Goal: Task Accomplishment & Management: Use online tool/utility

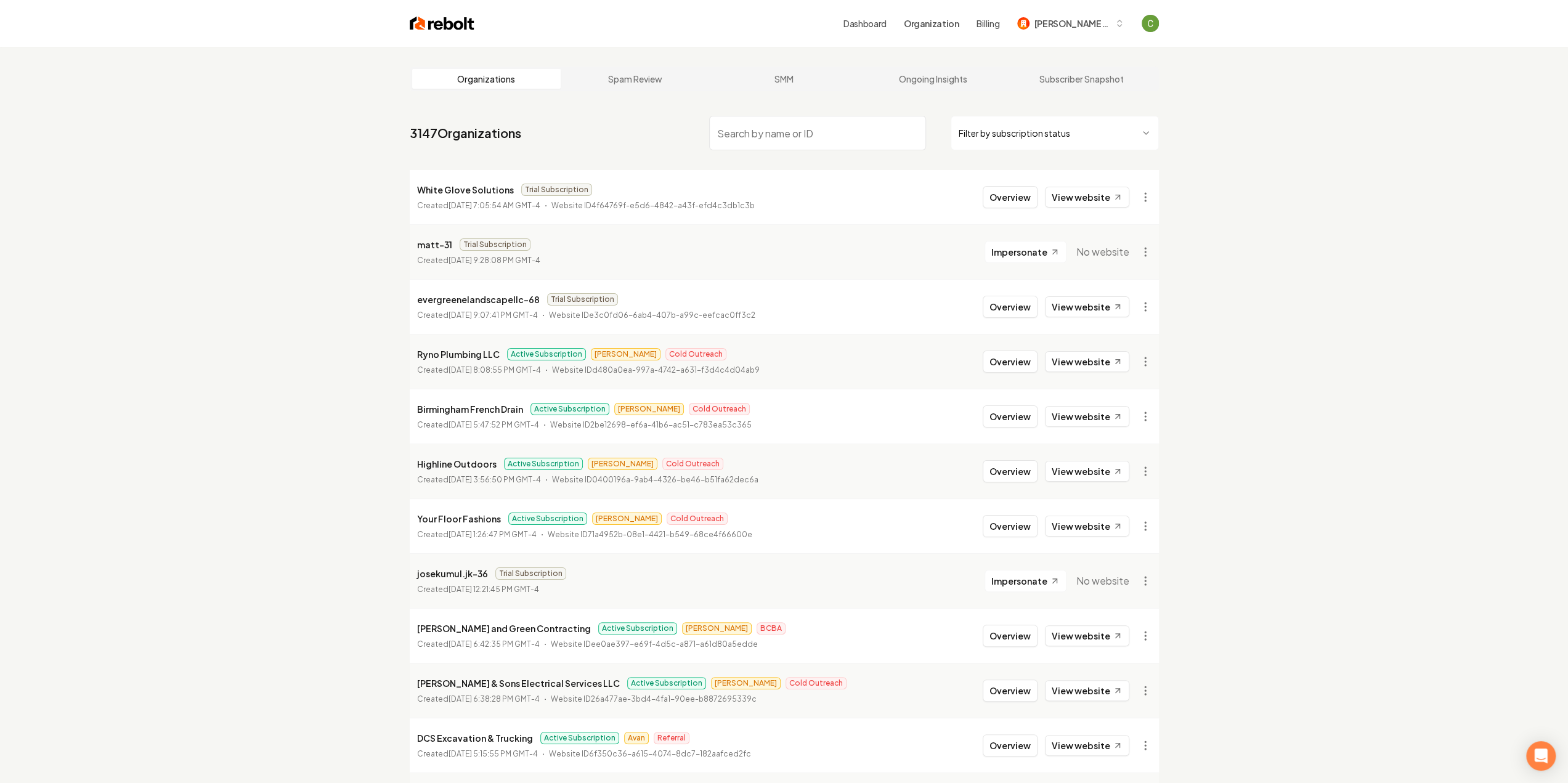
click at [771, 138] on input "search" at bounding box center [818, 132] width 217 height 34
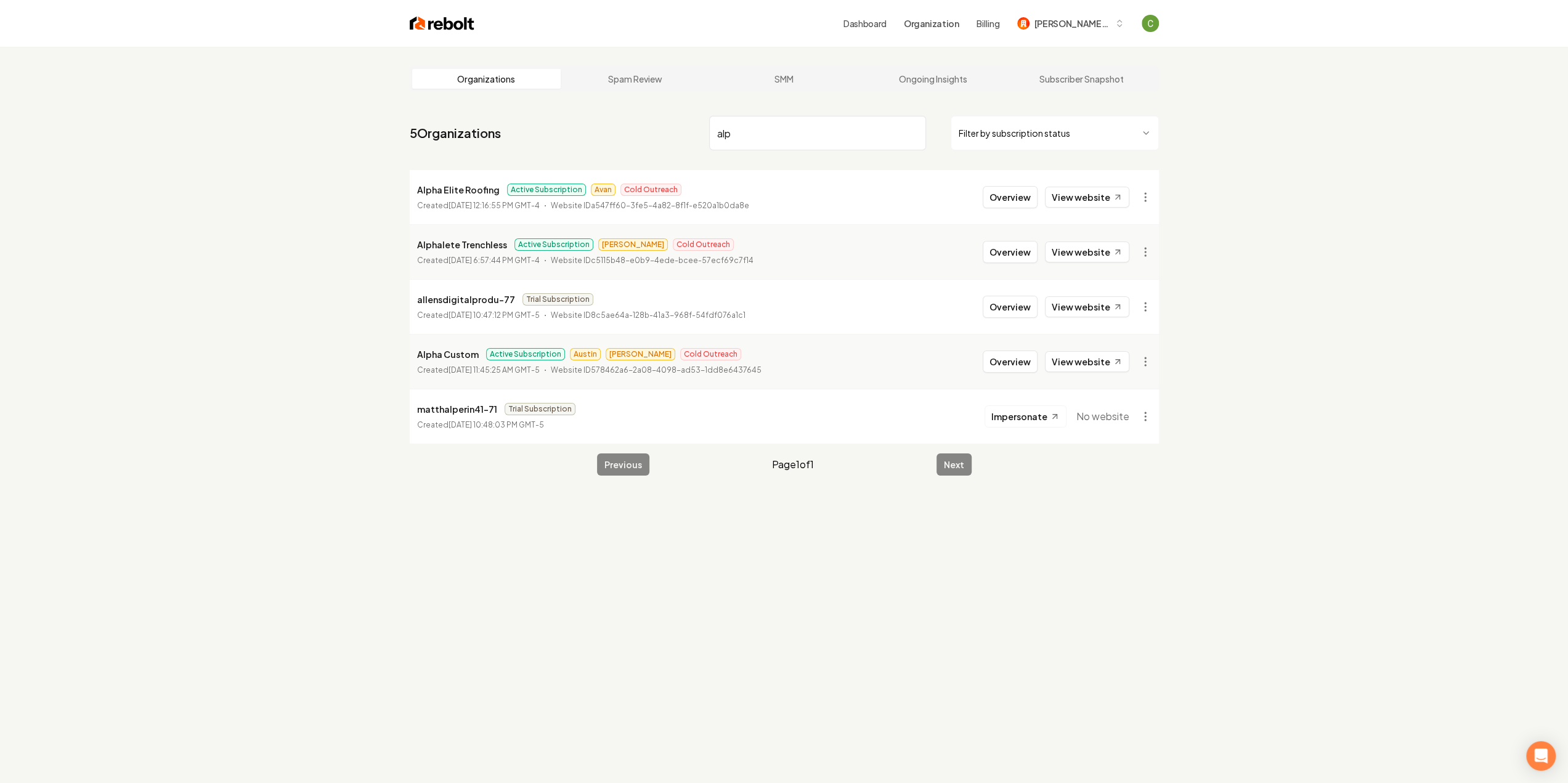
type input "alp"
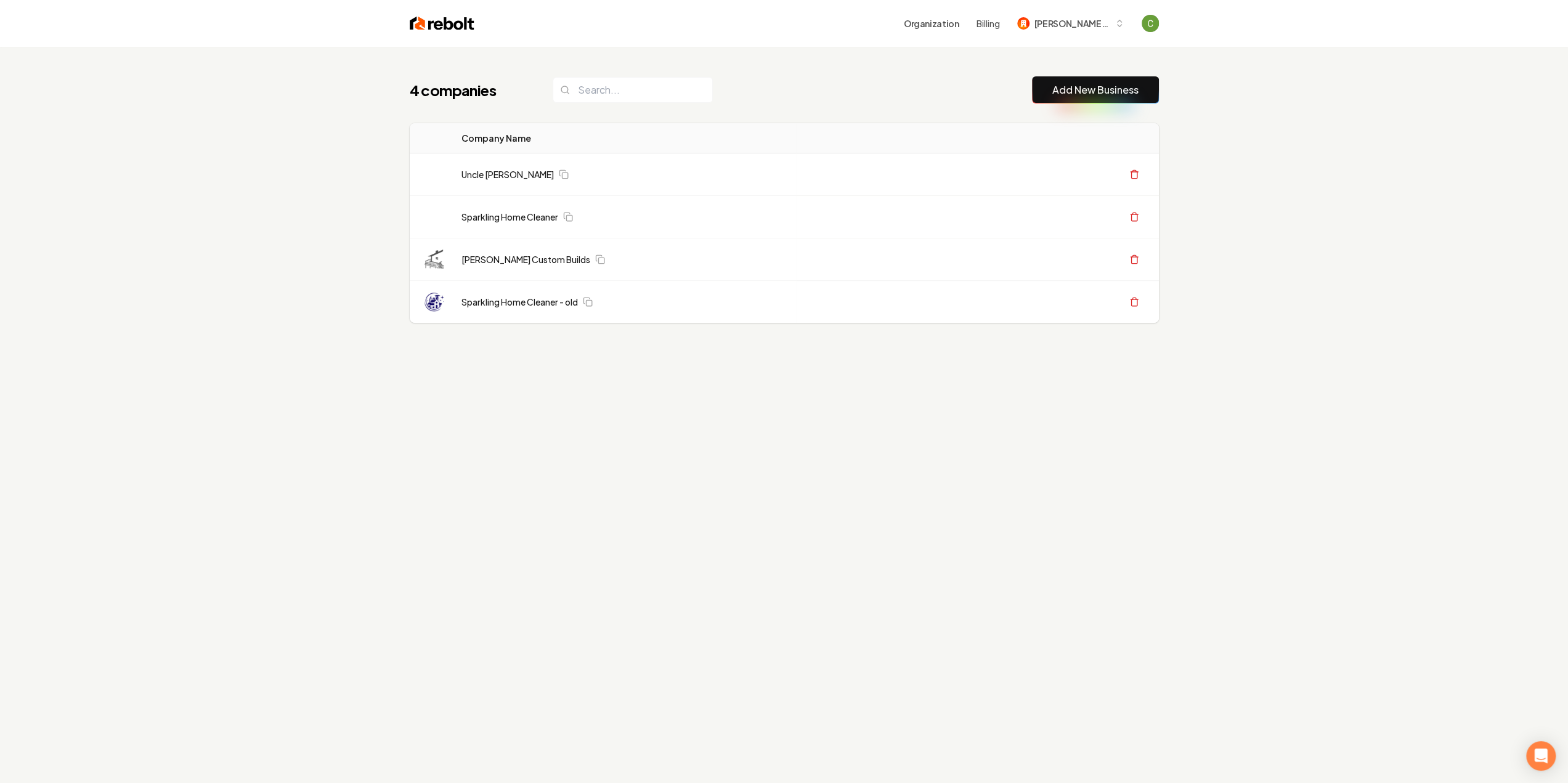
click at [1069, 80] on button "Add New Business" at bounding box center [1096, 90] width 127 height 27
click at [1060, 32] on button "Berg Custom Builds" at bounding box center [1070, 23] width 122 height 22
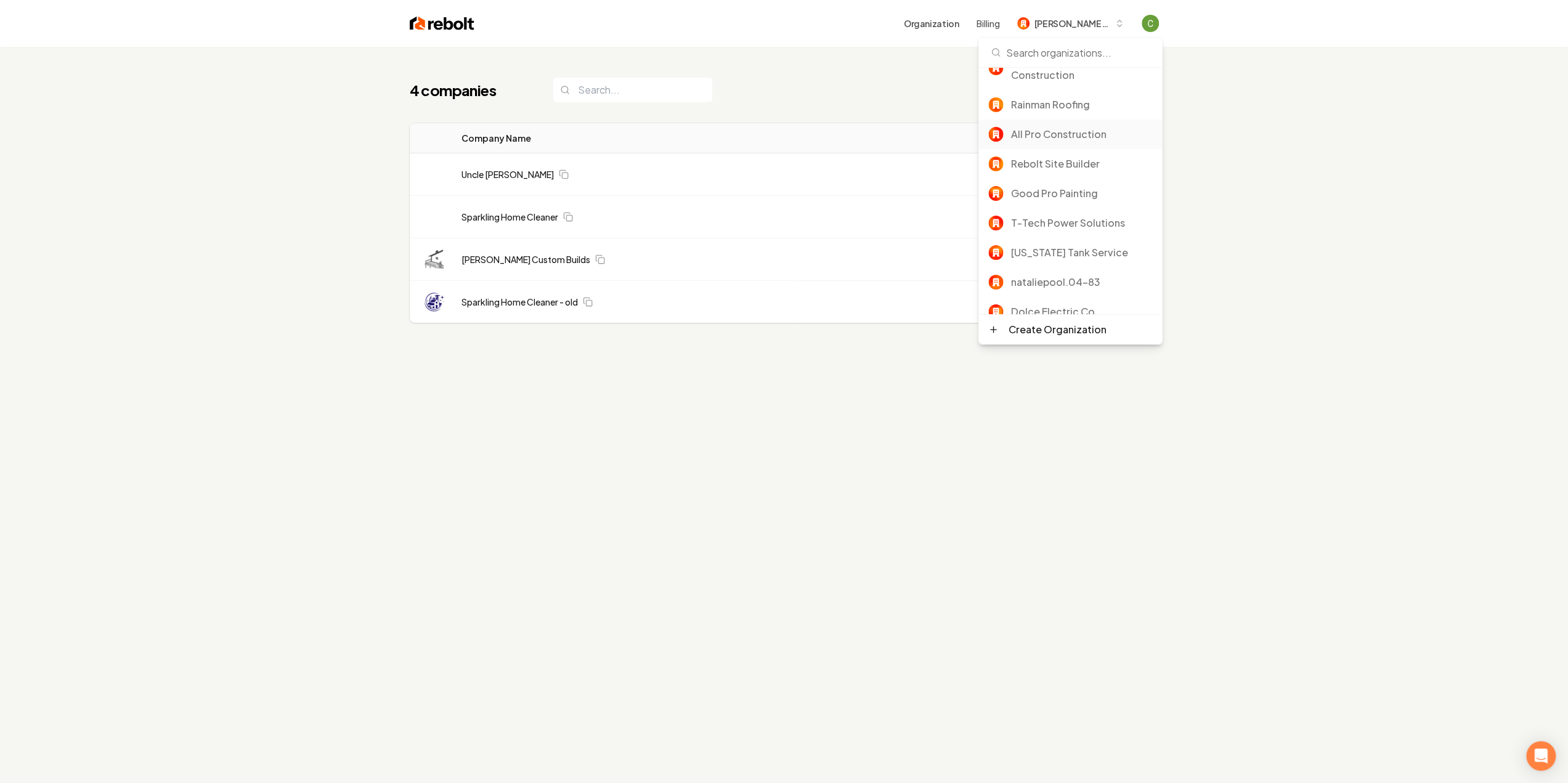
scroll to position [246, 0]
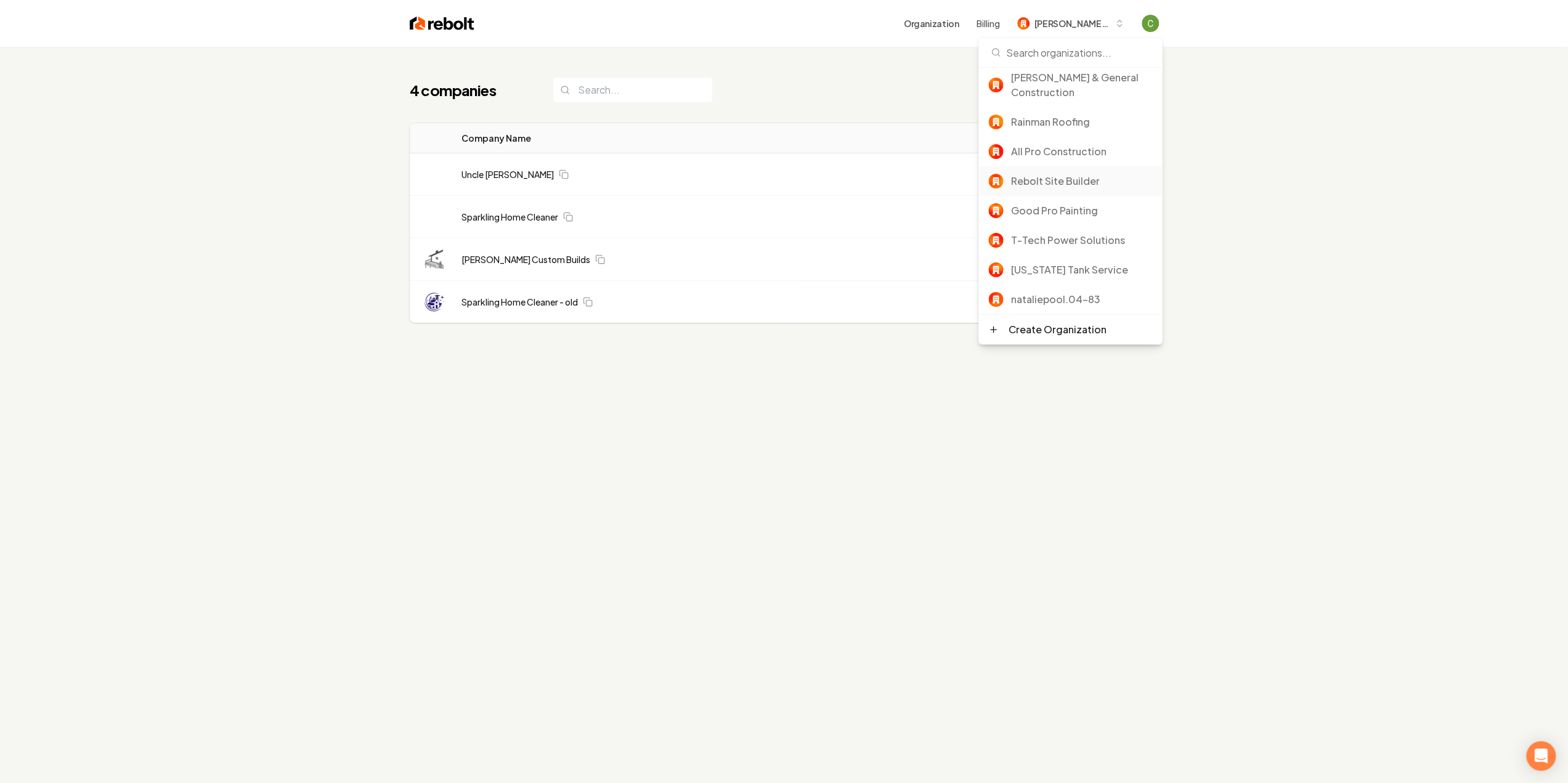
click at [1067, 172] on div "Rebolt Site Builder" at bounding box center [1070, 182] width 184 height 30
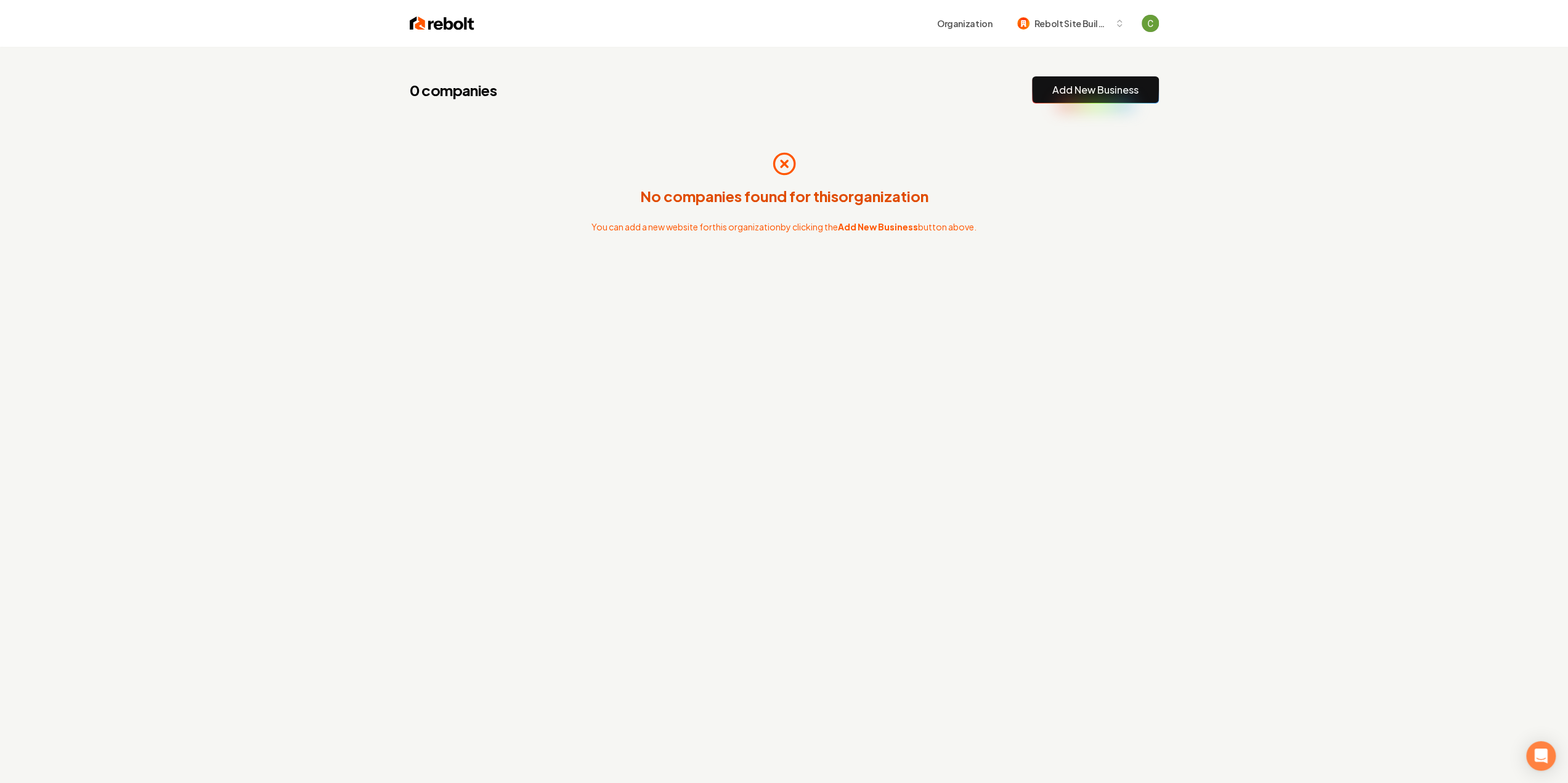
click at [1088, 103] on button "Add New Business" at bounding box center [1096, 90] width 127 height 27
click at [1093, 96] on link "Add New Business" at bounding box center [1096, 90] width 86 height 15
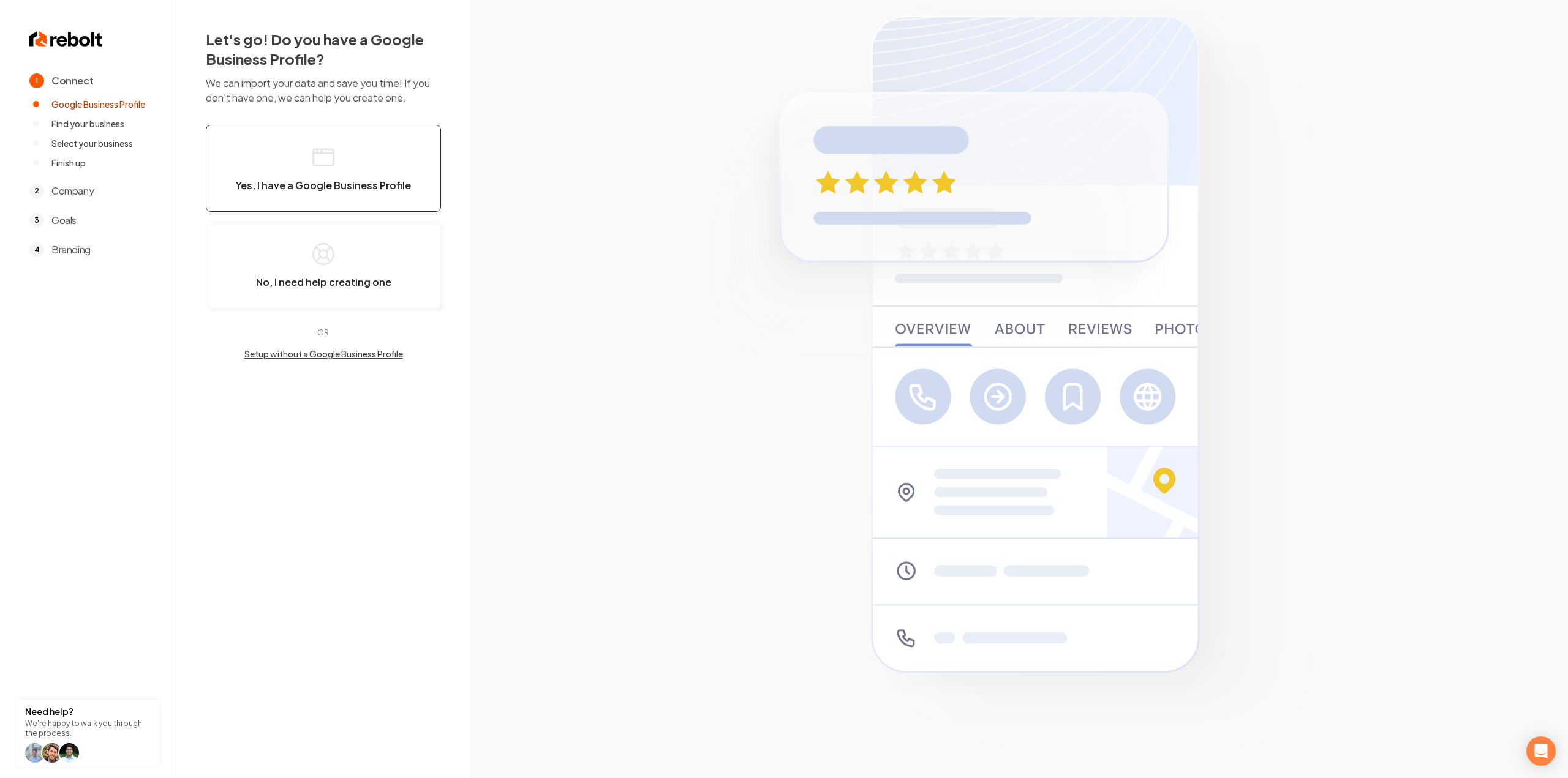
click at [373, 176] on button "Yes, I have a Google Business Profile" at bounding box center [324, 168] width 235 height 87
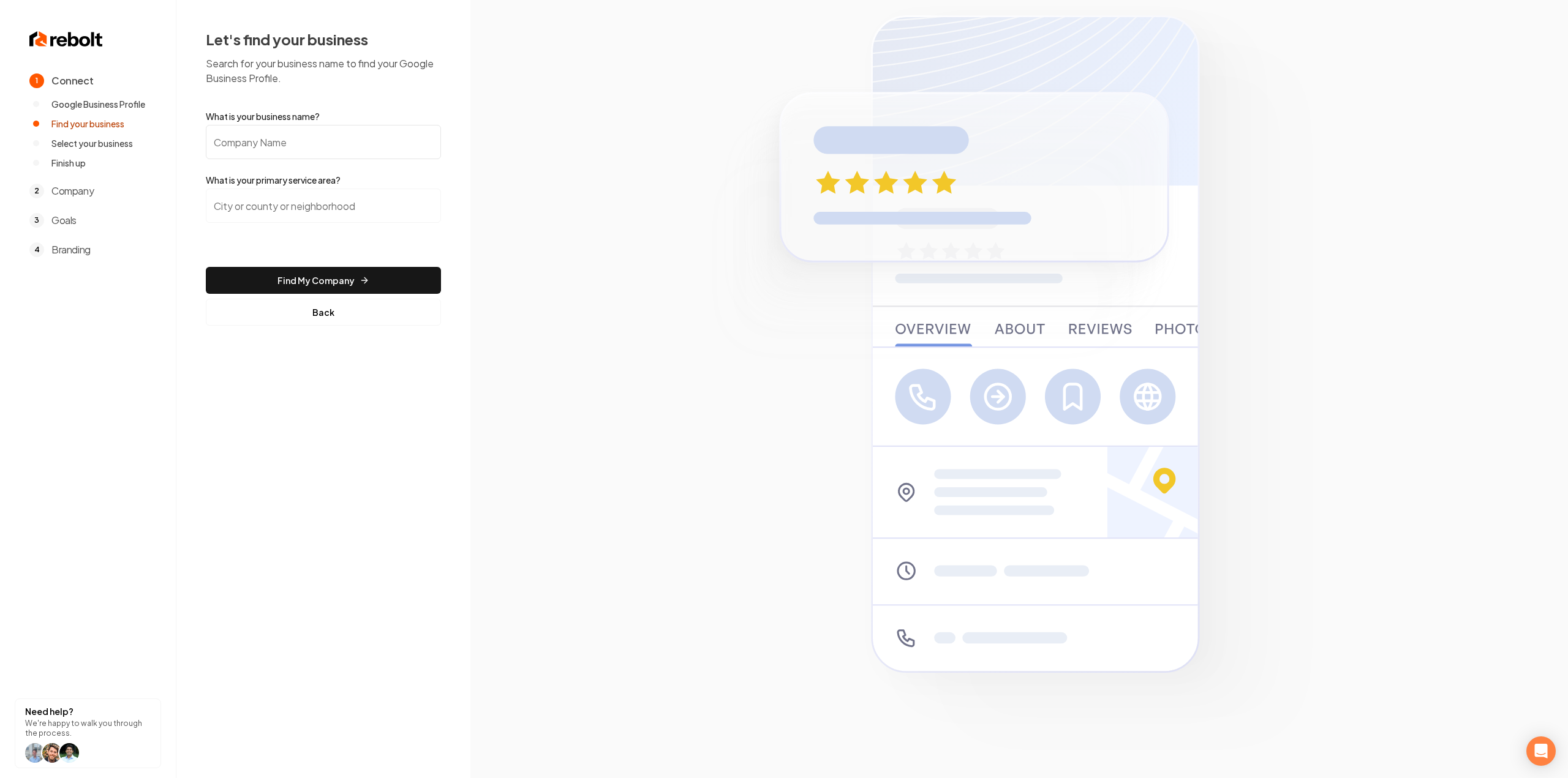
click at [294, 147] on input "What is your business name?" at bounding box center [324, 141] width 235 height 34
paste input "Alpha-Helix Construction"
type input "Alpha-Helix Construction"
click at [277, 215] on input "search" at bounding box center [324, 205] width 235 height 34
click at [229, 209] on input "search" at bounding box center [324, 205] width 235 height 34
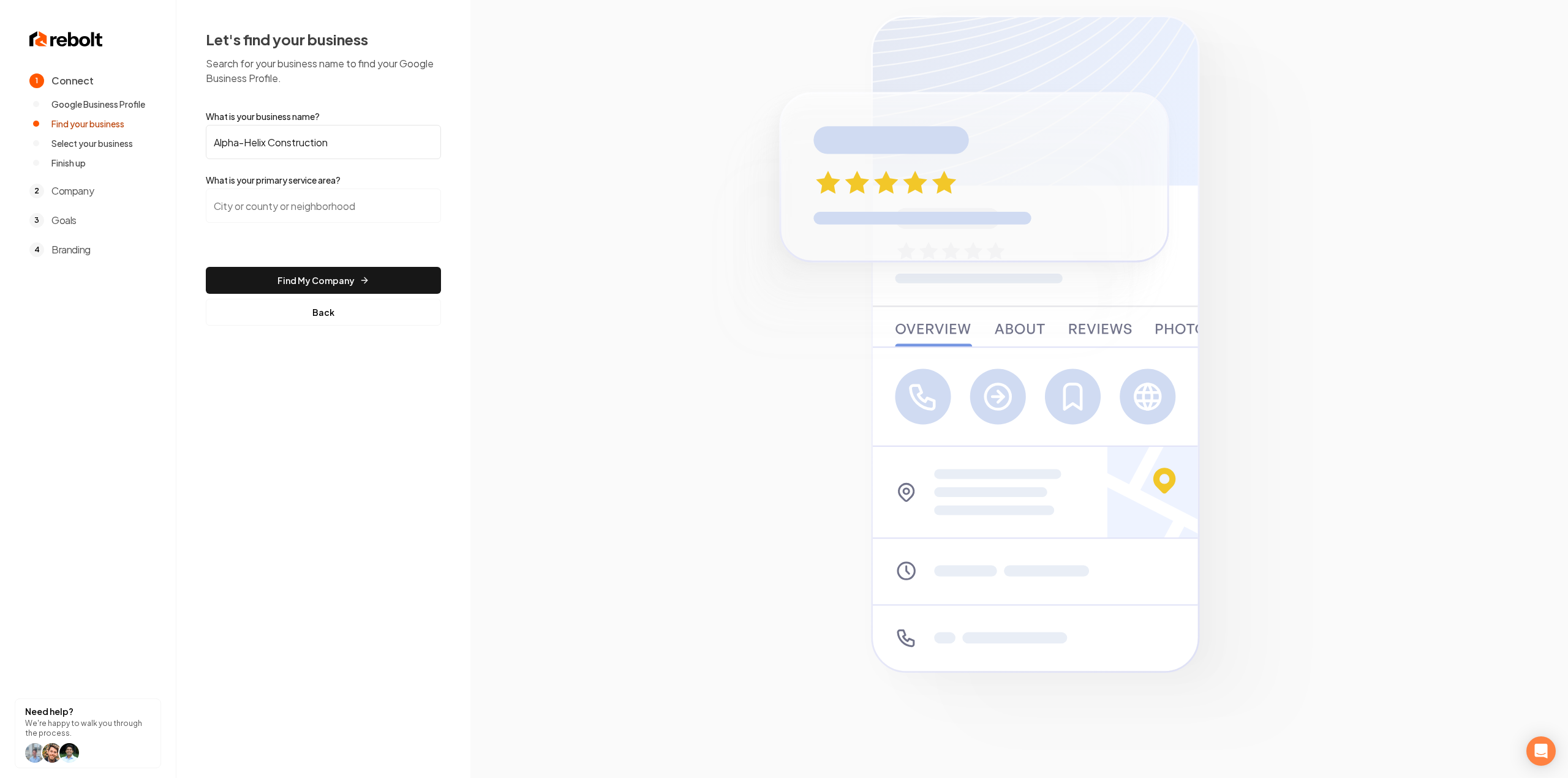
click at [272, 205] on input "search" at bounding box center [324, 205] width 235 height 34
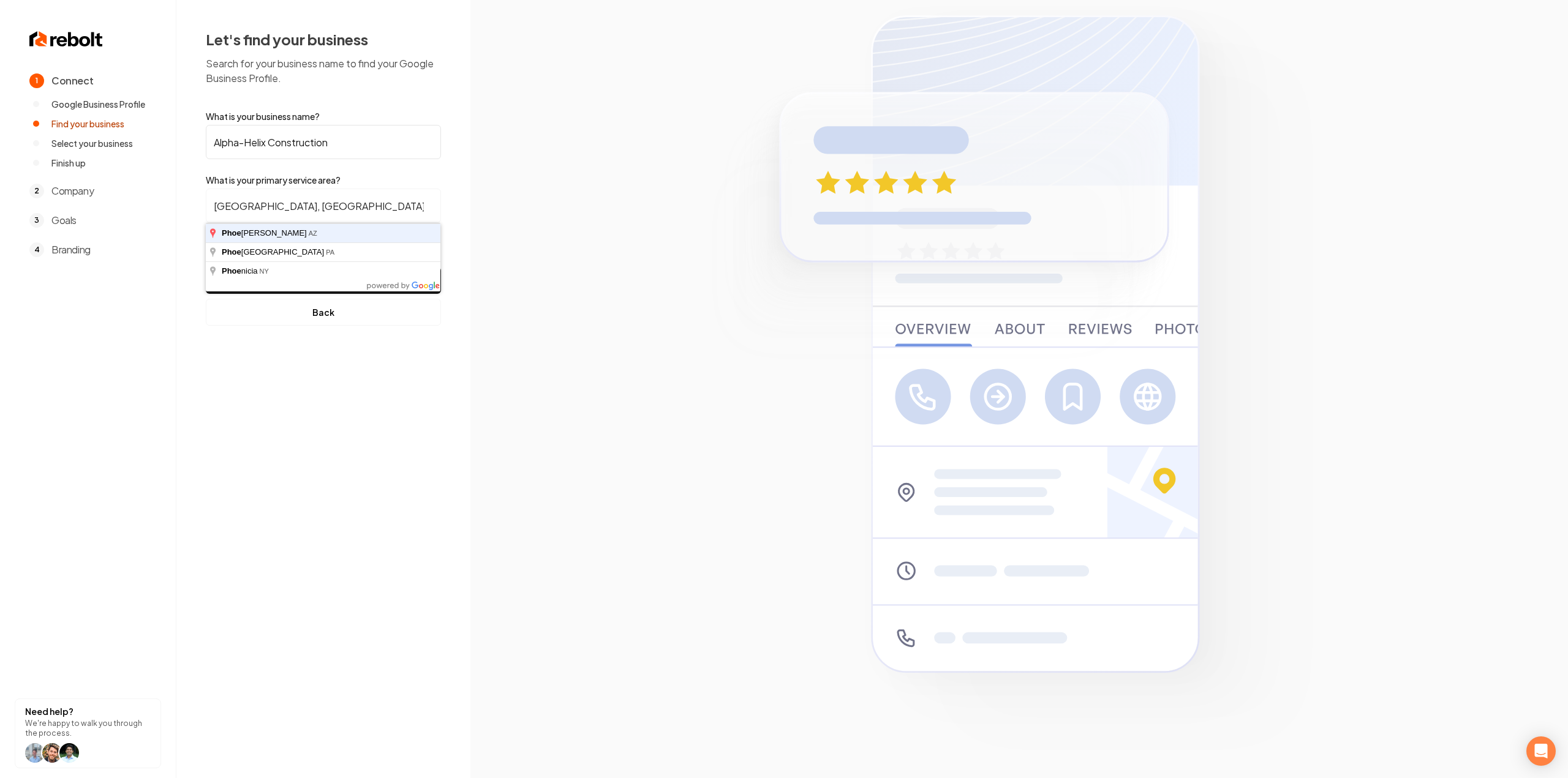
type input "Phoenix, AZ"
click at [206, 267] on button "Find My Company" at bounding box center [324, 280] width 235 height 27
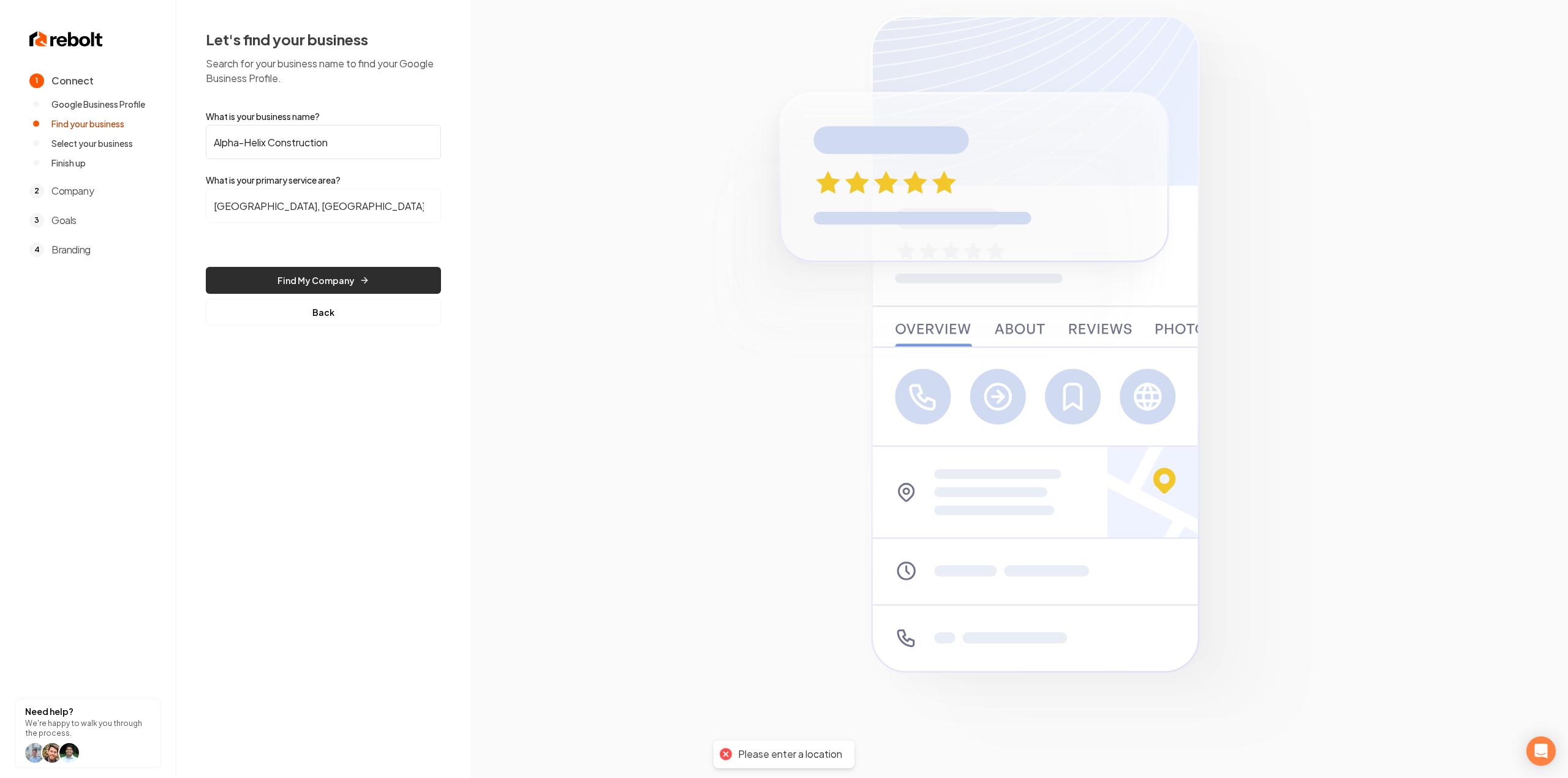
click at [388, 282] on button "Find My Company" at bounding box center [324, 280] width 235 height 27
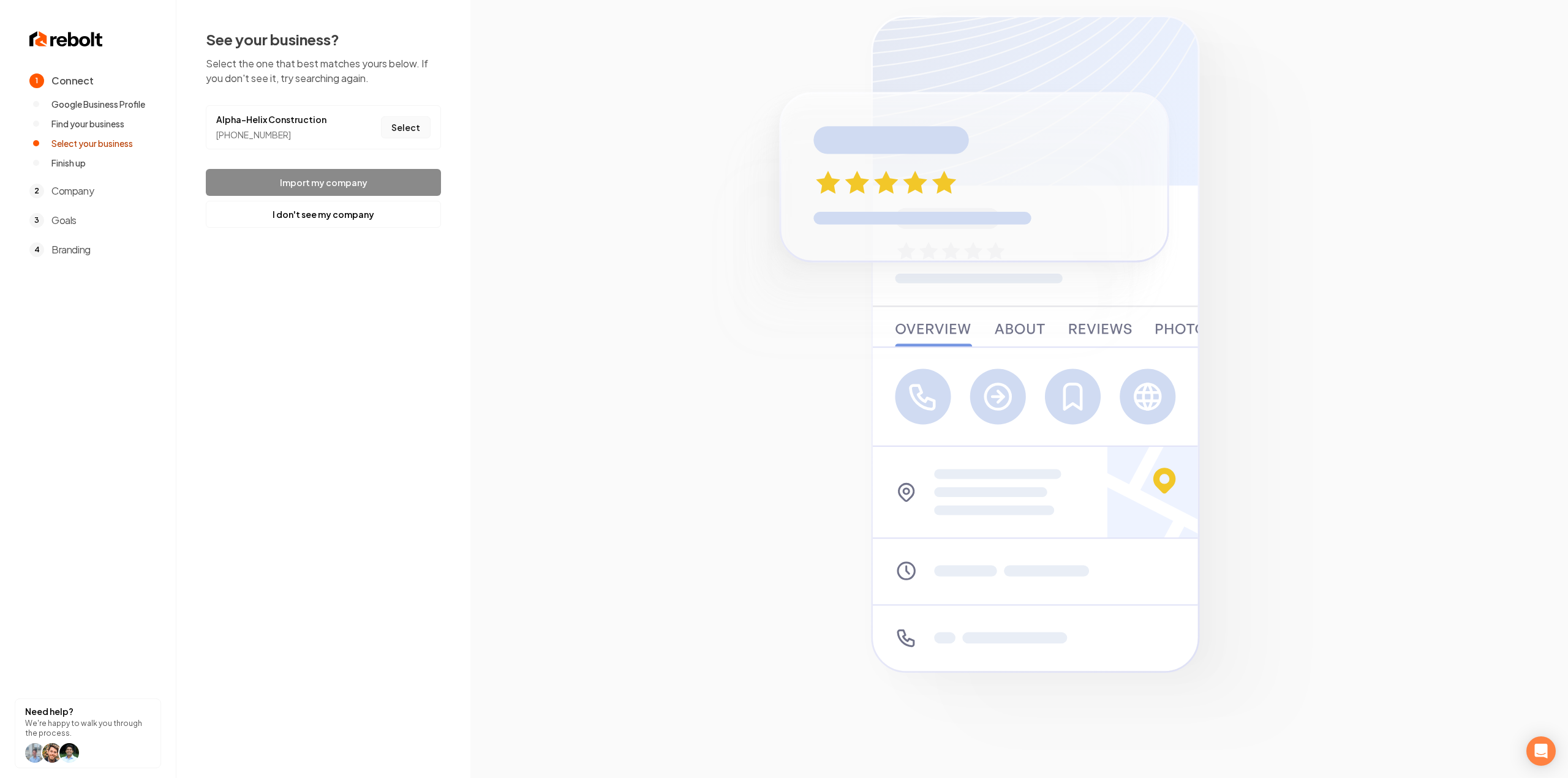
click at [407, 125] on button "Select" at bounding box center [405, 127] width 50 height 22
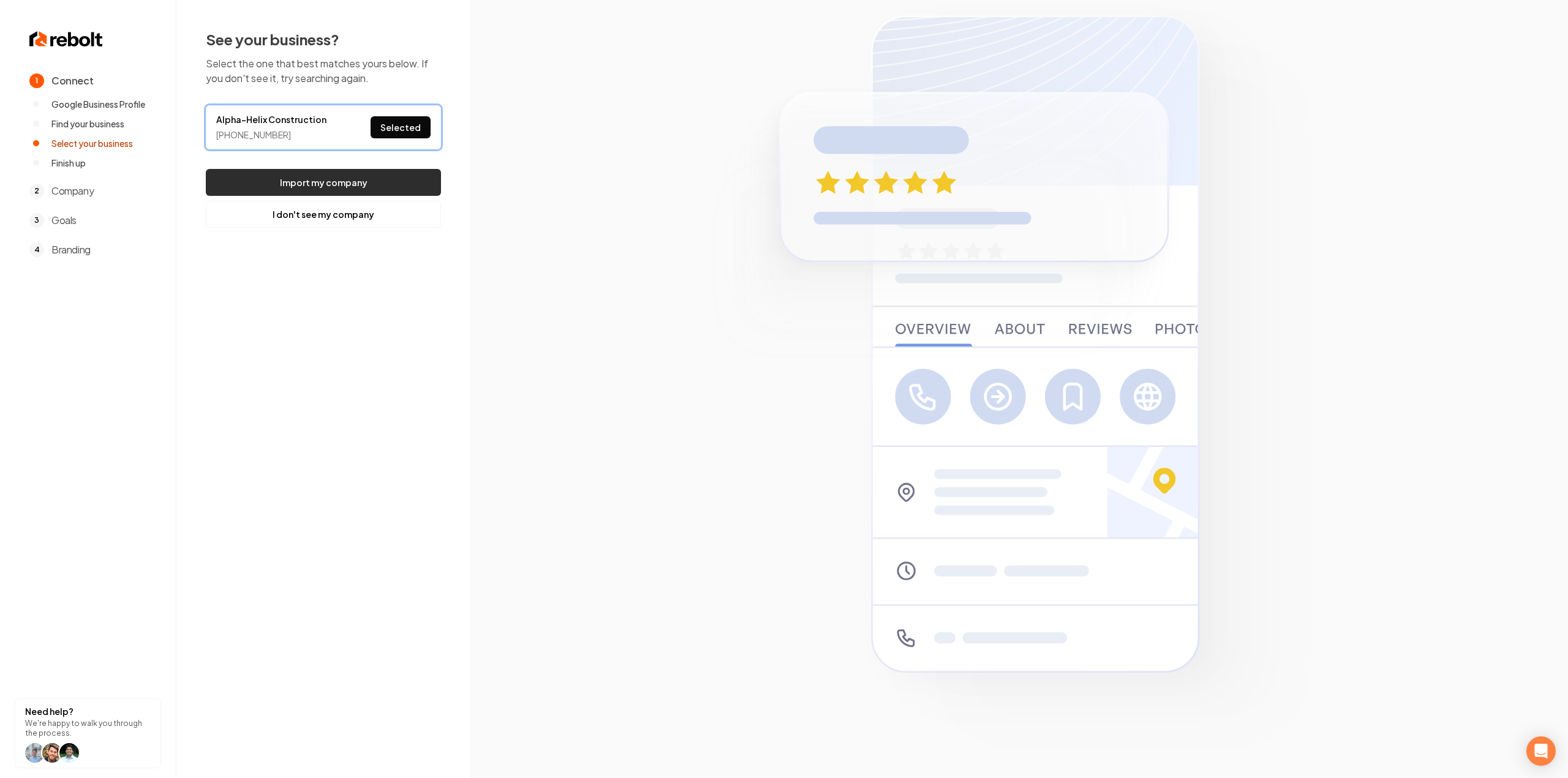
click at [374, 182] on button "Import my company" at bounding box center [324, 182] width 235 height 27
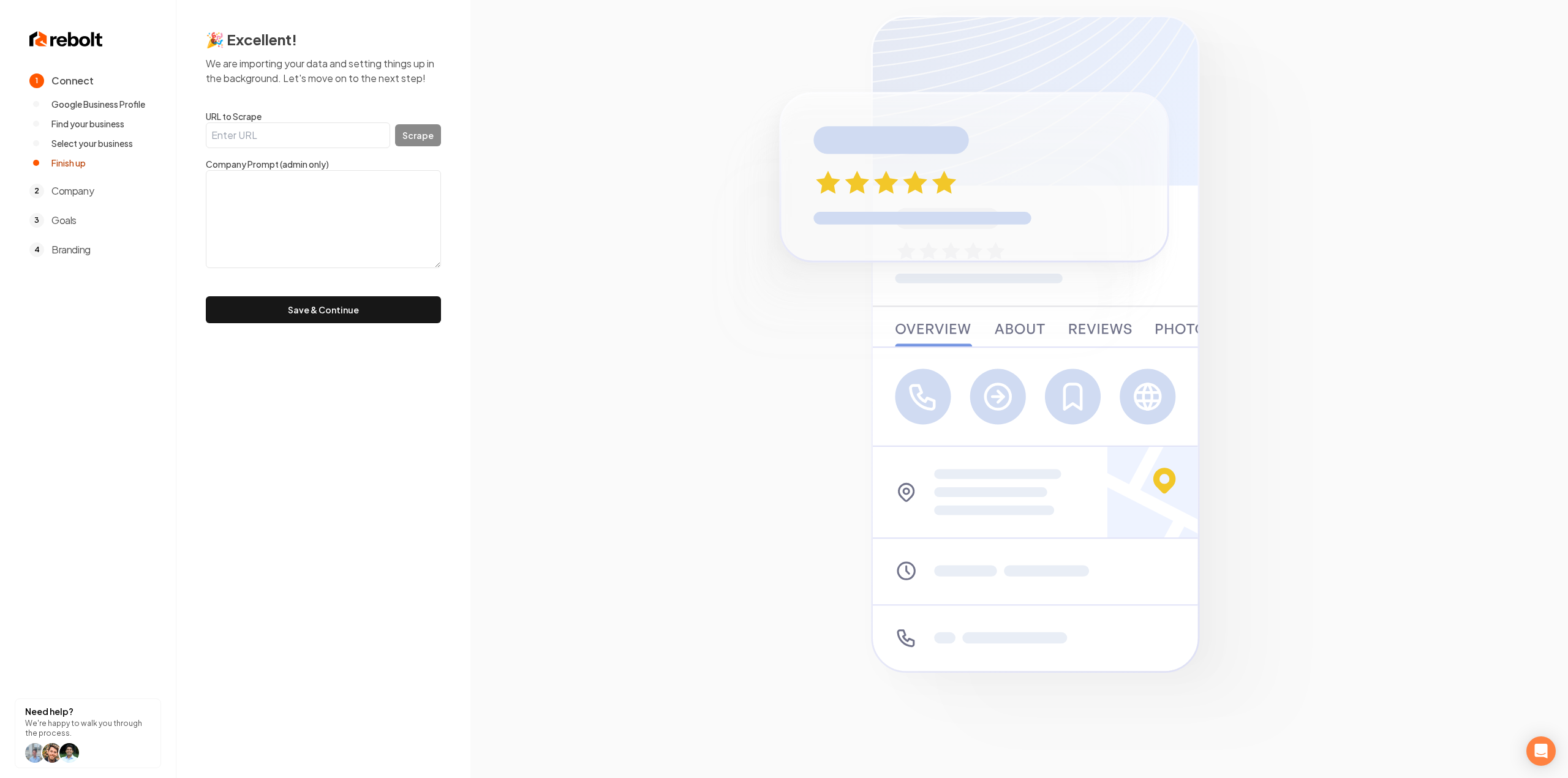
click at [302, 129] on input "URL to Scrape" at bounding box center [298, 135] width 184 height 25
click at [387, 247] on textarea at bounding box center [324, 219] width 235 height 98
paste textarea ""At Alpha-Helix Construction, we are a team of water damage removal experts ser…"
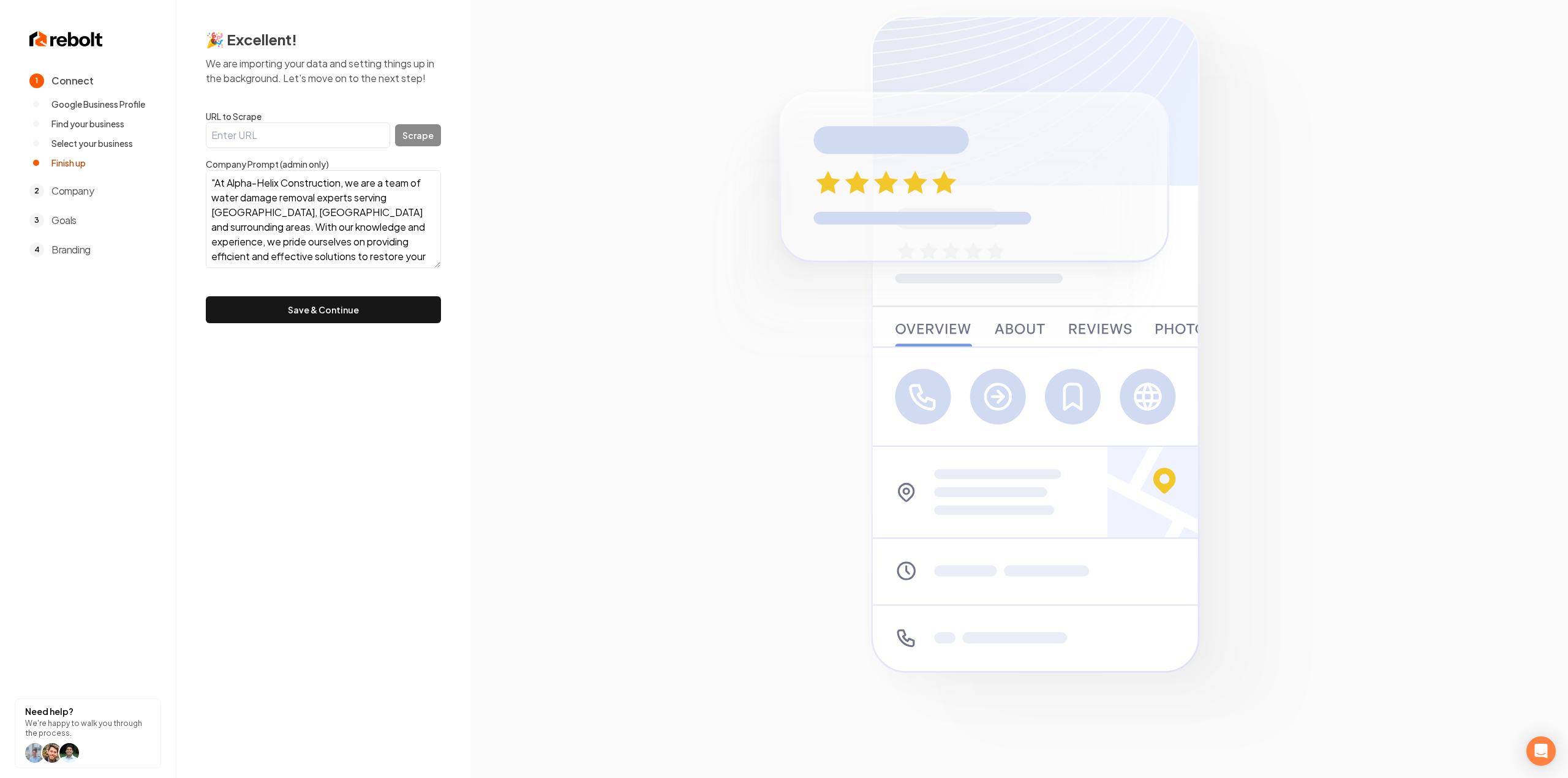
scroll to position [39, 0]
type textarea ""At Alpha-Helix Construction, we are a team of water damage removal experts ser…"
click at [382, 316] on button "Save & Continue" at bounding box center [324, 310] width 235 height 27
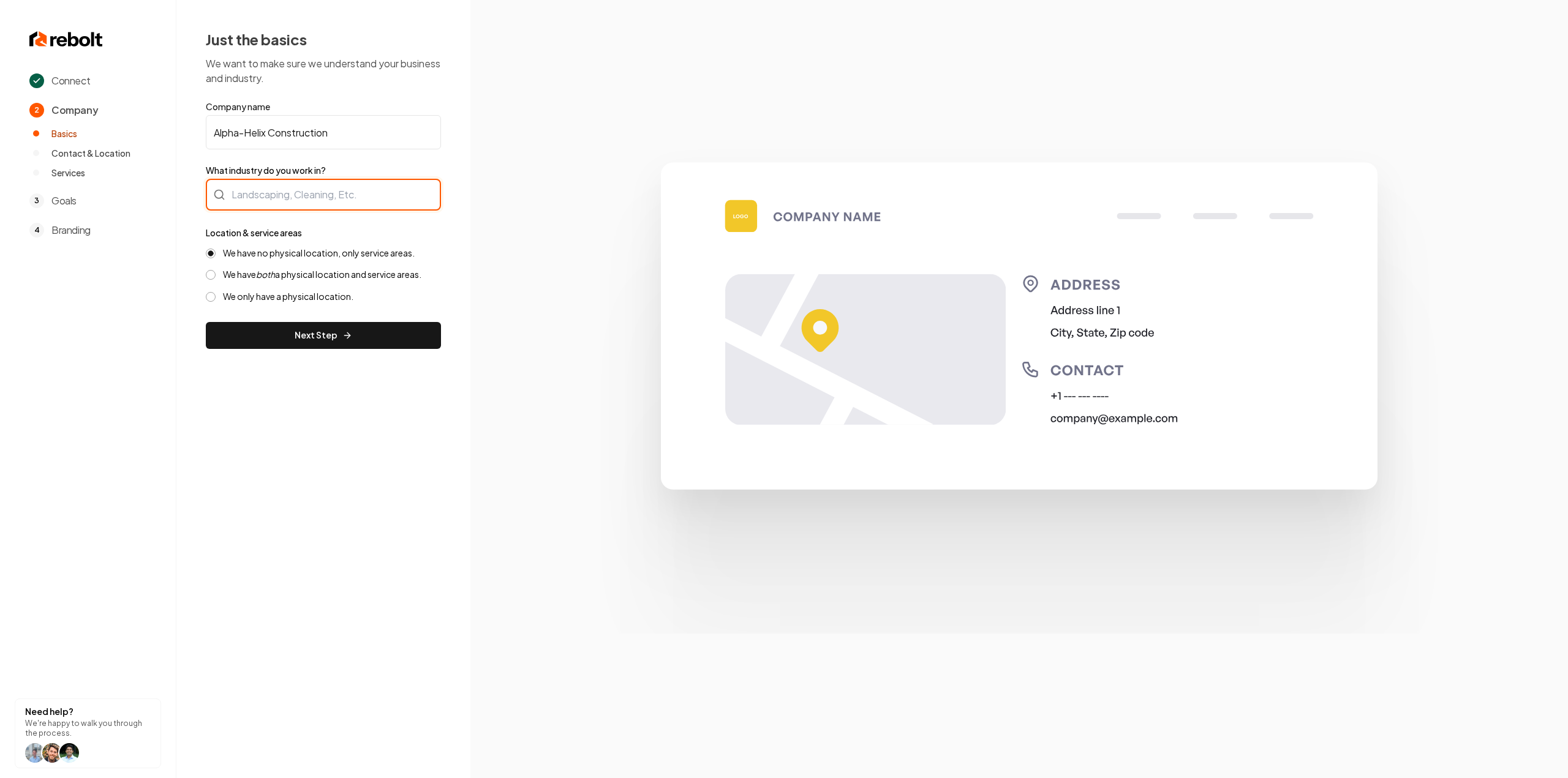
click at [242, 196] on div at bounding box center [324, 195] width 235 height 32
type input "c"
type input "Home Remodeling"
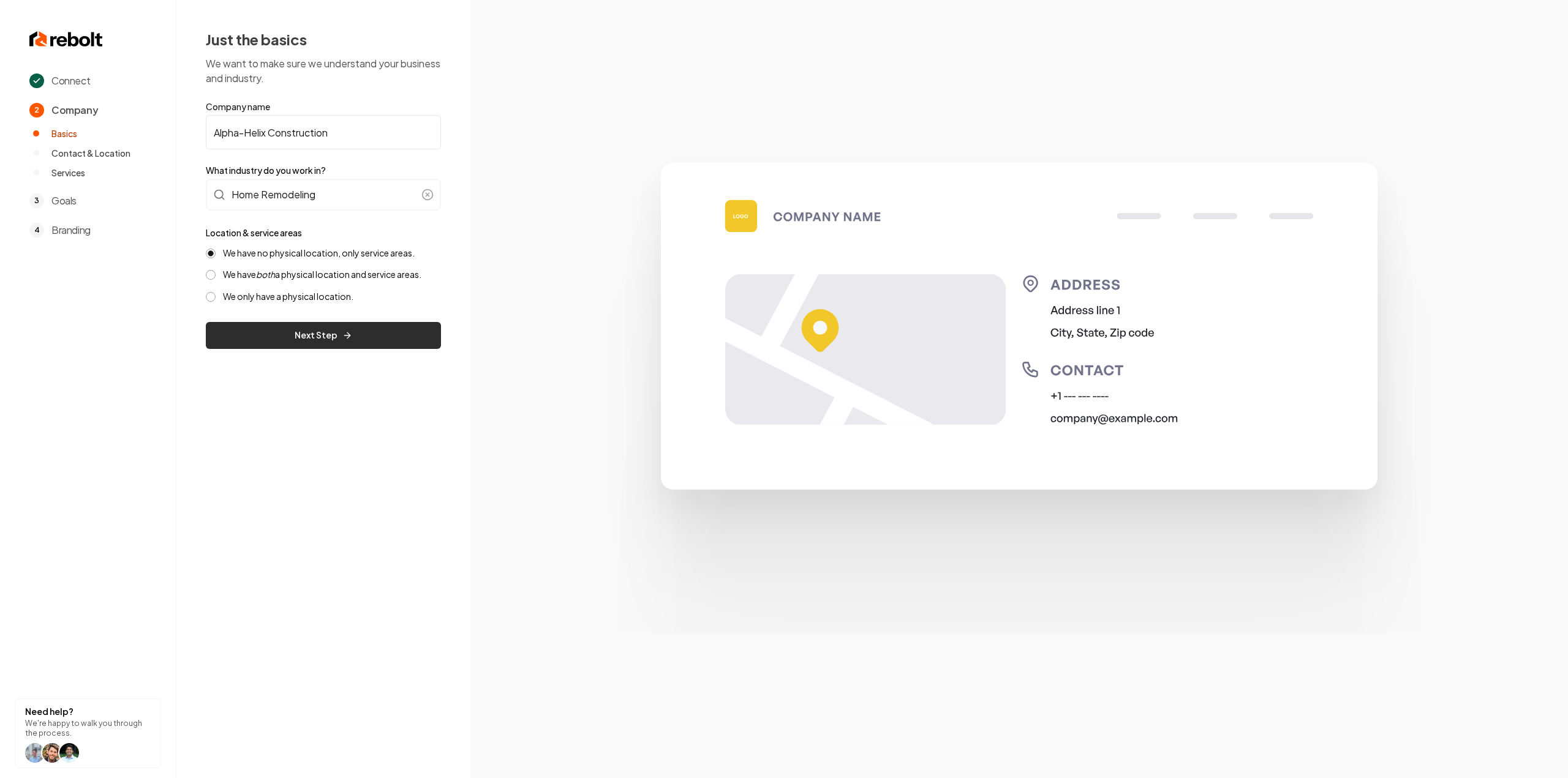
click at [291, 332] on button "Next Step" at bounding box center [324, 335] width 235 height 27
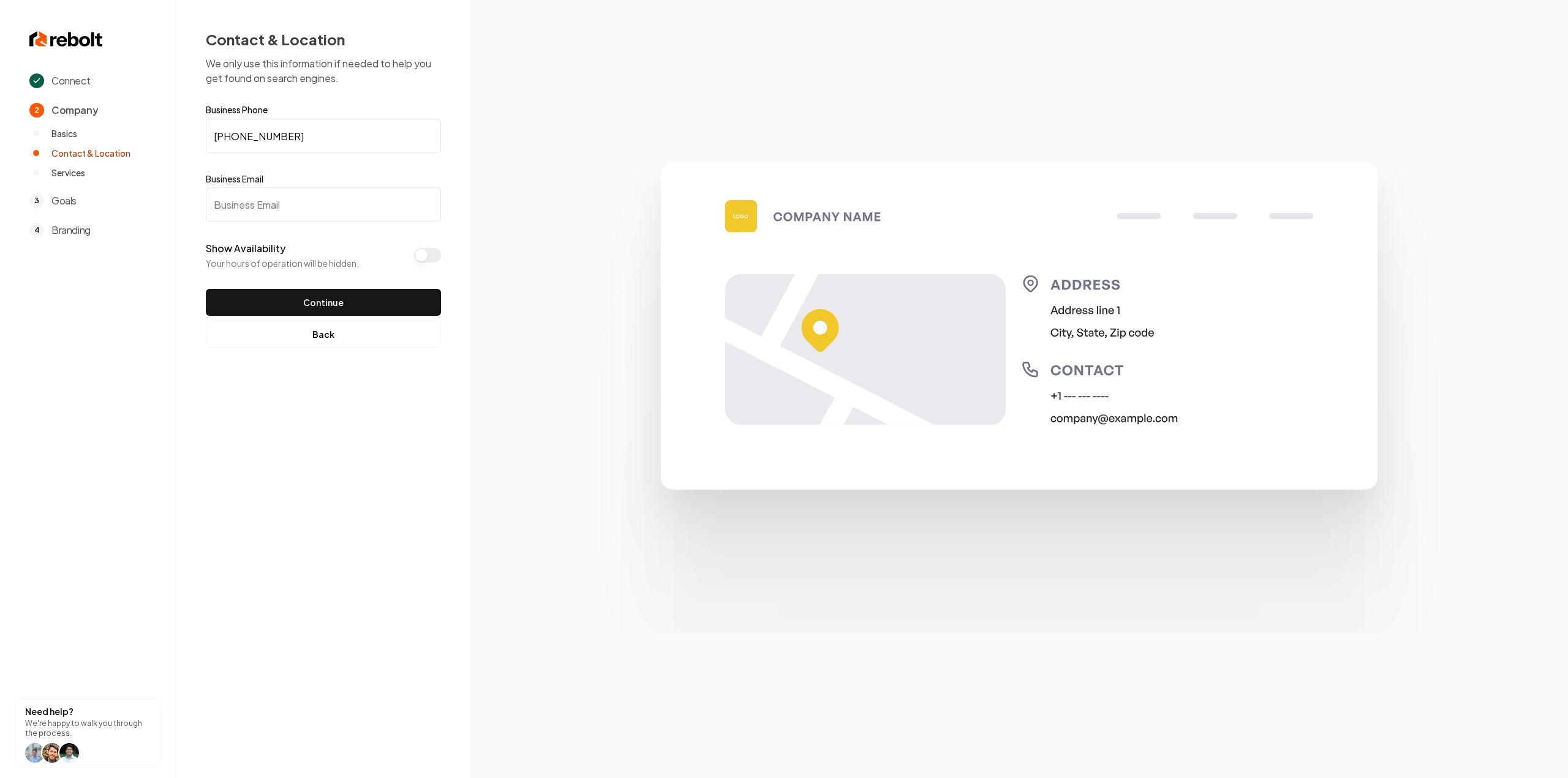
click at [269, 212] on input "Business Email" at bounding box center [324, 204] width 235 height 34
paste input "ahcflood@gmail.com"
type input "ahcflood@gmail.com"
click at [369, 304] on button "Continue" at bounding box center [324, 303] width 235 height 27
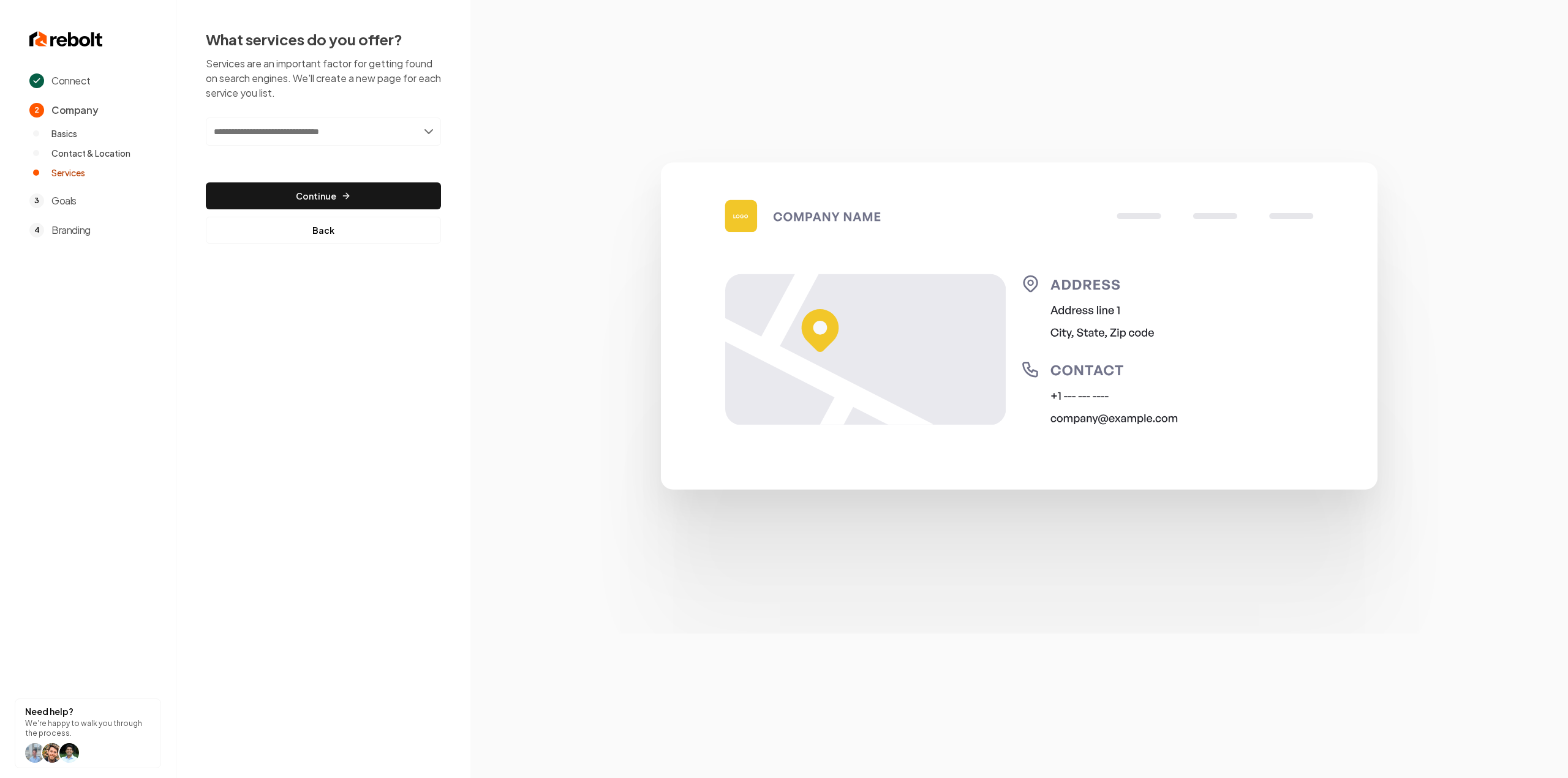
click at [259, 139] on input "text" at bounding box center [324, 132] width 235 height 28
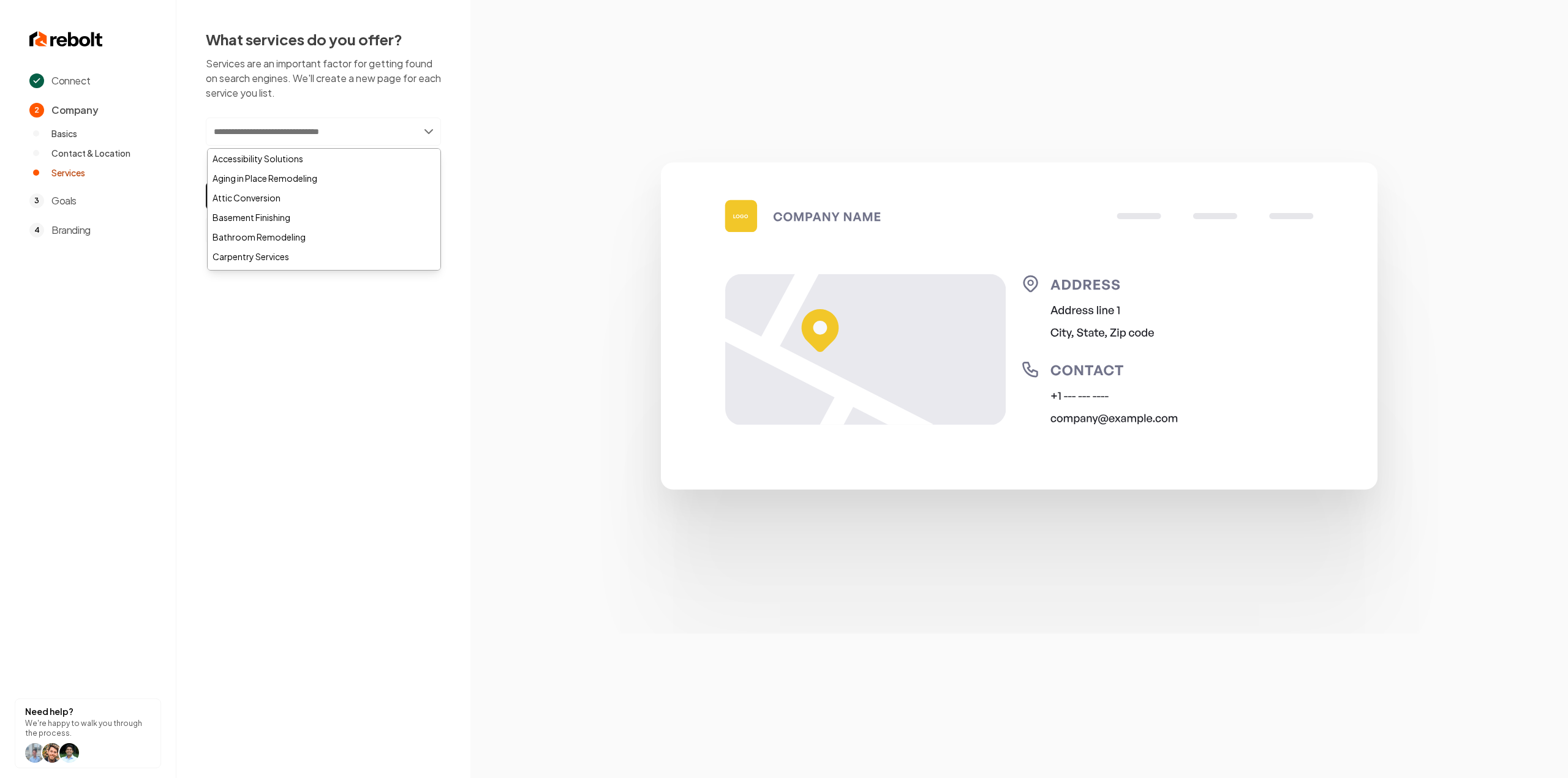
click at [495, 181] on section at bounding box center [1018, 389] width 1097 height 778
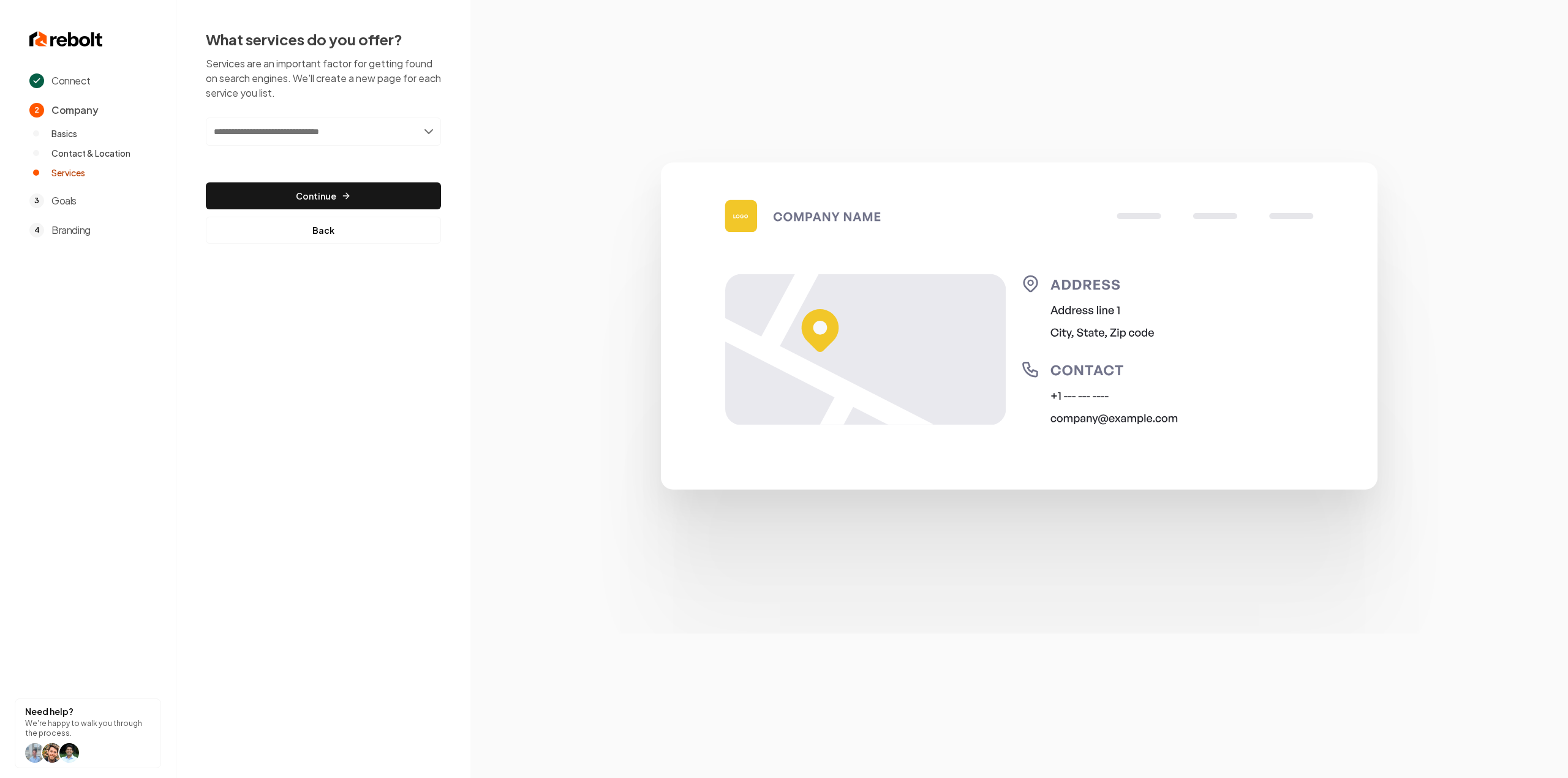
click at [332, 148] on div "Add new or select from suggestions Select a service" at bounding box center [324, 140] width 235 height 46
click at [319, 140] on input "text" at bounding box center [324, 132] width 235 height 28
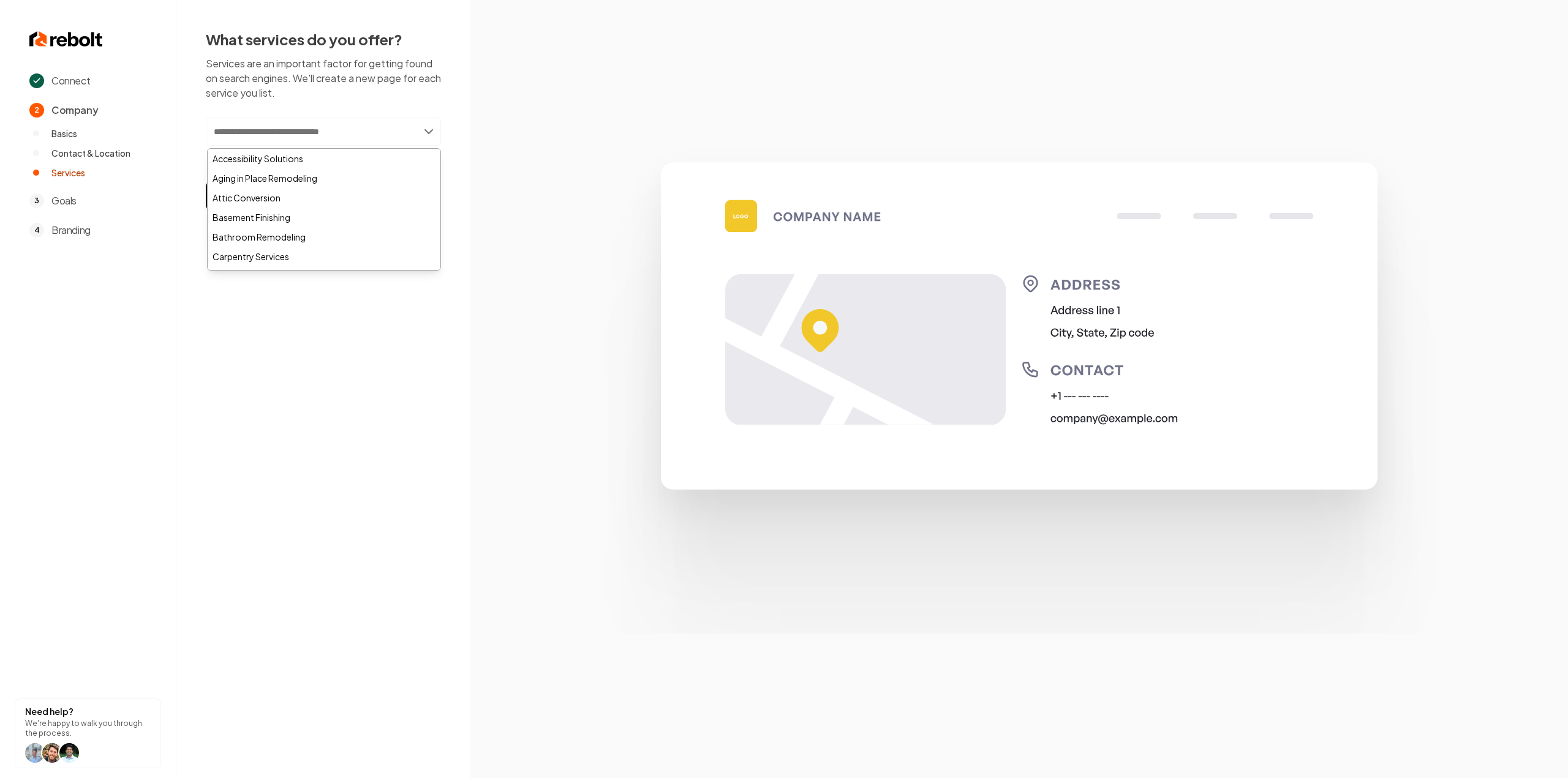
click at [293, 326] on div "Connect 2 Company Basics Contact & Location Services 3 Goals 4 Branding Need he…" at bounding box center [784, 389] width 1568 height 778
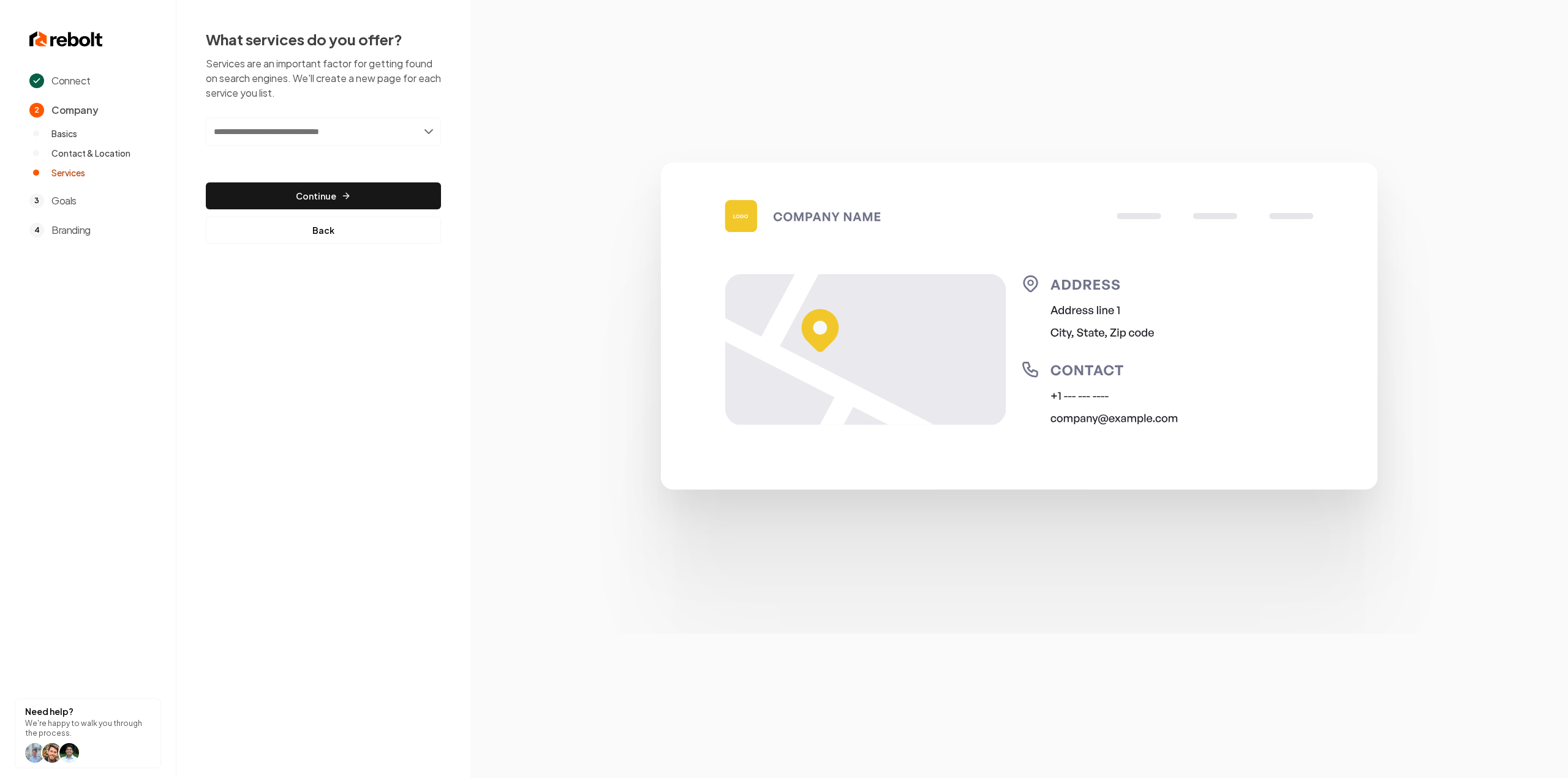
click at [266, 146] on div "Add new or select from suggestions Select a service" at bounding box center [324, 140] width 235 height 46
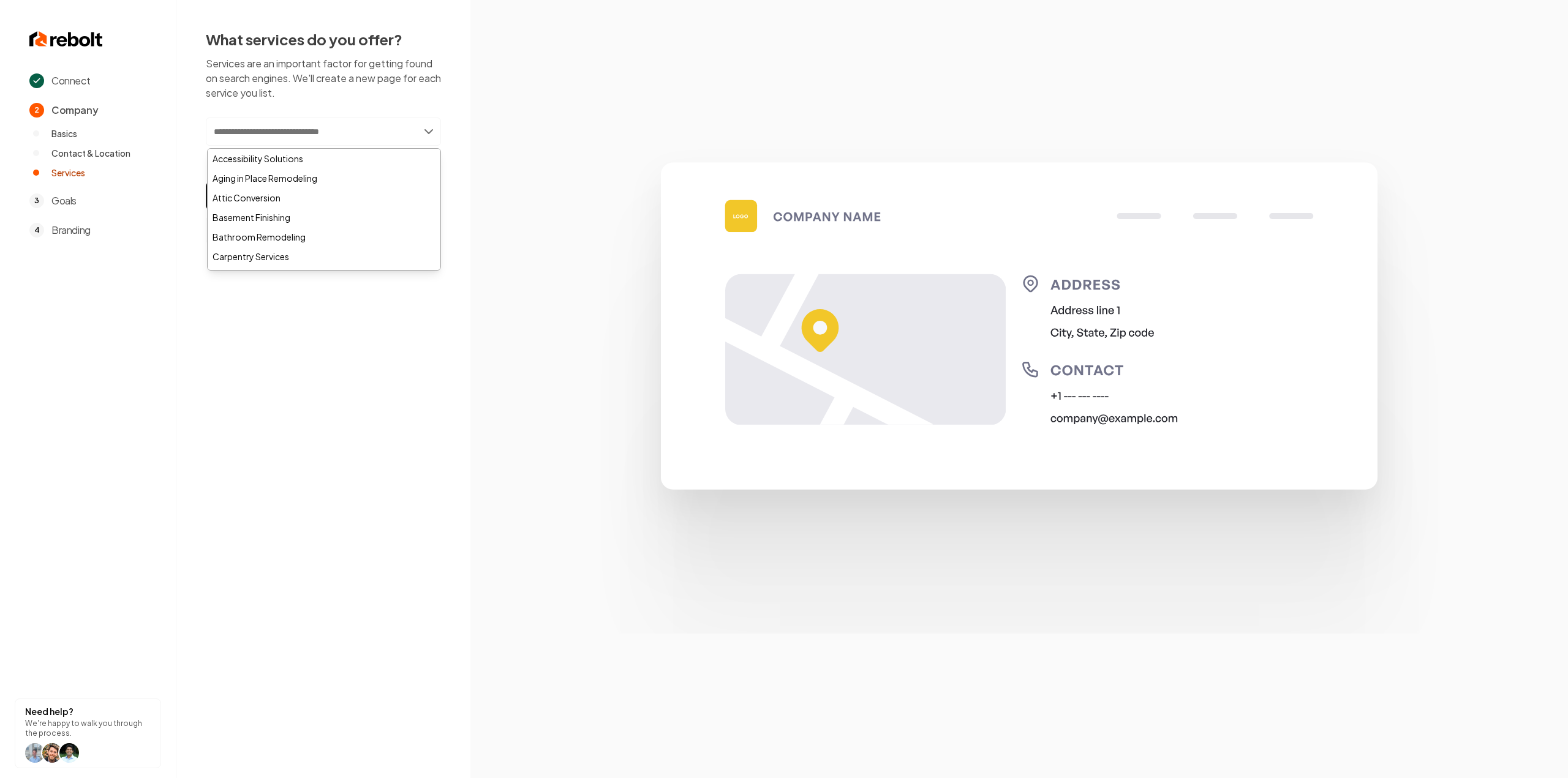
drag, startPoint x: 268, startPoint y: 131, endPoint x: 260, endPoint y: 134, distance: 8.5
click at [265, 133] on input "text" at bounding box center [324, 132] width 235 height 28
click at [297, 96] on p "Services are an important factor for getting found on search engines. We'll cre…" at bounding box center [324, 78] width 235 height 44
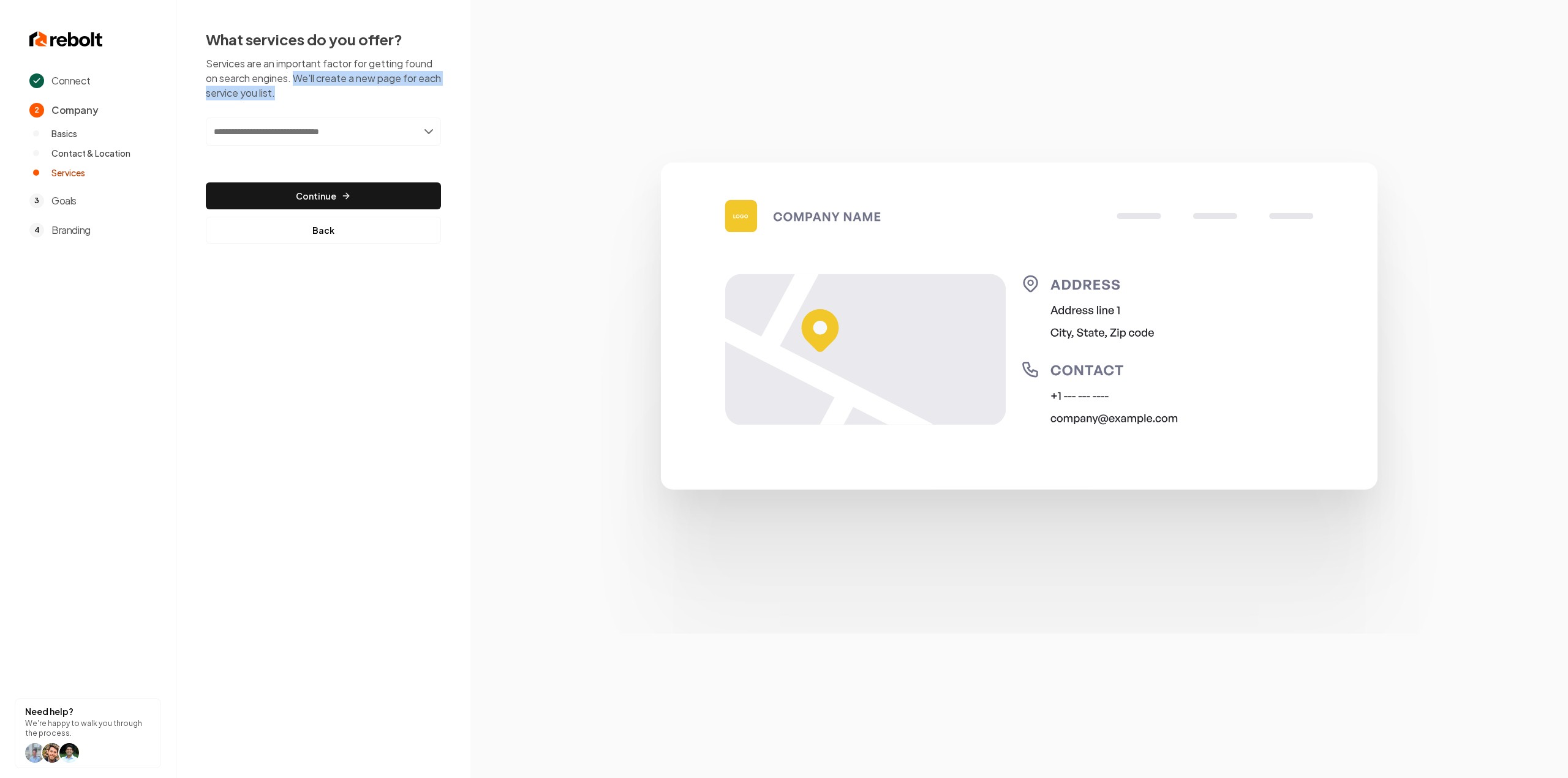
drag, startPoint x: 306, startPoint y: 96, endPoint x: 296, endPoint y: 71, distance: 26.9
click at [296, 71] on p "Services are an important factor for getting found on search engines. We'll cre…" at bounding box center [324, 78] width 235 height 44
drag, startPoint x: 295, startPoint y: 74, endPoint x: 293, endPoint y: 94, distance: 20.1
click at [293, 94] on p "Services are an important factor for getting found on search engines. We'll cre…" at bounding box center [324, 78] width 235 height 44
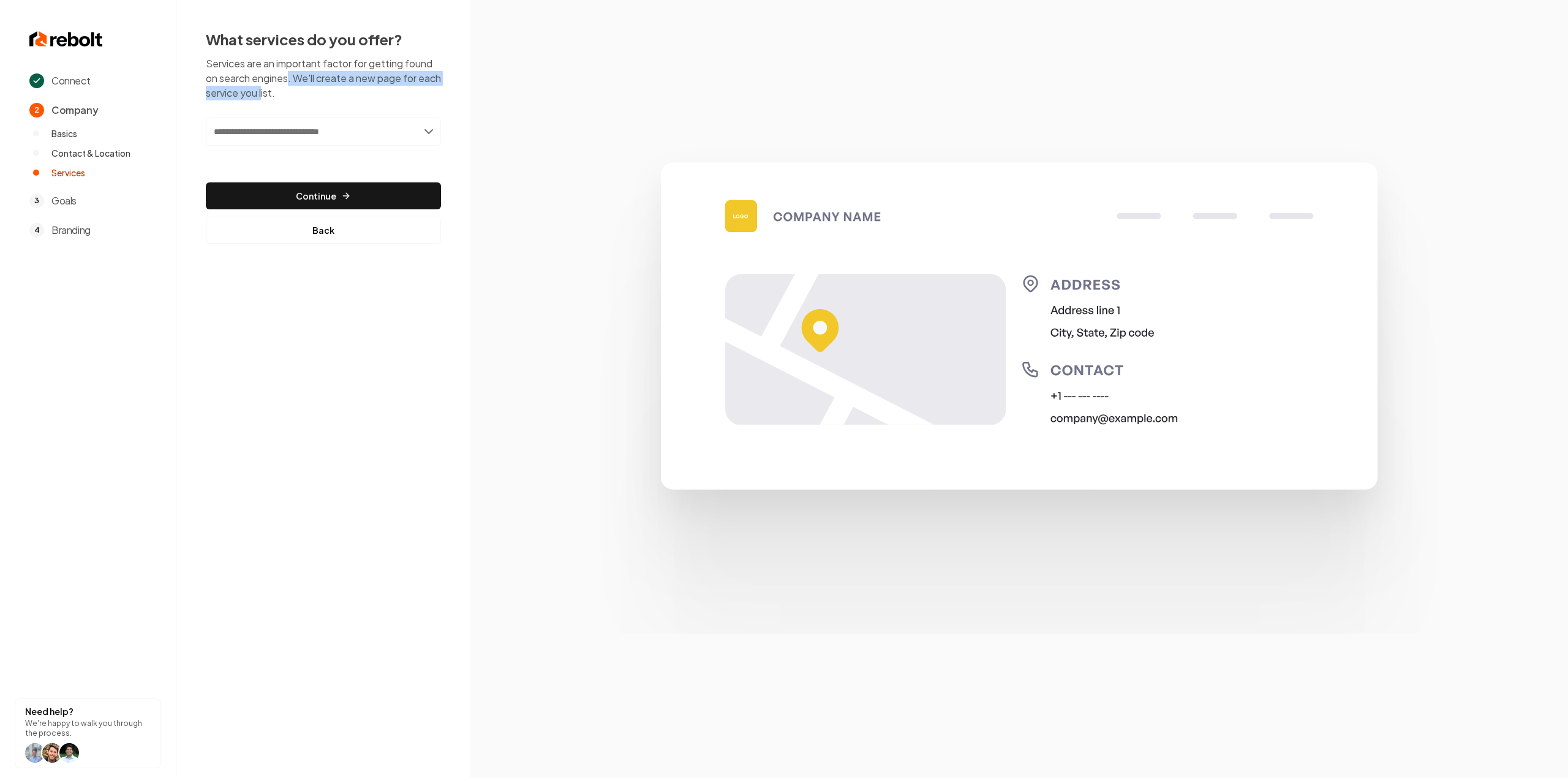
drag, startPoint x: 290, startPoint y: 79, endPoint x: 287, endPoint y: 94, distance: 15.3
click at [287, 94] on p "Services are an important factor for getting found on search engines. We'll cre…" at bounding box center [324, 78] width 235 height 44
click at [285, 82] on p "Services are an important factor for getting found on search engines. We'll cre…" at bounding box center [324, 78] width 235 height 44
drag, startPoint x: 285, startPoint y: 80, endPoint x: 284, endPoint y: 95, distance: 15.0
click at [284, 95] on p "Services are an important factor for getting found on search engines. We'll cre…" at bounding box center [324, 78] width 235 height 44
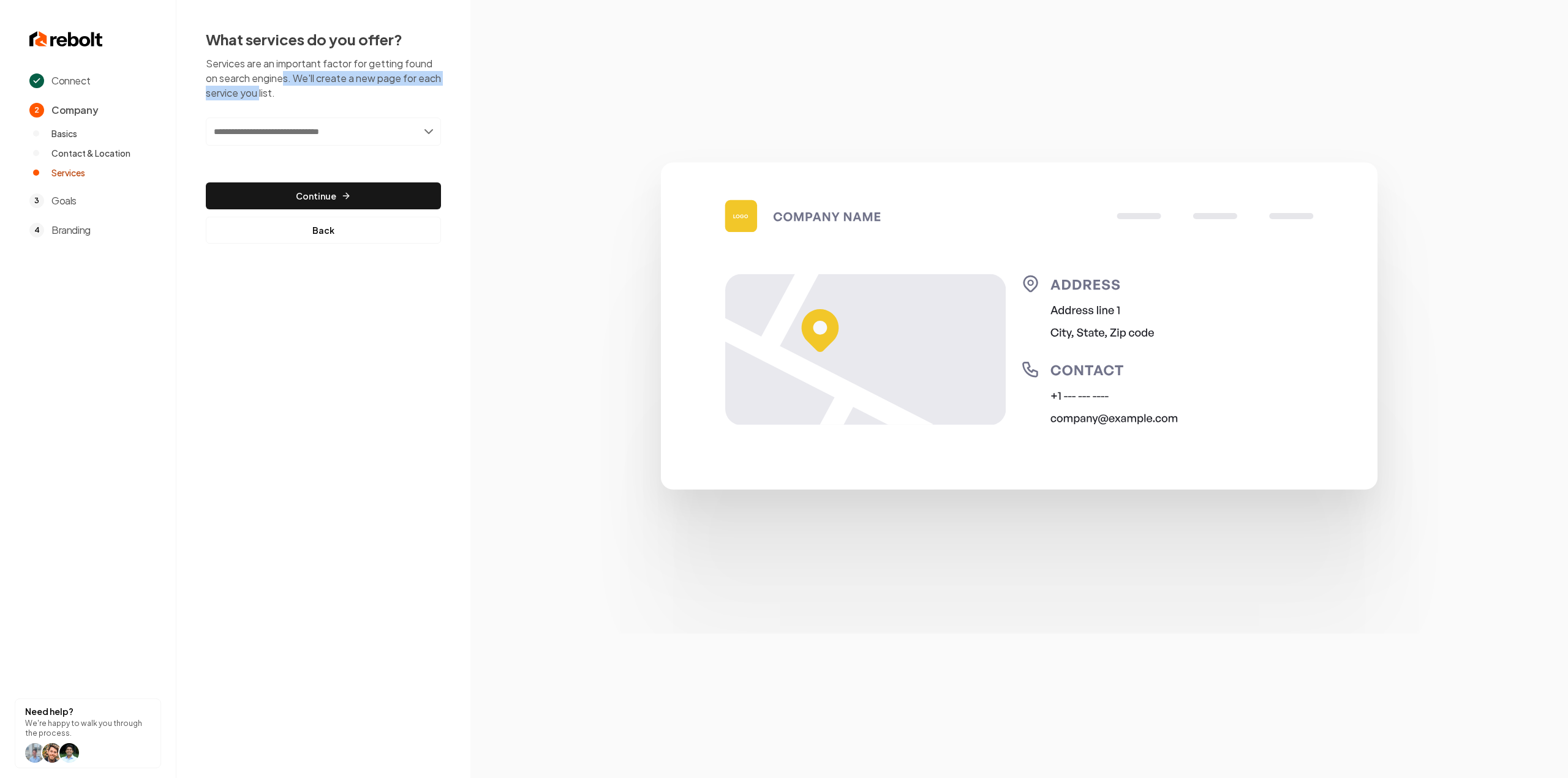
click at [284, 95] on p "Services are an important factor for getting found on search engines. We'll cre…" at bounding box center [324, 78] width 235 height 44
drag, startPoint x: 279, startPoint y: 94, endPoint x: 279, endPoint y: 74, distance: 20.0
click at [279, 74] on p "Services are an important factor for getting found on search engines. We'll cre…" at bounding box center [324, 78] width 235 height 44
drag, startPoint x: 272, startPoint y: 78, endPoint x: 277, endPoint y: 96, distance: 18.7
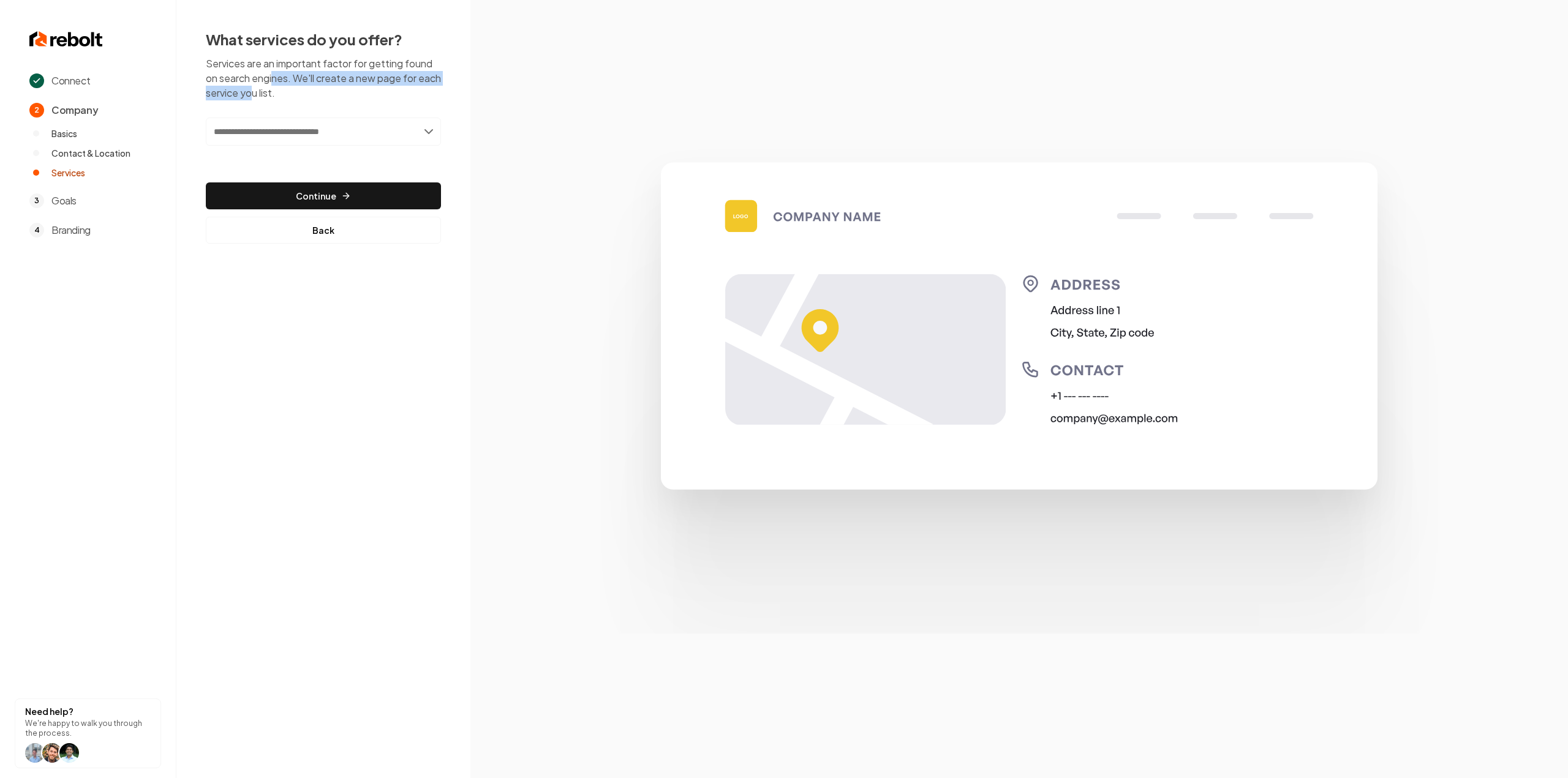
click at [277, 96] on p "Services are an important factor for getting found on search engines. We'll cre…" at bounding box center [324, 78] width 235 height 44
click at [274, 81] on p "Services are an important factor for getting found on search engines. We'll cre…" at bounding box center [324, 78] width 235 height 44
drag, startPoint x: 271, startPoint y: 82, endPoint x: 272, endPoint y: 96, distance: 14.0
click at [272, 96] on p "Services are an important factor for getting found on search engines. We'll cre…" at bounding box center [324, 78] width 235 height 44
drag, startPoint x: 262, startPoint y: 82, endPoint x: 265, endPoint y: 96, distance: 14.3
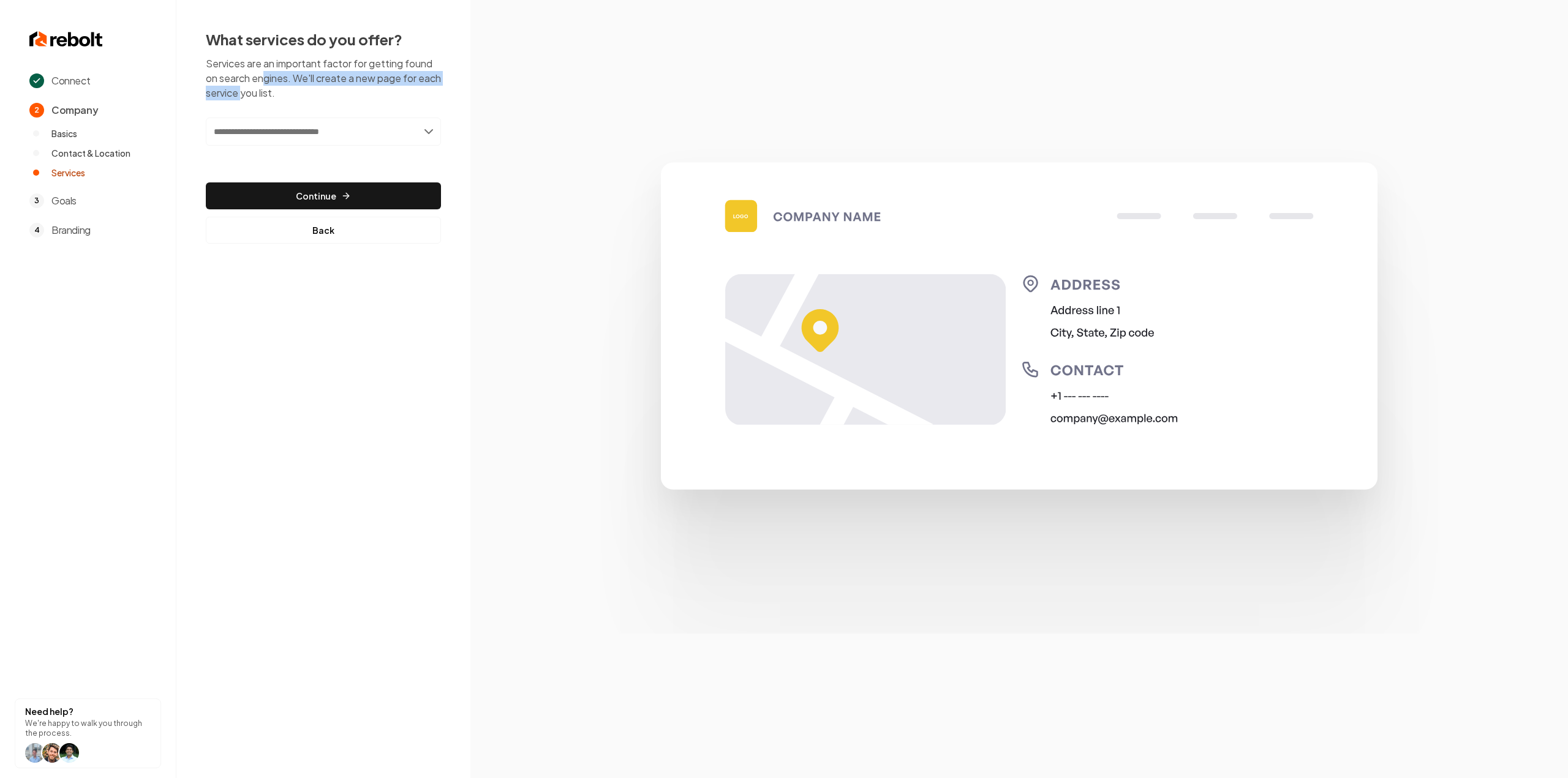
click at [265, 96] on p "Services are an important factor for getting found on search engines. We'll cre…" at bounding box center [324, 78] width 235 height 44
drag, startPoint x: 265, startPoint y: 95, endPoint x: 265, endPoint y: 72, distance: 23.0
click at [265, 72] on p "Services are an important factor for getting found on search engines. We'll cre…" at bounding box center [324, 78] width 235 height 44
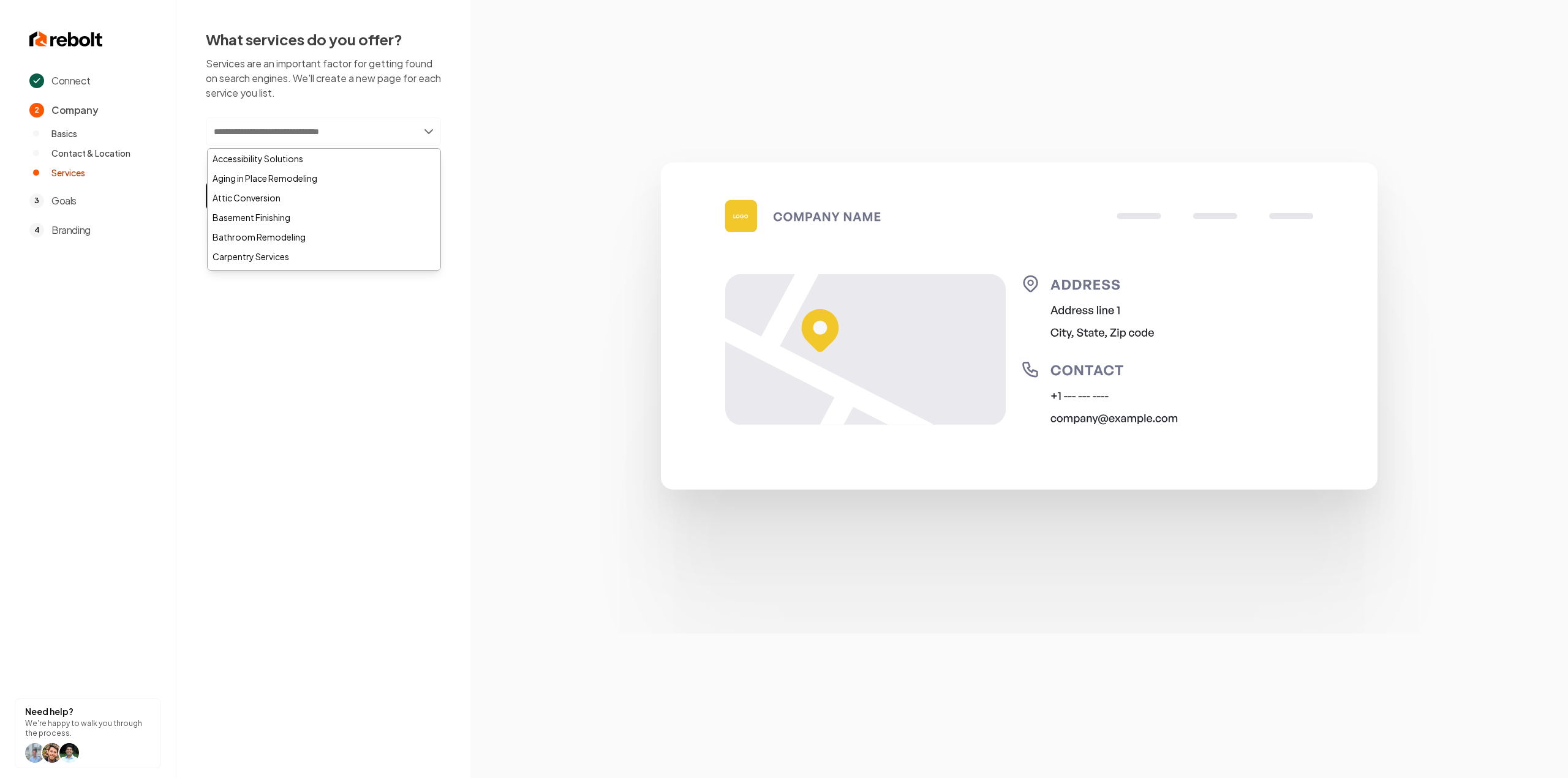
click at [366, 122] on input "text" at bounding box center [324, 132] width 235 height 28
click at [562, 175] on img at bounding box center [1018, 389] width 915 height 490
click at [296, 128] on input "text" at bounding box center [324, 132] width 235 height 28
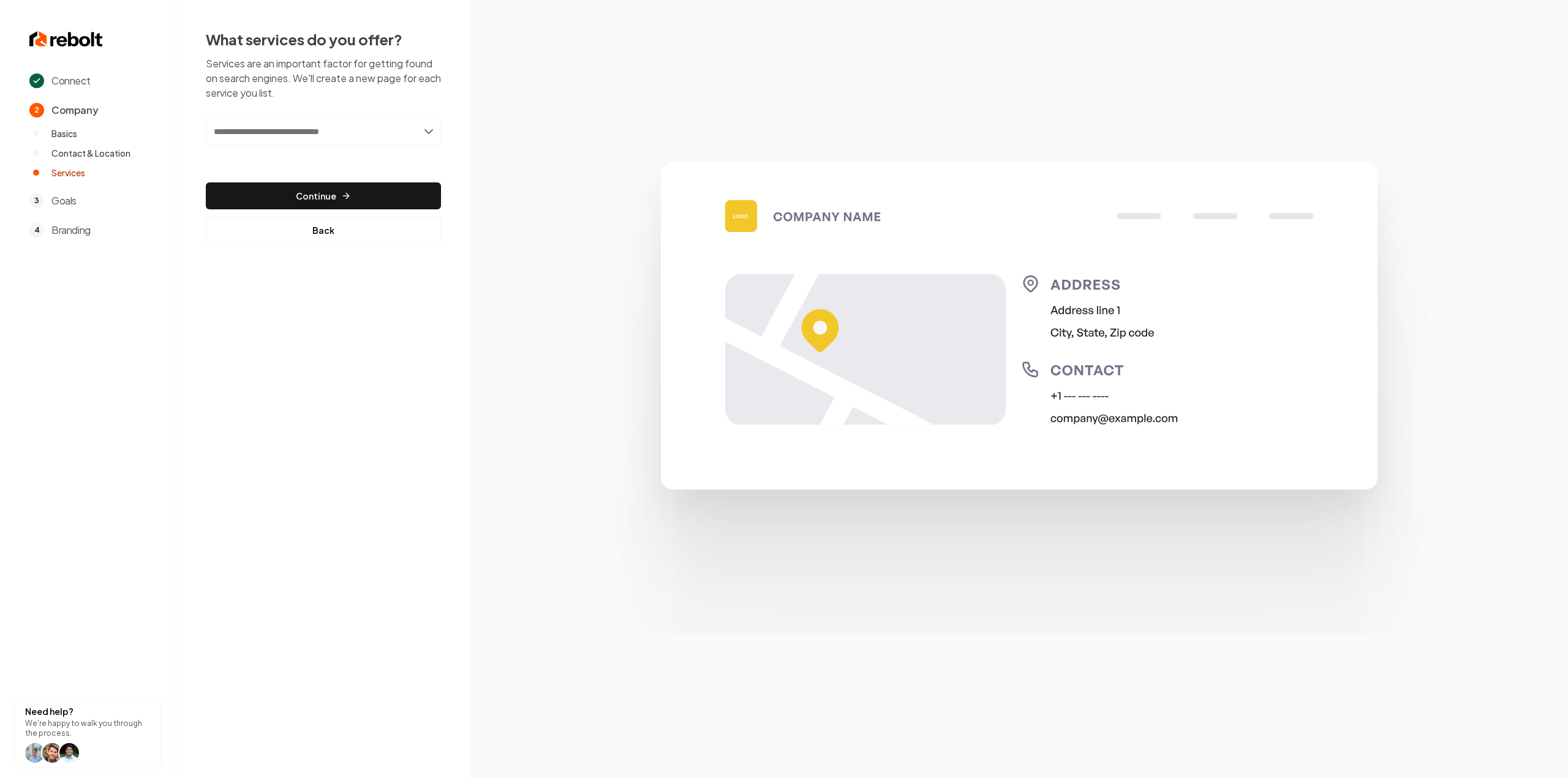
click at [661, 237] on img at bounding box center [1018, 389] width 915 height 490
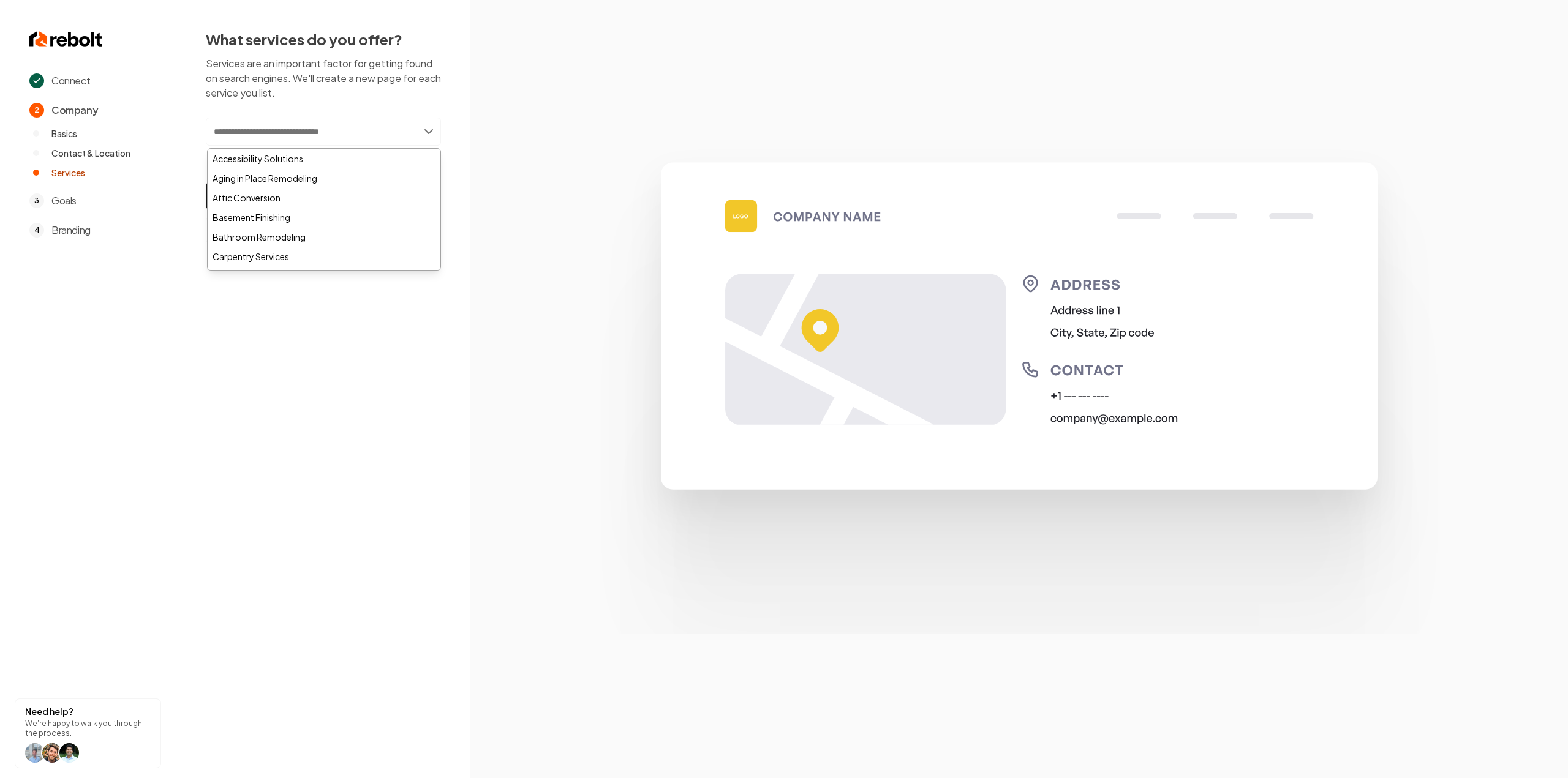
click at [366, 125] on input "text" at bounding box center [324, 132] width 235 height 28
click at [255, 365] on div "Connect 2 Company Basics Contact & Location Services 3 Goals 4 Branding Need he…" at bounding box center [784, 389] width 1568 height 778
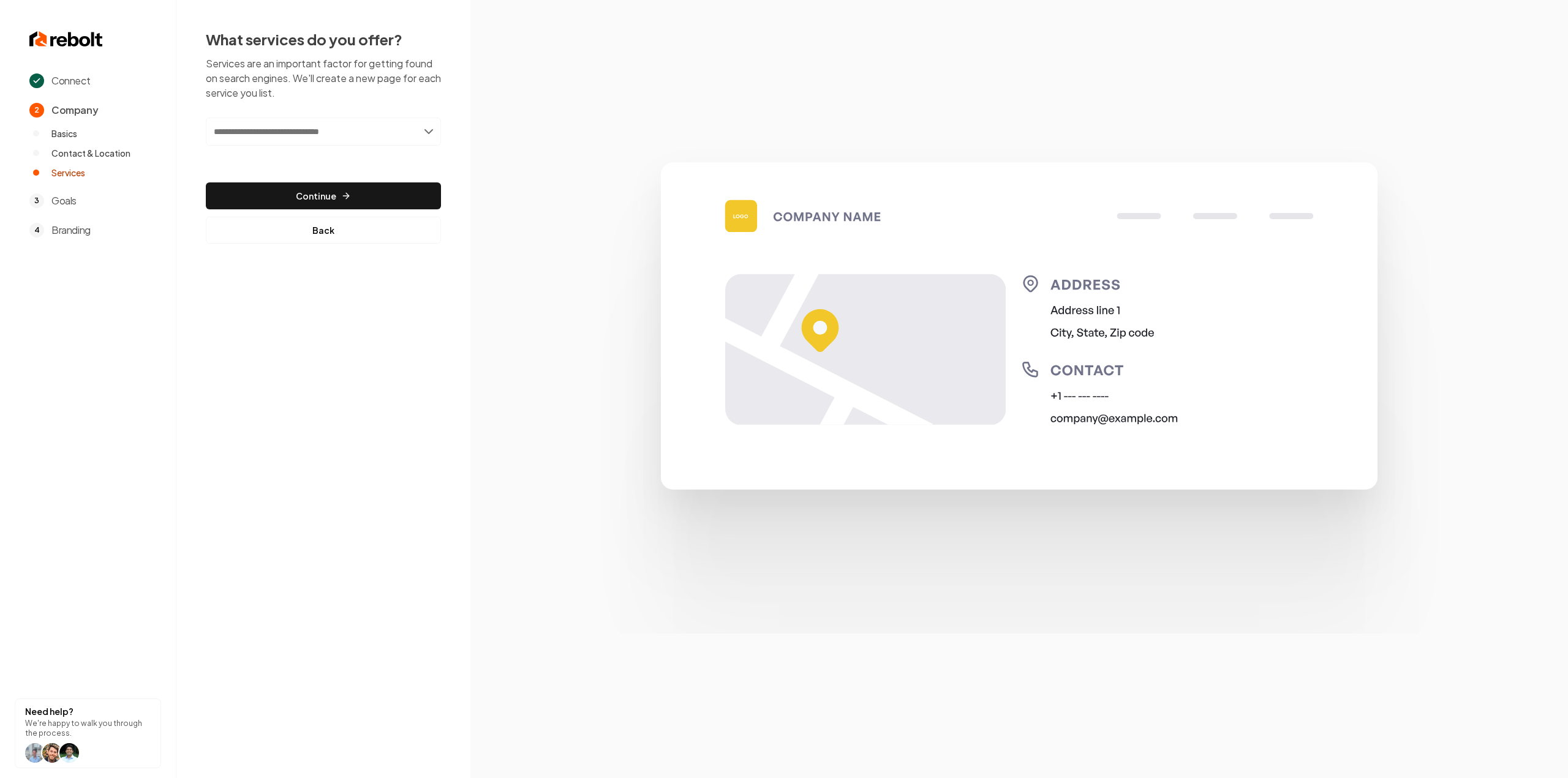
click at [339, 127] on input "text" at bounding box center [324, 132] width 235 height 28
type input "****"
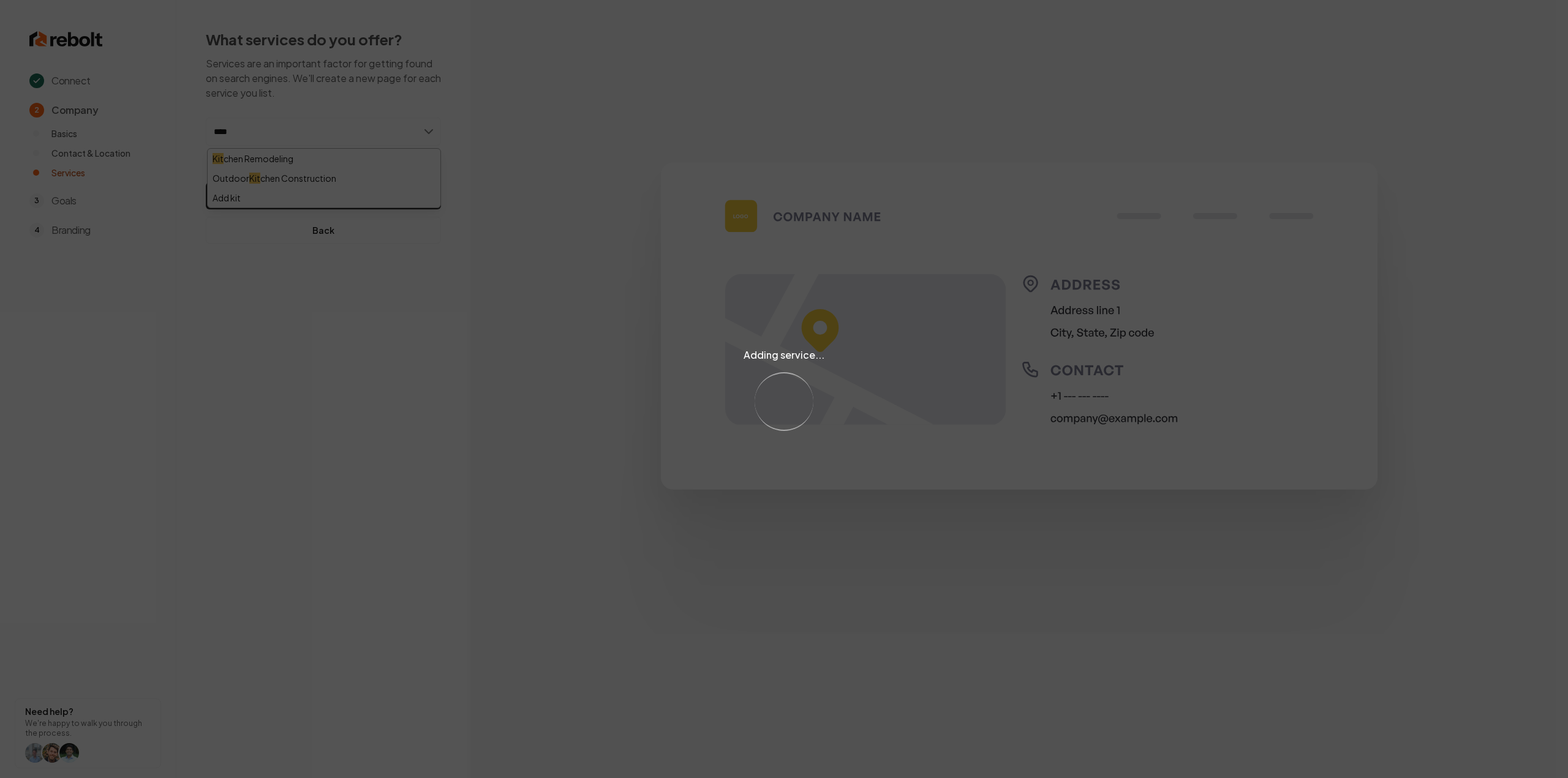
type input "*****"
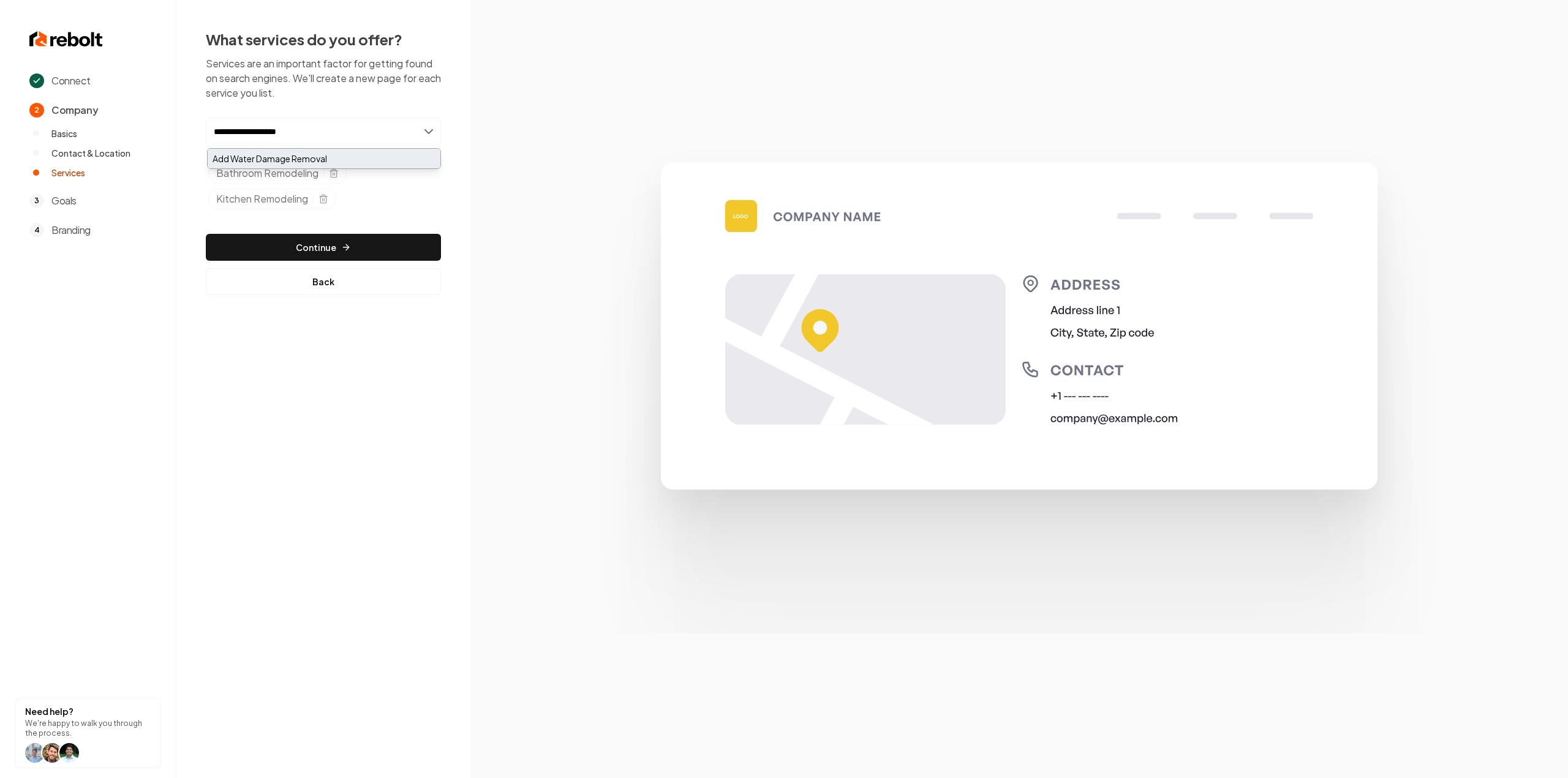
type input "**********"
click at [393, 159] on div "Add Water Damage Removal" at bounding box center [324, 159] width 232 height 19
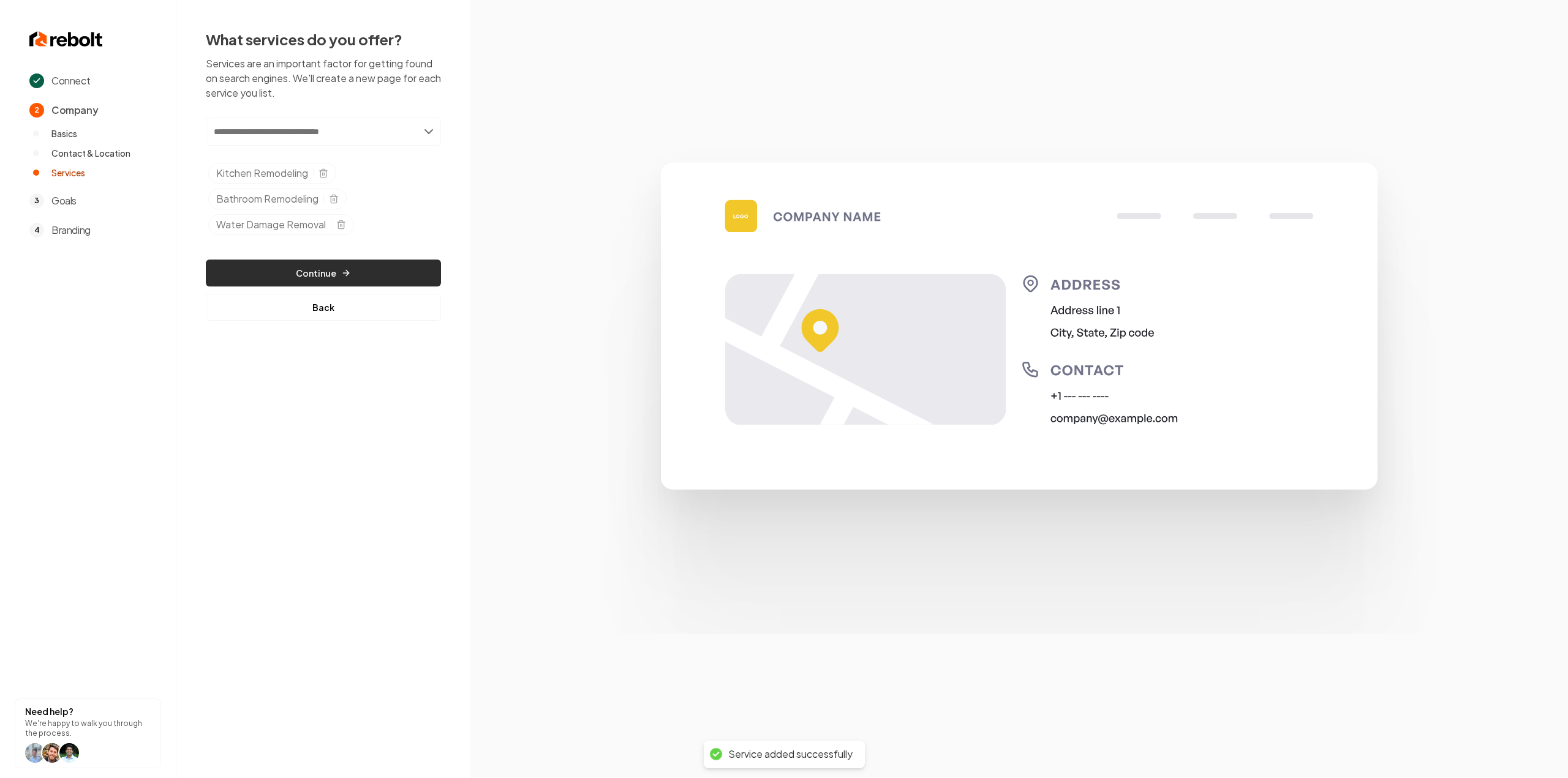
click at [312, 276] on button "Continue" at bounding box center [324, 273] width 235 height 27
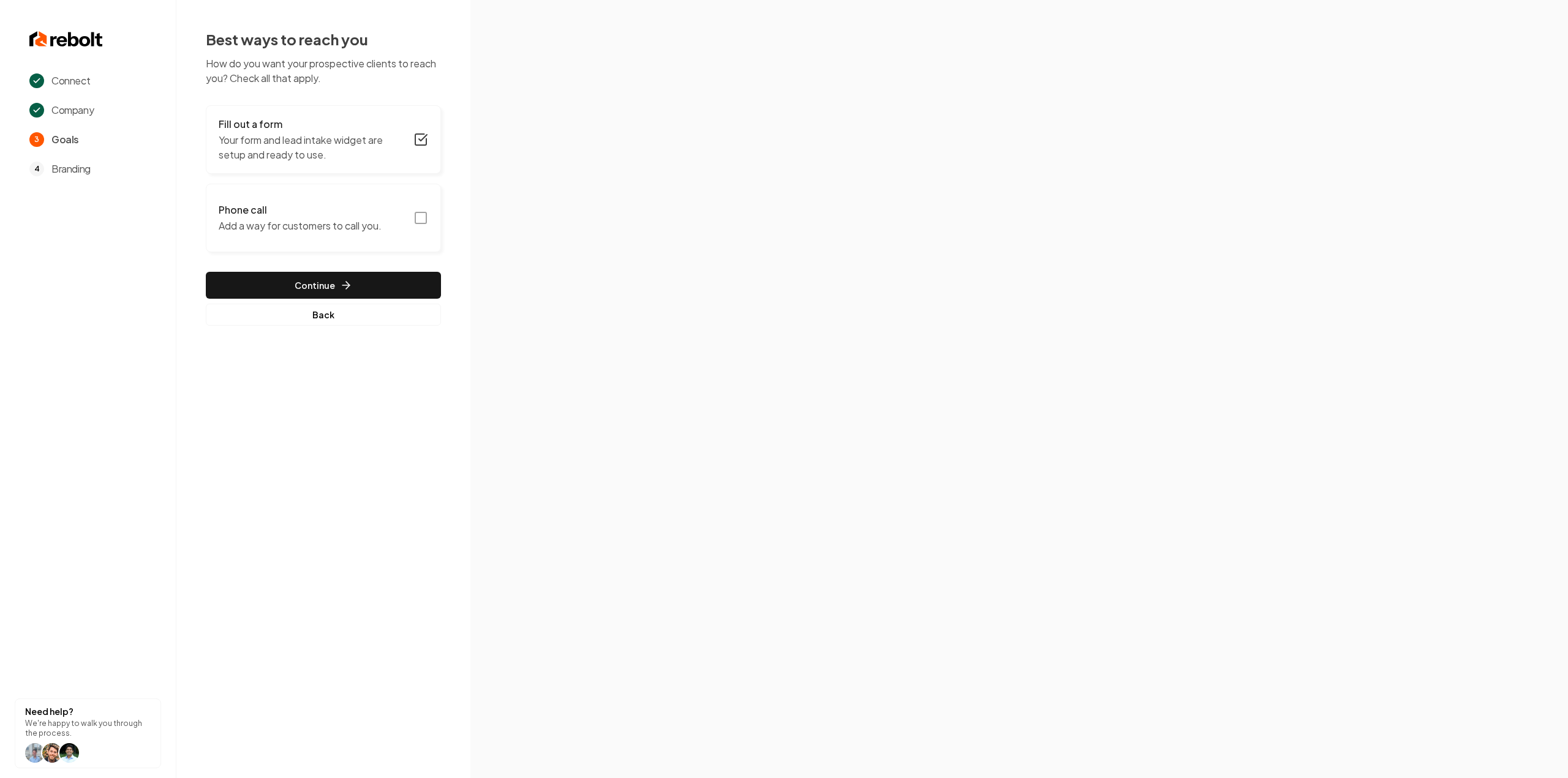
click at [415, 215] on rect "button" at bounding box center [420, 218] width 11 height 11
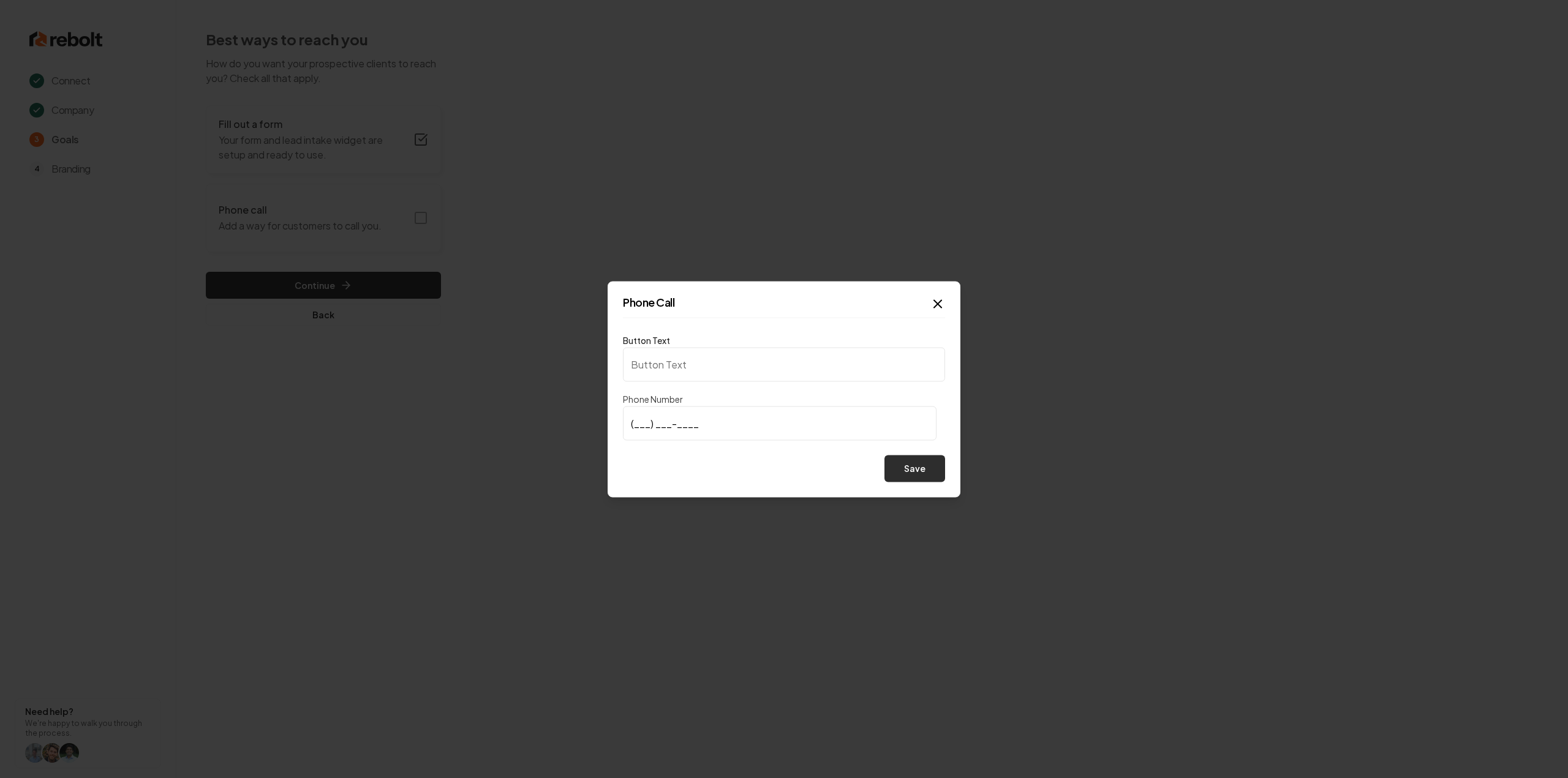
type input "Call us"
type input "(480) 452-8693"
click at [900, 478] on button "Save" at bounding box center [914, 468] width 61 height 27
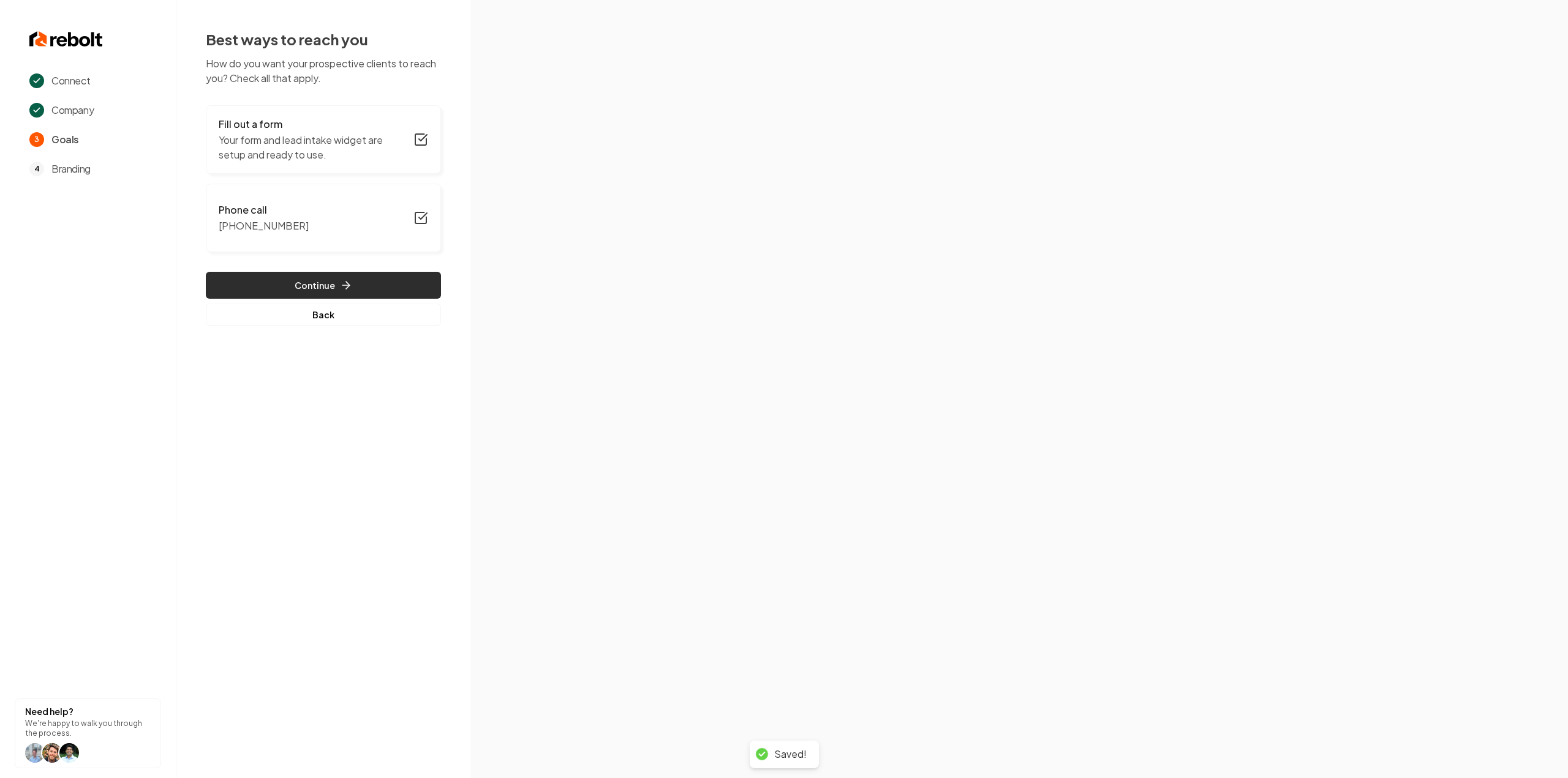
click at [365, 273] on button "Continue" at bounding box center [324, 285] width 235 height 27
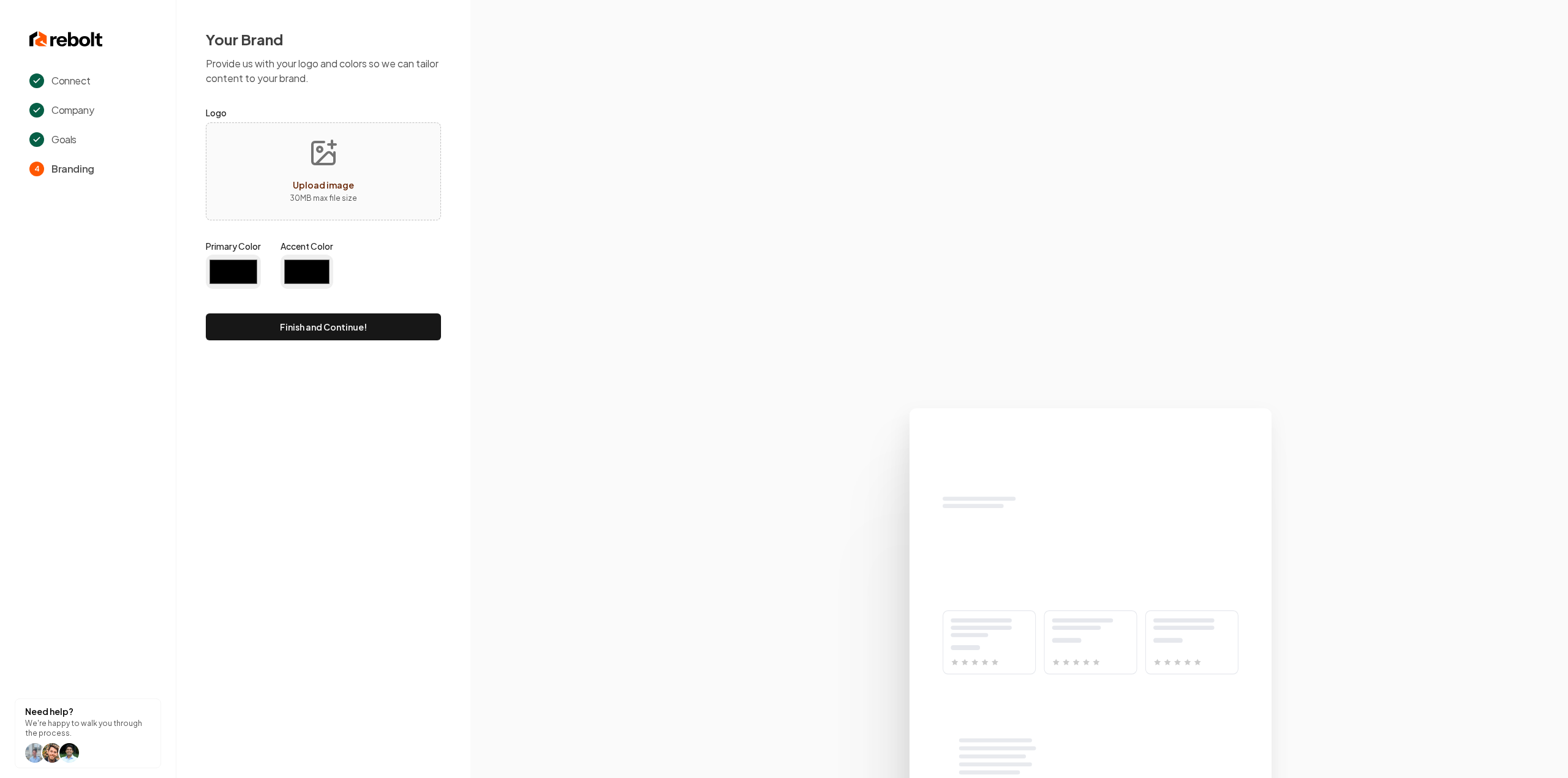
type input "#194d33"
type input "#70be00"
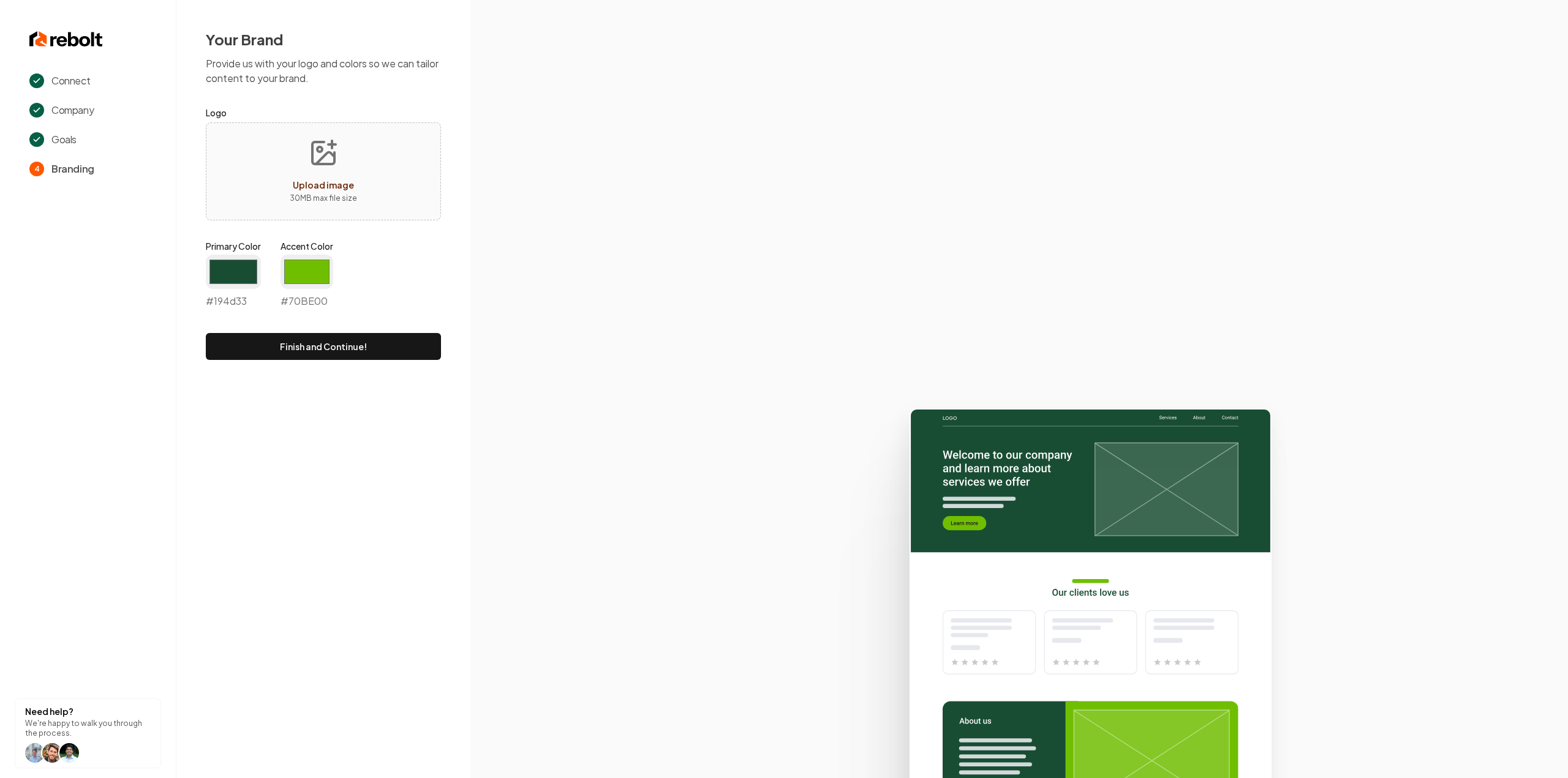
click at [305, 119] on label "Logo" at bounding box center [324, 112] width 235 height 15
click at [346, 187] on icon "button" at bounding box center [341, 188] width 10 height 10
click at [234, 267] on input "#194d33" at bounding box center [233, 271] width 55 height 34
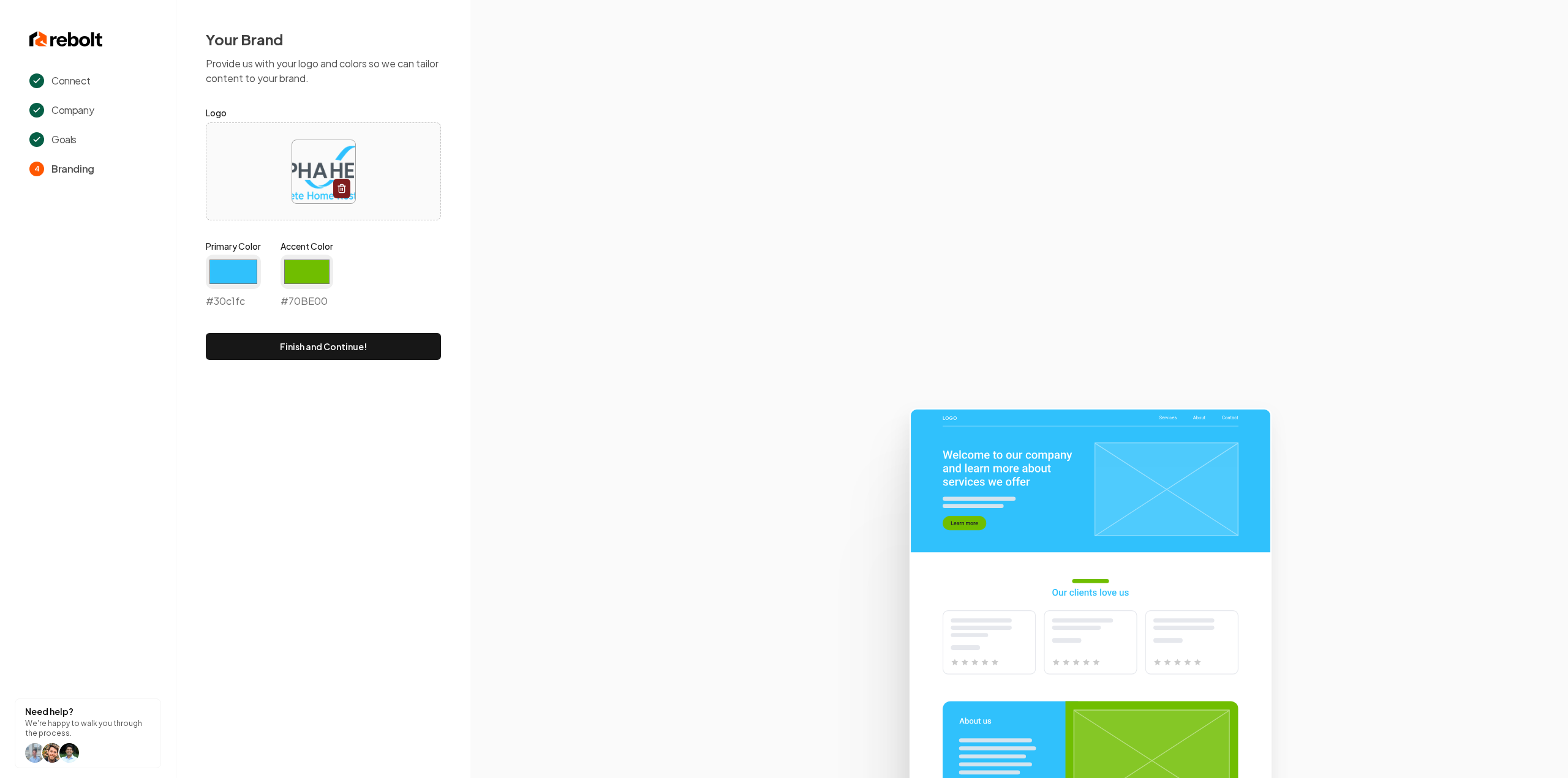
type input "#30c1fc"
click at [453, 239] on div "Your Brand Provide us with your logo and colors so we can tailor content to you…" at bounding box center [323, 195] width 294 height 389
click at [229, 261] on input "#30c1fc" at bounding box center [233, 271] width 55 height 34
click at [328, 274] on input "#70be00" at bounding box center [307, 271] width 53 height 34
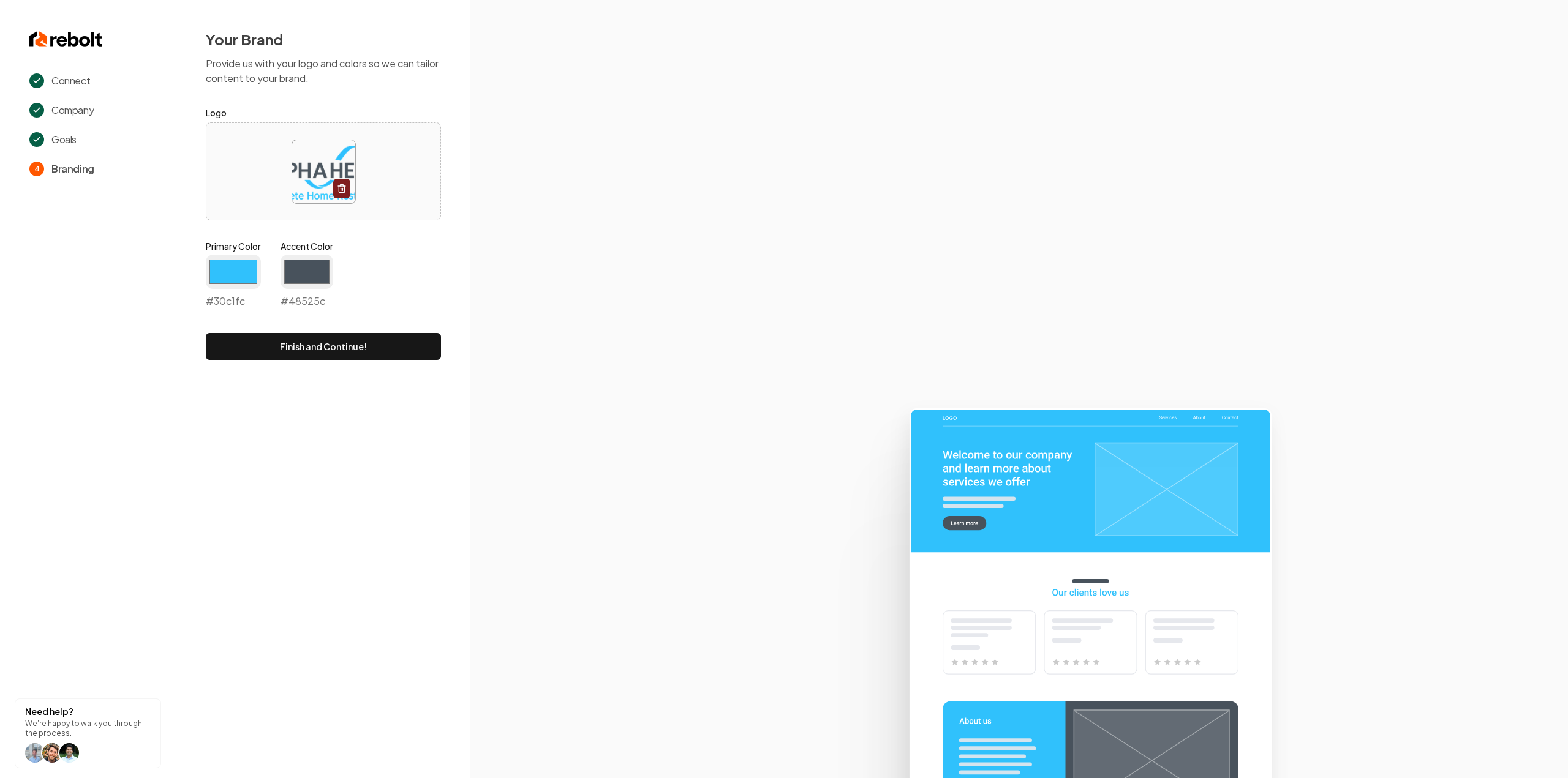
type input "#48525c"
click at [609, 237] on section at bounding box center [1018, 389] width 1097 height 778
click at [381, 334] on button "Finish and Continue!" at bounding box center [324, 346] width 235 height 27
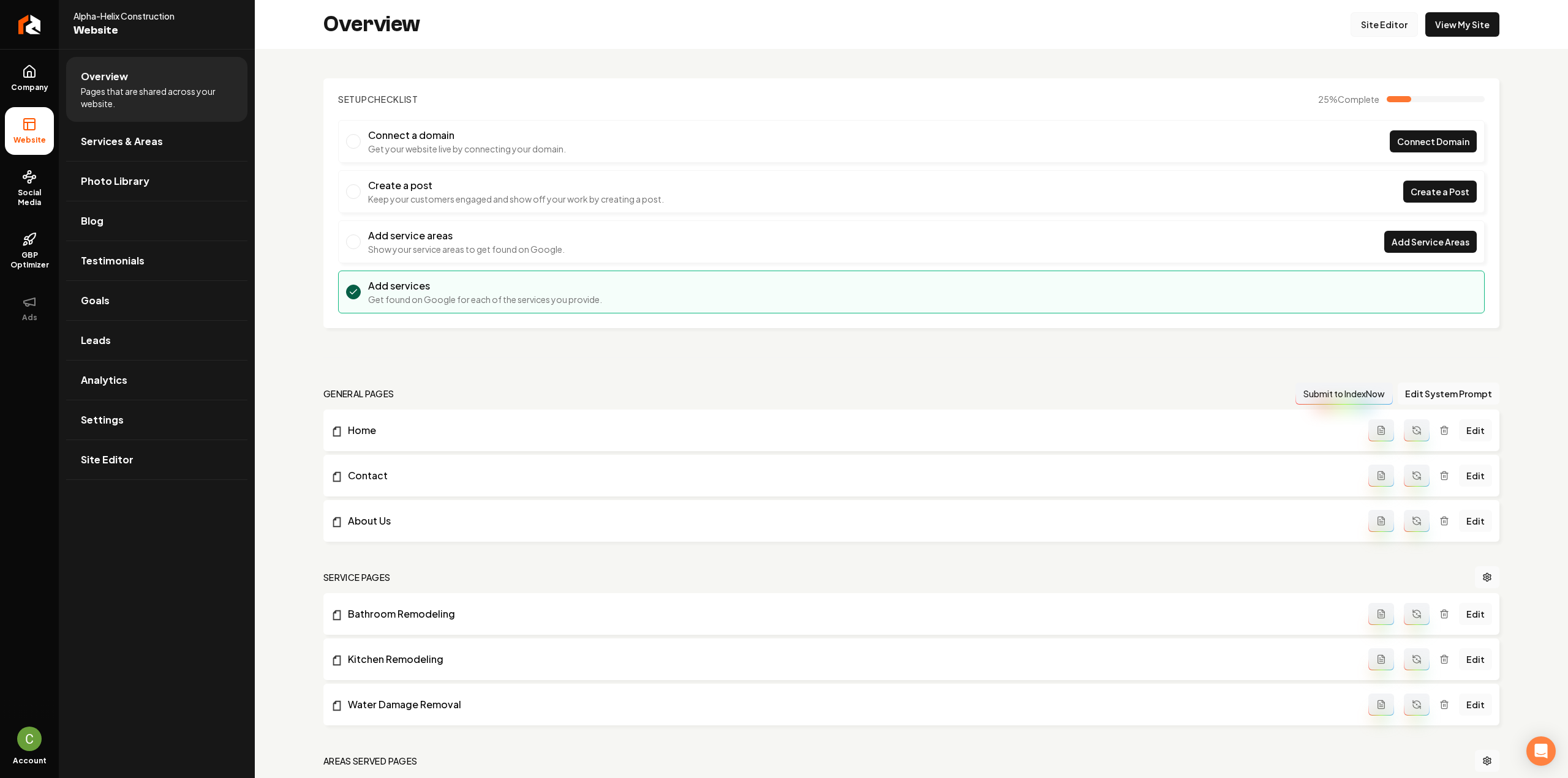
click at [1367, 32] on link "Site Editor" at bounding box center [1384, 25] width 68 height 25
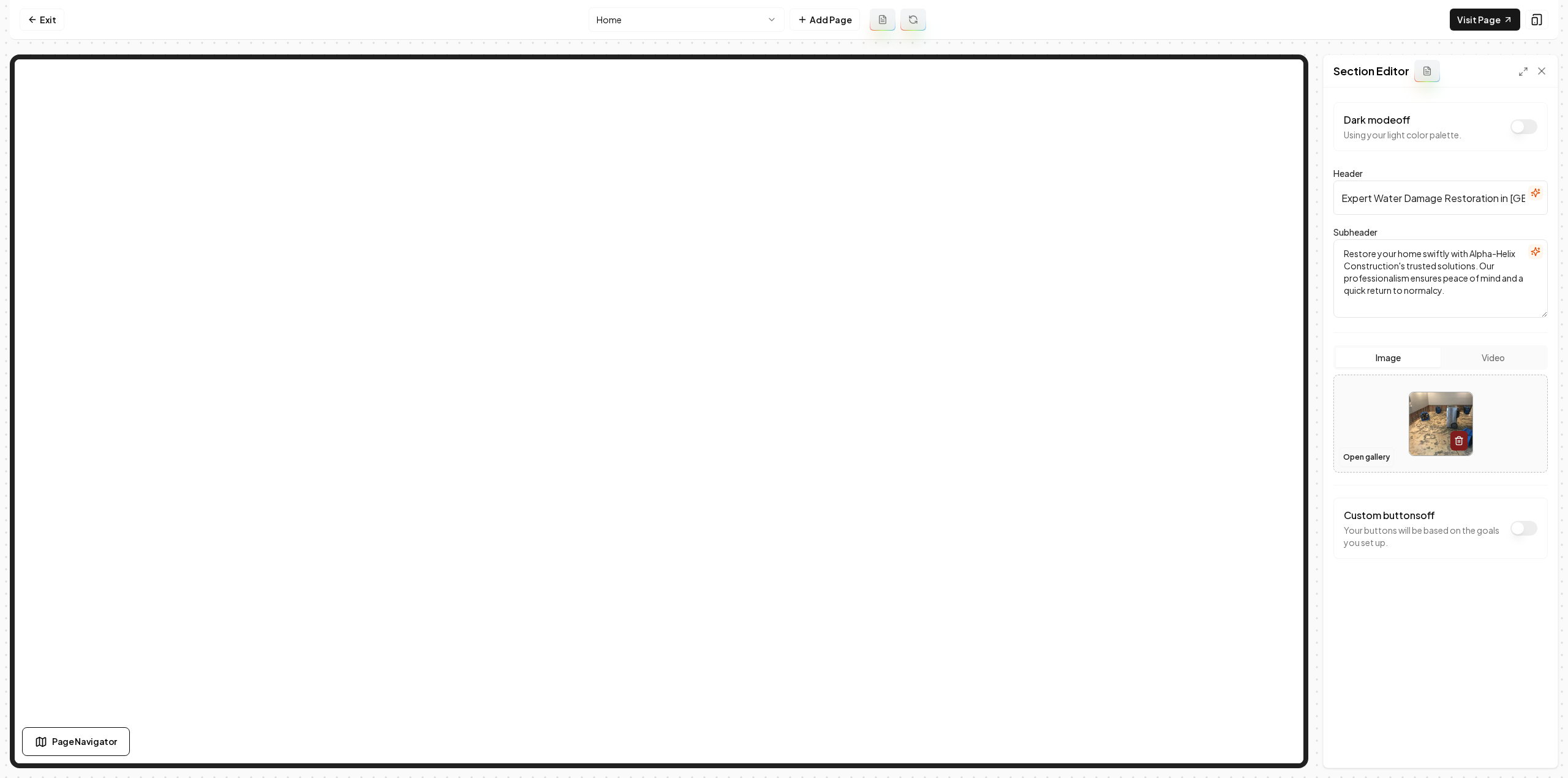
click at [1348, 458] on button "Open gallery" at bounding box center [1365, 457] width 55 height 19
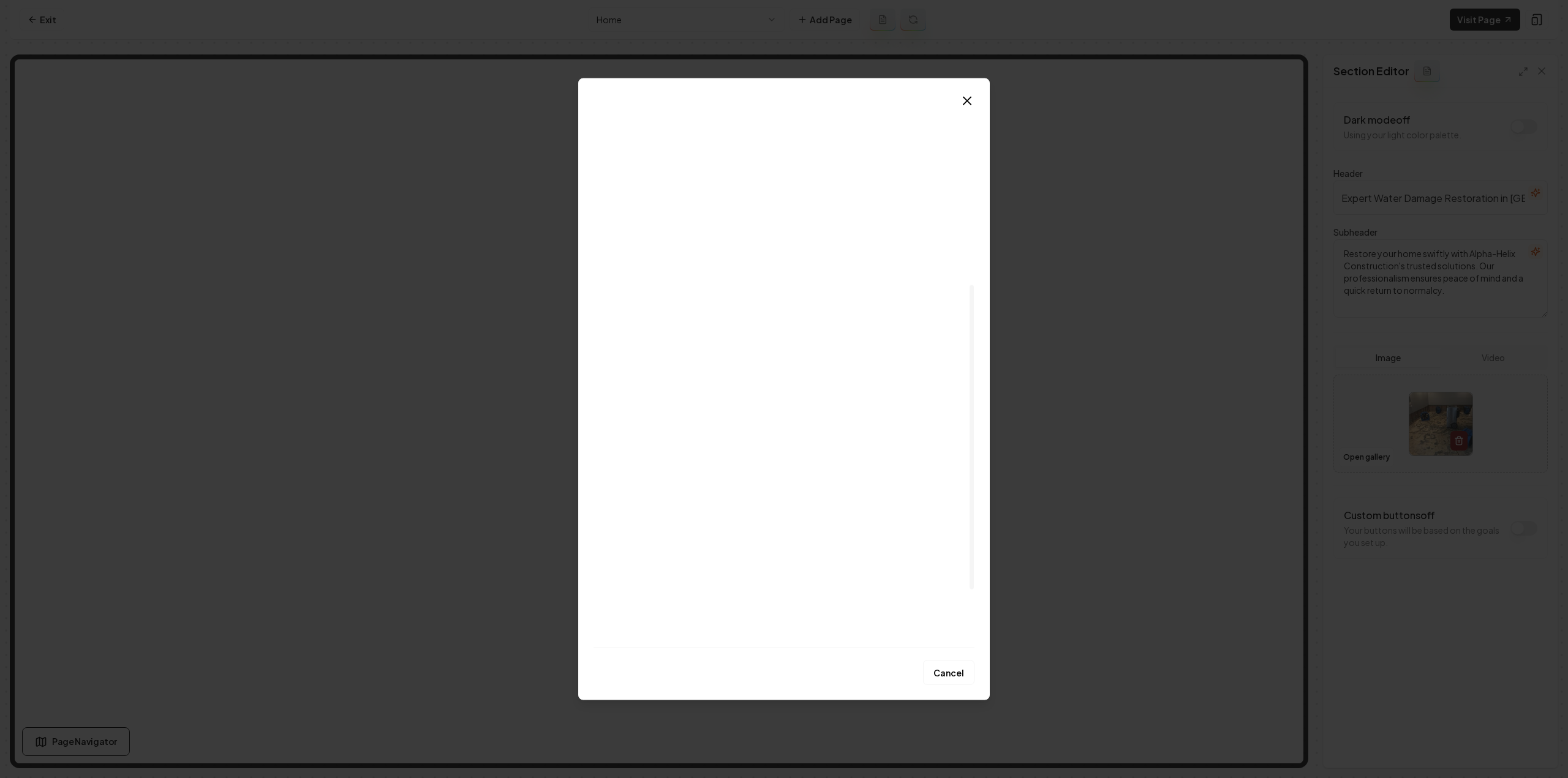
scroll to position [429, 0]
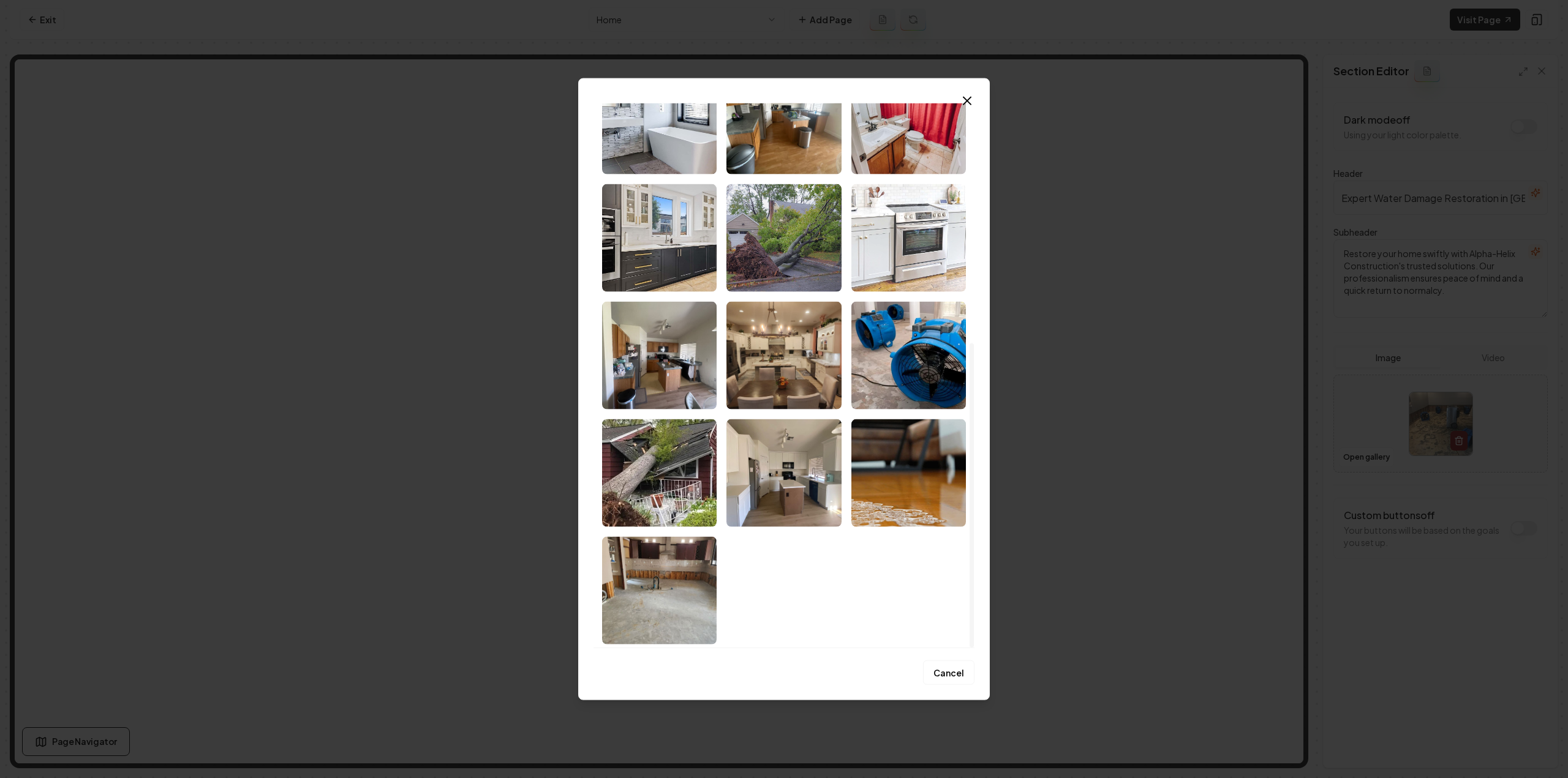
click at [879, 254] on img "Select image image_68cc05ed5c7cd75eb848a490.jpeg" at bounding box center [909, 237] width 115 height 108
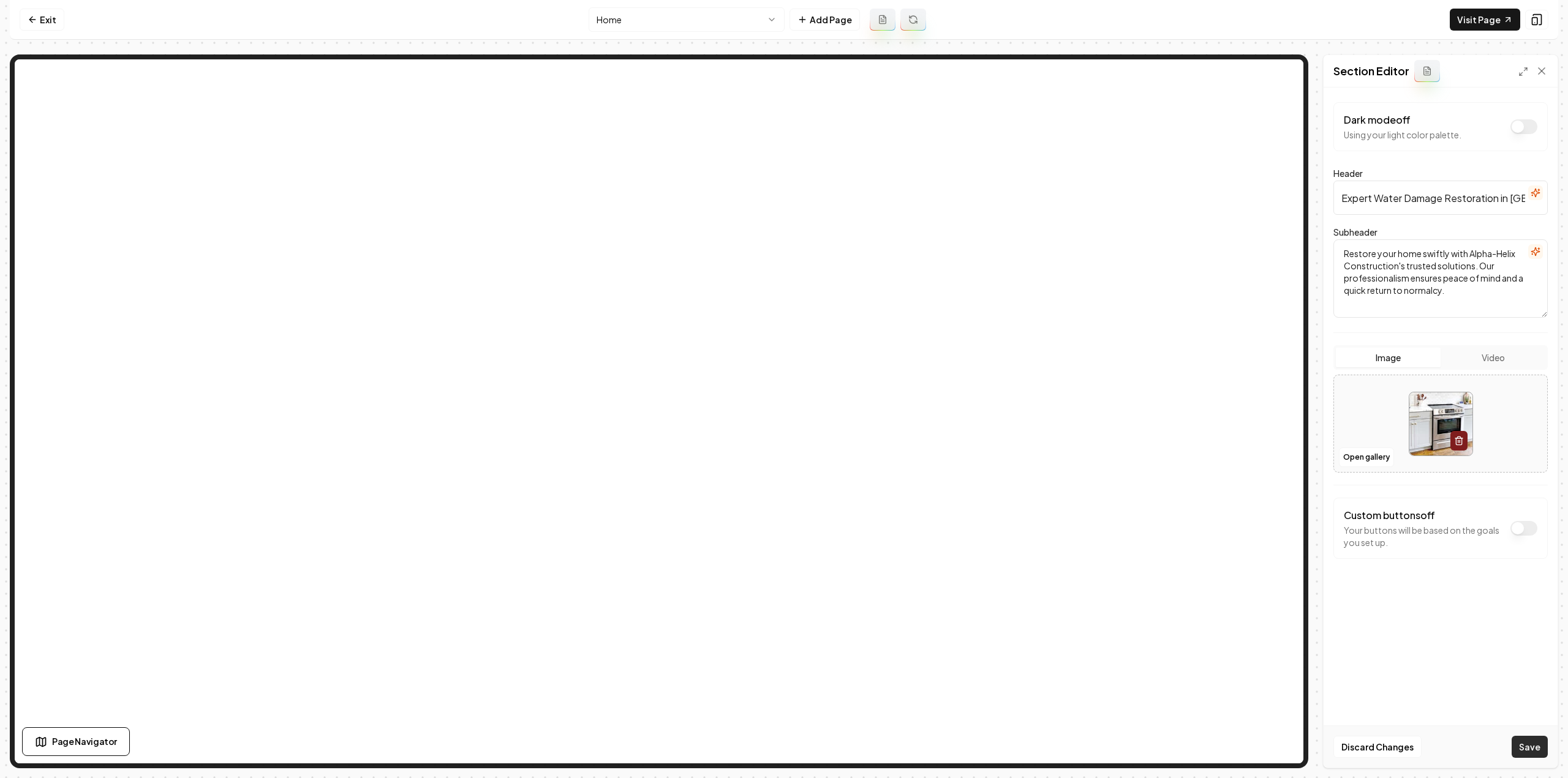
click at [1521, 750] on button "Save" at bounding box center [1529, 746] width 36 height 22
click at [31, 20] on icon at bounding box center [31, 19] width 3 height 5
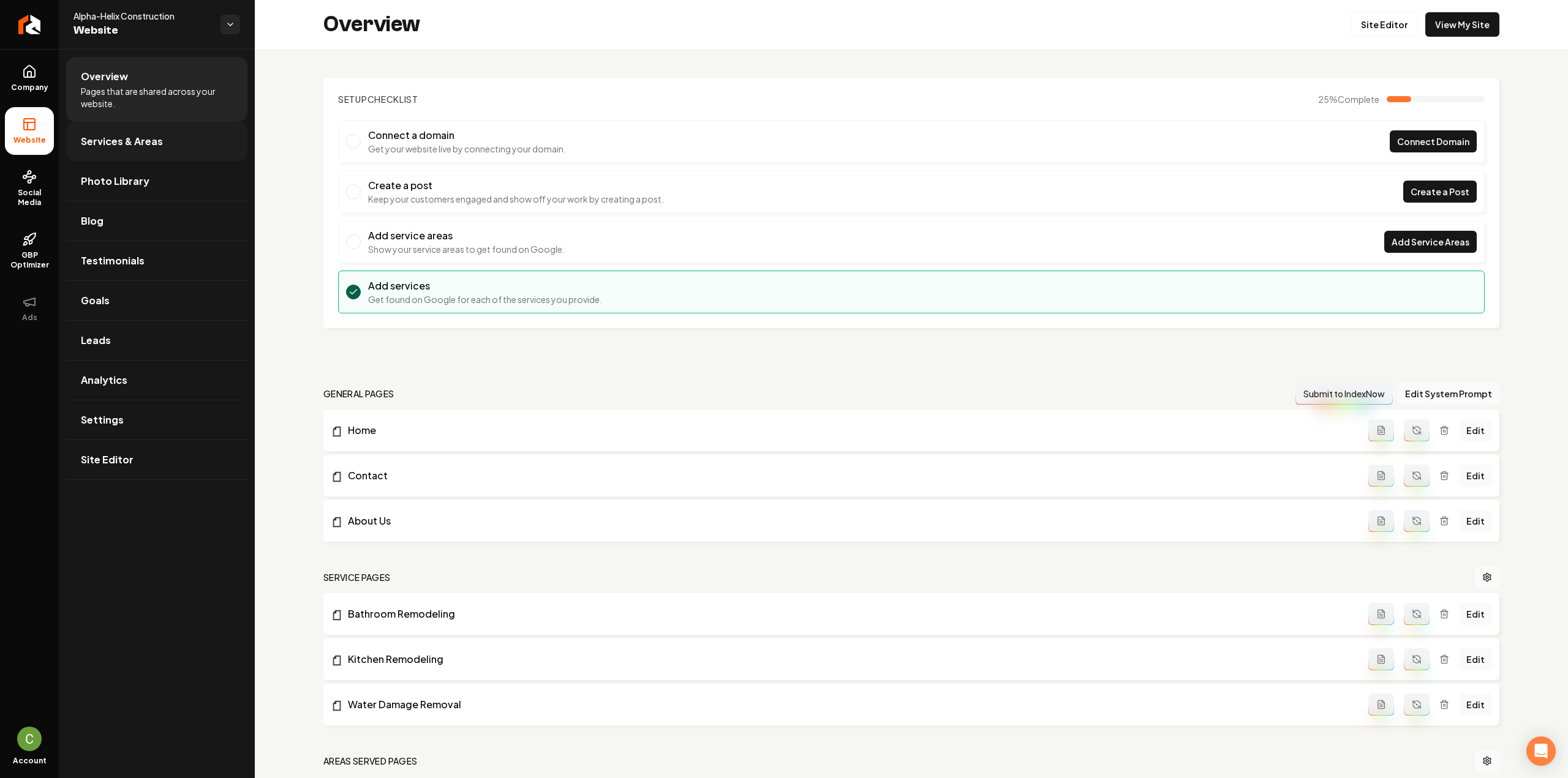
click at [99, 137] on span "Services & Areas" at bounding box center [122, 141] width 82 height 15
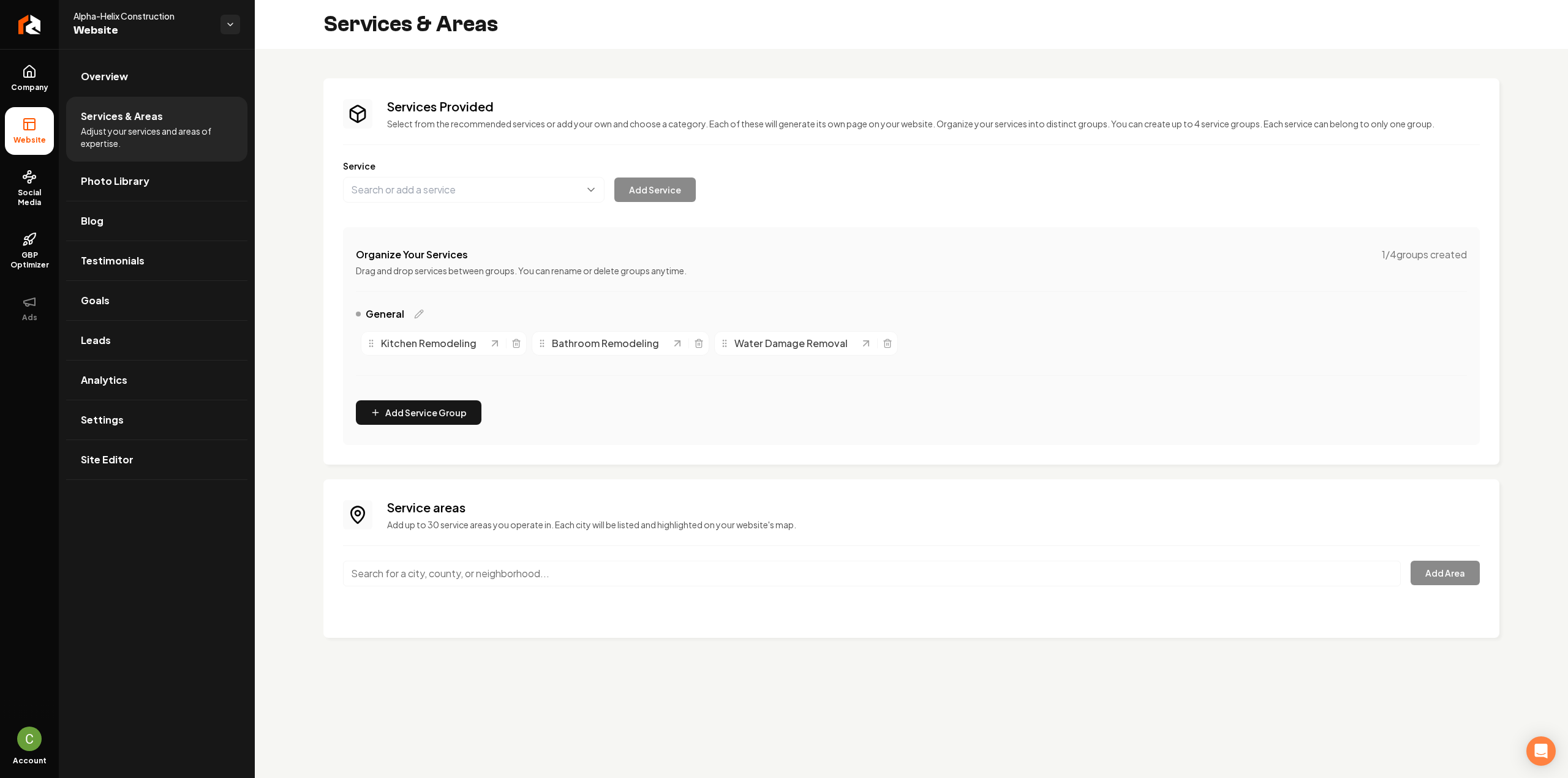
click at [779, 584] on input "Main content area" at bounding box center [872, 574] width 1058 height 25
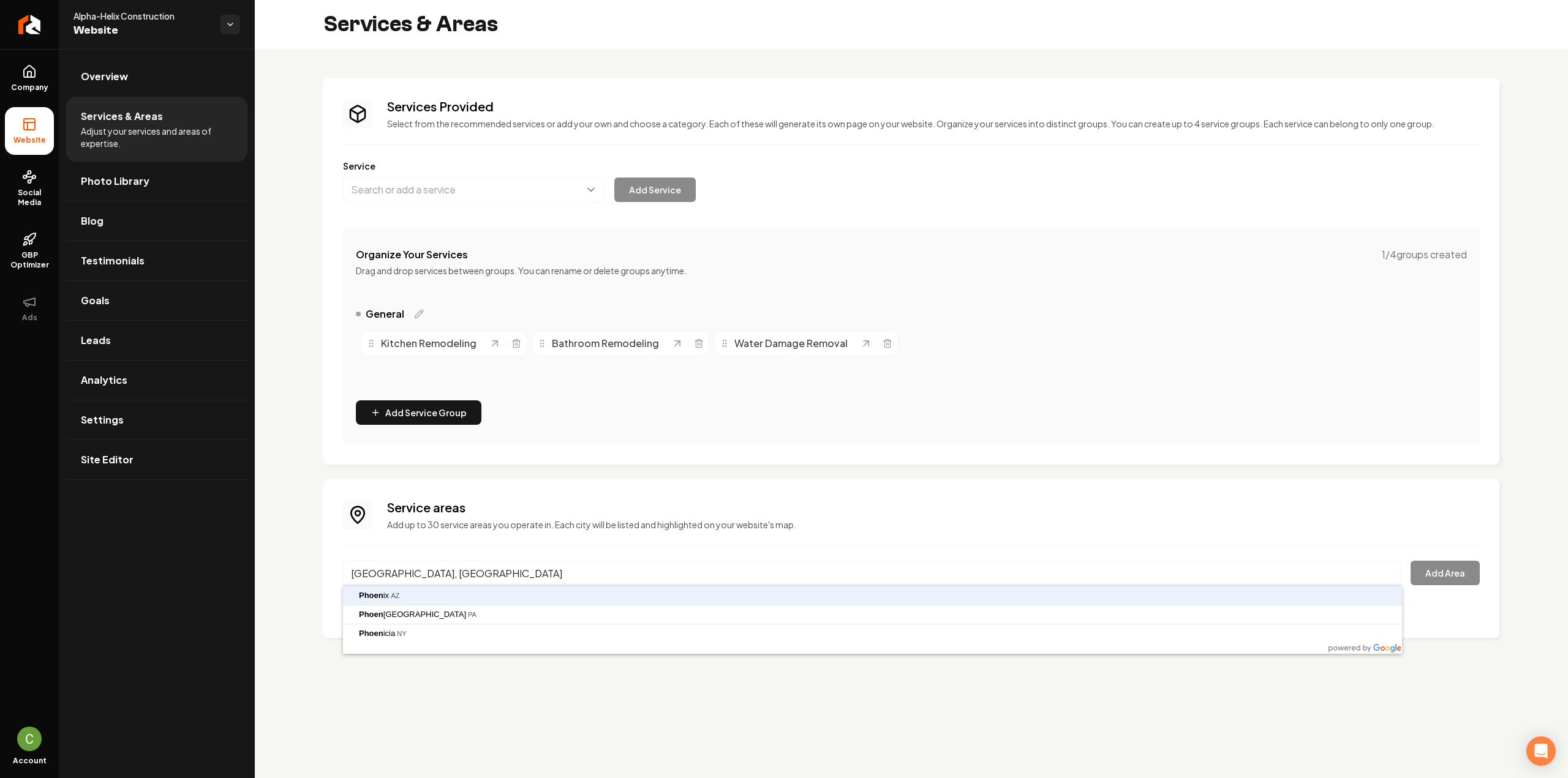
type input "Phoenix, AZ"
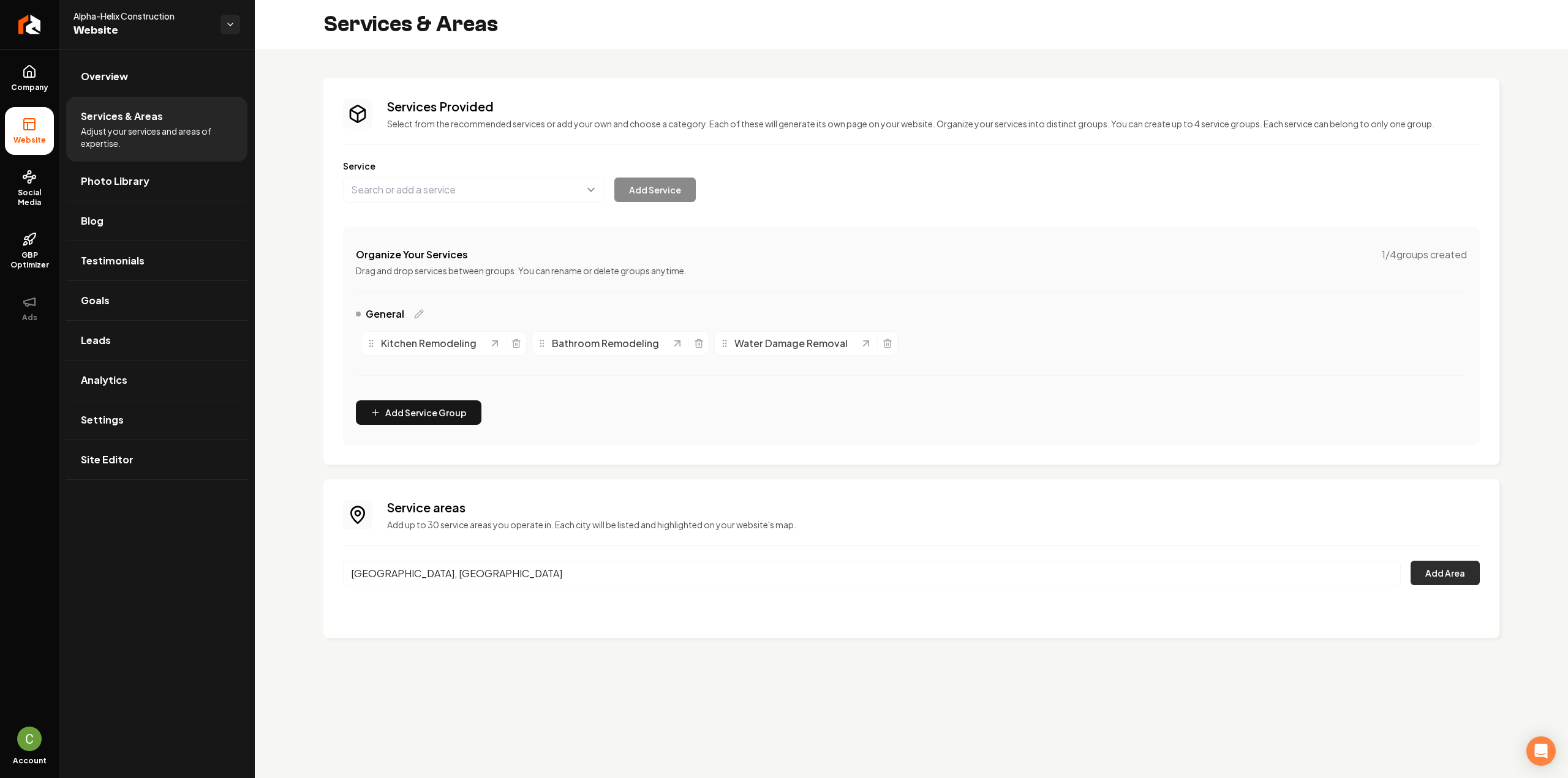
click at [1436, 583] on button "Add Area" at bounding box center [1444, 574] width 69 height 25
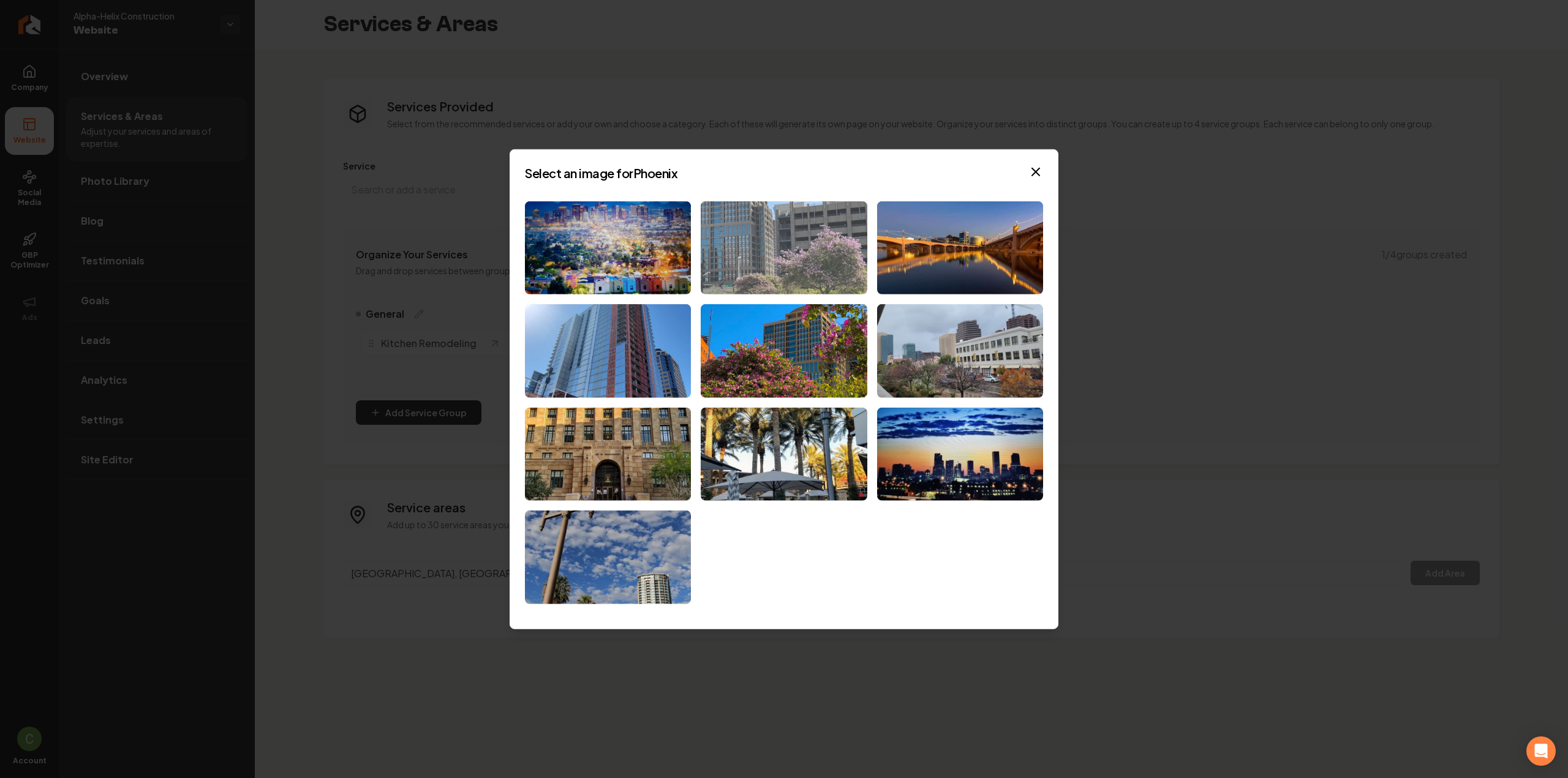
click at [796, 277] on img at bounding box center [783, 247] width 166 height 94
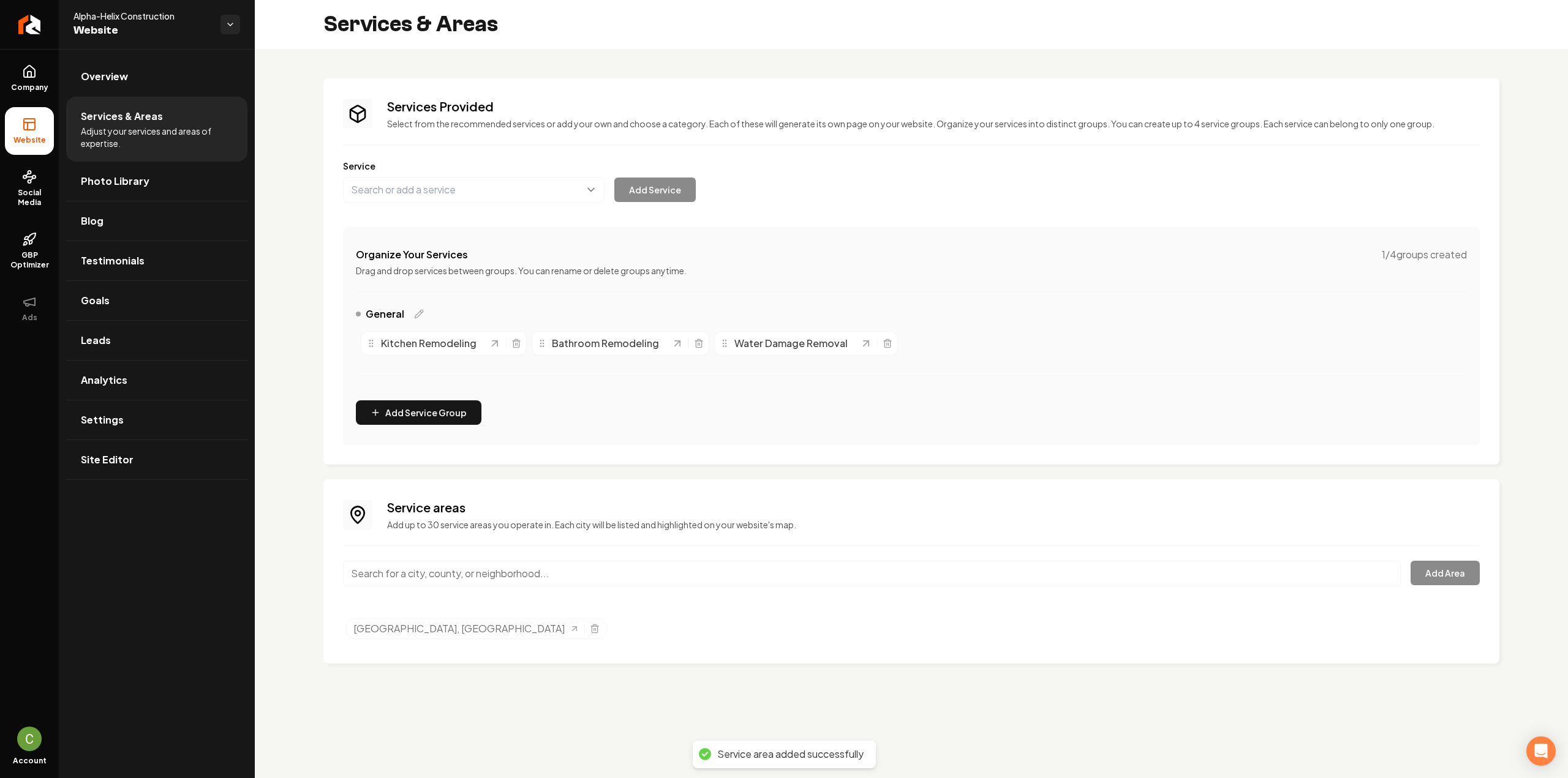
click at [425, 557] on div "Service areas Add up to 30 service areas you operate in. Each city will be list…" at bounding box center [911, 571] width 1137 height 145
click at [428, 570] on input "Main content area" at bounding box center [872, 574] width 1058 height 25
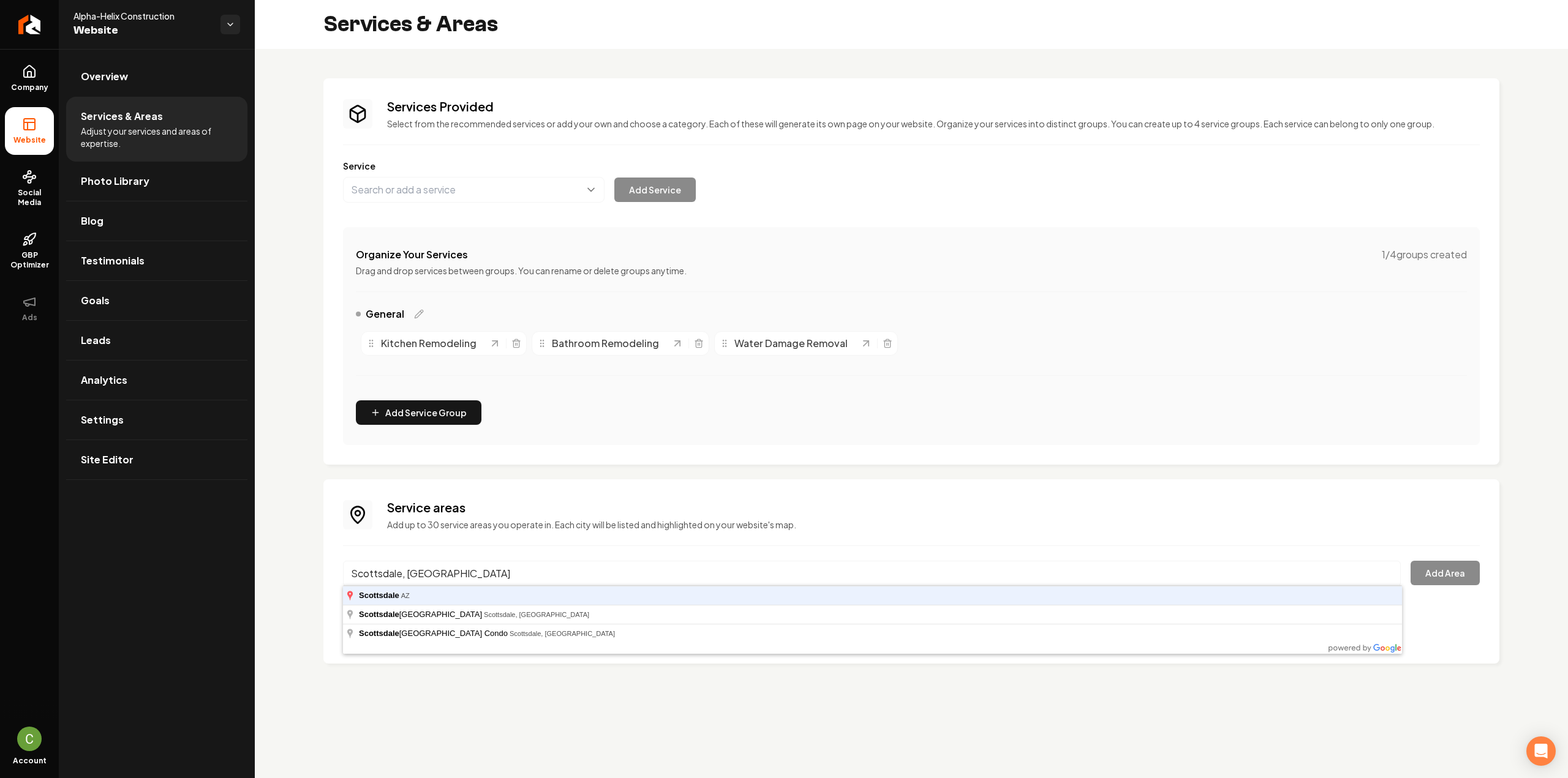
type input "Scottsdale, AZ"
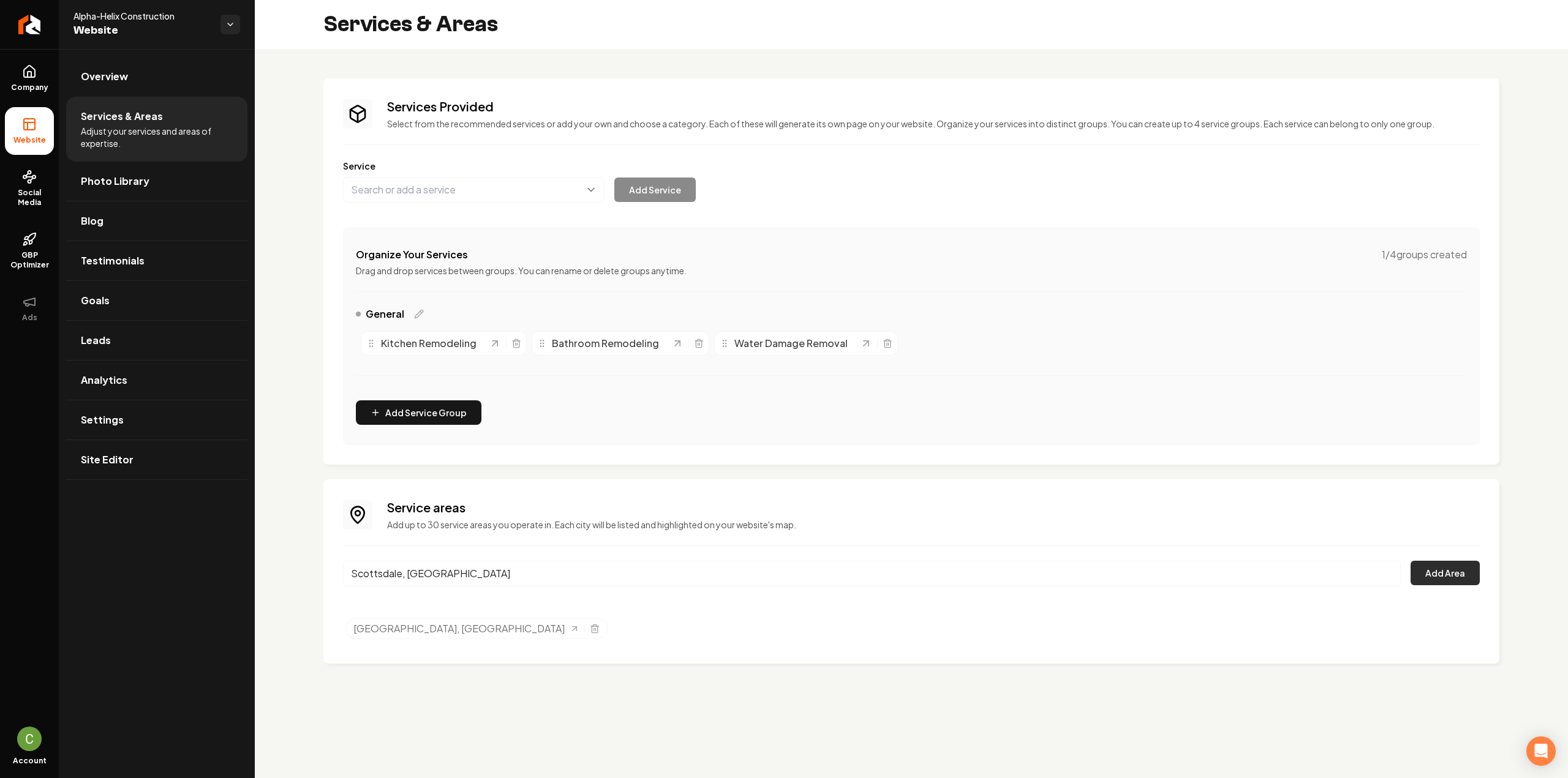
click at [1414, 564] on button "Add Area" at bounding box center [1444, 574] width 69 height 25
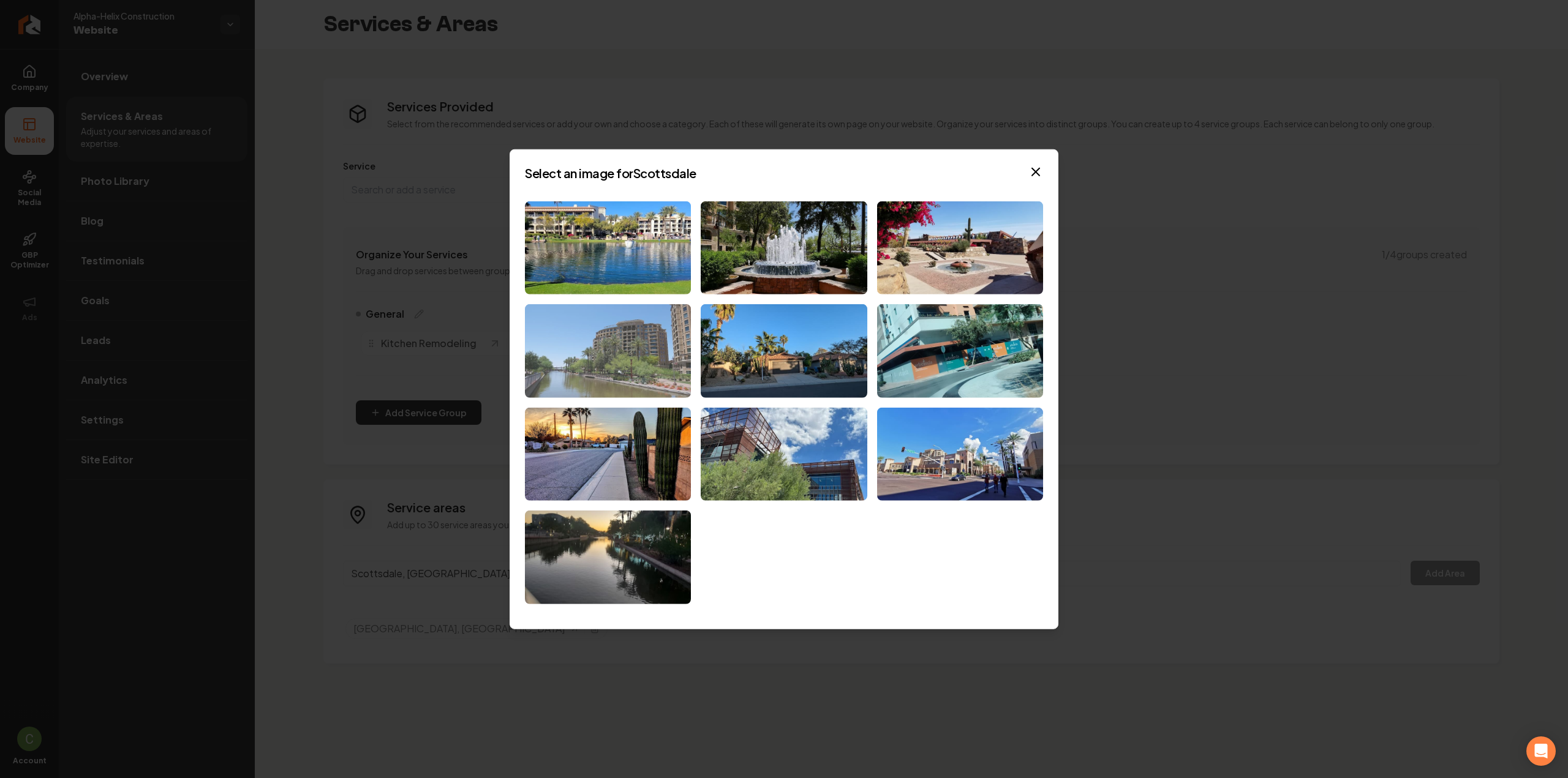
click at [598, 381] on img at bounding box center [607, 351] width 166 height 94
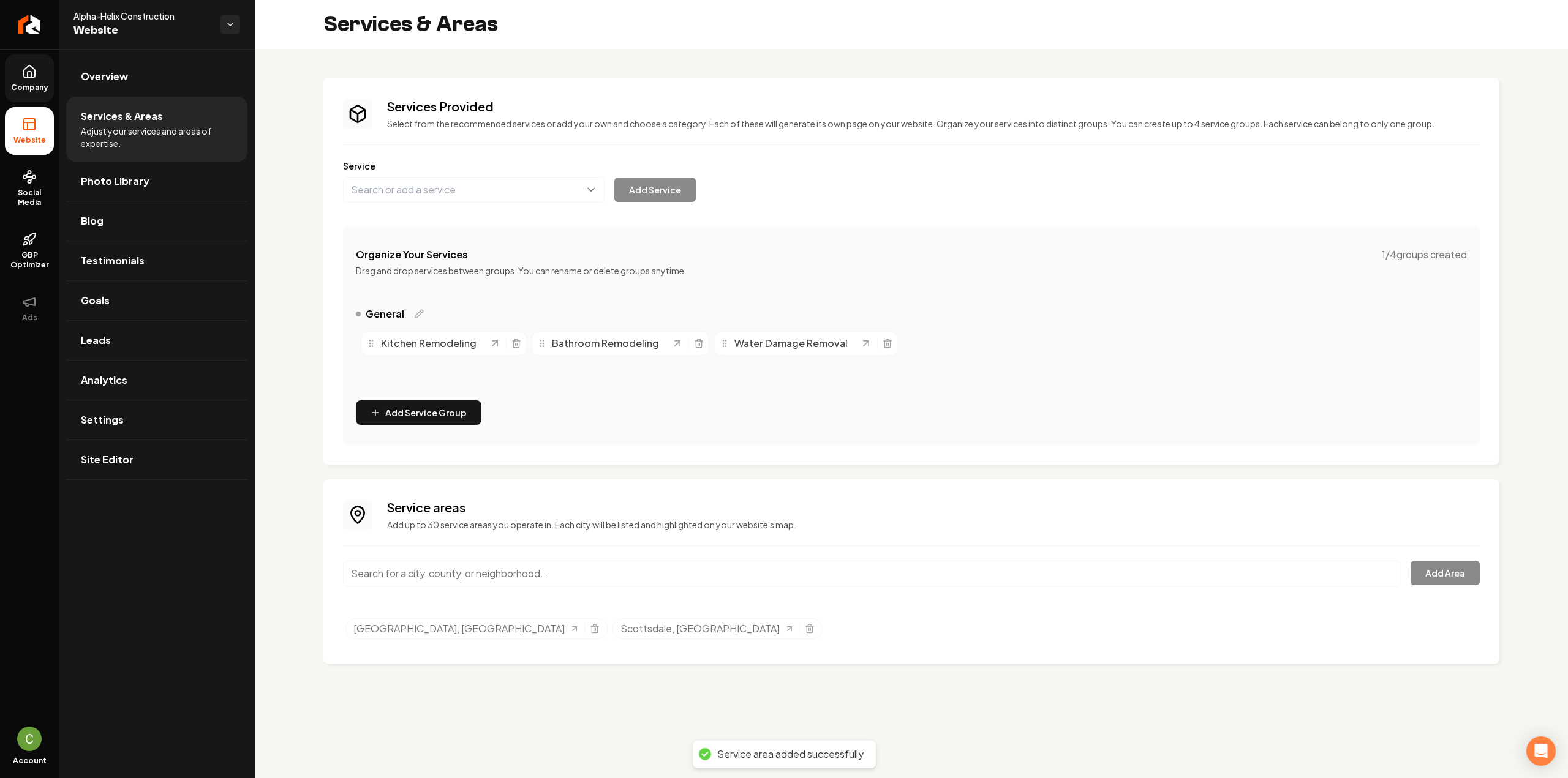
click at [42, 78] on link "Company" at bounding box center [30, 78] width 49 height 47
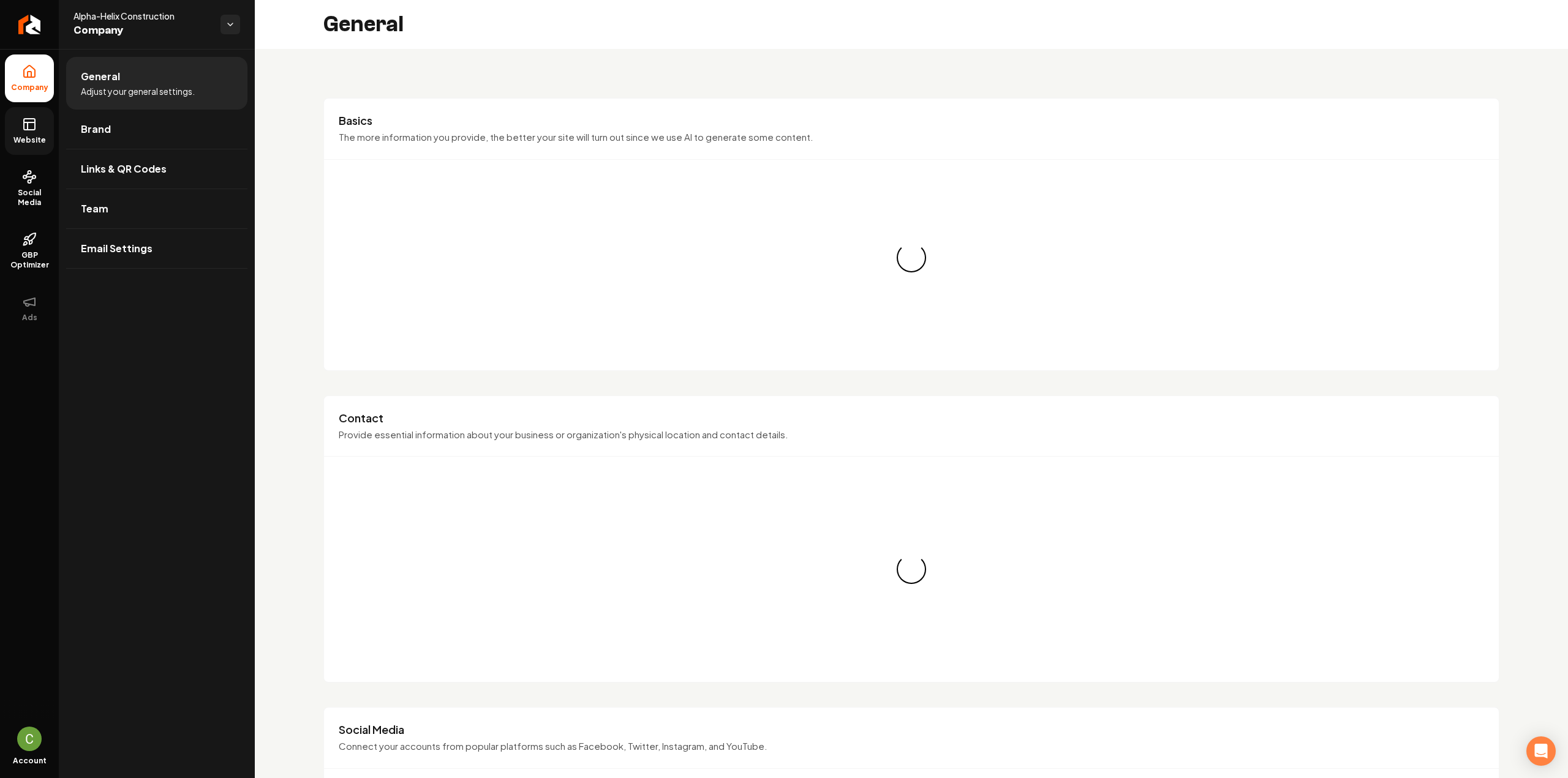
click at [30, 125] on icon at bounding box center [29, 124] width 15 height 15
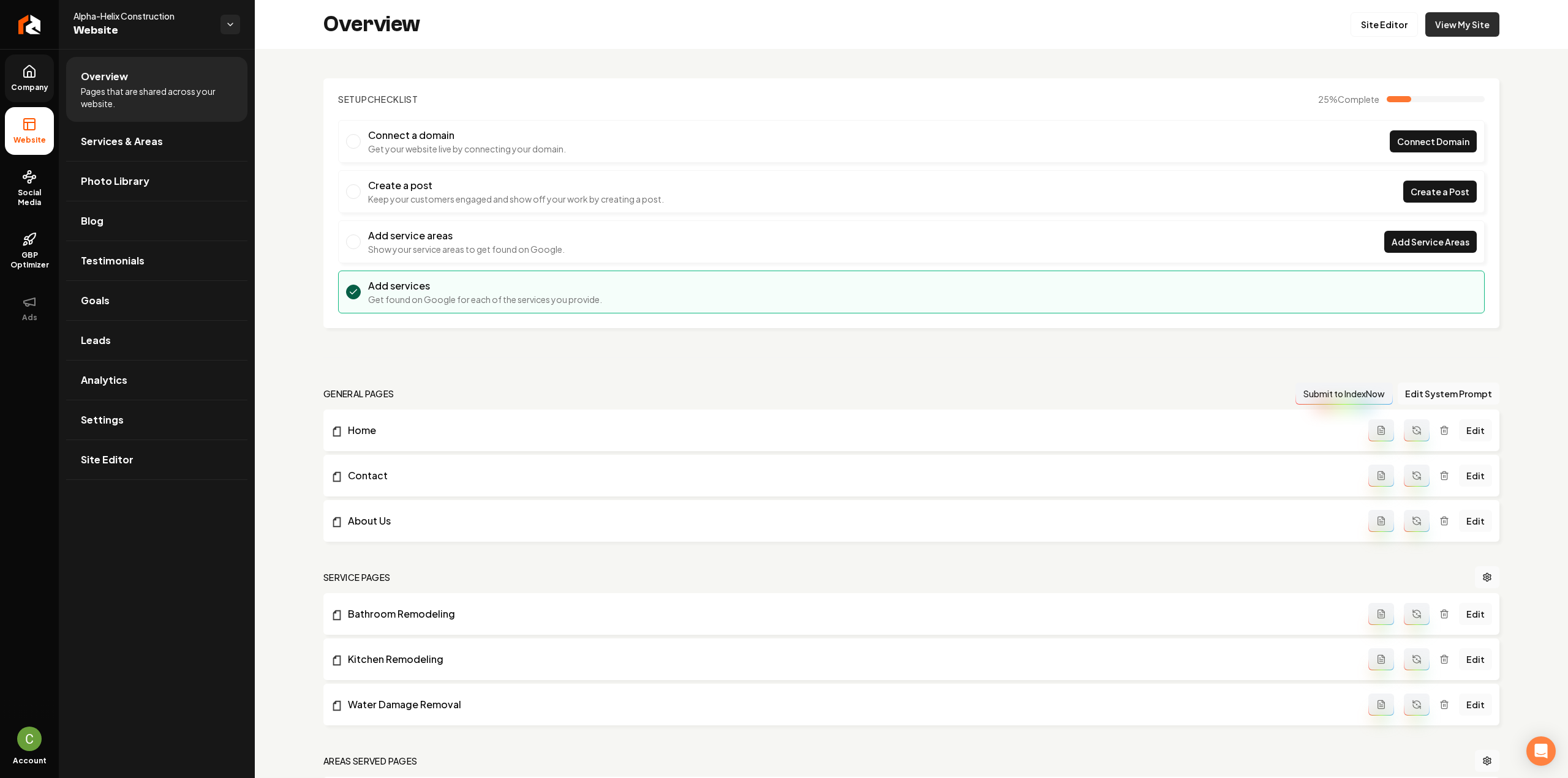
click at [1443, 25] on link "View My Site" at bounding box center [1462, 25] width 74 height 25
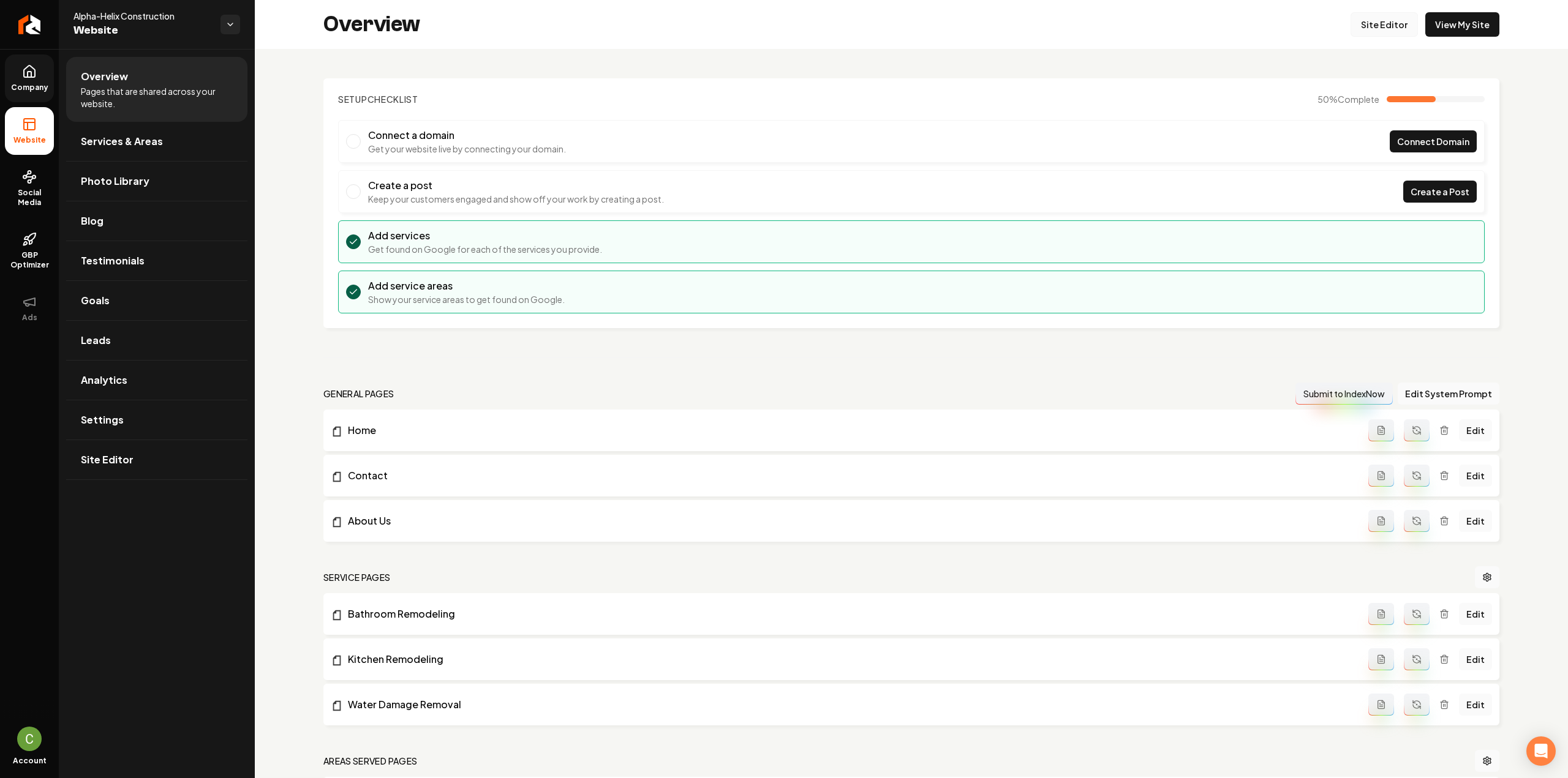
click at [1369, 25] on link "Site Editor" at bounding box center [1384, 25] width 68 height 25
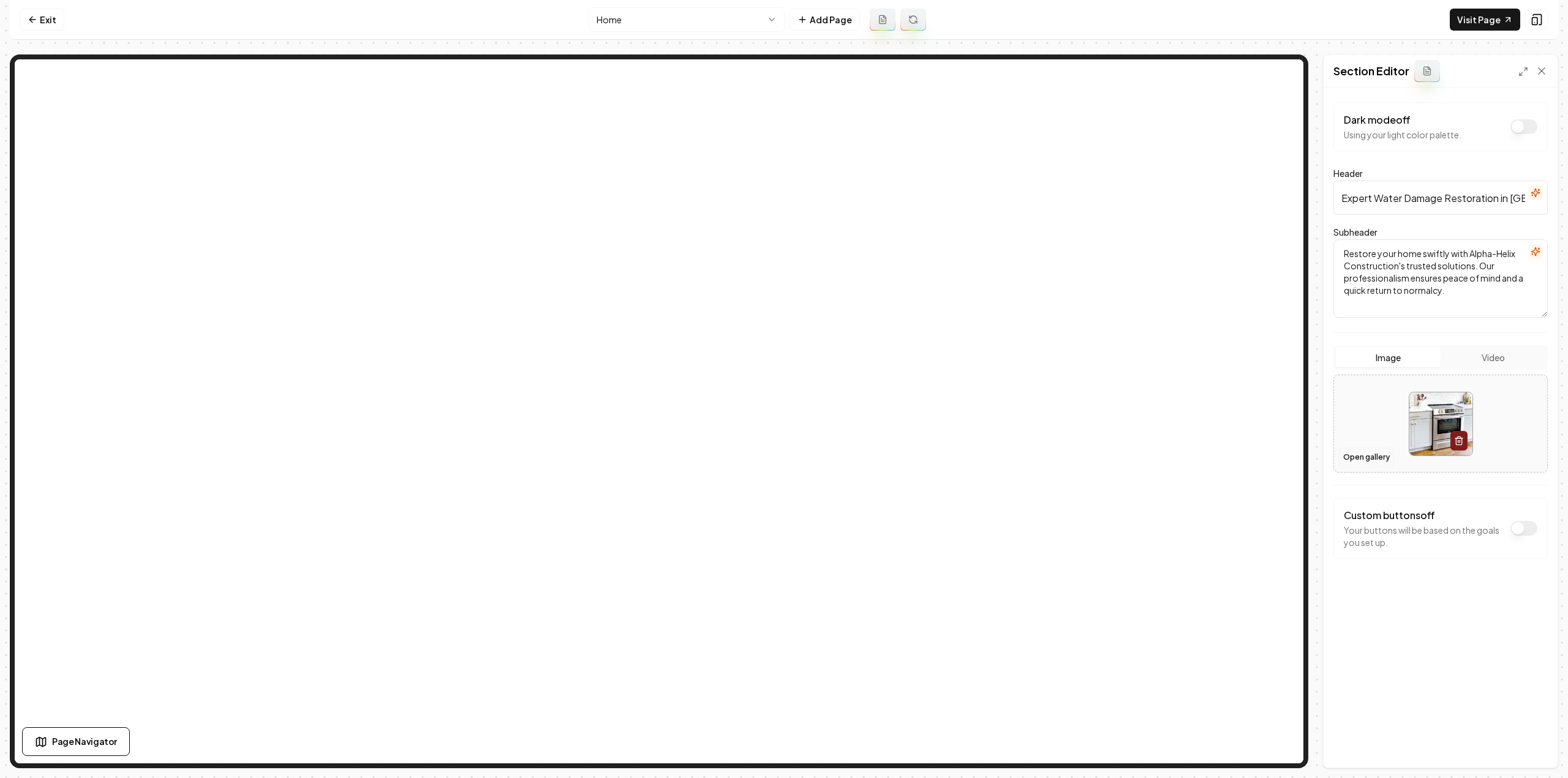
click at [1355, 460] on button "Open gallery" at bounding box center [1365, 457] width 55 height 19
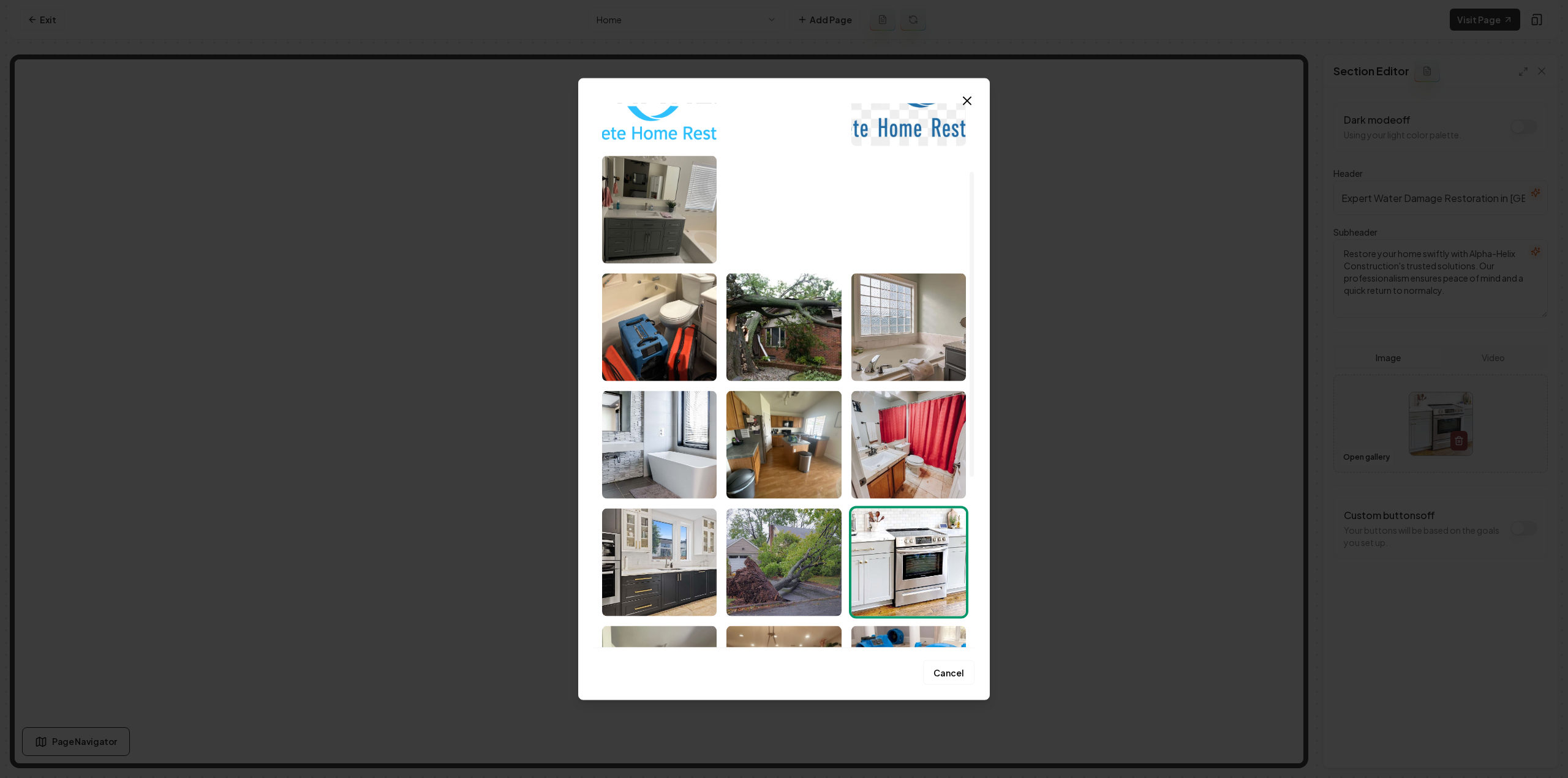
scroll to position [123, 0]
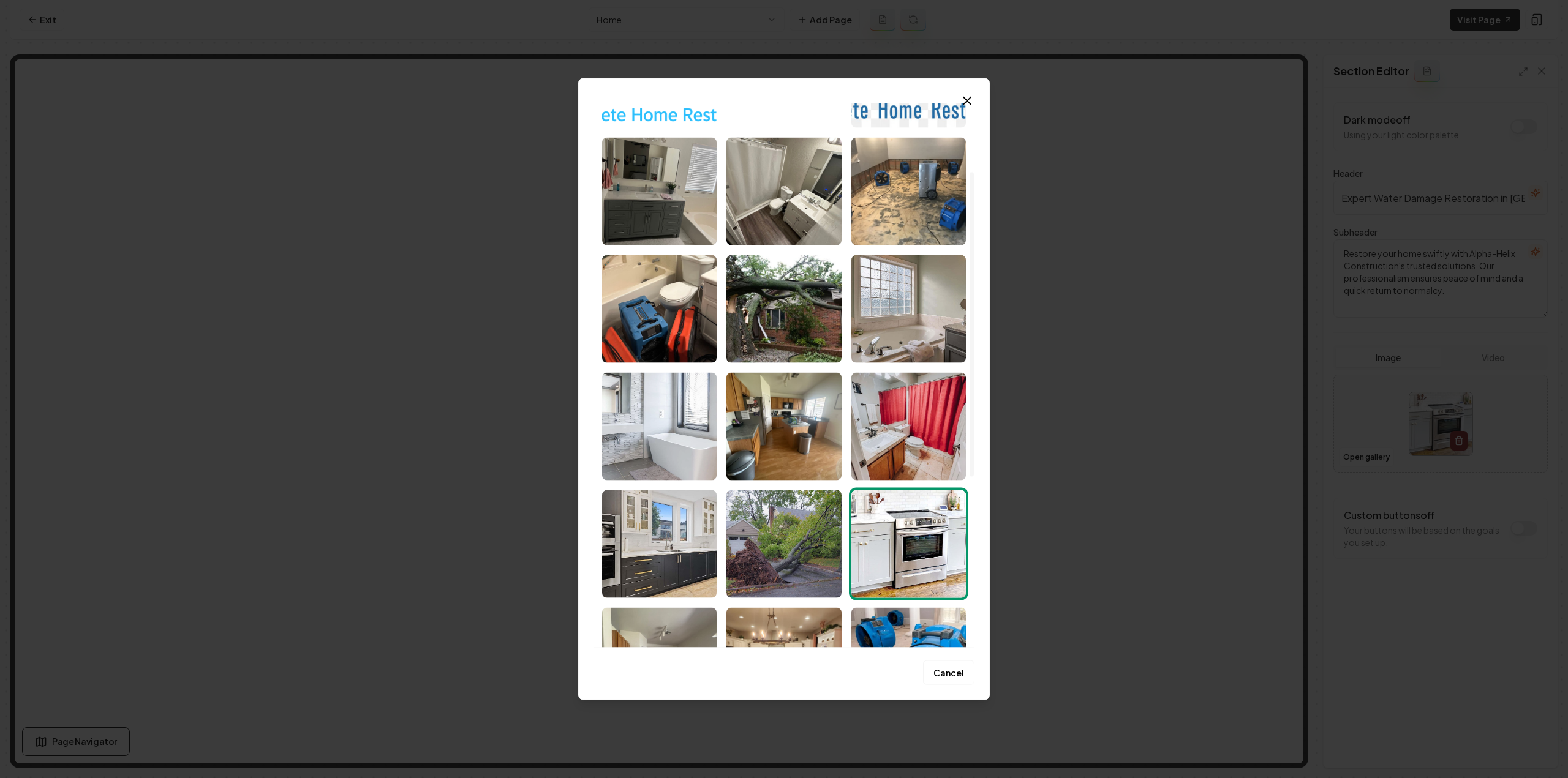
click at [663, 435] on img "Select image image_68cc05ed5c7cd75eb848a495.jpeg" at bounding box center [659, 426] width 115 height 108
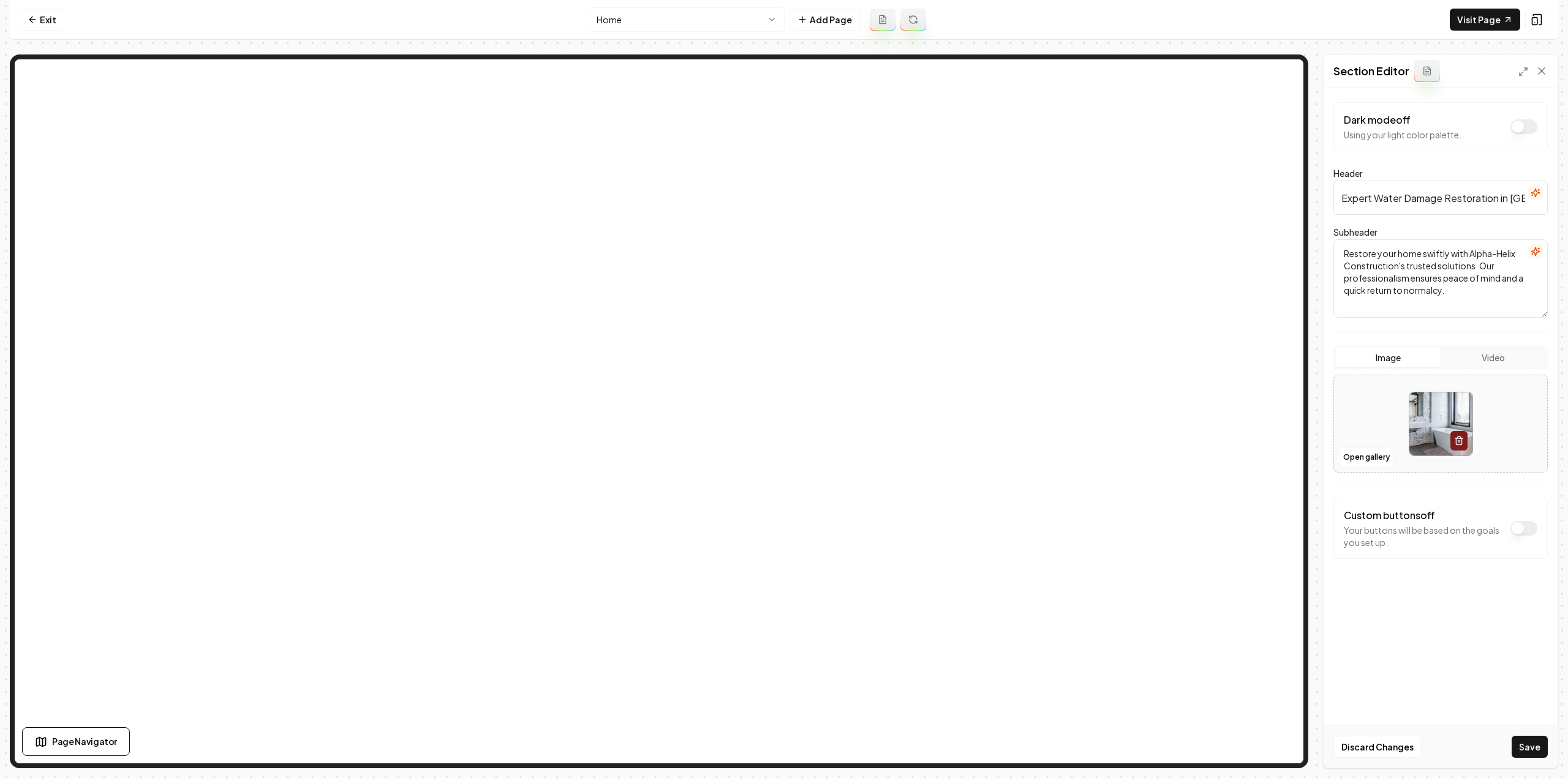
click at [1539, 753] on button "Save" at bounding box center [1529, 746] width 36 height 22
click at [634, 35] on nav "Exit Home Add Page Visit Page" at bounding box center [783, 19] width 1548 height 39
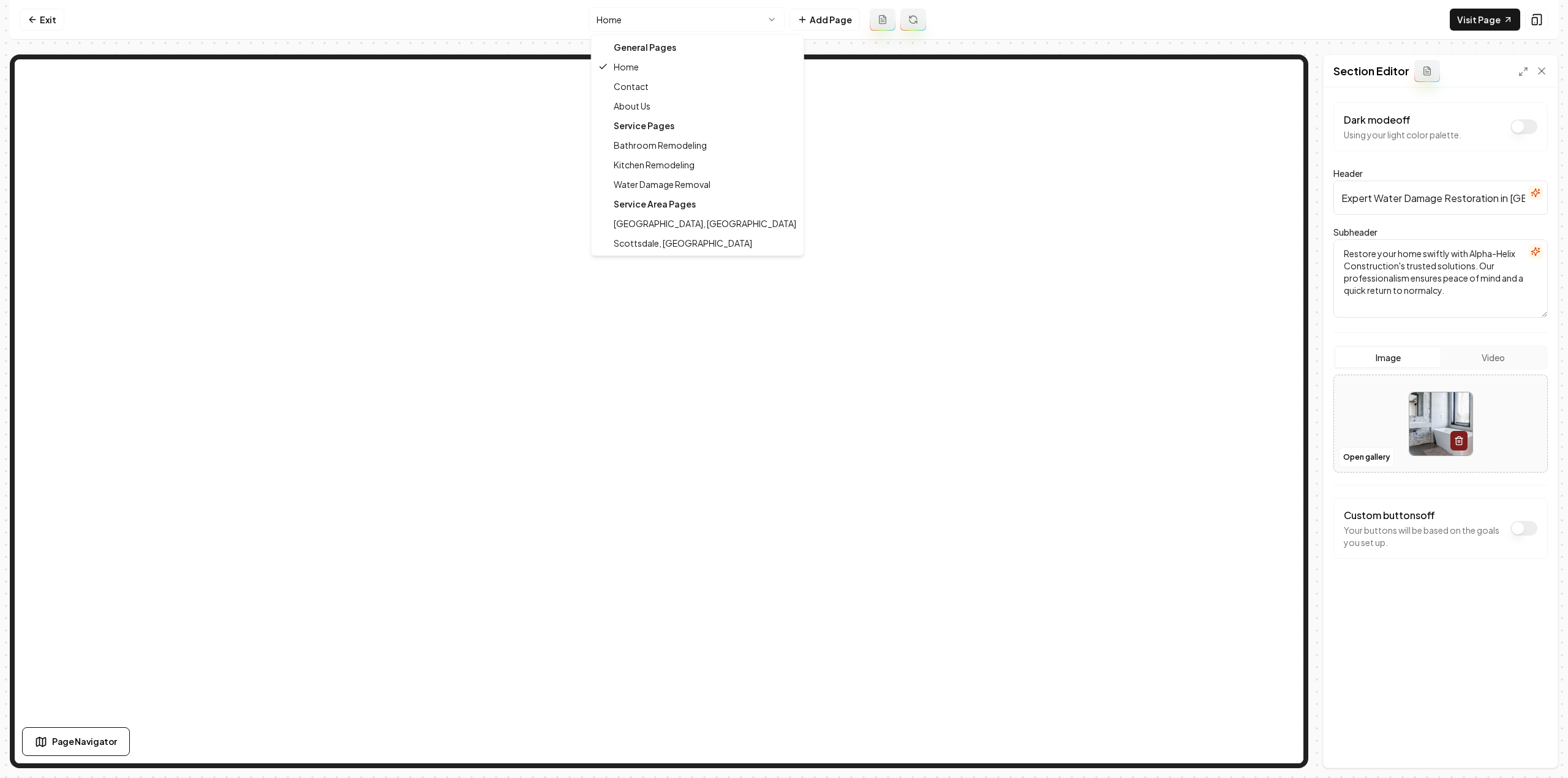
click at [634, 18] on html "Computer Required This feature is only available on a computer. Please switch t…" at bounding box center [784, 389] width 1568 height 778
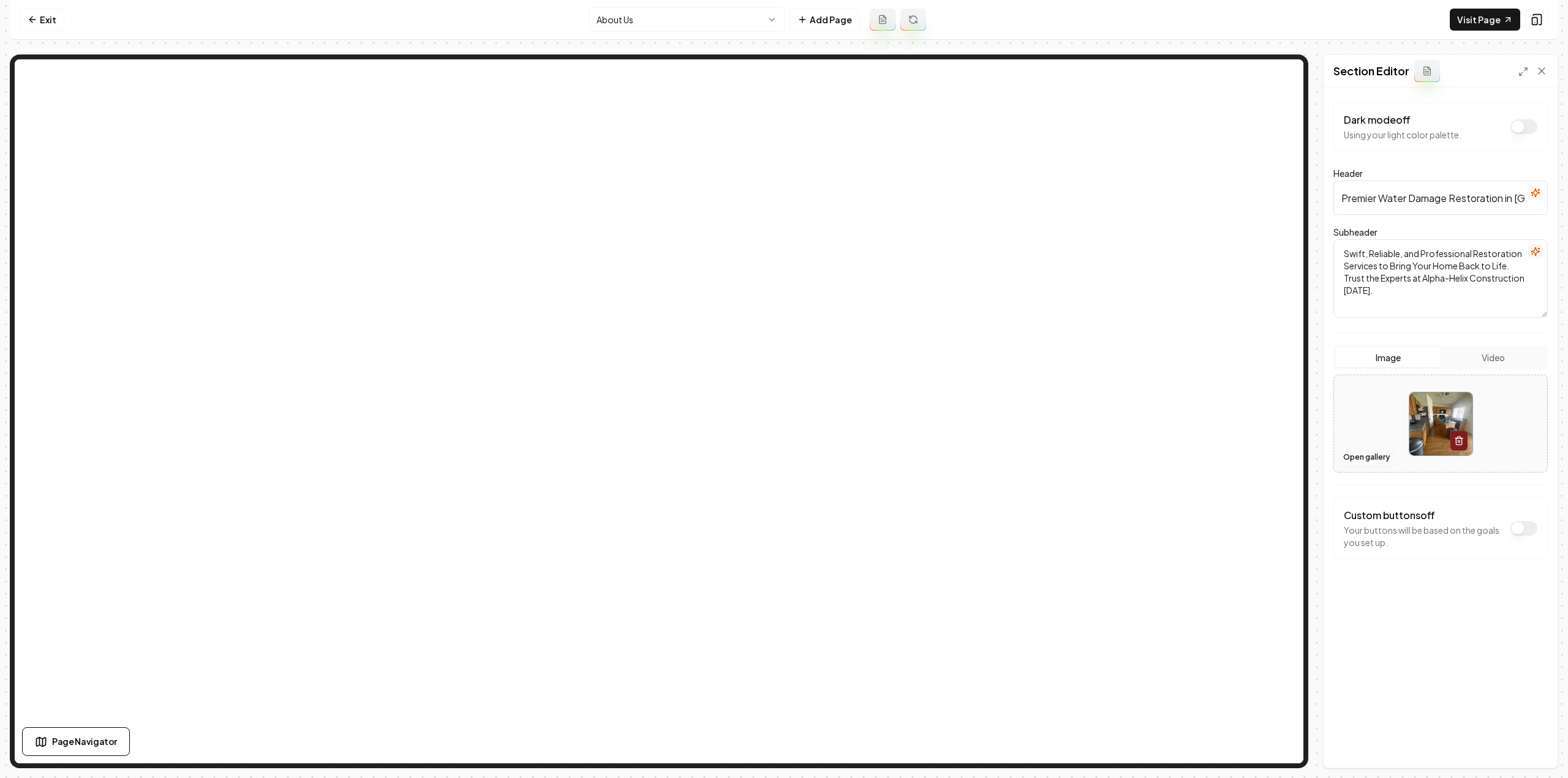
click at [1351, 456] on button "Open gallery" at bounding box center [1365, 457] width 55 height 19
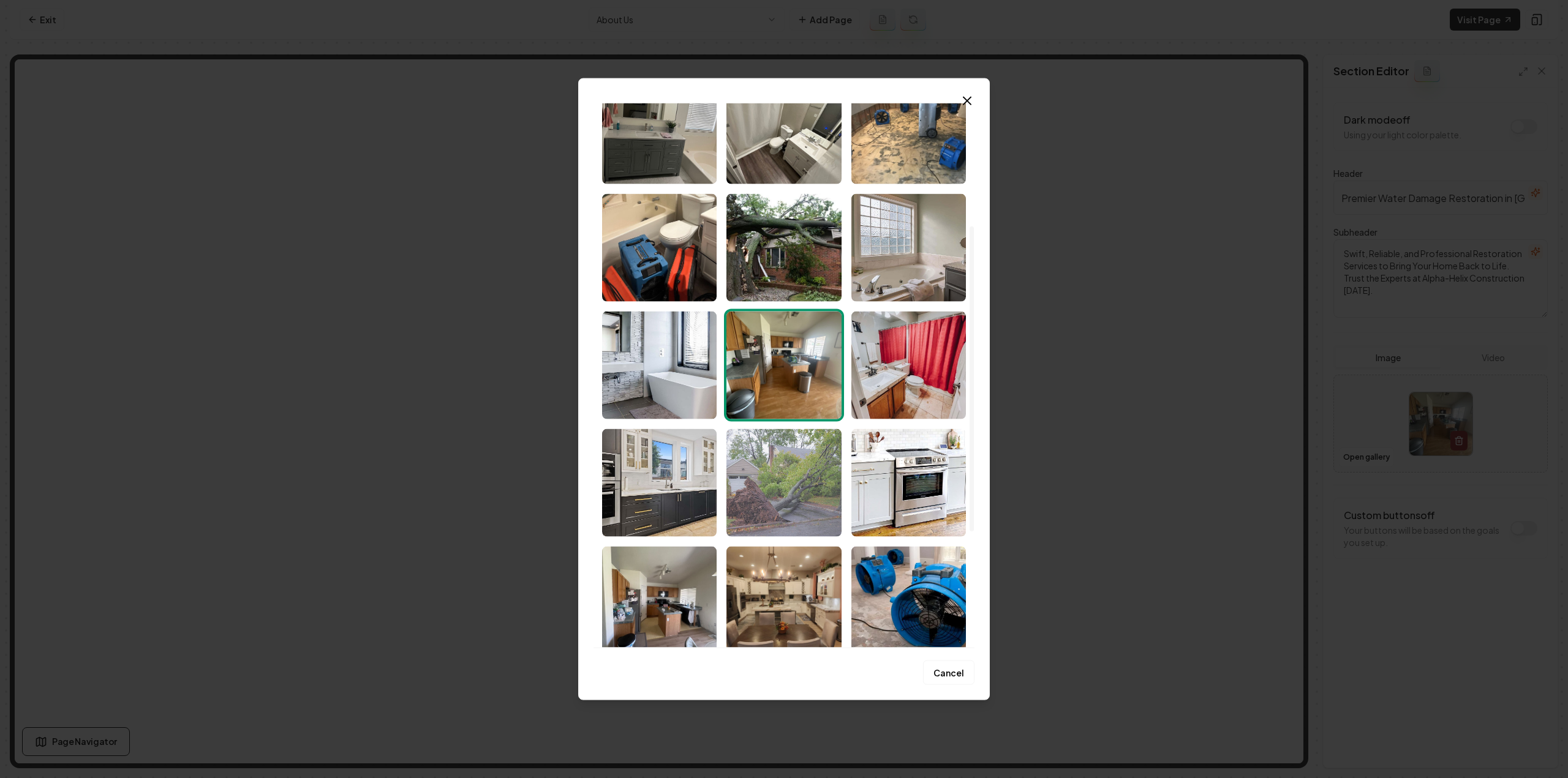
scroll to position [245, 0]
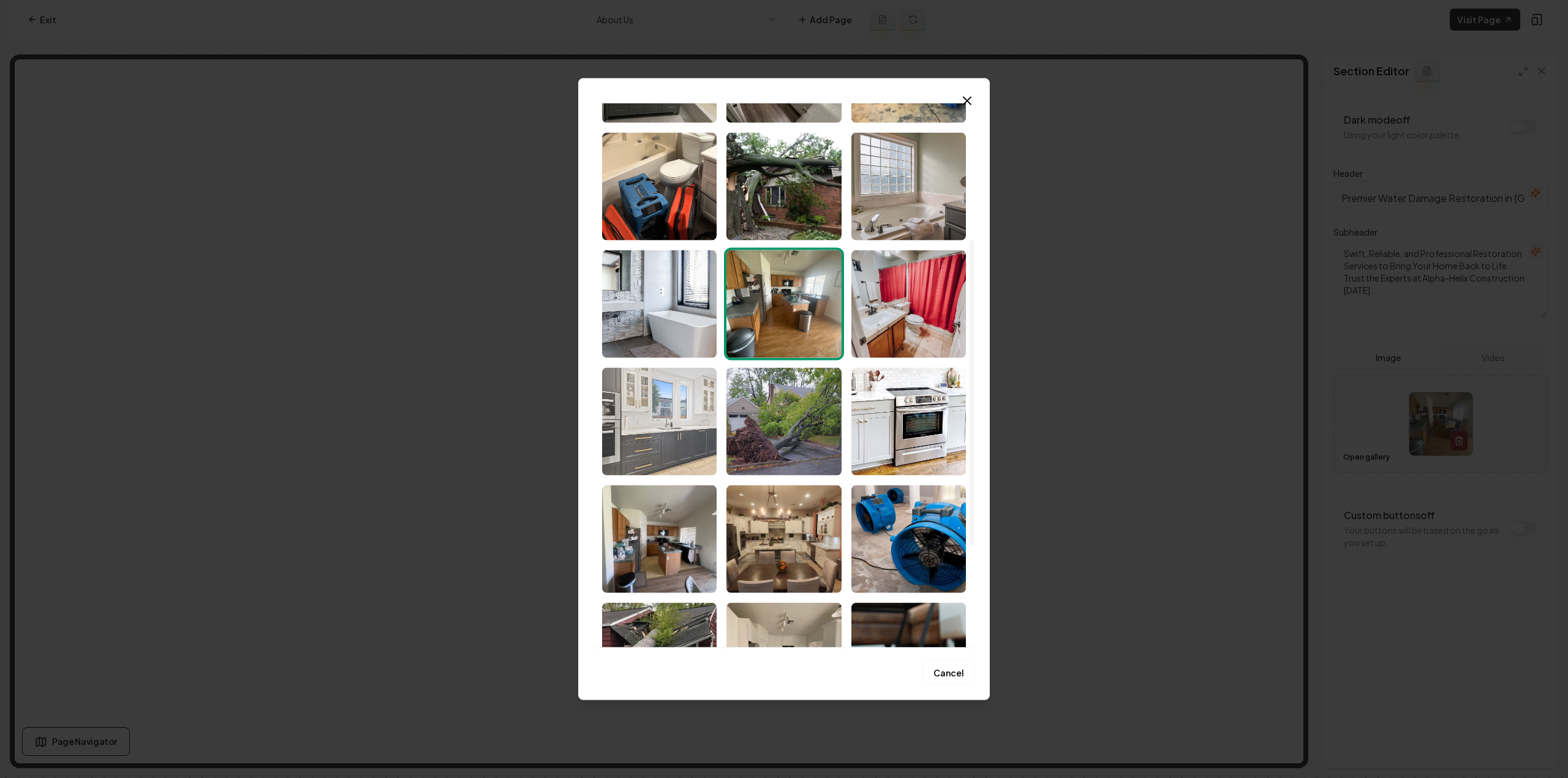
click at [691, 424] on img "Select image image_68cc05ed5c7cd75eb848a504.jpeg" at bounding box center [659, 421] width 115 height 108
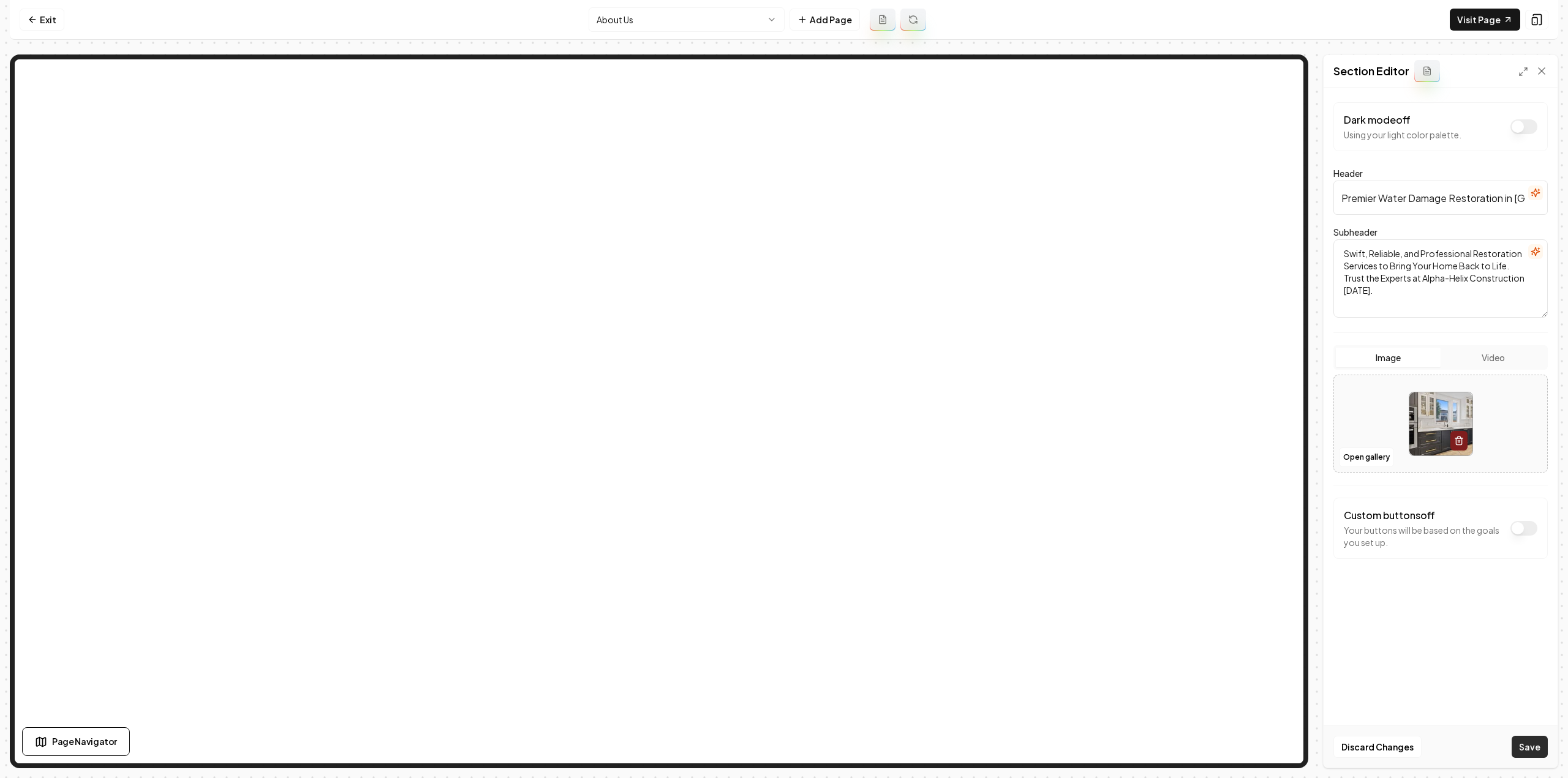
click at [1527, 749] on button "Save" at bounding box center [1529, 746] width 36 height 22
click at [682, 12] on html "Computer Required This feature is only available on a computer. Please switch t…" at bounding box center [784, 389] width 1568 height 778
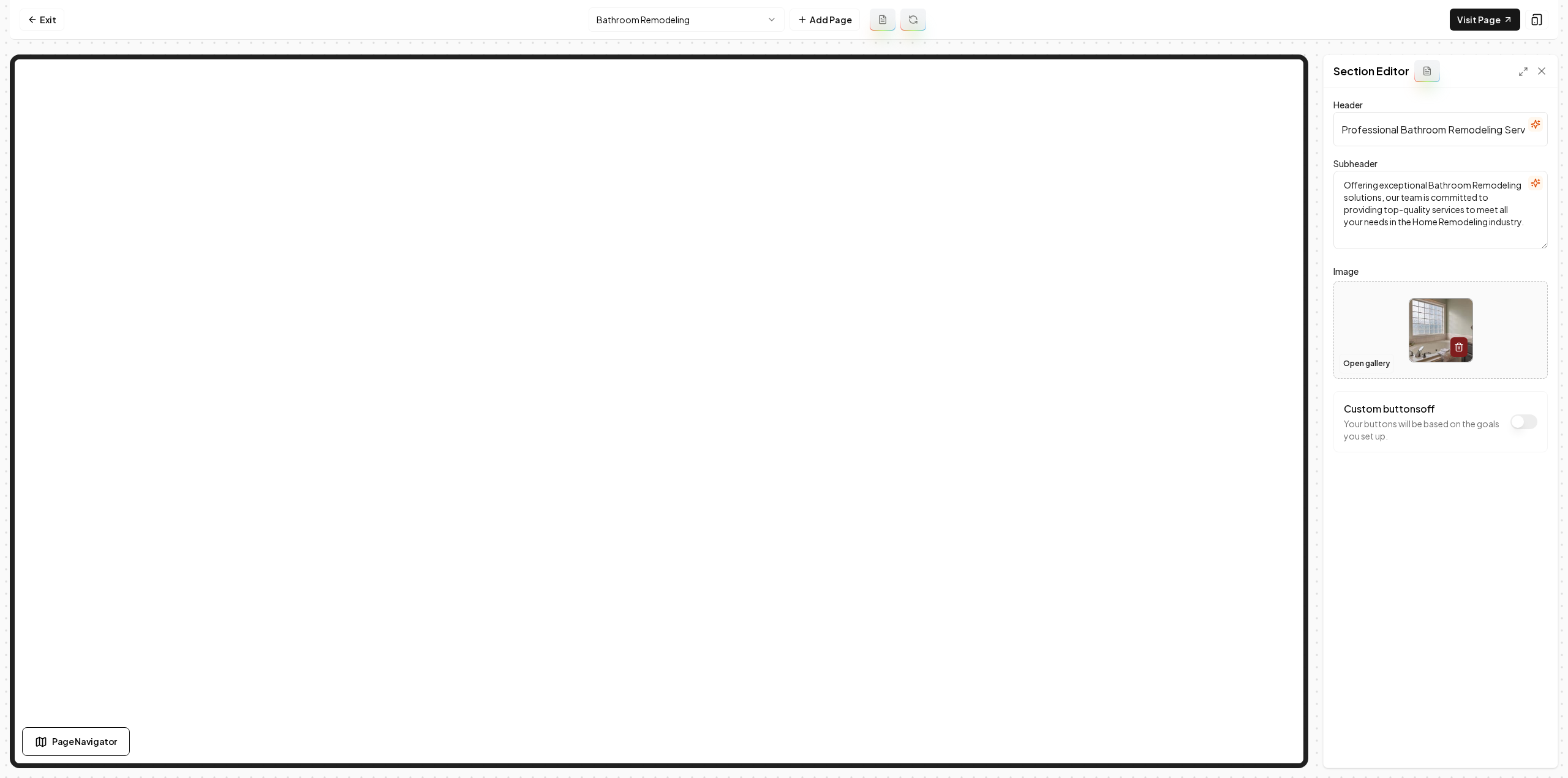
click at [1372, 367] on button "Open gallery" at bounding box center [1365, 364] width 55 height 19
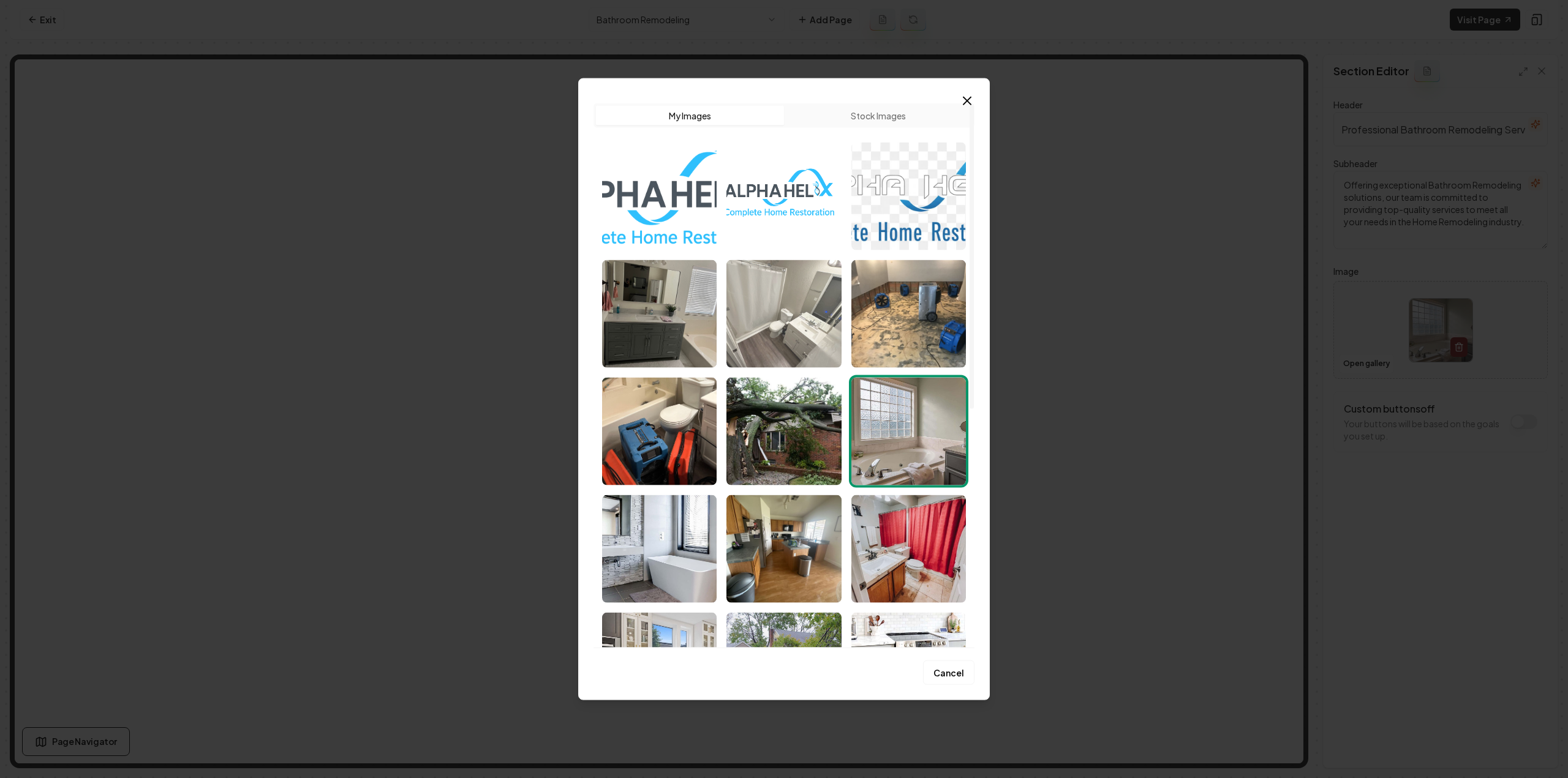
click at [795, 304] on img "Select image image_68cc05ee5c7cd75eb848a903.jpeg" at bounding box center [783, 313] width 115 height 108
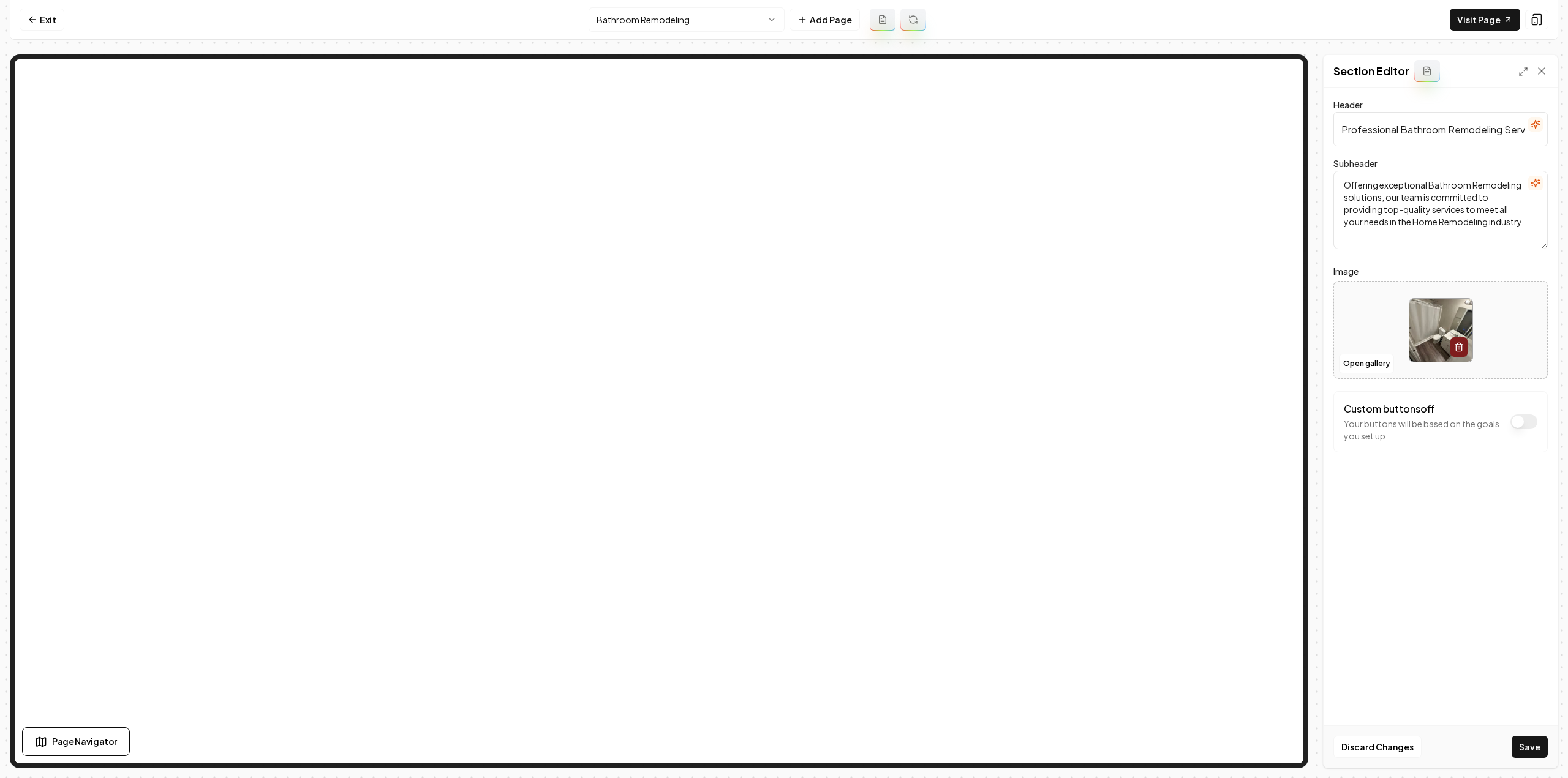
click at [1526, 725] on div "Header Professional Bathroom Remodeling Services Subheader Offering exceptional…" at bounding box center [1440, 428] width 234 height 681
click at [1532, 743] on button "Save" at bounding box center [1529, 746] width 36 height 22
click at [645, 20] on html "Computer Required This feature is only available on a computer. Please switch t…" at bounding box center [784, 389] width 1568 height 778
click at [1353, 356] on button "Open gallery" at bounding box center [1365, 364] width 55 height 19
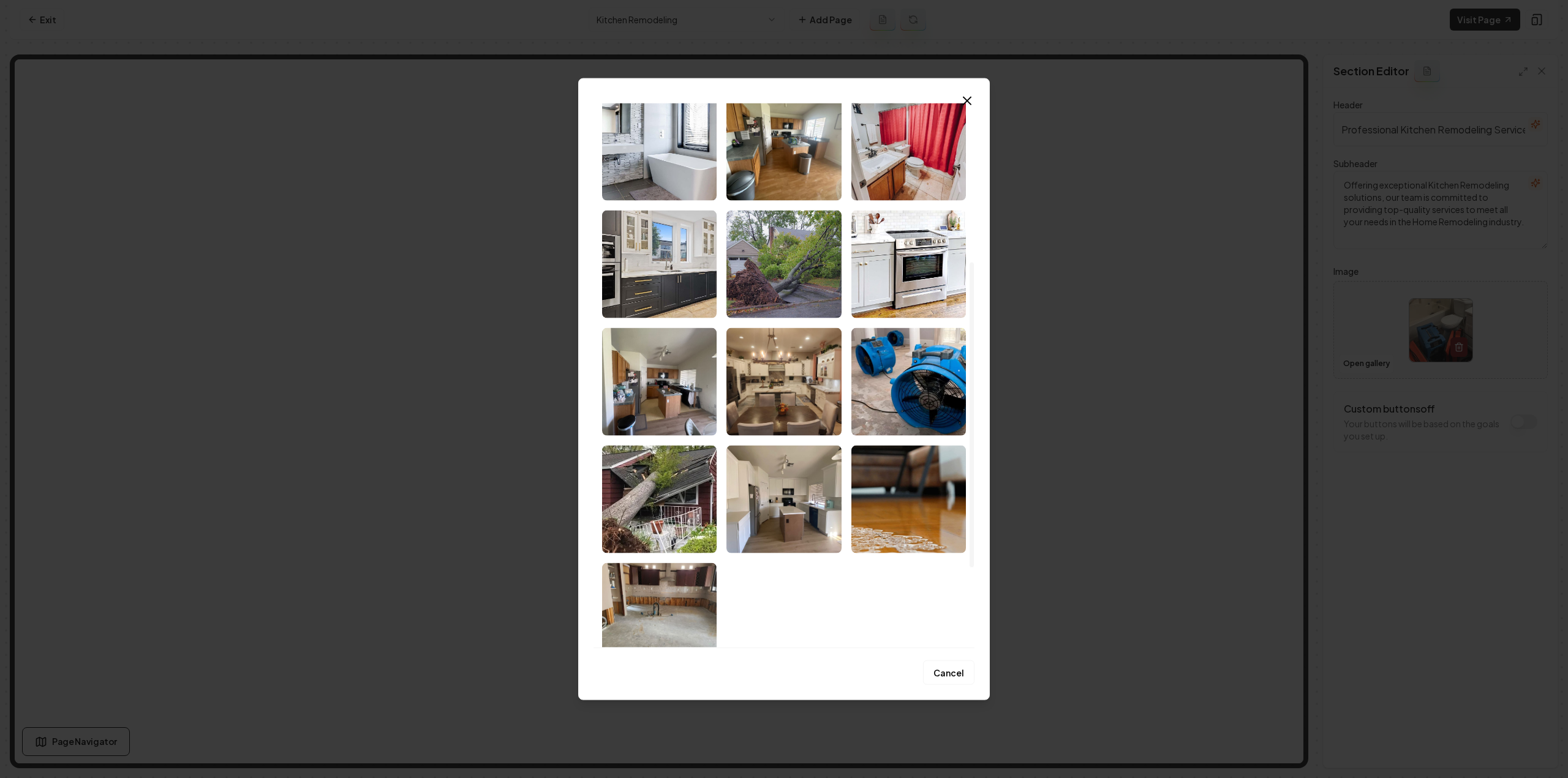
scroll to position [429, 0]
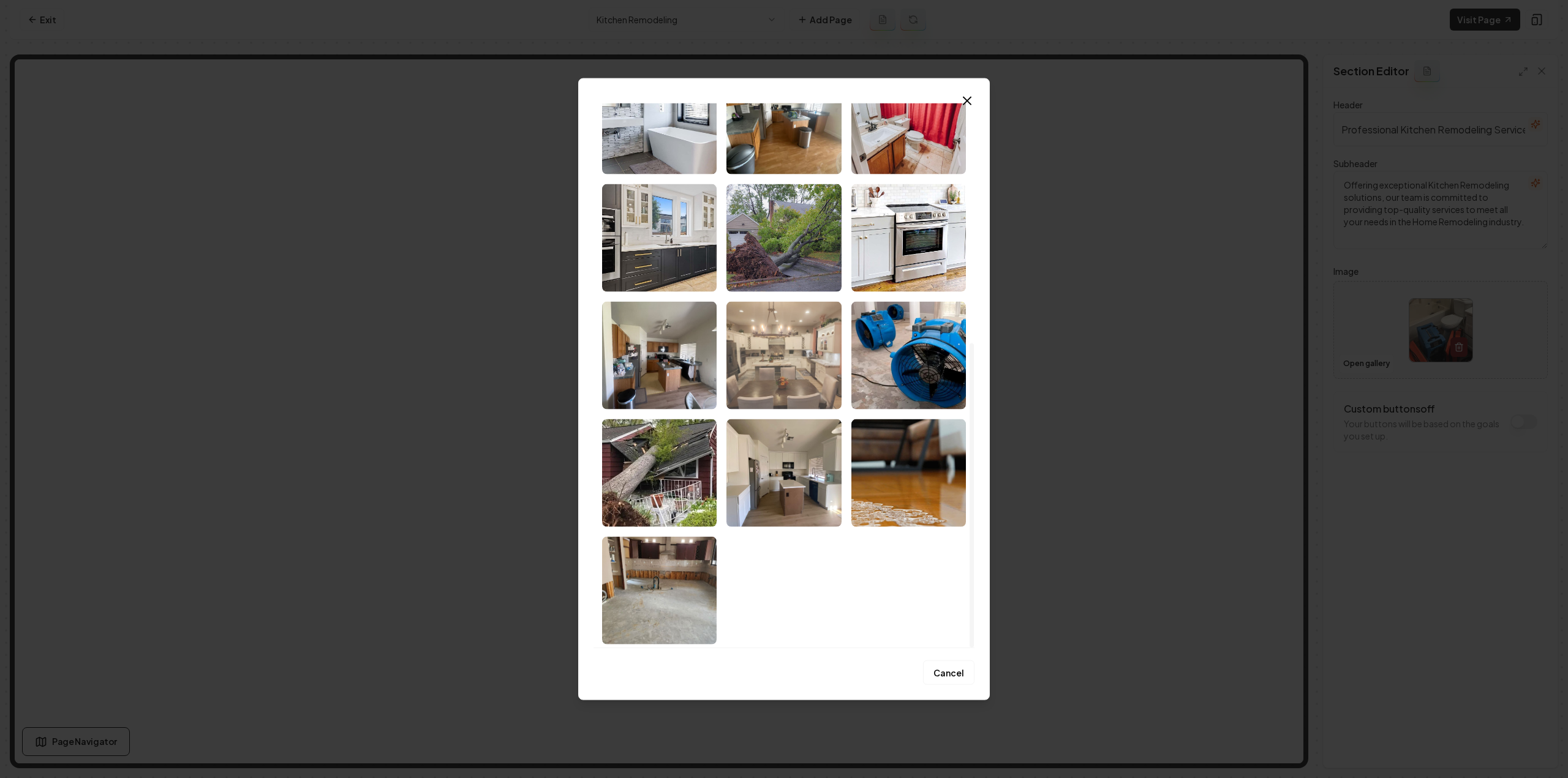
click at [769, 340] on img "Select image image_68cc05ed5c7cd75eb848a45f.jpeg" at bounding box center [783, 355] width 115 height 108
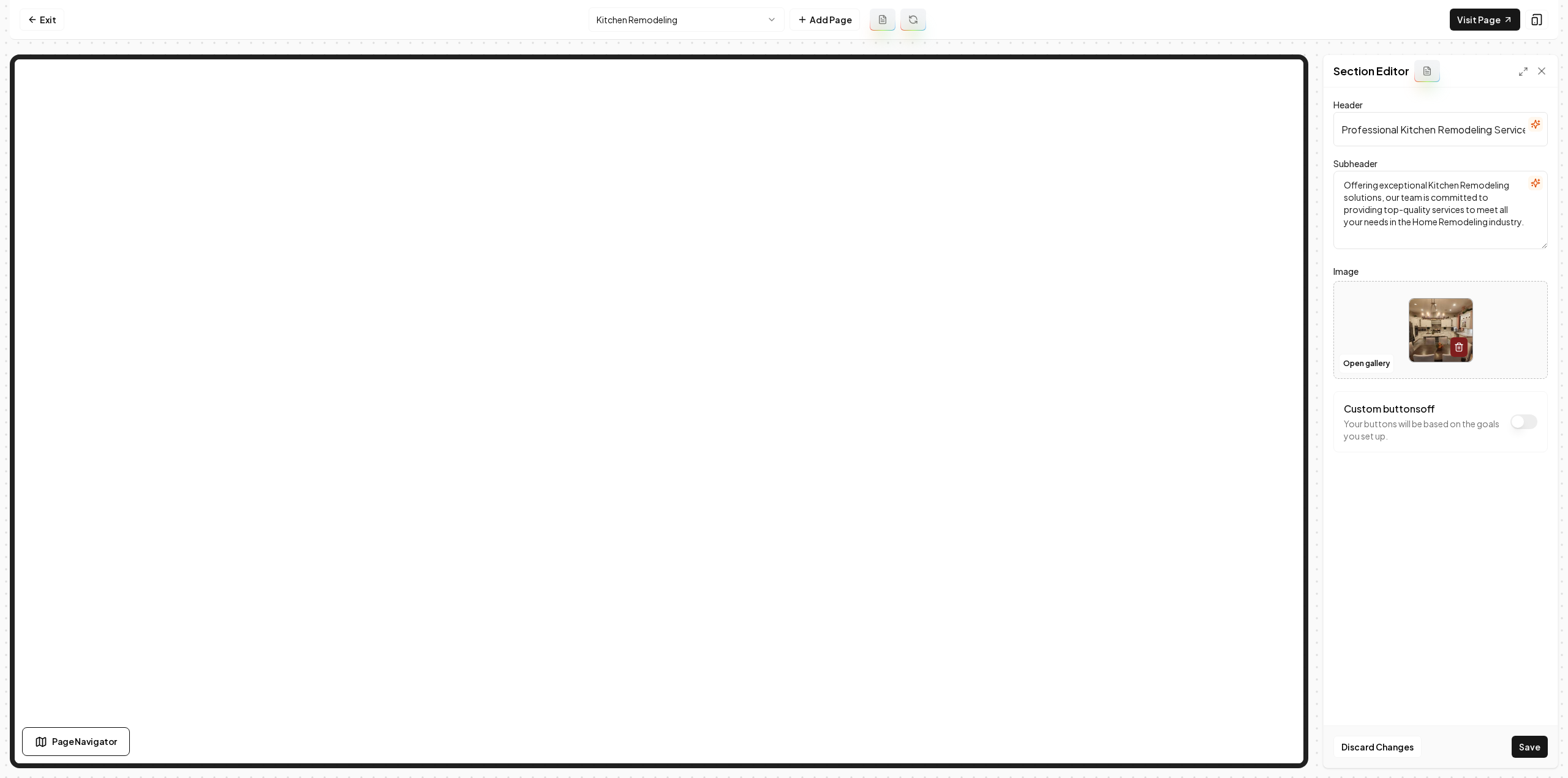
click at [1531, 746] on button "Save" at bounding box center [1529, 746] width 36 height 22
click at [694, 11] on html "Computer Required This feature is only available on a computer. Please switch t…" at bounding box center [784, 389] width 1568 height 778
click at [1349, 368] on button "Open gallery" at bounding box center [1365, 364] width 55 height 19
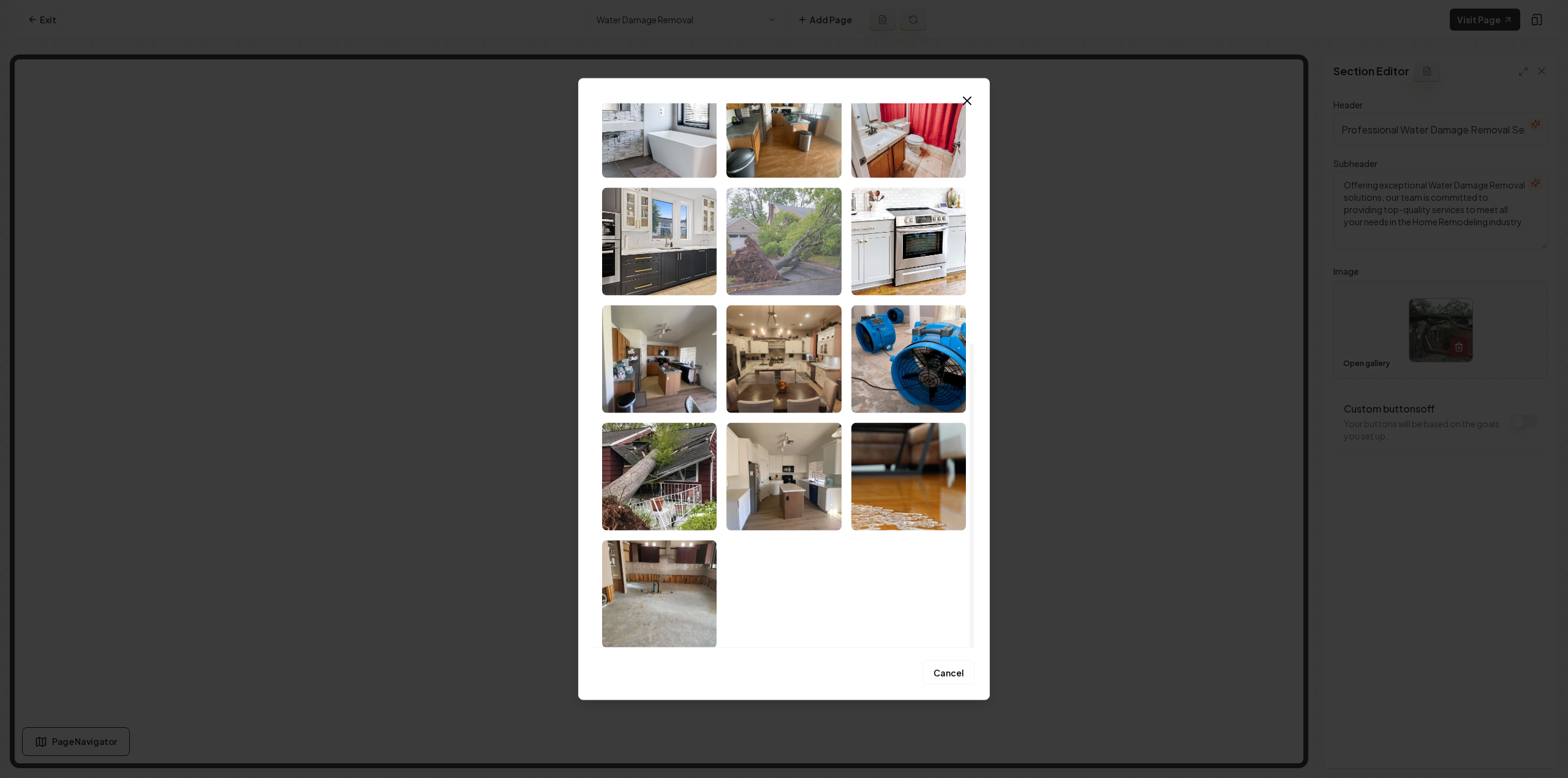
scroll to position [429, 0]
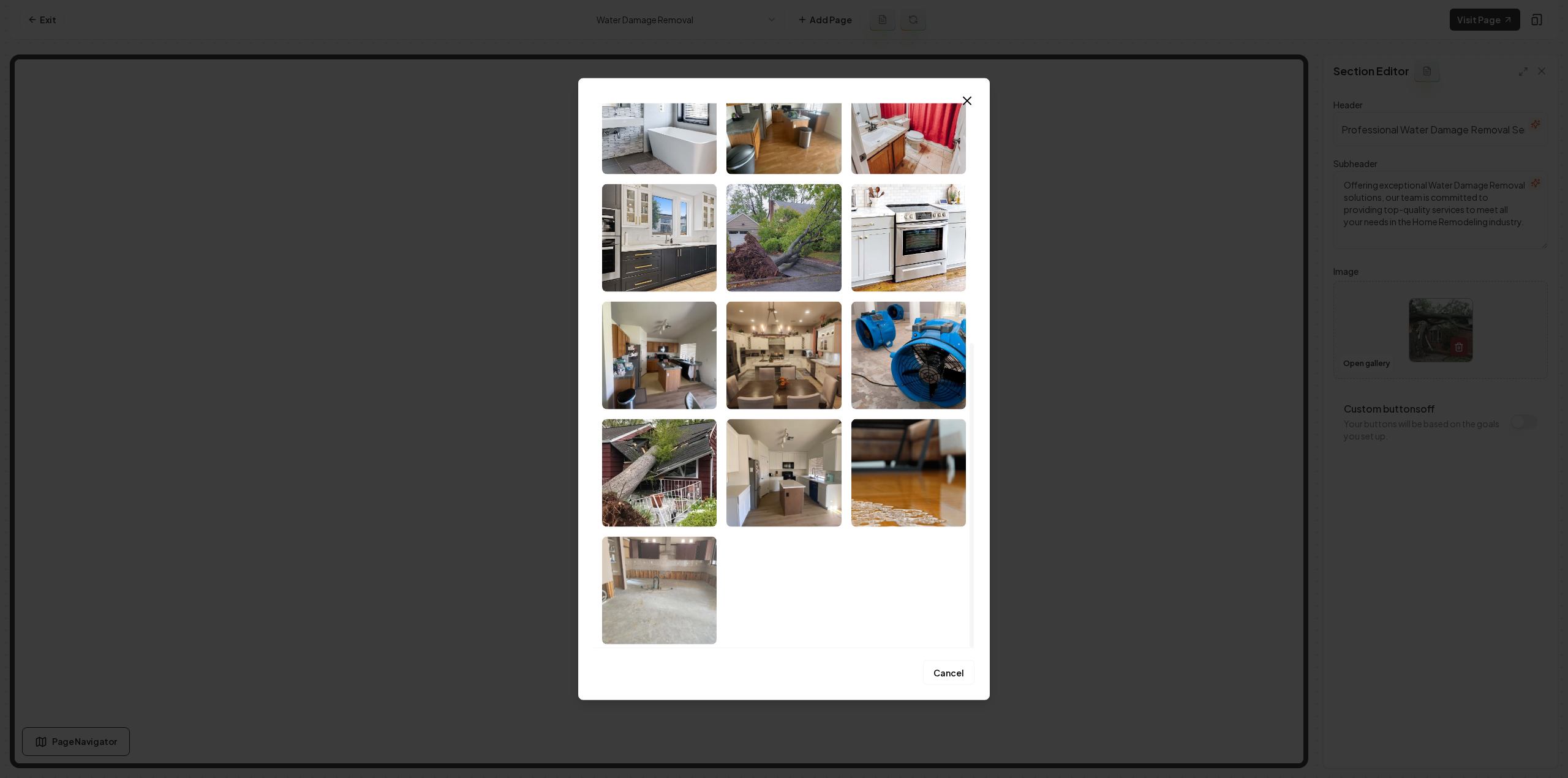
click at [634, 577] on img "Select image image_68cc05ed5c7cd75eb848a3ed.jpeg" at bounding box center [659, 590] width 115 height 108
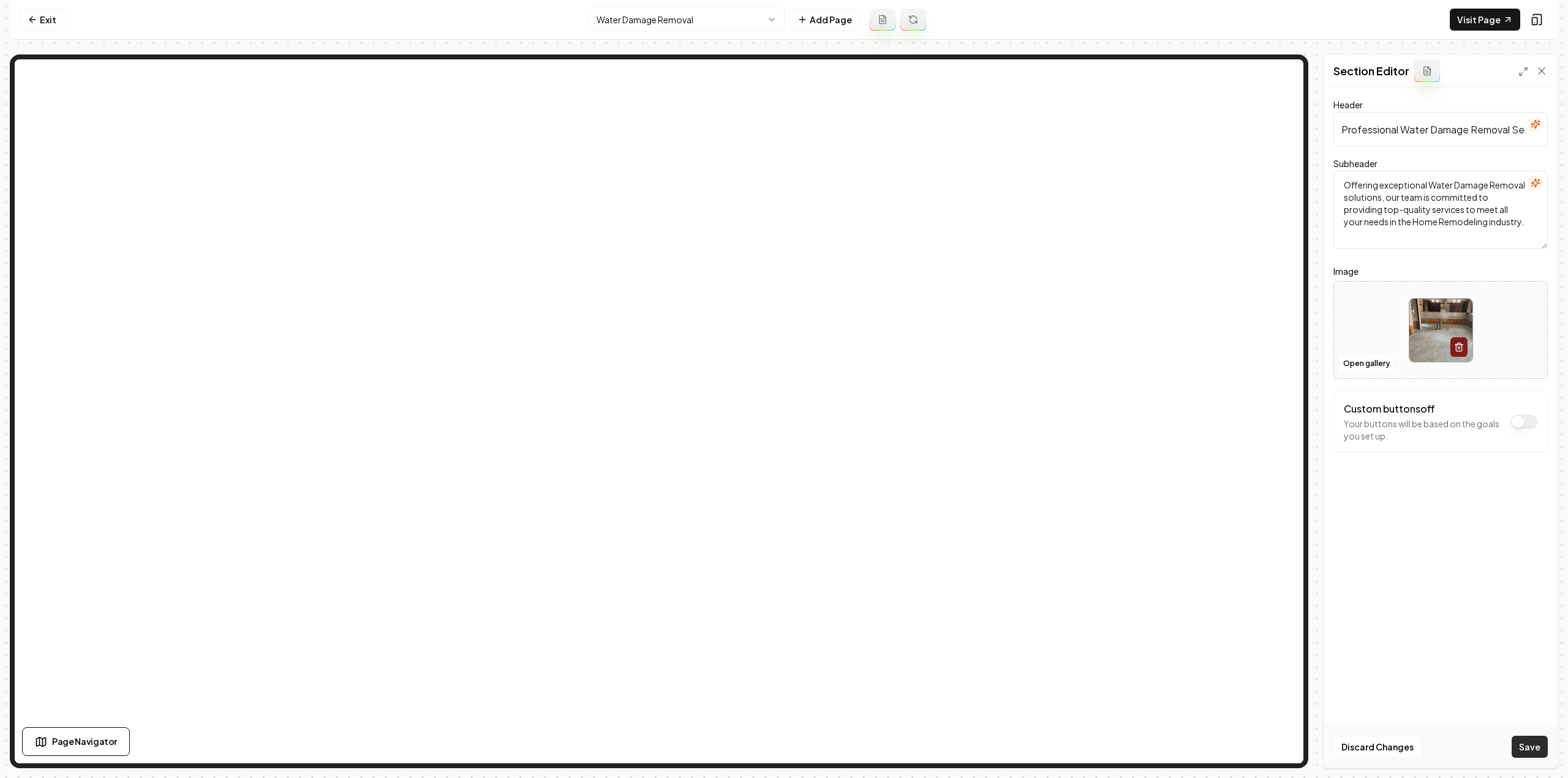
click at [1537, 746] on button "Save" at bounding box center [1529, 746] width 36 height 22
click at [686, 21] on html "Computer Required This feature is only available on a computer. Please switch t…" at bounding box center [784, 389] width 1568 height 778
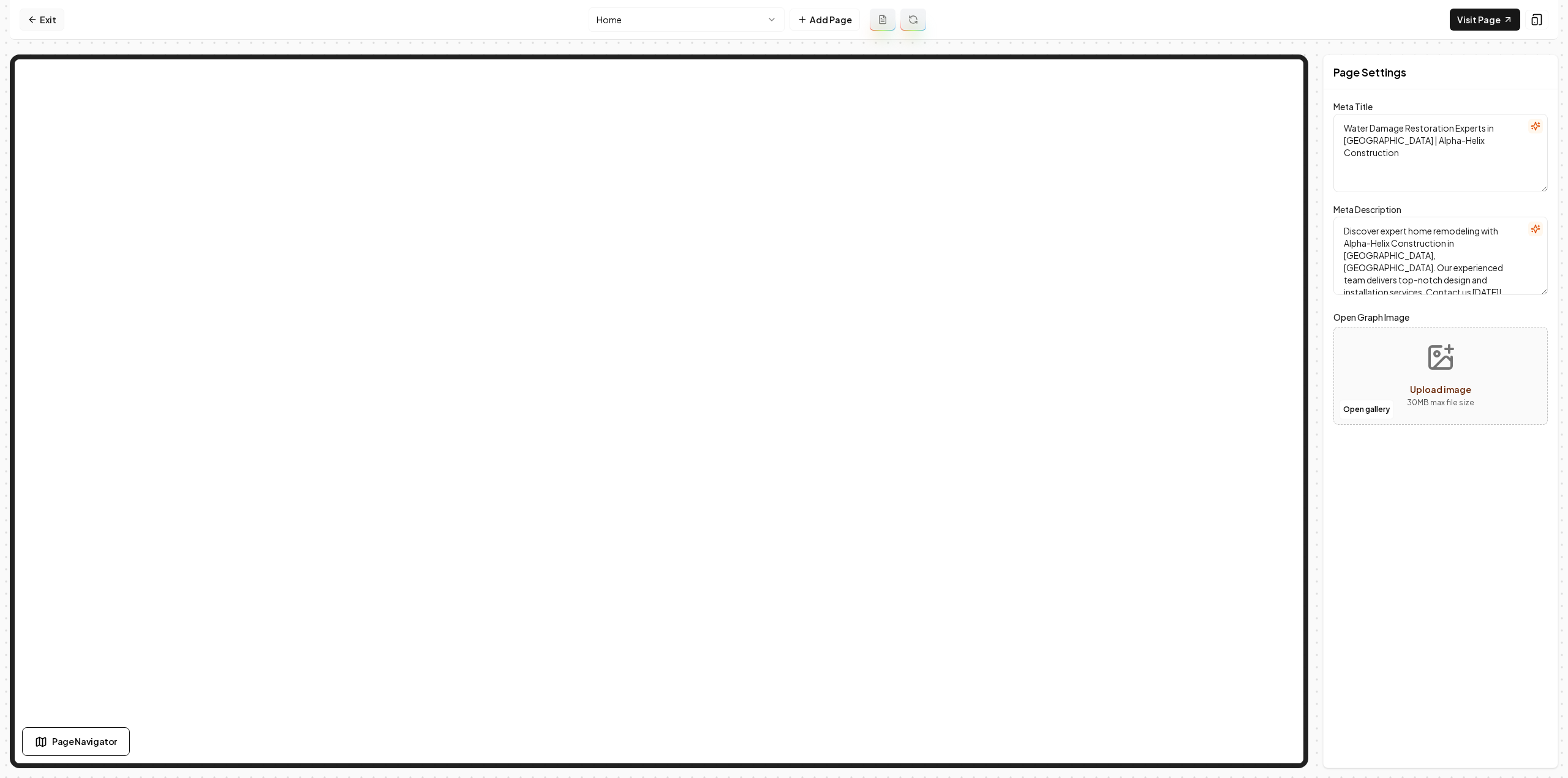
click at [32, 21] on icon at bounding box center [32, 19] width 10 height 10
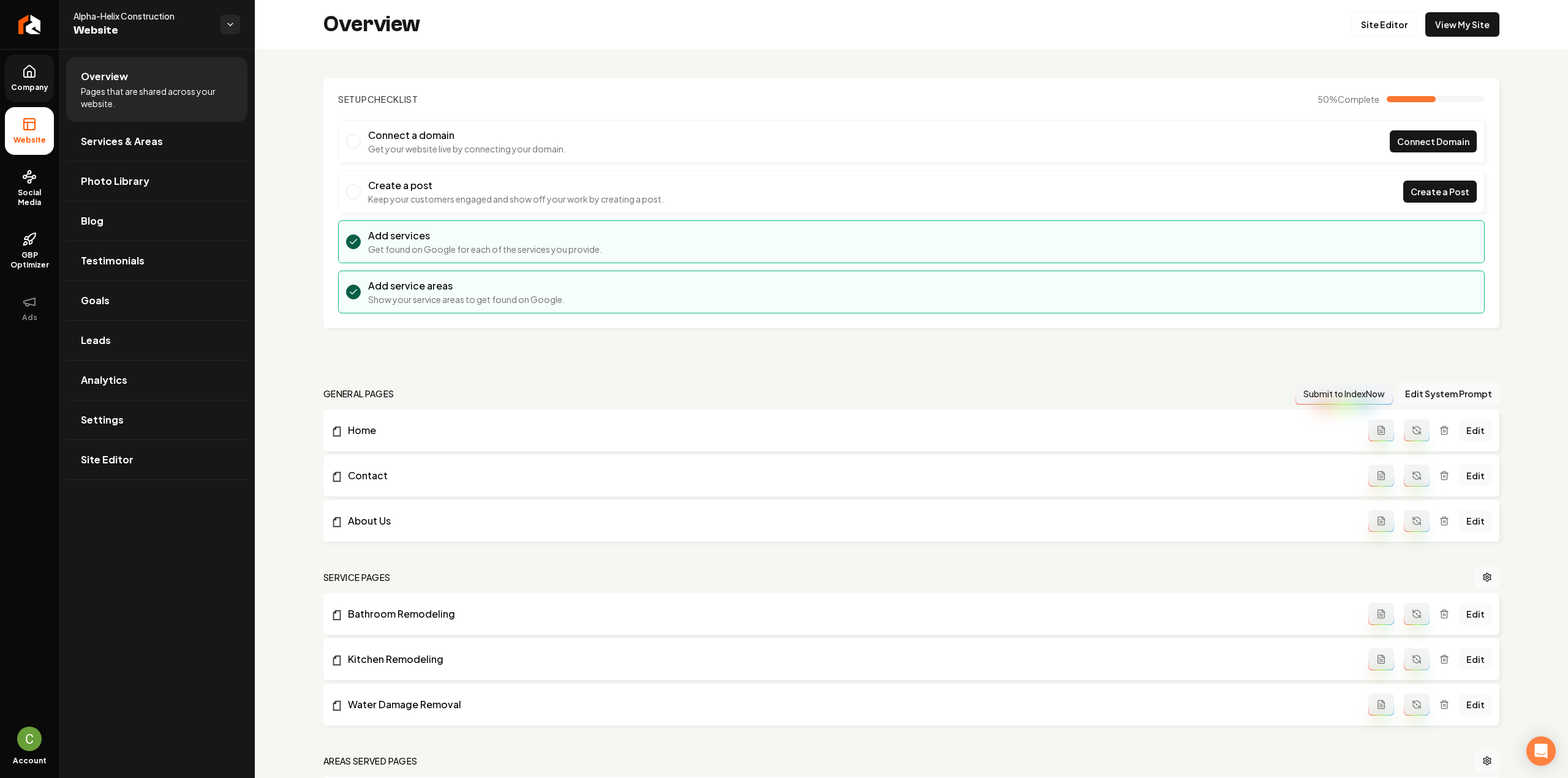
click at [40, 79] on link "Company" at bounding box center [30, 78] width 49 height 47
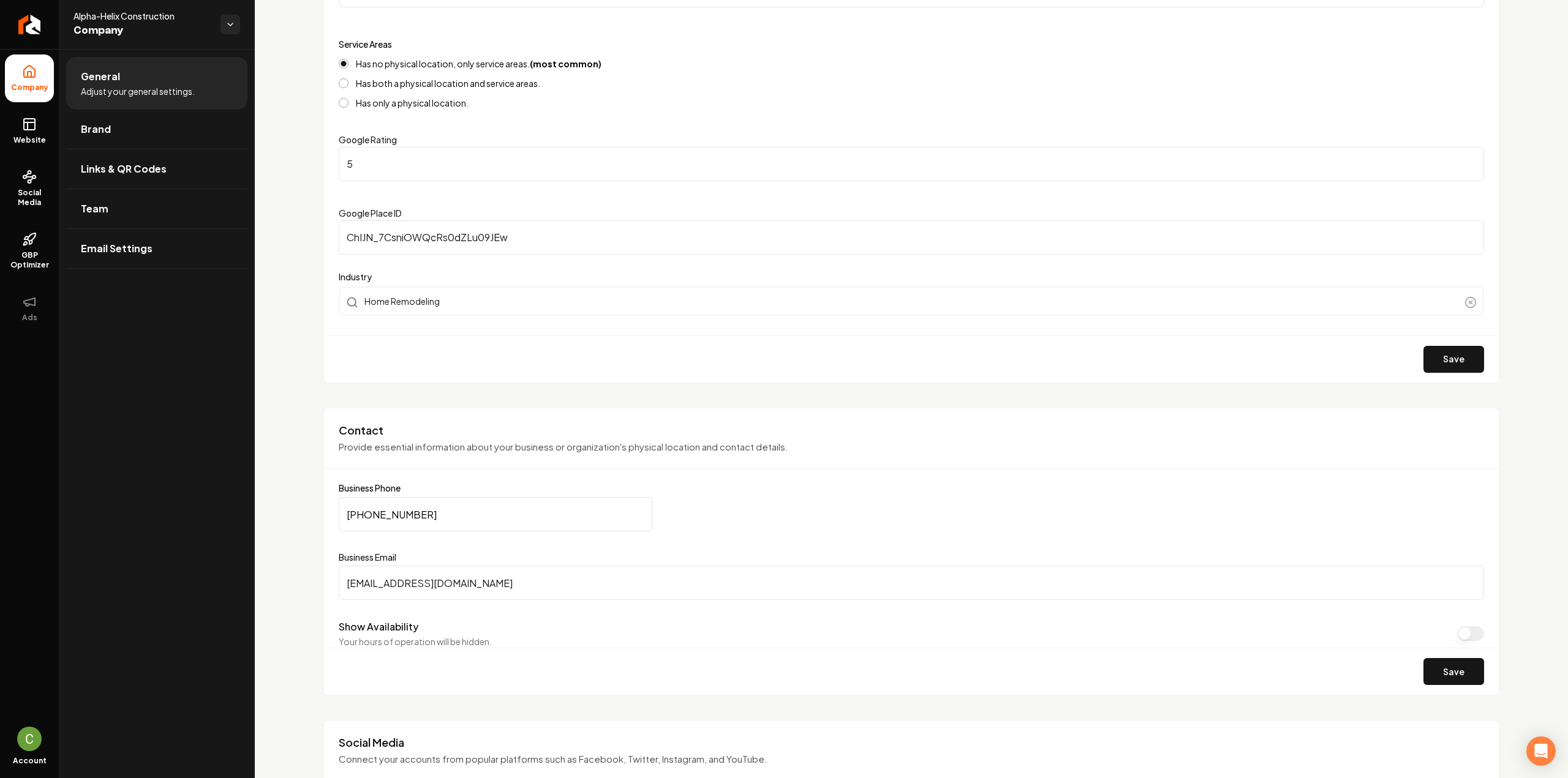
scroll to position [551, 0]
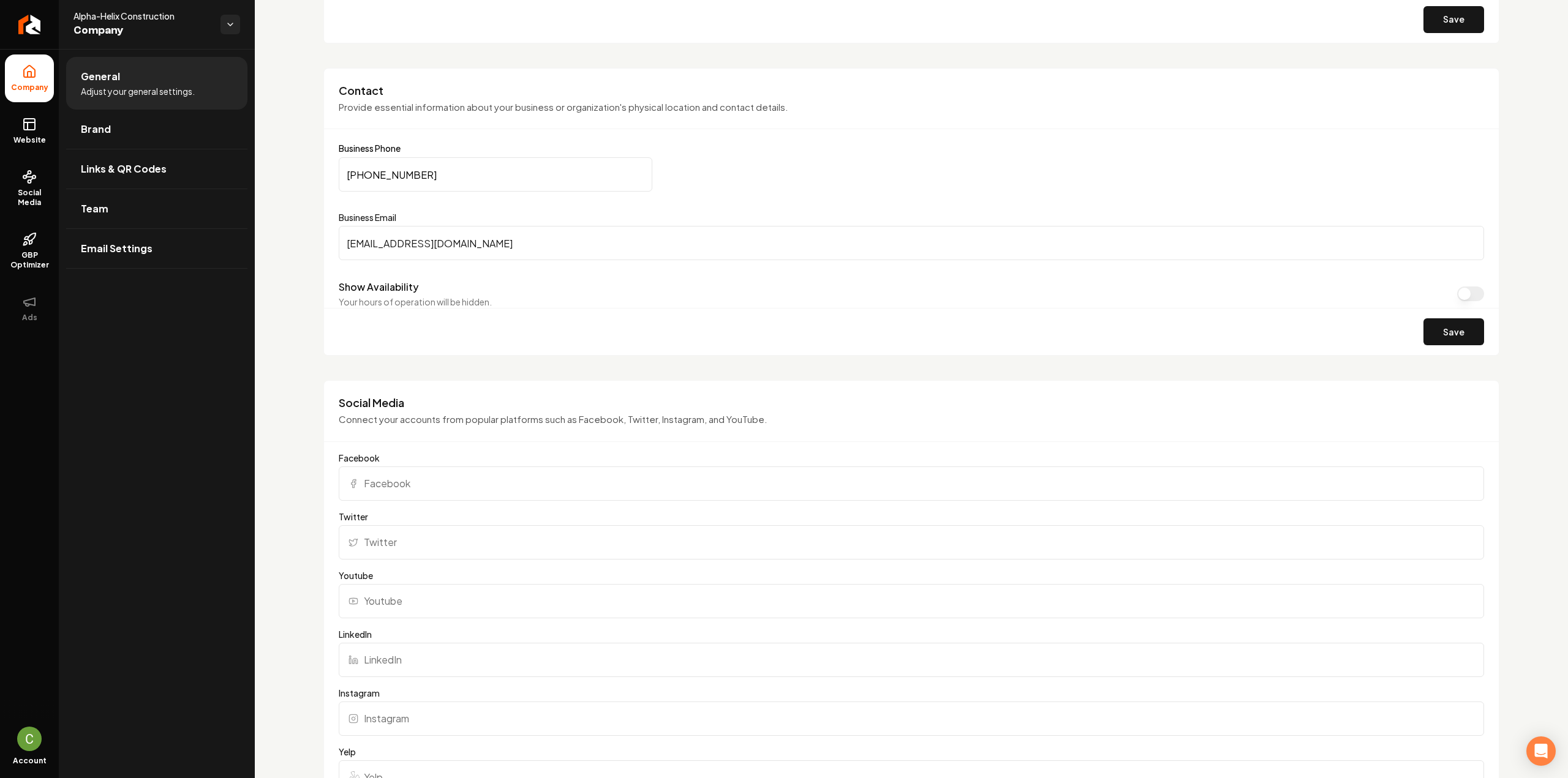
click at [438, 467] on input "Facebook" at bounding box center [911, 483] width 1145 height 34
paste input "https://www.facebook.com/AlphaHelixHomesServices/#"
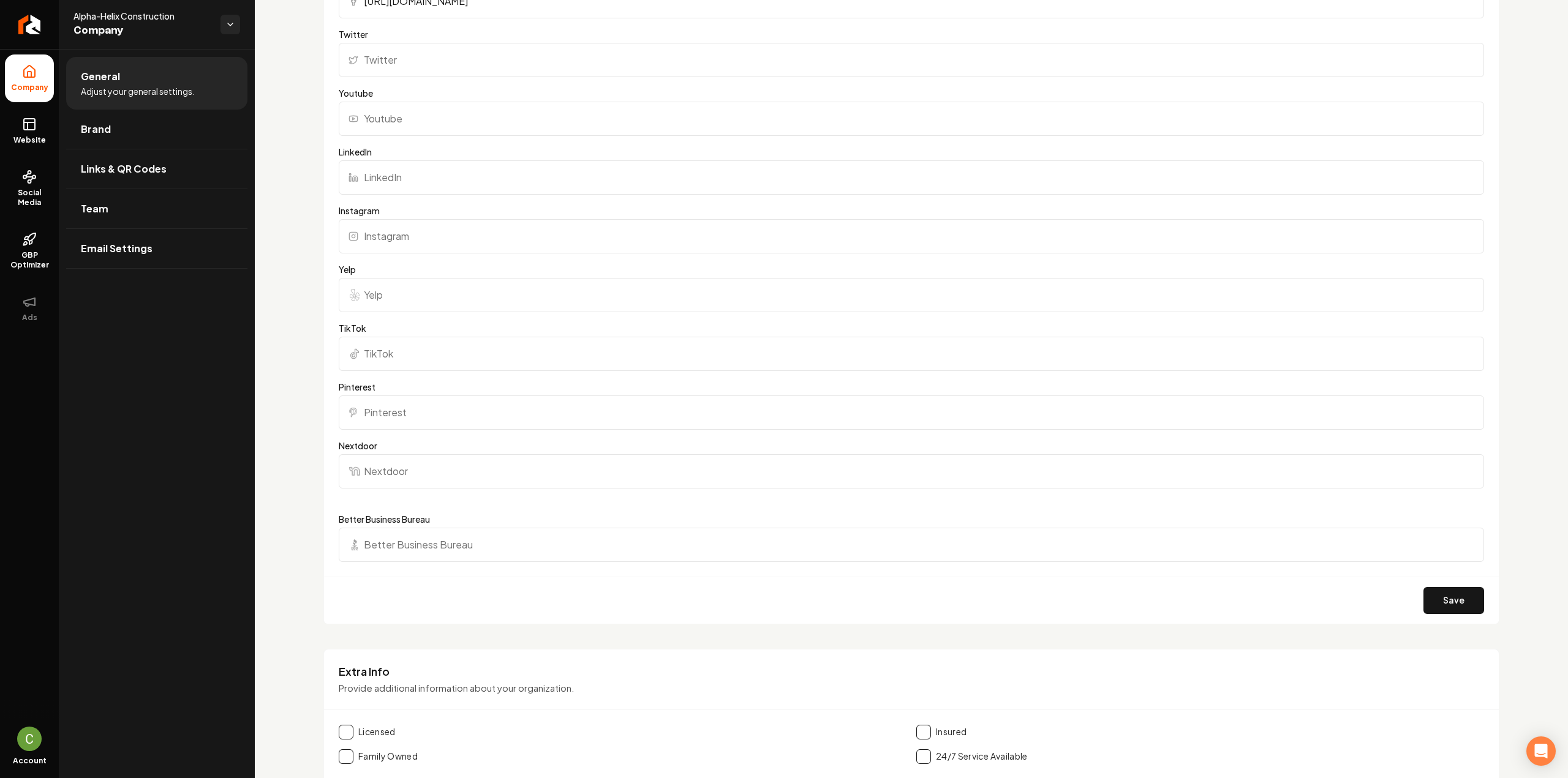
scroll to position [980, 0]
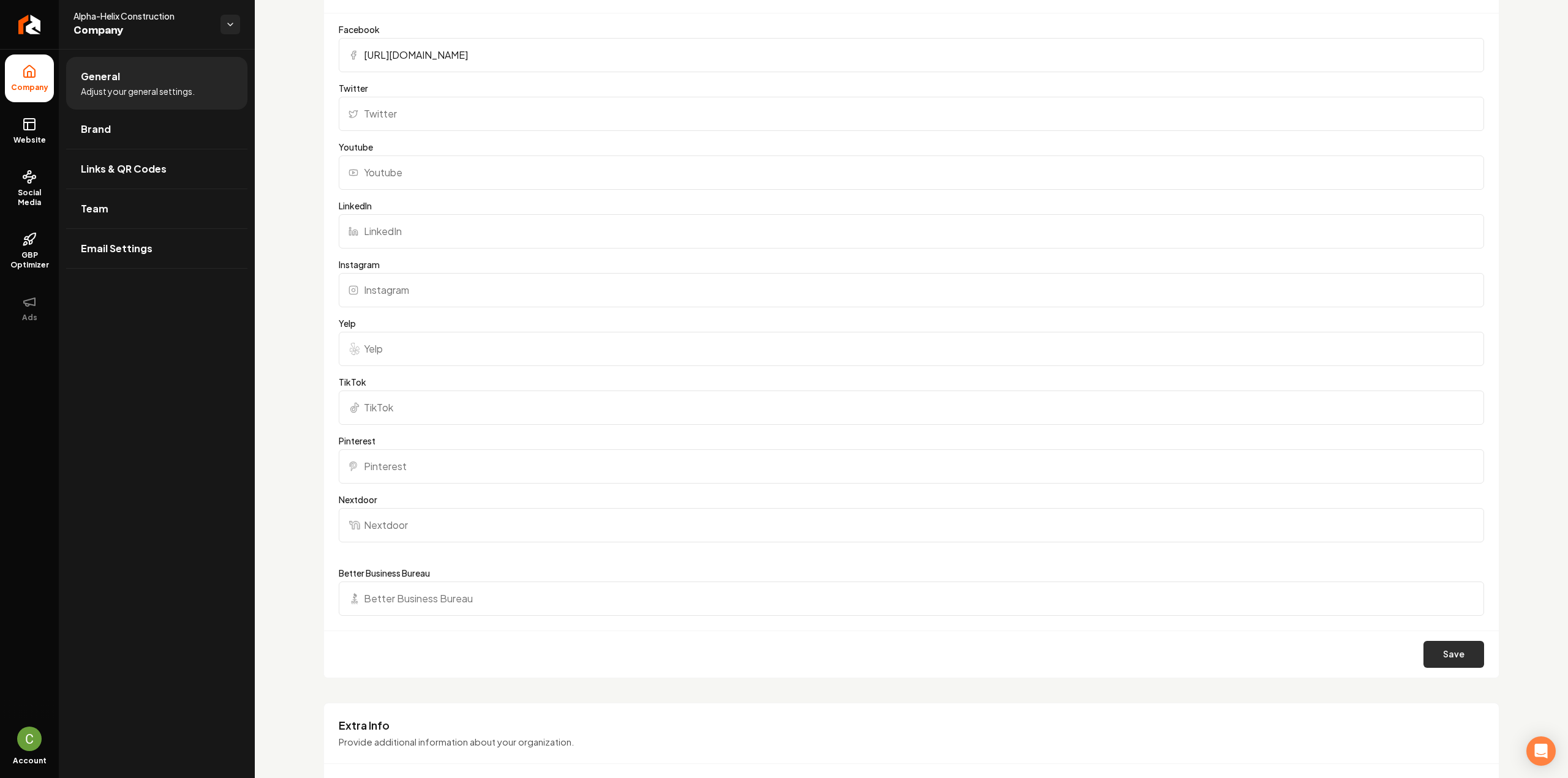
type input "https://www.facebook.com/AlphaHelixHomesServices/#"
click at [1448, 642] on button "Save" at bounding box center [1453, 654] width 61 height 27
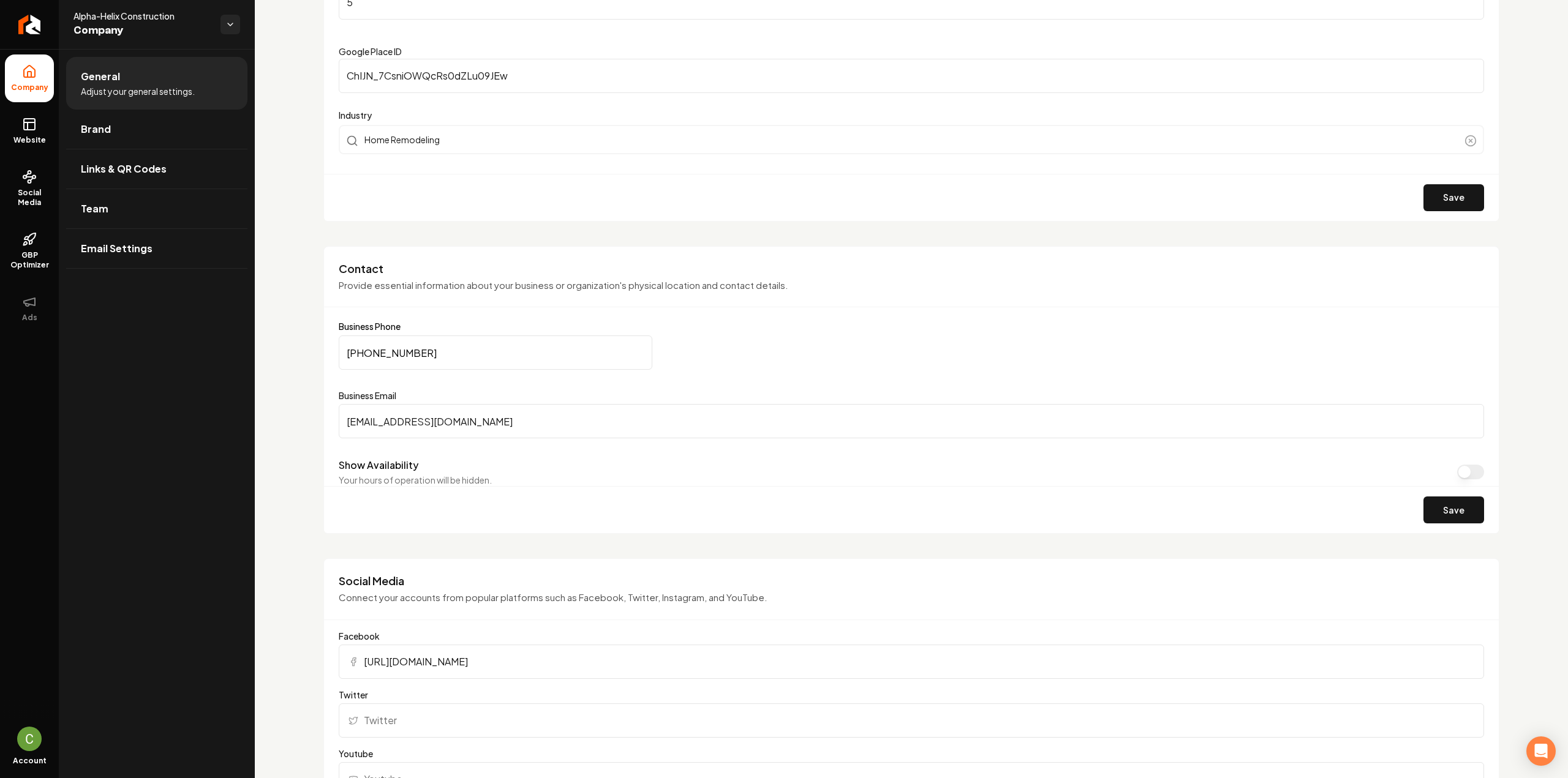
scroll to position [368, 0]
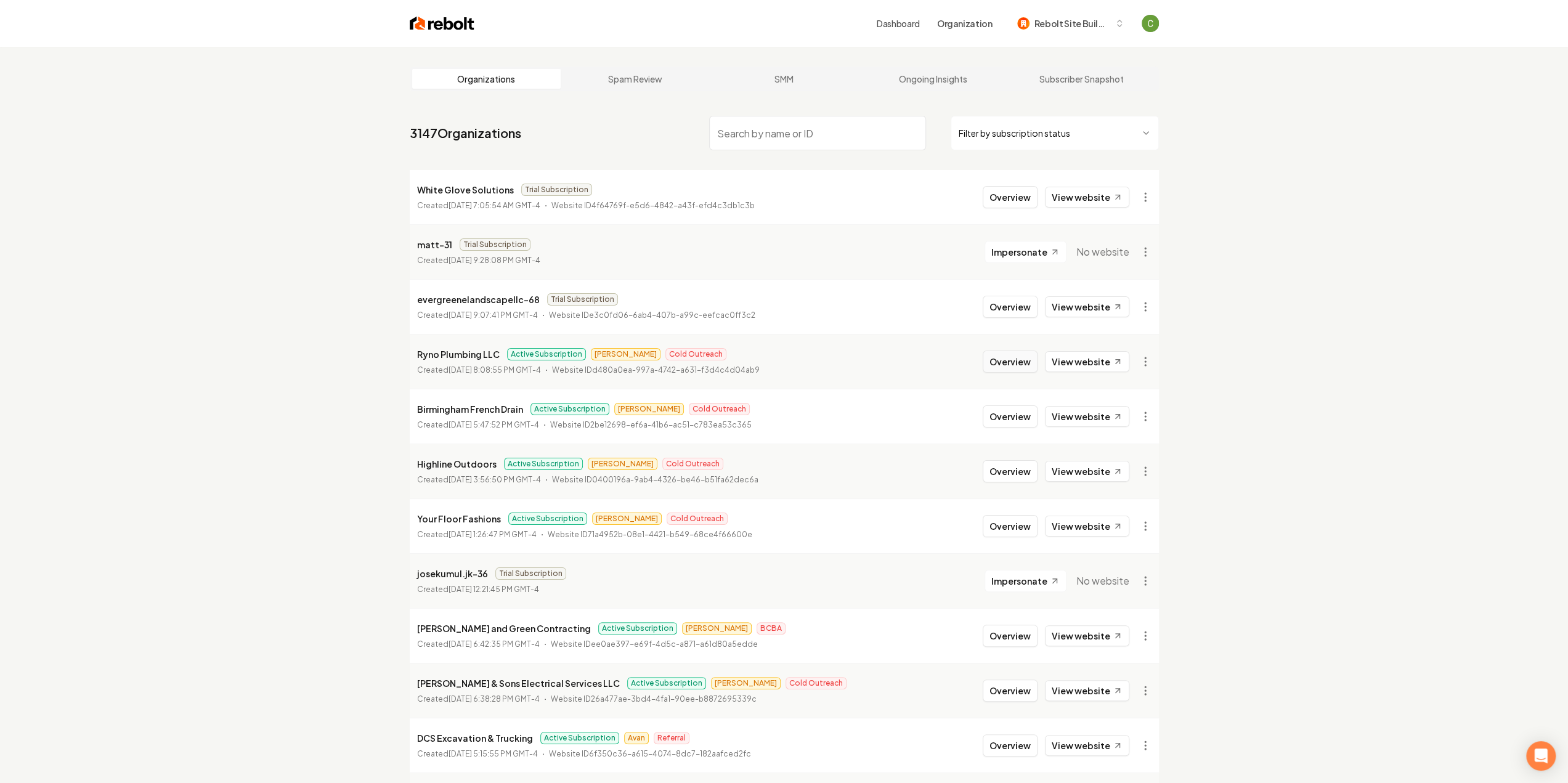
click at [992, 369] on button "Overview" at bounding box center [1010, 361] width 55 height 22
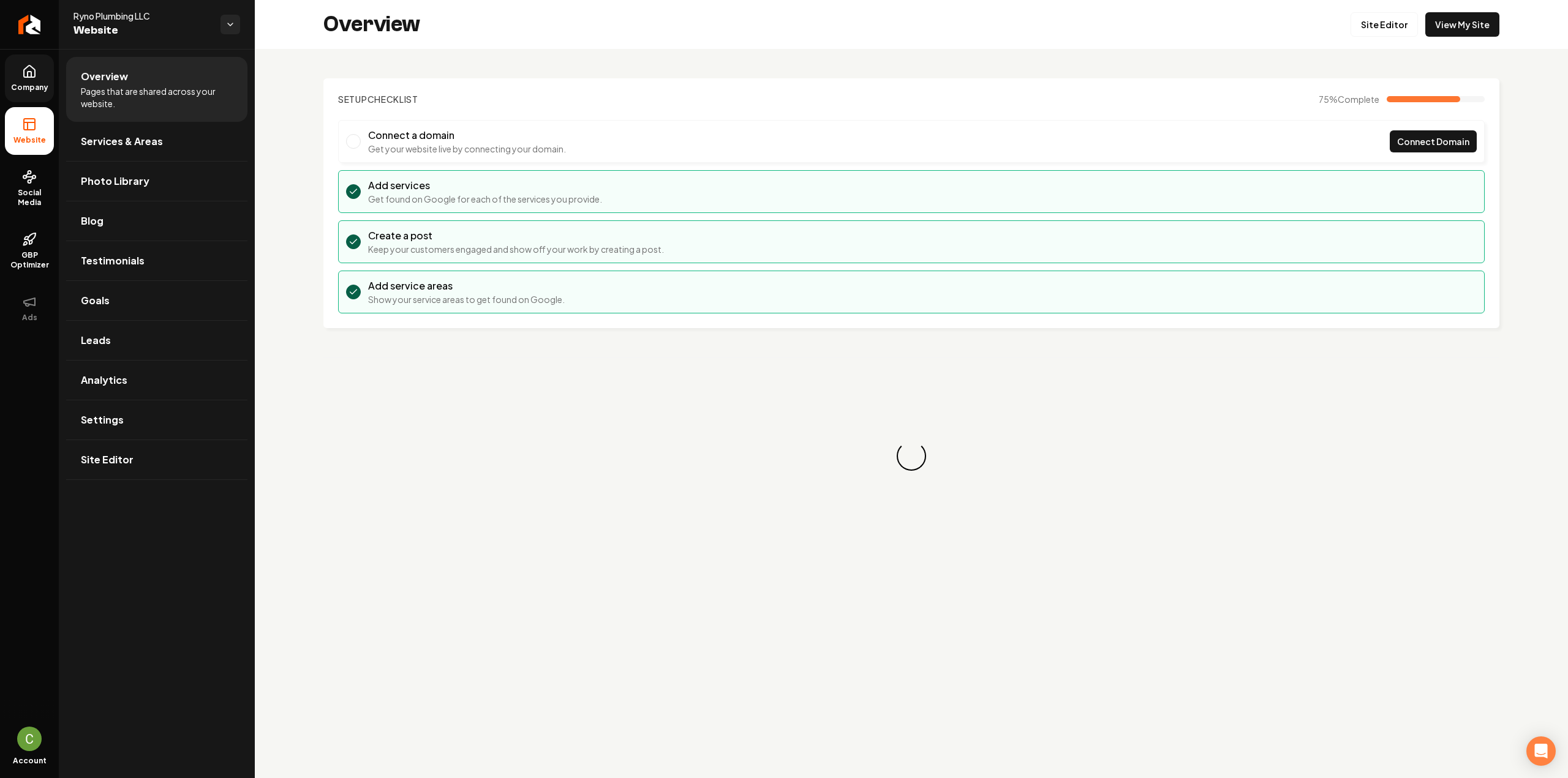
click at [27, 95] on link "Company" at bounding box center [30, 78] width 49 height 47
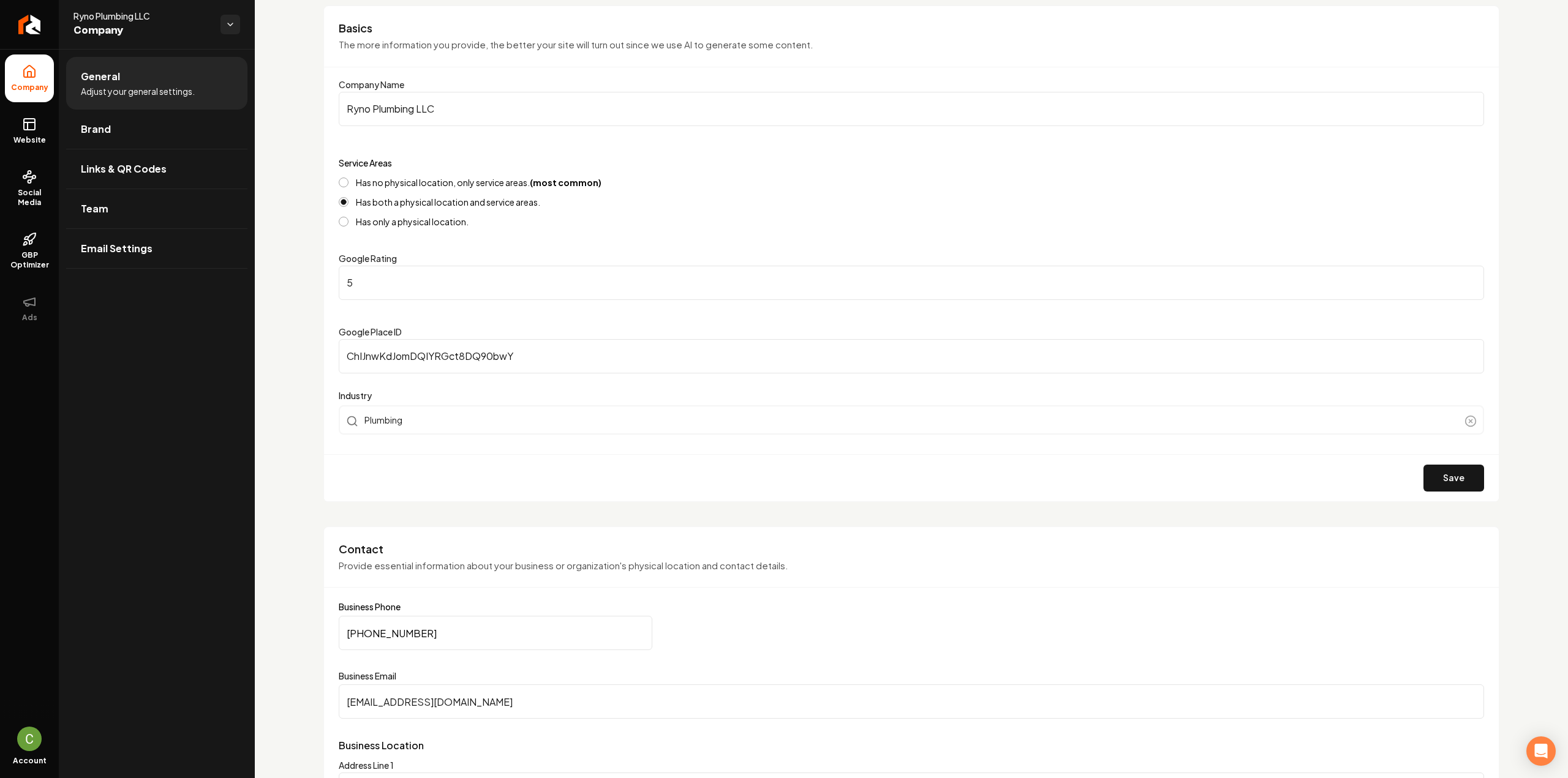
scroll to position [42, 0]
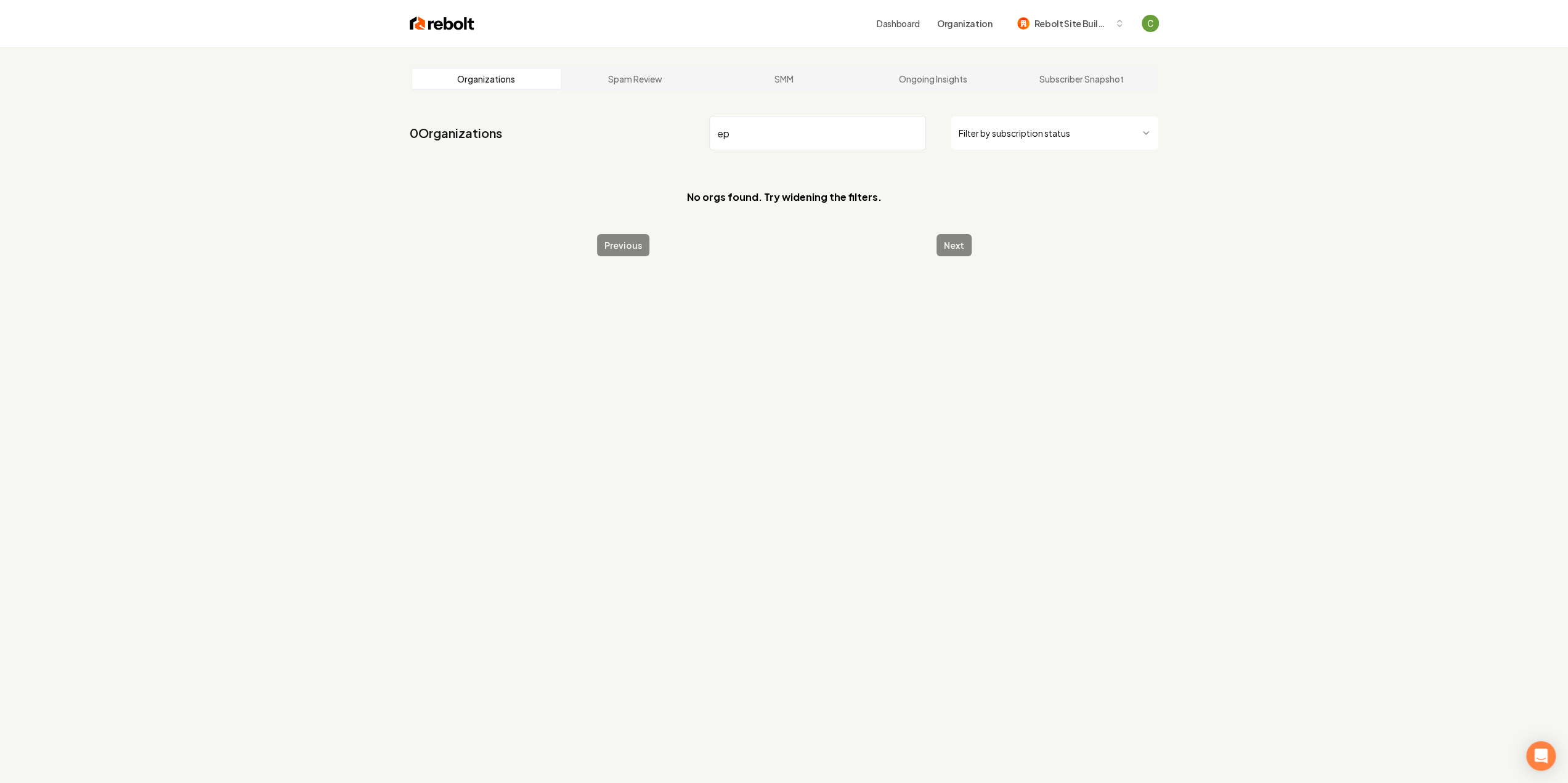
type input "e"
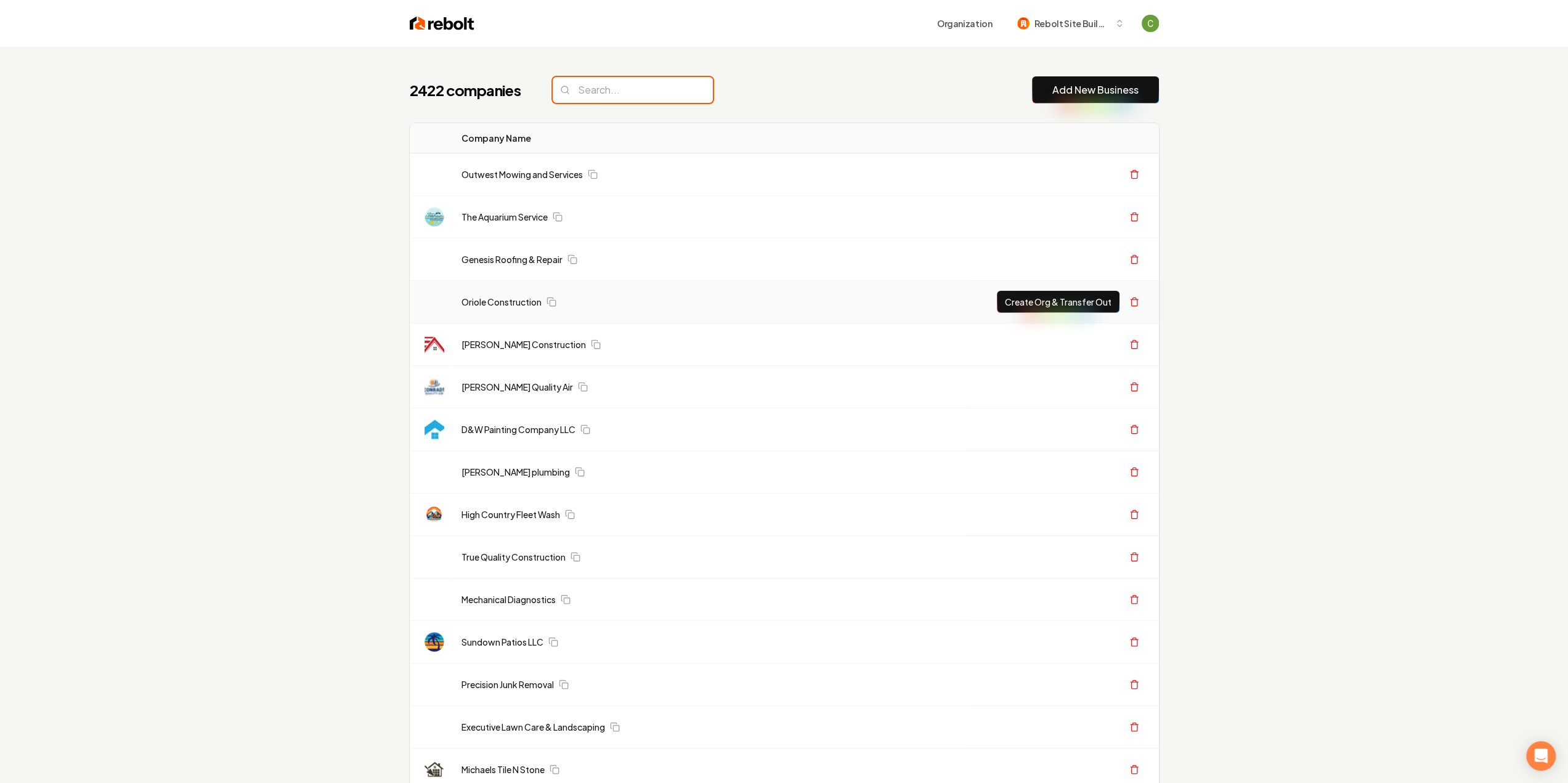
click at [648, 93] on input "search" at bounding box center [633, 89] width 161 height 26
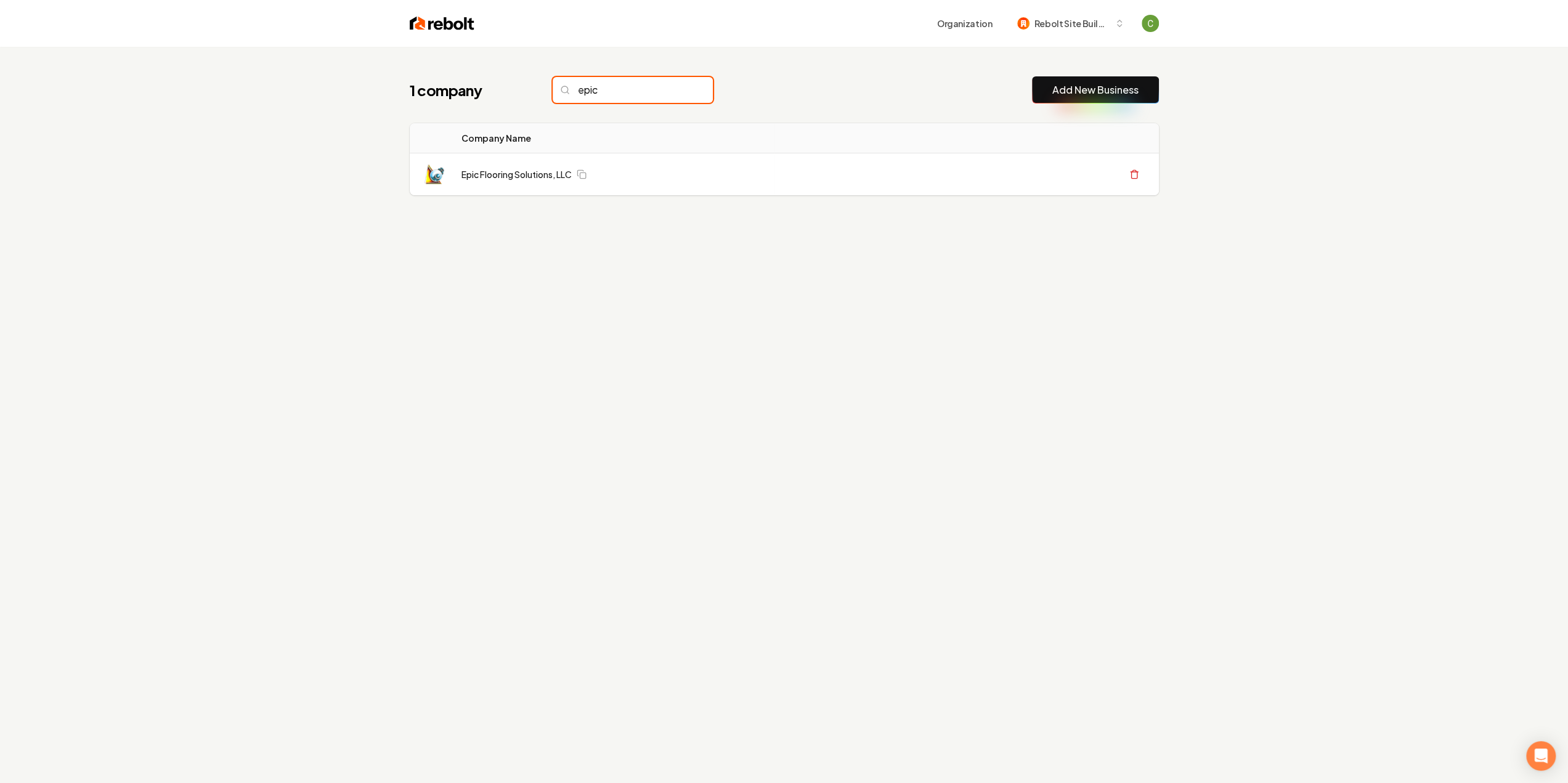
click at [611, 94] on input "epic" at bounding box center [633, 89] width 161 height 26
type input "epic"
click at [469, 169] on link "Epic Flooring Solutions, LLC" at bounding box center [516, 175] width 110 height 12
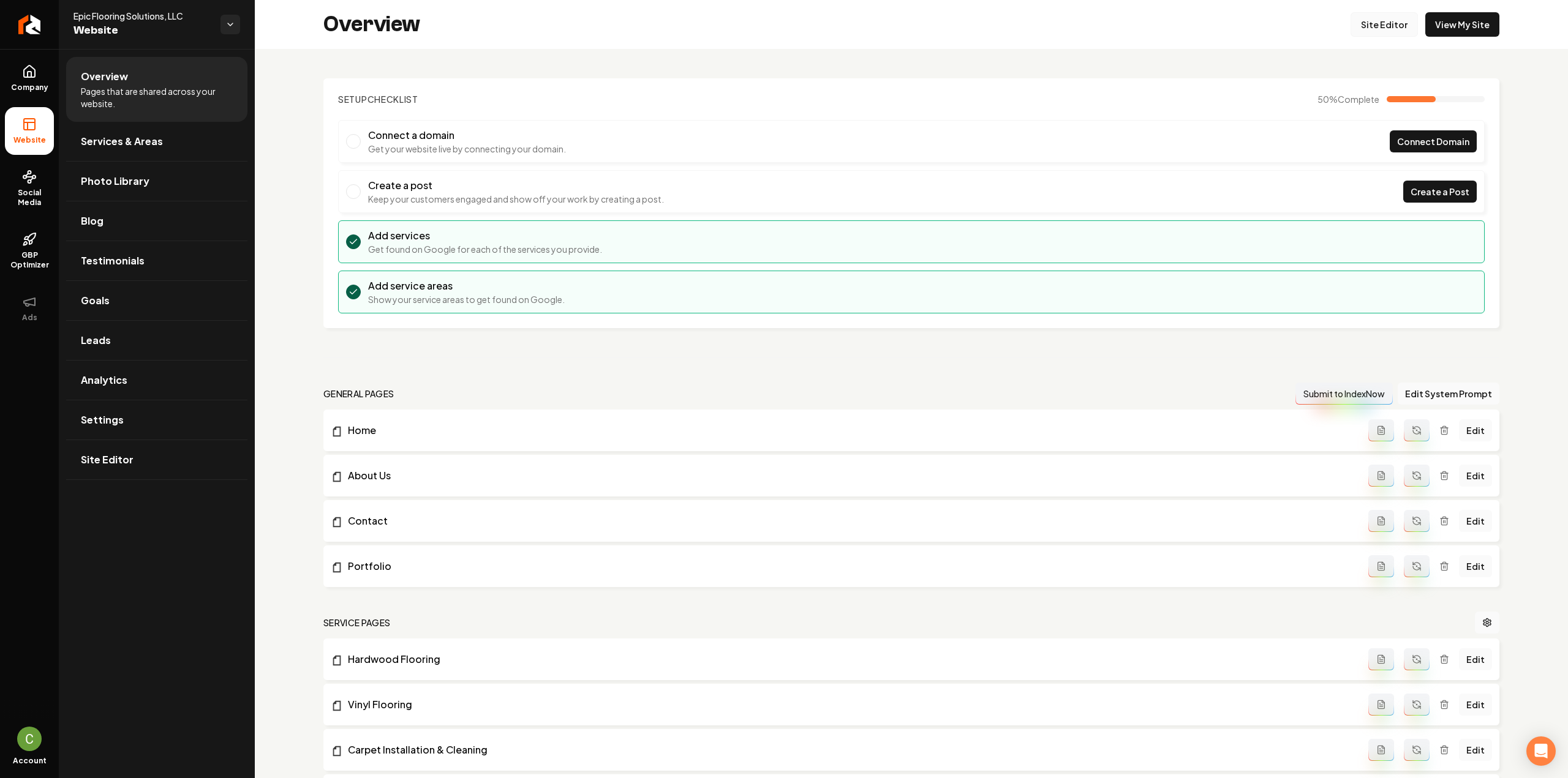
click at [1372, 32] on link "Site Editor" at bounding box center [1384, 25] width 68 height 25
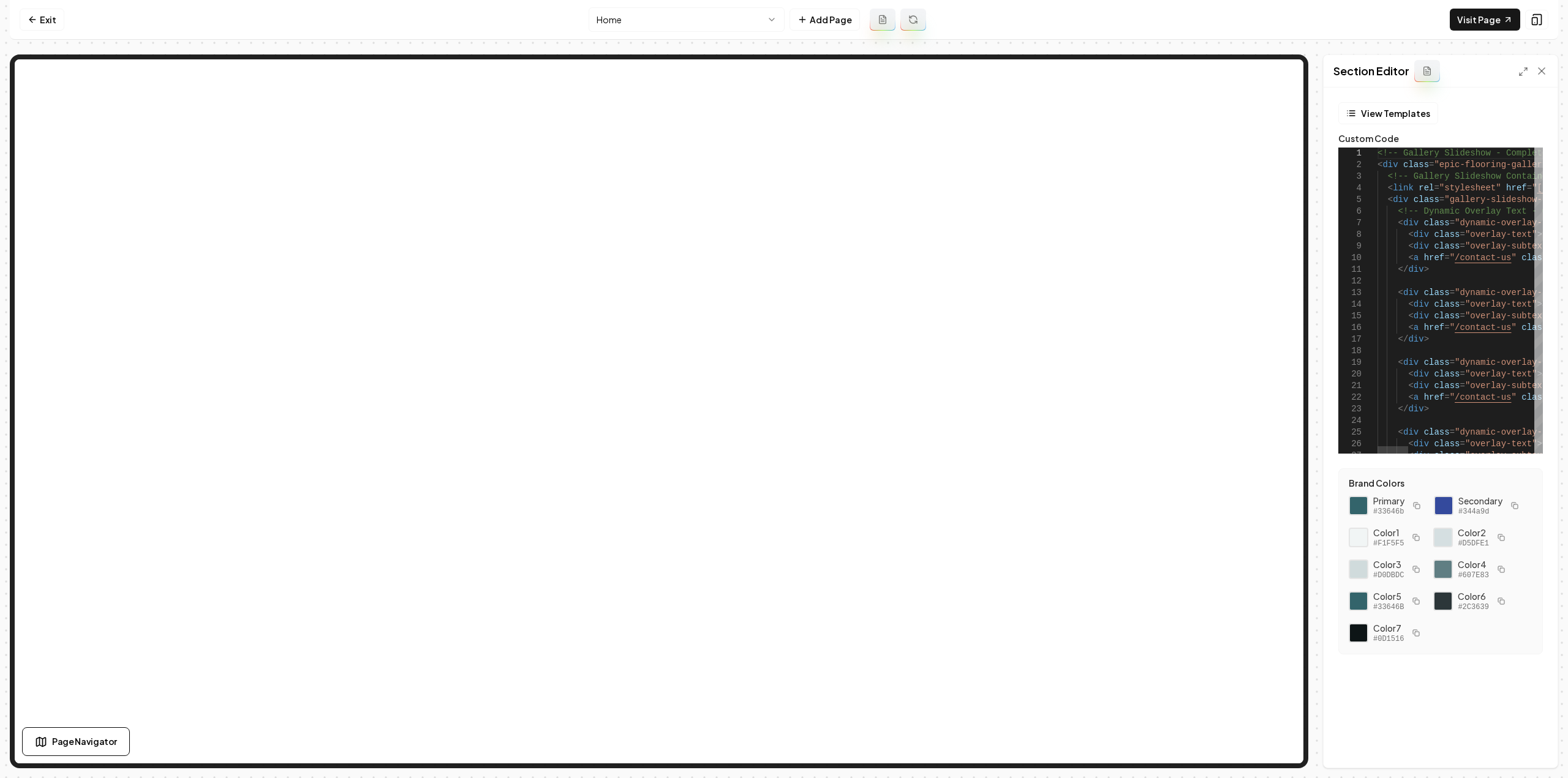
click at [1543, 147] on div at bounding box center [1538, 157] width 9 height 20
click at [1521, 71] on icon at bounding box center [1522, 71] width 10 height 10
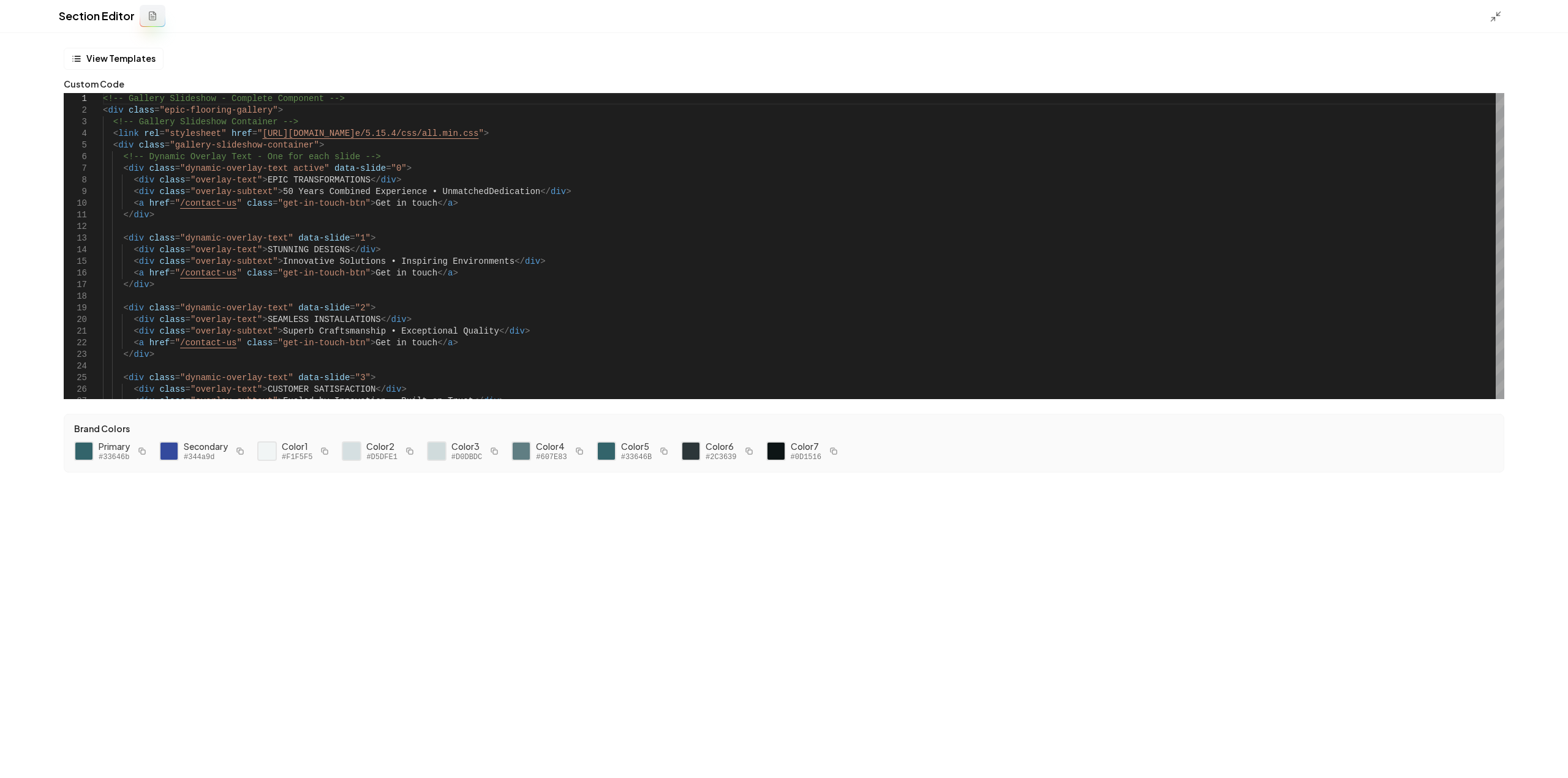
click at [1494, 19] on icon at bounding box center [1495, 17] width 12 height 12
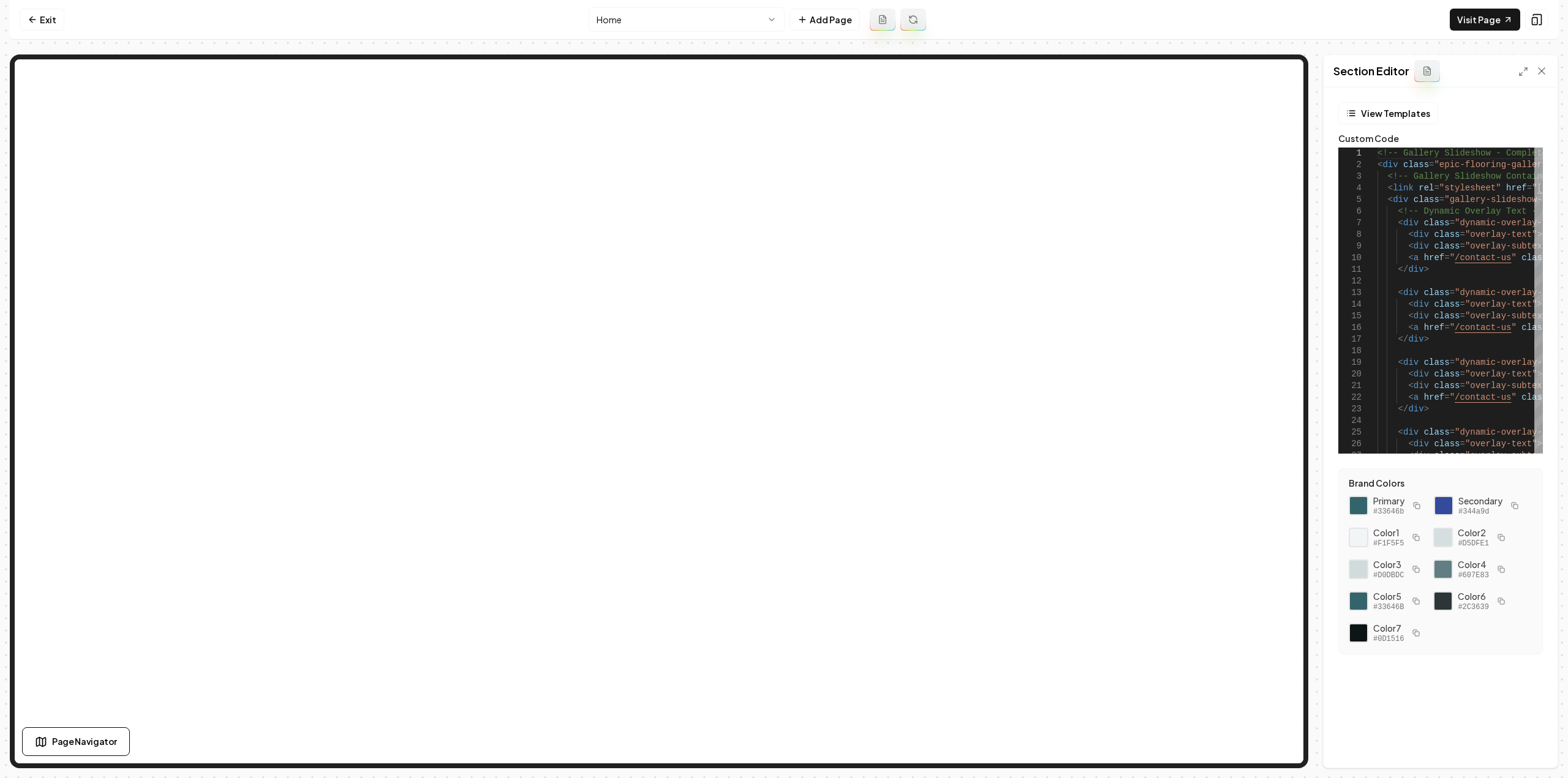
drag, startPoint x: 1402, startPoint y: 717, endPoint x: 1365, endPoint y: 718, distance: 37.0
click at [1402, 717] on div "View Templates Custom Code 10 11 12 13 14 15 16 17 18 19 20 21 22 23 24 25 26 2…" at bounding box center [1440, 428] width 234 height 681
click at [35, 21] on icon at bounding box center [32, 19] width 10 height 10
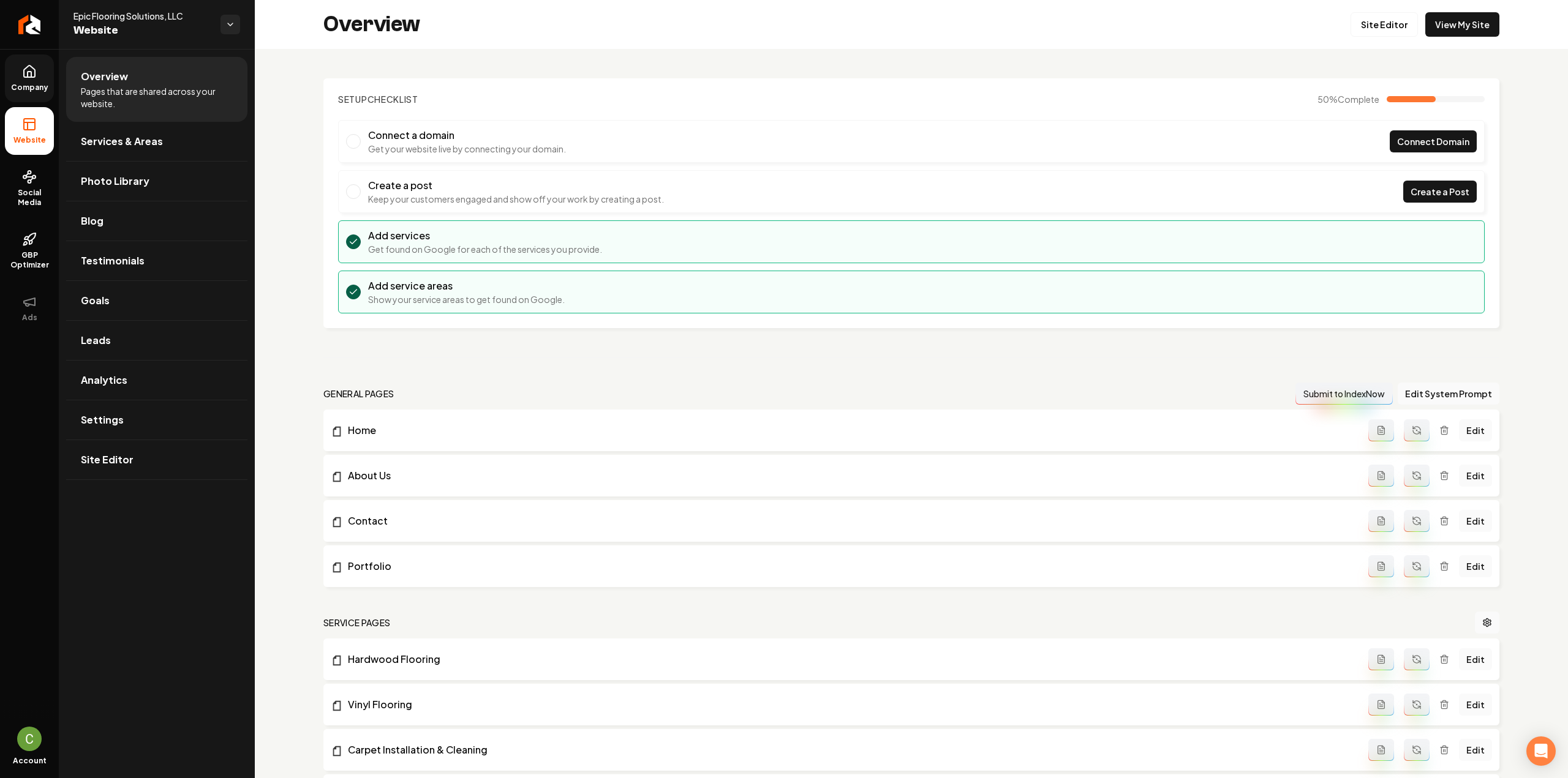
click at [37, 75] on link "Company" at bounding box center [30, 78] width 49 height 47
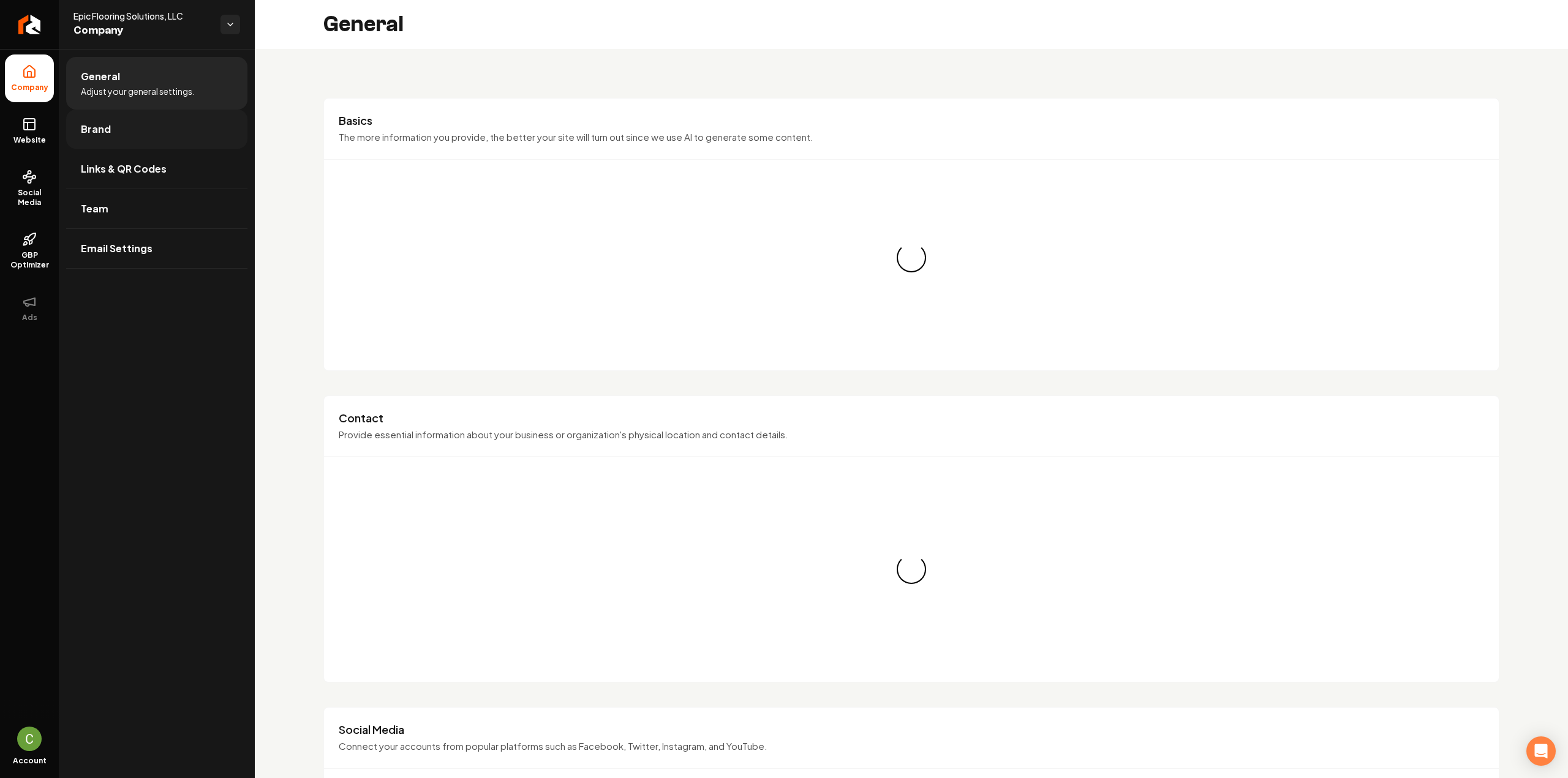
click at [82, 128] on span "Brand" at bounding box center [96, 129] width 30 height 15
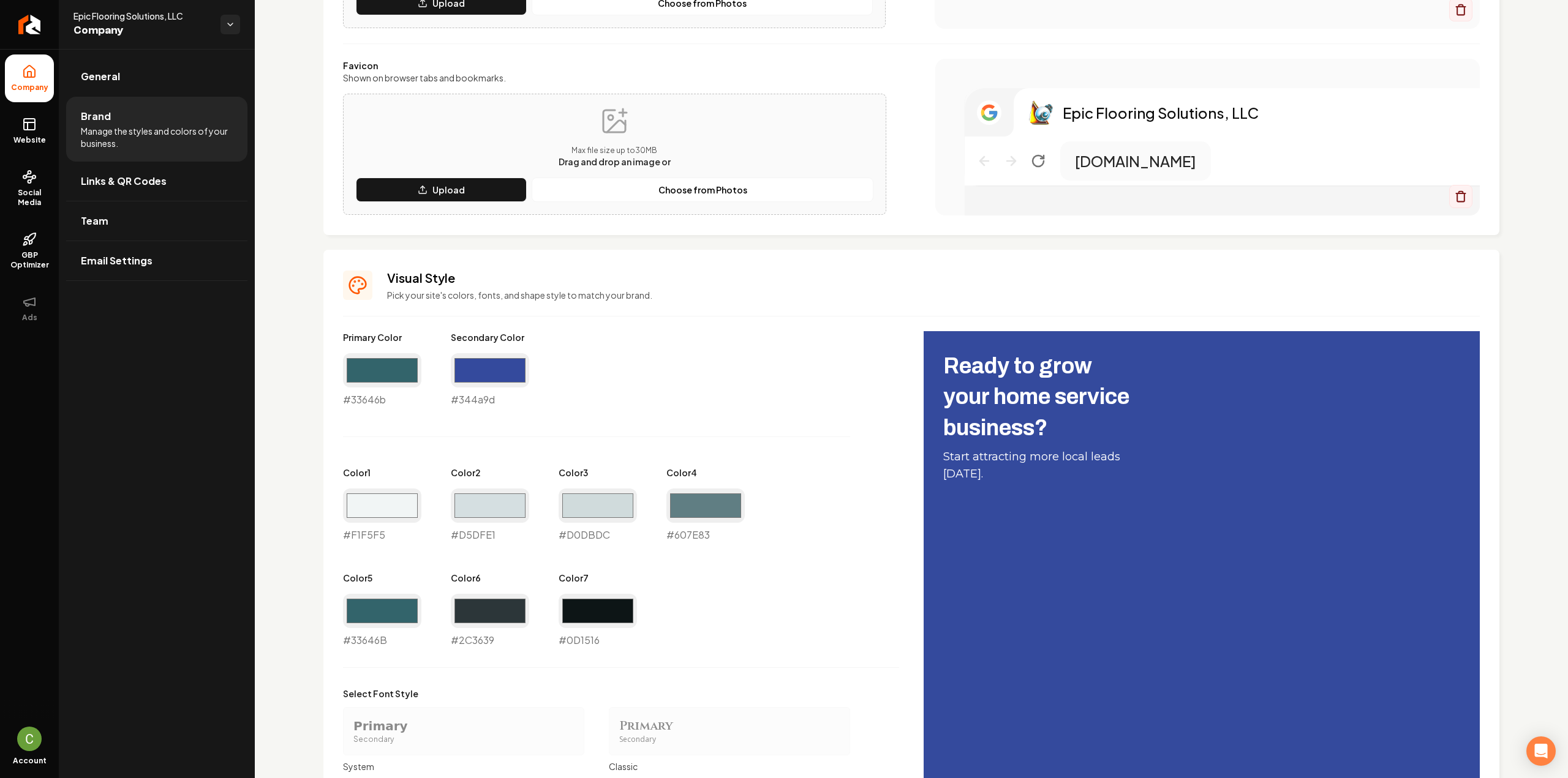
scroll to position [306, 0]
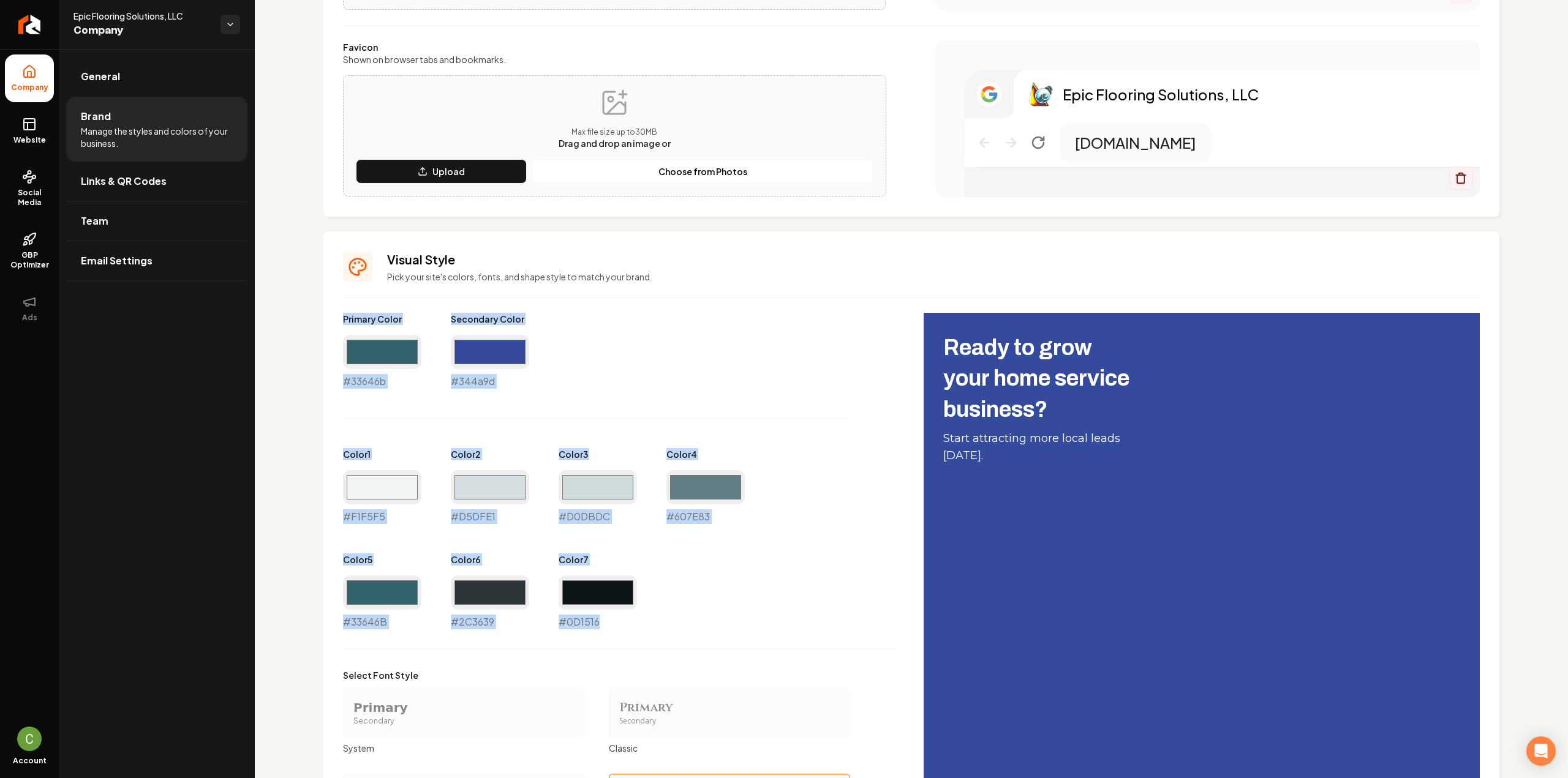
drag, startPoint x: 331, startPoint y: 311, endPoint x: 619, endPoint y: 639, distance: 436.5
click at [618, 636] on div "Visual Style Pick your site's colors, fonts, and shape style to match your bran…" at bounding box center [911, 603] width 1176 height 744
copy div "Primary Color #33646b Secondary Color #344a9d Color 1 #F1F5F5 Color 2 #D5DFE1 C…"
click at [52, 119] on link "Website" at bounding box center [30, 131] width 49 height 47
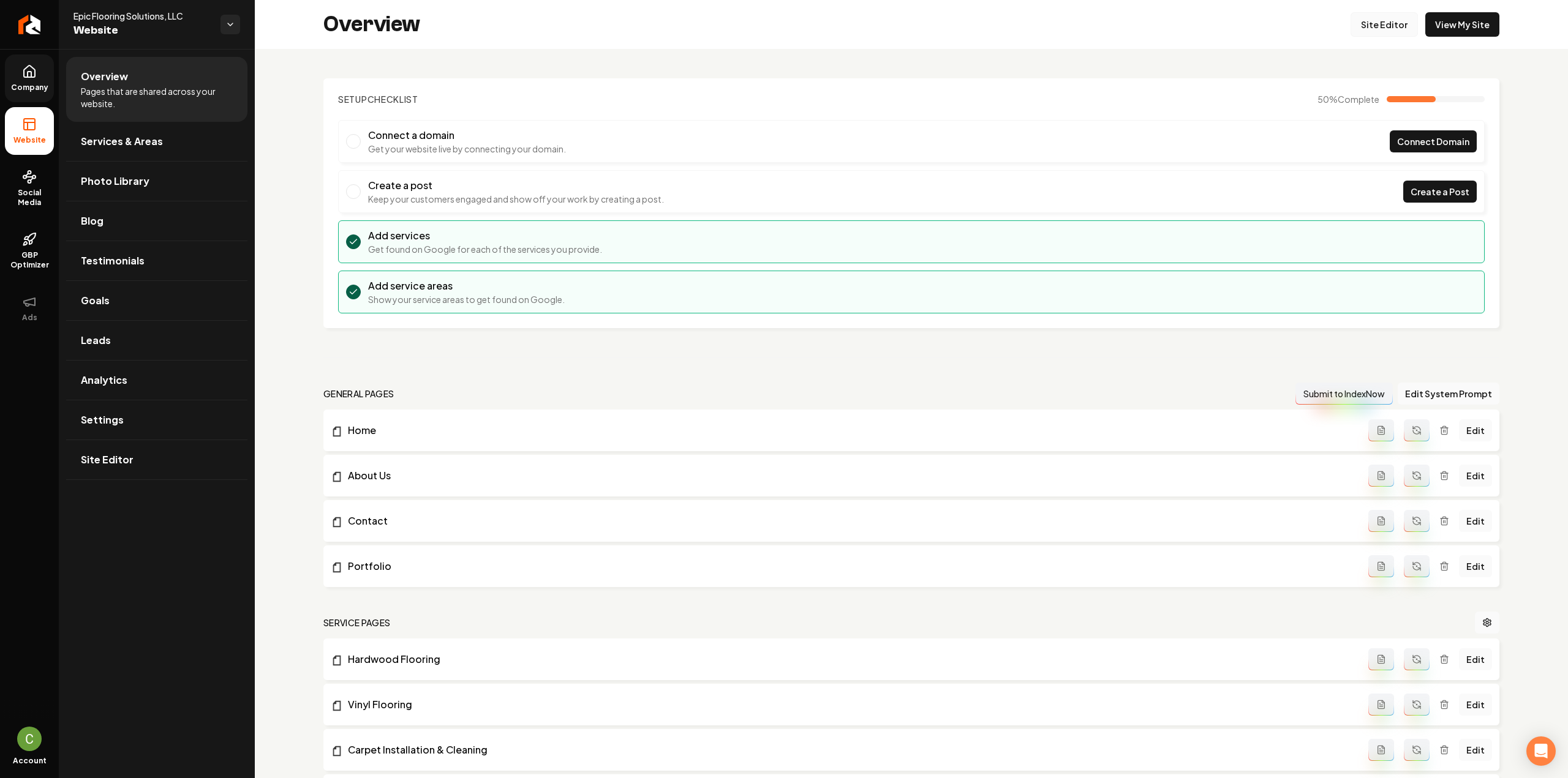
click at [1376, 24] on link "Site Editor" at bounding box center [1384, 25] width 68 height 25
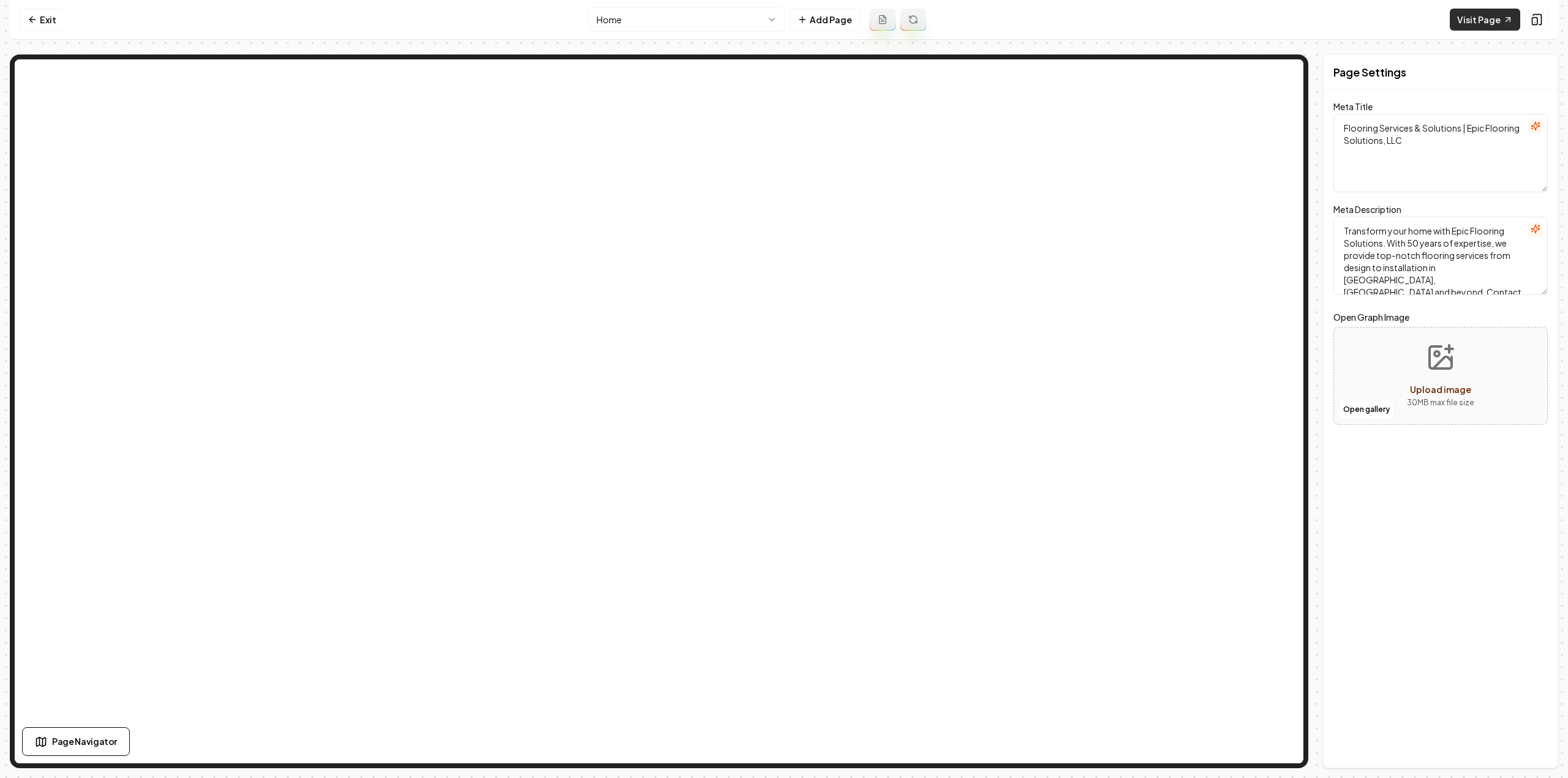
click at [1480, 16] on link "Visit Page" at bounding box center [1485, 19] width 70 height 22
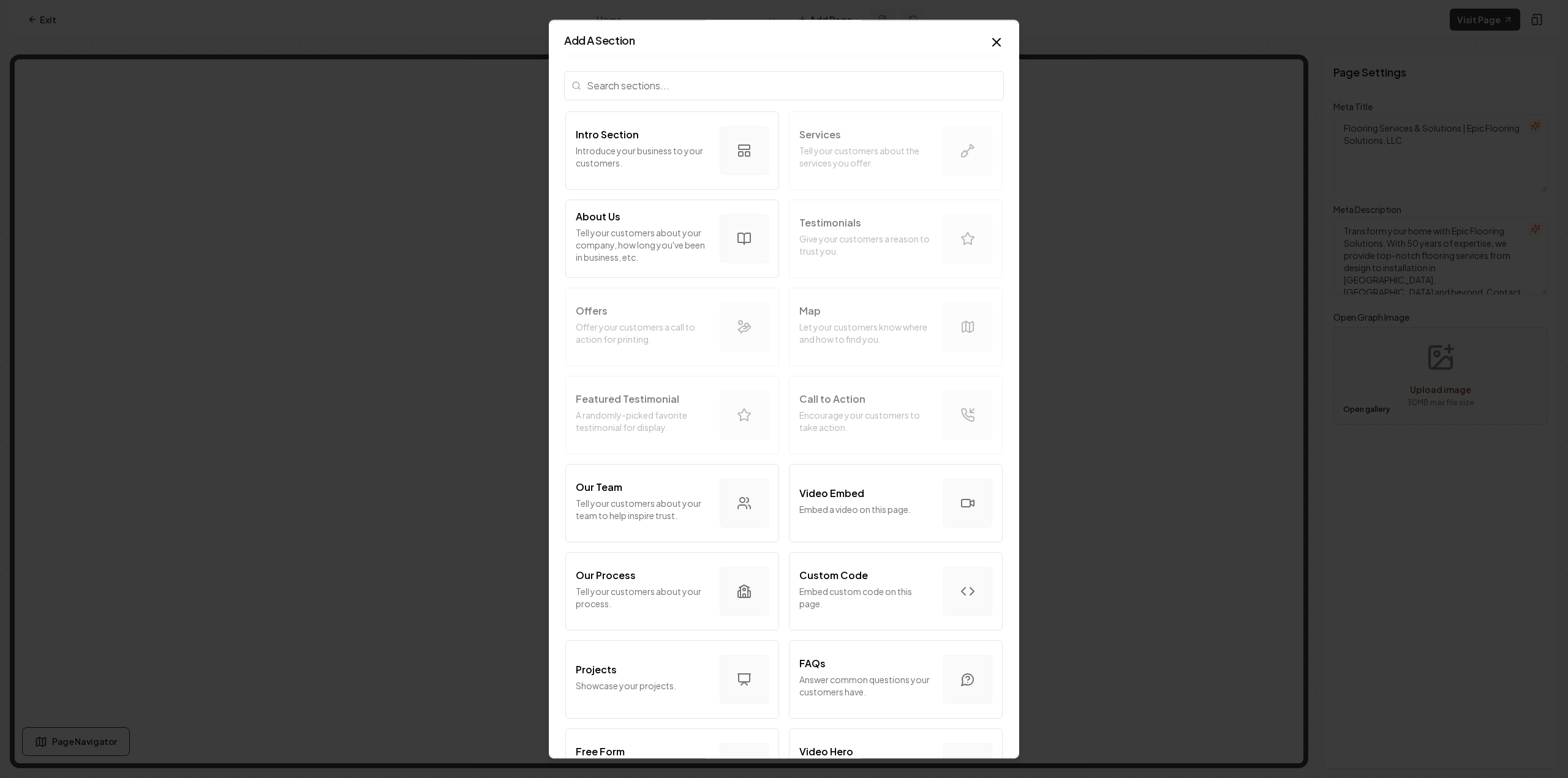
scroll to position [368, 0]
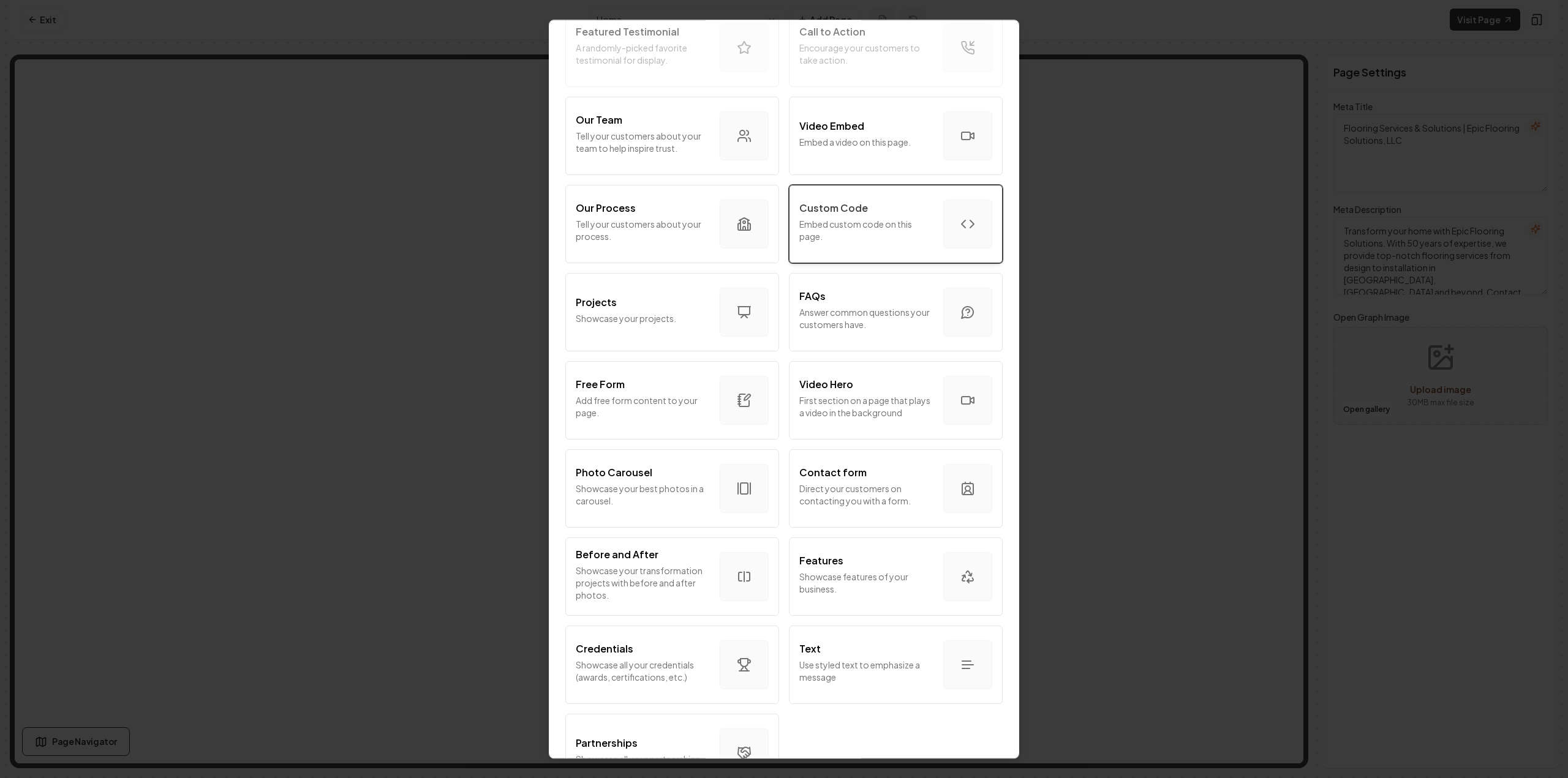
click at [868, 234] on p "Embed custom code on this page." at bounding box center [866, 231] width 134 height 25
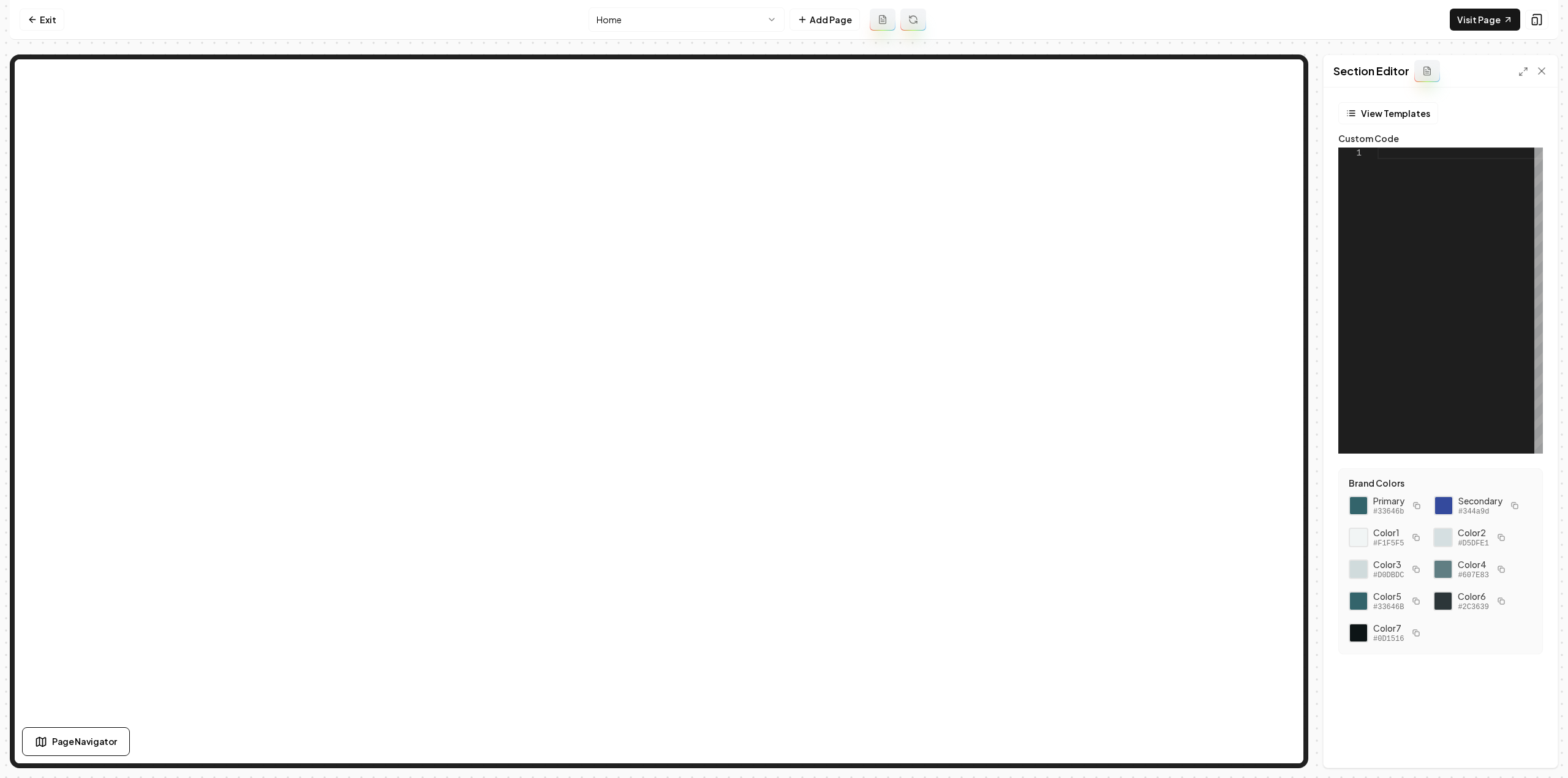
click at [1391, 180] on div at bounding box center [1459, 300] width 166 height 306
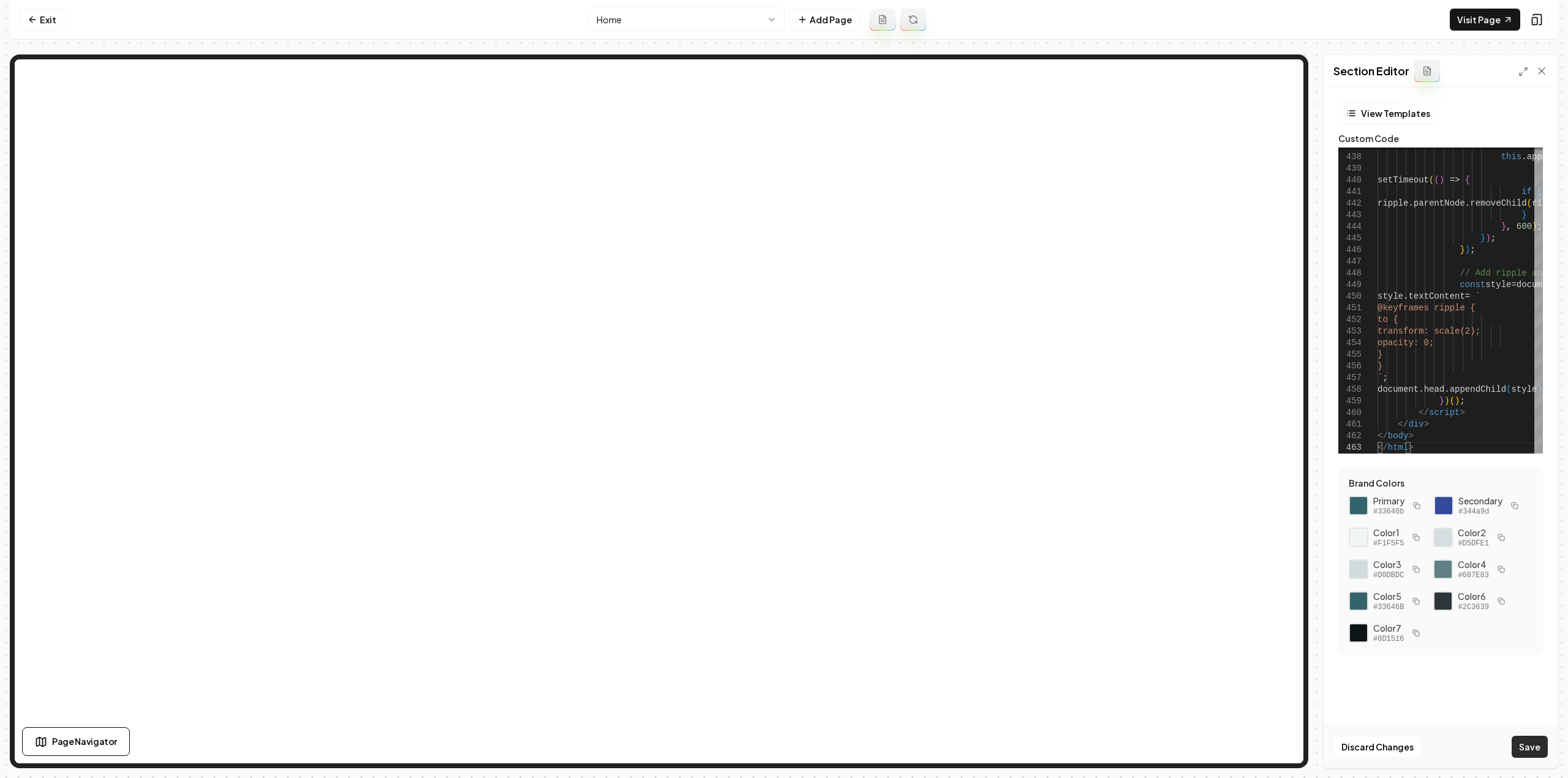
click at [1529, 746] on button "Save" at bounding box center [1529, 746] width 36 height 22
type textarea "**********"
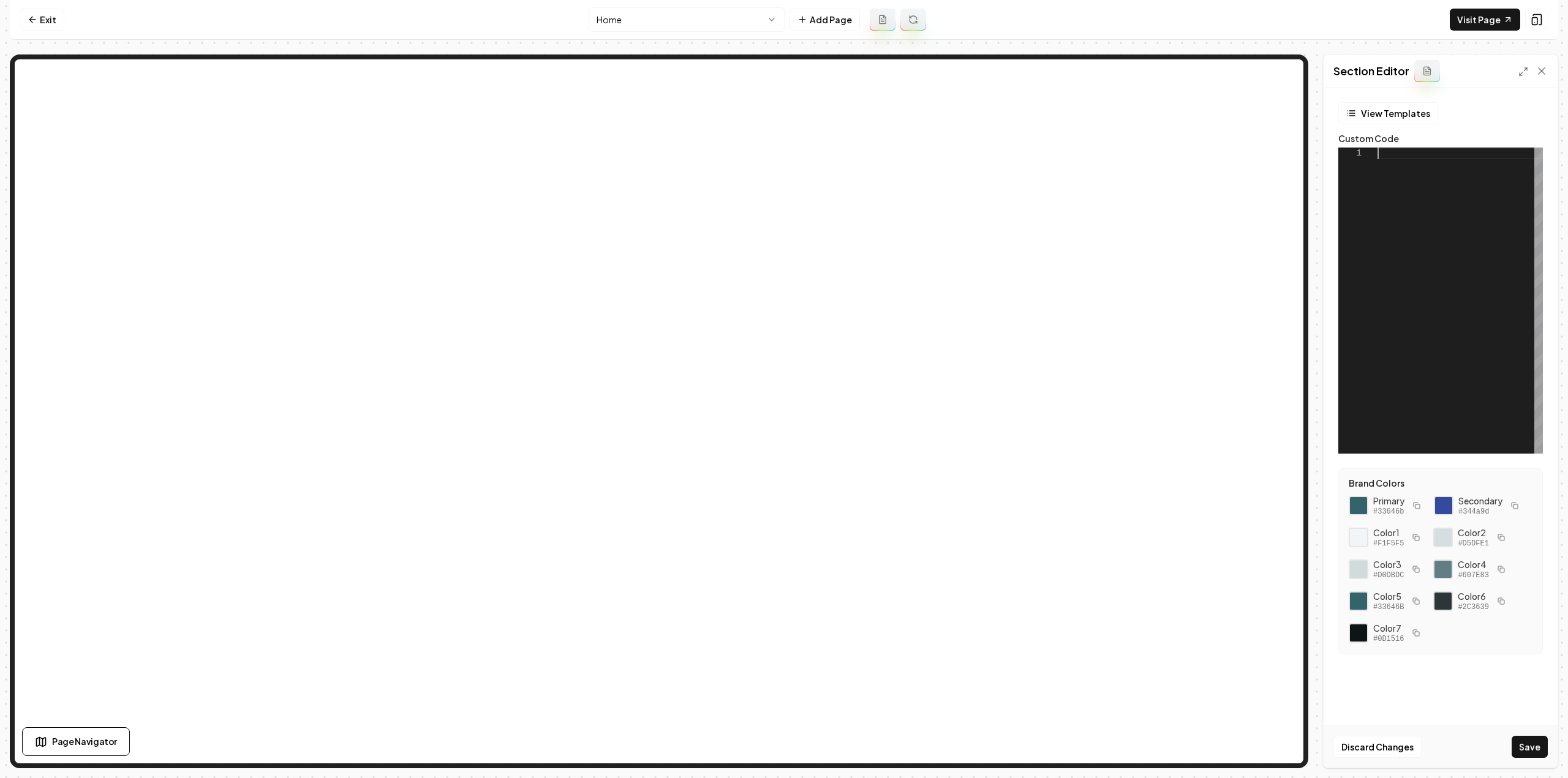
scroll to position [0, 0]
click at [1531, 755] on button "Save" at bounding box center [1529, 746] width 36 height 22
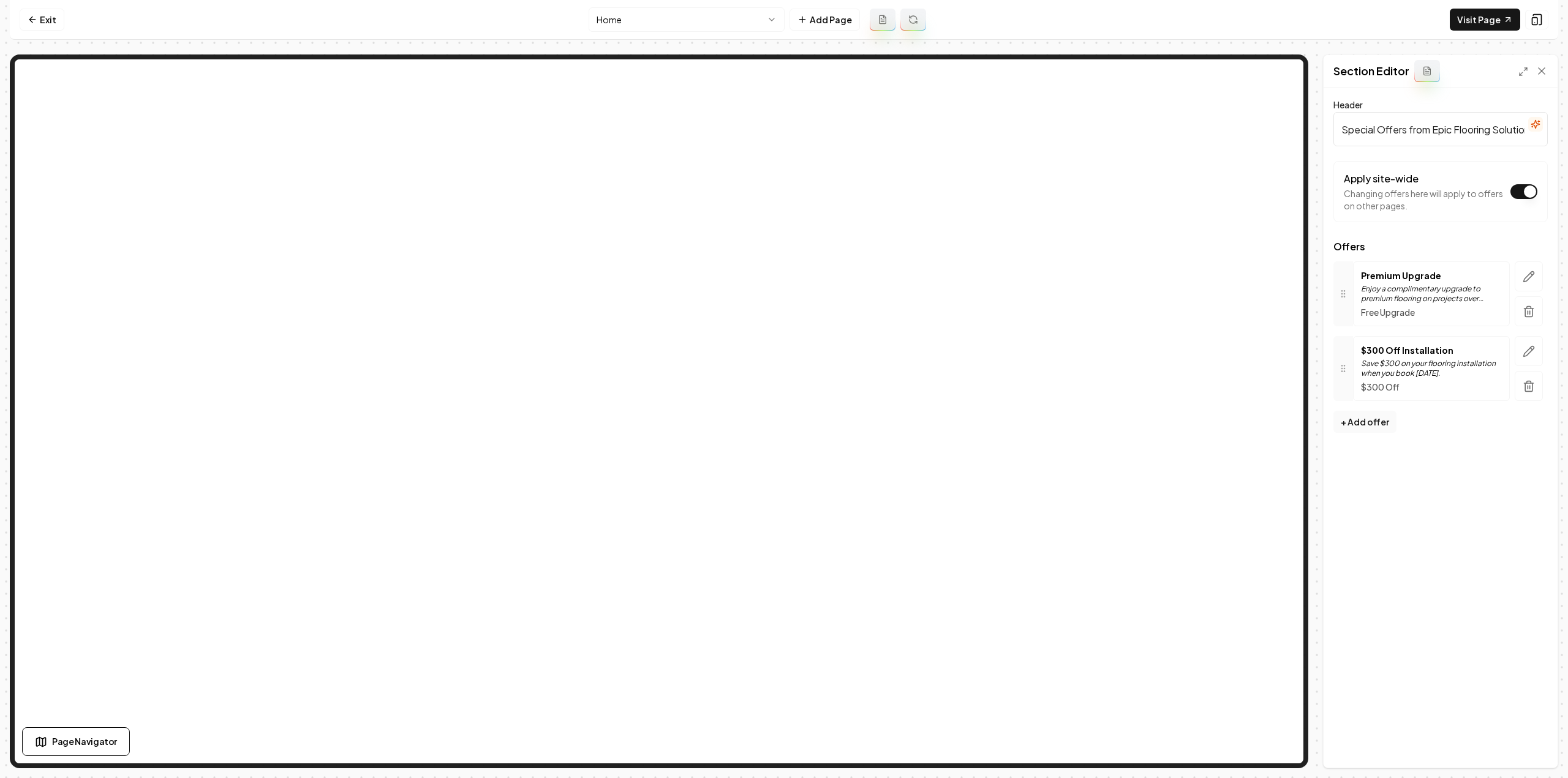
click at [759, 21] on html "Computer Required This feature is only available on a computer. Please switch t…" at bounding box center [784, 389] width 1568 height 778
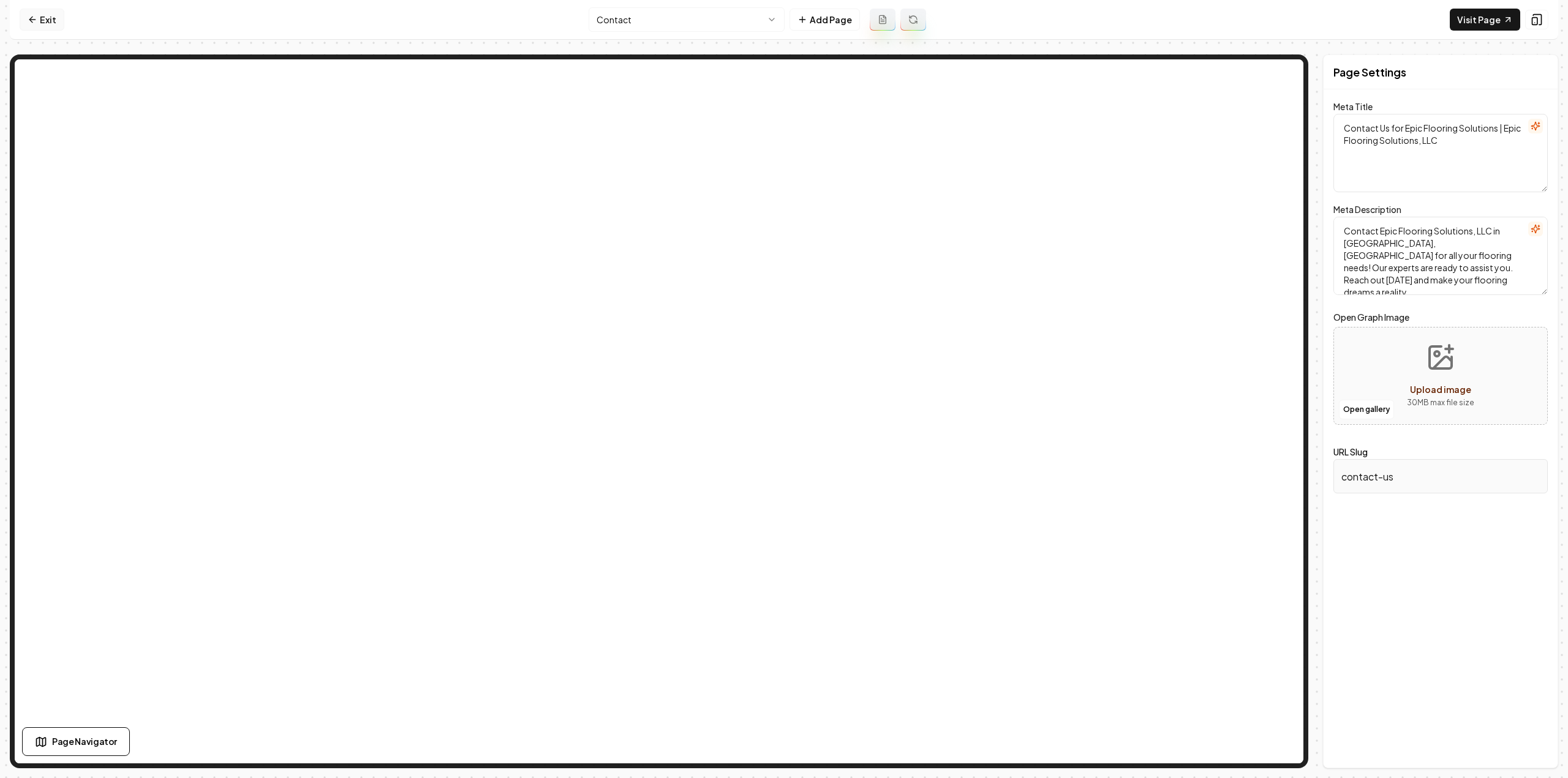
click at [56, 18] on link "Exit" at bounding box center [41, 19] width 45 height 22
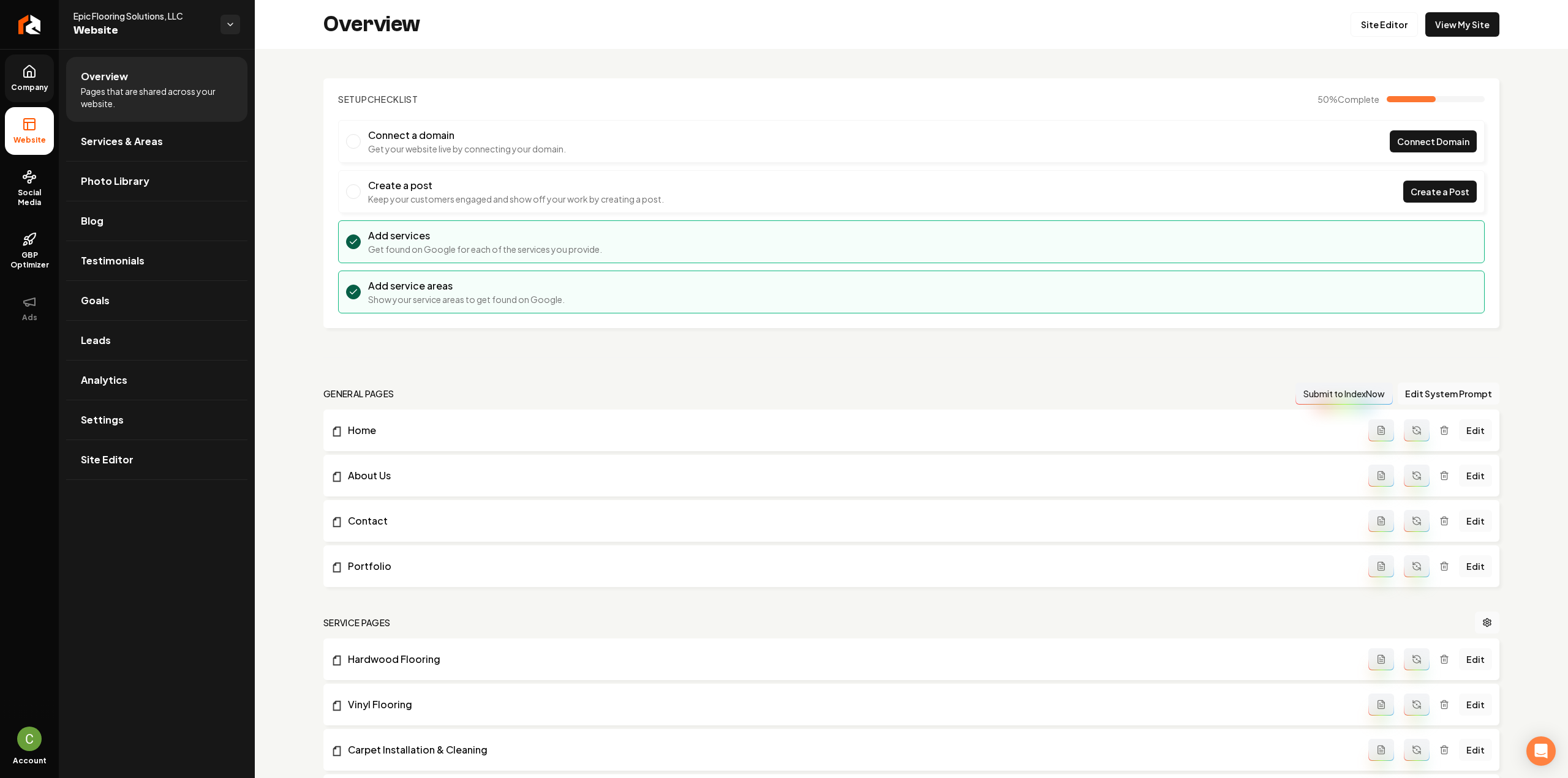
click at [44, 72] on link "Company" at bounding box center [30, 78] width 49 height 47
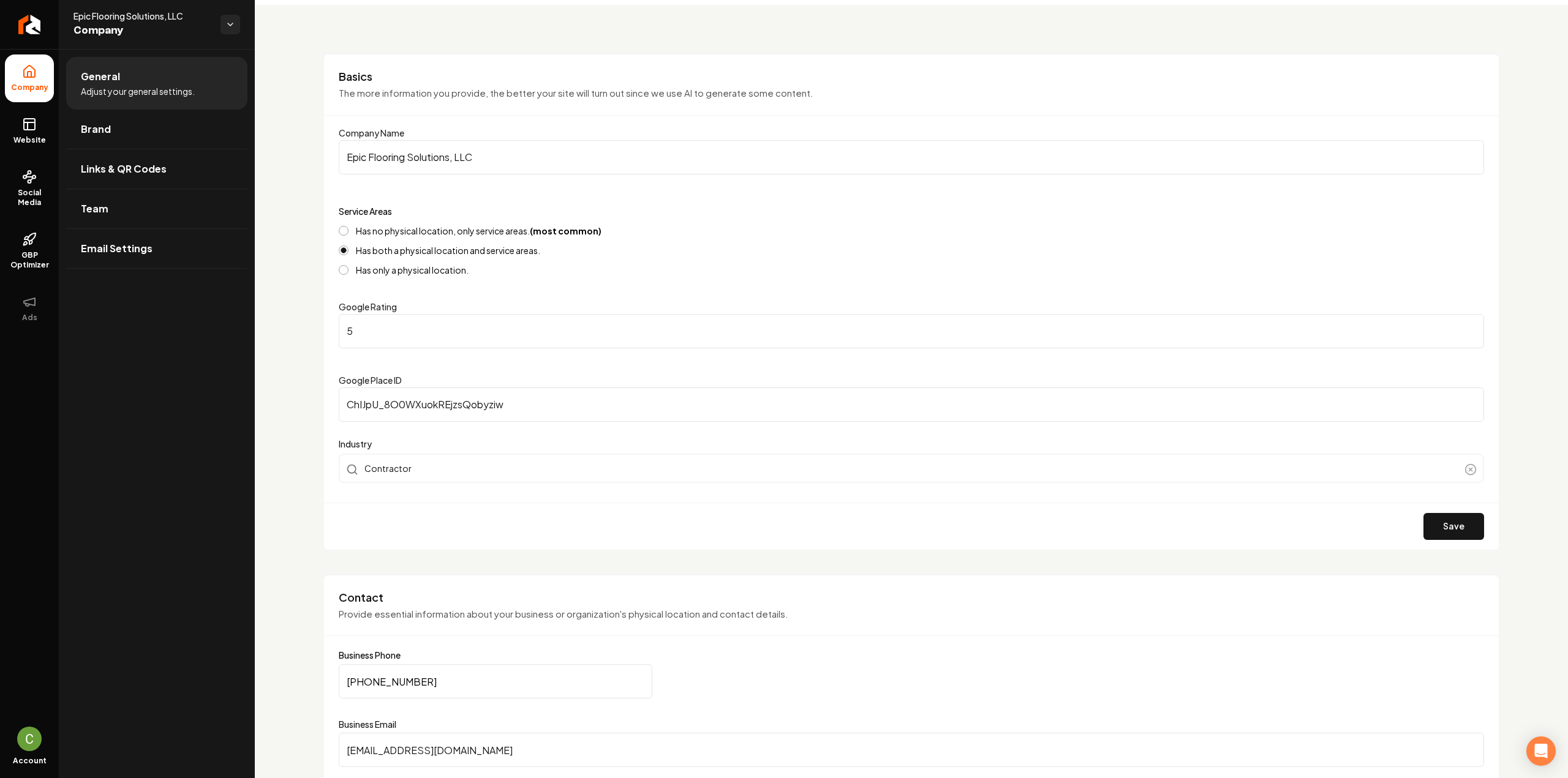
scroll to position [123, 0]
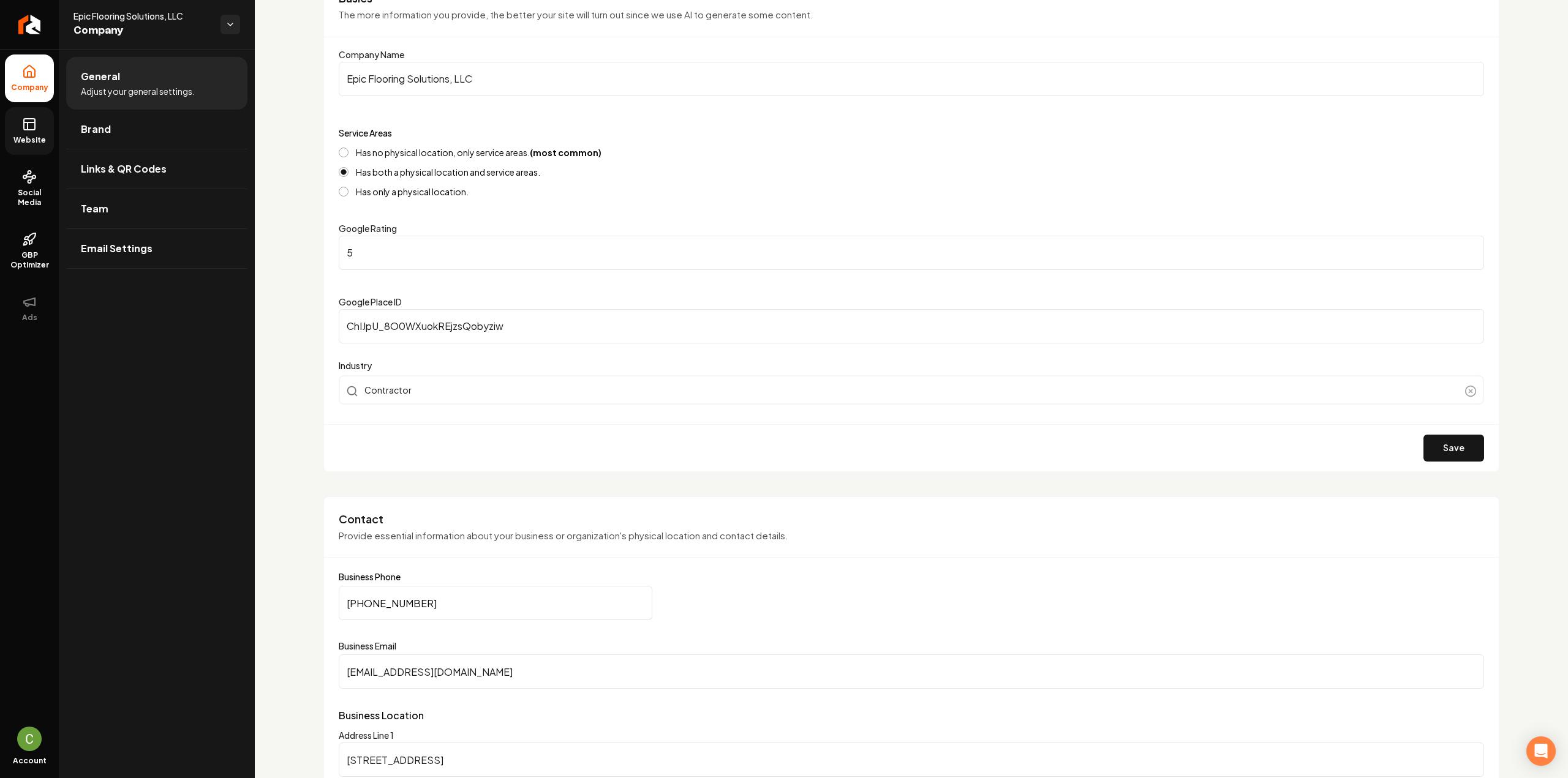
drag, startPoint x: 37, startPoint y: 133, endPoint x: 45, endPoint y: 139, distance: 10.0
click at [37, 133] on link "Website" at bounding box center [30, 131] width 49 height 47
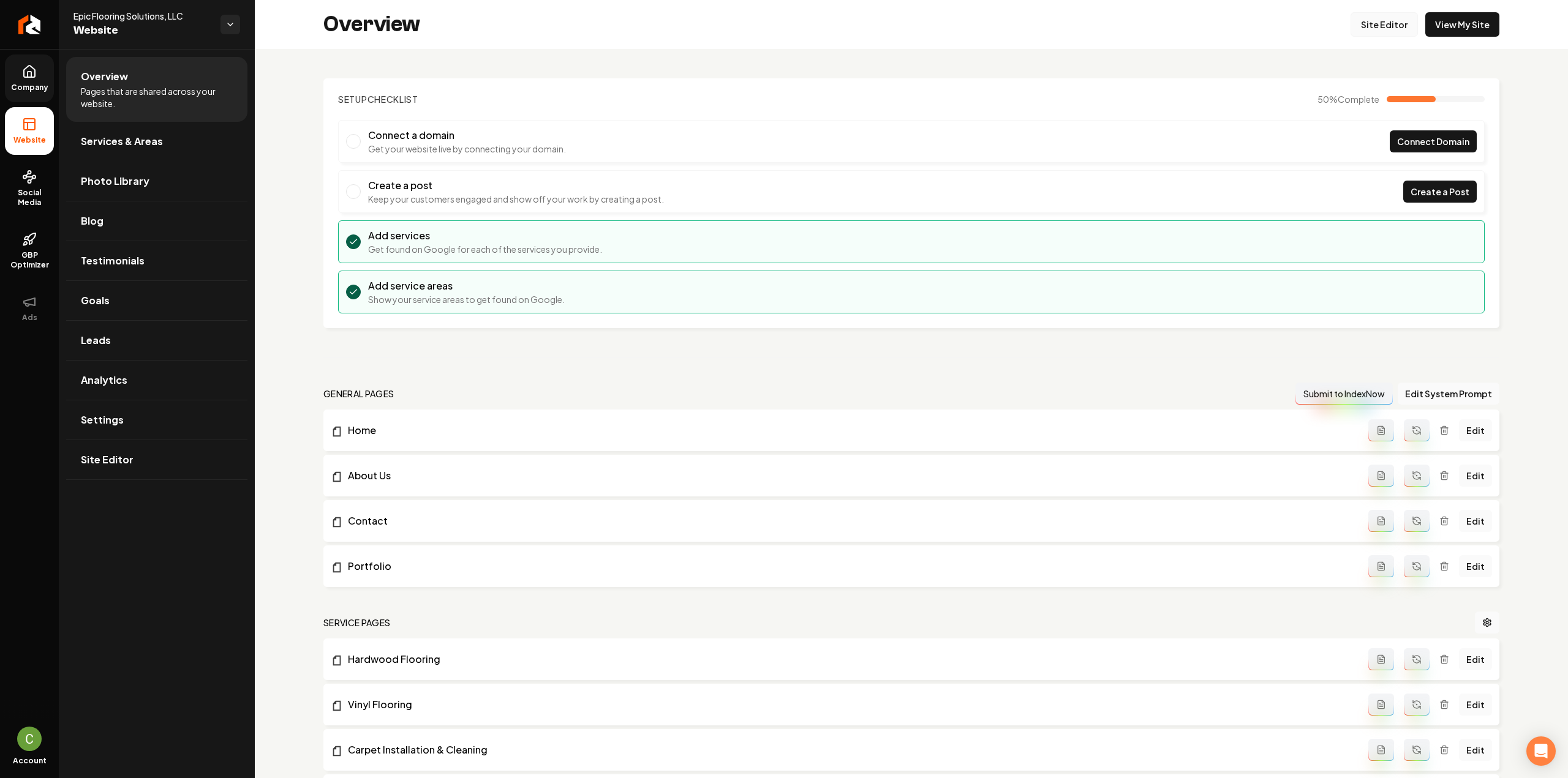
click at [1358, 15] on link "Site Editor" at bounding box center [1384, 25] width 68 height 25
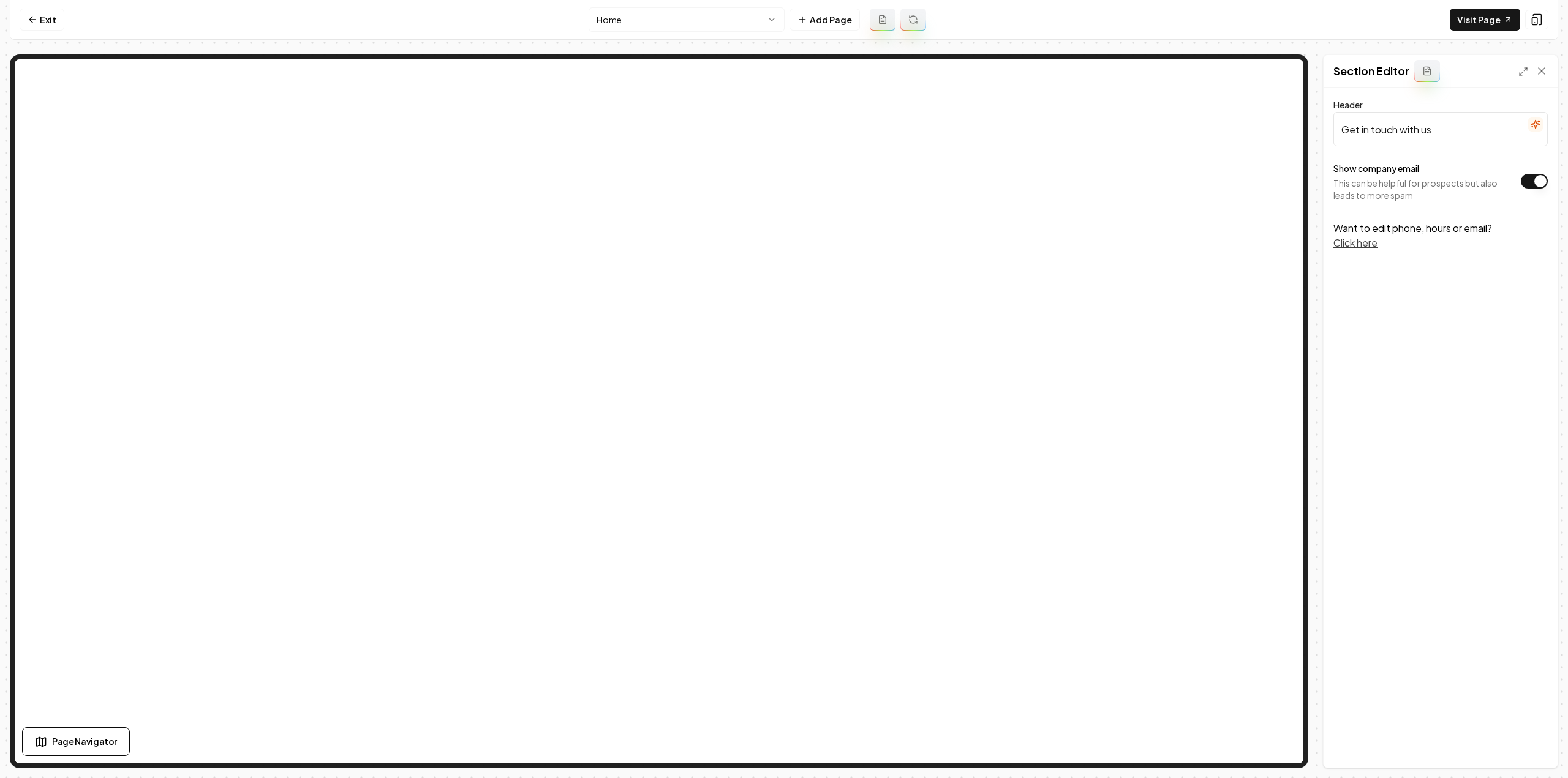
click at [1472, 368] on div "Header Get in touch with us Show company email This can be helpful for prospect…" at bounding box center [1440, 428] width 234 height 681
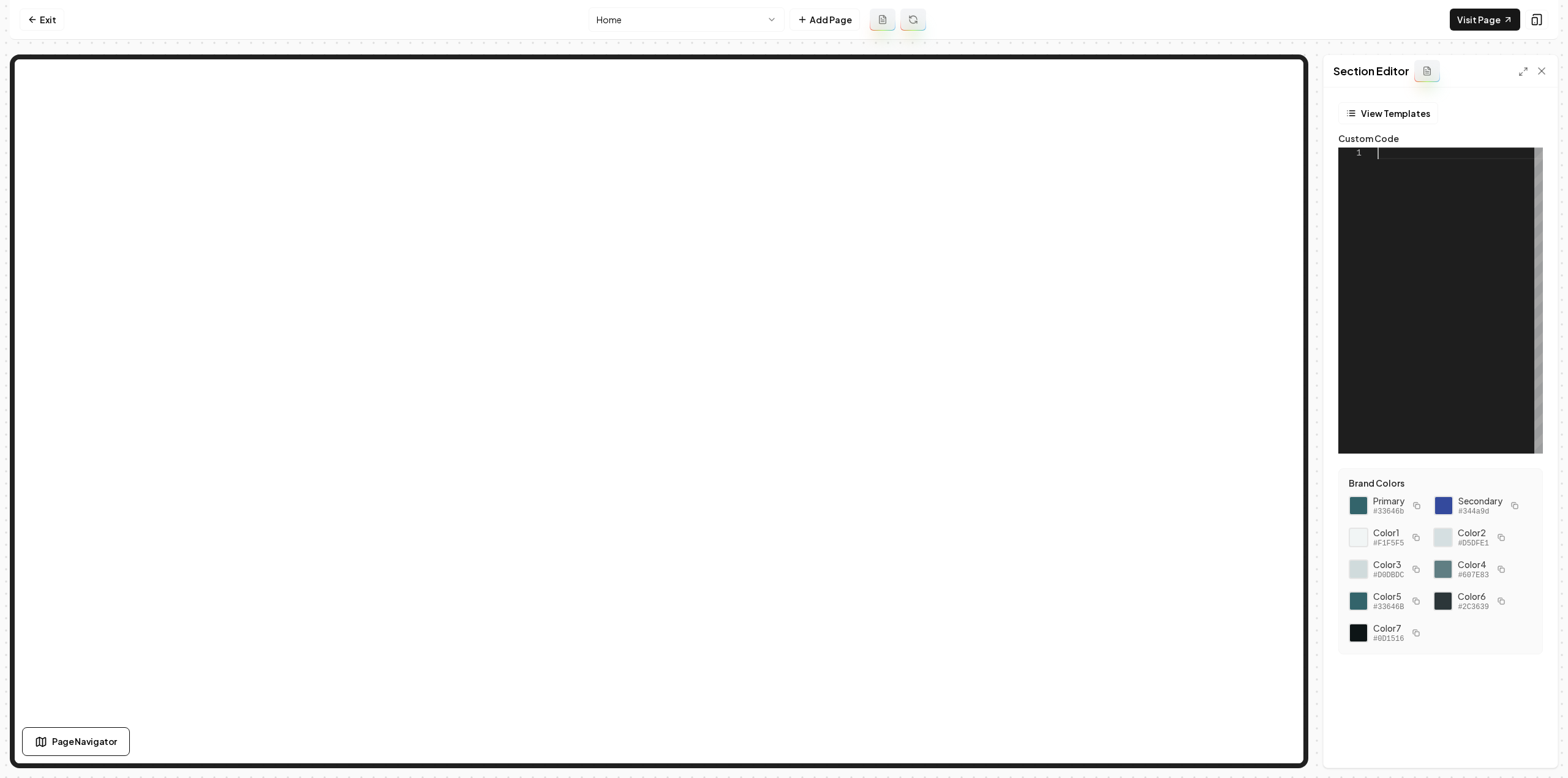
click at [1410, 309] on div at bounding box center [1459, 300] width 166 height 306
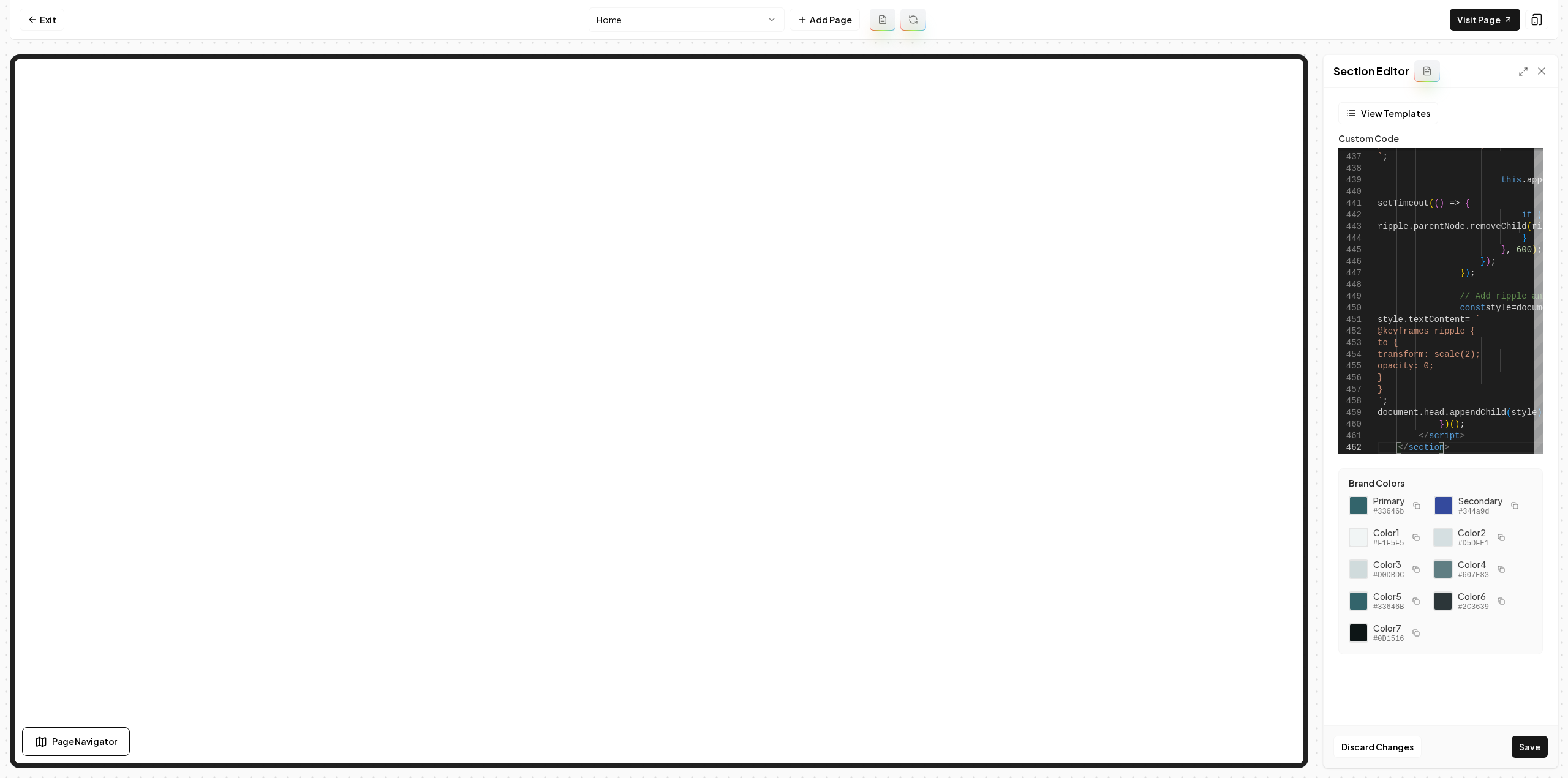
type textarea "**********"
click at [1517, 752] on button "Save" at bounding box center [1529, 746] width 36 height 22
click at [25, 27] on link "Exit" at bounding box center [41, 19] width 45 height 22
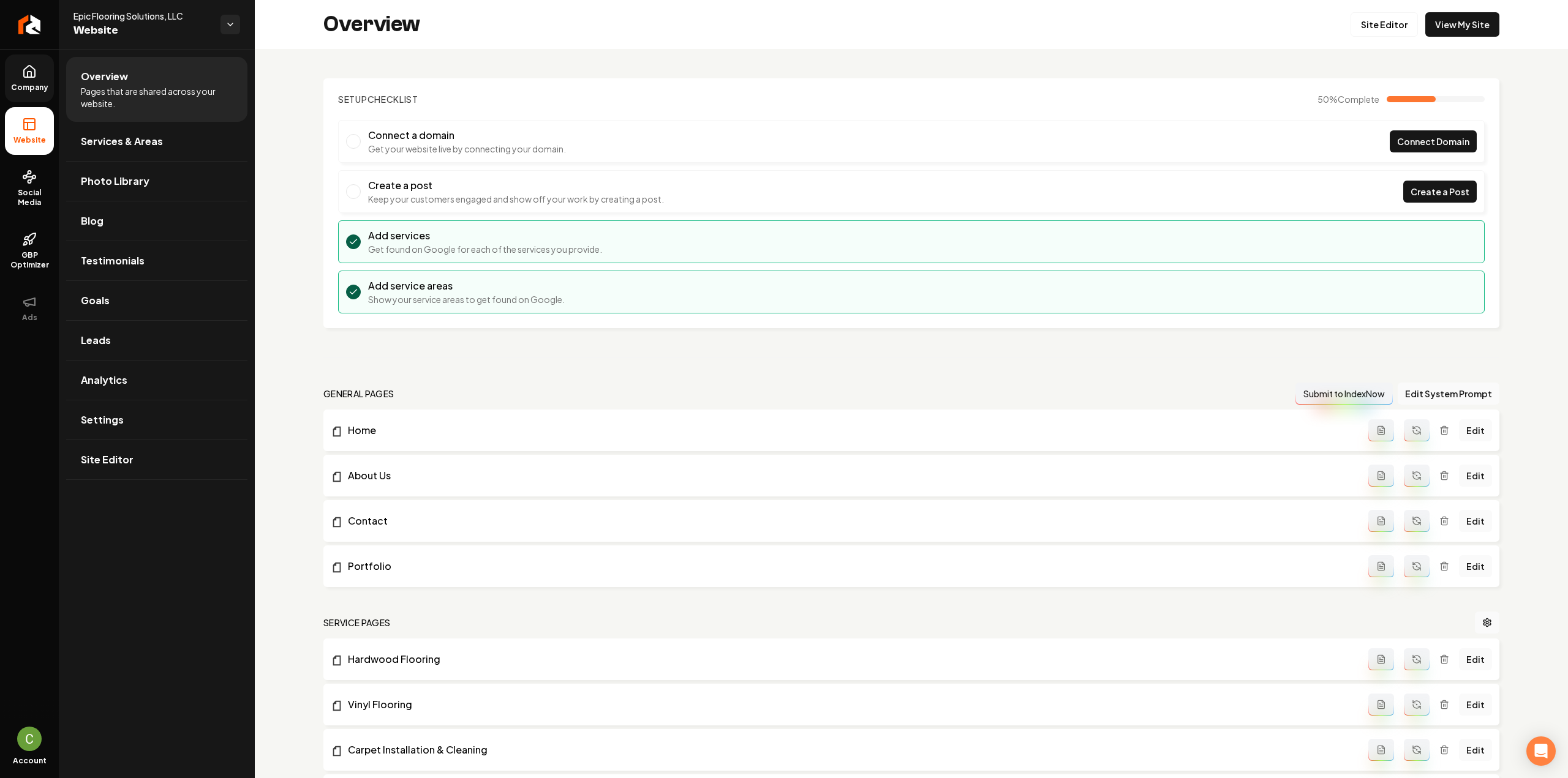
click at [44, 72] on link "Company" at bounding box center [30, 78] width 49 height 47
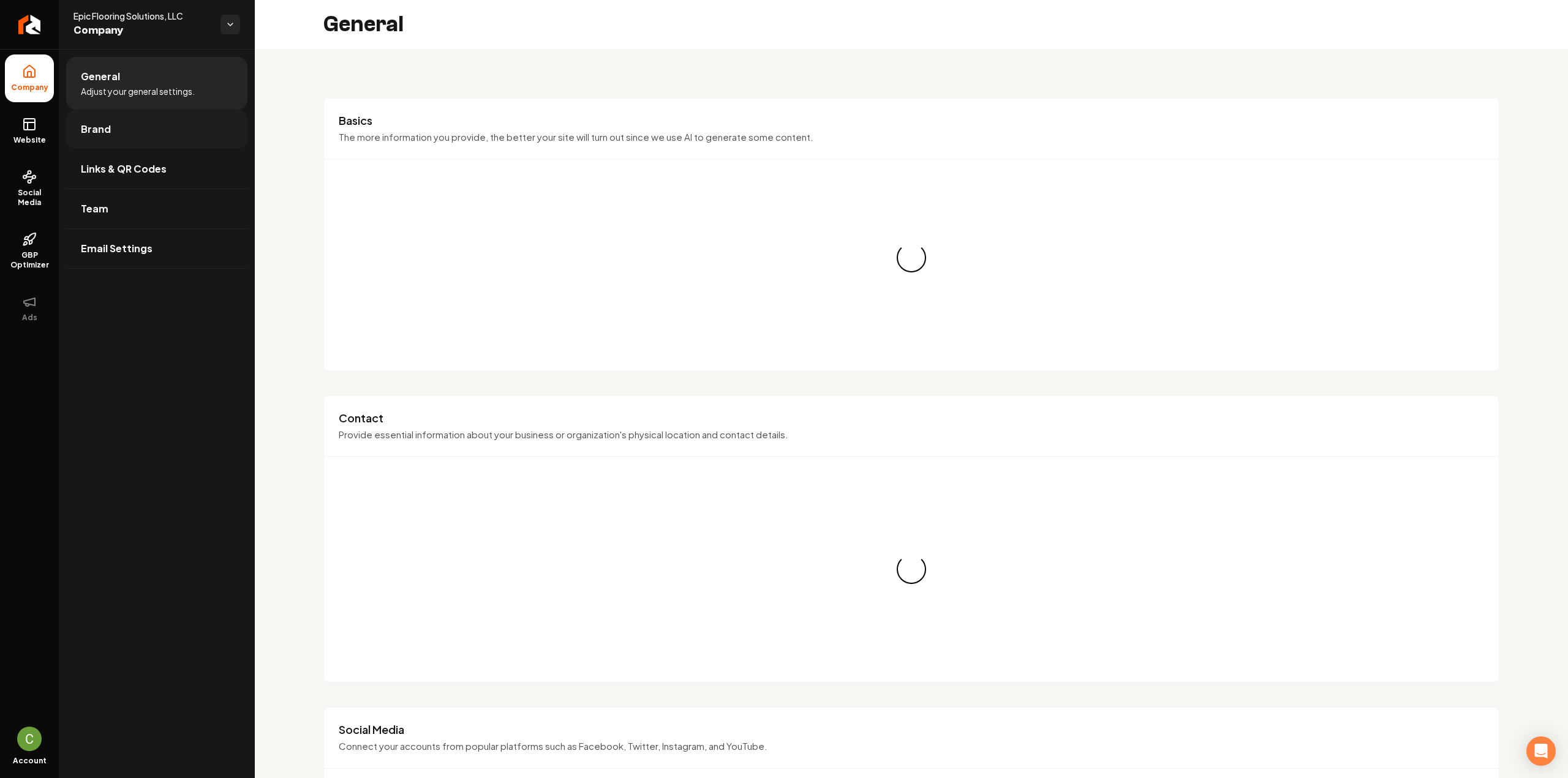
click at [88, 125] on span "Brand" at bounding box center [96, 129] width 30 height 15
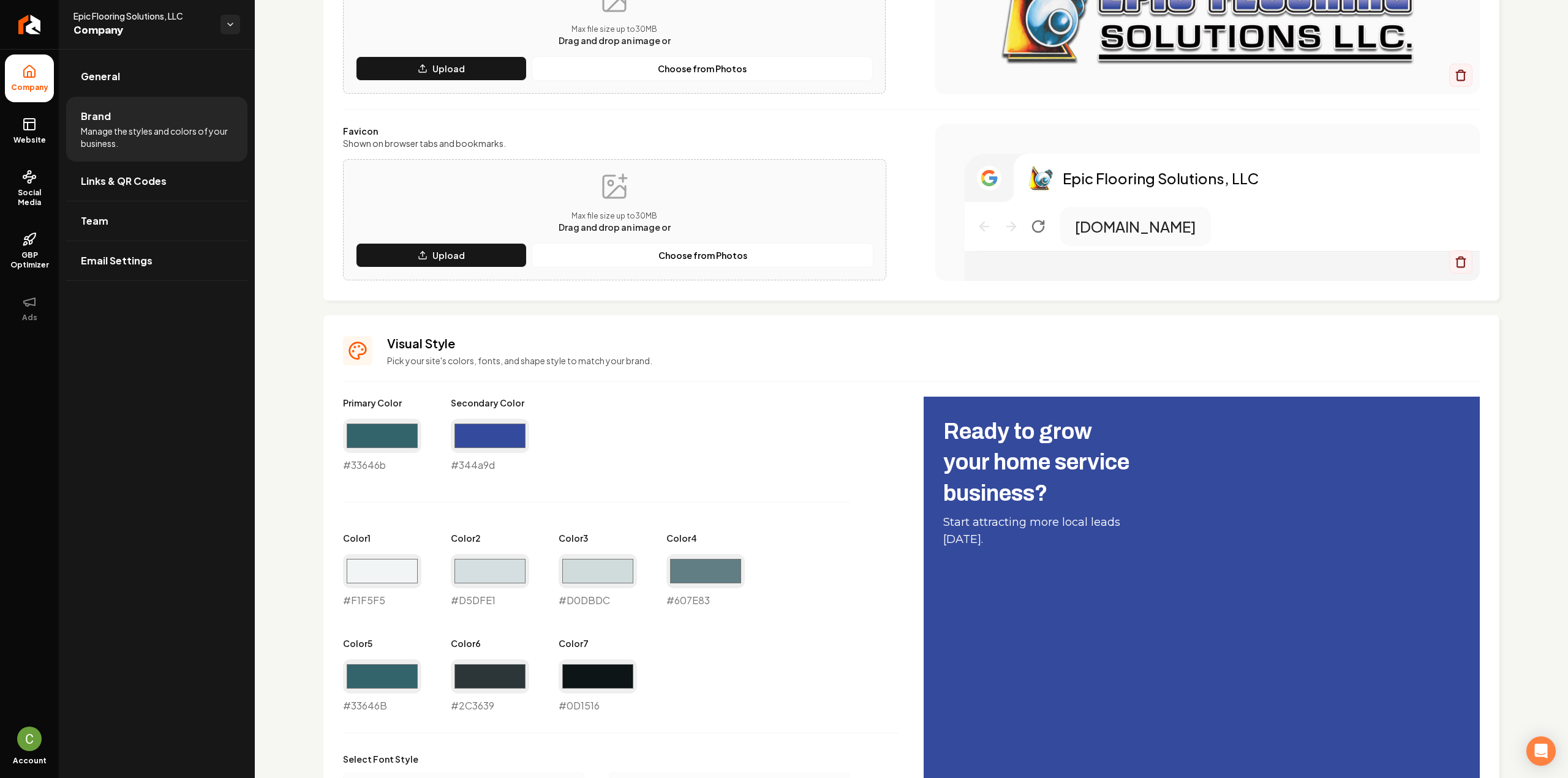
scroll to position [245, 0]
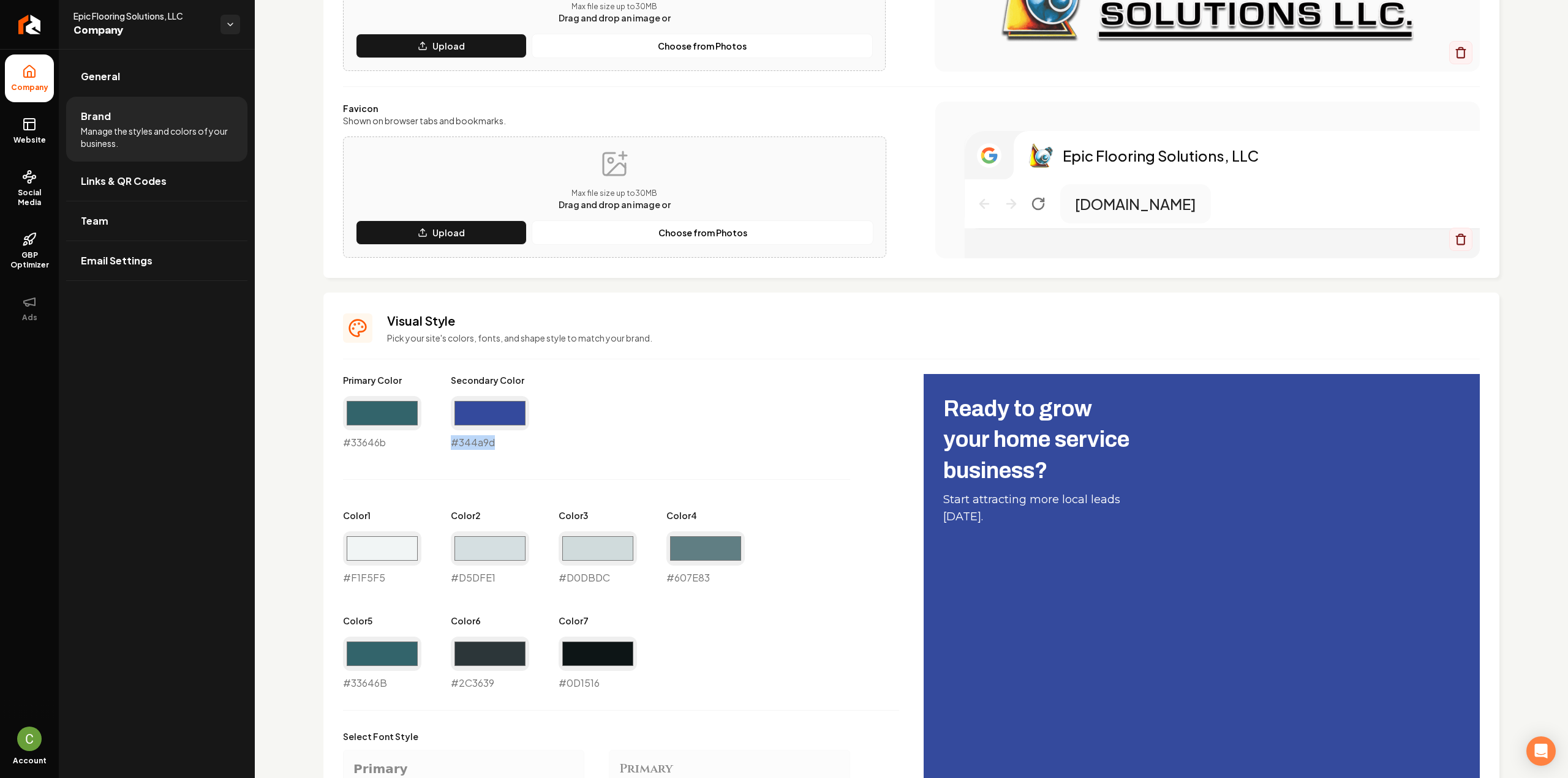
drag, startPoint x: 507, startPoint y: 447, endPoint x: 443, endPoint y: 429, distance: 66.5
click at [443, 429] on div "Primary Color #33646b #33646b Secondary Color #344a9d #344a9d Color 1 #f1f5f5 #…" at bounding box center [621, 532] width 556 height 317
copy div "#344a9d"
drag, startPoint x: 395, startPoint y: 442, endPoint x: 331, endPoint y: 438, distance: 64.1
click at [331, 438] on div "Visual Style Pick your site's colors, fonts, and shape style to match your bran…" at bounding box center [911, 665] width 1176 height 744
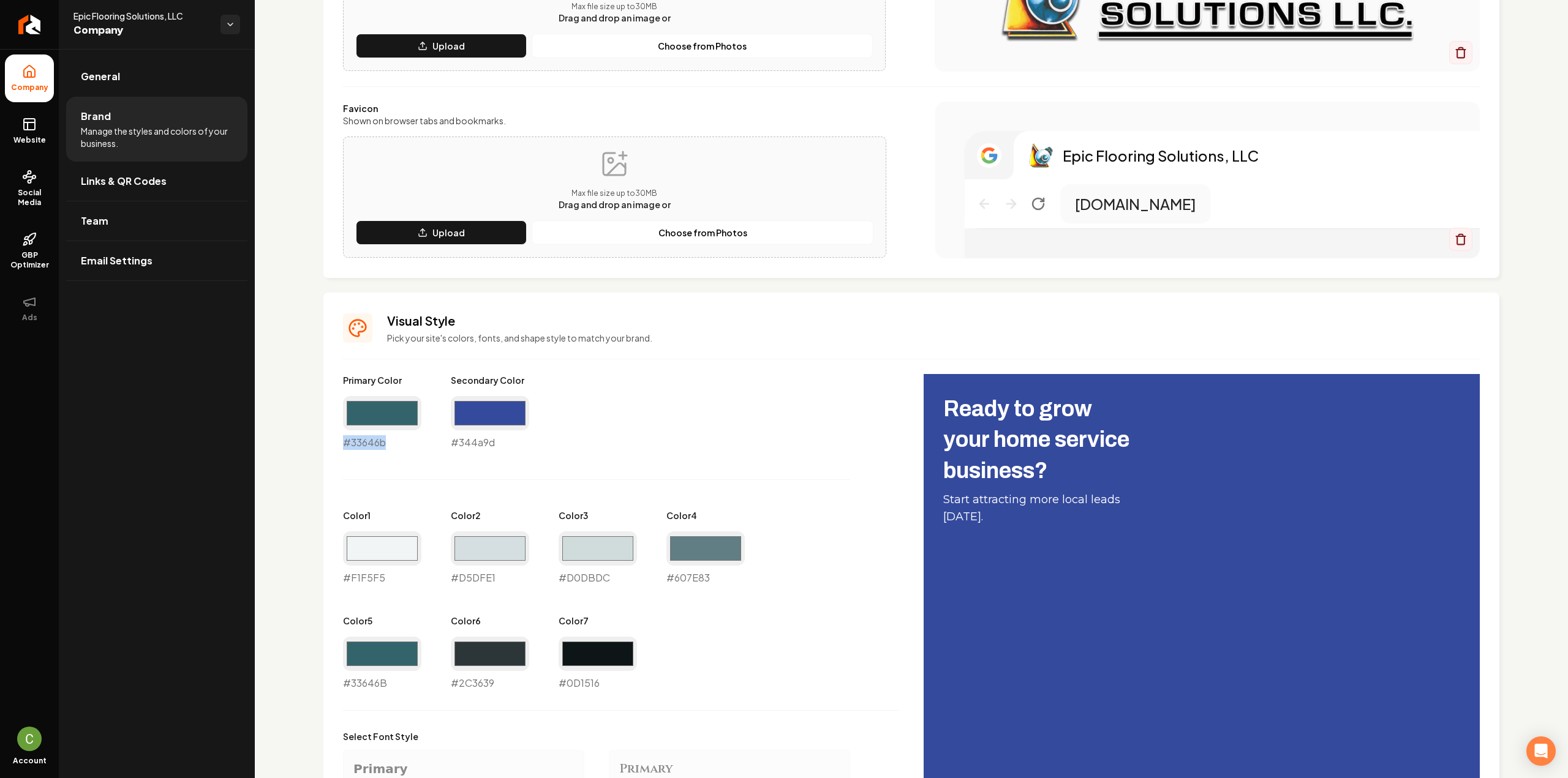
copy div "#33646b"
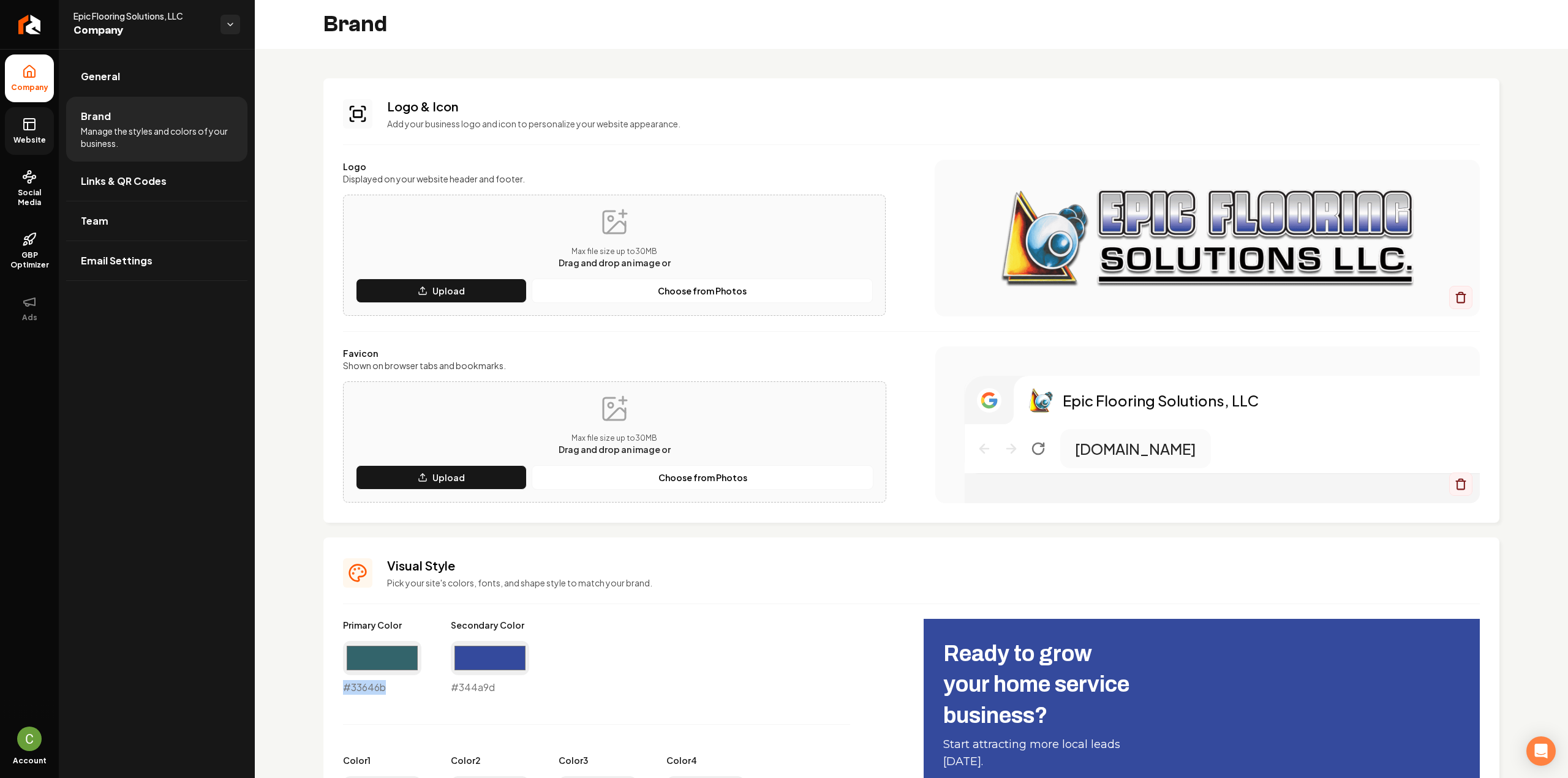
click at [32, 144] on span "Website" at bounding box center [30, 139] width 42 height 10
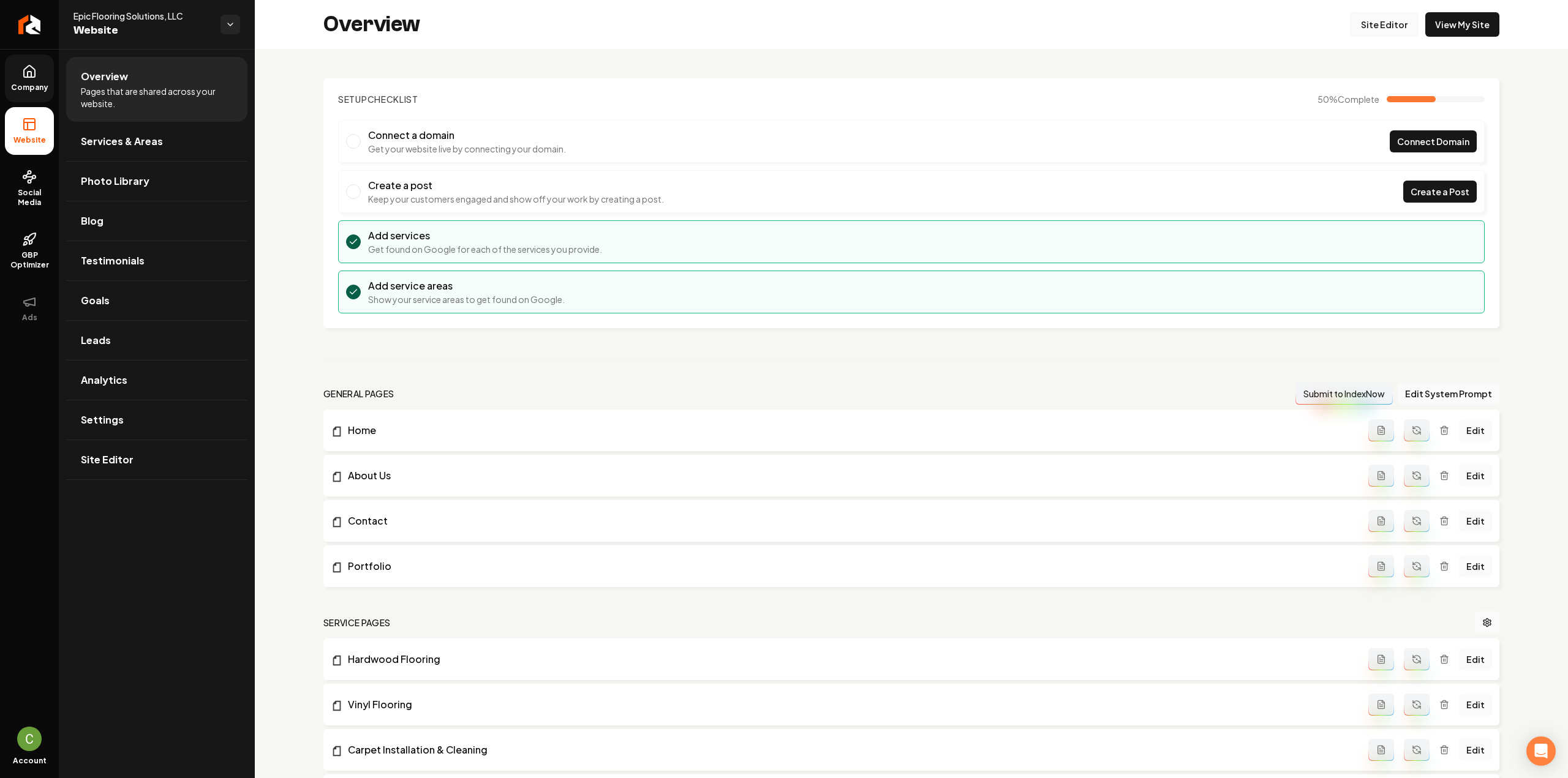
click at [1392, 30] on link "Site Editor" at bounding box center [1384, 25] width 68 height 25
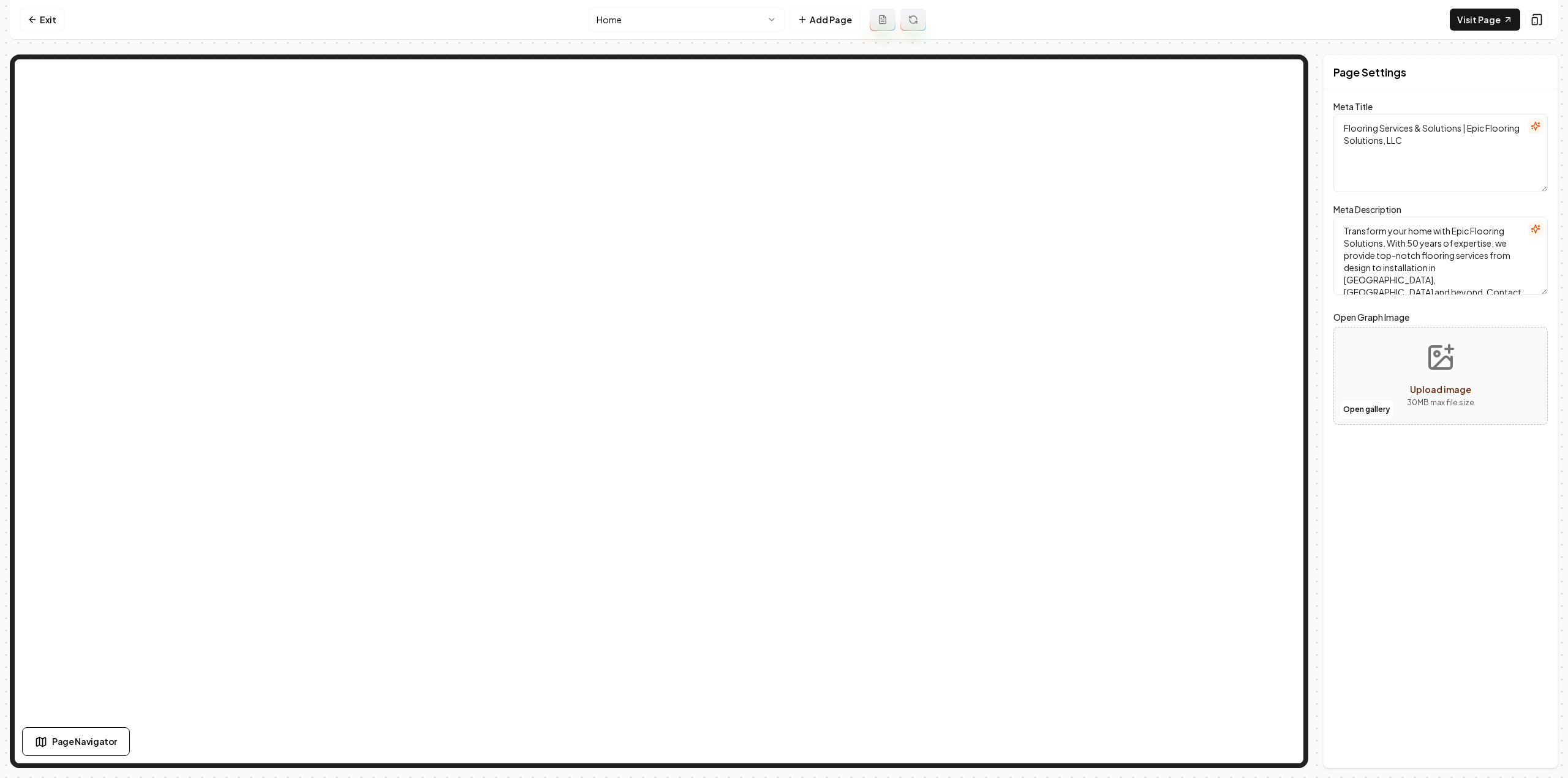
click at [619, 19] on html "Computer Required This feature is only available on a computer. Please switch t…" at bounding box center [784, 389] width 1568 height 778
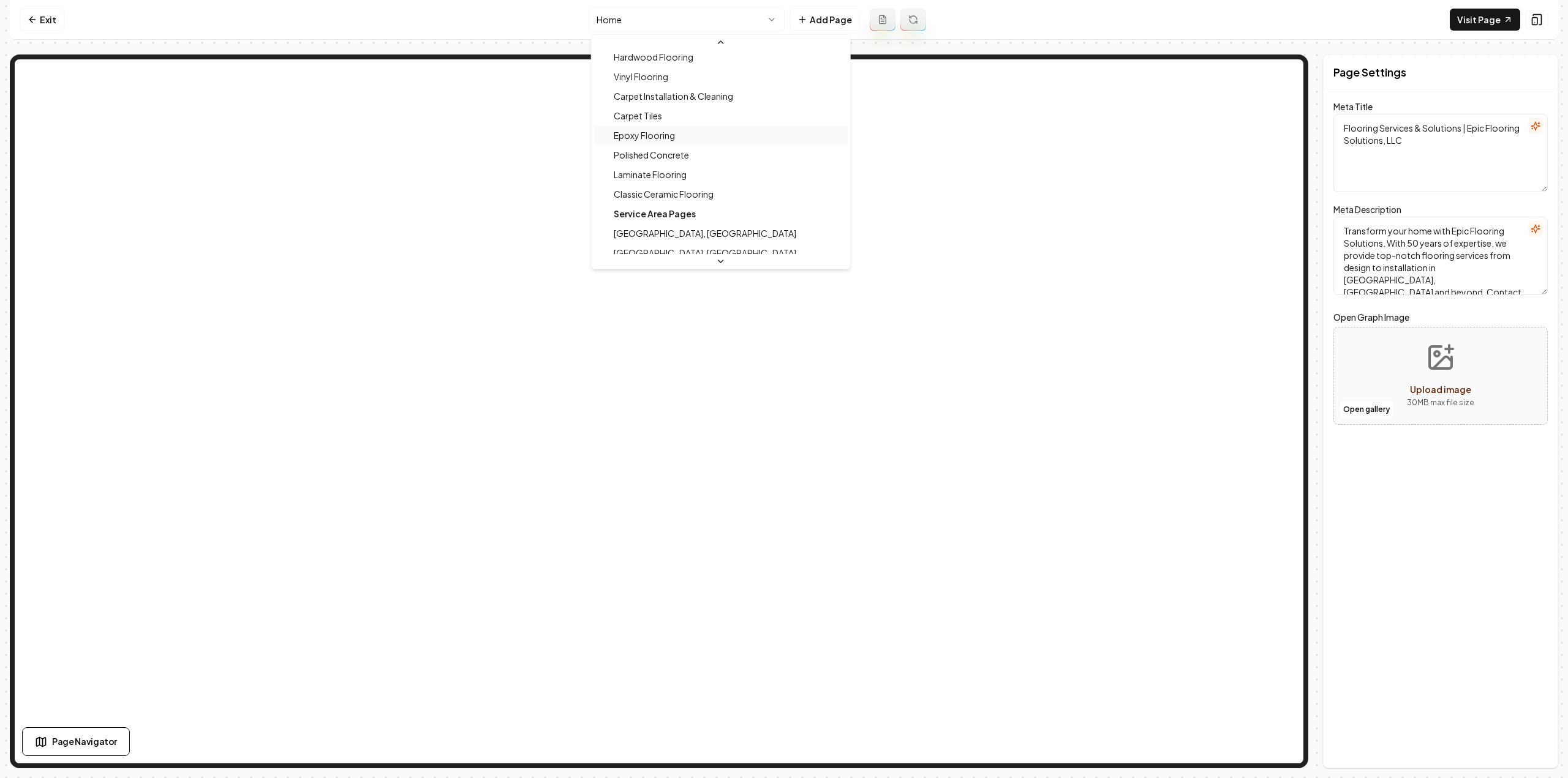
scroll to position [61, 0]
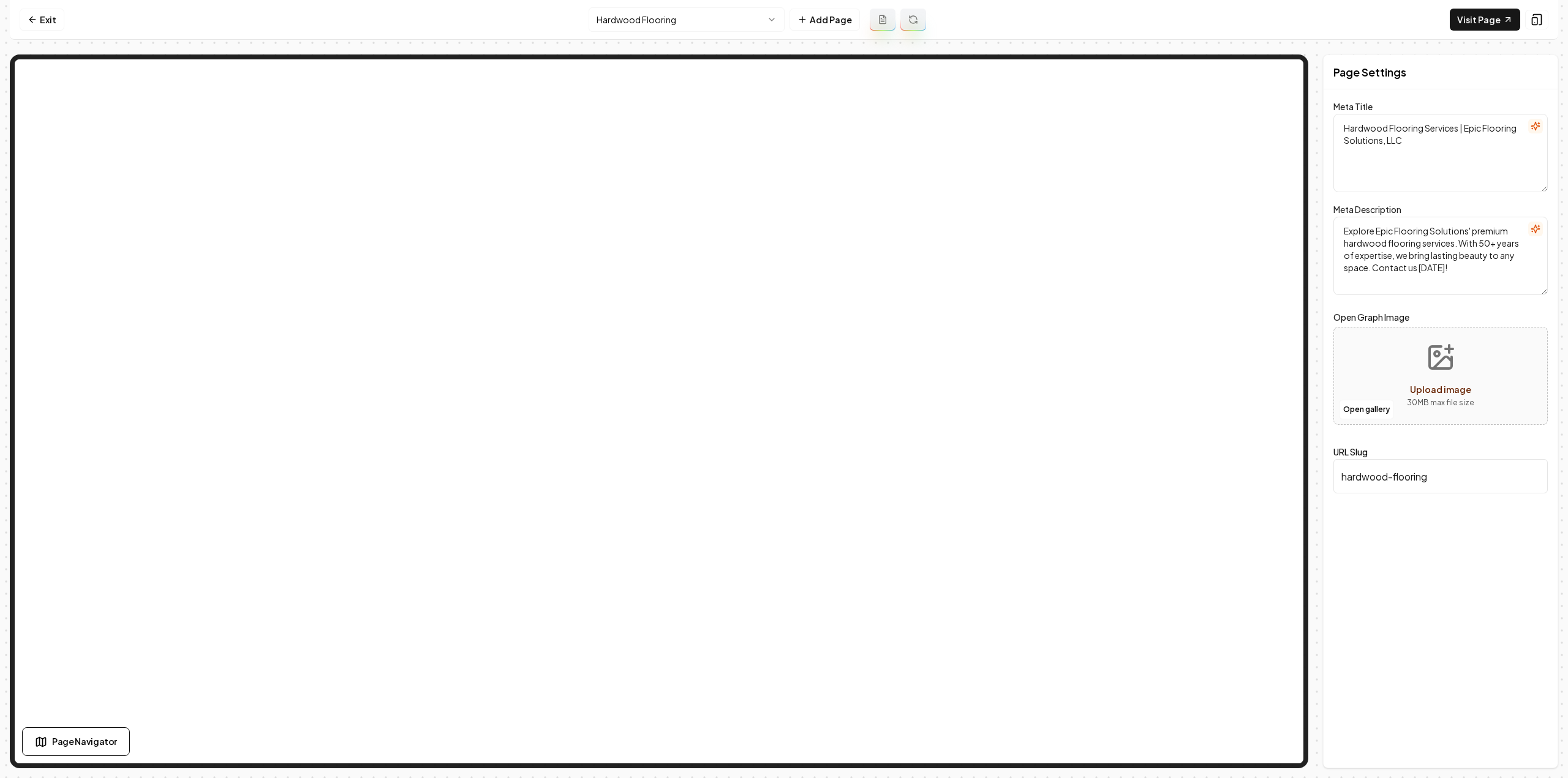
click at [634, 19] on html "Computer Required This feature is only available on a computer. Please switch t…" at bounding box center [784, 389] width 1568 height 778
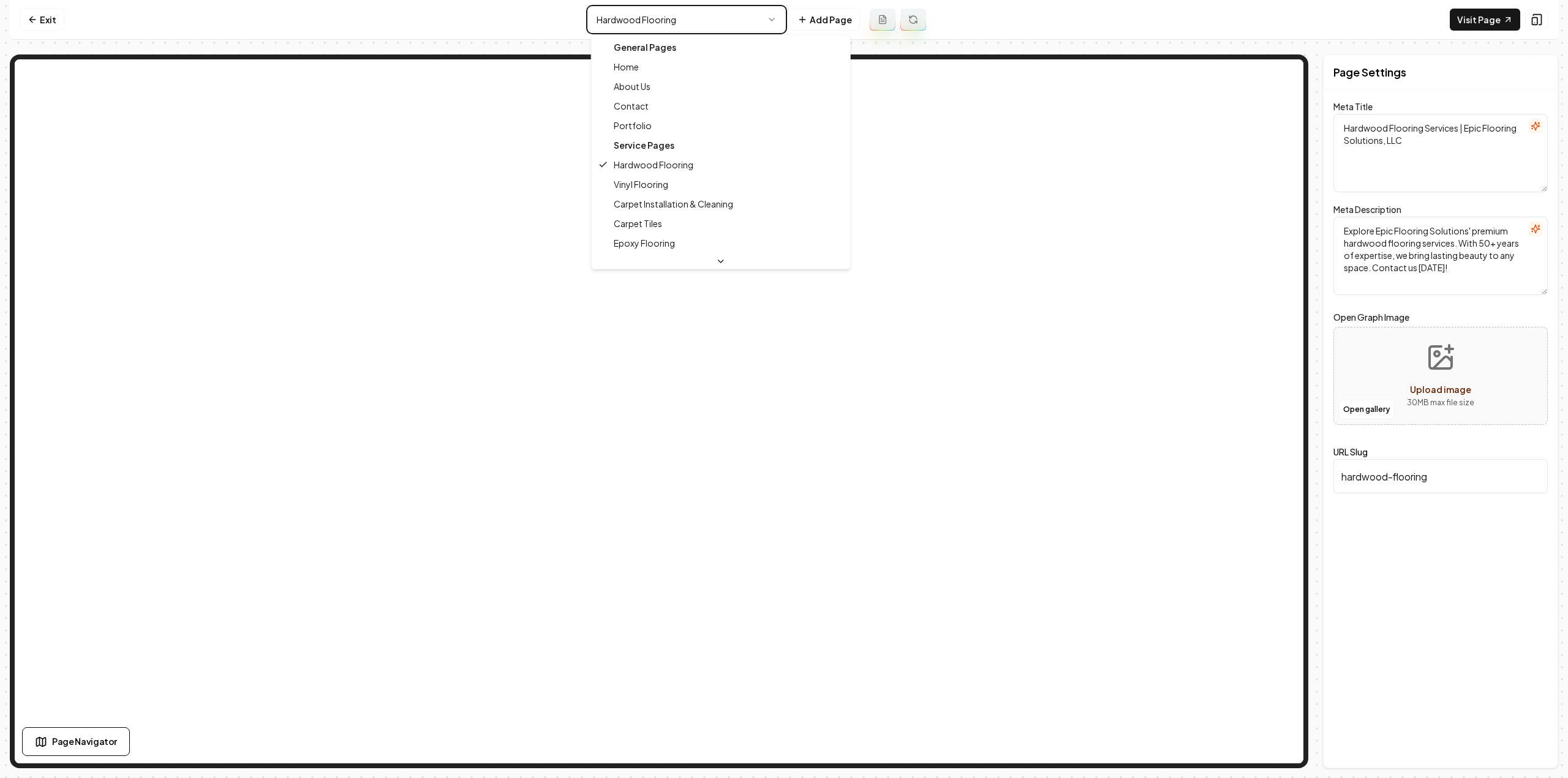
type textarea "Flooring Services & Solutions | Epic Flooring Solutions, LLC"
type textarea "Transform your home with Epic Flooring Solutions. With 50 years of expertise, w…"
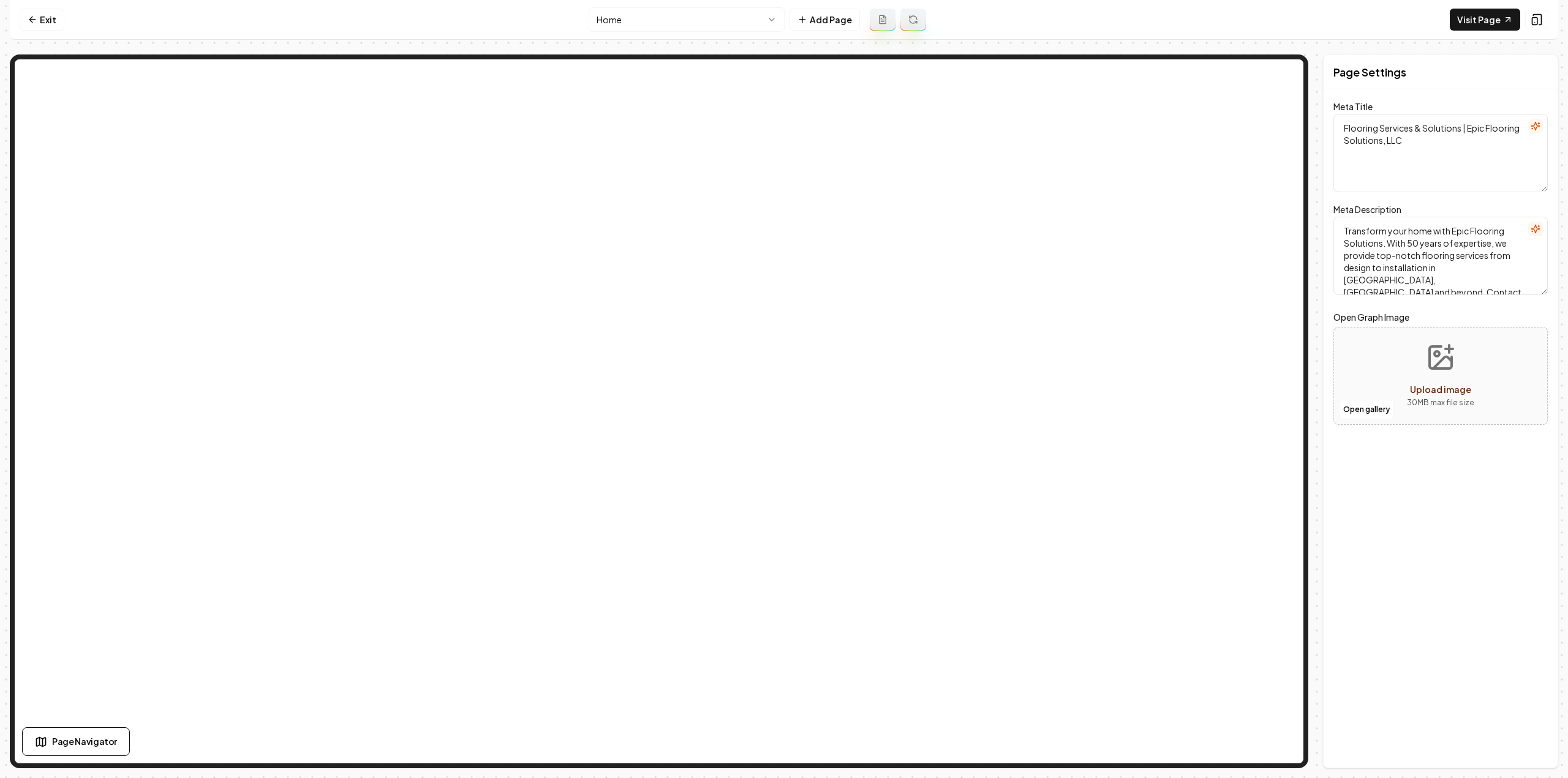
click at [670, 18] on html "Computer Required This feature is only available on a computer. Please switch t…" at bounding box center [784, 389] width 1568 height 778
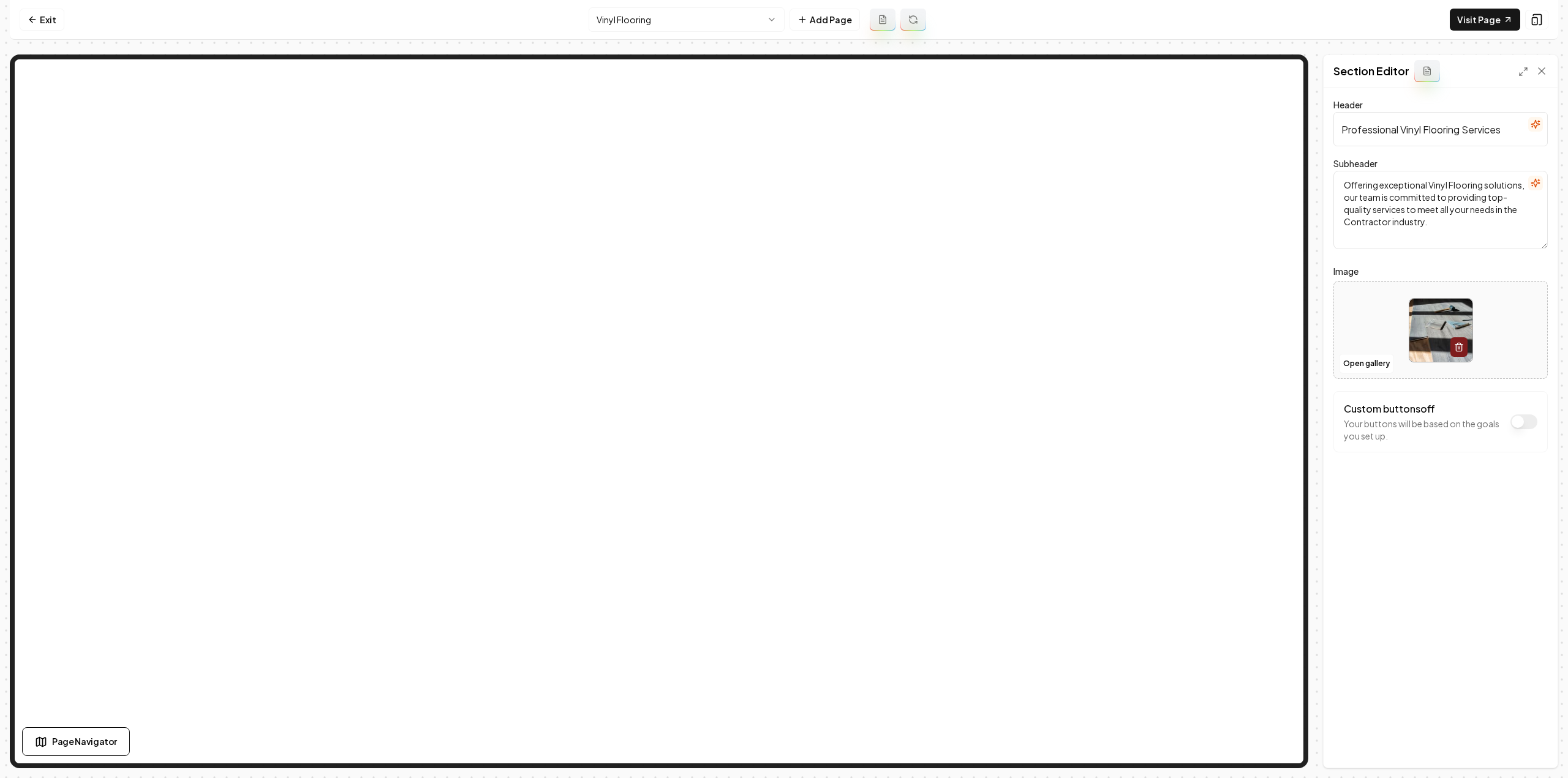
click at [608, 11] on html "Computer Required This feature is only available on a computer. Please switch t…" at bounding box center [784, 389] width 1568 height 778
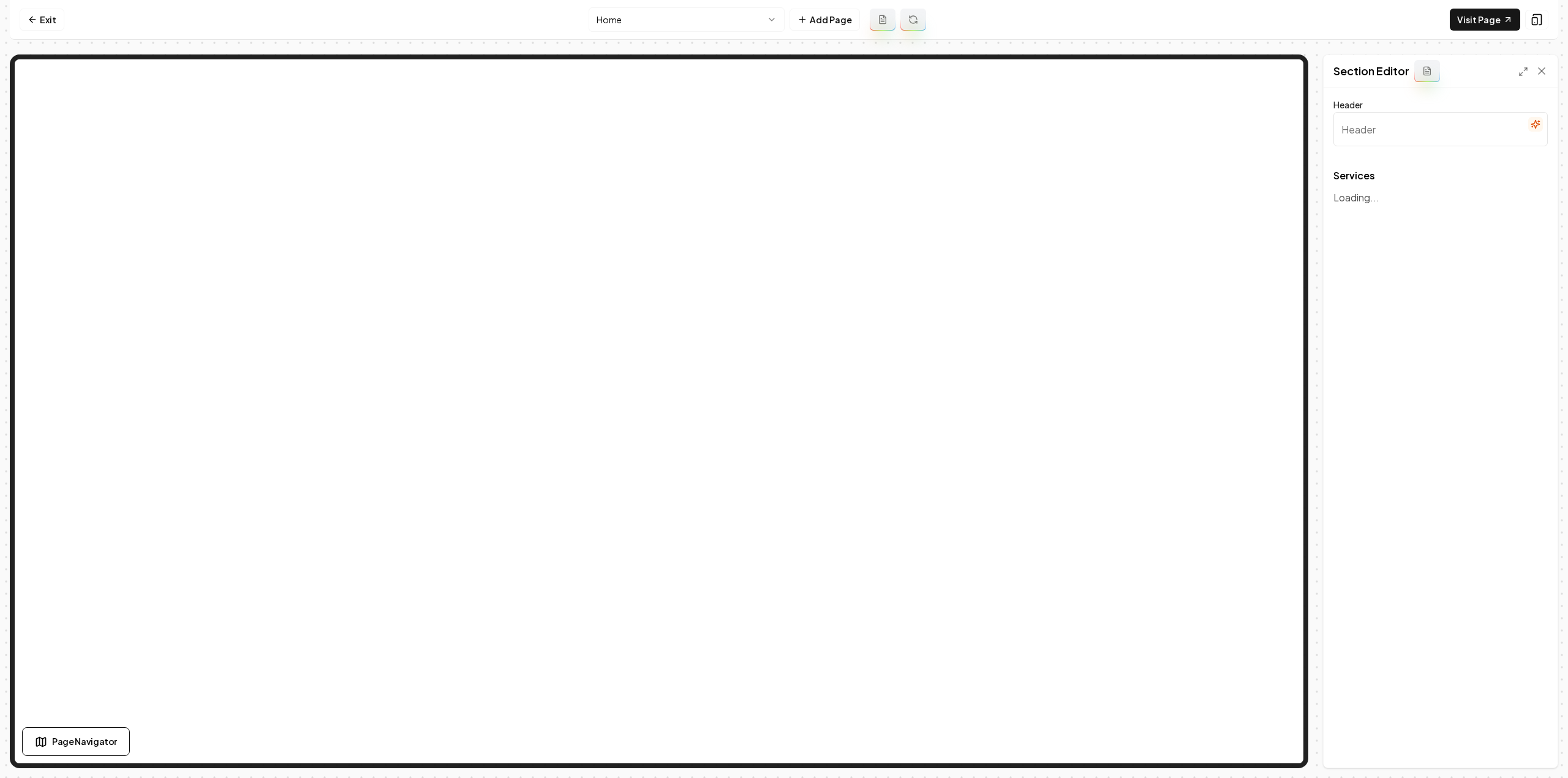
type input "Premier Flooring Services"
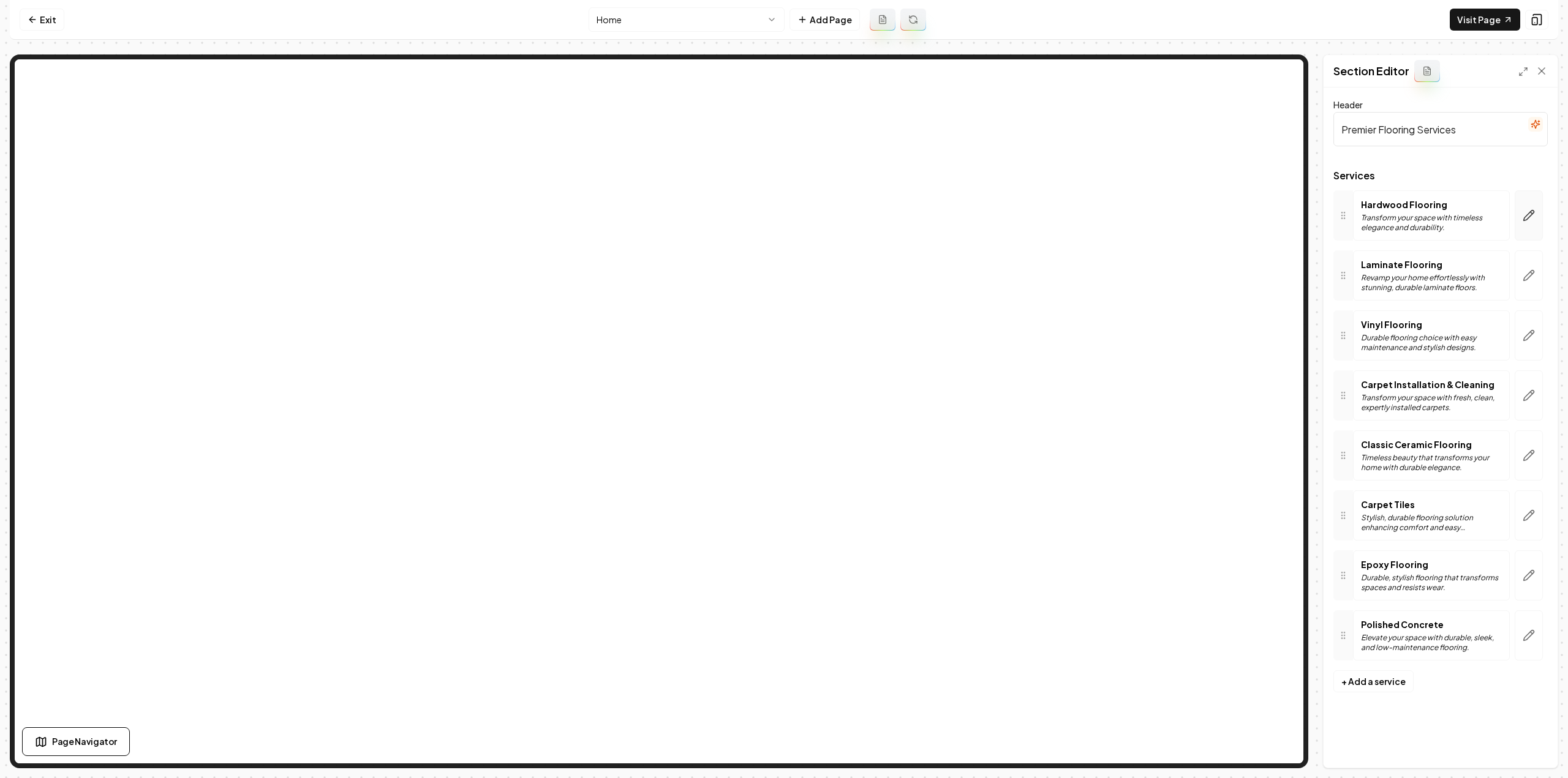
click at [1529, 216] on icon "button" at bounding box center [1529, 216] width 12 height 12
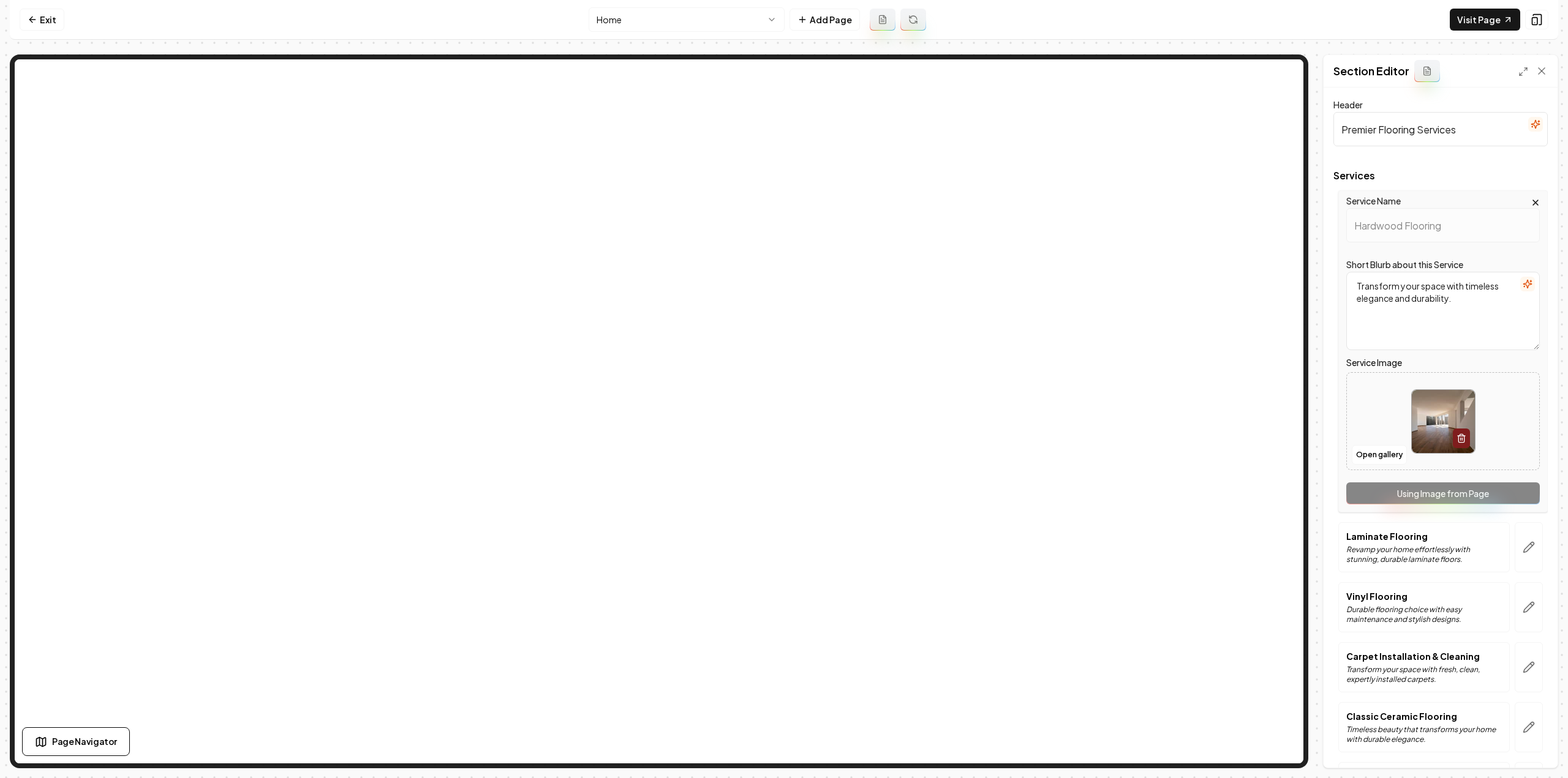
click at [1395, 492] on div "Service Name Hardwood Flooring Short Blurb about this Service Transform your sp…" at bounding box center [1443, 351] width 210 height 322
click at [1385, 496] on div "Service Name Hardwood Flooring Short Blurb about this Service Transform your sp…" at bounding box center [1443, 351] width 210 height 322
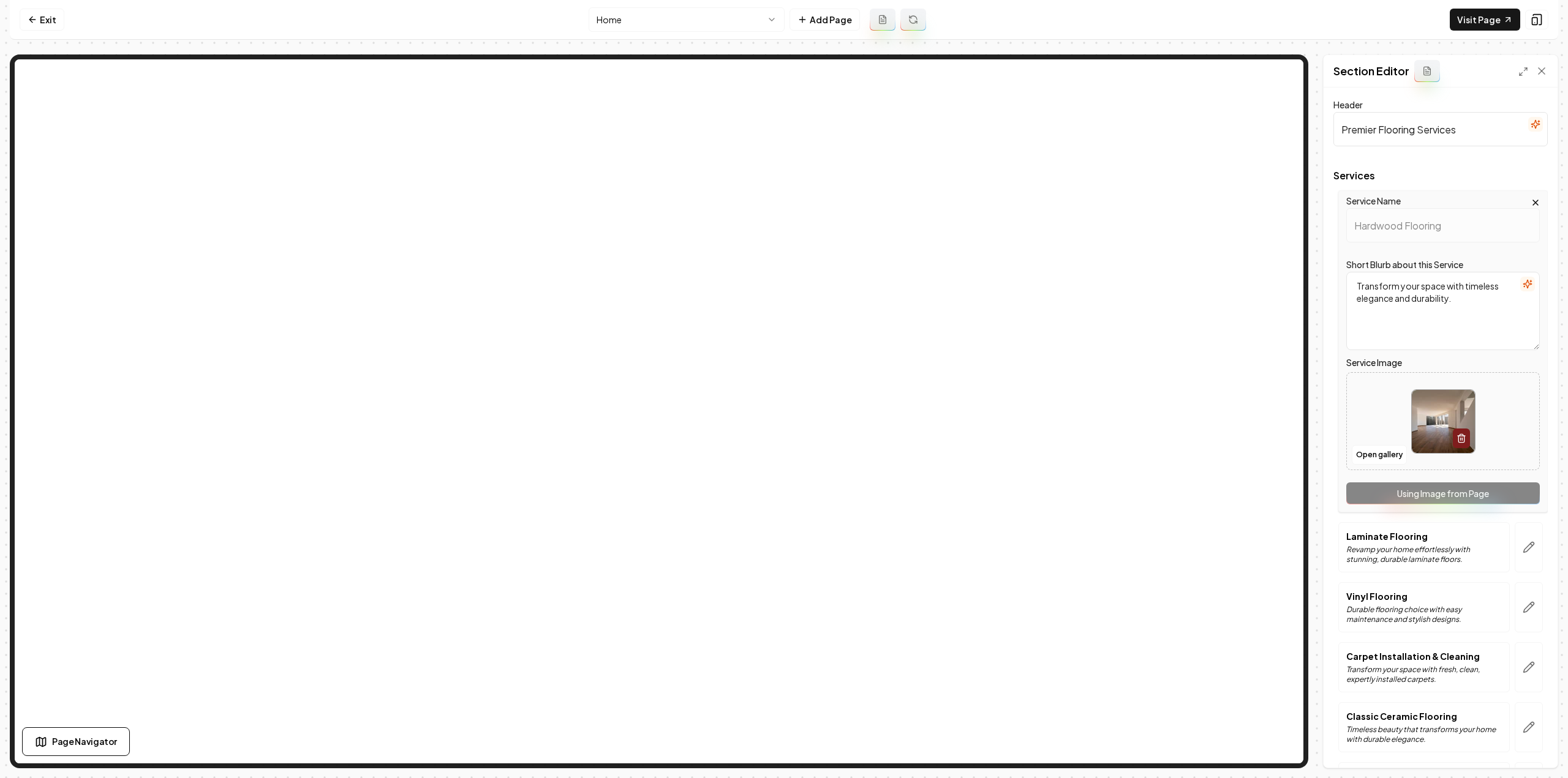
click at [1381, 493] on div "Service Name Hardwood Flooring Short Blurb about this Service Transform your sp…" at bounding box center [1443, 351] width 210 height 322
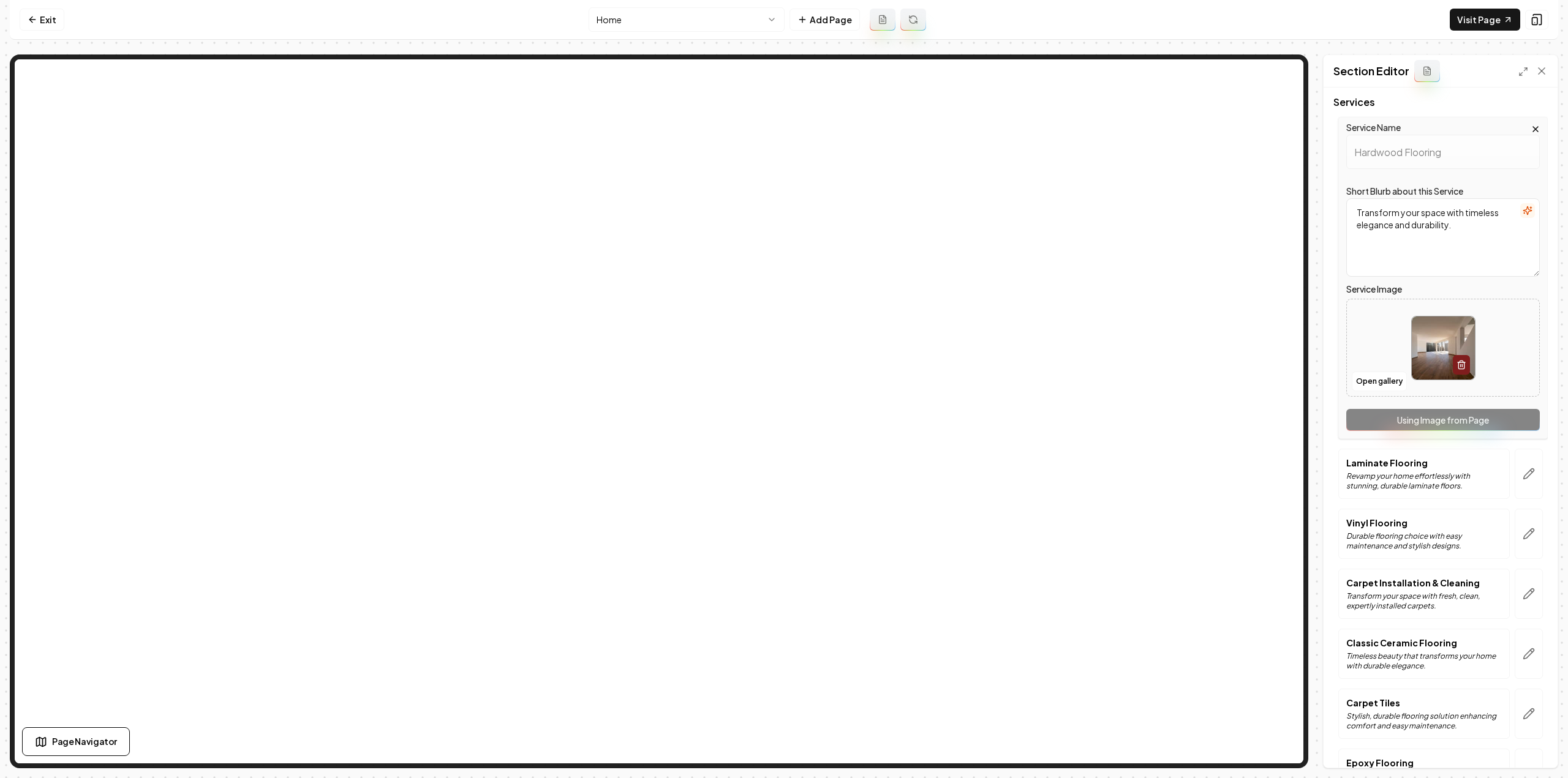
scroll to position [217, 0]
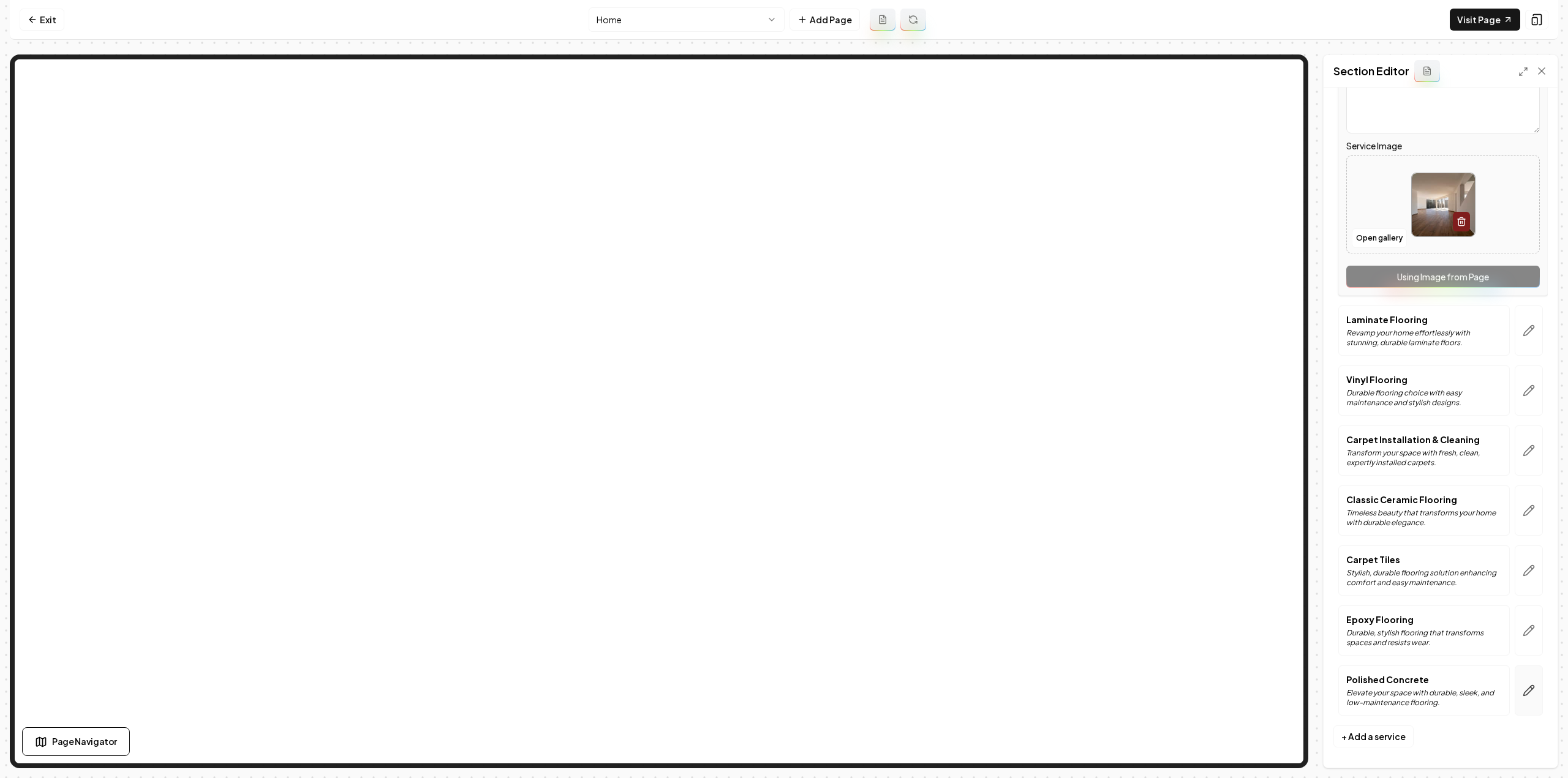
click at [1522, 685] on icon "button" at bounding box center [1529, 691] width 12 height 12
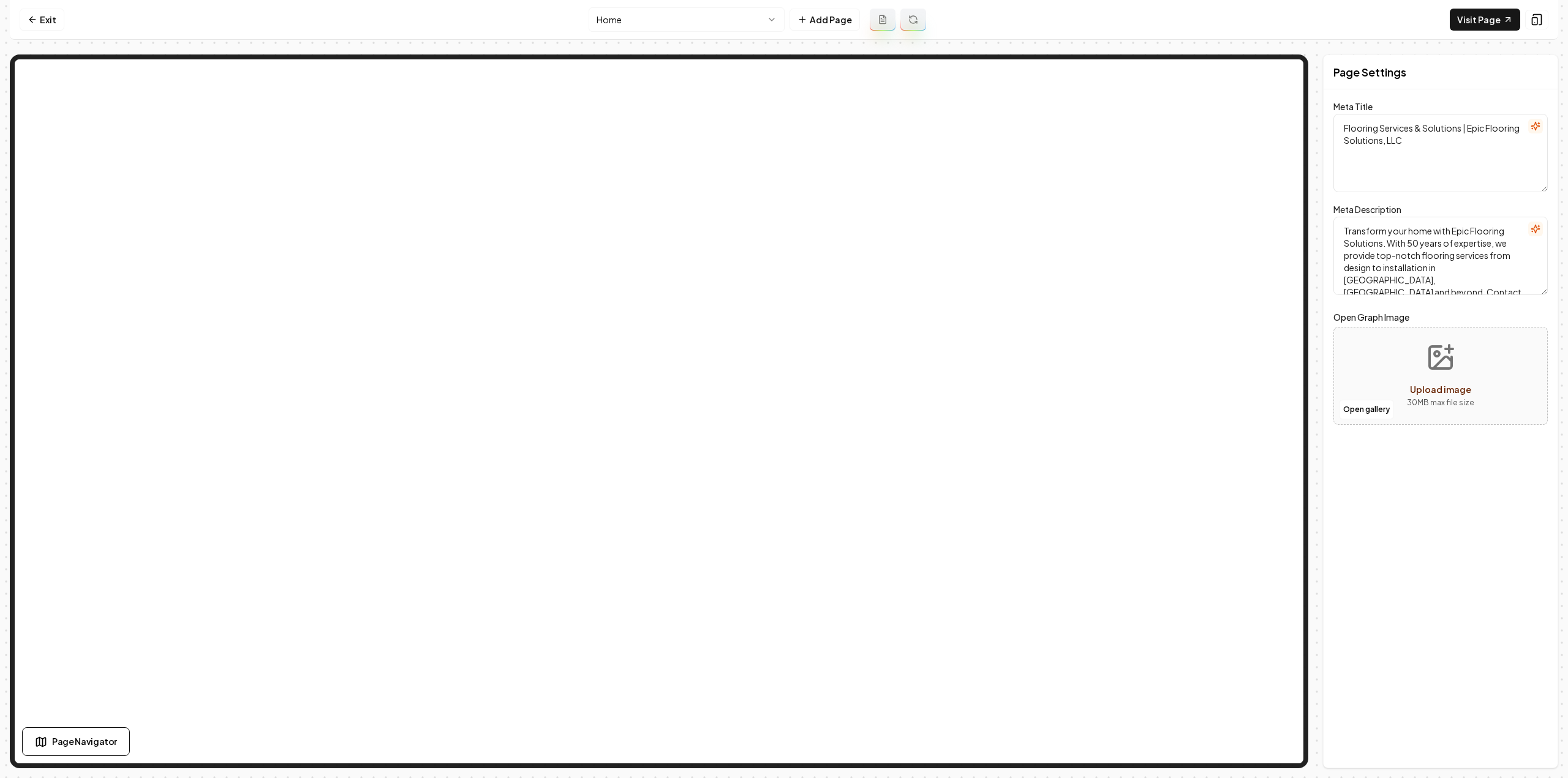
scroll to position [0, 0]
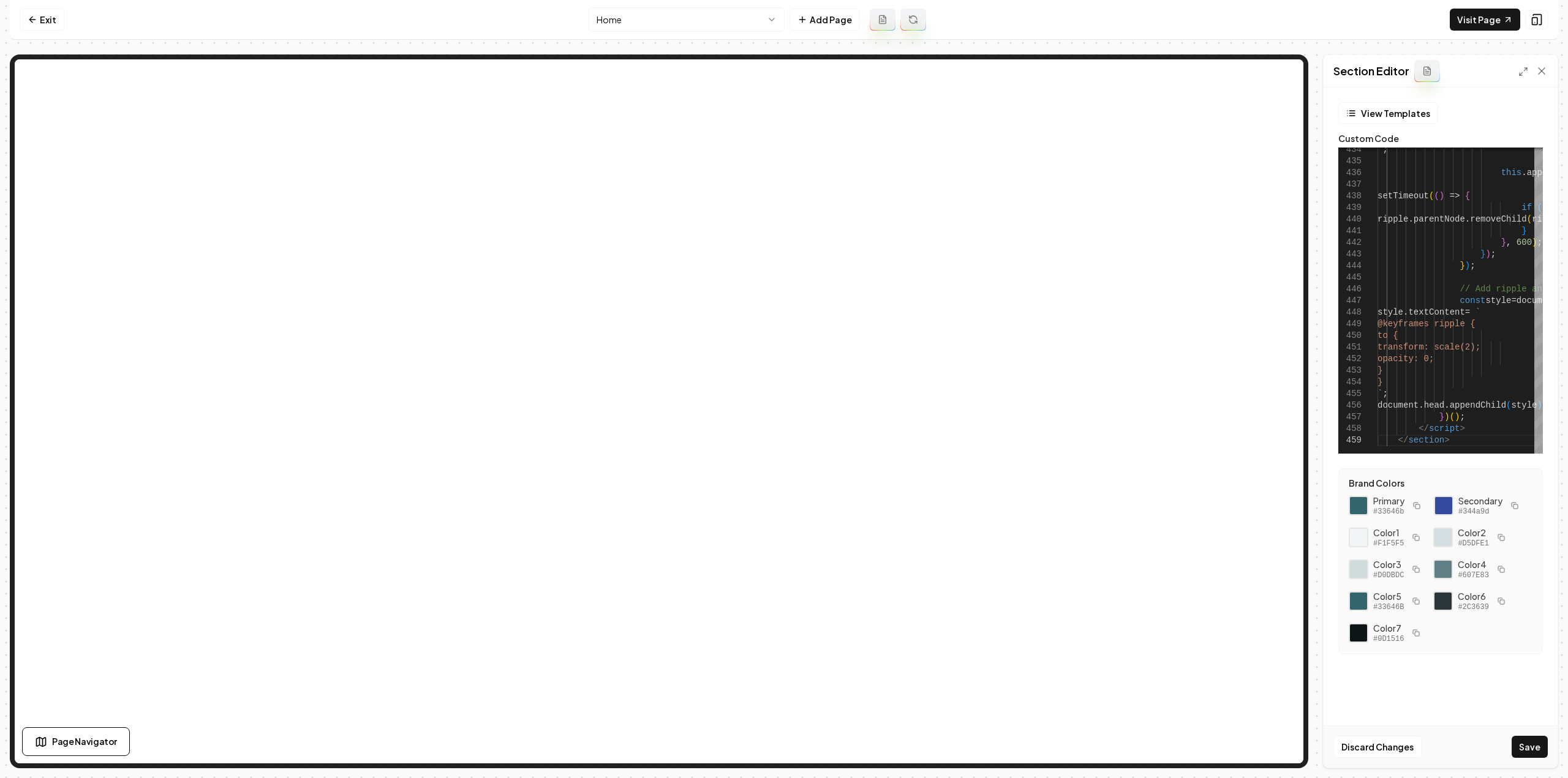
click at [1522, 740] on button "Save" at bounding box center [1529, 746] width 36 height 22
click at [1522, 76] on div at bounding box center [1533, 71] width 30 height 12
click at [1519, 74] on polyline at bounding box center [1520, 74] width 3 height 3
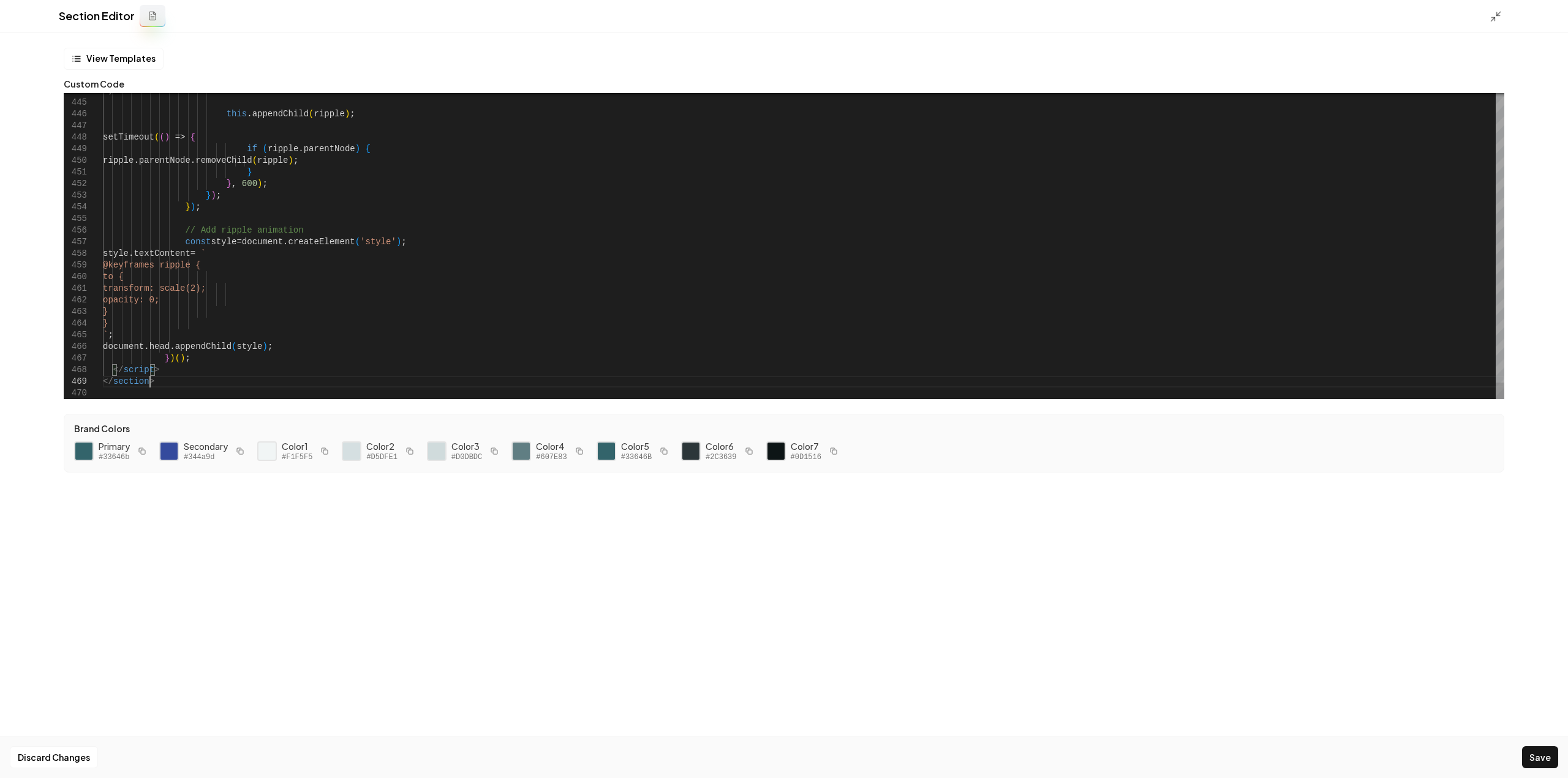
click at [1492, 13] on icon at bounding box center [1495, 17] width 12 height 12
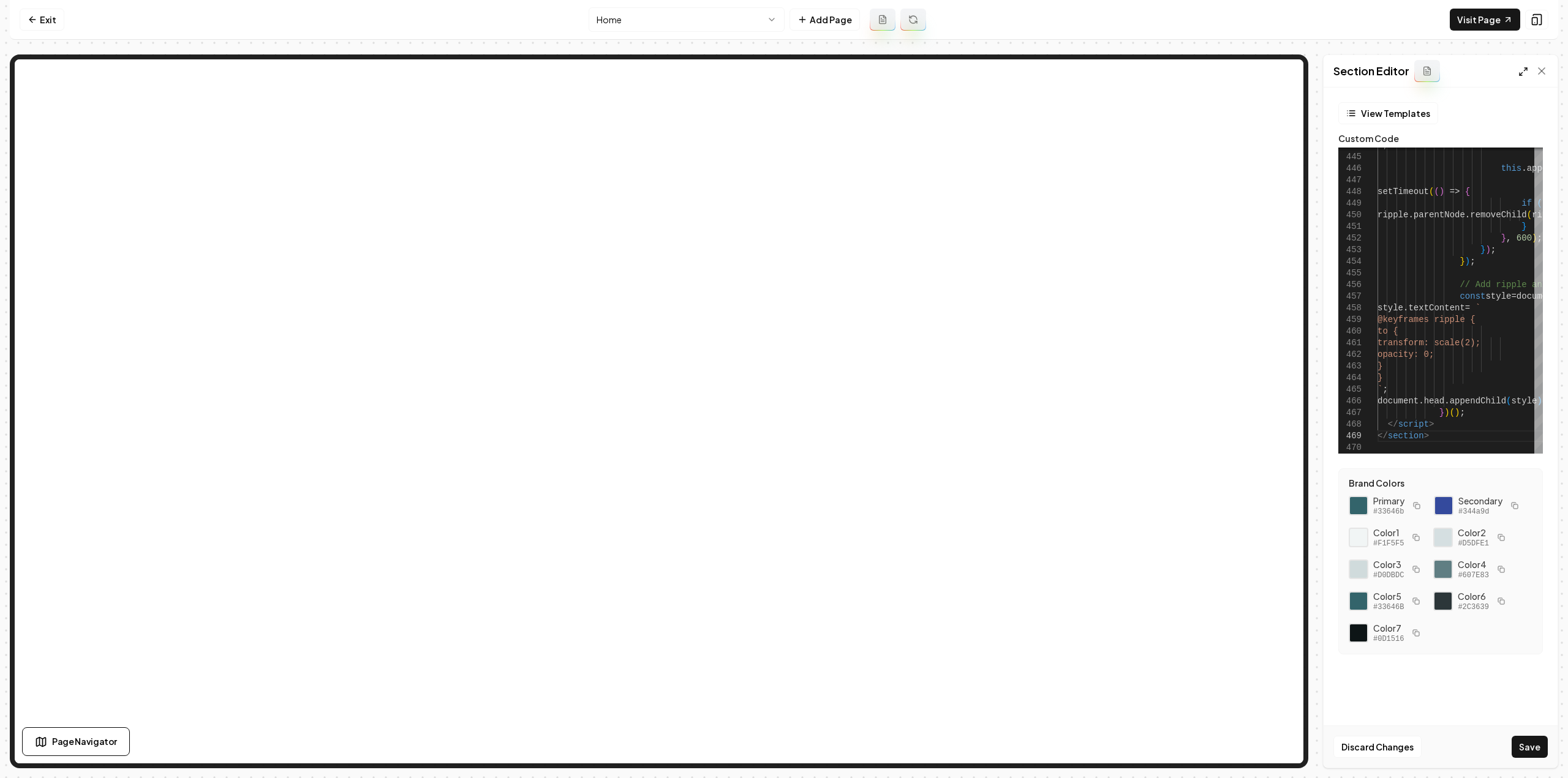
click at [1521, 73] on icon at bounding box center [1522, 71] width 10 height 10
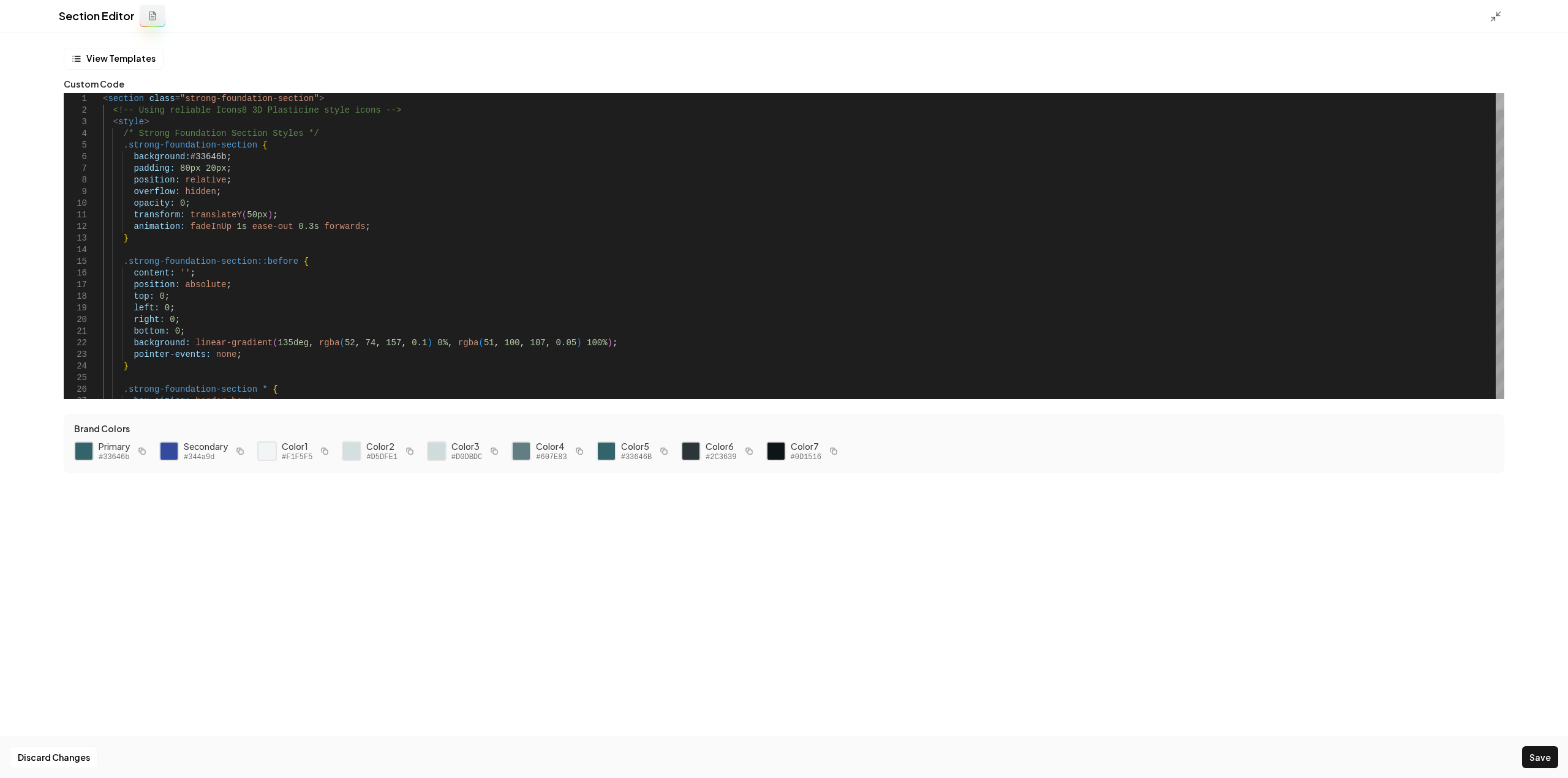
click at [1495, 93] on div at bounding box center [1500, 101] width 9 height 17
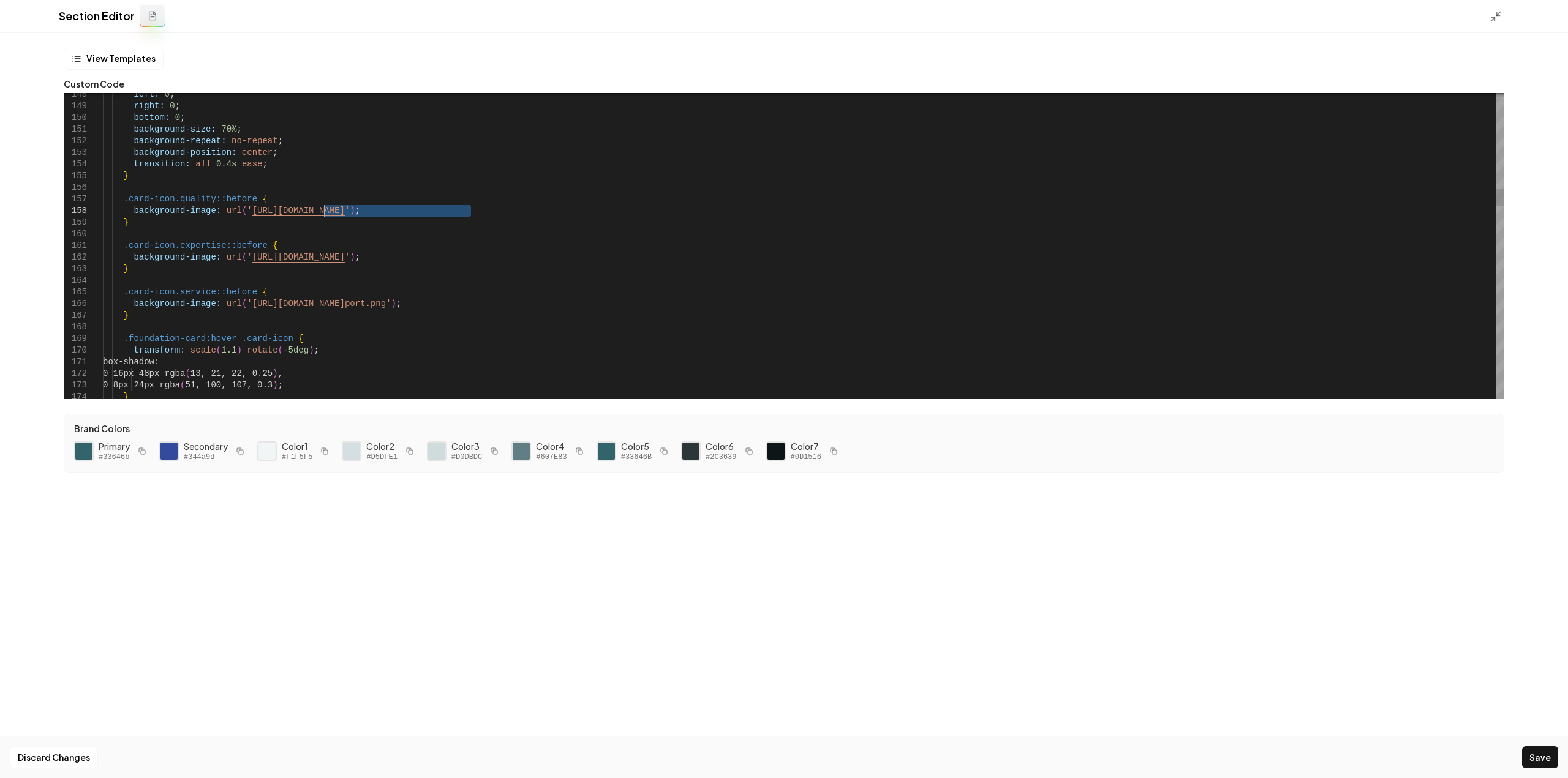
scroll to position [105, 46]
drag, startPoint x: 470, startPoint y: 212, endPoint x: 239, endPoint y: 214, distance: 231.0
drag, startPoint x: 455, startPoint y: 255, endPoint x: 240, endPoint y: 261, distance: 215.1
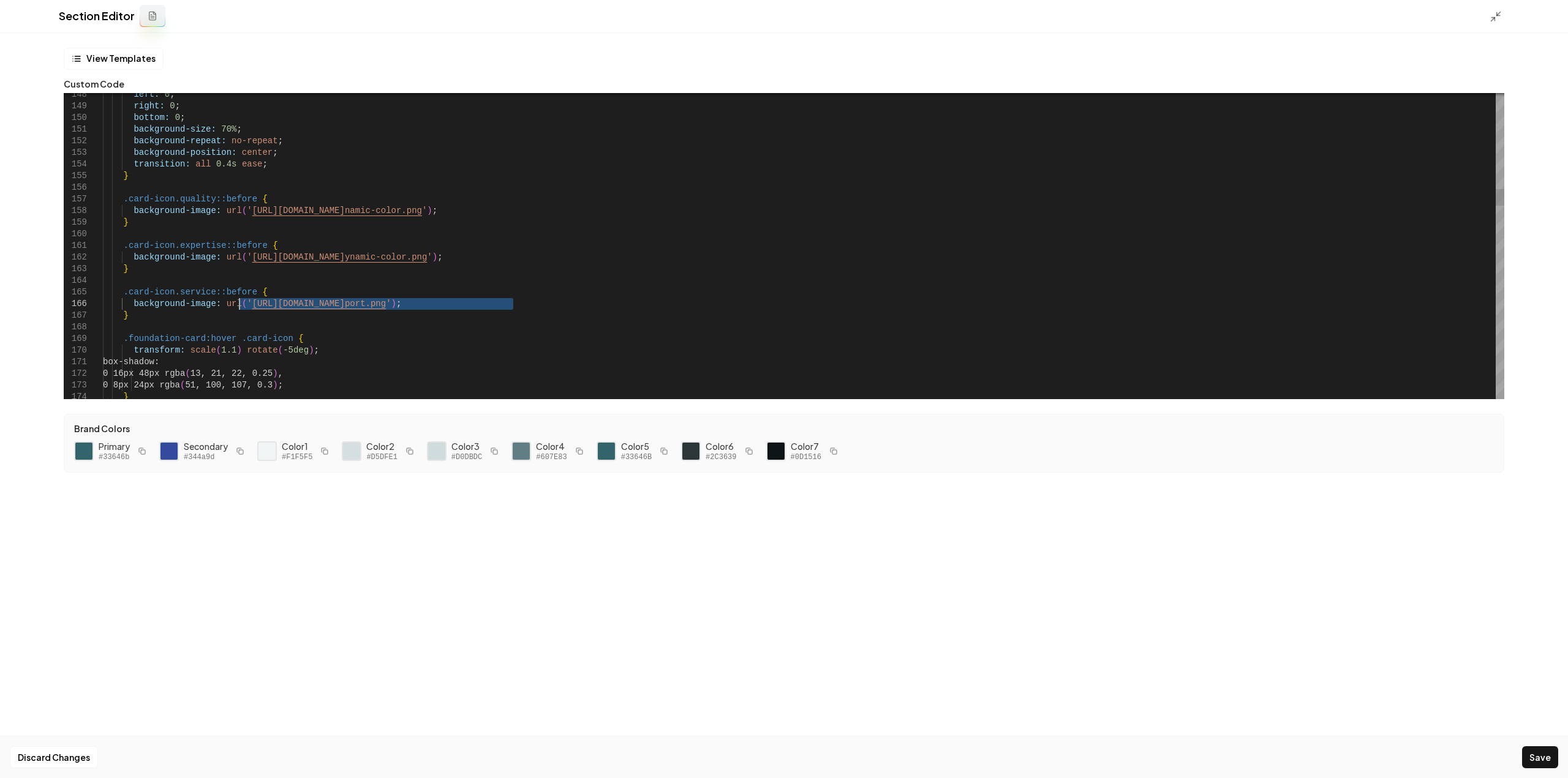
drag, startPoint x: 512, startPoint y: 309, endPoint x: 239, endPoint y: 307, distance: 273.0
type textarea "**********"
click at [1541, 750] on button "Save" at bounding box center [1539, 757] width 36 height 22
click at [1498, 10] on div at bounding box center [1499, 15] width 19 height 13
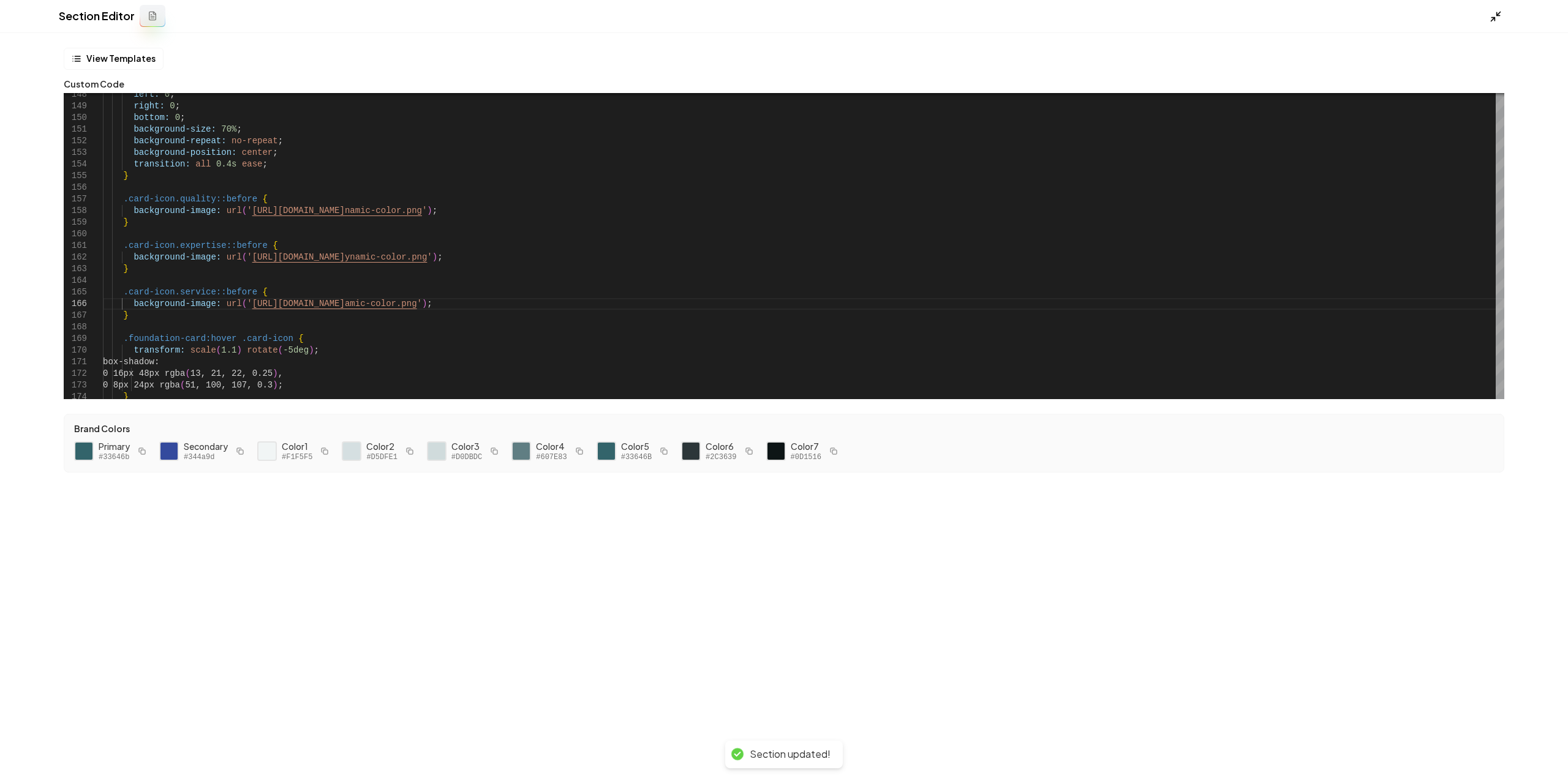
click at [1494, 13] on icon at bounding box center [1495, 17] width 12 height 12
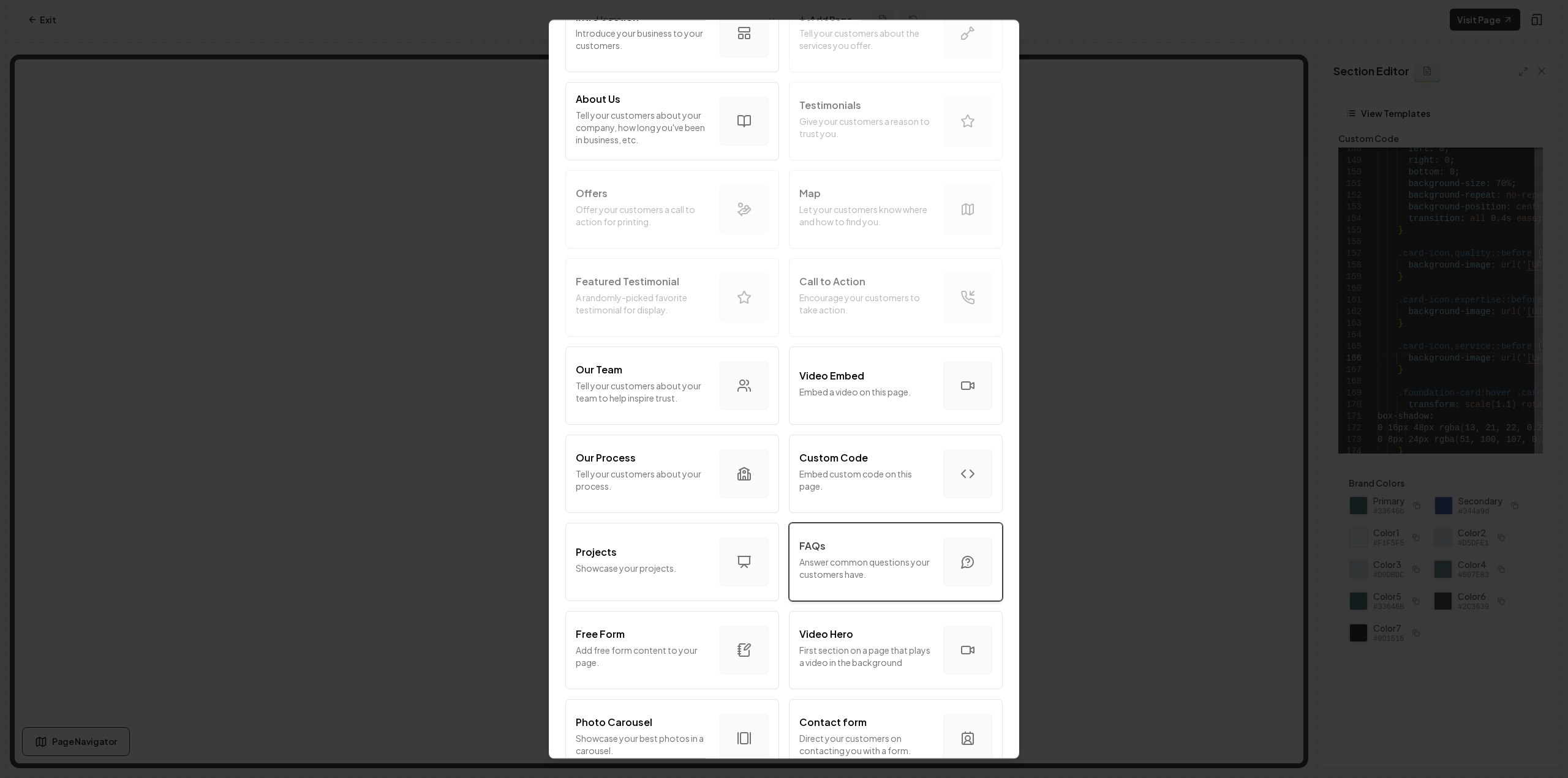
scroll to position [123, 0]
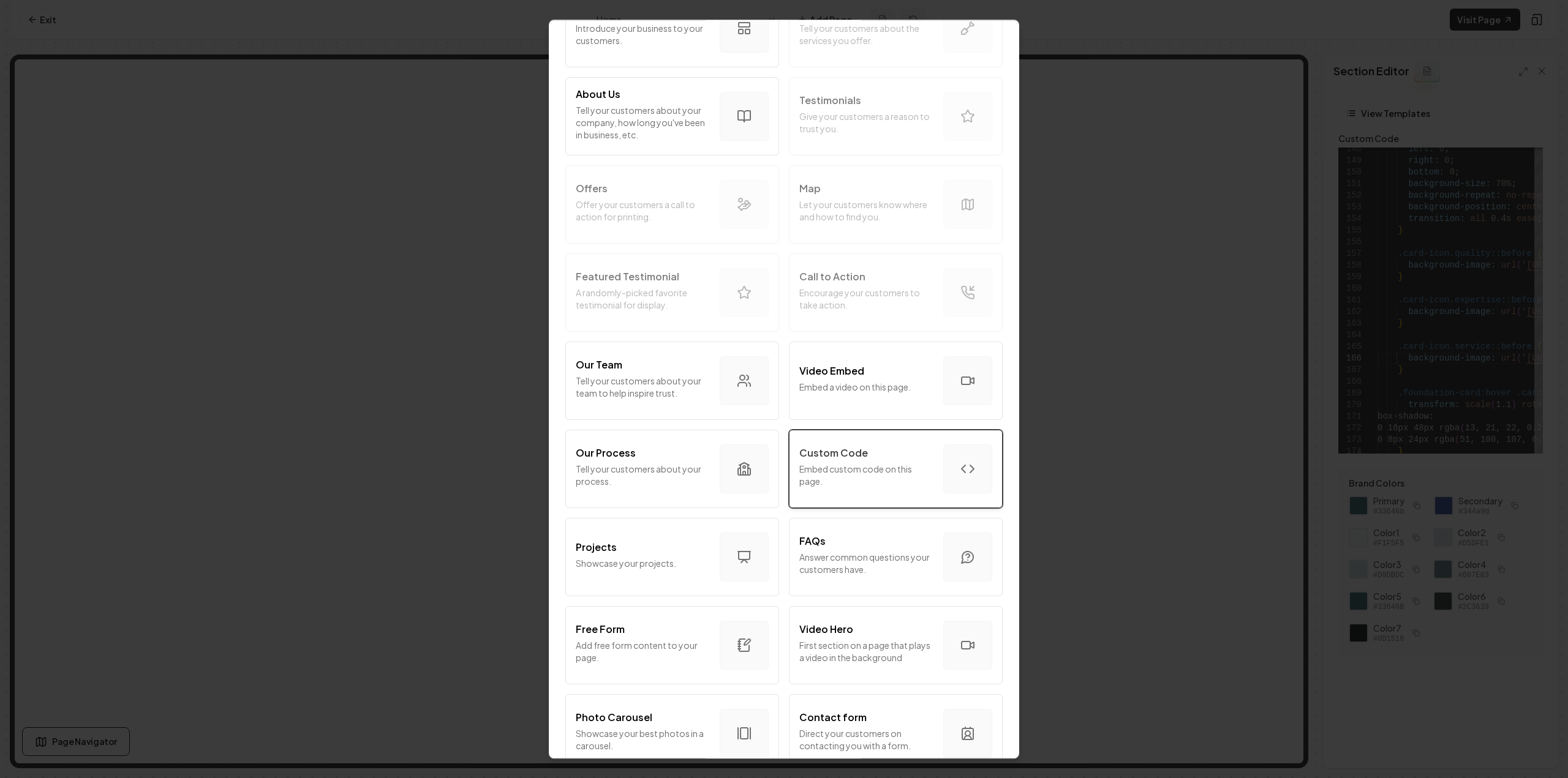
click at [867, 476] on p "Embed custom code on this page." at bounding box center [866, 475] width 134 height 25
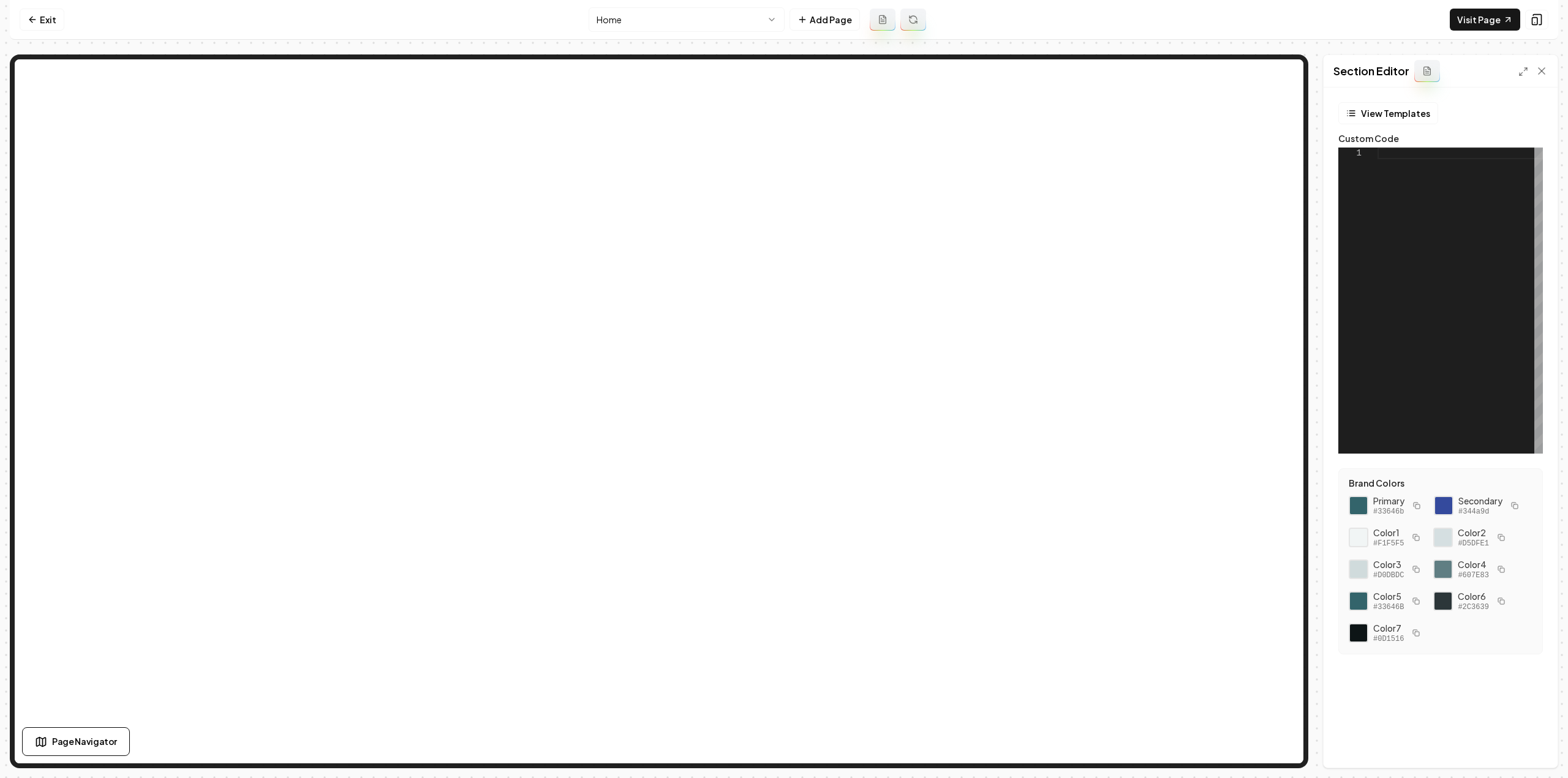
click at [1441, 325] on div at bounding box center [1459, 300] width 166 height 306
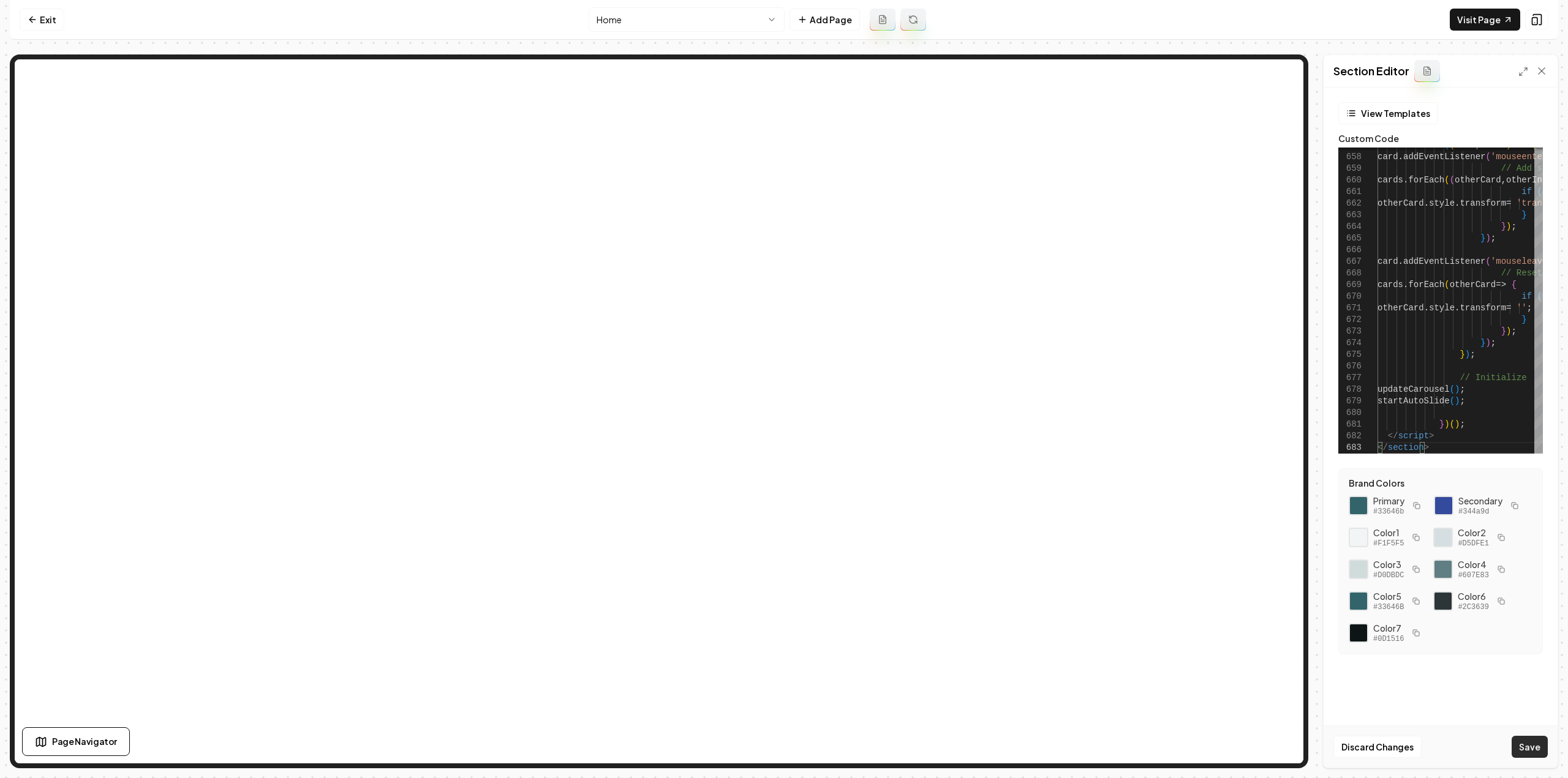
click at [1534, 751] on button "Save" at bounding box center [1529, 746] width 36 height 22
click at [1491, 29] on link "Visit Page" at bounding box center [1485, 19] width 70 height 22
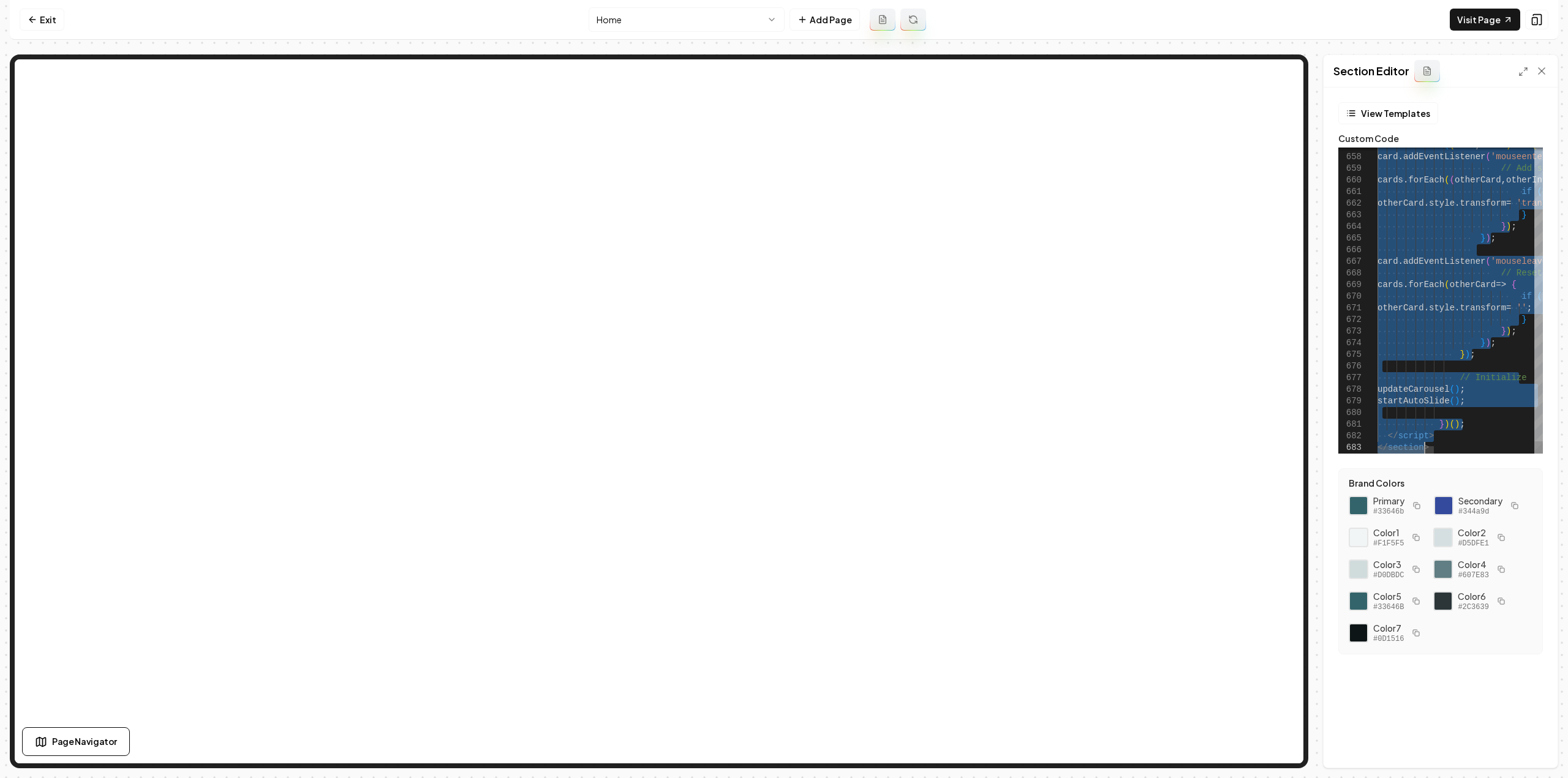
scroll to position [0, 46]
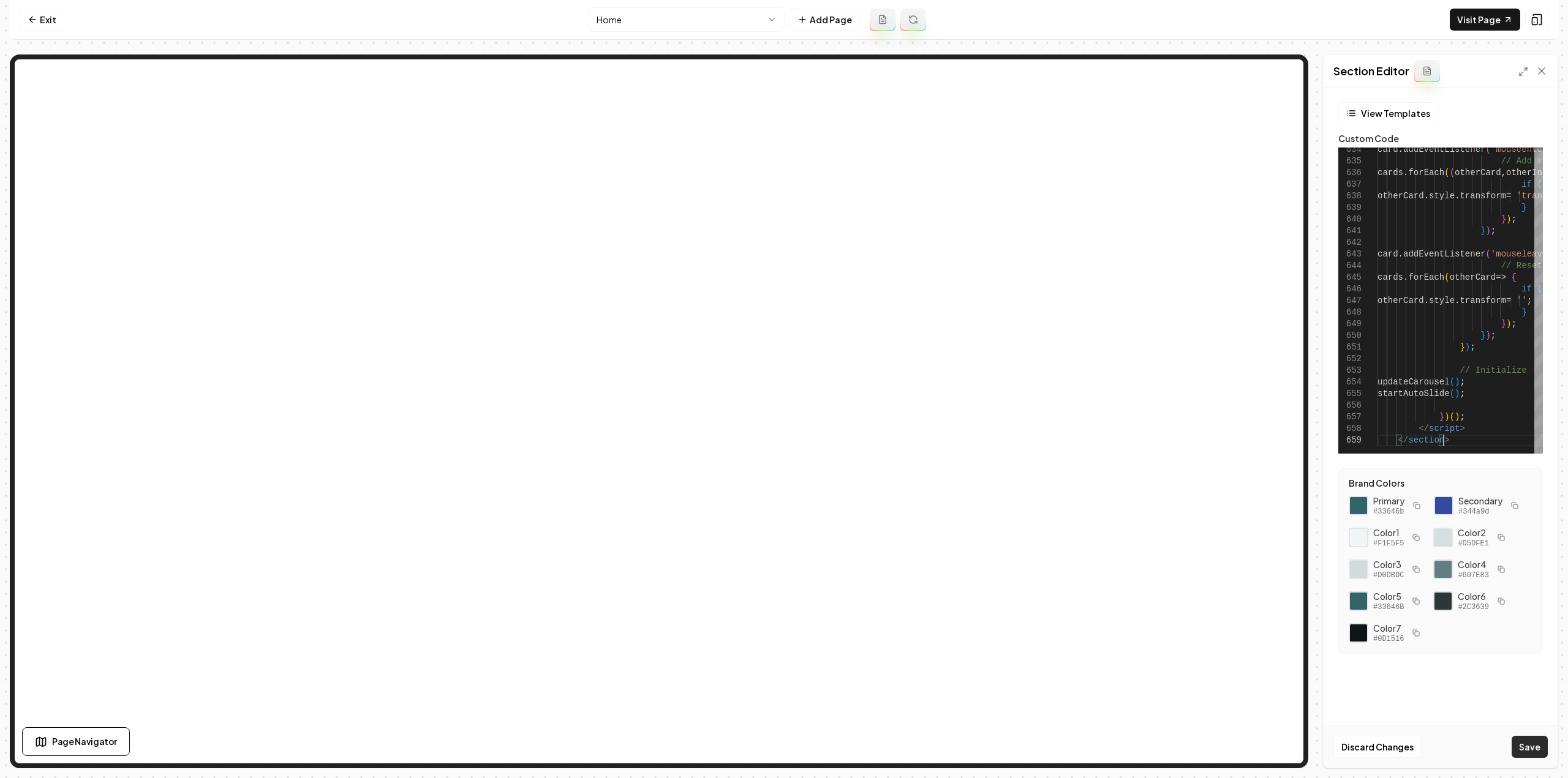
click at [1528, 746] on button "Save" at bounding box center [1529, 746] width 36 height 22
type textarea "**********"
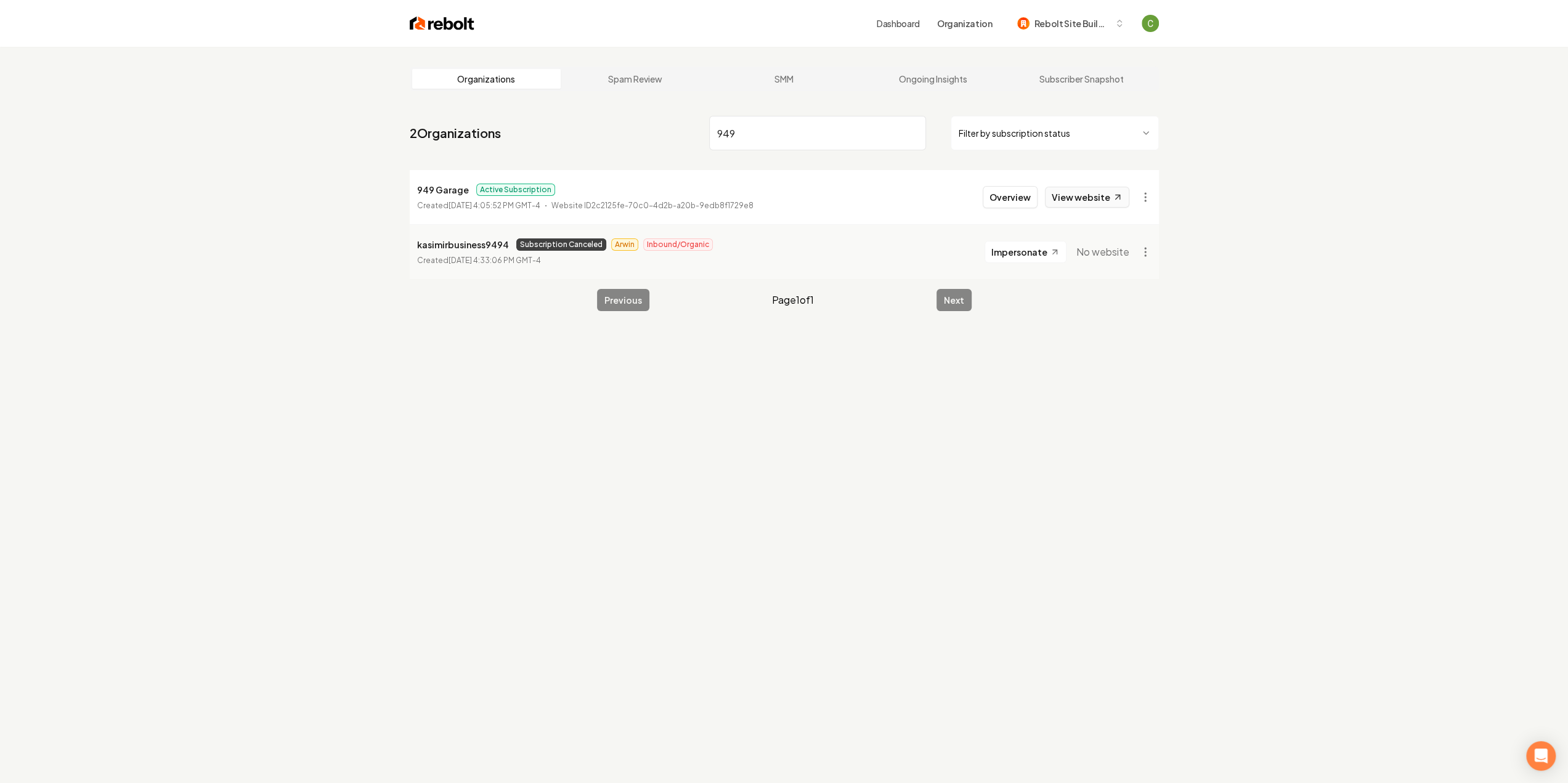
type input "949"
click at [1087, 200] on link "View website" at bounding box center [1087, 198] width 85 height 21
click at [1025, 197] on button "Overview" at bounding box center [1010, 197] width 55 height 22
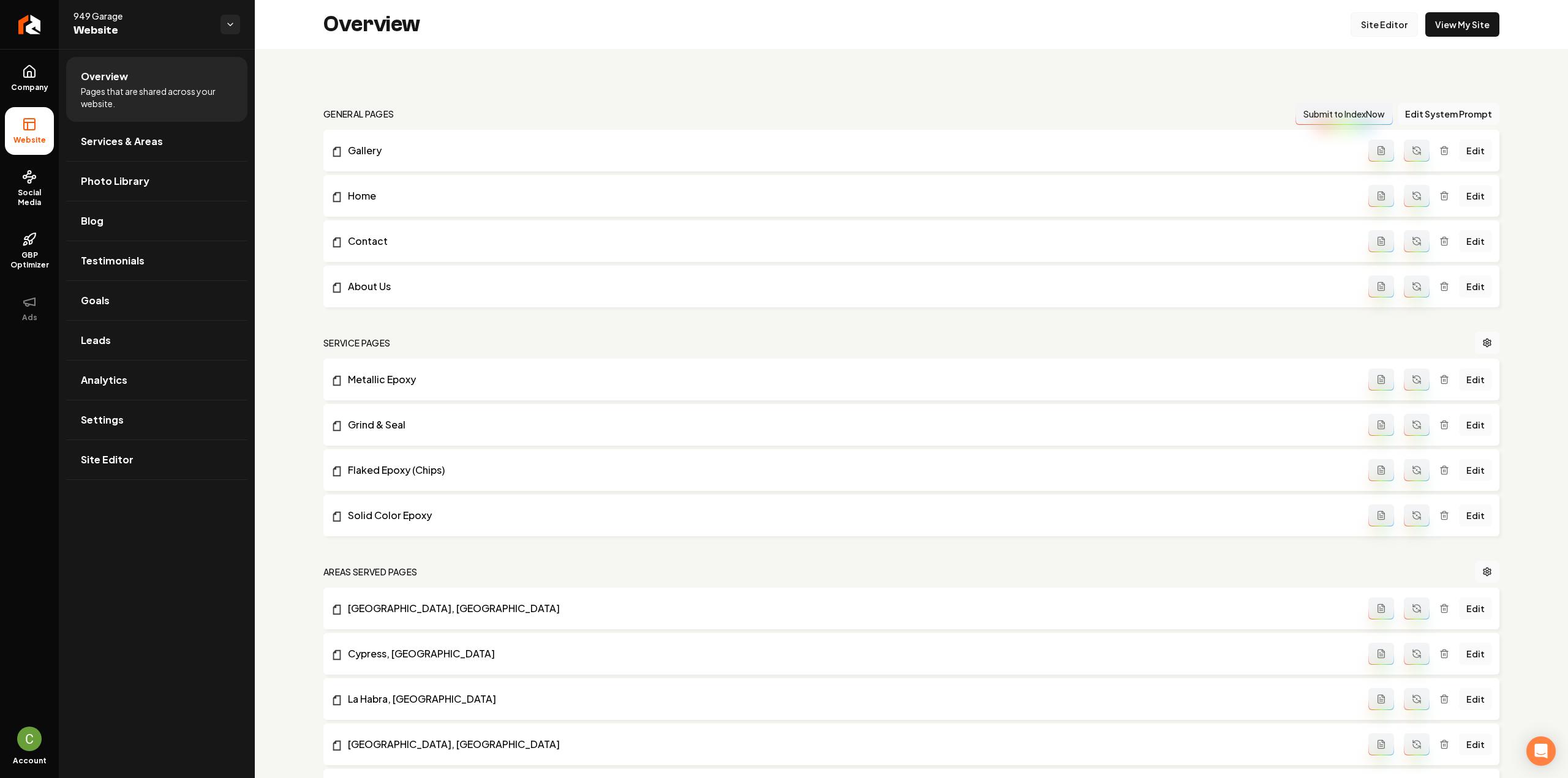
click at [1397, 25] on link "Site Editor" at bounding box center [1384, 25] width 68 height 25
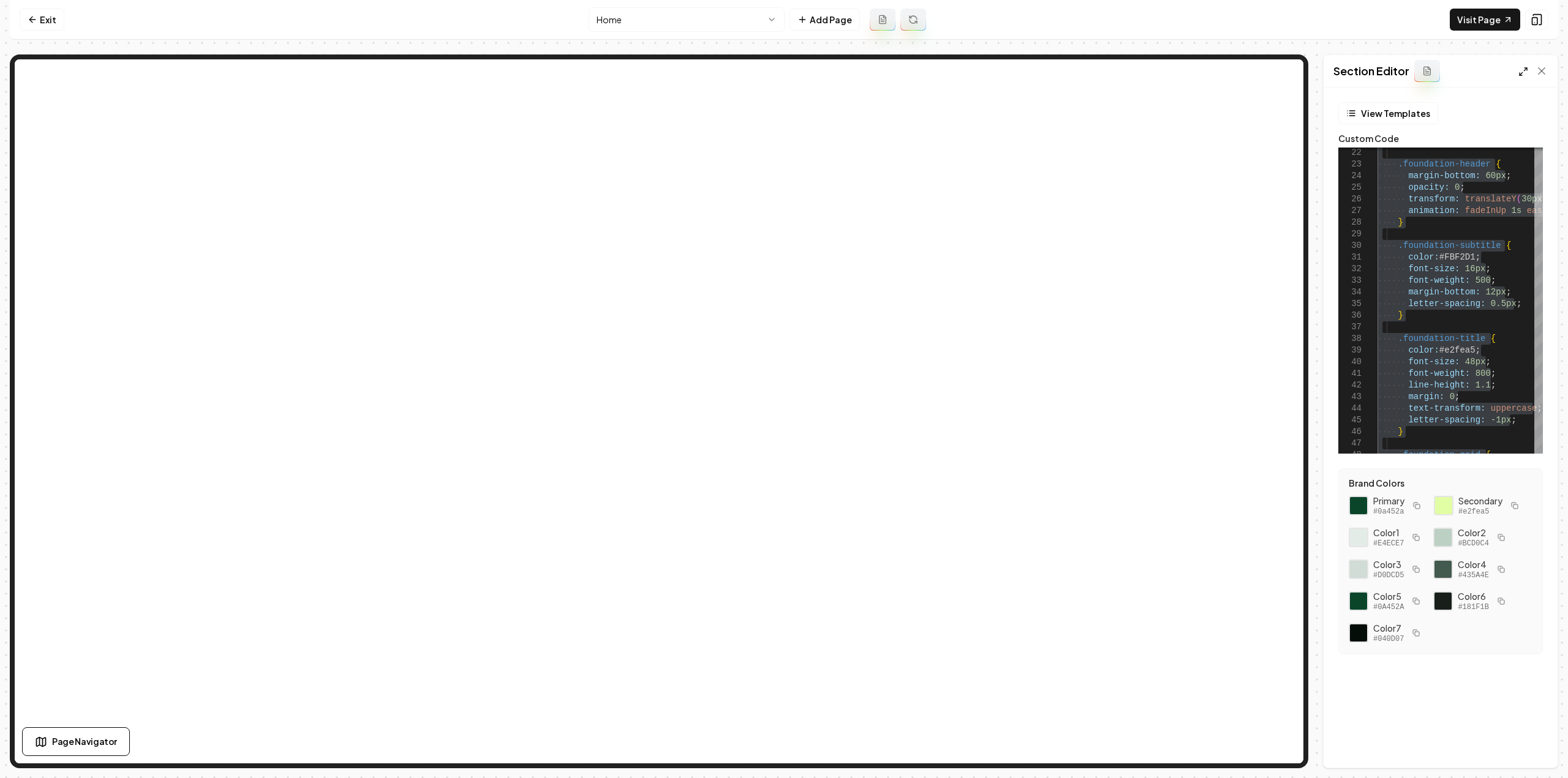
click at [1518, 76] on icon at bounding box center [1522, 71] width 10 height 10
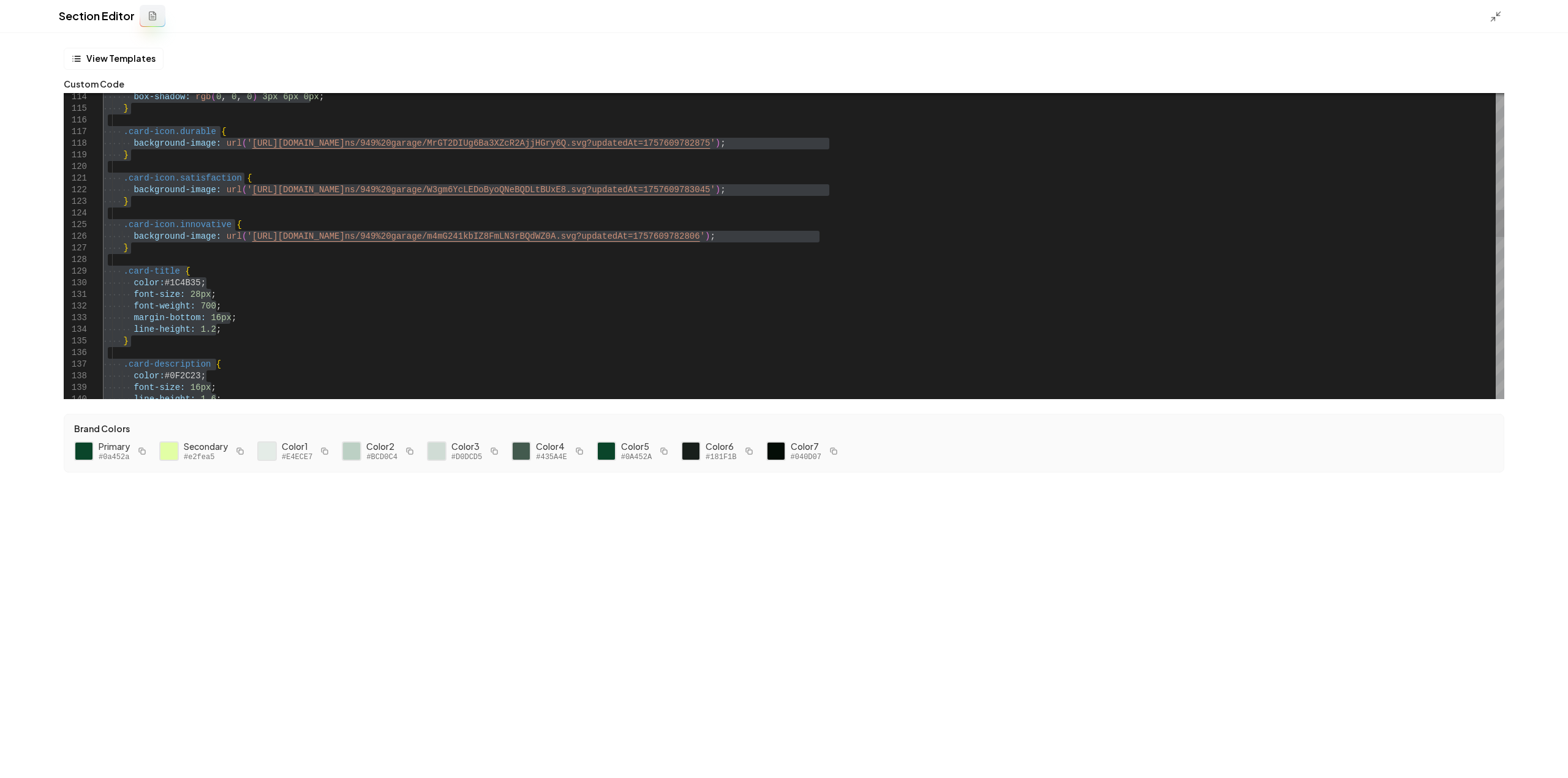
click at [632, 260] on div "box-shadow: rgb ( 0 , 0 , 0 ) 3px 6px 0px ; } .card-icon.durable { background-i…" at bounding box center [803, 498] width 1401 height 3444
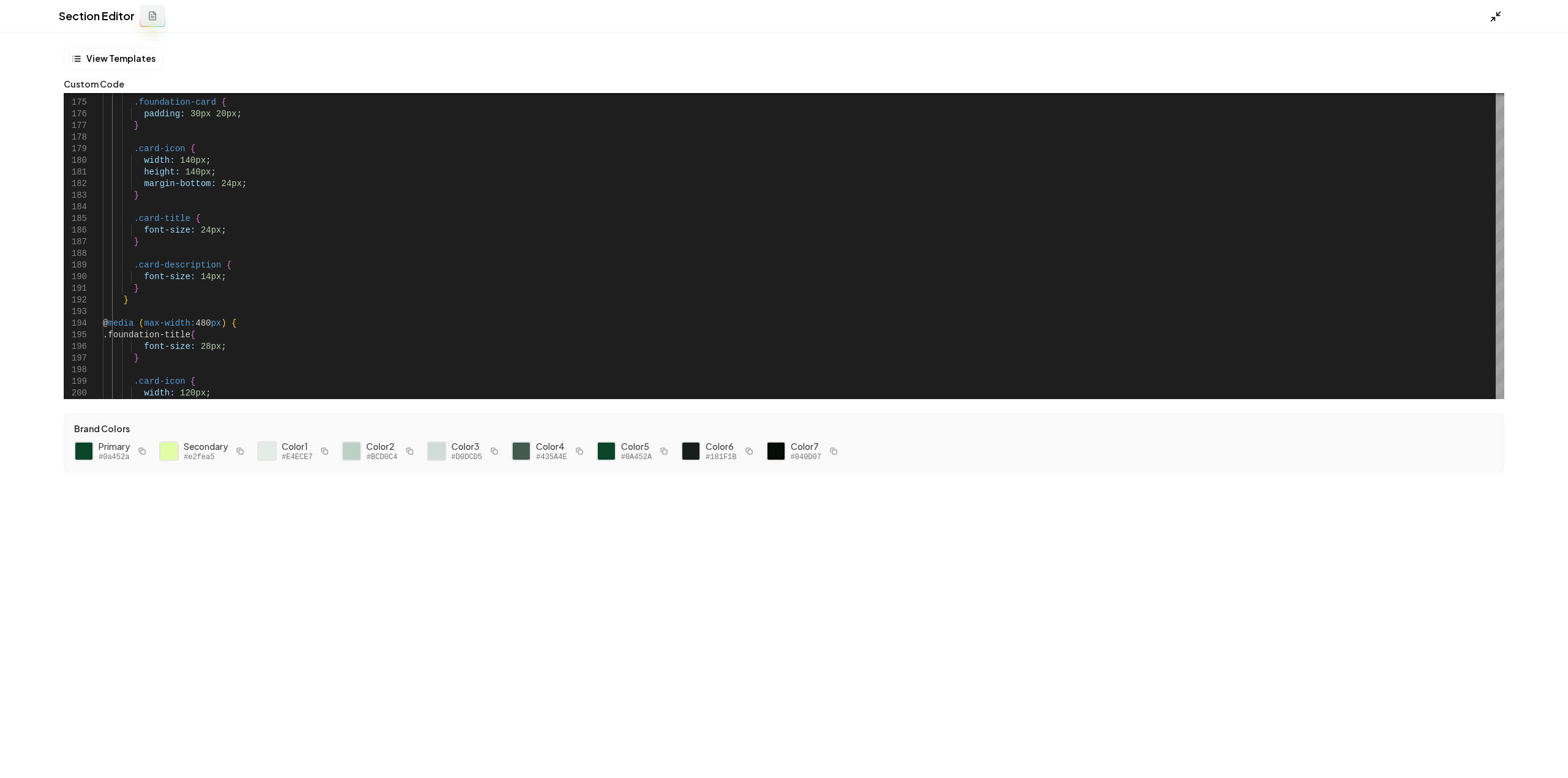
click at [1496, 20] on icon at bounding box center [1495, 17] width 12 height 12
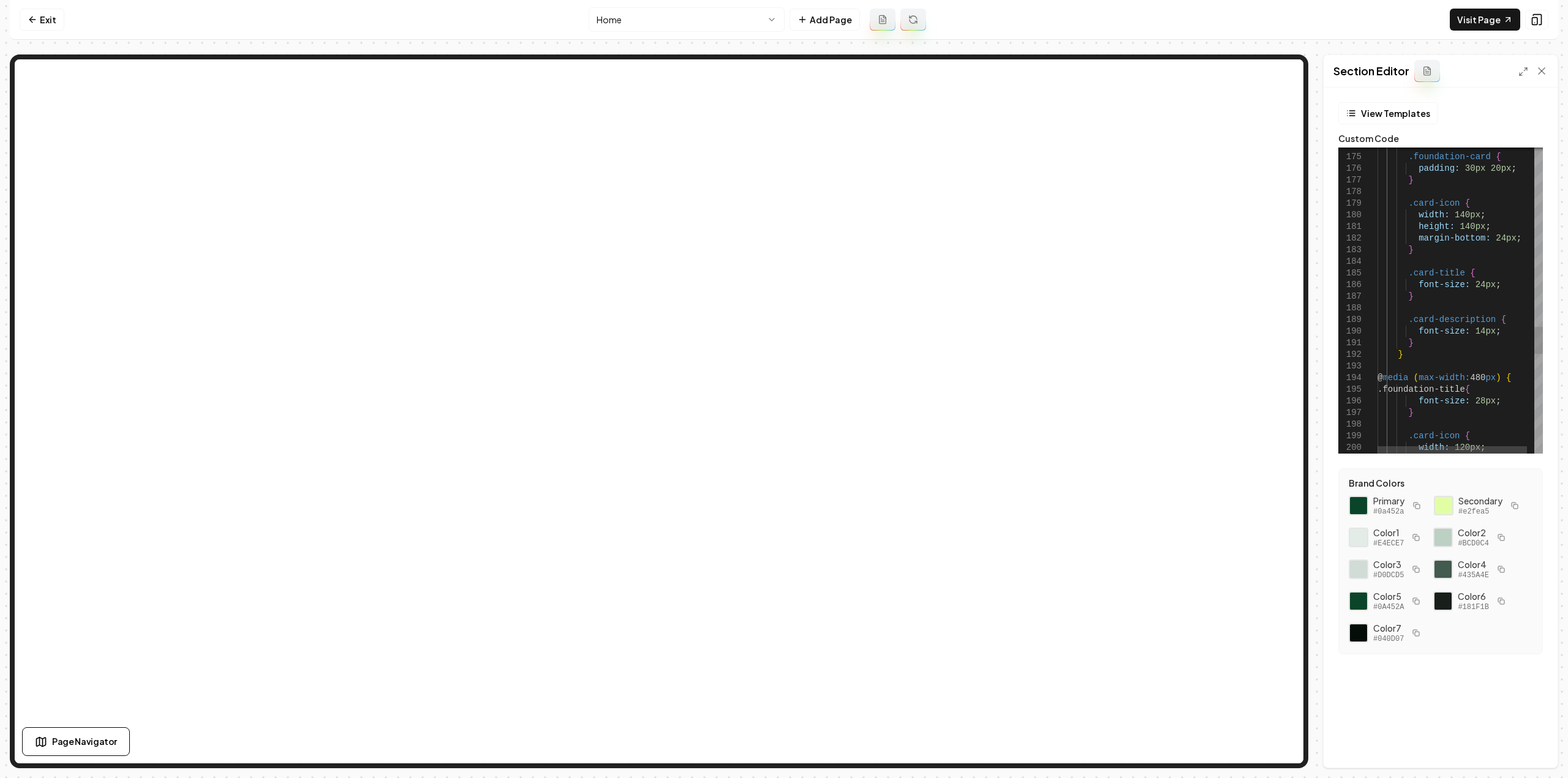
type textarea "**********"
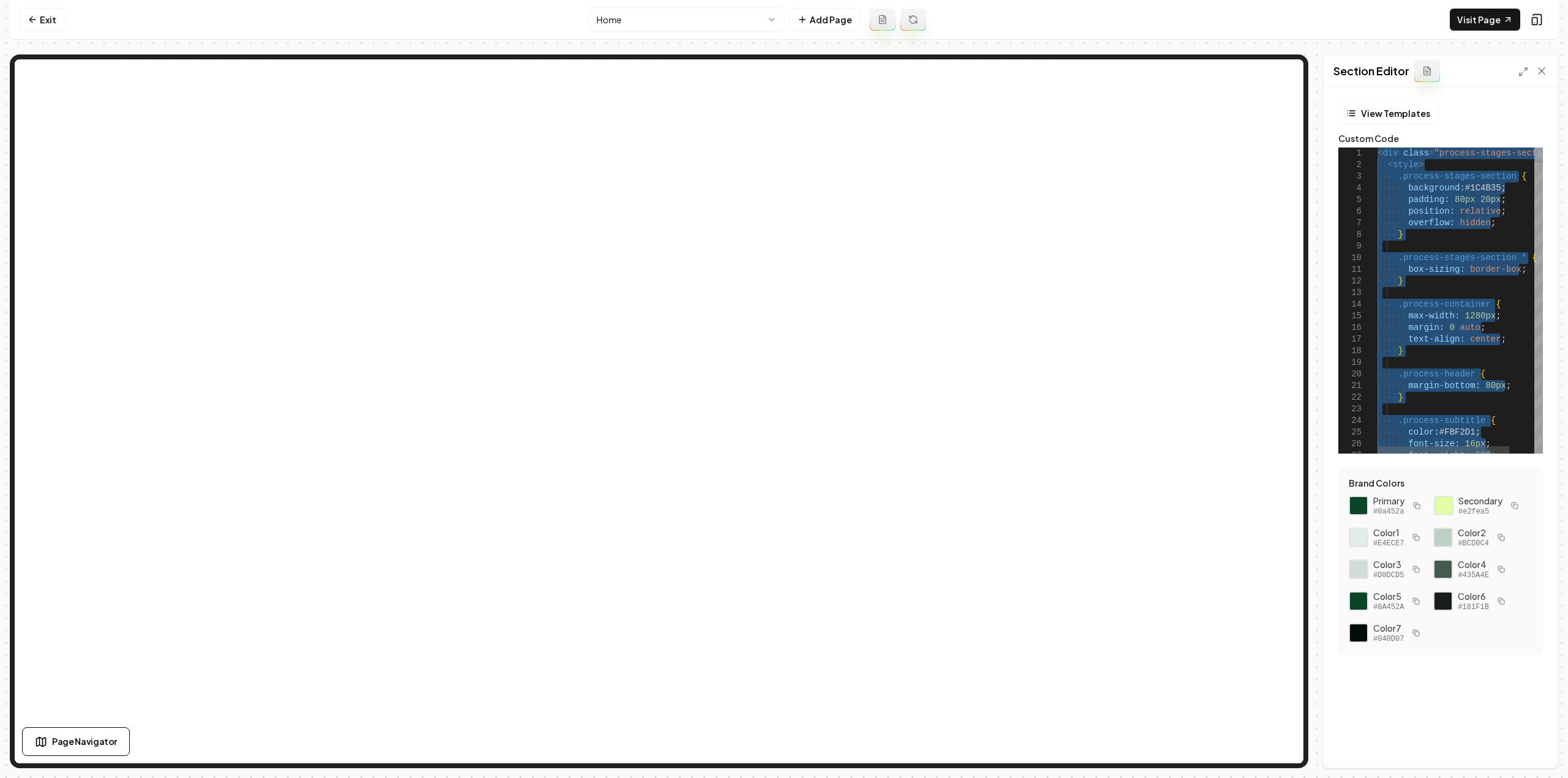
type textarea "**********"
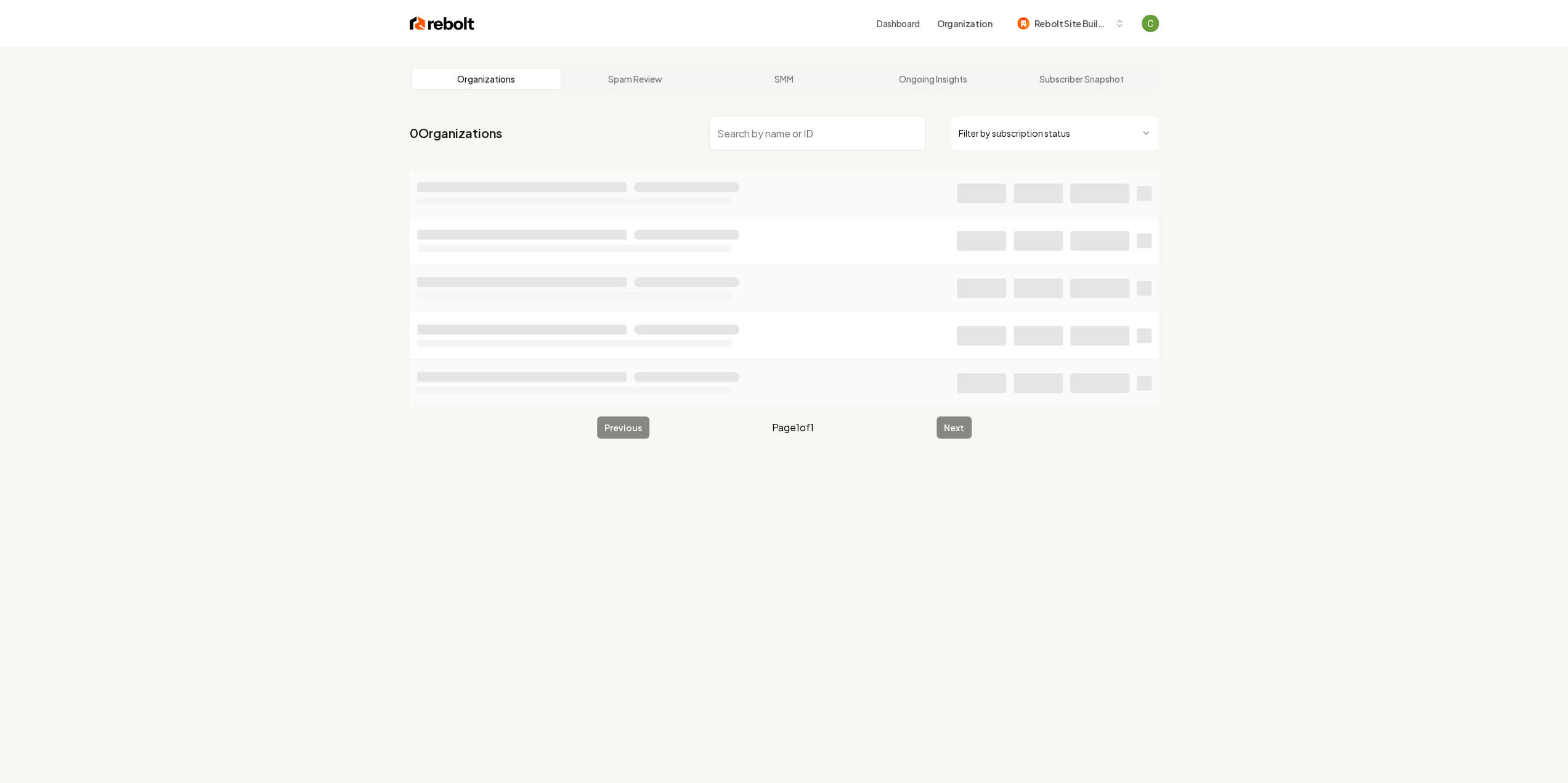
click at [754, 126] on input "search" at bounding box center [818, 132] width 217 height 34
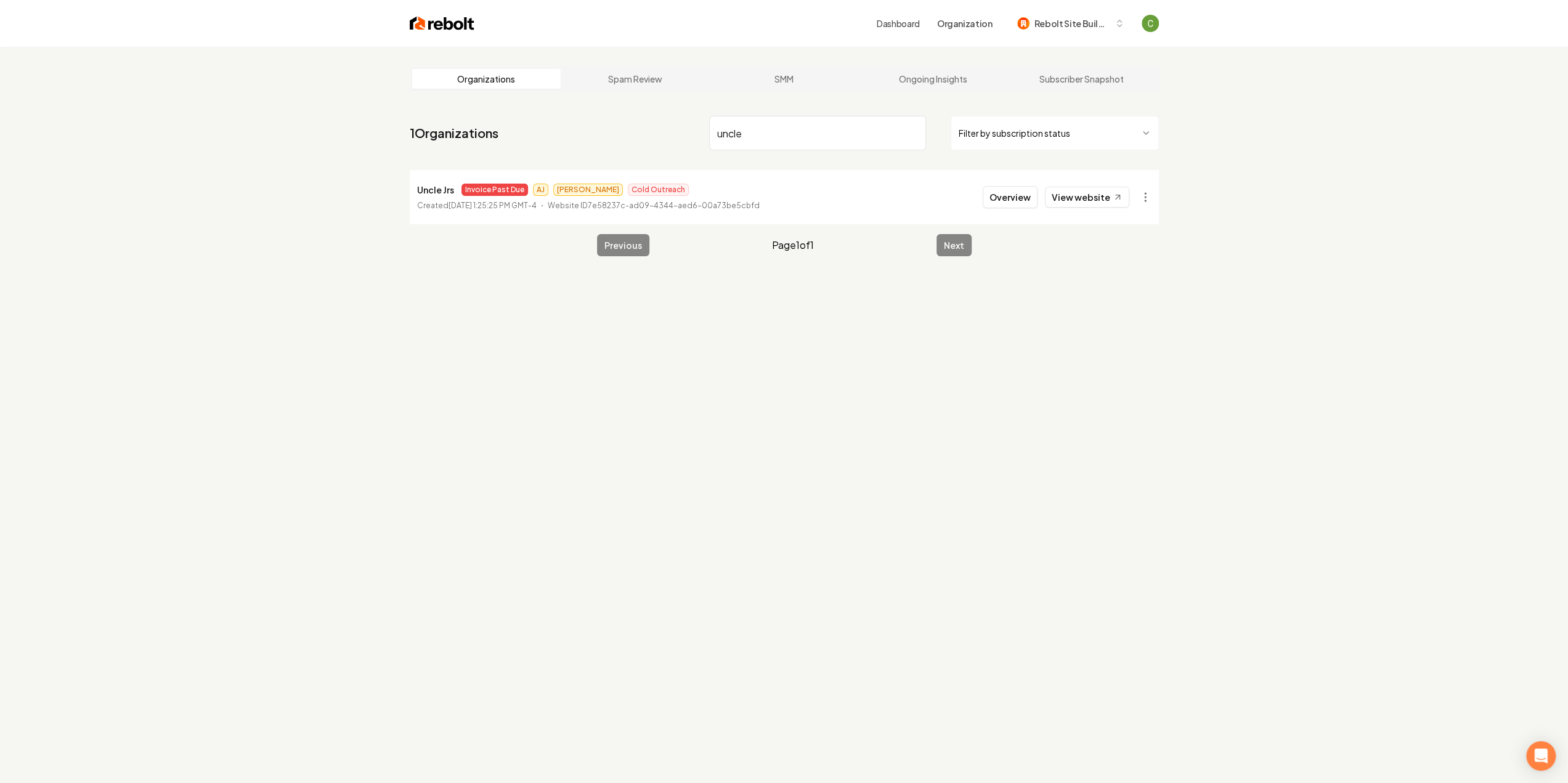
type input "uncle"
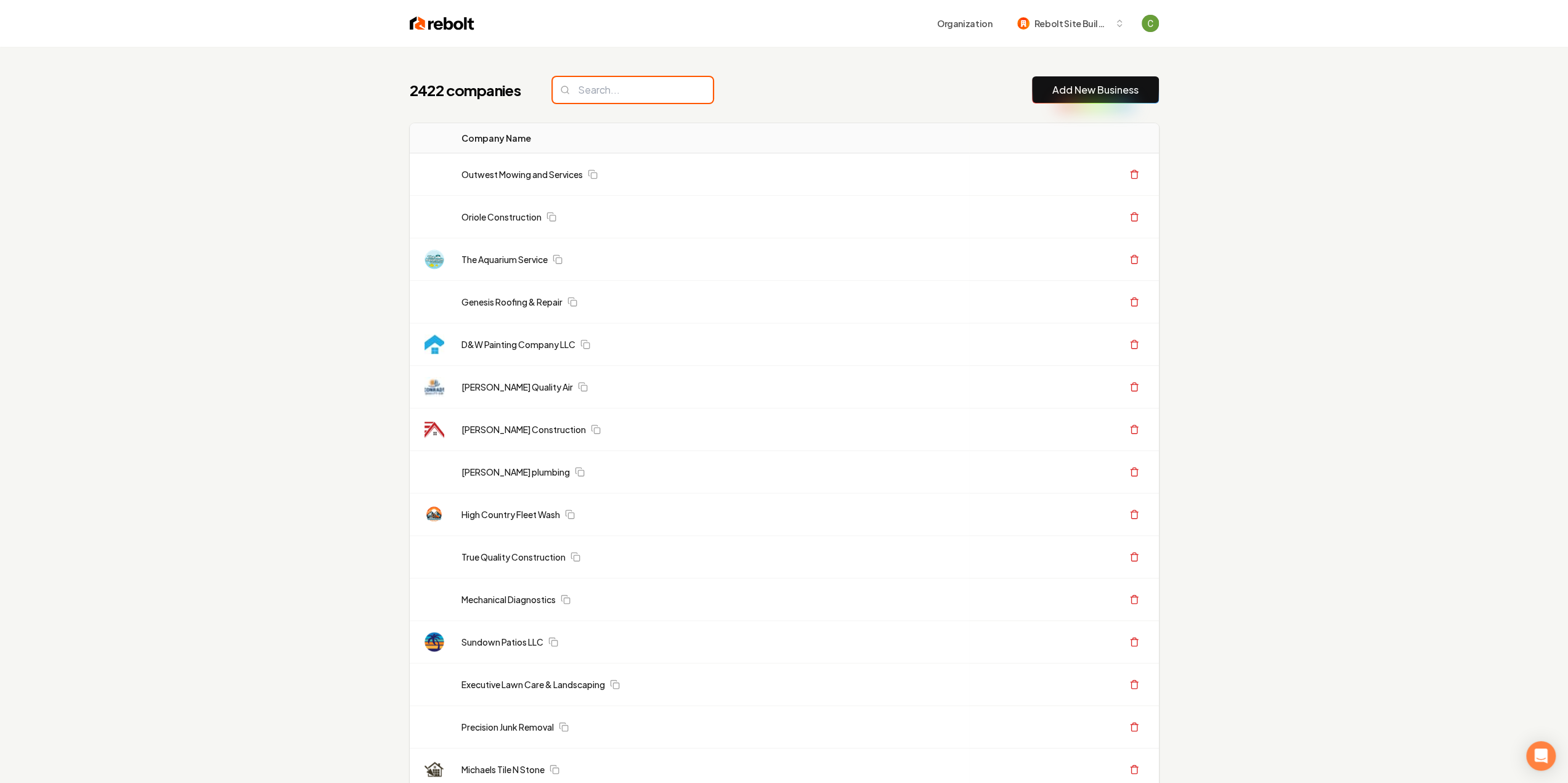
click at [613, 89] on input "search" at bounding box center [633, 89] width 161 height 26
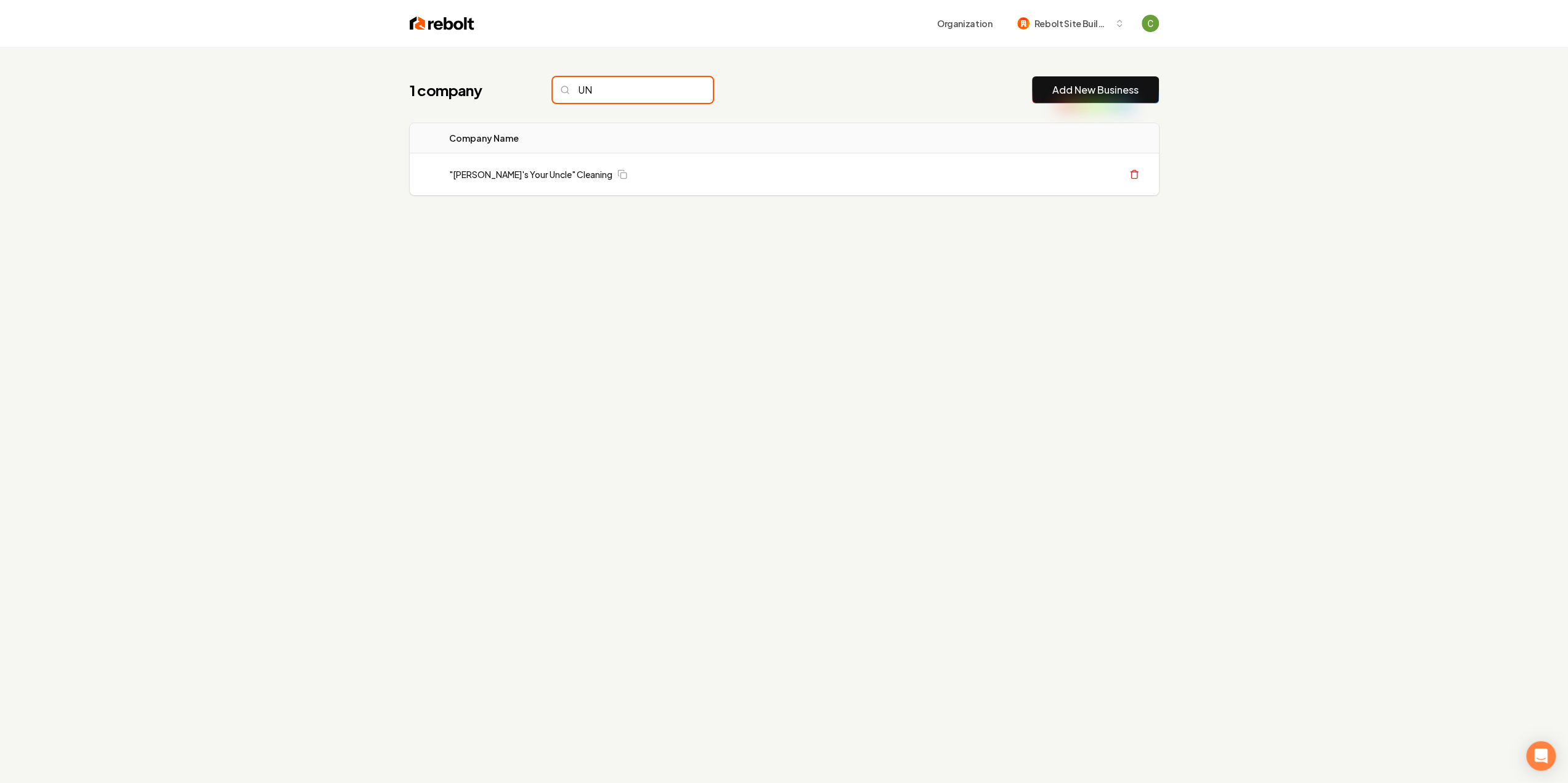
type input "U"
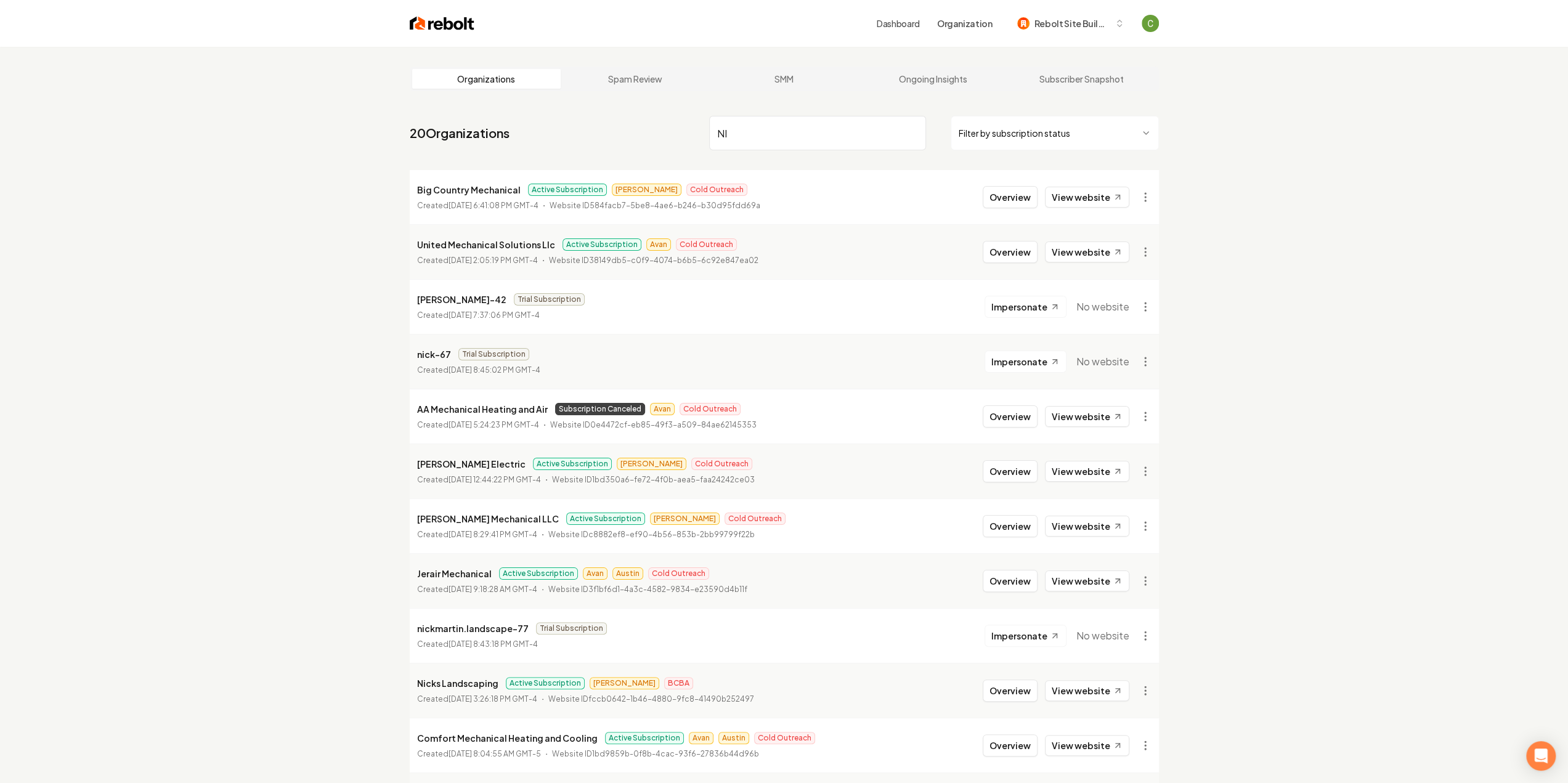
type input "N"
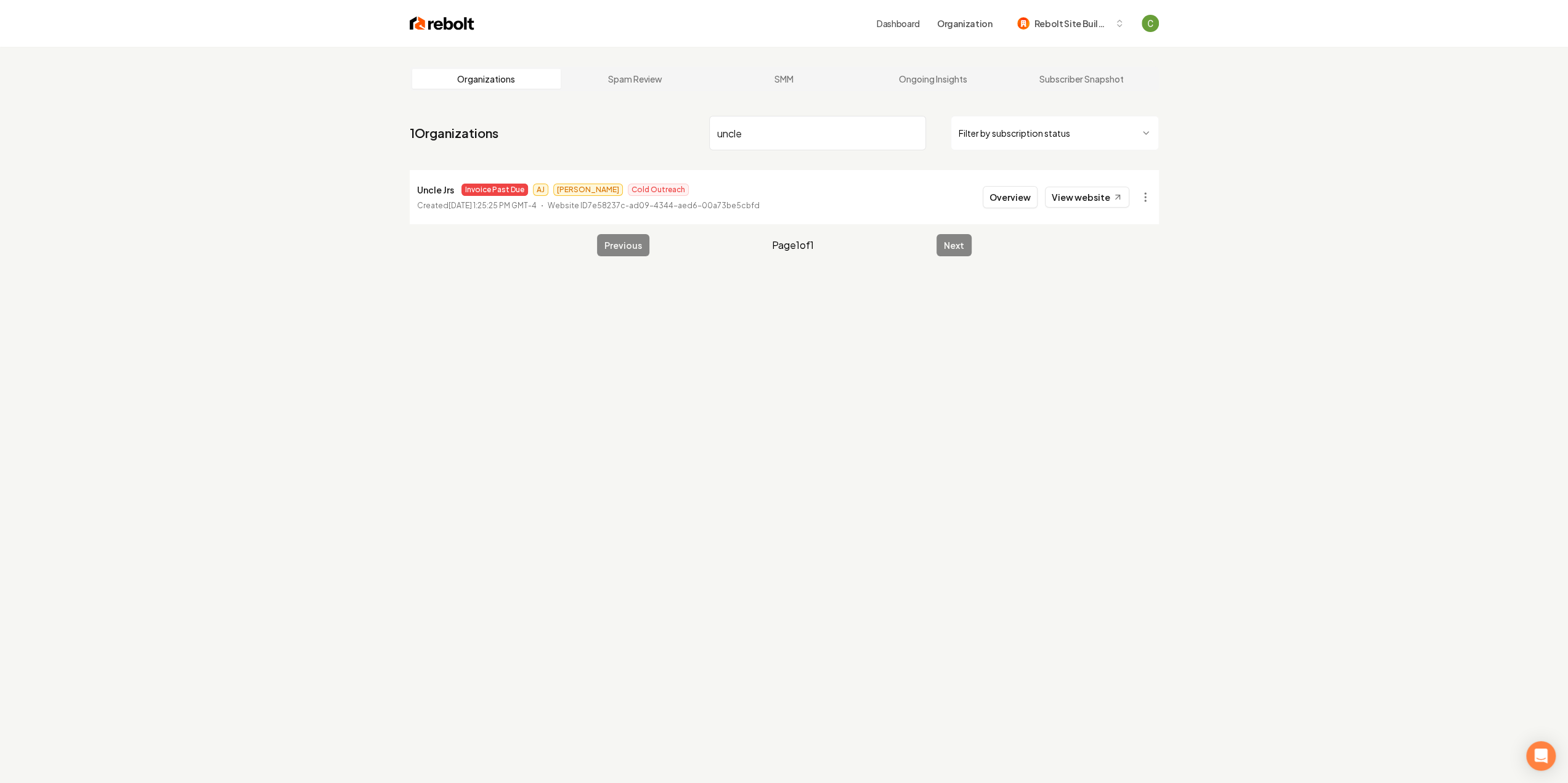
click at [811, 131] on input "uncle" at bounding box center [818, 132] width 217 height 34
paste input "Uncle [PERSON_NAME]"
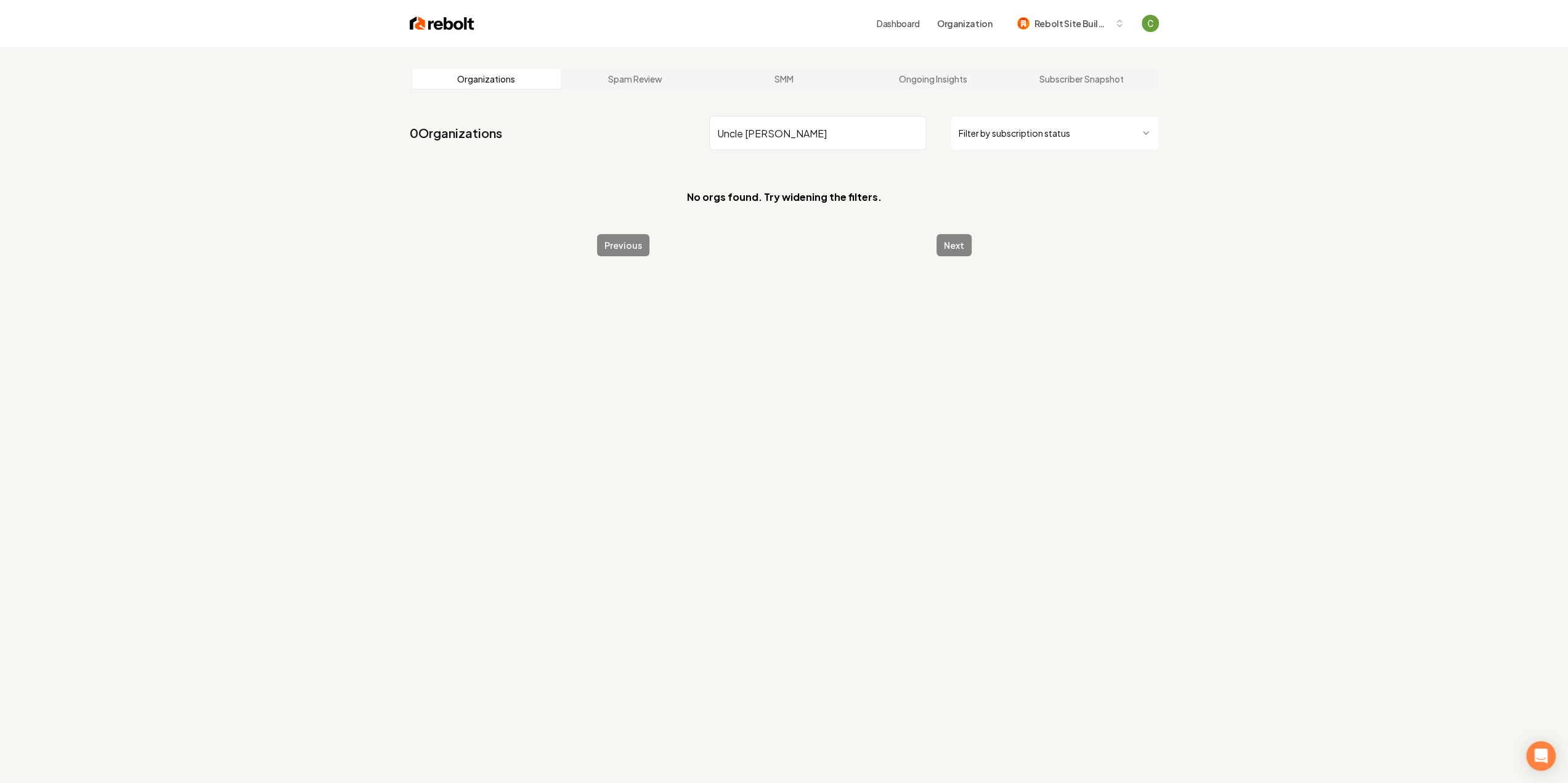
drag, startPoint x: 832, startPoint y: 128, endPoint x: 849, endPoint y: 132, distance: 17.5
click at [832, 128] on input "Uncle [PERSON_NAME]" at bounding box center [818, 132] width 217 height 34
drag, startPoint x: 852, startPoint y: 132, endPoint x: 767, endPoint y: 141, distance: 85.5
click at [767, 141] on input "Uncle [PERSON_NAME] Handyma" at bounding box center [818, 132] width 217 height 34
type input "Uncle [PERSON_NAME]'s"
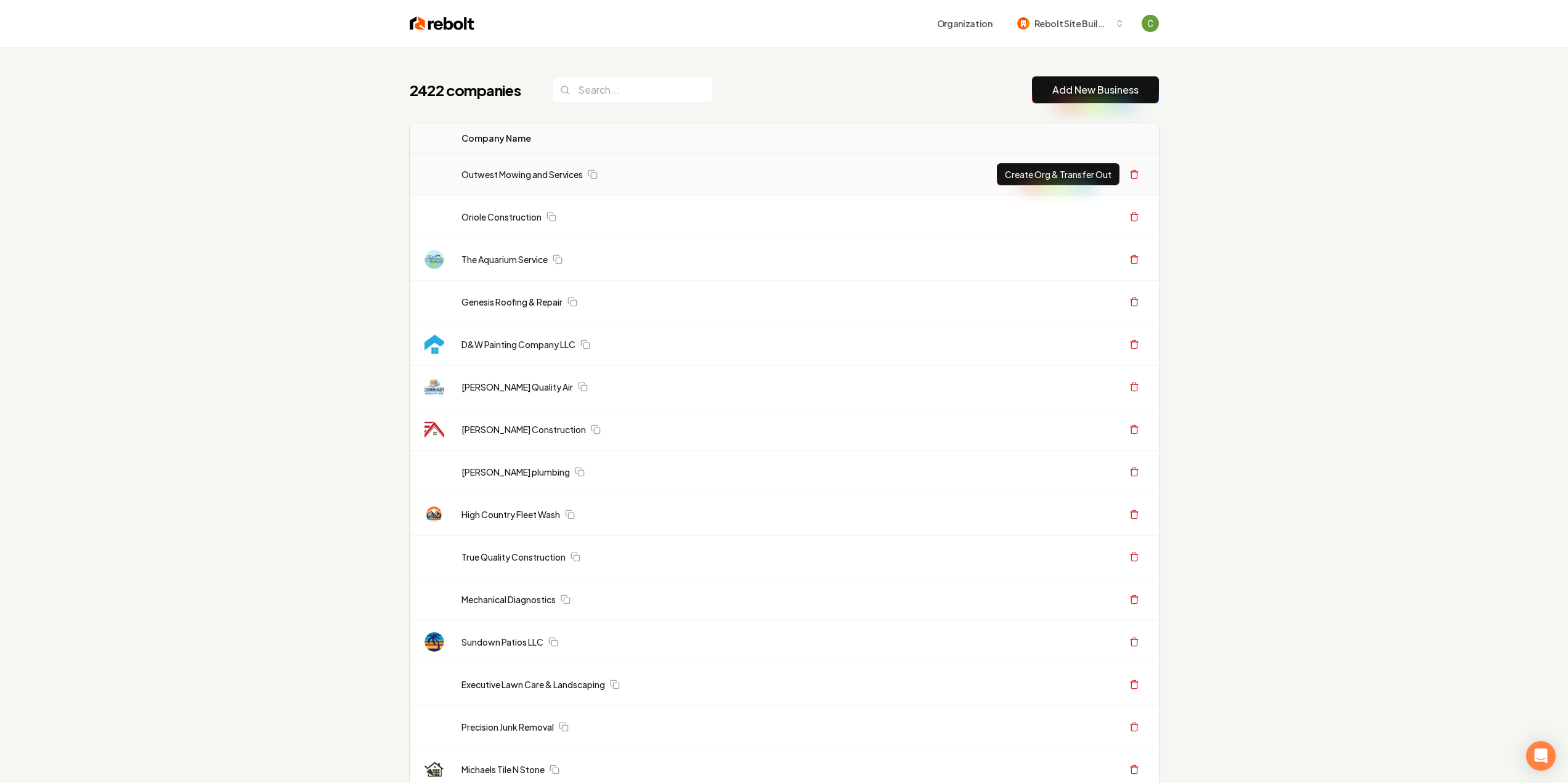
click at [1090, 98] on button "Add New Business" at bounding box center [1096, 90] width 127 height 27
click at [1031, 98] on div "2422 companies Add New Business" at bounding box center [784, 90] width 749 height 27
click at [1055, 96] on link "Add New Business" at bounding box center [1096, 90] width 86 height 15
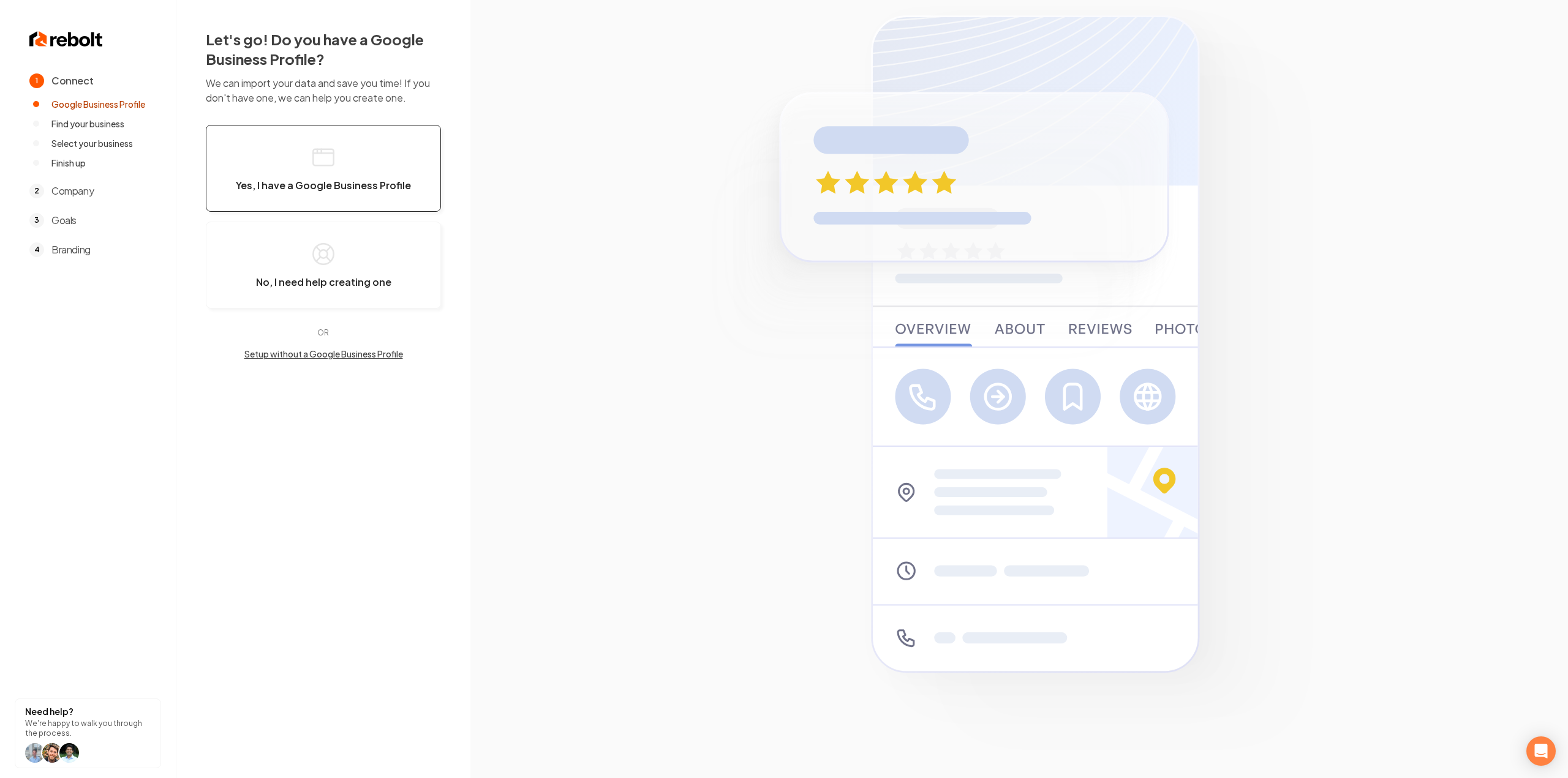
click at [346, 168] on button "Yes, I have a Google Business Profile" at bounding box center [324, 168] width 235 height 87
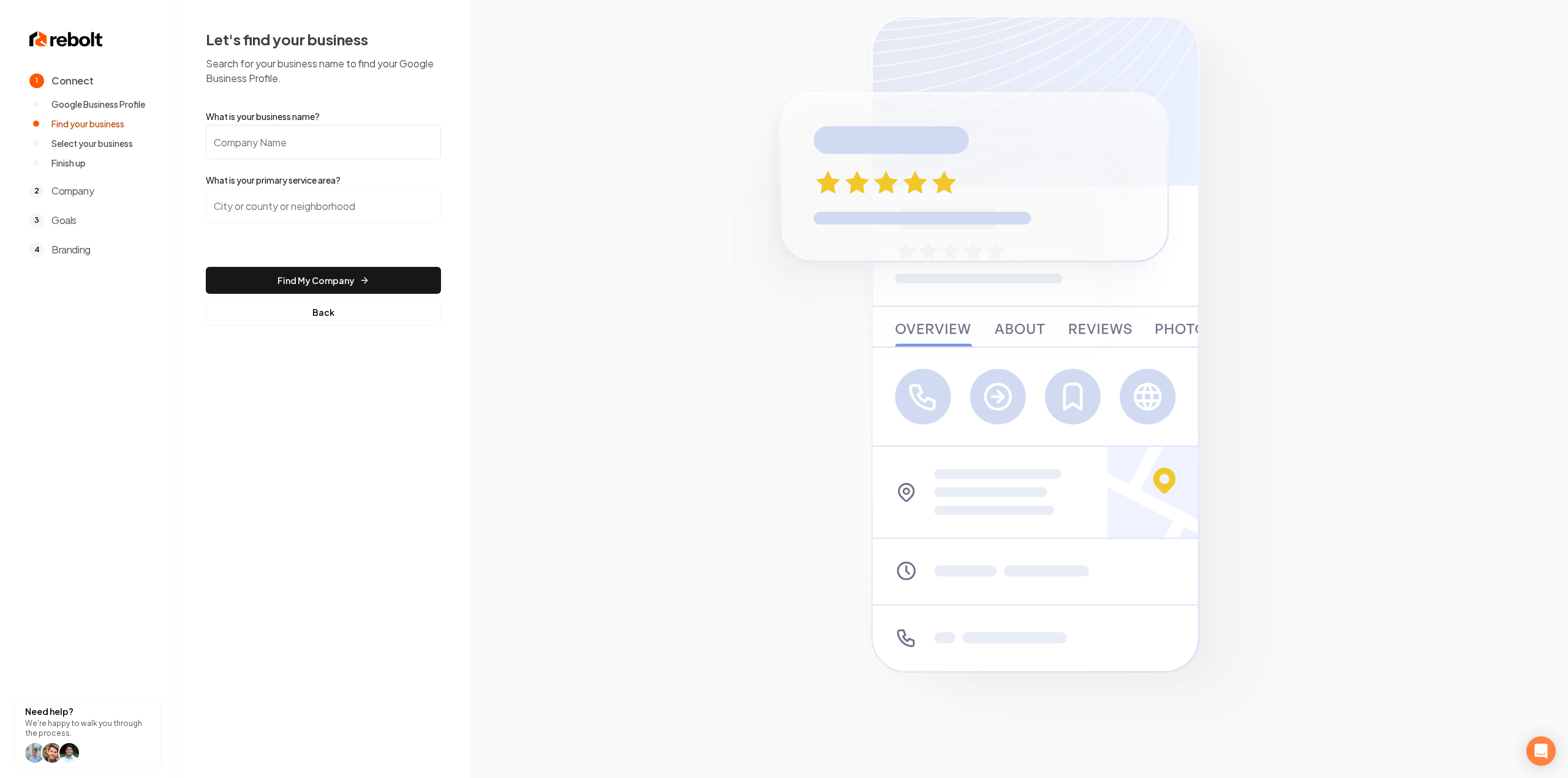
click at [352, 150] on input "What is your business name?" at bounding box center [324, 141] width 235 height 34
paste input "B’s Home Services"
type input "B’s Home Services"
click at [323, 202] on input "search" at bounding box center [324, 205] width 235 height 34
click at [364, 314] on button "Back" at bounding box center [324, 312] width 235 height 27
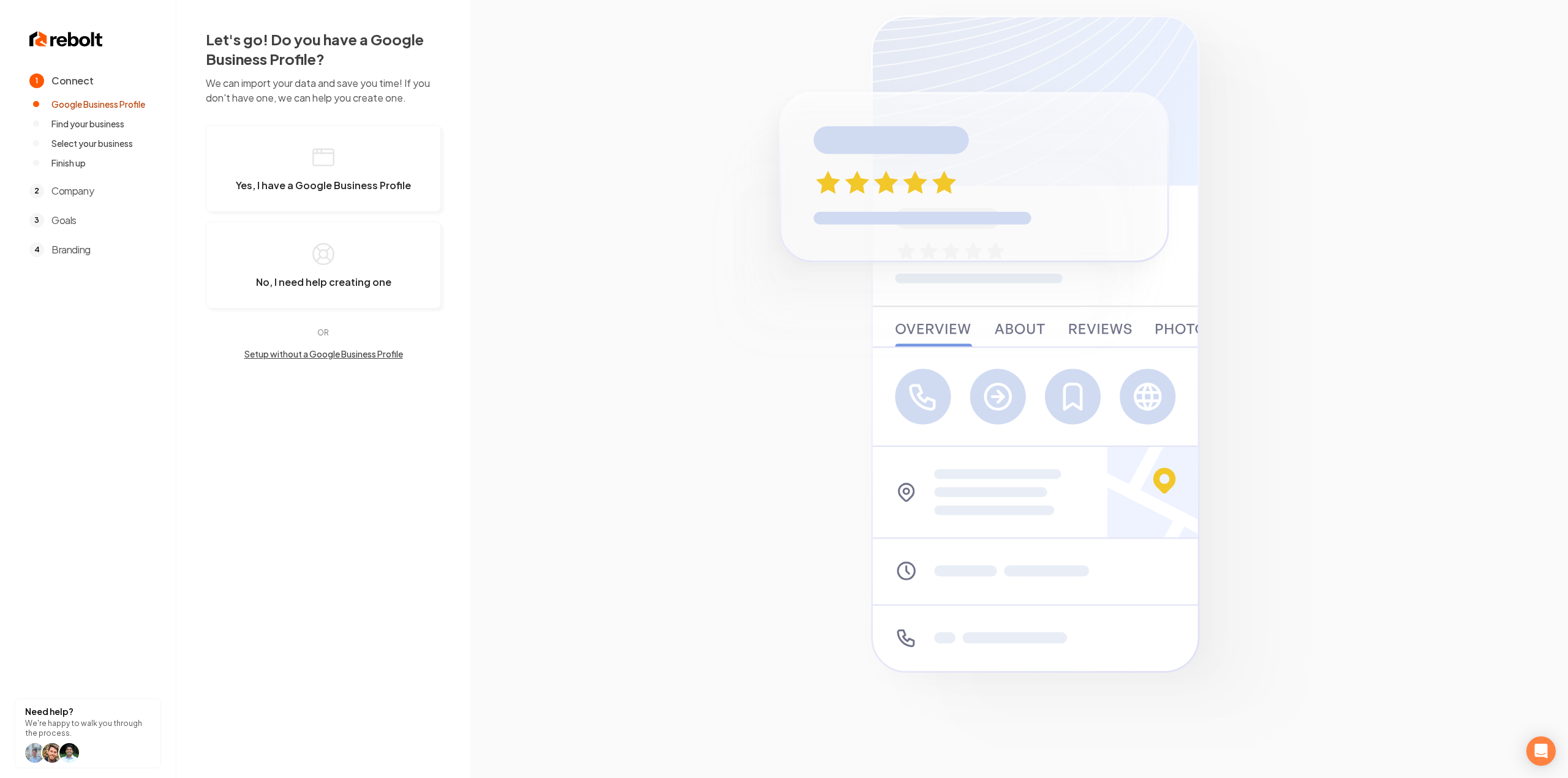
click at [318, 348] on button "Setup without a Google Business Profile" at bounding box center [324, 354] width 235 height 12
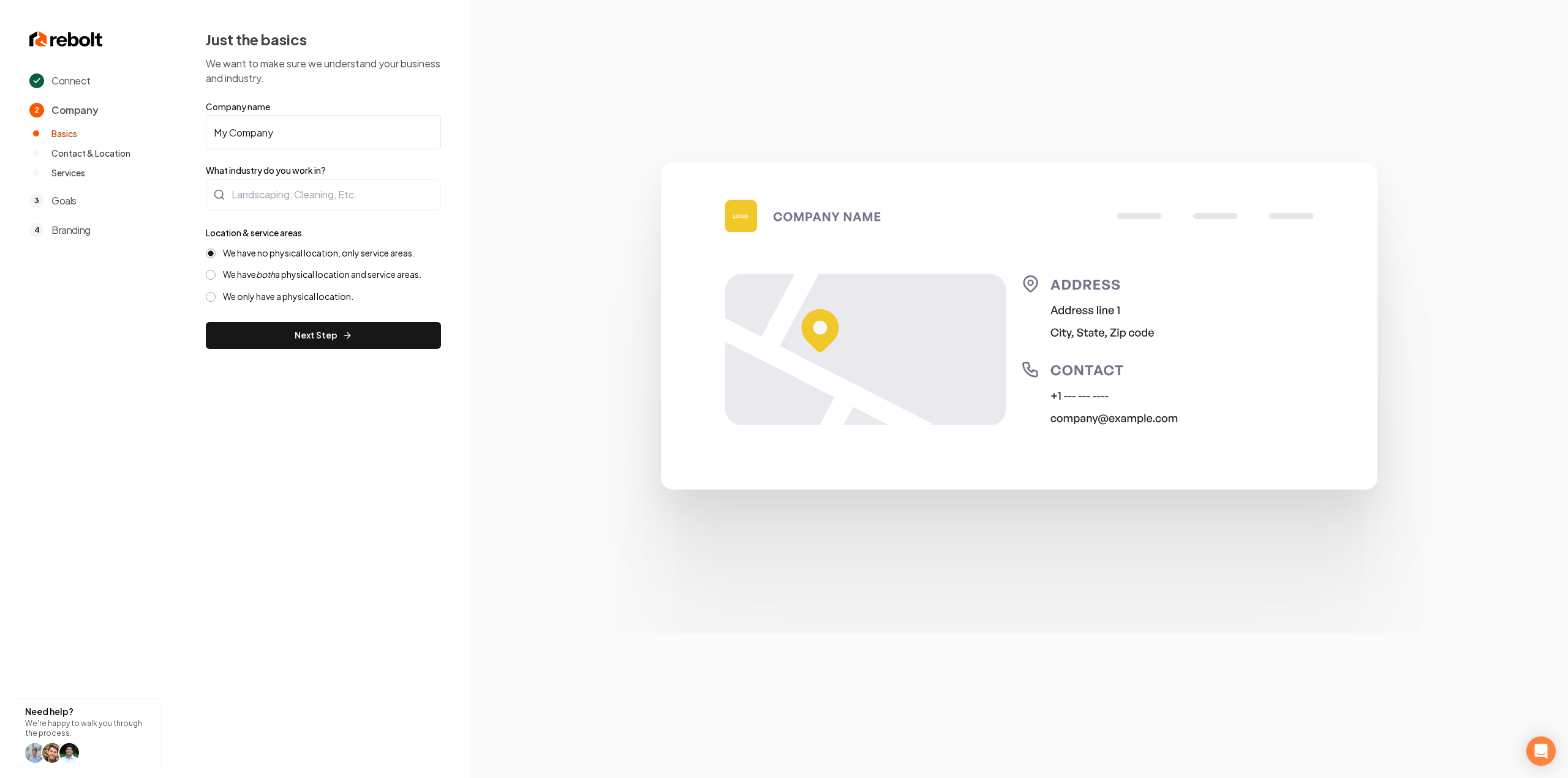
click at [296, 139] on input "My Company" at bounding box center [324, 132] width 235 height 34
click at [297, 140] on input "My Company" at bounding box center [324, 132] width 235 height 34
click at [297, 141] on input "My Company" at bounding box center [324, 132] width 235 height 34
paste input "B’s Home Services"
click at [288, 135] on input "My CompanyB’s Home Services" at bounding box center [324, 132] width 235 height 34
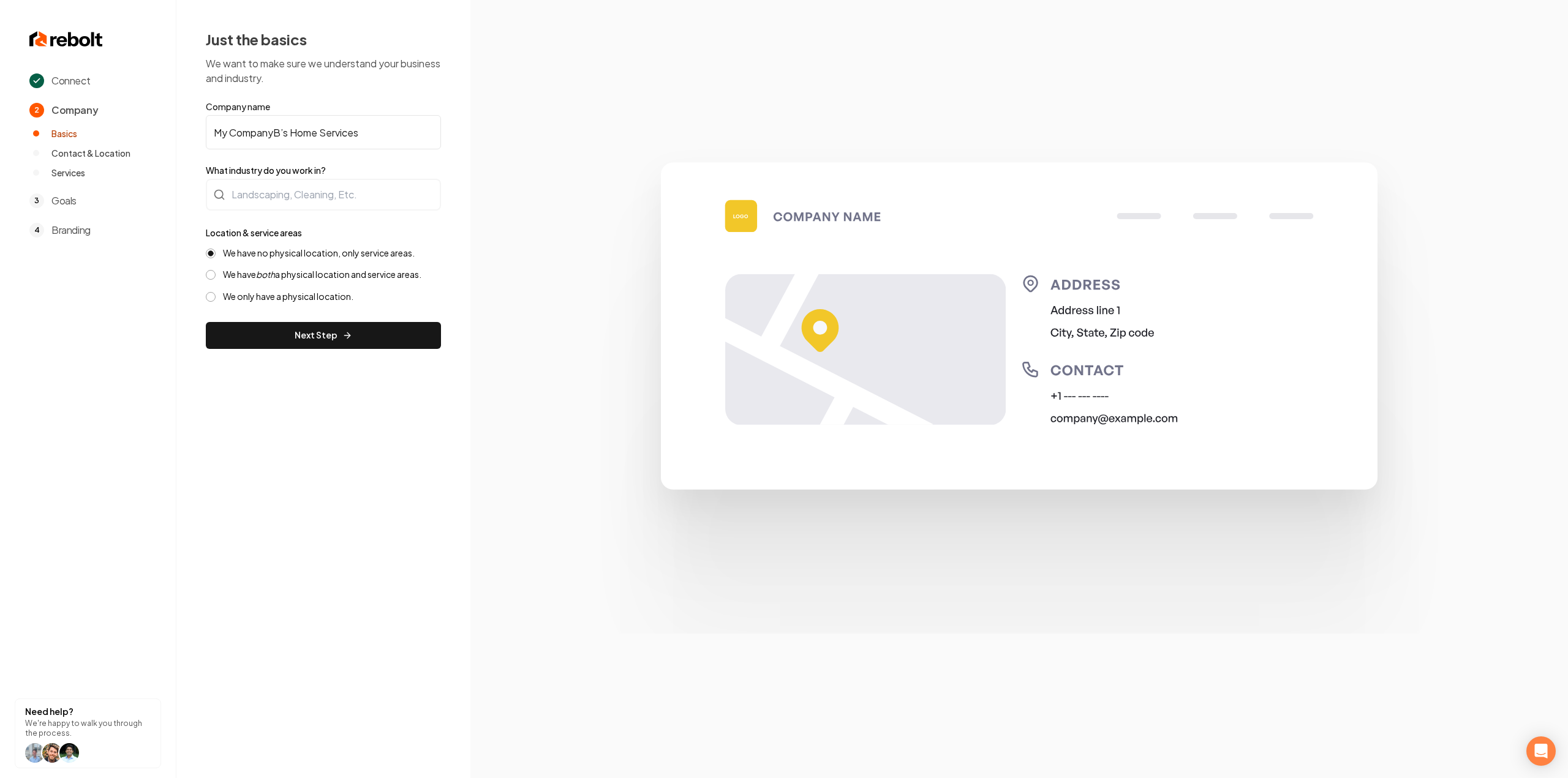
click at [288, 135] on input "My CompanyB’s Home Services" at bounding box center [324, 132] width 235 height 34
paste input "text"
type input "B’s Home Services"
click at [291, 190] on div at bounding box center [324, 195] width 235 height 32
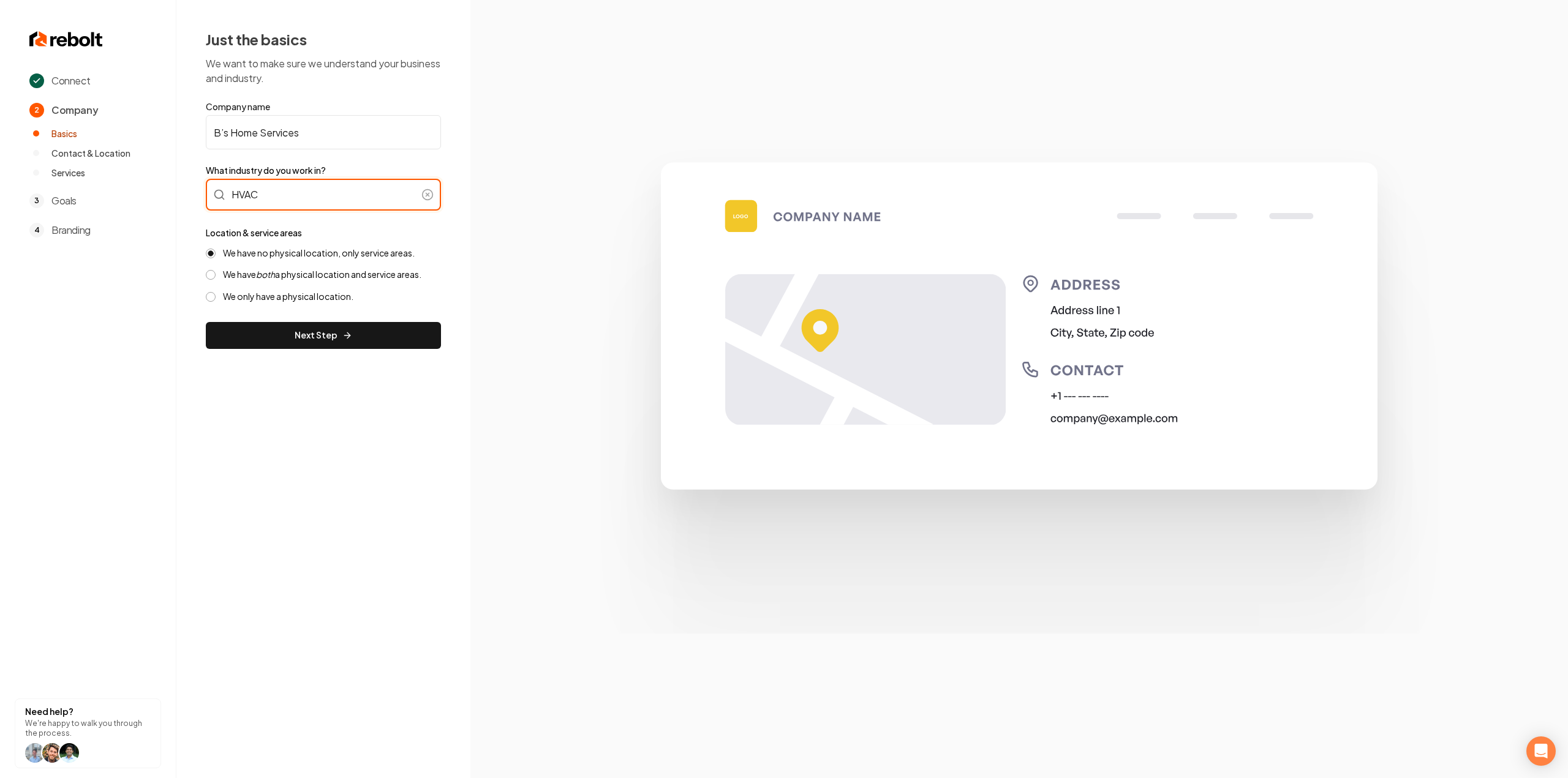
type input "HVAC"
click at [285, 330] on button "Next Step" at bounding box center [324, 335] width 235 height 27
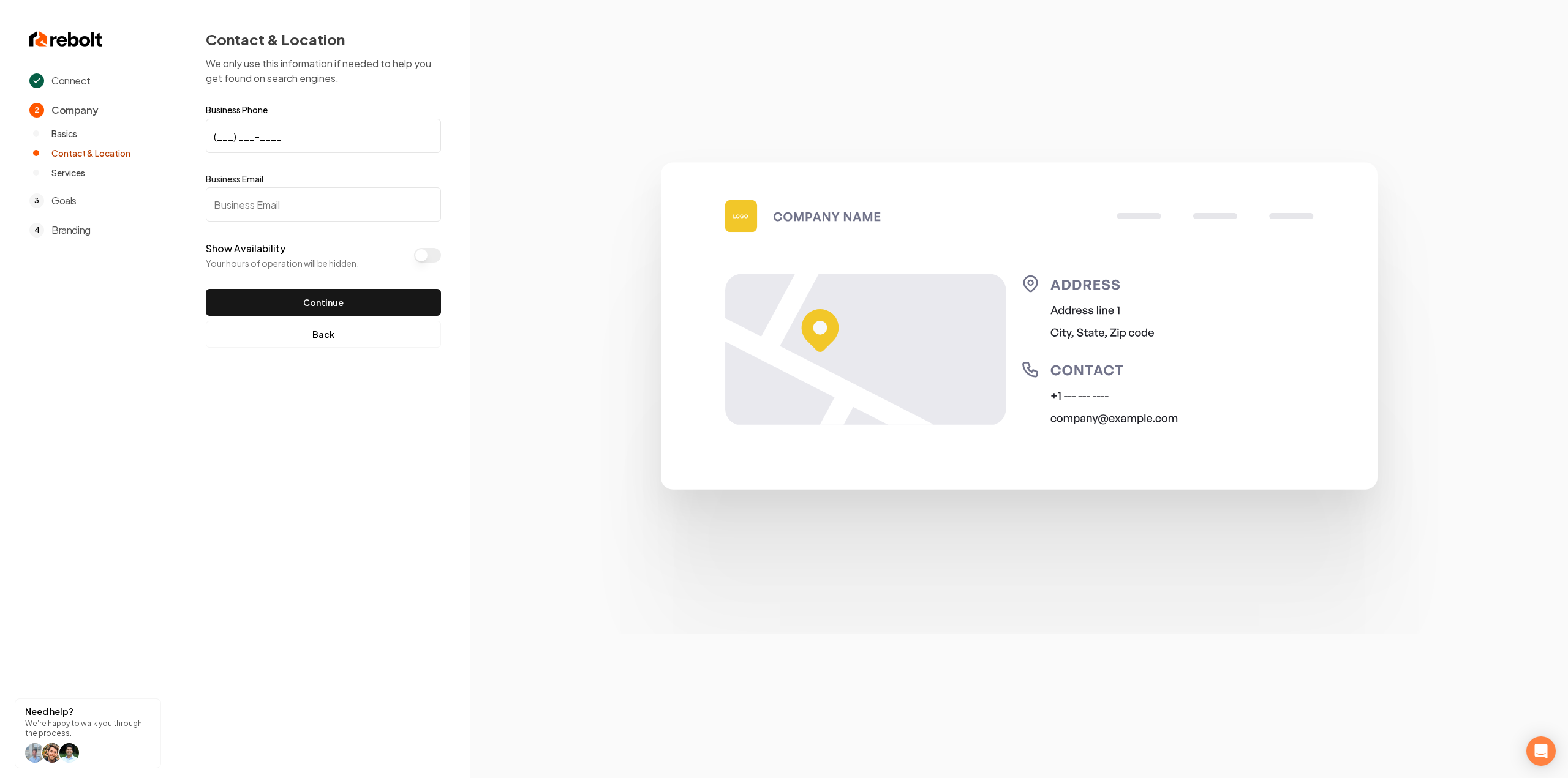
click at [247, 211] on input "Business Email" at bounding box center [324, 204] width 235 height 34
paste input "chulapa94@icloud.com"
type input "chulapa94@icloud.com"
click at [321, 125] on input "(___) ___-____" at bounding box center [324, 135] width 235 height 34
paste input "224) 509-2719"
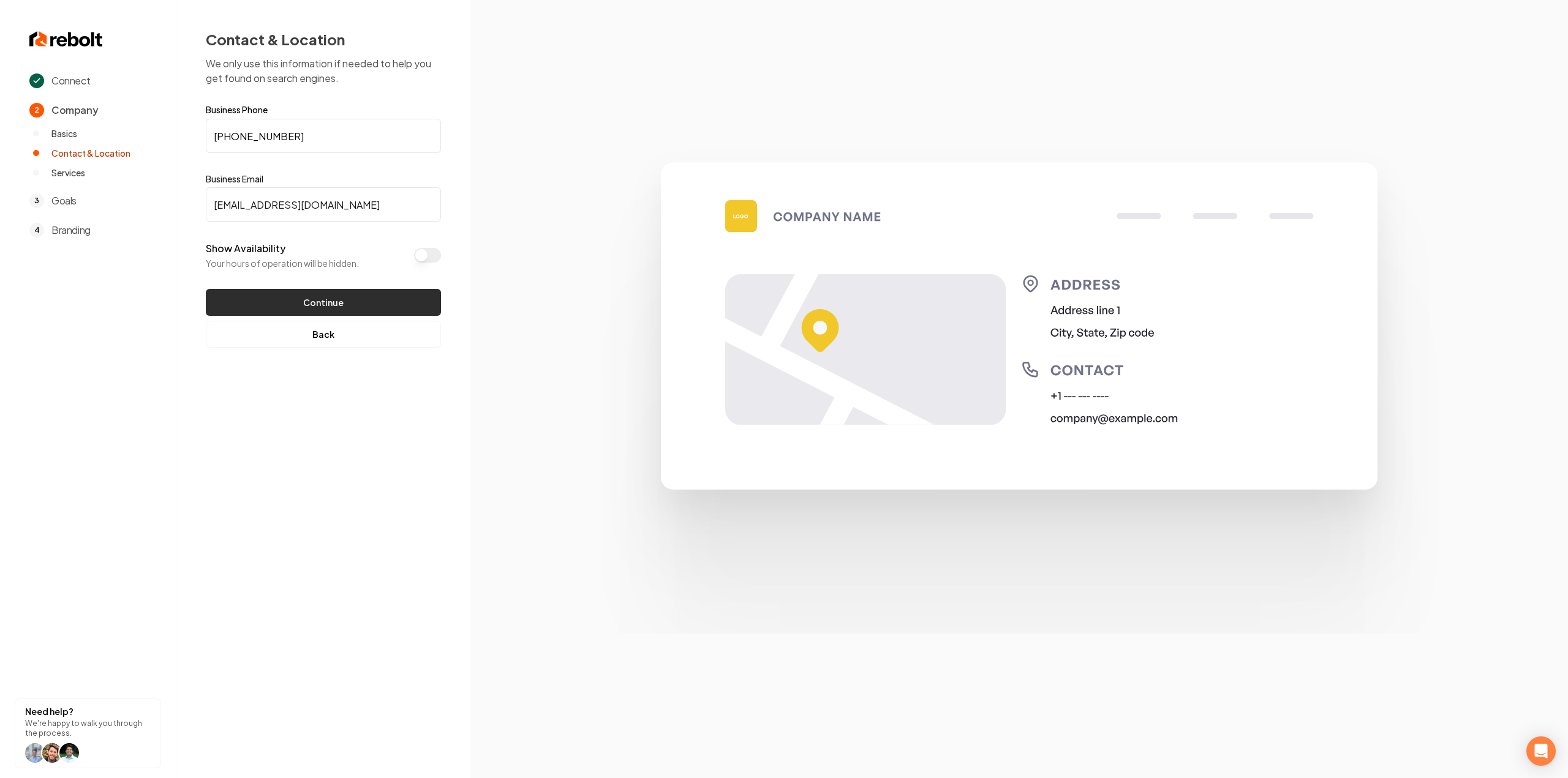
type input "(224) 509-2719"
click at [310, 297] on button "Continue" at bounding box center [324, 303] width 235 height 27
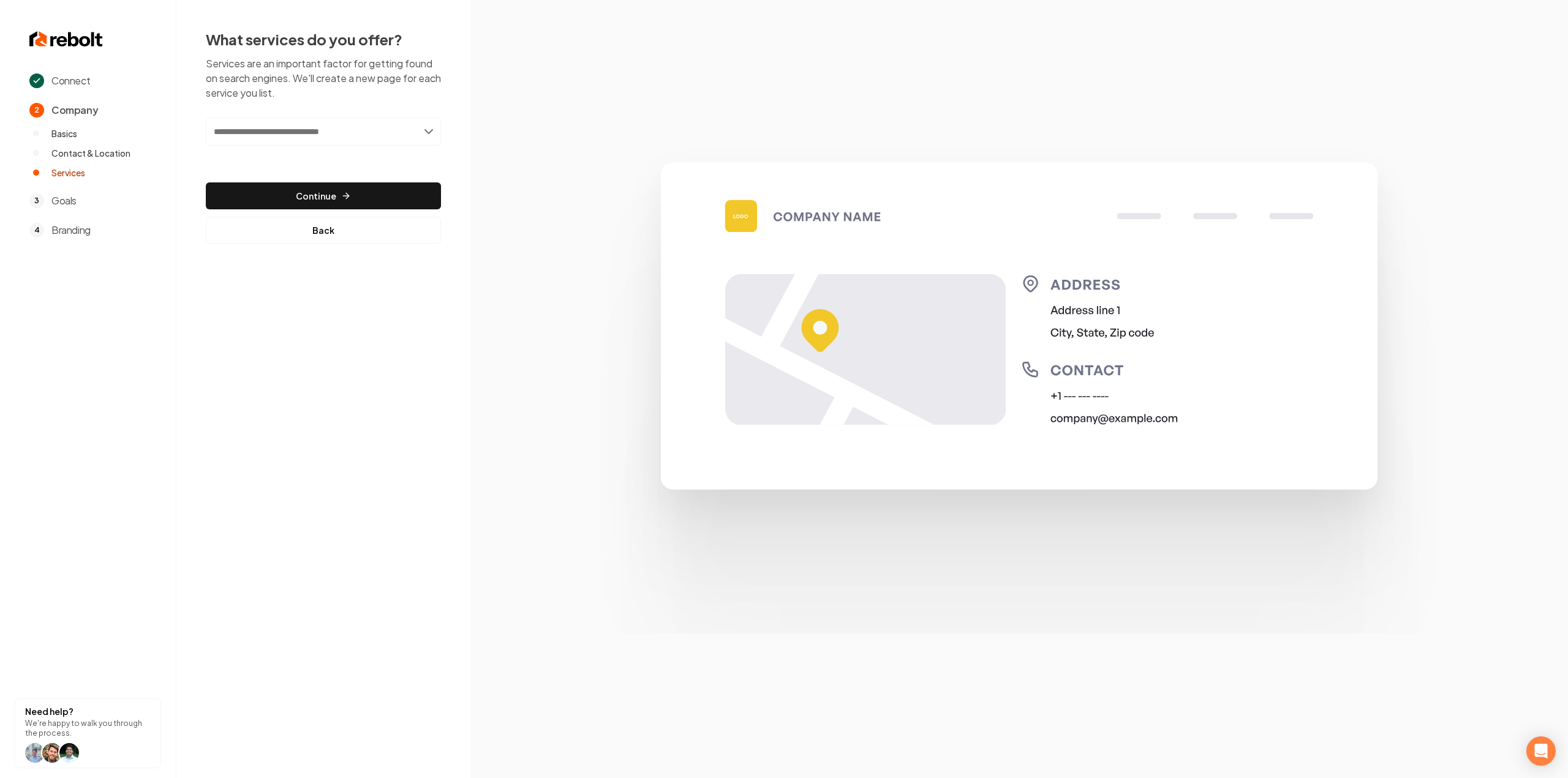
click at [360, 144] on input "text" at bounding box center [324, 132] width 235 height 28
click at [270, 125] on input "text" at bounding box center [324, 132] width 235 height 28
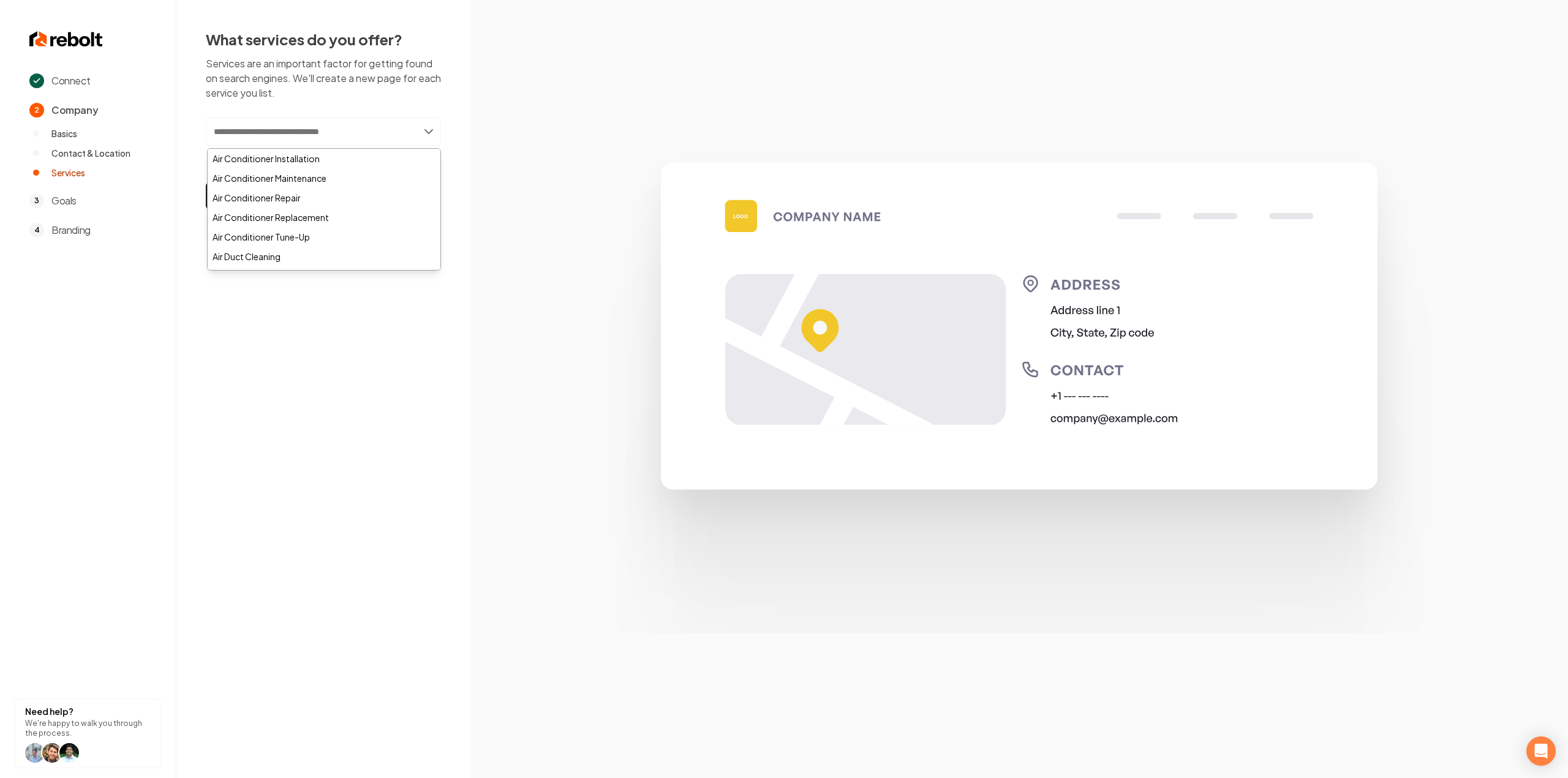
click at [268, 129] on input "text" at bounding box center [324, 132] width 235 height 28
click at [271, 151] on div "Air Conditioner Installation" at bounding box center [324, 159] width 232 height 19
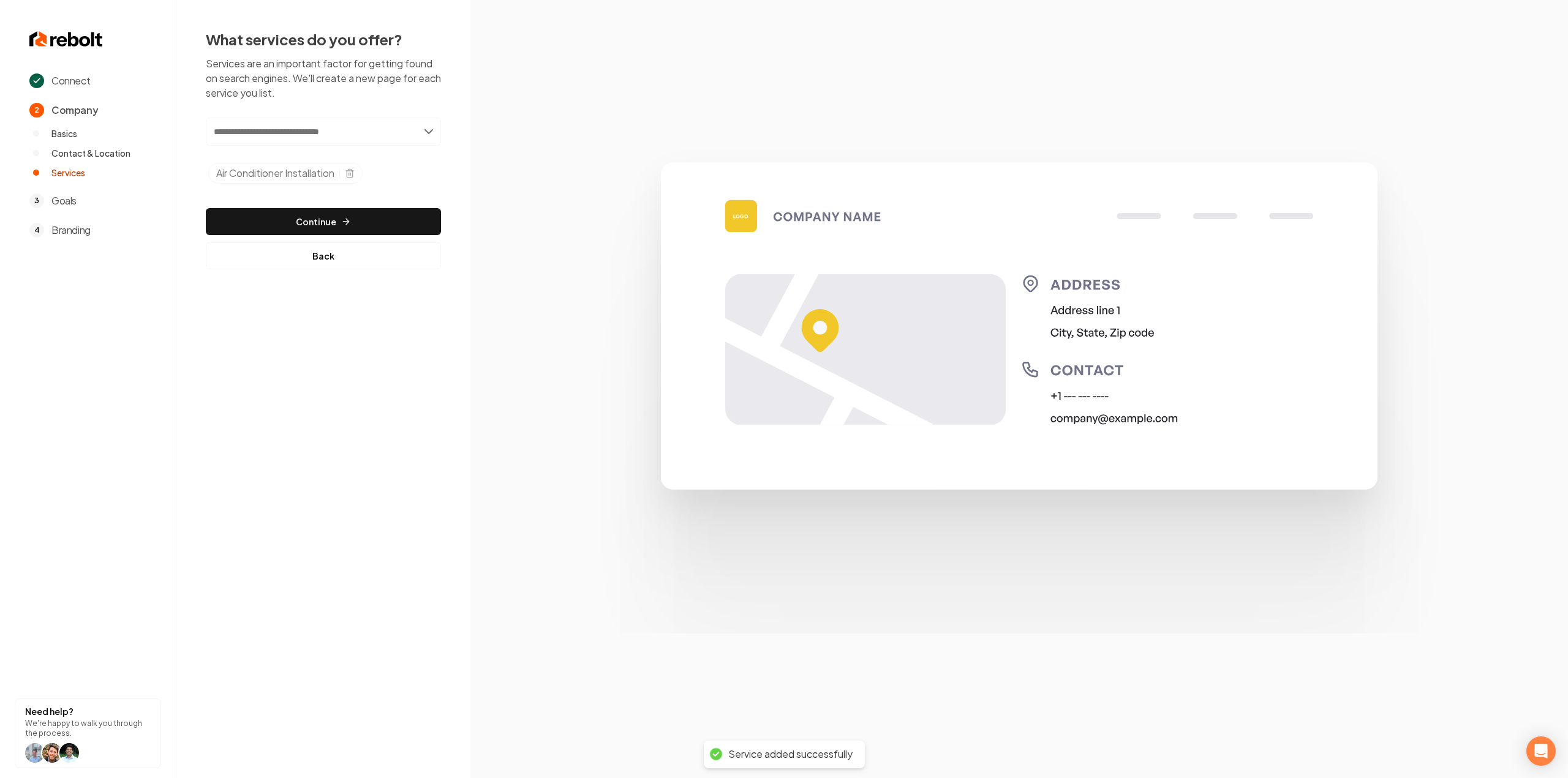
click at [272, 134] on input "text" at bounding box center [324, 132] width 235 height 28
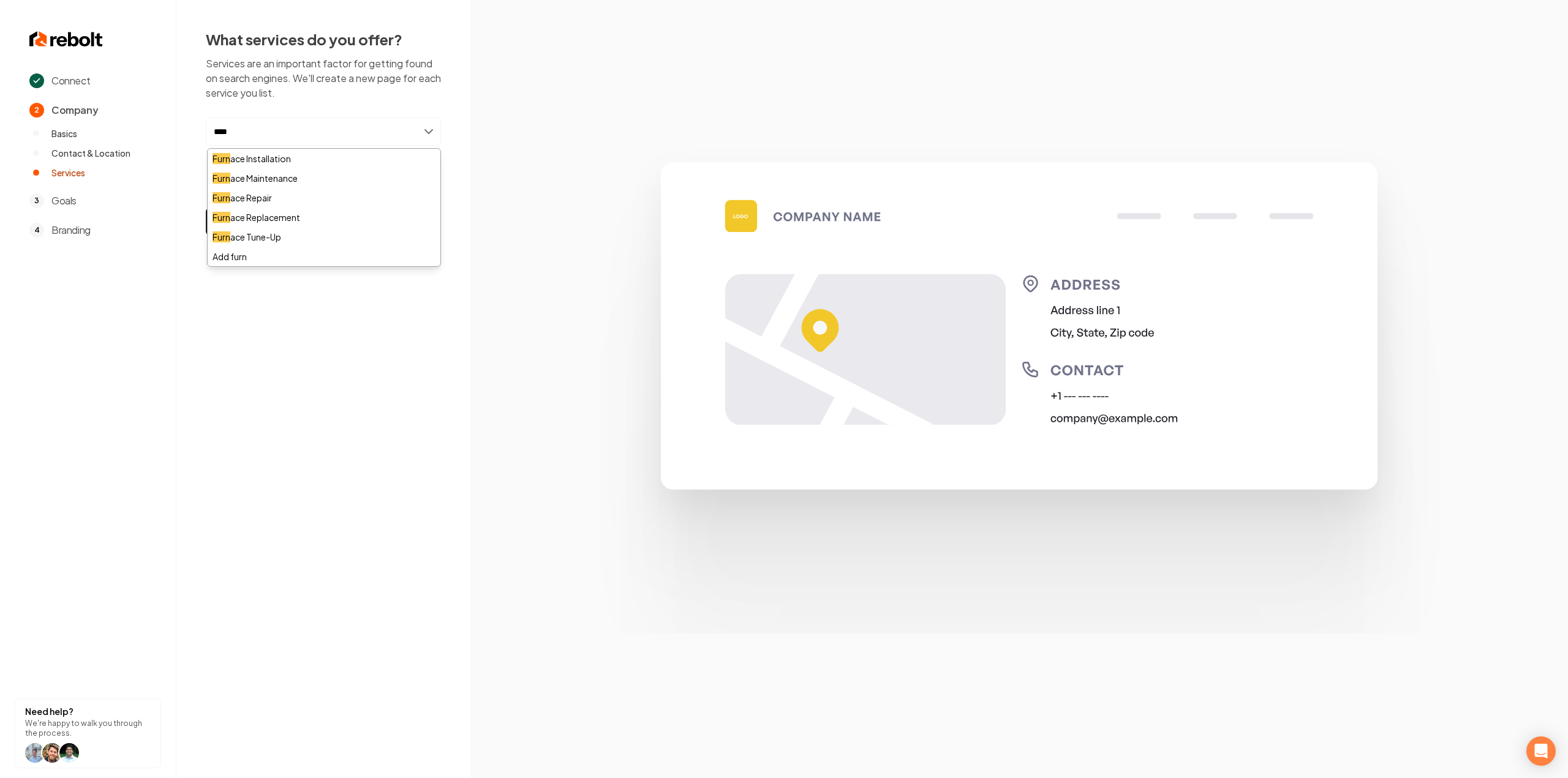
type input "*****"
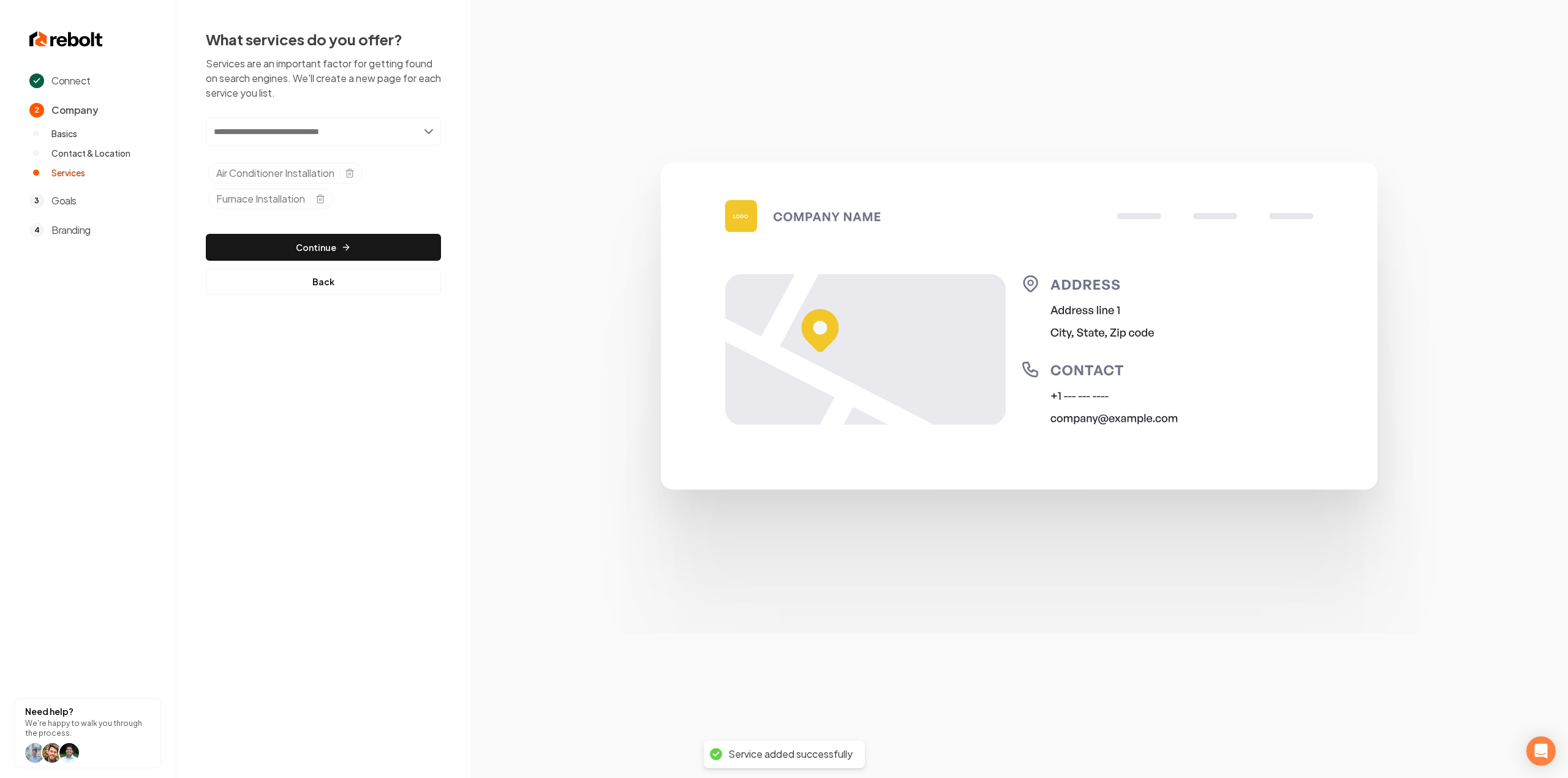
click at [272, 134] on input "text" at bounding box center [324, 132] width 235 height 28
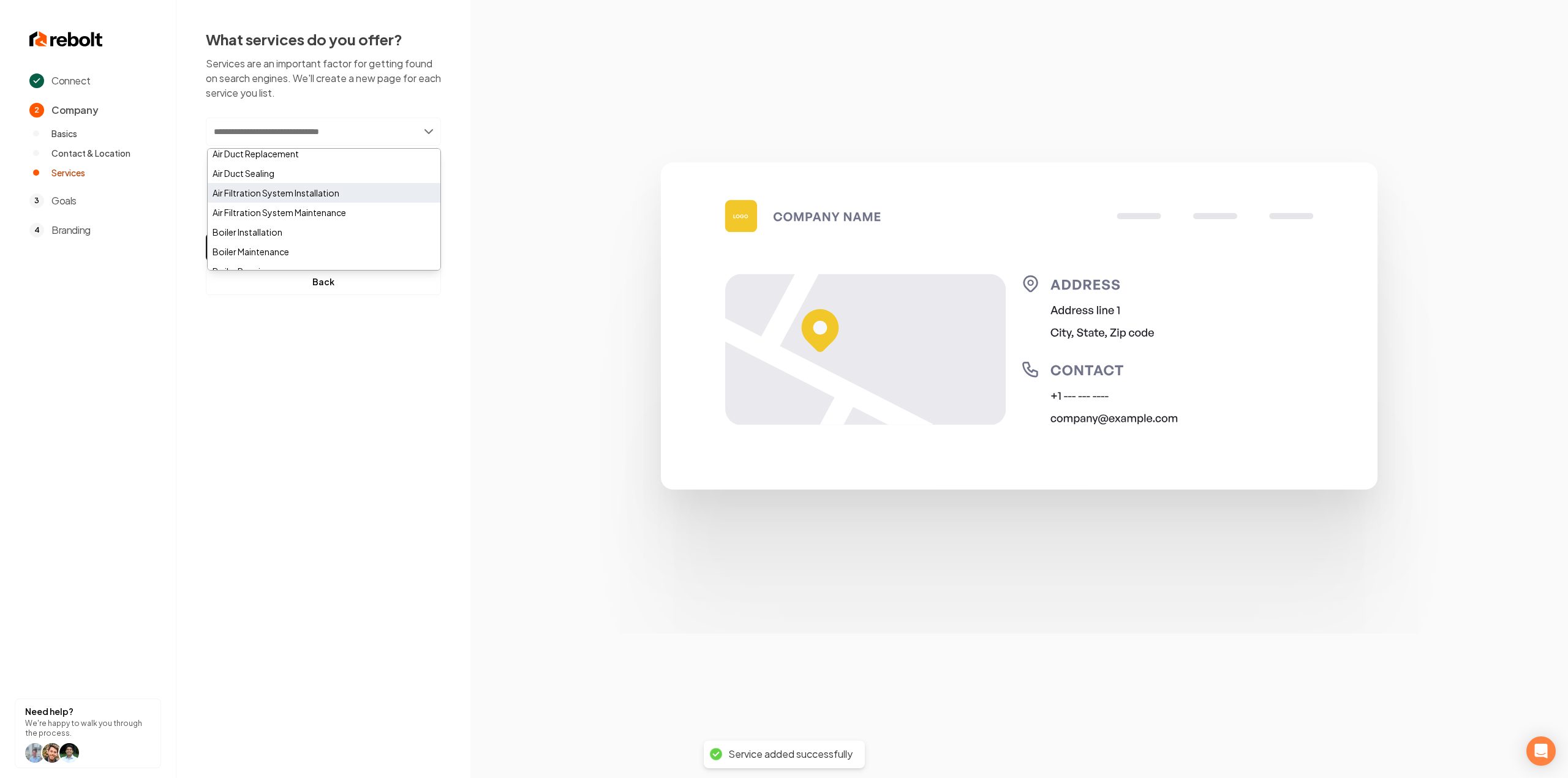
scroll to position [61, 0]
click at [295, 198] on div "Air Duct Cleaning" at bounding box center [324, 196] width 232 height 19
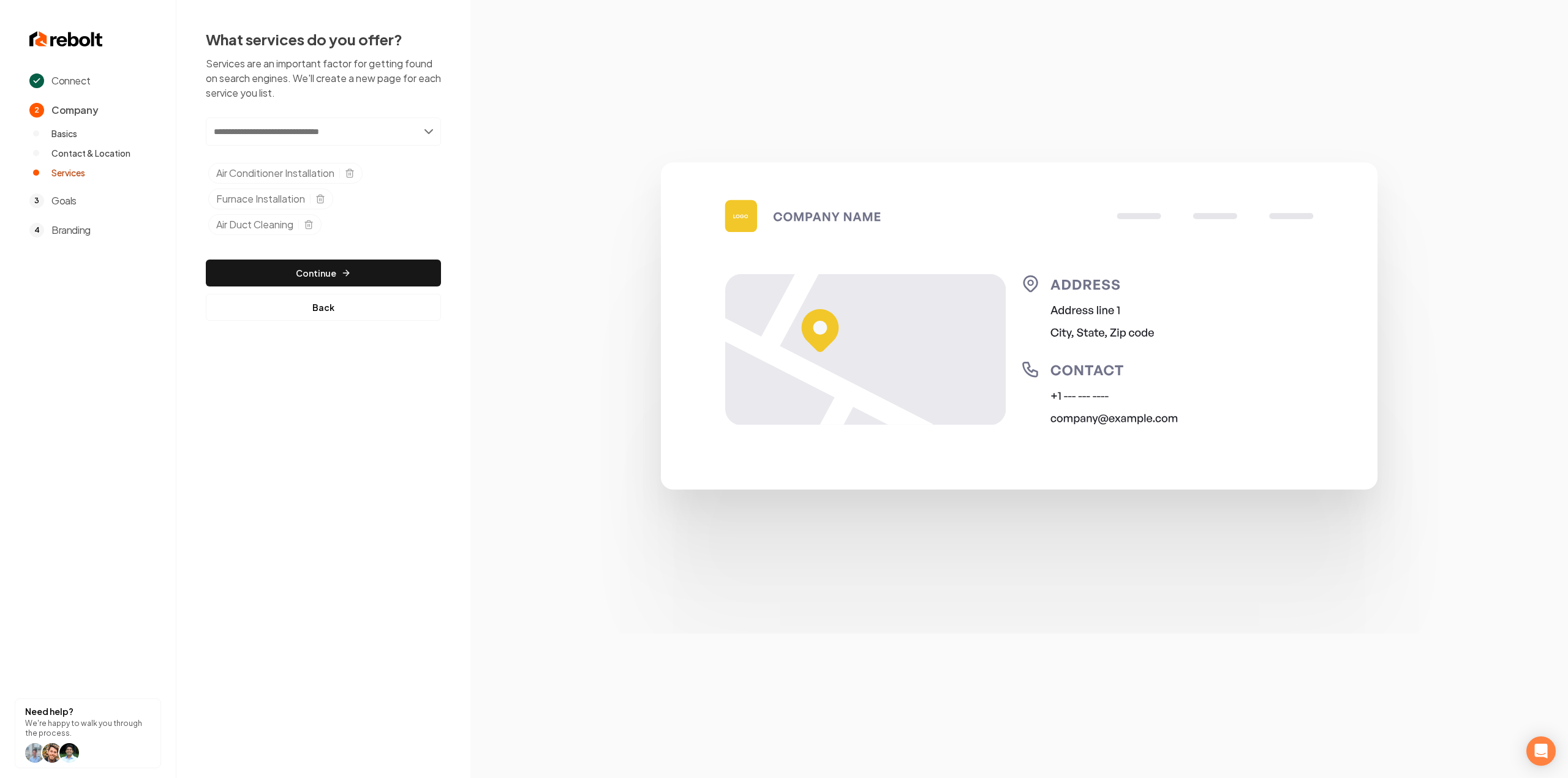
click at [338, 254] on div "Add new or select from suggestions Select a service Air Conditioner Installatio…" at bounding box center [324, 219] width 235 height 203
click at [336, 261] on button "Continue" at bounding box center [324, 273] width 235 height 27
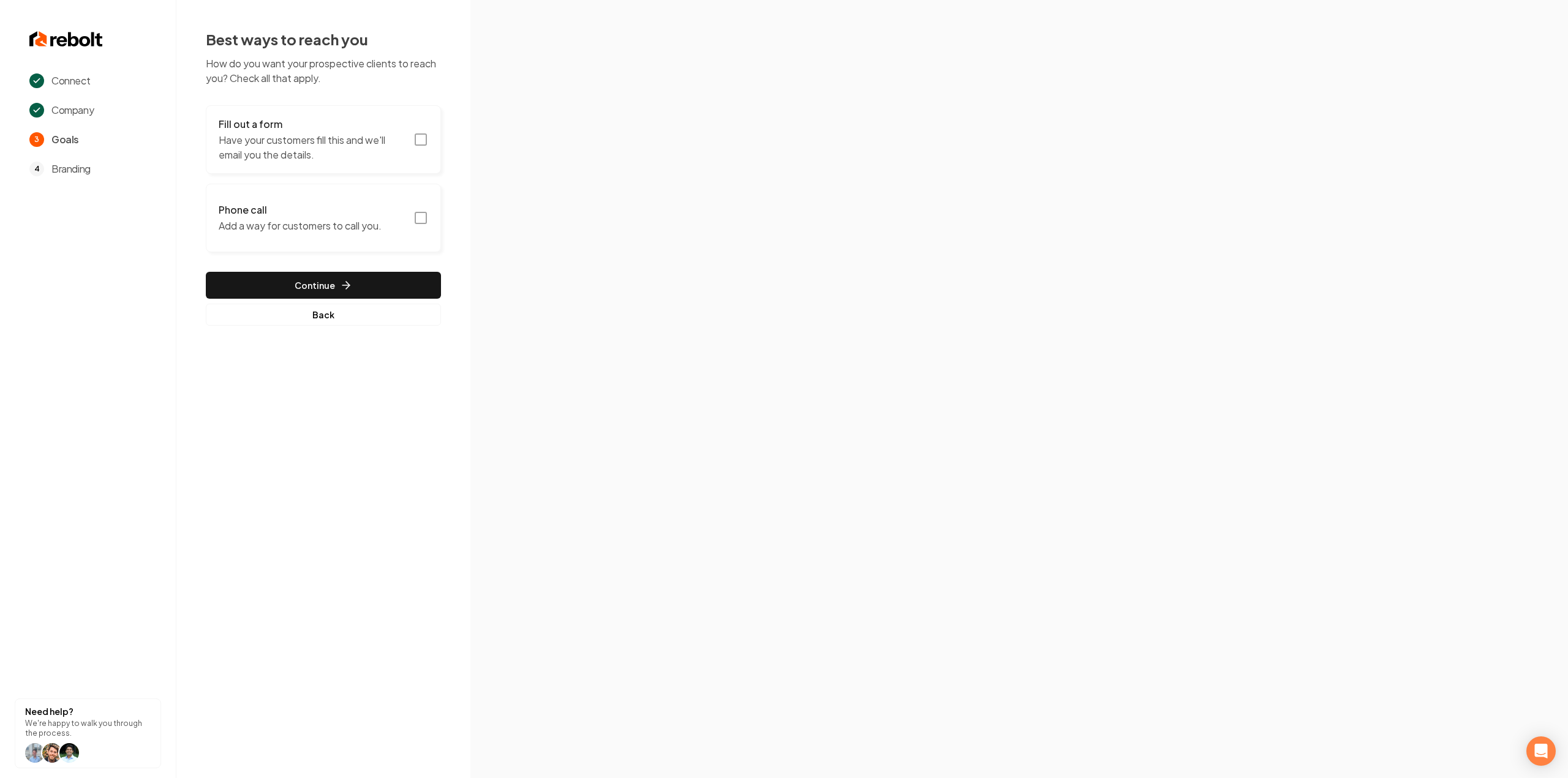
click at [420, 143] on icon "button" at bounding box center [420, 139] width 15 height 15
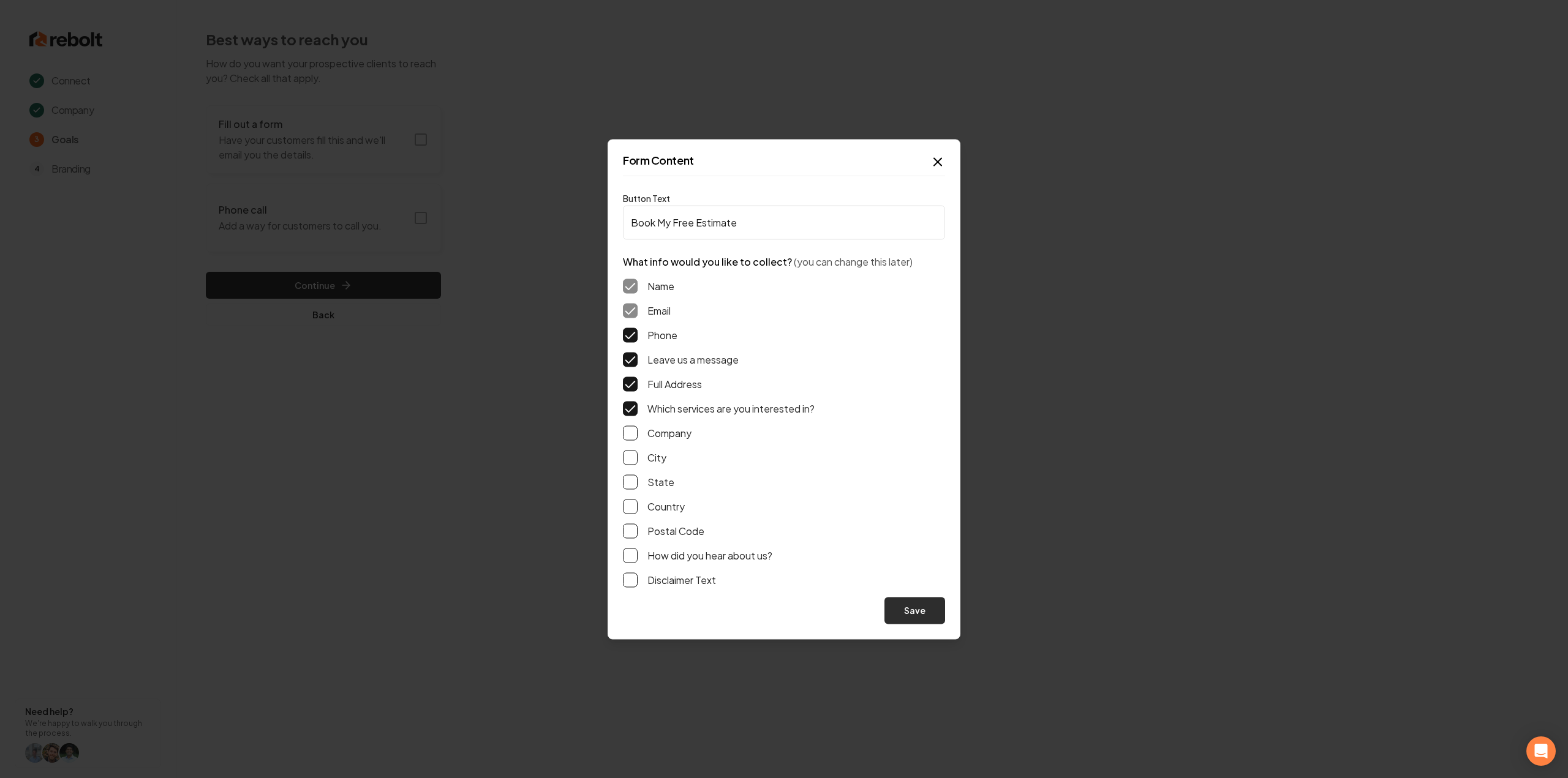
click at [905, 607] on button "Save" at bounding box center [914, 610] width 61 height 27
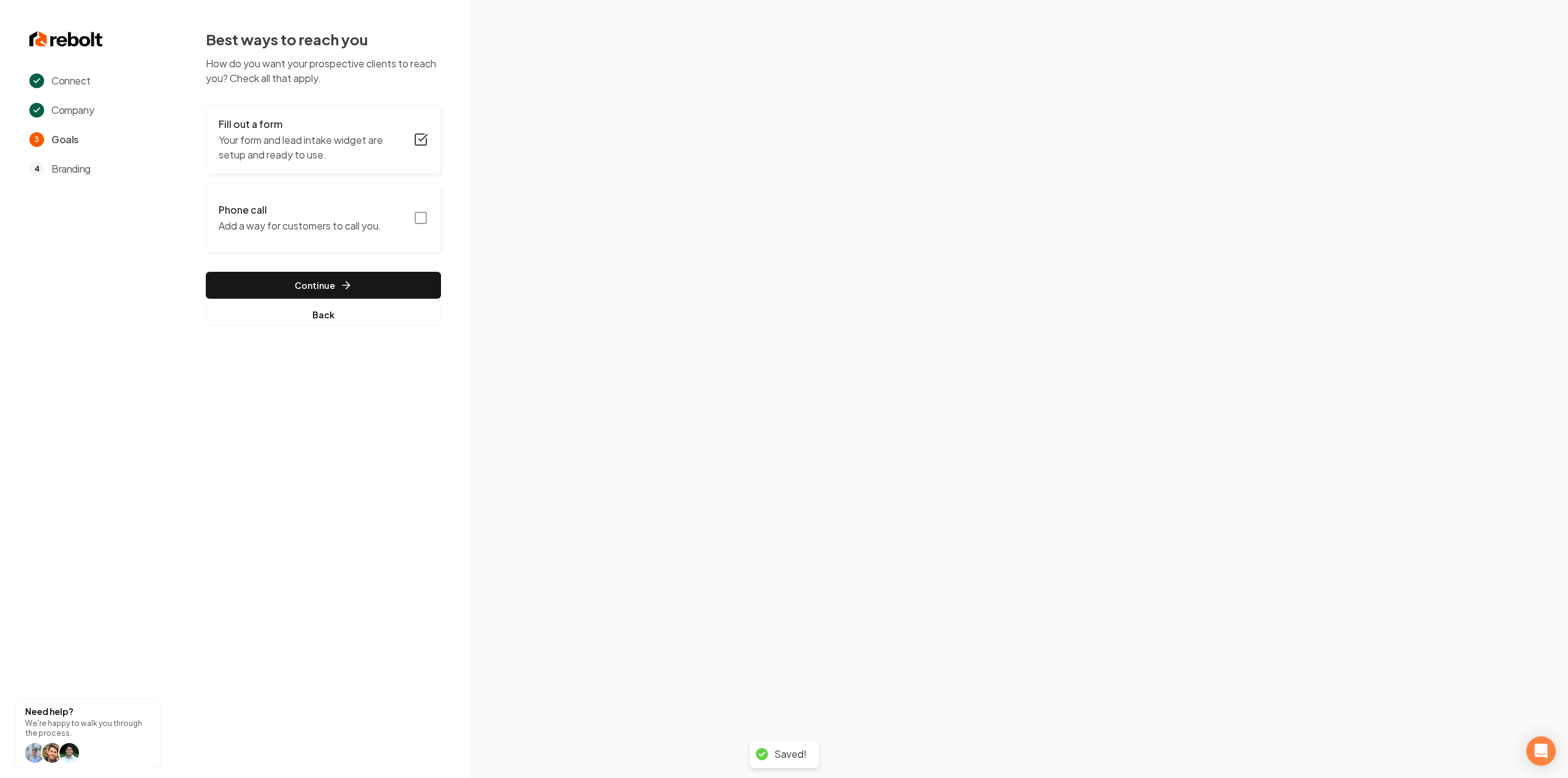
click at [417, 211] on icon "button" at bounding box center [420, 218] width 15 height 15
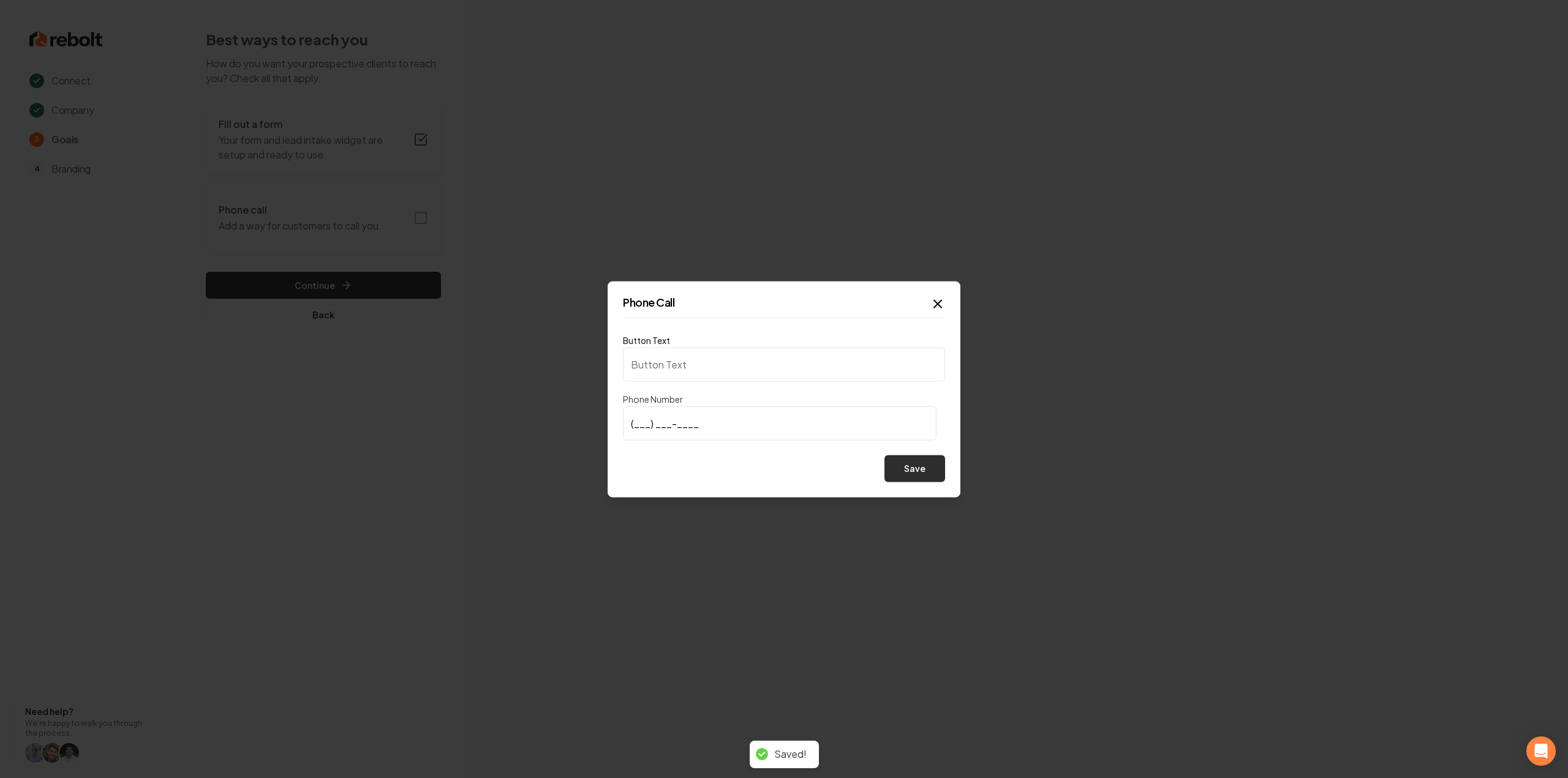
type input "Call us"
type input "(224) 509-2719"
click at [915, 468] on button "Save" at bounding box center [914, 468] width 61 height 27
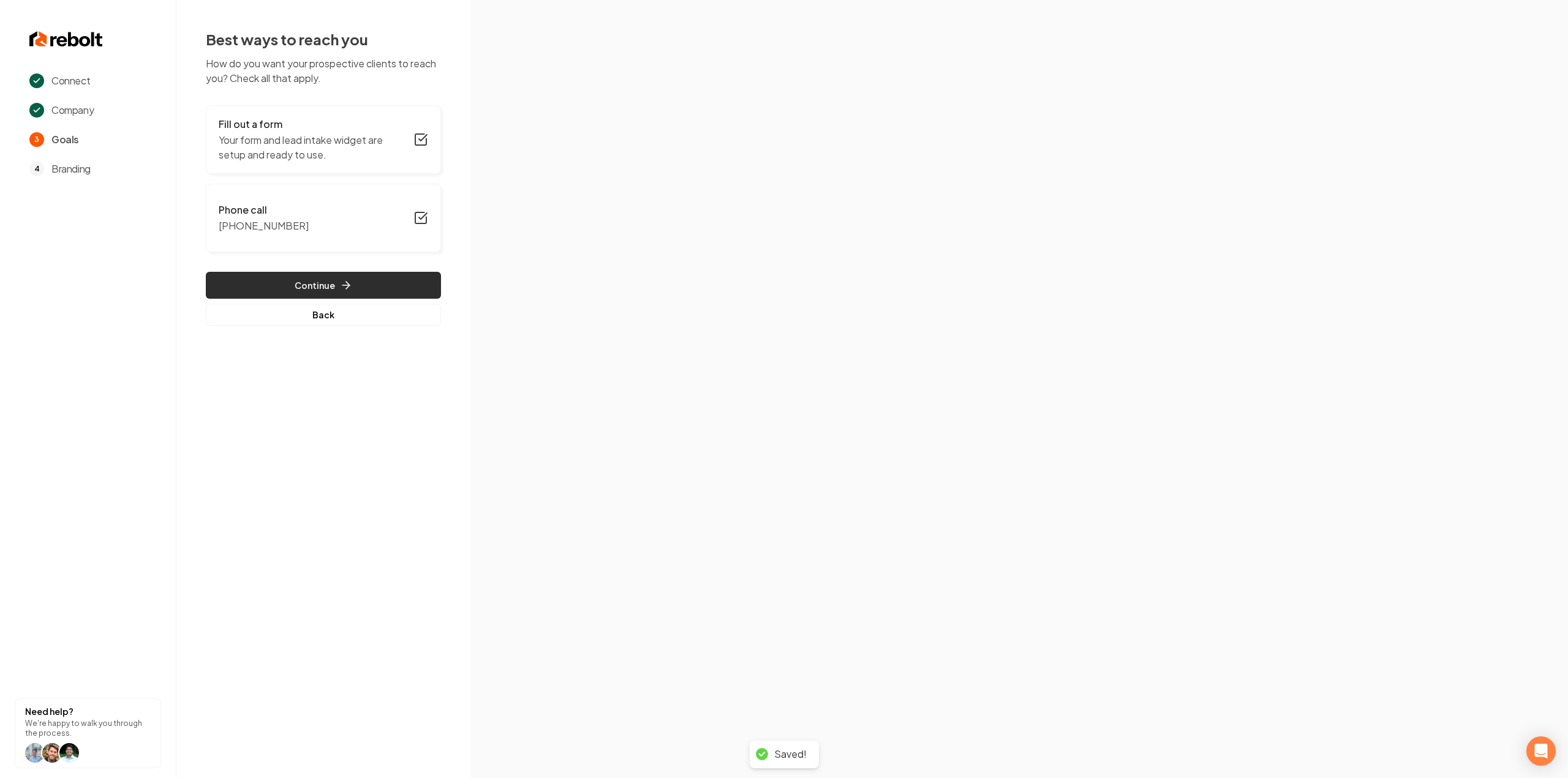
click at [319, 282] on button "Continue" at bounding box center [324, 285] width 235 height 27
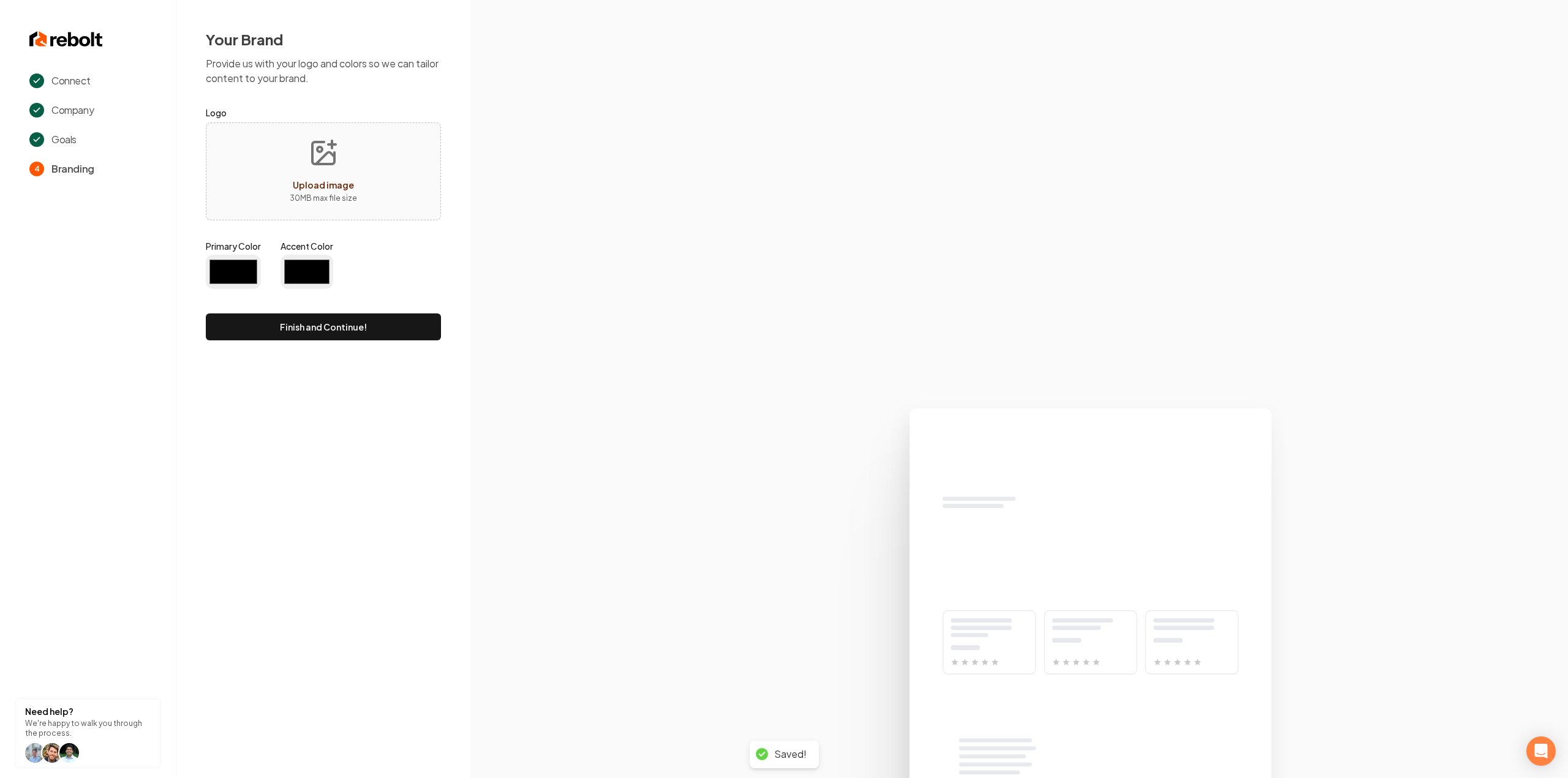
type input "#194d33"
type input "#70be00"
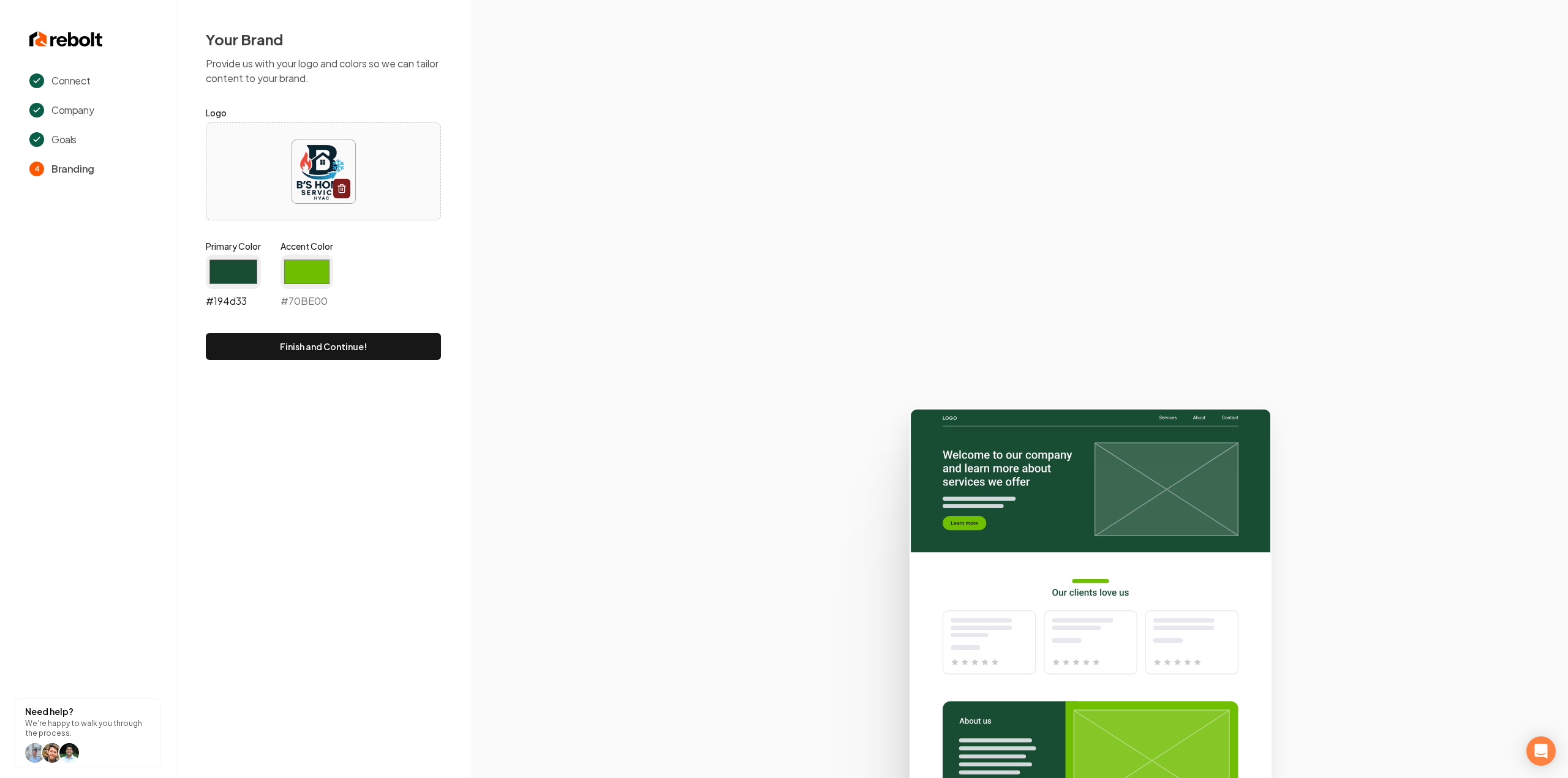
click at [247, 274] on input "#194d33" at bounding box center [233, 271] width 55 height 34
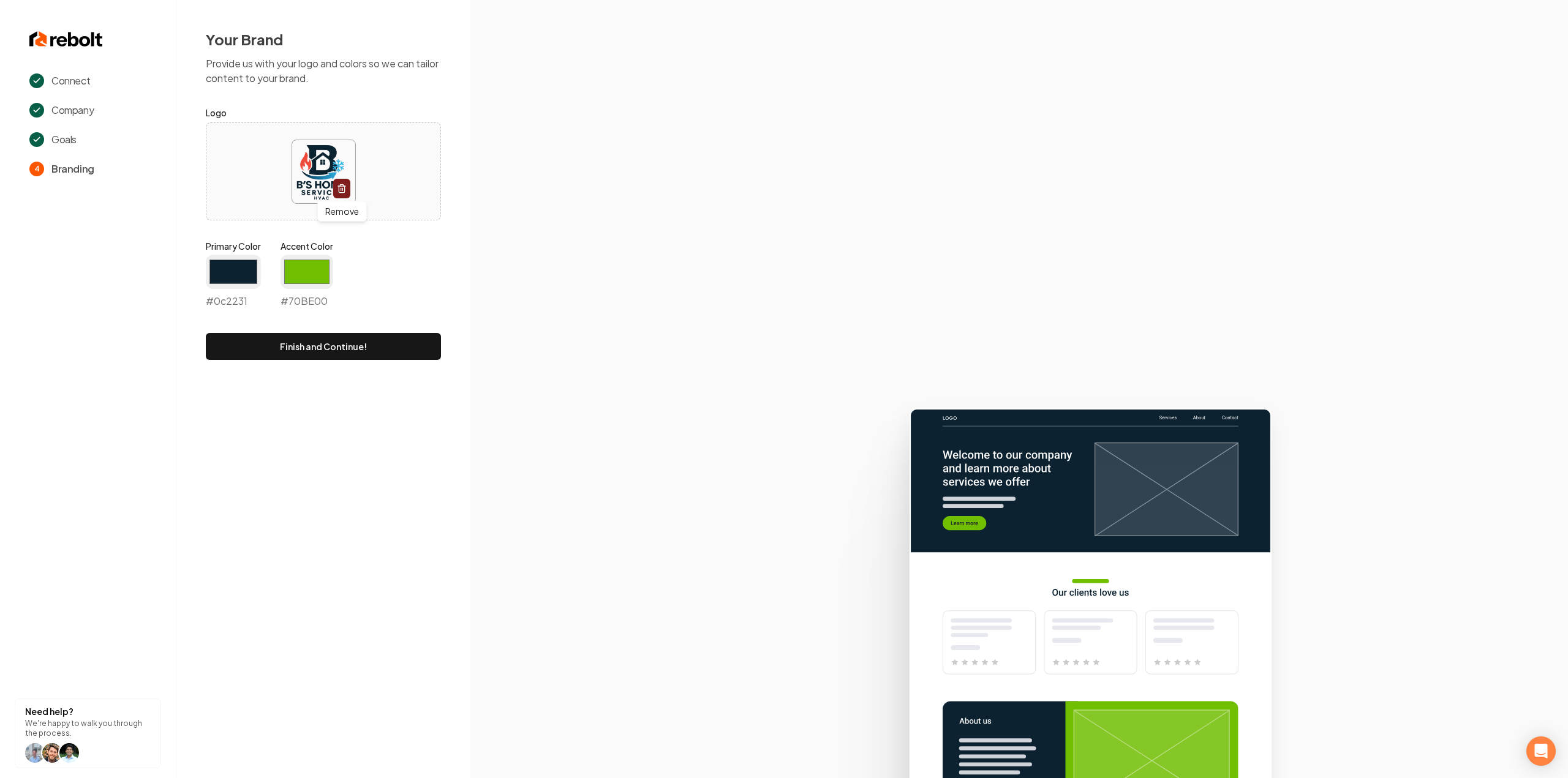
type input "#0c2231"
drag, startPoint x: 387, startPoint y: 239, endPoint x: 380, endPoint y: 246, distance: 9.9
click at [387, 239] on form "Logo Remove Remove Primary Color #0c2231 #0c2231 Accent Color #70be00 #70BE00 F…" at bounding box center [324, 232] width 235 height 254
click at [316, 265] on input "#70be00" at bounding box center [307, 271] width 53 height 34
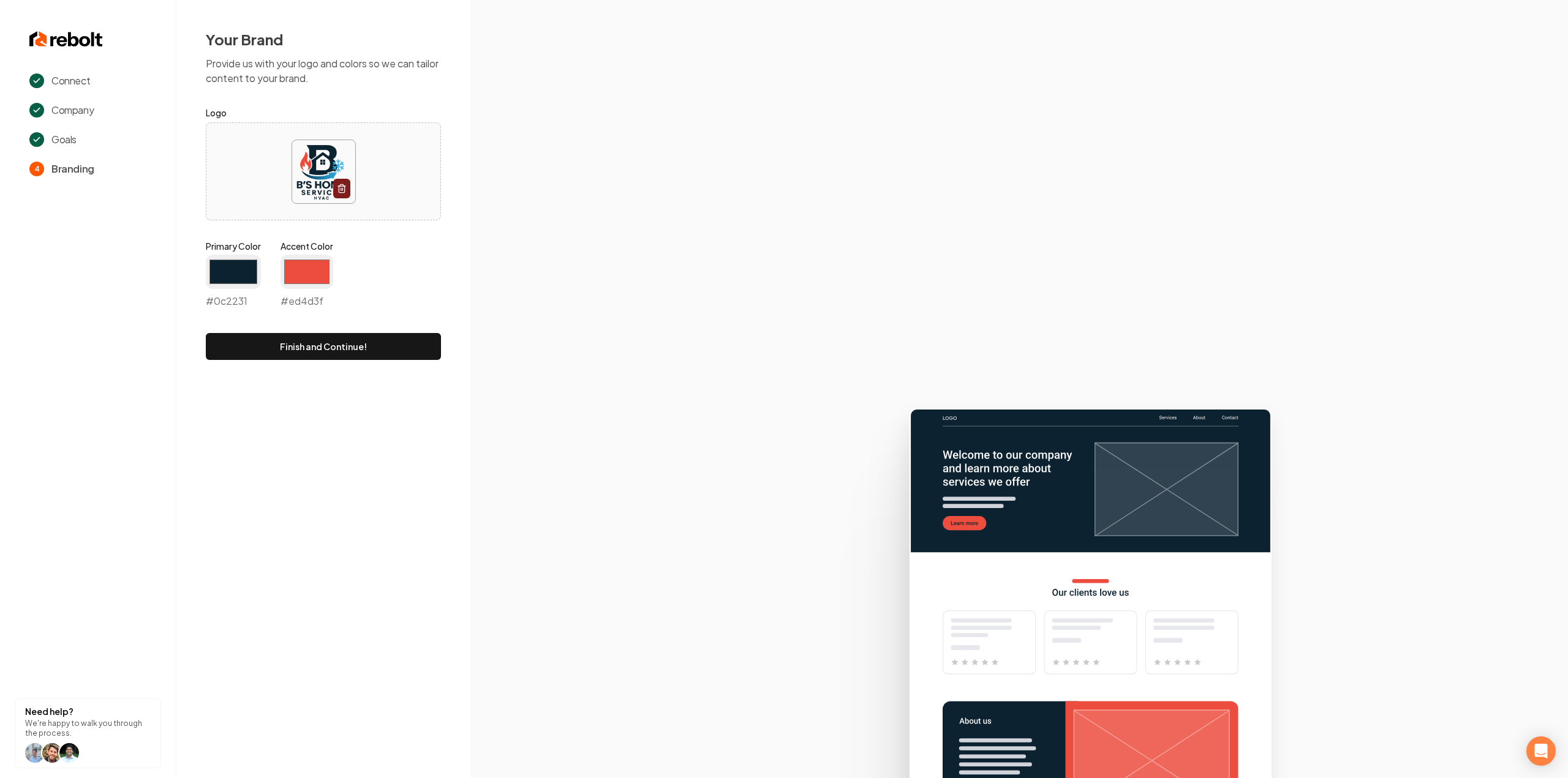
type input "#ed4d3f"
click at [378, 233] on form "Logo Primary Color #0c2231 #0c2231 Accent Color #ed4d3f #ed4d3f Finish and Cont…" at bounding box center [324, 232] width 235 height 254
click at [372, 363] on div "Your Brand Provide us with your logo and colors so we can tailor content to you…" at bounding box center [323, 195] width 294 height 389
click at [373, 353] on button "Finish and Continue!" at bounding box center [324, 346] width 235 height 27
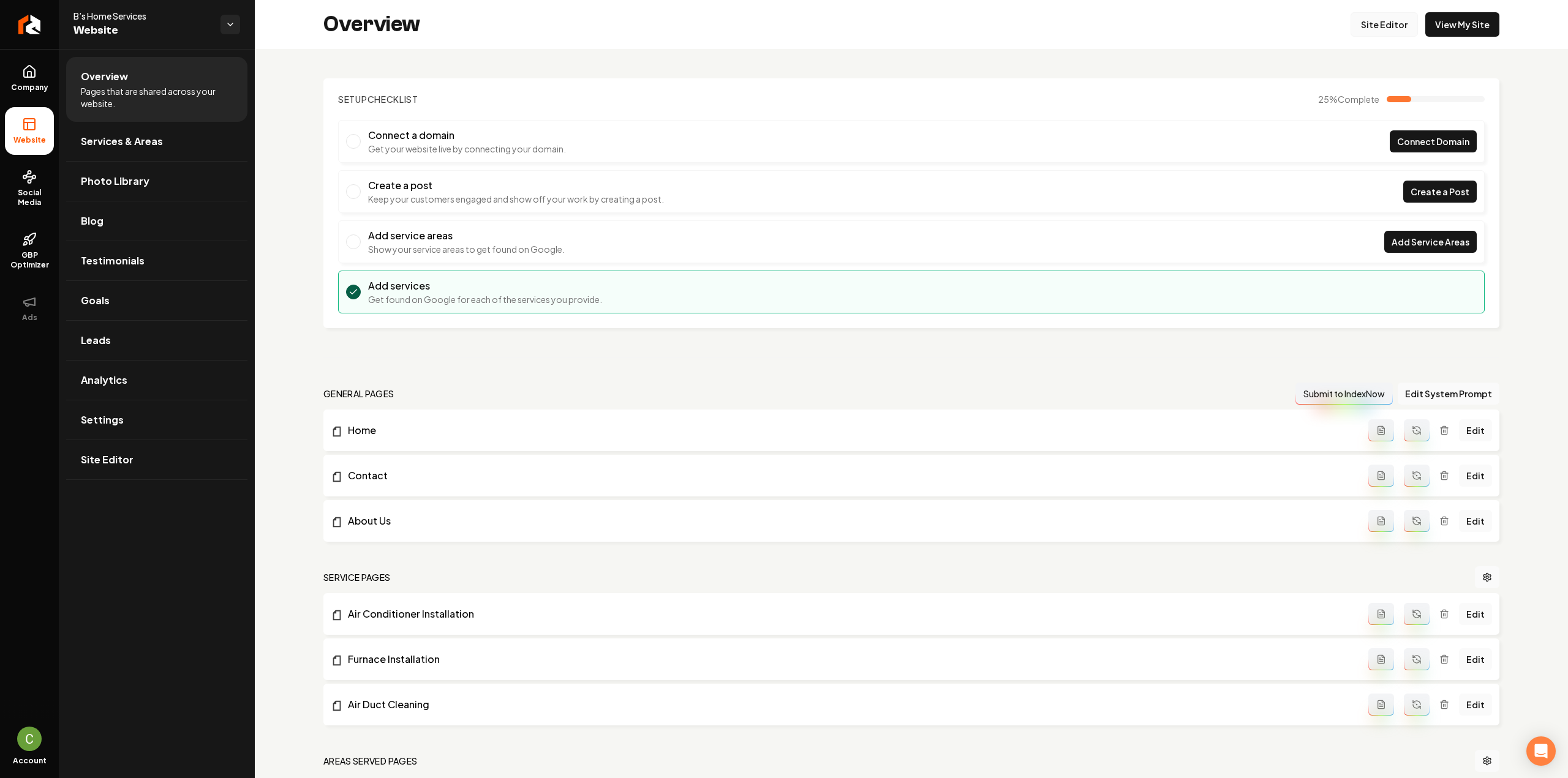
click at [1393, 30] on link "Site Editor" at bounding box center [1384, 25] width 68 height 25
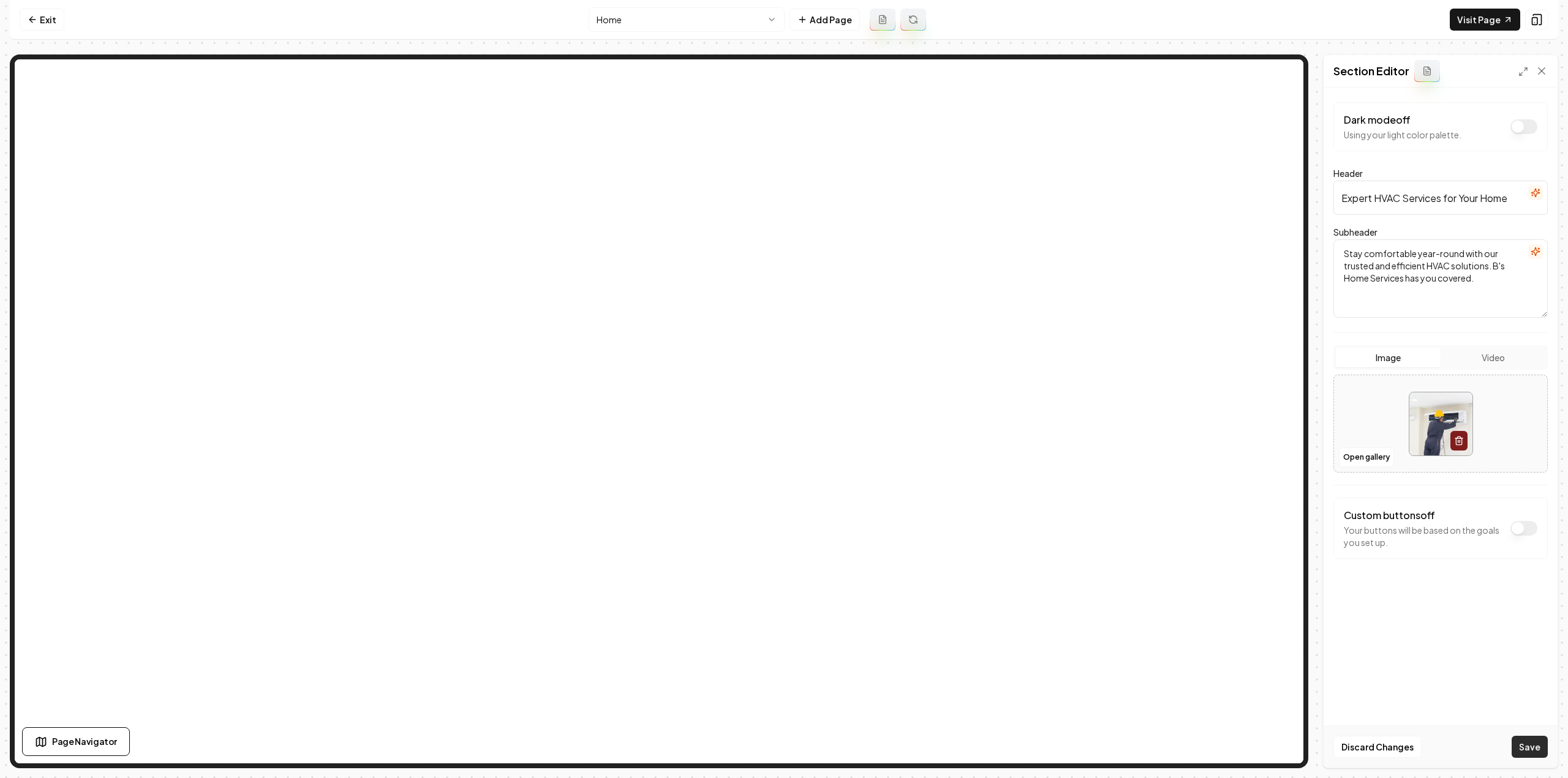
click at [1536, 748] on button "Save" at bounding box center [1529, 746] width 36 height 22
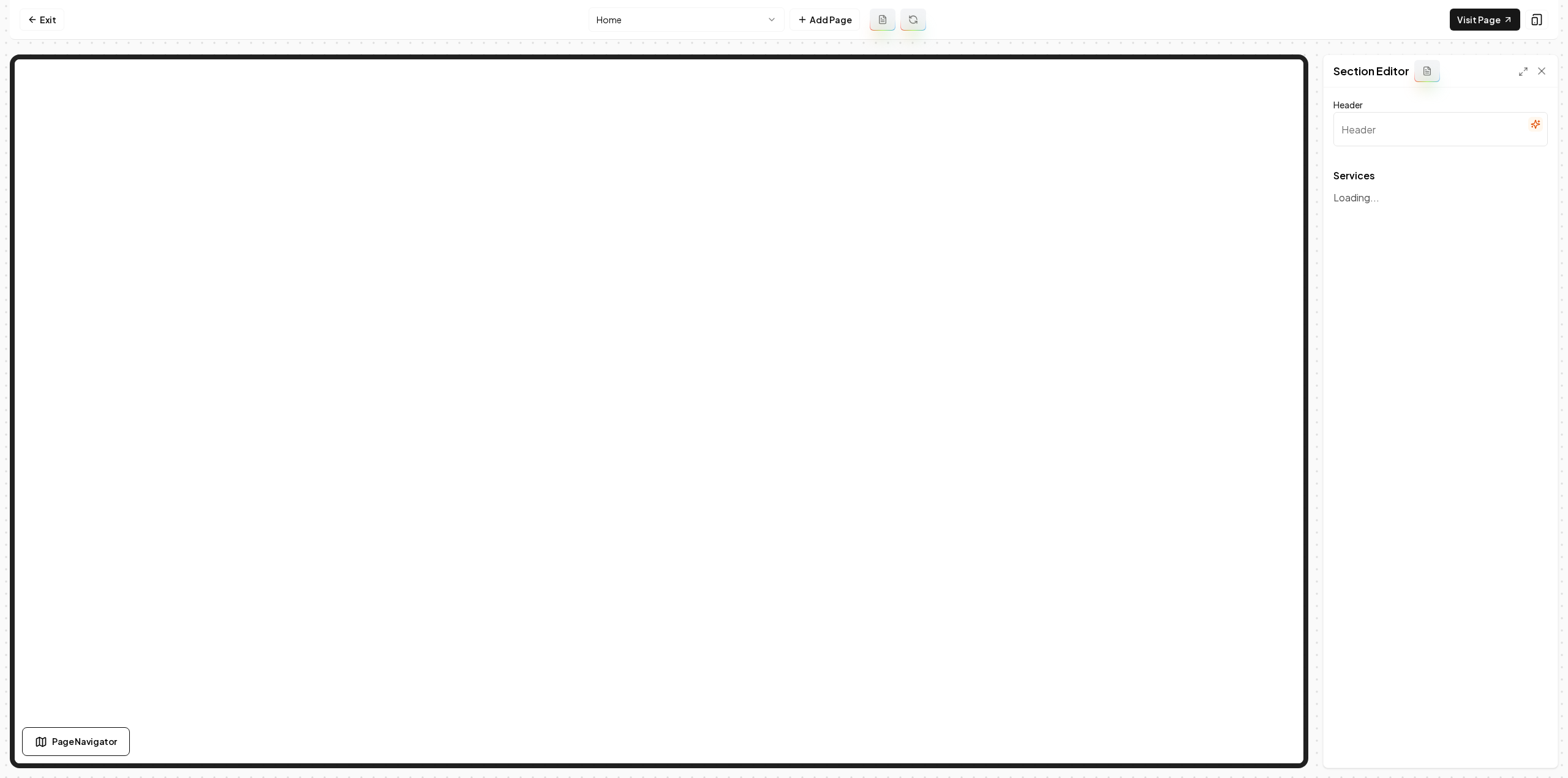
type input "Our Expert HVAC Services"
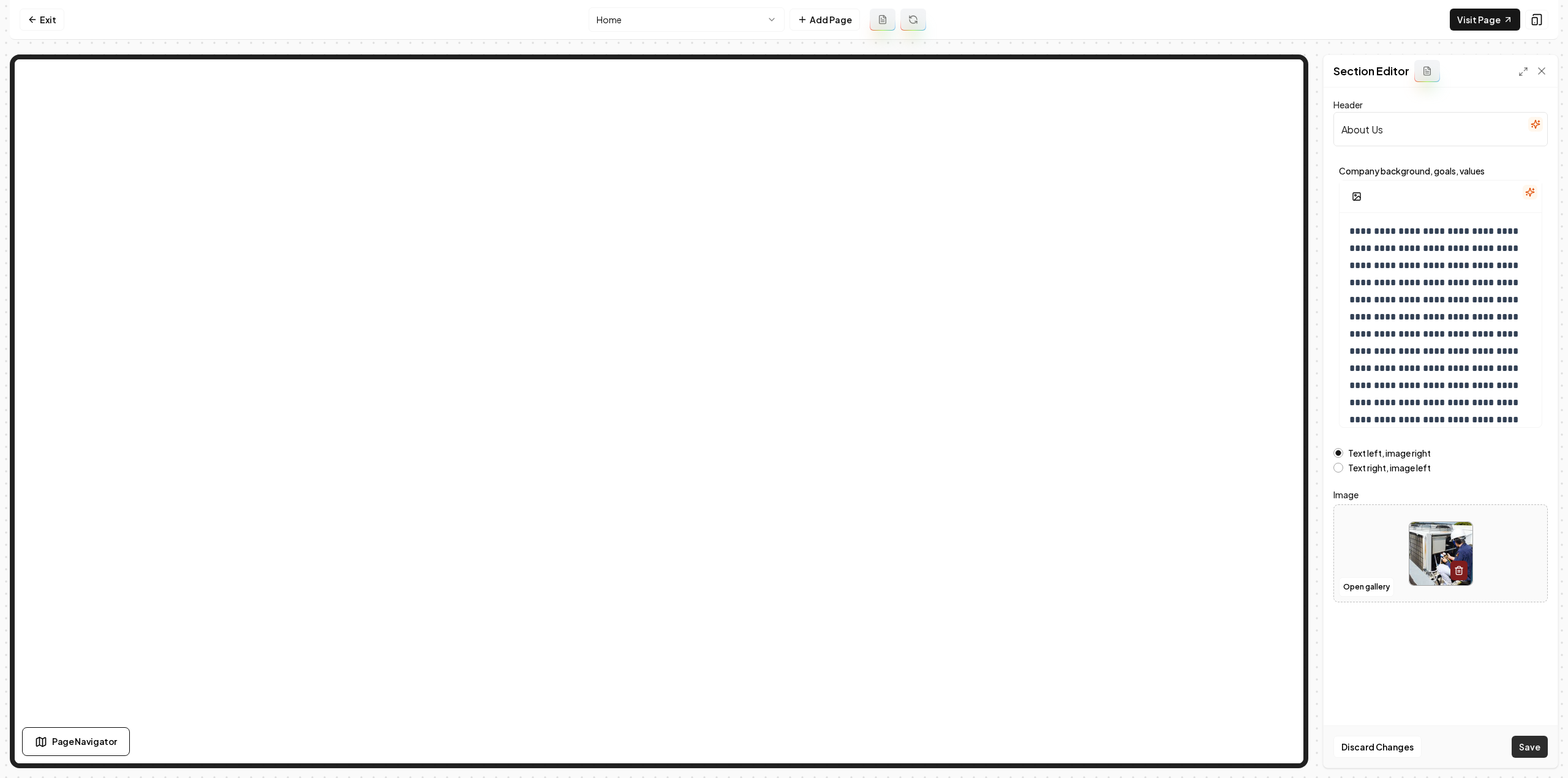
click at [1531, 742] on button "Save" at bounding box center [1529, 746] width 36 height 22
click at [55, 13] on link "Exit" at bounding box center [41, 19] width 45 height 22
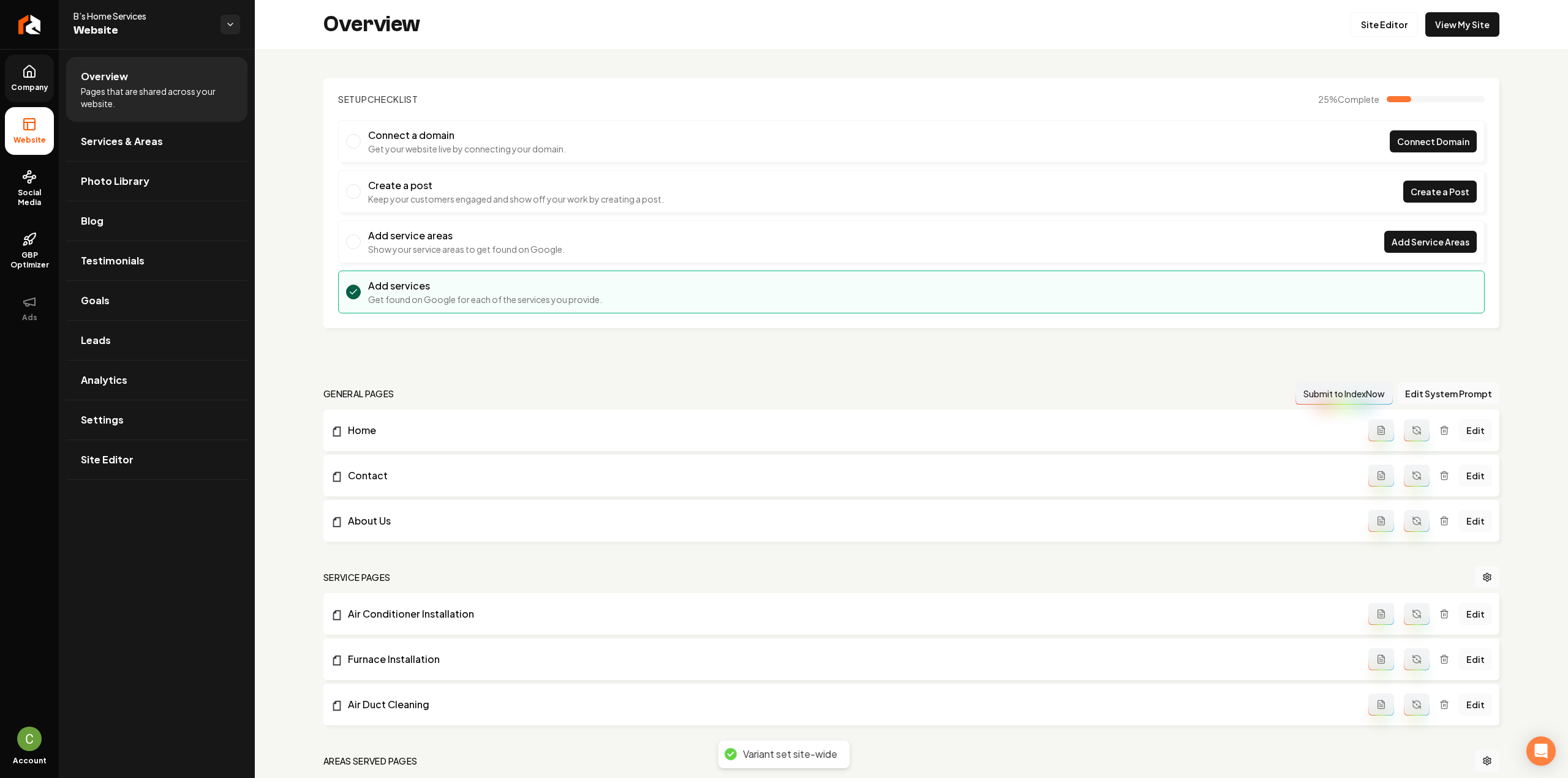
click at [32, 85] on span "Company" at bounding box center [30, 87] width 47 height 10
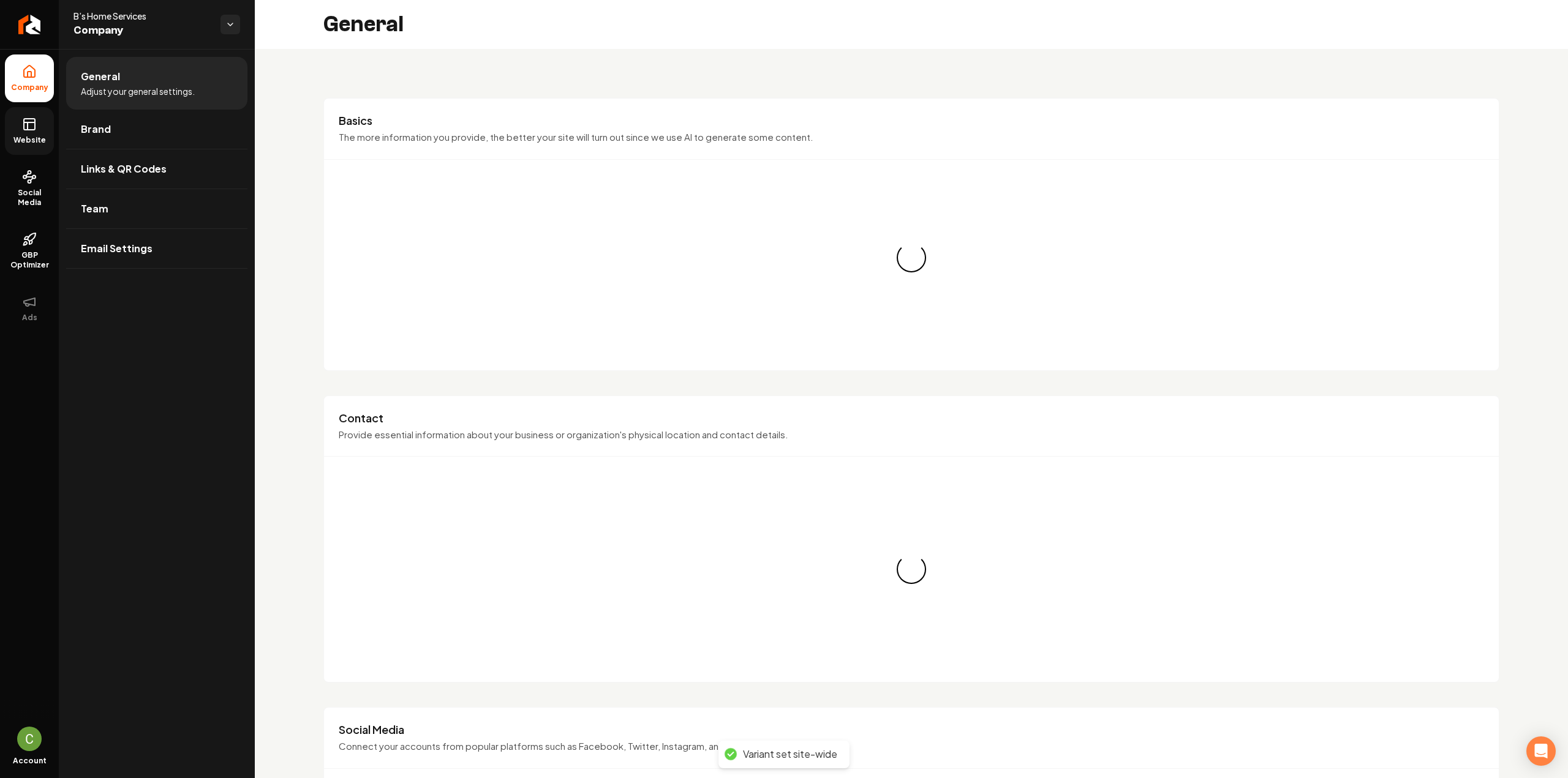
click at [35, 121] on icon at bounding box center [29, 124] width 15 height 15
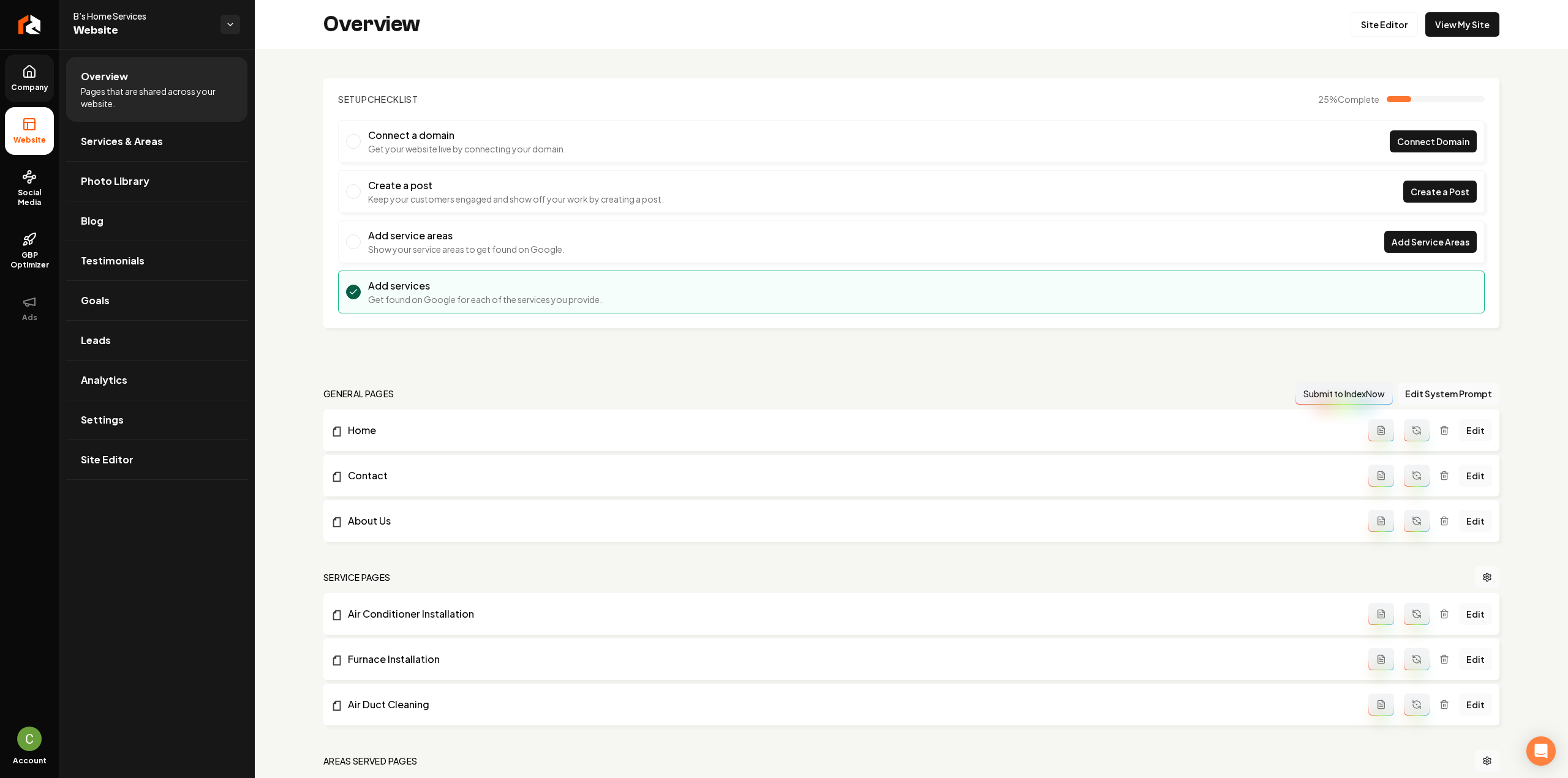
click at [95, 134] on span "Services & Areas" at bounding box center [122, 141] width 82 height 15
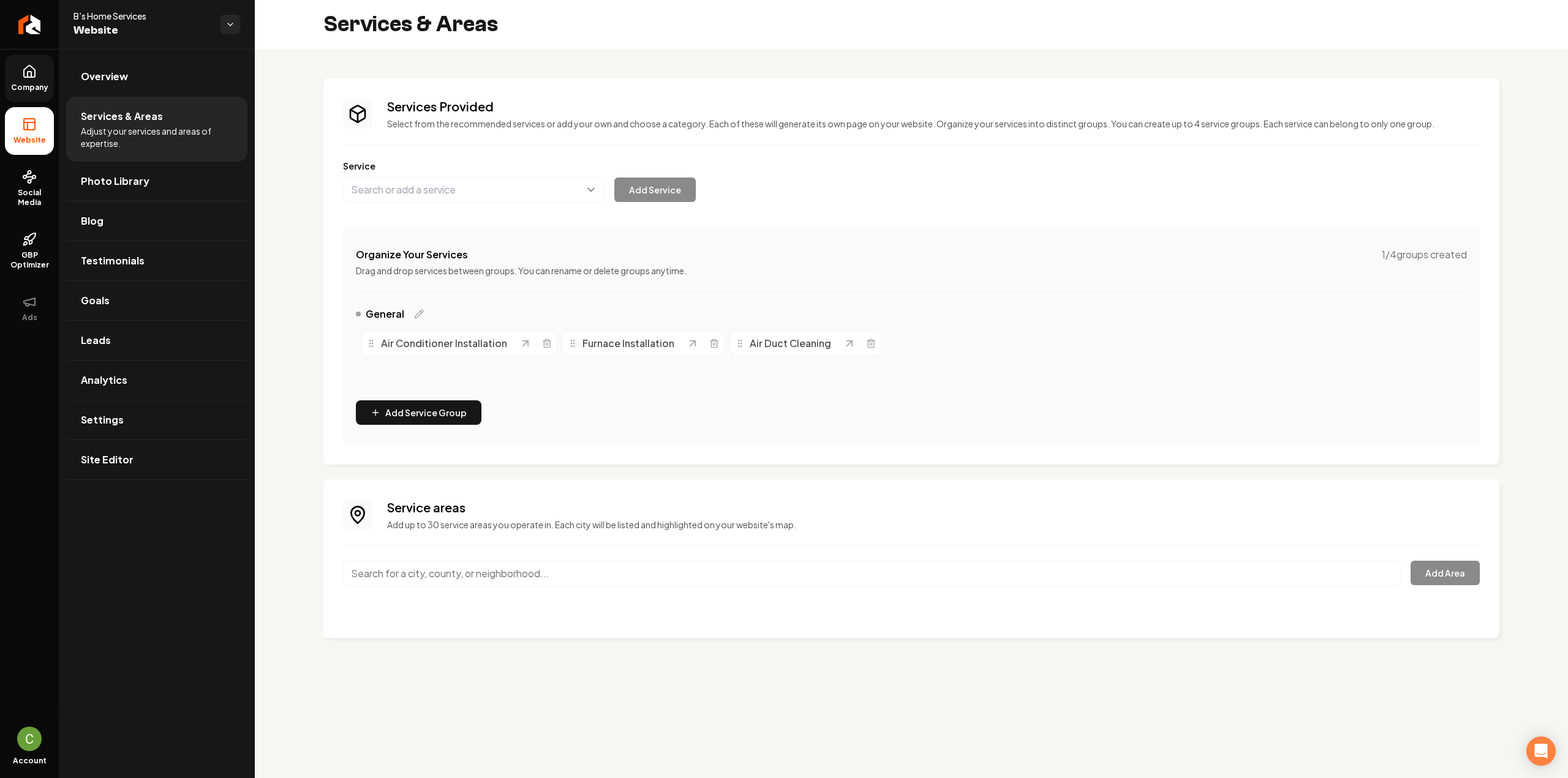
click at [577, 574] on input "Main content area" at bounding box center [872, 574] width 1058 height 25
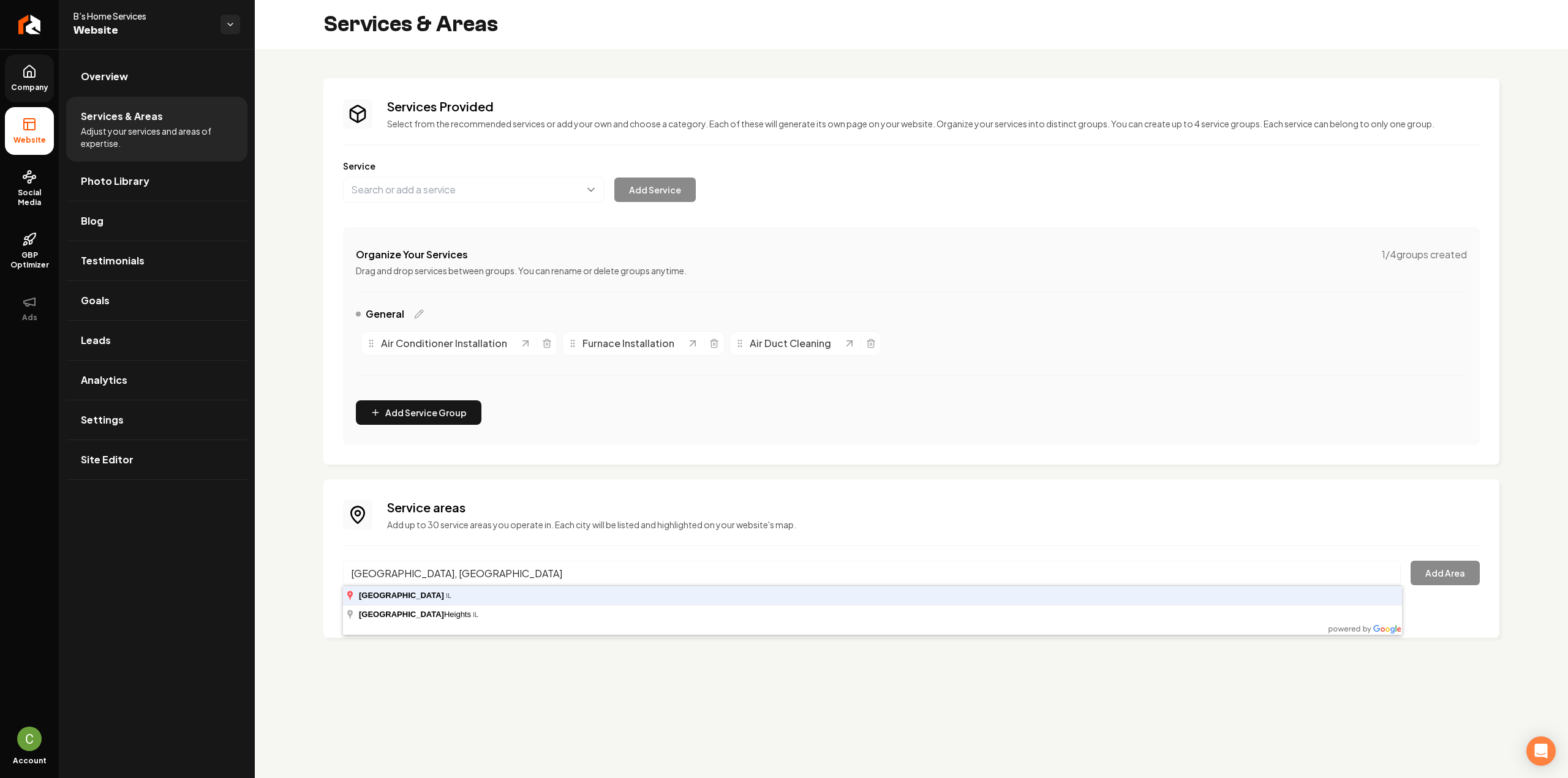
type input "Chicago, IL"
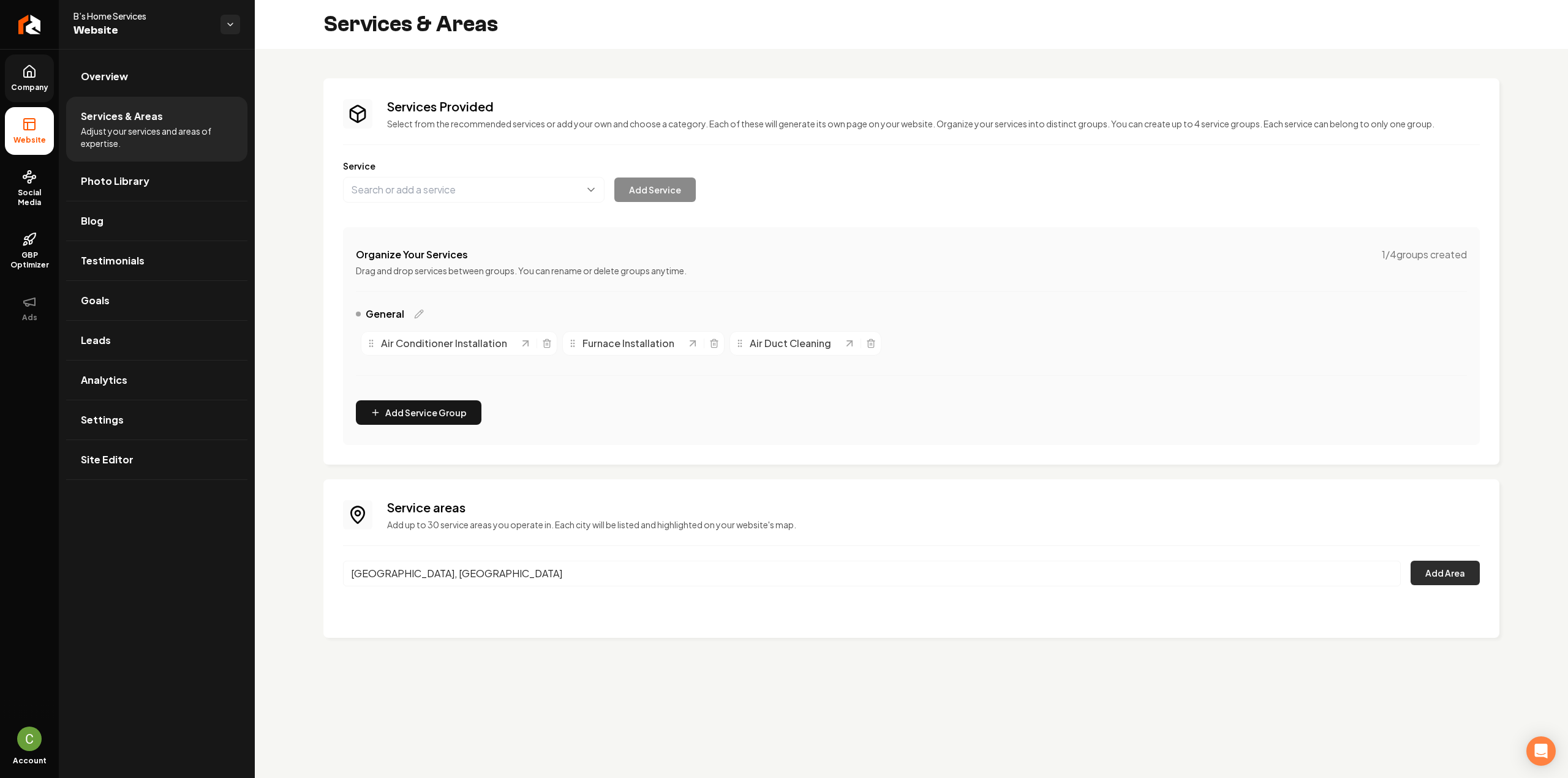
click at [1432, 589] on div "Chicago, IL Add Area" at bounding box center [911, 582] width 1137 height 40
click at [1433, 579] on button "Add Area" at bounding box center [1444, 574] width 69 height 25
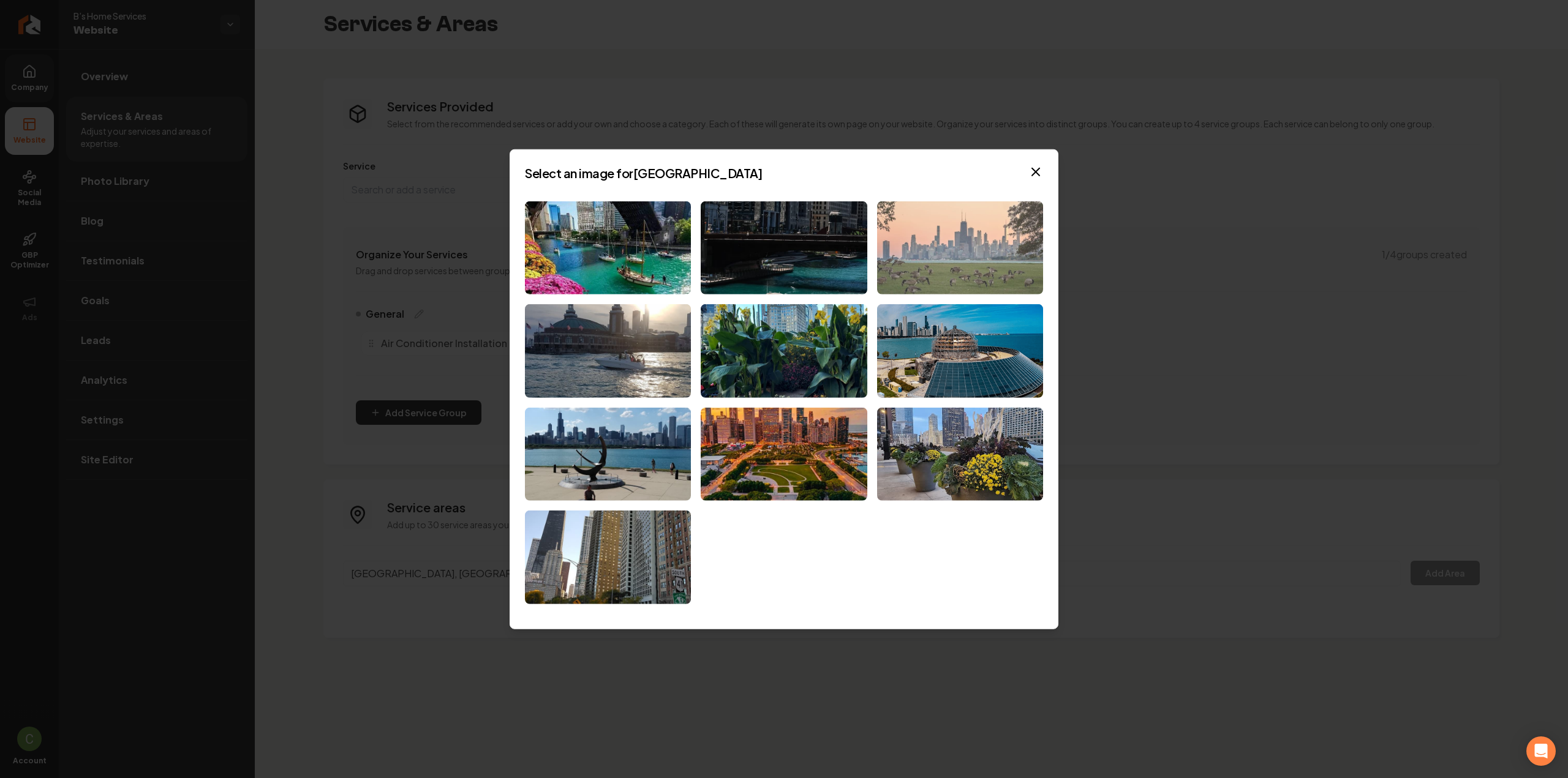
click at [949, 275] on img at bounding box center [959, 247] width 166 height 94
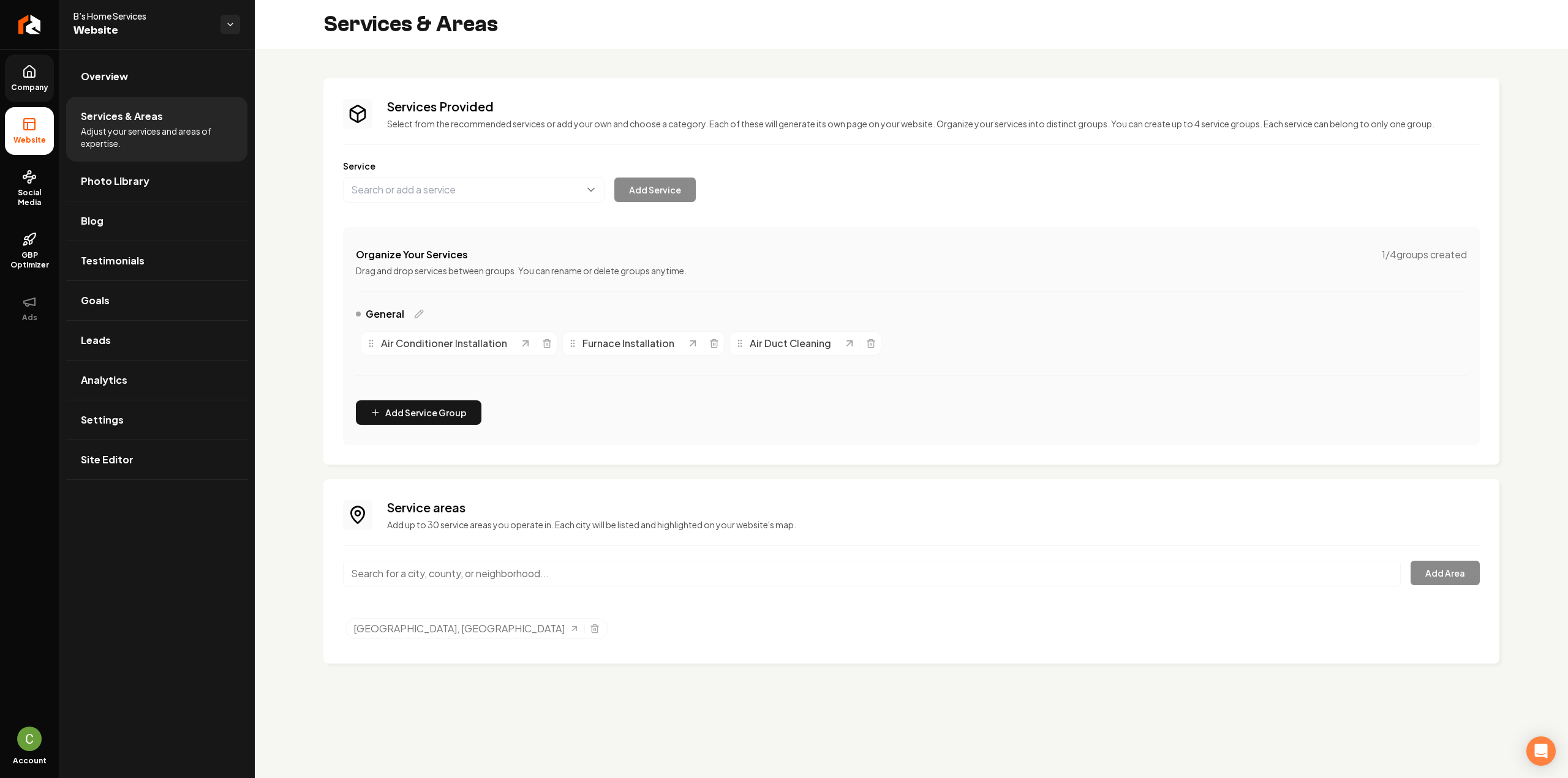
drag, startPoint x: 37, startPoint y: 69, endPoint x: 35, endPoint y: 78, distance: 9.2
click at [37, 69] on link "Company" at bounding box center [30, 78] width 49 height 47
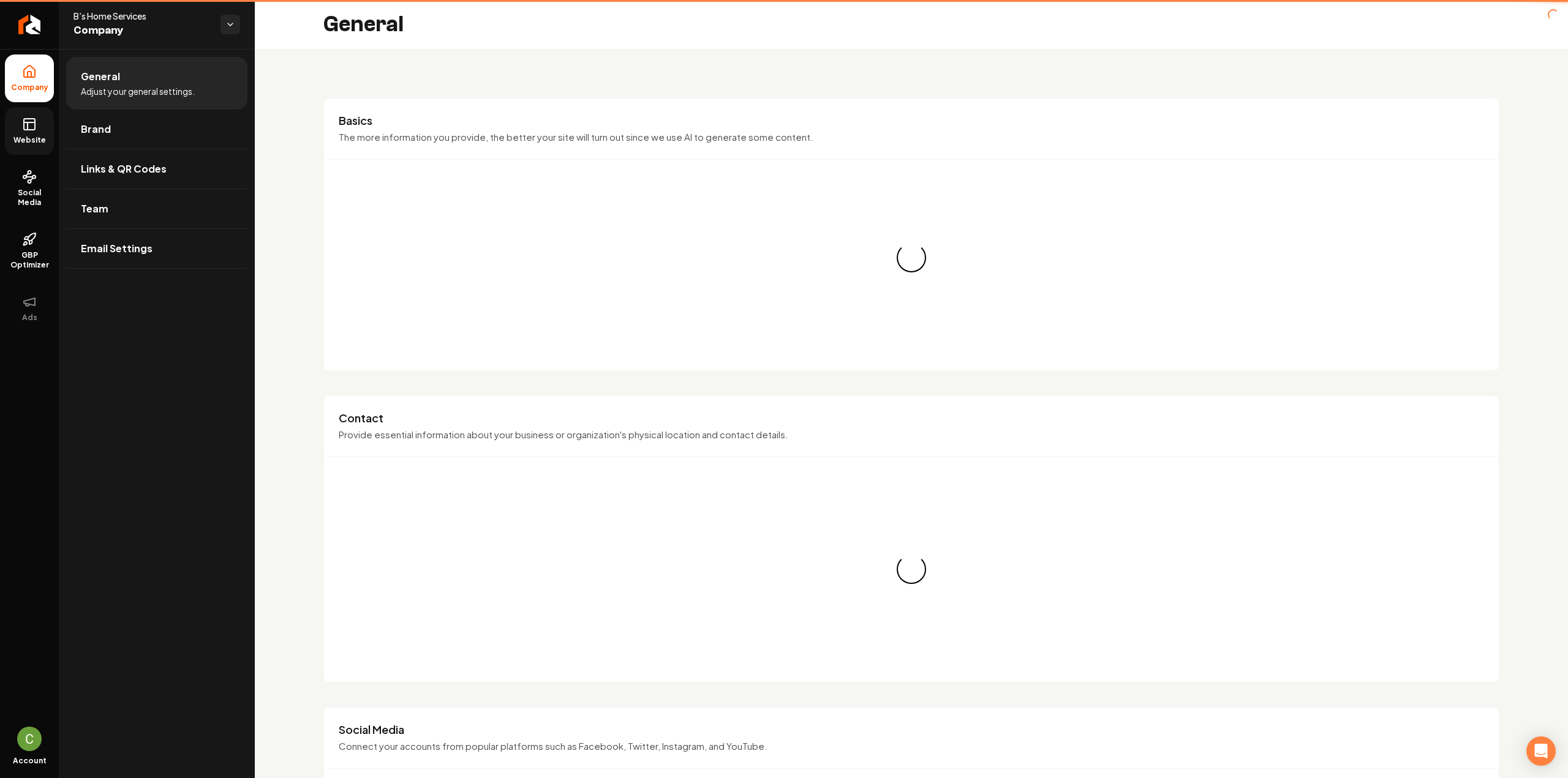
click at [31, 117] on icon at bounding box center [29, 124] width 15 height 15
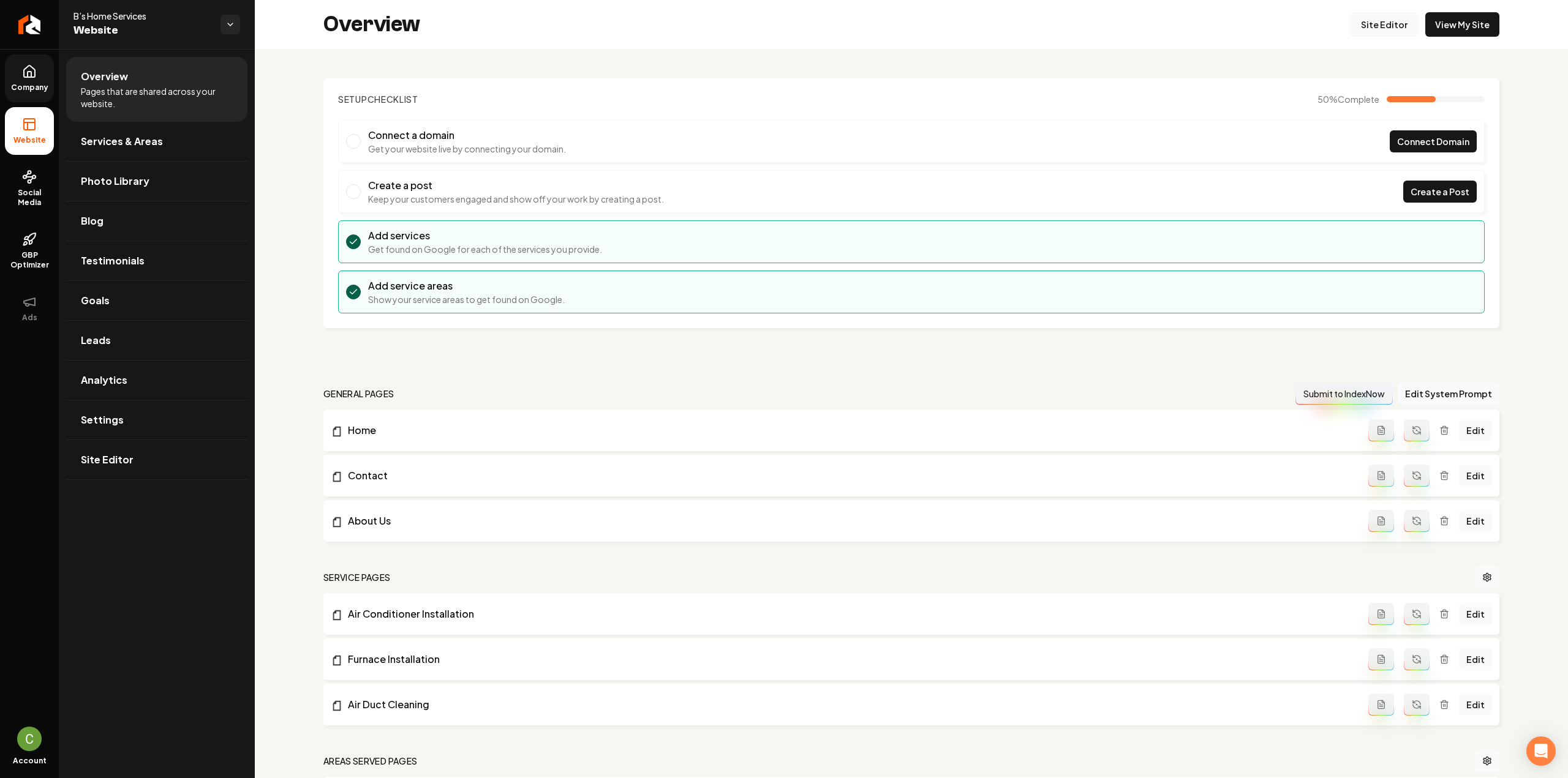
click at [1361, 26] on link "Site Editor" at bounding box center [1384, 25] width 68 height 25
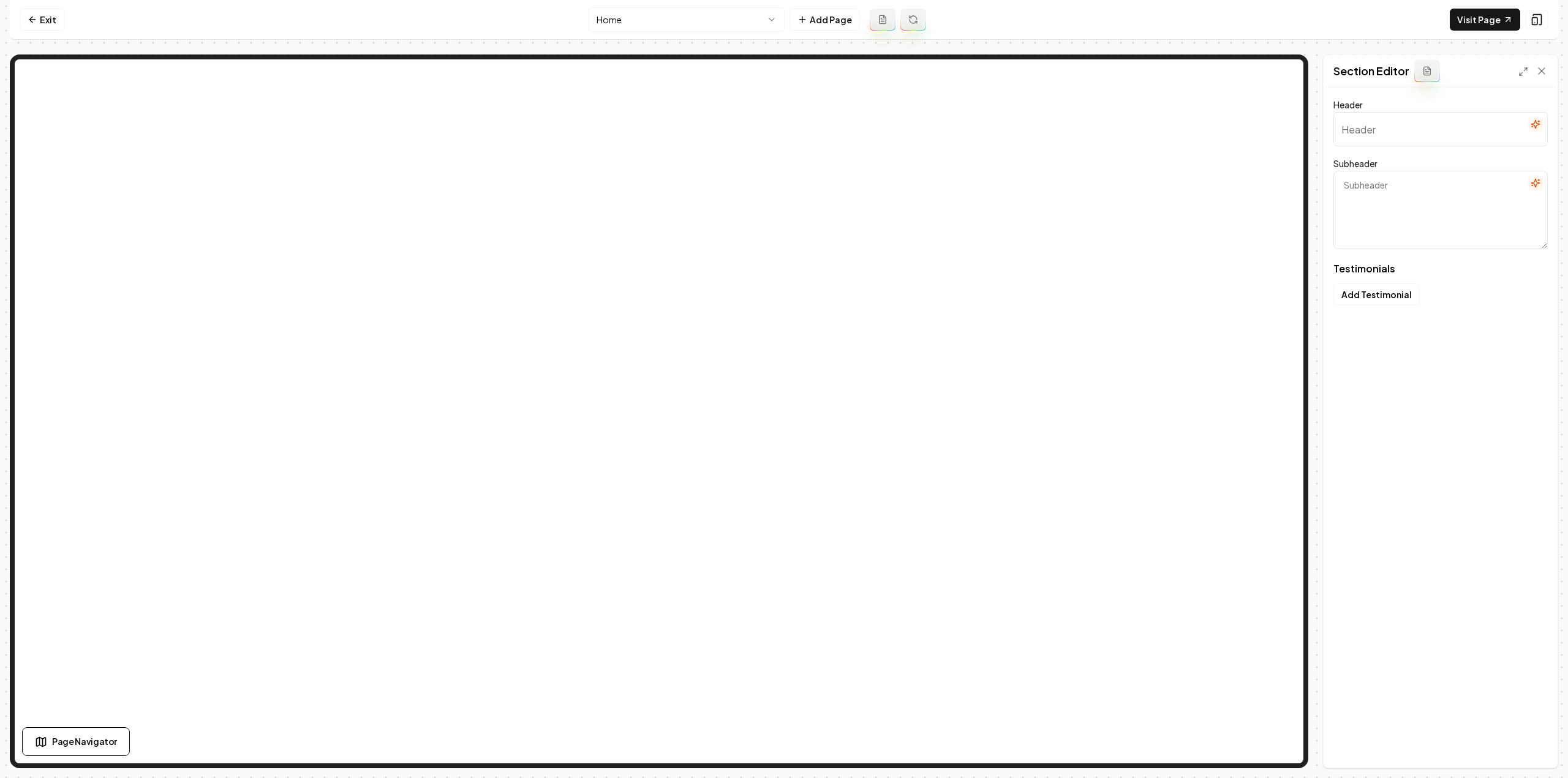
type input "Why Homeowners Choose Us"
type textarea "Explore real stories and feedback from folks like you enjoying our HVAC solutio…"
click at [768, 13] on html "Computer Required This feature is only available on a computer. Please switch t…" at bounding box center [784, 389] width 1568 height 778
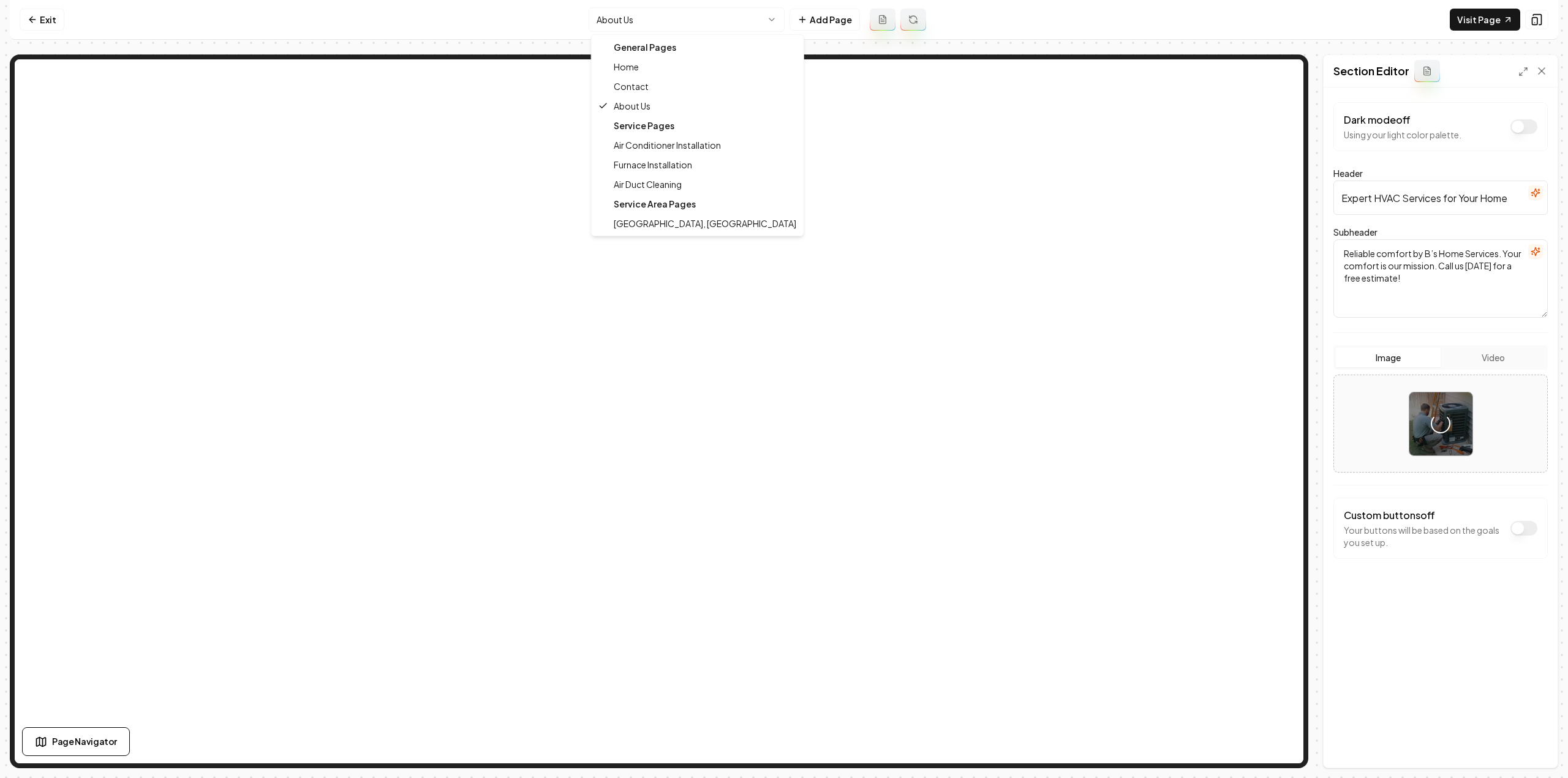
click at [711, 27] on html "Computer Required This feature is only available on a computer. Please switch t…" at bounding box center [784, 389] width 1568 height 778
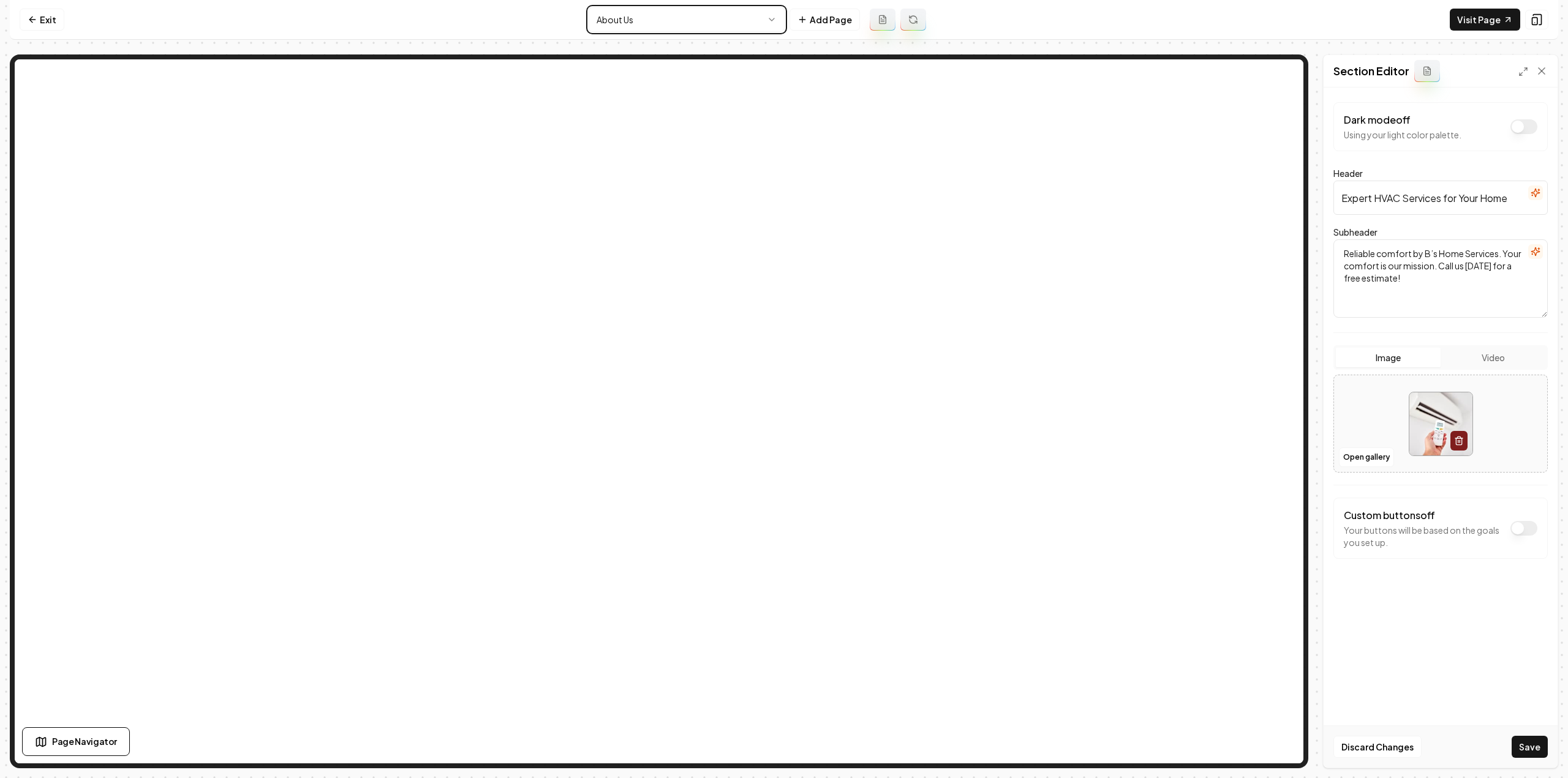
click at [1532, 753] on html "Computer Required This feature is only available on a computer. Please switch t…" at bounding box center [784, 389] width 1568 height 778
click at [1533, 746] on button "Save" at bounding box center [1529, 746] width 36 height 22
click at [646, 28] on html "Computer Required This feature is only available on a computer. Please switch t…" at bounding box center [784, 389] width 1568 height 778
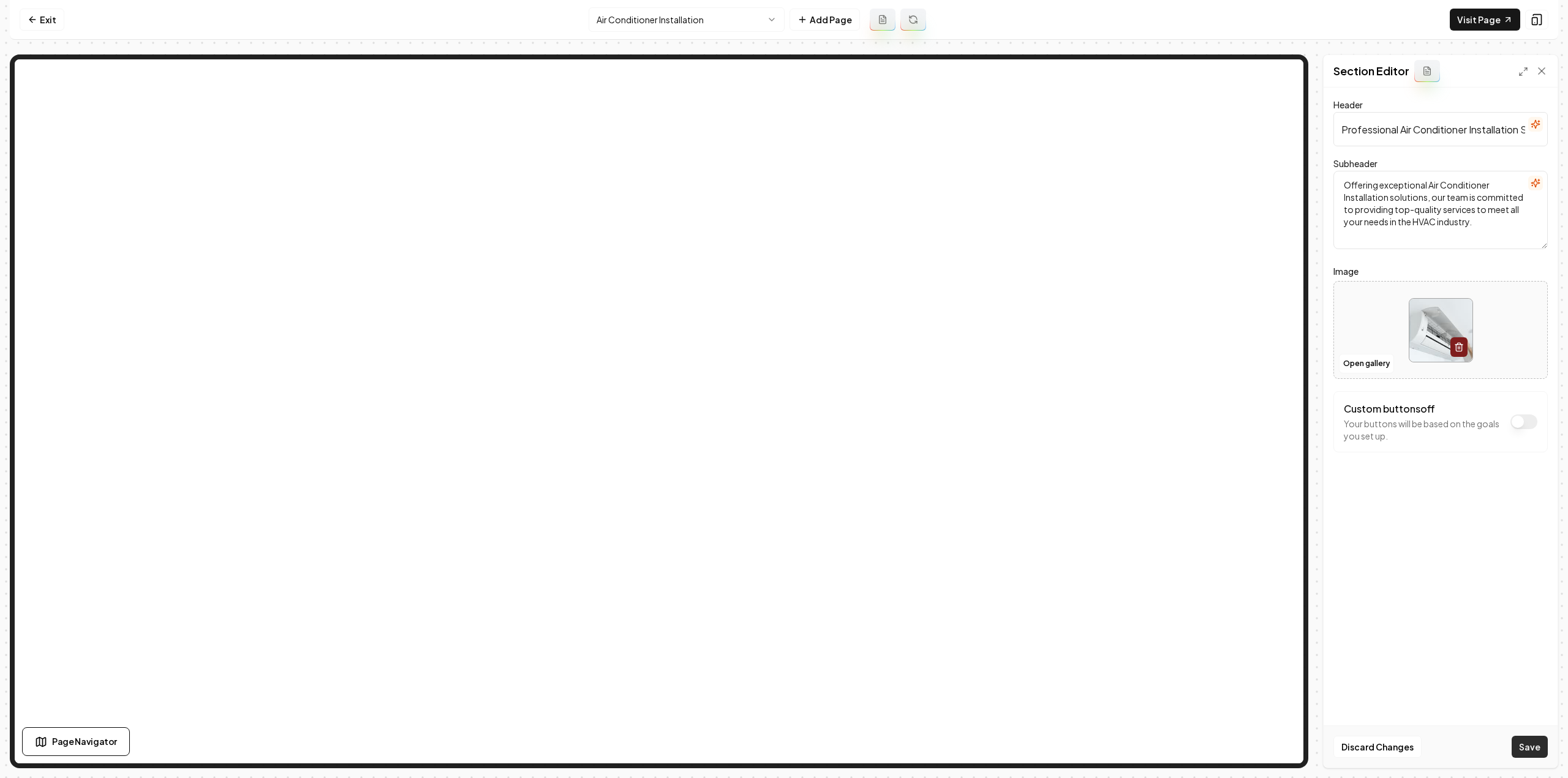
click at [1529, 750] on button "Save" at bounding box center [1529, 746] width 36 height 22
click at [705, 31] on html "Computer Required This feature is only available on a computer. Please switch t…" at bounding box center [784, 389] width 1568 height 778
drag, startPoint x: 1448, startPoint y: 634, endPoint x: 1336, endPoint y: 632, distance: 112.0
click at [1448, 634] on div "Header Professional Furnace Installation Services Subheader Offering exceptiona…" at bounding box center [1440, 428] width 234 height 681
click at [1540, 758] on button "Save" at bounding box center [1529, 746] width 36 height 22
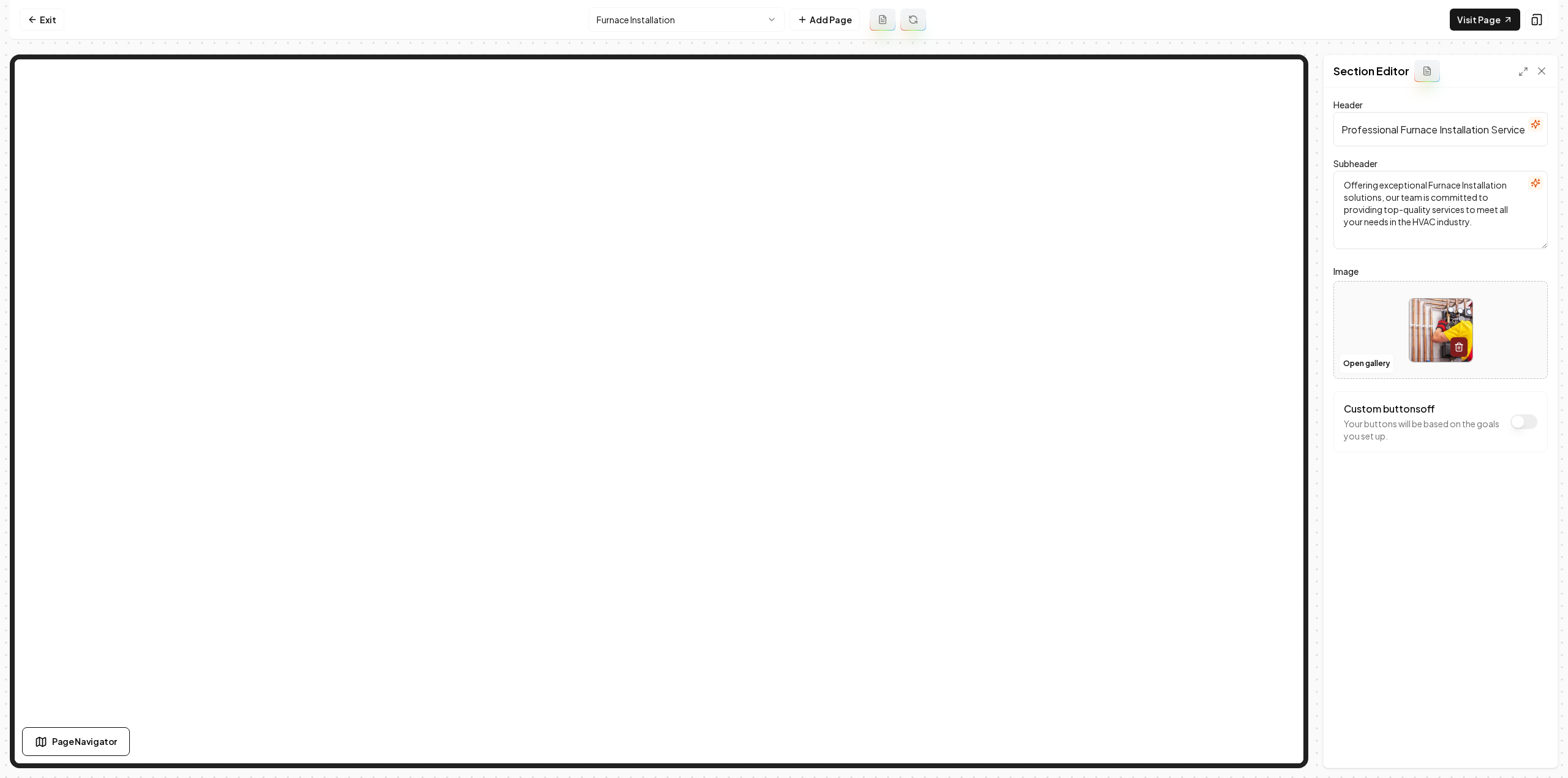
click at [695, 14] on html "Computer Required This feature is only available on a computer. Please switch t…" at bounding box center [784, 389] width 1568 height 778
click at [1523, 755] on button "Save" at bounding box center [1529, 746] width 36 height 22
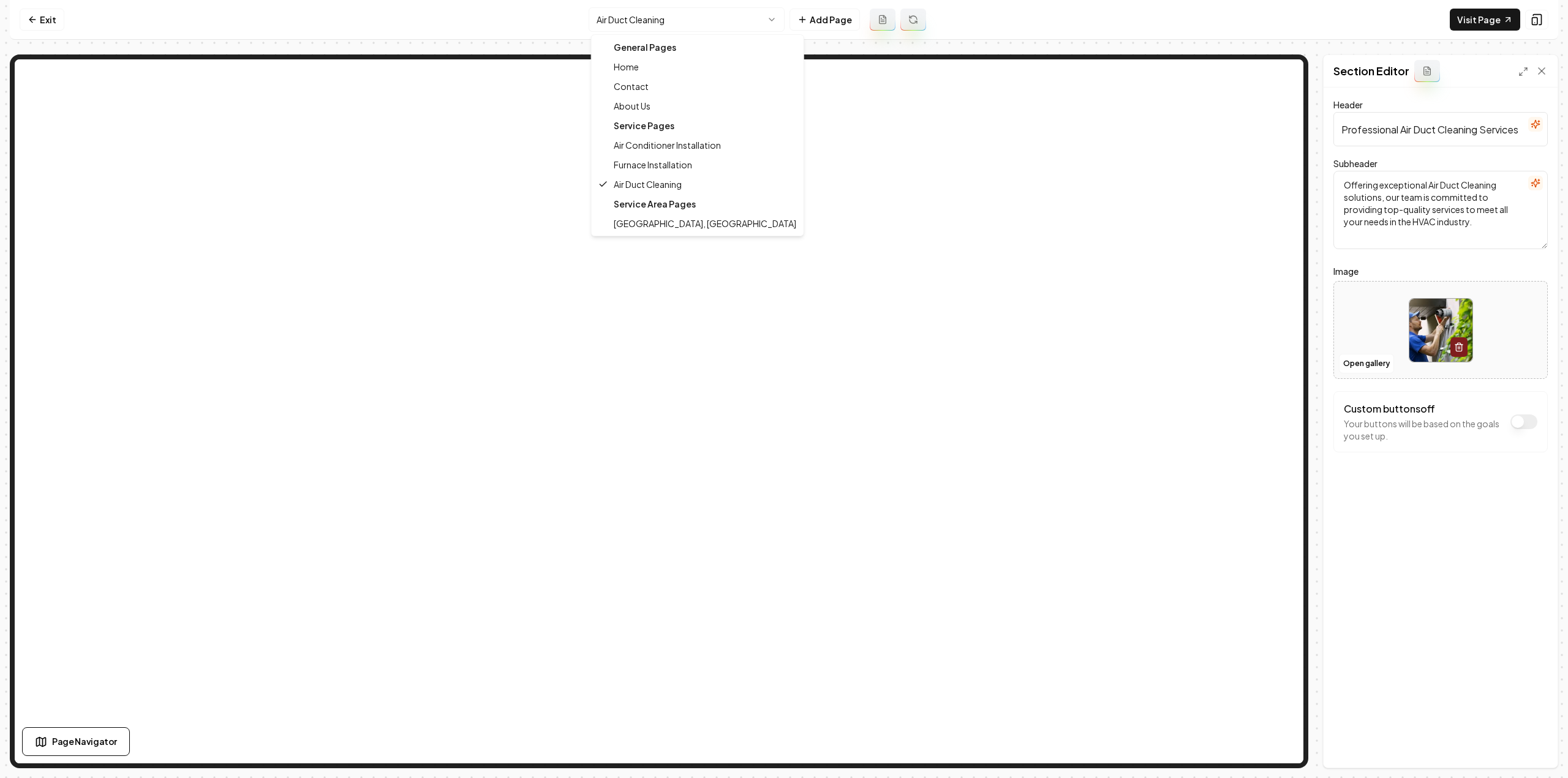
click at [652, 11] on html "Computer Required This feature is only available on a computer. Please switch t…" at bounding box center [784, 389] width 1568 height 778
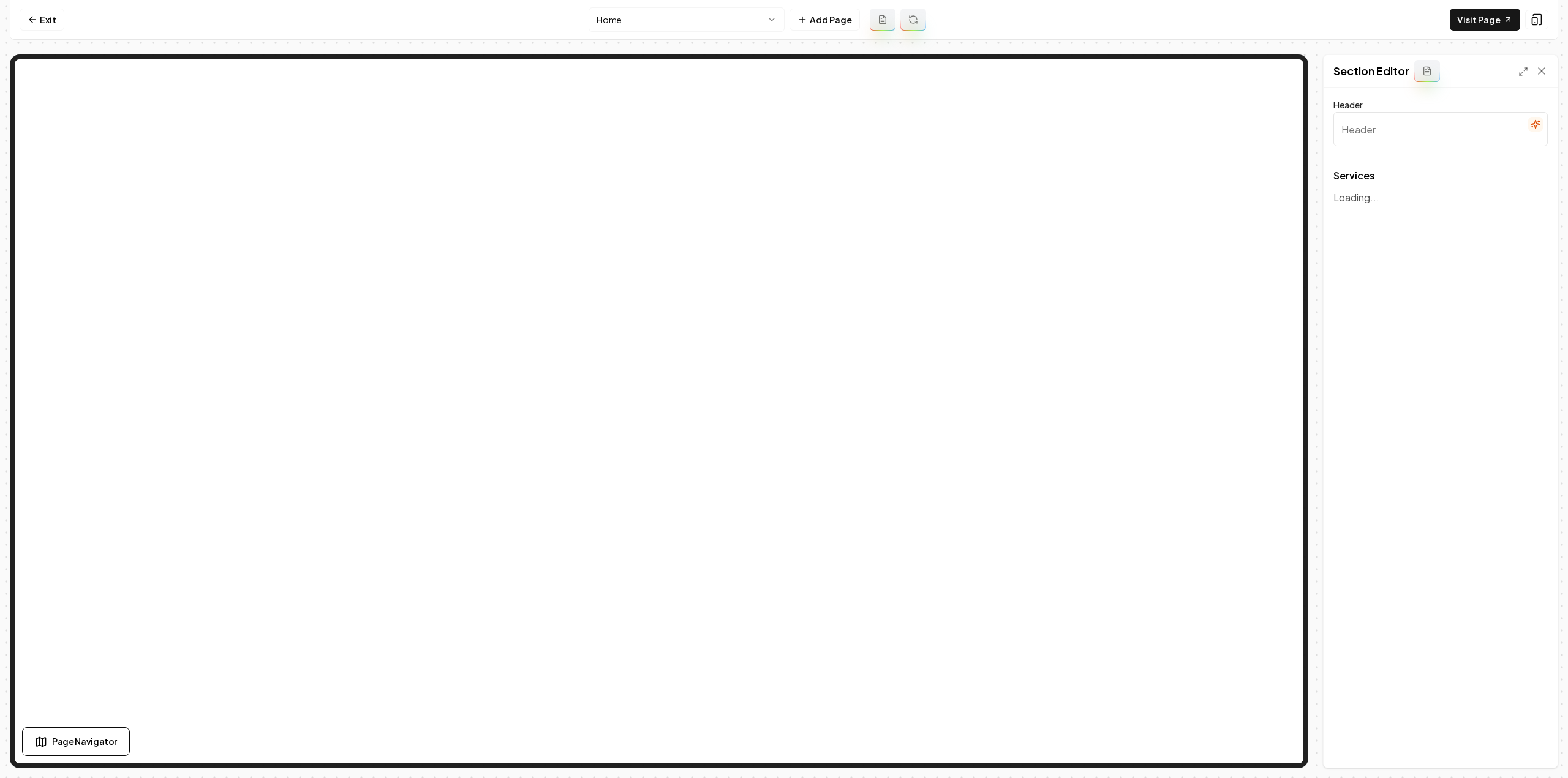
type input "Our Expert HVAC Services"
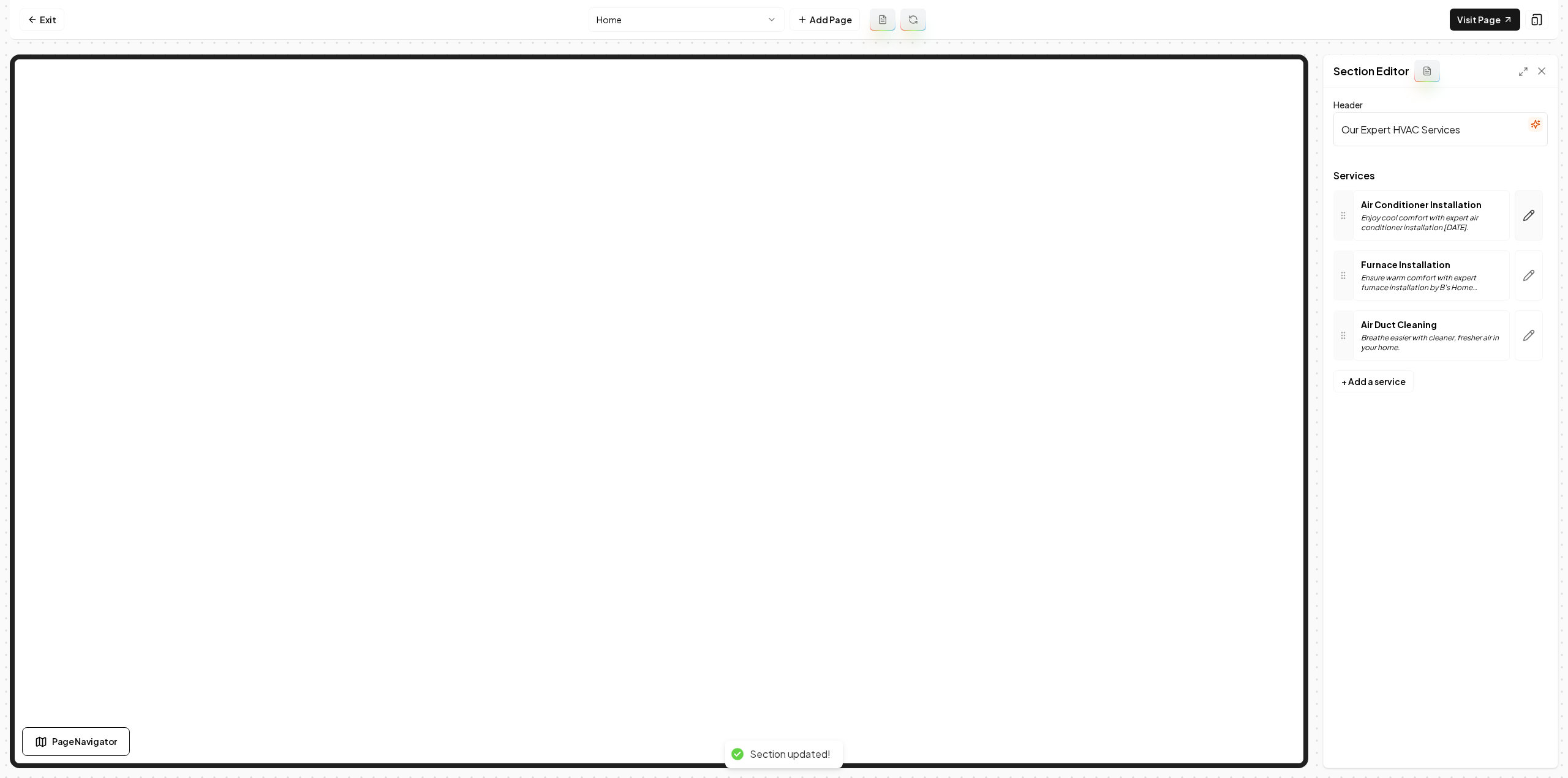
click at [1535, 221] on button "button" at bounding box center [1529, 215] width 28 height 50
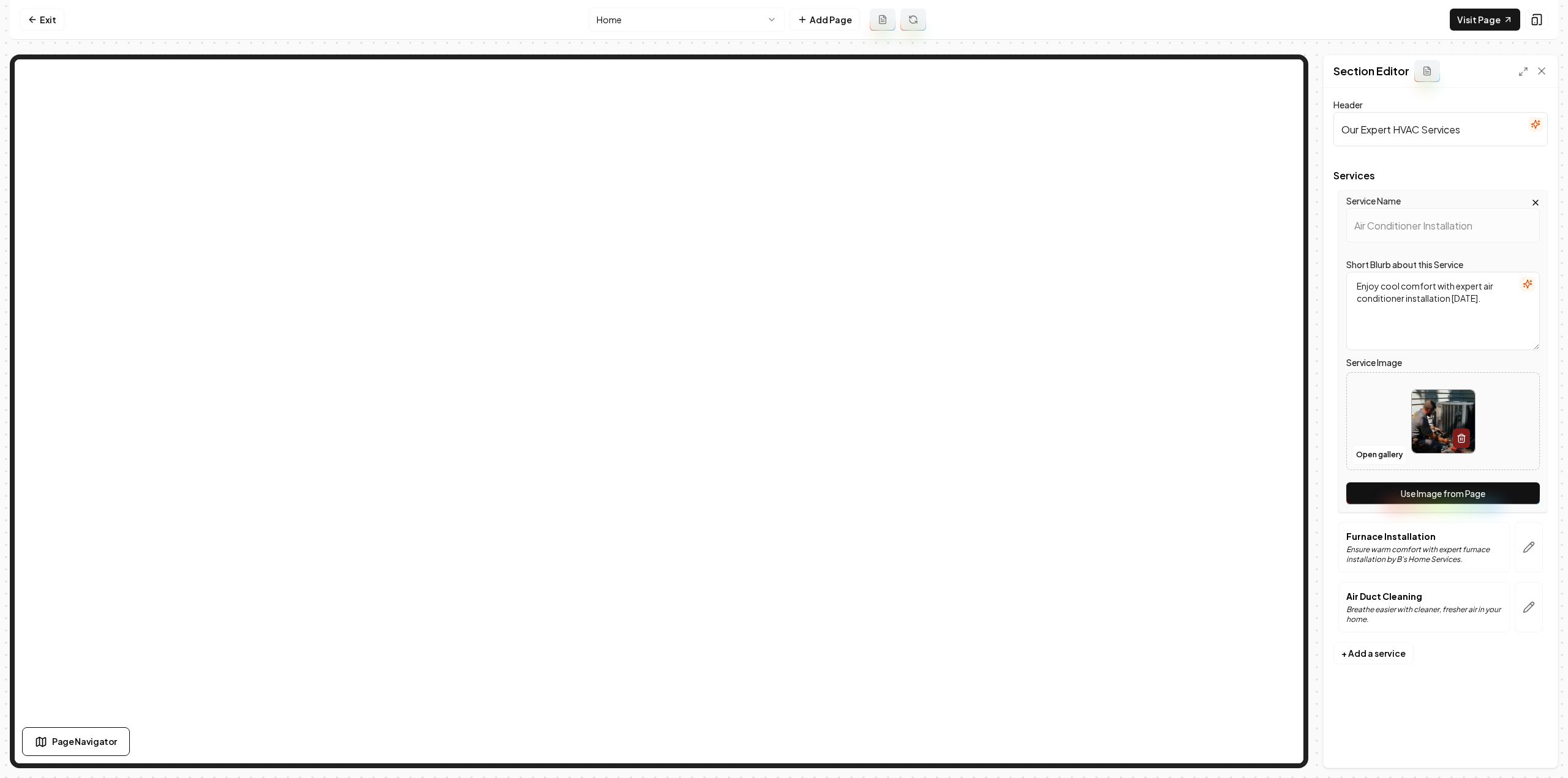
drag, startPoint x: 1470, startPoint y: 500, endPoint x: 1470, endPoint y: 489, distance: 11.0
click at [1470, 500] on button "Use Image from Page" at bounding box center [1443, 493] width 194 height 22
click at [1529, 552] on icon "button" at bounding box center [1529, 547] width 12 height 12
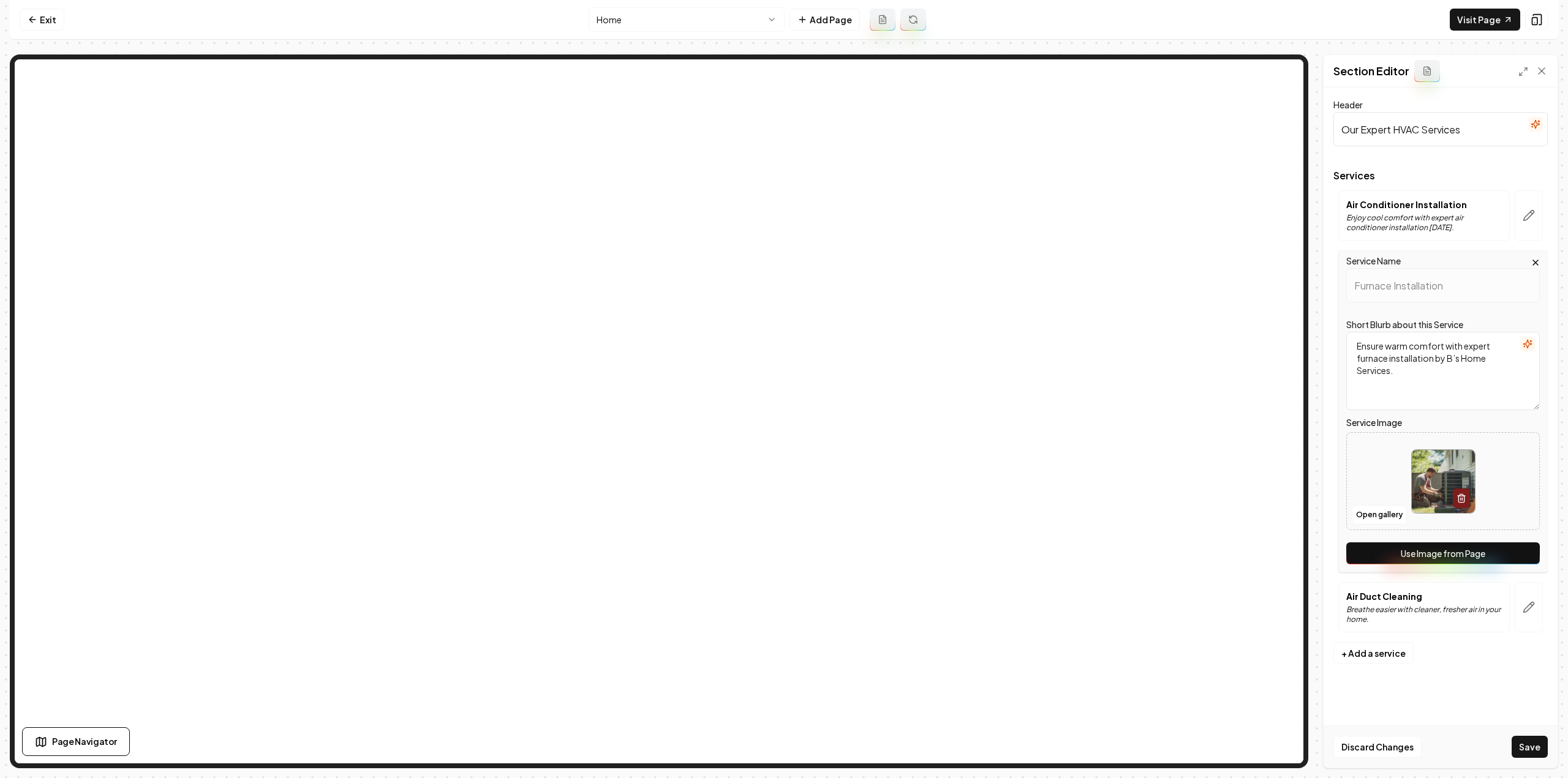
click at [1520, 554] on button "Use Image from Page" at bounding box center [1443, 553] width 194 height 22
click at [1527, 612] on icon "button" at bounding box center [1529, 608] width 12 height 12
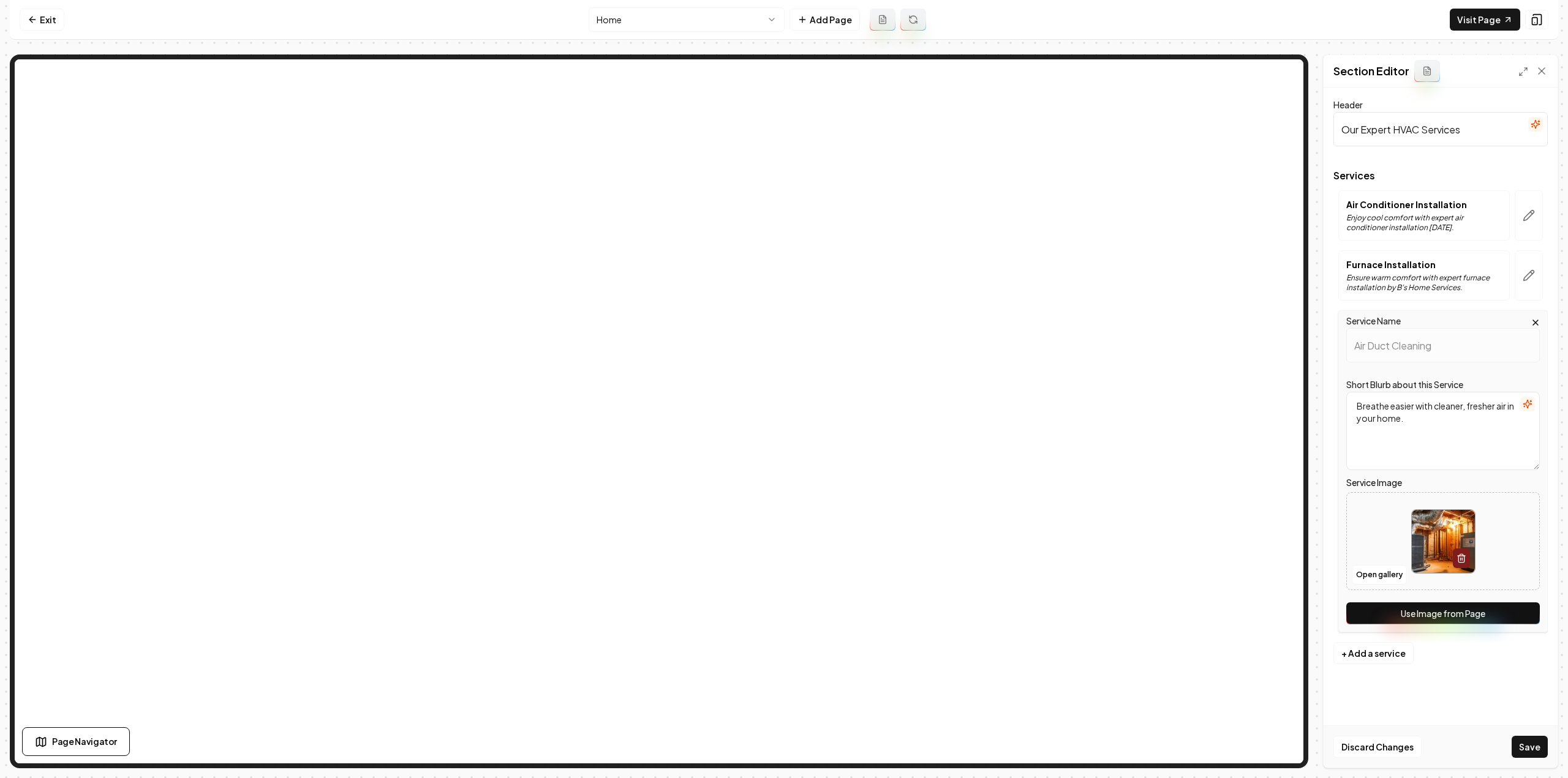
click at [1515, 610] on button "Use Image from Page" at bounding box center [1443, 613] width 194 height 22
click at [1522, 753] on button "Save" at bounding box center [1529, 746] width 36 height 22
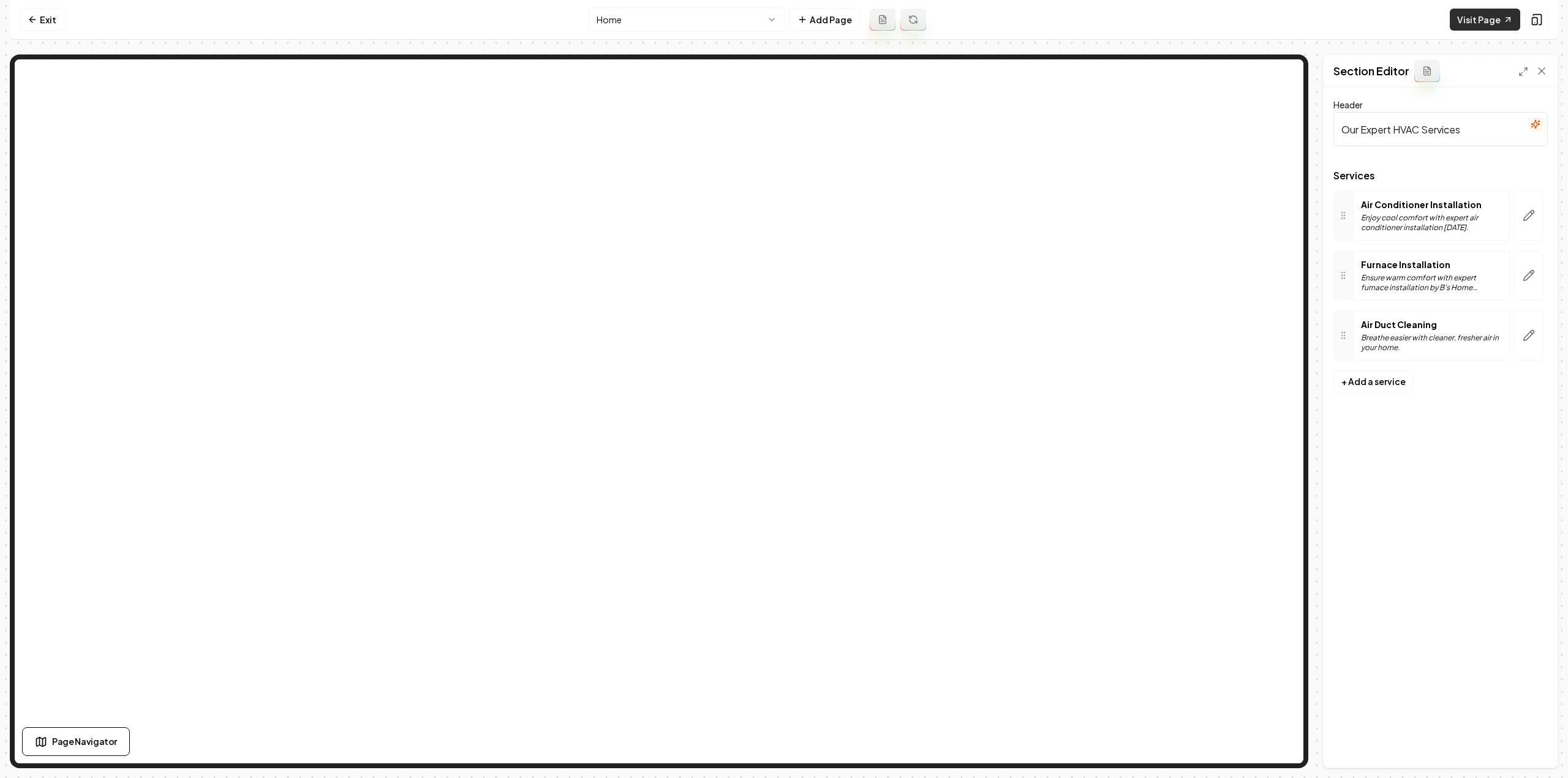
click at [1479, 24] on link "Visit Page" at bounding box center [1485, 19] width 70 height 22
click at [1479, 68] on div "Section Editor" at bounding box center [1440, 71] width 234 height 32
click at [1479, 19] on link "Visit Page" at bounding box center [1485, 19] width 70 height 22
click at [46, 19] on link "Exit" at bounding box center [41, 19] width 45 height 22
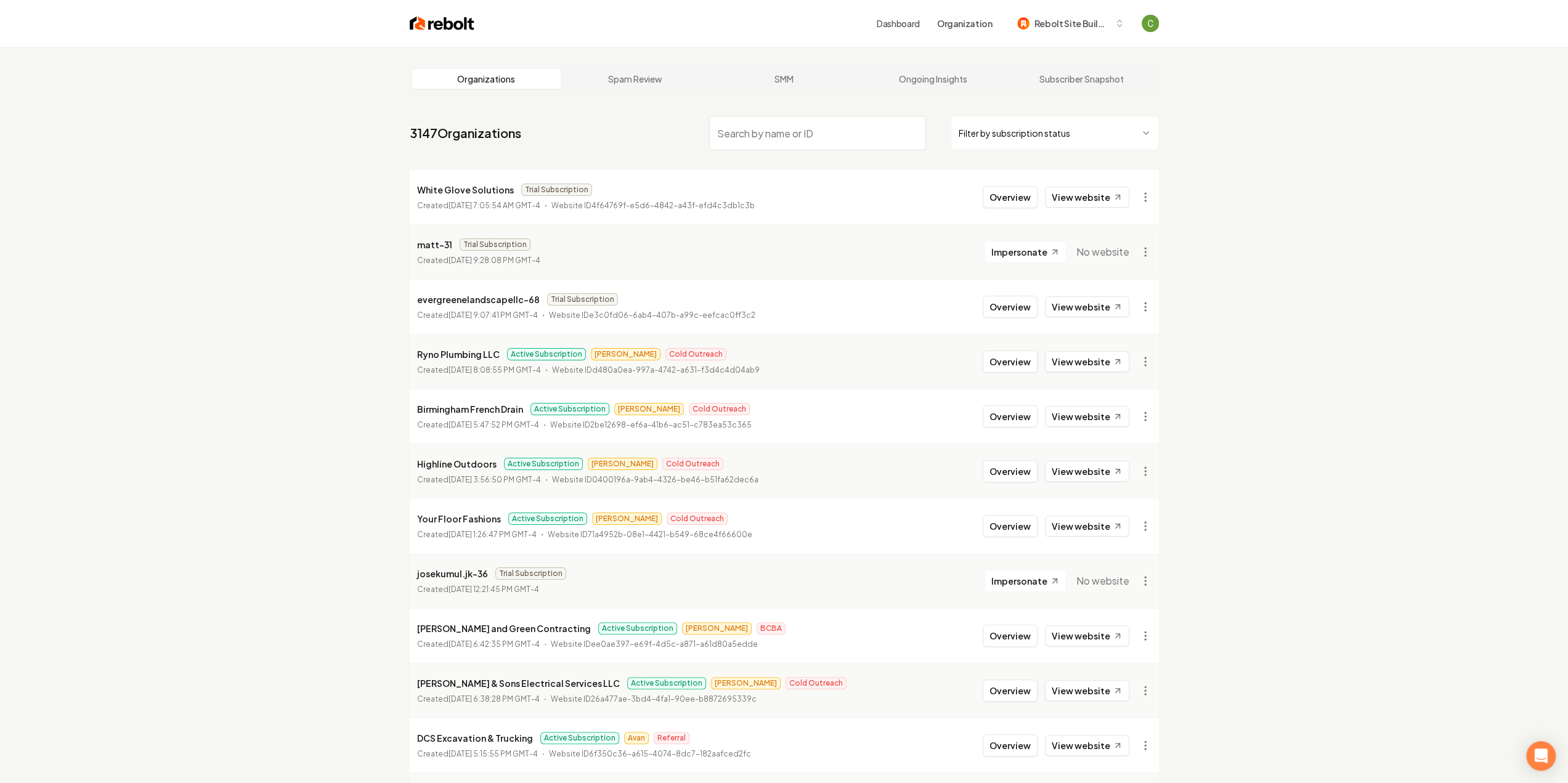
click at [796, 140] on input "search" at bounding box center [818, 132] width 217 height 34
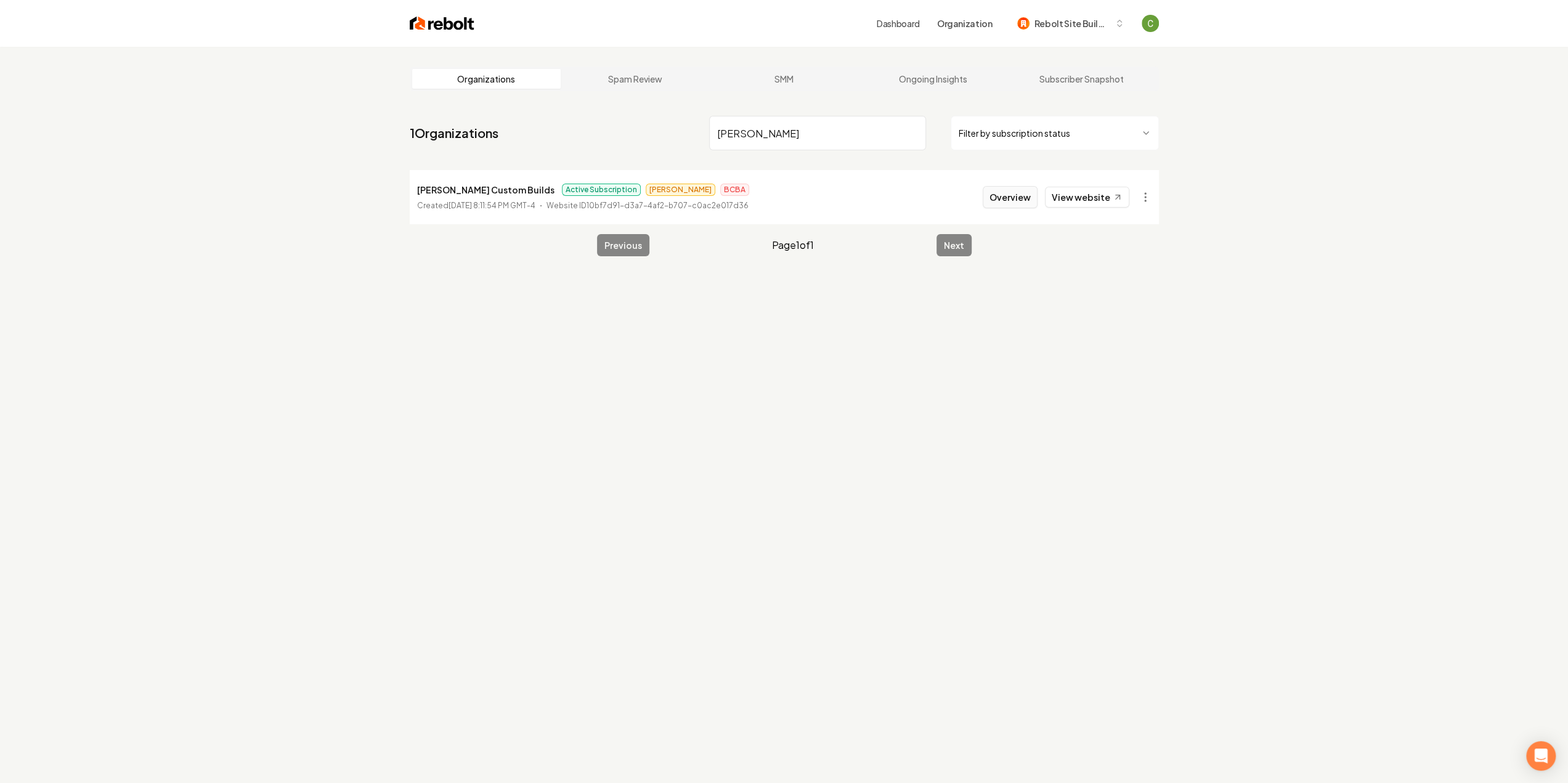
type input "[PERSON_NAME]"
click at [1024, 203] on button "Overview" at bounding box center [1010, 197] width 55 height 22
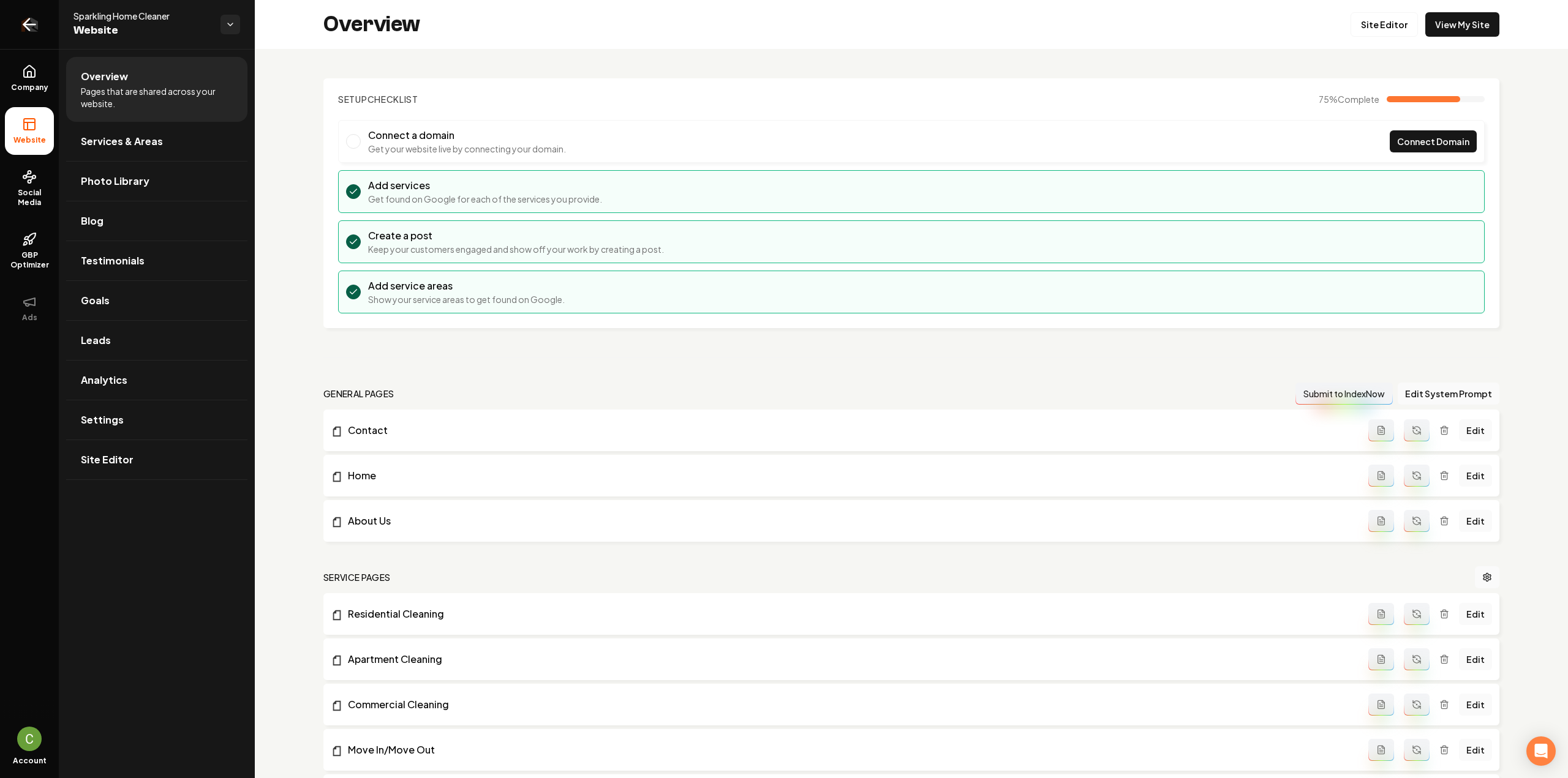
click at [39, 25] on link "Return to dashboard" at bounding box center [29, 25] width 59 height 49
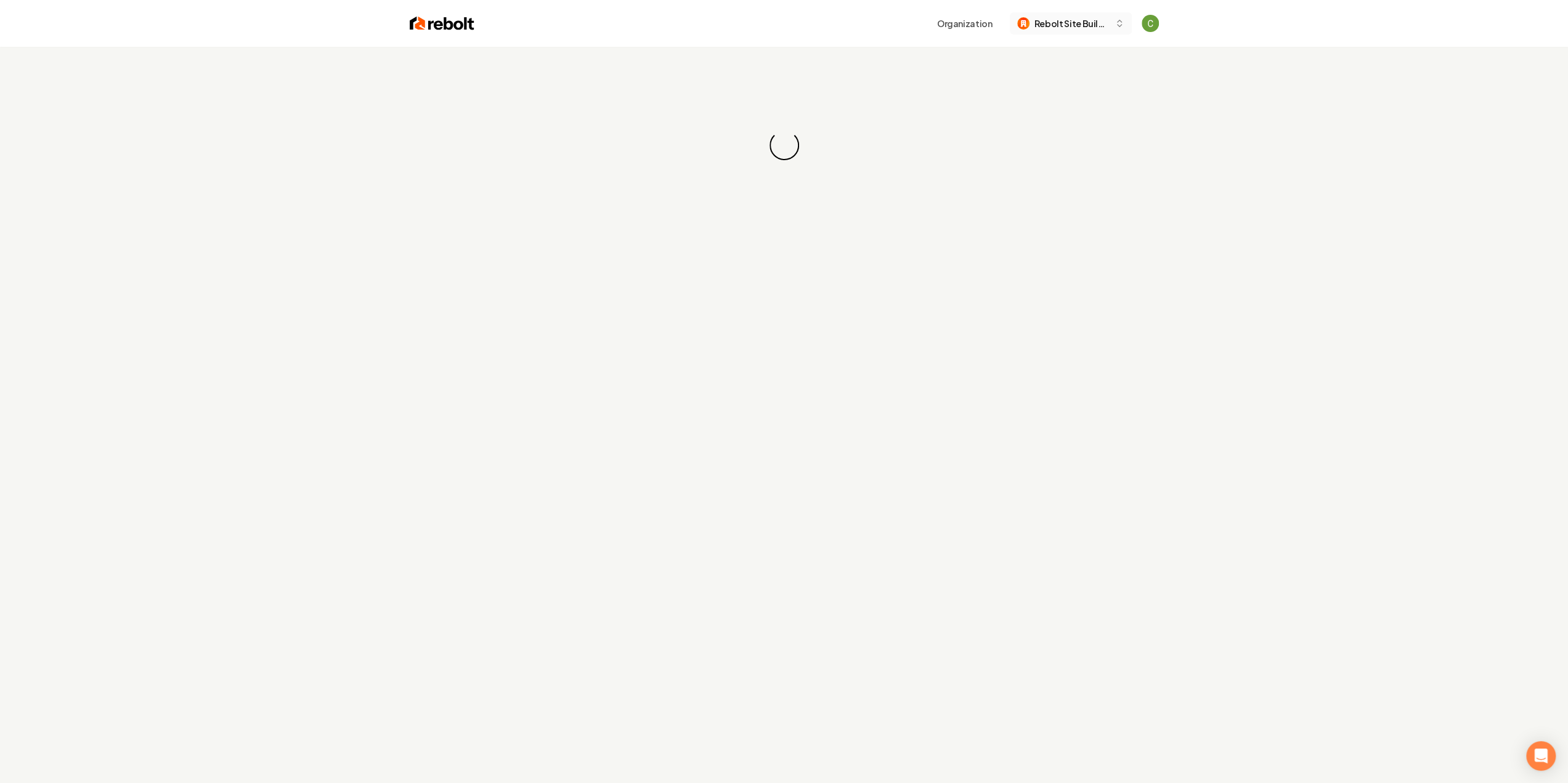
click at [1079, 30] on button "Rebolt Site Builder" at bounding box center [1070, 23] width 122 height 22
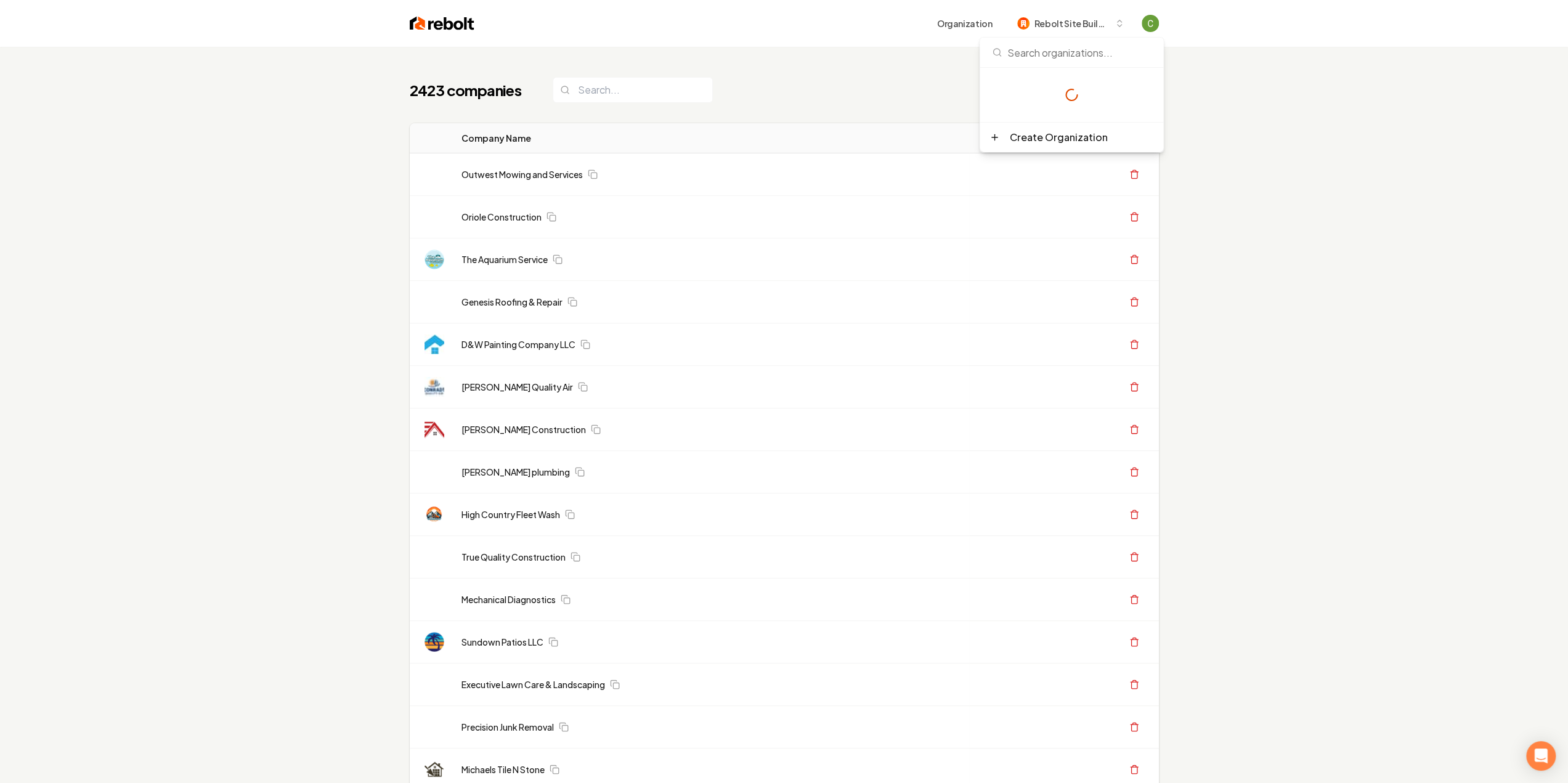
click at [1065, 57] on input at bounding box center [1071, 53] width 169 height 30
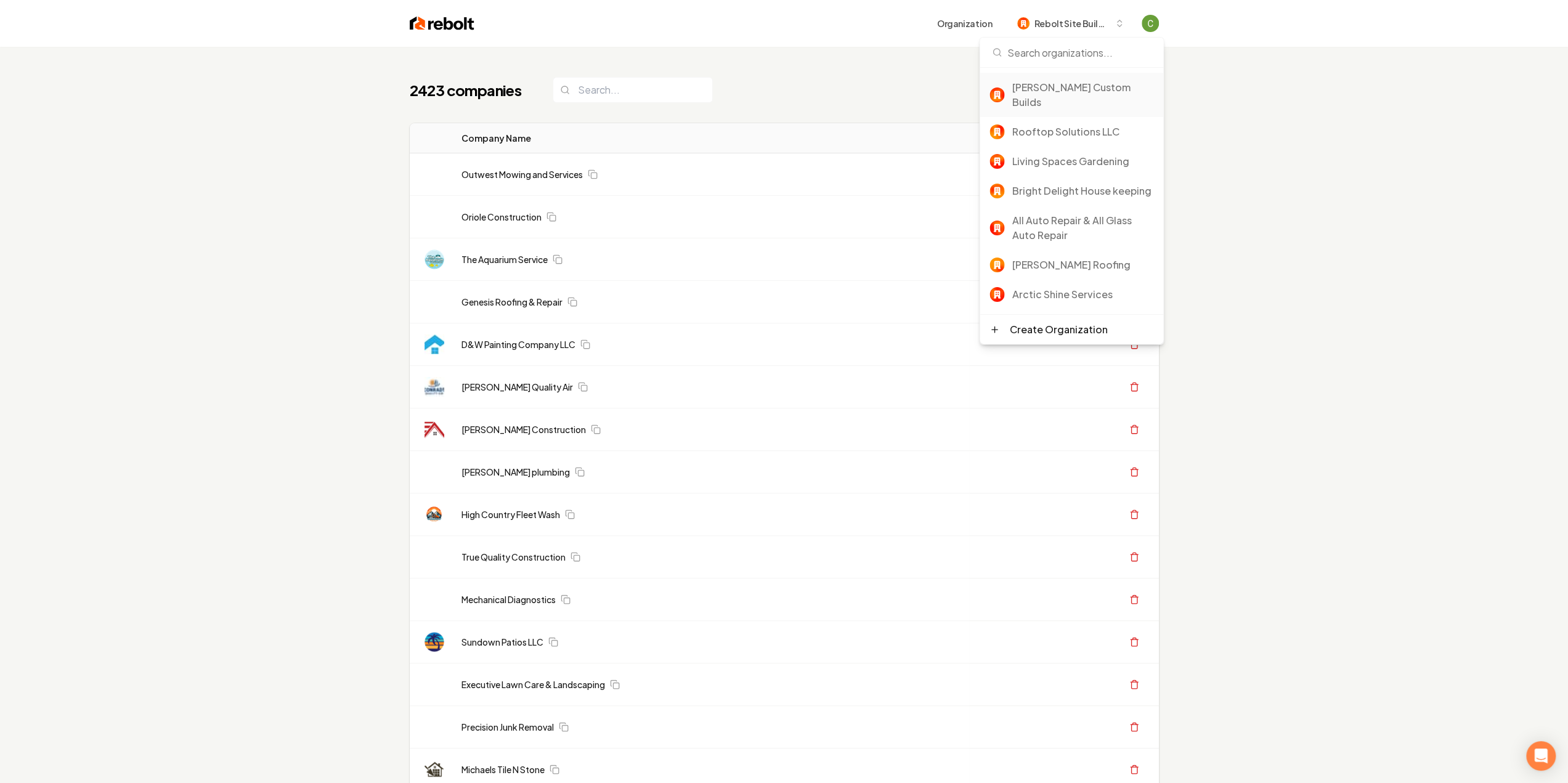
click at [1058, 83] on div "[PERSON_NAME] Custom Builds" at bounding box center [1083, 95] width 142 height 30
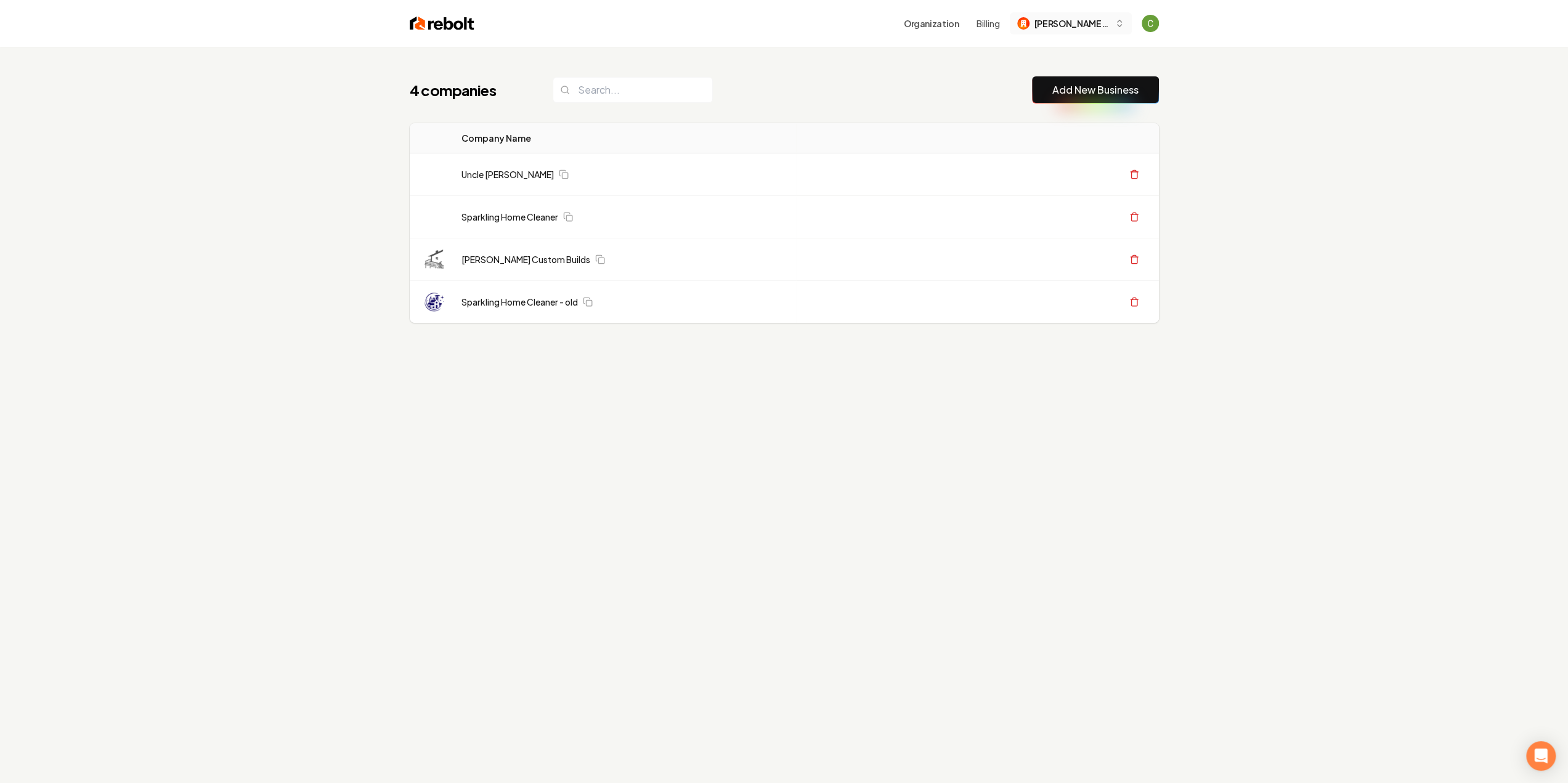
click at [1053, 24] on span "[PERSON_NAME] Custom Builds" at bounding box center [1071, 24] width 75 height 13
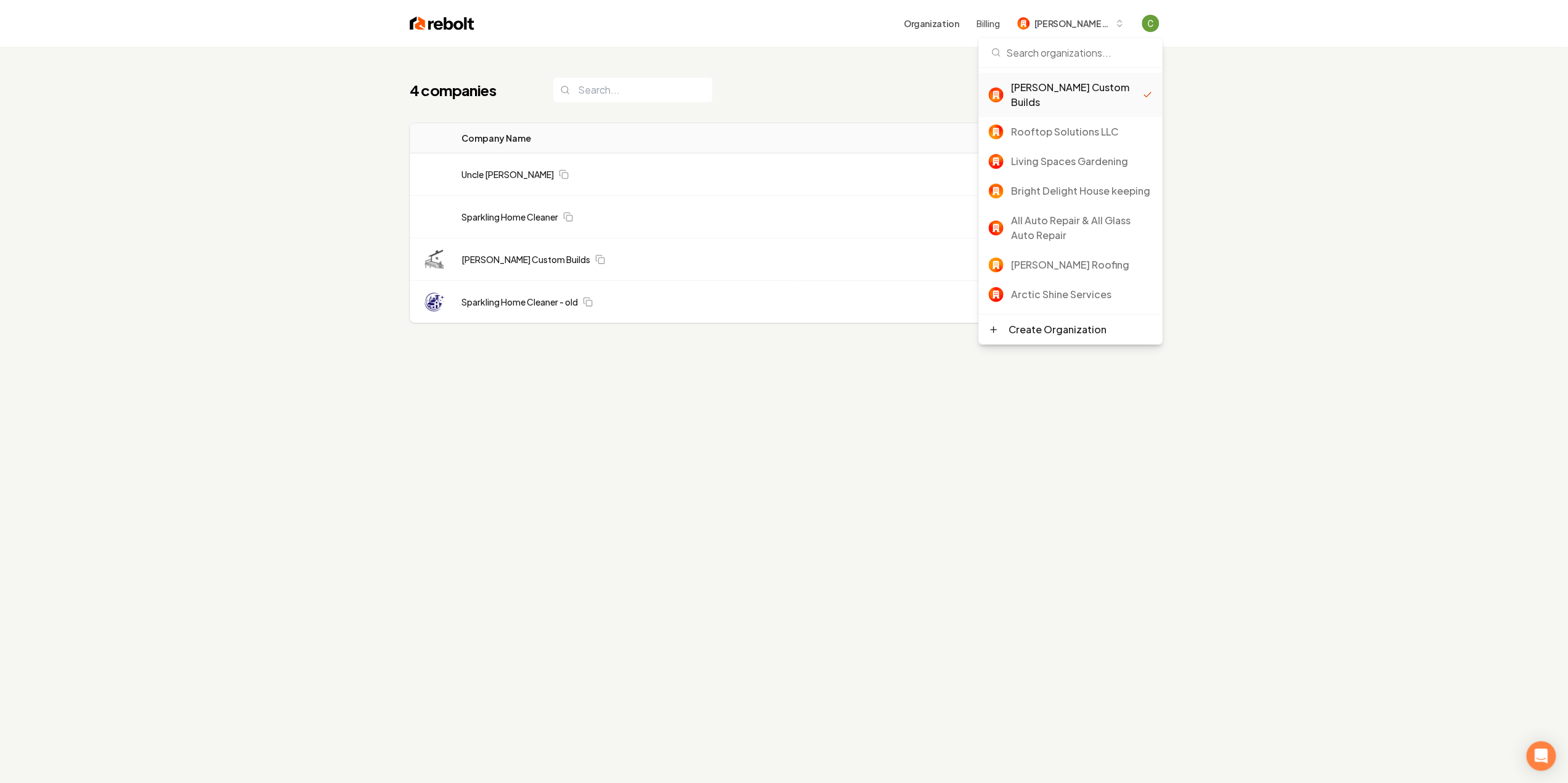
click at [947, 68] on div "4 companies Add New Business Logo Company Name Actions Uncle [PERSON_NAME] Hand…" at bounding box center [784, 224] width 789 height 355
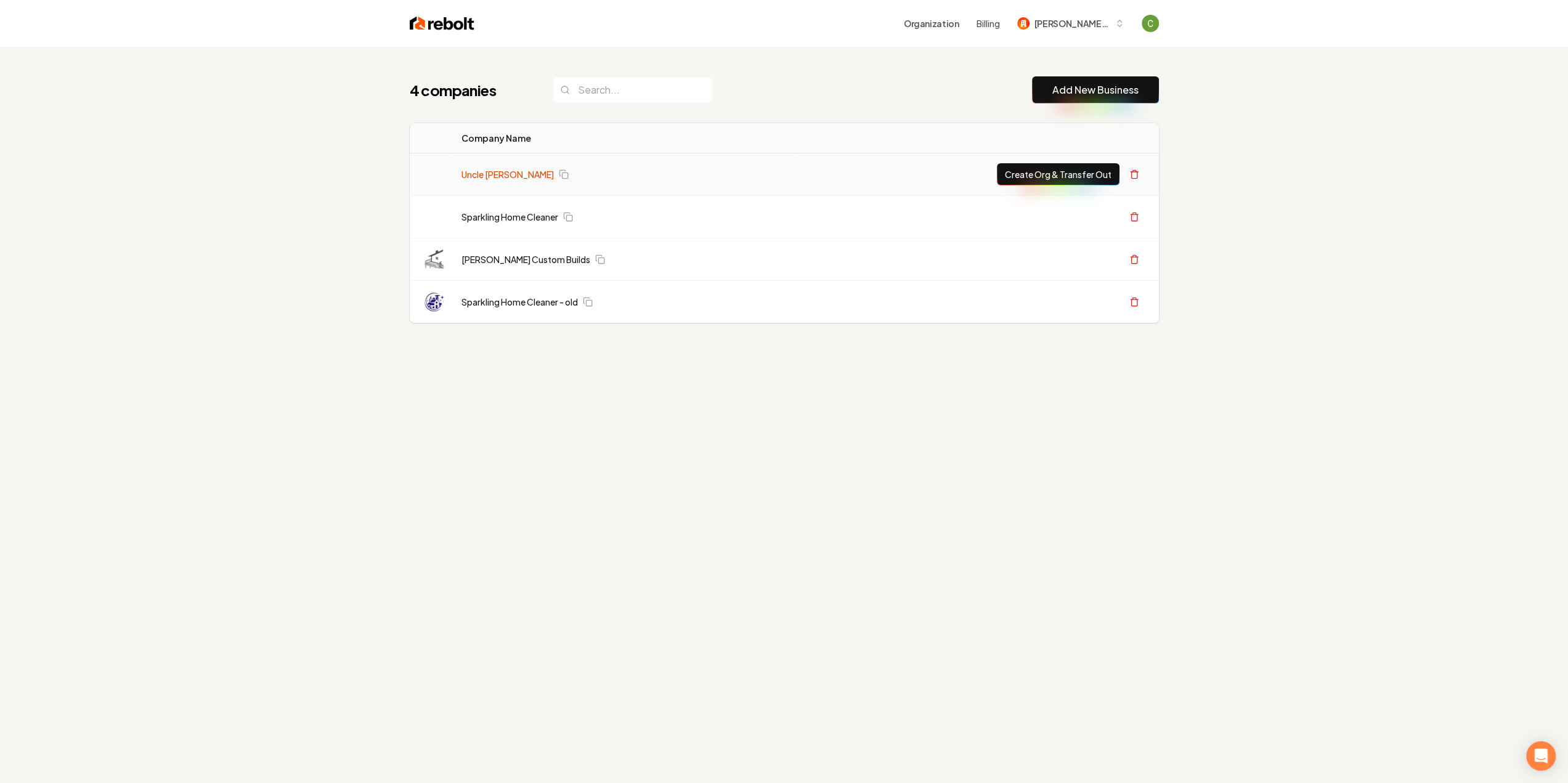
click at [526, 172] on link "Uncle [PERSON_NAME]" at bounding box center [507, 175] width 93 height 12
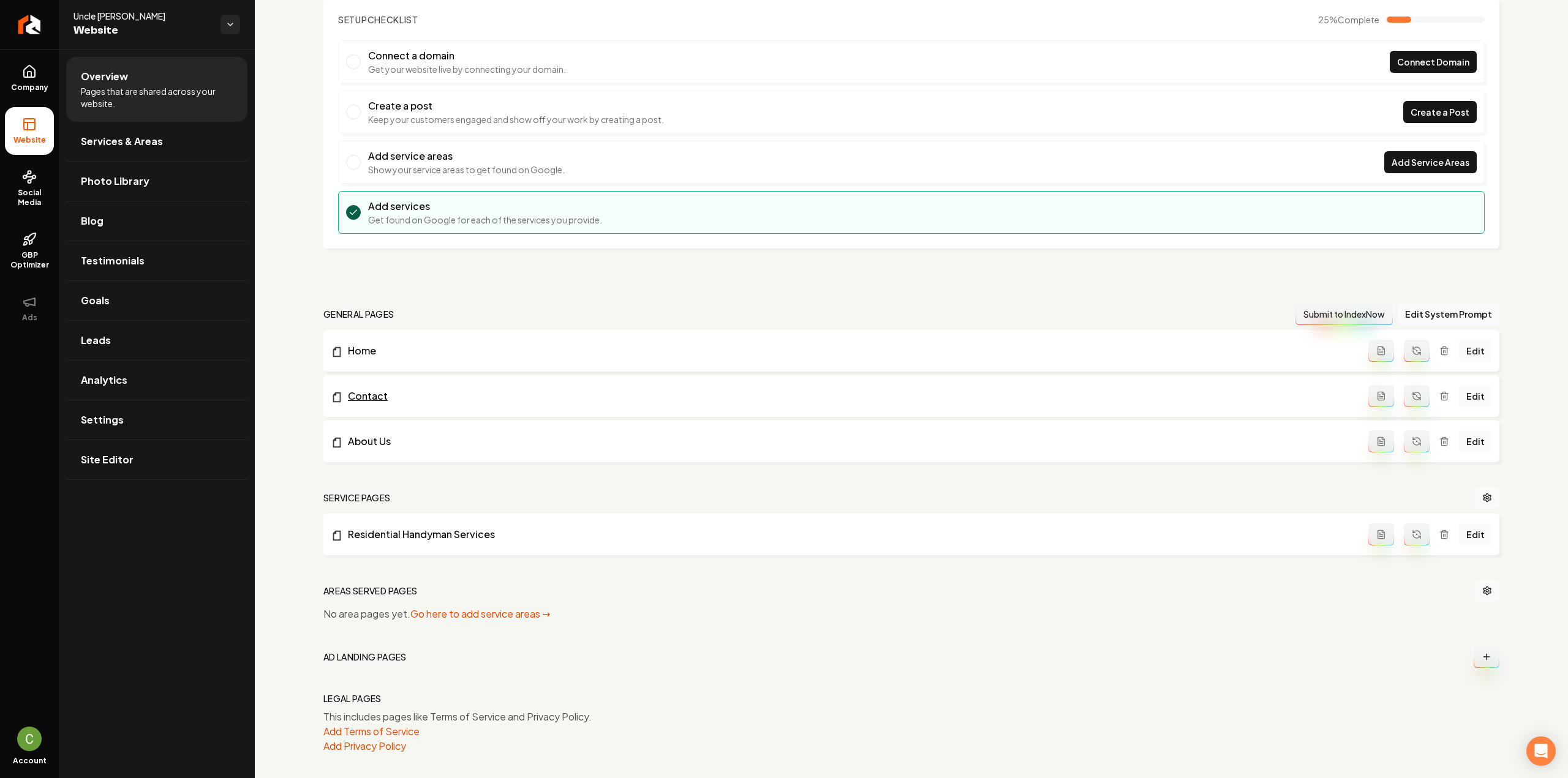
scroll to position [82, 0]
click at [82, 137] on span "Services & Areas" at bounding box center [122, 141] width 82 height 15
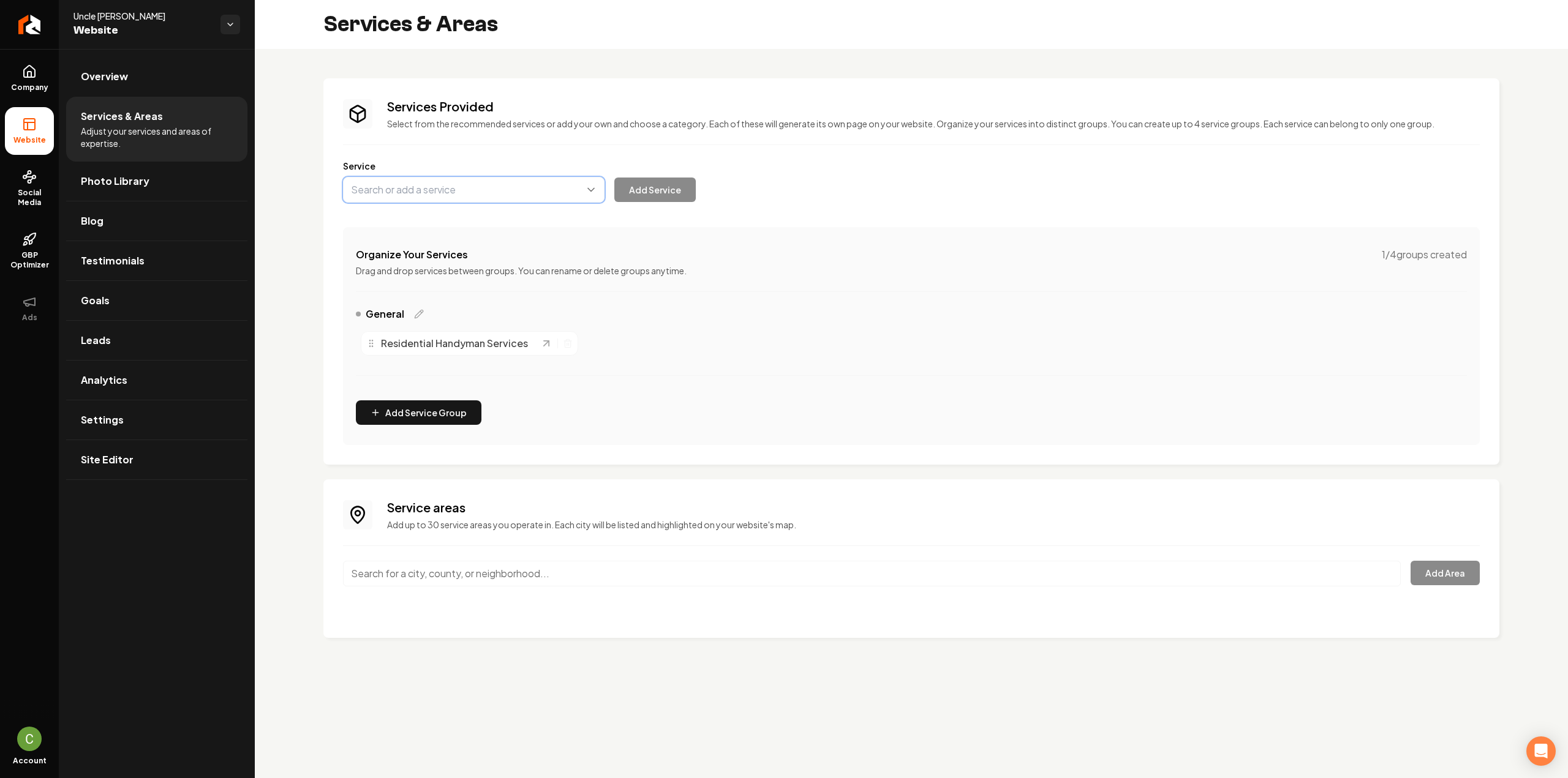
click at [429, 196] on button "Main content area" at bounding box center [474, 189] width 261 height 25
paste input "General Repairs & Installations"
type input "General Repairs & Installations"
click at [632, 191] on button "Add Service" at bounding box center [654, 189] width 82 height 25
click at [390, 318] on span "General" at bounding box center [385, 314] width 39 height 15
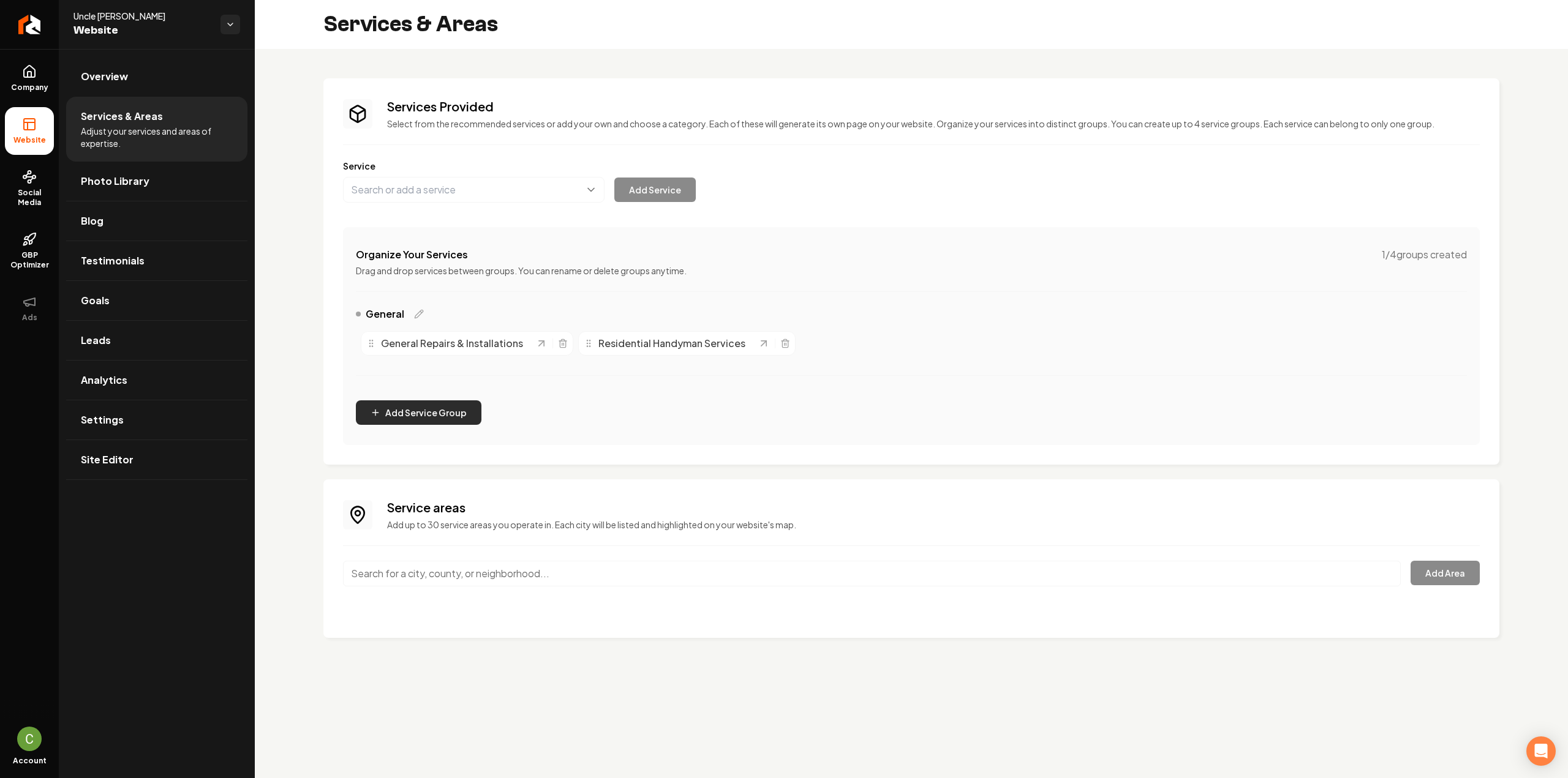
click at [393, 415] on button "Add Service Group" at bounding box center [418, 413] width 125 height 25
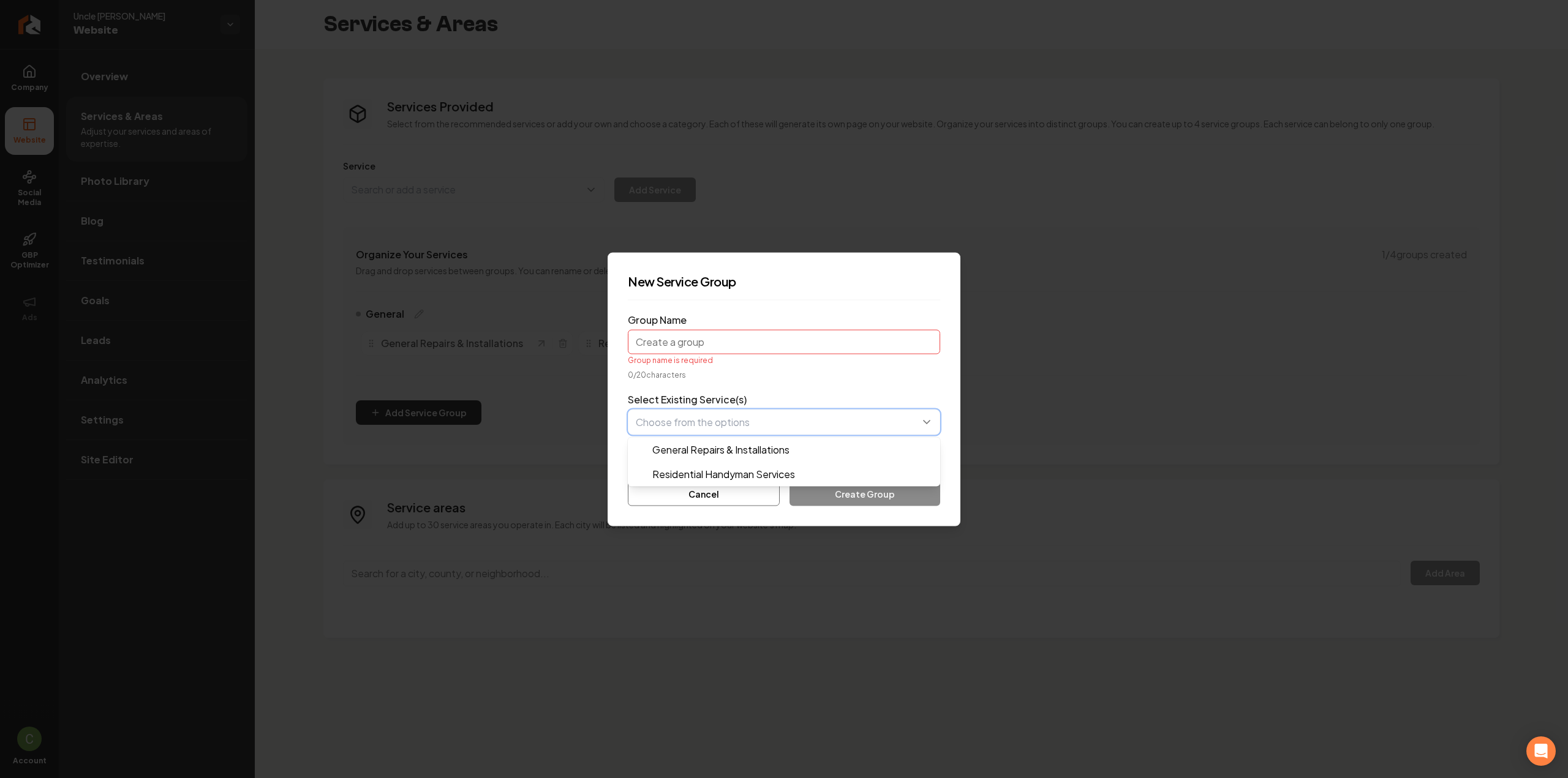
click at [699, 418] on button "button" at bounding box center [784, 421] width 312 height 25
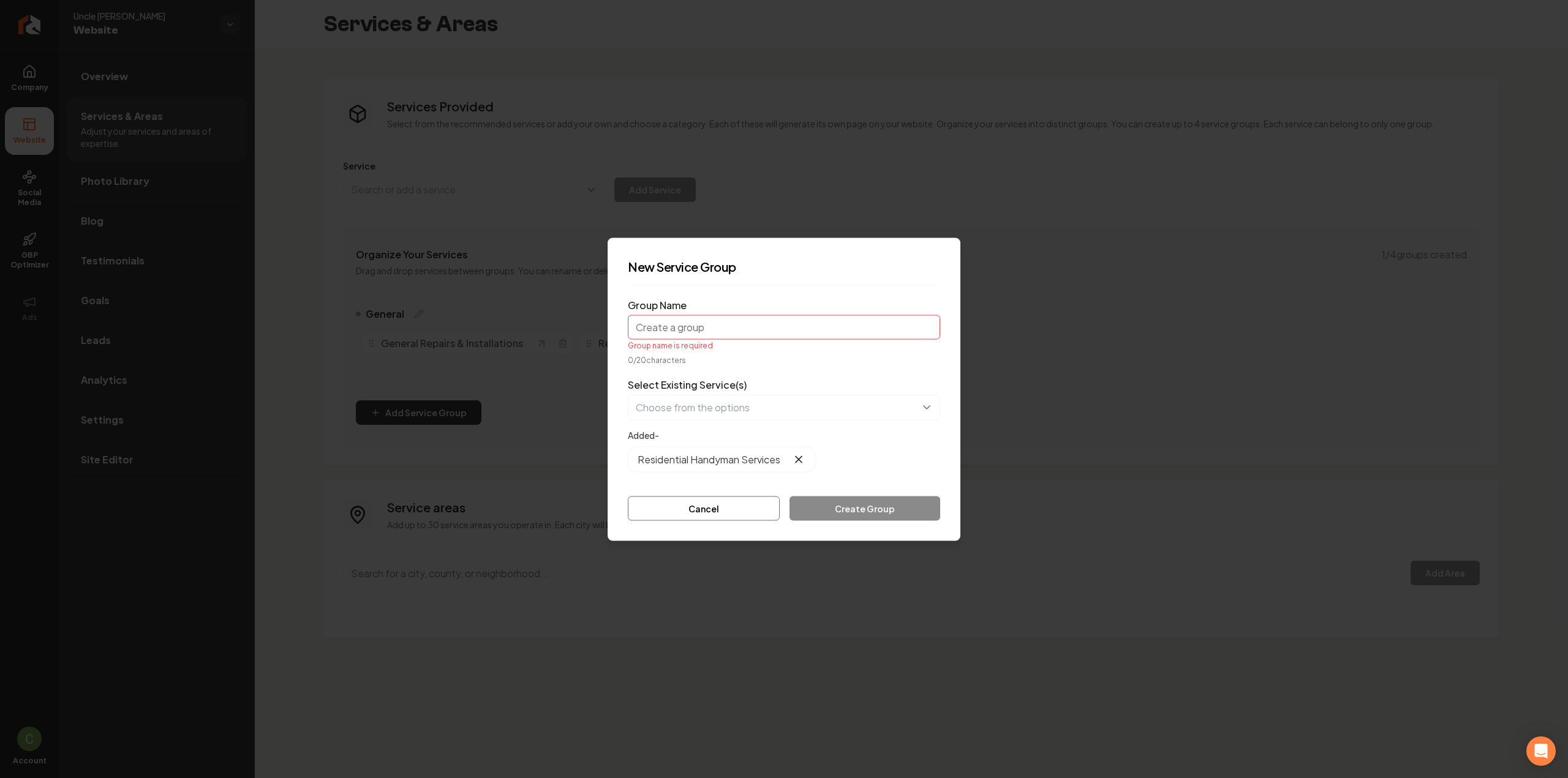
click at [667, 324] on input "Group Name" at bounding box center [784, 327] width 312 height 25
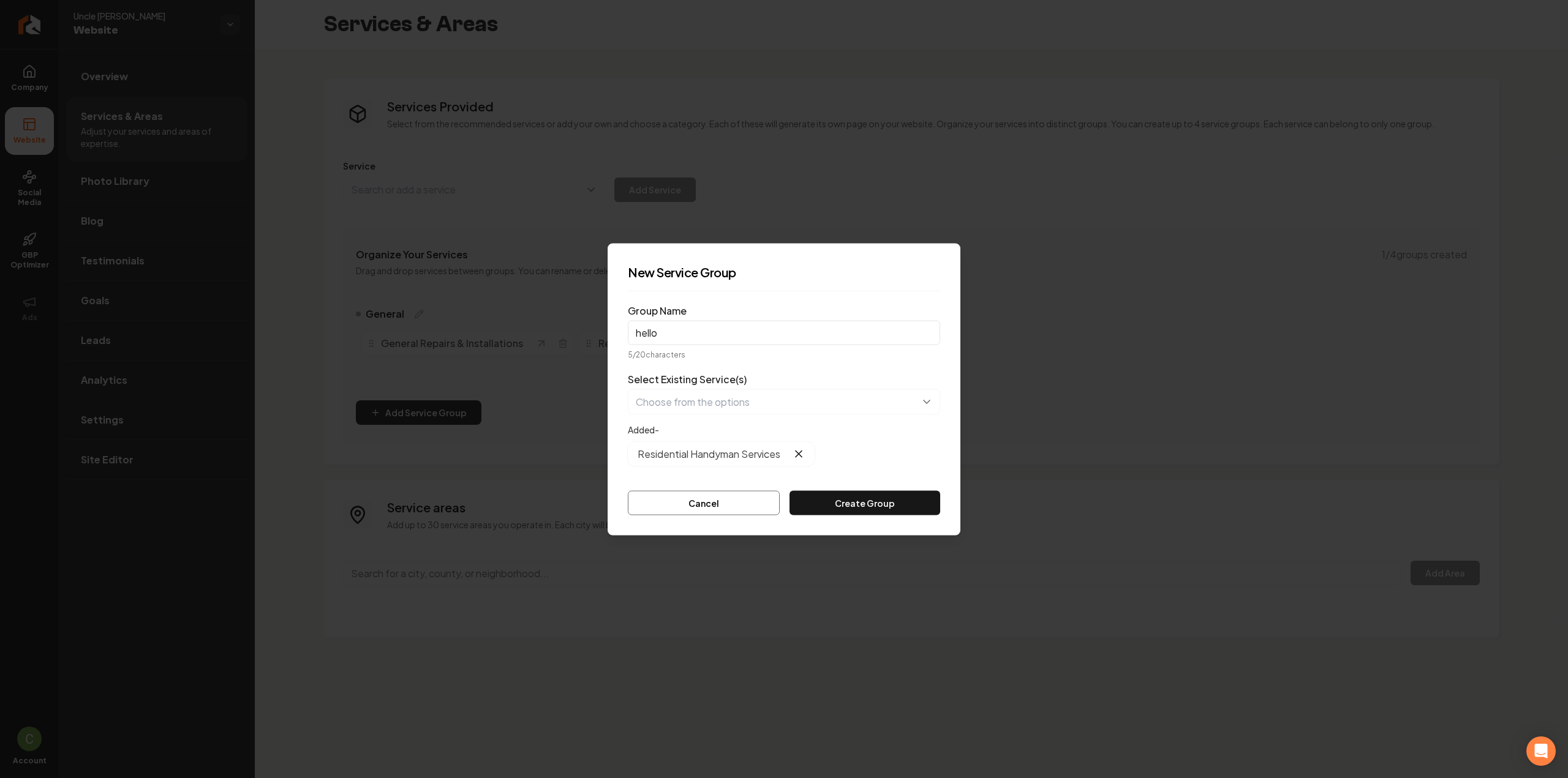
type input "hello"
click at [892, 496] on button "Create Group" at bounding box center [865, 503] width 151 height 25
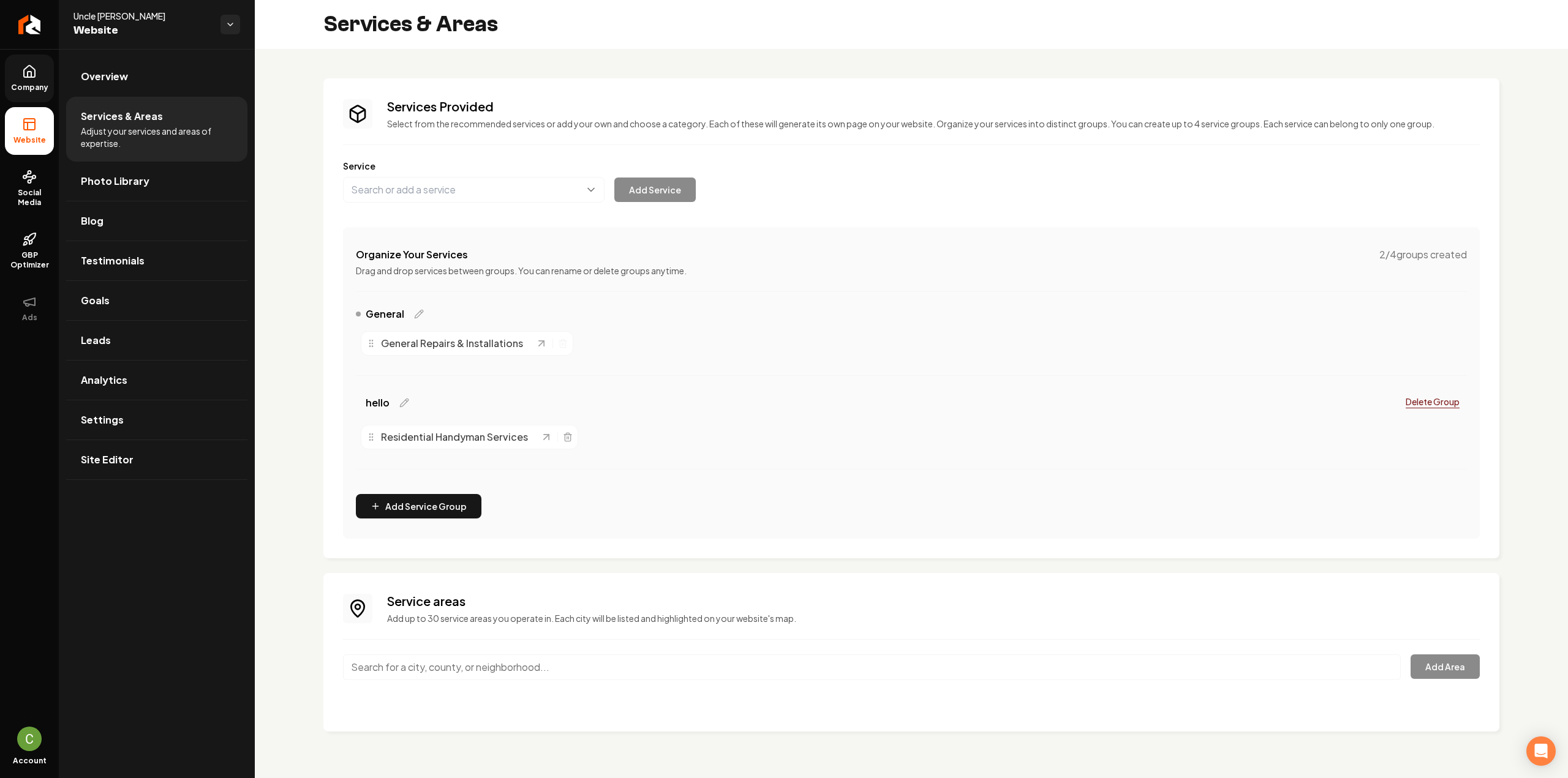
click at [44, 76] on link "Company" at bounding box center [30, 78] width 49 height 47
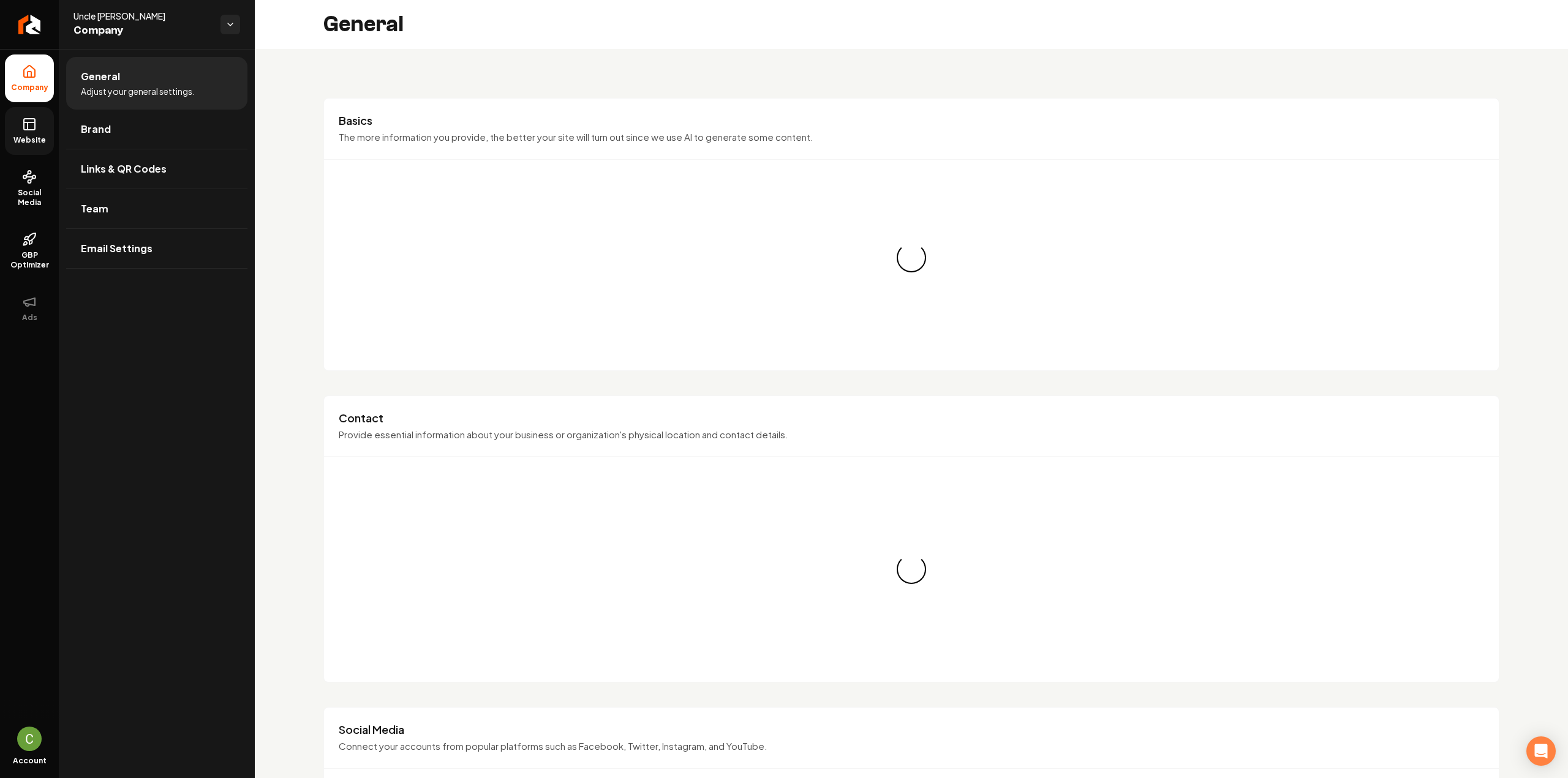
click at [22, 127] on icon at bounding box center [29, 124] width 15 height 15
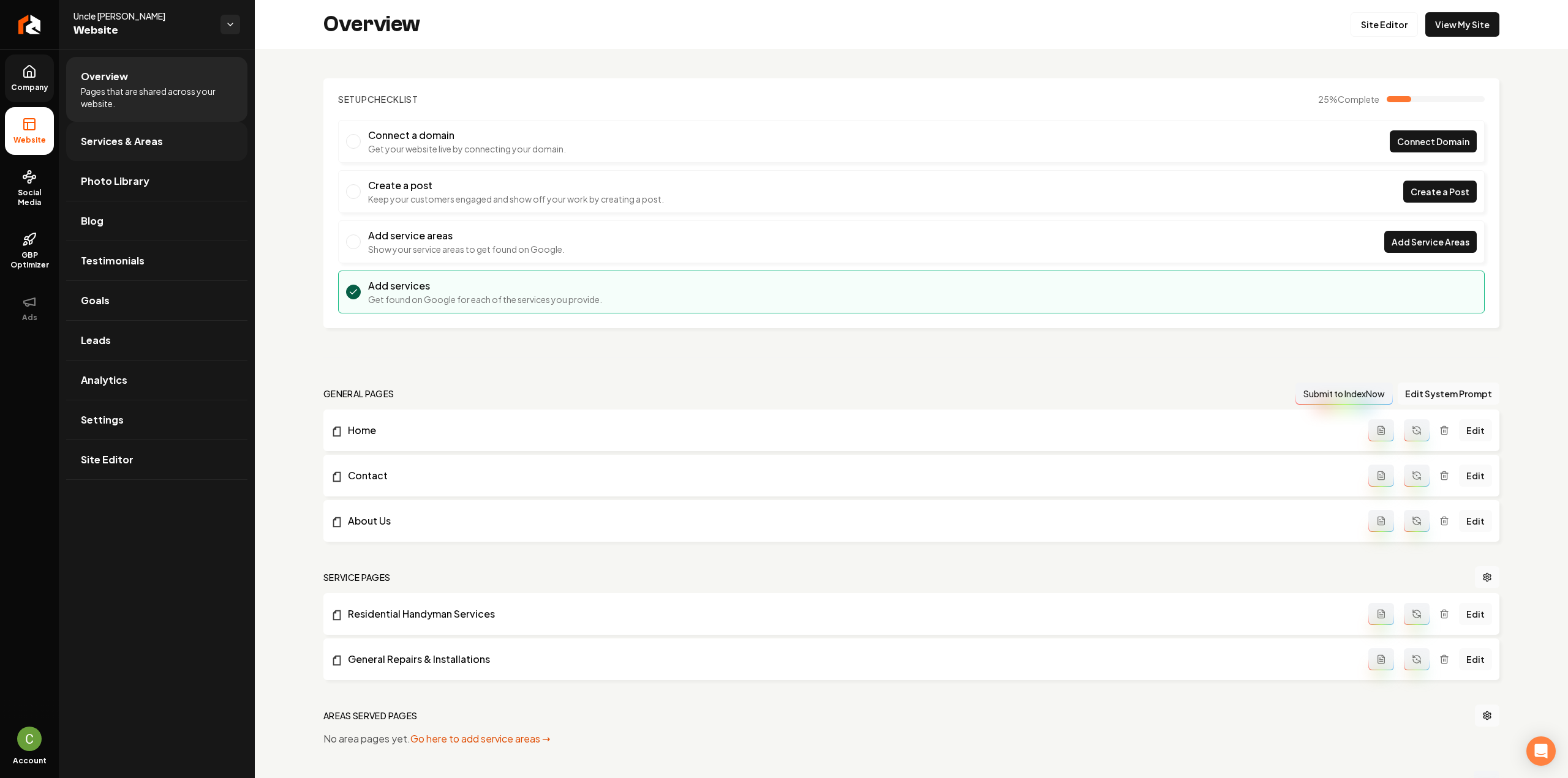
click at [139, 151] on link "Services & Areas" at bounding box center [156, 141] width 182 height 39
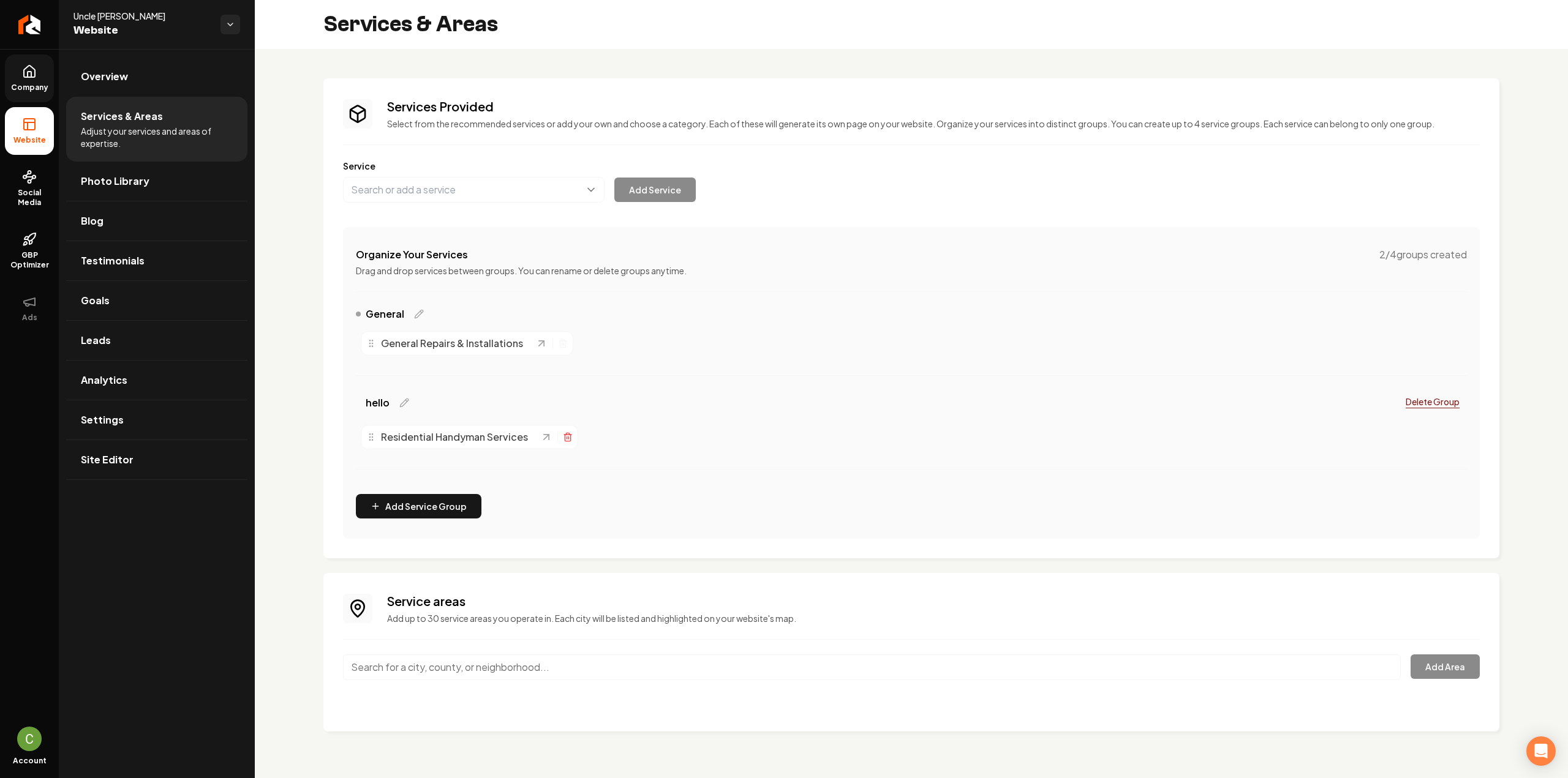
click at [567, 441] on icon "Main content area" at bounding box center [567, 439] width 5 height 7
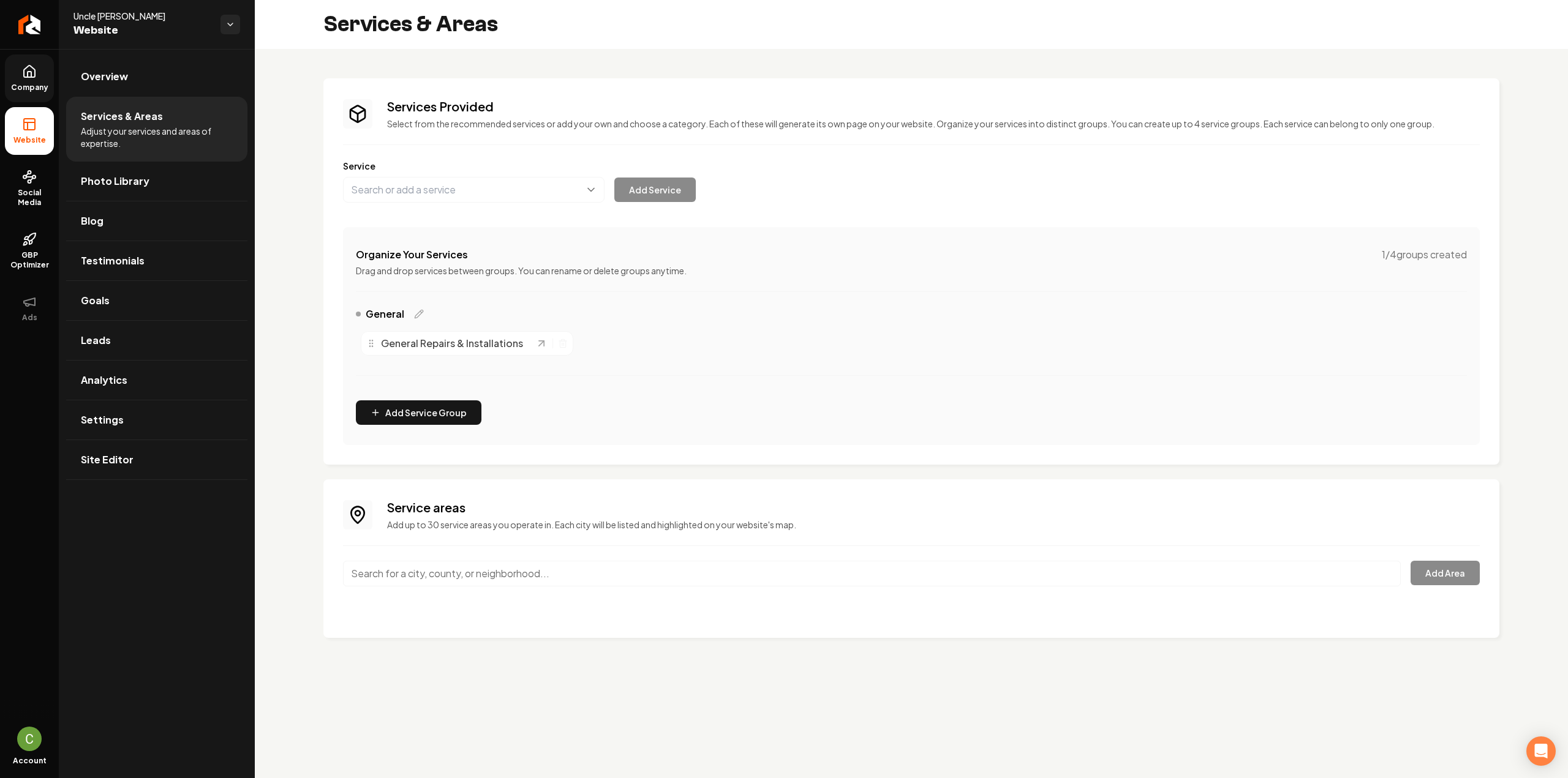
click at [33, 94] on link "Company" at bounding box center [30, 78] width 49 height 47
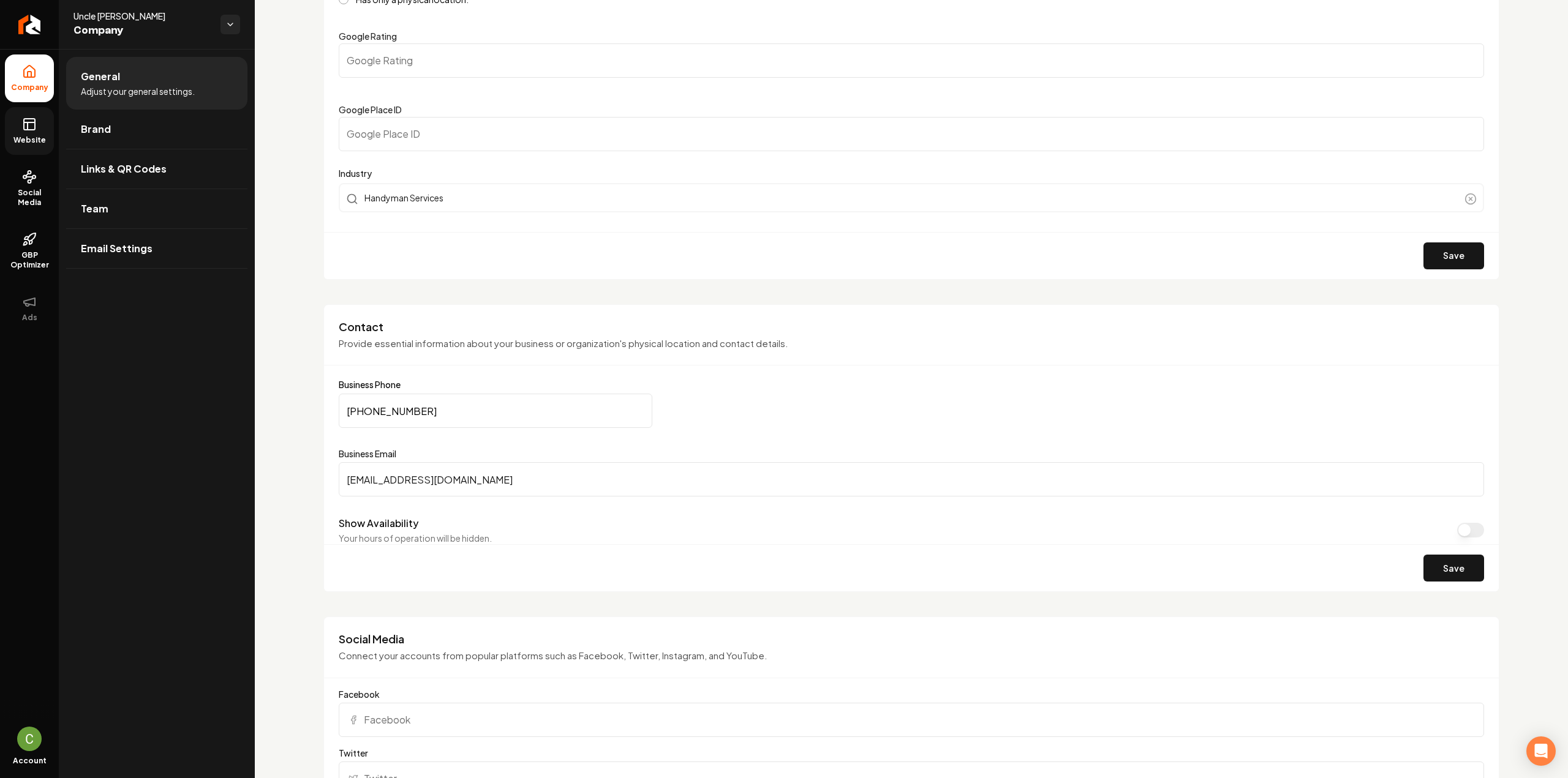
scroll to position [429, 0]
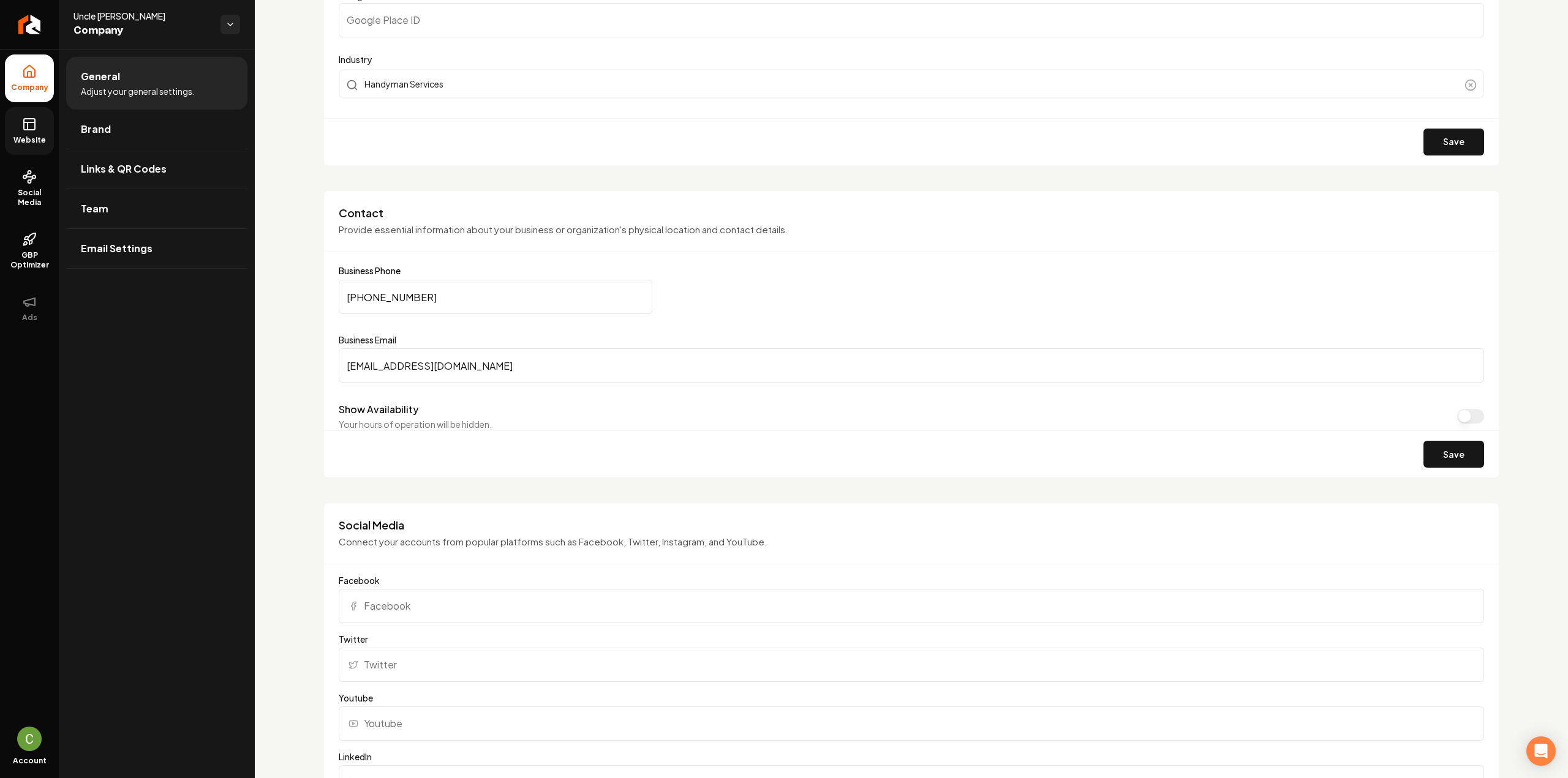
click at [15, 112] on link "Website" at bounding box center [30, 131] width 49 height 47
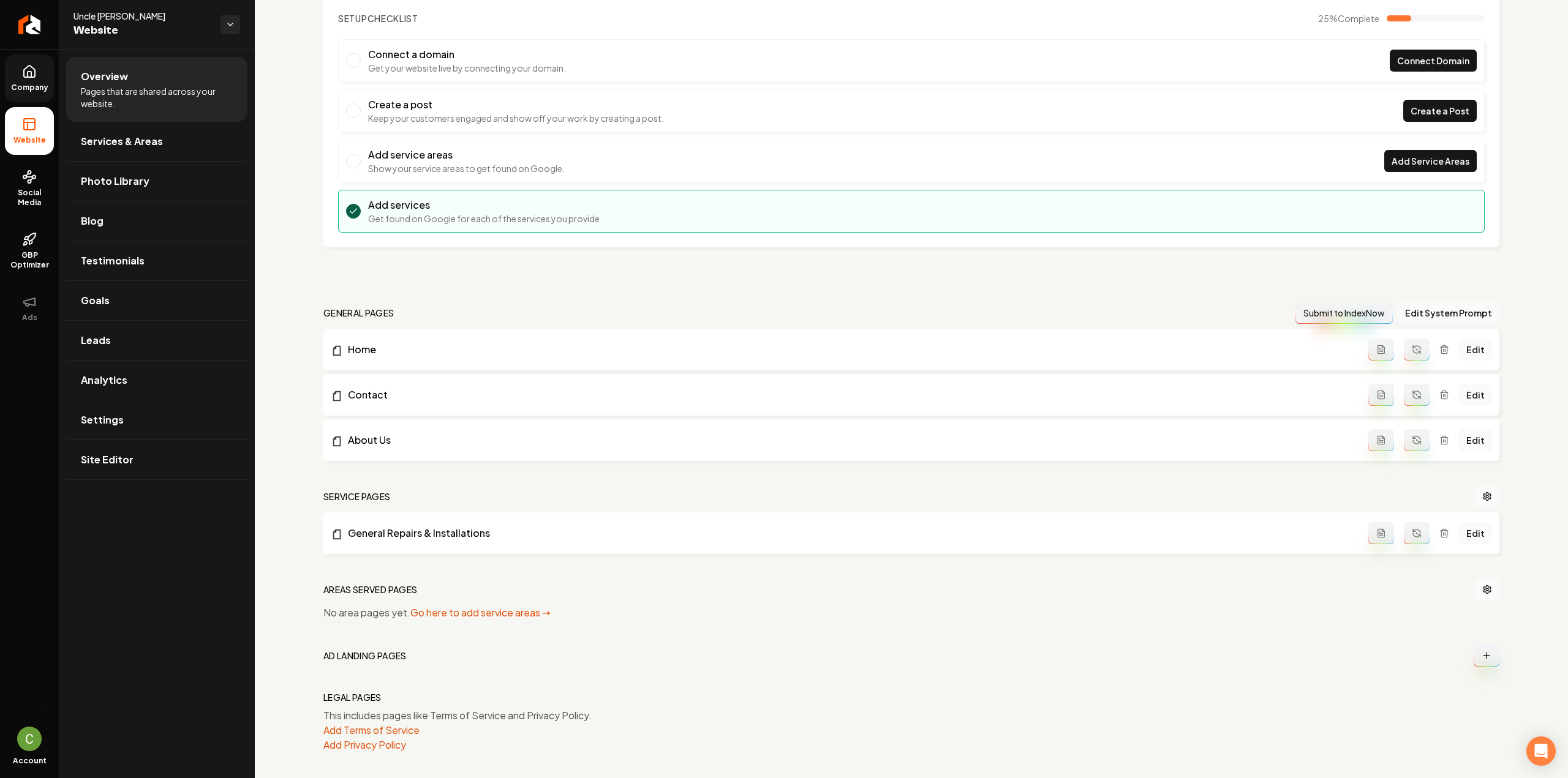
scroll to position [82, 0]
click at [1376, 530] on icon "Main content area" at bounding box center [1380, 532] width 10 height 10
click at [1370, 536] on button "Main content area" at bounding box center [1380, 532] width 25 height 22
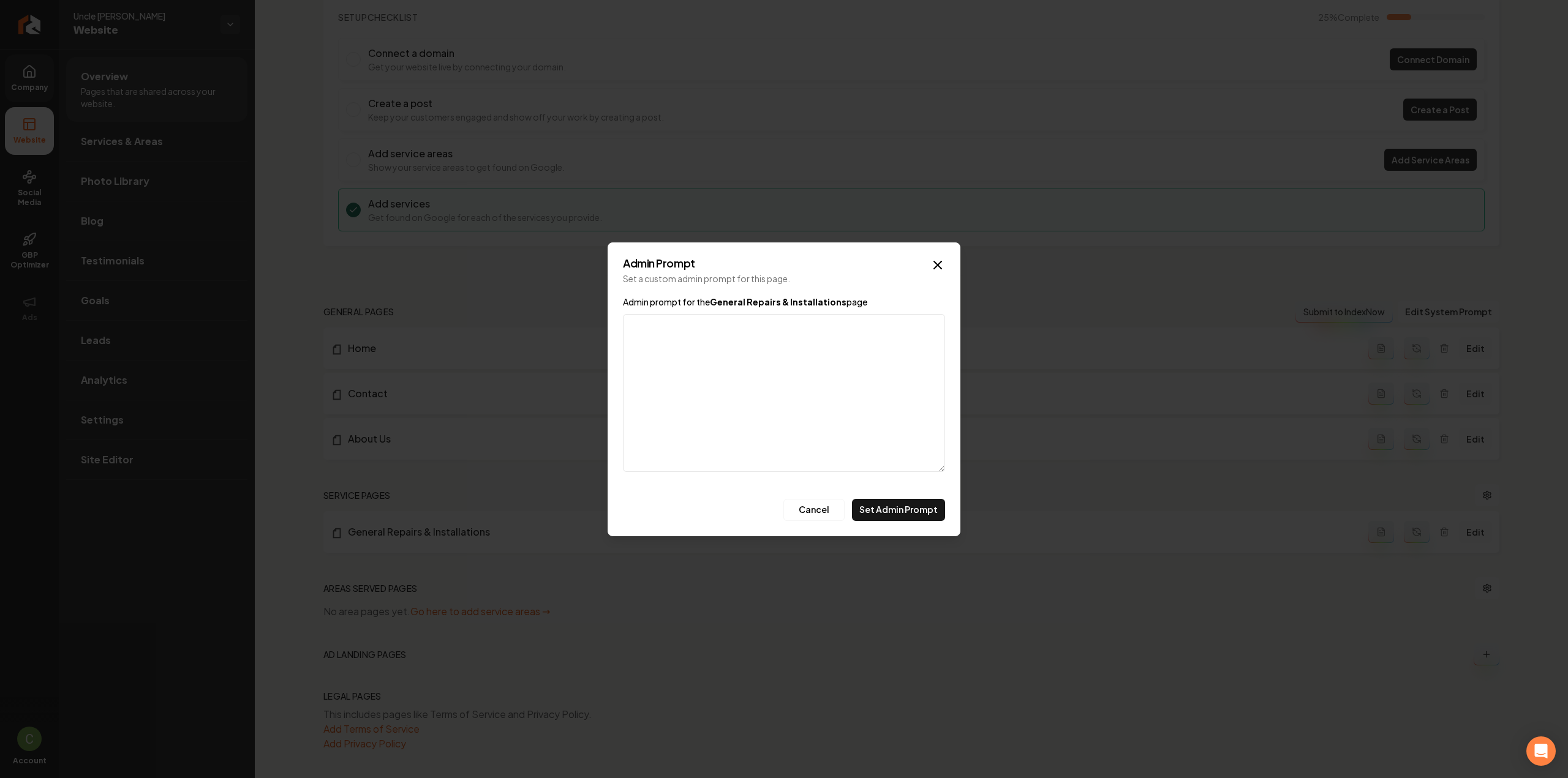
click at [704, 382] on textarea "Admin prompt for the General Repairs & Installations page" at bounding box center [783, 393] width 322 height 158
drag, startPoint x: 630, startPoint y: 327, endPoint x: 790, endPoint y: 432, distance: 191.4
click at [790, 432] on textarea "* Appliance installation (dishwashers, microwaves, washers/dryers, etc.) * Trim…" at bounding box center [783, 393] width 322 height 158
click at [799, 413] on textarea "* Appliance installation (dishwashers, microwaves, washers/dryers, etc.) * Trim…" at bounding box center [783, 393] width 322 height 158
click at [631, 325] on textarea "* Appliance installation (dishwashers, microwaves, washers/dryers, etc.) * Trim…" at bounding box center [783, 393] width 322 height 158
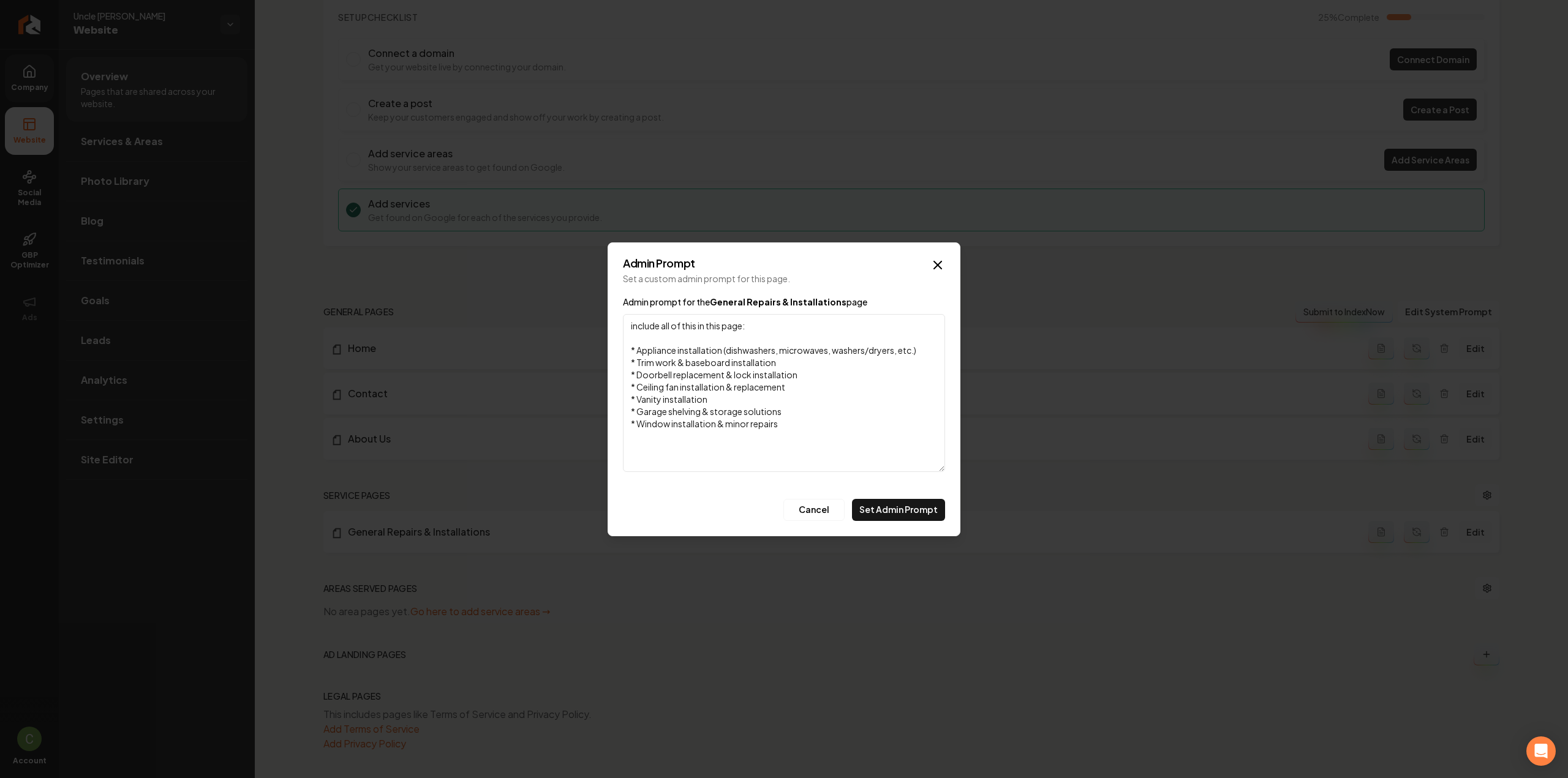
drag, startPoint x: 631, startPoint y: 338, endPoint x: 686, endPoint y: 342, distance: 55.1
click at [631, 338] on textarea "include all of this in this page: * Appliance installation (dishwashers, microw…" at bounding box center [783, 393] width 322 height 158
type textarea "include all of this in this page: * Appliance installation (dishwashers, microw…"
click at [915, 525] on div "Admin Prompt Set a custom admin prompt for this page. Admin prompt for the Gene…" at bounding box center [784, 389] width 353 height 294
click at [909, 511] on button "Set Admin Prompt" at bounding box center [898, 510] width 93 height 22
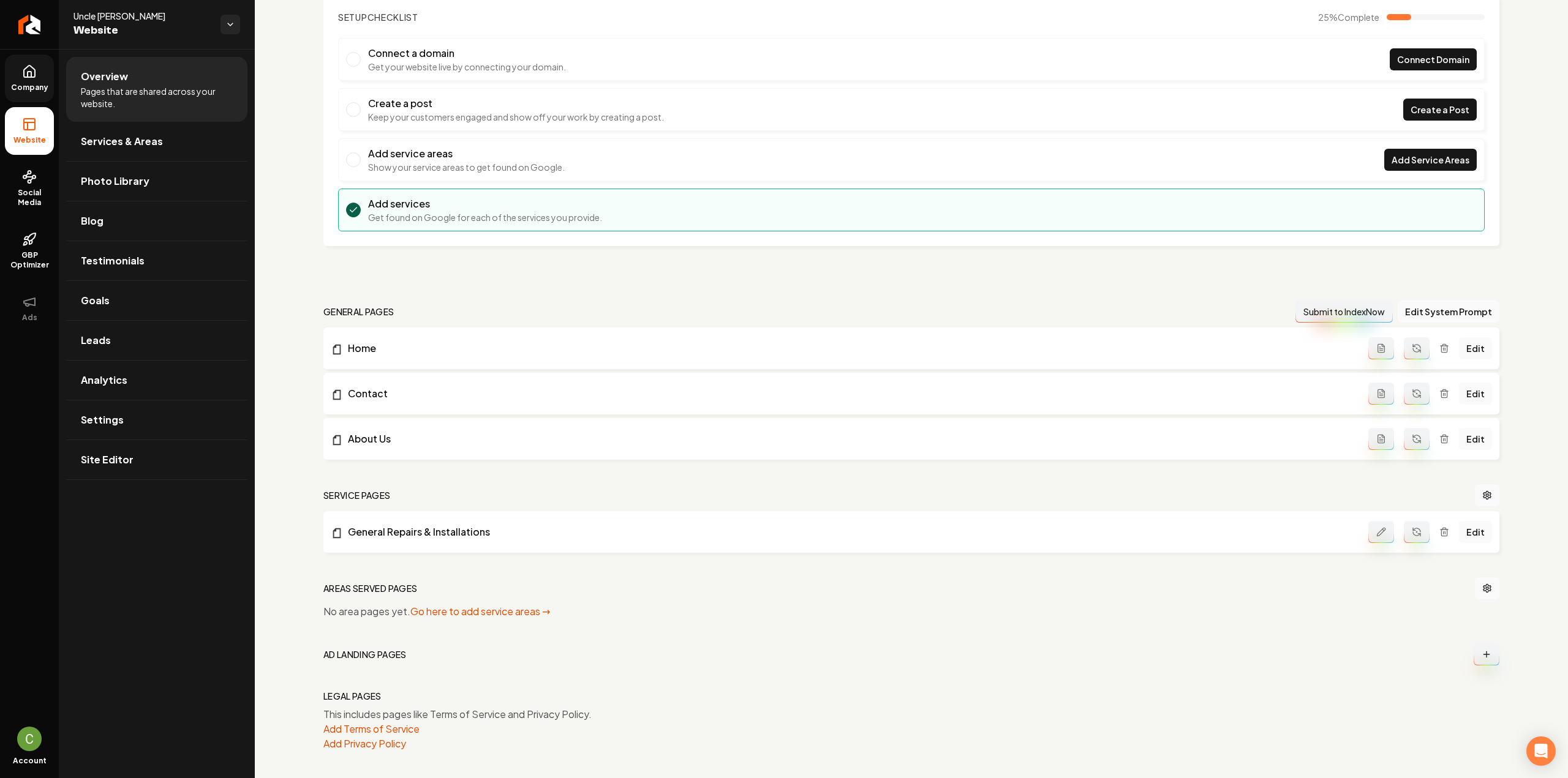
click at [1412, 529] on icon "Main content area" at bounding box center [1416, 532] width 10 height 10
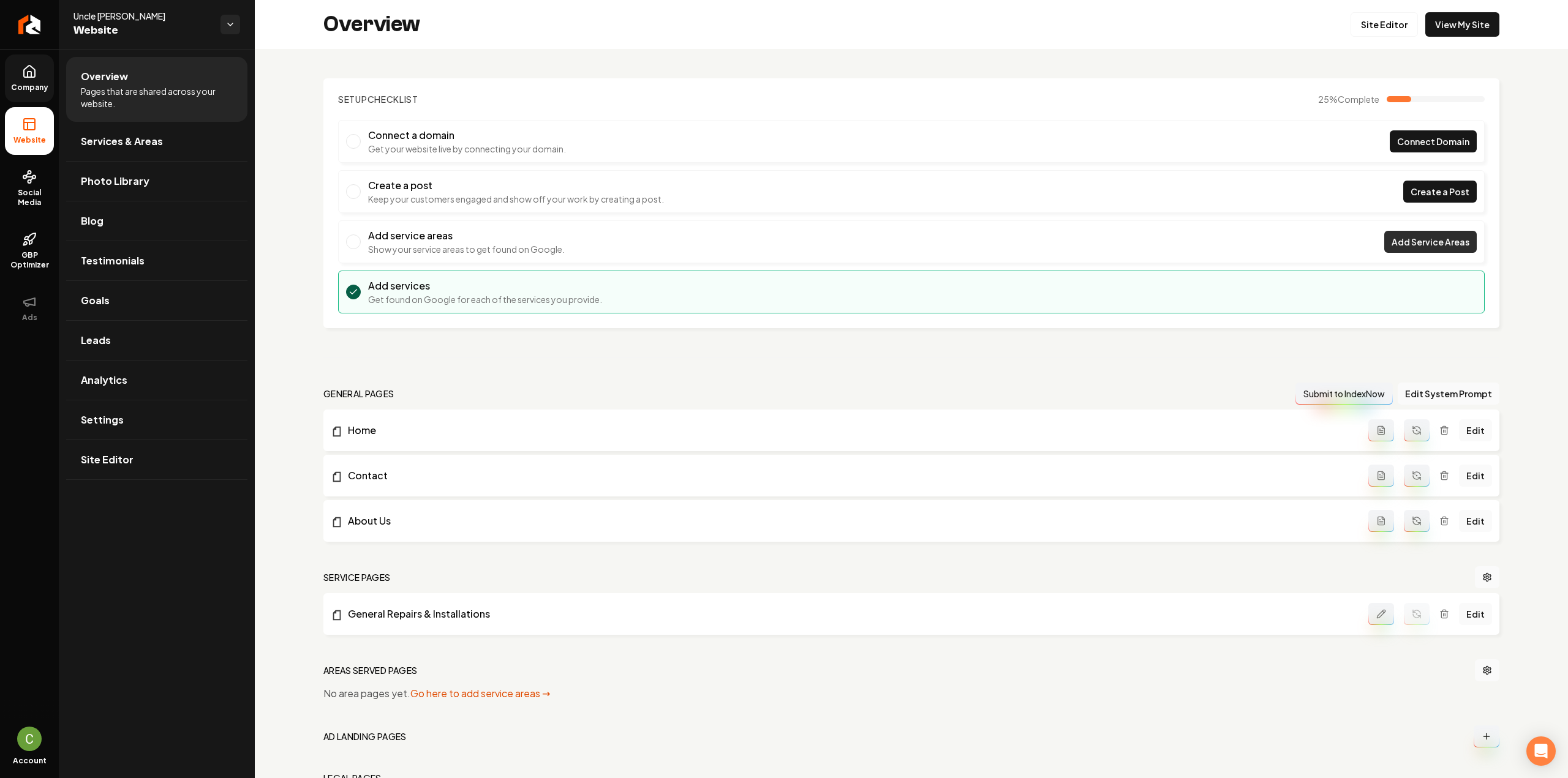
scroll to position [0, 0]
click at [1377, 27] on link "Site Editor" at bounding box center [1384, 25] width 68 height 25
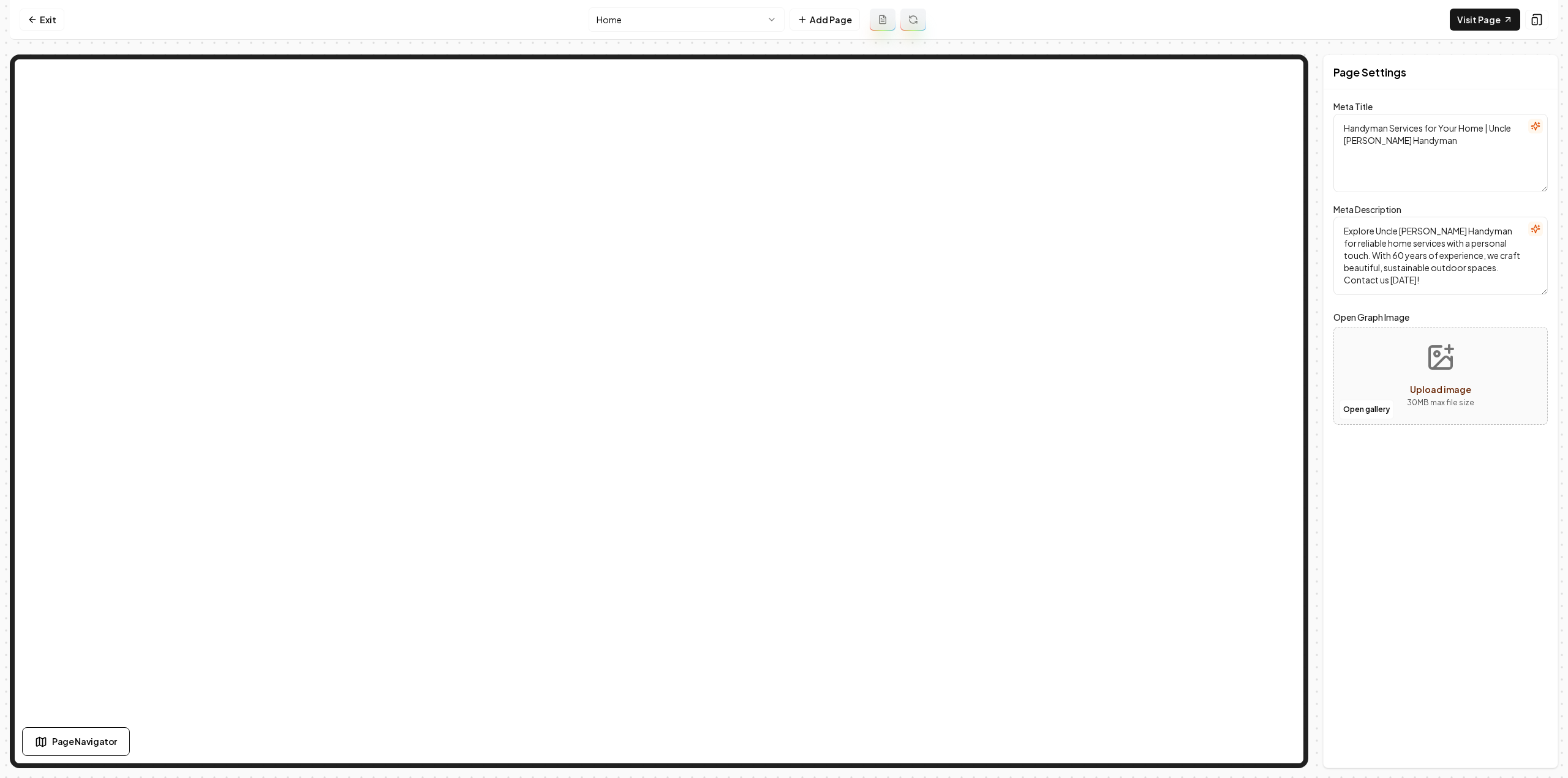
click at [681, 25] on html "Computer Required This feature is only available on a computer. Please switch t…" at bounding box center [784, 389] width 1568 height 778
click at [882, 19] on icon at bounding box center [882, 19] width 10 height 10
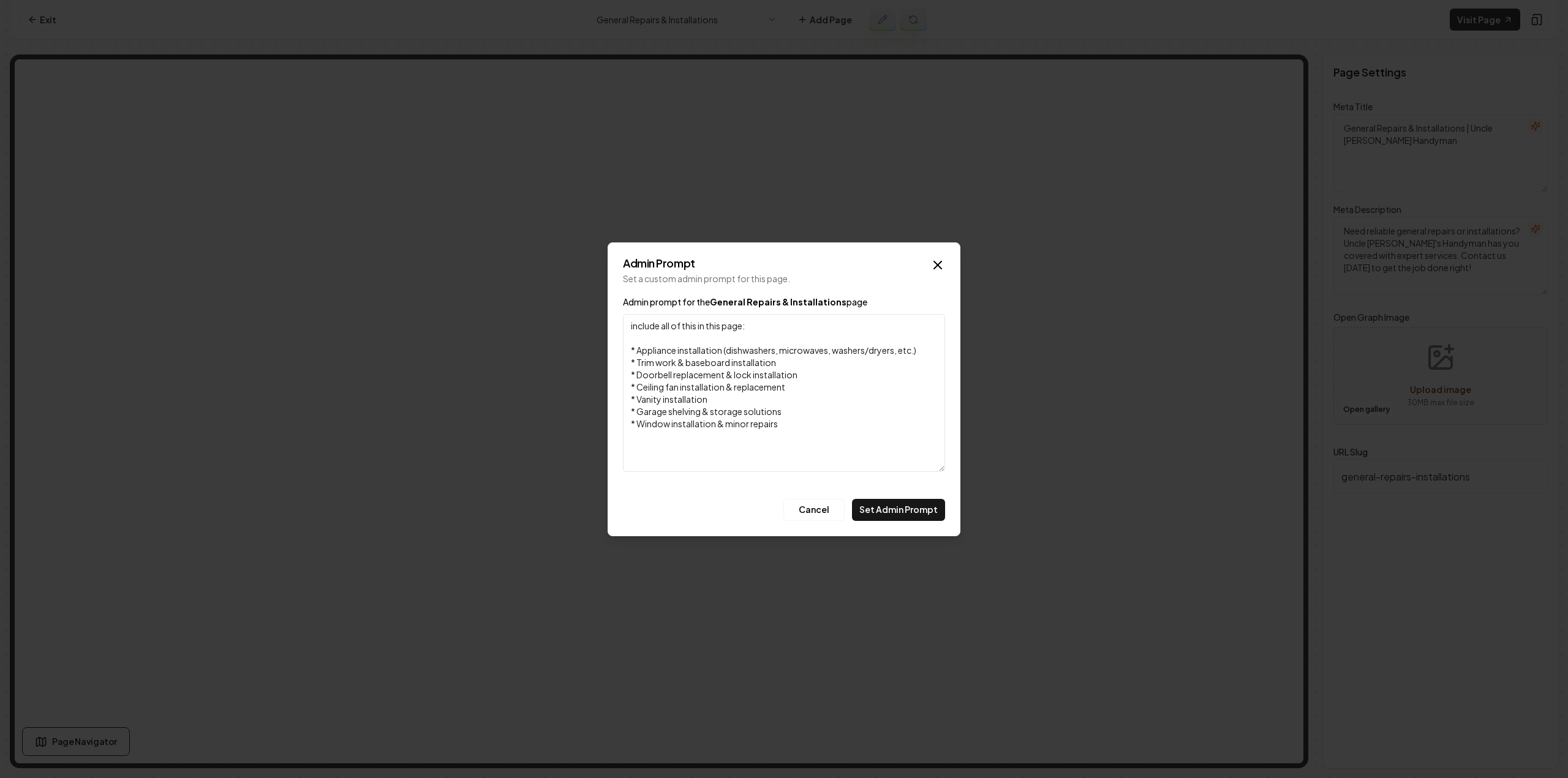
drag, startPoint x: 717, startPoint y: 394, endPoint x: 598, endPoint y: 303, distance: 149.8
click at [598, 303] on body "Computer Required This feature is only available on a computer. Please switch t…" at bounding box center [784, 389] width 1568 height 778
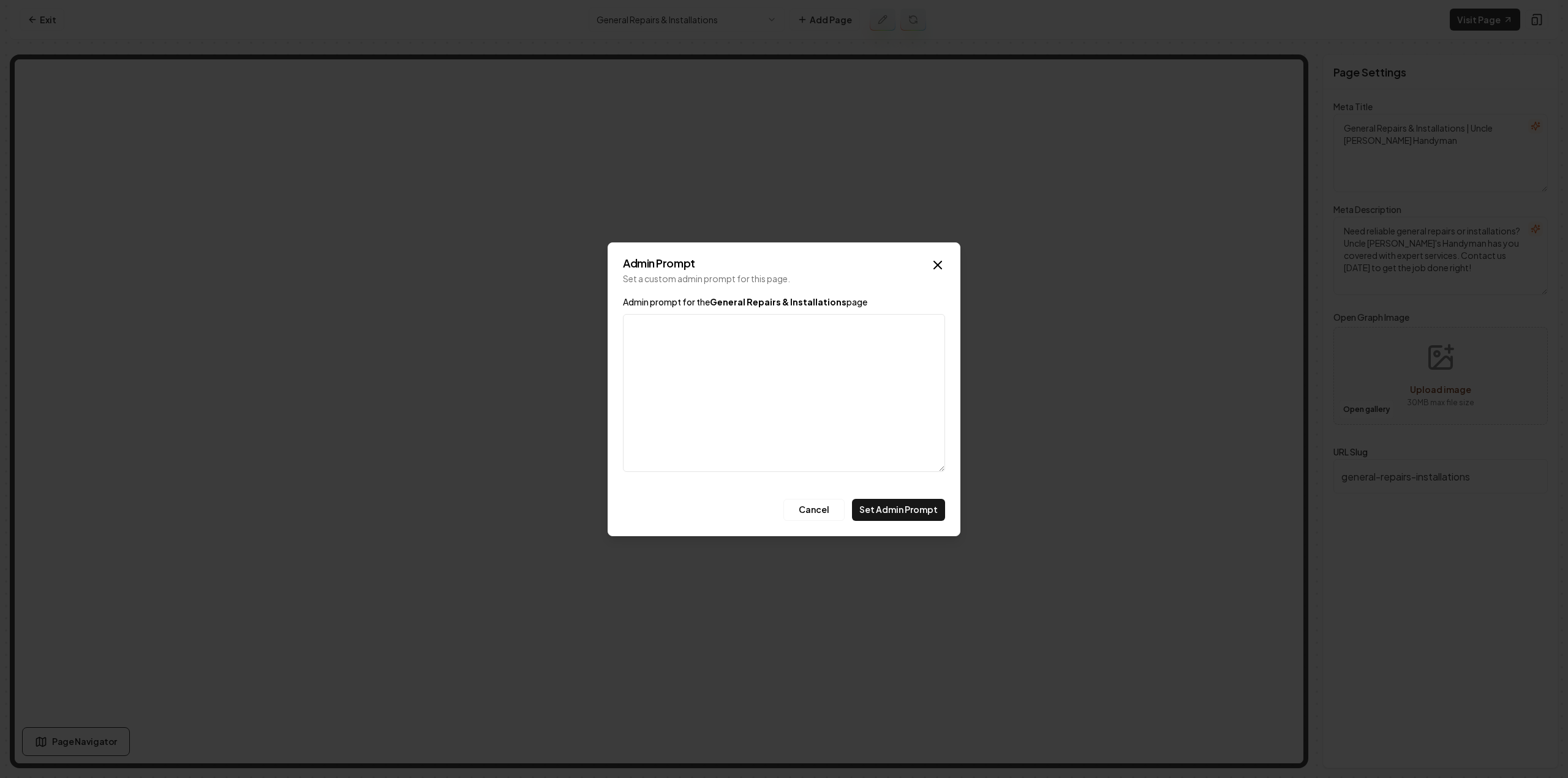
type textarea "include all of this in this page: * Appliance installation (dishwashers, microw…"
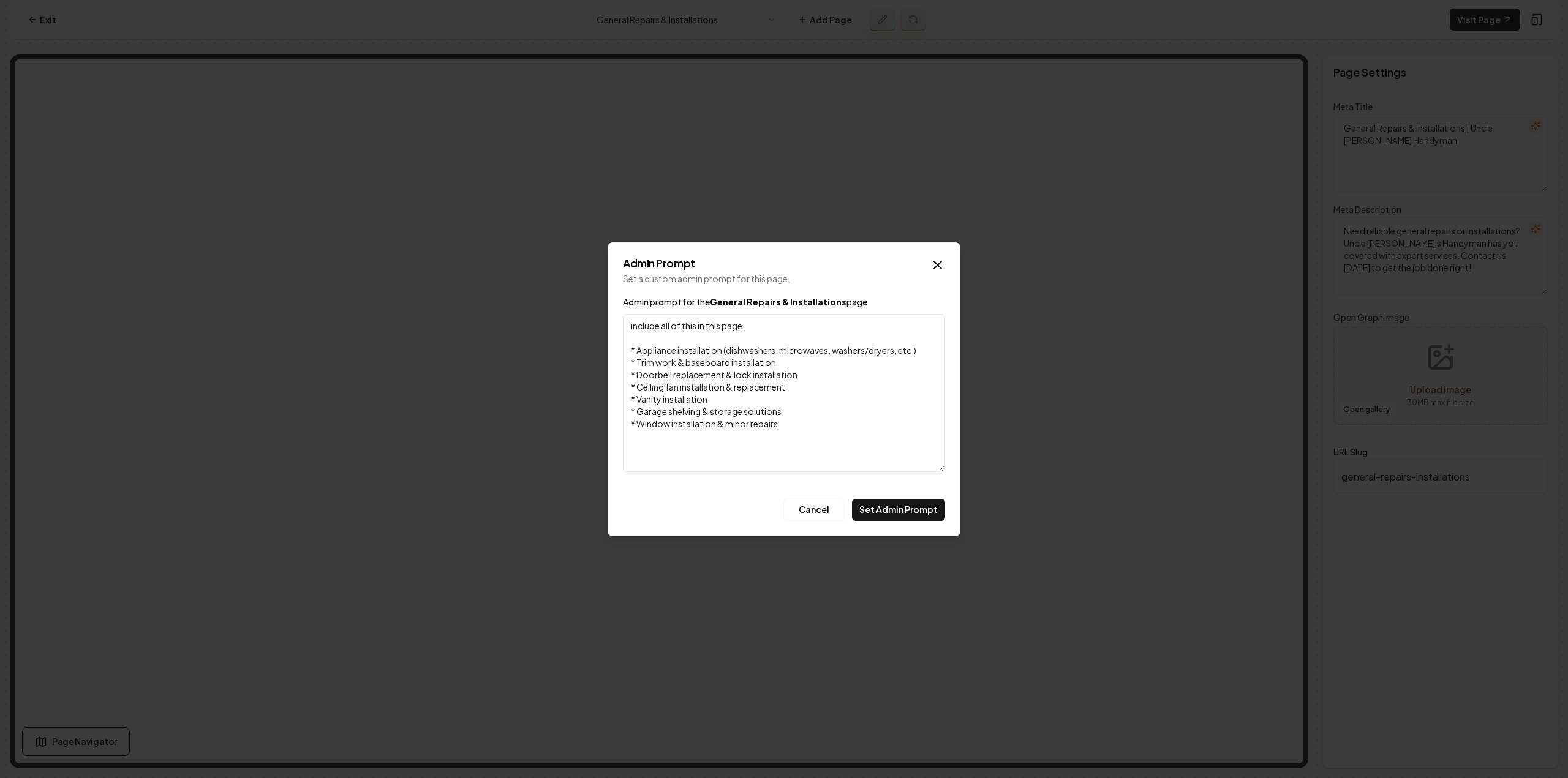
click at [843, 435] on textarea "include all of this in this page: * Appliance installation (dishwashers, microw…" at bounding box center [783, 393] width 322 height 158
click at [833, 432] on textarea "include all of this in this page: * Appliance installation (dishwashers, microw…" at bounding box center [783, 393] width 322 height 158
click at [823, 429] on textarea "include all of this in this page: * Appliance installation (dishwashers, microw…" at bounding box center [783, 393] width 322 height 158
drag, startPoint x: 796, startPoint y: 427, endPoint x: 612, endPoint y: 322, distance: 211.9
click at [612, 322] on div "Admin Prompt Set a custom admin prompt for this page. Admin prompt for the Gene…" at bounding box center [784, 389] width 353 height 294
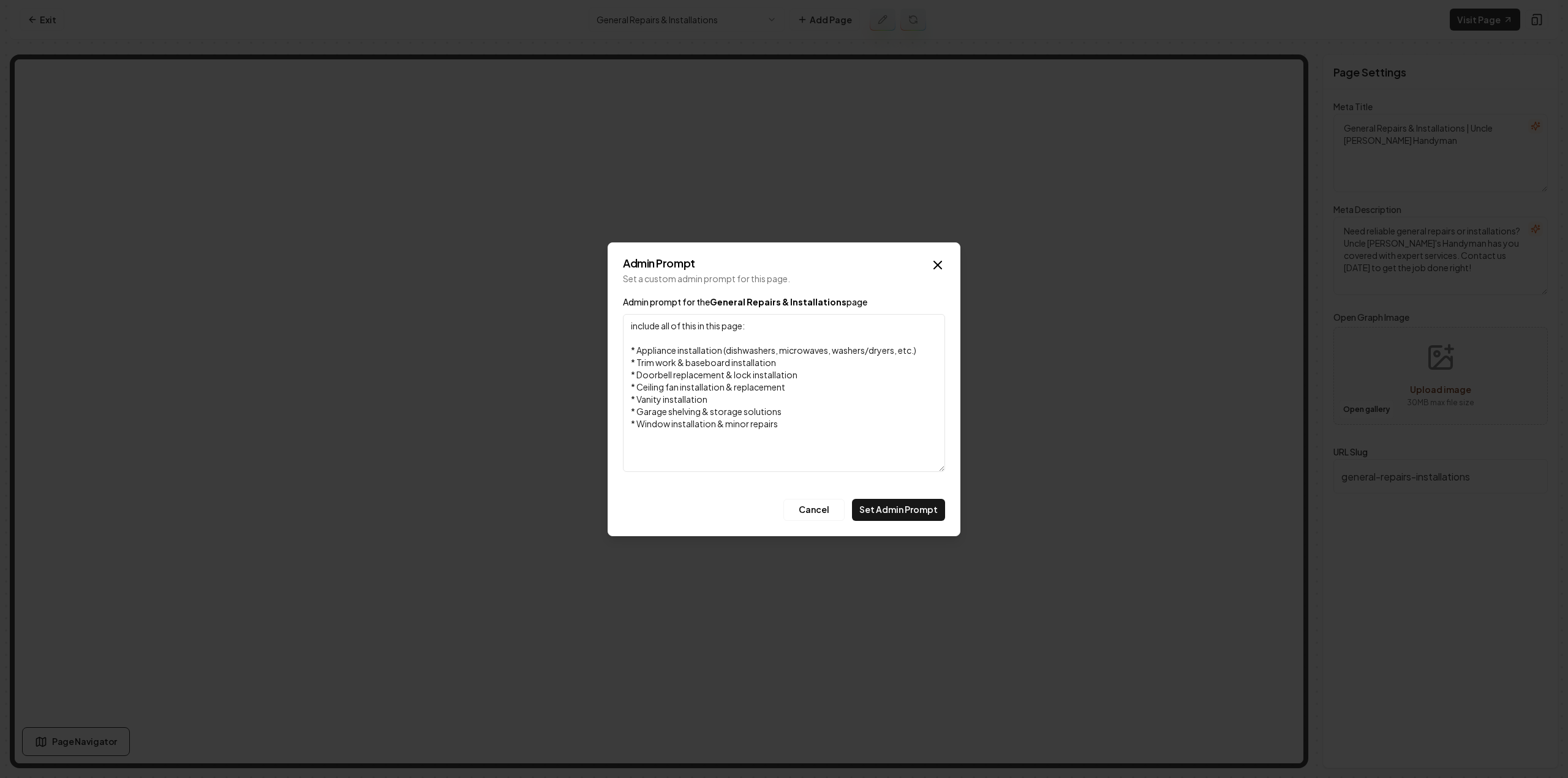
click at [900, 512] on button "Set Admin Prompt" at bounding box center [898, 510] width 93 height 22
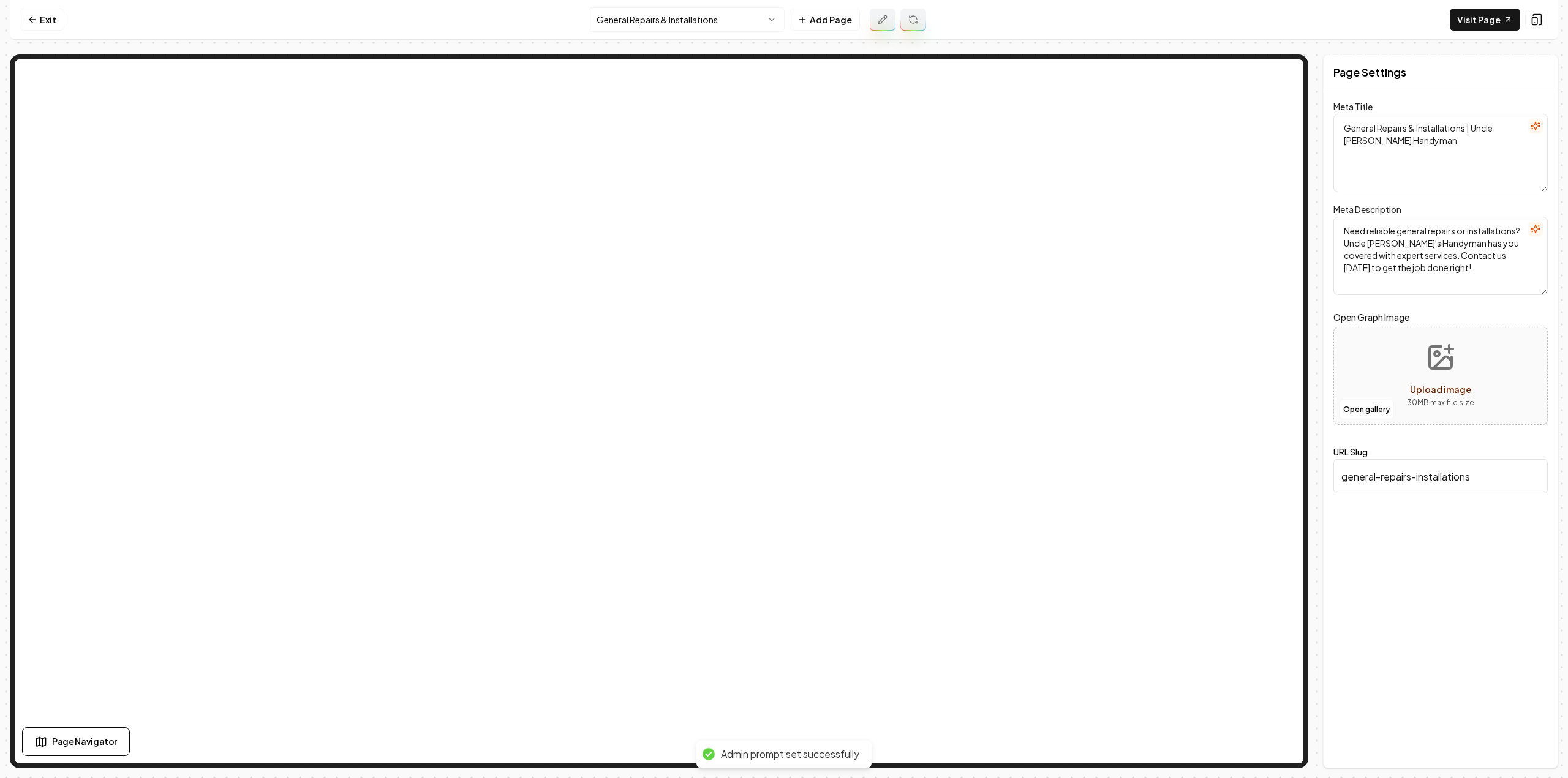
type textarea "General Repairs & Installations Service | Uncle Nicks Handyman"
type textarea "Uncle Nicks Handyman offers expert General Repairs & Installations, from applia…"
click at [912, 18] on icon at bounding box center [913, 19] width 10 height 10
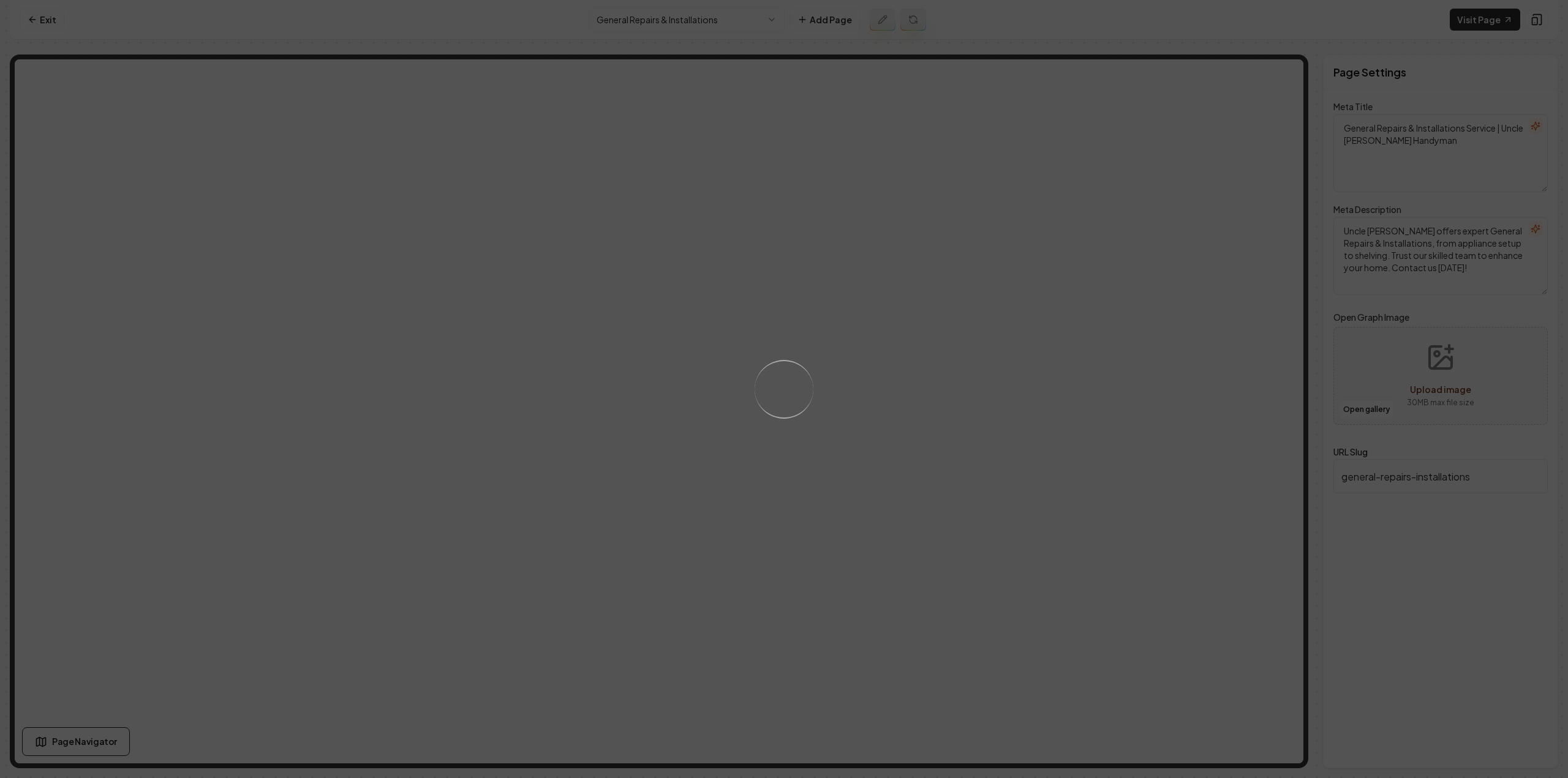
type textarea "General Repairs & Installations - Uncle Nicks Handyman Services"
type textarea "Reliable general repairs & installations by Uncle Nicks Handyman. We handle app…"
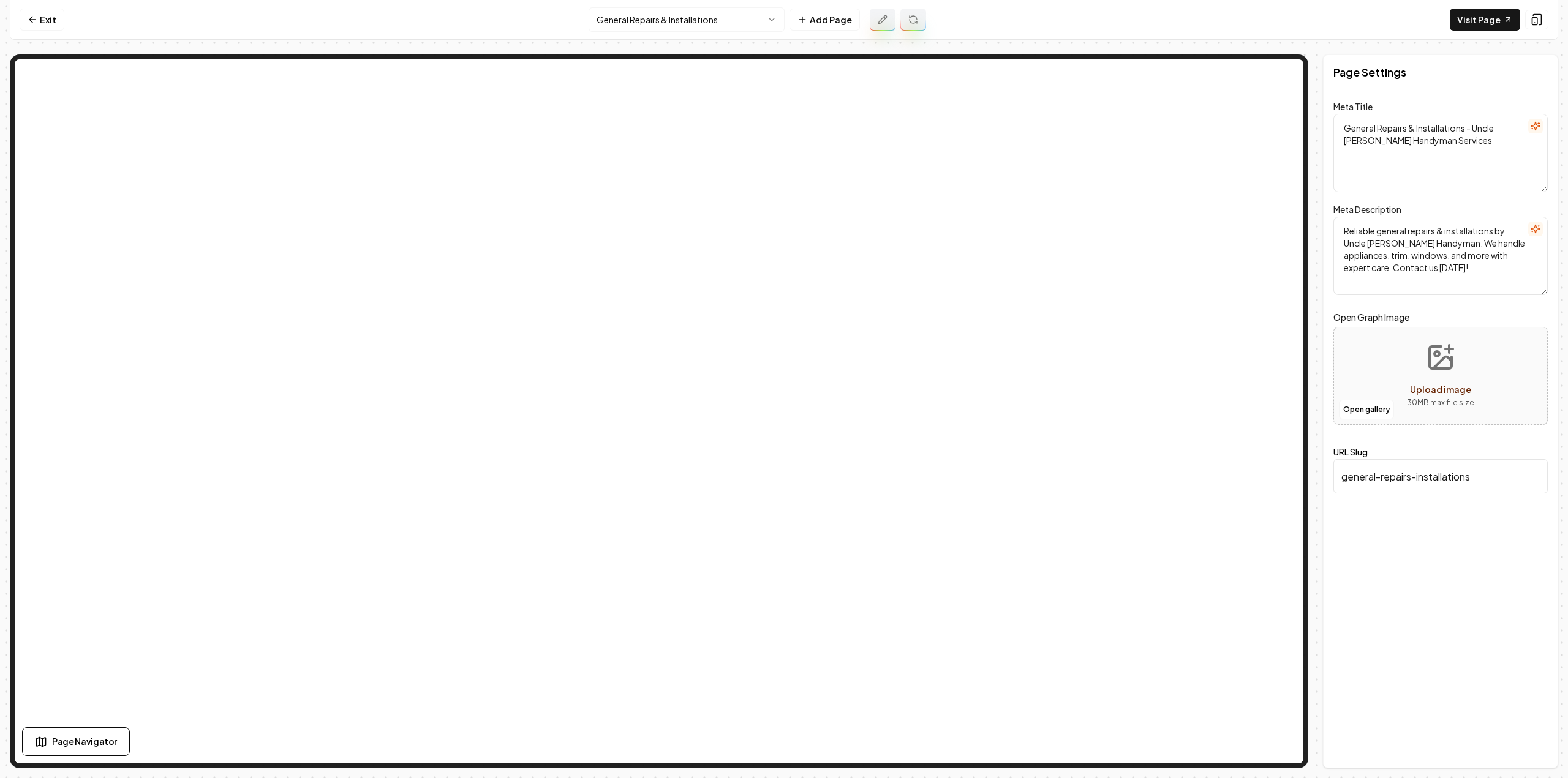
click at [886, 25] on button at bounding box center [882, 19] width 25 height 22
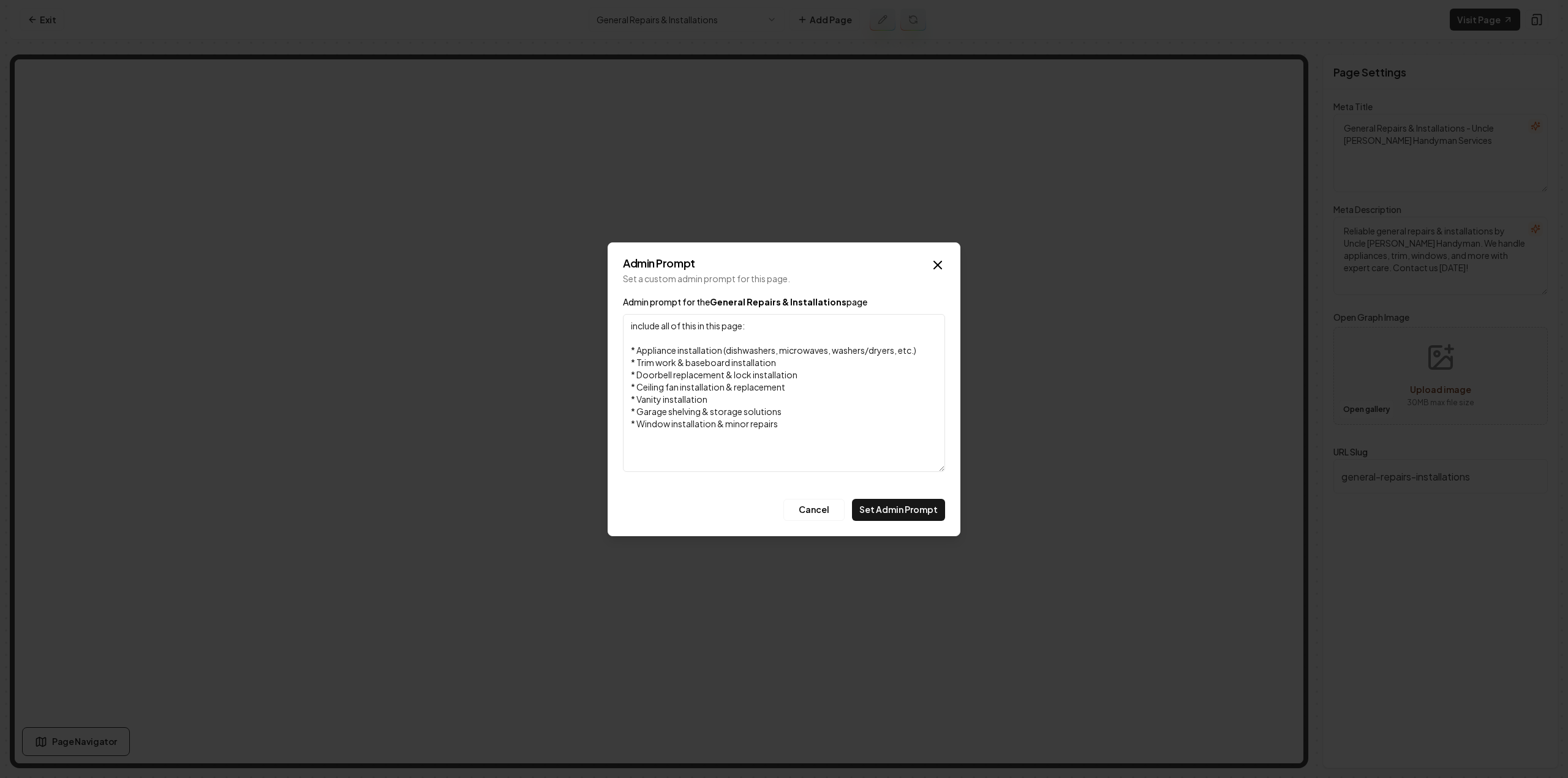
drag, startPoint x: 764, startPoint y: 324, endPoint x: 616, endPoint y: 329, distance: 148.1
click at [616, 329] on div "Admin Prompt Set a custom admin prompt for this page. Admin prompt for the Gene…" at bounding box center [784, 389] width 353 height 294
click at [877, 517] on button "Set Admin Prompt" at bounding box center [898, 510] width 93 height 22
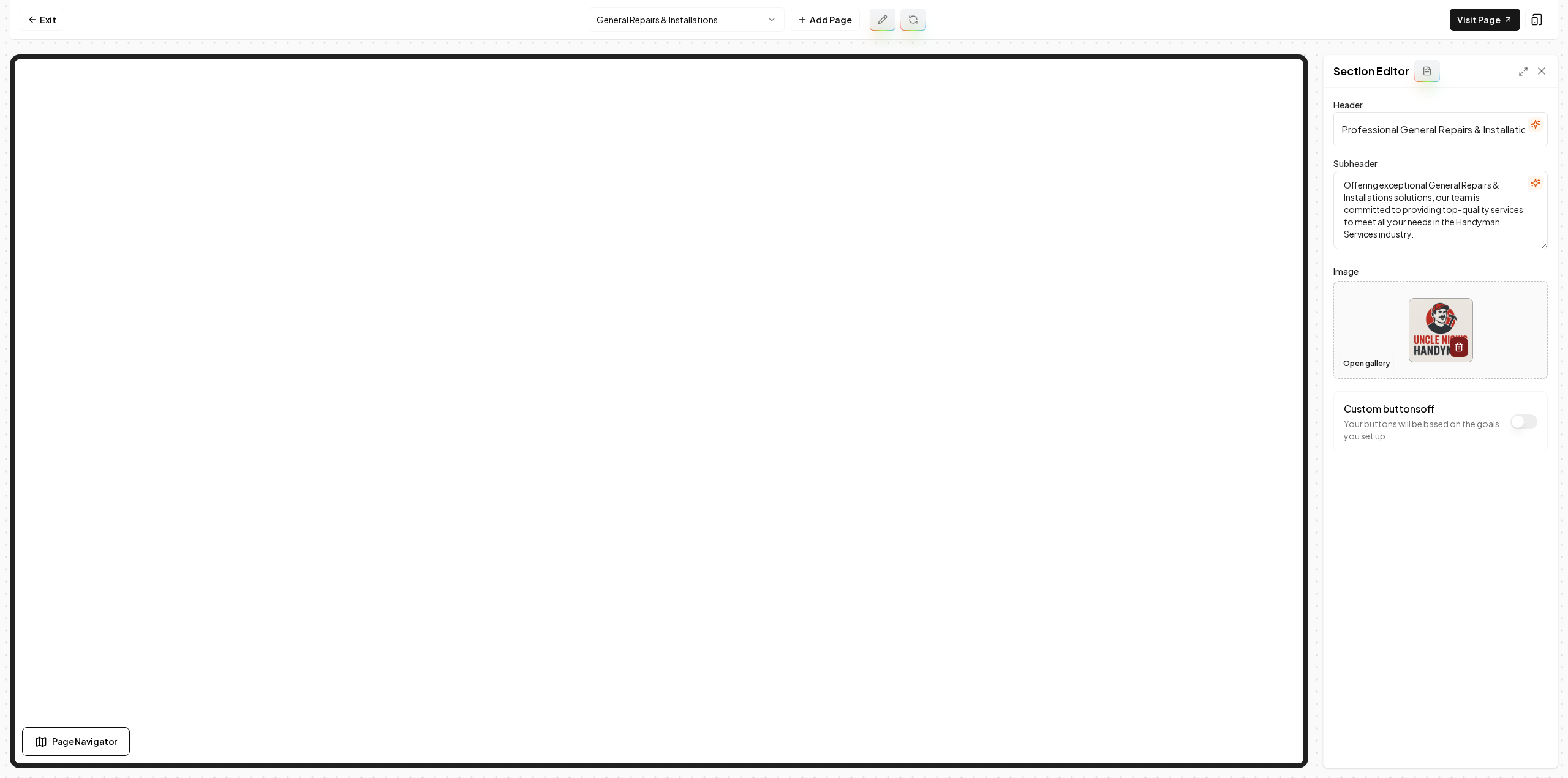
click at [1361, 366] on button "Open gallery" at bounding box center [1365, 364] width 55 height 19
click at [1358, 364] on button "Open gallery" at bounding box center [1365, 364] width 55 height 19
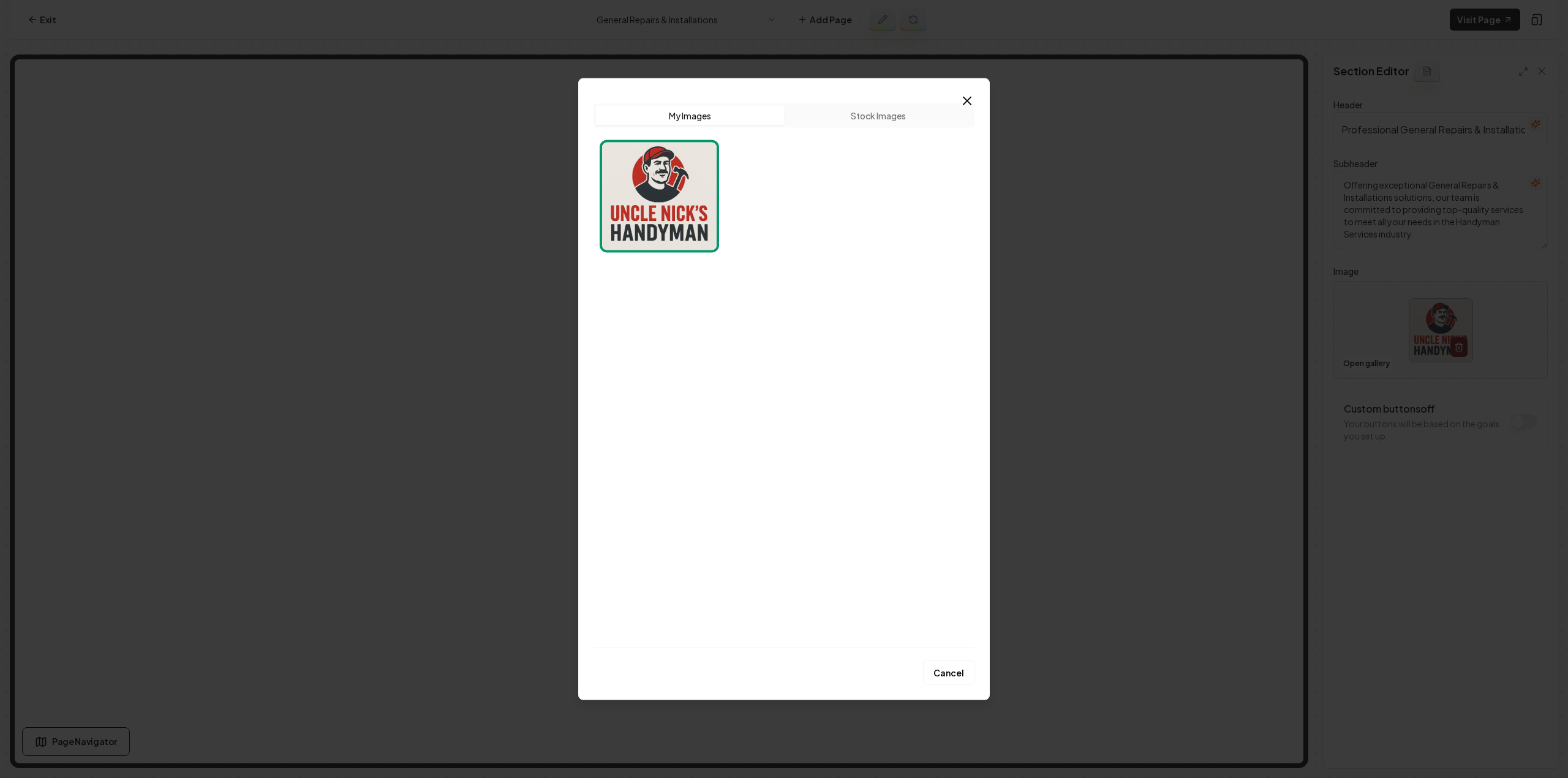
click at [839, 116] on button "Stock Images" at bounding box center [878, 115] width 188 height 19
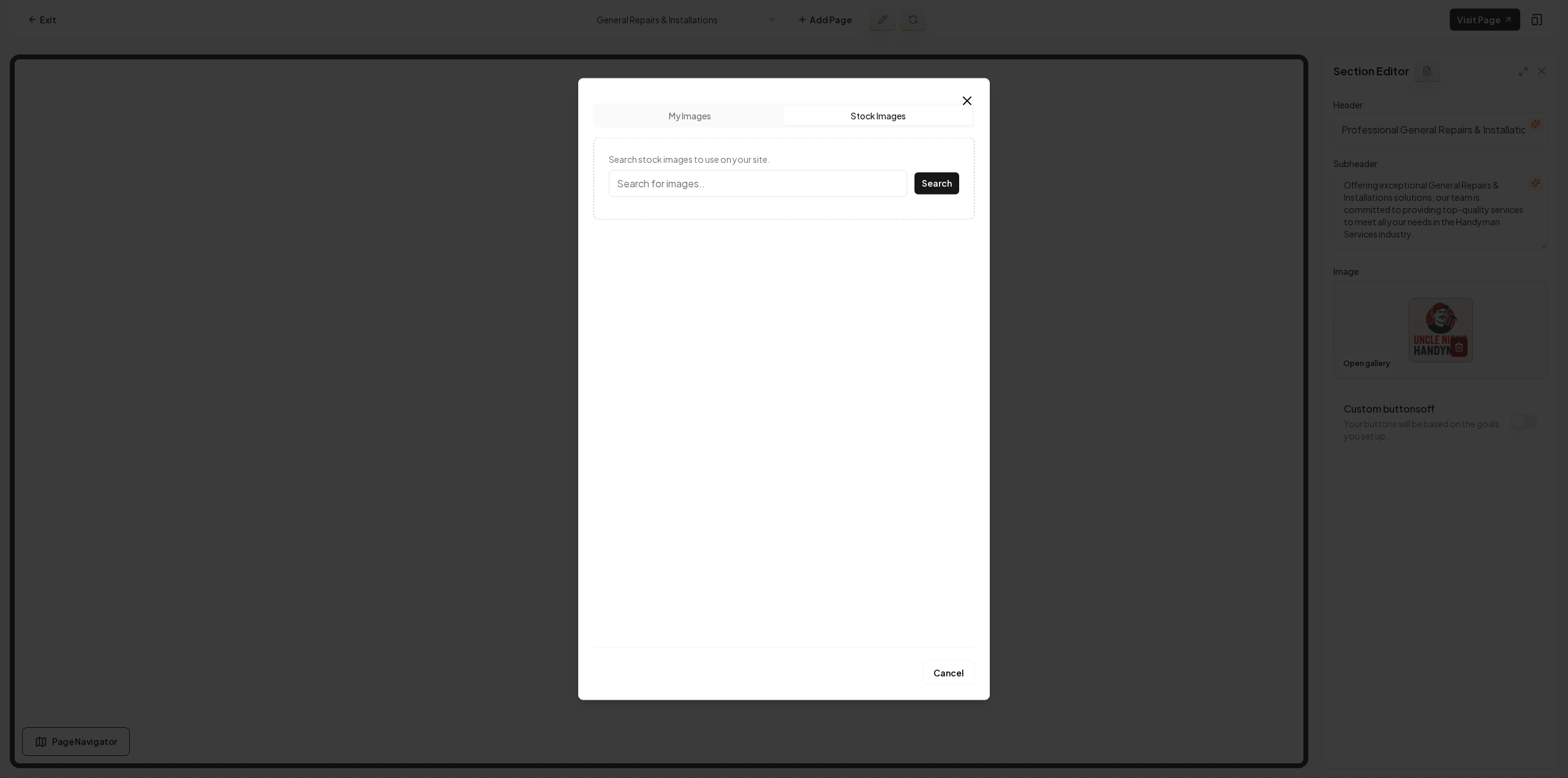
click at [714, 189] on input "Search stock images to use on your site." at bounding box center [758, 182] width 298 height 27
type input "handyman"
click at [915, 172] on button "Search" at bounding box center [937, 182] width 45 height 22
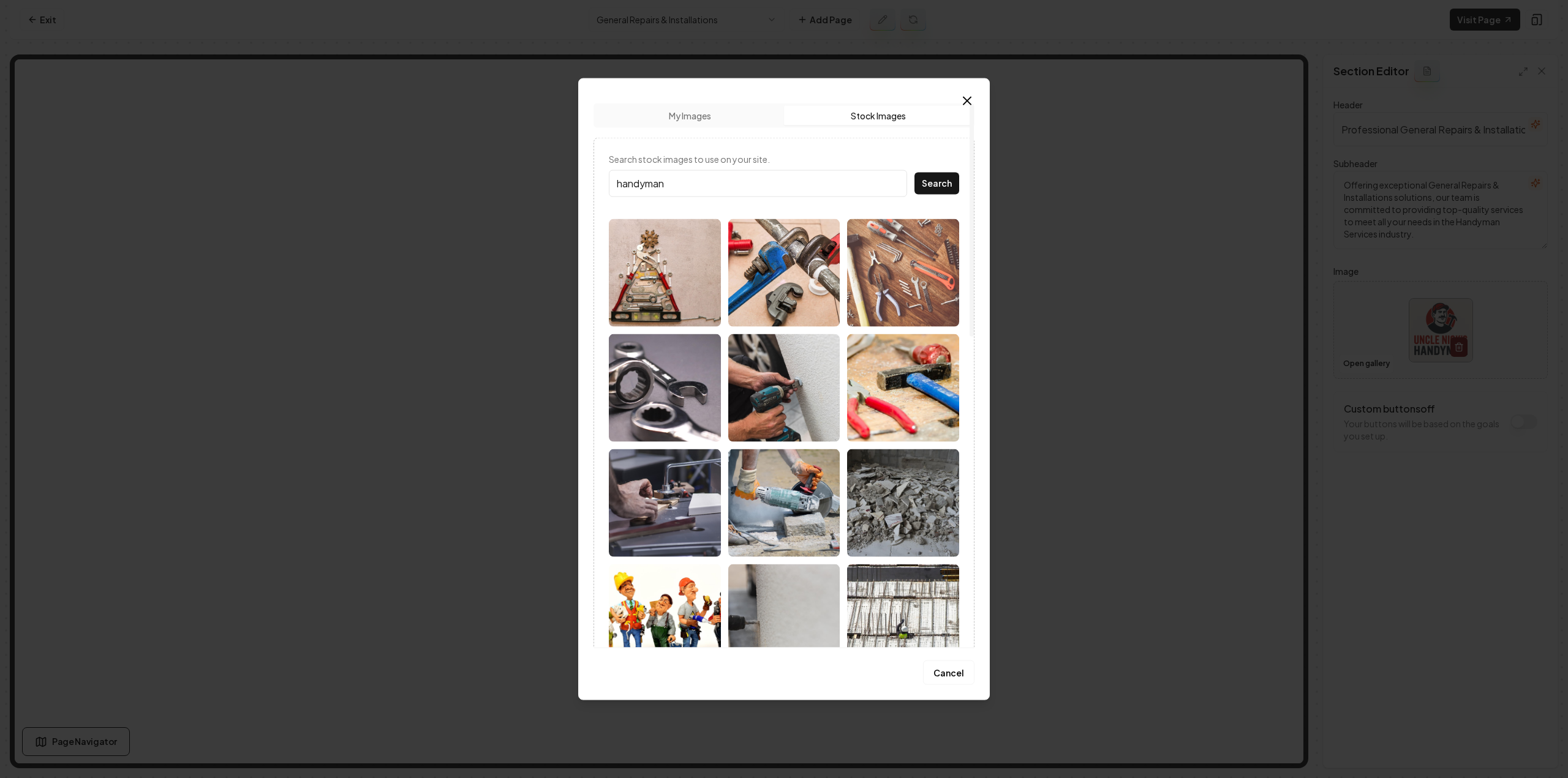
click at [756, 282] on img at bounding box center [784, 272] width 112 height 108
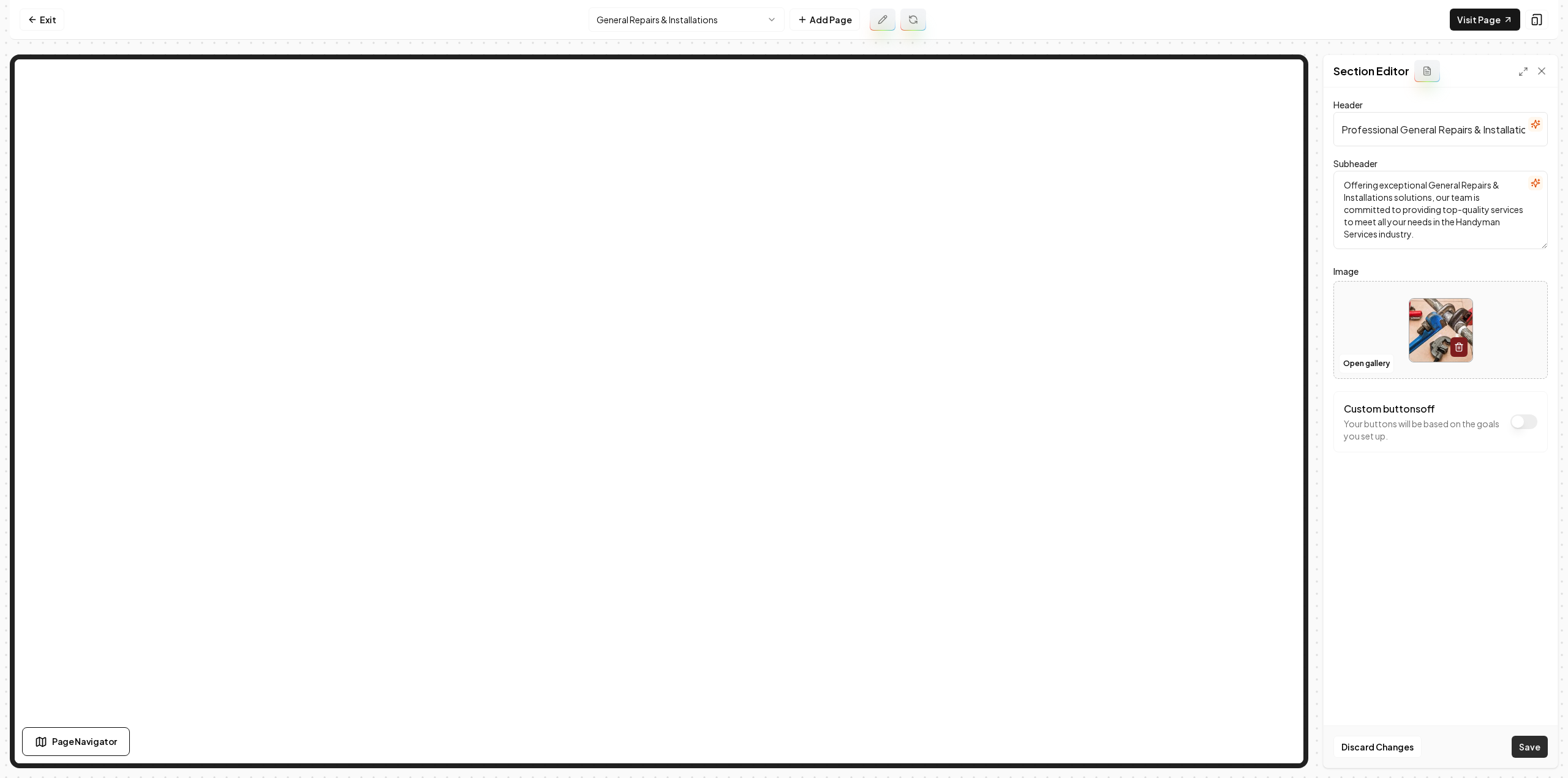
click at [1535, 748] on button "Save" at bounding box center [1529, 746] width 36 height 22
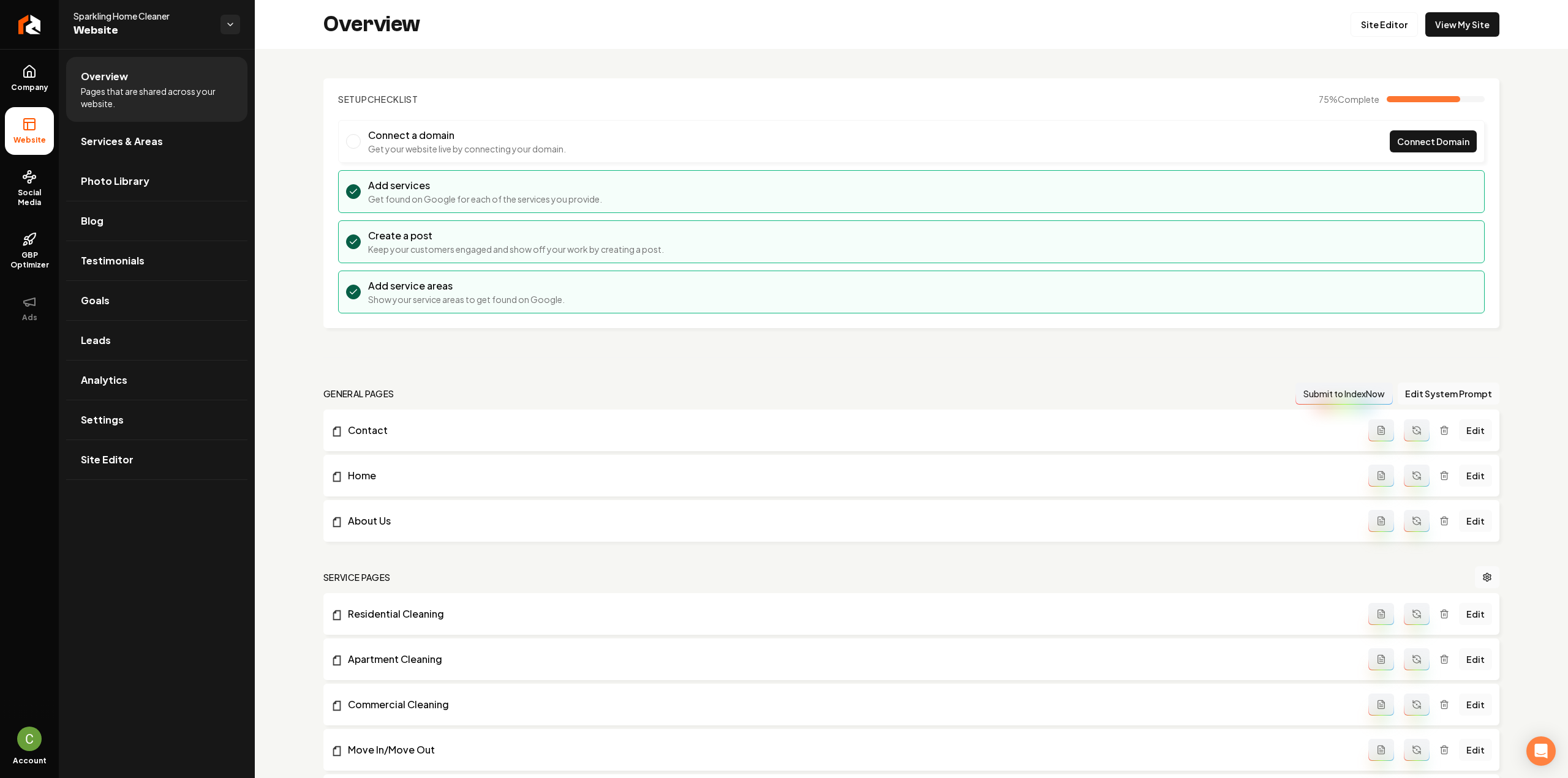
click at [102, 137] on span "Services & Areas" at bounding box center [122, 141] width 82 height 15
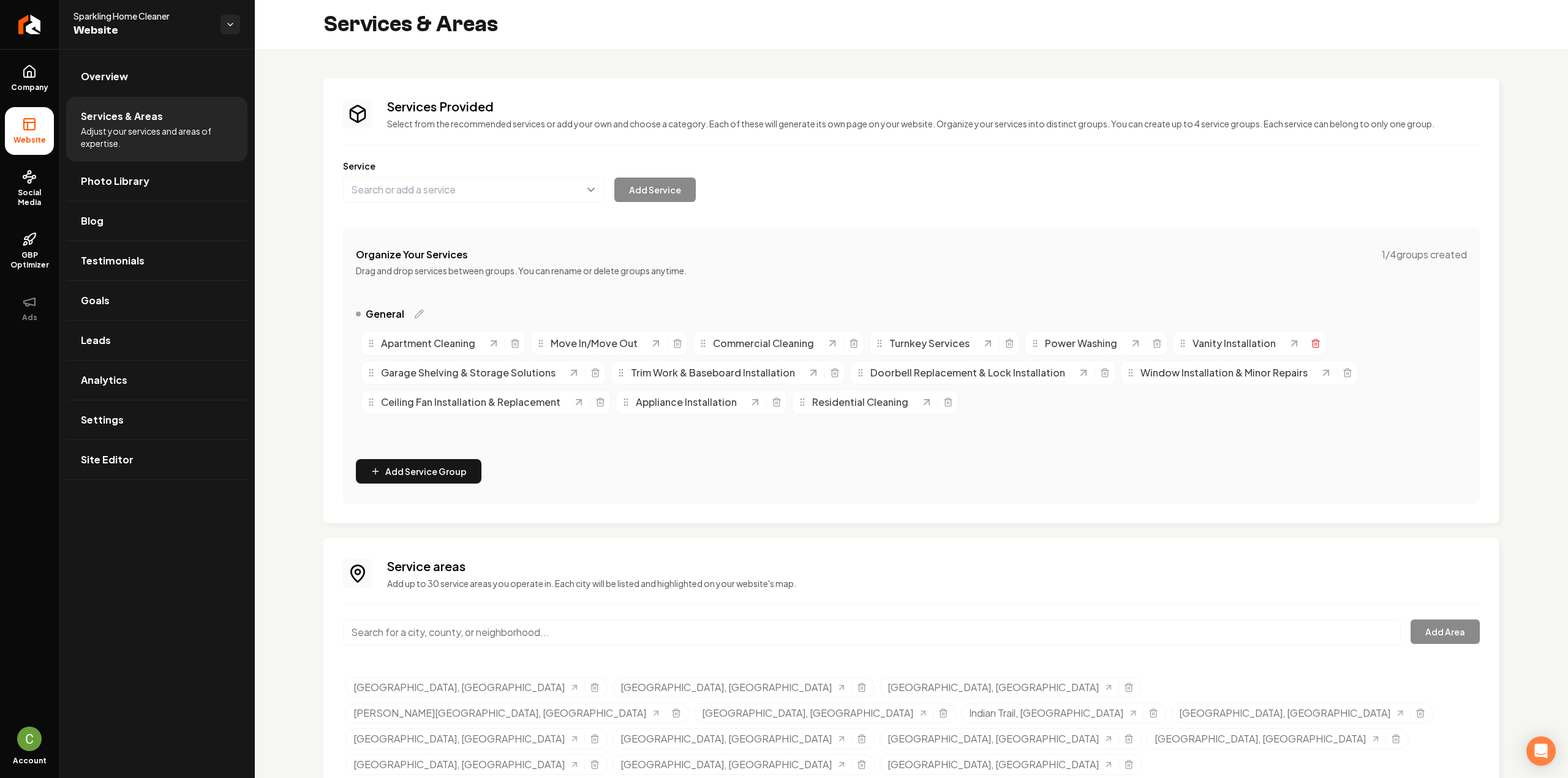
click at [1310, 342] on icon "Main content area" at bounding box center [1315, 343] width 10 height 10
click at [581, 373] on icon "Main content area" at bounding box center [584, 373] width 10 height 10
click at [1401, 346] on icon "Main content area" at bounding box center [1406, 343] width 10 height 10
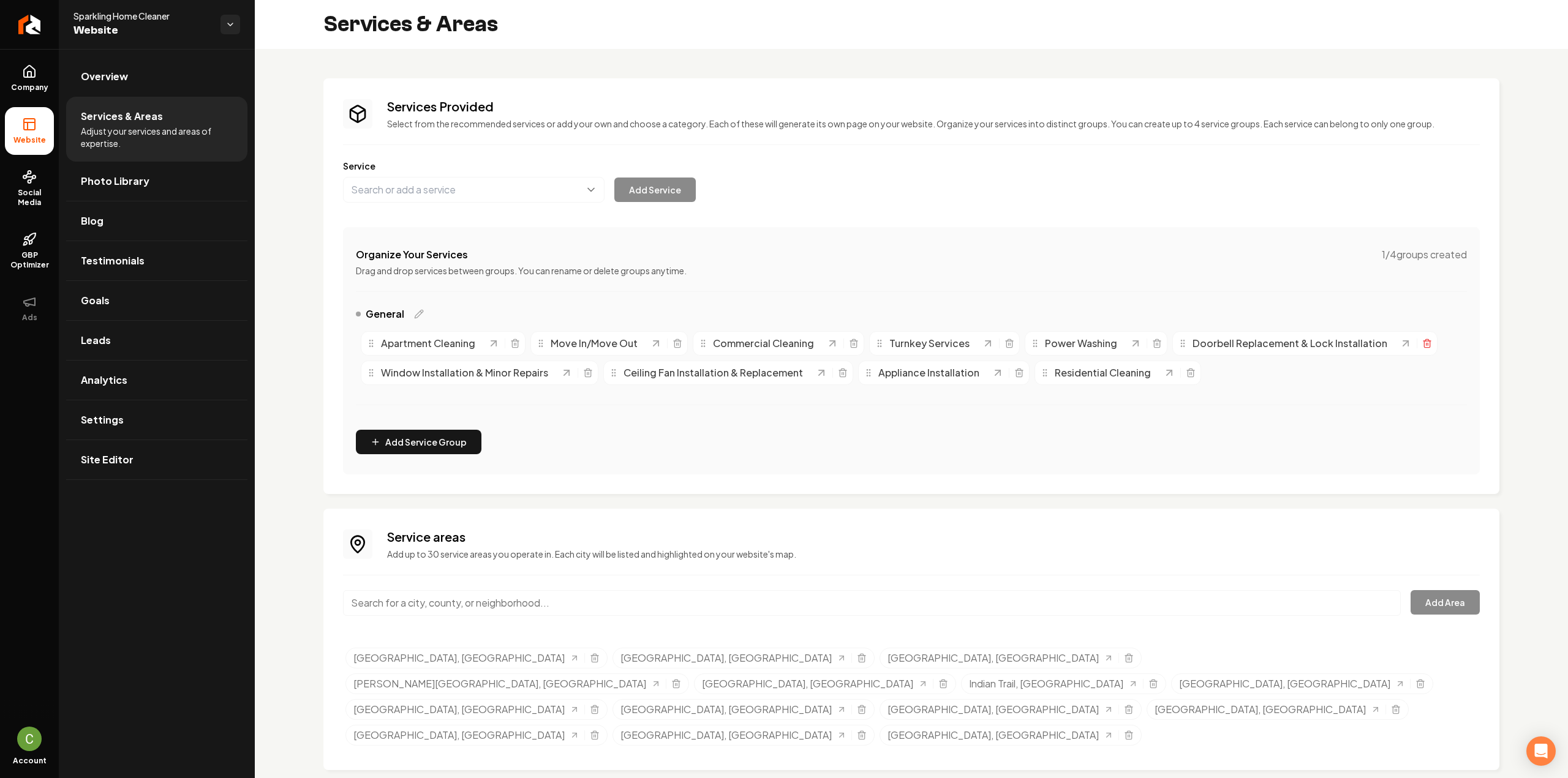
click at [1422, 347] on icon "Main content area" at bounding box center [1426, 343] width 10 height 10
click at [1400, 345] on line "Main content area" at bounding box center [1400, 344] width 0 height 3
click at [1407, 346] on icon "Main content area" at bounding box center [1411, 343] width 10 height 10
click at [1330, 344] on icon "Main content area" at bounding box center [1333, 345] width 5 height 7
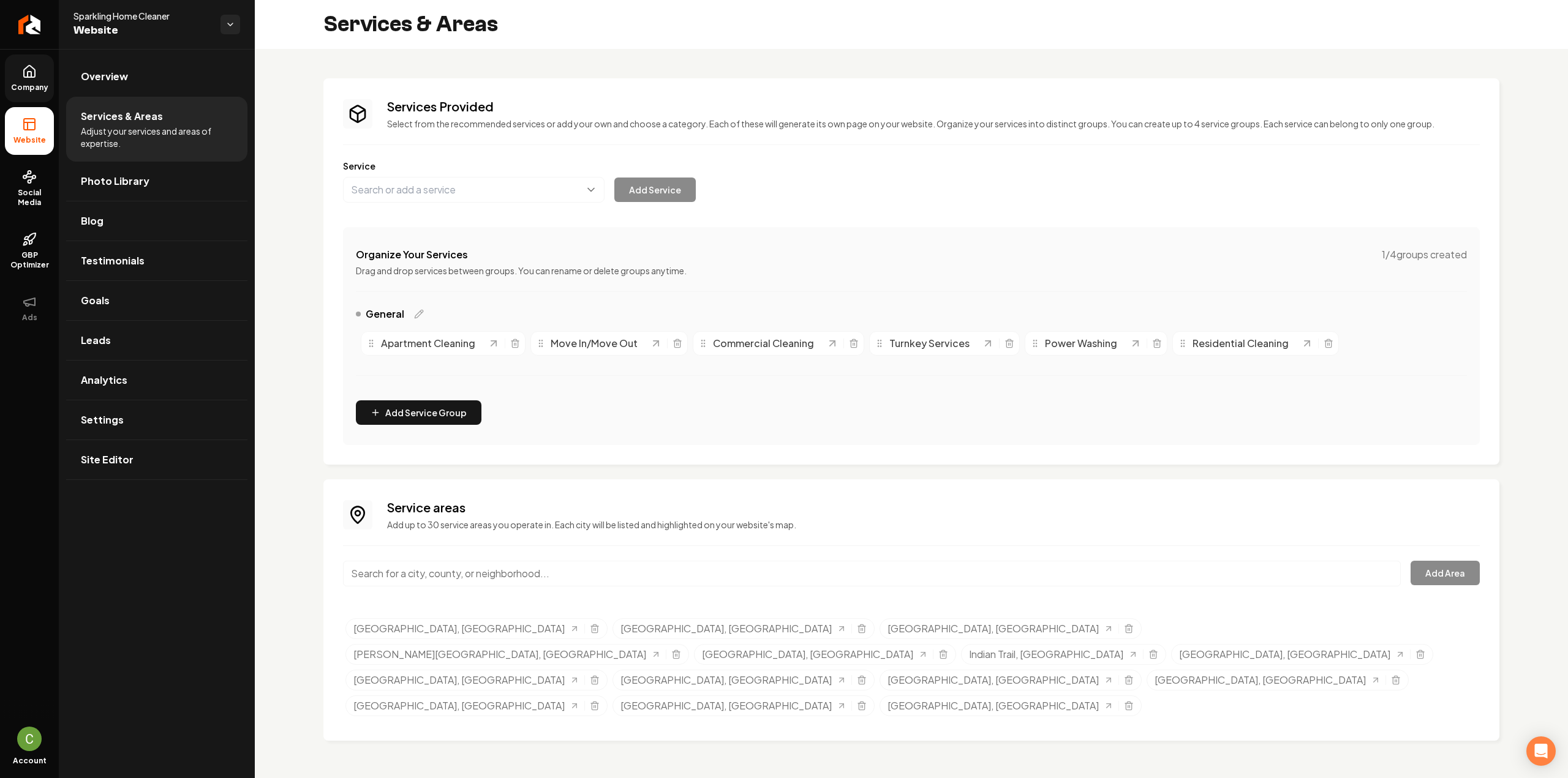
click at [28, 89] on span "Company" at bounding box center [30, 87] width 47 height 10
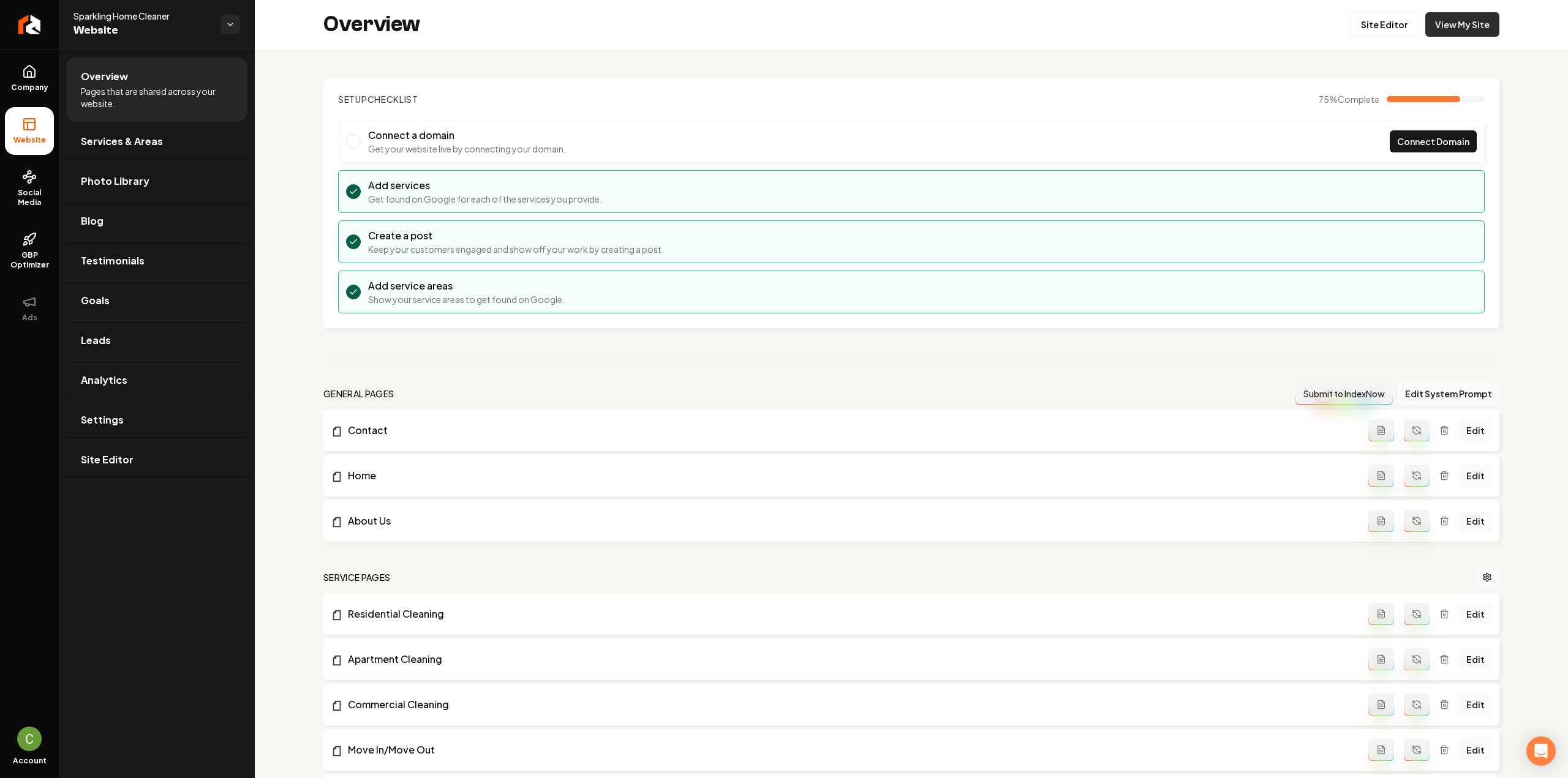
click at [1440, 25] on link "View My Site" at bounding box center [1462, 25] width 74 height 25
click at [1464, 32] on link "View My Site" at bounding box center [1462, 25] width 74 height 25
click at [1363, 32] on link "Site Editor" at bounding box center [1384, 25] width 68 height 25
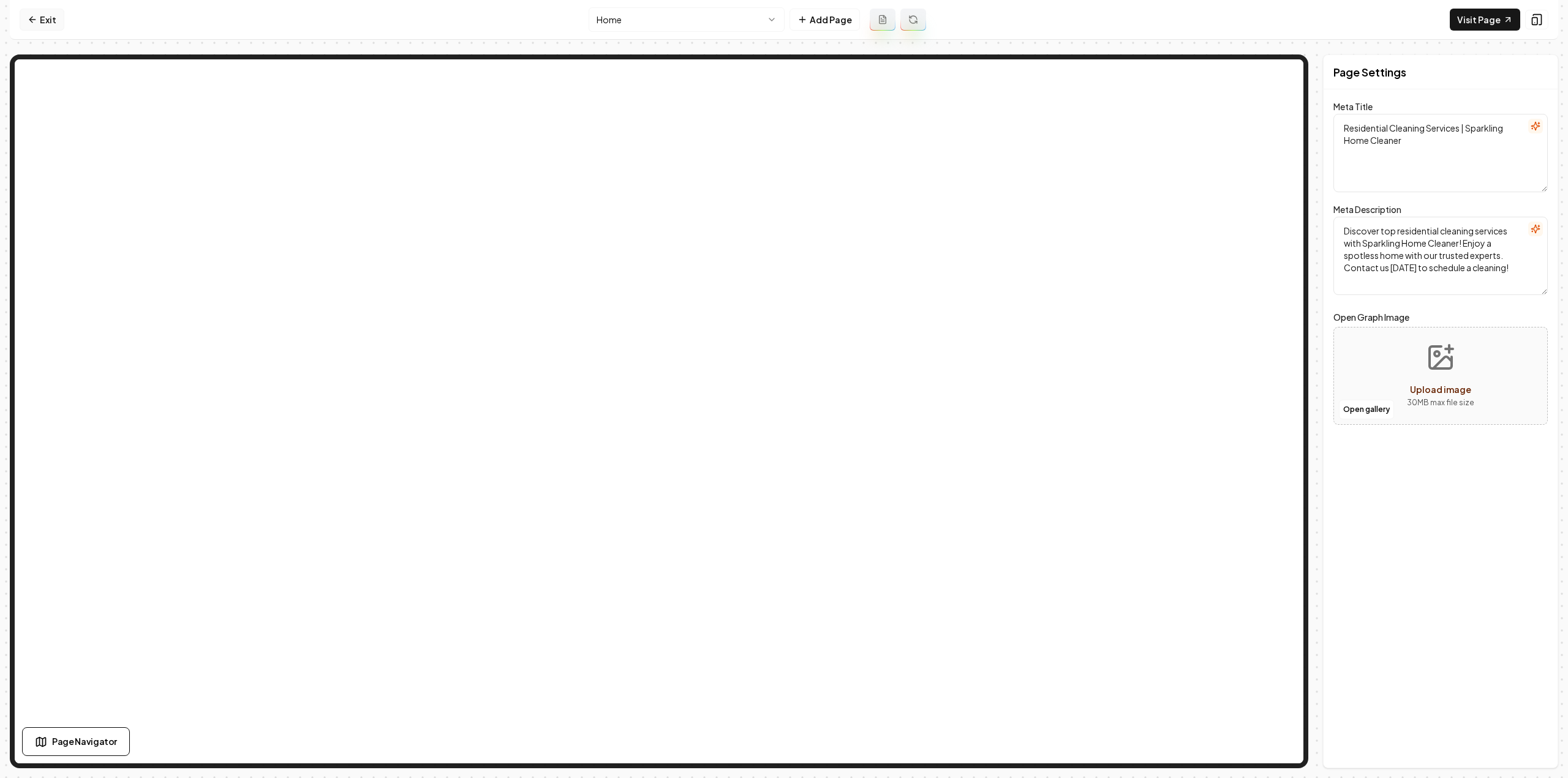
click at [32, 26] on link "Exit" at bounding box center [41, 19] width 45 height 22
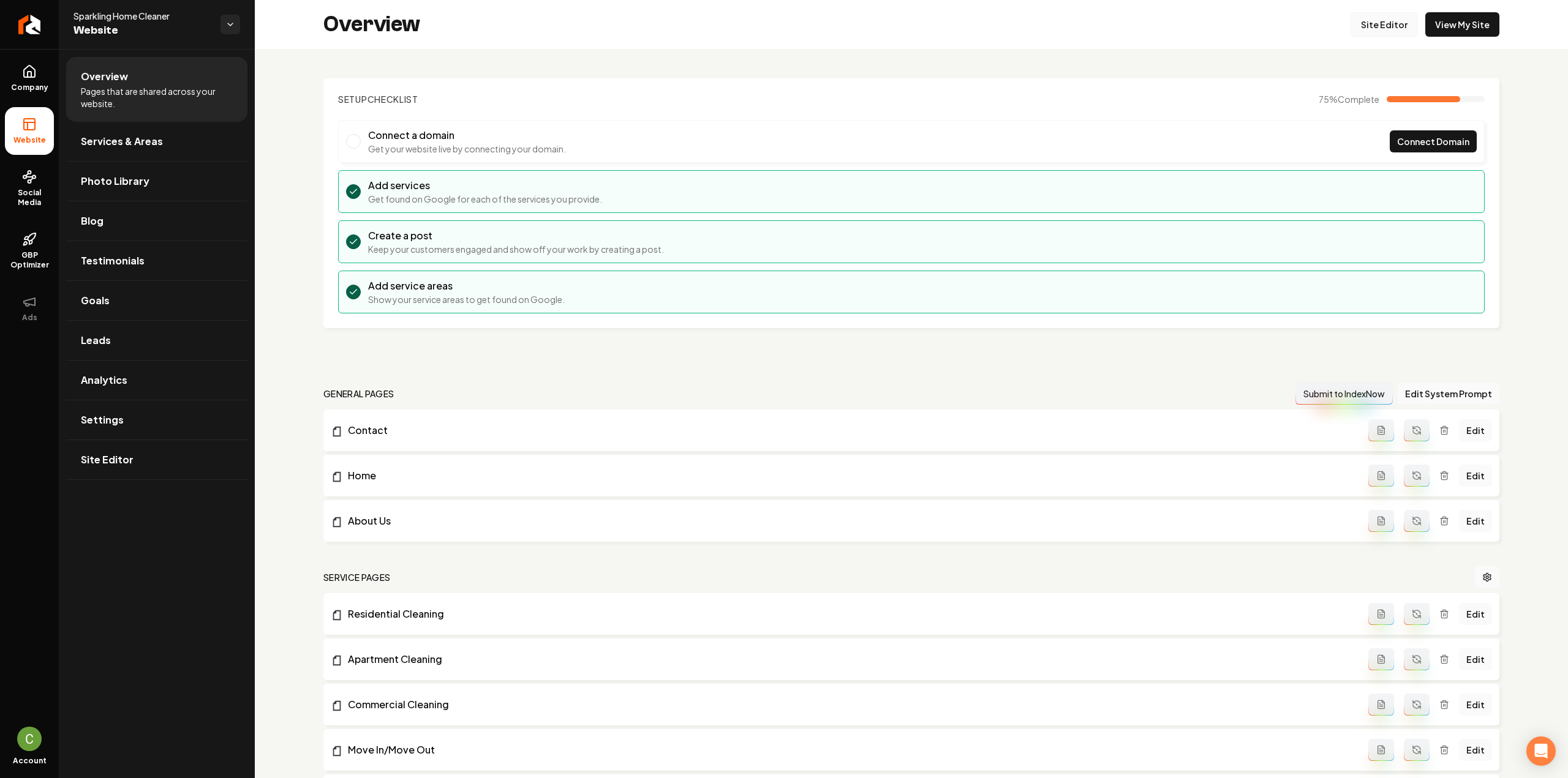
click at [1379, 23] on link "Site Editor" at bounding box center [1384, 25] width 68 height 25
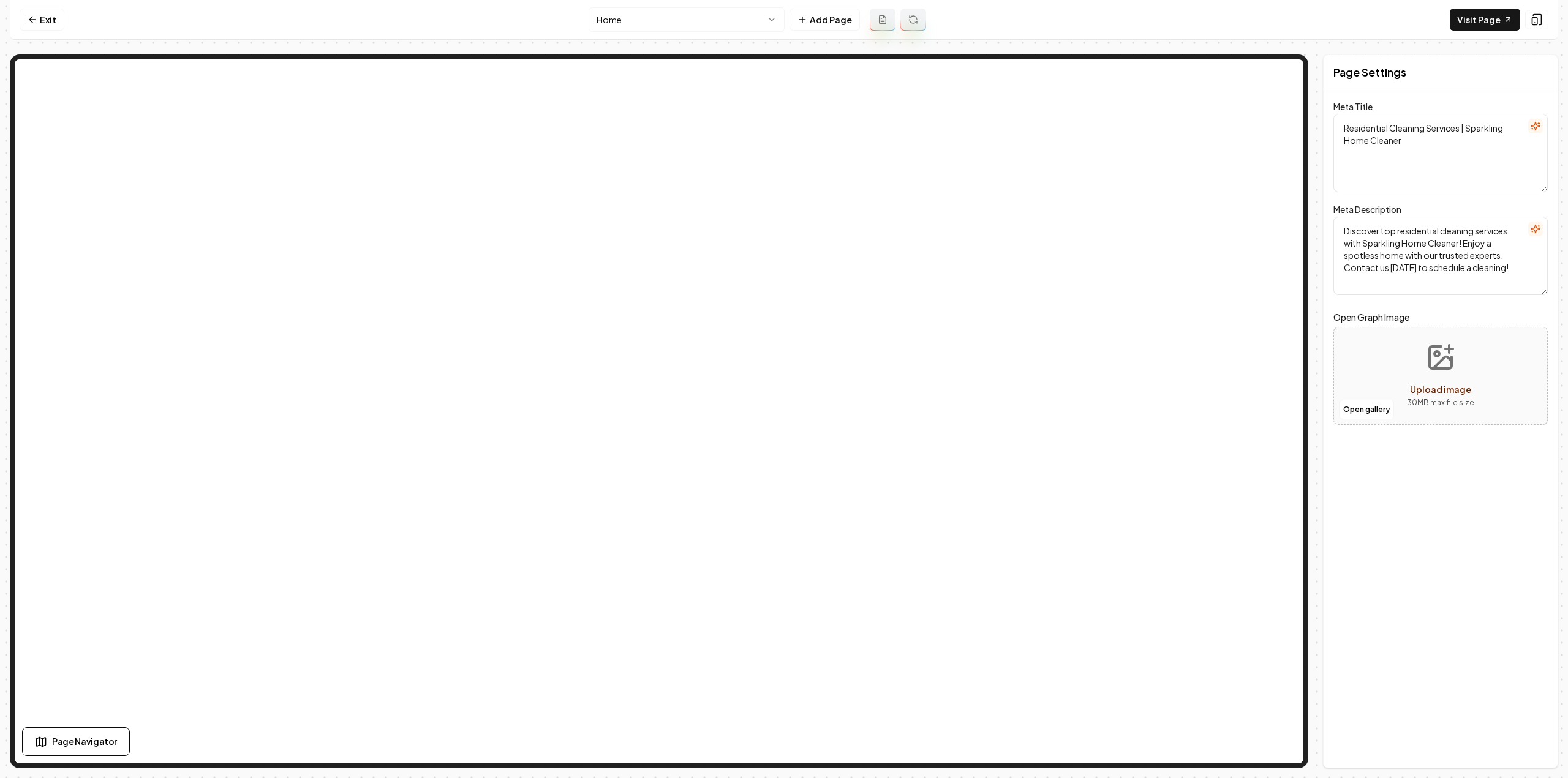
click at [672, 7] on html "Computer Required This feature is only available on a computer. Please switch t…" at bounding box center [784, 389] width 1568 height 778
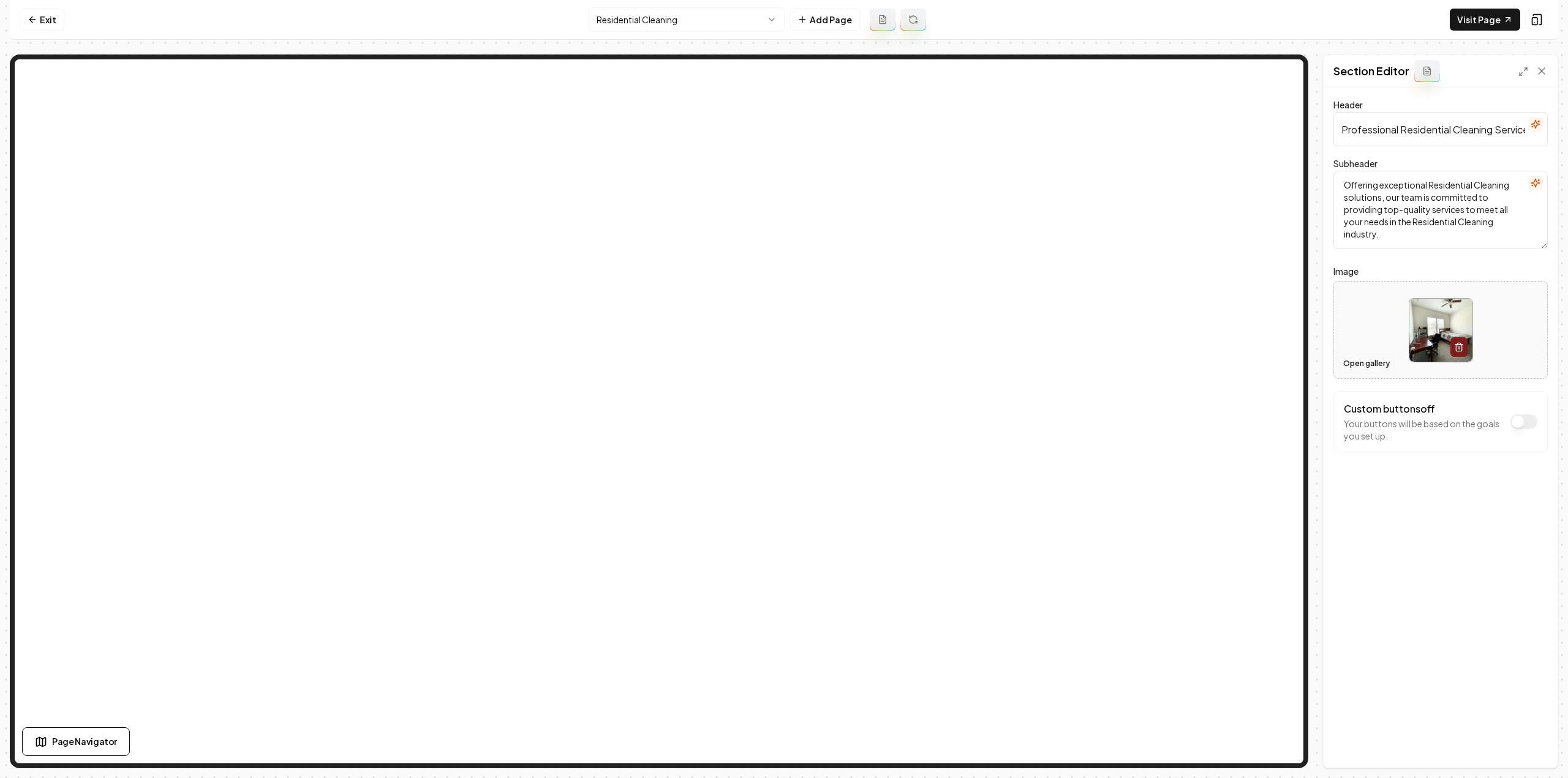
click at [1351, 365] on button "Open gallery" at bounding box center [1365, 364] width 55 height 19
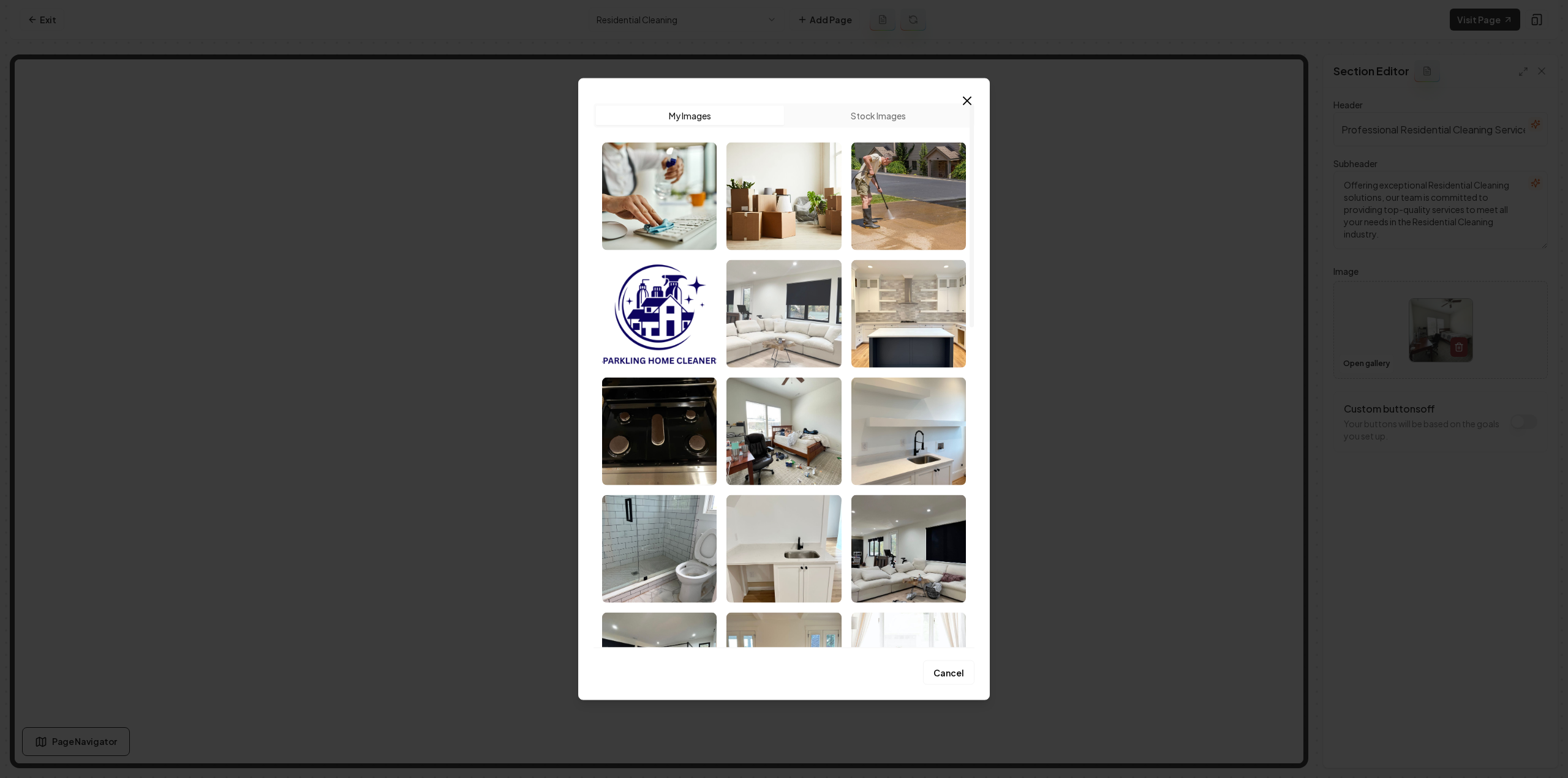
click at [795, 338] on img "Select image image_68c8ba715c7cd75eb8d1fecb.jpeg" at bounding box center [783, 313] width 115 height 108
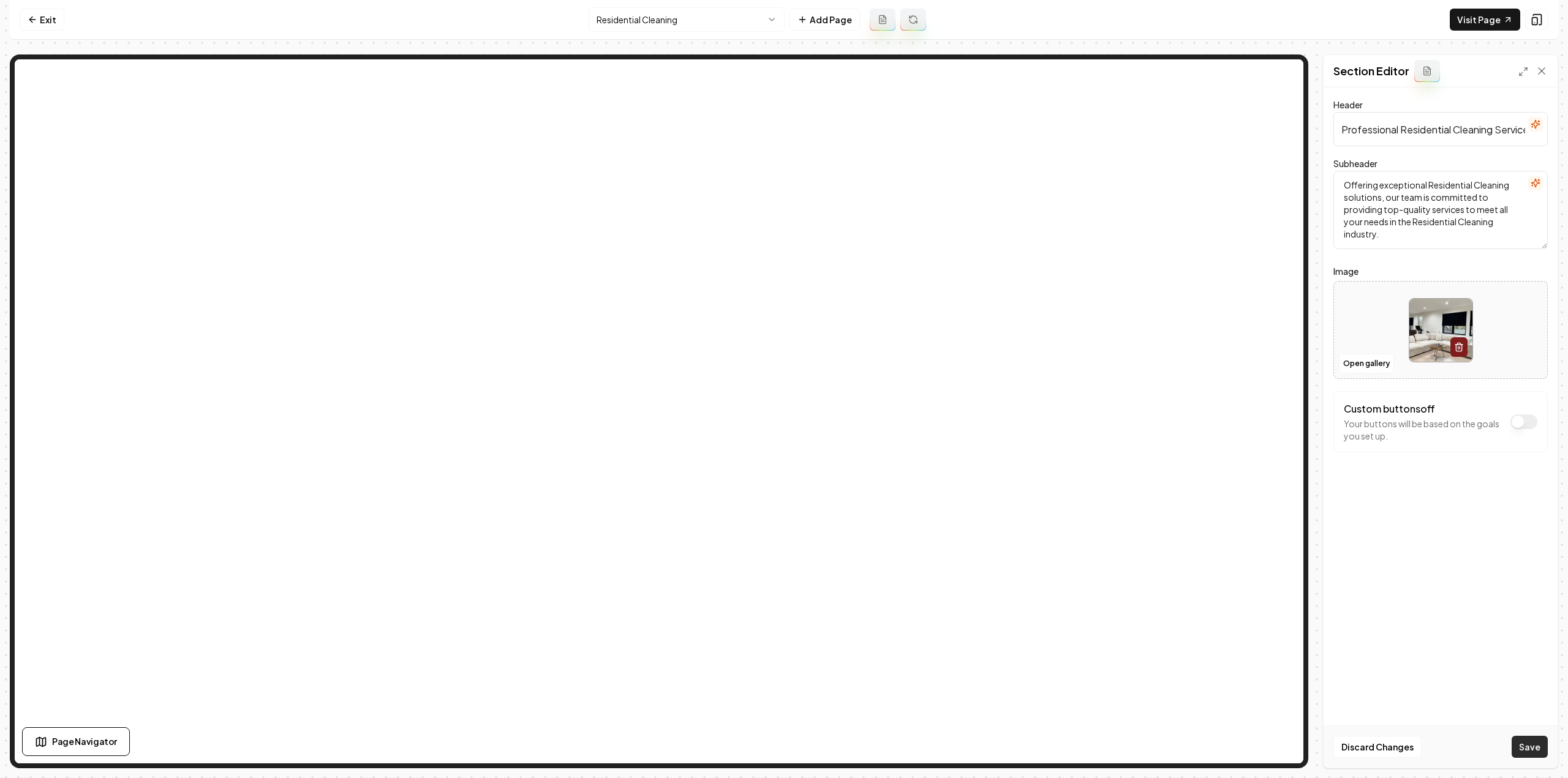
click at [1523, 738] on button "Save" at bounding box center [1529, 746] width 36 height 22
click at [621, 18] on html "Computer Required This feature is only available on a computer. Please switch t…" at bounding box center [784, 389] width 1568 height 778
click at [1356, 360] on button "Open gallery" at bounding box center [1365, 364] width 55 height 19
click at [35, 26] on link "Exit" at bounding box center [41, 19] width 45 height 22
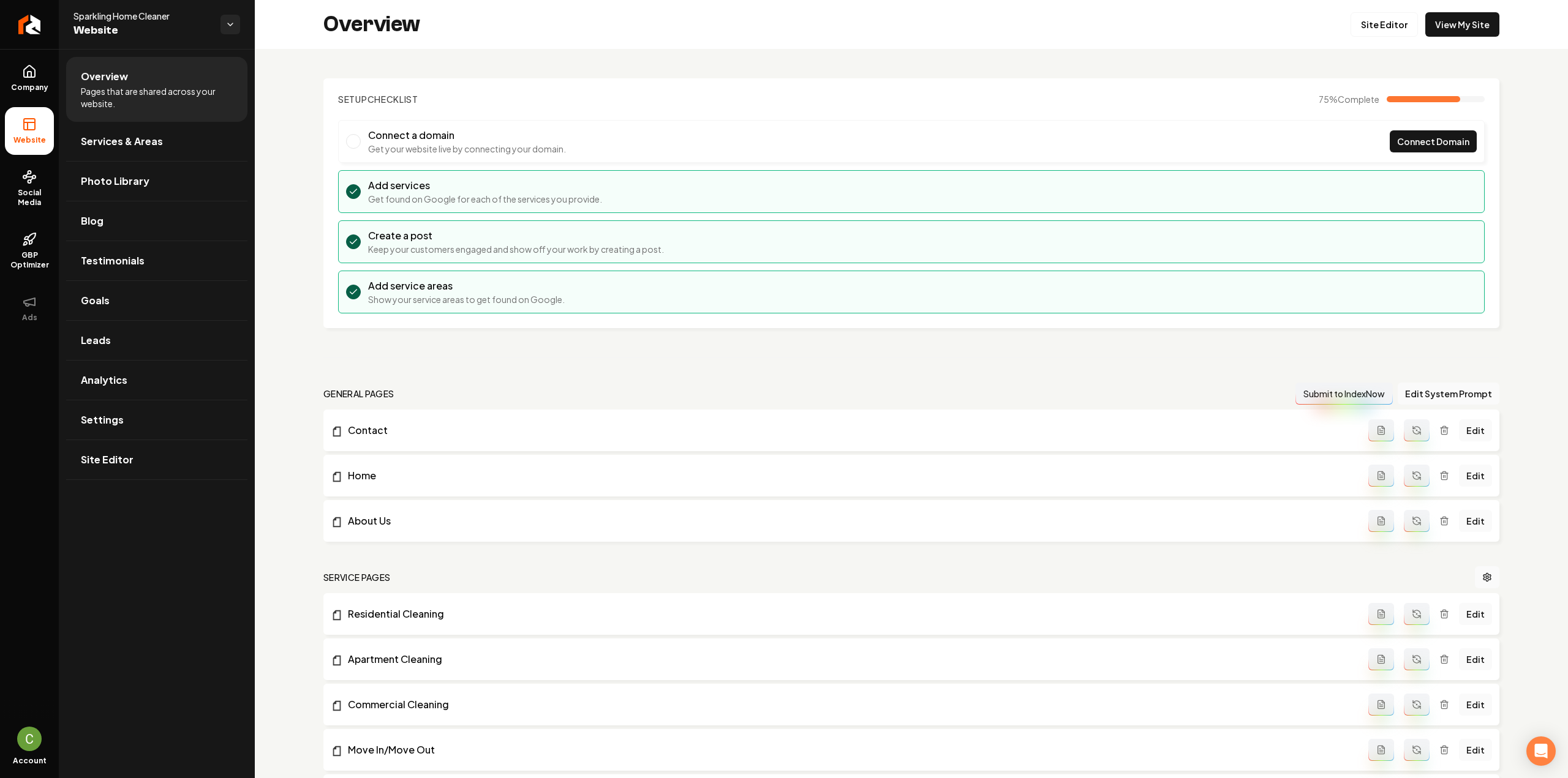
click at [34, 26] on icon "Return to dashboard" at bounding box center [29, 24] width 10 height 10
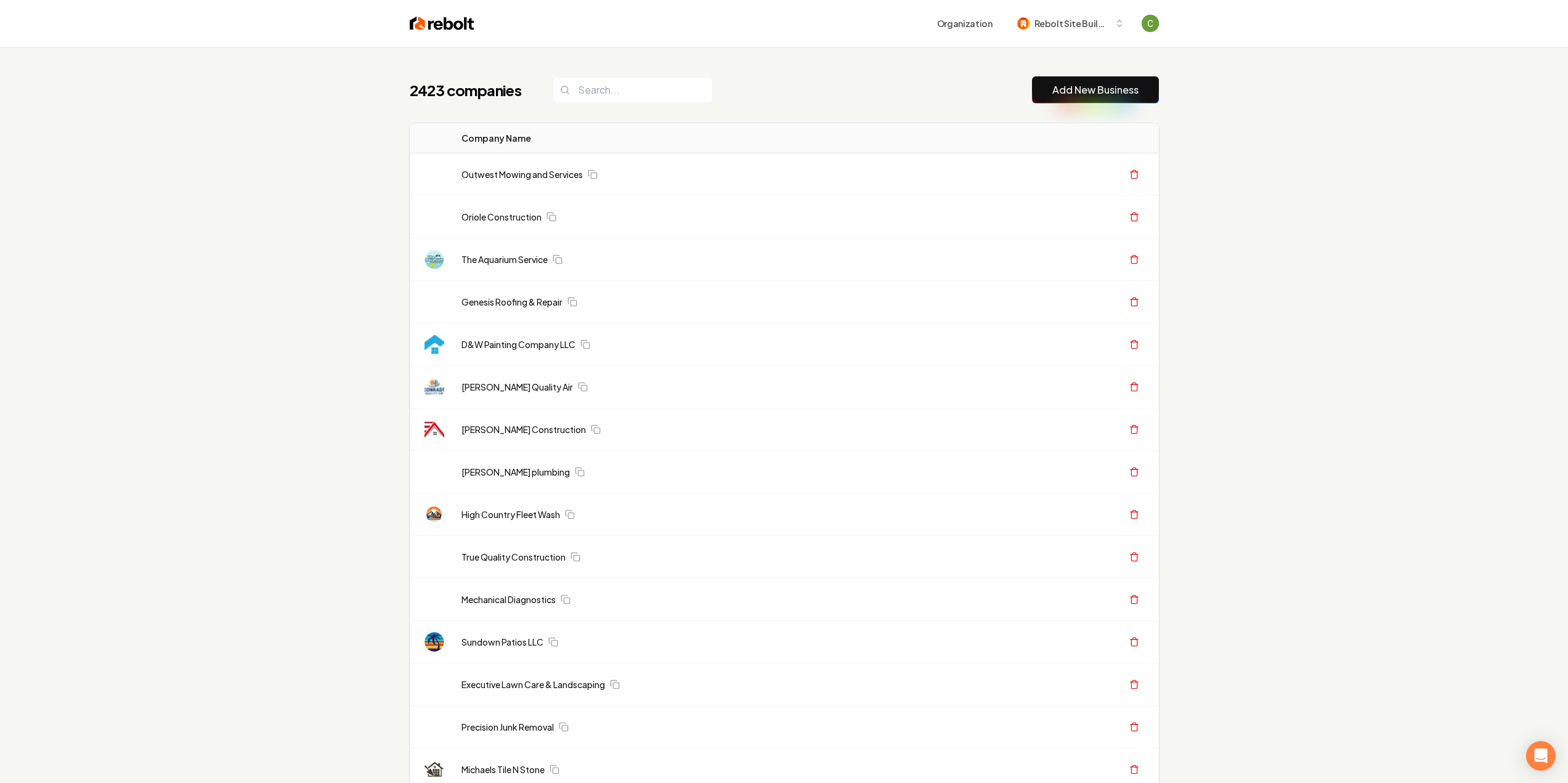
click at [1090, 95] on link "Add New Business" at bounding box center [1096, 90] width 86 height 15
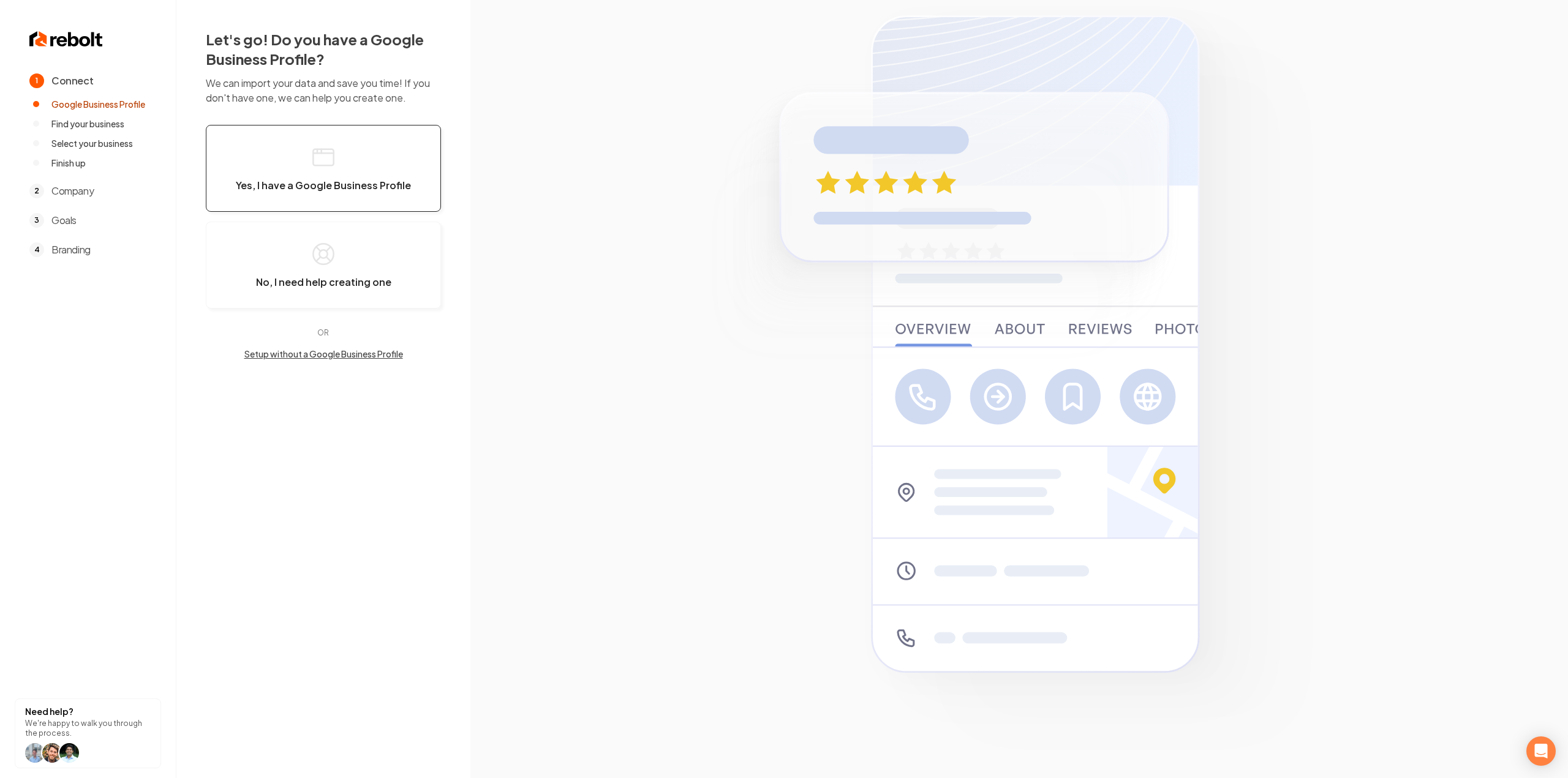
click at [353, 149] on button "Yes, I have a Google Business Profile" at bounding box center [324, 168] width 235 height 87
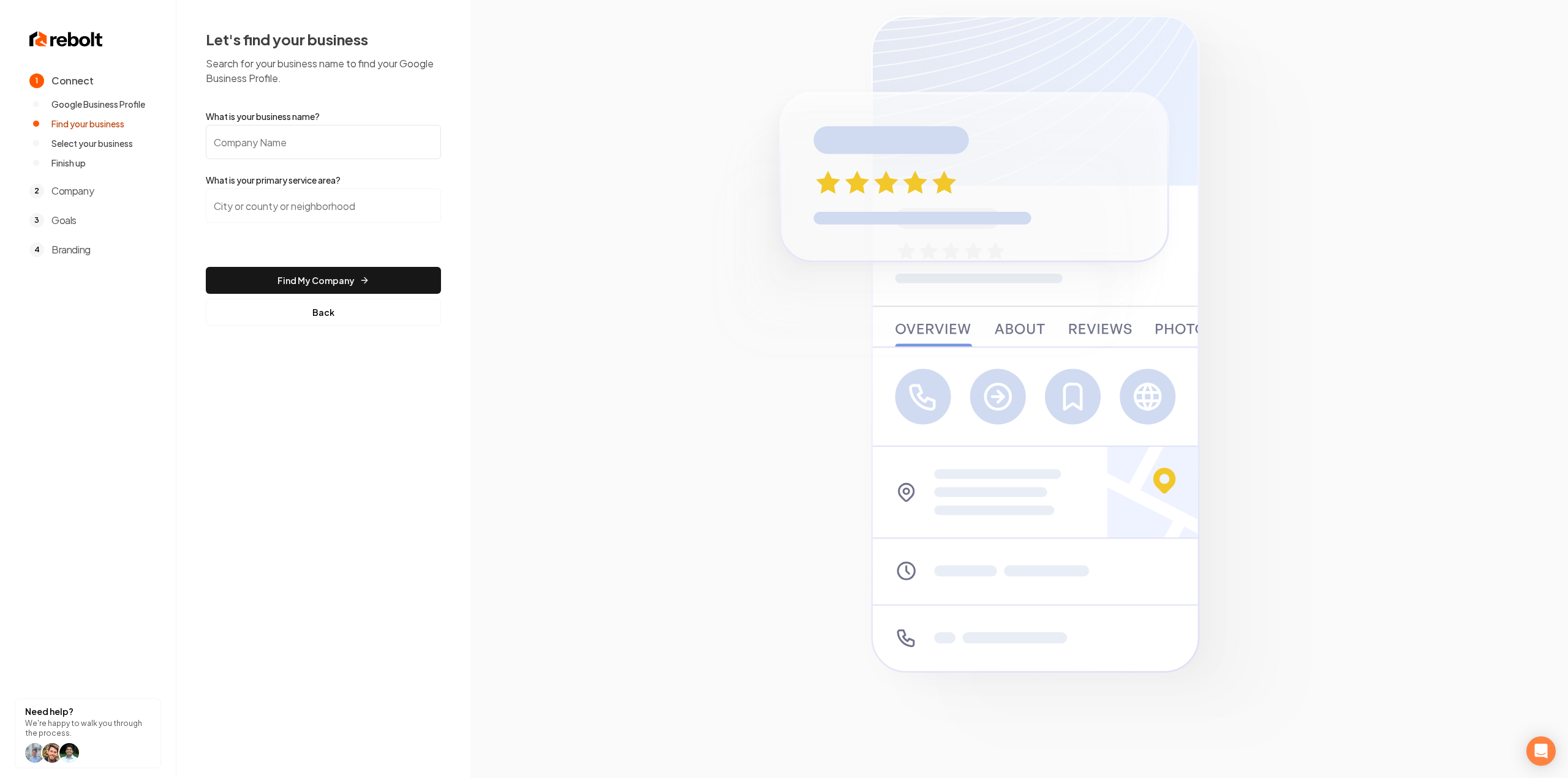
click at [329, 137] on input "What is your business name?" at bounding box center [324, 141] width 235 height 34
paste input "DKM Pressure Washing"
type input "DKM Pressure Washing"
click at [325, 193] on input "search" at bounding box center [324, 205] width 235 height 34
type input "Boise, ID"
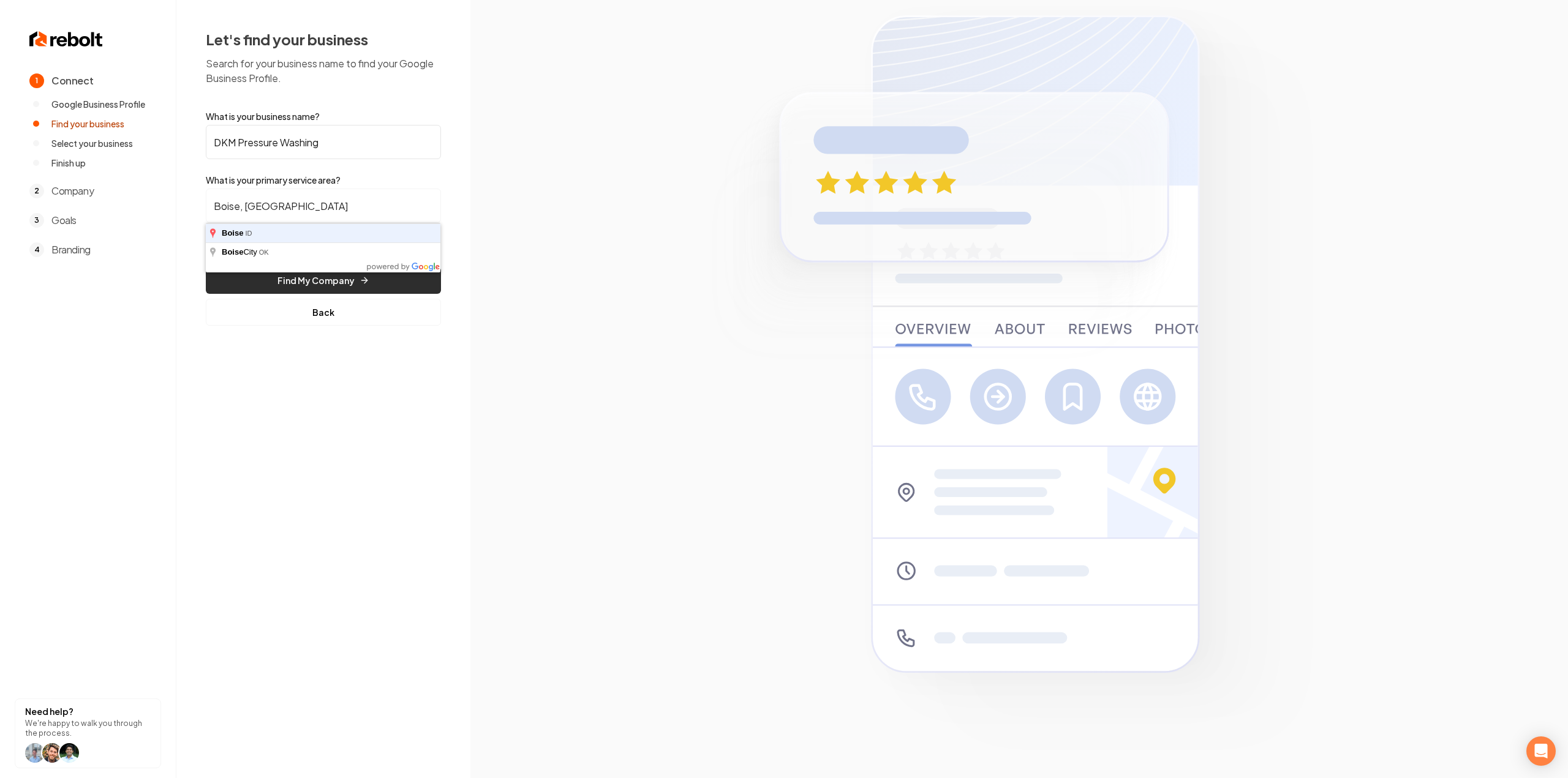
click at [206, 267] on button "Find My Company" at bounding box center [324, 280] width 235 height 27
drag, startPoint x: 256, startPoint y: 277, endPoint x: 263, endPoint y: 287, distance: 12.2
click at [263, 287] on button "Find My Company" at bounding box center [324, 280] width 235 height 27
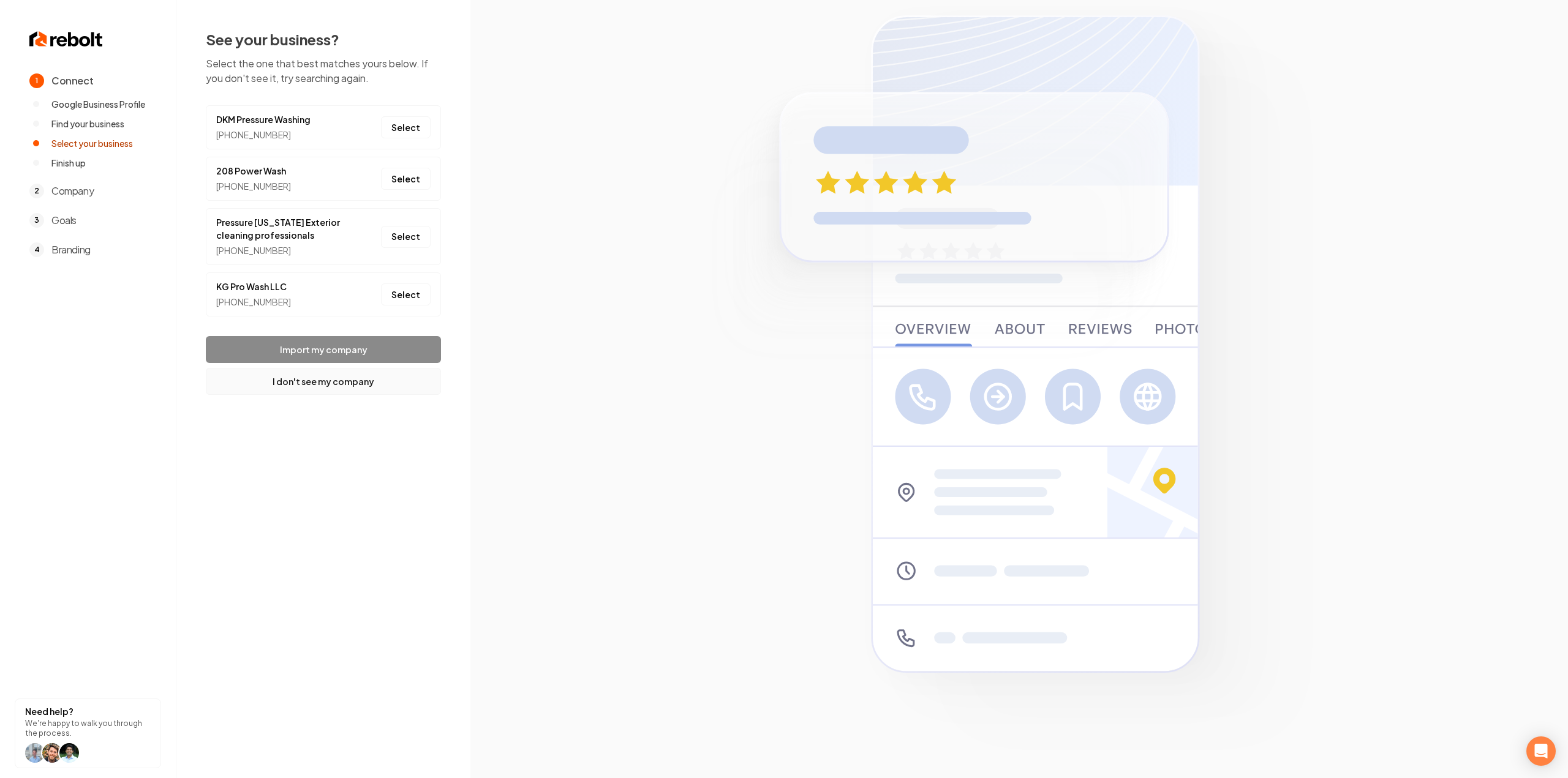
click at [310, 389] on button "I don't see my company" at bounding box center [324, 382] width 235 height 27
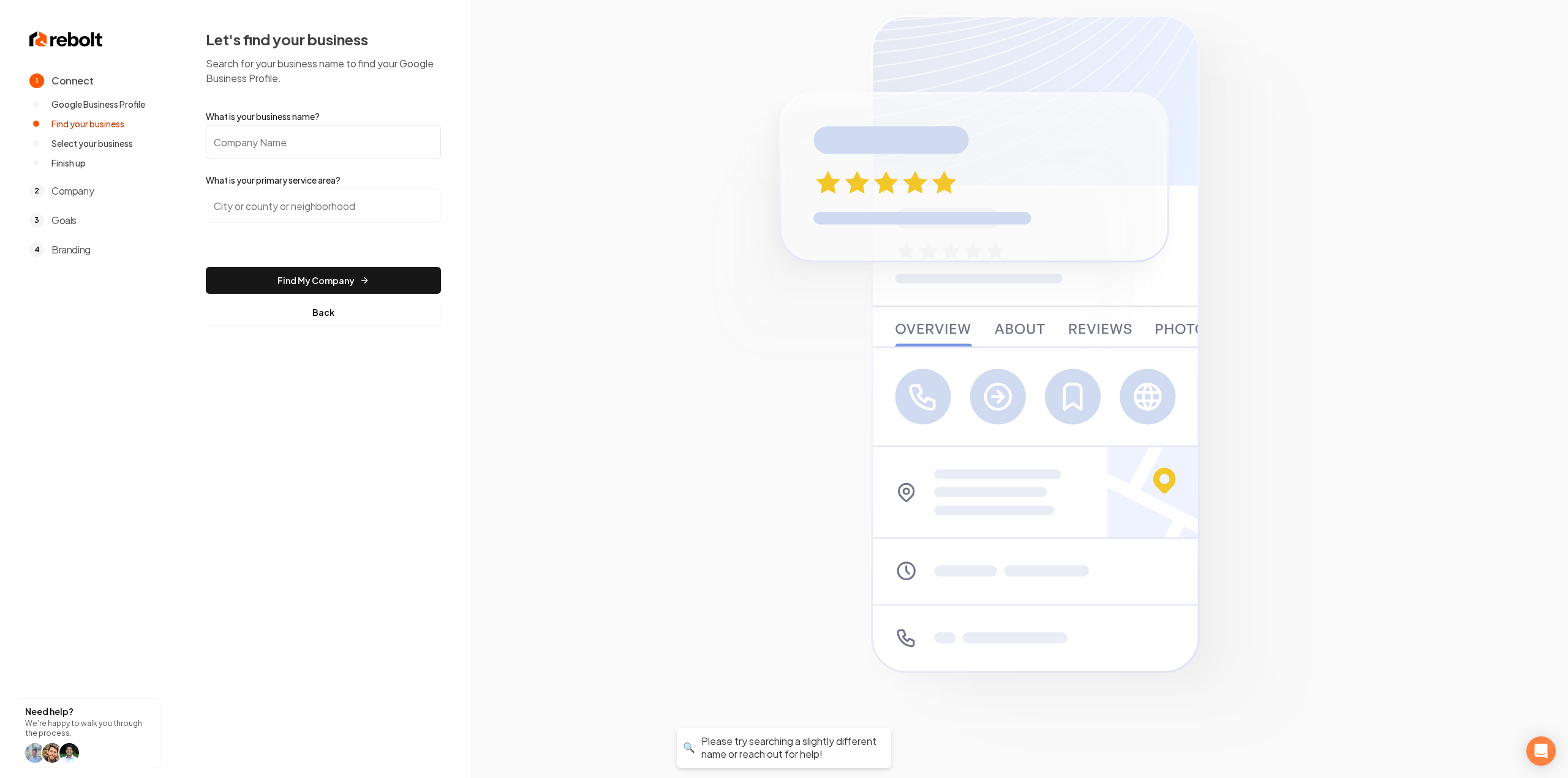
click at [324, 149] on input "What is your business name?" at bounding box center [324, 141] width 235 height 34
paste input "DKM Pressure Washing"
type input "DKM Pressure Washing"
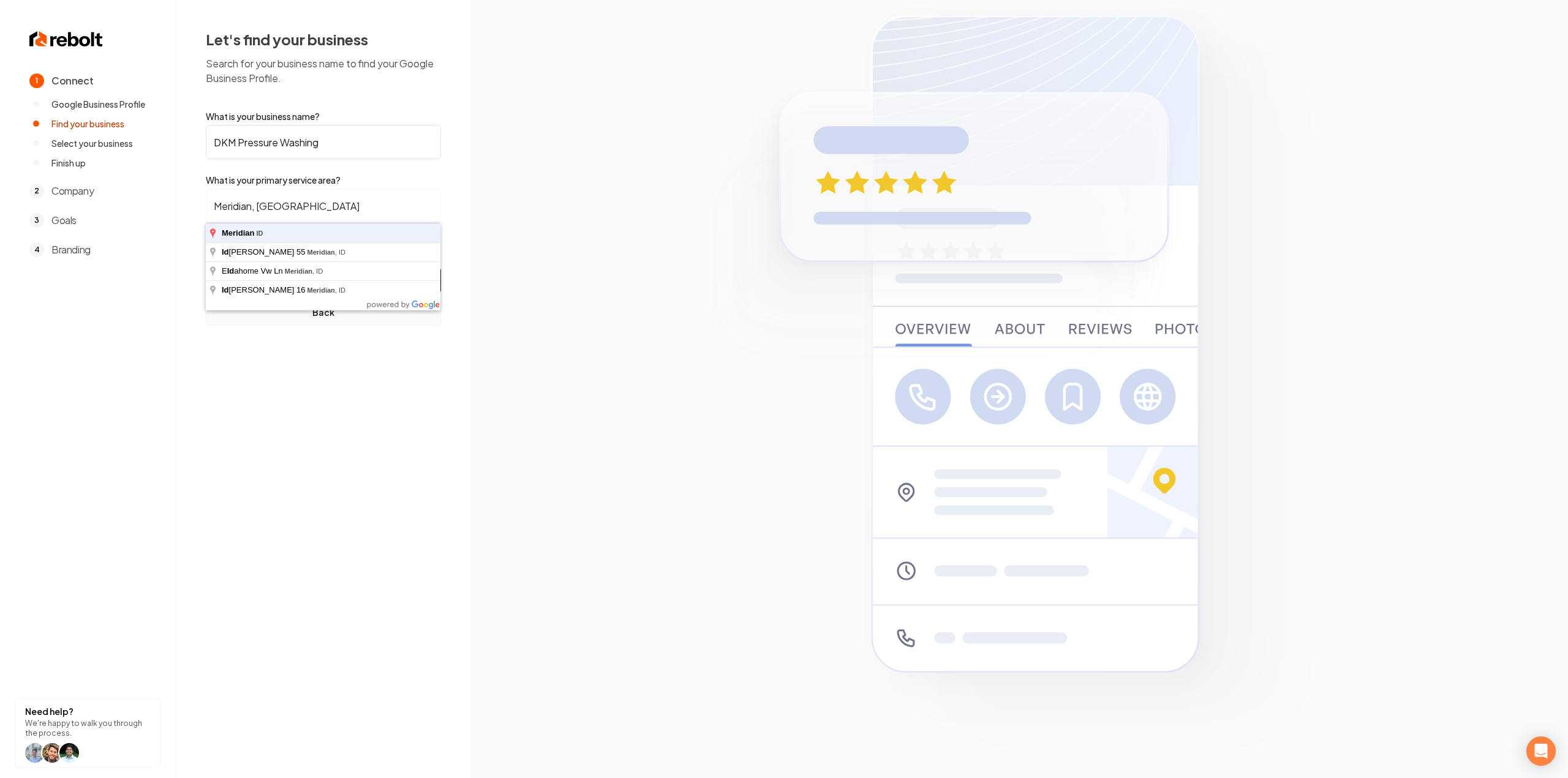
type input "Meridian, ID"
click at [206, 267] on button "Find My Company" at bounding box center [324, 280] width 235 height 27
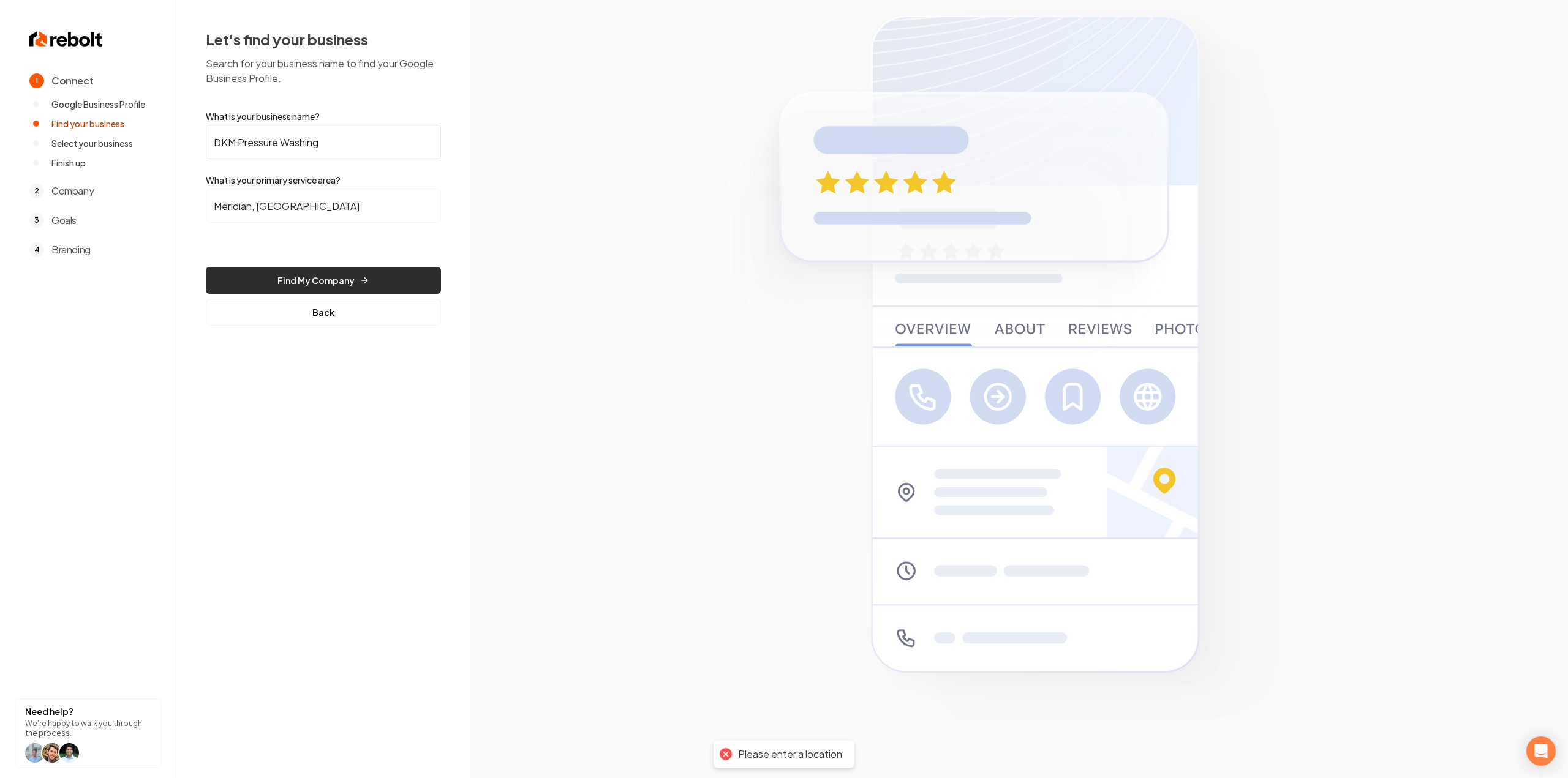
click at [407, 272] on button "Find My Company" at bounding box center [324, 280] width 235 height 27
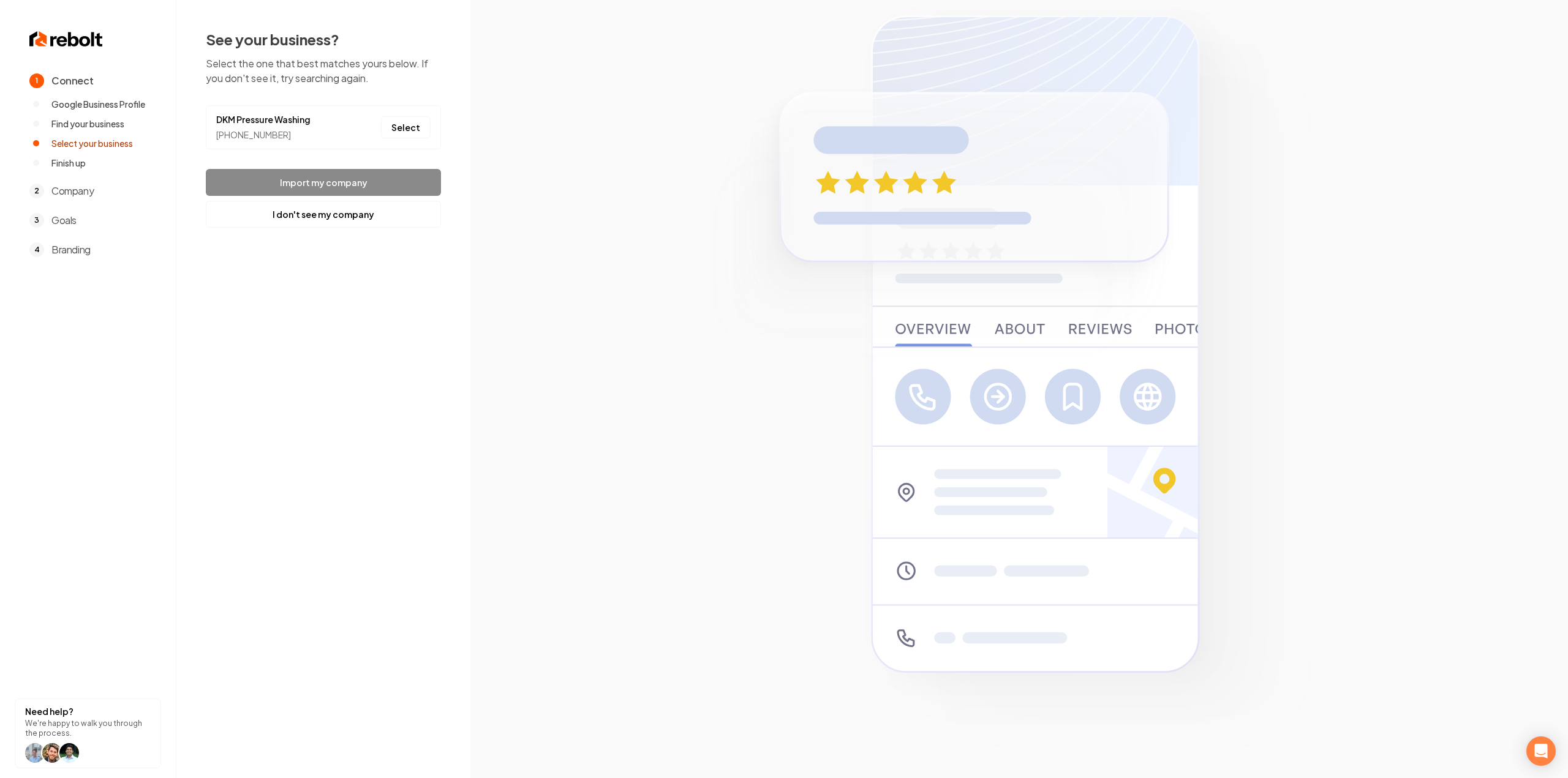
click at [381, 121] on li "DKM Pressure Washing (208) 860-5530 Select" at bounding box center [324, 127] width 235 height 44
click at [405, 130] on button "Select" at bounding box center [405, 127] width 50 height 22
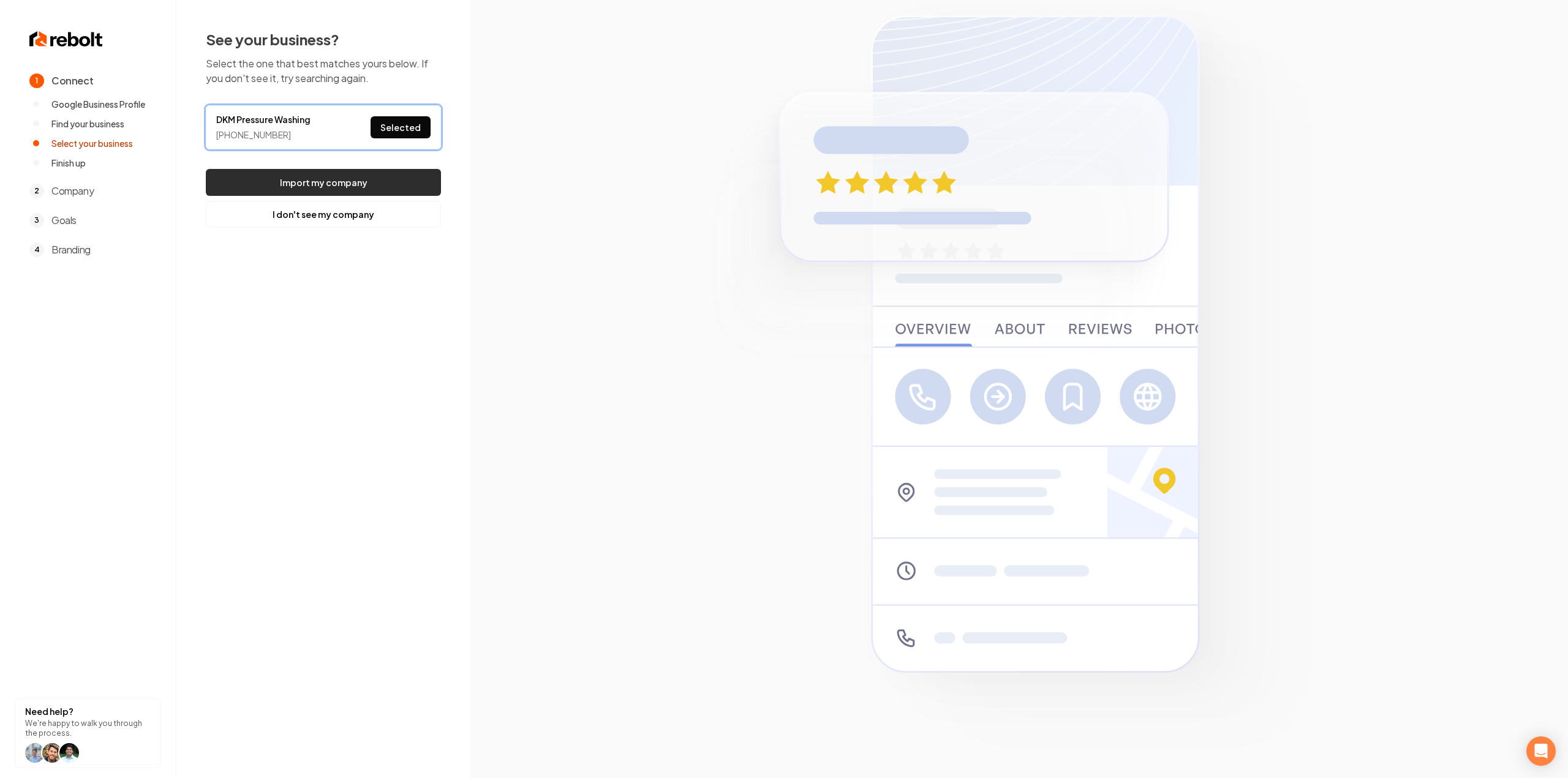
click at [374, 175] on button "Import my company" at bounding box center [324, 182] width 235 height 27
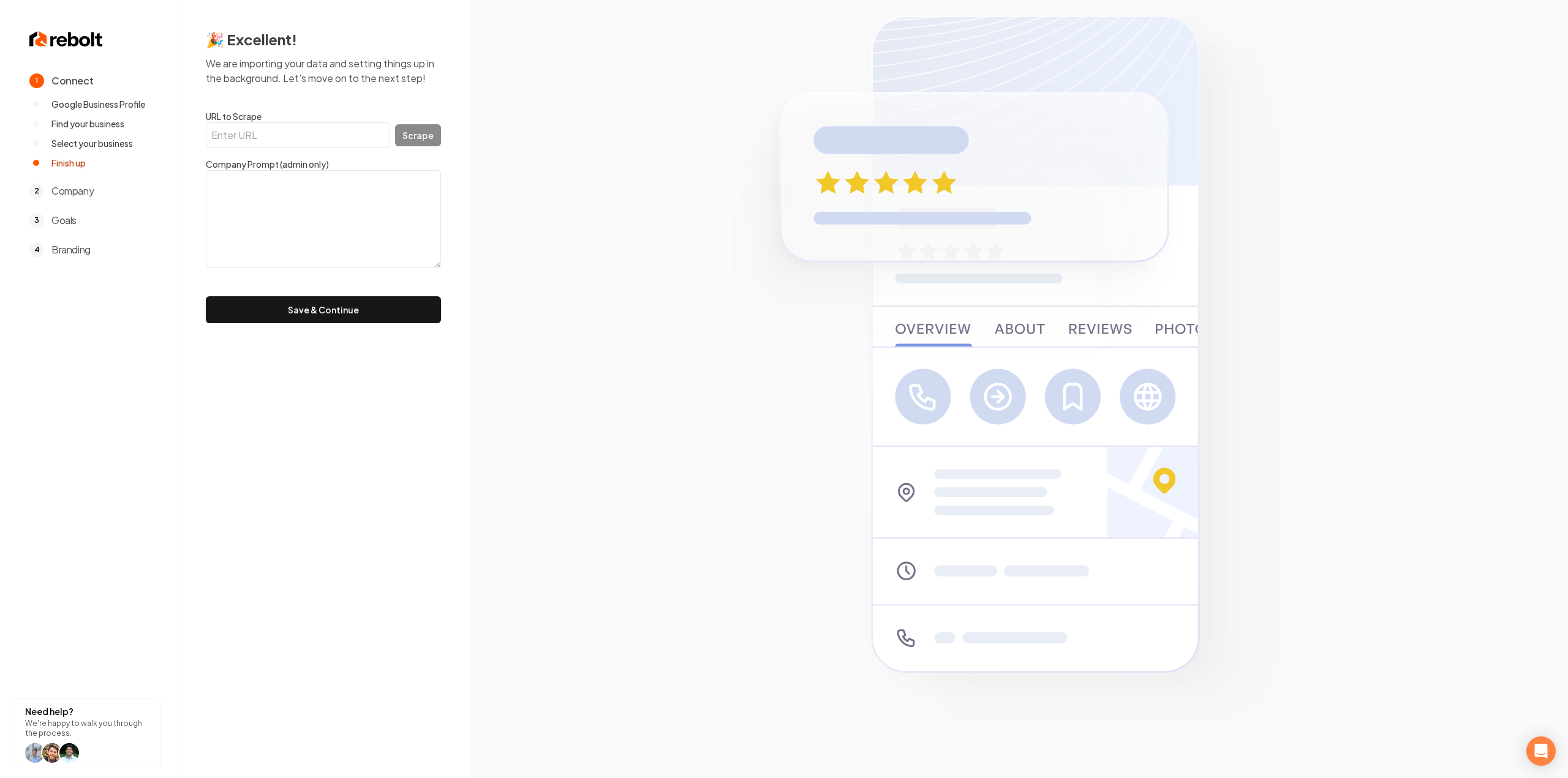
click at [288, 141] on input "URL to Scrape" at bounding box center [298, 135] width 184 height 25
paste input "https://www.dkmtreasurevalley.com/"
type input "https://www.dkmtreasurevalley.com/"
click at [411, 133] on button "Scrape" at bounding box center [417, 135] width 46 height 22
type textarea "DKM Pressure Washing L.C. is a premier pressure washing service based in Boise,…"
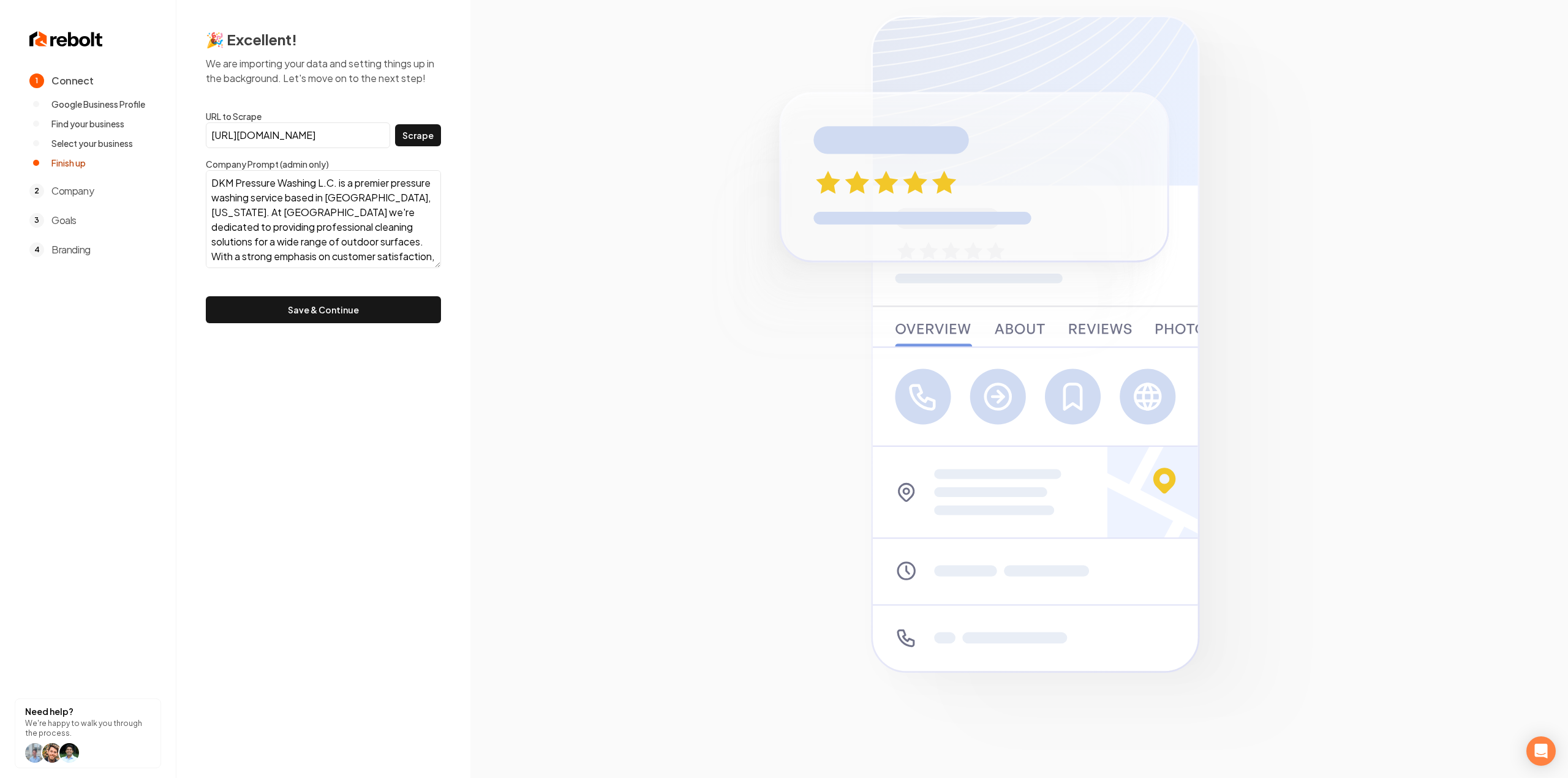
scroll to position [133, 0]
click at [302, 310] on button "Save & Continue" at bounding box center [324, 310] width 235 height 27
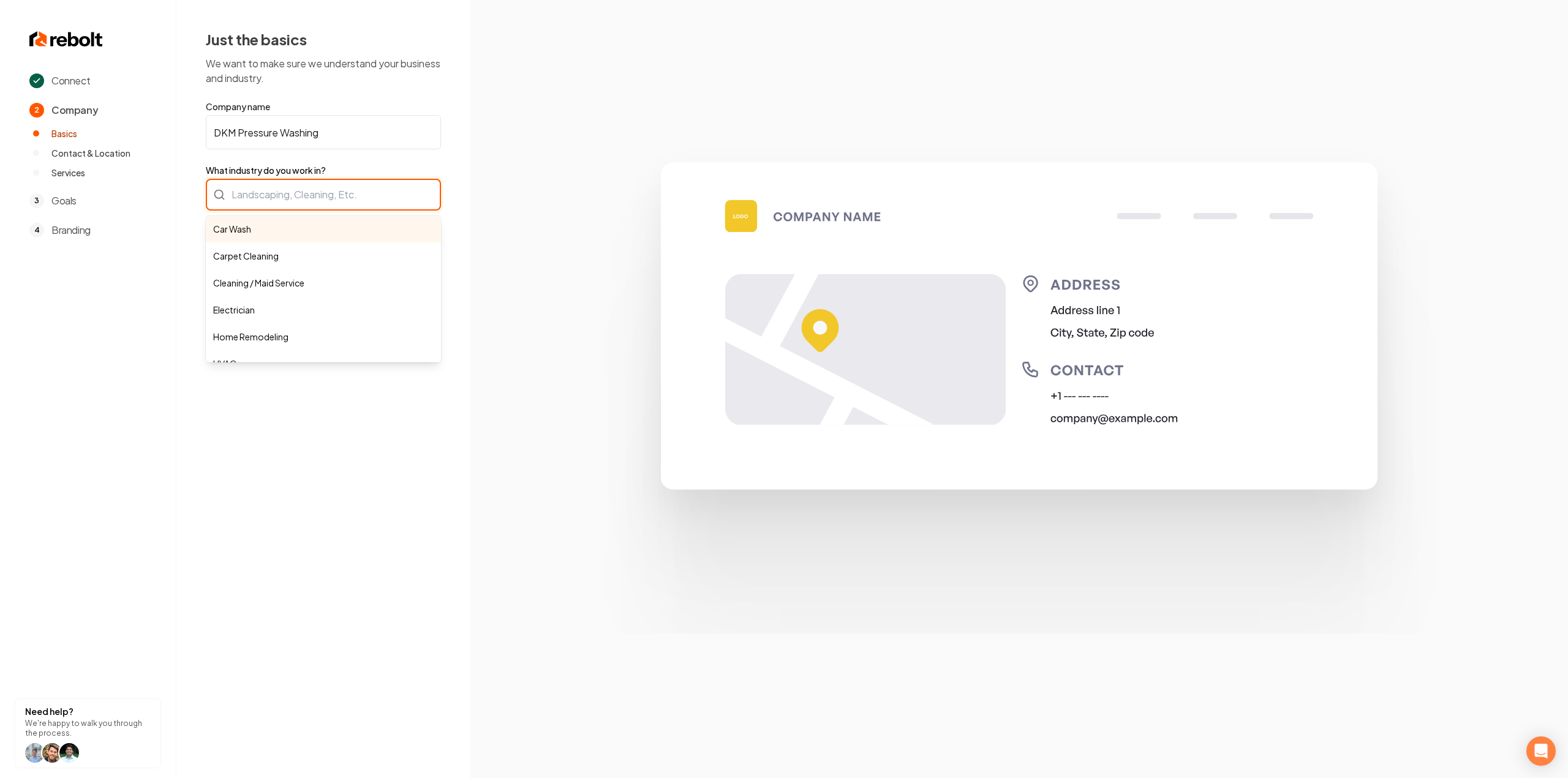
click at [279, 198] on div "Car Wash Carpet Cleaning Cleaning / Maid Service Electrician Home Remodeling HV…" at bounding box center [324, 195] width 235 height 32
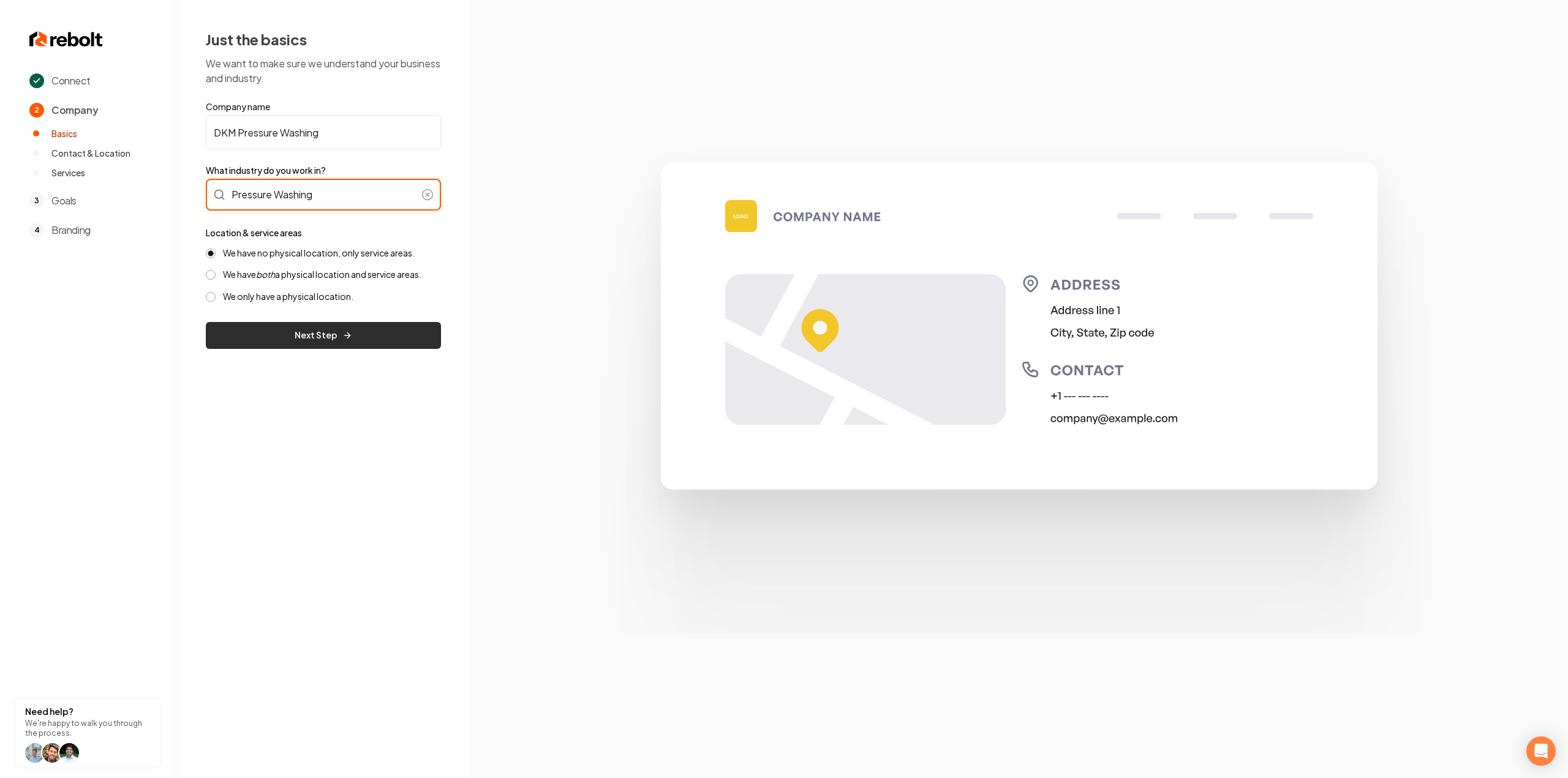
type input "Pressure Washing"
click at [282, 330] on button "Next Step" at bounding box center [324, 335] width 235 height 27
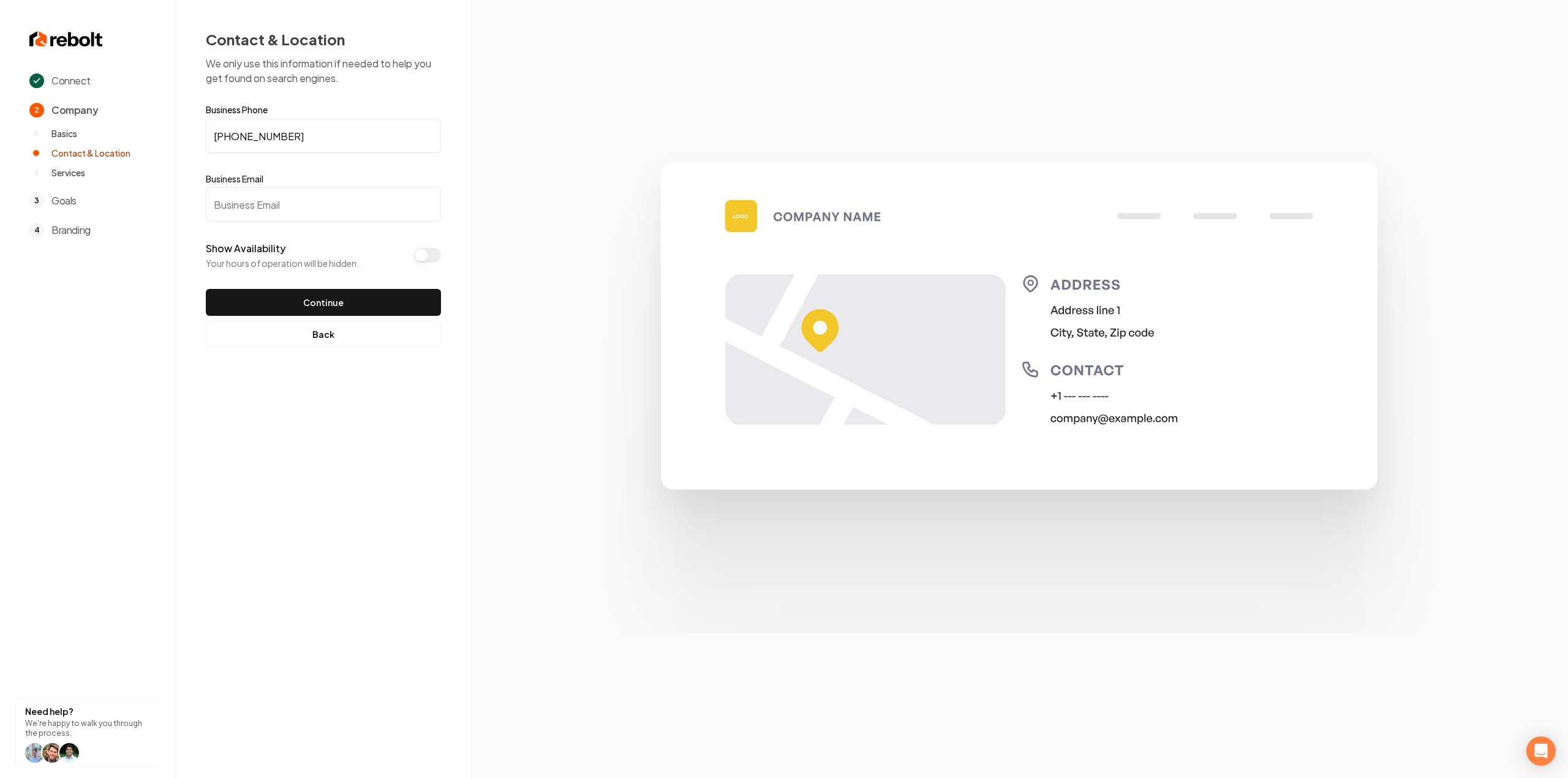
click at [256, 213] on input "Business Email" at bounding box center [324, 204] width 235 height 34
paste input "dkmtreasurevalley@gmail.com"
type input "dkmtreasurevalley@gmail.com"
click at [269, 390] on div "Connect 2 Company Basics Contact & Location Services 3 Goals 4 Branding Need he…" at bounding box center [784, 389] width 1568 height 778
click at [369, 300] on button "Continue" at bounding box center [324, 303] width 235 height 27
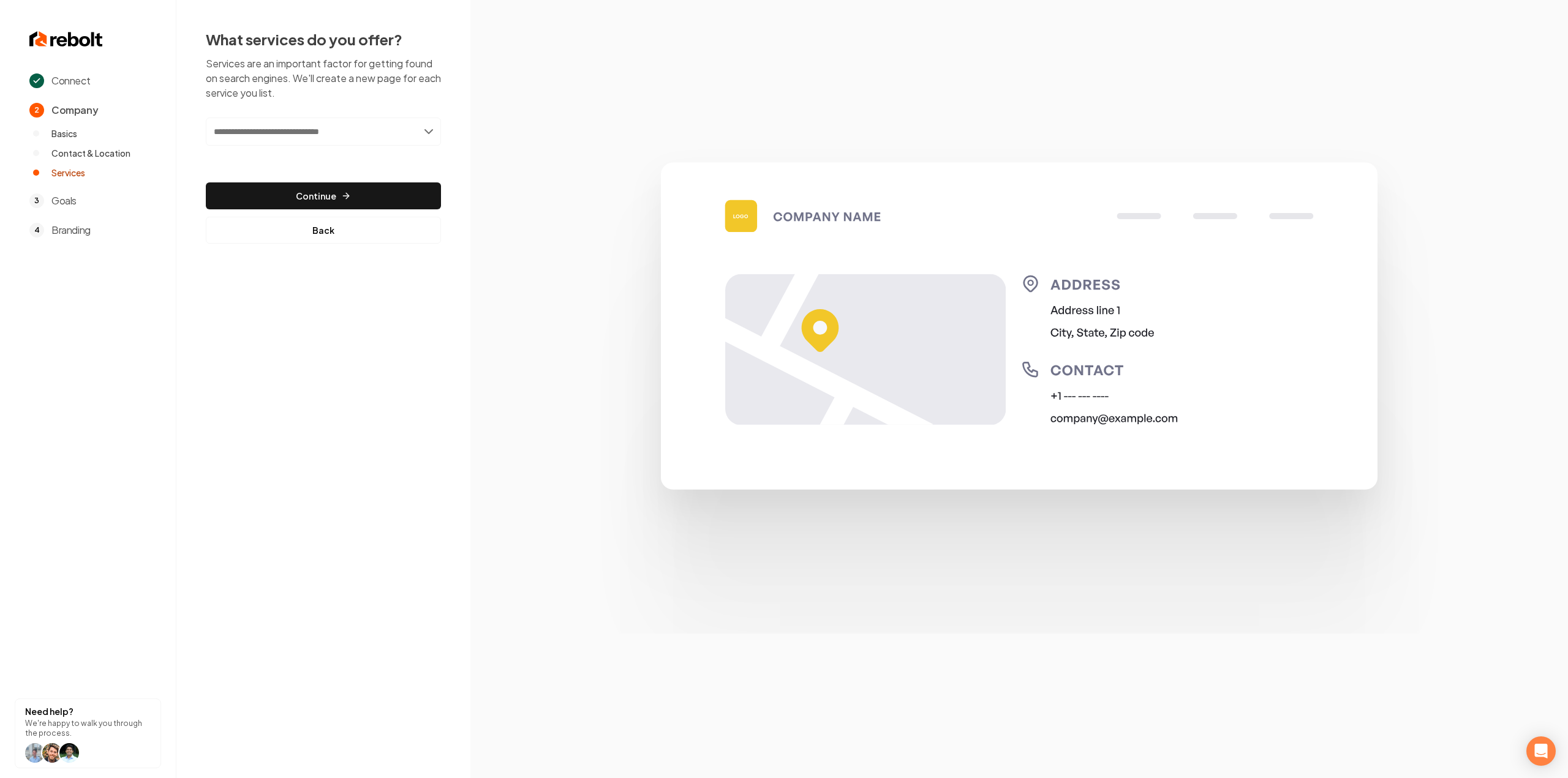
click at [309, 137] on input "text" at bounding box center [324, 132] width 235 height 28
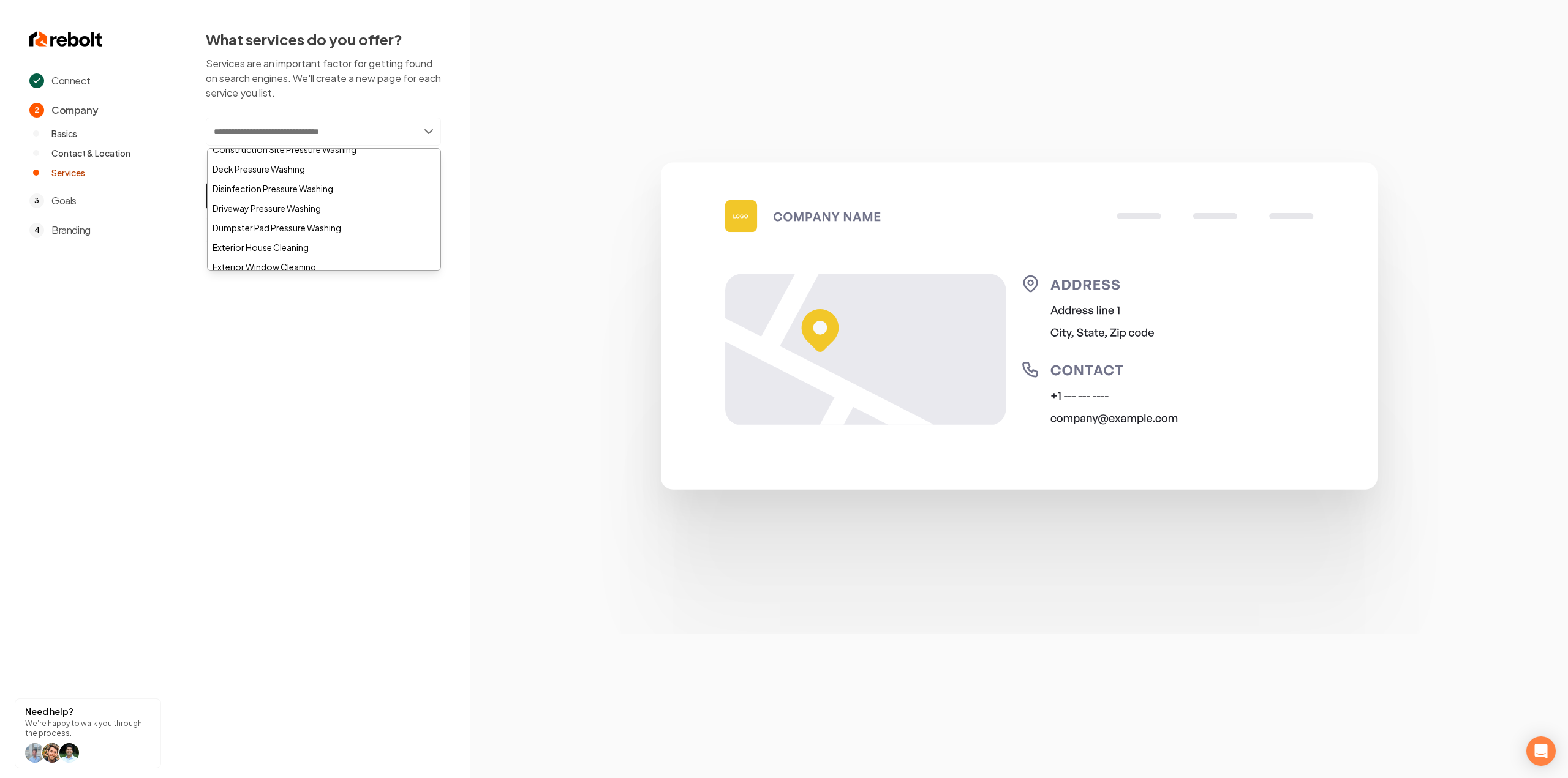
scroll to position [183, 0]
click at [327, 226] on div "Exterior House Cleaning" at bounding box center [324, 230] width 232 height 19
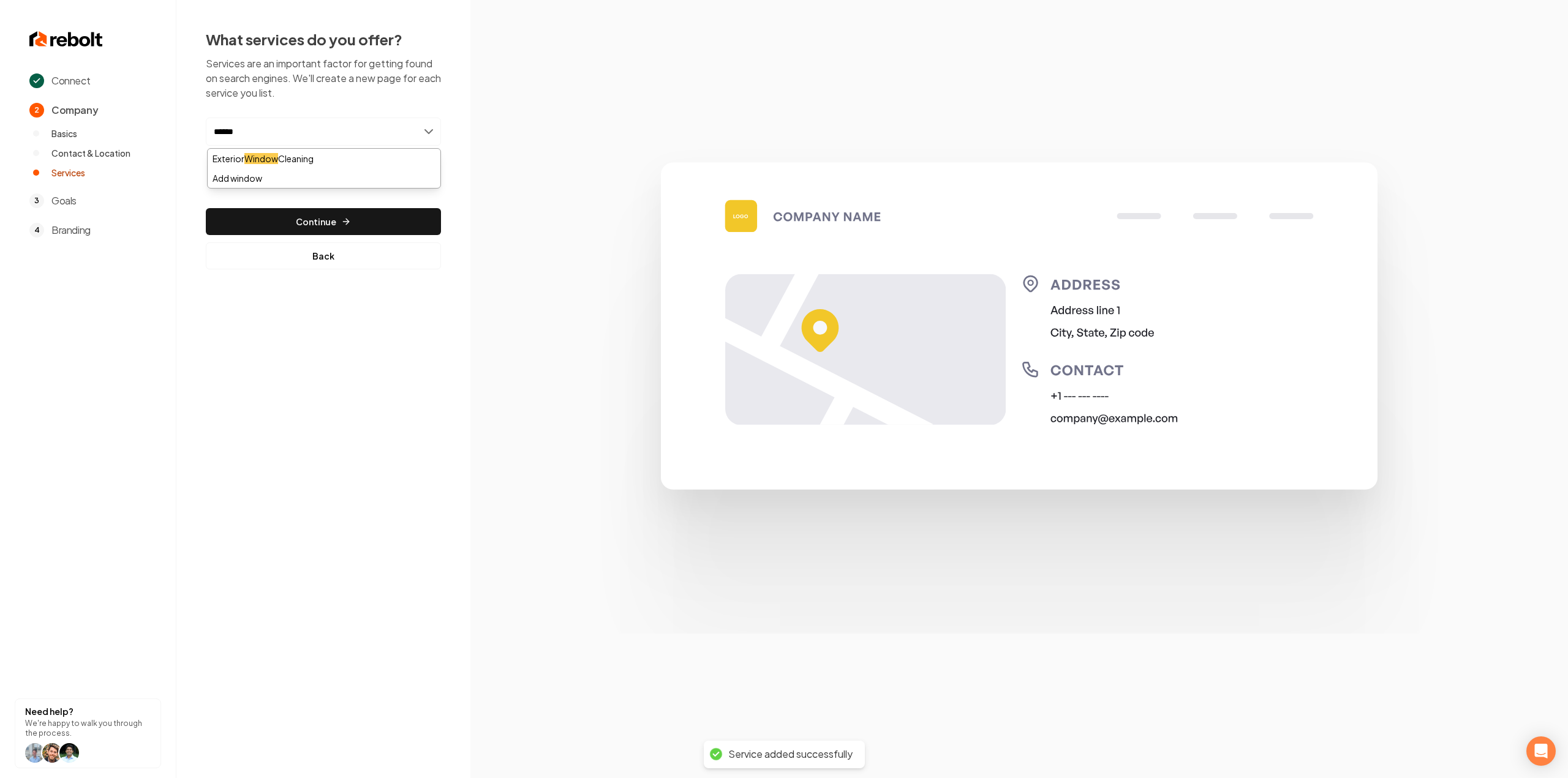
type input "******"
click at [336, 153] on div "Exterior Window Cleaning" at bounding box center [324, 159] width 232 height 19
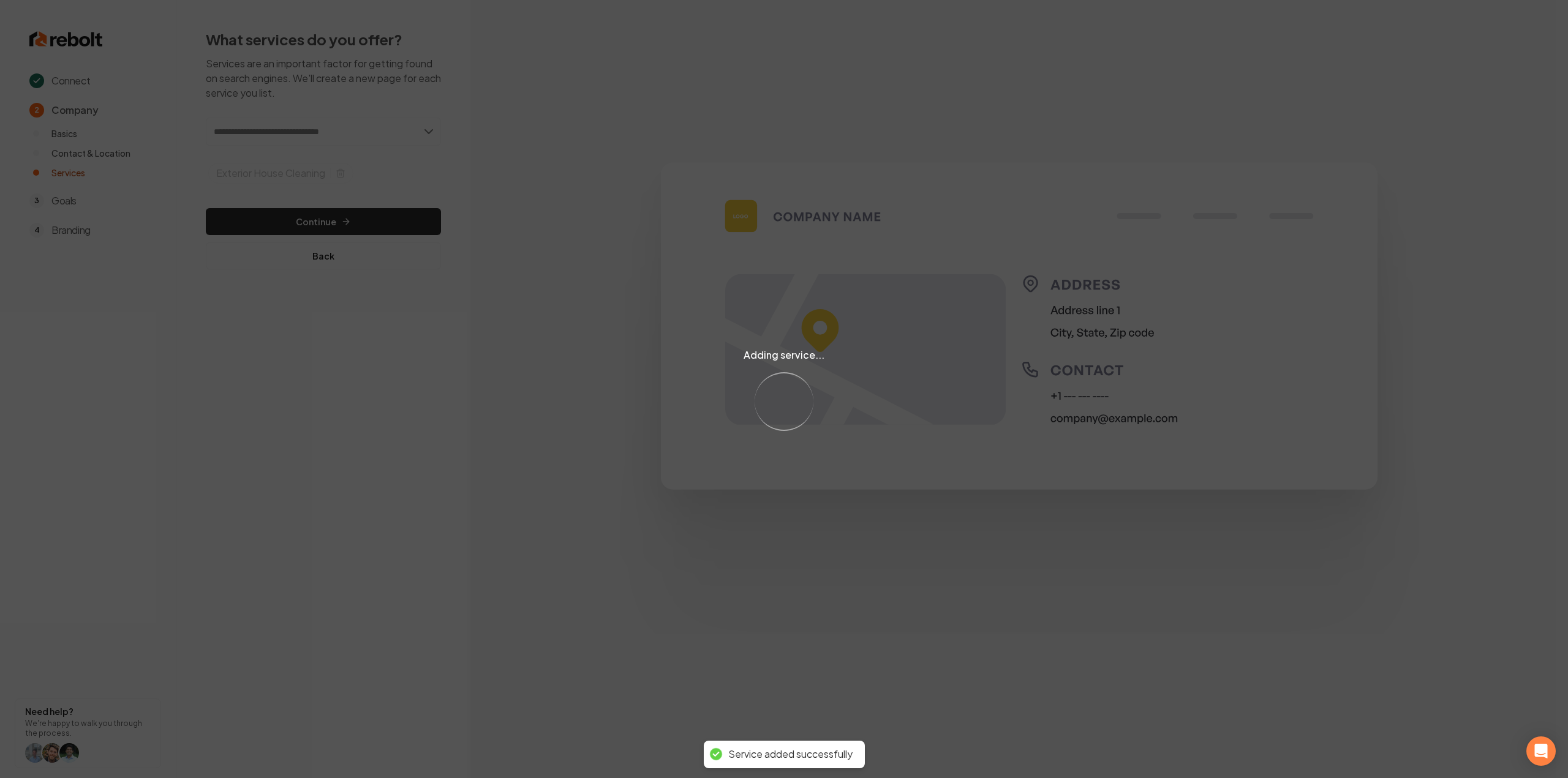
click at [337, 135] on div "Adding service... Loading..." at bounding box center [784, 389] width 1568 height 778
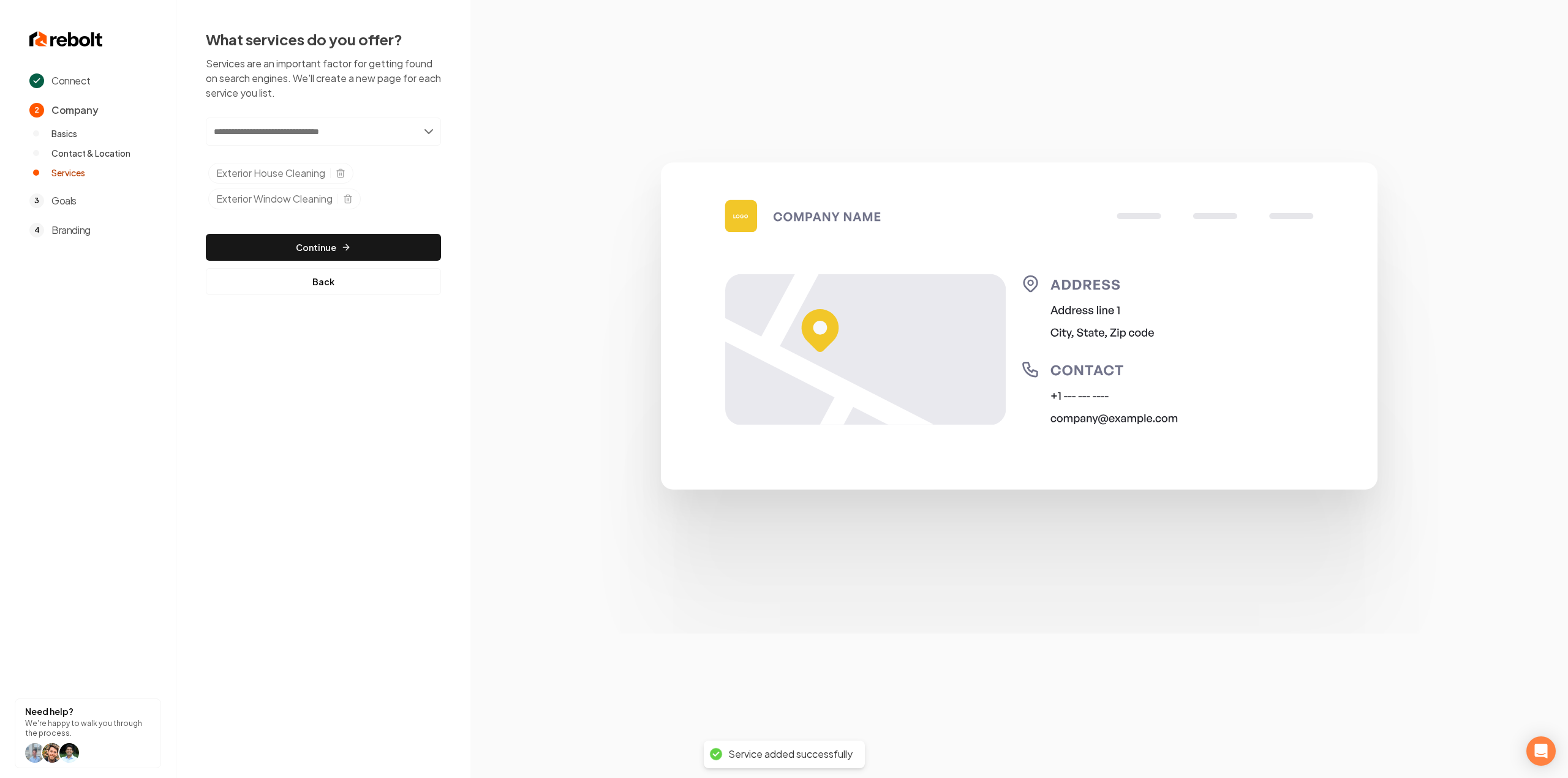
click at [337, 135] on input "text" at bounding box center [324, 132] width 235 height 28
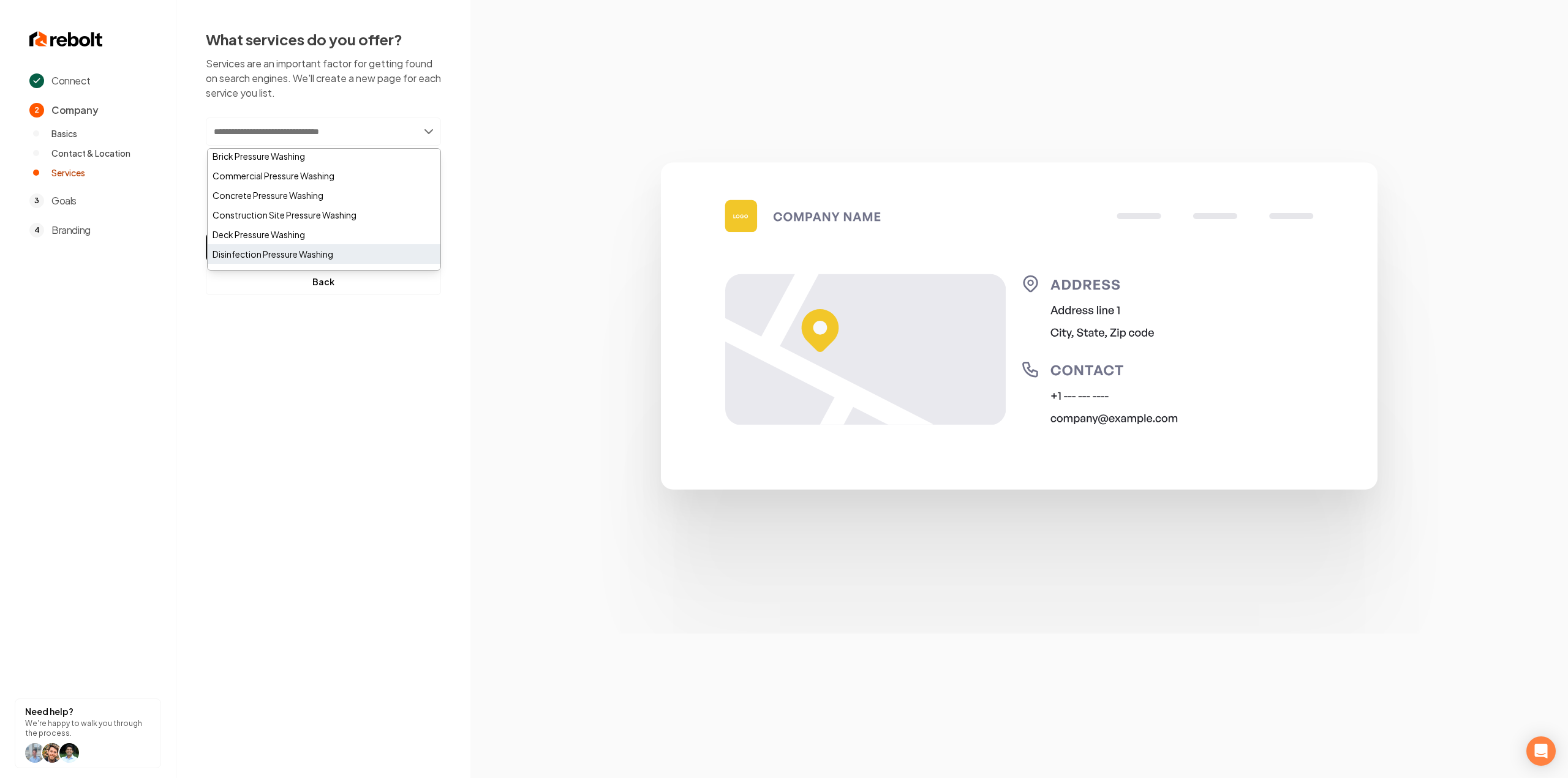
scroll to position [82, 0]
click at [305, 221] on div "Concrete Pressure Washing" at bounding box center [324, 214] width 232 height 19
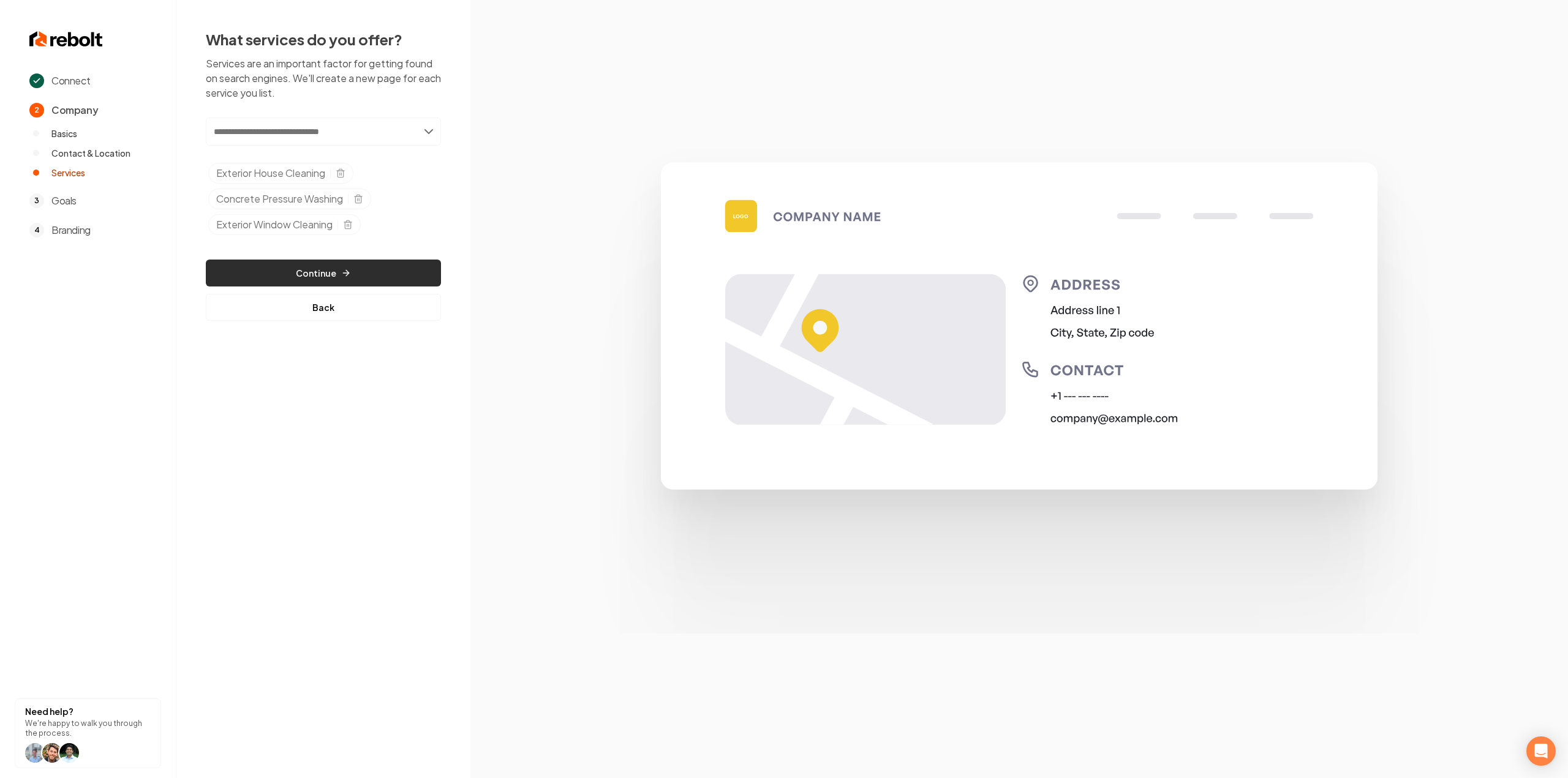
click at [365, 277] on button "Continue" at bounding box center [324, 273] width 235 height 27
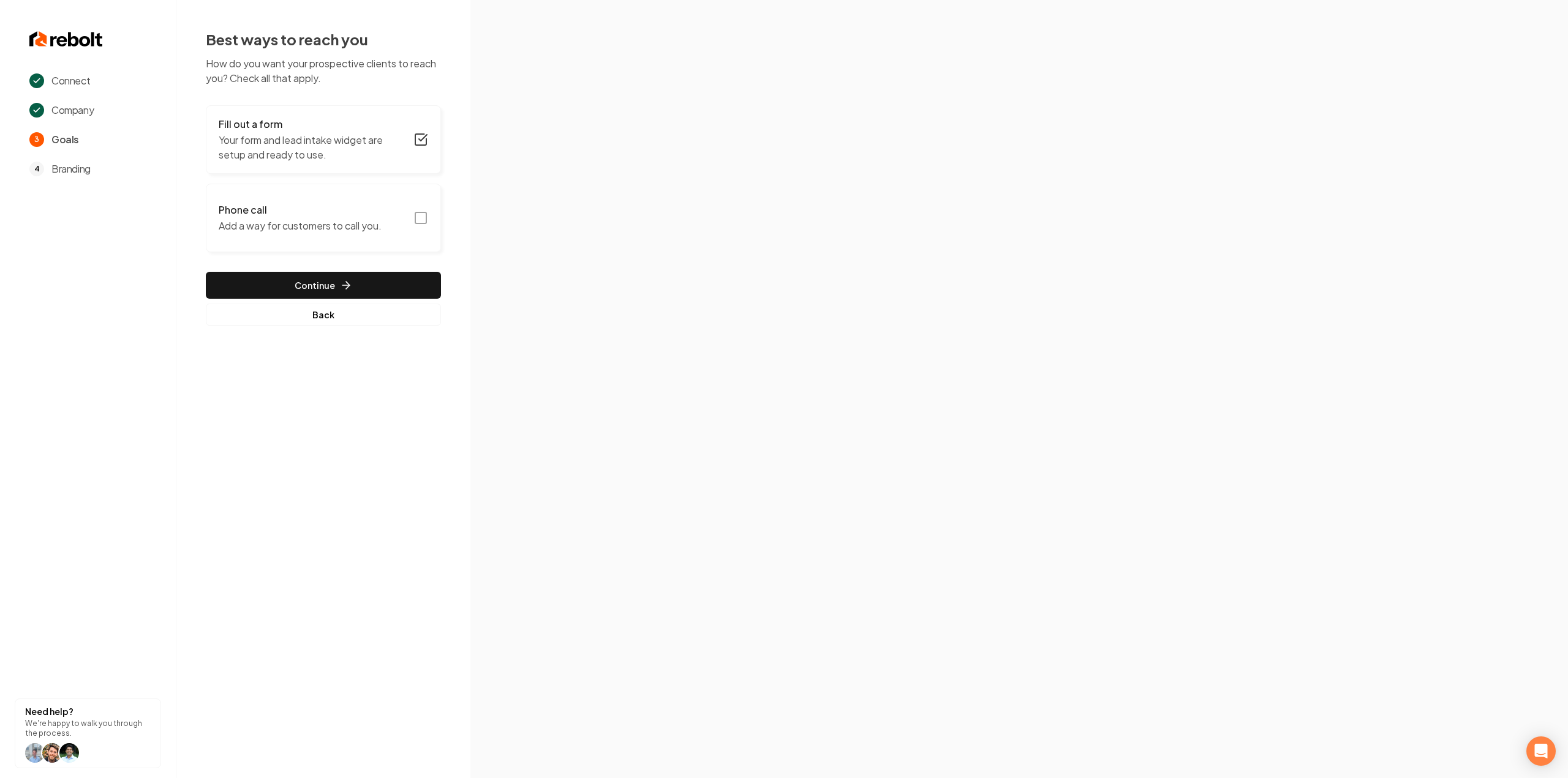
click at [415, 208] on button "Phone call Add a way for customers to call you." at bounding box center [324, 218] width 235 height 68
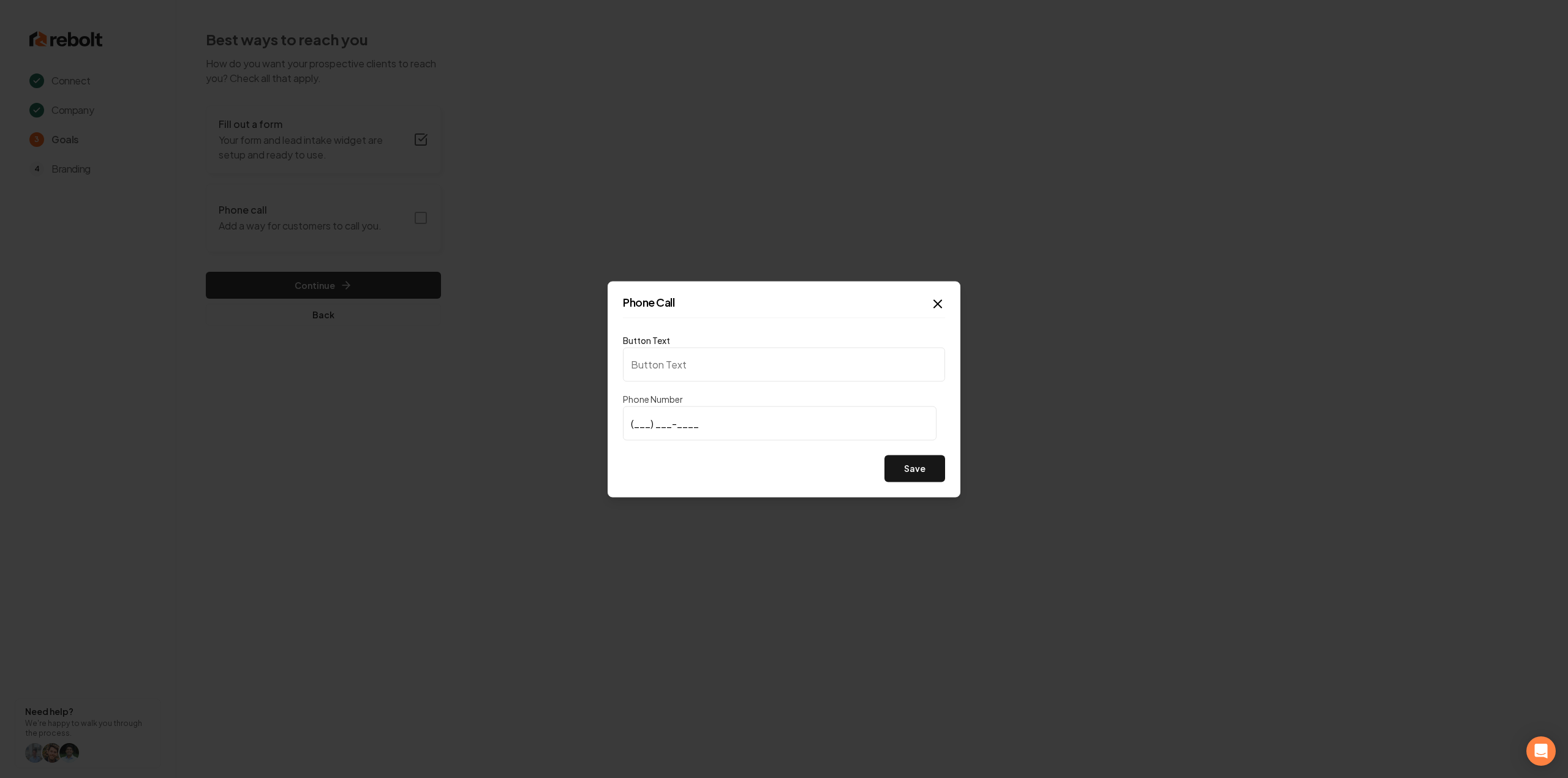
type input "Call us"
type input "(208) 860-5530"
click at [904, 460] on button "Save" at bounding box center [914, 468] width 61 height 27
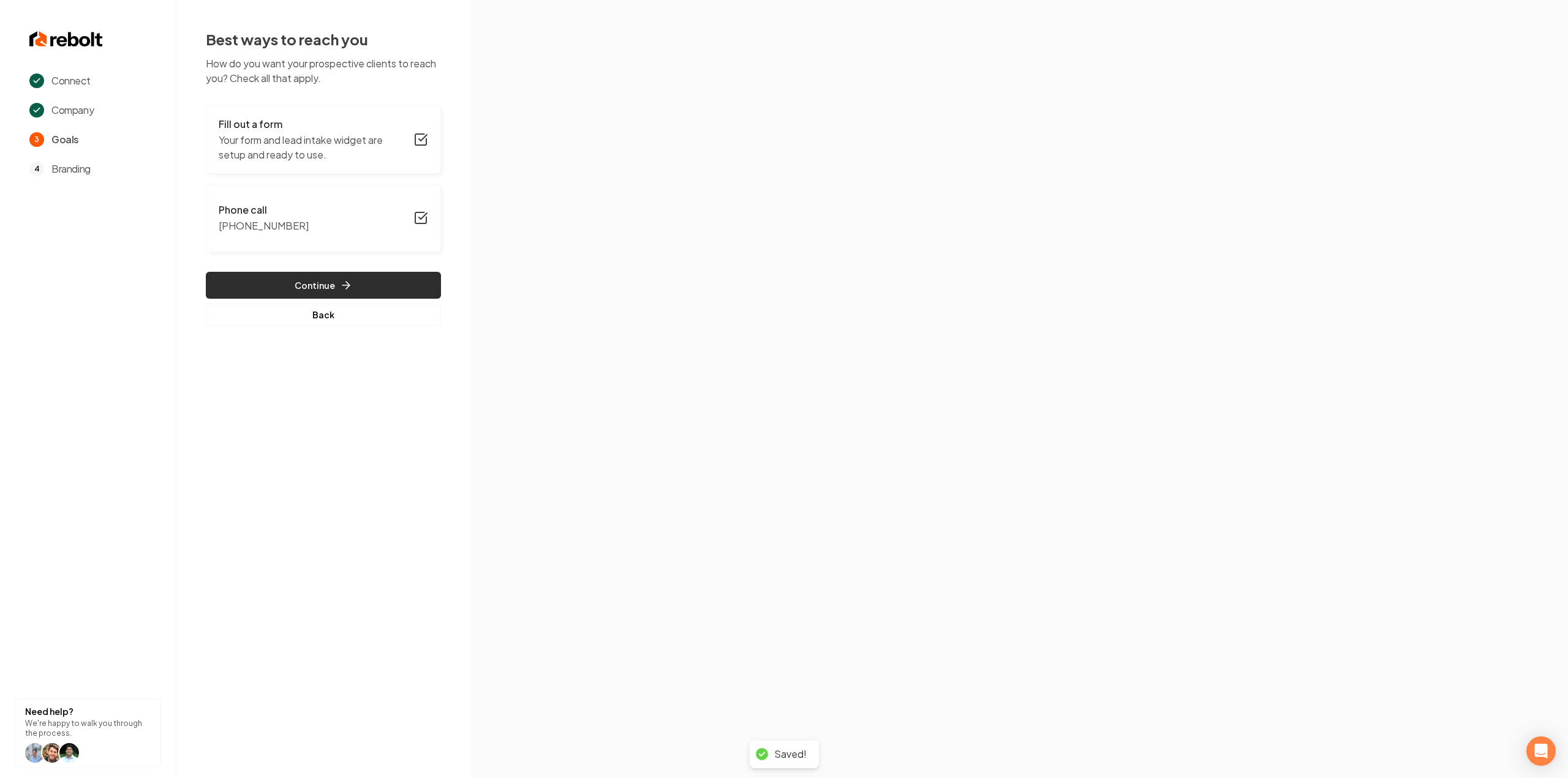
click at [299, 285] on button "Continue" at bounding box center [324, 285] width 235 height 27
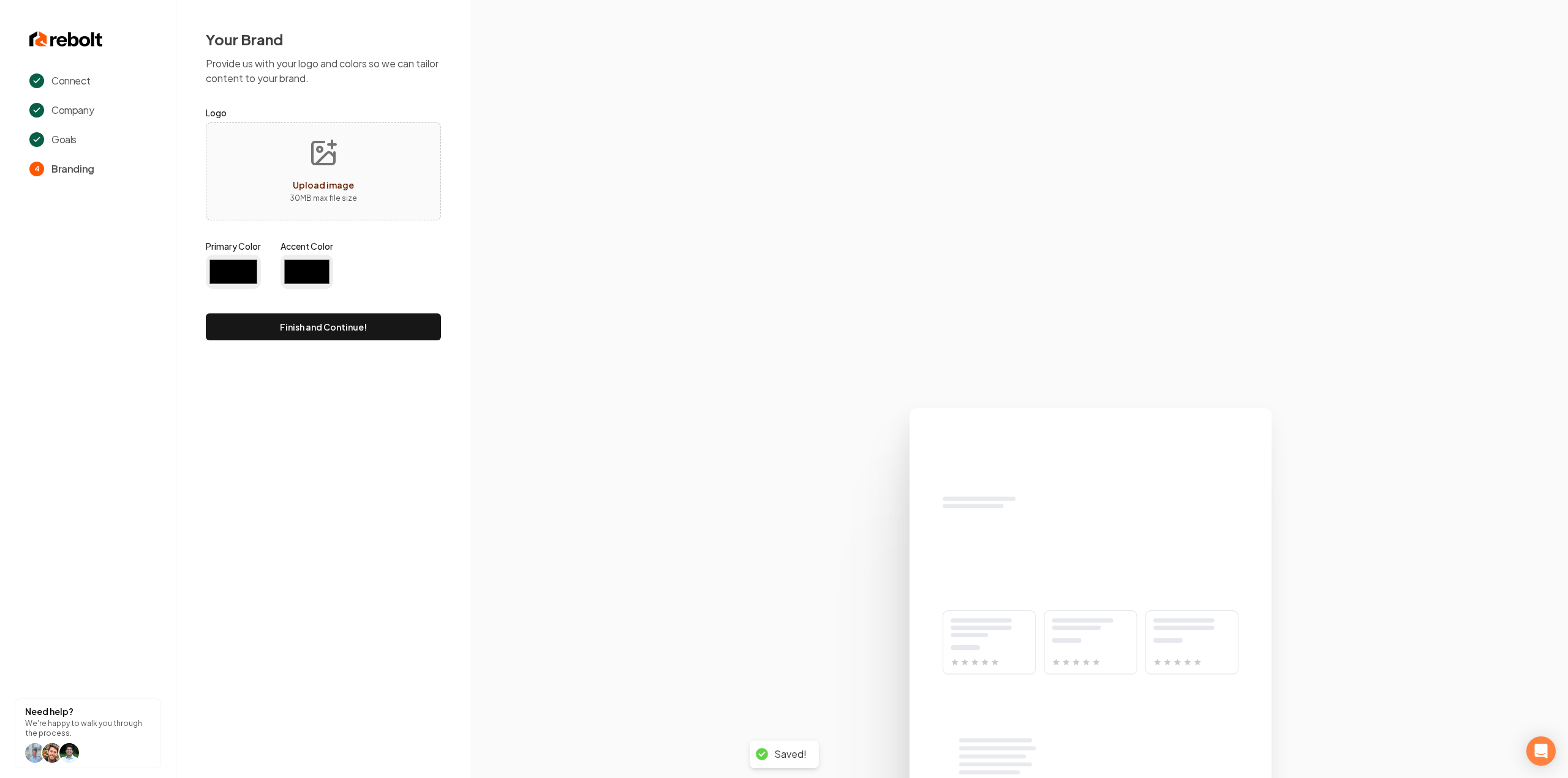
type input "#194d33"
type input "#70be00"
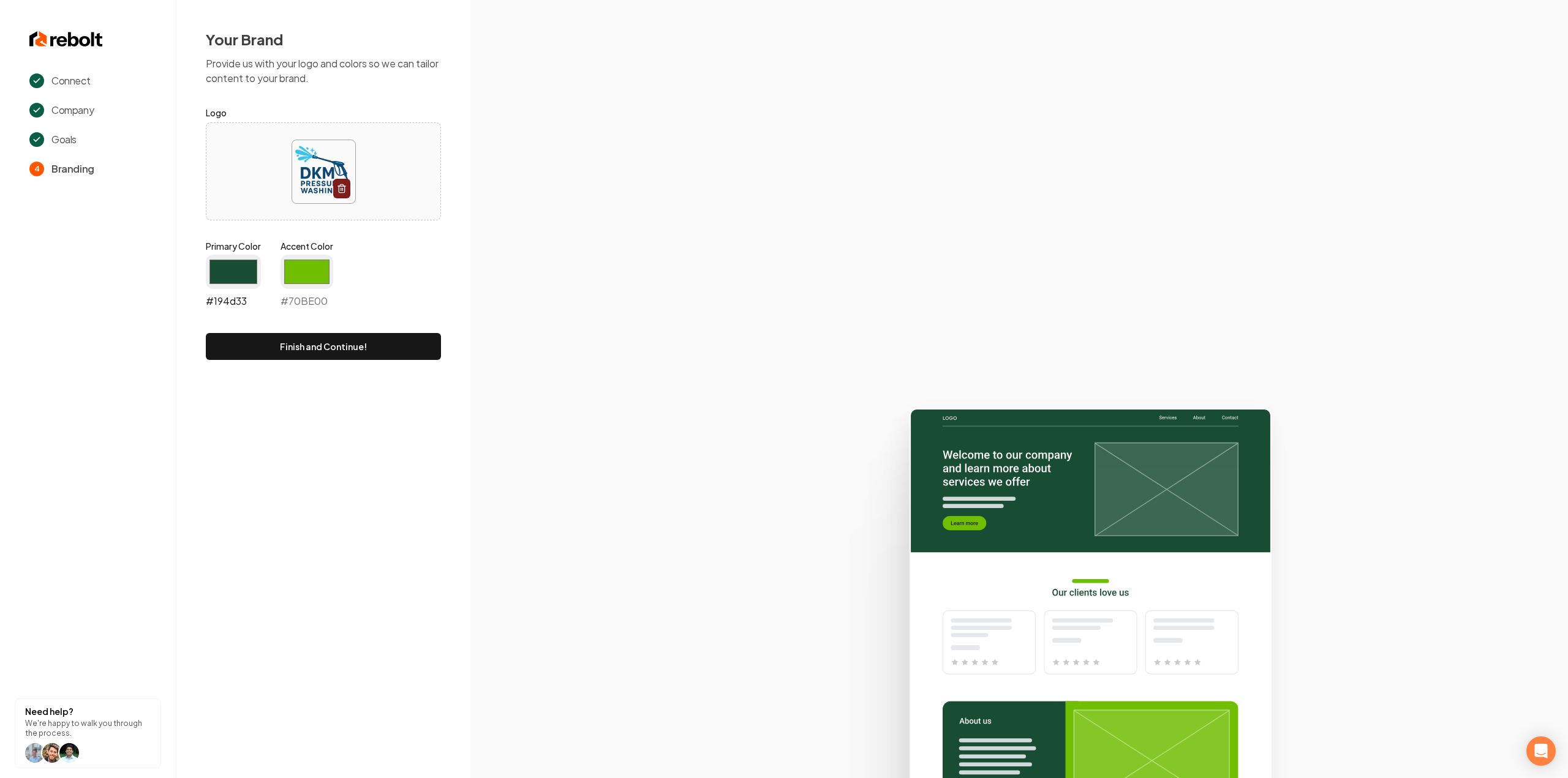
drag, startPoint x: 240, startPoint y: 276, endPoint x: 239, endPoint y: 288, distance: 12.0
click at [240, 276] on input "#194d33" at bounding box center [233, 271] width 55 height 34
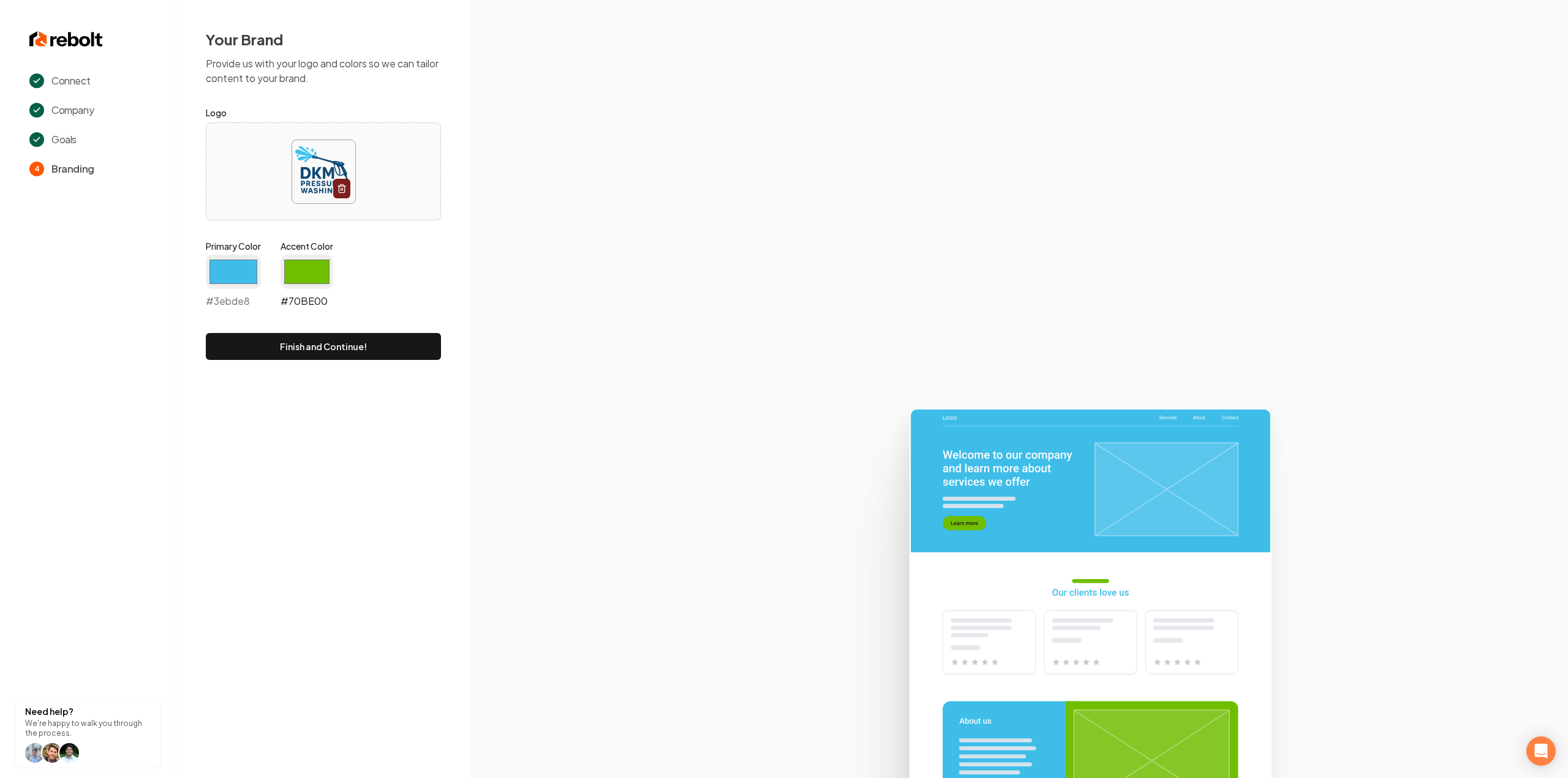
type input "#3ebde8"
click at [304, 261] on input "#70be00" at bounding box center [307, 271] width 53 height 34
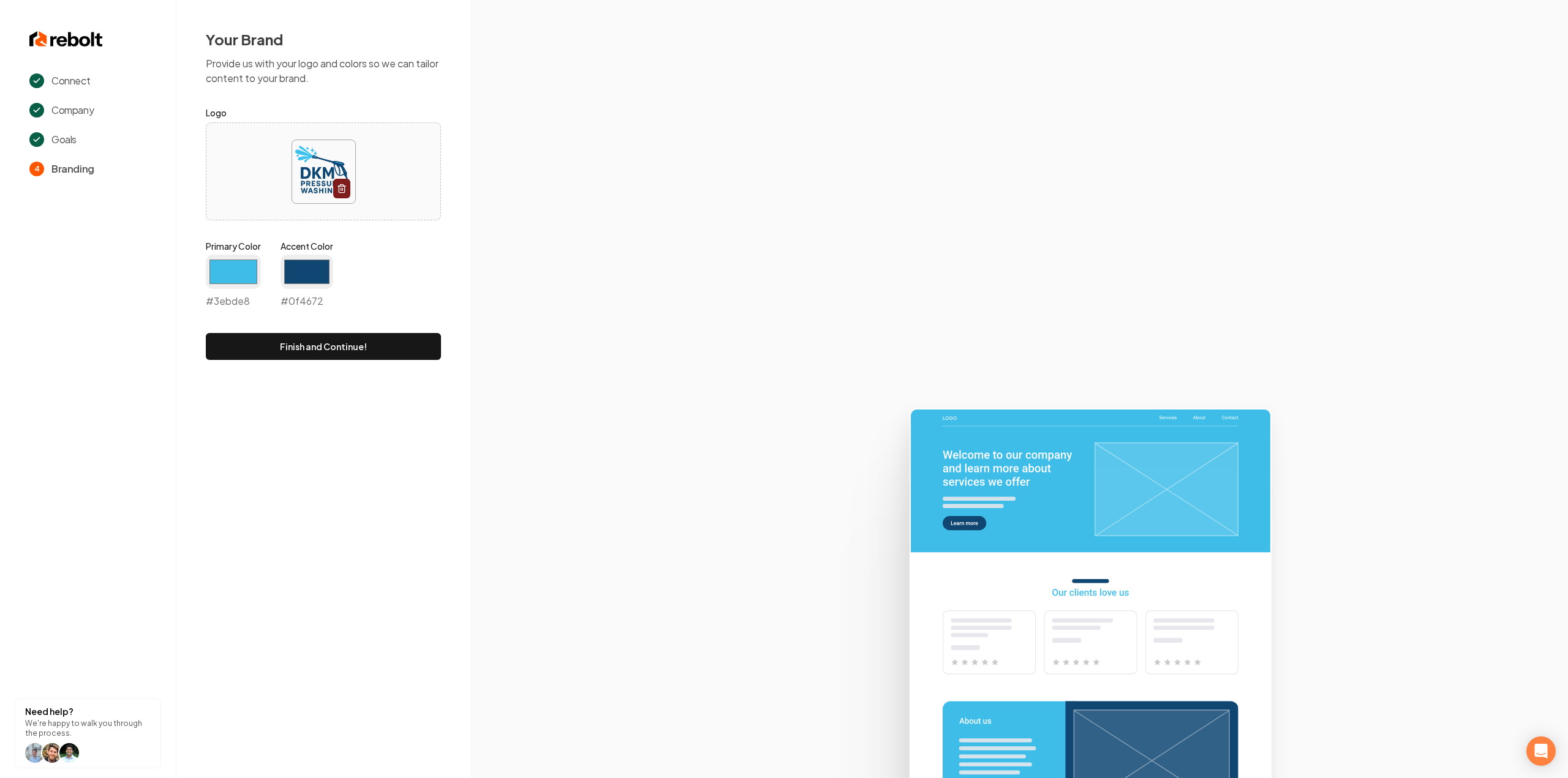
type input "#0f4672"
click at [402, 263] on div "Primary Color #3ebde8 #3ebde8 Accent Color #0f4672 #0f4672" at bounding box center [324, 277] width 235 height 74
click at [304, 345] on button "Finish and Continue!" at bounding box center [324, 346] width 235 height 27
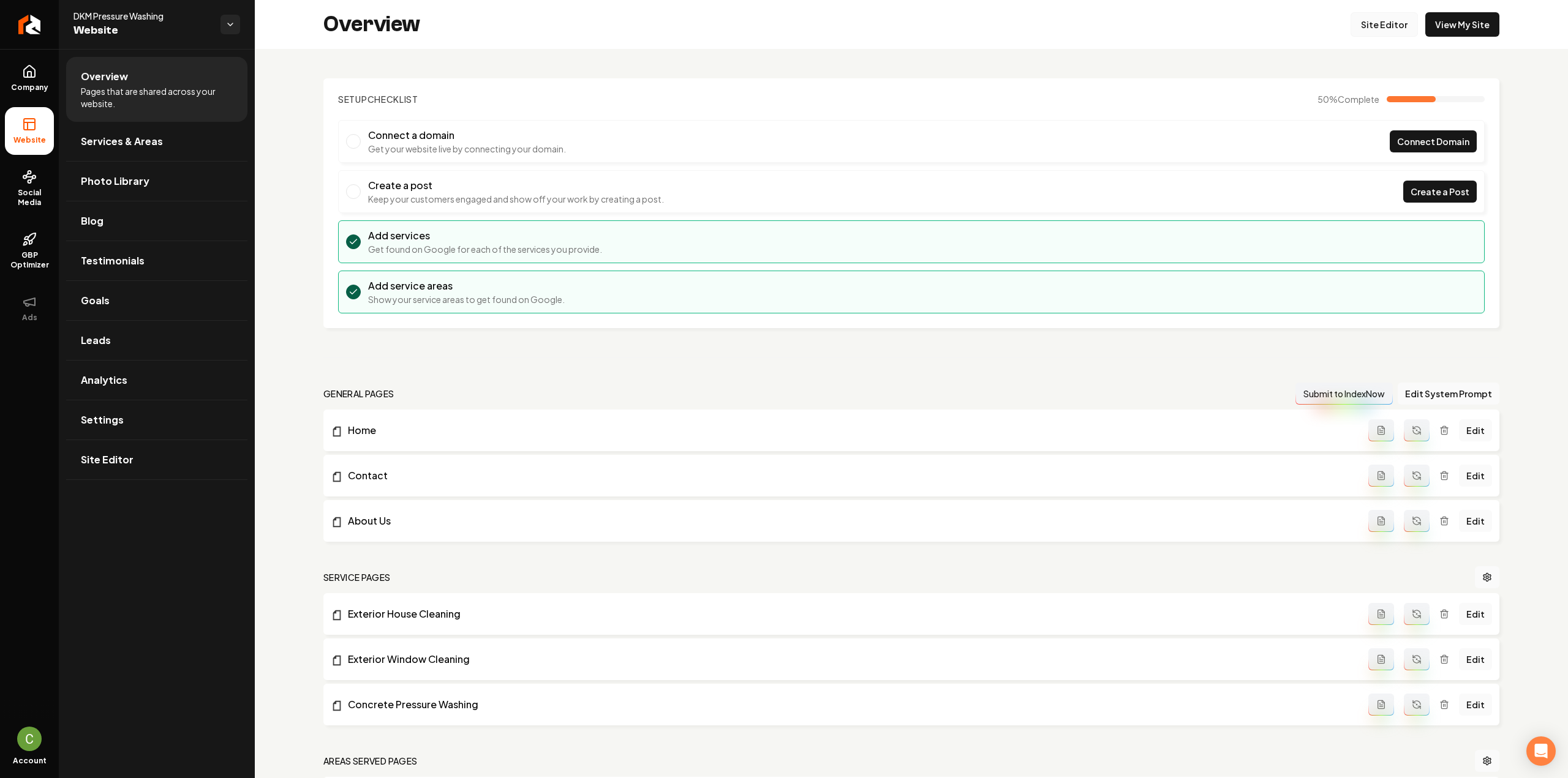
click at [1369, 30] on link "Site Editor" at bounding box center [1384, 25] width 68 height 25
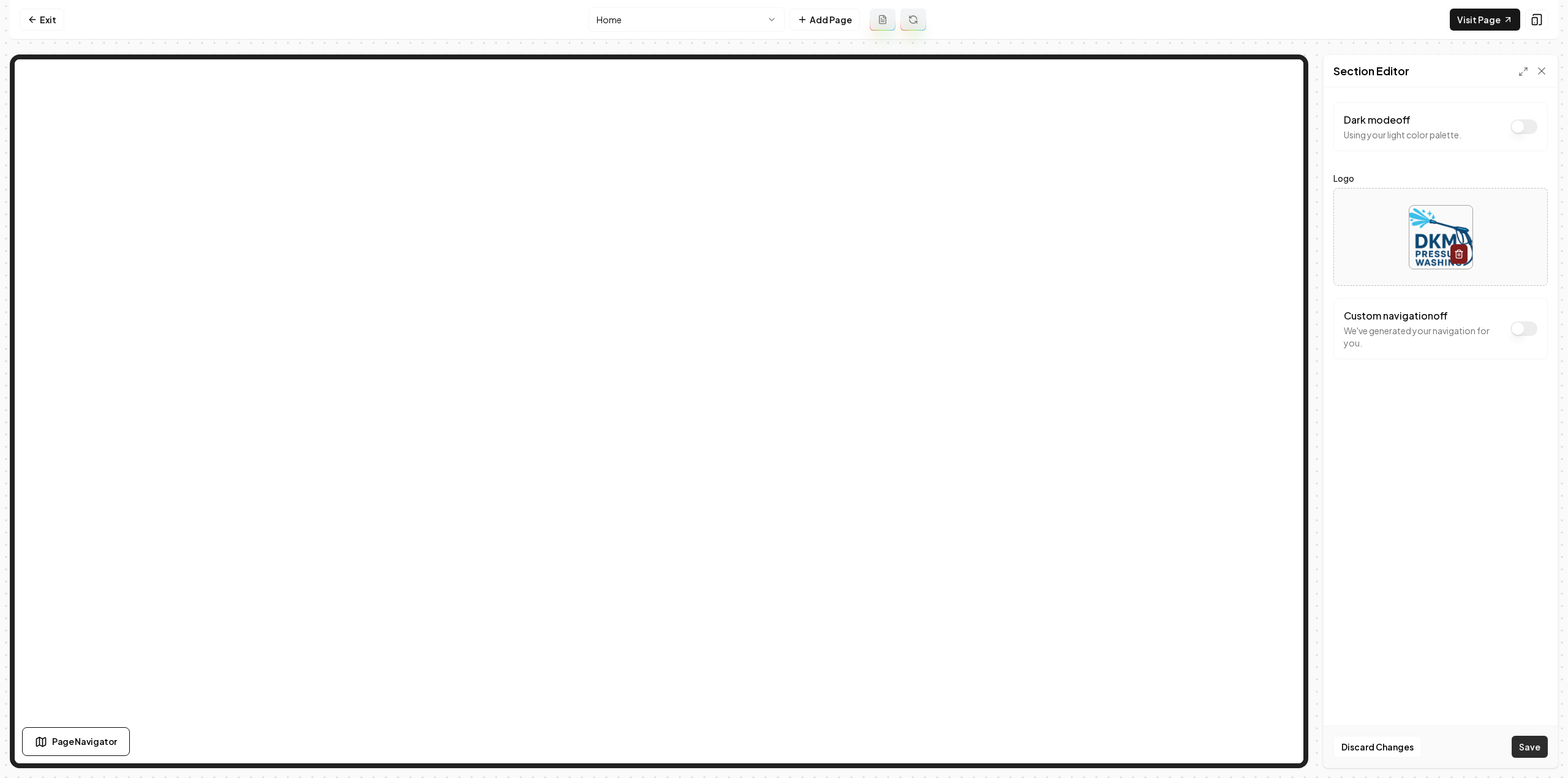
click at [1517, 742] on button "Save" at bounding box center [1529, 746] width 36 height 22
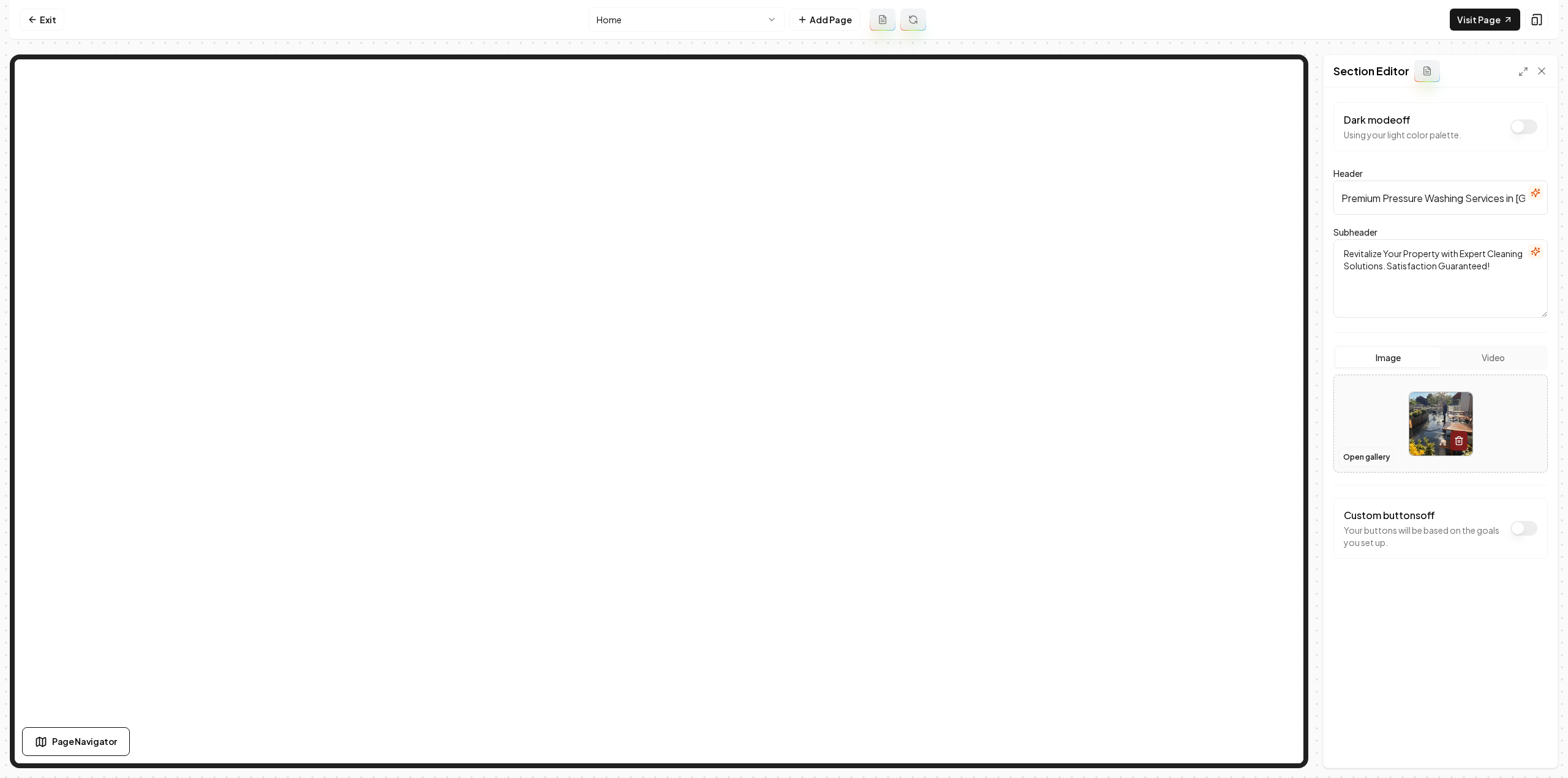
click at [1367, 459] on button "Open gallery" at bounding box center [1365, 457] width 55 height 19
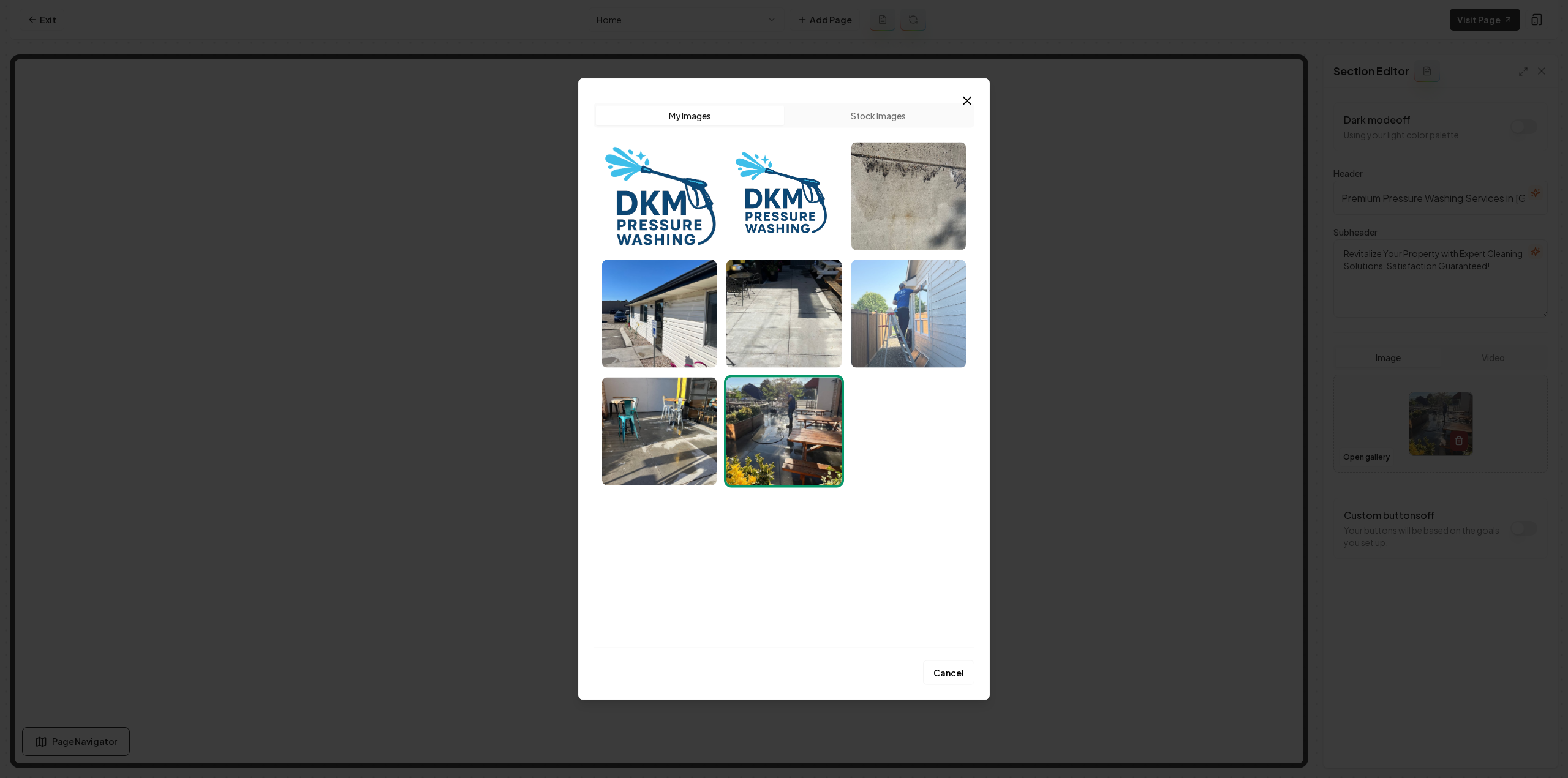
click at [904, 319] on img "Select image image_68cc28455c7cd75eb84c02cb.jpeg" at bounding box center [909, 313] width 115 height 108
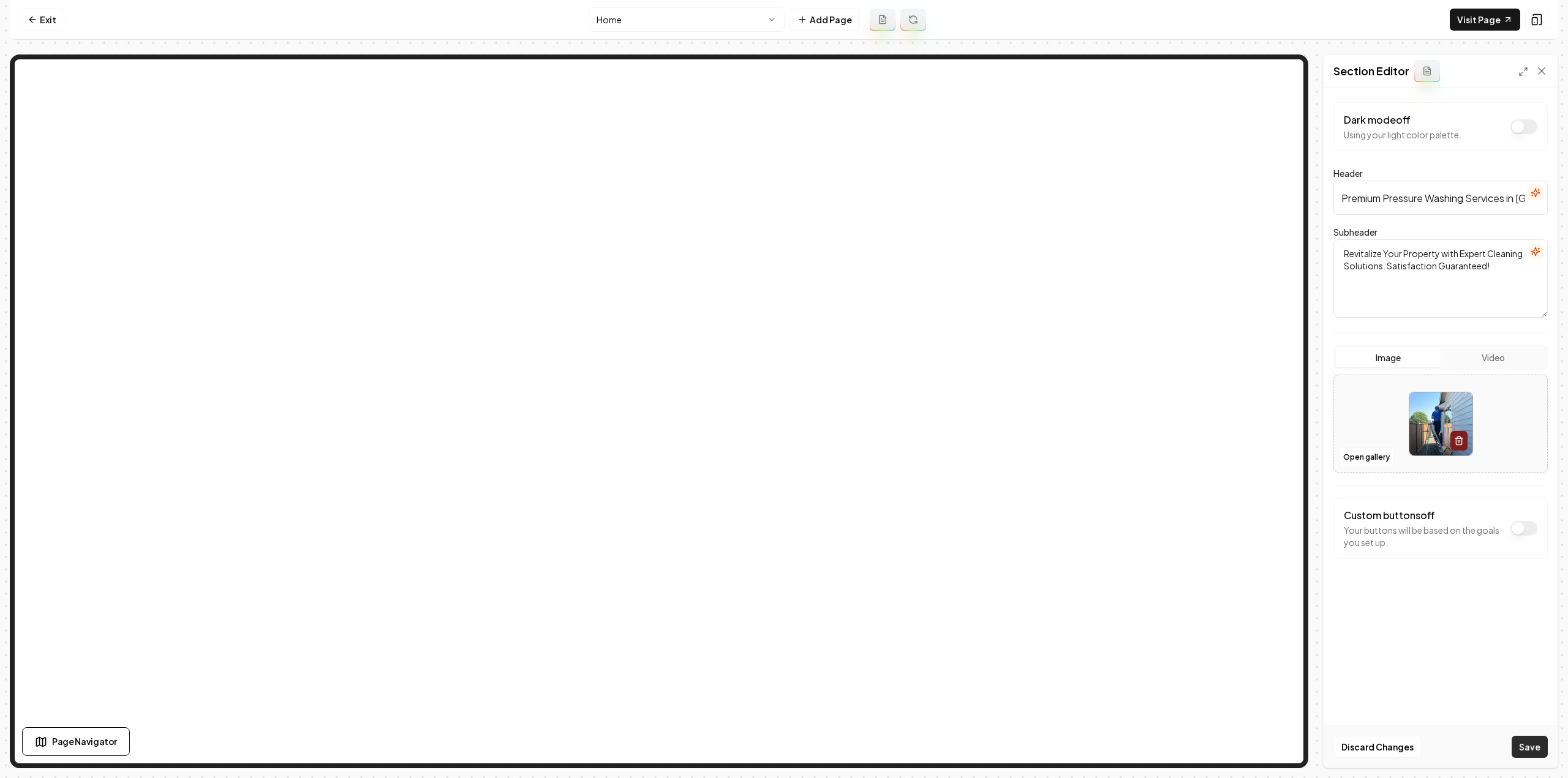
click at [1523, 744] on button "Save" at bounding box center [1529, 746] width 36 height 22
click at [48, 26] on link "Exit" at bounding box center [41, 19] width 45 height 22
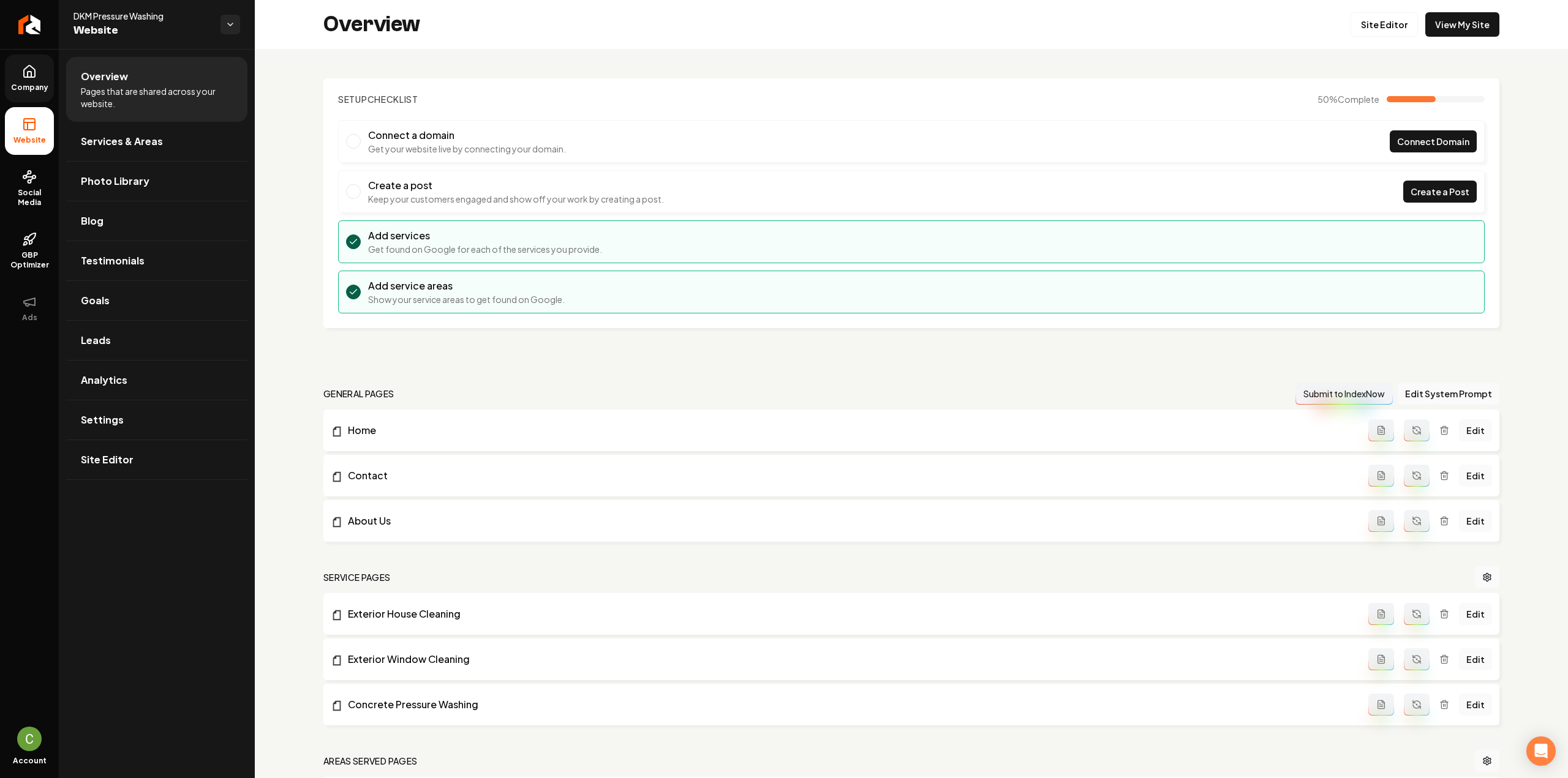
click at [43, 71] on link "Company" at bounding box center [30, 78] width 49 height 47
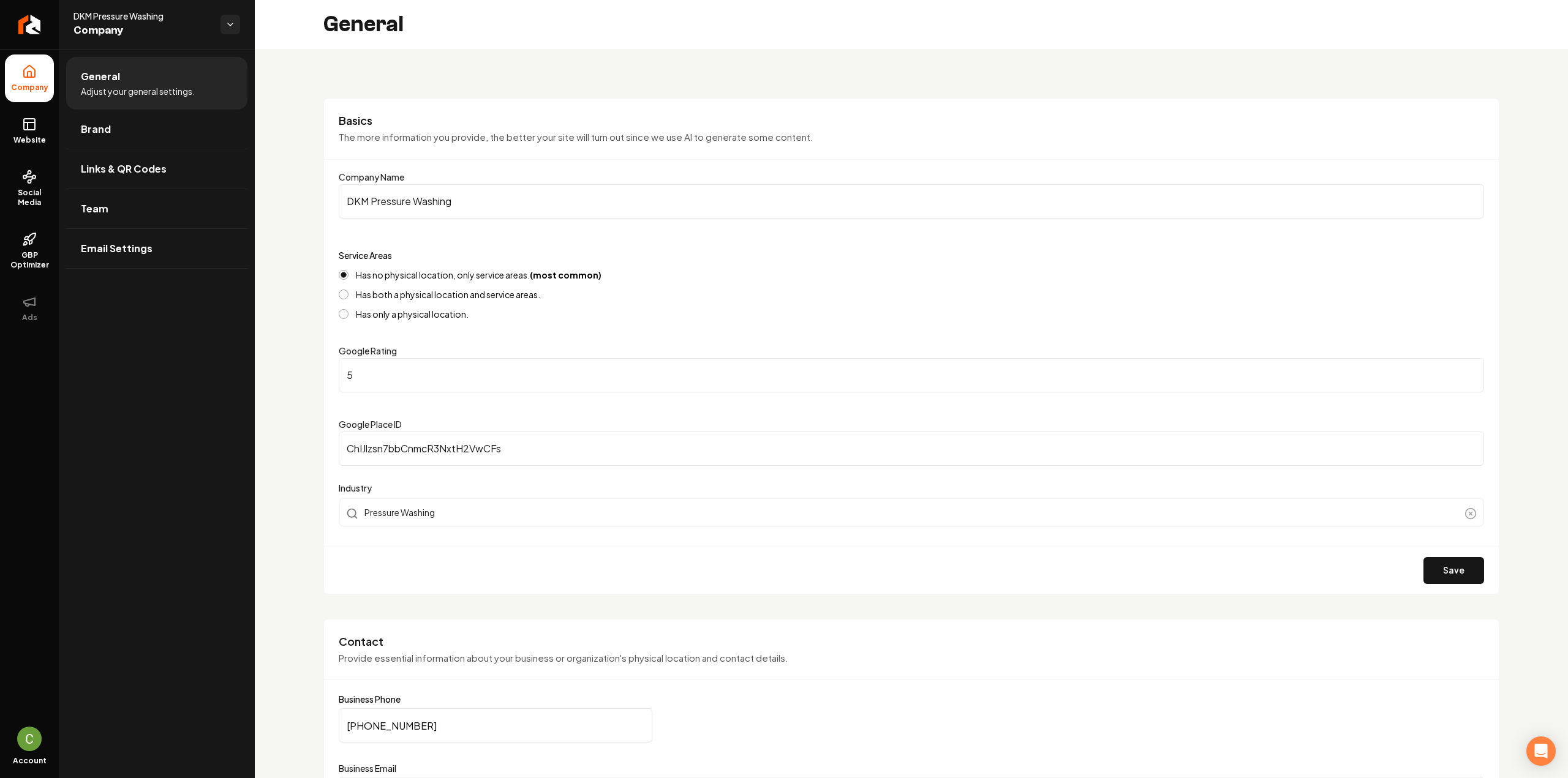
click at [525, 449] on input "ChIJlzsn7bbCnmcR3NxtH2VwCFs" at bounding box center [911, 448] width 1145 height 34
paste input "PSex_ZgQwoMRMvzXrFMWTZ8"
type input "ChIJPSex_ZgQwoMRMvzXrFMWTZ8"
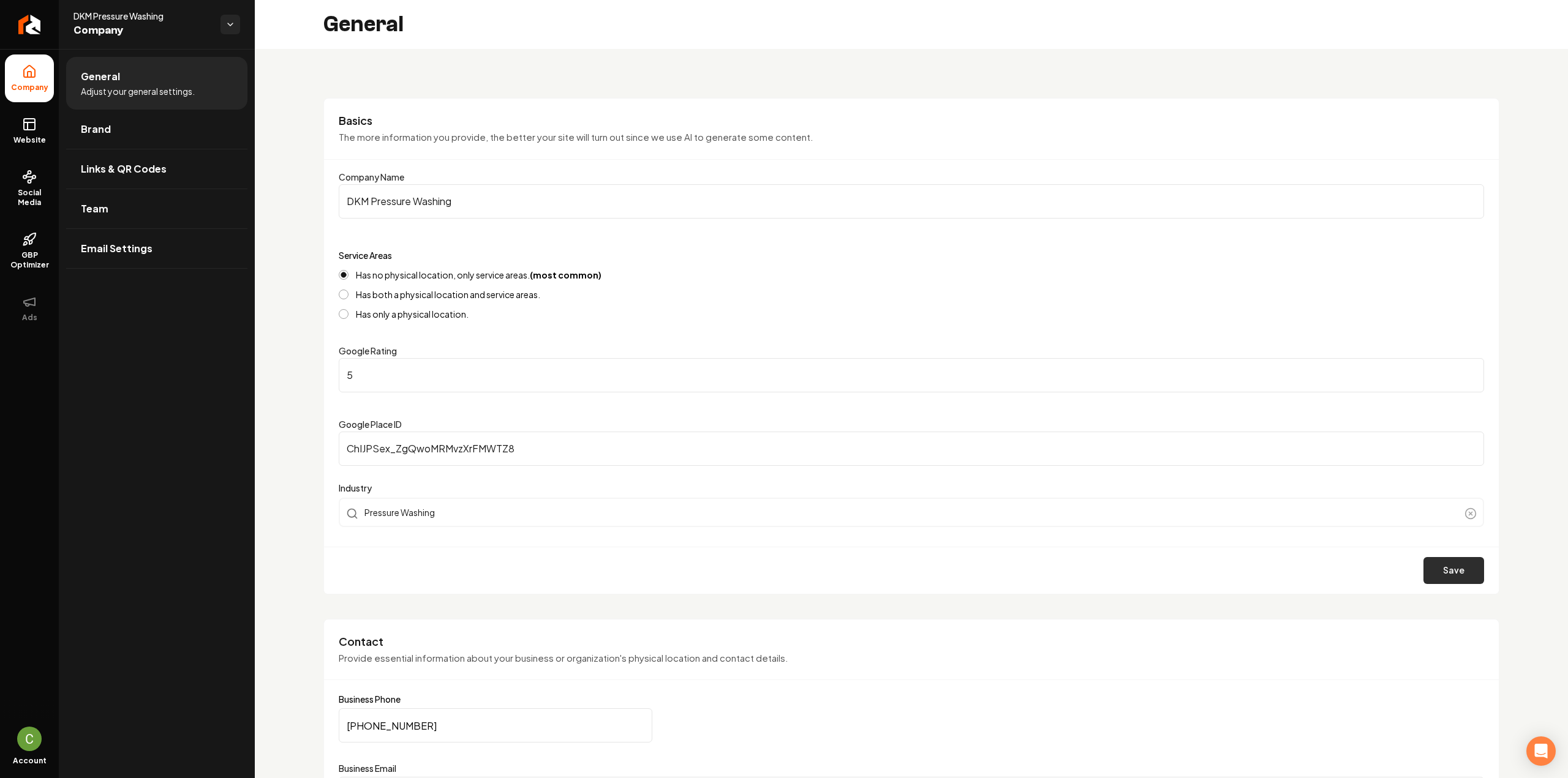
click at [1446, 571] on button "Save" at bounding box center [1453, 570] width 61 height 27
click at [15, 139] on span "Website" at bounding box center [30, 139] width 42 height 10
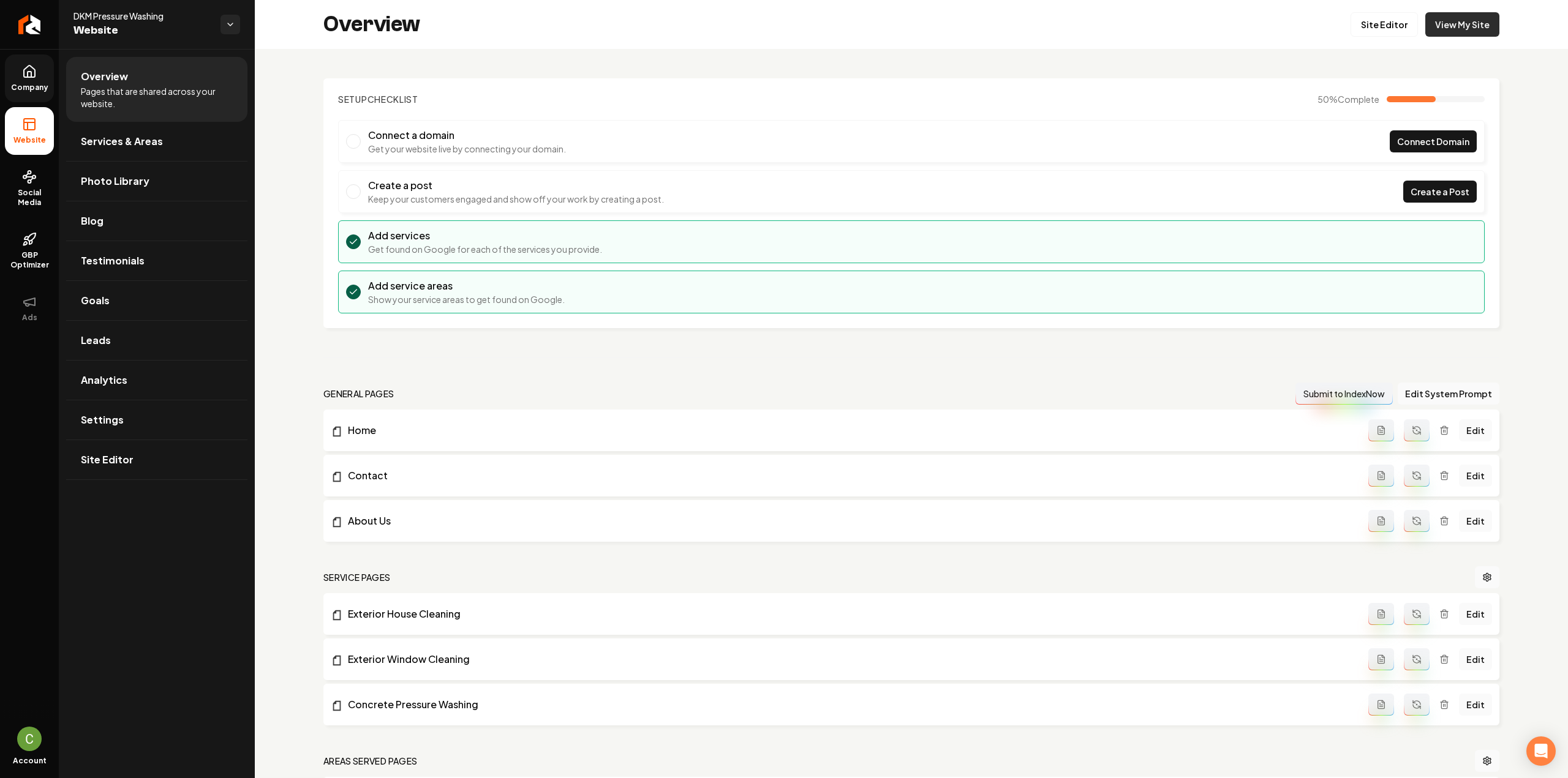
click at [1434, 24] on link "View My Site" at bounding box center [1462, 25] width 74 height 25
click at [123, 252] on link "Testimonials" at bounding box center [156, 261] width 182 height 39
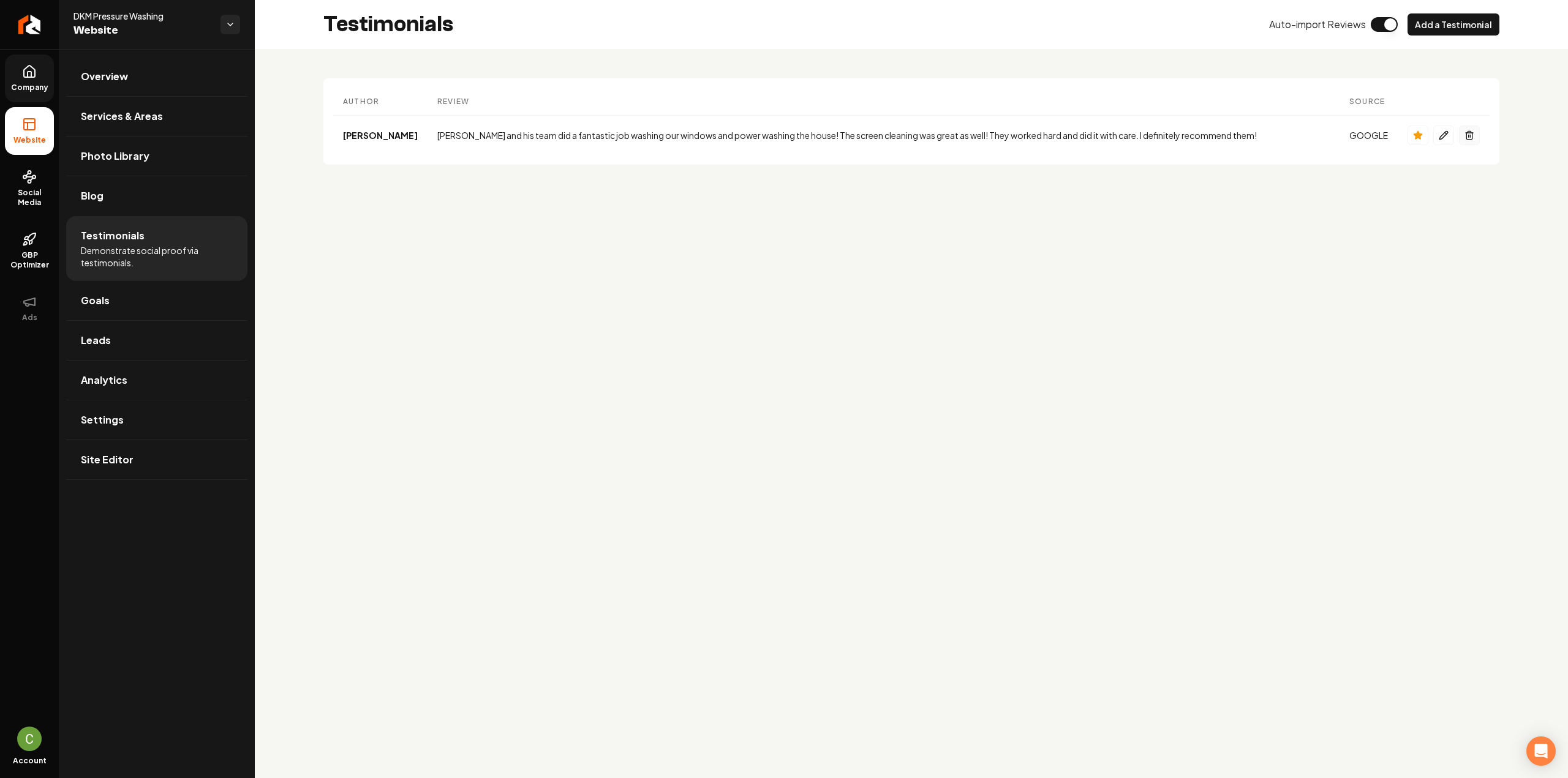
click at [1465, 131] on icon "Main content area" at bounding box center [1469, 135] width 10 height 10
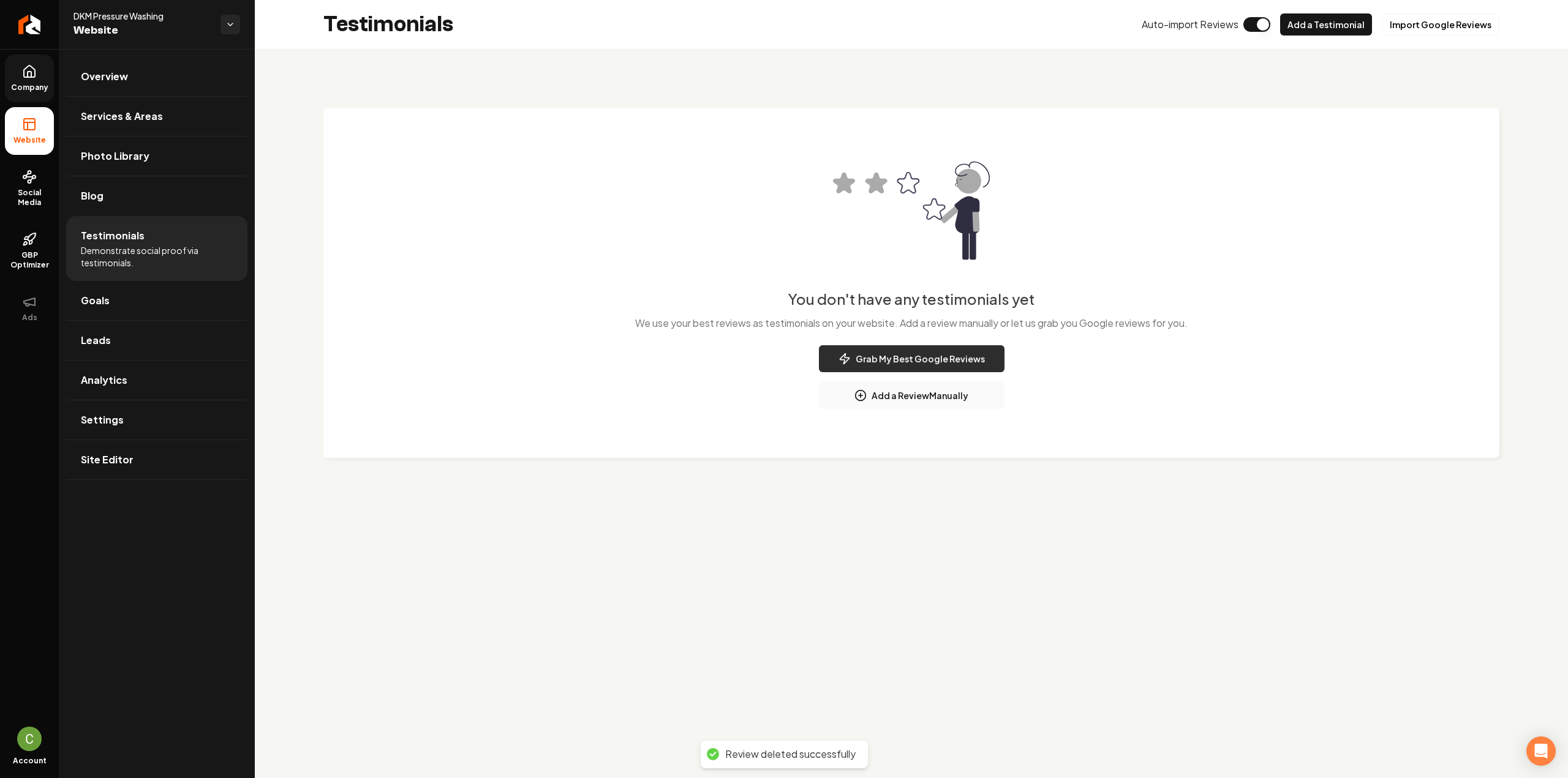
click at [951, 357] on button "Grab My Best Google Reviews" at bounding box center [912, 359] width 186 height 27
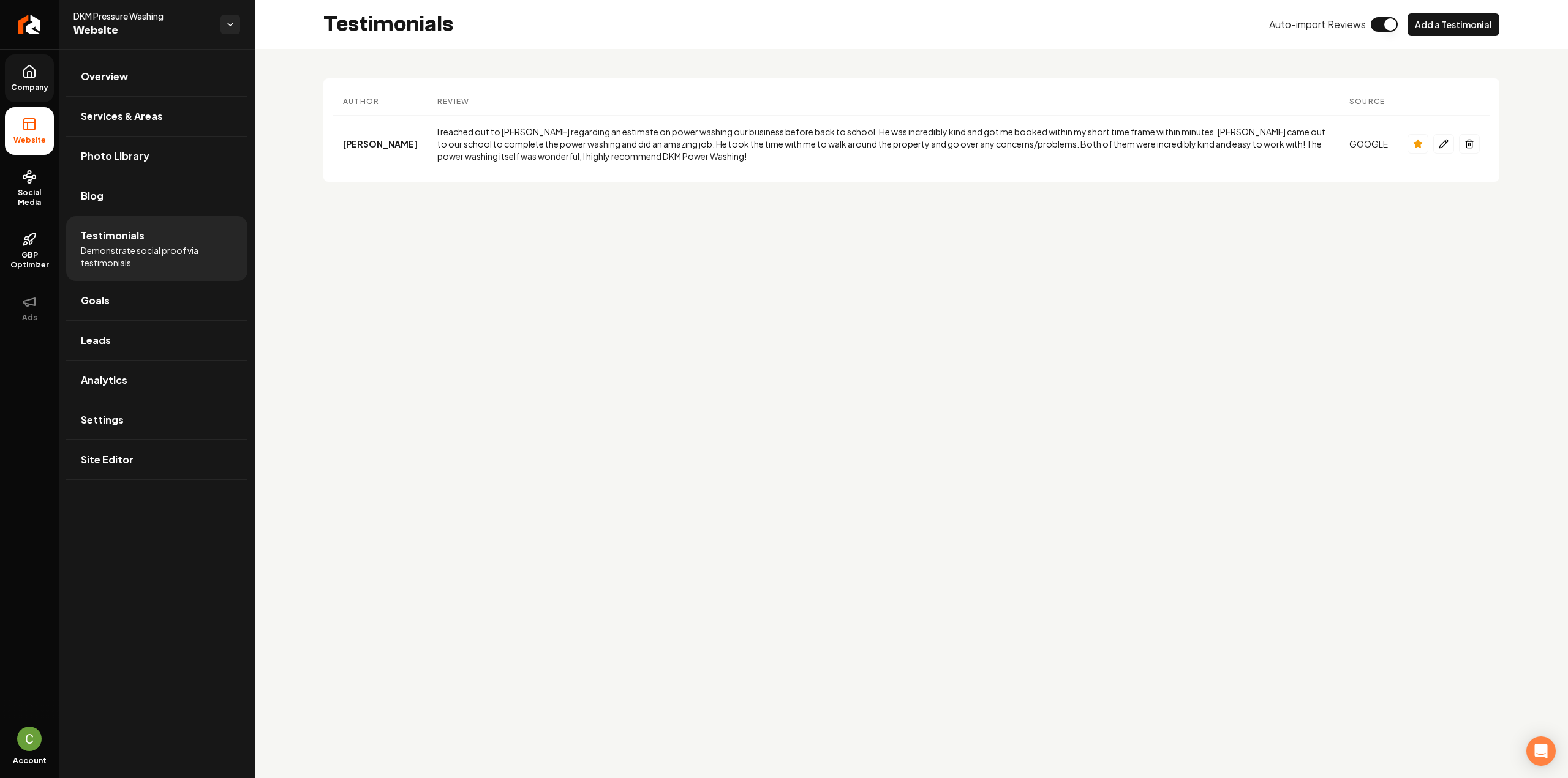
click at [39, 74] on link "Company" at bounding box center [30, 78] width 49 height 47
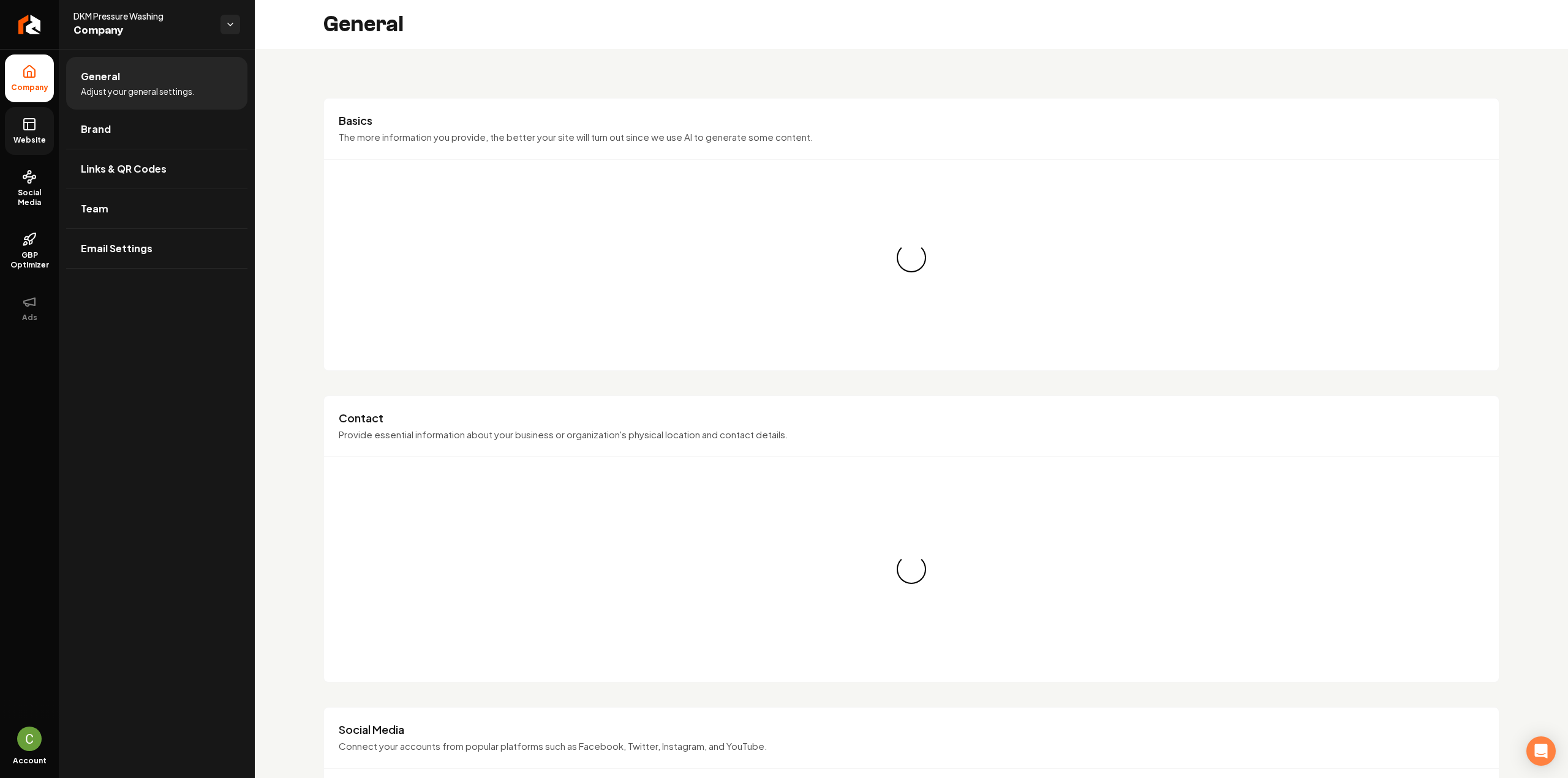
click at [41, 119] on link "Website" at bounding box center [30, 131] width 49 height 47
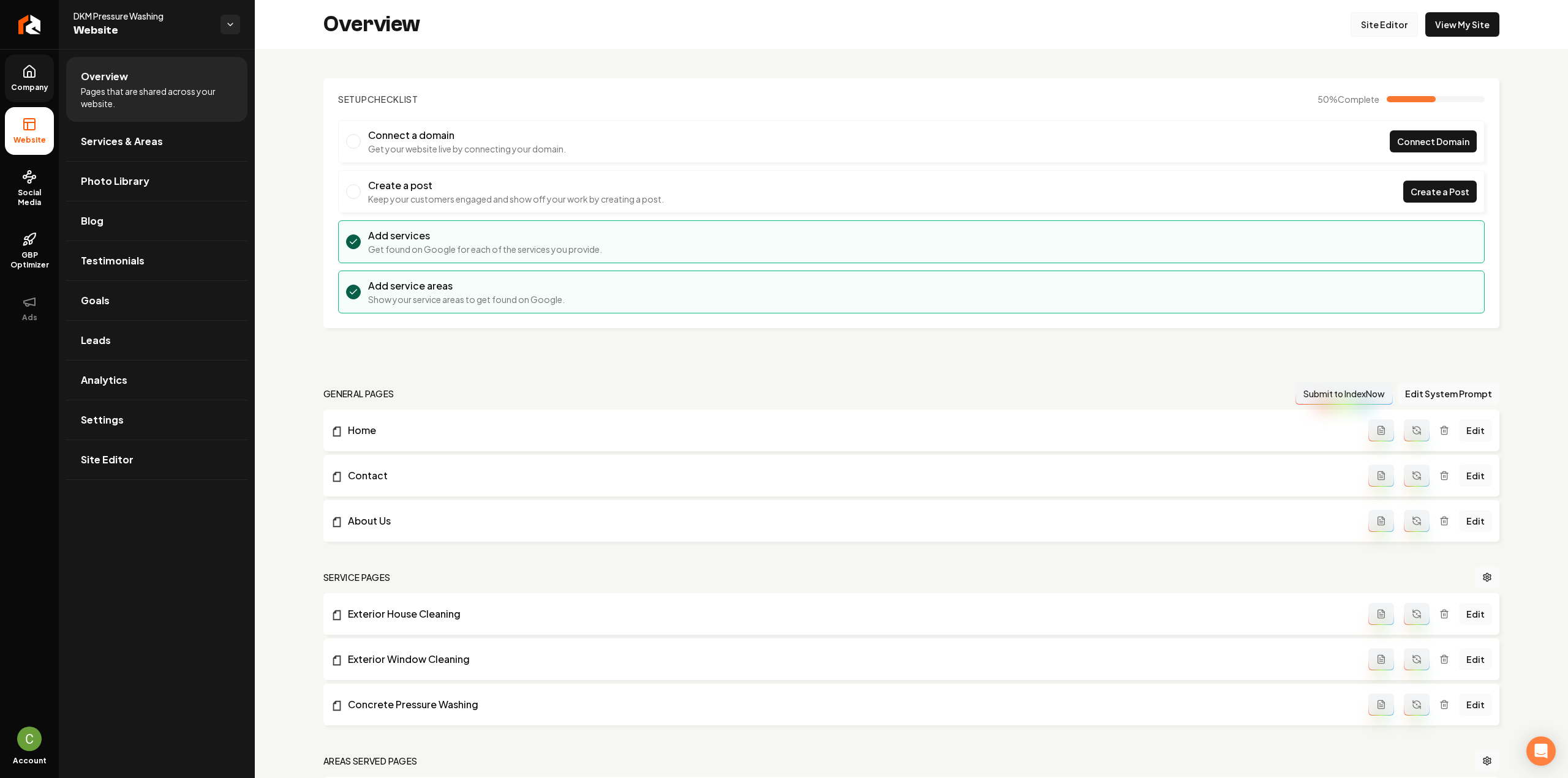
click at [1372, 30] on link "Site Editor" at bounding box center [1384, 25] width 68 height 25
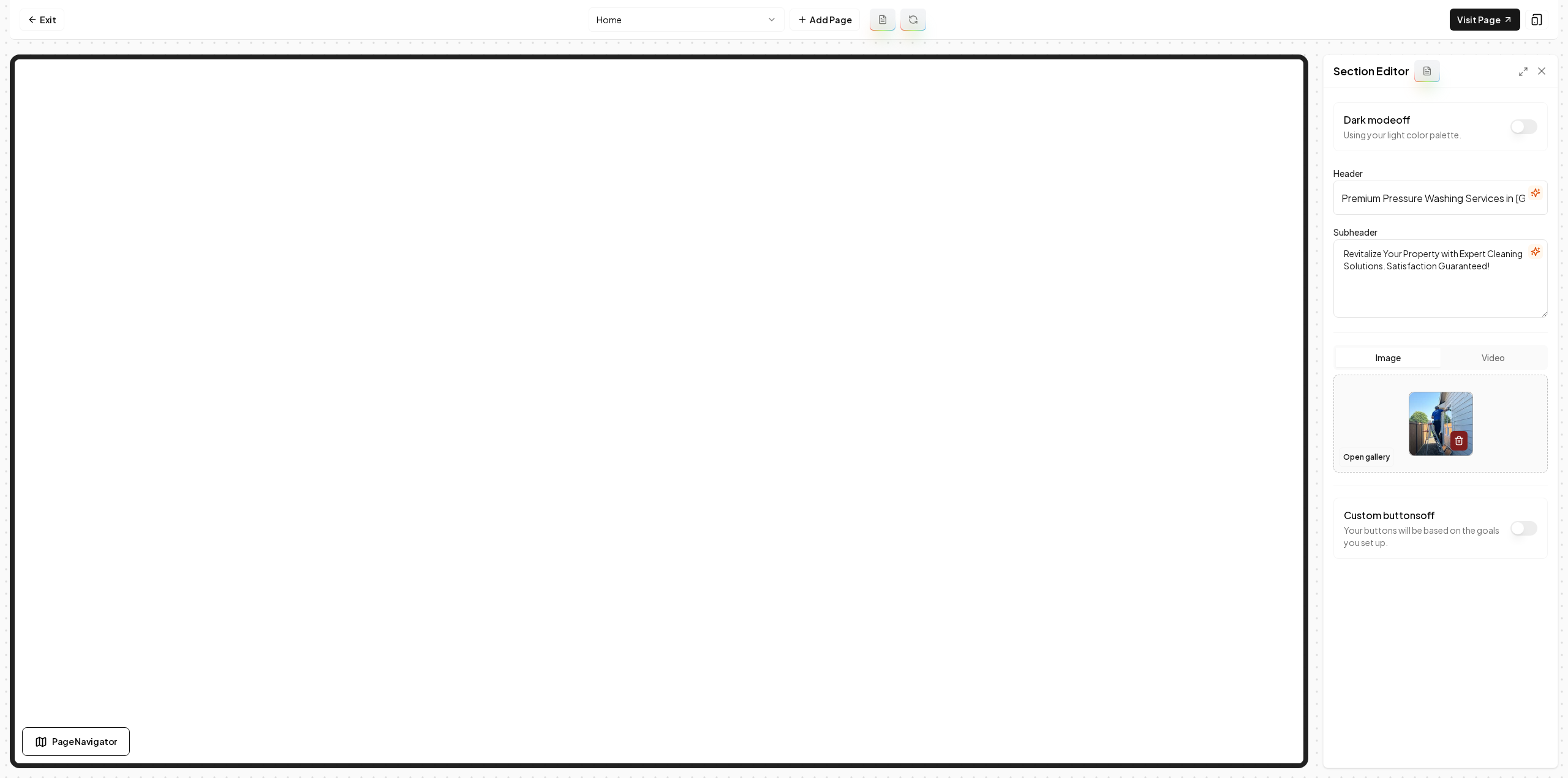
click at [1371, 458] on button "Open gallery" at bounding box center [1365, 457] width 55 height 19
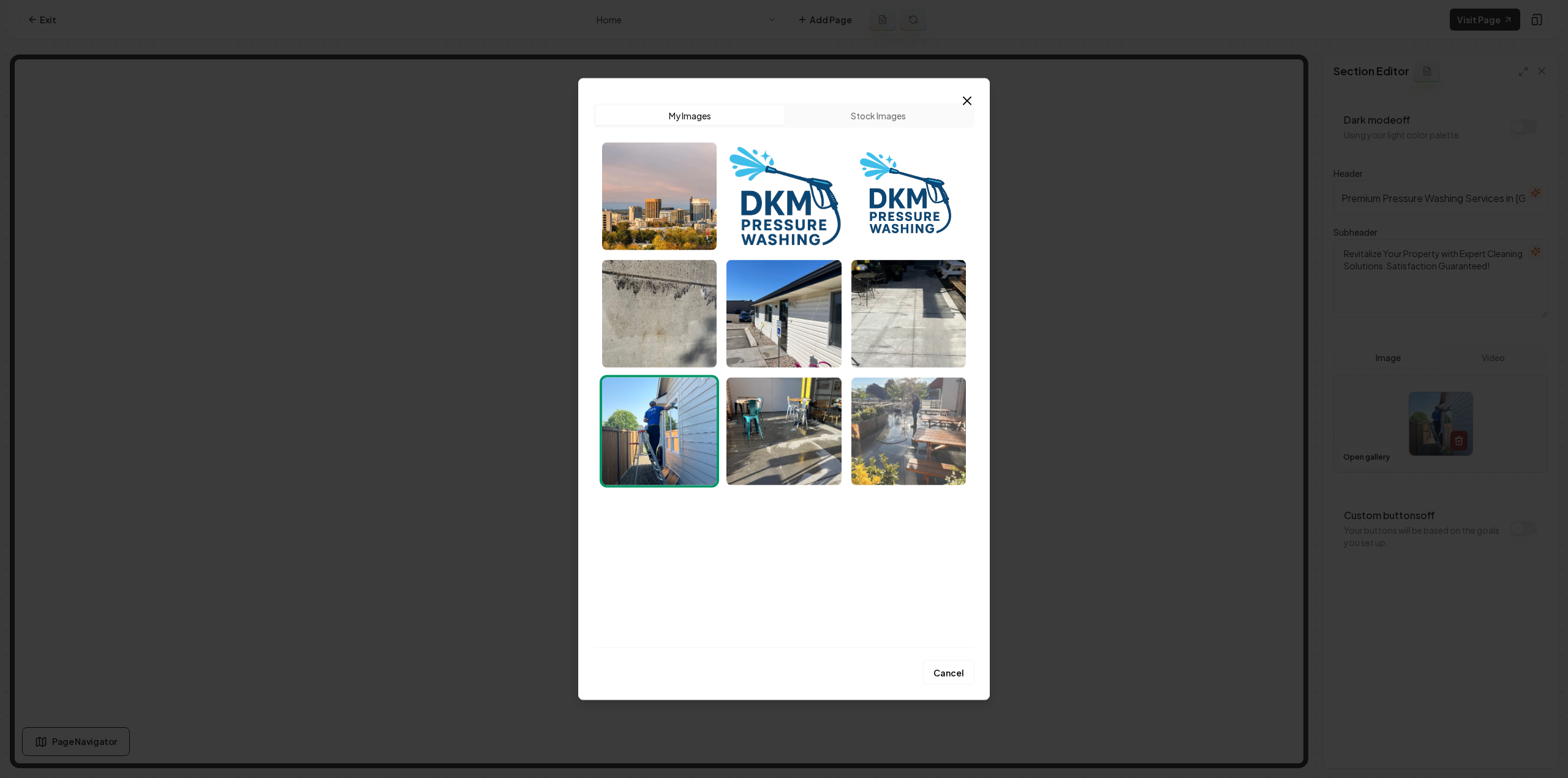
click at [910, 461] on img "Select image image_68cc28455c7cd75eb84c015f.jpeg" at bounding box center [909, 431] width 115 height 108
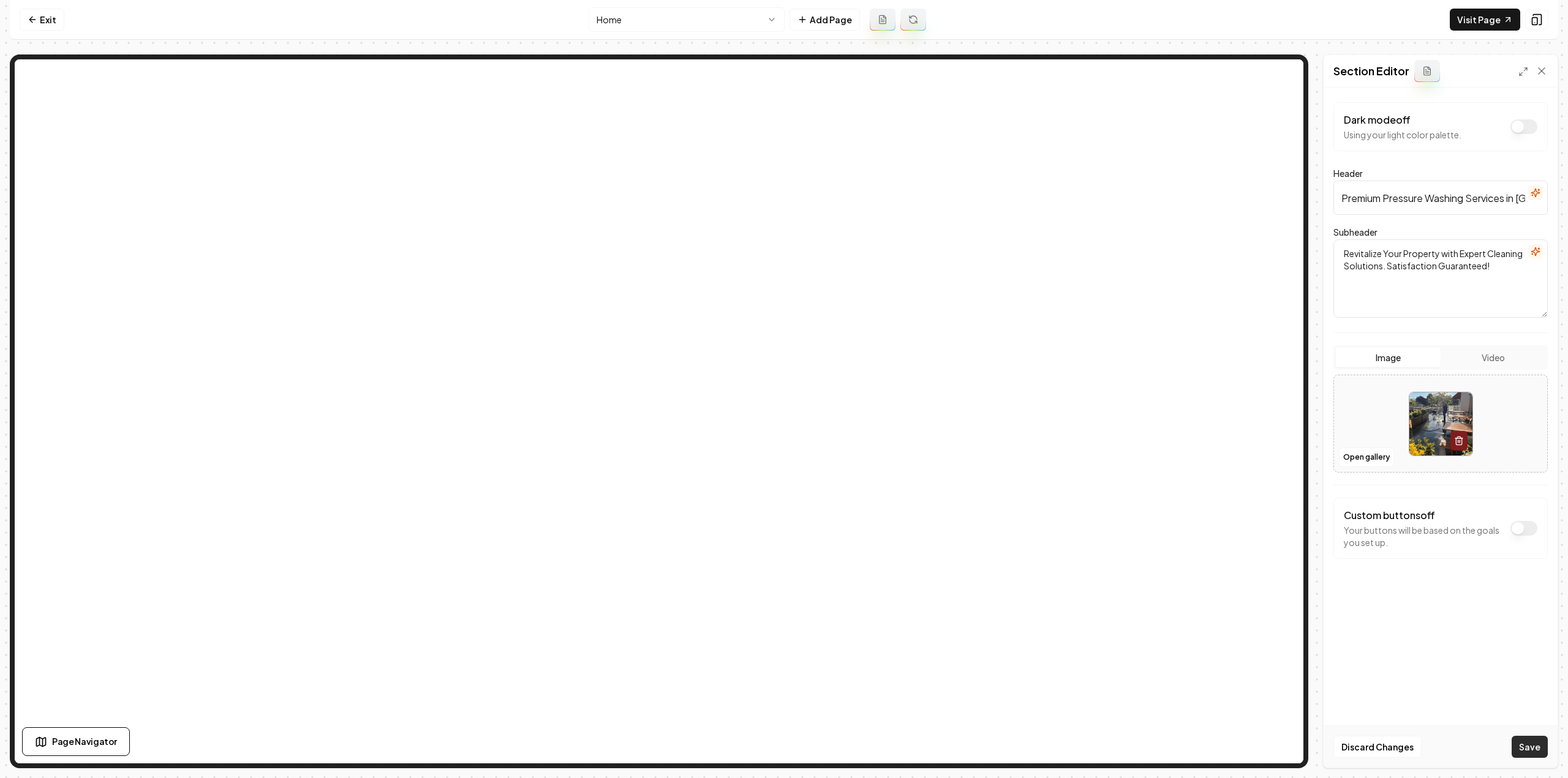
click at [1539, 745] on button "Save" at bounding box center [1529, 746] width 36 height 22
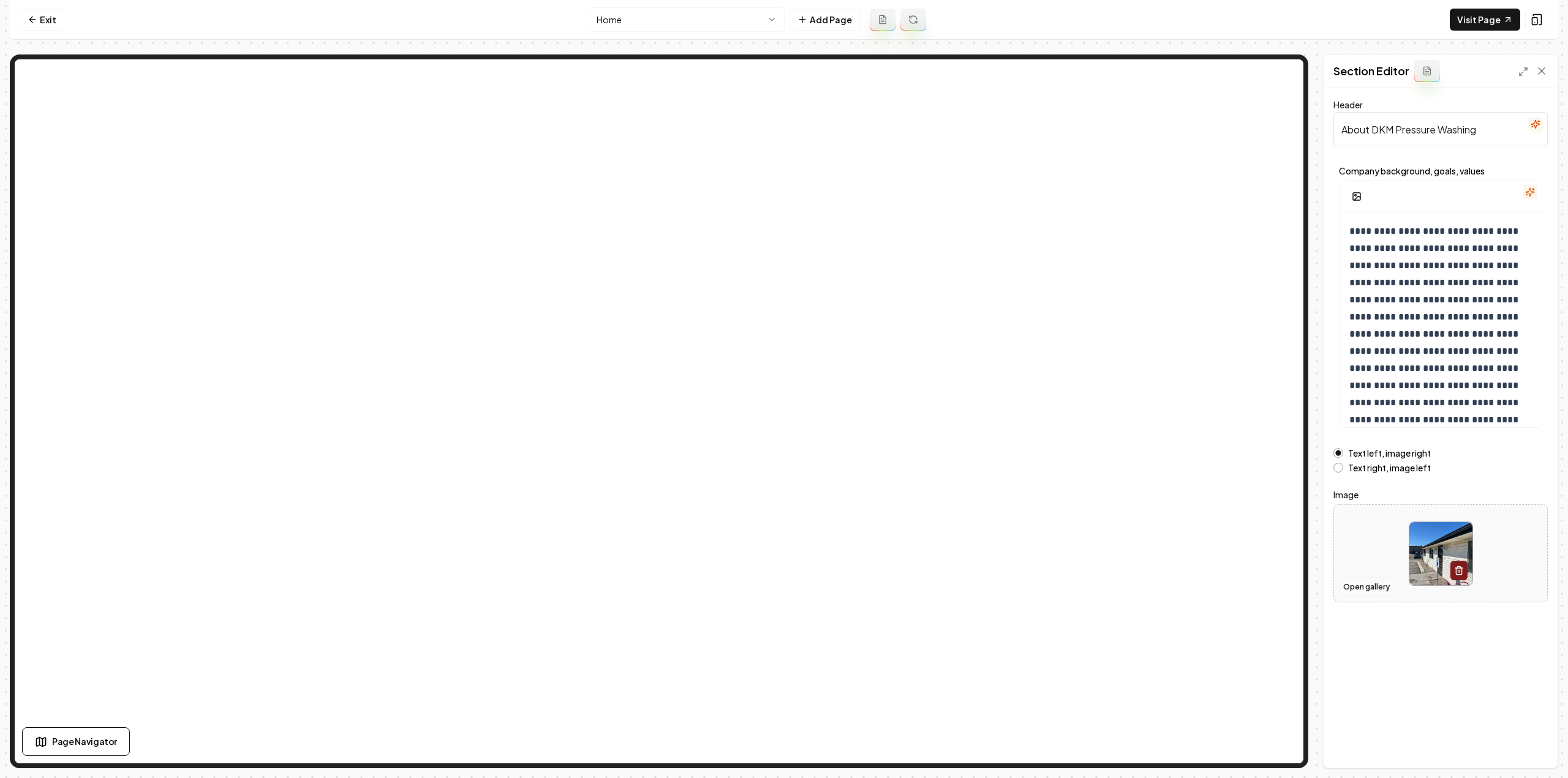
click at [1346, 588] on button "Open gallery" at bounding box center [1365, 587] width 55 height 19
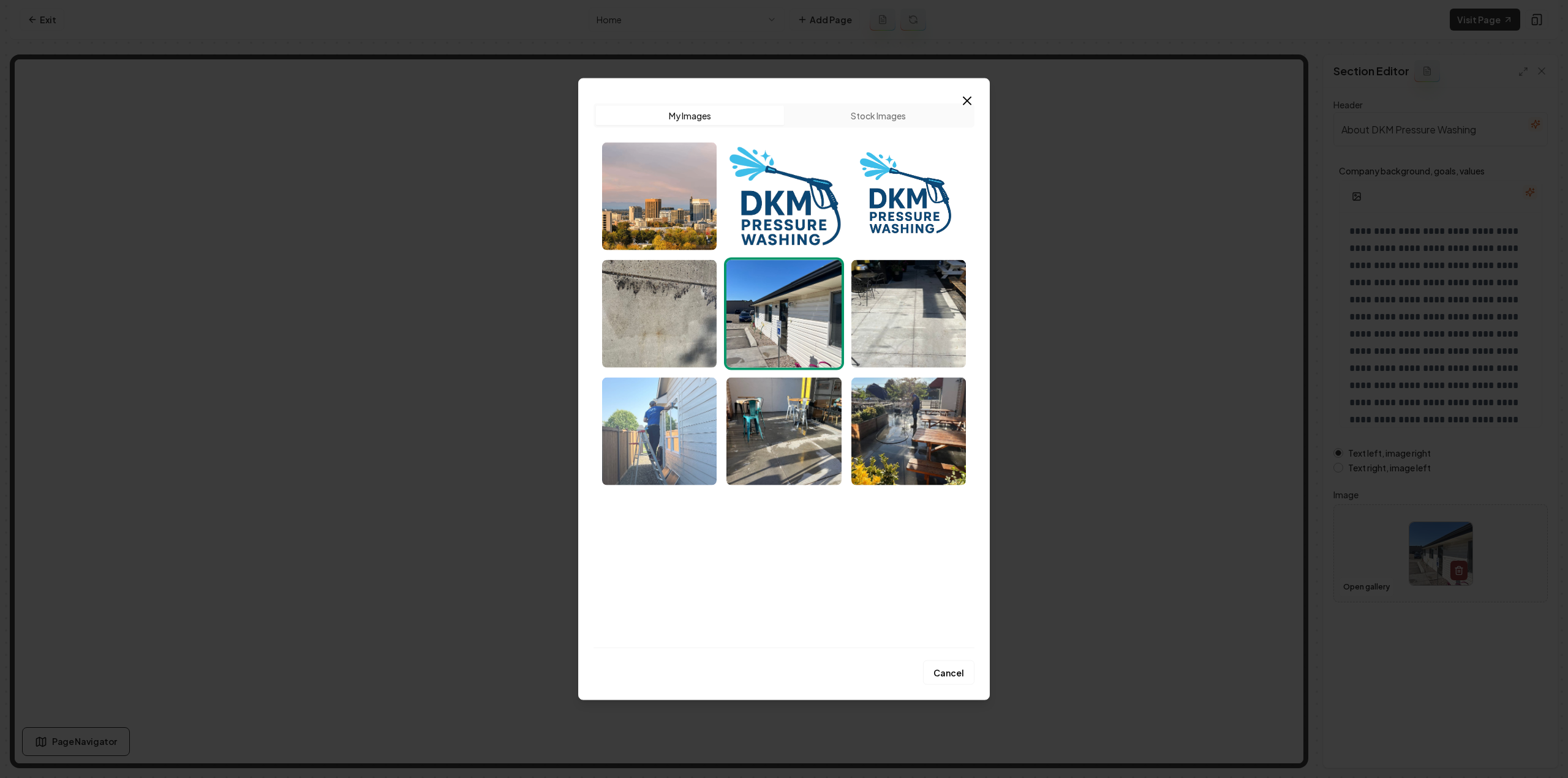
click at [685, 435] on img "Select image image_68cc28455c7cd75eb84c02cb.jpeg" at bounding box center [659, 431] width 115 height 108
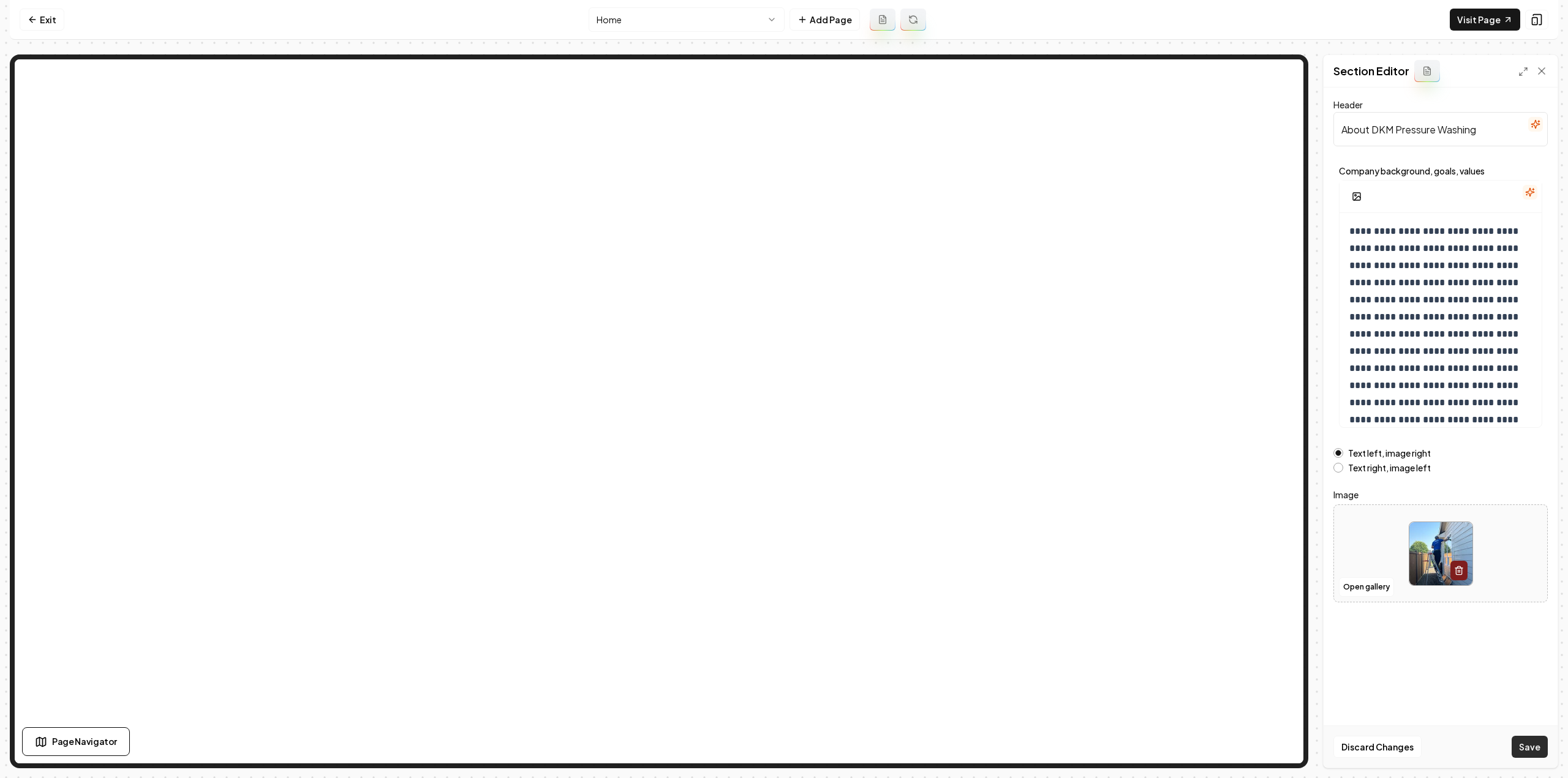
click at [1541, 750] on button "Save" at bounding box center [1529, 746] width 36 height 22
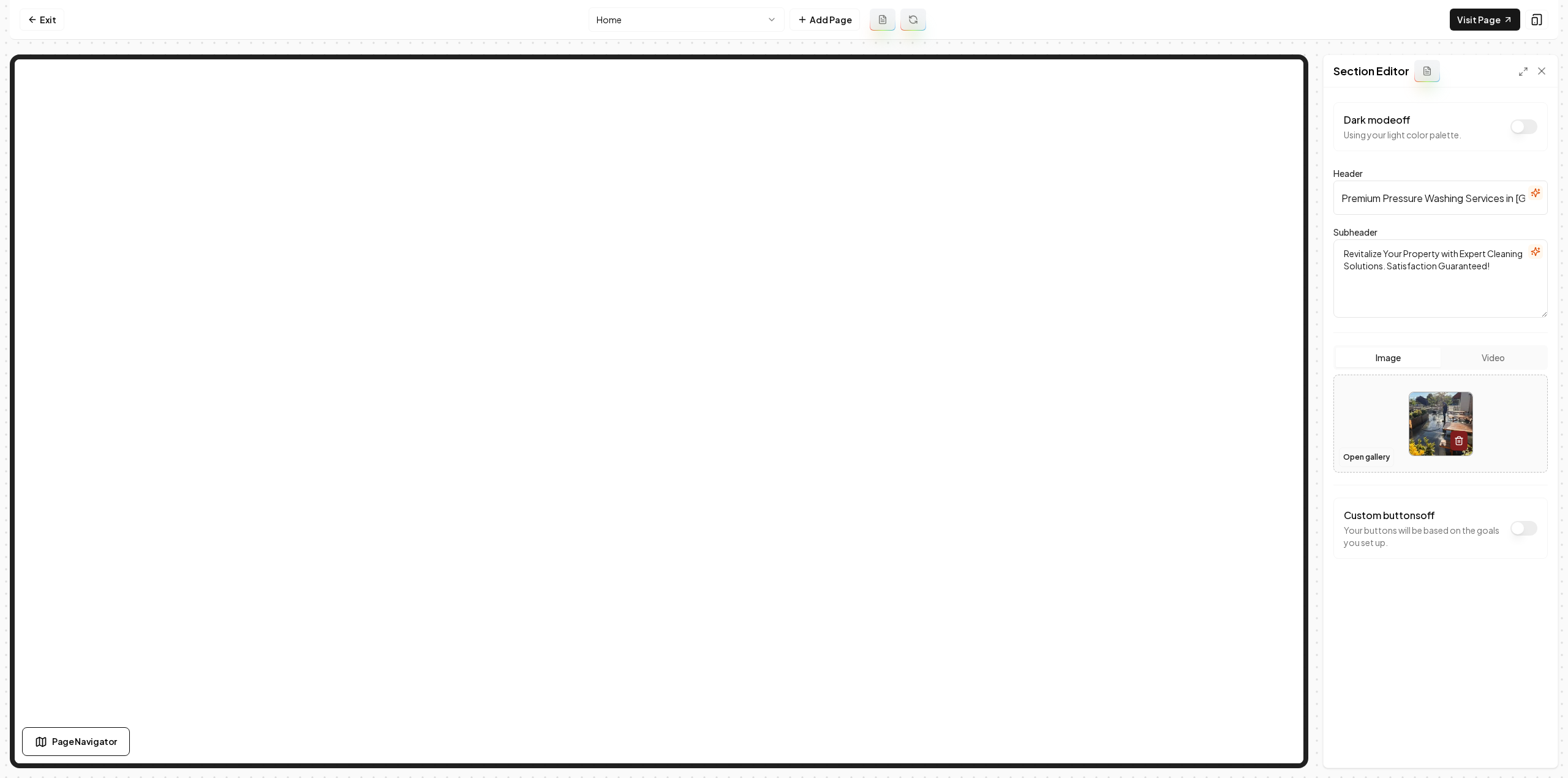
click at [1375, 456] on button "Open gallery" at bounding box center [1365, 457] width 55 height 19
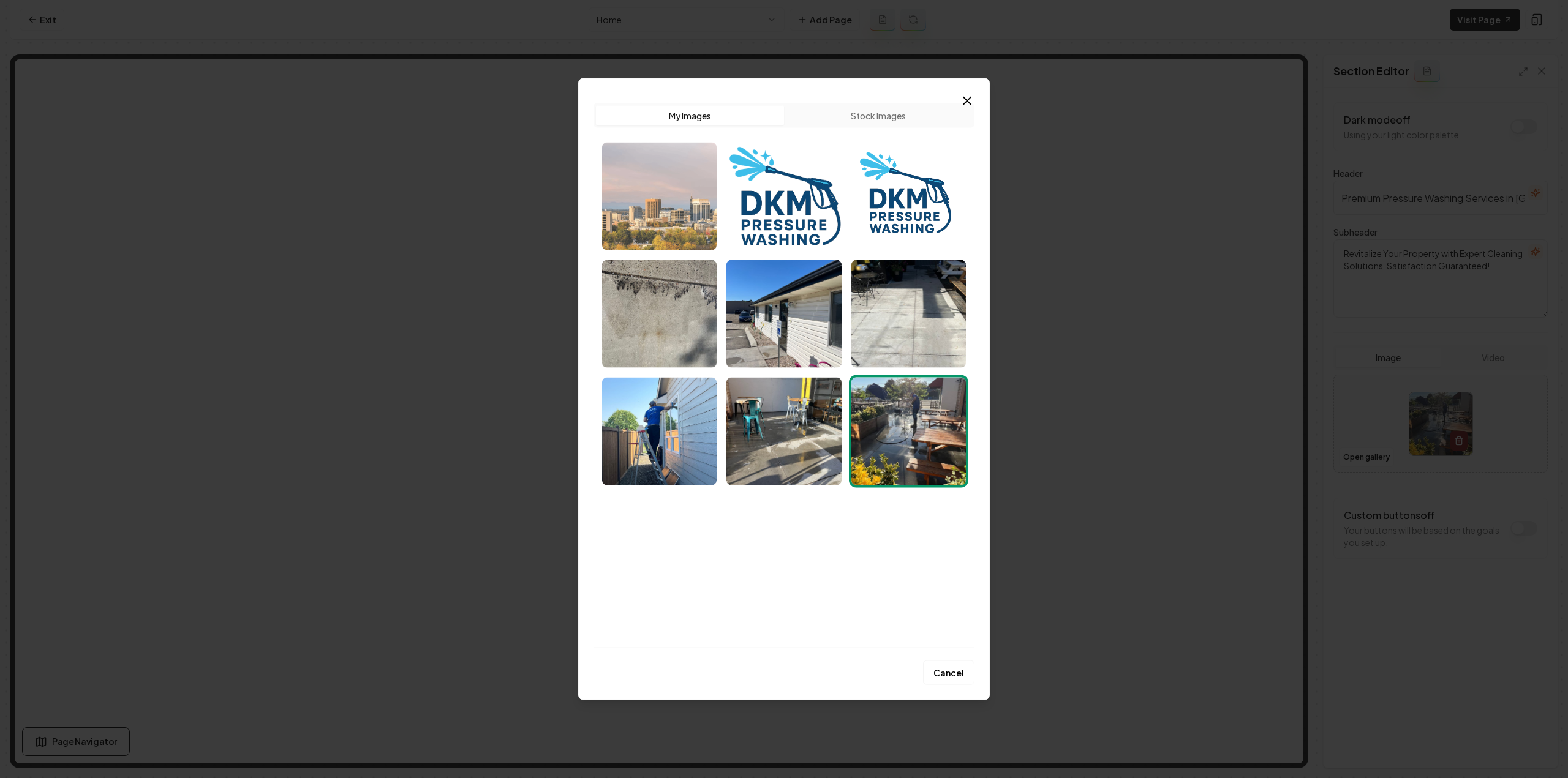
click at [676, 211] on img "Select image image_68cc2a225c7cd75eb856ba33.avif" at bounding box center [659, 196] width 115 height 108
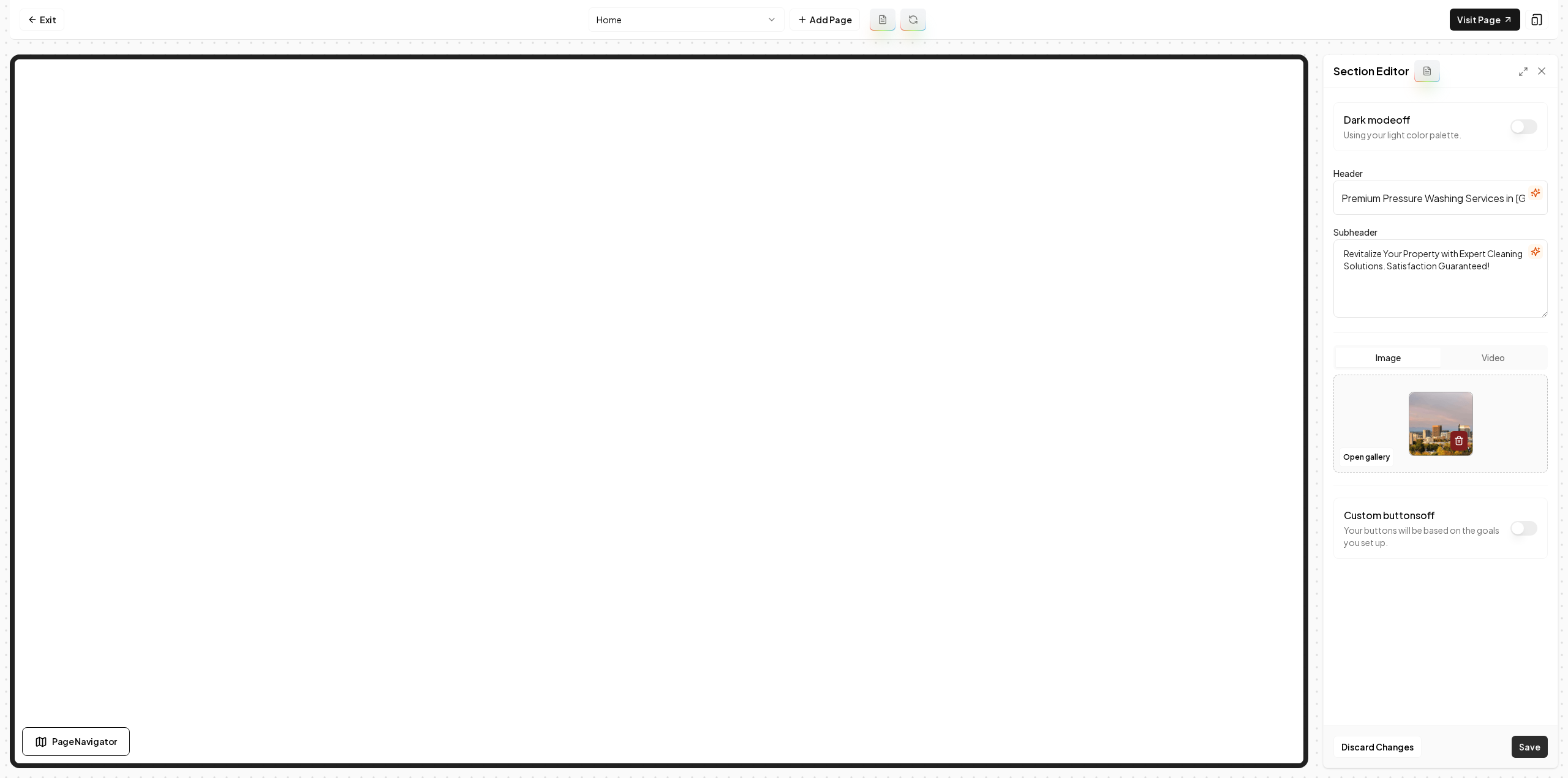
click at [1537, 738] on button "Save" at bounding box center [1529, 746] width 36 height 22
click at [660, 11] on html "Computer Required This feature is only available on a computer. Please switch t…" at bounding box center [784, 389] width 1568 height 778
click at [1517, 750] on button "Save" at bounding box center [1529, 746] width 36 height 22
click at [631, 23] on html "Computer Required This feature is only available on a computer. Please switch t…" at bounding box center [784, 389] width 1568 height 778
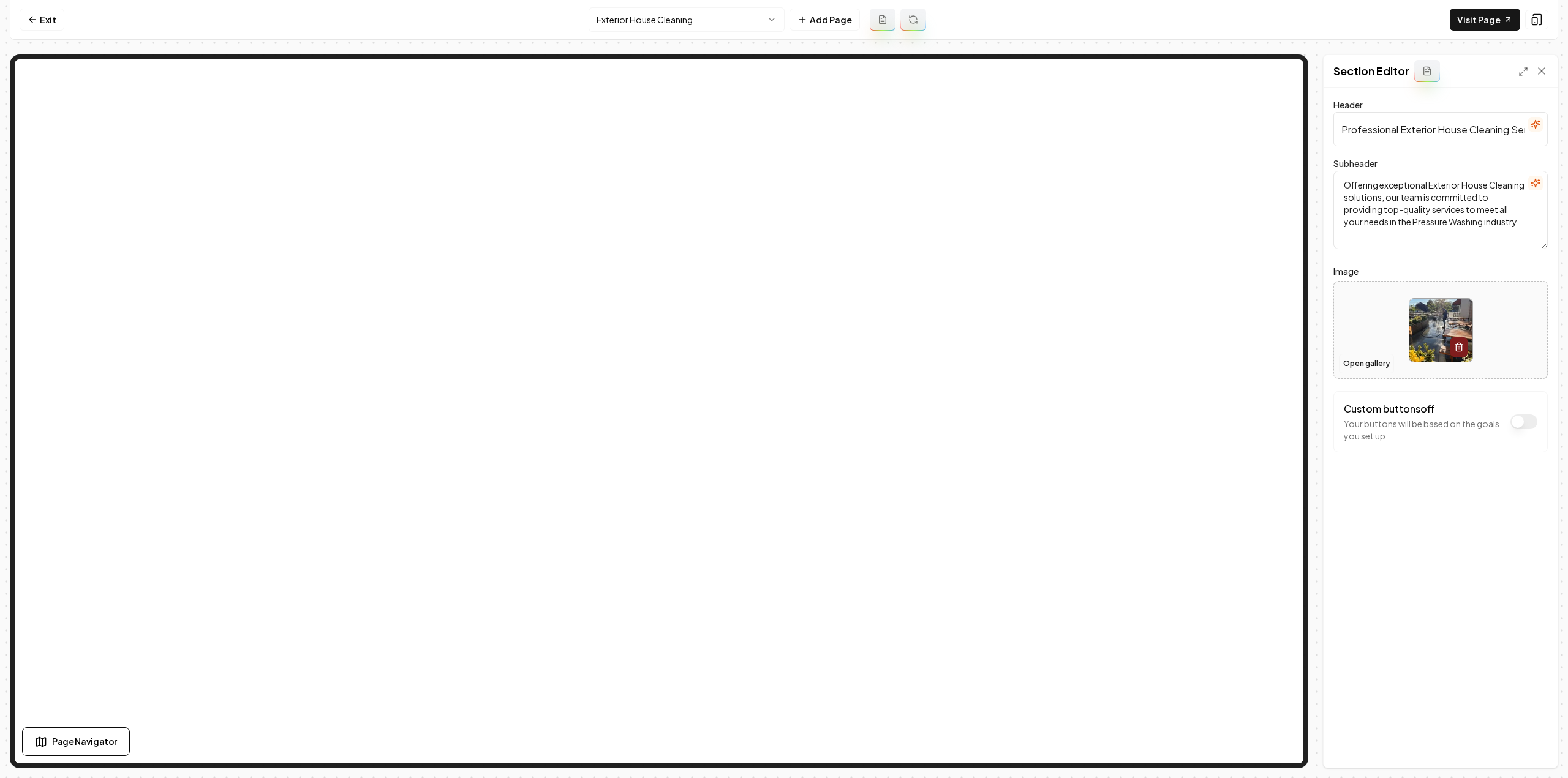
click at [1346, 367] on button "Open gallery" at bounding box center [1365, 364] width 55 height 19
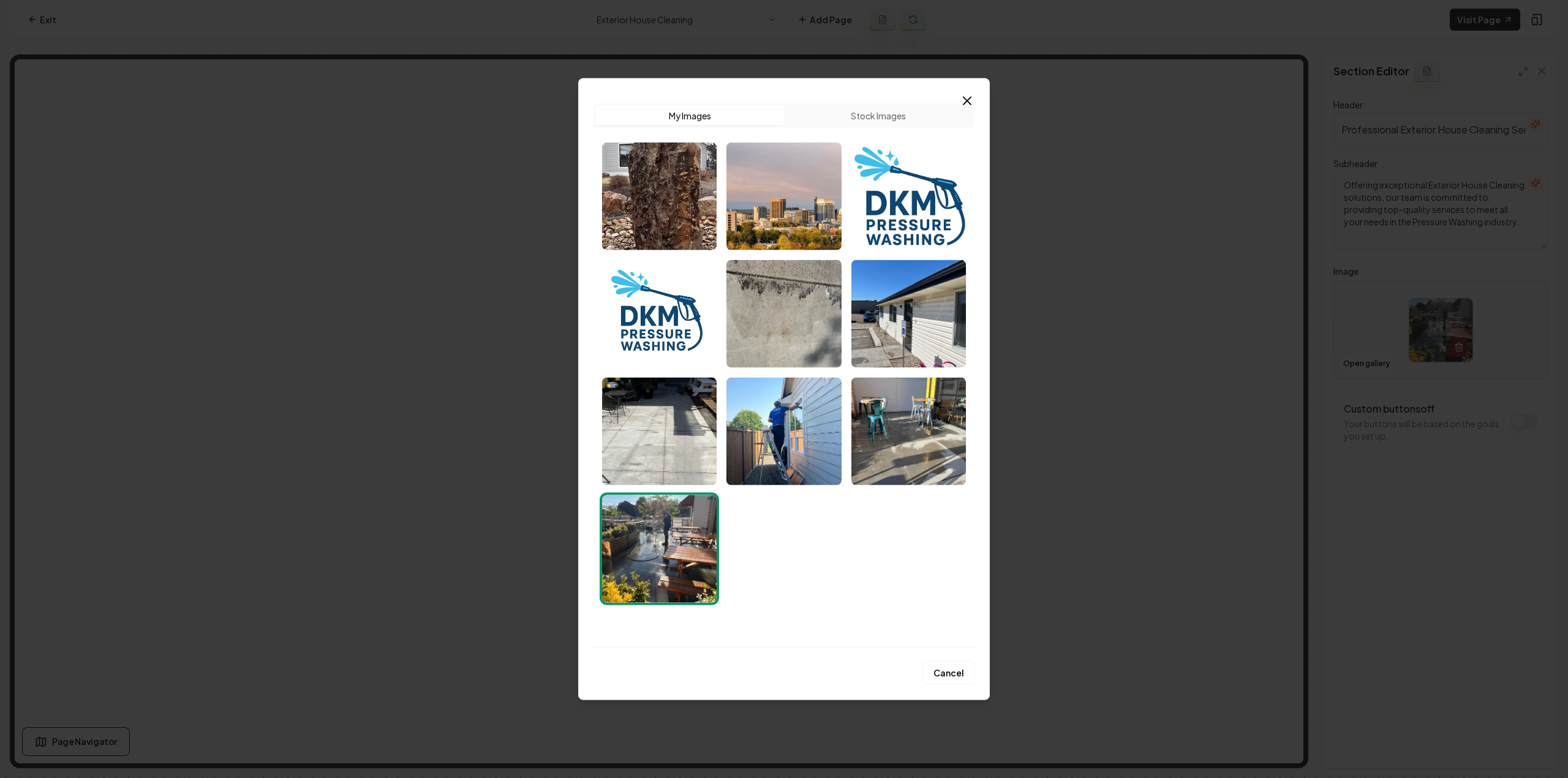
click at [794, 444] on img "Select image image_68cc28455c7cd75eb84c02cb.jpeg" at bounding box center [783, 431] width 115 height 108
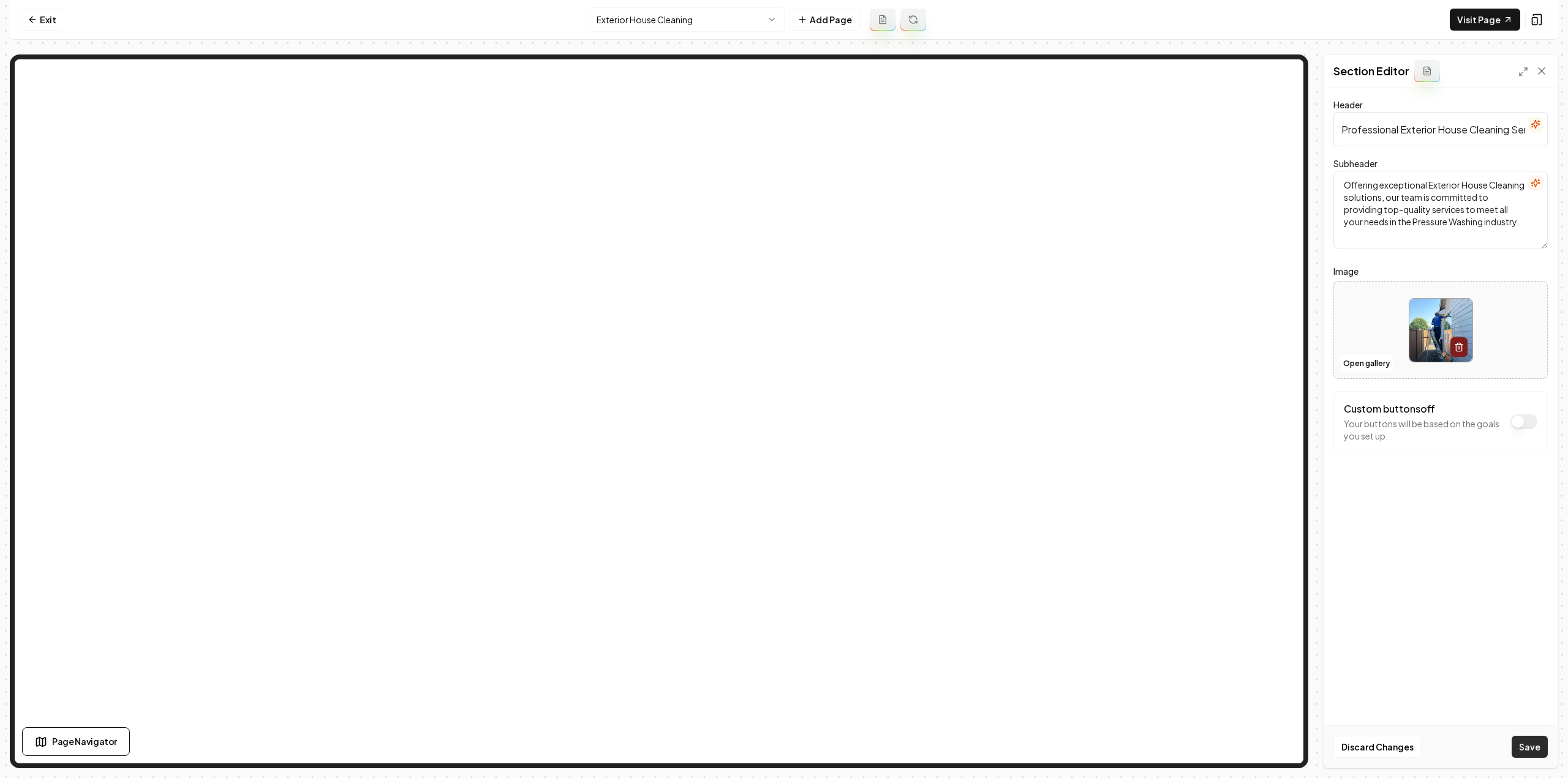
click at [1536, 744] on button "Save" at bounding box center [1529, 746] width 36 height 22
click at [638, 15] on html "Computer Required This feature is only available on a computer. Please switch t…" at bounding box center [784, 389] width 1568 height 778
click at [1371, 373] on button "Open gallery" at bounding box center [1365, 364] width 55 height 19
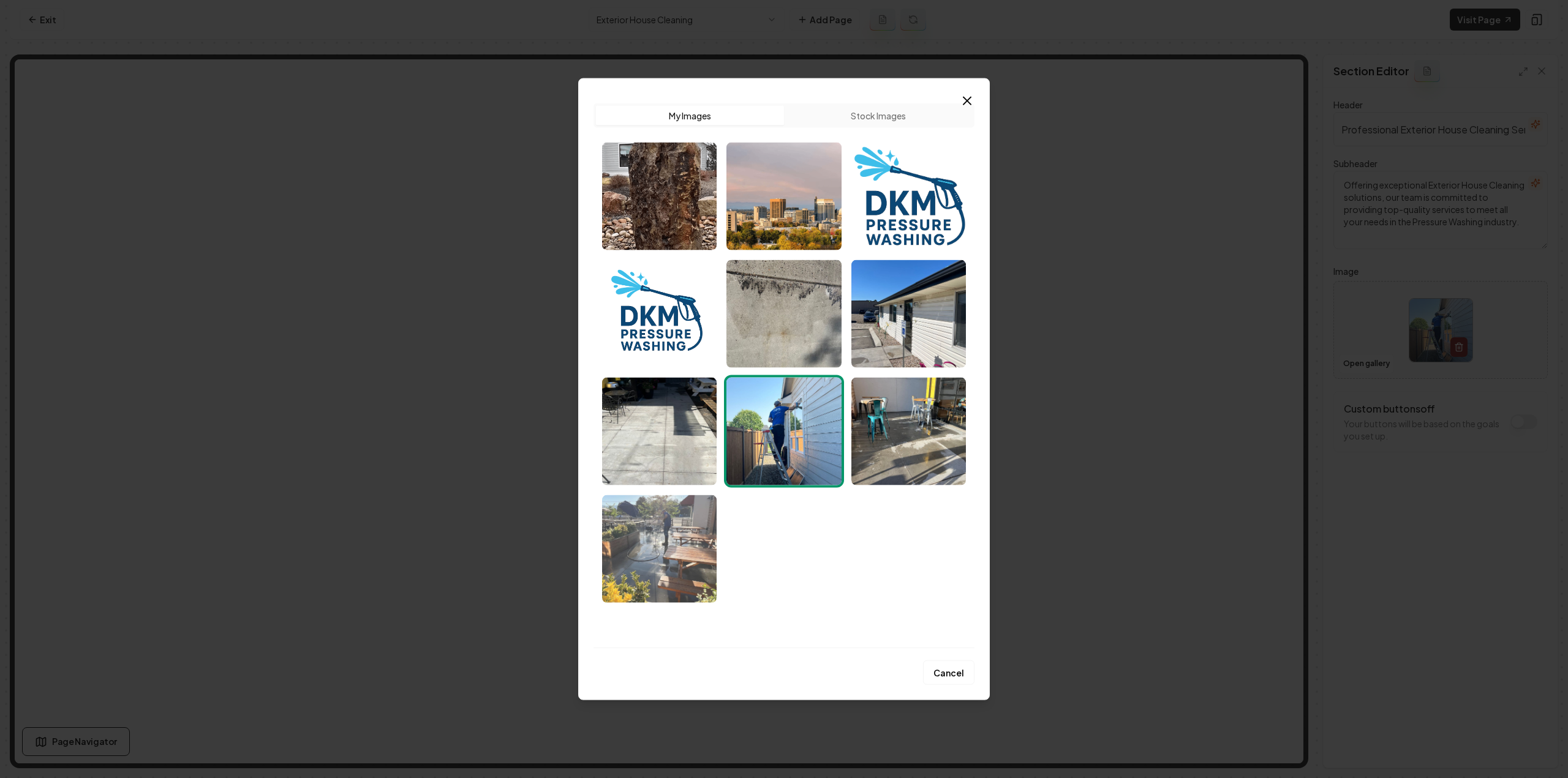
click at [655, 567] on img "Select image image_68cc28455c7cd75eb84c015f.jpeg" at bounding box center [659, 548] width 115 height 108
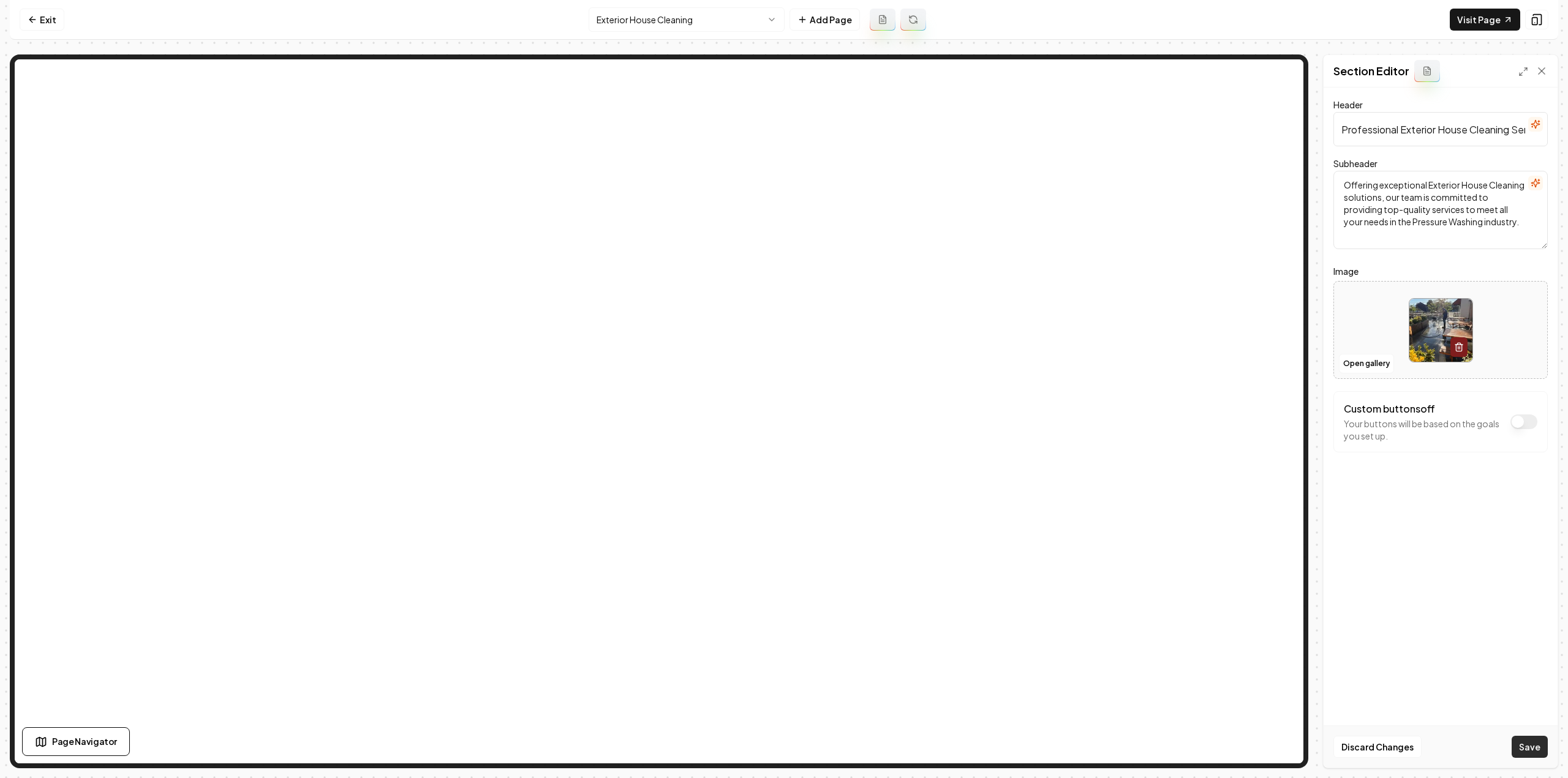
click at [1529, 746] on button "Save" at bounding box center [1529, 746] width 36 height 22
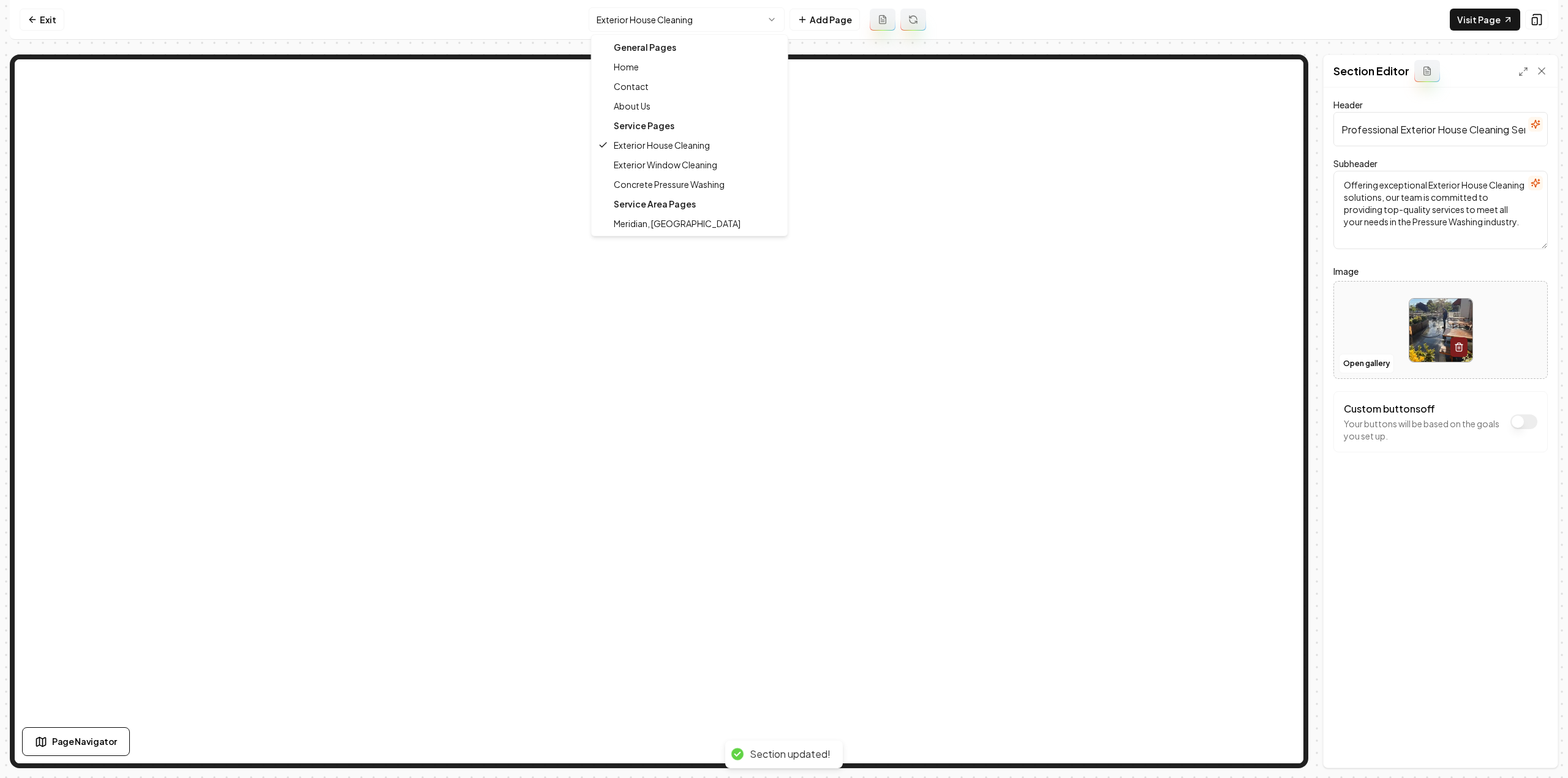
click at [689, 24] on html "Computer Required This feature is only available on a computer. Please switch t…" at bounding box center [784, 389] width 1568 height 778
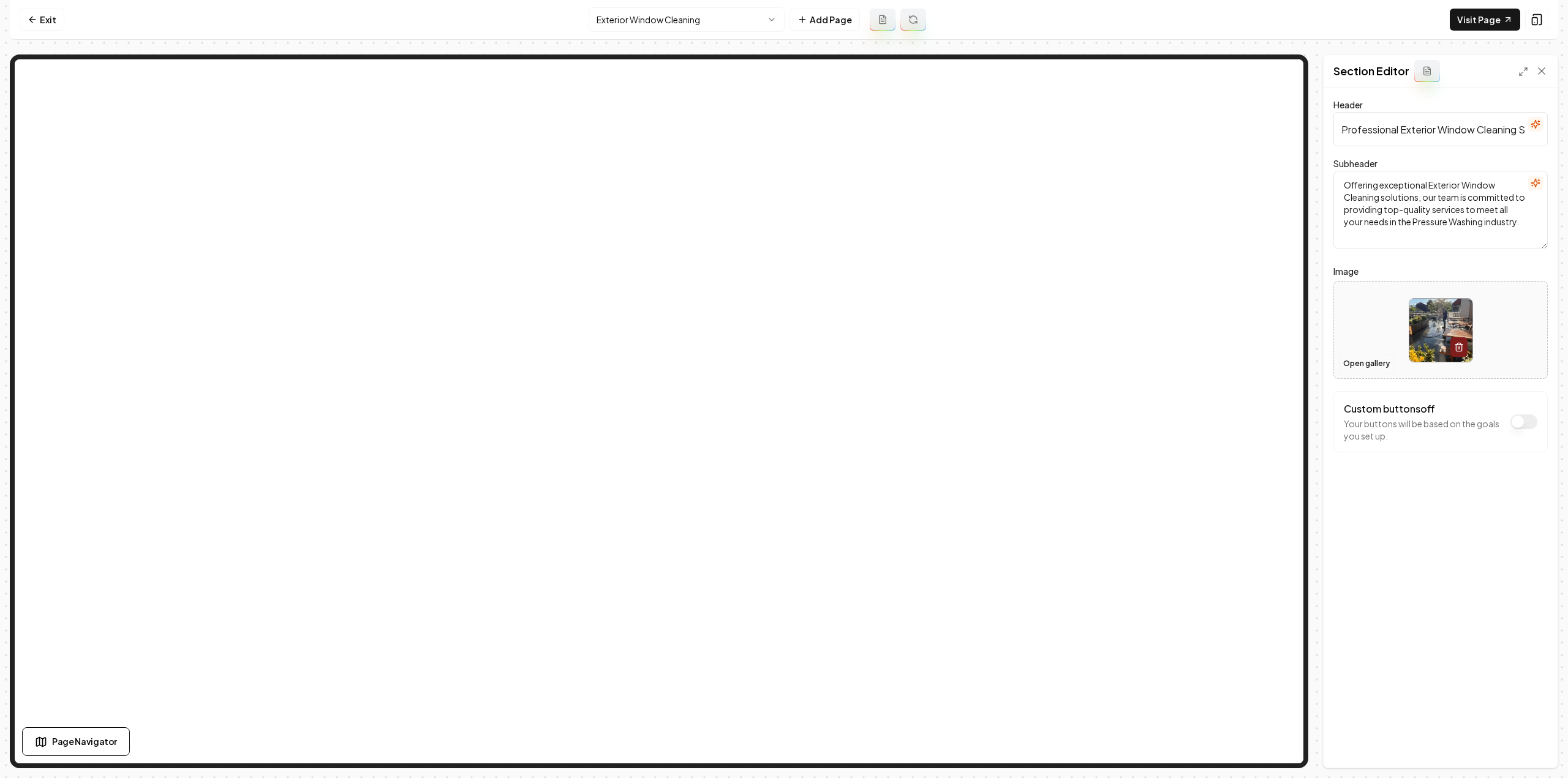
click at [1381, 360] on button "Open gallery" at bounding box center [1365, 364] width 55 height 19
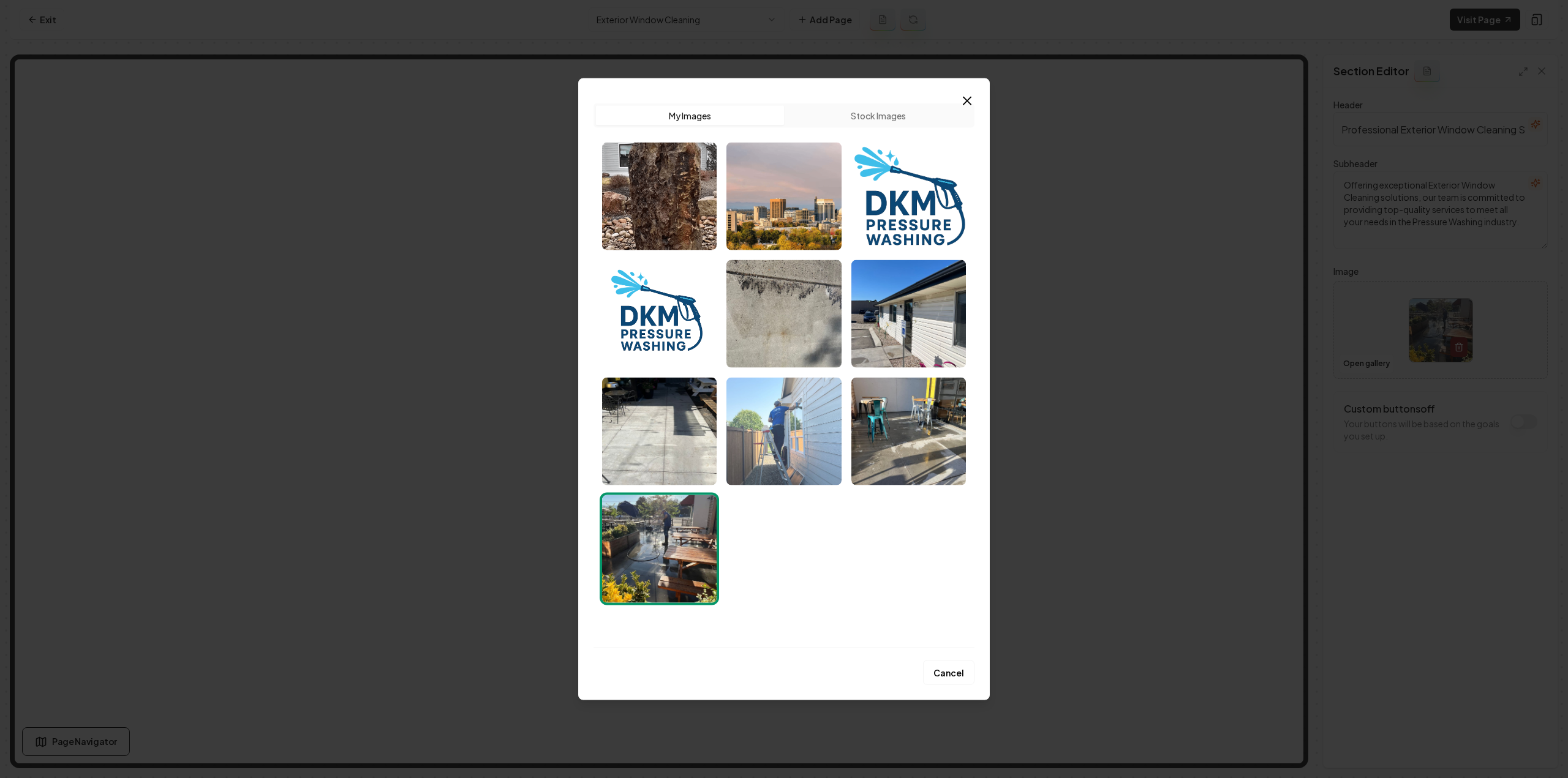
click at [792, 444] on img "Select image image_68cc28455c7cd75eb84c02cb.jpeg" at bounding box center [783, 431] width 115 height 108
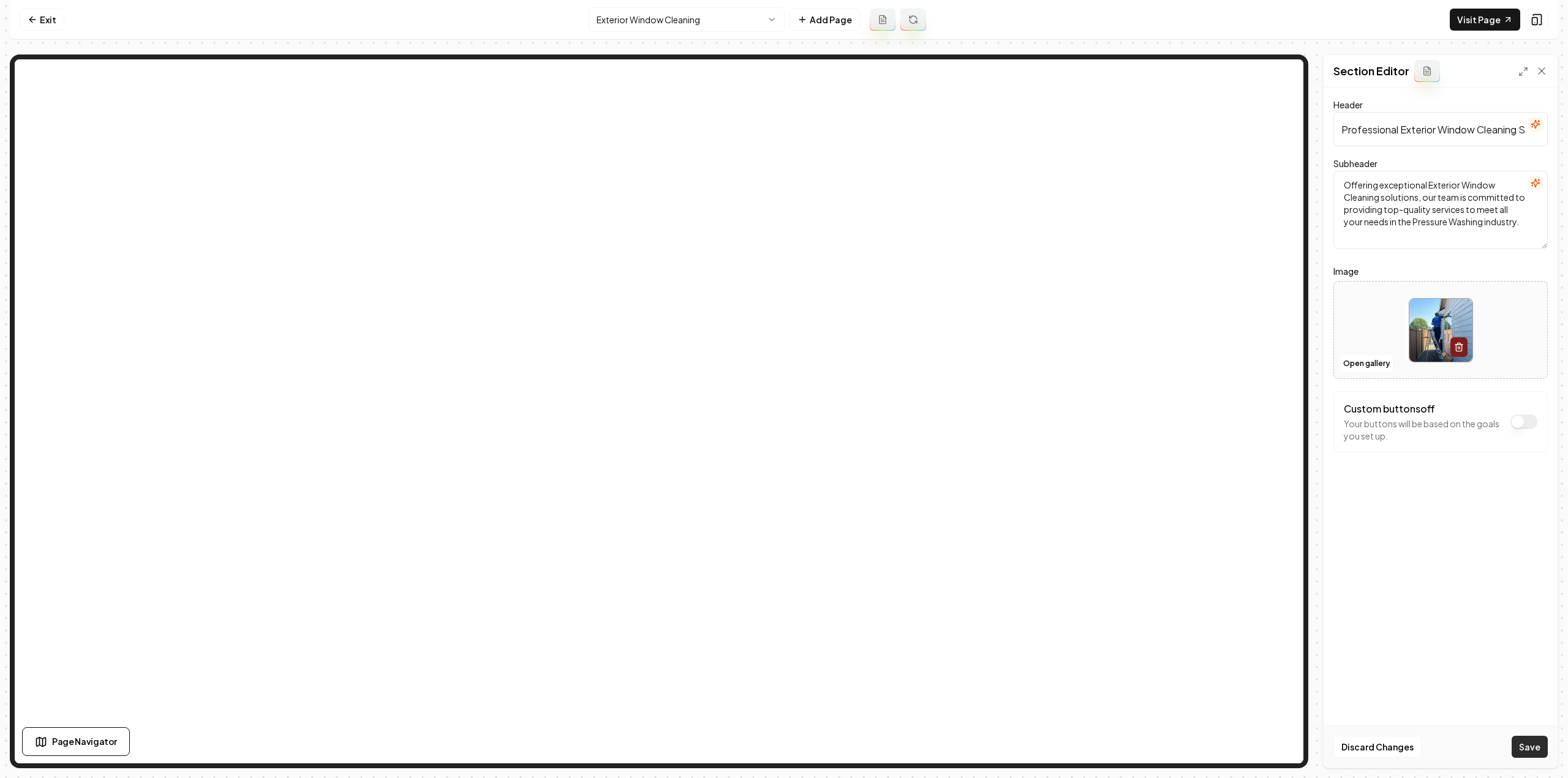
click at [1535, 746] on button "Save" at bounding box center [1529, 746] width 36 height 22
click at [652, 7] on nav "Exit Exterior Window Cleaning Add Page Visit Page" at bounding box center [783, 19] width 1548 height 39
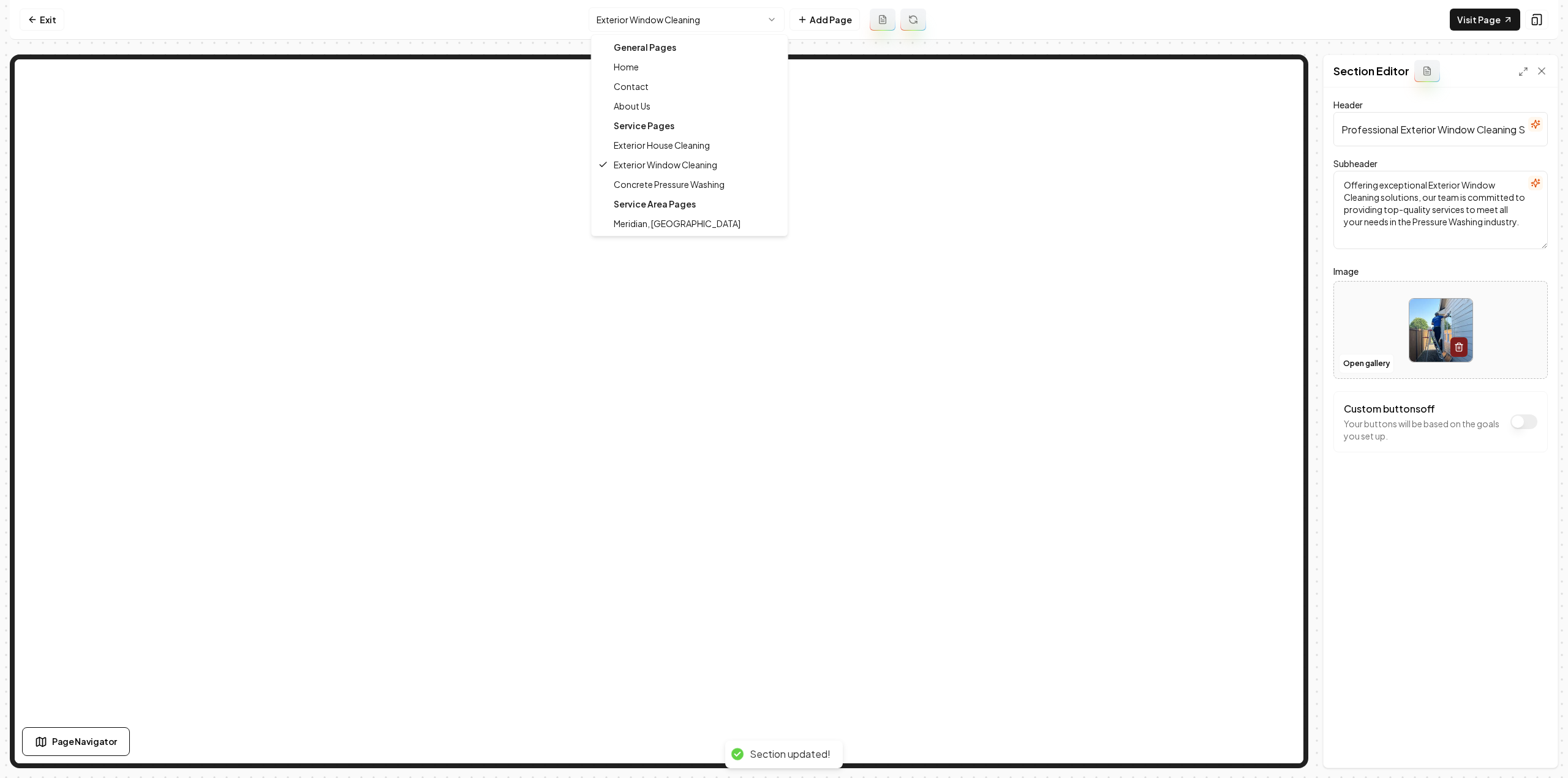
click at [665, 25] on html "Computer Required This feature is only available on a computer. Please switch t…" at bounding box center [784, 389] width 1568 height 778
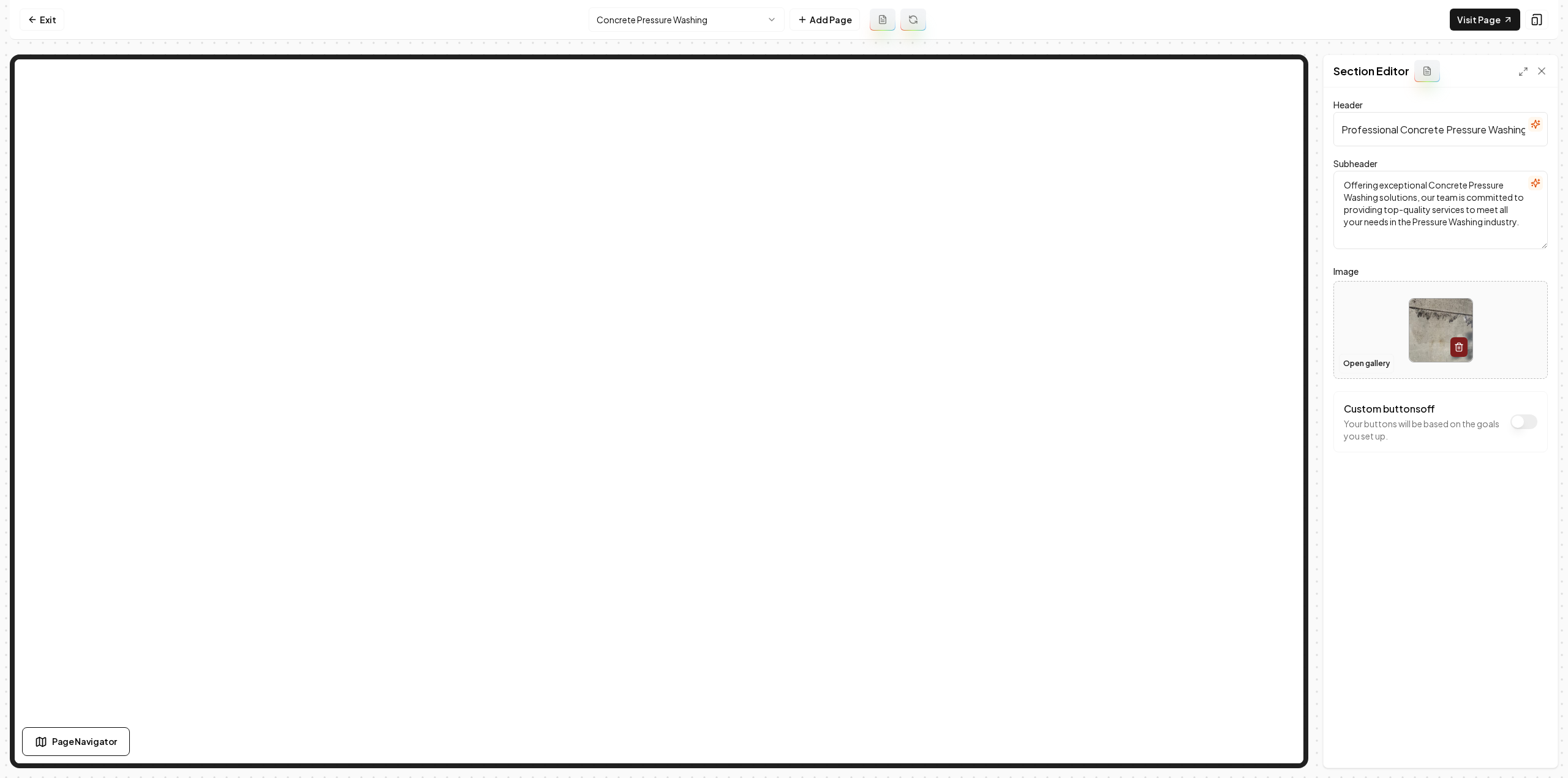
click at [1346, 368] on button "Open gallery" at bounding box center [1365, 364] width 55 height 19
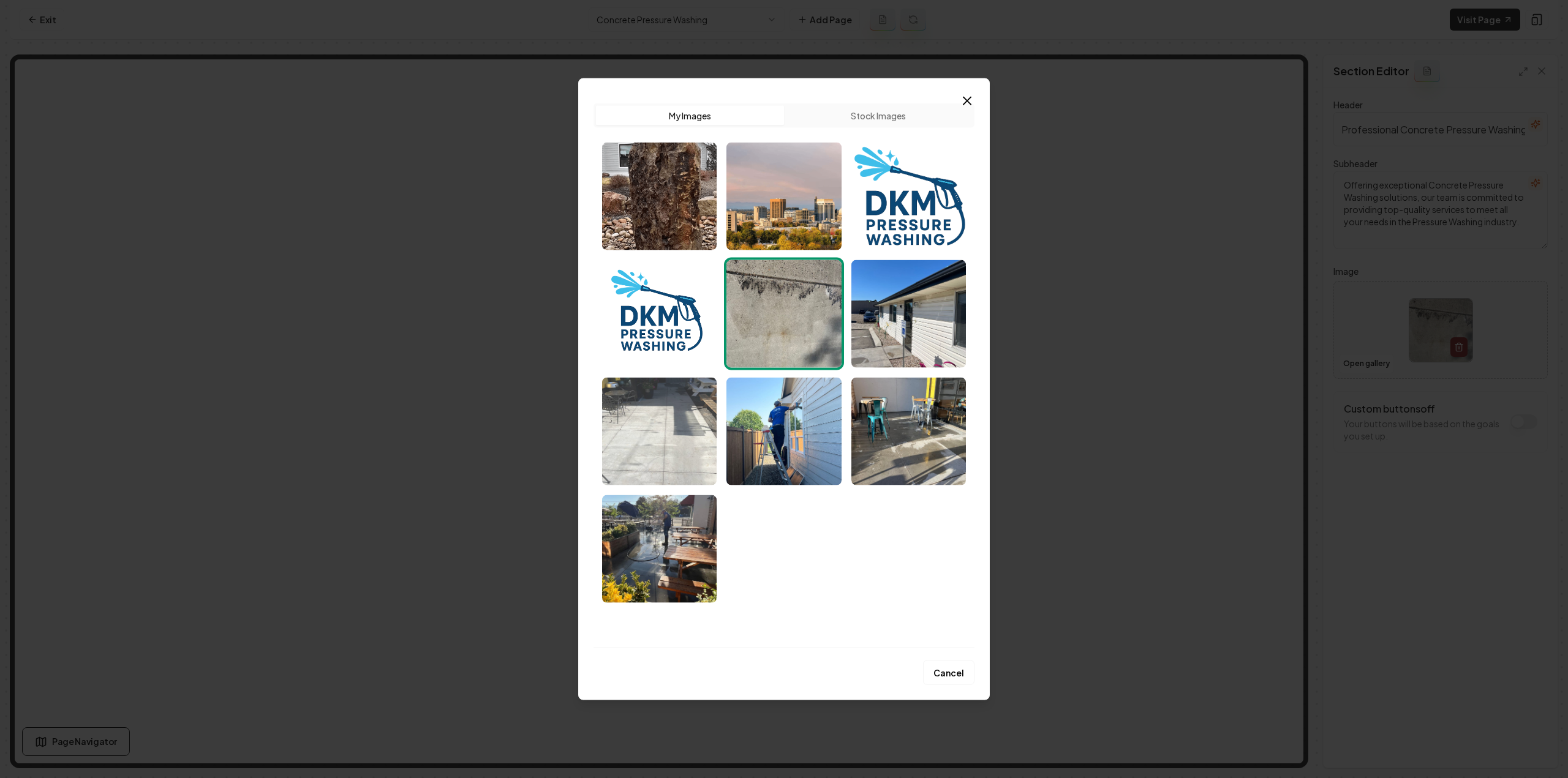
click at [680, 450] on img "Select image image_68cc28455c7cd75eb84c00ed.jpeg" at bounding box center [659, 431] width 115 height 108
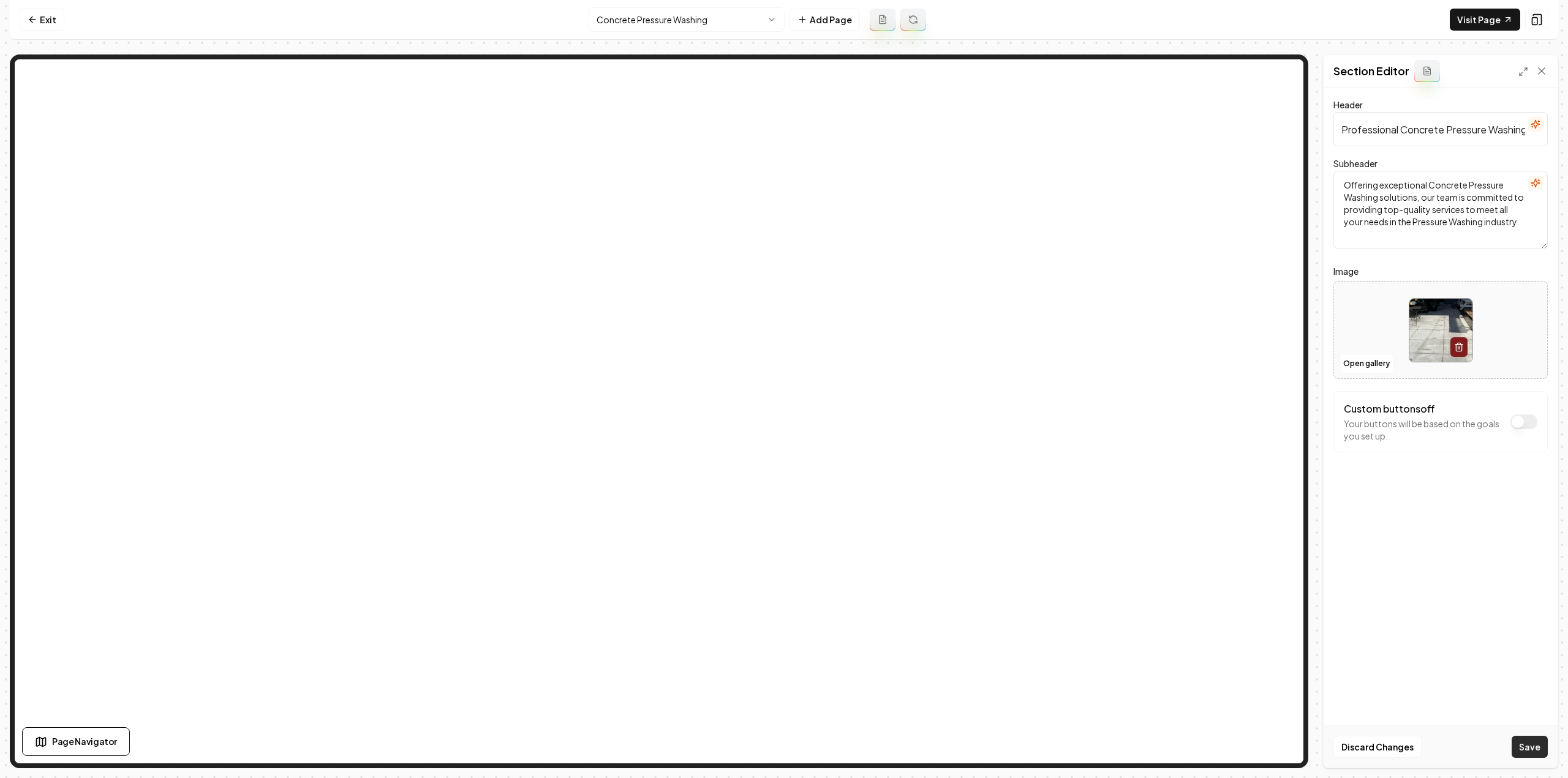
click at [1523, 746] on button "Save" at bounding box center [1529, 746] width 36 height 22
drag, startPoint x: 665, startPoint y: 3, endPoint x: 660, endPoint y: 7, distance: 6.4
click at [664, 3] on nav "Exit Concrete Pressure Washing Add Page Visit Page" at bounding box center [783, 19] width 1548 height 39
click at [659, 8] on html "Computer Required This feature is only available on a computer. Please switch t…" at bounding box center [784, 389] width 1568 height 778
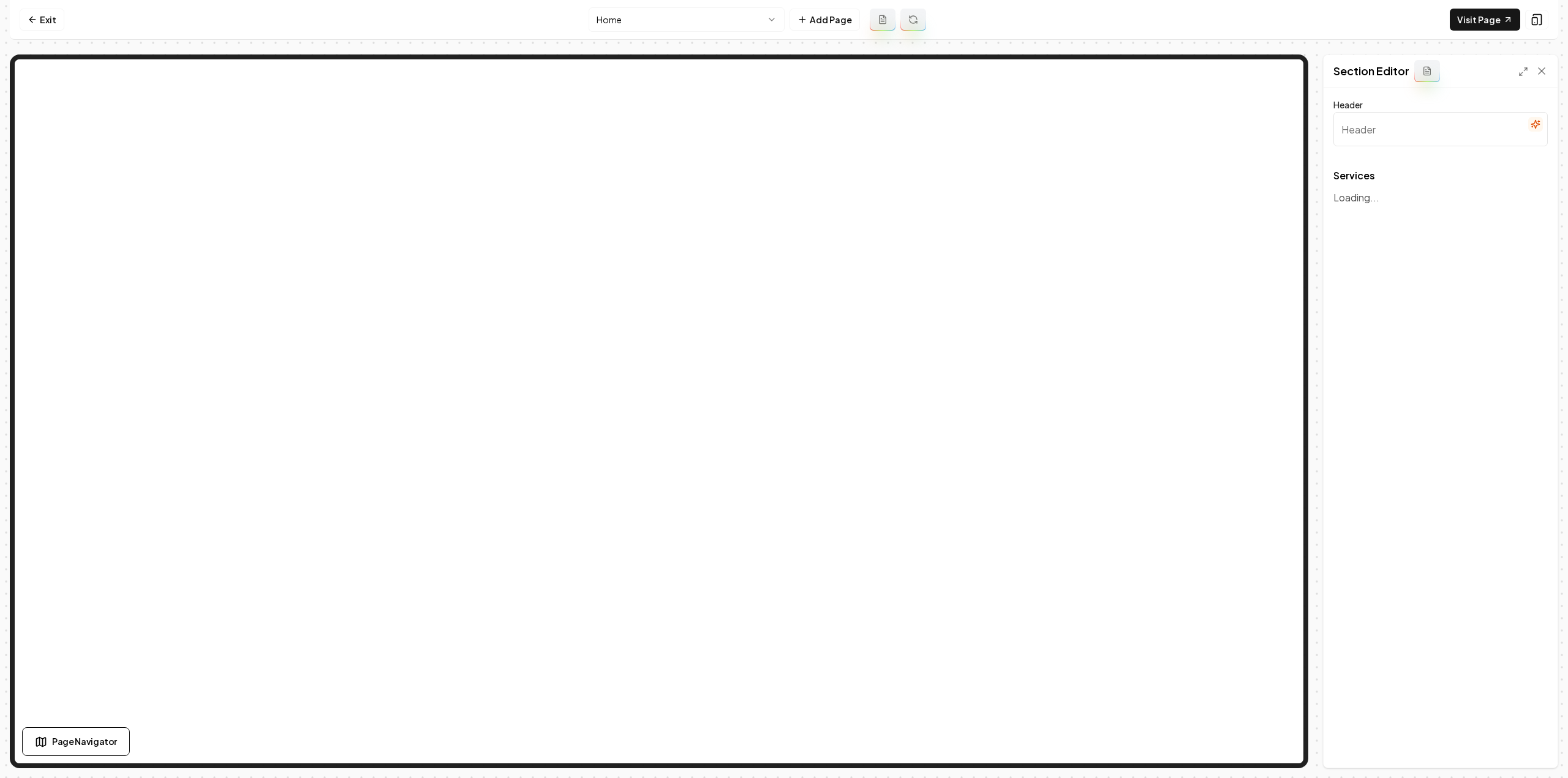
type input "Our Expert Cleaning Services"
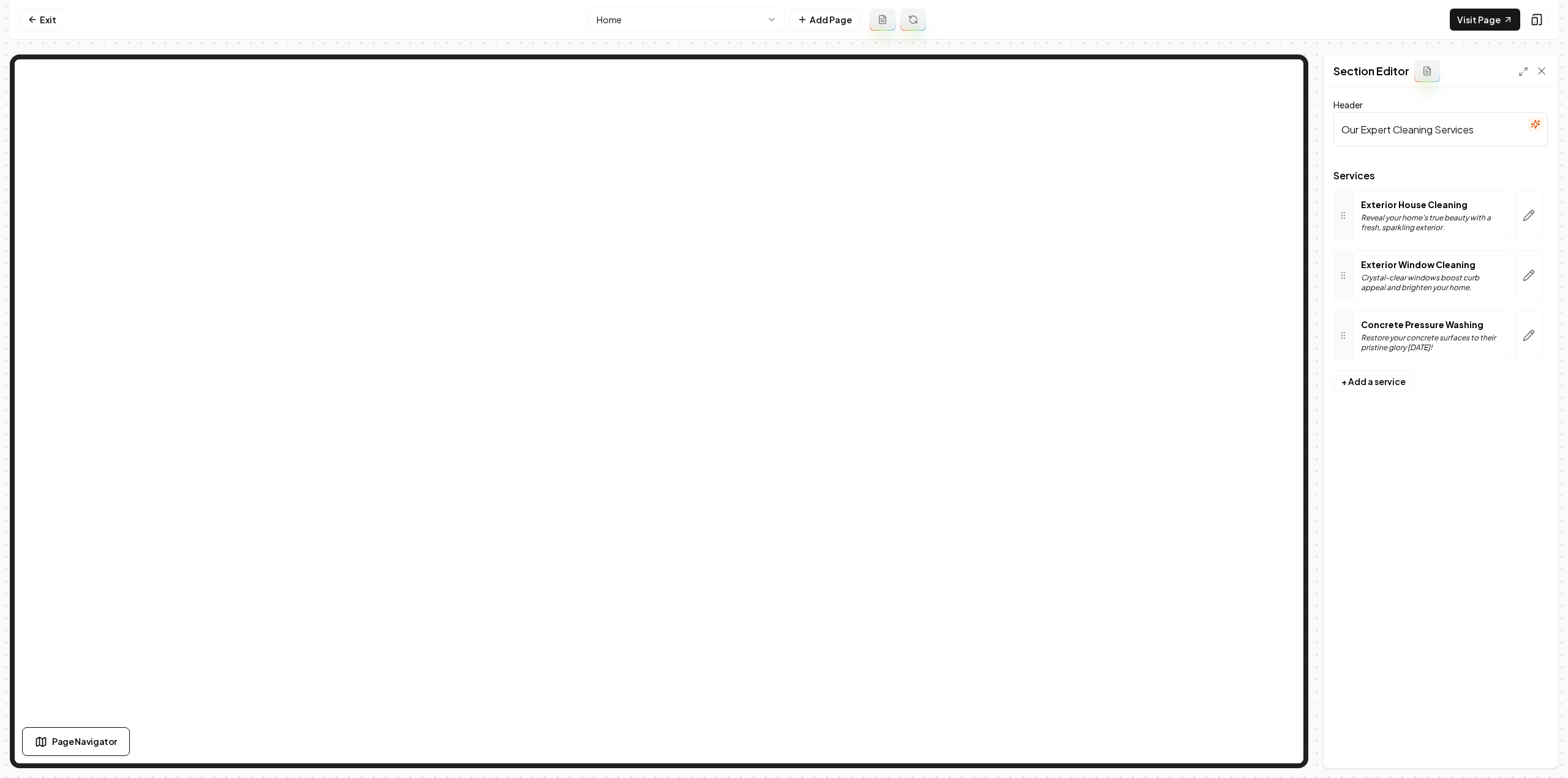
click at [1536, 218] on button "button" at bounding box center [1529, 215] width 28 height 50
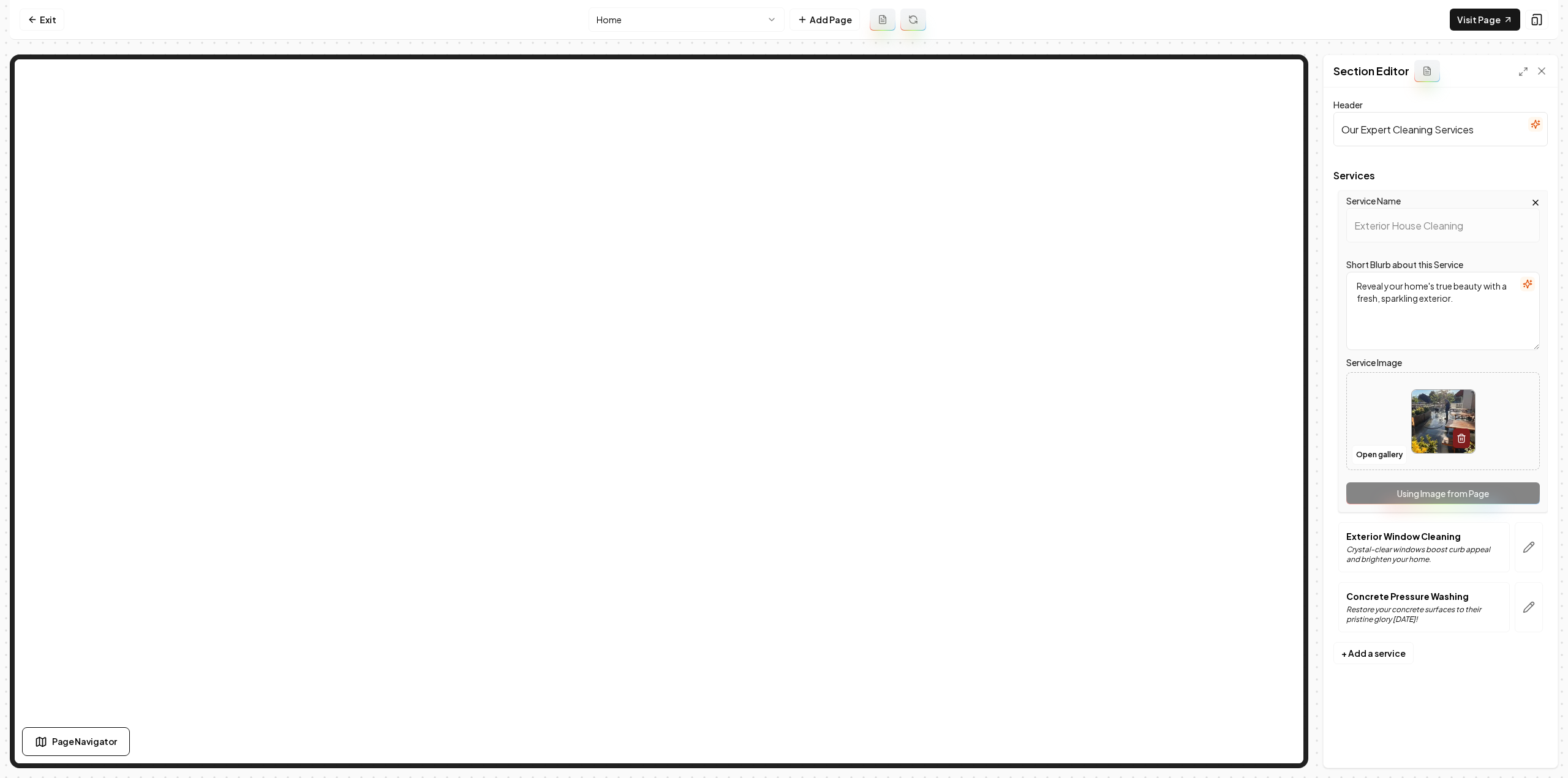
click at [1537, 541] on button "button" at bounding box center [1529, 547] width 28 height 50
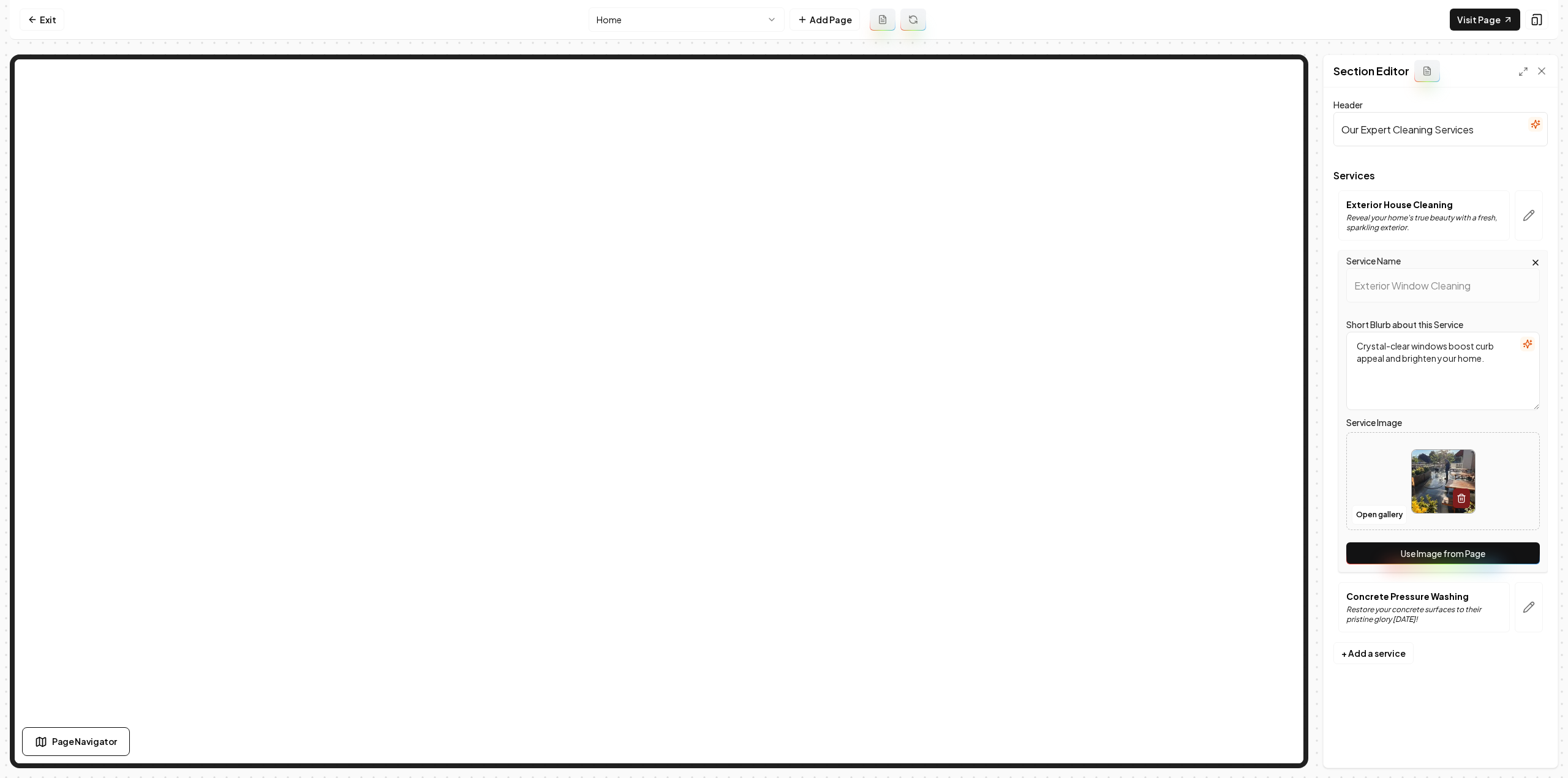
click at [1513, 562] on button "Use Image from Page" at bounding box center [1443, 553] width 194 height 22
click at [1515, 612] on button "button" at bounding box center [1529, 607] width 28 height 50
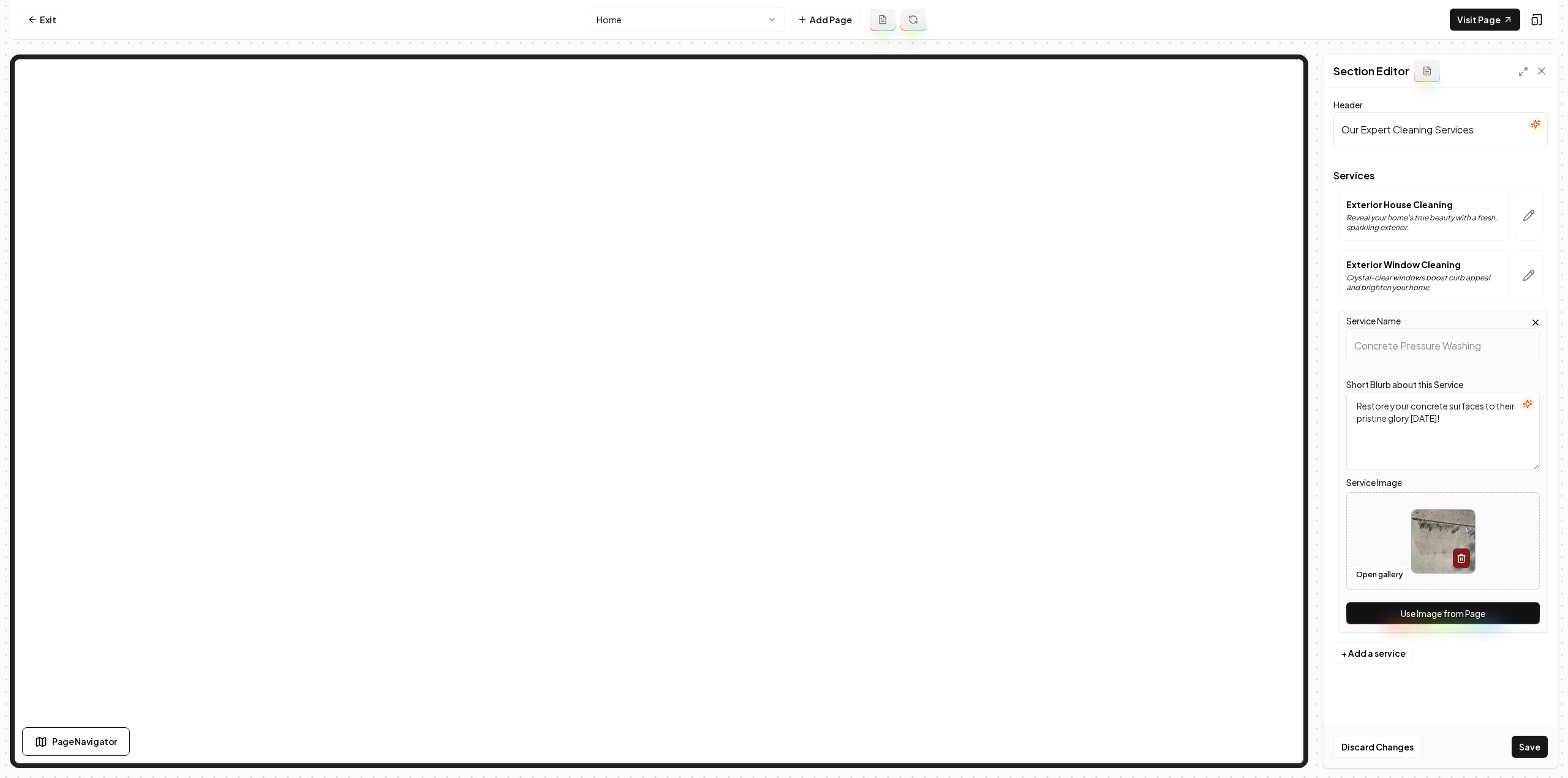
click at [1527, 610] on button "Use Image from Page" at bounding box center [1443, 613] width 194 height 22
click at [1529, 748] on button "Save" at bounding box center [1529, 746] width 36 height 22
click at [29, 21] on icon at bounding box center [32, 19] width 10 height 10
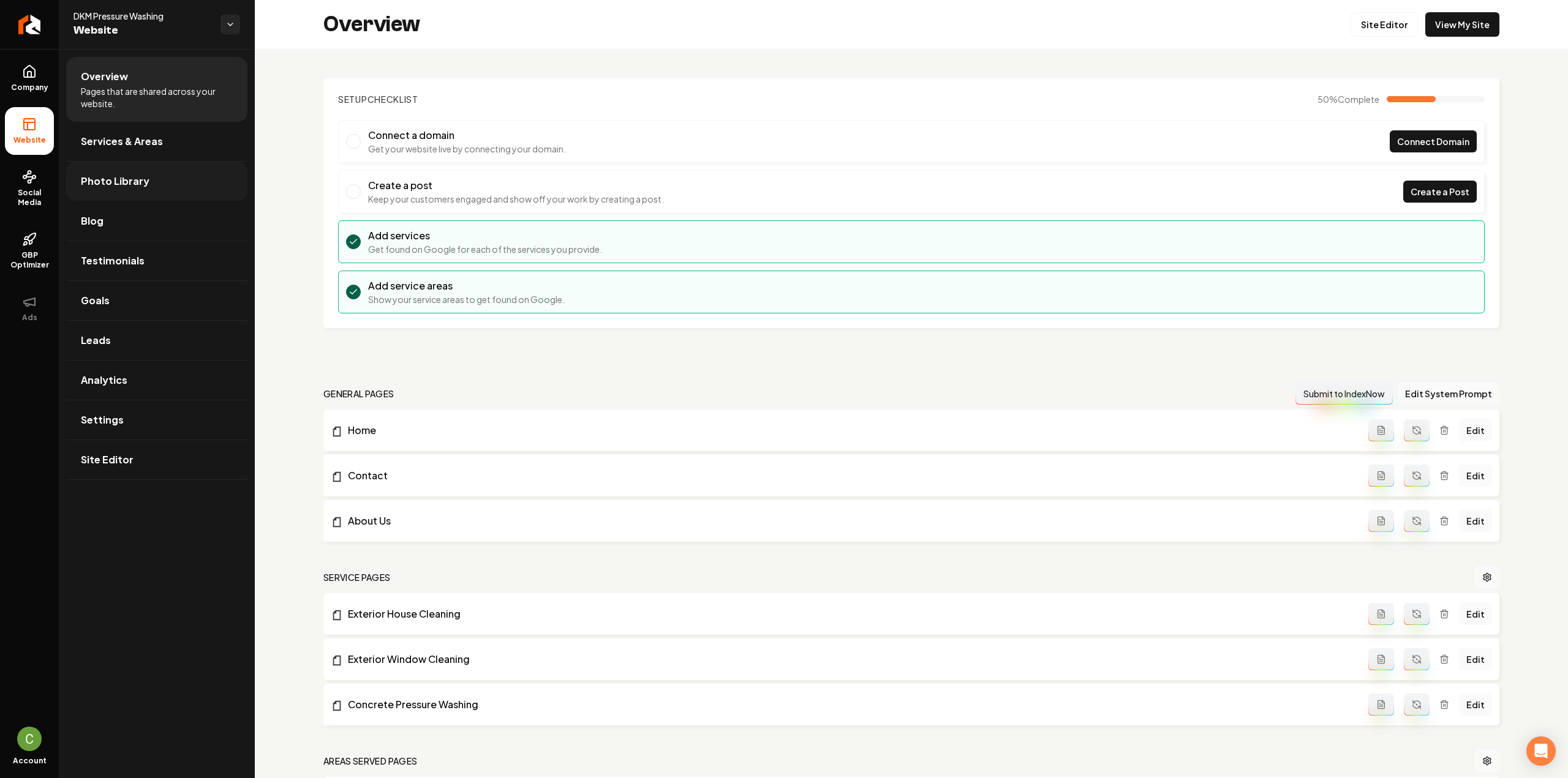
click at [74, 177] on link "Photo Library" at bounding box center [156, 181] width 182 height 39
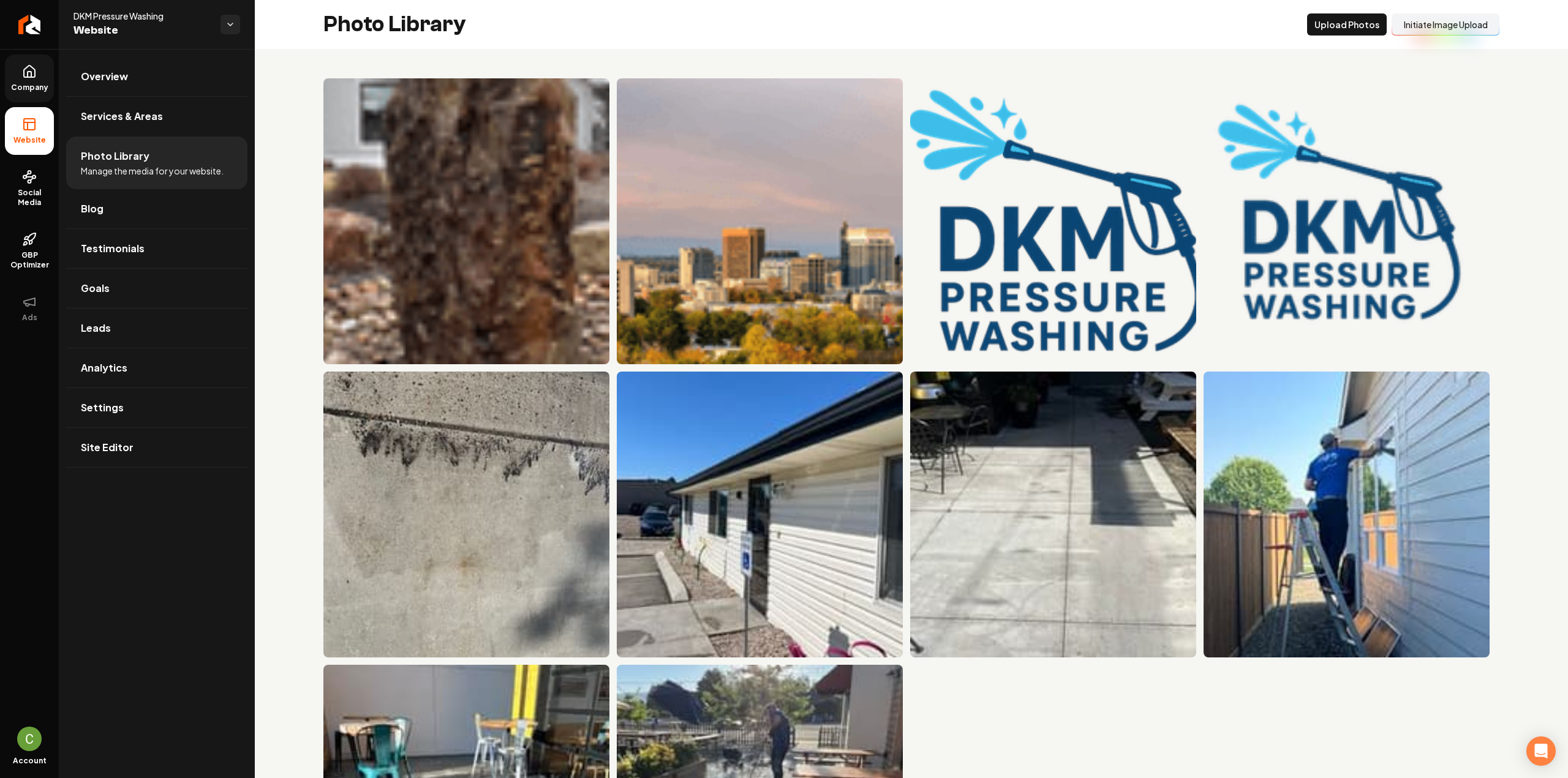
click at [30, 82] on span "Company" at bounding box center [30, 87] width 47 height 10
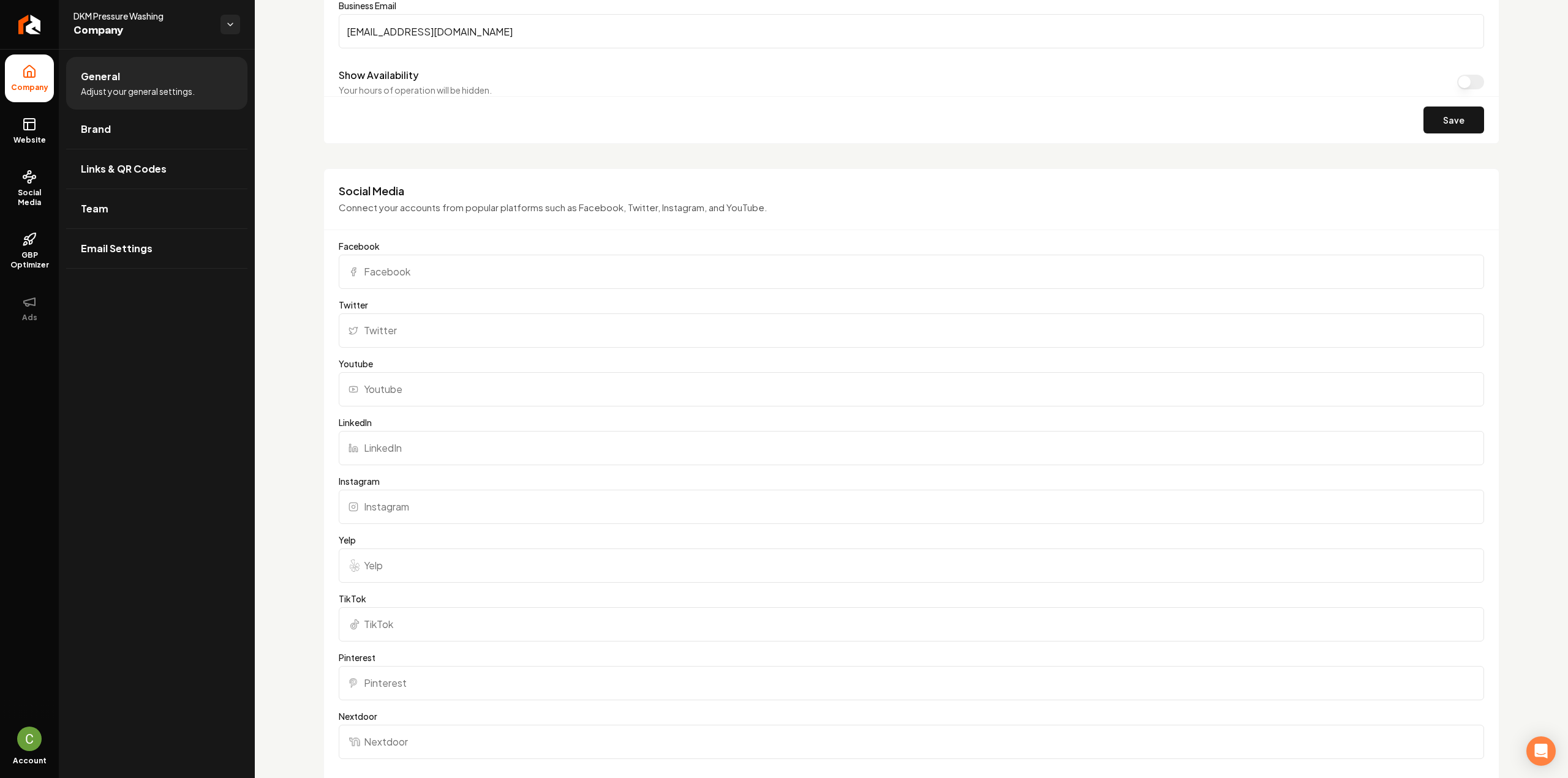
scroll to position [760, 0]
click at [424, 297] on form "Facebook Twitter Youtube LinkedIn Instagram Yelp TikTok Pinterest Nextdoor Bett…" at bounding box center [911, 570] width 1145 height 654
click at [428, 291] on form "Facebook Twitter Youtube LinkedIn Instagram Yelp TikTok Pinterest Nextdoor Bett…" at bounding box center [911, 570] width 1145 height 654
click at [435, 282] on input "Facebook" at bounding box center [911, 275] width 1145 height 34
paste input "https://www.facebook.com/people/DKM-Pressure-Washing/61579360892072/#"
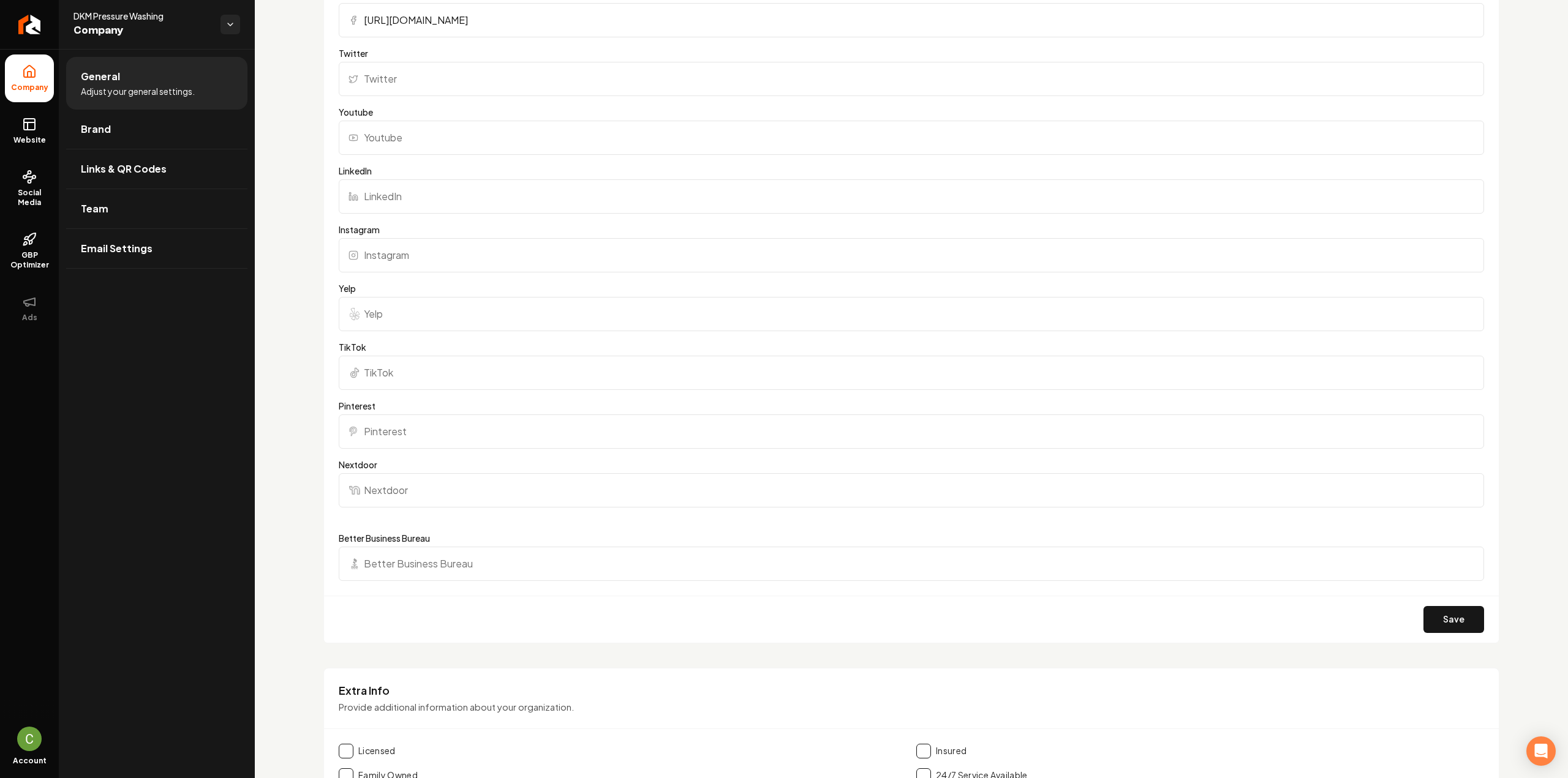
scroll to position [1250, 0]
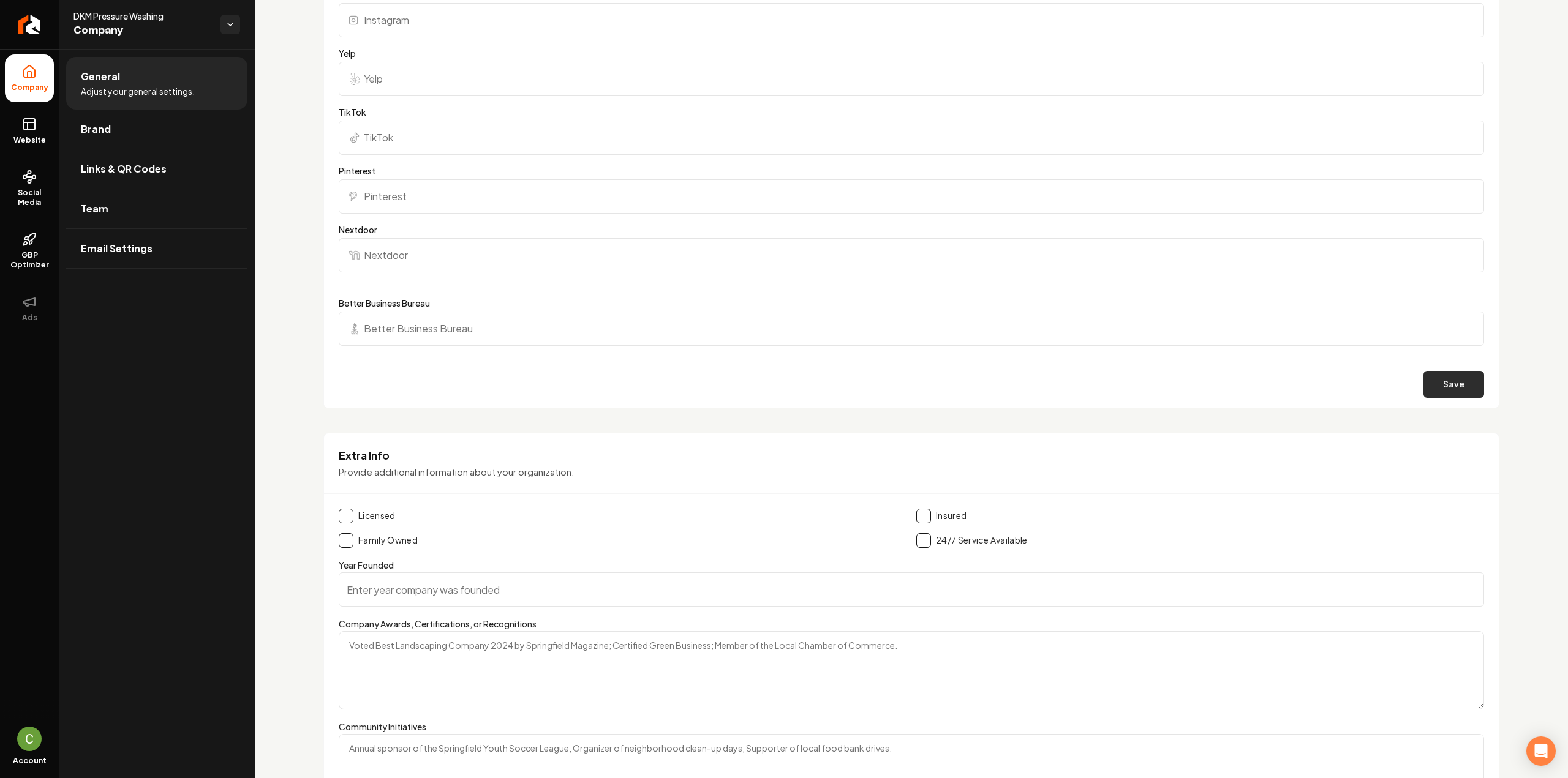
type input "https://www.facebook.com/people/DKM-Pressure-Washing/61579360892072/#"
click at [1456, 381] on button "Save" at bounding box center [1453, 384] width 61 height 27
click at [30, 129] on icon at bounding box center [29, 124] width 15 height 15
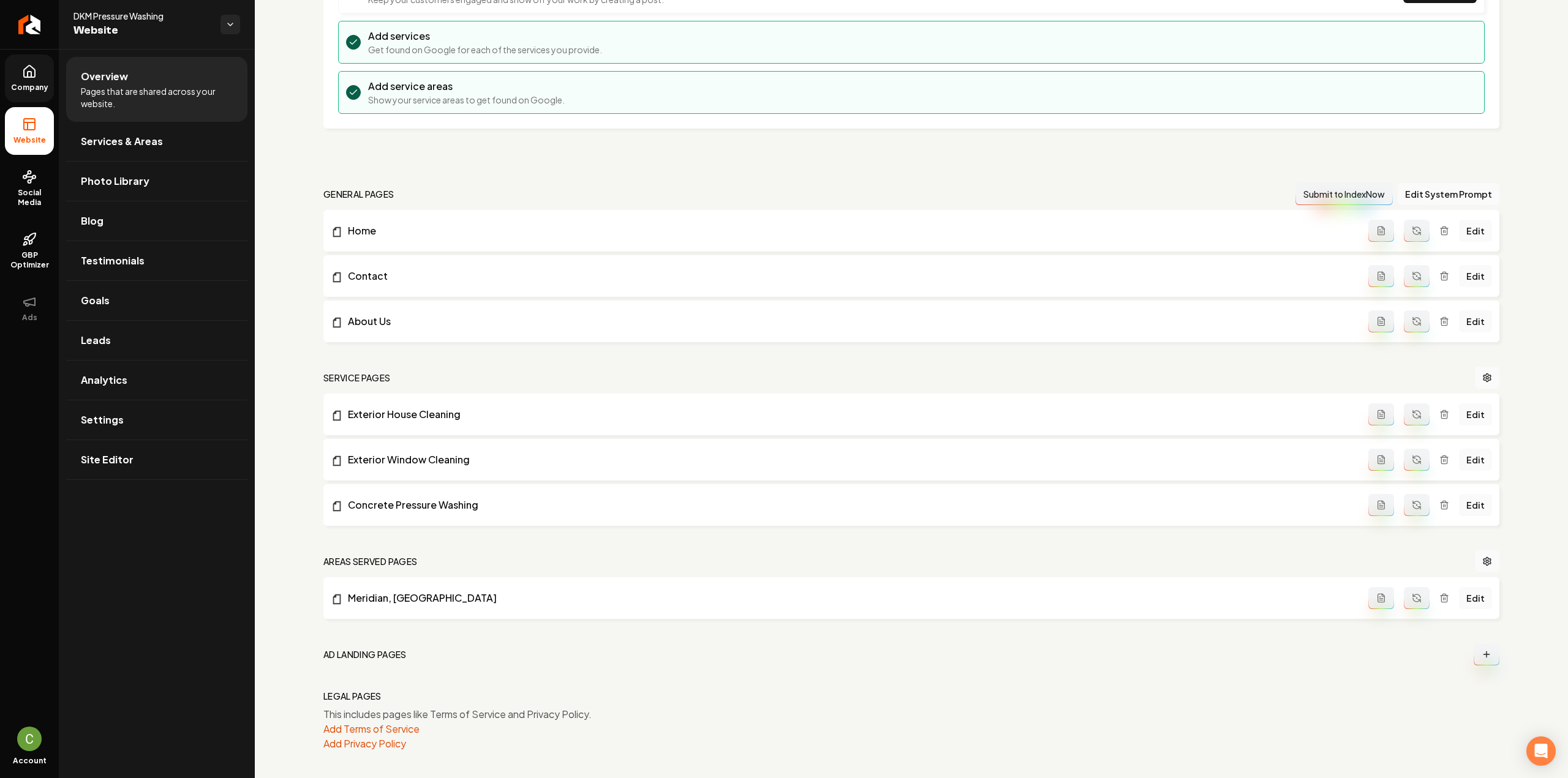
click at [25, 82] on span "Company" at bounding box center [30, 87] width 47 height 10
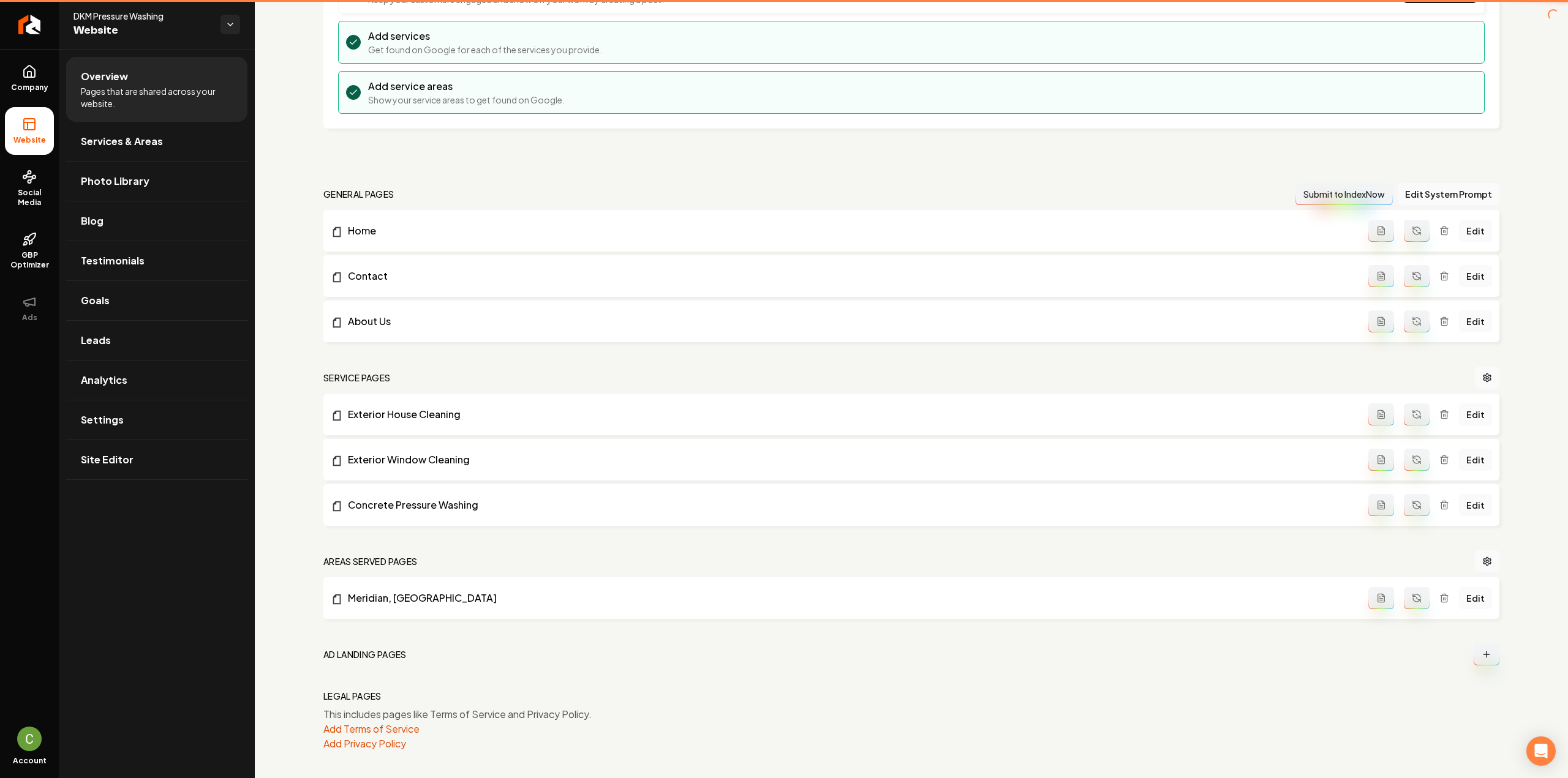
scroll to position [545, 0]
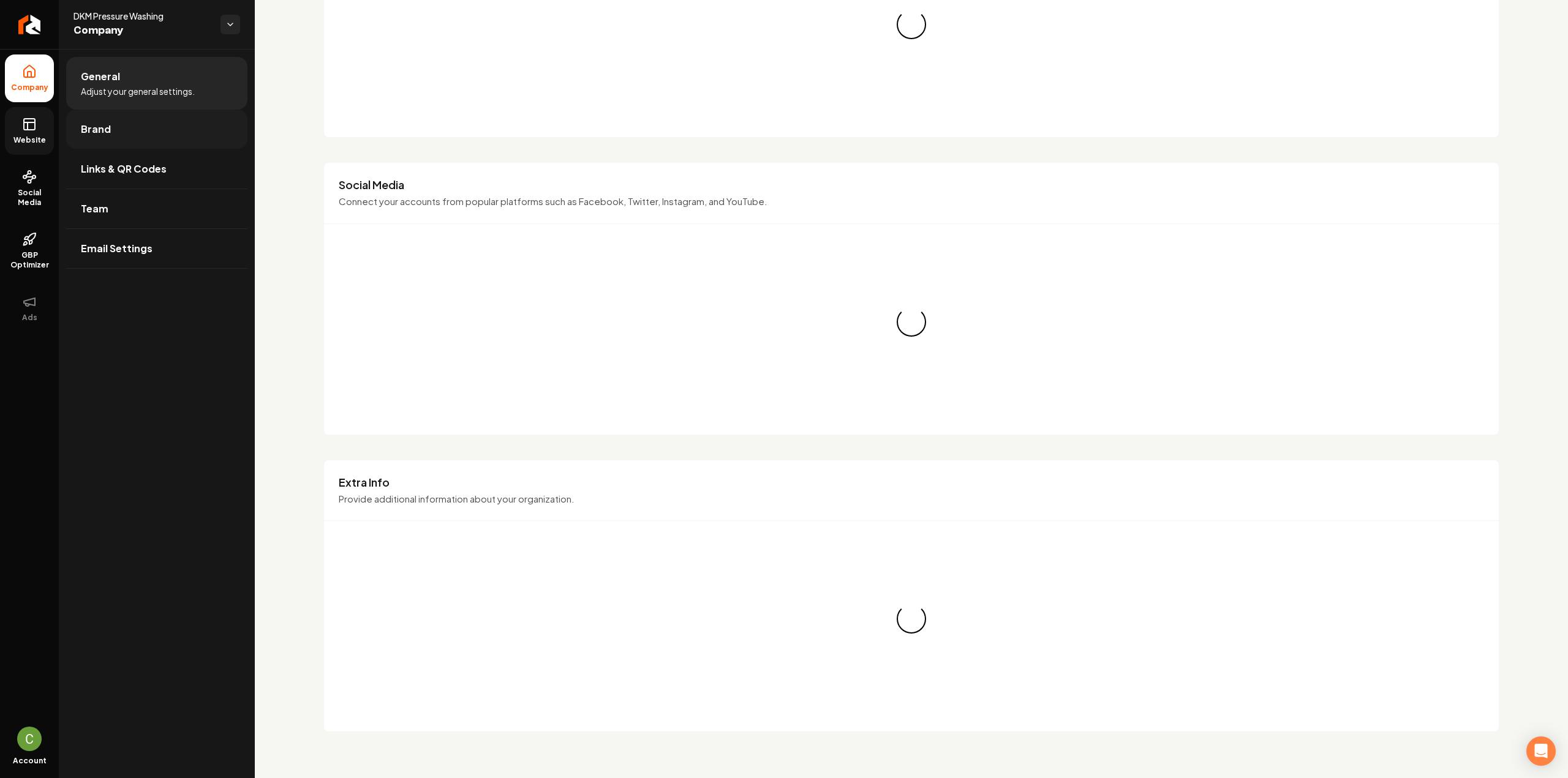
click at [75, 125] on link "Brand" at bounding box center [156, 129] width 182 height 39
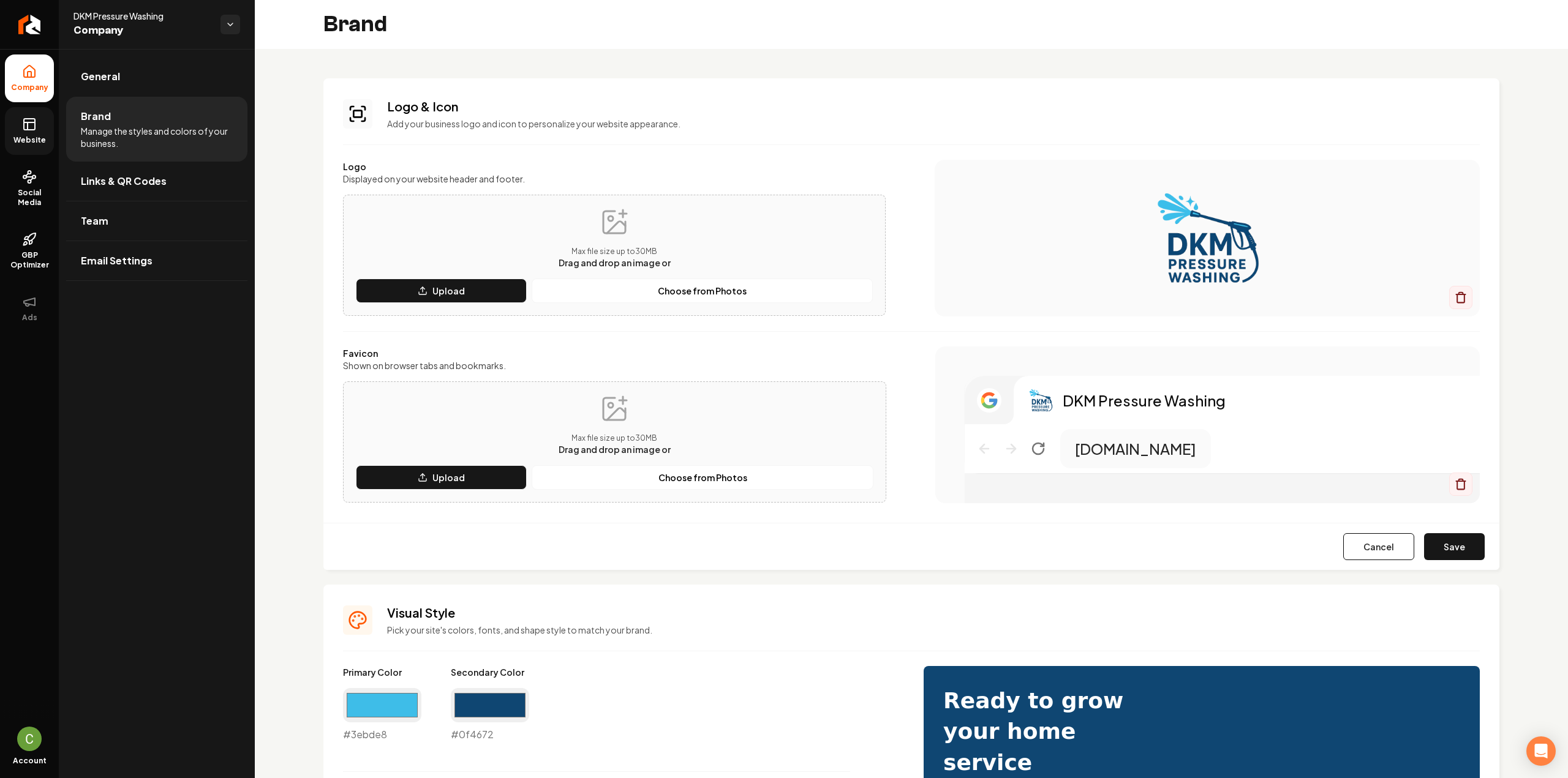
click at [1460, 553] on button "Save" at bounding box center [1453, 546] width 61 height 27
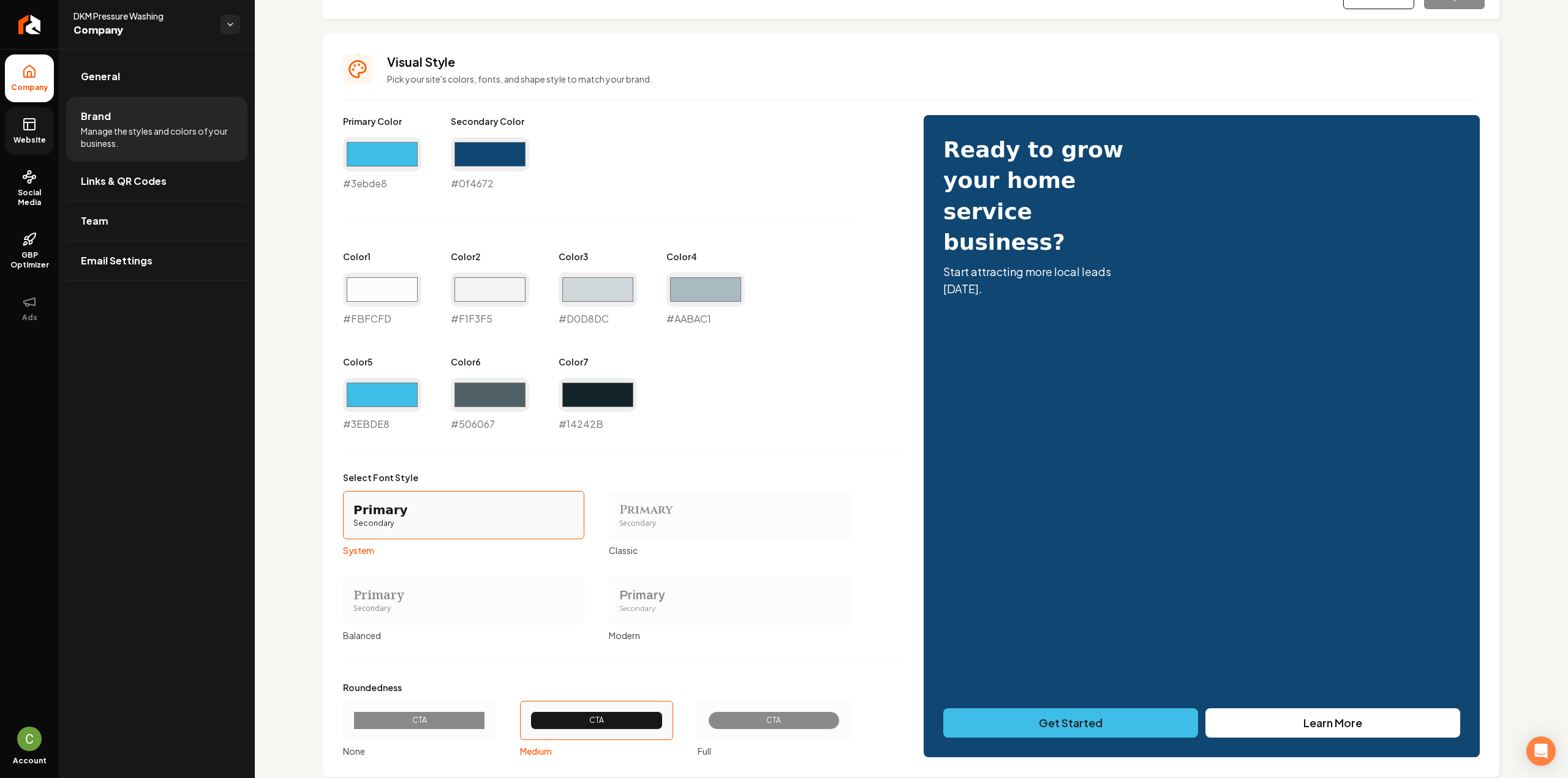
scroll to position [530, 0]
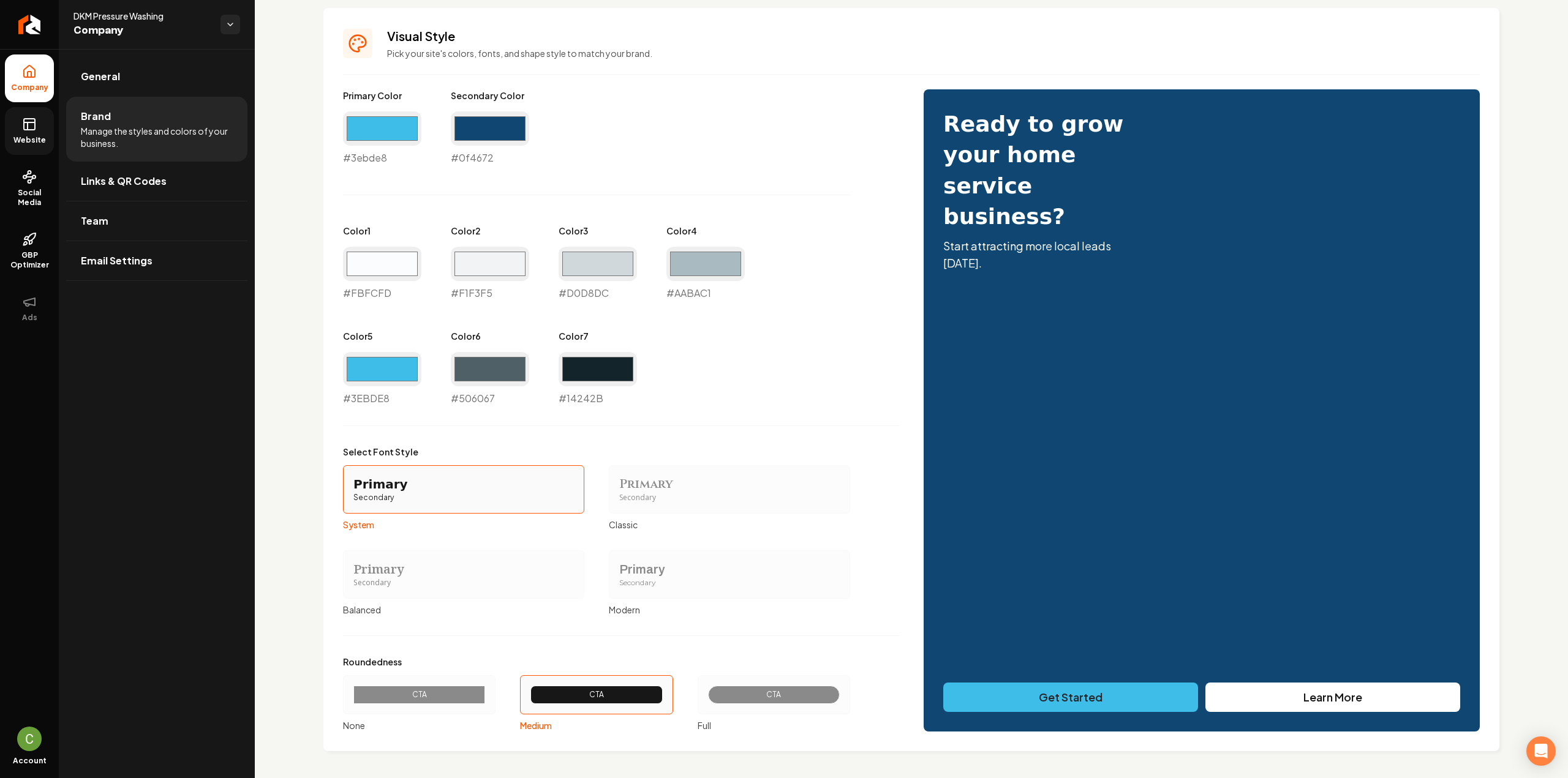
click at [26, 122] on icon at bounding box center [29, 124] width 15 height 15
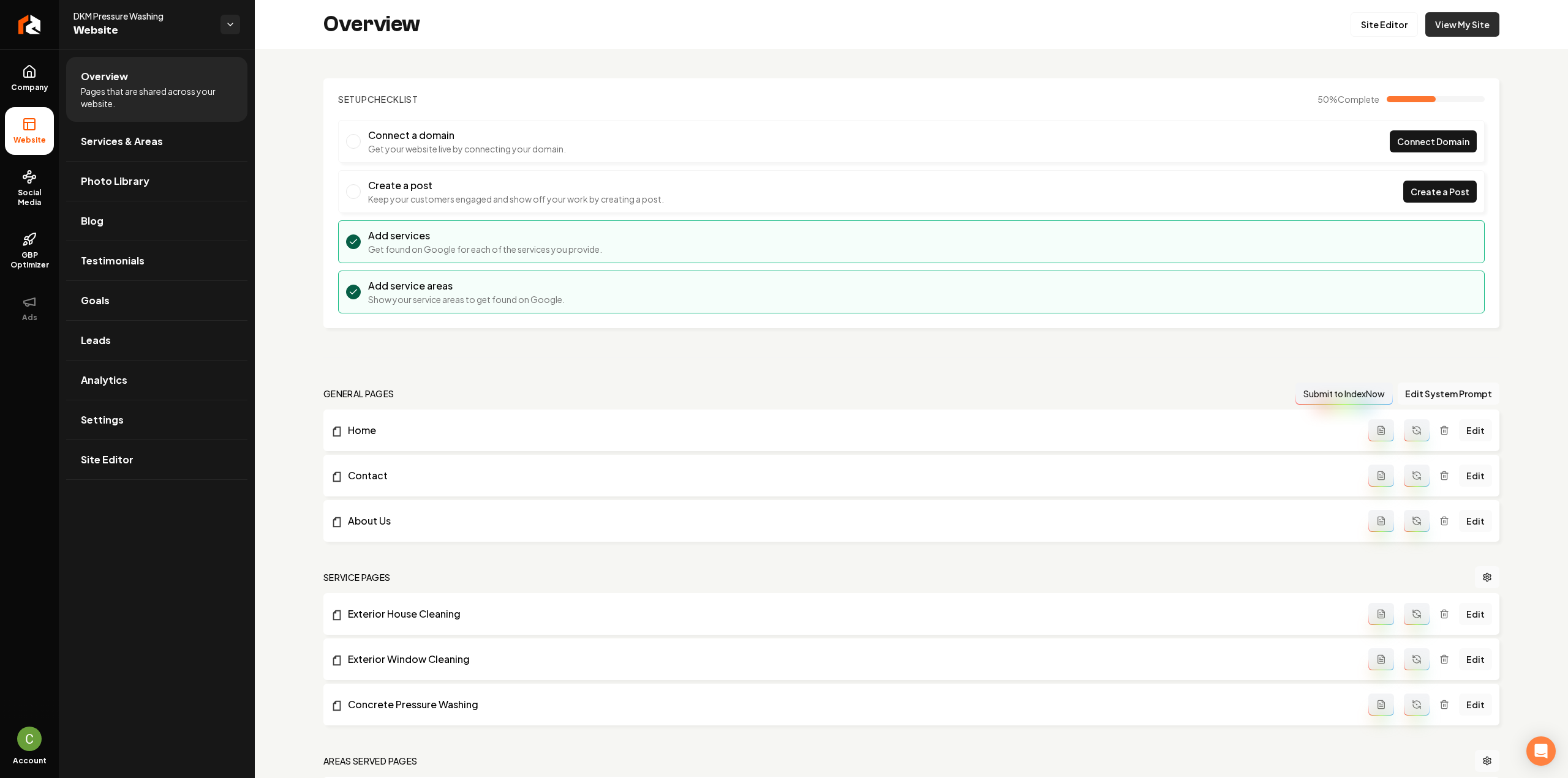
click at [1479, 16] on link "View My Site" at bounding box center [1462, 25] width 74 height 25
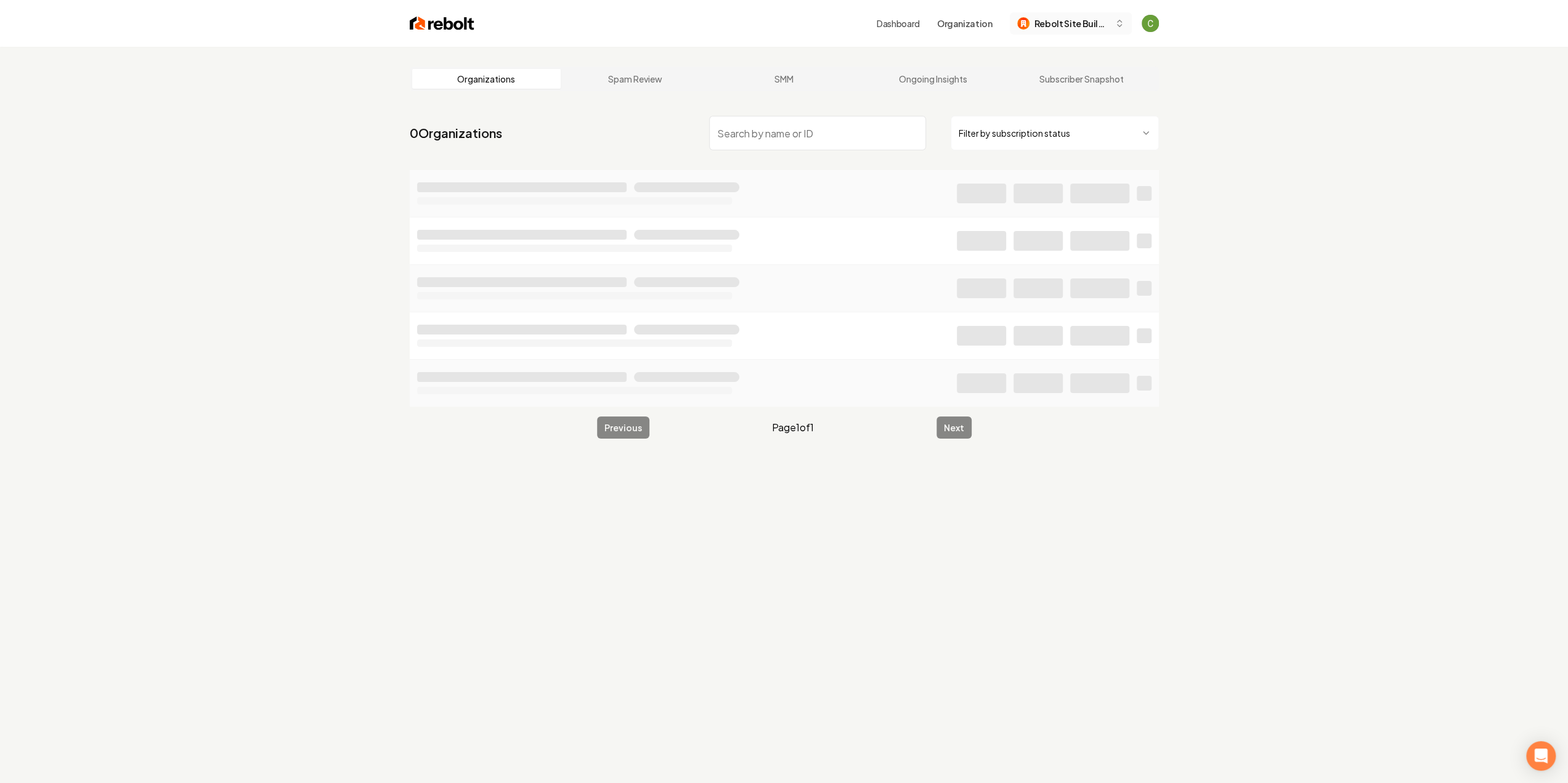
click at [1097, 24] on span "Rebolt Site Builder" at bounding box center [1071, 24] width 75 height 13
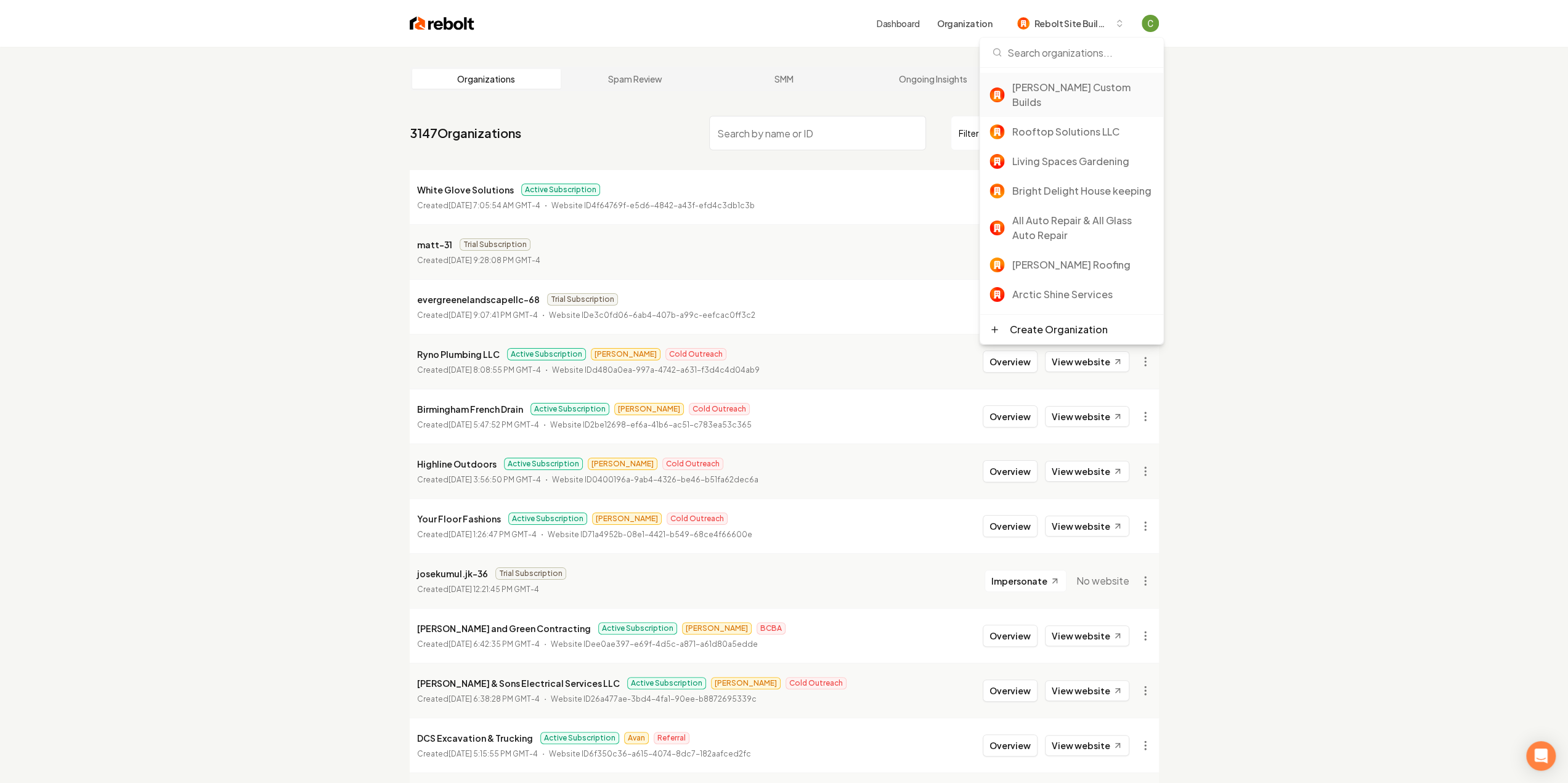
click at [1046, 93] on div "[PERSON_NAME] Custom Builds" at bounding box center [1083, 95] width 142 height 30
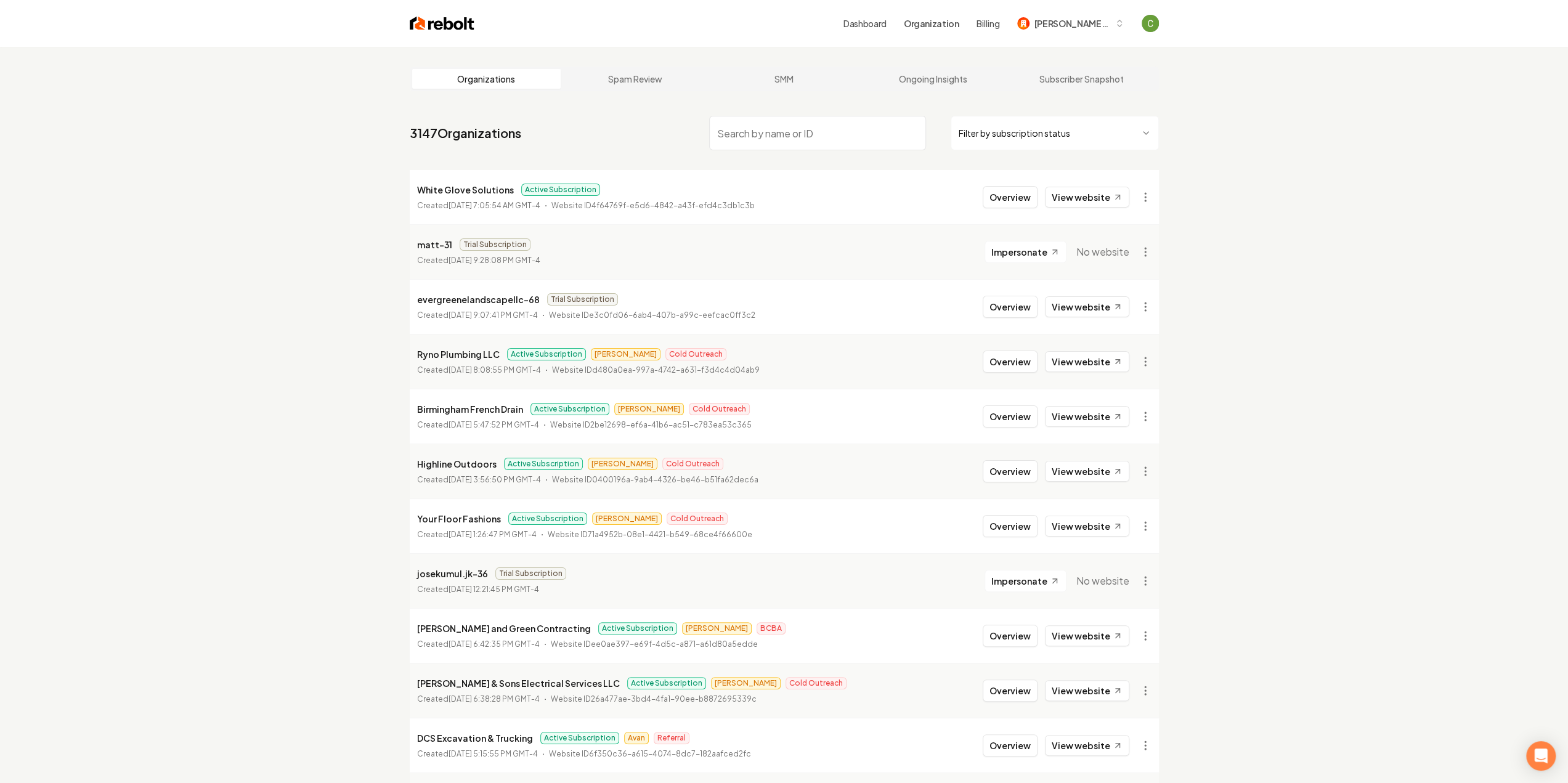
click at [864, 26] on link "Dashboard" at bounding box center [865, 24] width 43 height 12
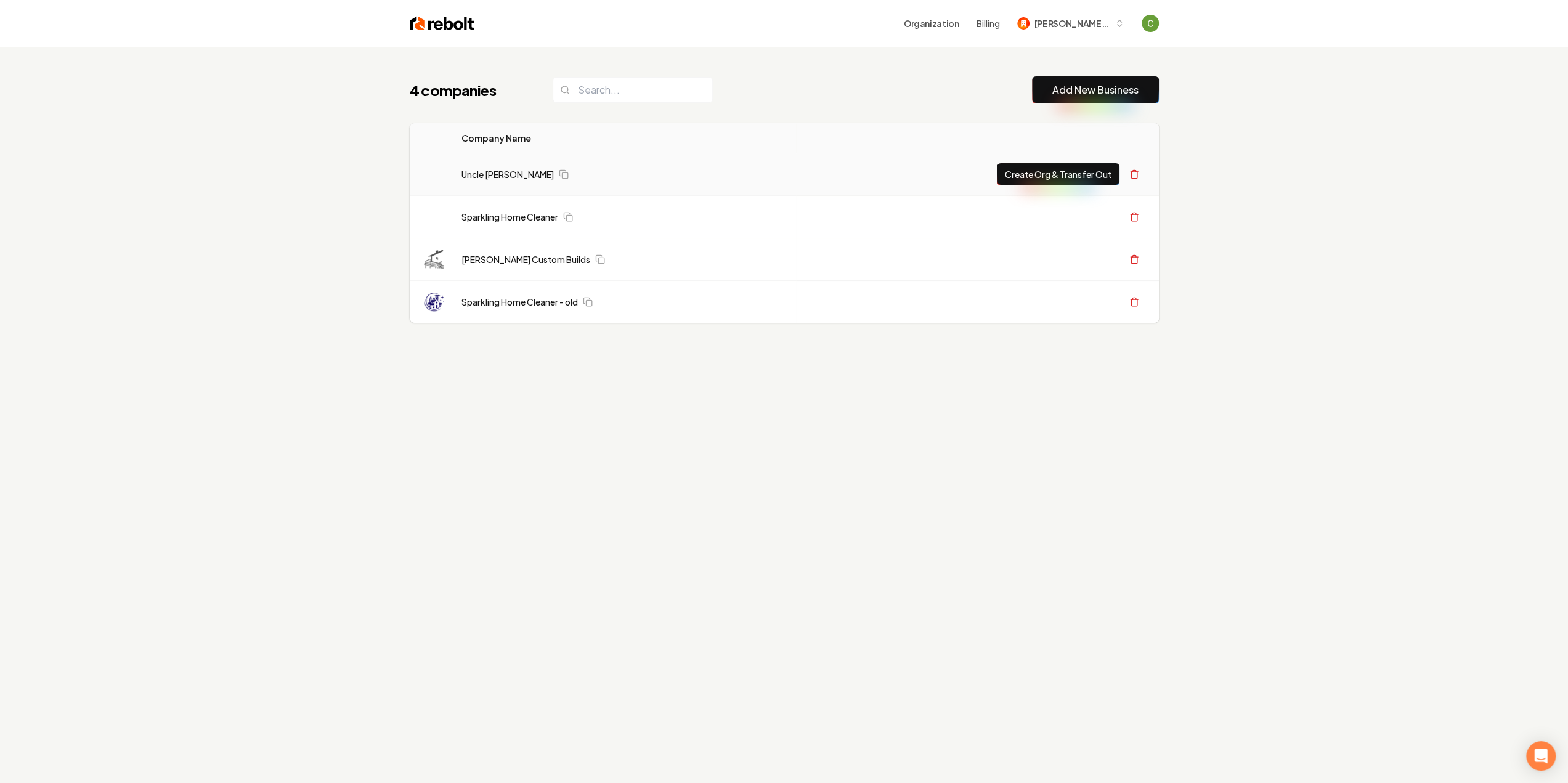
click at [518, 185] on td "Uncle Nicks Handyman" at bounding box center [624, 175] width 344 height 42
click at [514, 173] on link "Uncle Nicks Handyman" at bounding box center [507, 175] width 93 height 12
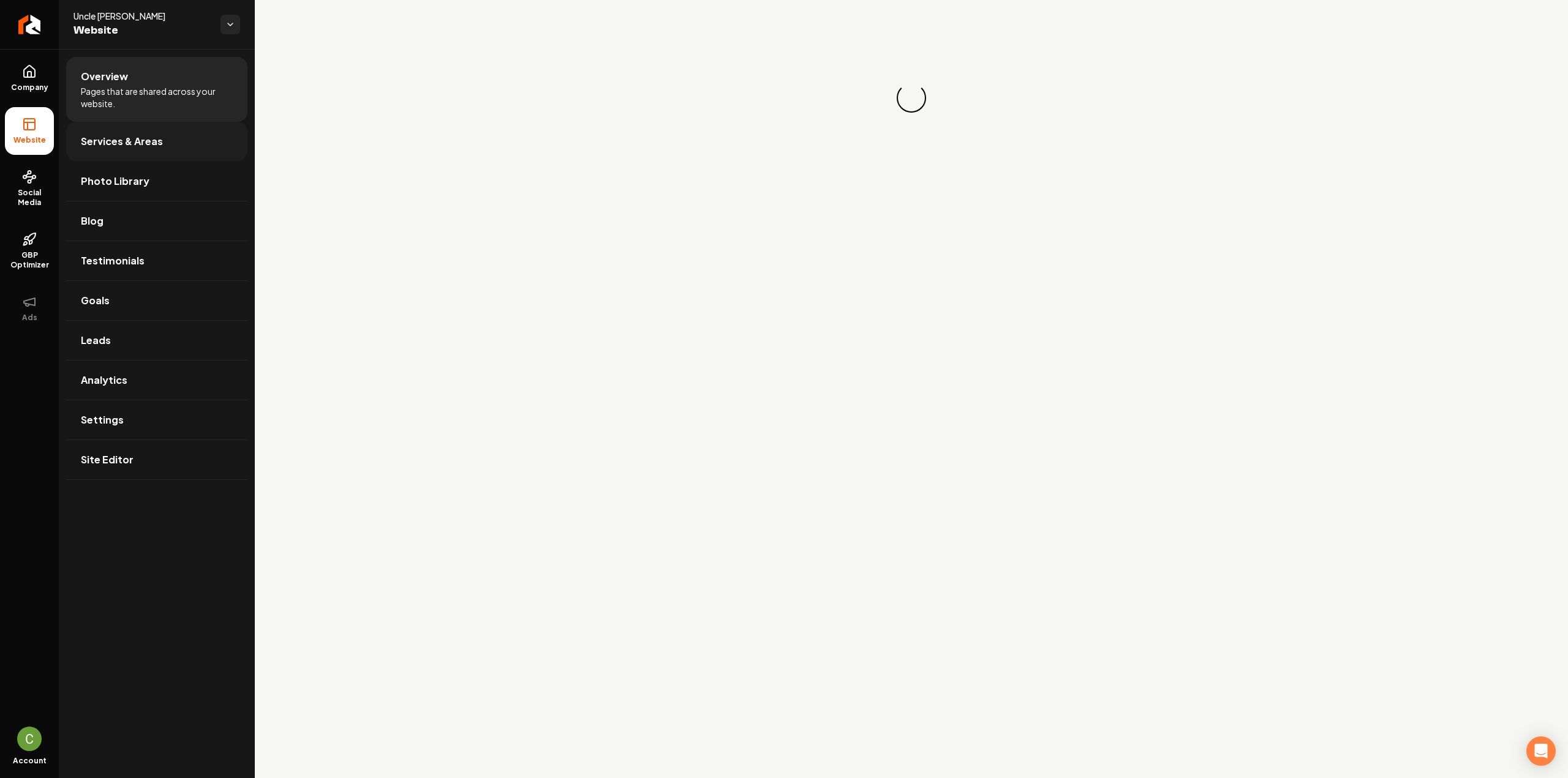
click at [98, 133] on link "Services & Areas" at bounding box center [156, 141] width 182 height 39
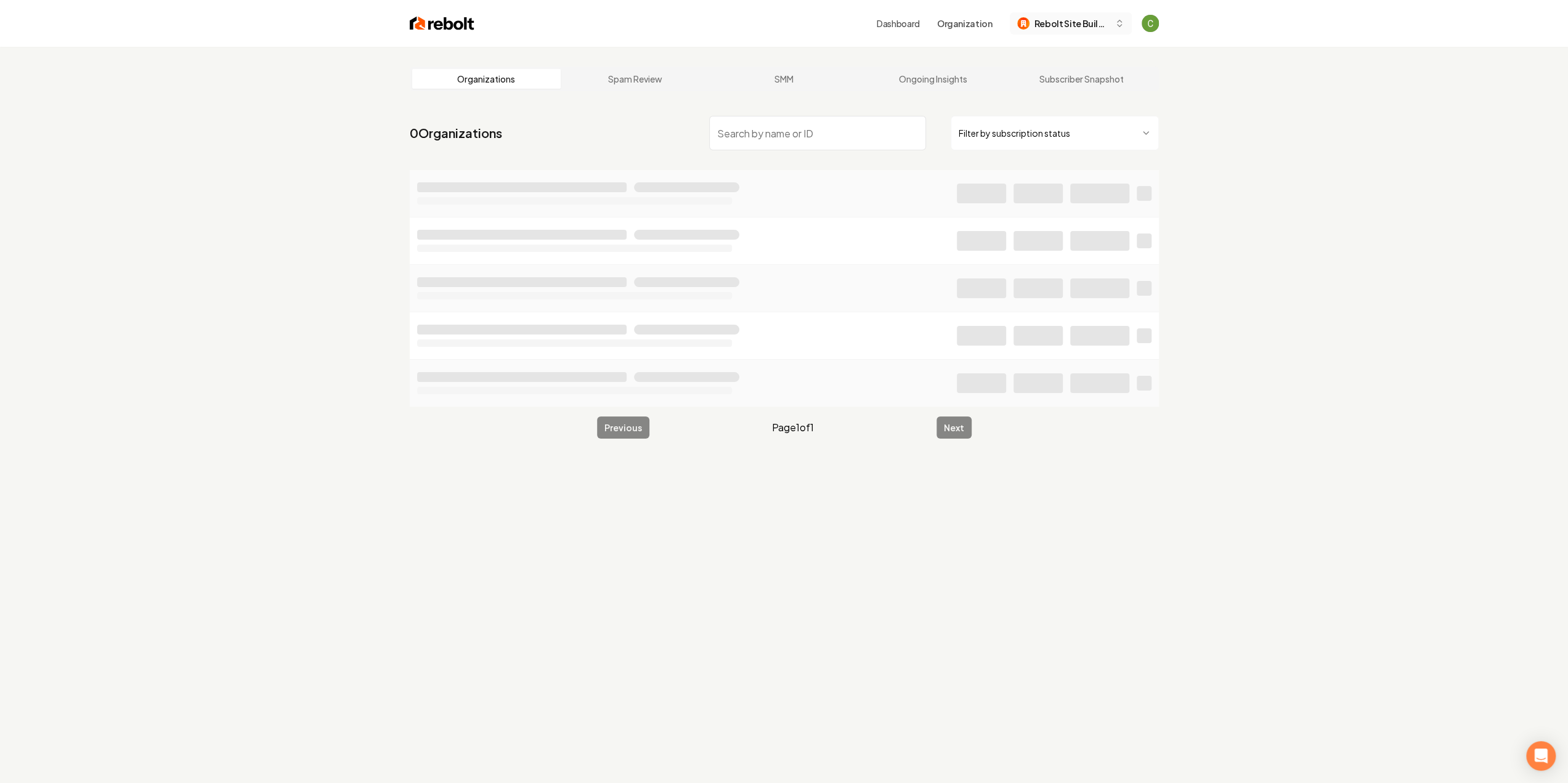
click at [1107, 27] on span "Rebolt Site Builder" at bounding box center [1071, 24] width 75 height 13
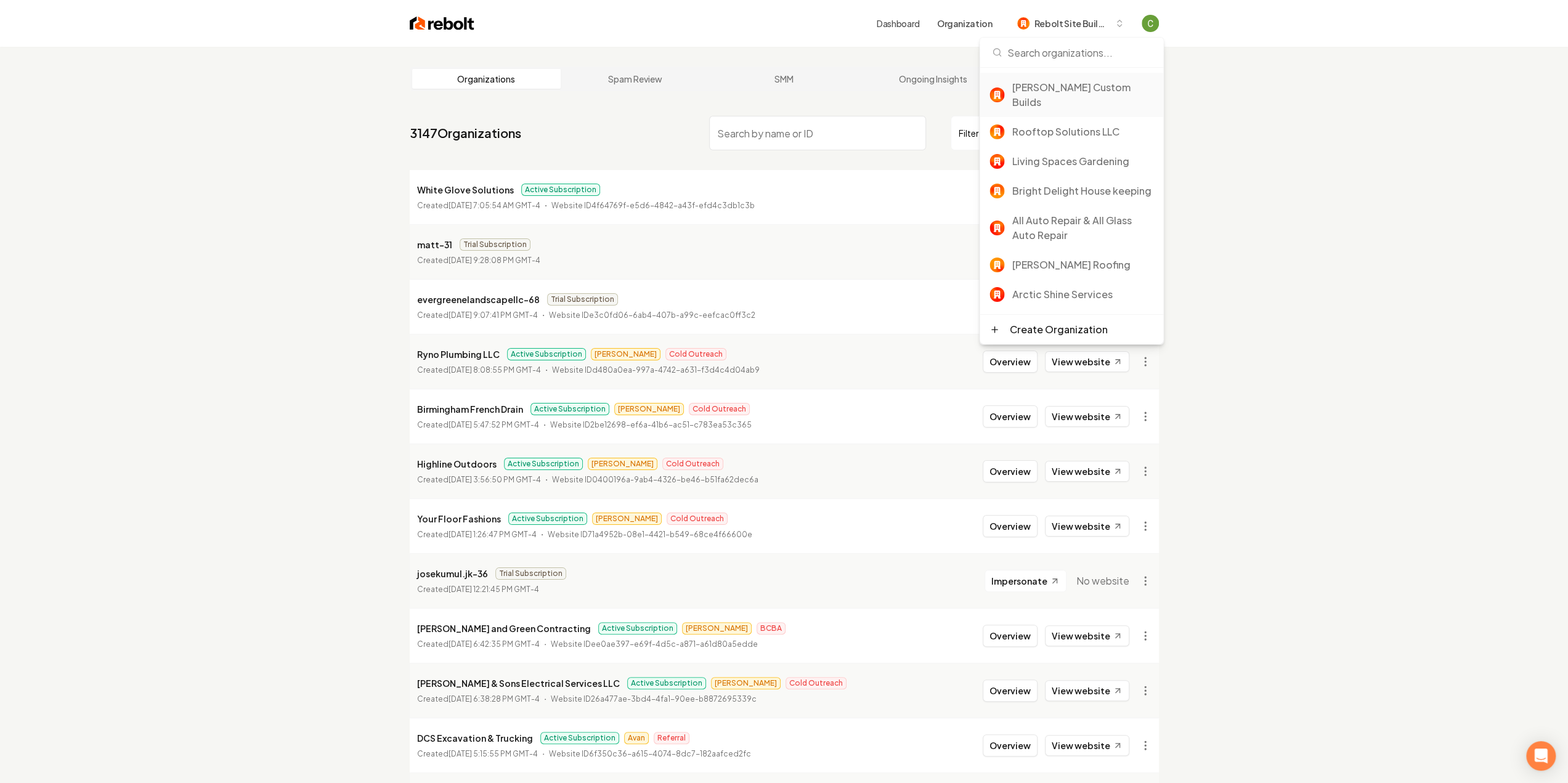
click at [1099, 85] on div "[PERSON_NAME] Custom Builds" at bounding box center [1083, 95] width 142 height 30
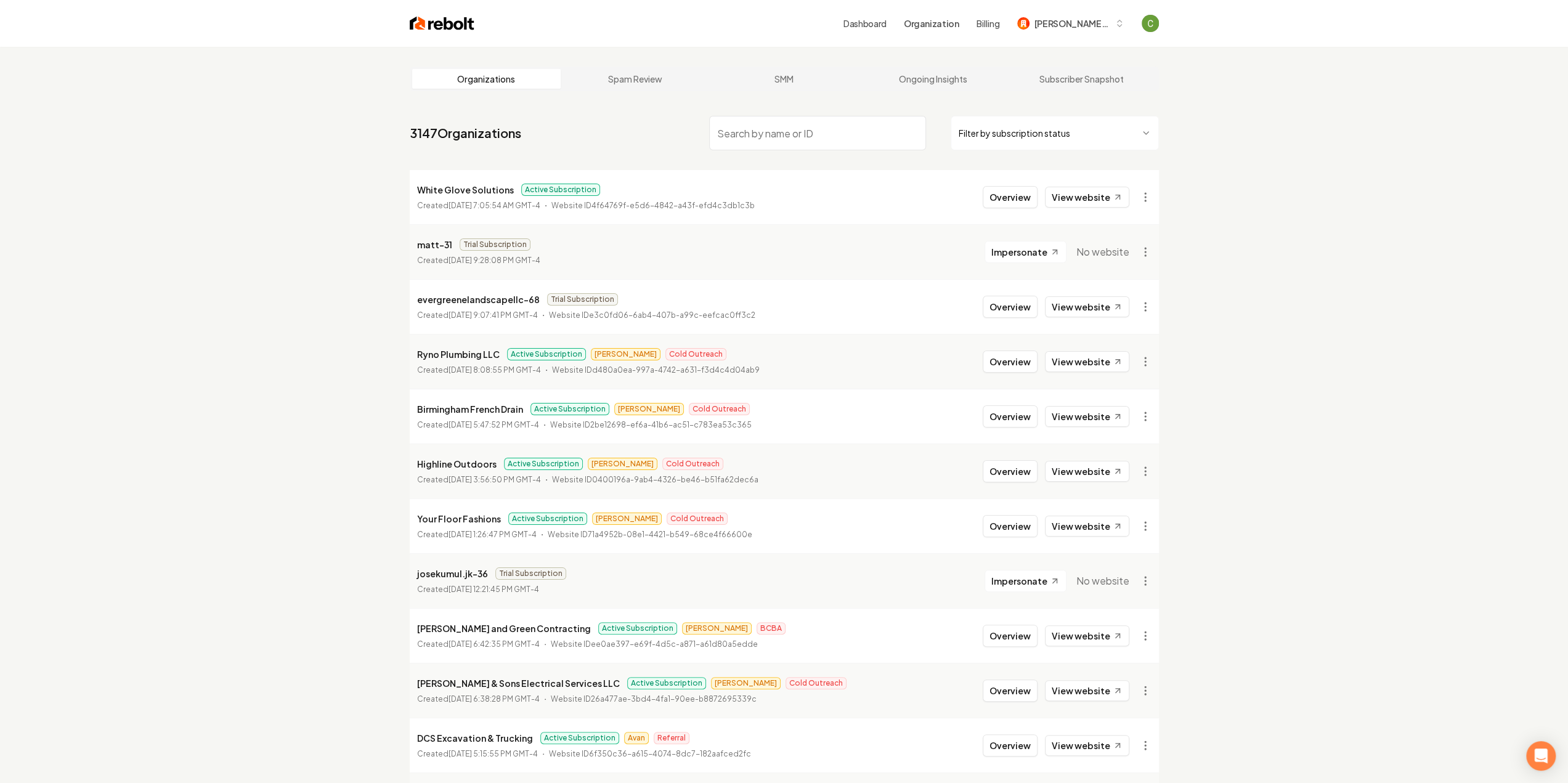
click at [843, 19] on div "Dashboard Organization Billing [PERSON_NAME] Custom Builds" at bounding box center [817, 23] width 685 height 22
click at [853, 22] on link "Dashboard" at bounding box center [865, 24] width 43 height 12
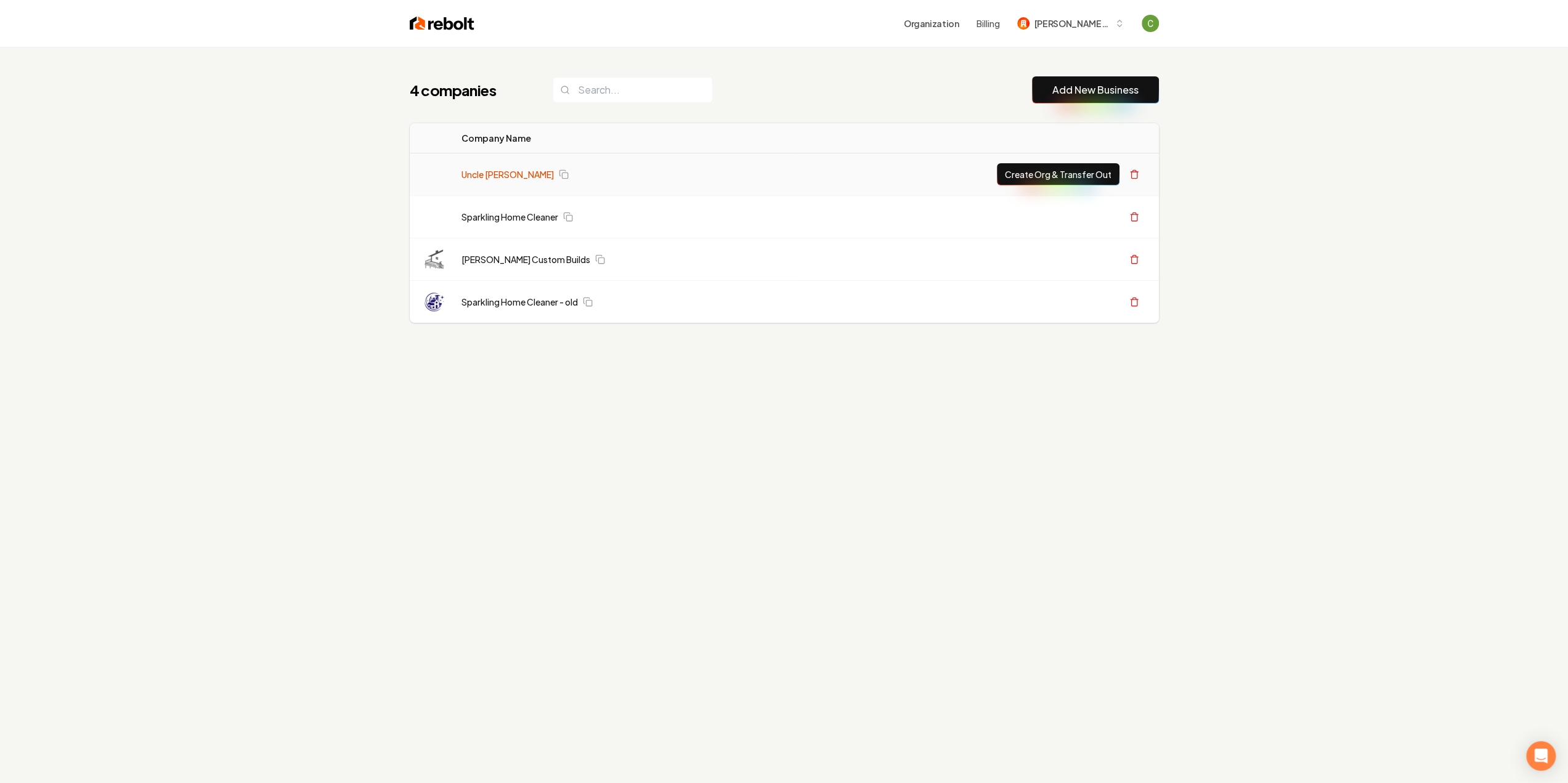
click at [518, 175] on link "Uncle [PERSON_NAME]" at bounding box center [507, 175] width 93 height 12
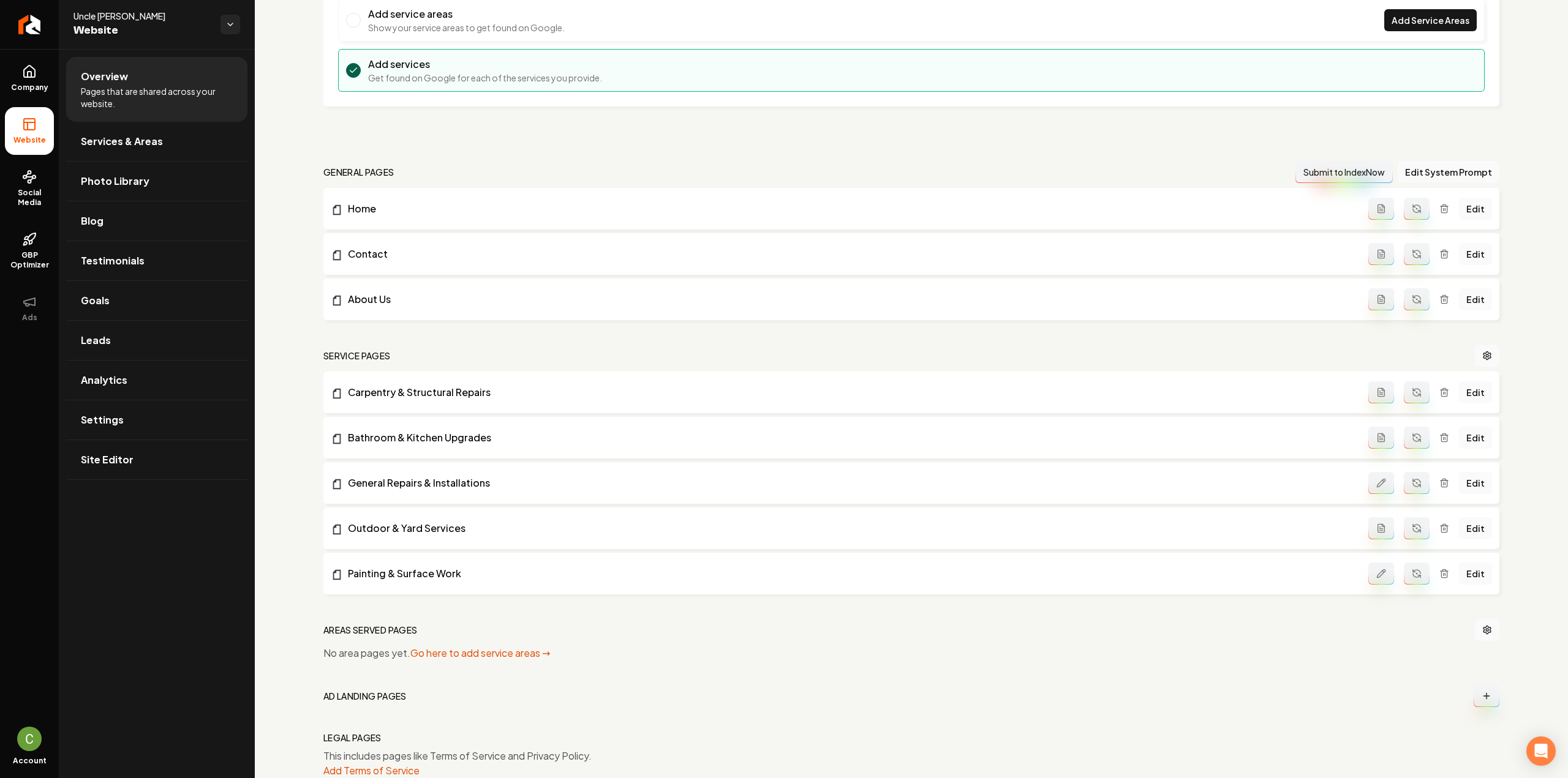
scroll to position [202, 0]
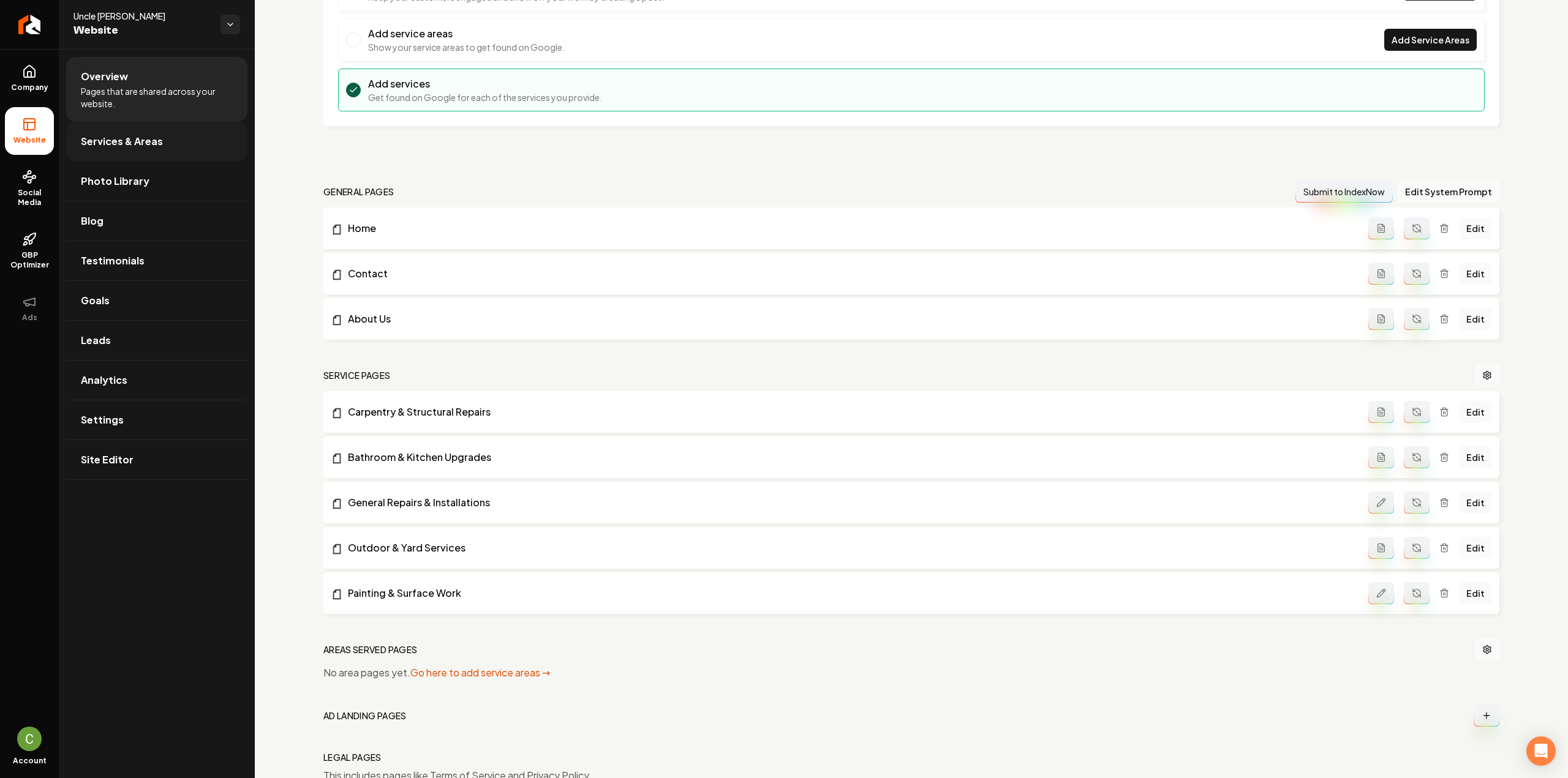
click at [170, 137] on link "Services & Areas" at bounding box center [156, 141] width 182 height 39
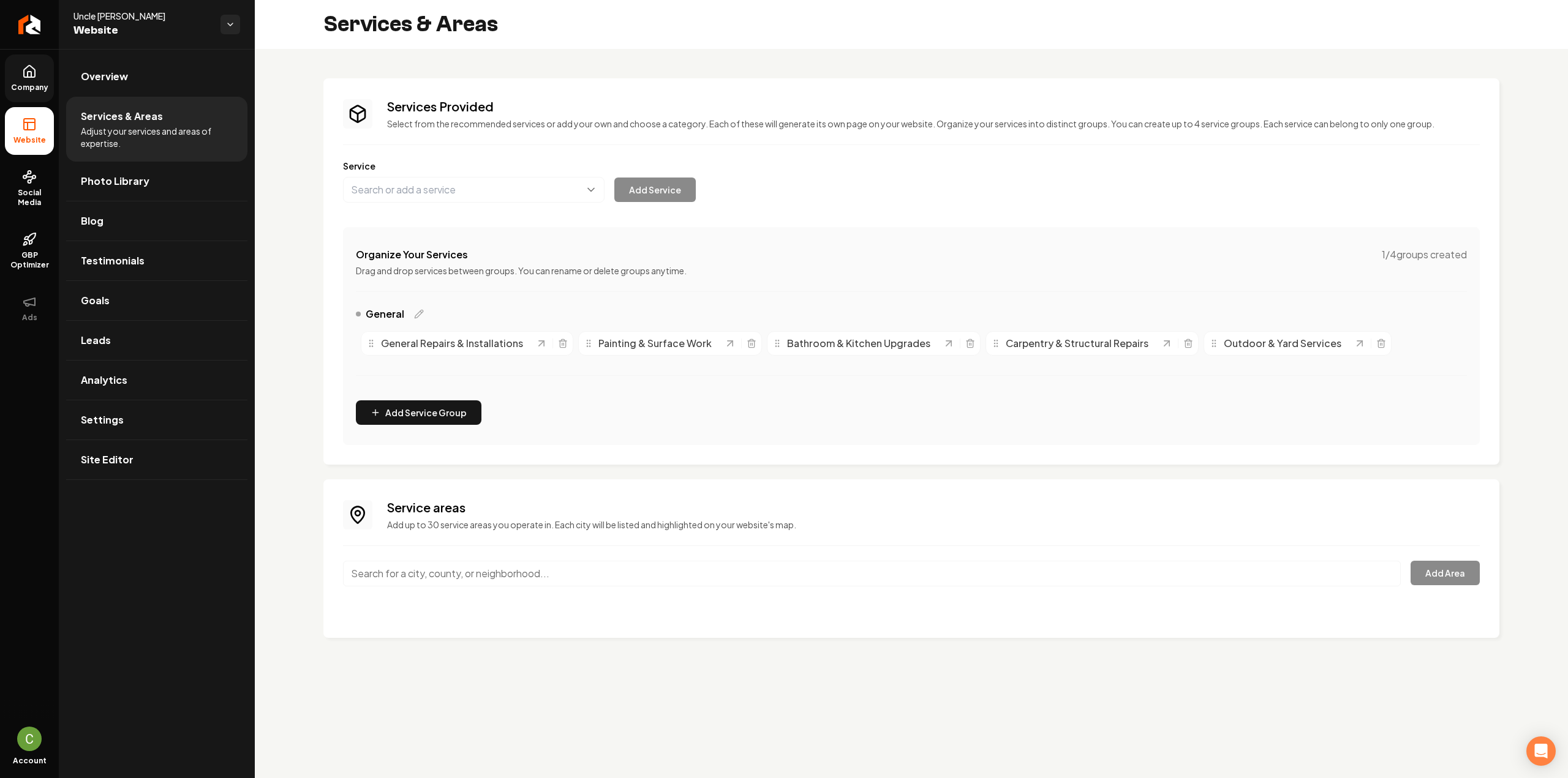
click at [34, 84] on span "Company" at bounding box center [30, 87] width 47 height 10
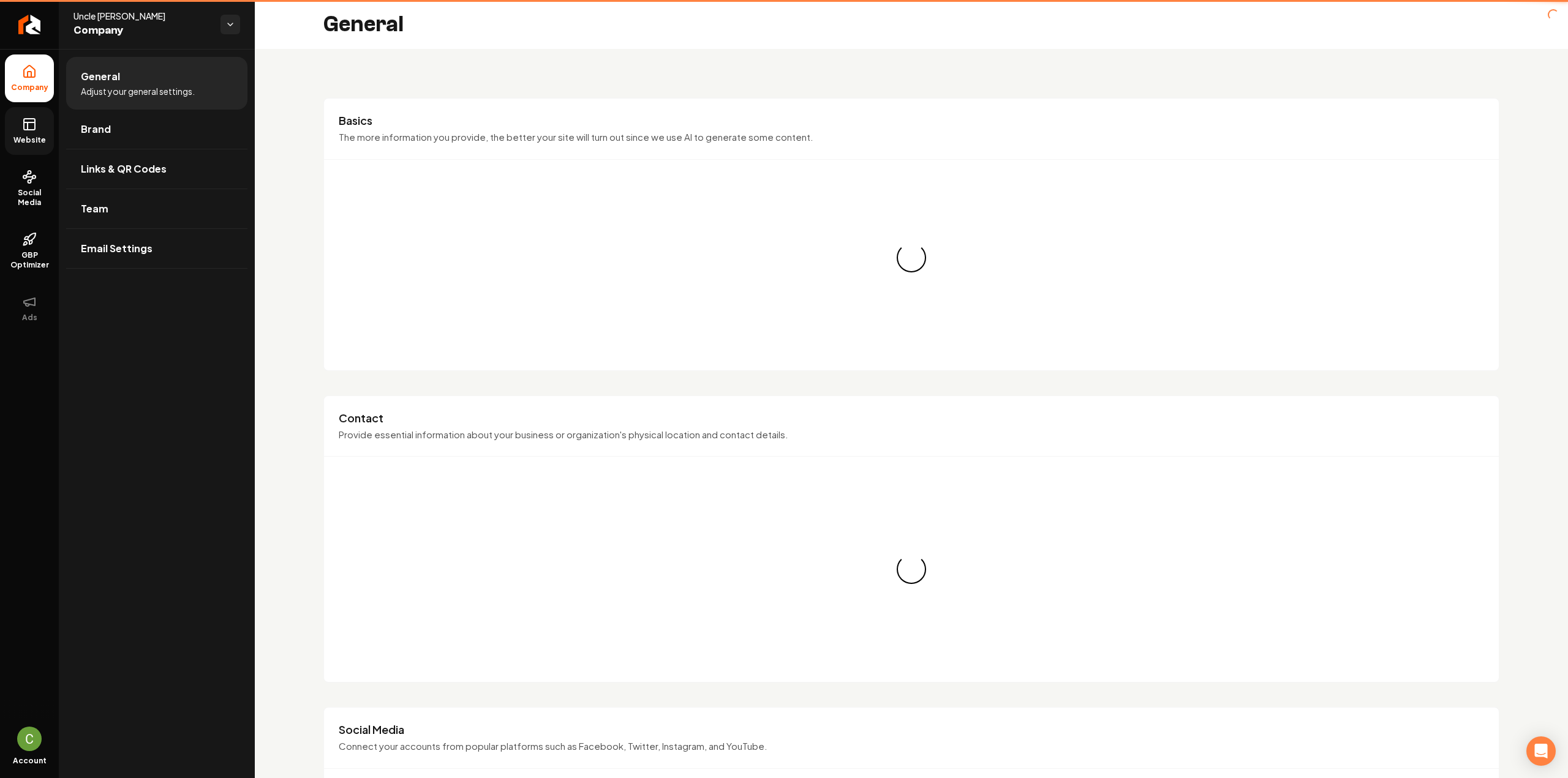
click at [28, 128] on icon at bounding box center [29, 124] width 15 height 15
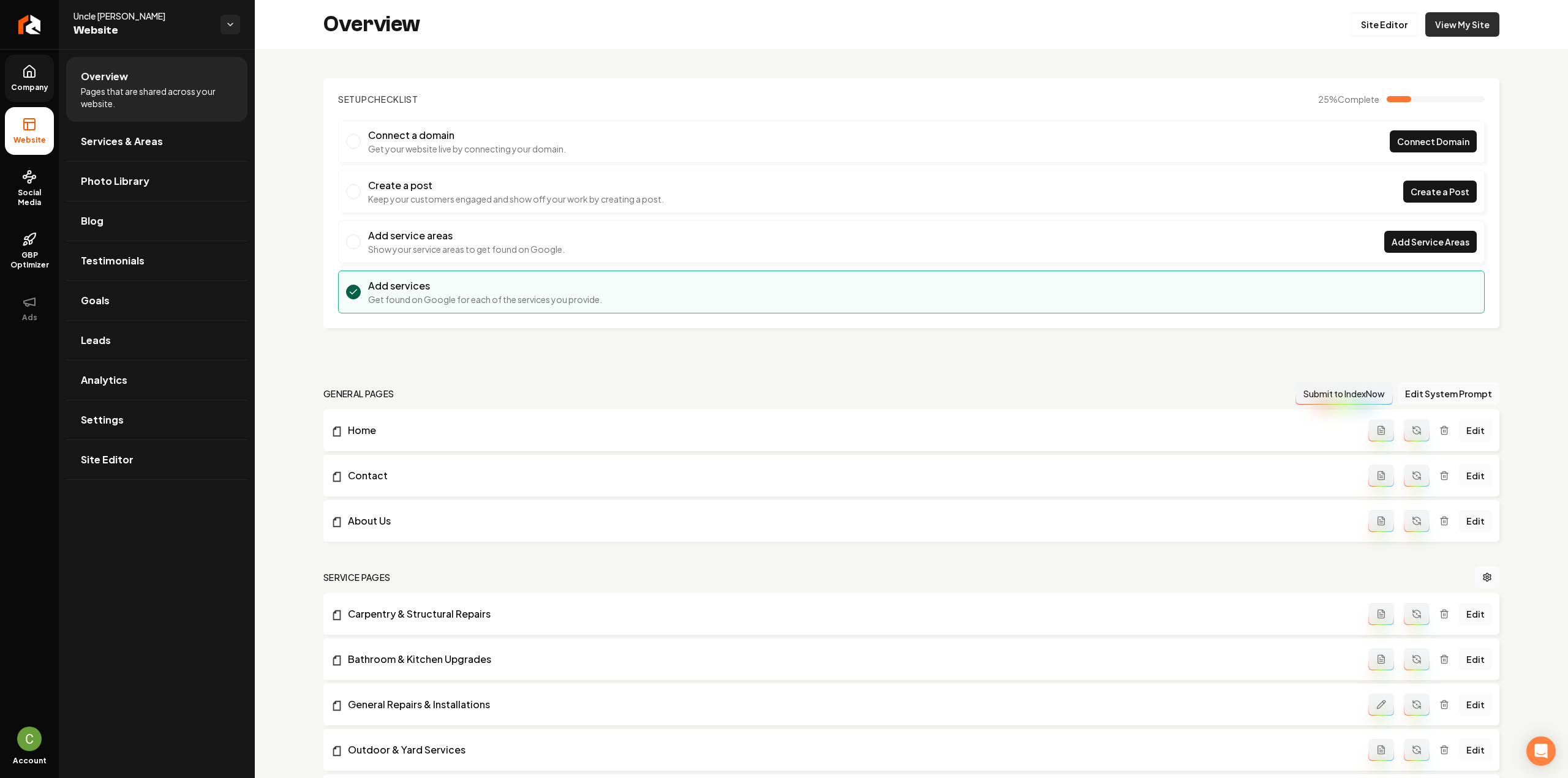
click at [1434, 24] on link "View My Site" at bounding box center [1462, 25] width 74 height 25
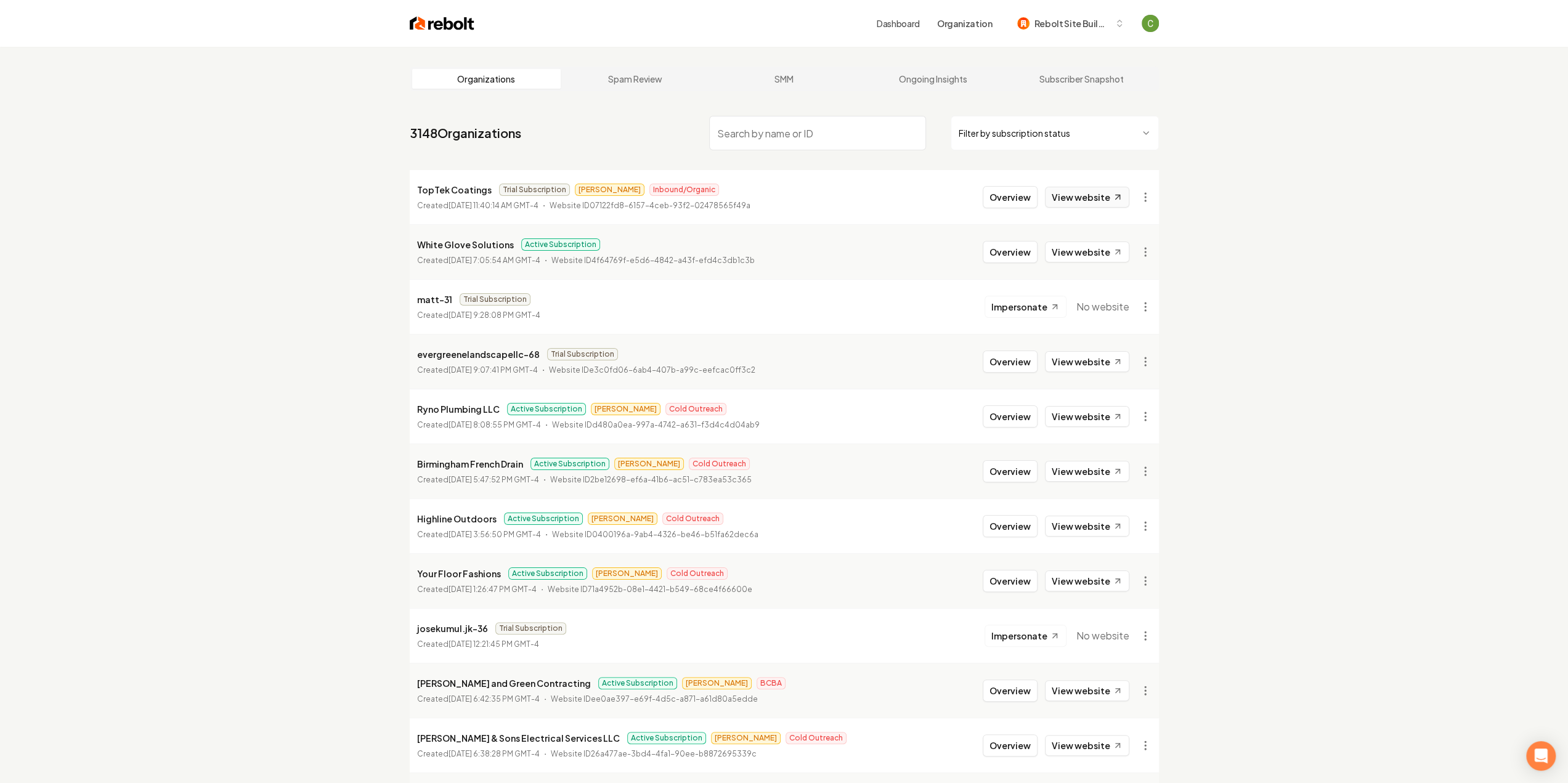
click at [1110, 201] on link "View website" at bounding box center [1087, 198] width 85 height 21
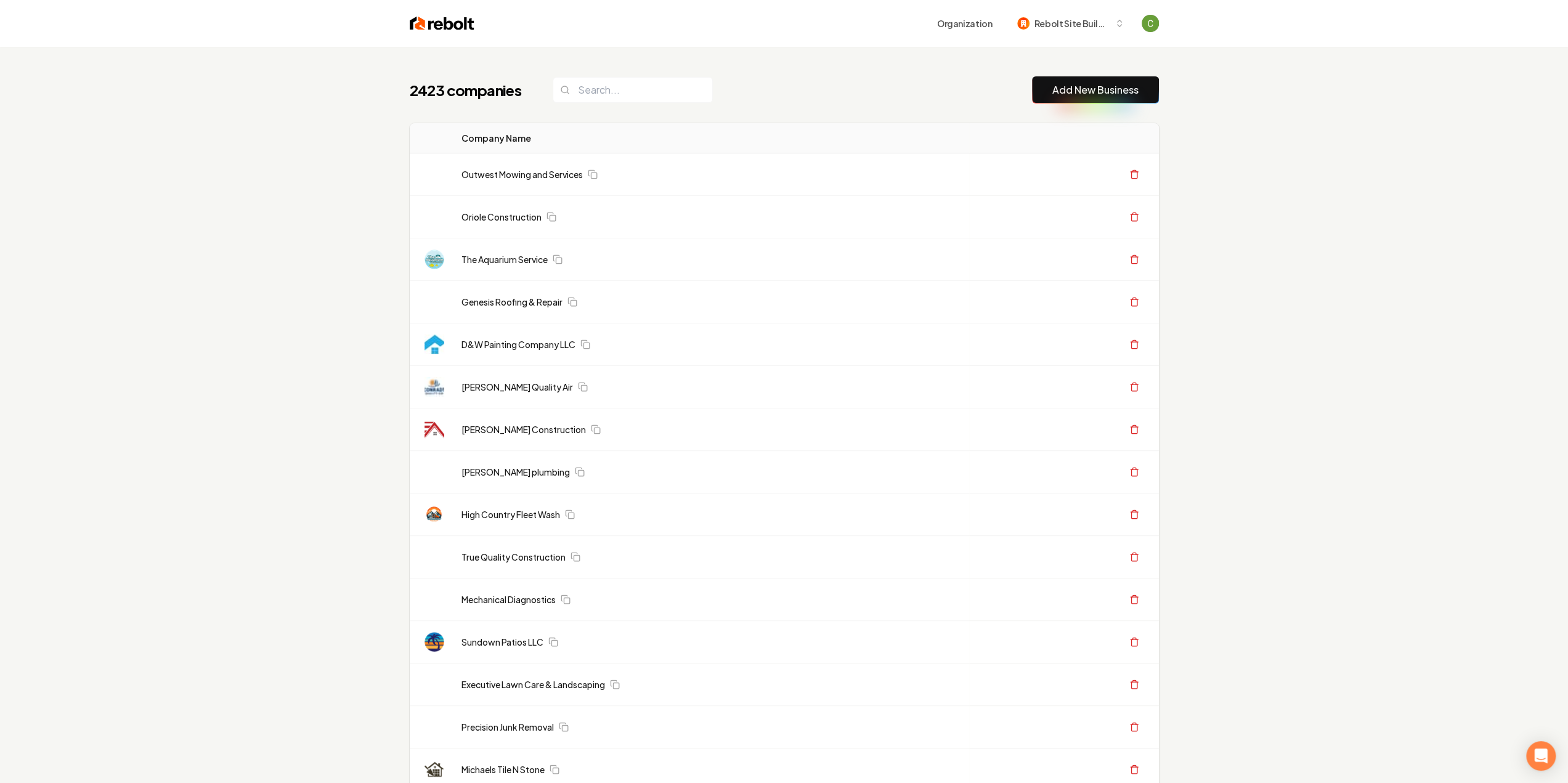
click at [1059, 103] on button "Add New Business" at bounding box center [1096, 90] width 127 height 27
click at [1059, 91] on link "Add New Business" at bounding box center [1096, 90] width 86 height 15
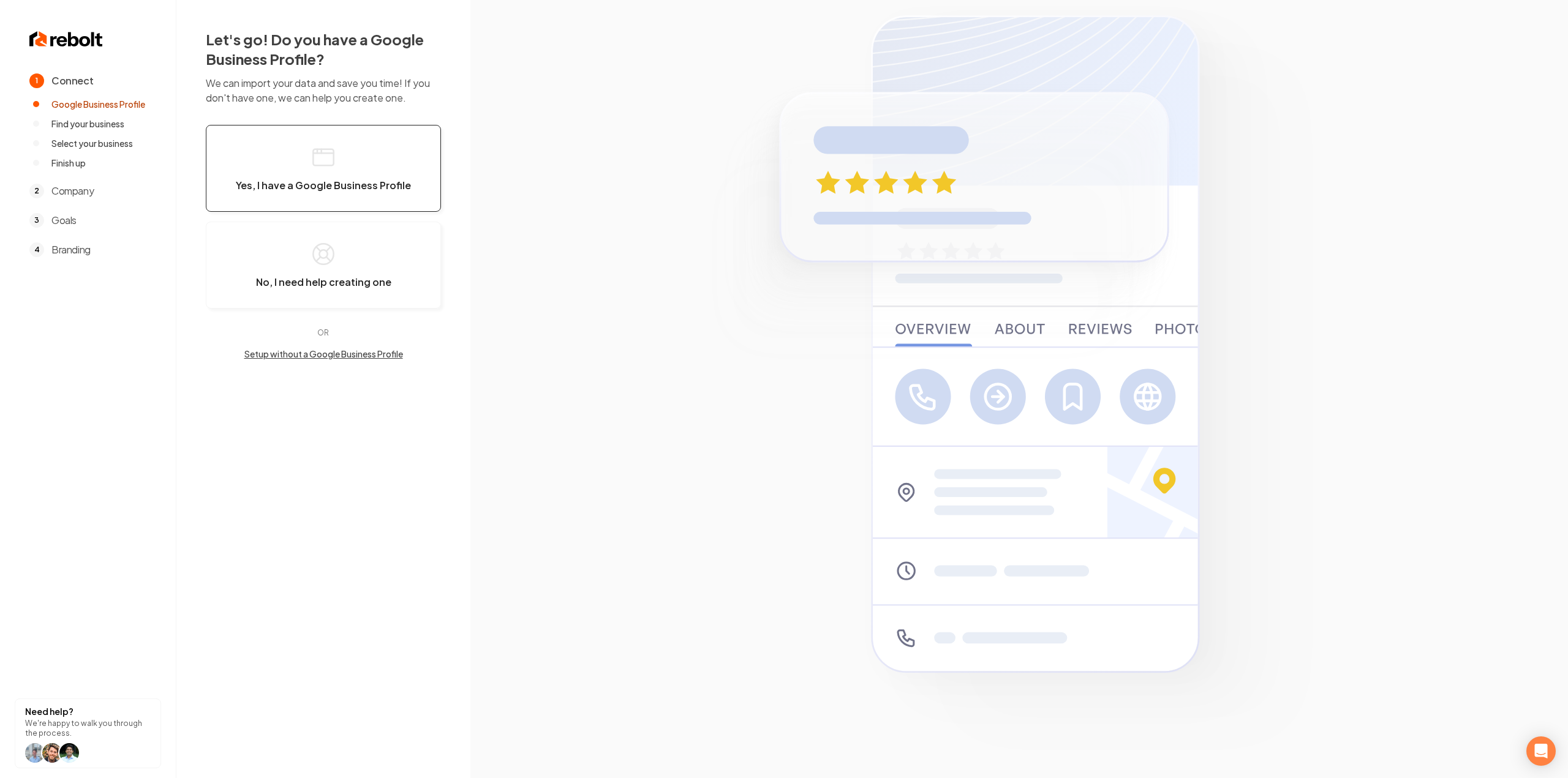
click at [408, 180] on button "Yes, I have a Google Business Profile" at bounding box center [324, 168] width 235 height 87
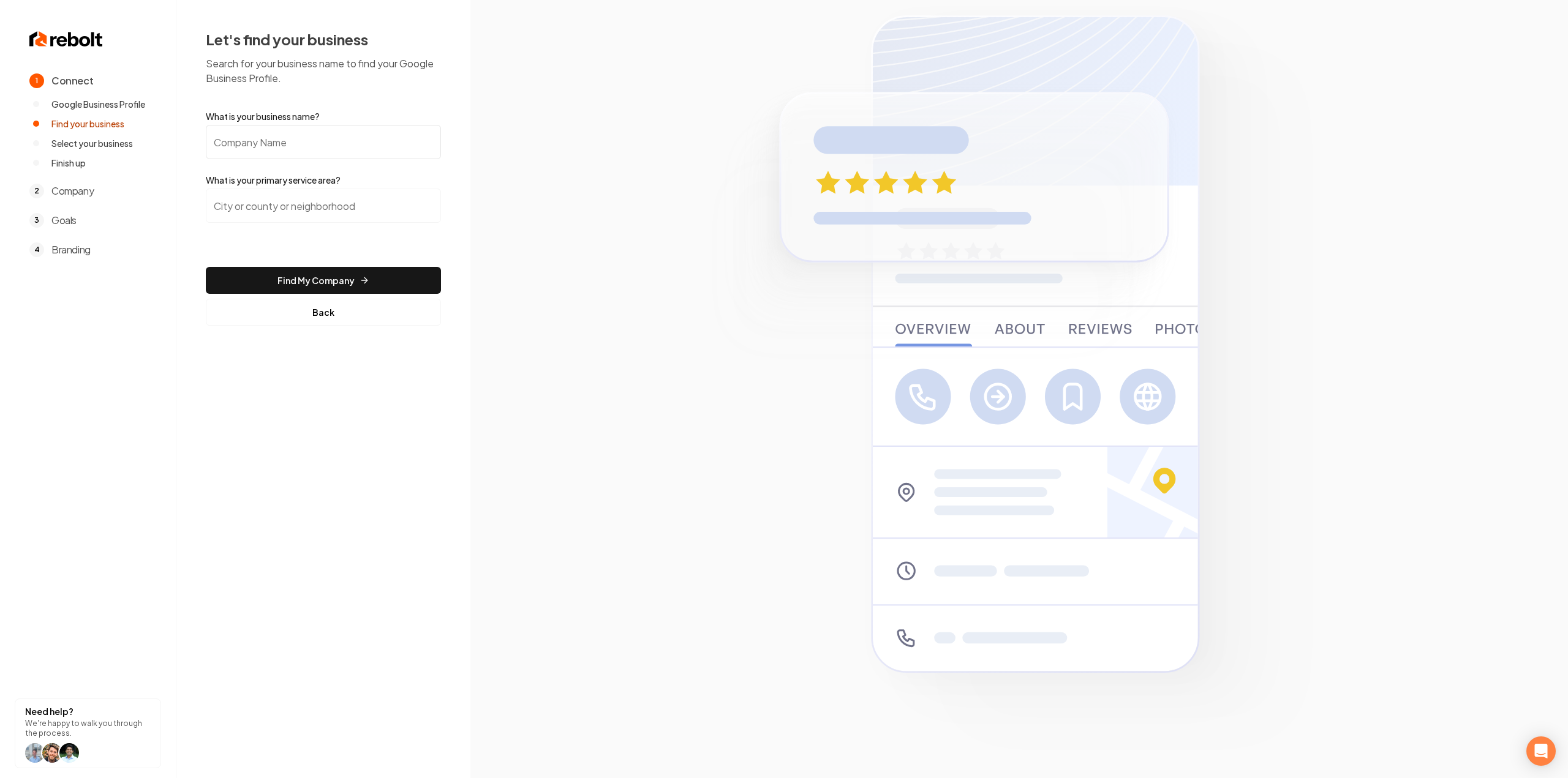
click at [377, 161] on form "What is your business name? What is your primary service area? Find My Company …" at bounding box center [324, 218] width 235 height 216
click at [344, 131] on input "What is your business name?" at bounding box center [324, 141] width 235 height 34
paste input "AB Masonry & Landscape"
type input "AB Masonry & Landscape"
click at [268, 227] on div at bounding box center [324, 213] width 235 height 49
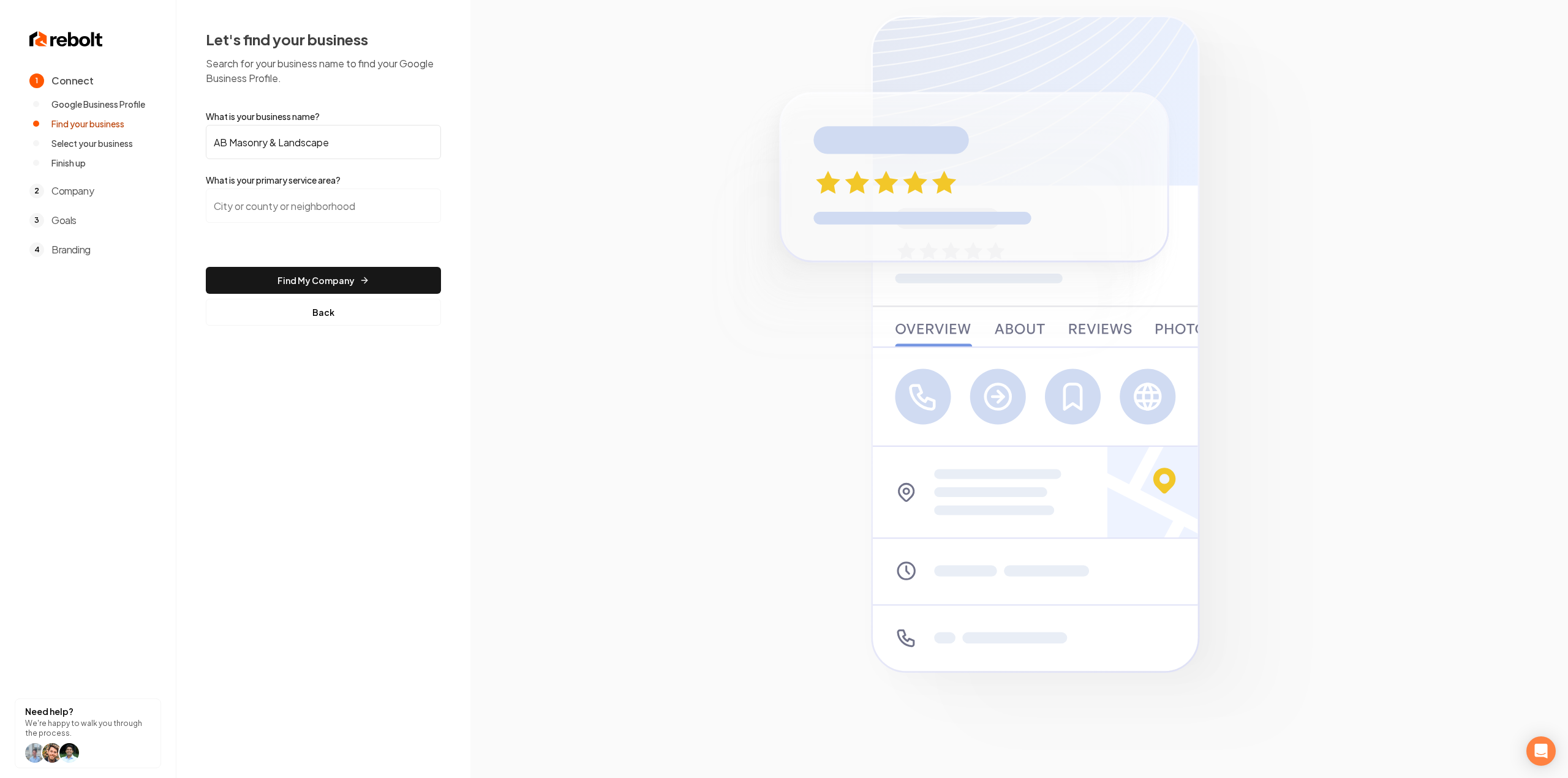
click at [275, 212] on input "search" at bounding box center [324, 205] width 235 height 34
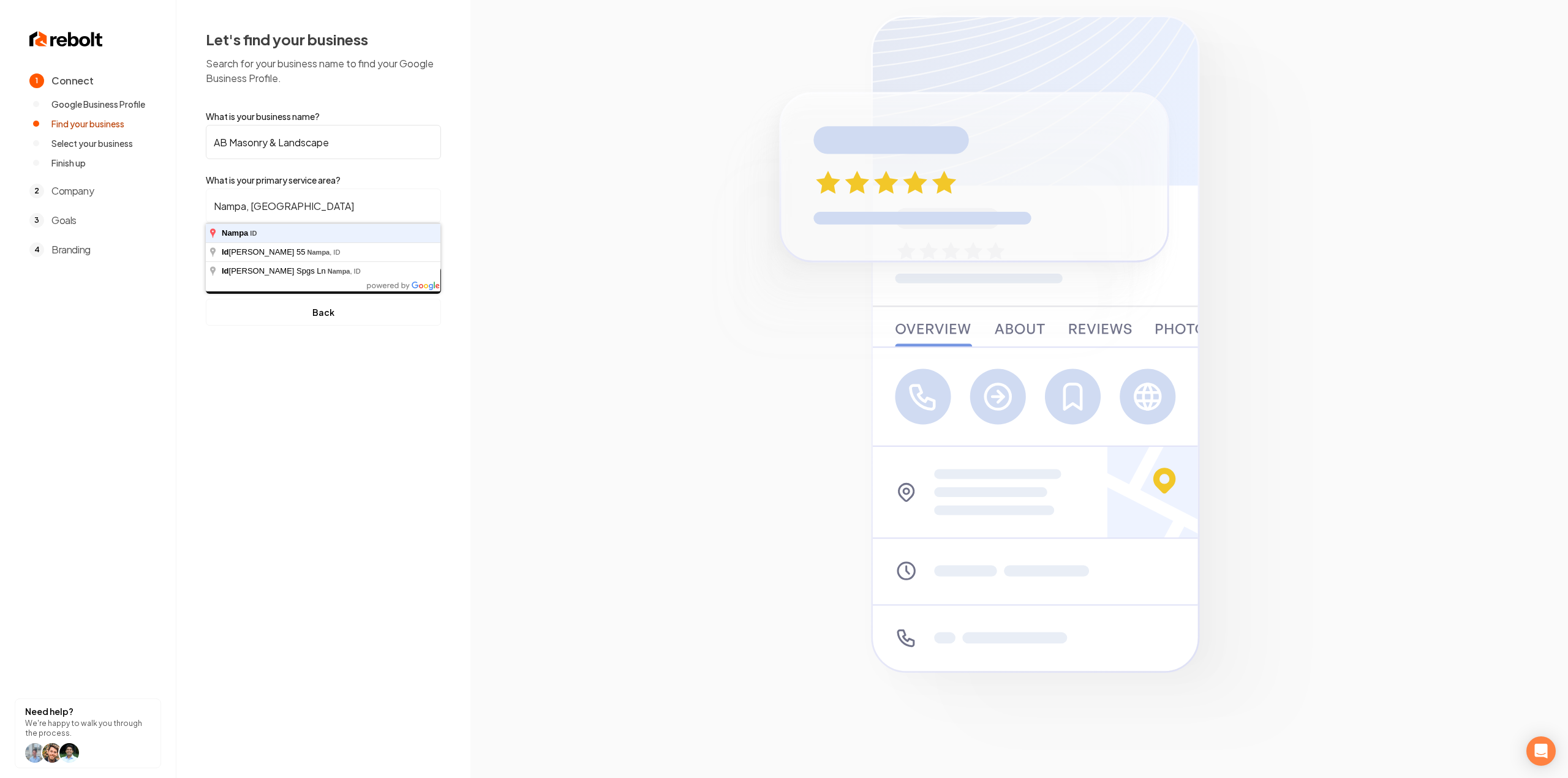
type input "Nampa, ID"
click at [206, 267] on button "Find My Company" at bounding box center [324, 280] width 235 height 27
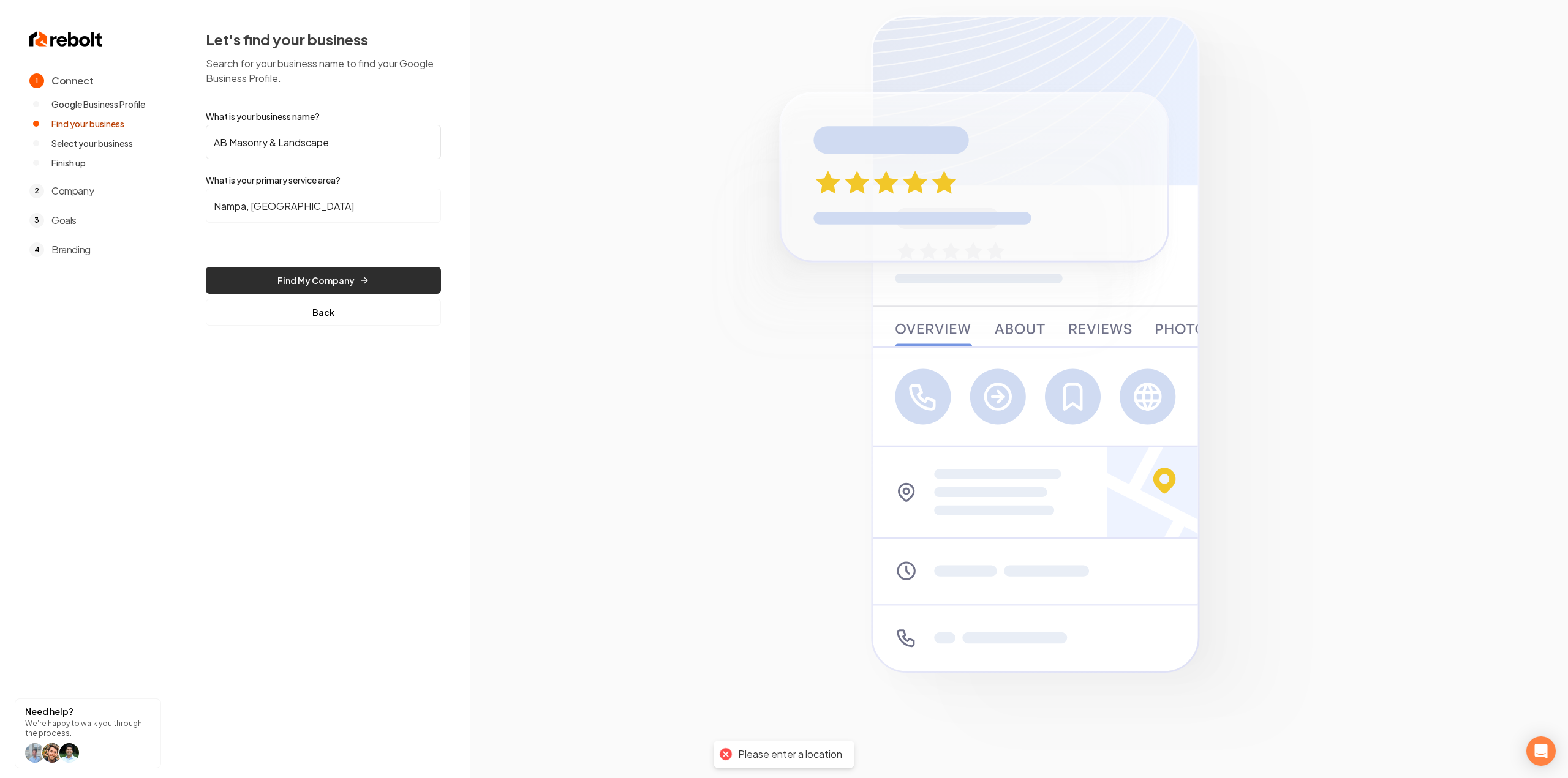
click at [308, 285] on button "Find My Company" at bounding box center [324, 280] width 235 height 27
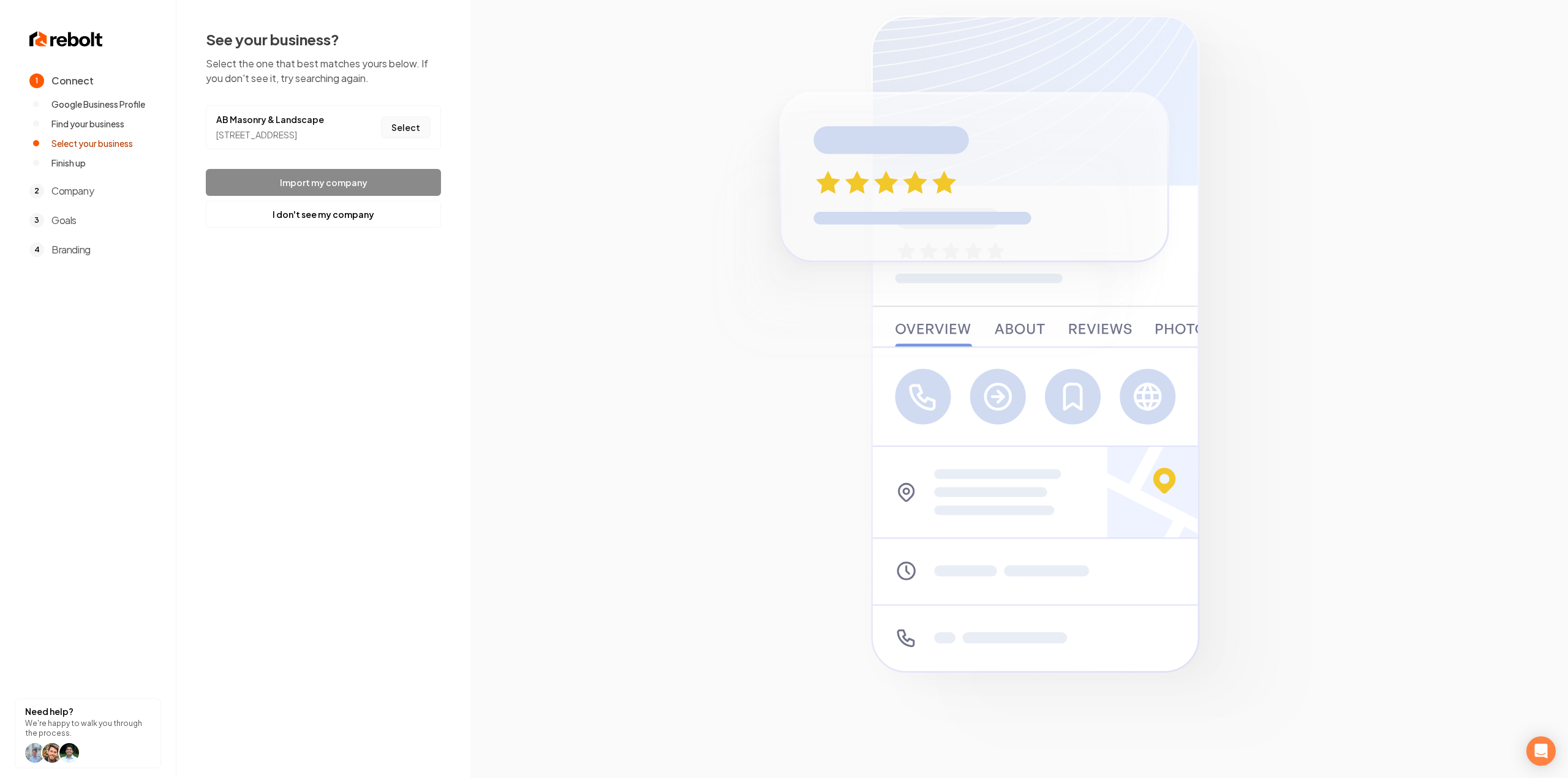
click at [385, 131] on button "Select" at bounding box center [405, 127] width 50 height 22
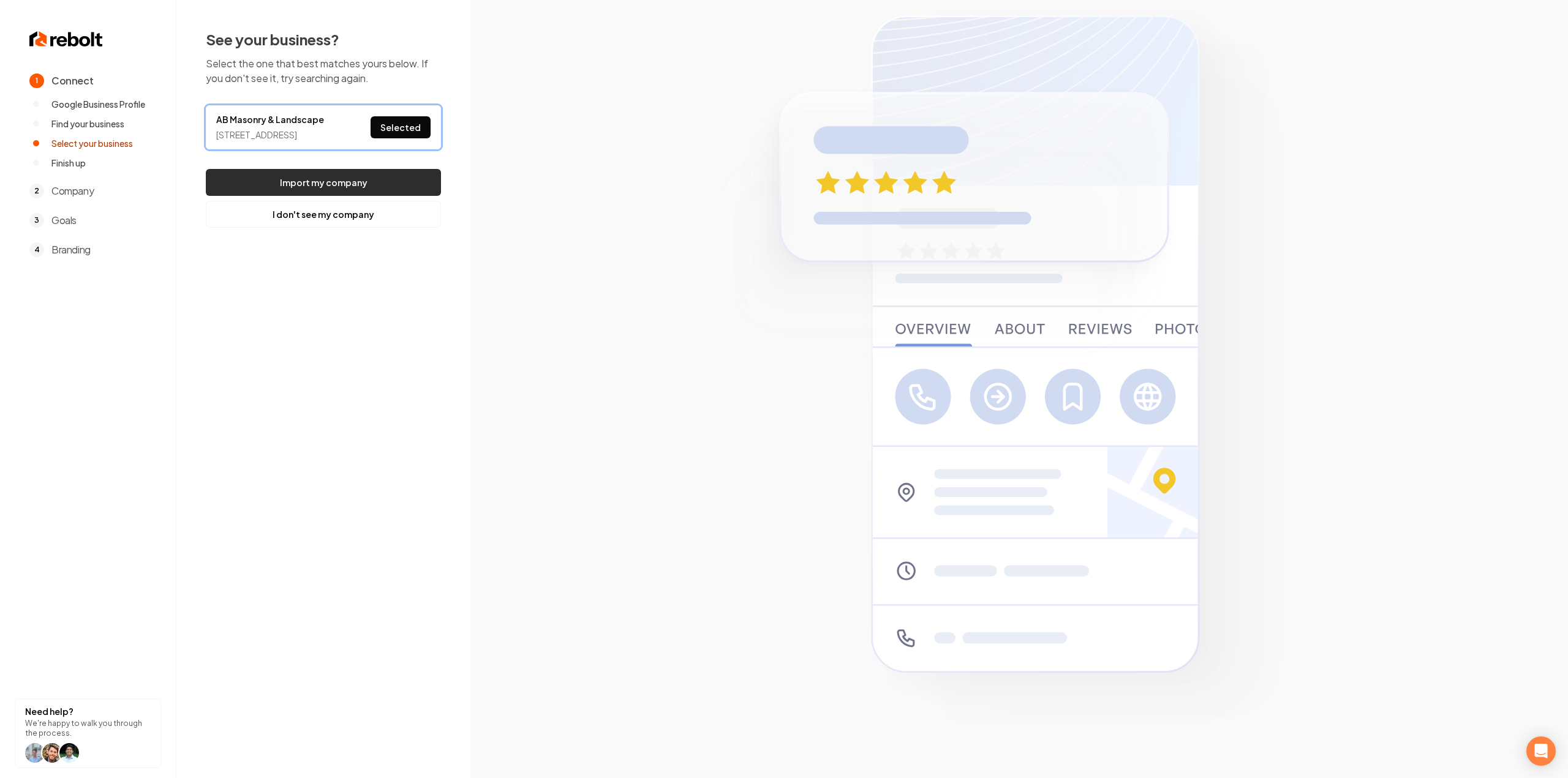
click at [338, 196] on button "Import my company" at bounding box center [324, 182] width 235 height 27
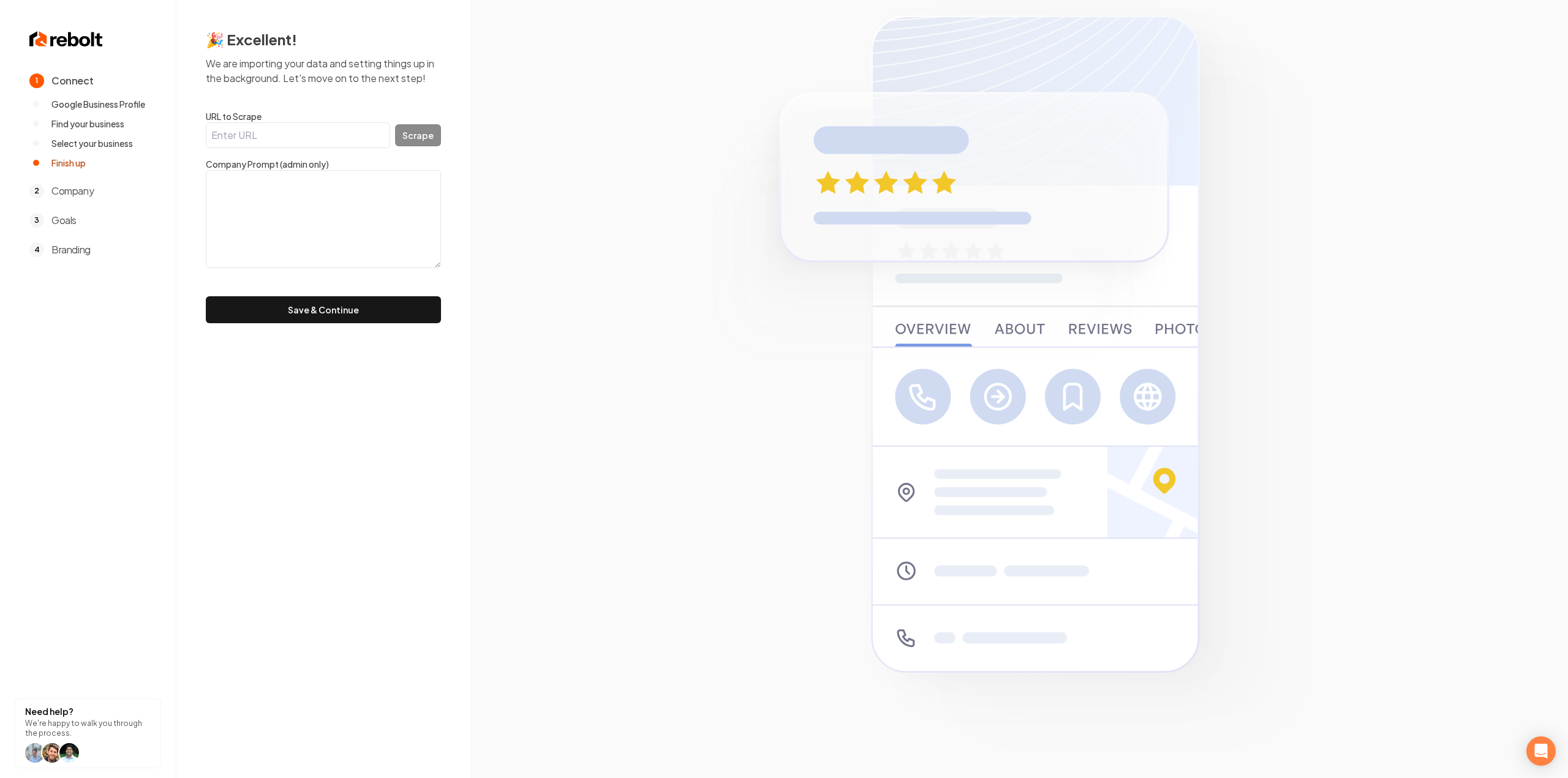
click at [364, 133] on input "URL to Scrape" at bounding box center [298, 135] width 184 height 25
paste input "https://www.abmason.com/"
type input "https://www.abmason.com/"
click at [427, 139] on button "Scrape" at bounding box center [417, 135] width 46 height 22
type textarea "We have over 15 years of experience. Serving the Treasure Valley Area. If you a…"
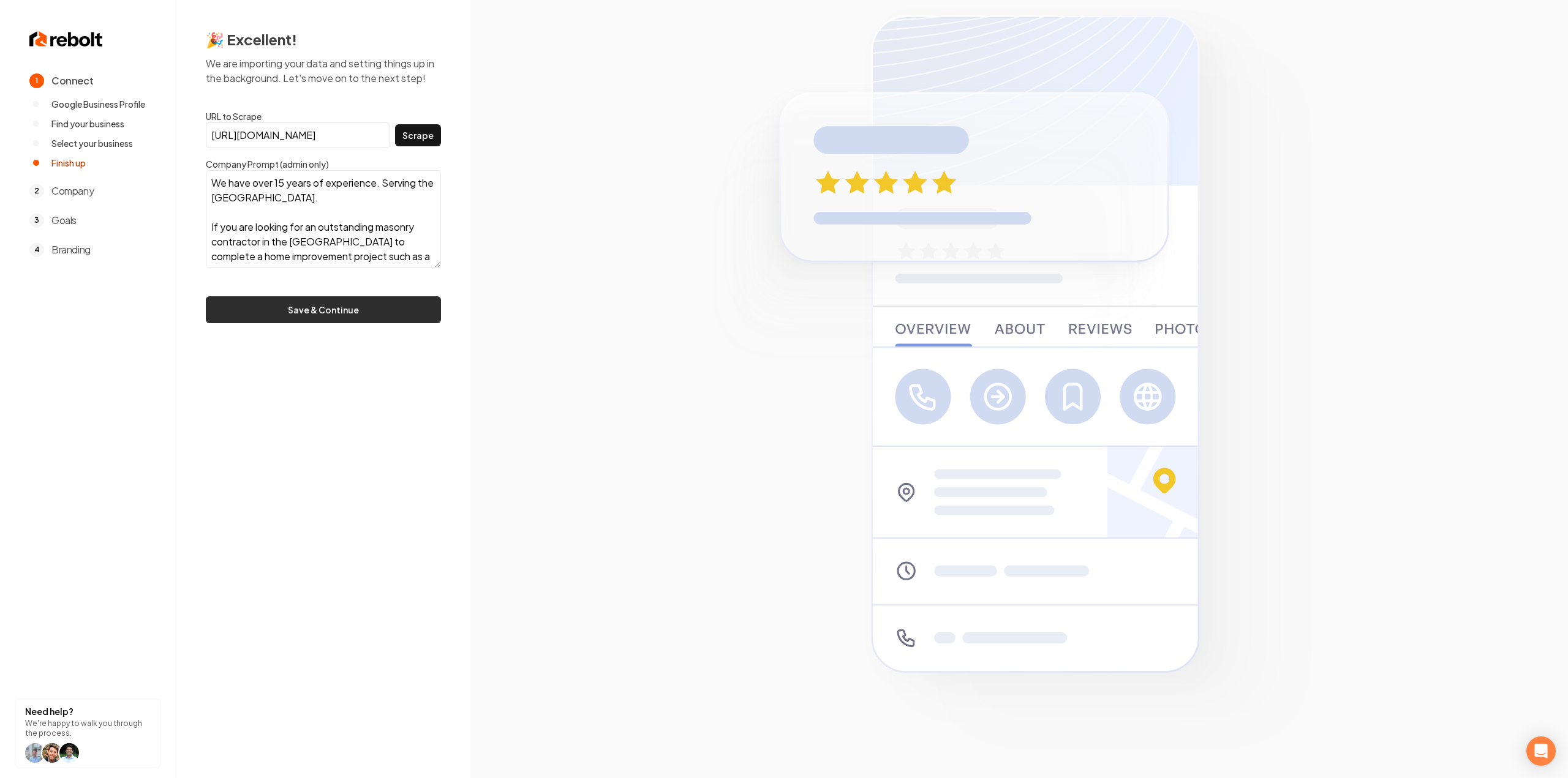
click at [361, 306] on button "Save & Continue" at bounding box center [324, 310] width 235 height 27
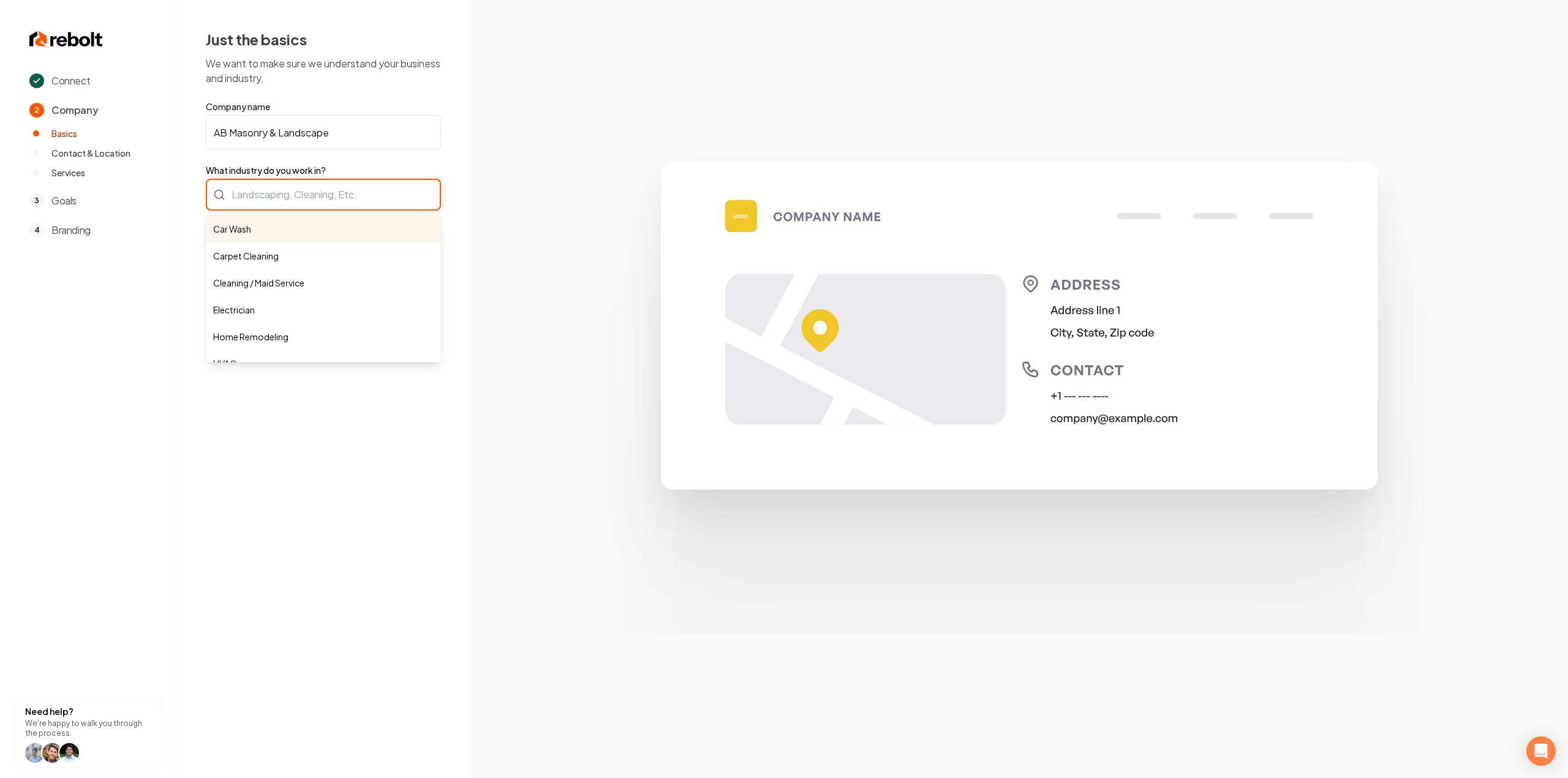
click at [276, 196] on div "Car Wash Carpet Cleaning Cleaning / Maid Service Electrician Home Remodeling HV…" at bounding box center [324, 195] width 235 height 32
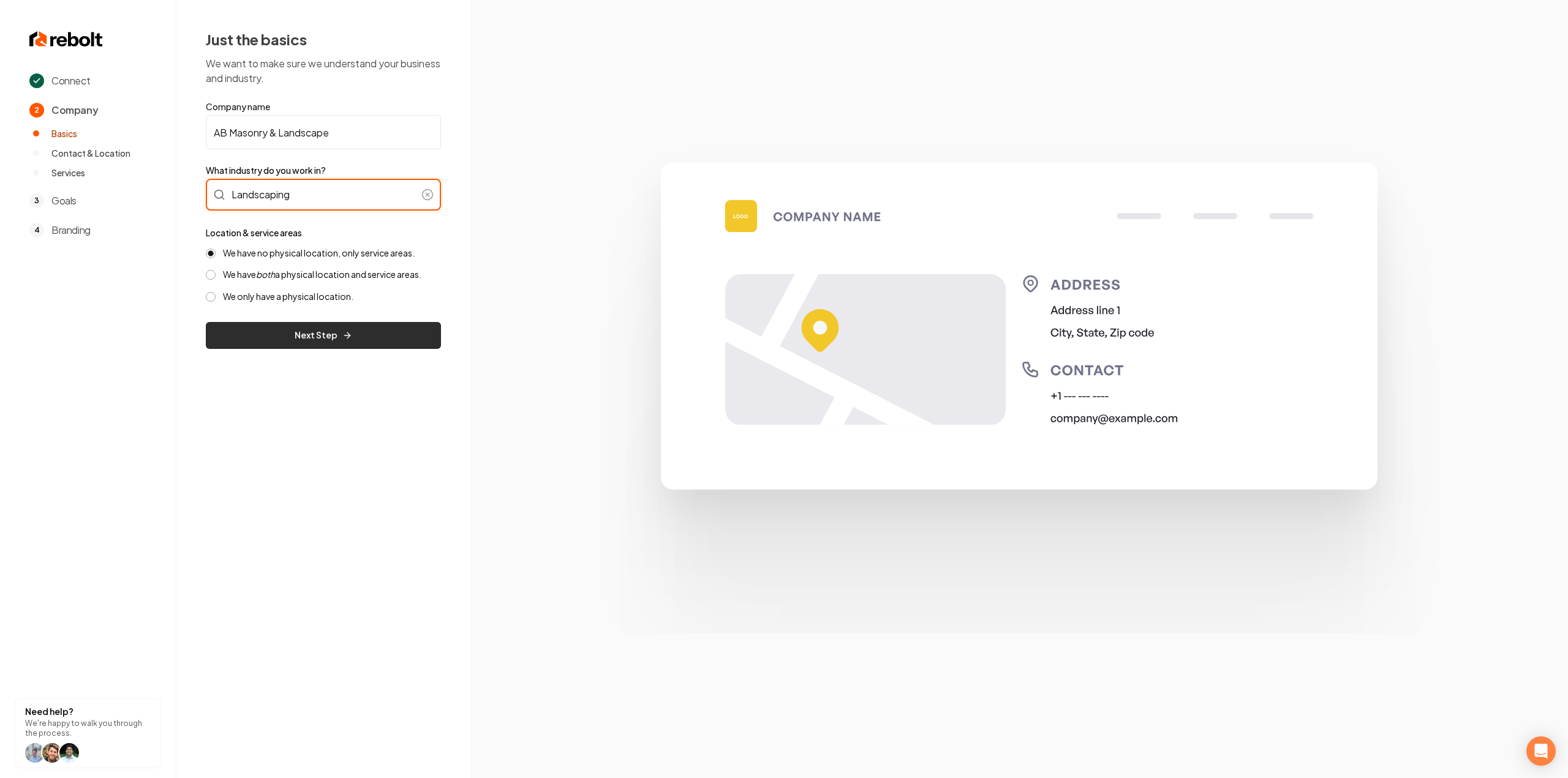
type input "Landscaping"
click at [360, 347] on button "Next Step" at bounding box center [324, 335] width 235 height 27
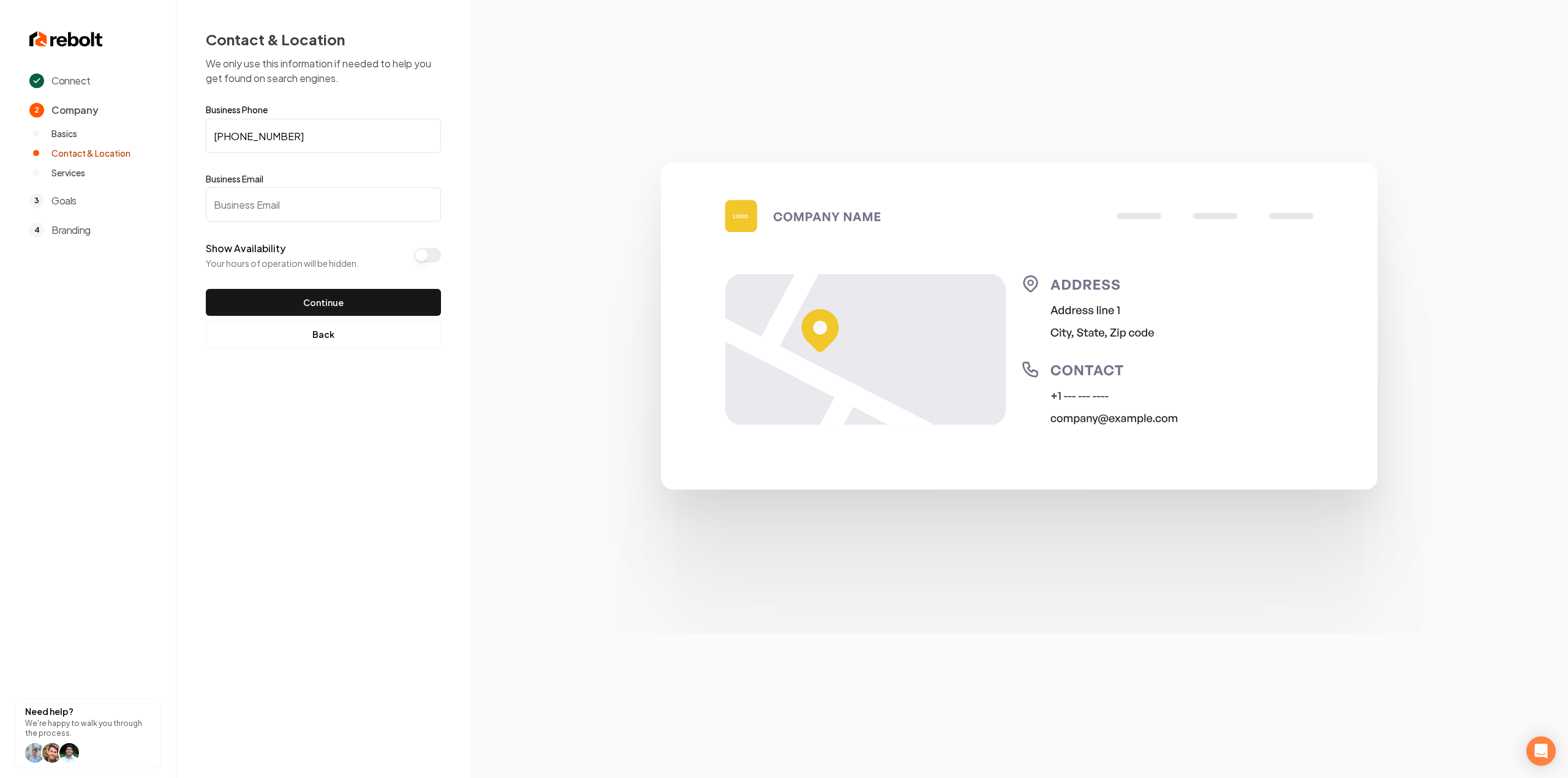
click at [328, 220] on input "Business Email" at bounding box center [324, 204] width 235 height 34
paste input "abmasonllc@gmail.com"
type input "abmasonllc@gmail.com"
click at [379, 400] on div "Connect 2 Company Basics Contact & Location Services 3 Goals 4 Branding Need he…" at bounding box center [784, 389] width 1568 height 778
click at [328, 303] on button "Continue" at bounding box center [324, 303] width 235 height 27
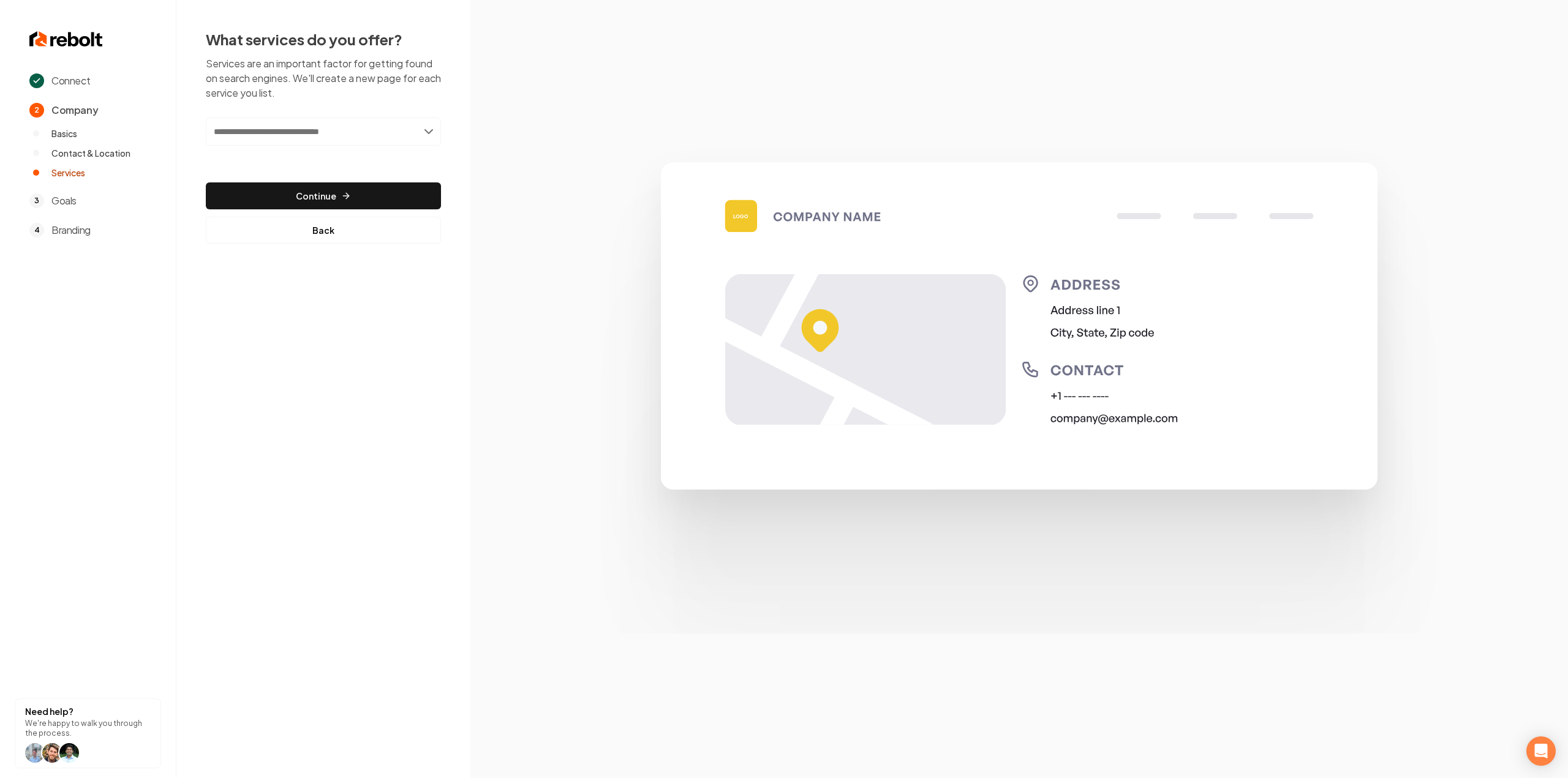
click at [312, 131] on input "text" at bounding box center [324, 132] width 235 height 28
type input "*******"
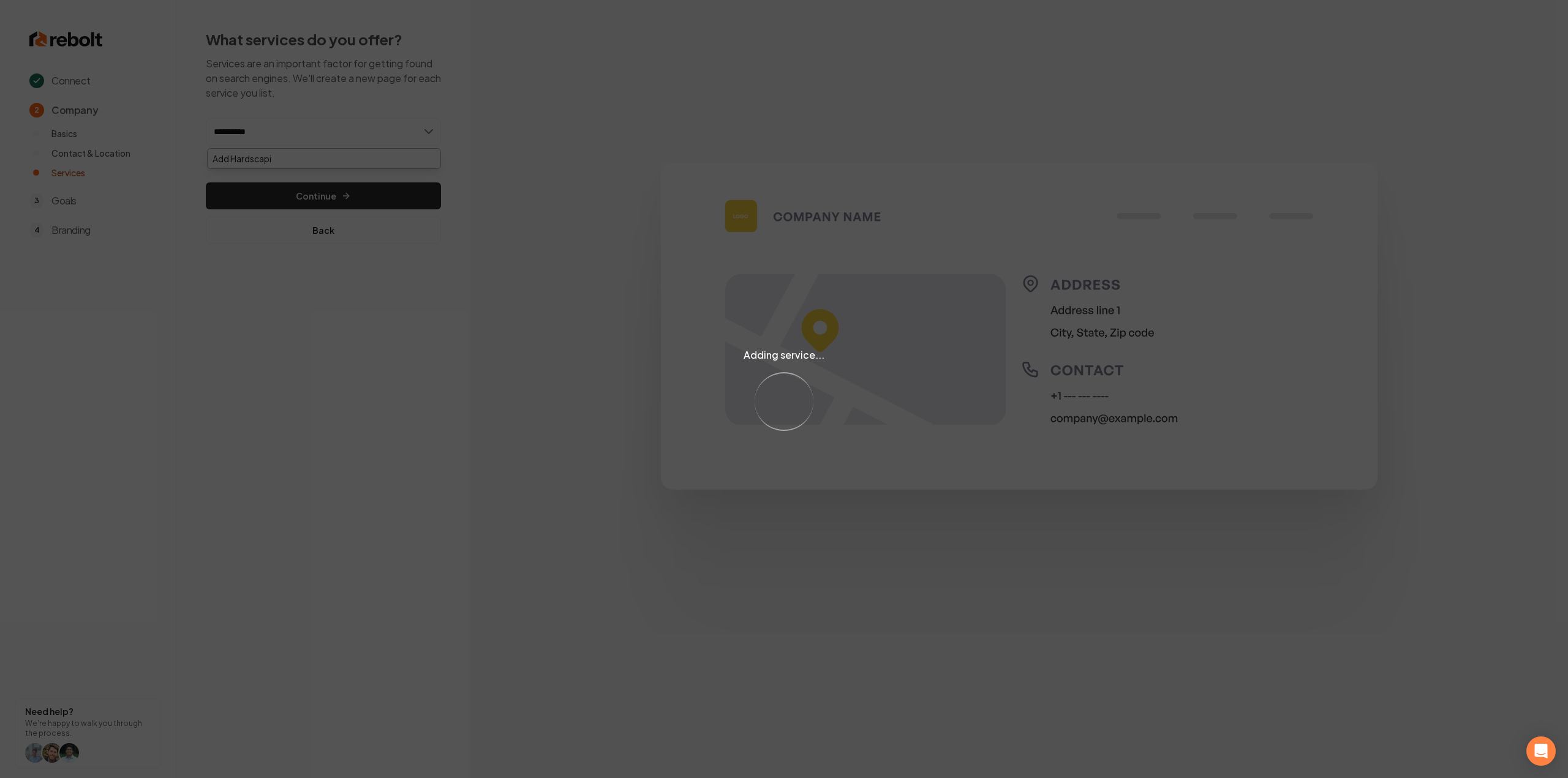
type input "**********"
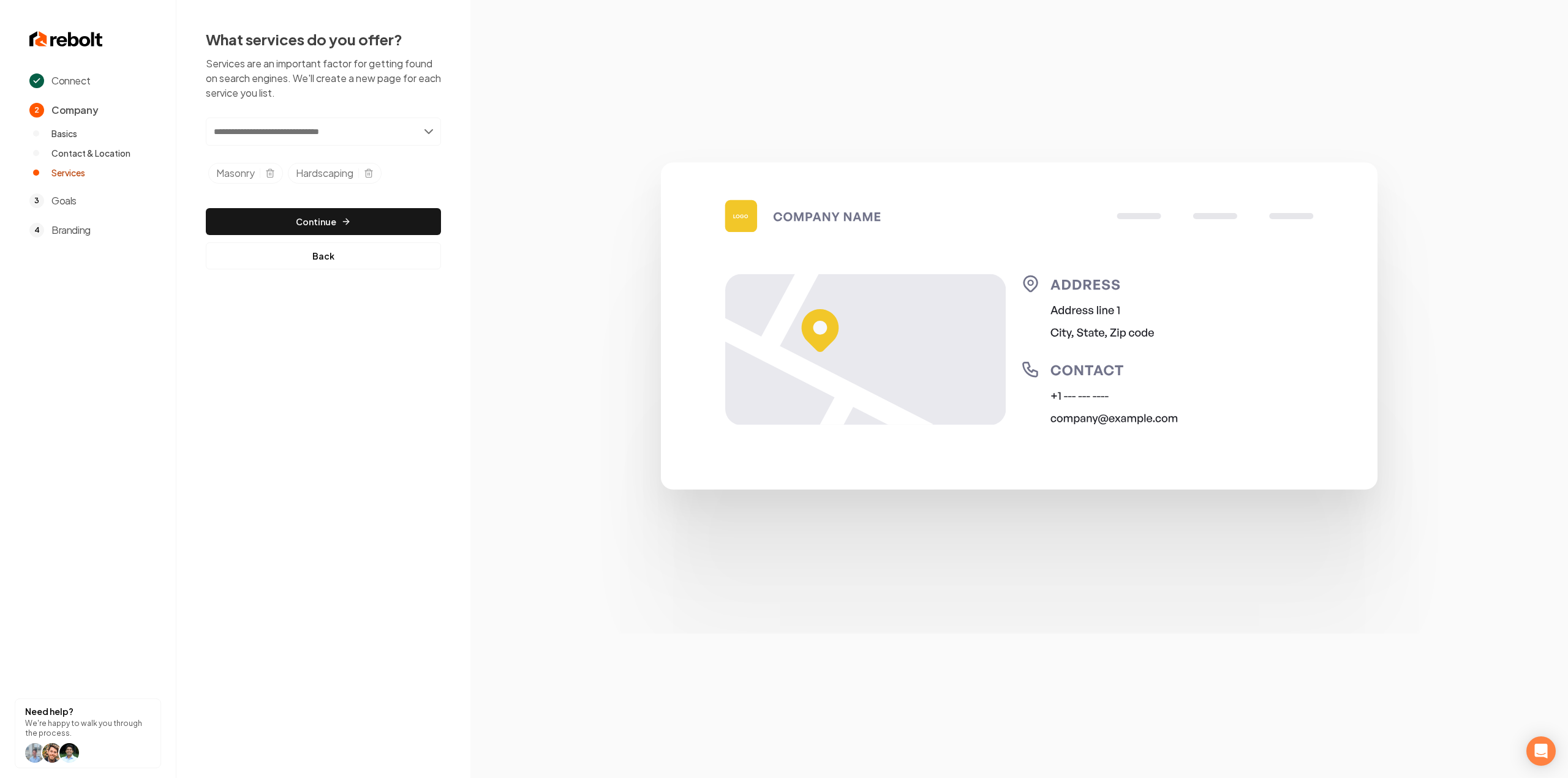
click at [312, 145] on div "Add new or select from suggestions Select a service Masonry Hardscaping Added t…" at bounding box center [324, 153] width 235 height 71
click at [299, 137] on input "text" at bounding box center [324, 132] width 235 height 28
type input "**********"
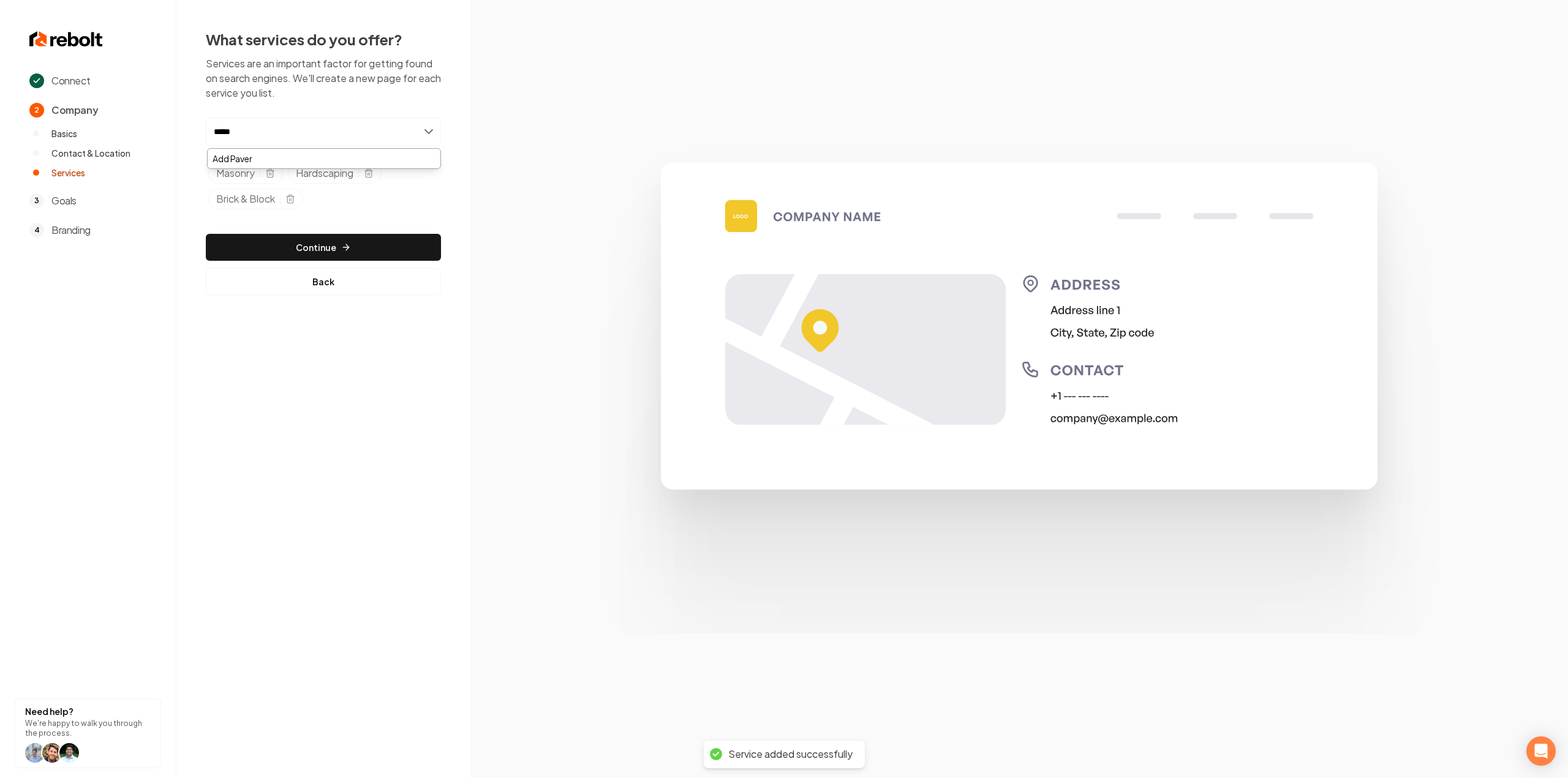
type input "******"
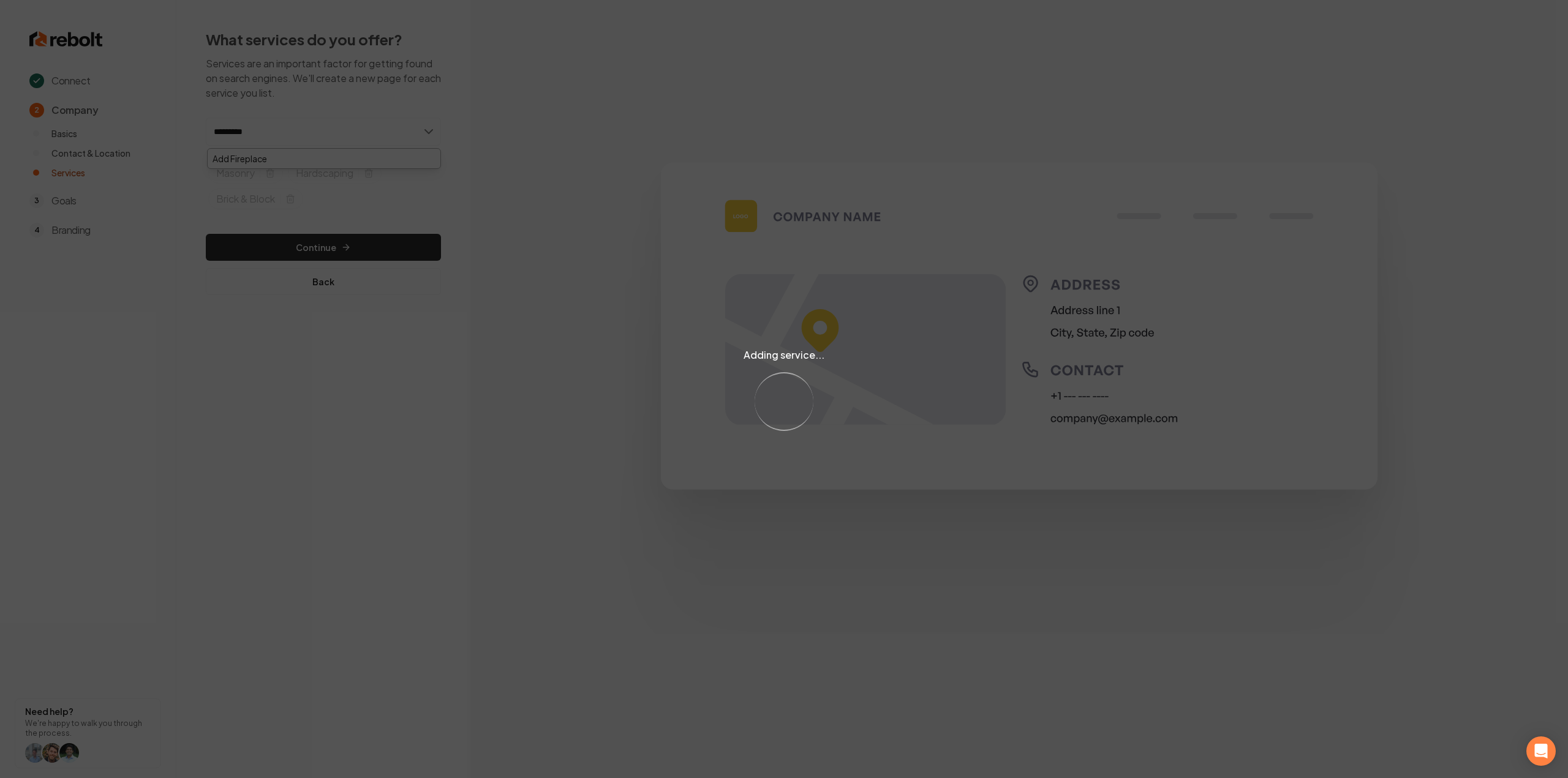
type input "**********"
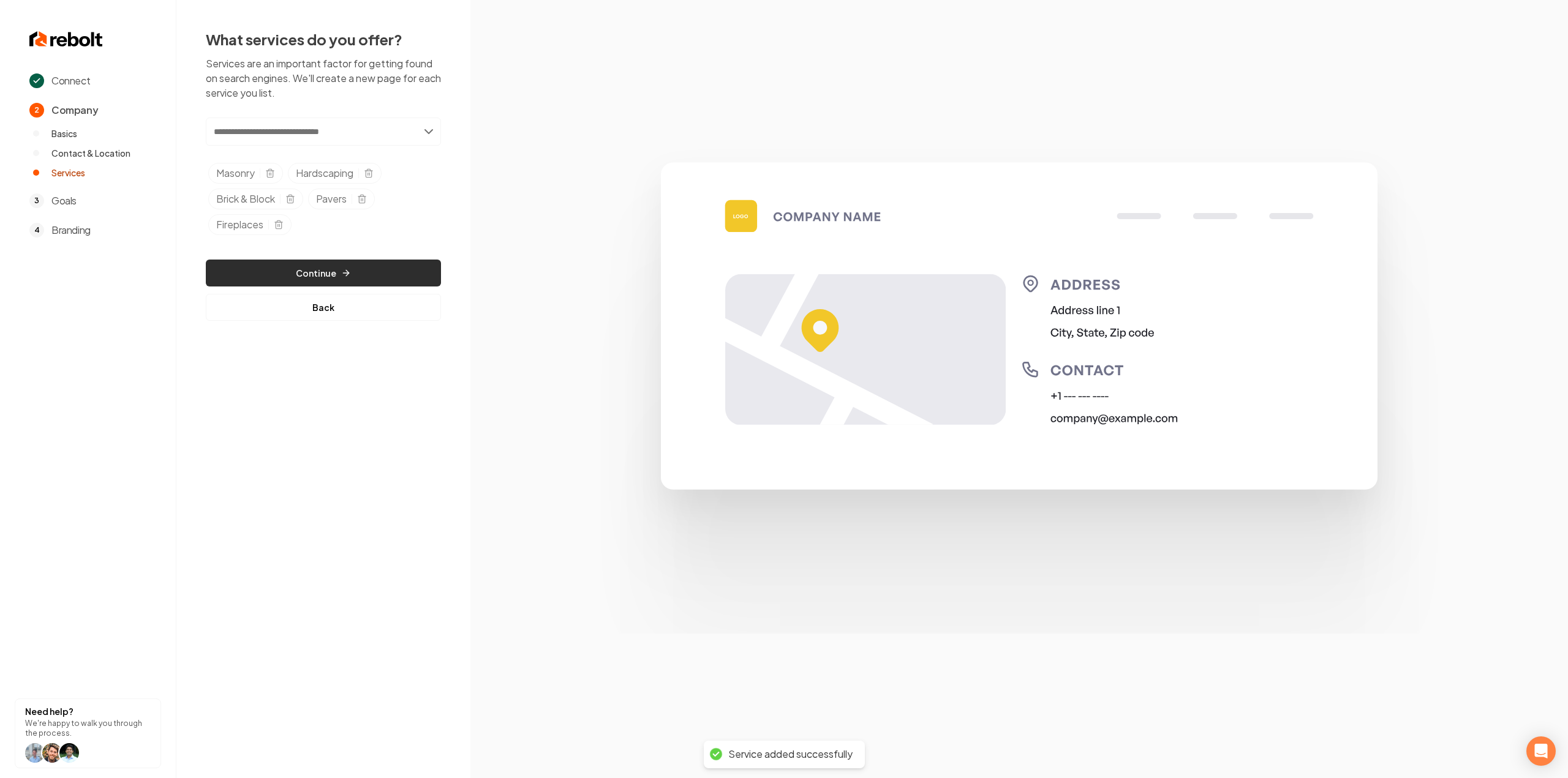
click at [345, 271] on icon "button" at bounding box center [346, 273] width 10 height 10
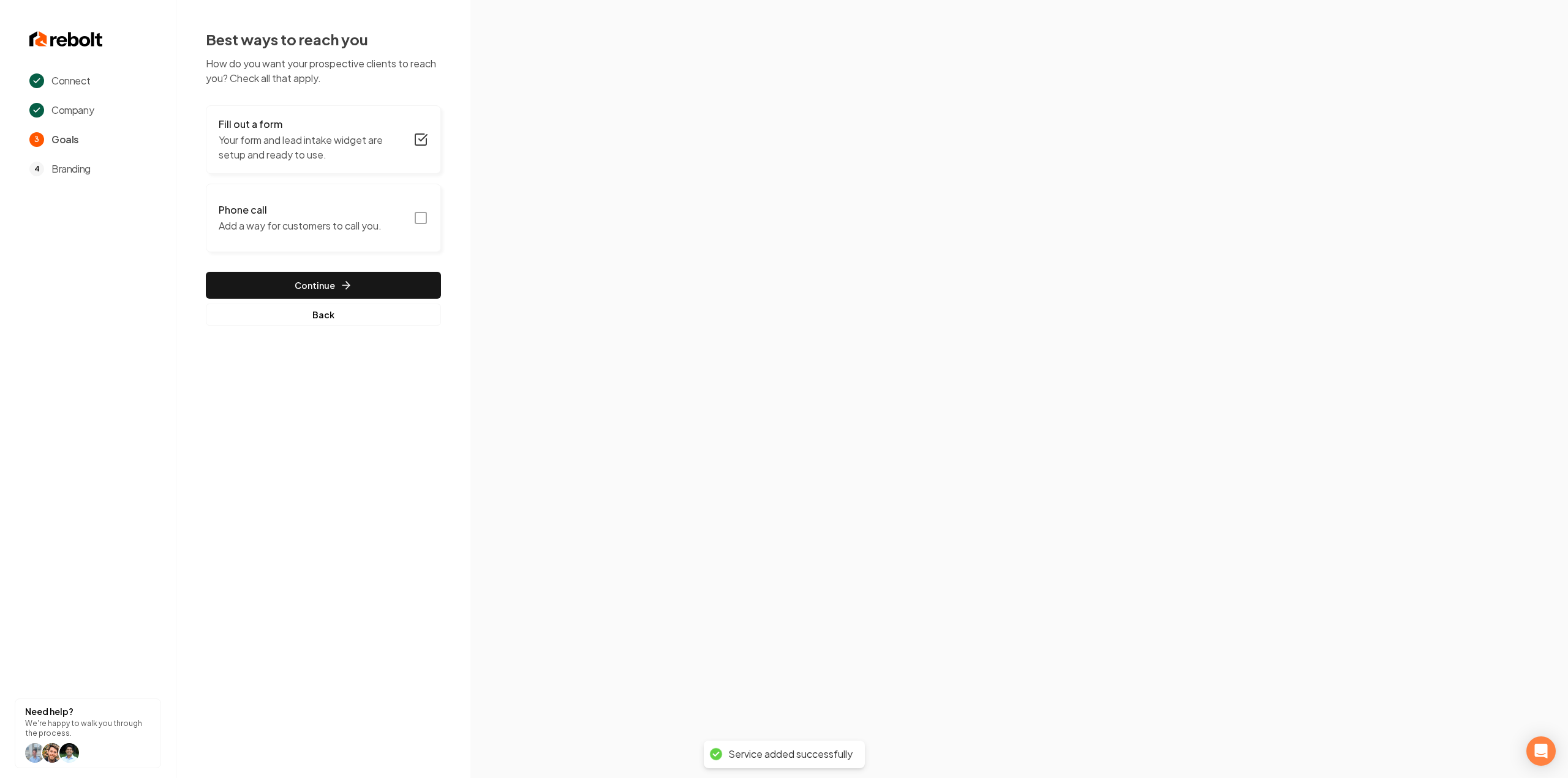
click at [426, 216] on rect "button" at bounding box center [420, 218] width 11 height 11
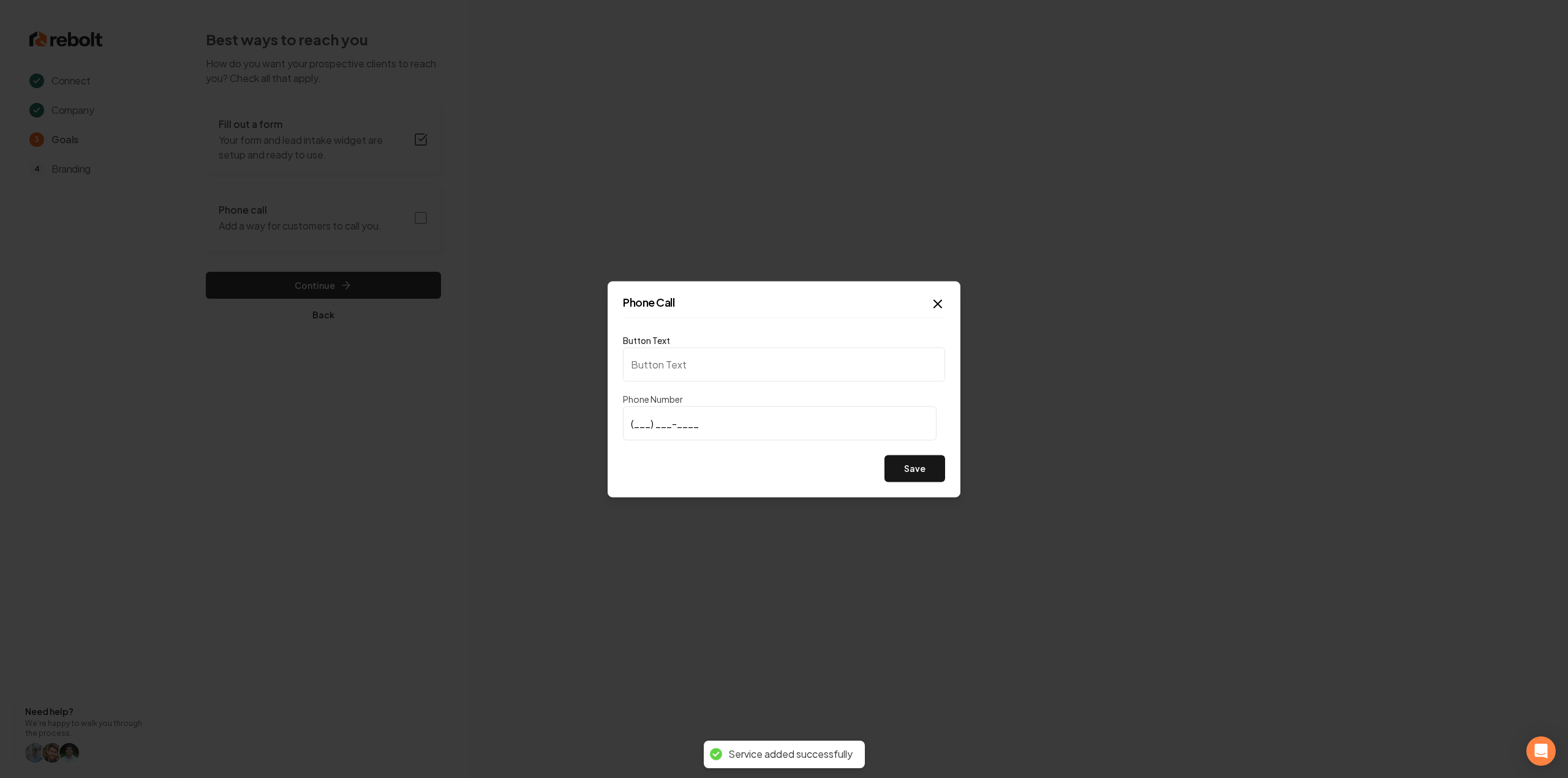
type input "Call us"
type input "(208) 761-3994"
drag, startPoint x: 909, startPoint y: 475, endPoint x: 916, endPoint y: 476, distance: 7.1
click at [911, 476] on button "Save" at bounding box center [914, 468] width 61 height 27
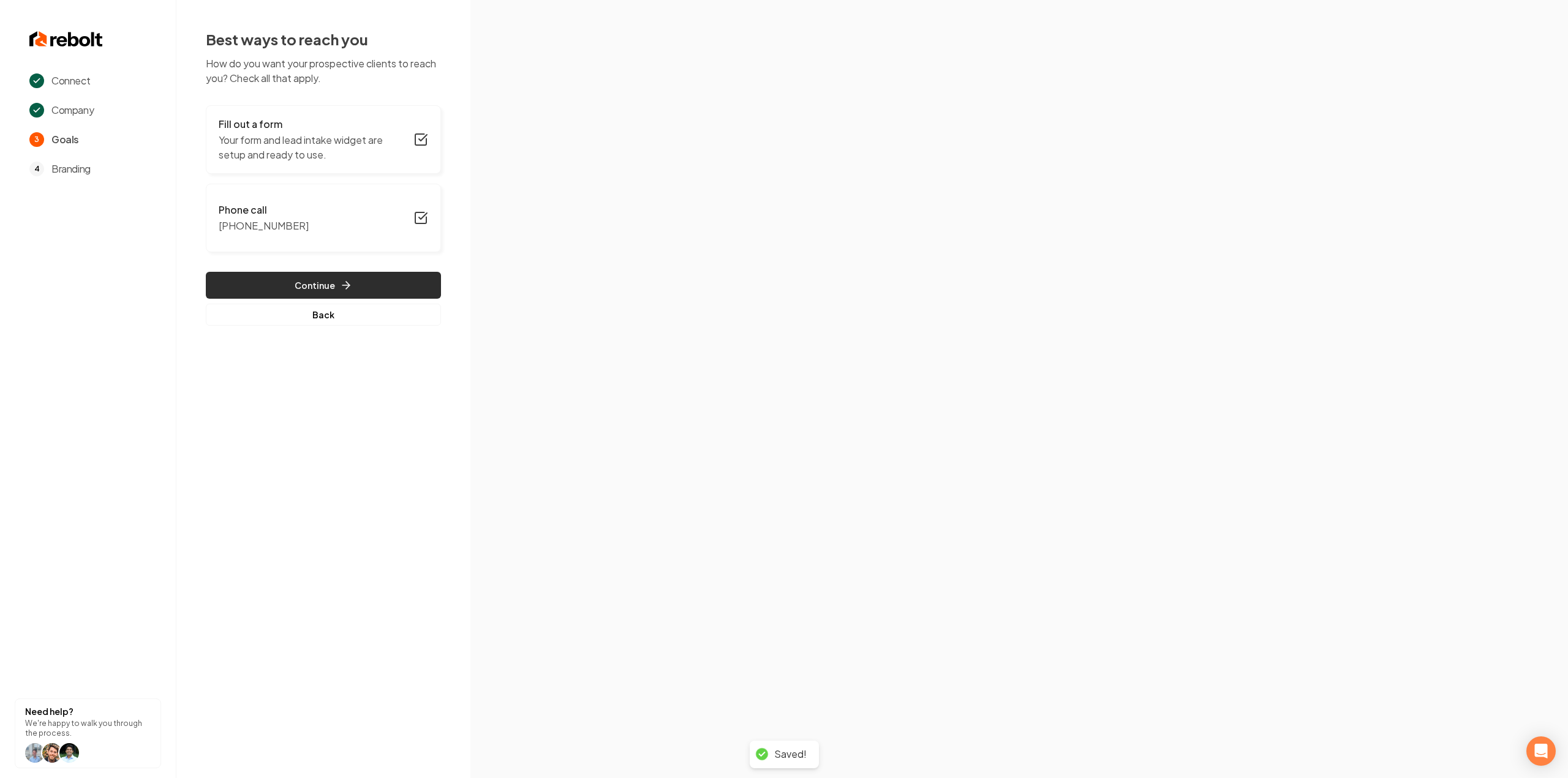
click at [320, 279] on button "Continue" at bounding box center [324, 285] width 235 height 27
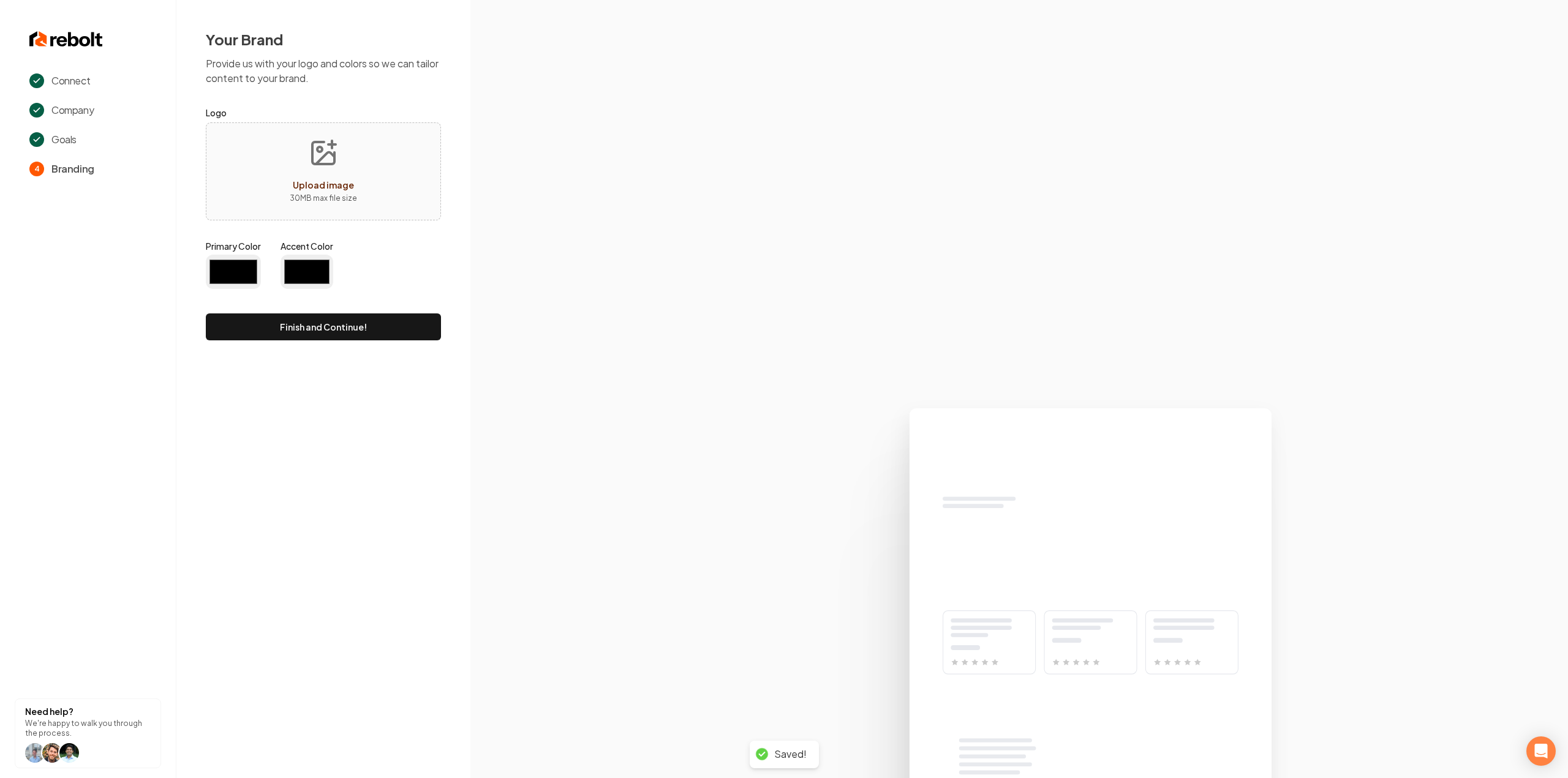
type input "#194d33"
type input "#70be00"
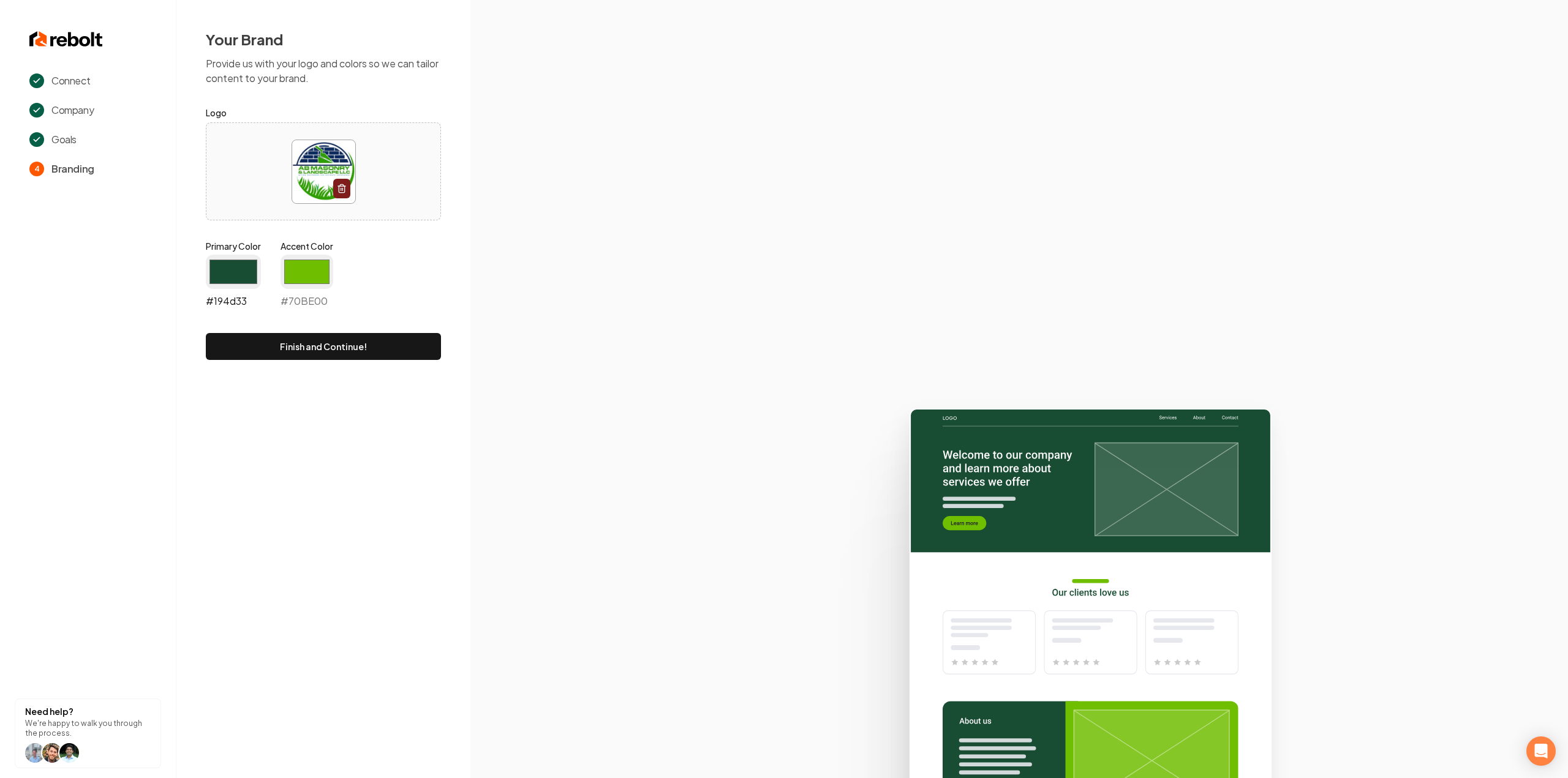
click at [212, 261] on input "#194d33" at bounding box center [233, 271] width 55 height 34
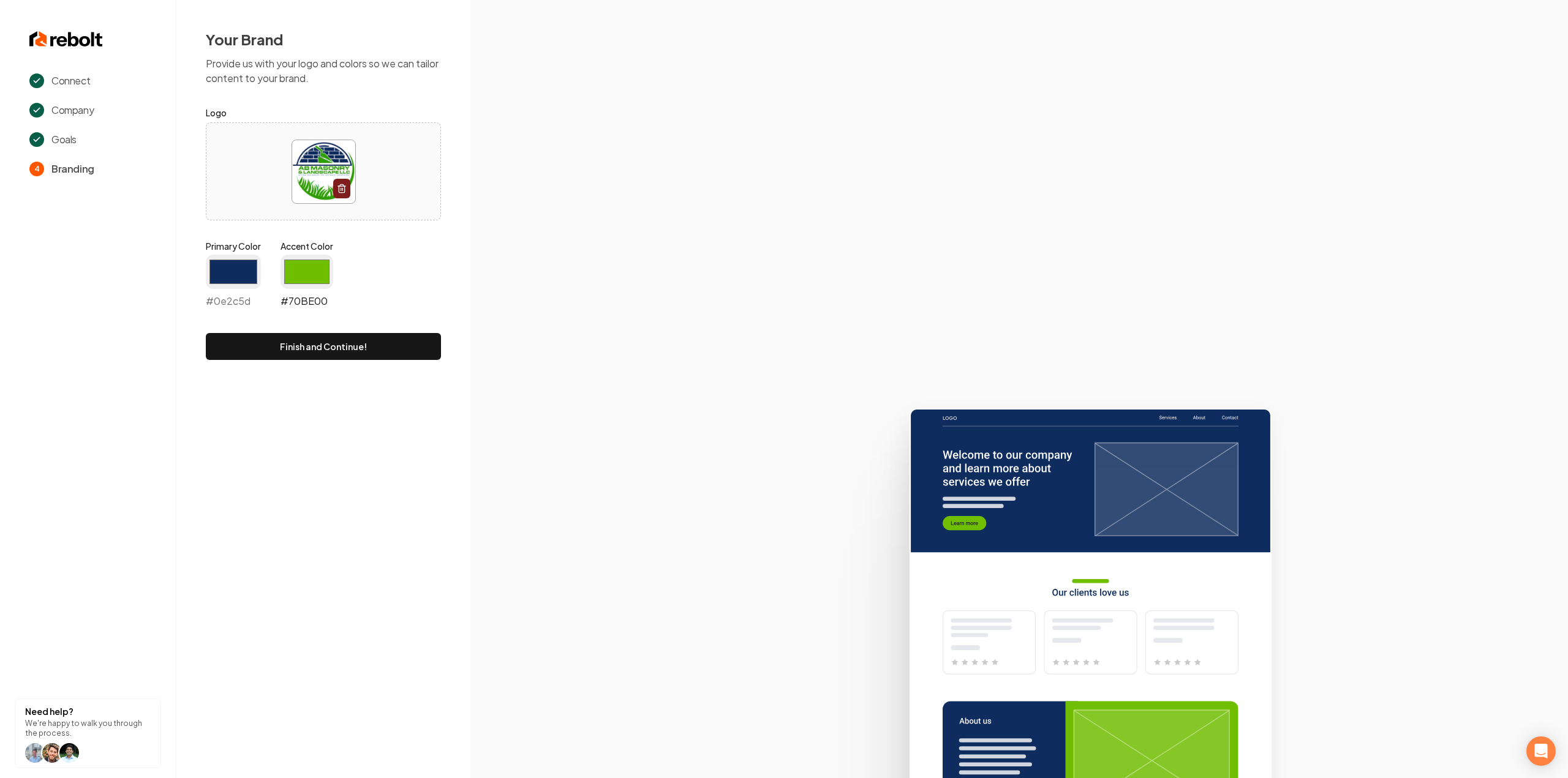
type input "#0e2c5d"
click at [302, 268] on input "#70be00" at bounding box center [307, 271] width 53 height 34
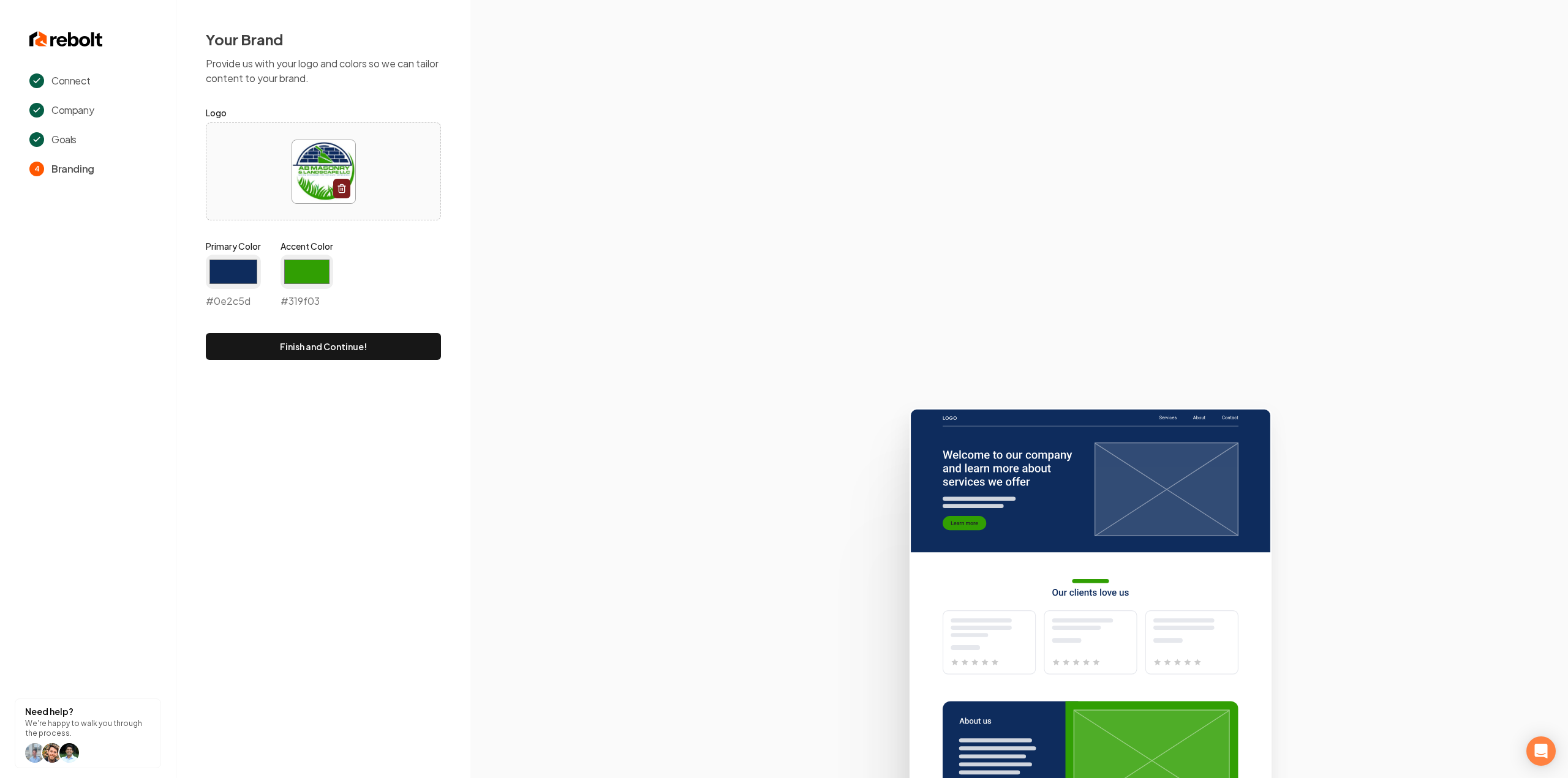
click at [592, 277] on section at bounding box center [1018, 389] width 1097 height 778
click at [293, 340] on button "Finish and Continue!" at bounding box center [324, 346] width 235 height 27
click at [306, 353] on form "Logo Primary Color #0e2c5d #0e2c5d Accent Color #319f03 #319f03 Finish and Cont…" at bounding box center [324, 232] width 235 height 254
type input "#319f03"
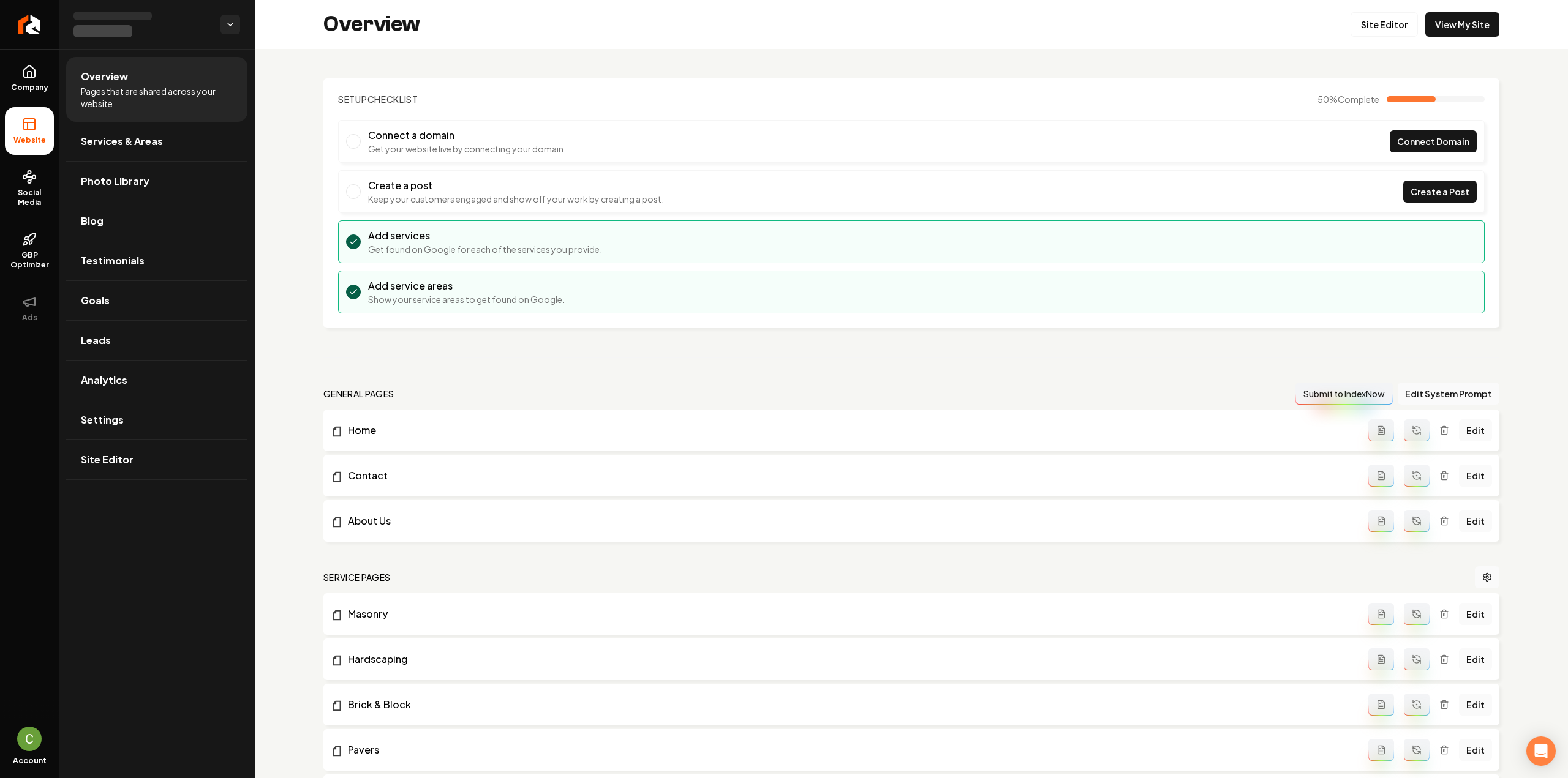
drag, startPoint x: 317, startPoint y: 350, endPoint x: 683, endPoint y: 45, distance: 476.4
click at [683, 45] on div "Overview Site Editor View My Site" at bounding box center [910, 25] width 1313 height 49
click at [691, 63] on div "Setup Checklist 50 % Complete Connect a domain Get your website live by connect…" at bounding box center [910, 560] width 1313 height 1022
click at [1396, 30] on link "Site Editor" at bounding box center [1384, 25] width 68 height 25
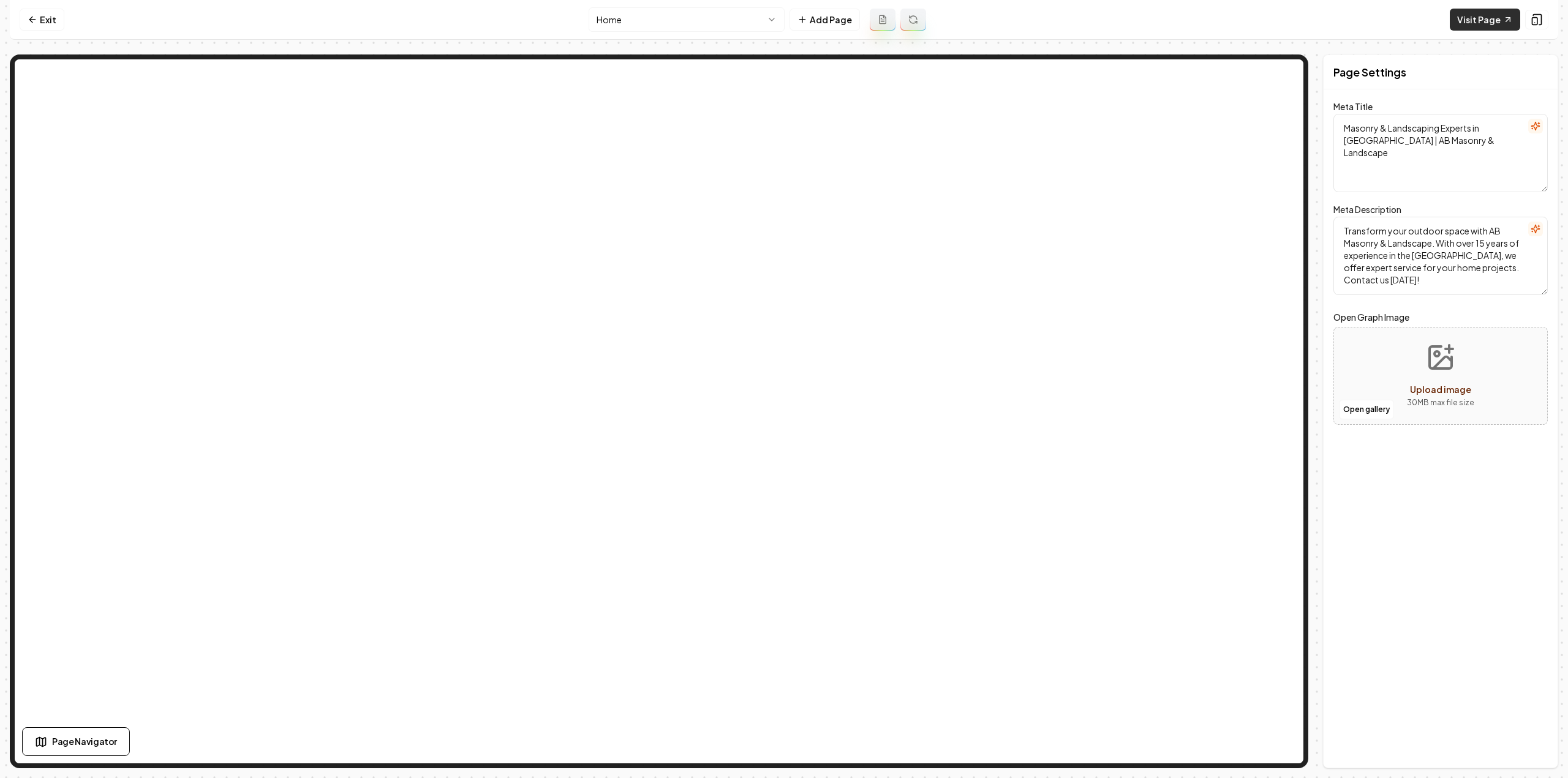
click at [1478, 22] on link "Visit Page" at bounding box center [1485, 19] width 70 height 22
click at [31, 18] on icon at bounding box center [32, 19] width 10 height 10
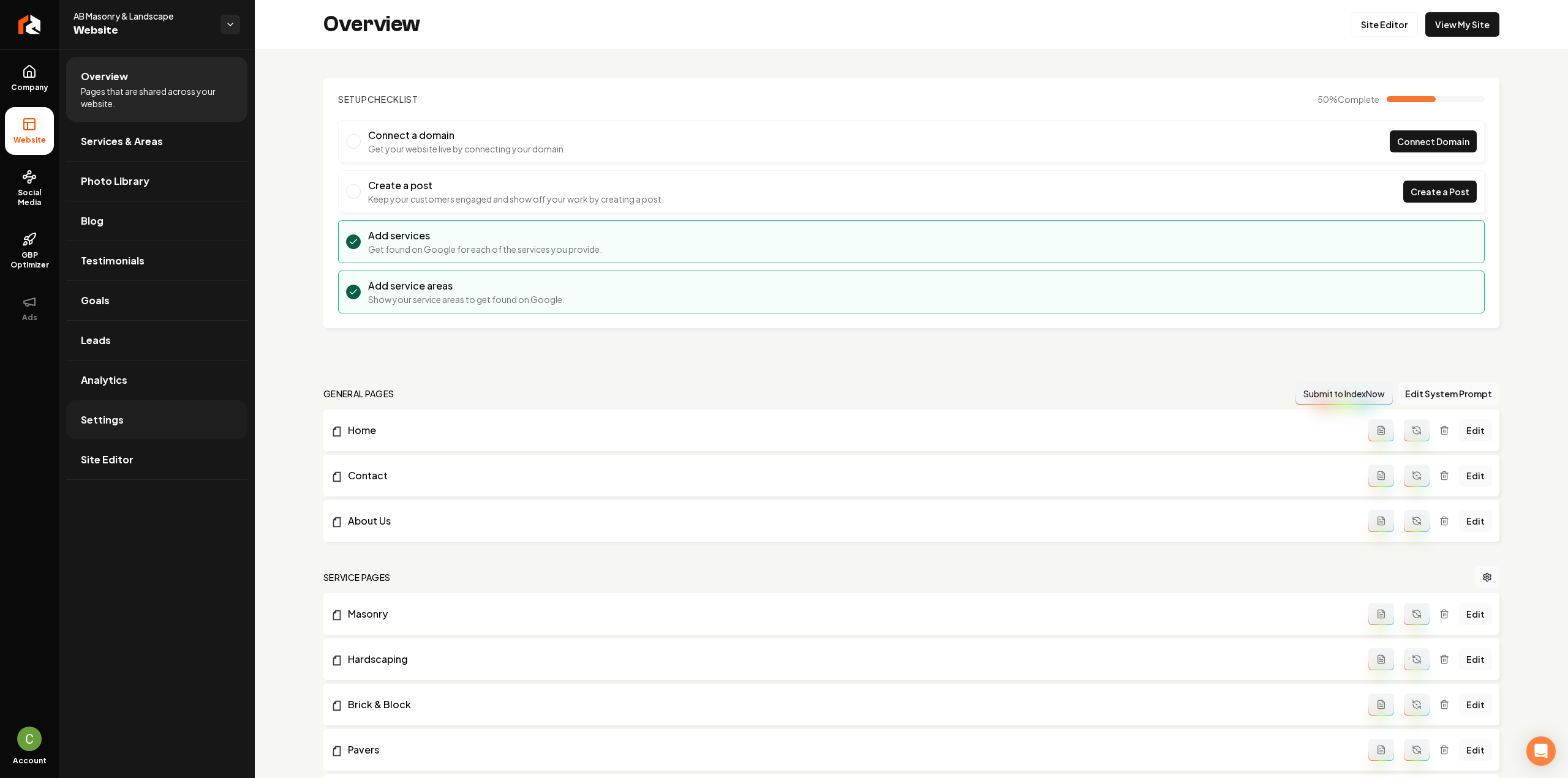
click at [115, 419] on span "Settings" at bounding box center [102, 420] width 43 height 15
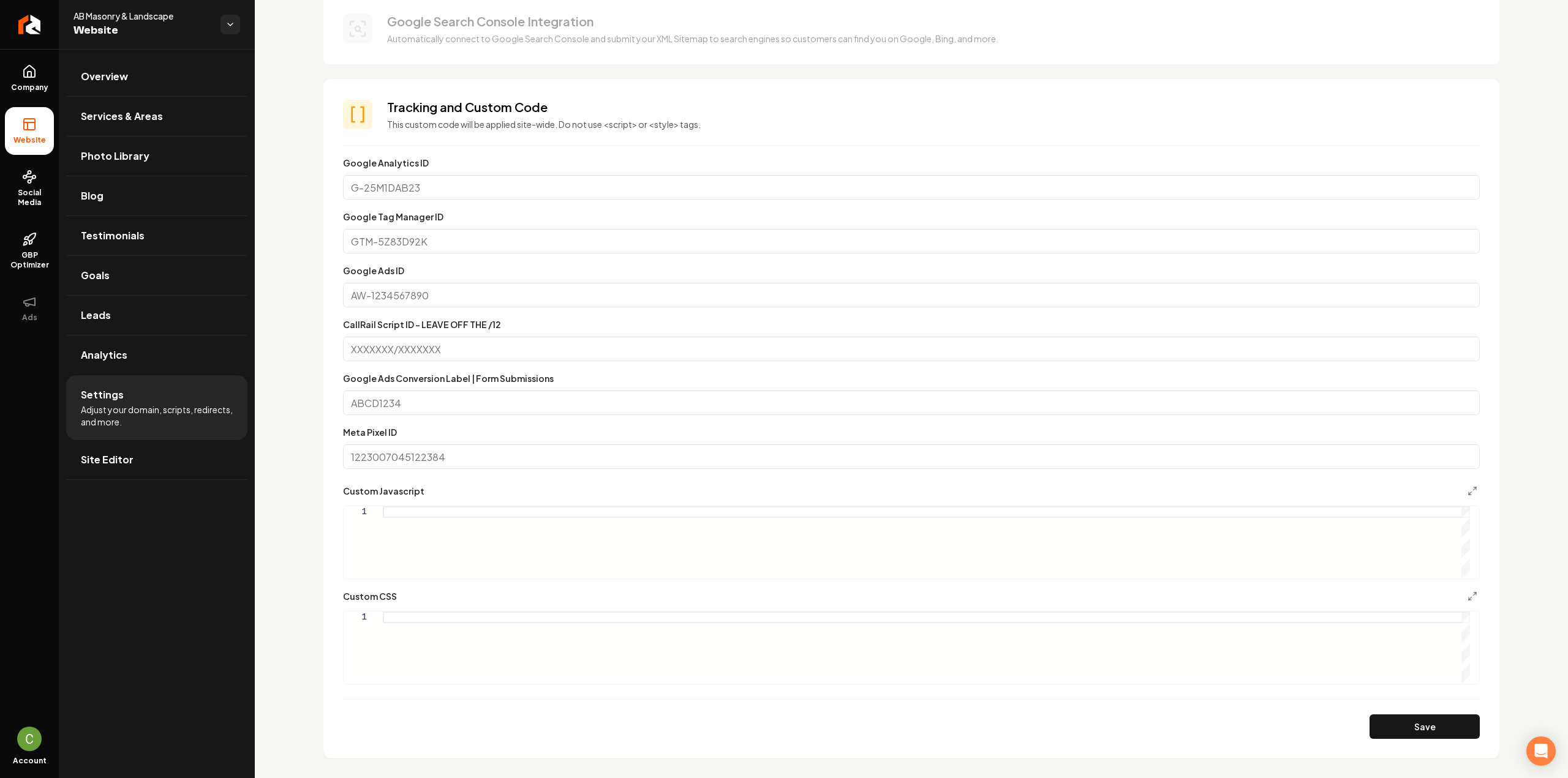
scroll to position [429, 0]
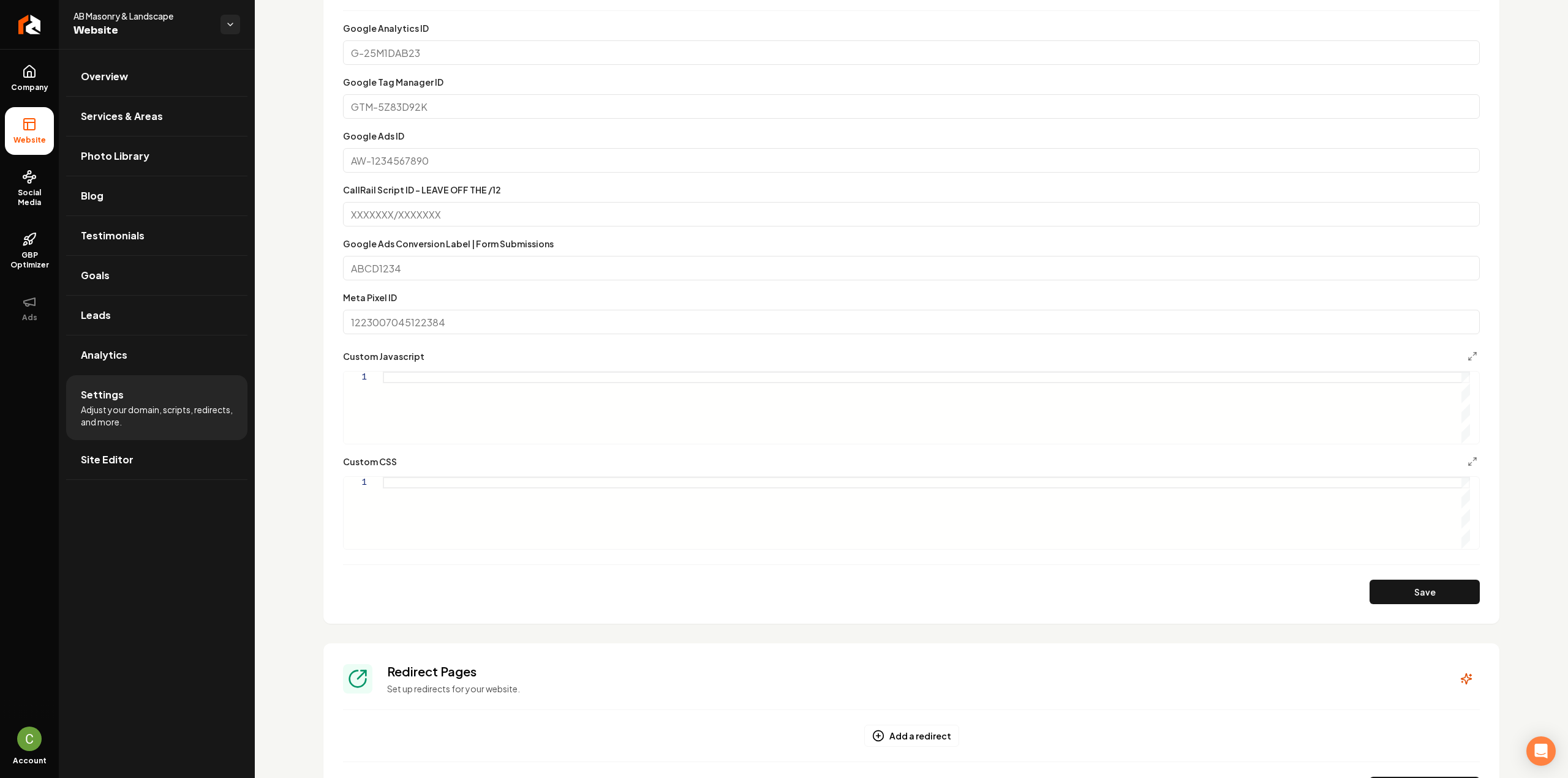
click at [500, 511] on div "Main content area" at bounding box center [925, 513] width 1087 height 72
click at [1435, 594] on button "Save" at bounding box center [1424, 592] width 110 height 25
drag, startPoint x: 475, startPoint y: 492, endPoint x: 392, endPoint y: 493, distance: 83.0
click at [392, 493] on div "[ alt = "AB Masonry & Landscape" ] { min-width: 7rem ; }" at bounding box center [925, 513] width 1087 height 72
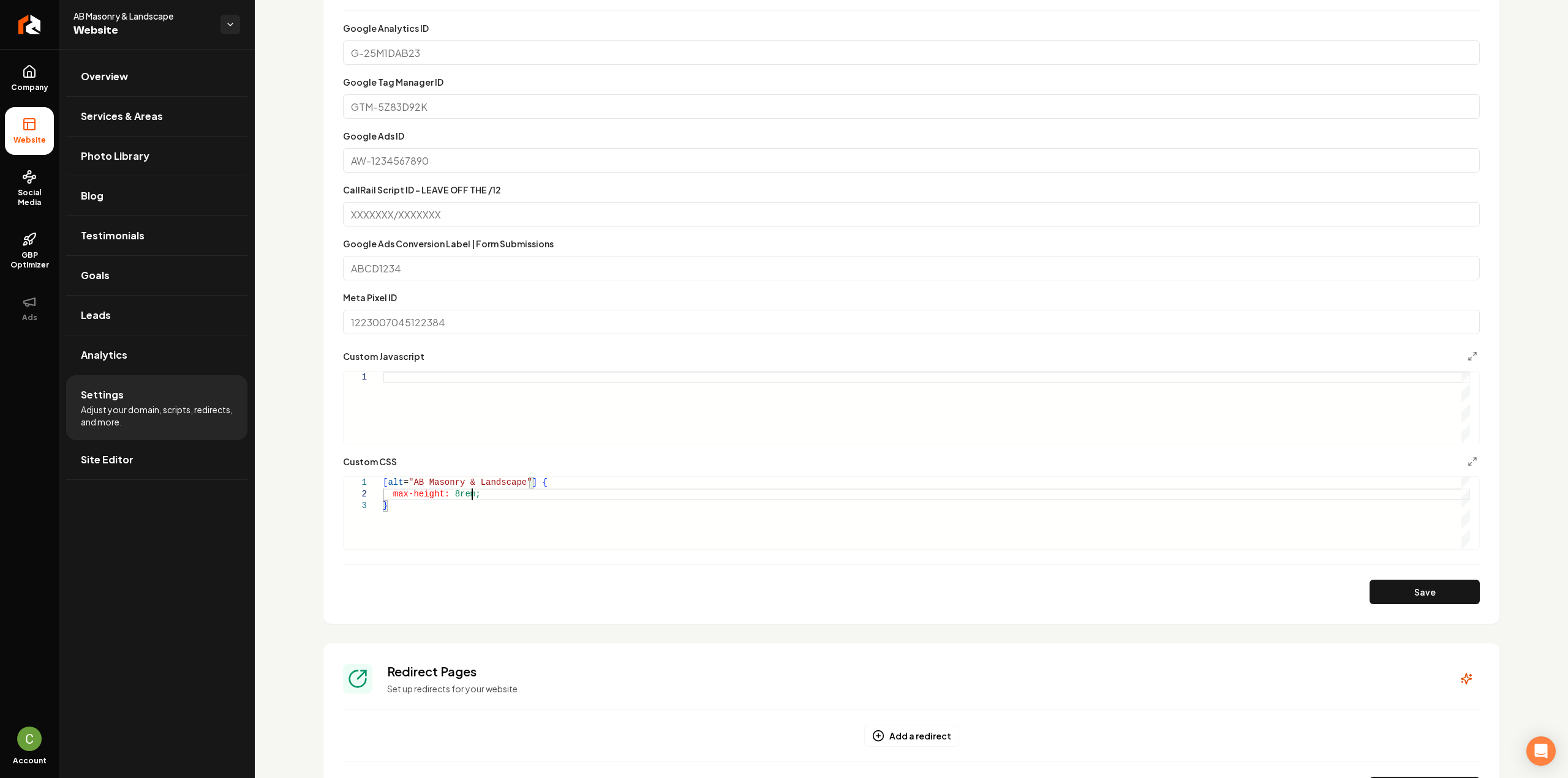
scroll to position [12, 89]
click at [1408, 583] on button "Save" at bounding box center [1424, 592] width 110 height 25
drag, startPoint x: 399, startPoint y: 502, endPoint x: 371, endPoint y: 475, distance: 38.9
click at [382, 477] on div "[ alt = "AB Masonry & Landscape" ] { max-height: 8rem ; }" at bounding box center [925, 513] width 1087 height 72
click at [438, 468] on div "Custom CSS" at bounding box center [911, 461] width 1137 height 15
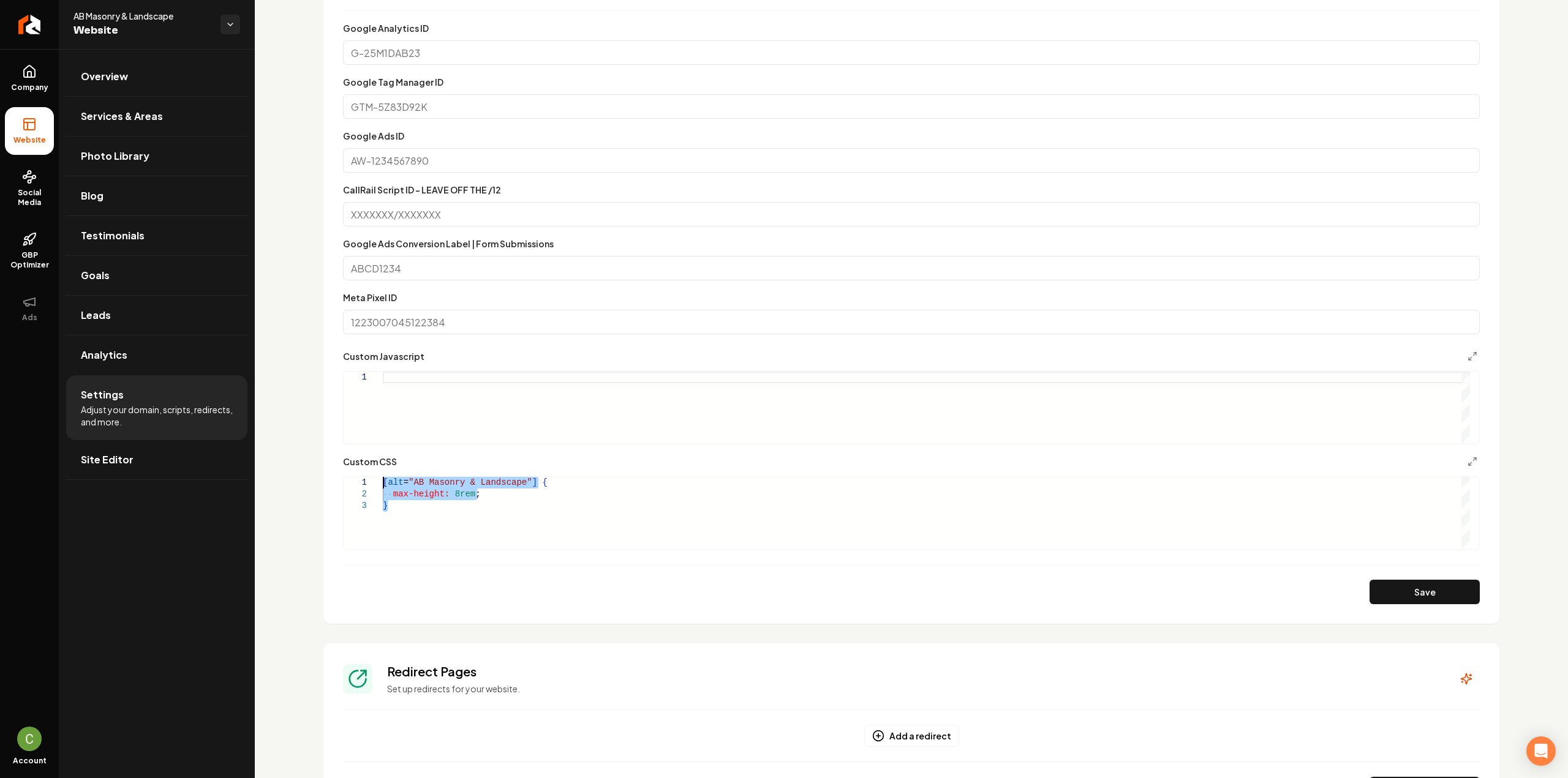
drag, startPoint x: 522, startPoint y: 480, endPoint x: 420, endPoint y: 479, distance: 102.0
click at [420, 479] on div "[ alt = "AB Masonry & Landscape" ] { max-height: 8rem ; }" at bounding box center [925, 513] width 1087 height 72
click at [535, 481] on div "[ alt = "AB Masonry & Landscape" ] { max-height: 8rem ; }" at bounding box center [925, 513] width 1087 height 72
drag, startPoint x: 523, startPoint y: 484, endPoint x: 377, endPoint y: 480, distance: 146.1
click at [382, 480] on div "[ alt = "AB Masonry & Landscape" ] { max-height: 8rem ; }" at bounding box center [925, 513] width 1087 height 72
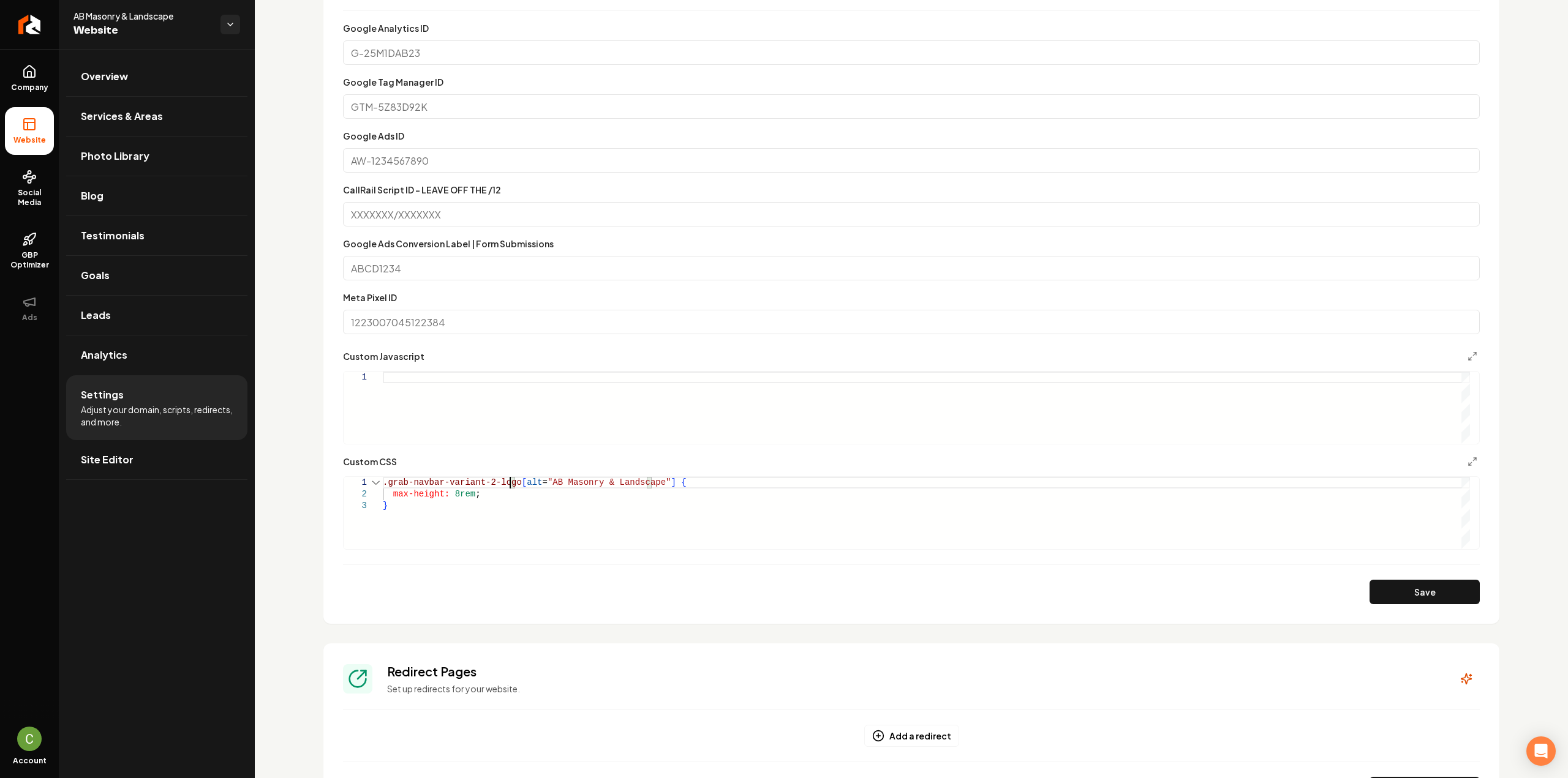
scroll to position [10, 132]
drag, startPoint x: 529, startPoint y: 481, endPoint x: 350, endPoint y: 470, distance: 179.3
click at [382, 477] on div ". [ alt = "AB Masonry & Landscape" ] { max-height: 8rem ; }" at bounding box center [925, 513] width 1087 height 72
type textarea "**********"
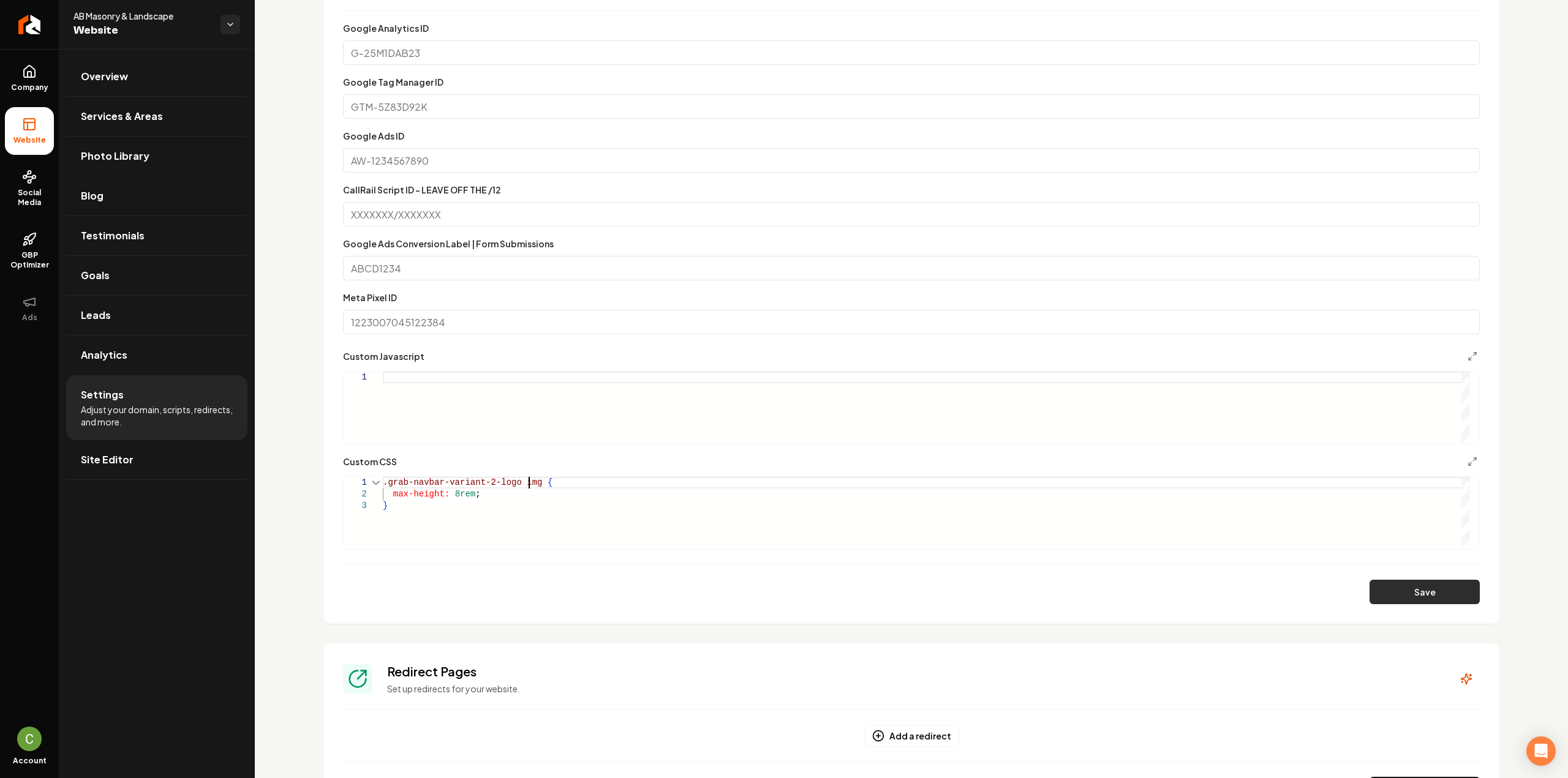
click at [1381, 589] on button "Save" at bounding box center [1424, 592] width 110 height 25
drag, startPoint x: 431, startPoint y: 512, endPoint x: 337, endPoint y: 460, distance: 107.4
click at [382, 477] on div ".grab-navbar-variant-2-logo img { max-height: 8rem ; }" at bounding box center [925, 513] width 1087 height 72
click at [1446, 583] on button "Save" at bounding box center [1424, 592] width 110 height 25
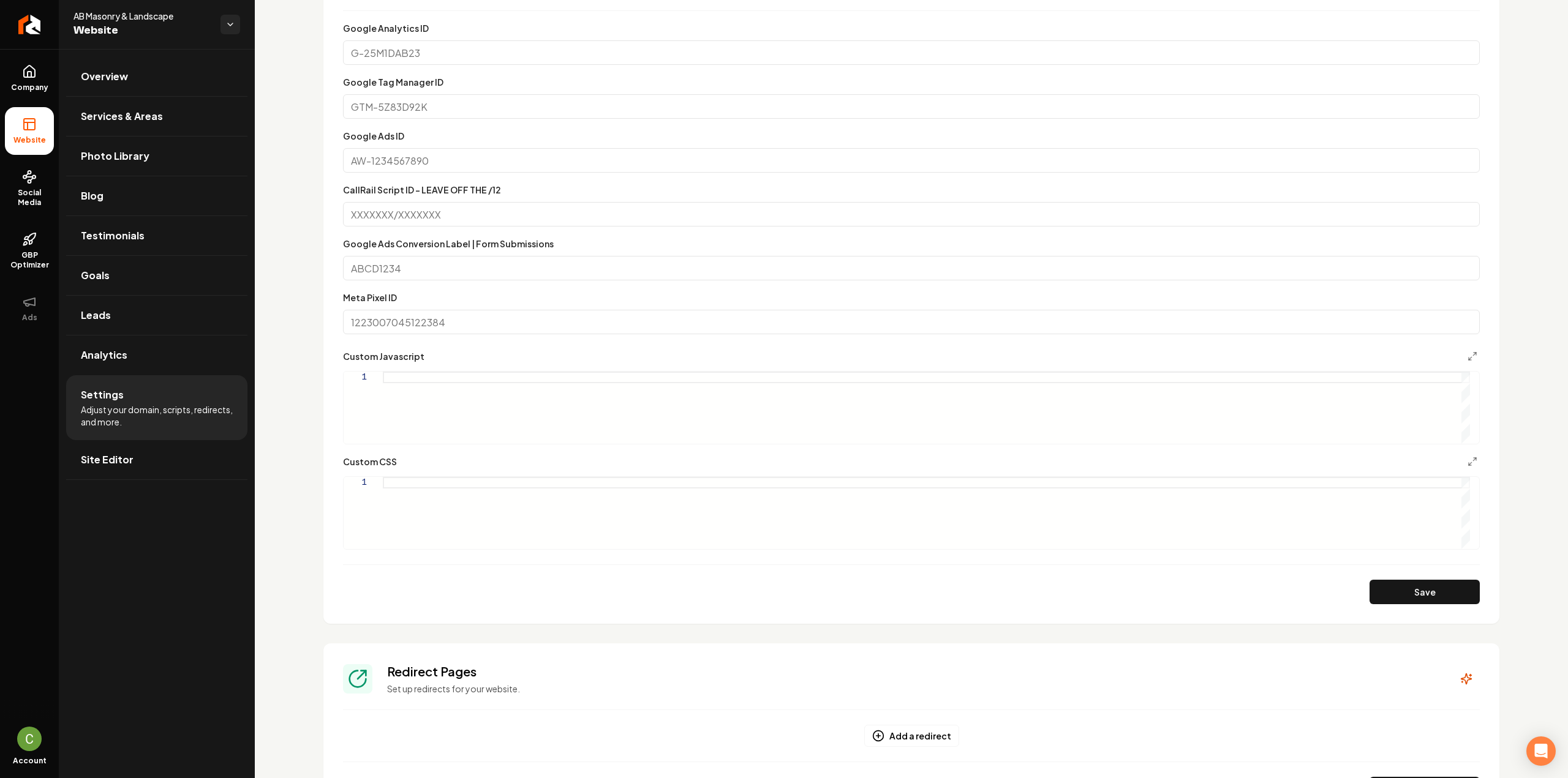
click at [541, 532] on div "Main content area" at bounding box center [925, 513] width 1087 height 72
type textarea "**********"
click at [1389, 600] on button "Save" at bounding box center [1424, 592] width 110 height 25
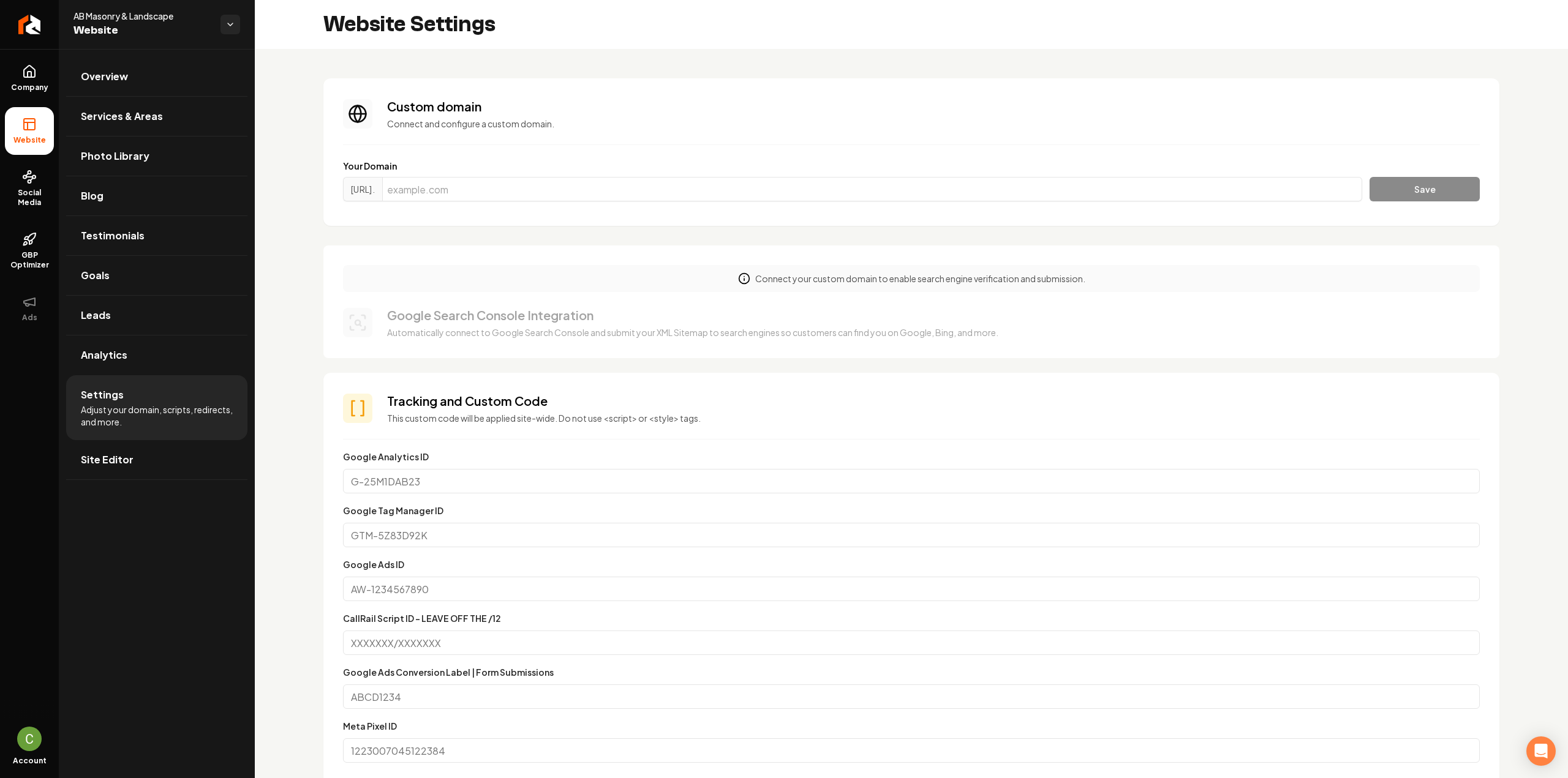
click at [37, 126] on li "Website" at bounding box center [30, 131] width 49 height 47
click at [39, 95] on link "Company" at bounding box center [30, 78] width 49 height 47
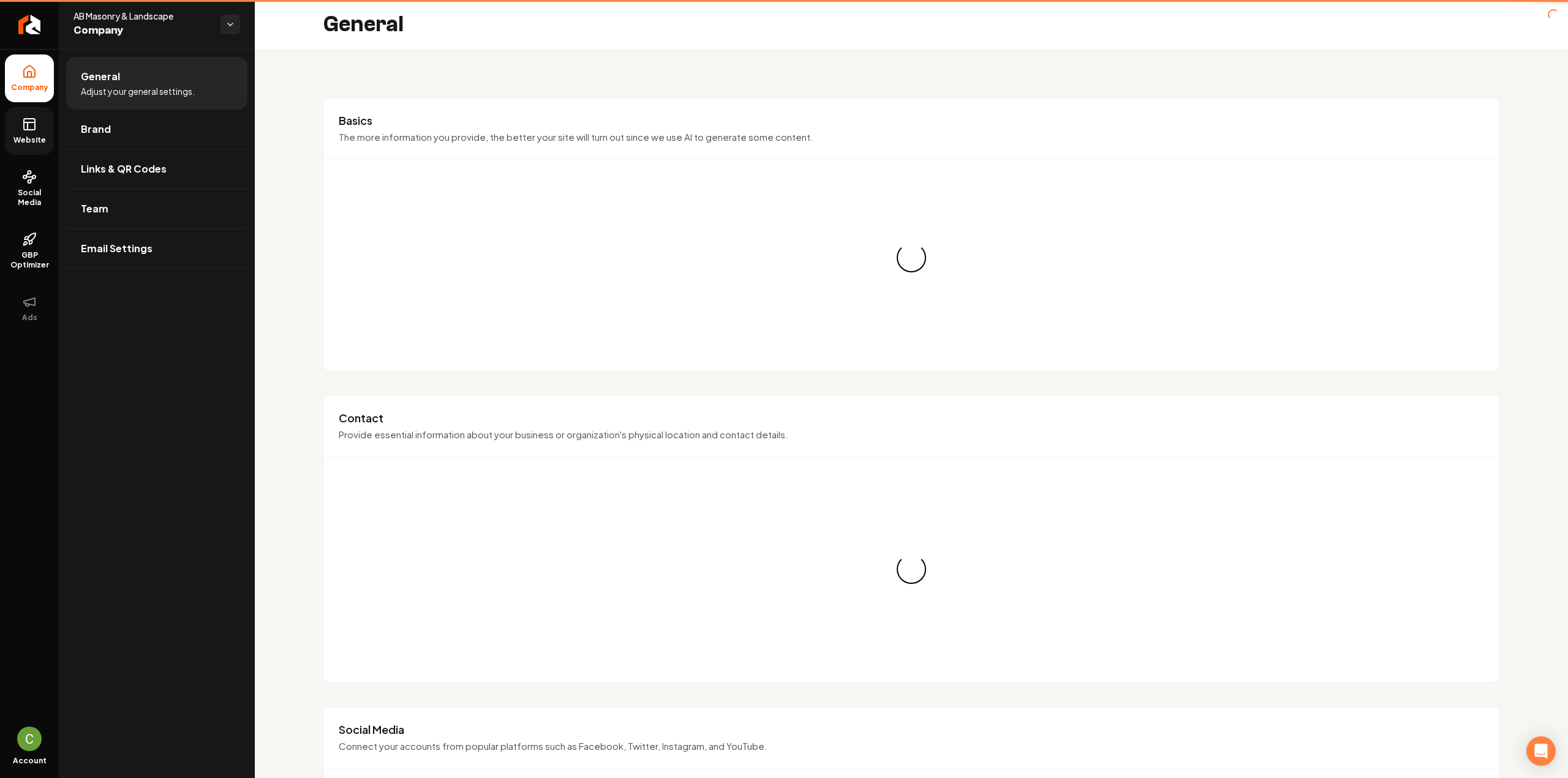
click at [35, 132] on link "Website" at bounding box center [30, 131] width 49 height 47
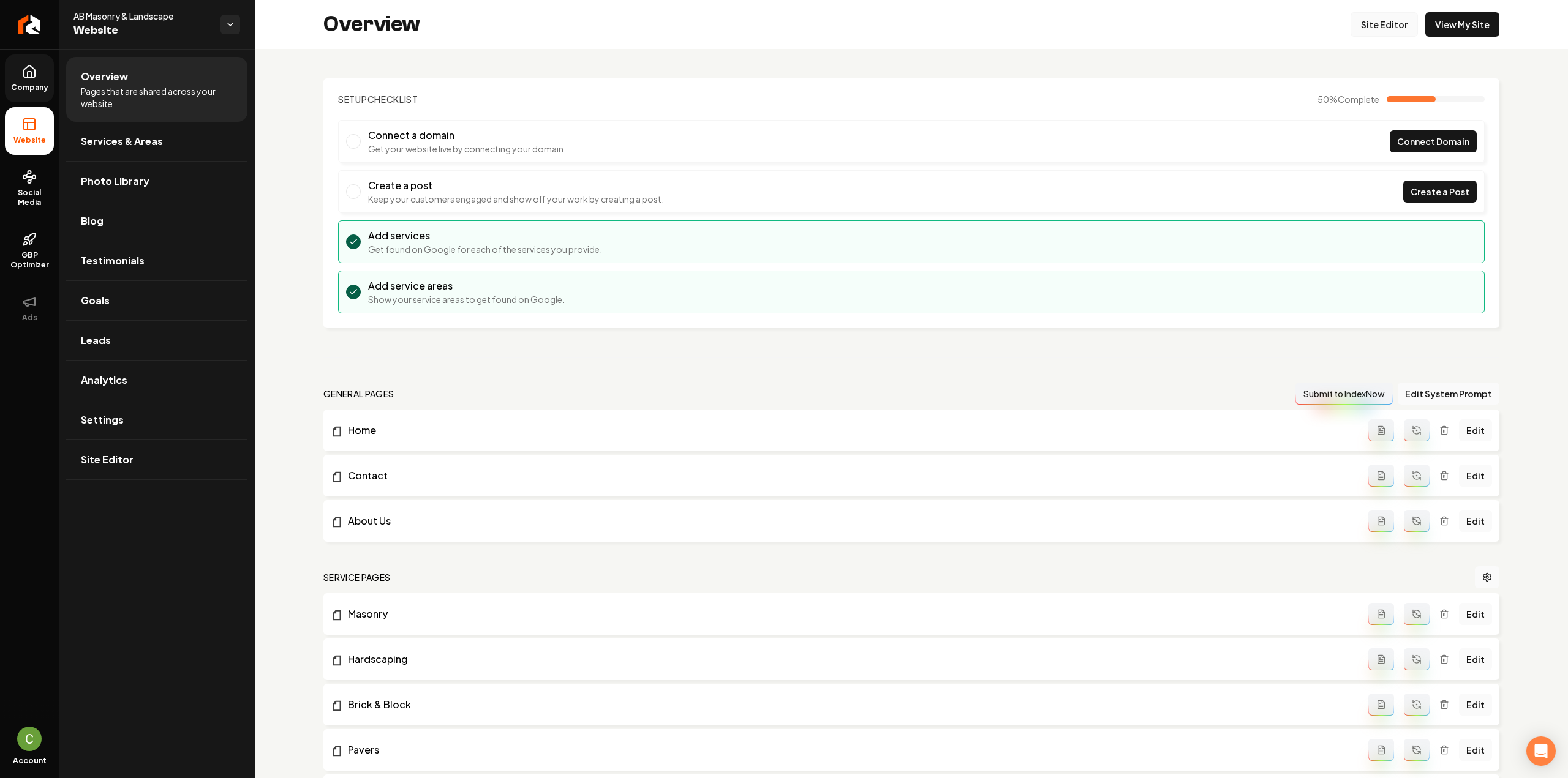
click at [1387, 23] on link "Site Editor" at bounding box center [1384, 25] width 68 height 25
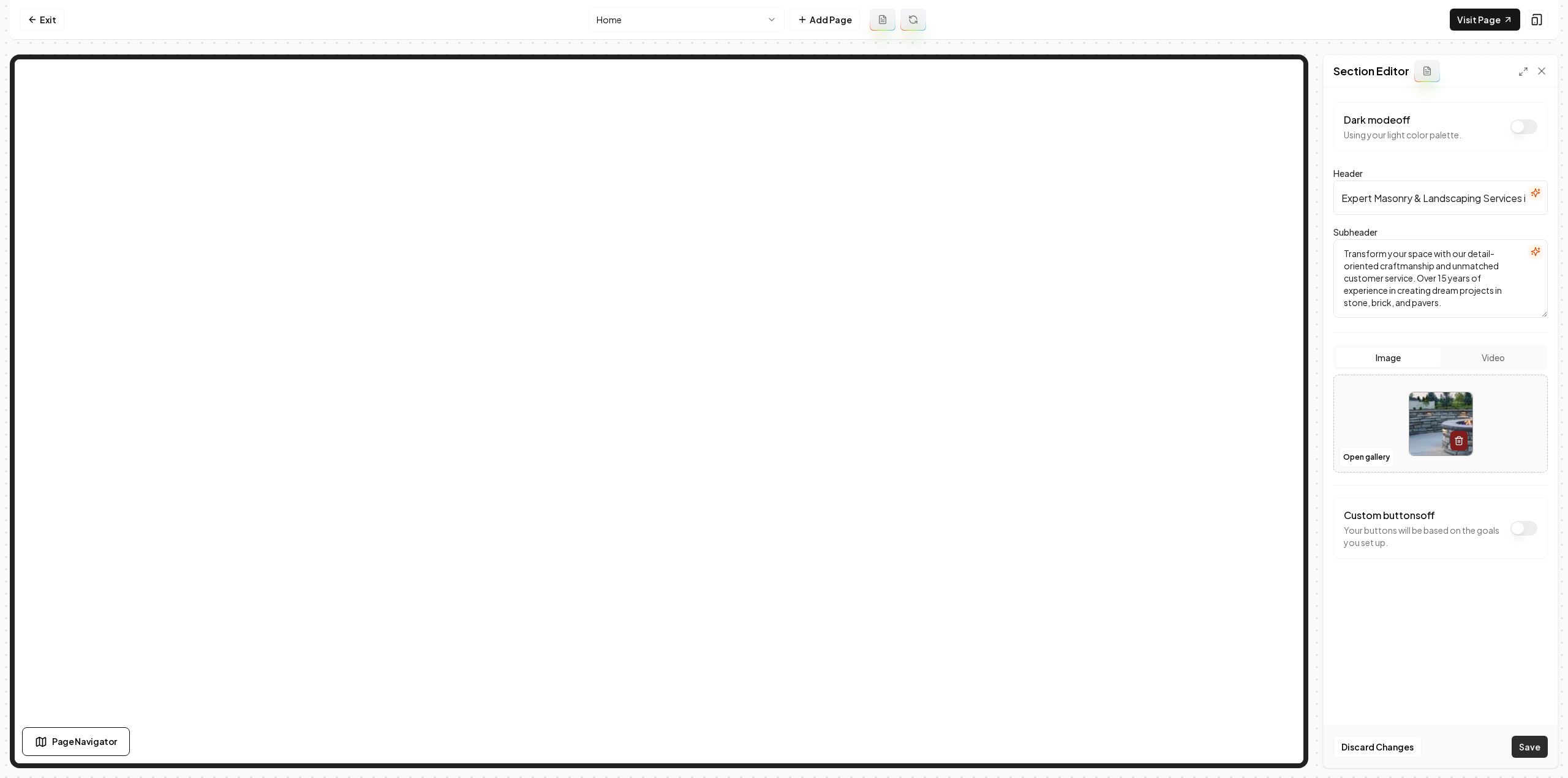
click at [1533, 748] on button "Save" at bounding box center [1529, 746] width 36 height 22
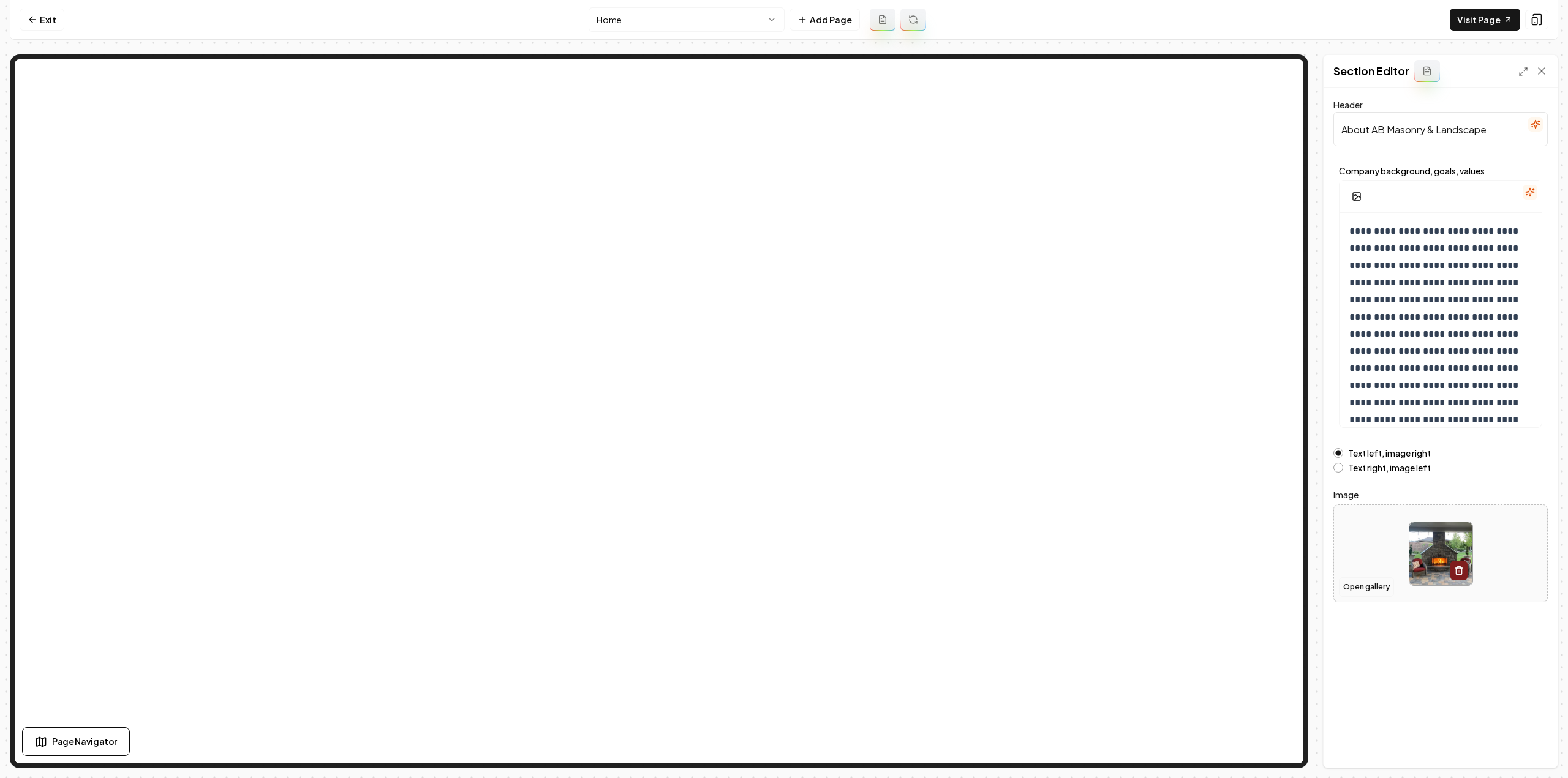
click at [1362, 583] on button "Open gallery" at bounding box center [1365, 587] width 55 height 19
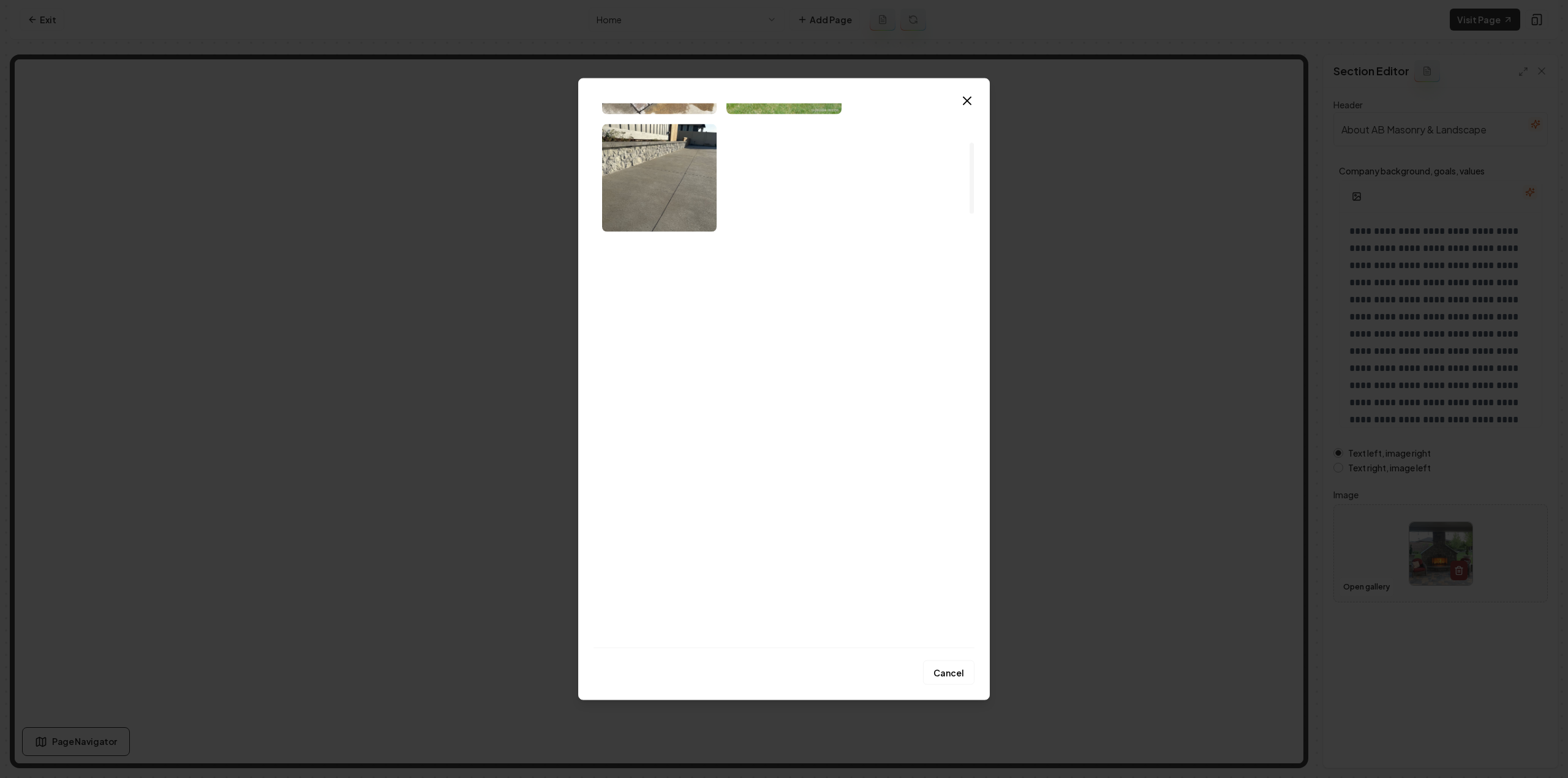
scroll to position [306, 0]
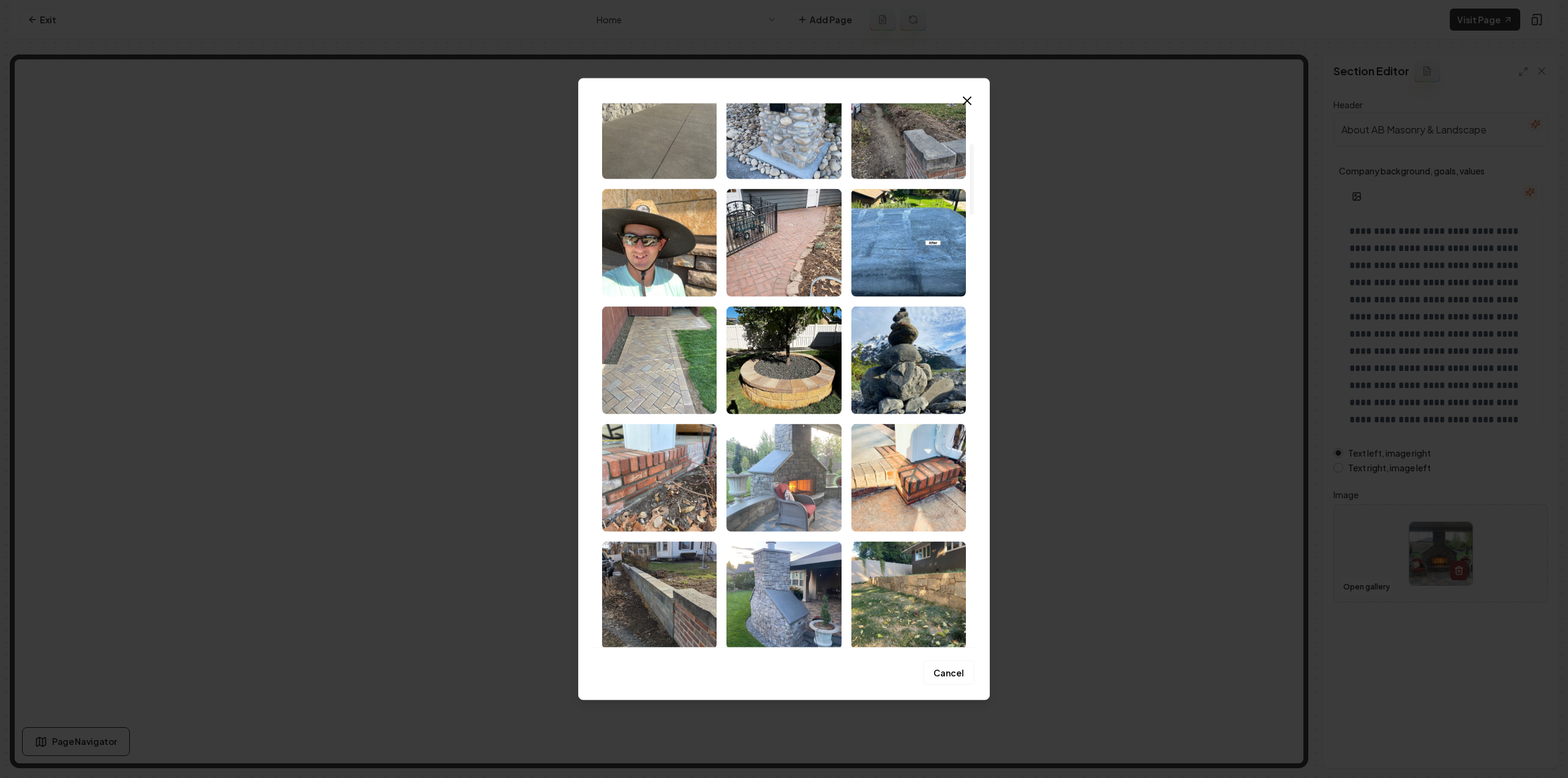
click at [766, 482] on img "Select image image_68cc314d5c7cd75eb889a1f3.jpeg" at bounding box center [783, 477] width 115 height 108
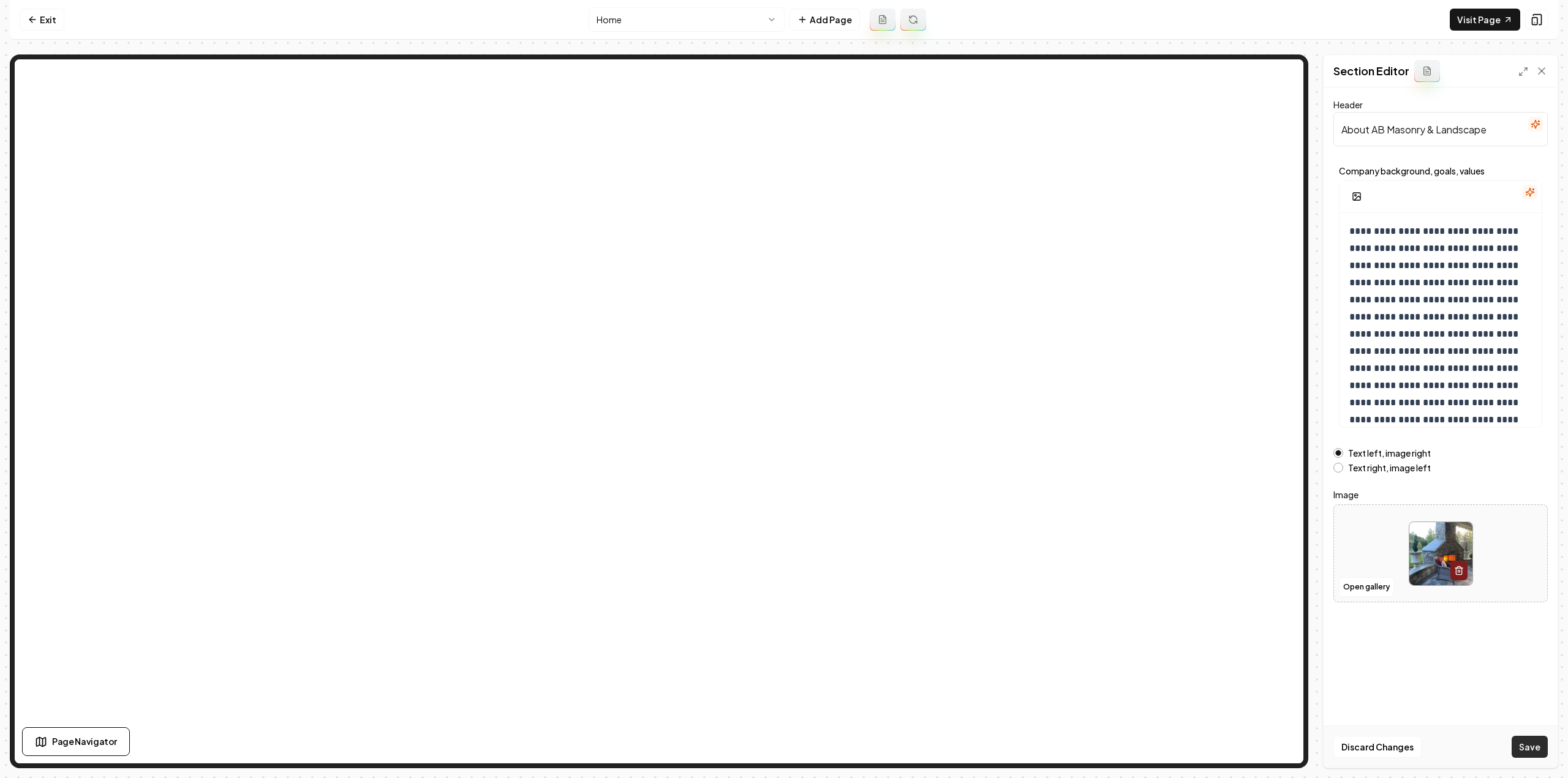
click at [1524, 746] on button "Save" at bounding box center [1529, 746] width 36 height 22
click at [719, 21] on html "**********" at bounding box center [784, 389] width 1568 height 778
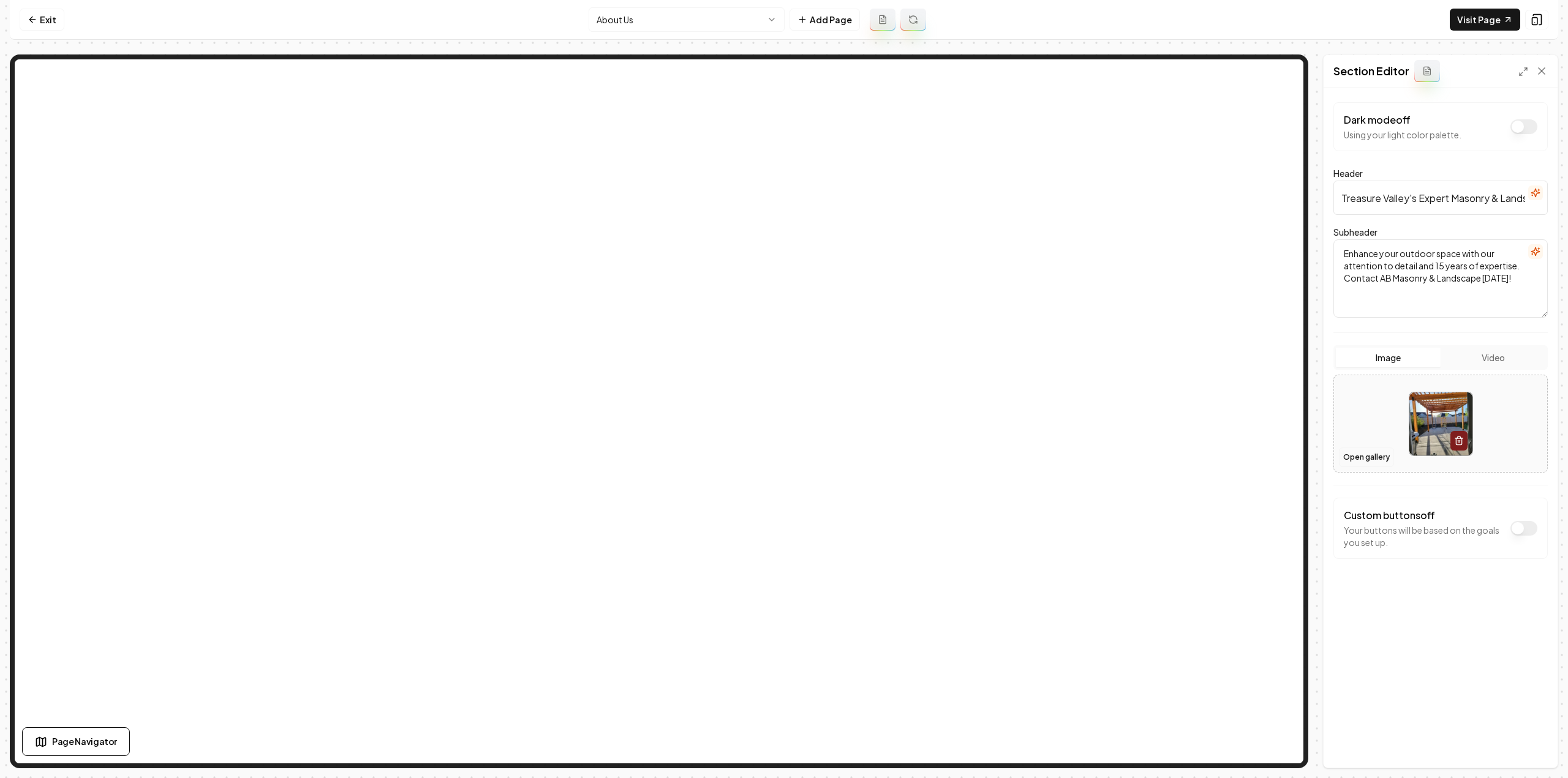
click at [1377, 450] on button "Open gallery" at bounding box center [1365, 457] width 55 height 19
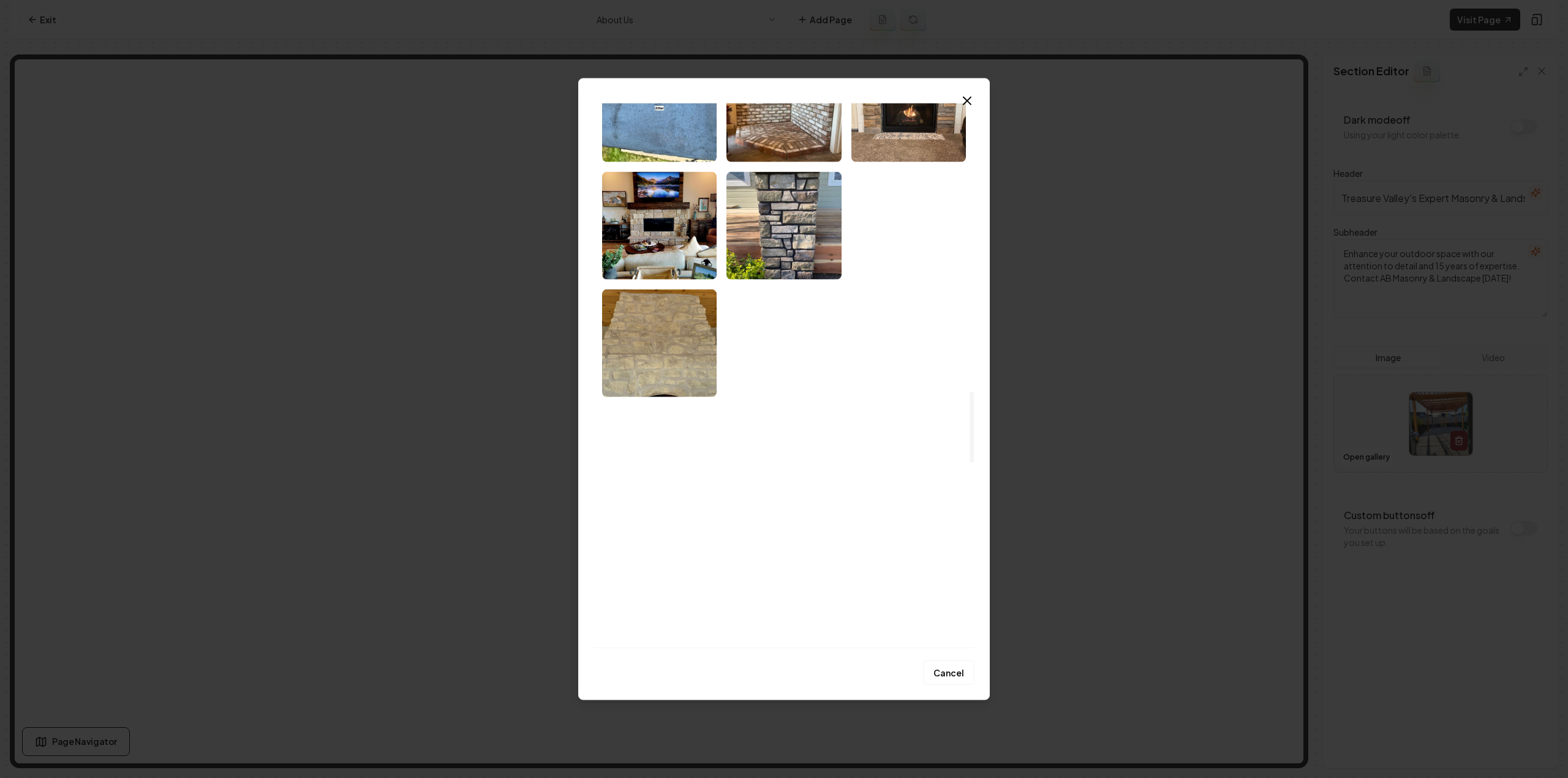
scroll to position [2082, 0]
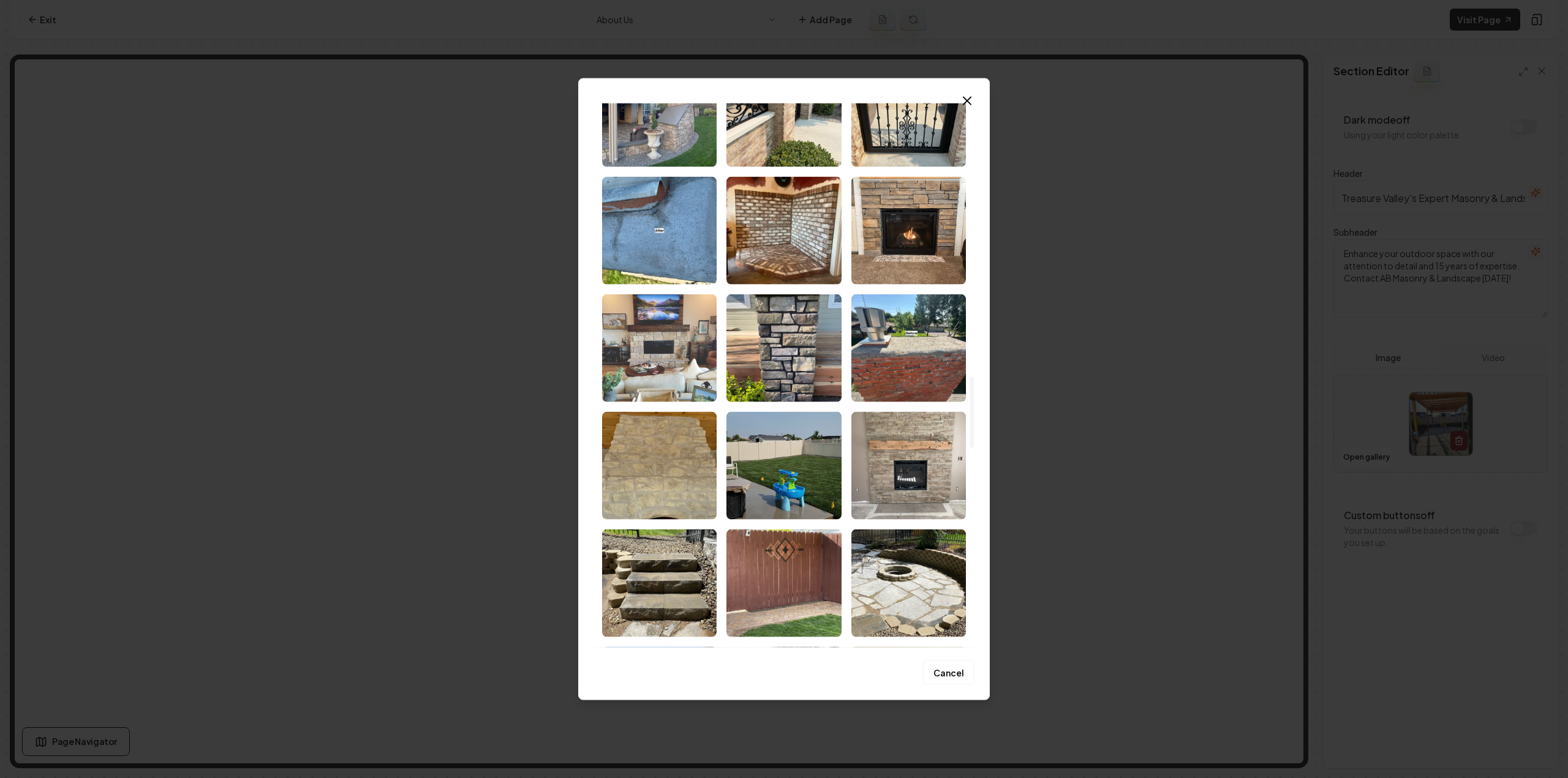
click at [665, 377] on img "Select image image_68cc314c5c7cd75eb8899bf2.jpeg" at bounding box center [659, 347] width 115 height 108
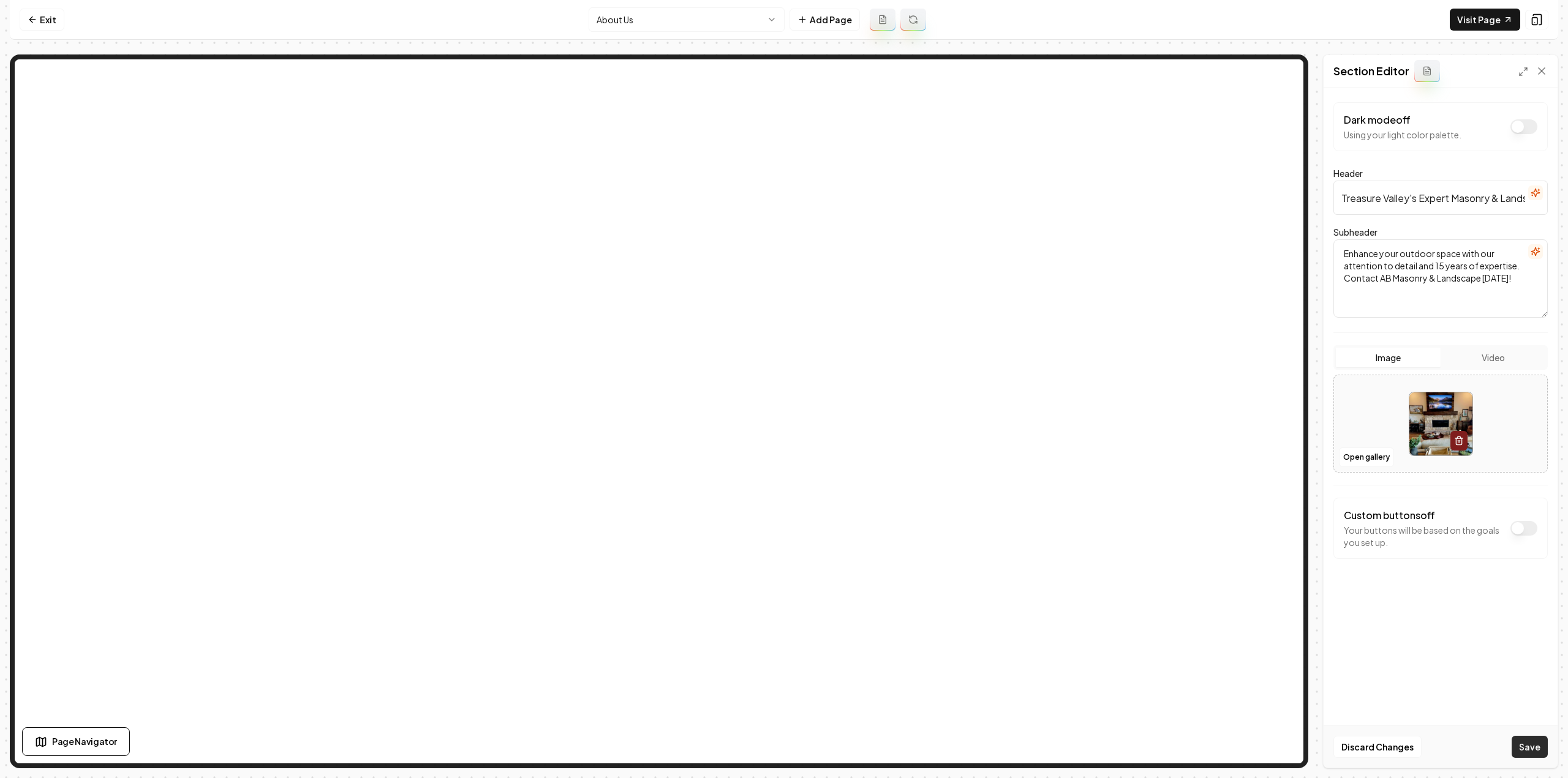
click at [1517, 744] on button "Save" at bounding box center [1529, 746] width 36 height 22
click at [636, 25] on html "Computer Required This feature is only available on a computer. Please switch t…" at bounding box center [784, 389] width 1568 height 778
click at [1361, 462] on button "Open gallery" at bounding box center [1365, 457] width 55 height 19
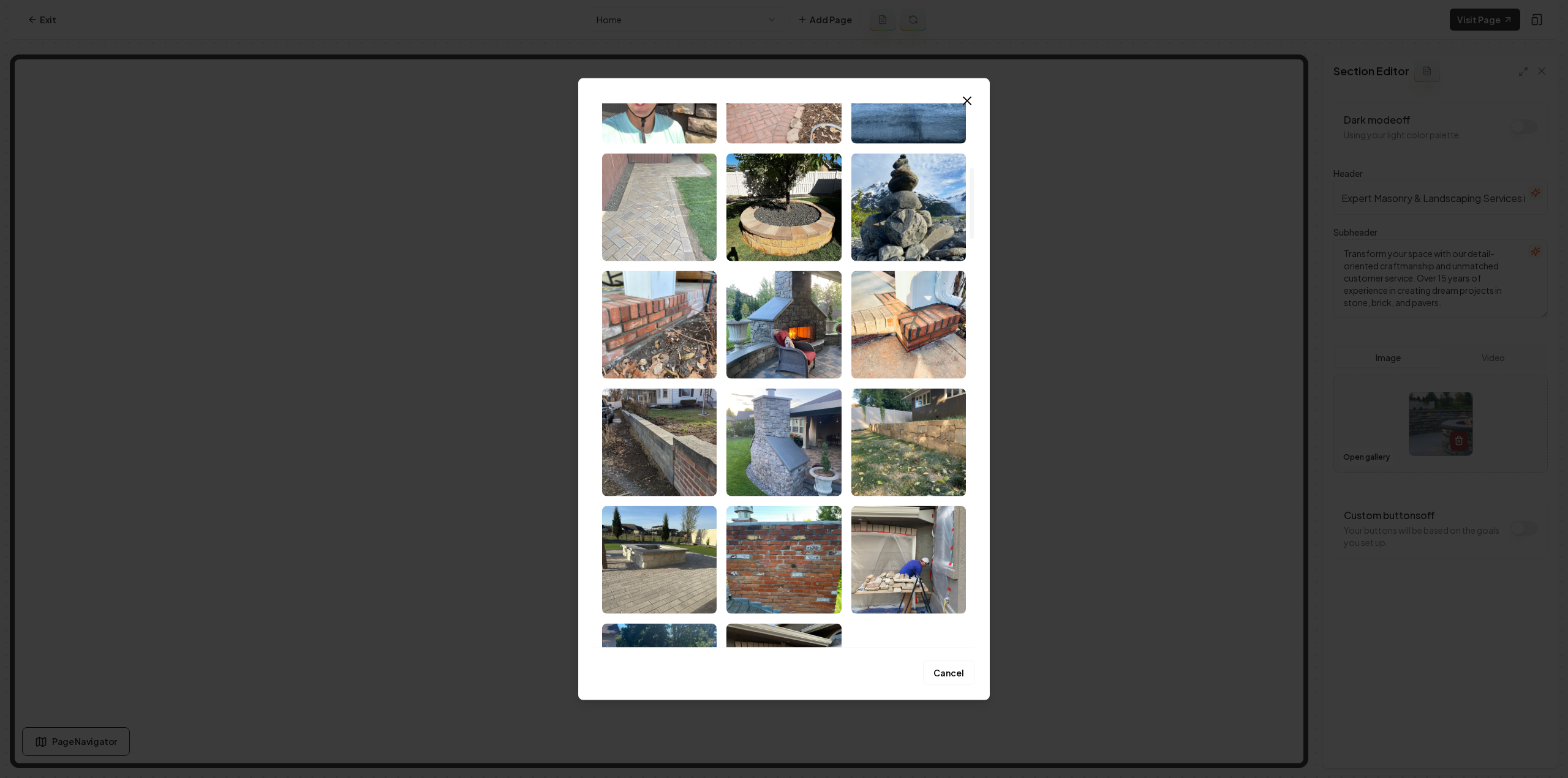
scroll to position [490, 0]
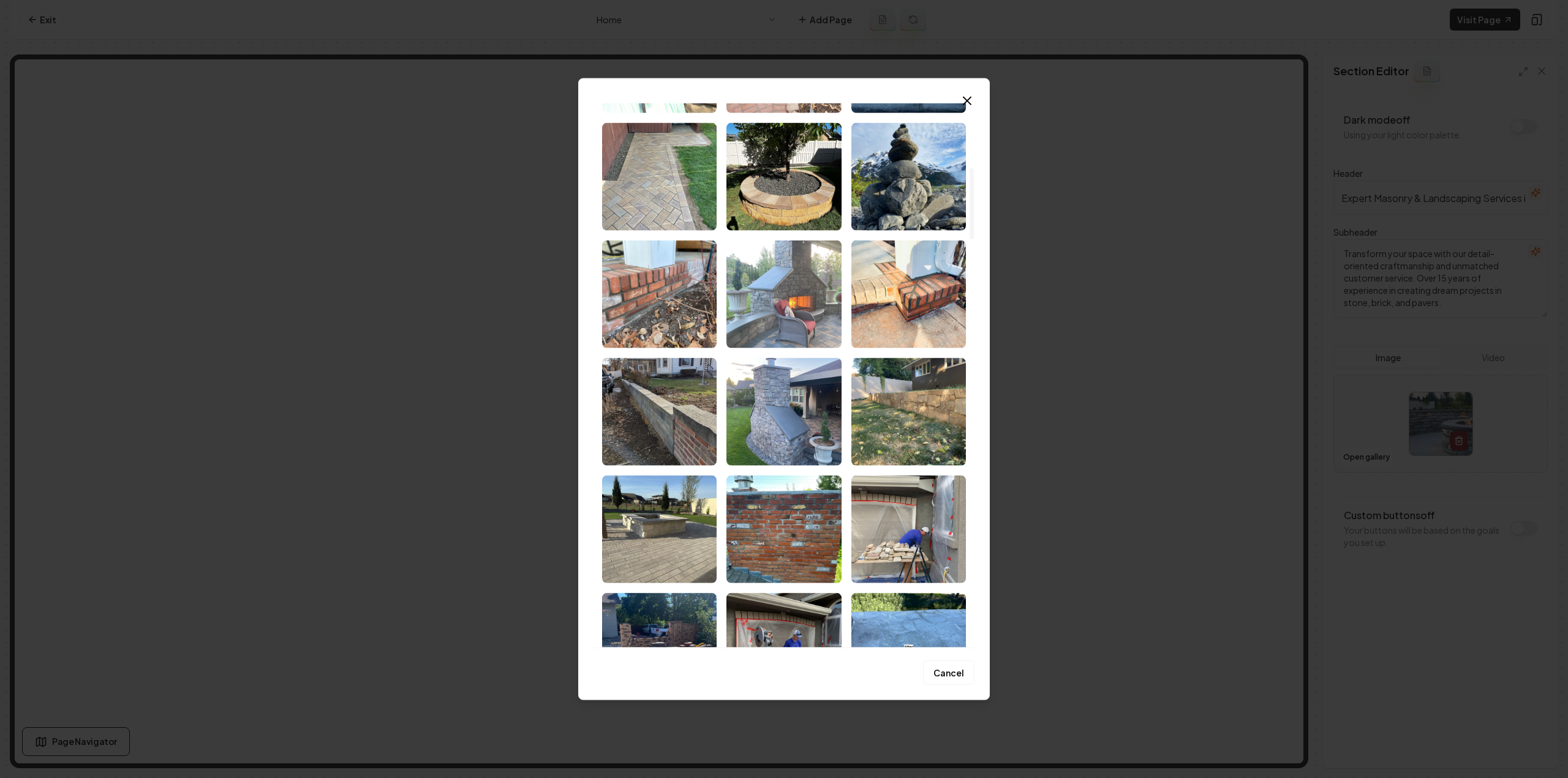
click at [750, 308] on img "Select image image_68cc314d5c7cd75eb889a1f3.jpeg" at bounding box center [783, 294] width 115 height 108
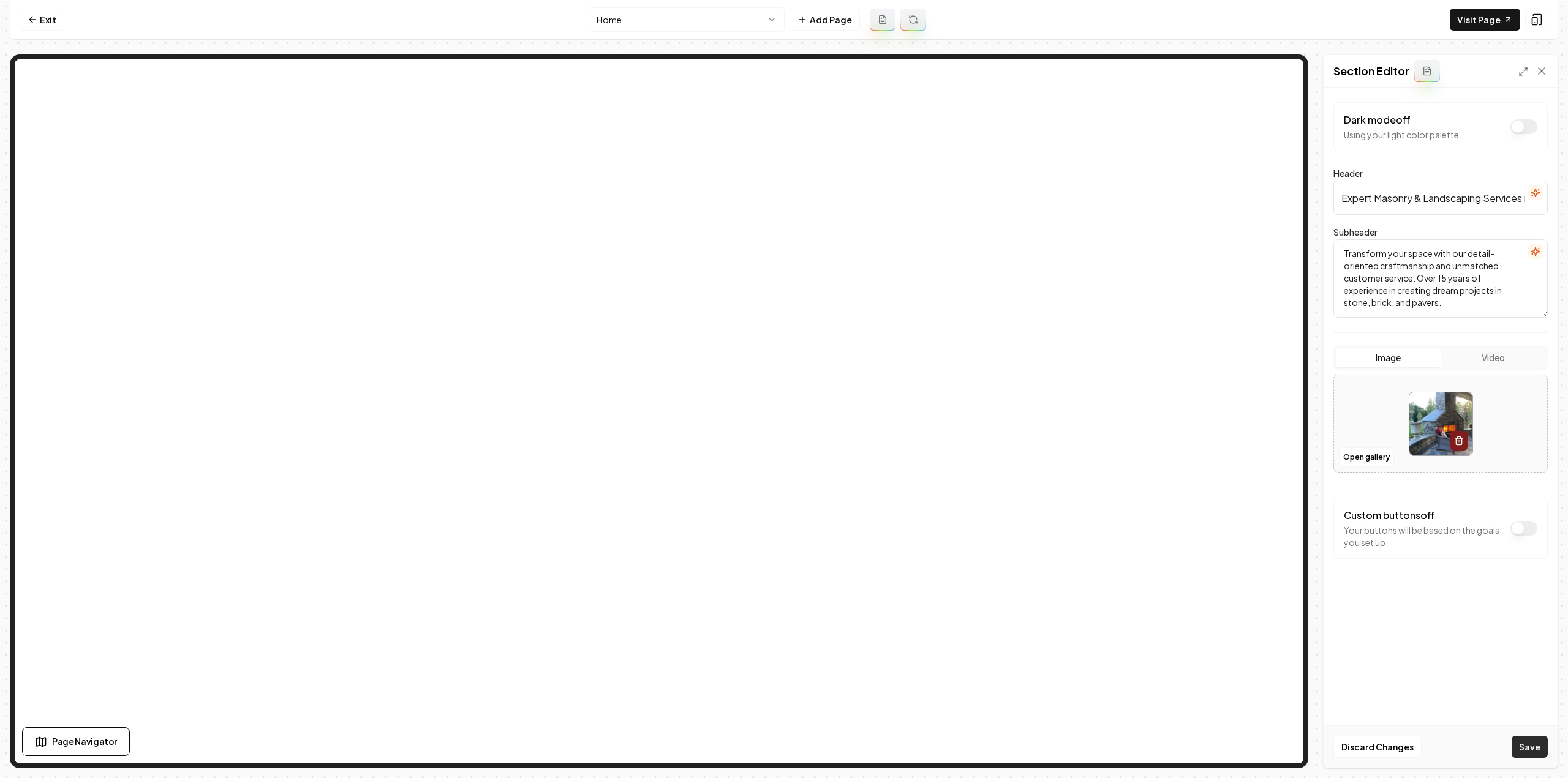
click at [1531, 739] on button "Save" at bounding box center [1529, 746] width 36 height 22
click at [685, 31] on html "Computer Required This feature is only available on a computer. Please switch t…" at bounding box center [784, 389] width 1568 height 778
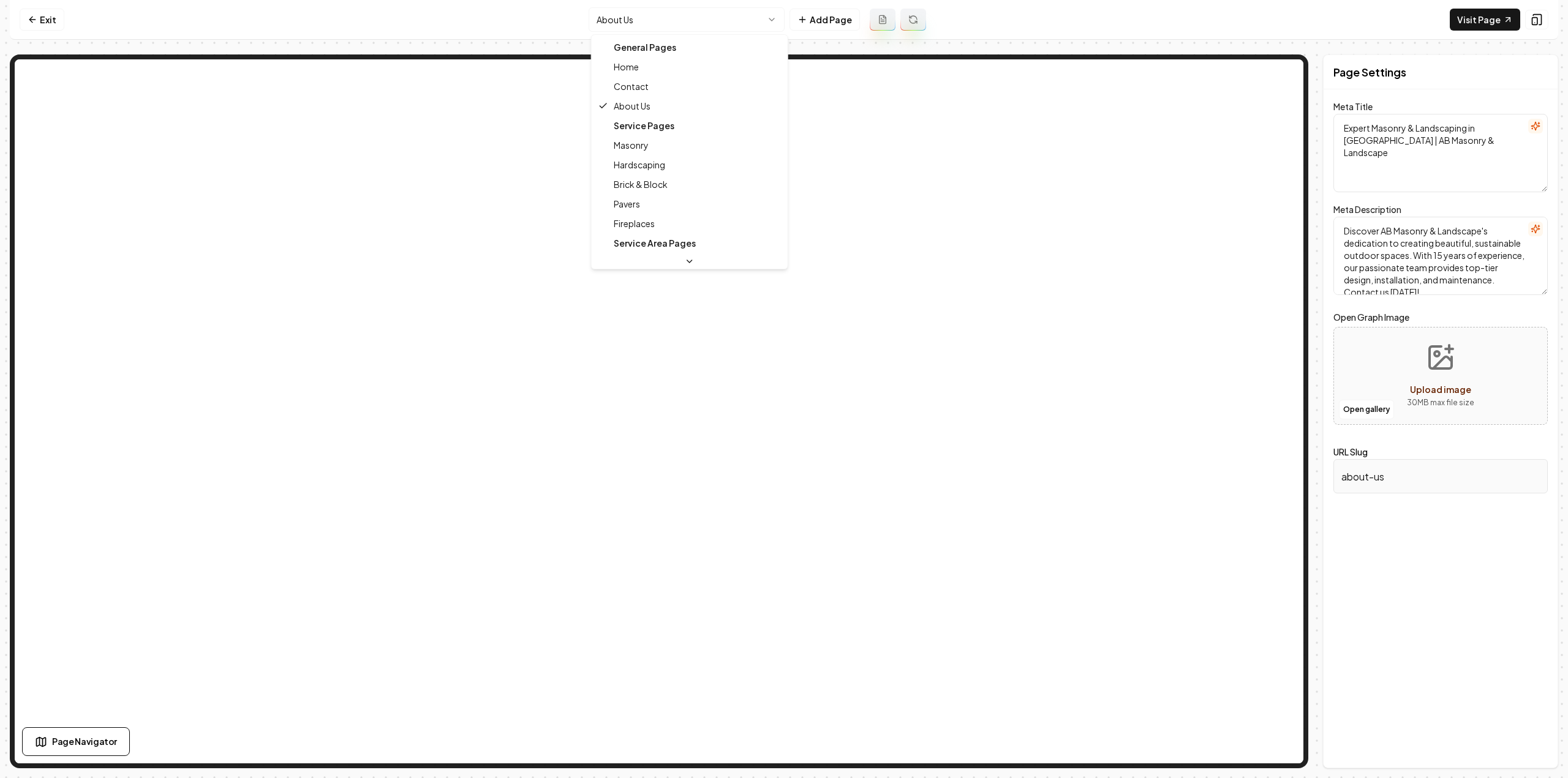
click at [665, 11] on html "Computer Required This feature is only available on a computer. Please switch t…" at bounding box center [784, 389] width 1568 height 778
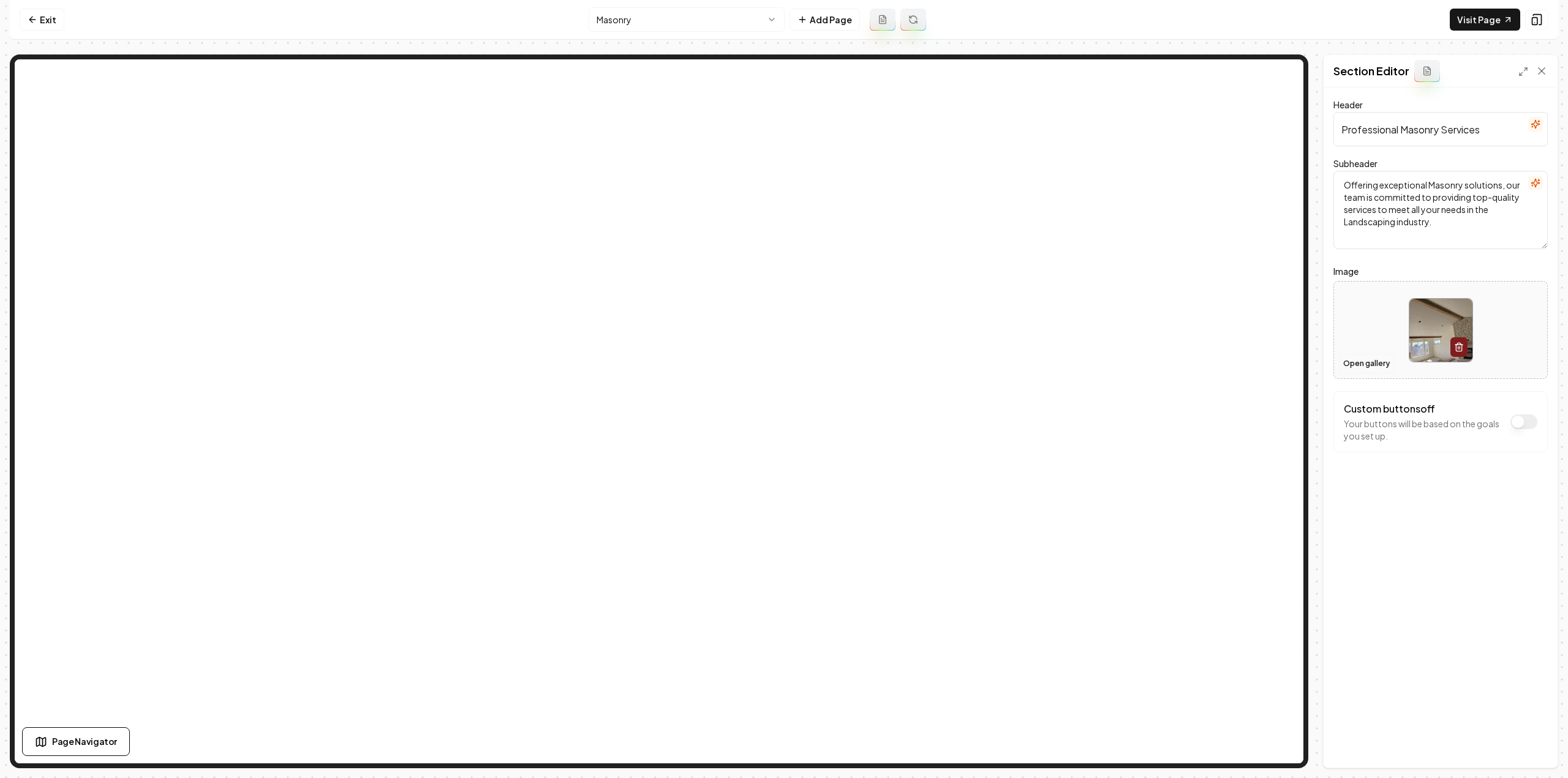
click at [1381, 364] on button "Open gallery" at bounding box center [1365, 364] width 55 height 19
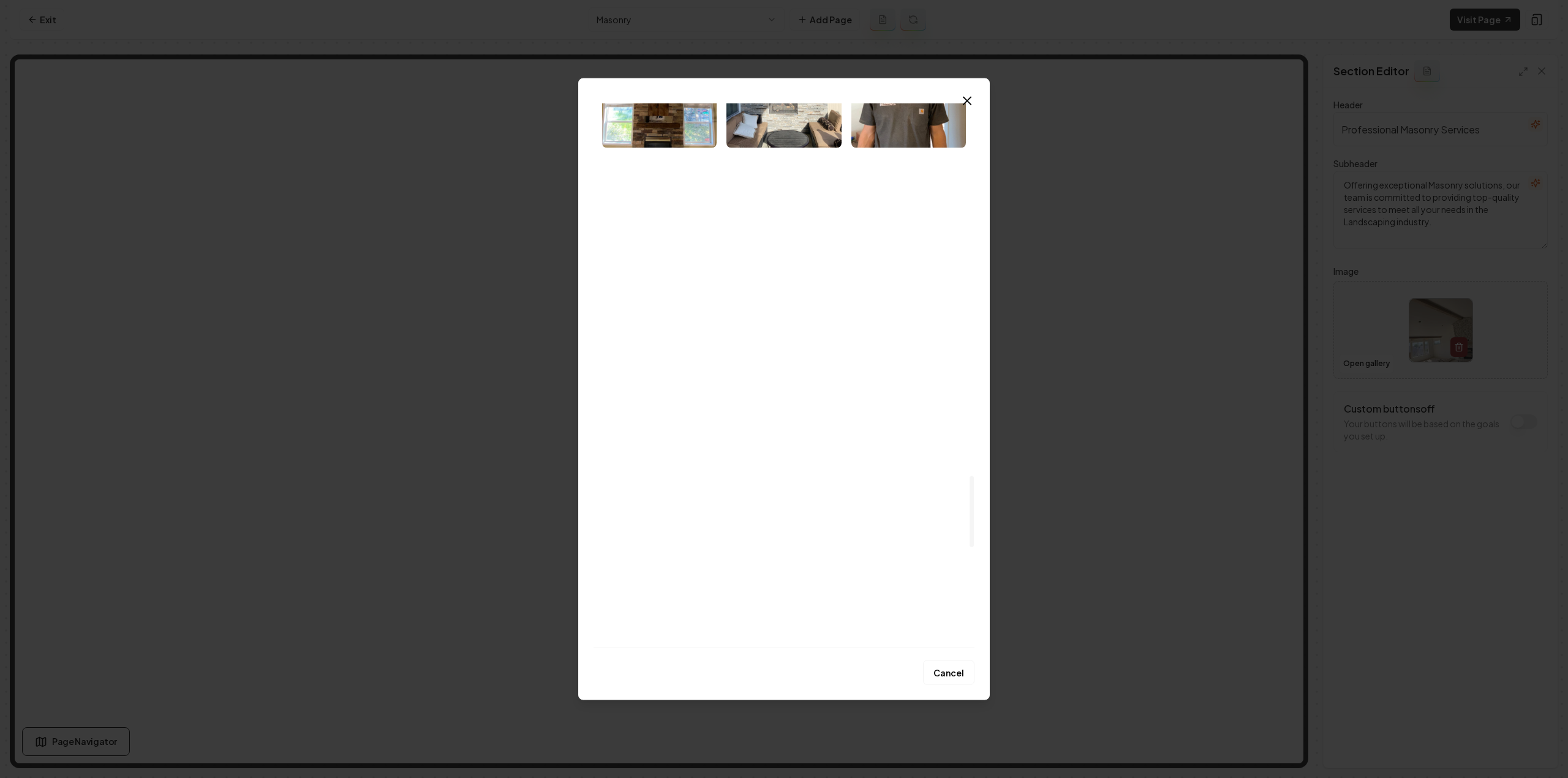
scroll to position [2879, 0]
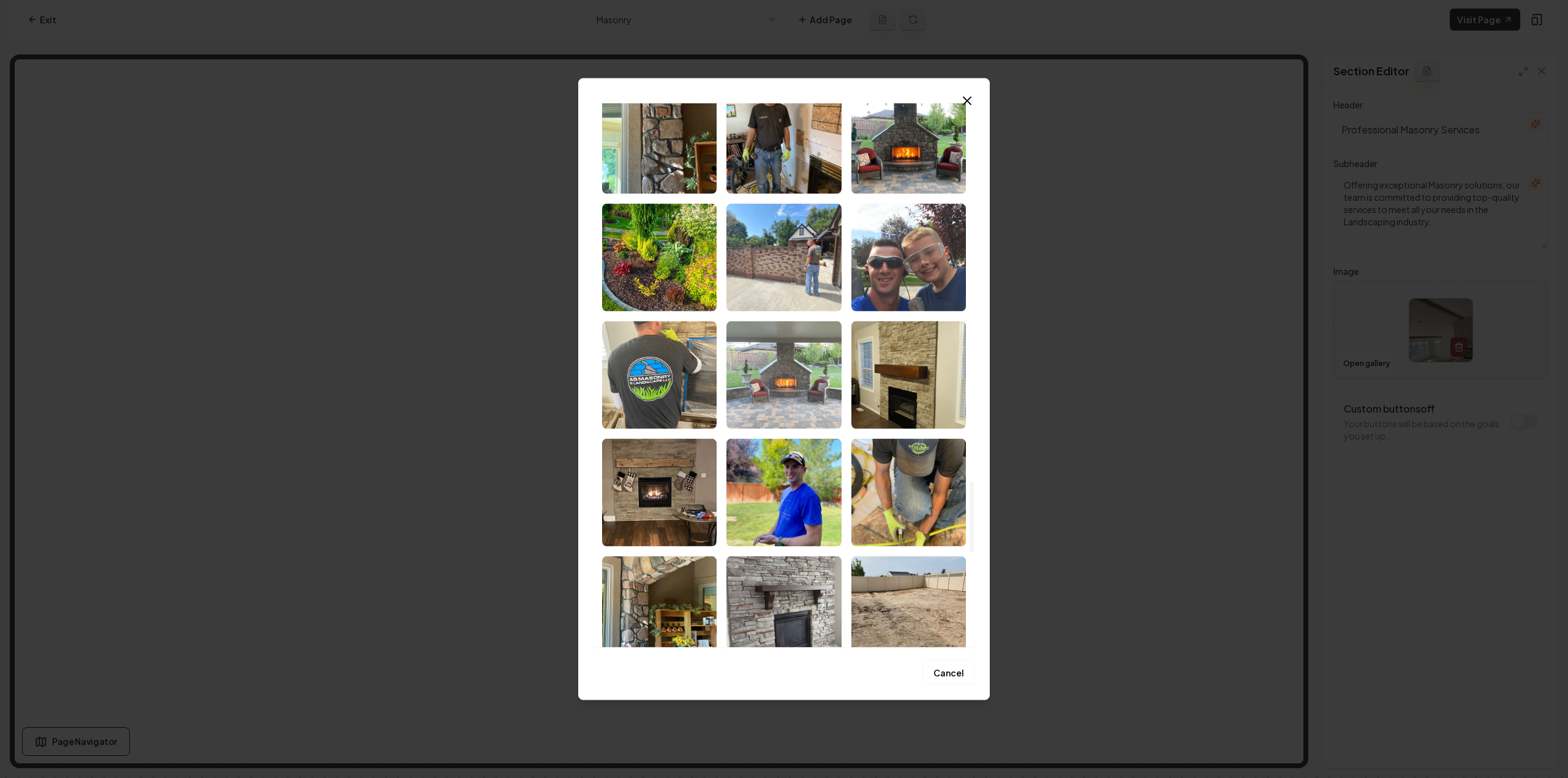
click at [784, 399] on img "Select image image_68cc314d5c7cd75eb8899d8e.jpeg" at bounding box center [783, 375] width 115 height 108
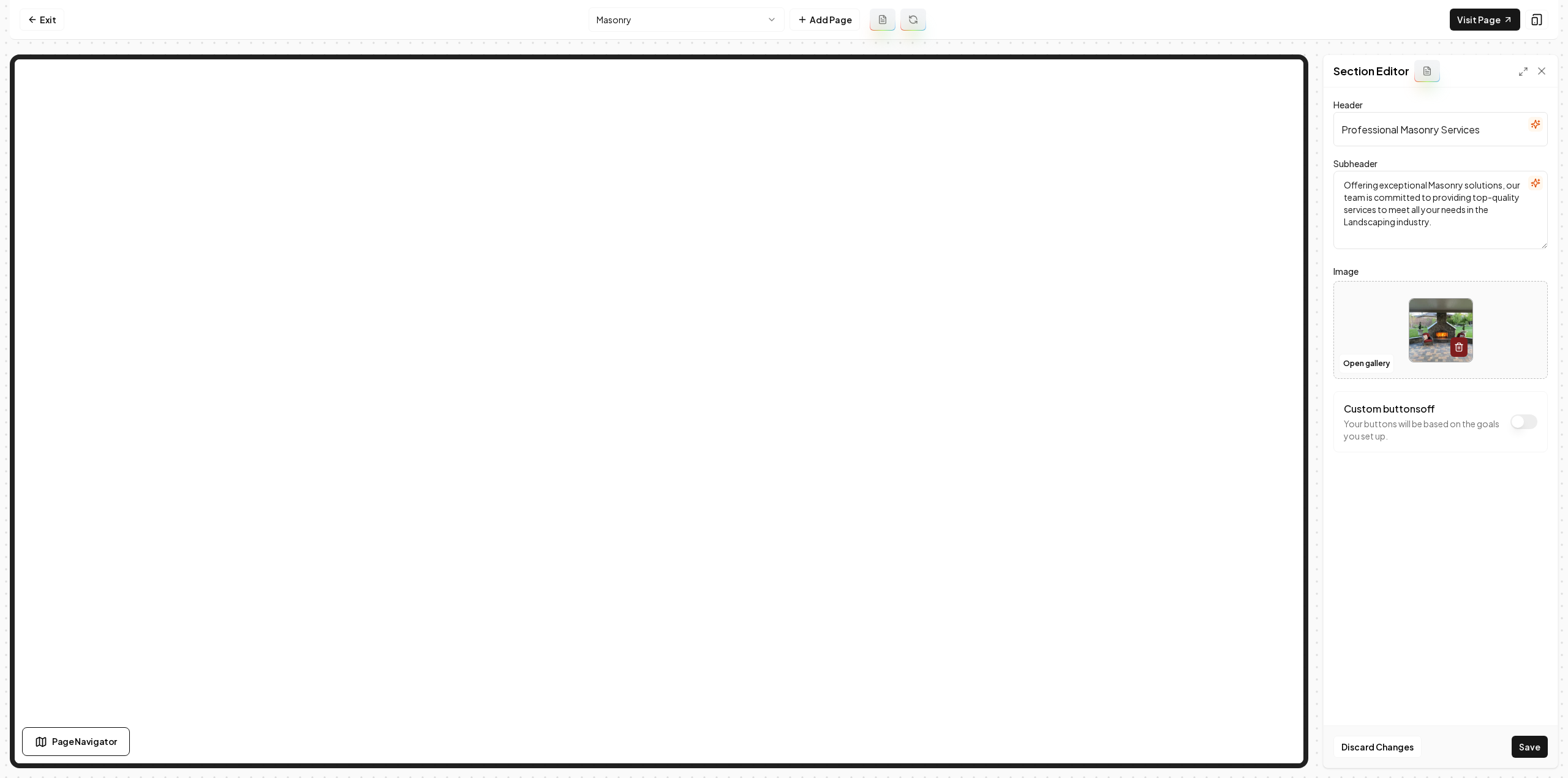
click at [1515, 732] on div "Discard Changes Save" at bounding box center [1440, 746] width 234 height 42
click at [1524, 739] on button "Save" at bounding box center [1529, 746] width 36 height 22
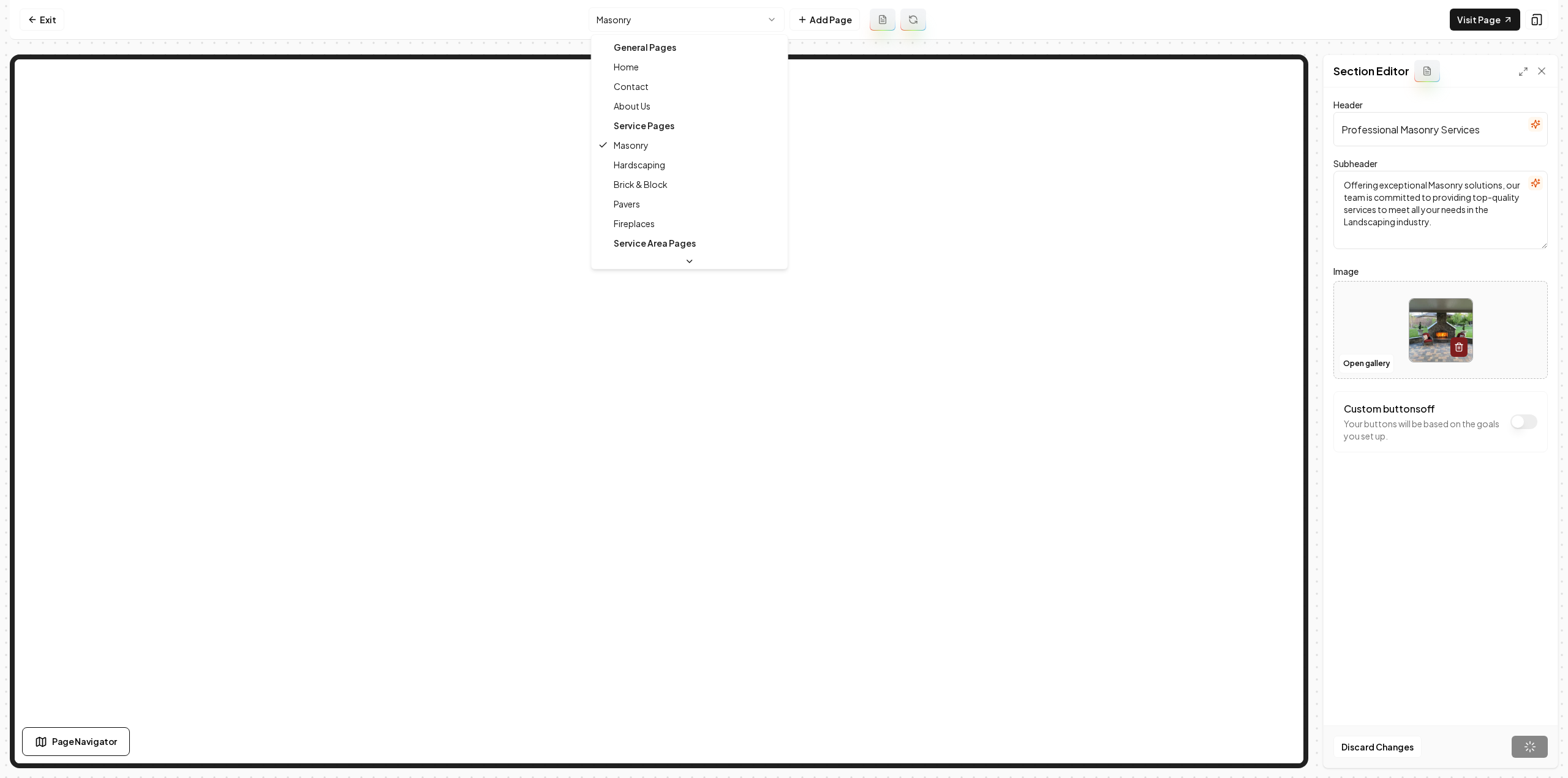
click at [674, 19] on html "Computer Required This feature is only available on a computer. Please switch t…" at bounding box center [784, 389] width 1568 height 778
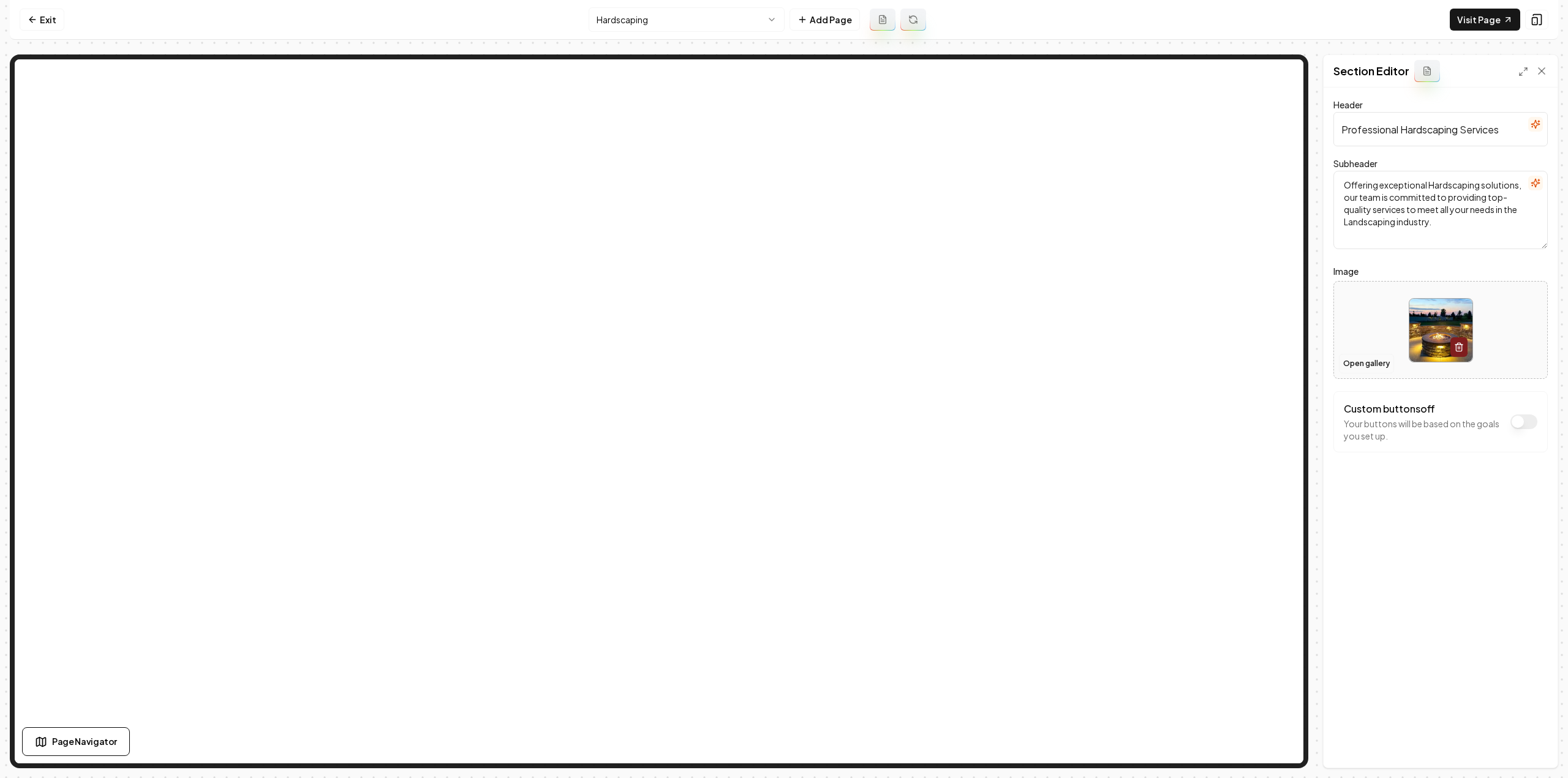
click at [1355, 362] on button "Open gallery" at bounding box center [1365, 364] width 55 height 19
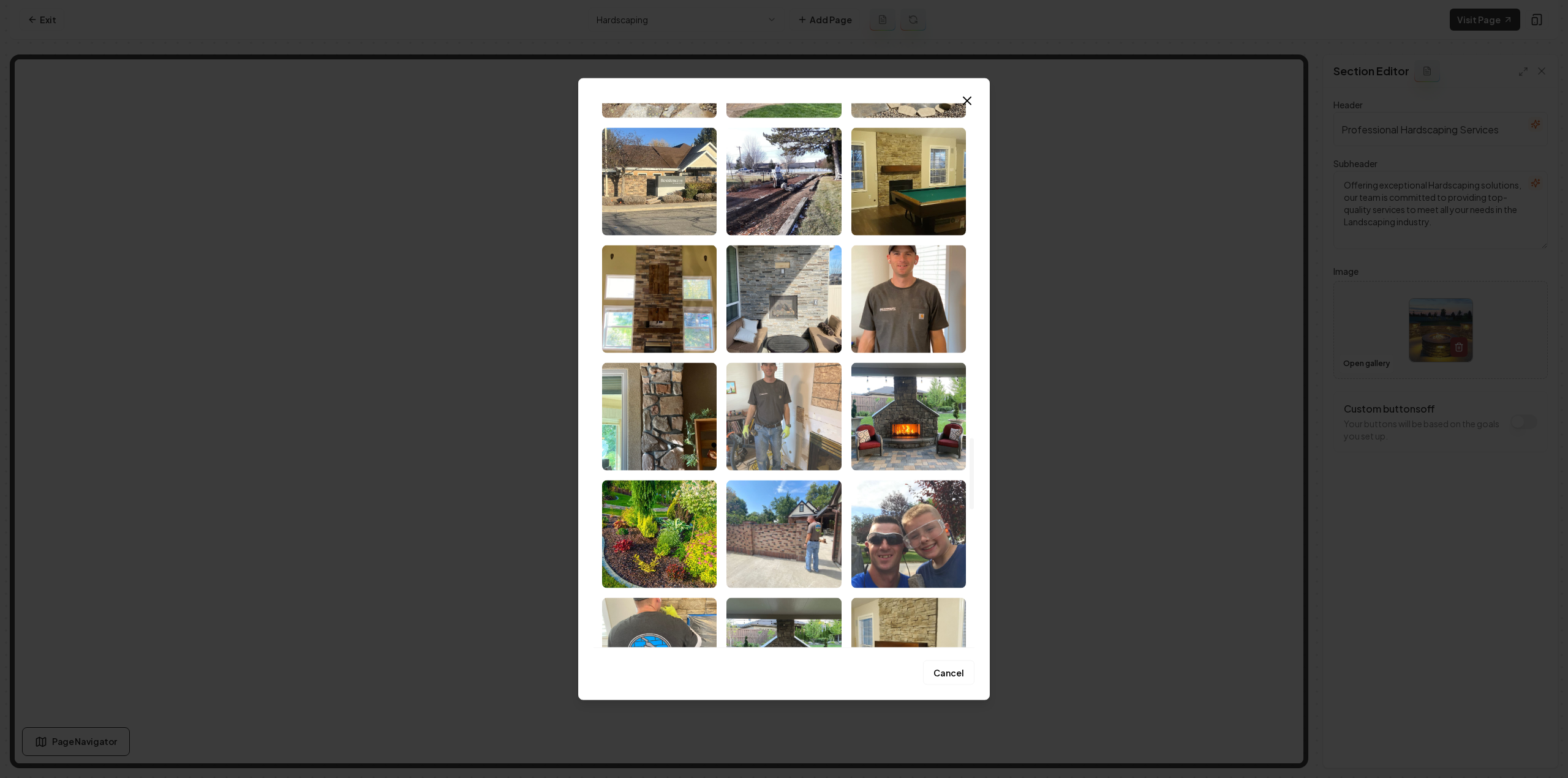
scroll to position [2634, 0]
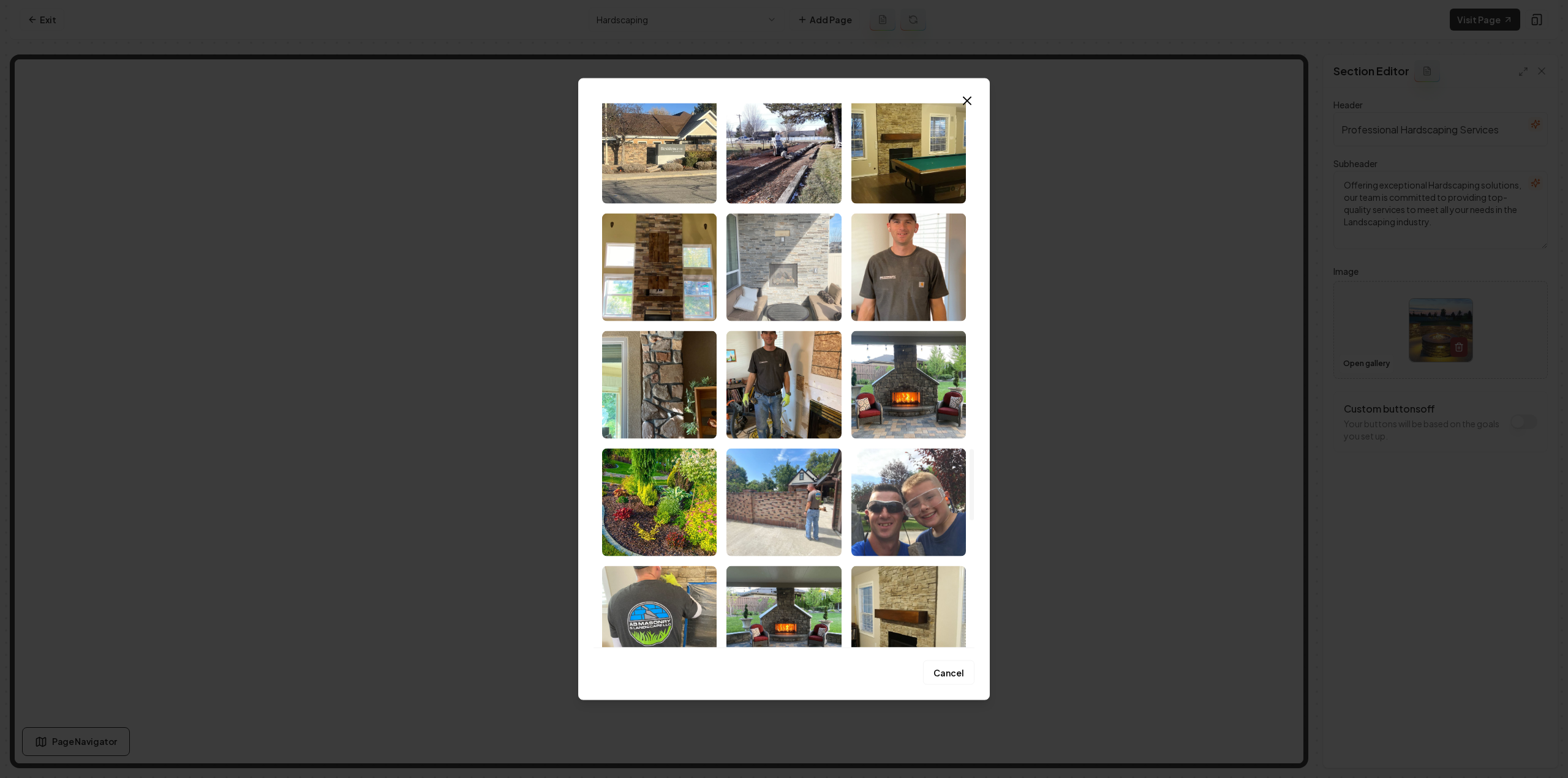
click at [809, 300] on img "Select image image_68cc314d5c7cd75eb8899dca.jpeg" at bounding box center [783, 267] width 115 height 108
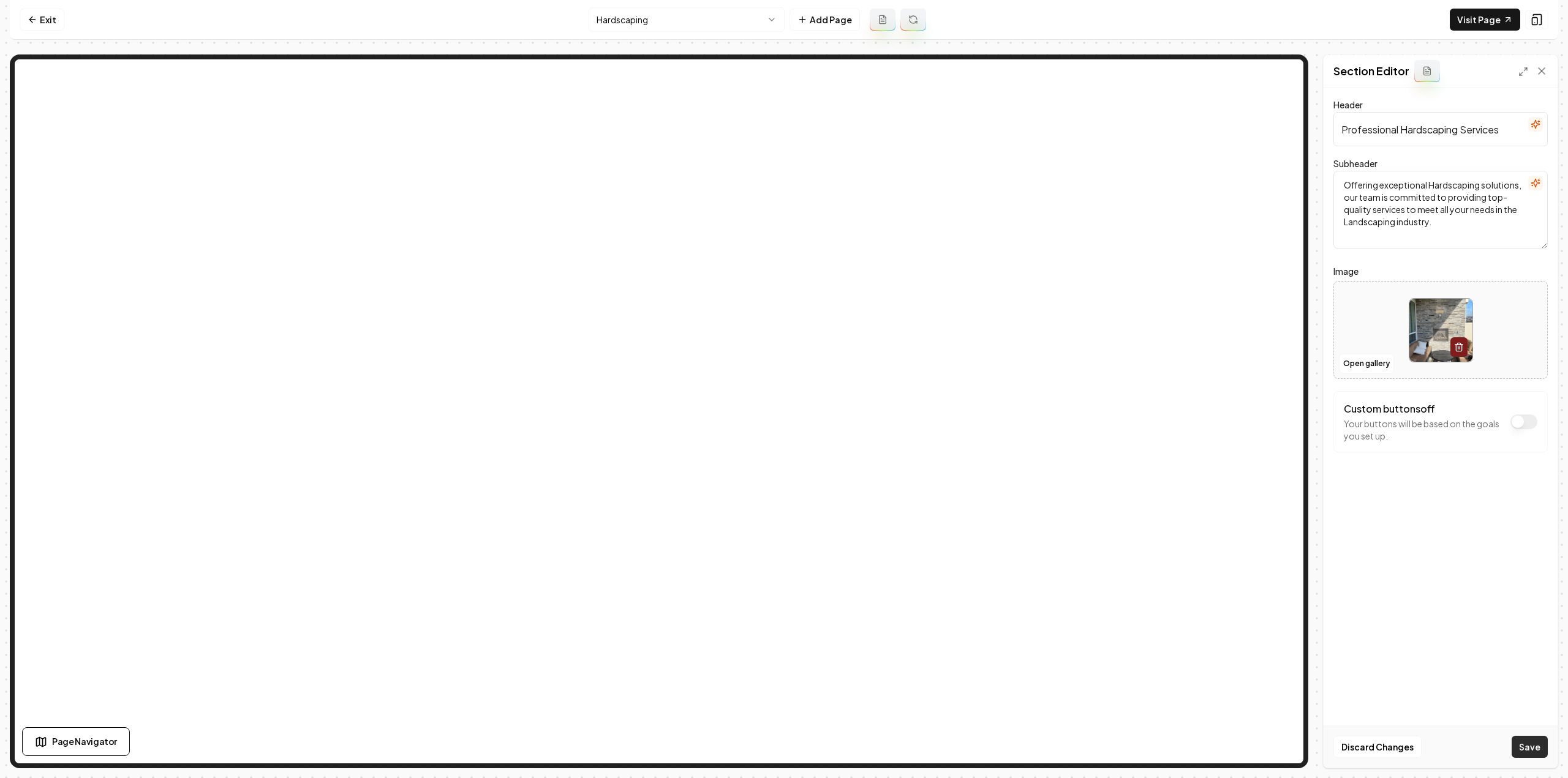
click at [1543, 746] on button "Save" at bounding box center [1529, 746] width 36 height 22
click at [1358, 363] on button "Open gallery" at bounding box center [1365, 364] width 55 height 19
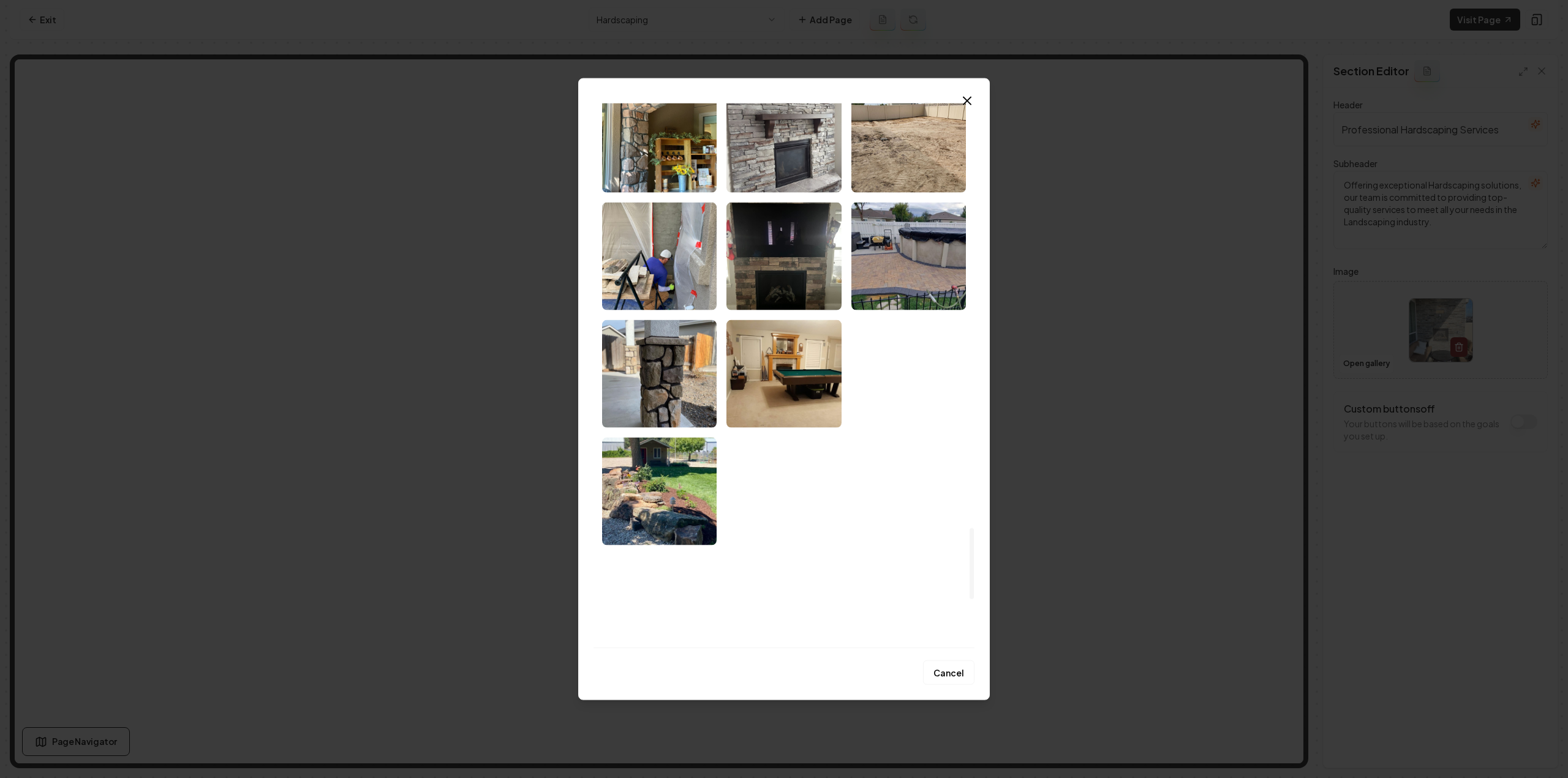
scroll to position [3430, 0]
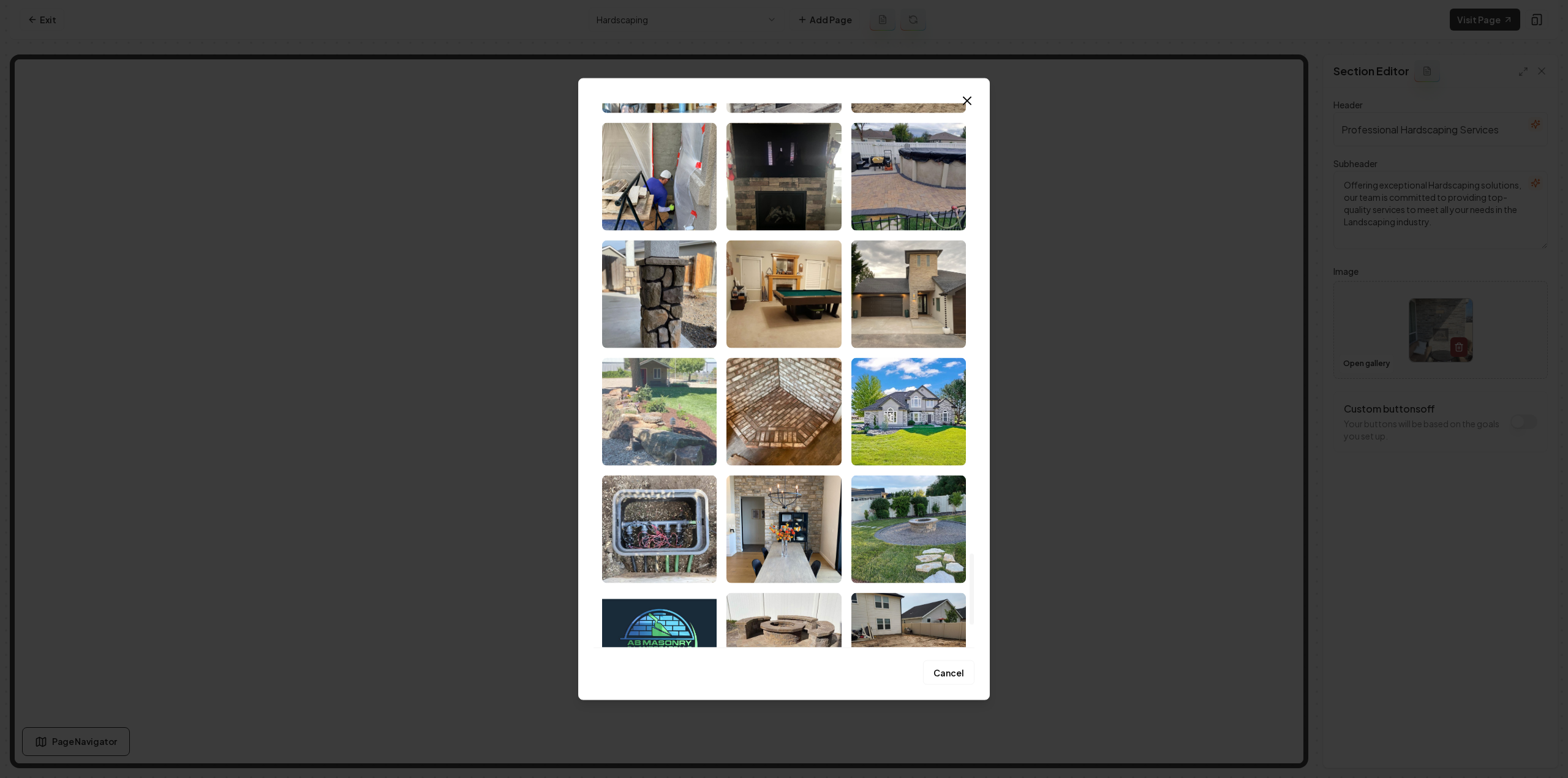
click at [664, 421] on img "Select image image_68cc314a5c7cd75eb8899201.jpeg" at bounding box center [659, 411] width 115 height 108
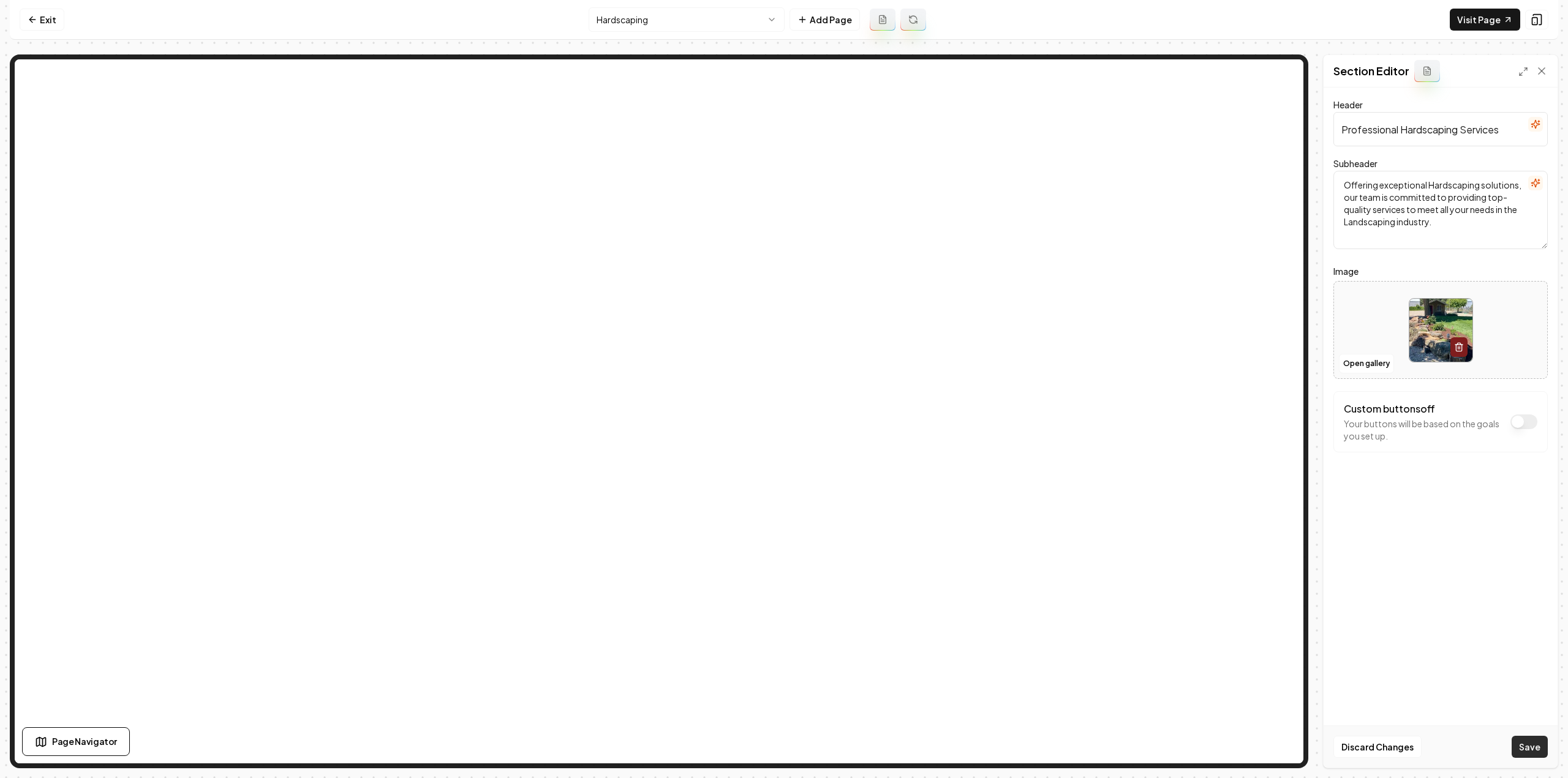
click at [1517, 744] on button "Save" at bounding box center [1529, 746] width 36 height 22
click at [645, 26] on html "Computer Required This feature is only available on a computer. Please switch t…" at bounding box center [784, 389] width 1568 height 778
click at [1351, 358] on button "Open gallery" at bounding box center [1365, 364] width 55 height 19
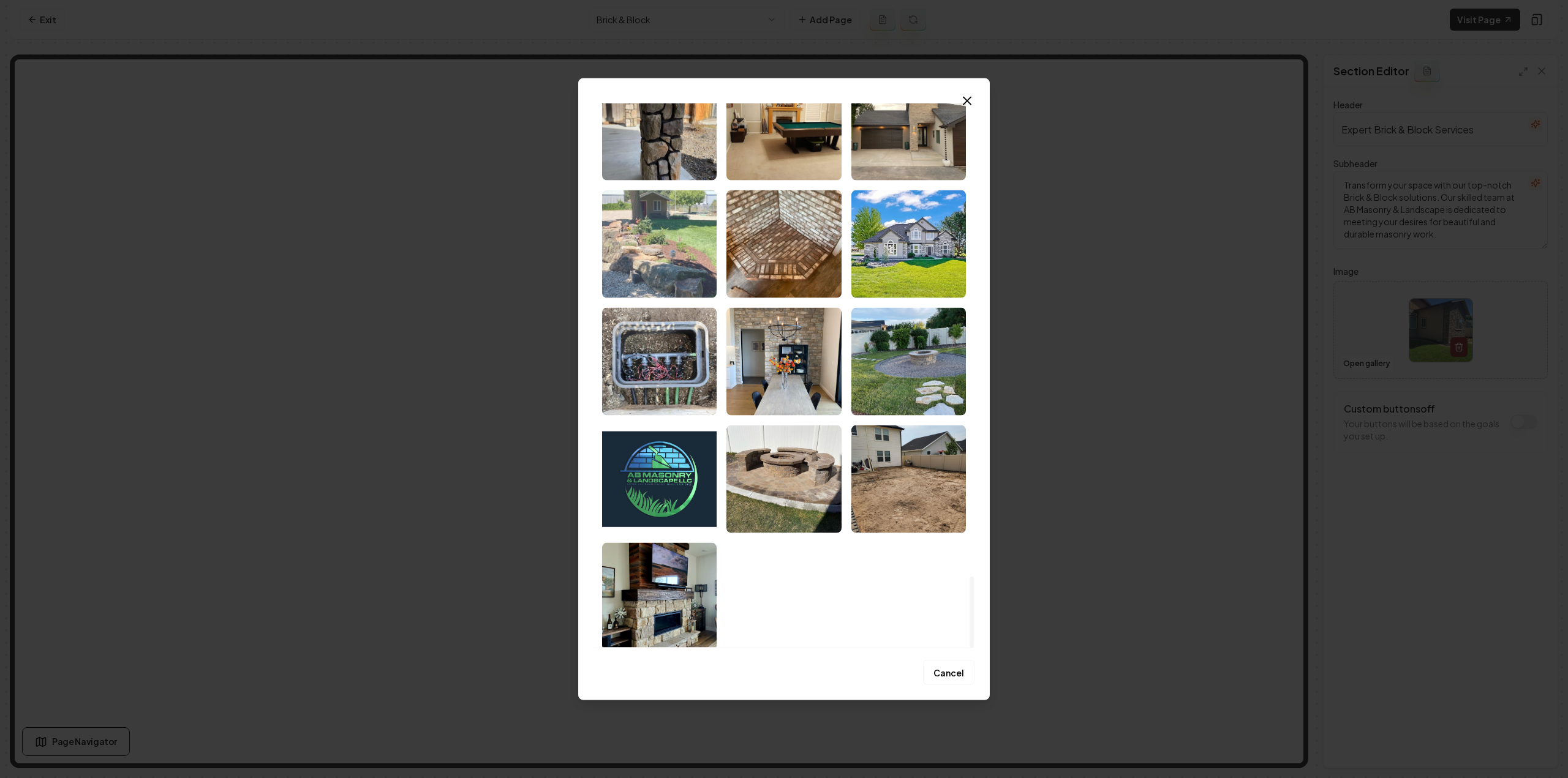
scroll to position [3604, 0]
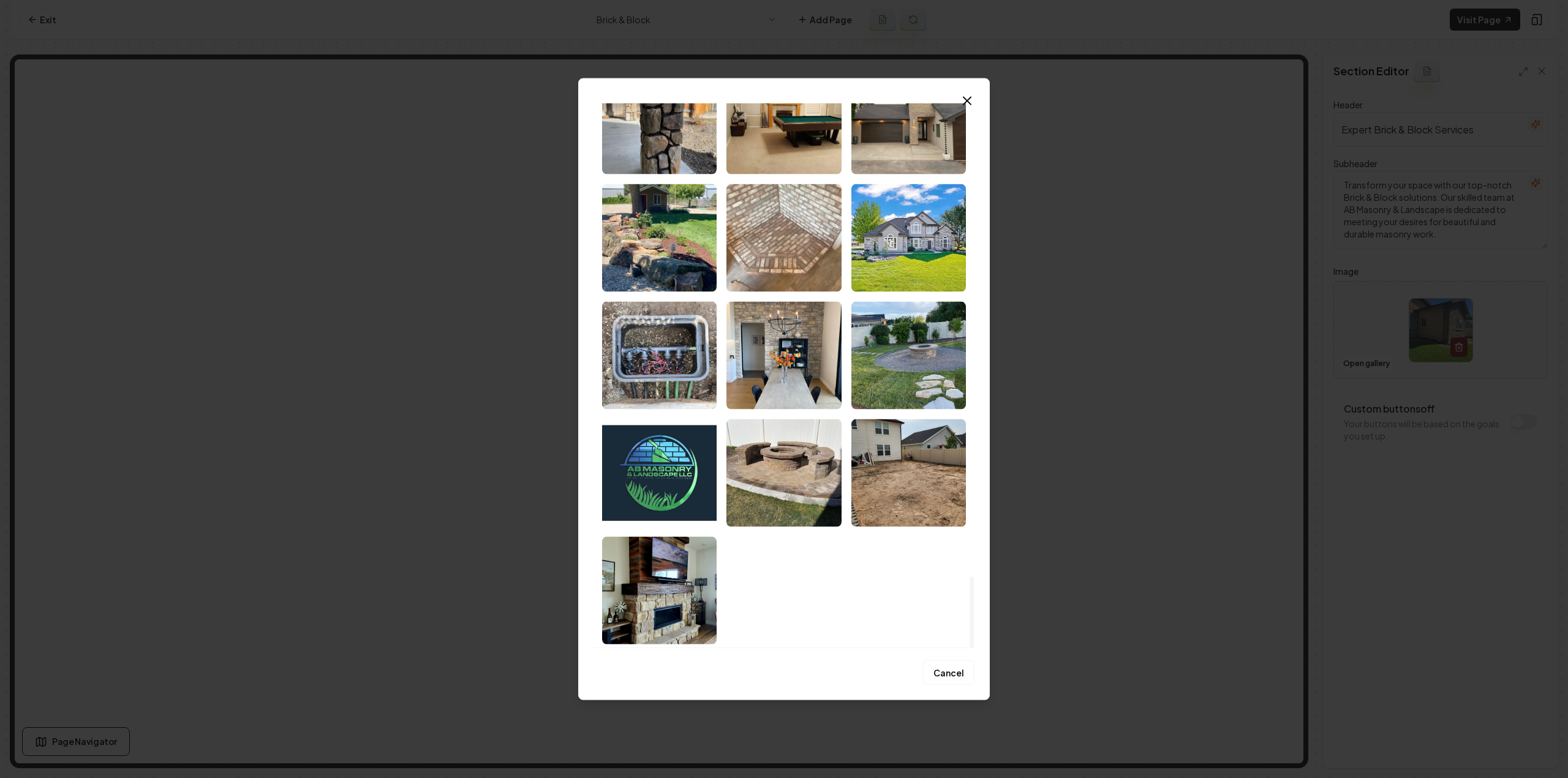
click at [782, 285] on img "Select image image_68cc314a5c7cd75eb8899129.jpeg" at bounding box center [783, 237] width 115 height 108
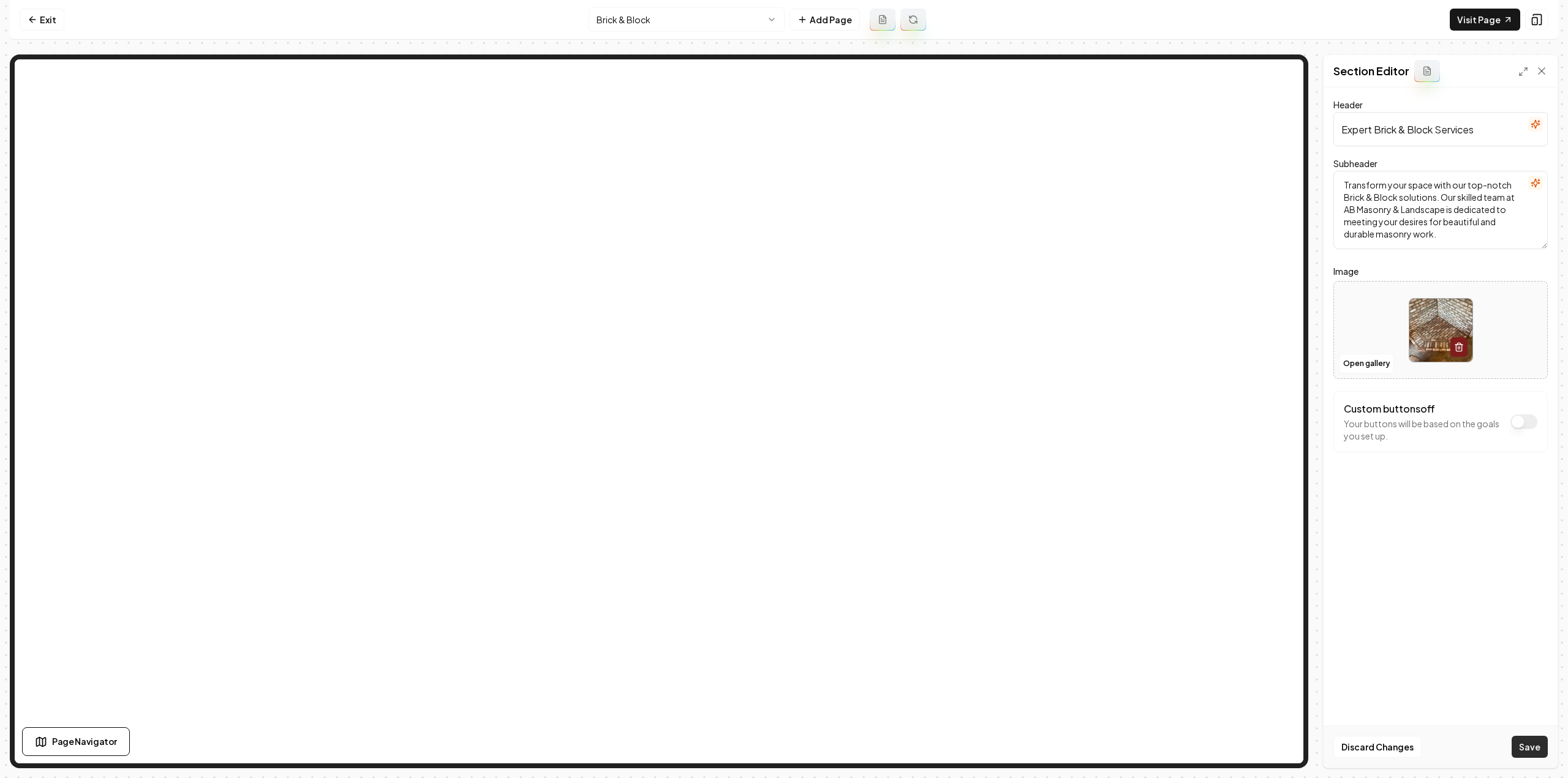
click at [1527, 750] on button "Save" at bounding box center [1529, 746] width 36 height 22
click at [649, 20] on html "Computer Required This feature is only available on a computer. Please switch t…" at bounding box center [784, 389] width 1568 height 778
click at [1362, 372] on button "Open gallery" at bounding box center [1365, 364] width 55 height 19
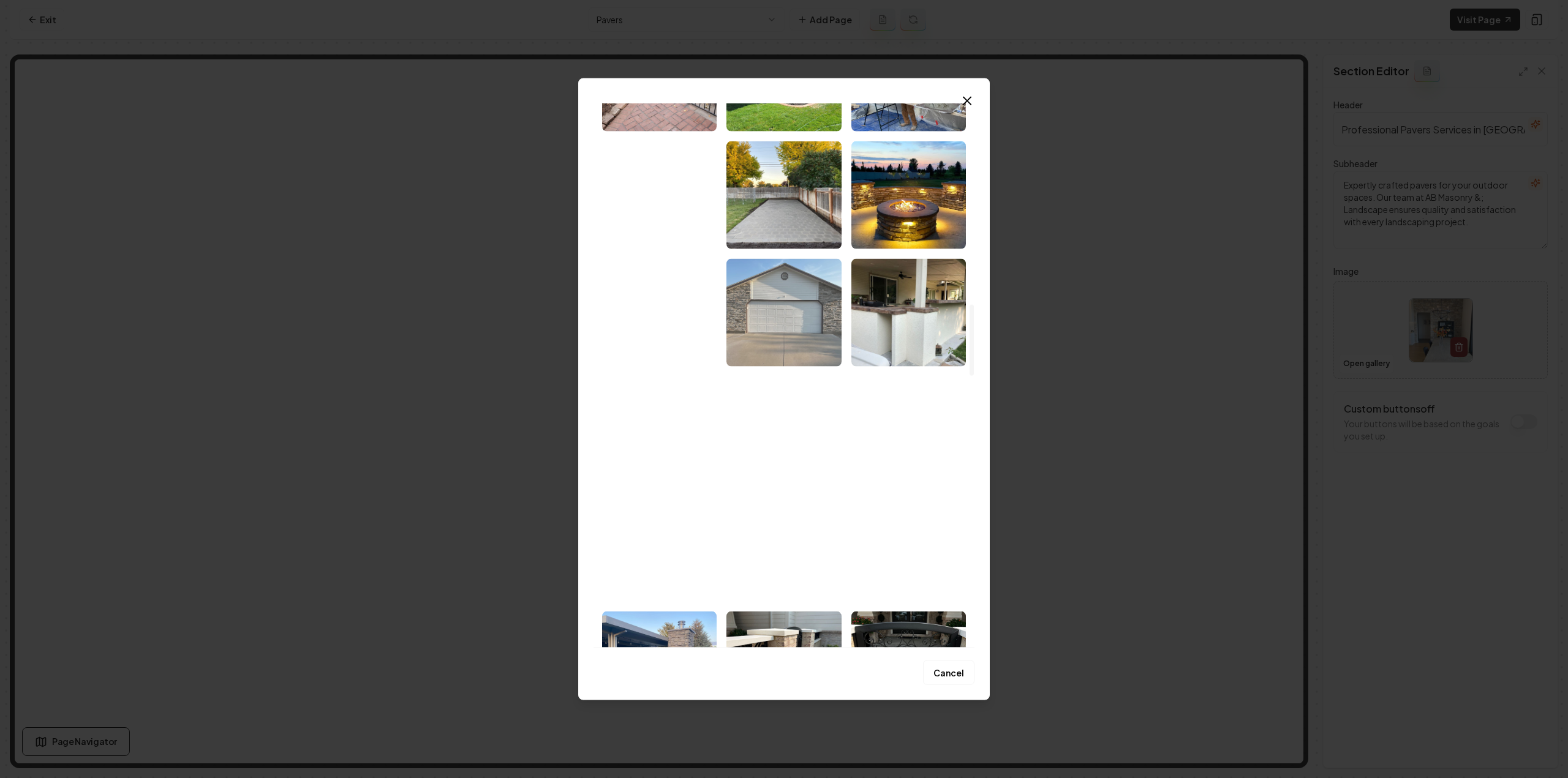
scroll to position [1531, 0]
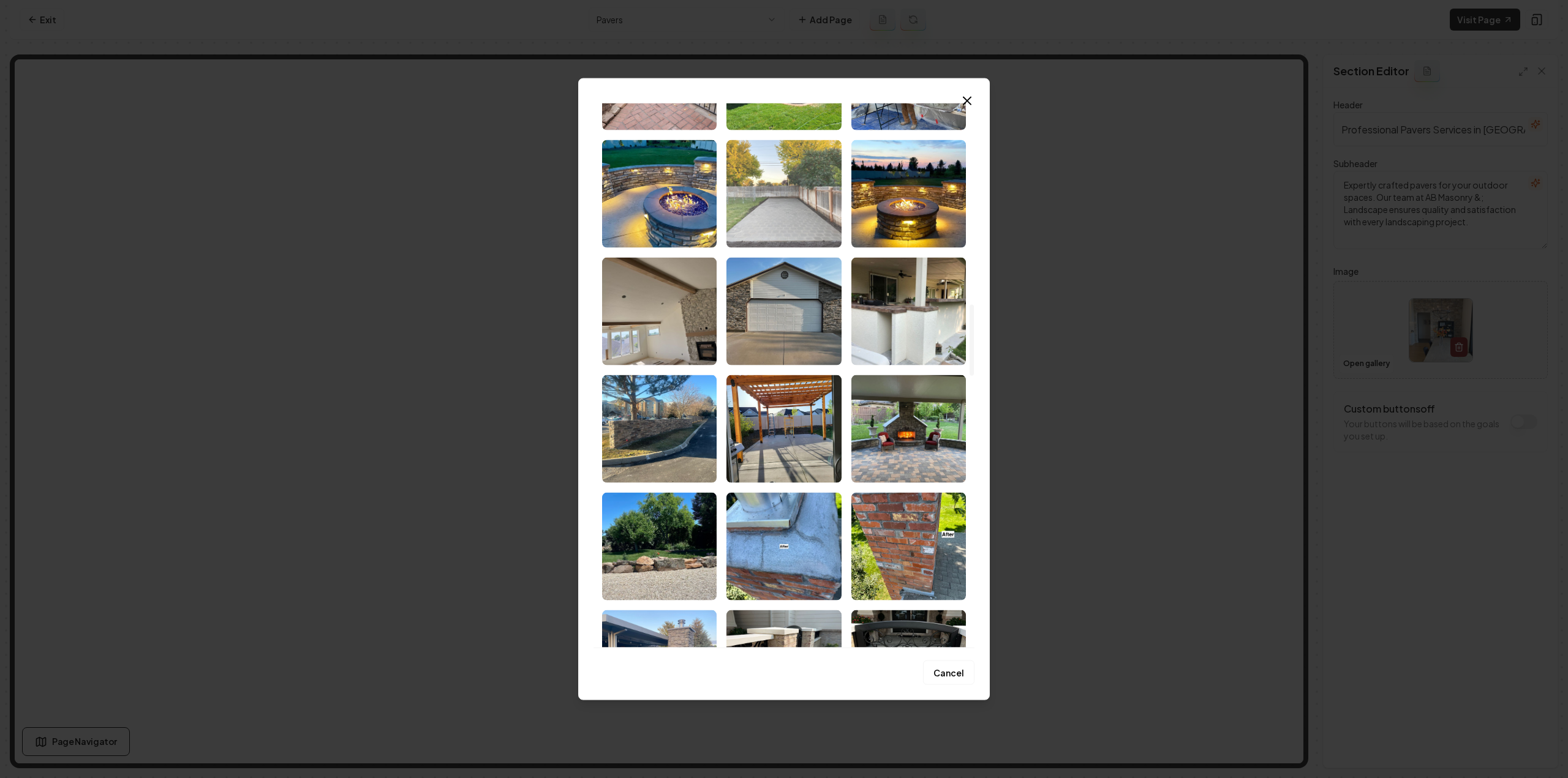
click at [780, 226] on img "Select image image_68cc314e5c7cd75eb889a3f8.jpeg" at bounding box center [783, 193] width 115 height 108
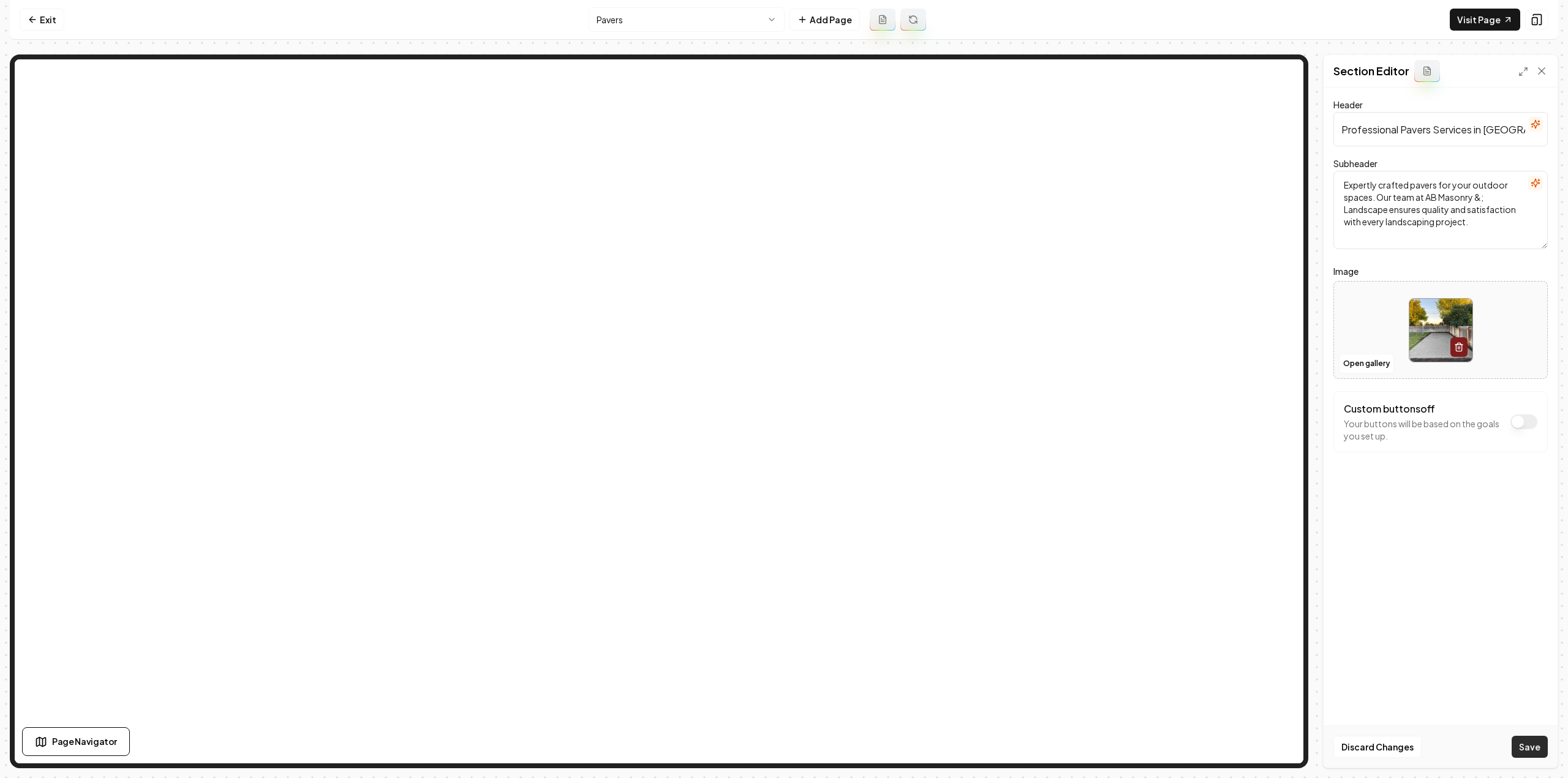
click at [1517, 746] on button "Save" at bounding box center [1529, 746] width 36 height 22
click at [702, 33] on nav "Exit Pavers Add Page Visit Page" at bounding box center [783, 19] width 1548 height 39
click at [697, 29] on html "Computer Required This feature is only available on a computer. Please switch t…" at bounding box center [784, 389] width 1568 height 778
click at [702, 17] on html "Computer Required This feature is only available on a computer. Please switch t…" at bounding box center [784, 389] width 1568 height 778
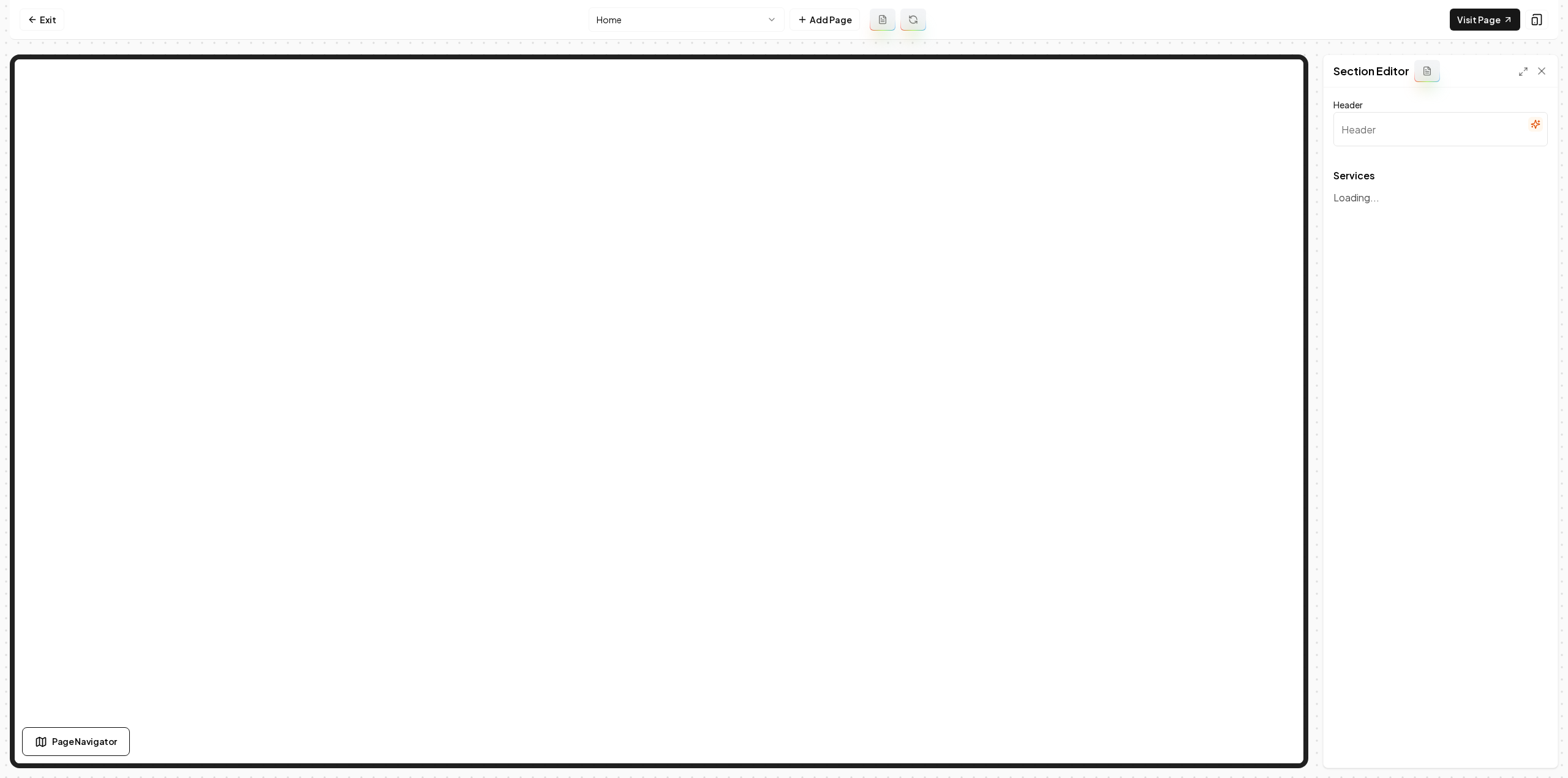
type input "Our Expert Masonry & Landscaping Services"
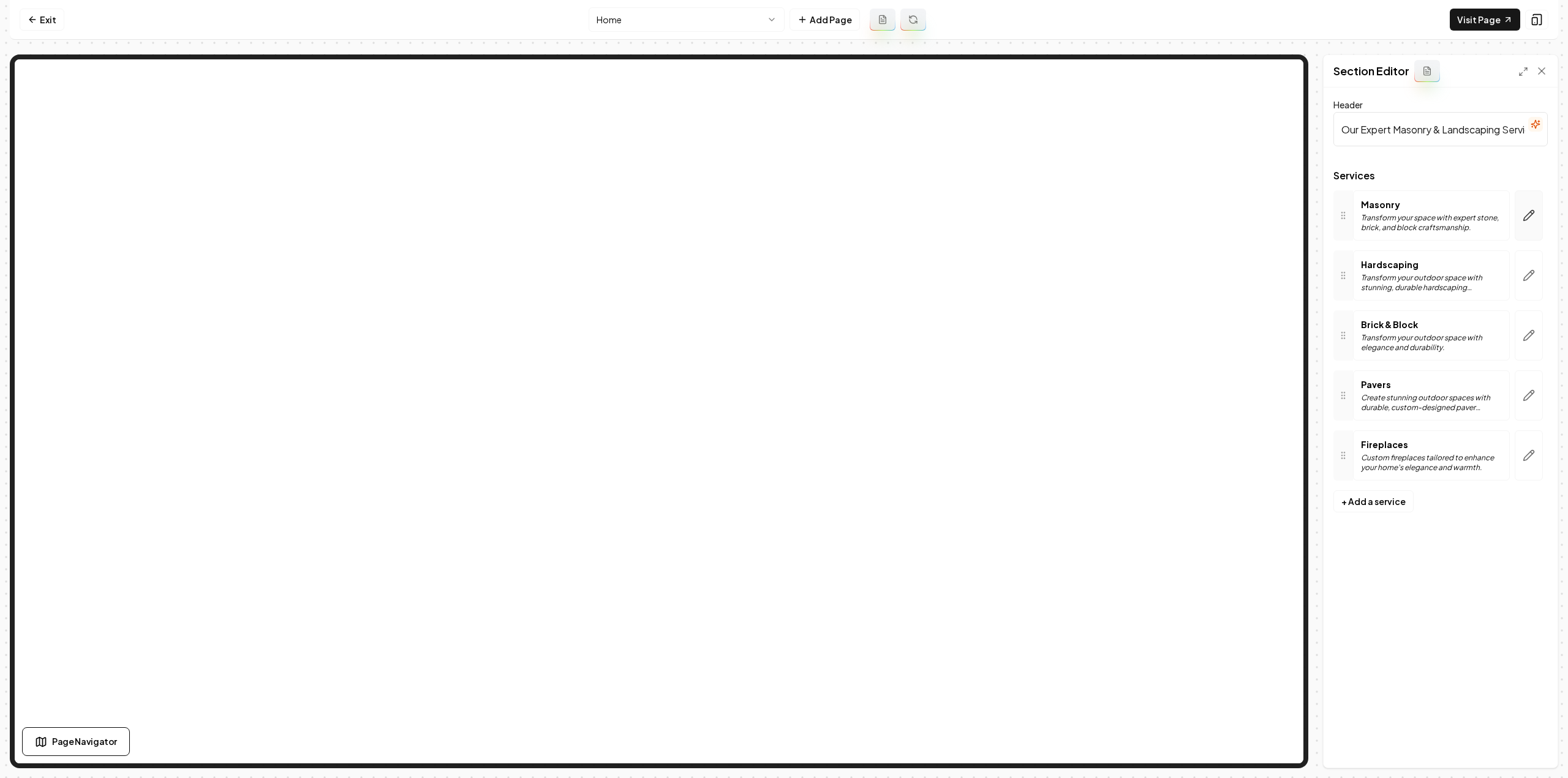
click at [1529, 221] on button "button" at bounding box center [1529, 215] width 28 height 50
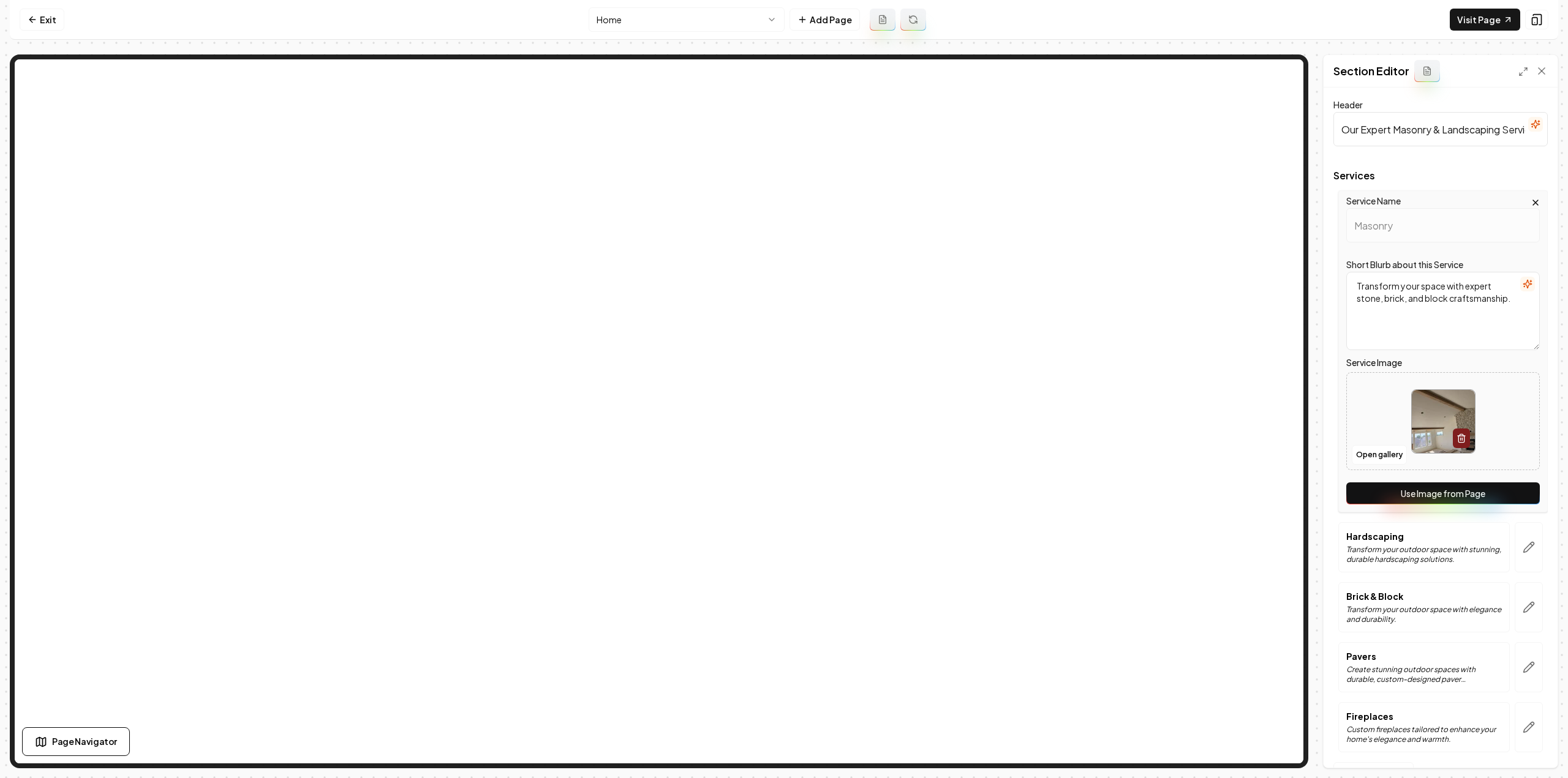
click at [1429, 496] on button "Use Image from Page" at bounding box center [1443, 493] width 194 height 22
click at [1515, 552] on button "button" at bounding box center [1529, 547] width 28 height 50
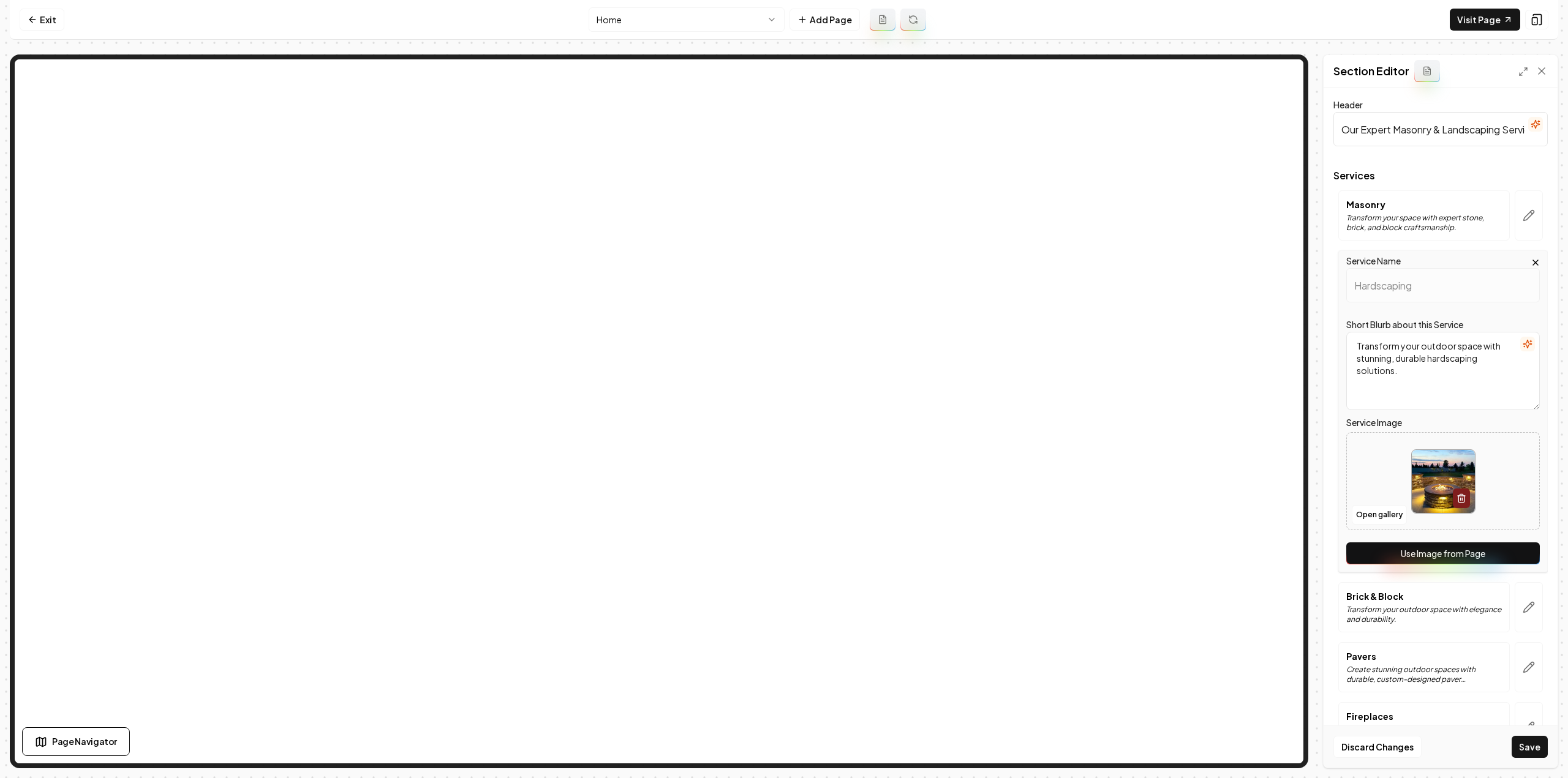
click at [1506, 554] on button "Use Image from Page" at bounding box center [1443, 553] width 194 height 22
click at [1519, 612] on button "button" at bounding box center [1529, 607] width 28 height 50
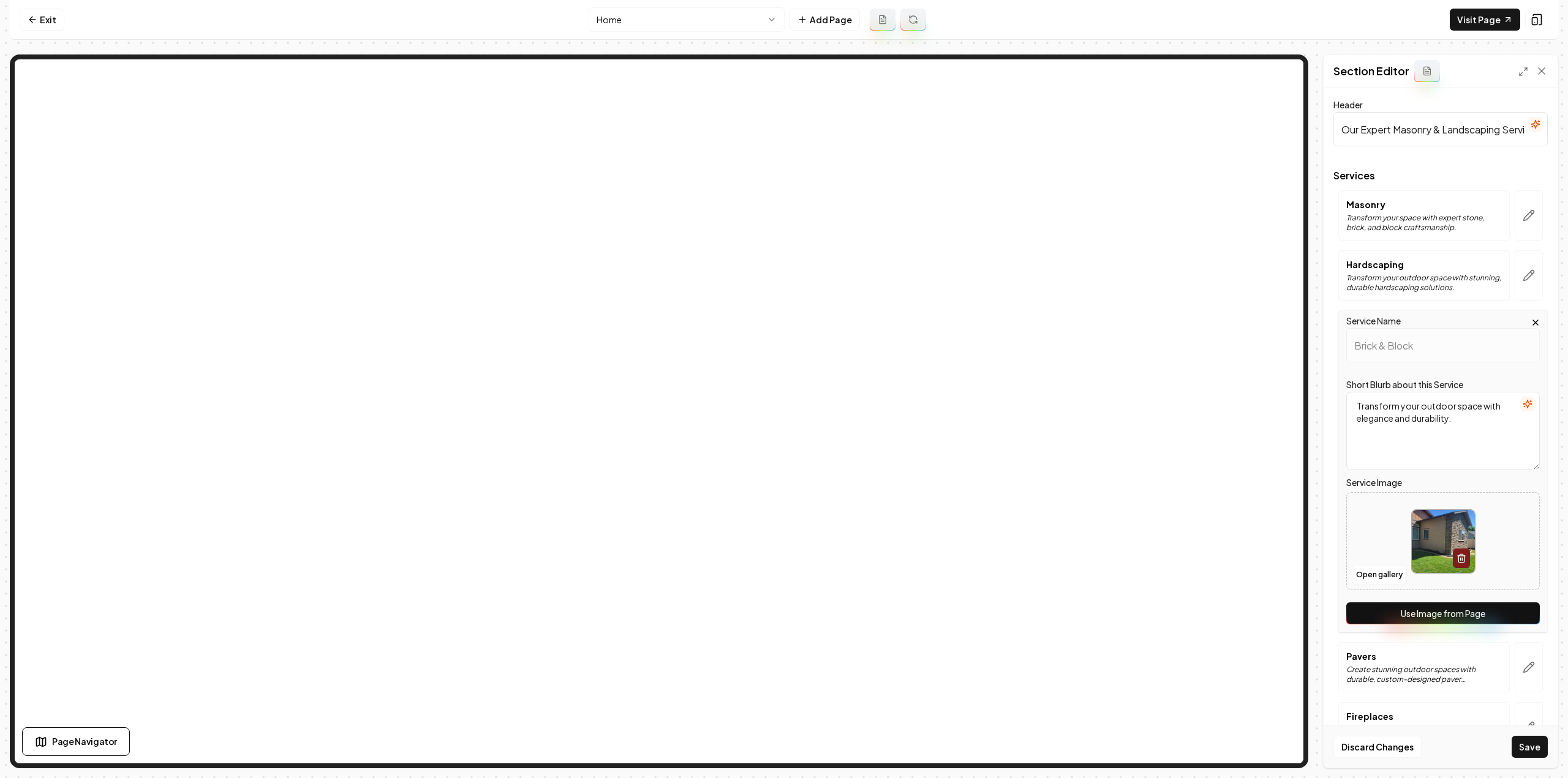
click at [1507, 607] on button "Use Image from Page" at bounding box center [1443, 613] width 194 height 22
click at [1530, 665] on icon "button" at bounding box center [1531, 666] width 2 height 2
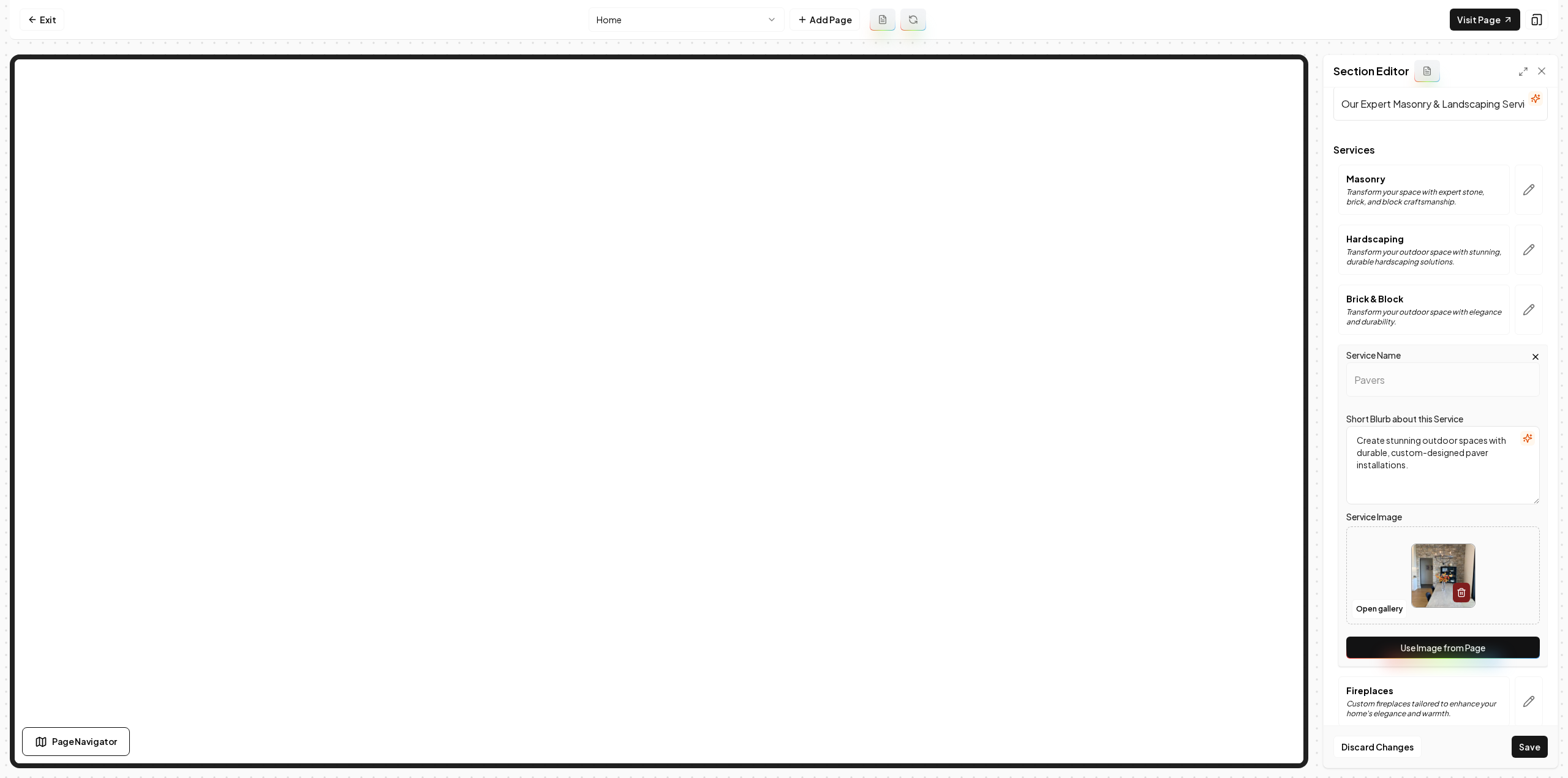
scroll to position [38, 0]
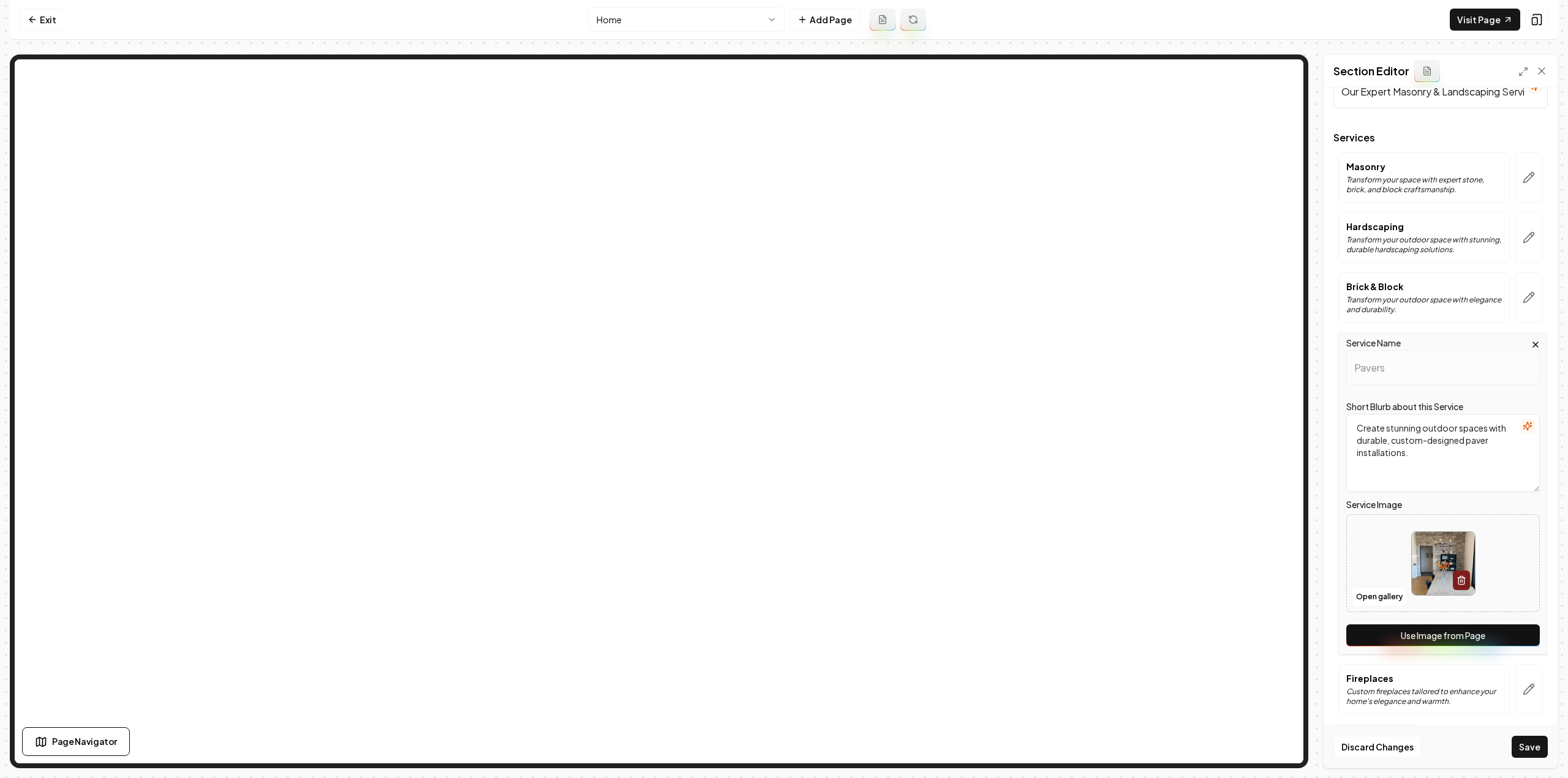
click at [1499, 631] on button "Use Image from Page" at bounding box center [1443, 635] width 194 height 22
click at [1515, 682] on button "button" at bounding box center [1529, 689] width 28 height 50
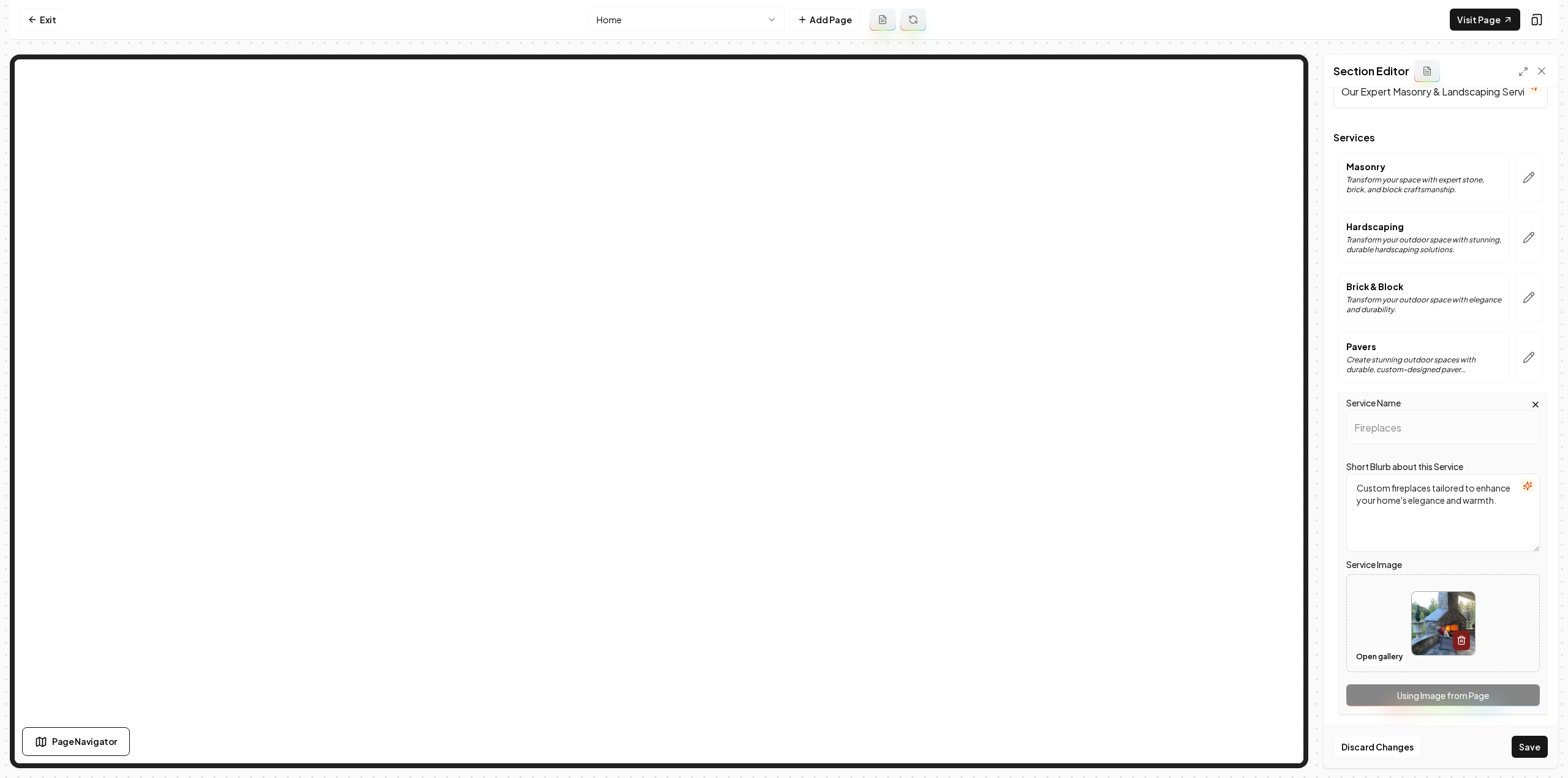
scroll to position [0, 0]
click at [1527, 750] on button "Save" at bounding box center [1529, 746] width 36 height 22
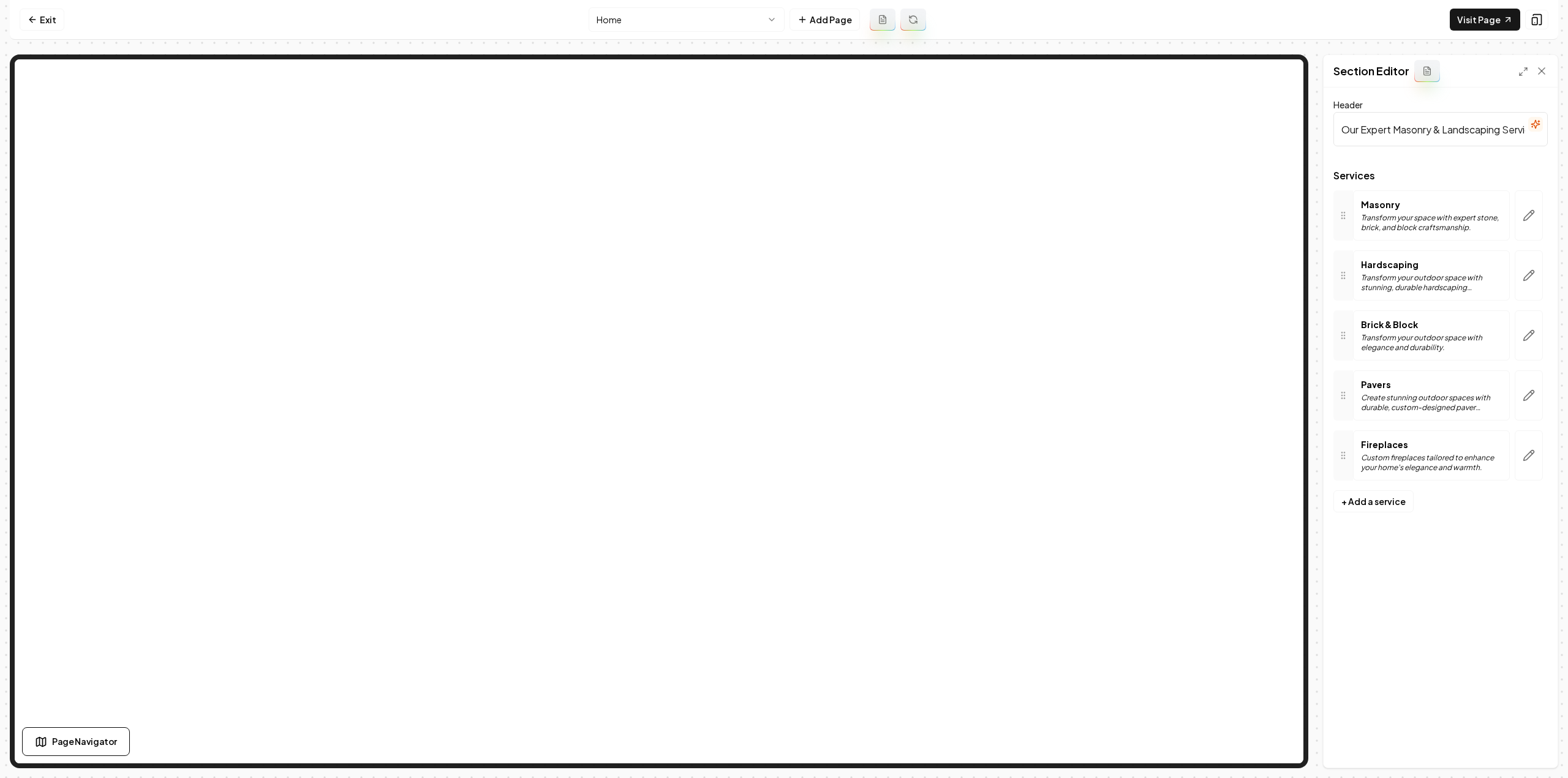
click at [667, 20] on html "Computer Required This feature is only available on a computer. Please switch t…" at bounding box center [784, 389] width 1568 height 778
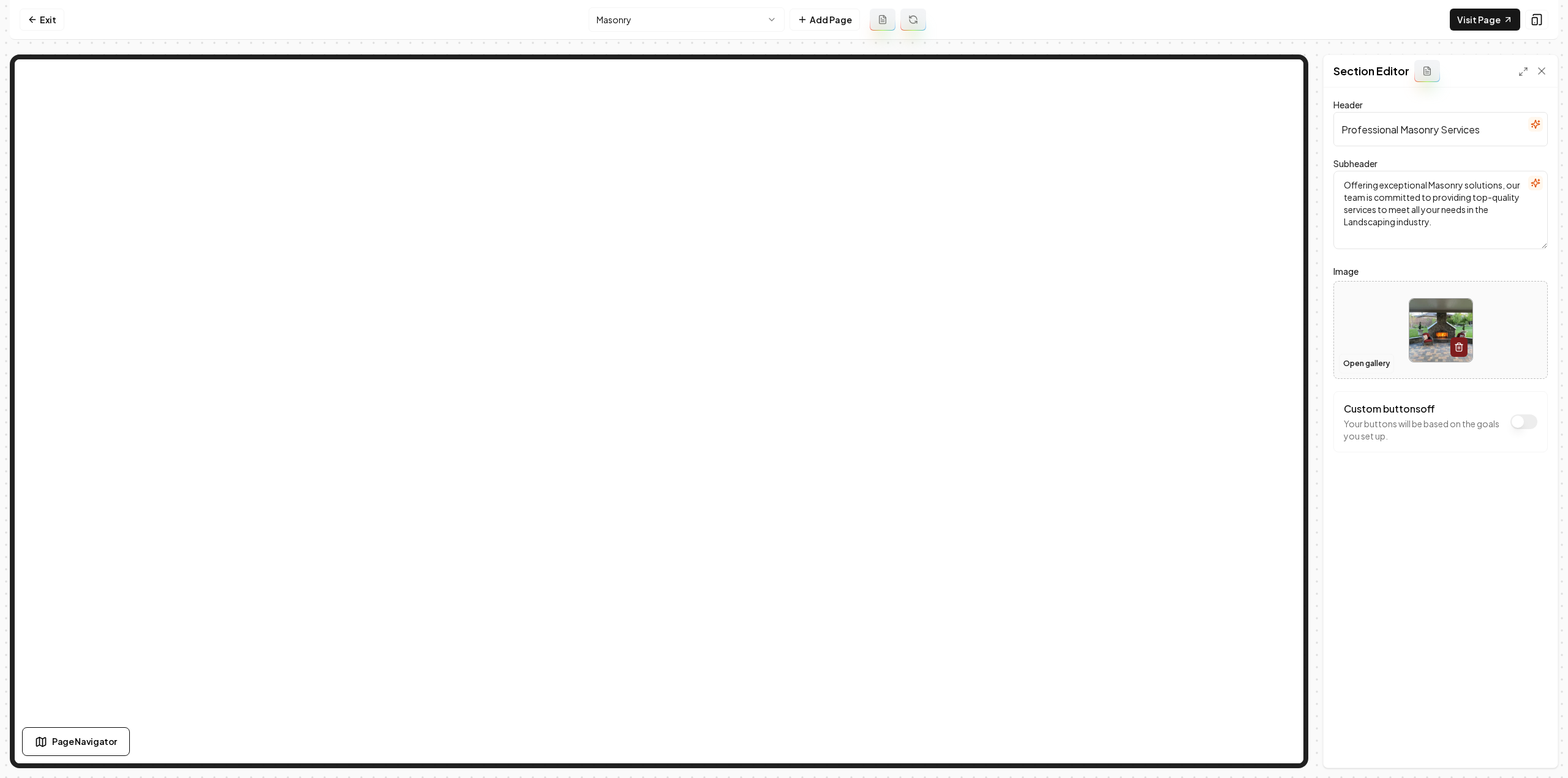
click at [1352, 368] on button "Open gallery" at bounding box center [1365, 364] width 55 height 19
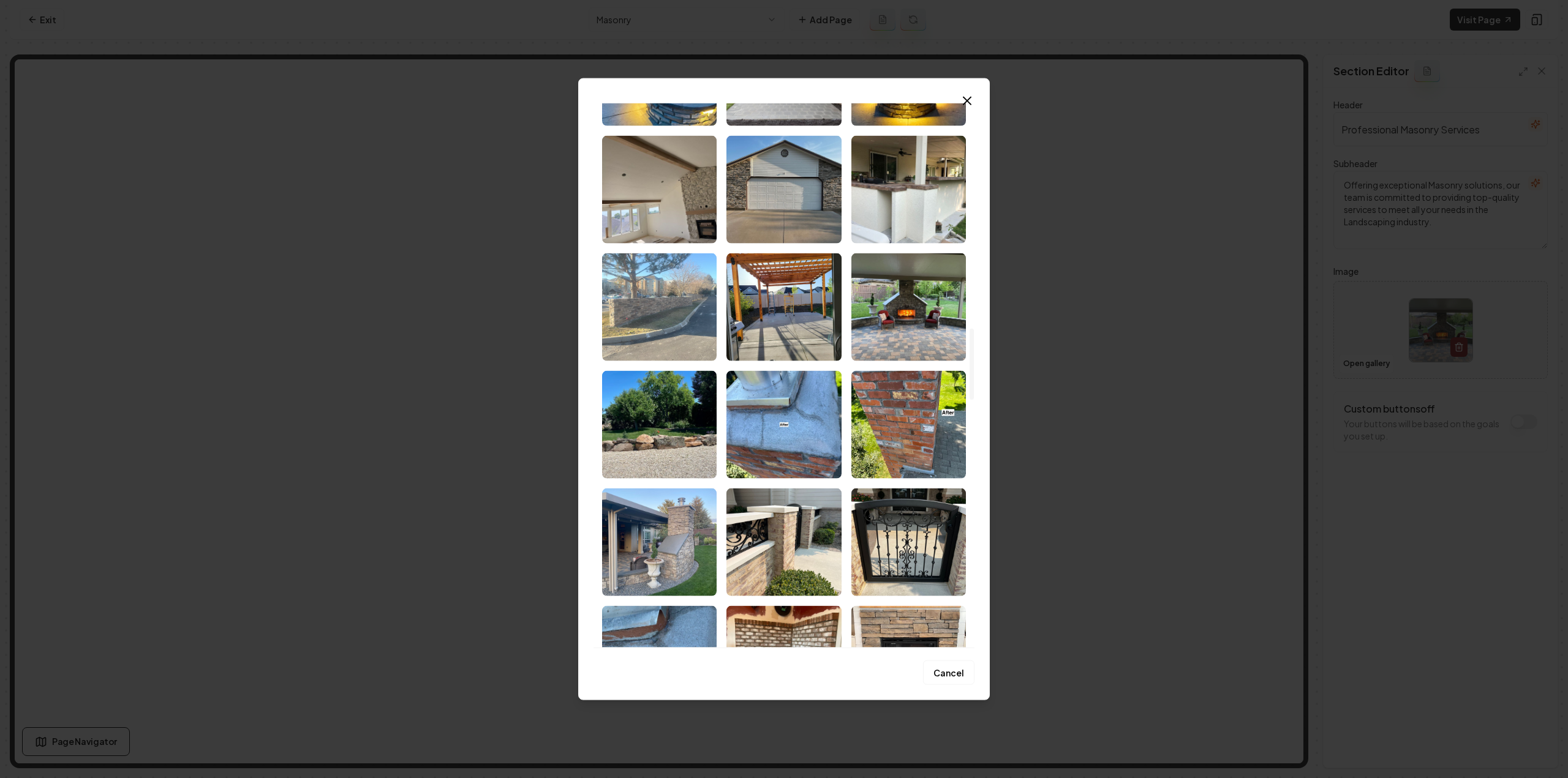
scroll to position [1592, 0]
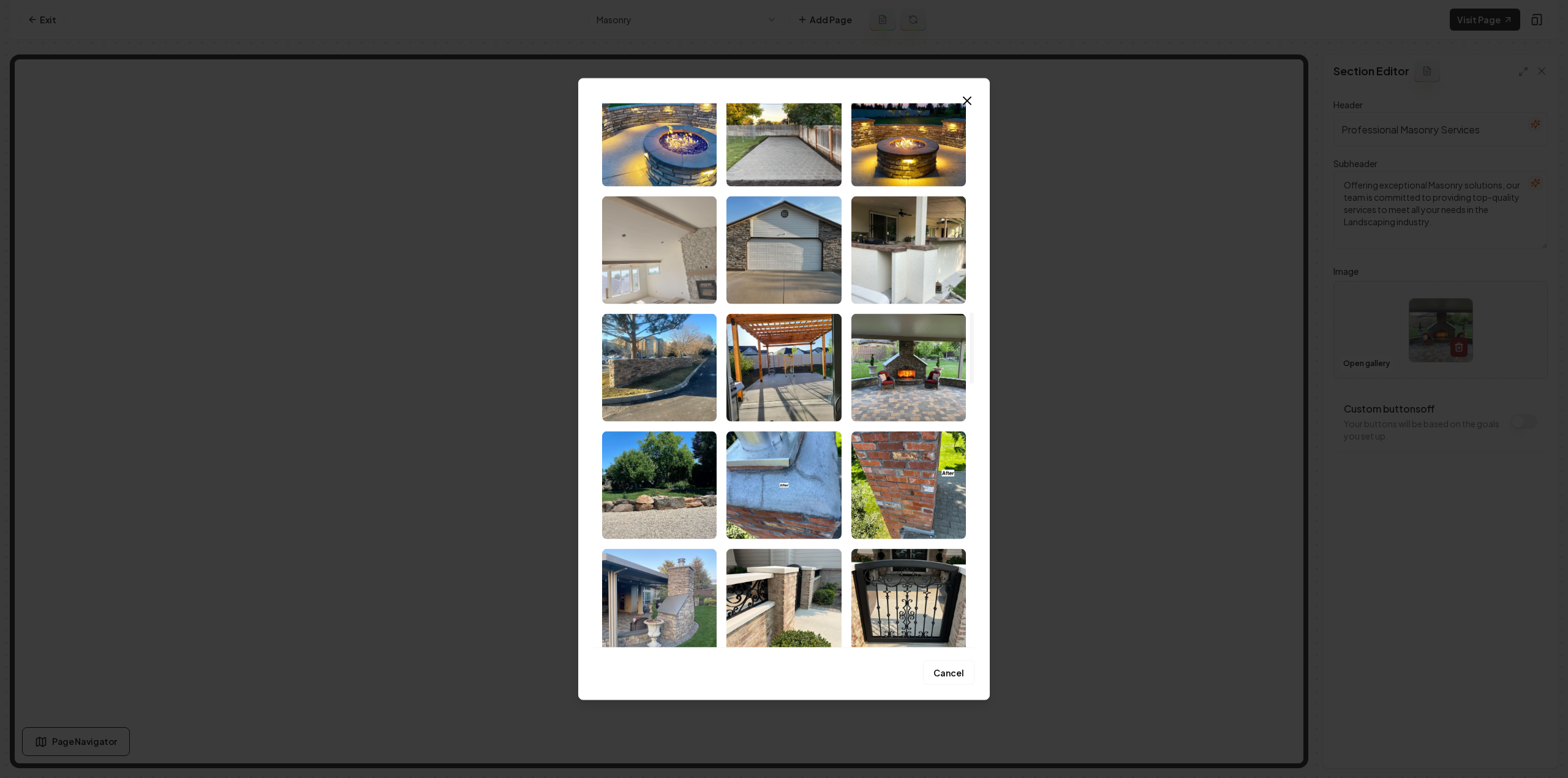
click at [655, 268] on img "Select image image_68cc314e5c7cd75eb889a371.jpeg" at bounding box center [659, 249] width 115 height 108
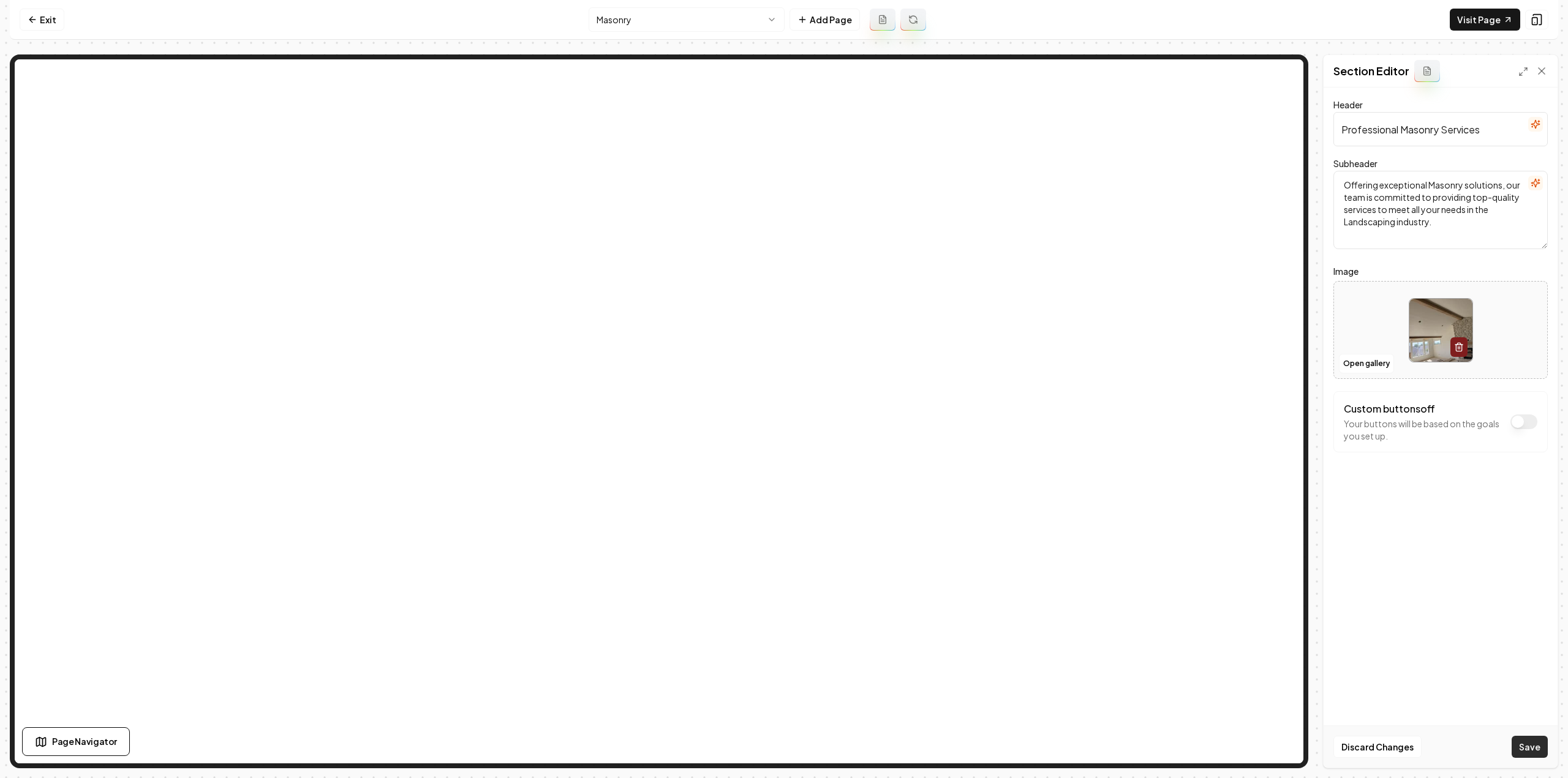
click at [1535, 749] on button "Save" at bounding box center [1529, 746] width 36 height 22
click at [1343, 366] on button "Open gallery" at bounding box center [1365, 364] width 55 height 19
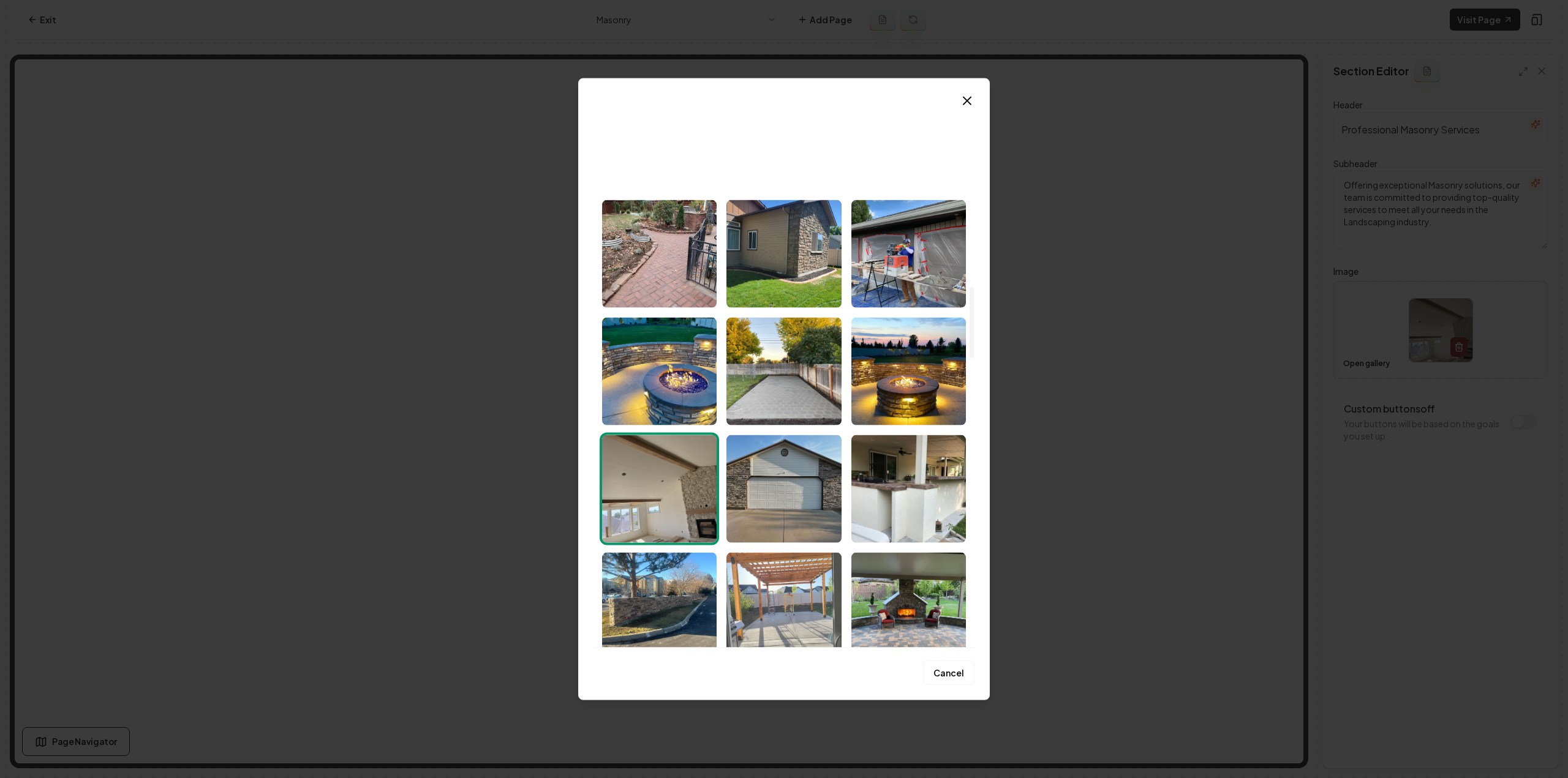
scroll to position [1347, 0]
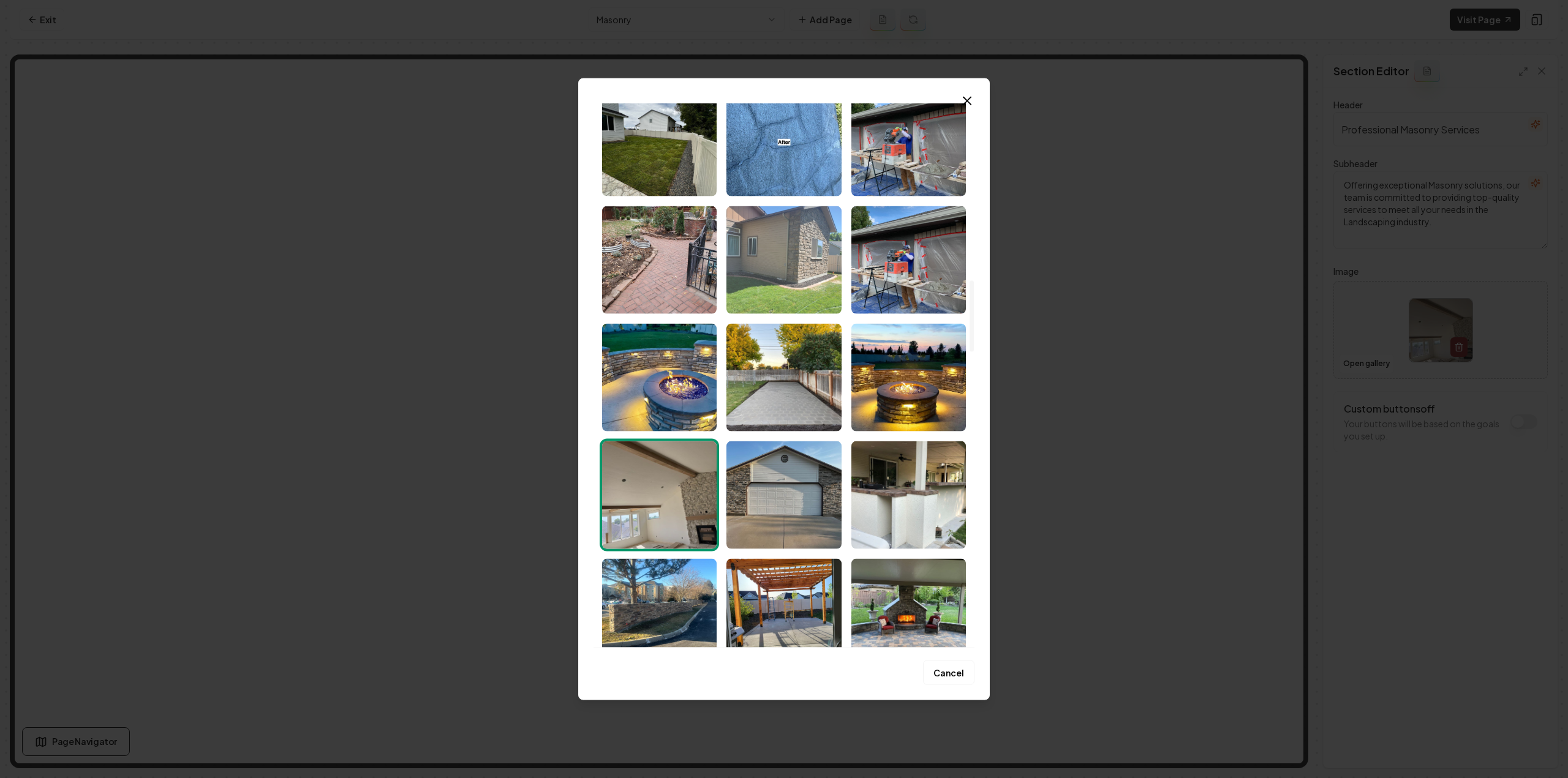
click at [754, 236] on img "Select image image_68cc314e5c7cd75eb889a3ca.jpeg" at bounding box center [783, 260] width 115 height 108
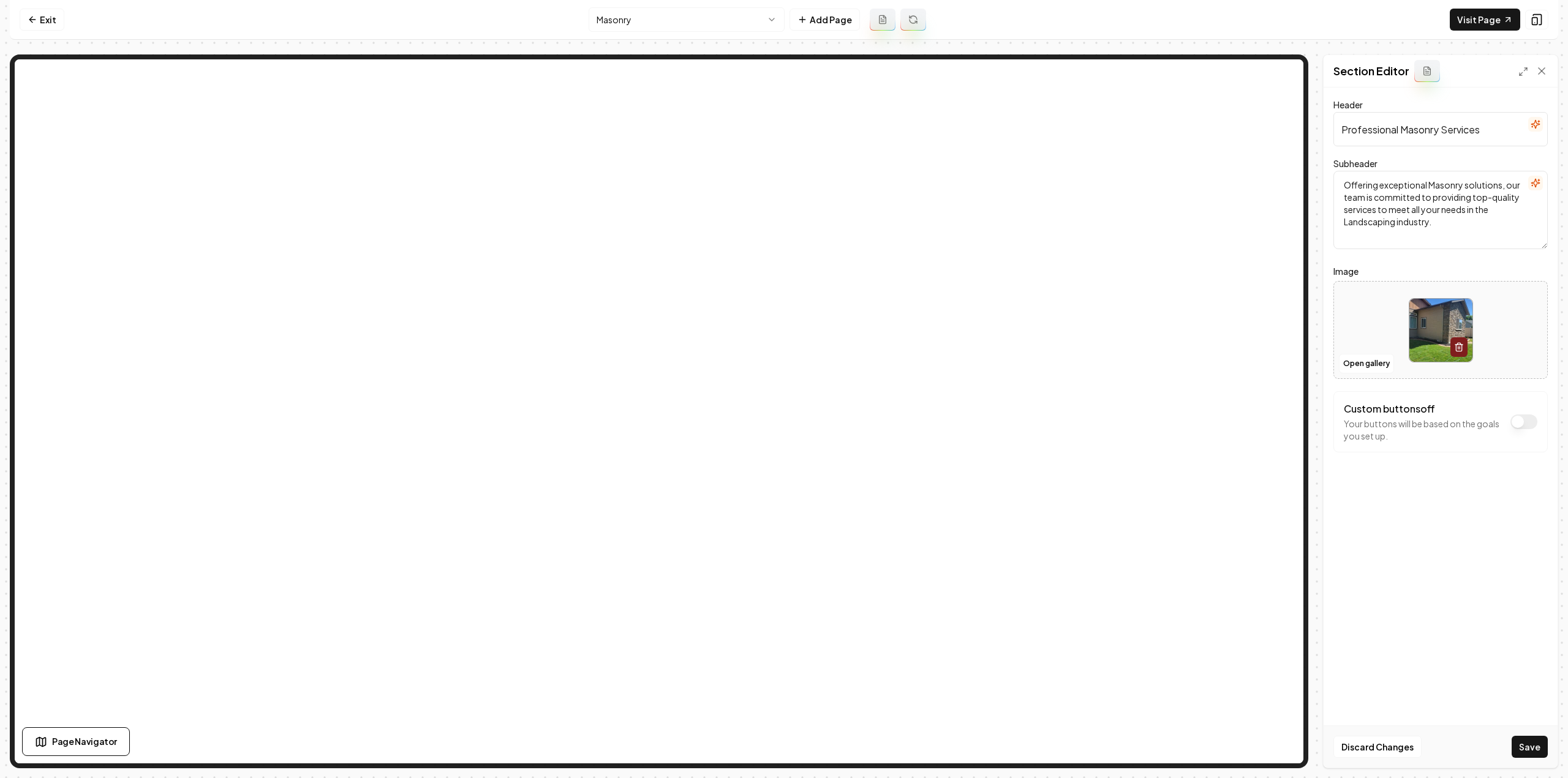
click at [1545, 748] on button "Save" at bounding box center [1529, 746] width 36 height 22
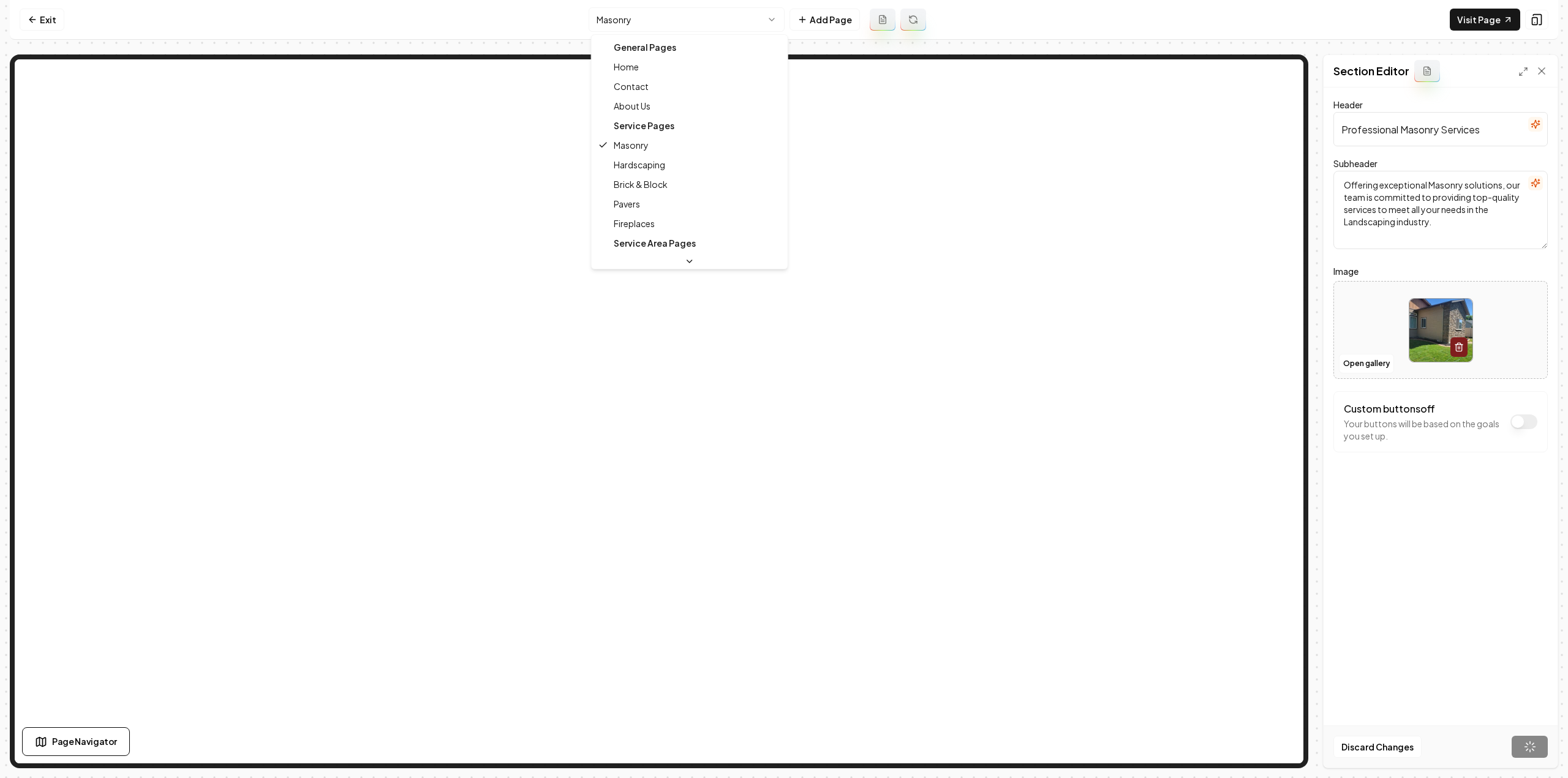
click at [613, 18] on html "Computer Required This feature is only available on a computer. Please switch t…" at bounding box center [784, 389] width 1568 height 778
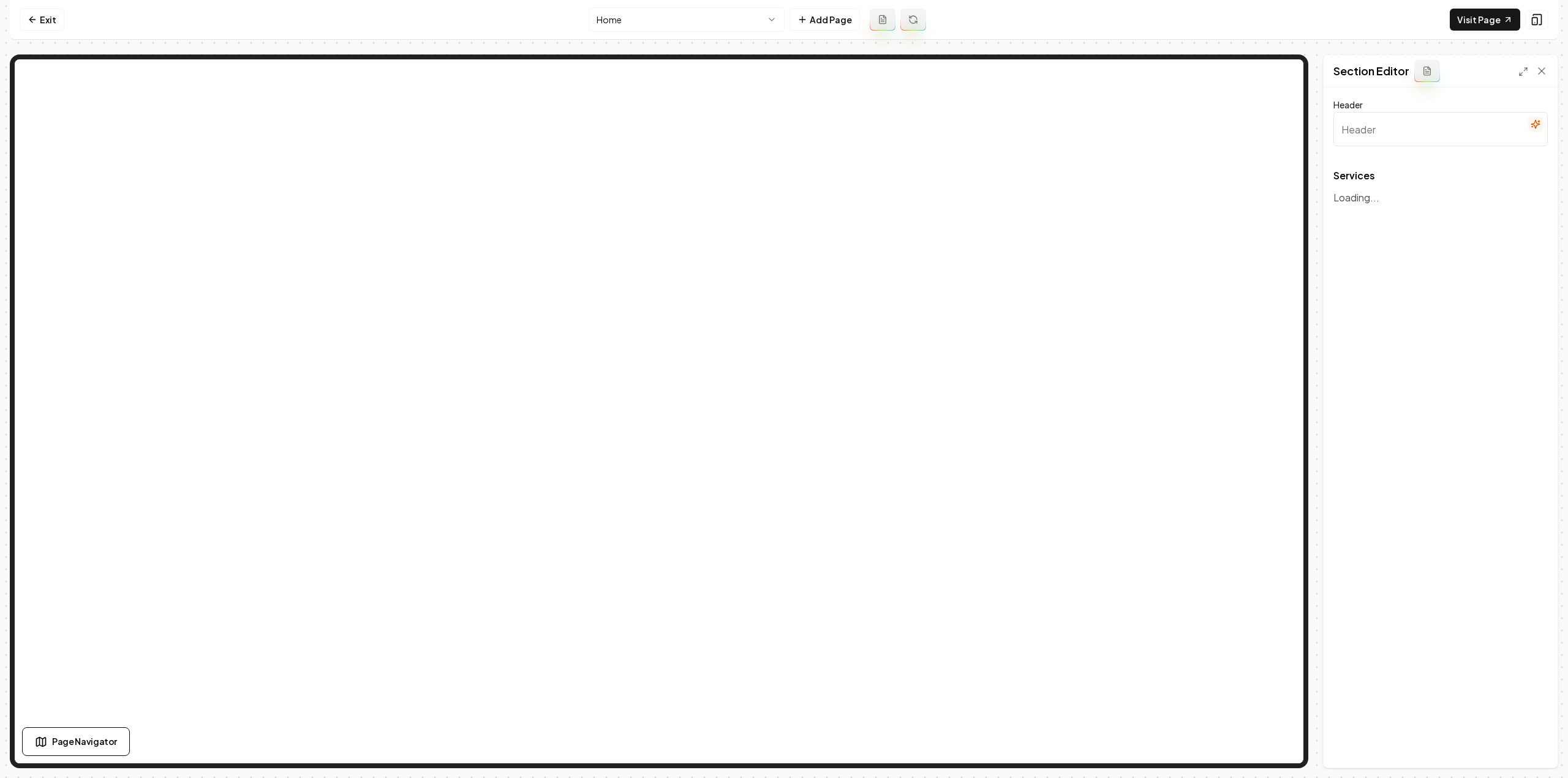
type input "Our Expert Masonry & Landscaping Services"
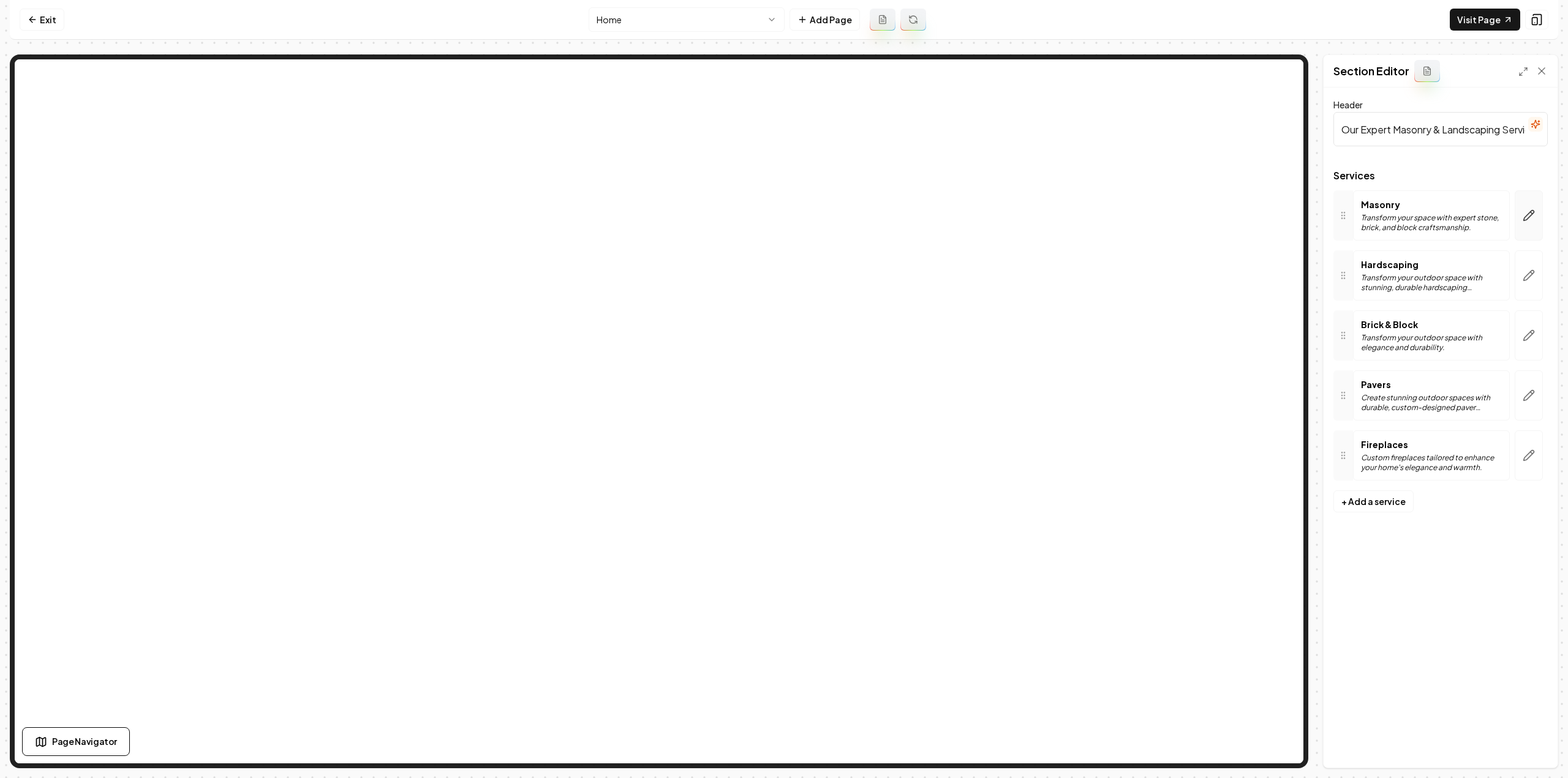
click at [1526, 212] on icon "button" at bounding box center [1529, 216] width 12 height 12
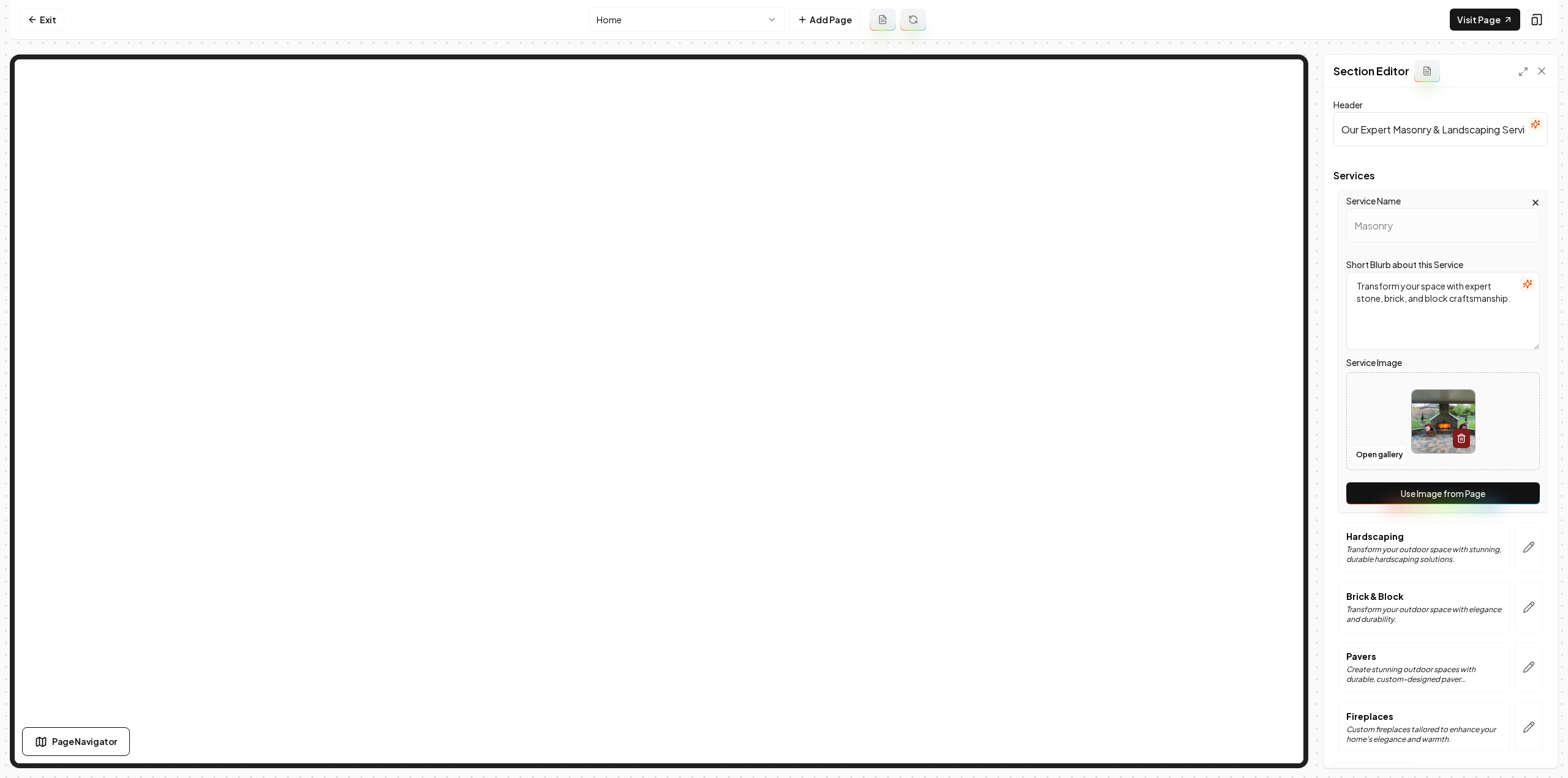
click at [1473, 483] on button "Use Image from Page" at bounding box center [1443, 493] width 194 height 22
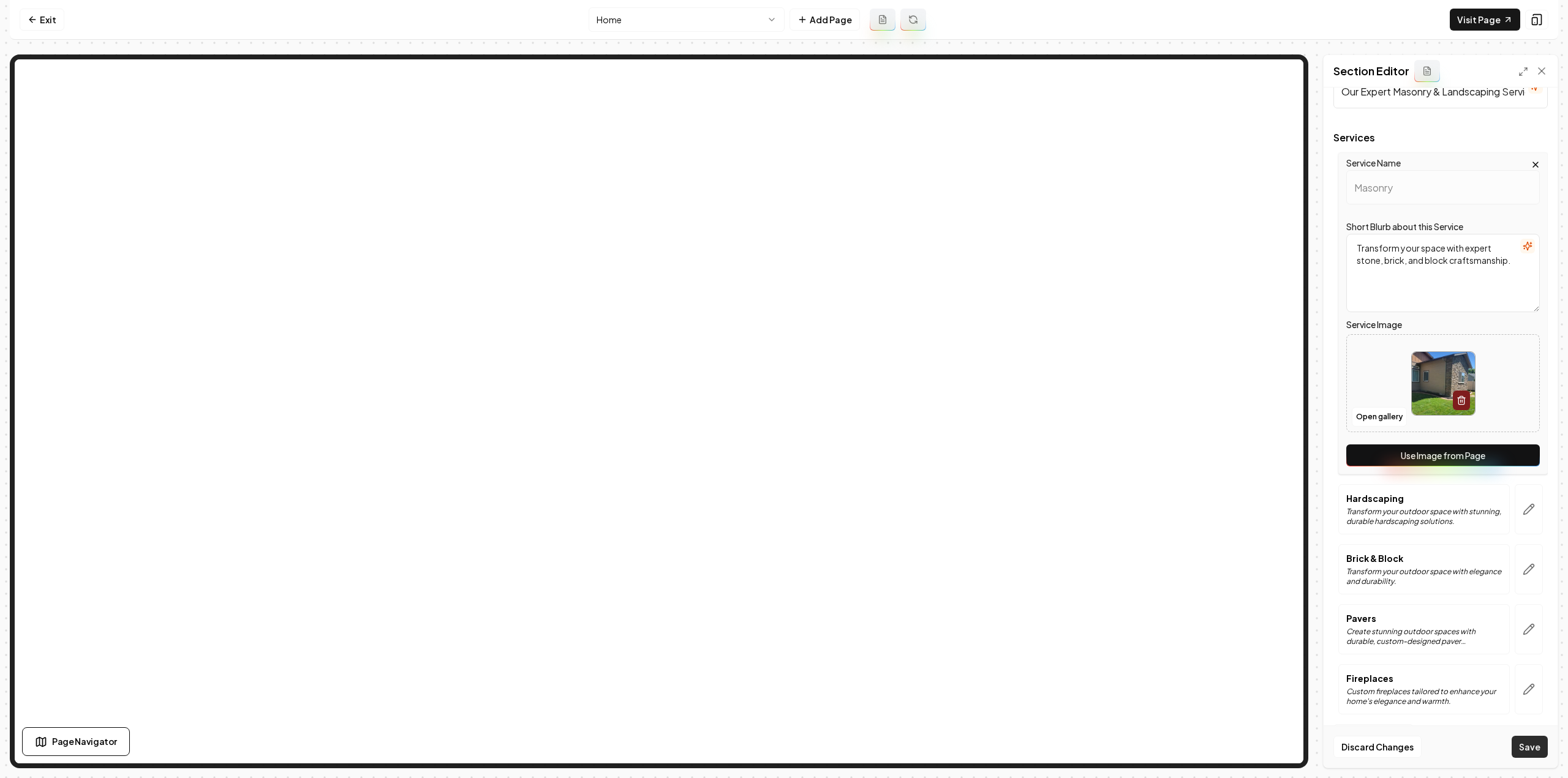
click at [1532, 744] on button "Save" at bounding box center [1529, 746] width 36 height 22
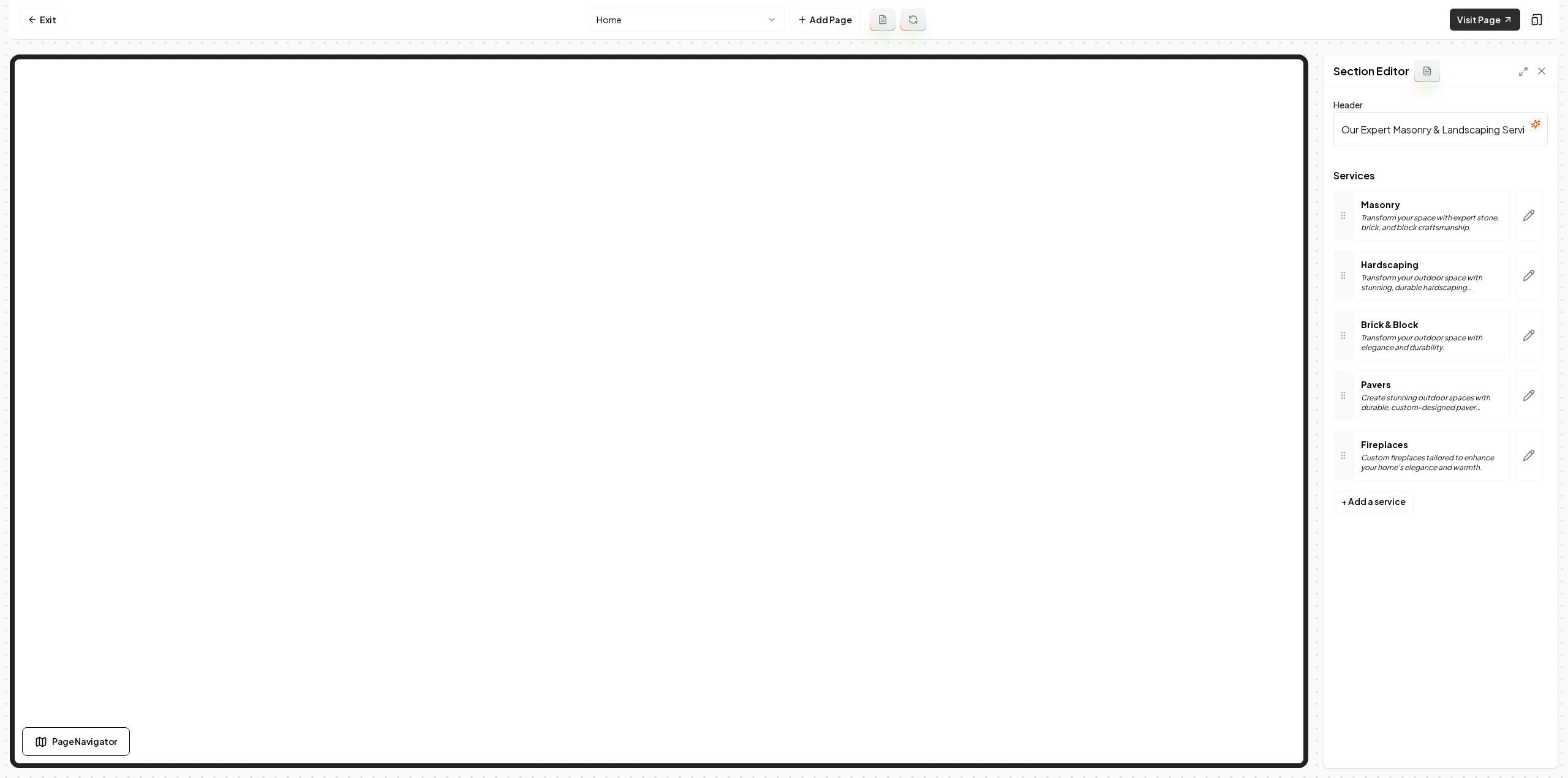
click at [1489, 26] on link "Visit Page" at bounding box center [1485, 19] width 70 height 22
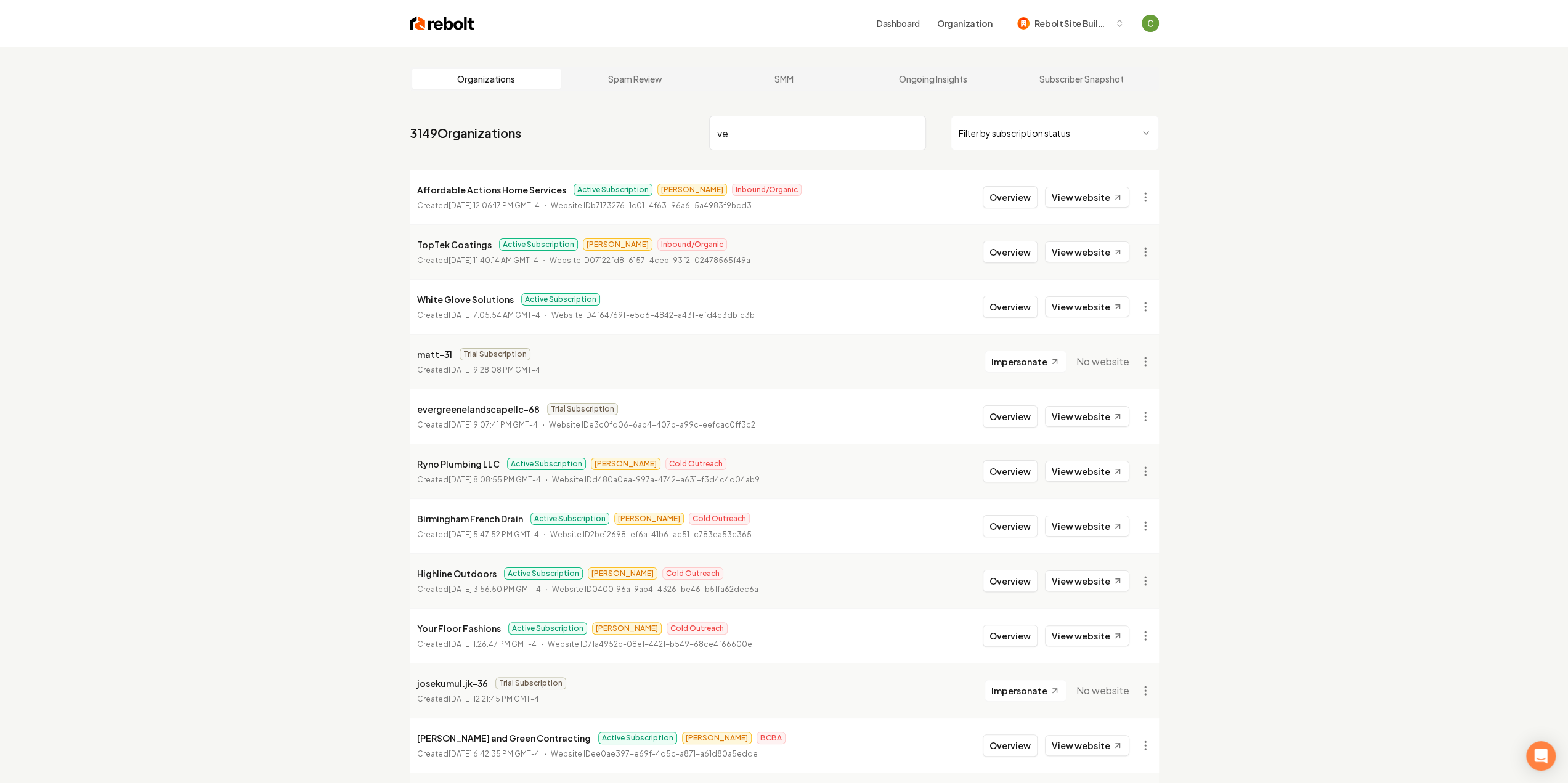
type input "v"
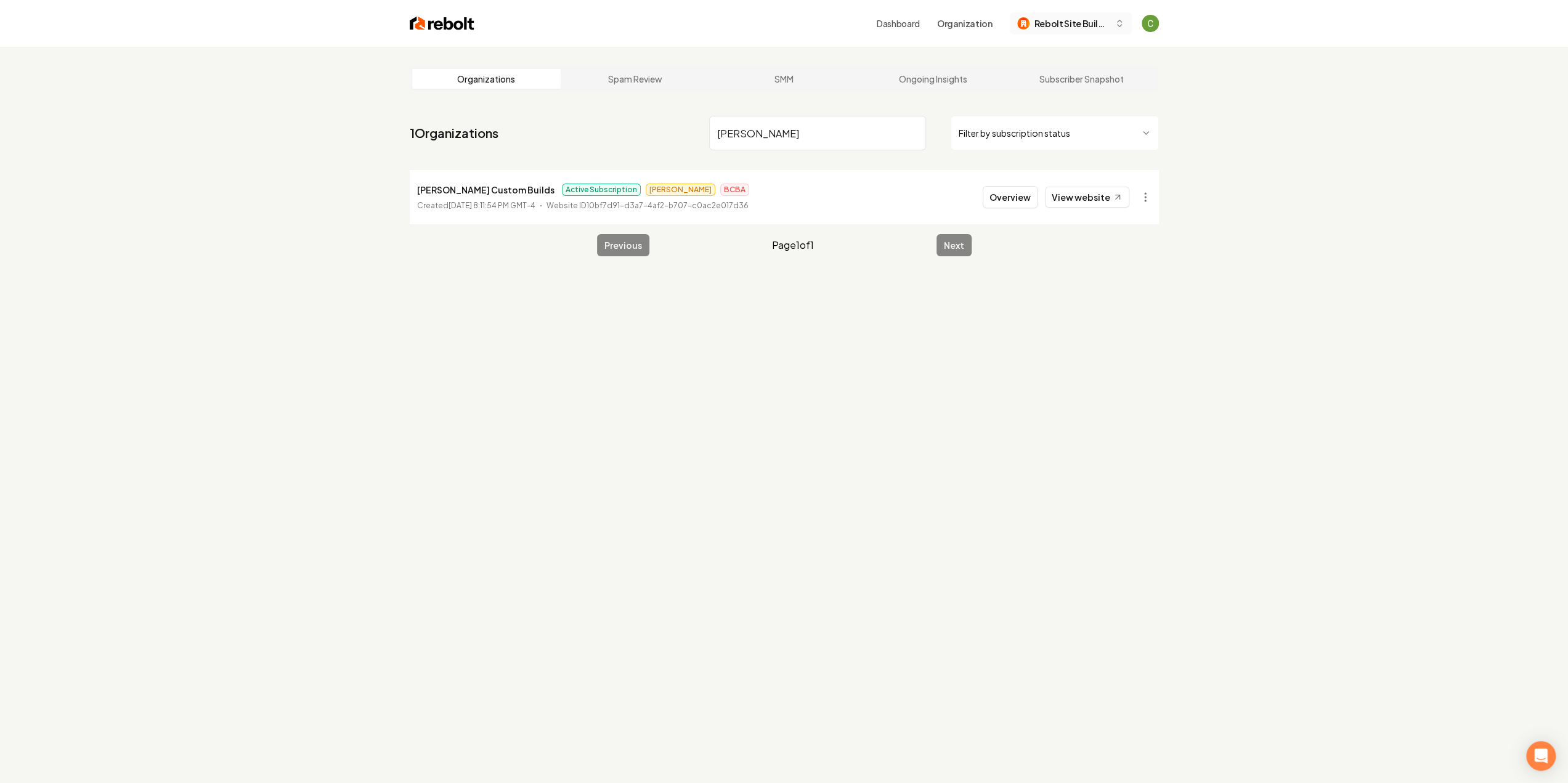
type input "[PERSON_NAME]"
click at [1054, 30] on button "Rebolt Site Builder" at bounding box center [1070, 23] width 122 height 22
type input "[PERSON_NAME]"
click at [1024, 93] on div "[PERSON_NAME] Custom Builds" at bounding box center [1083, 95] width 142 height 30
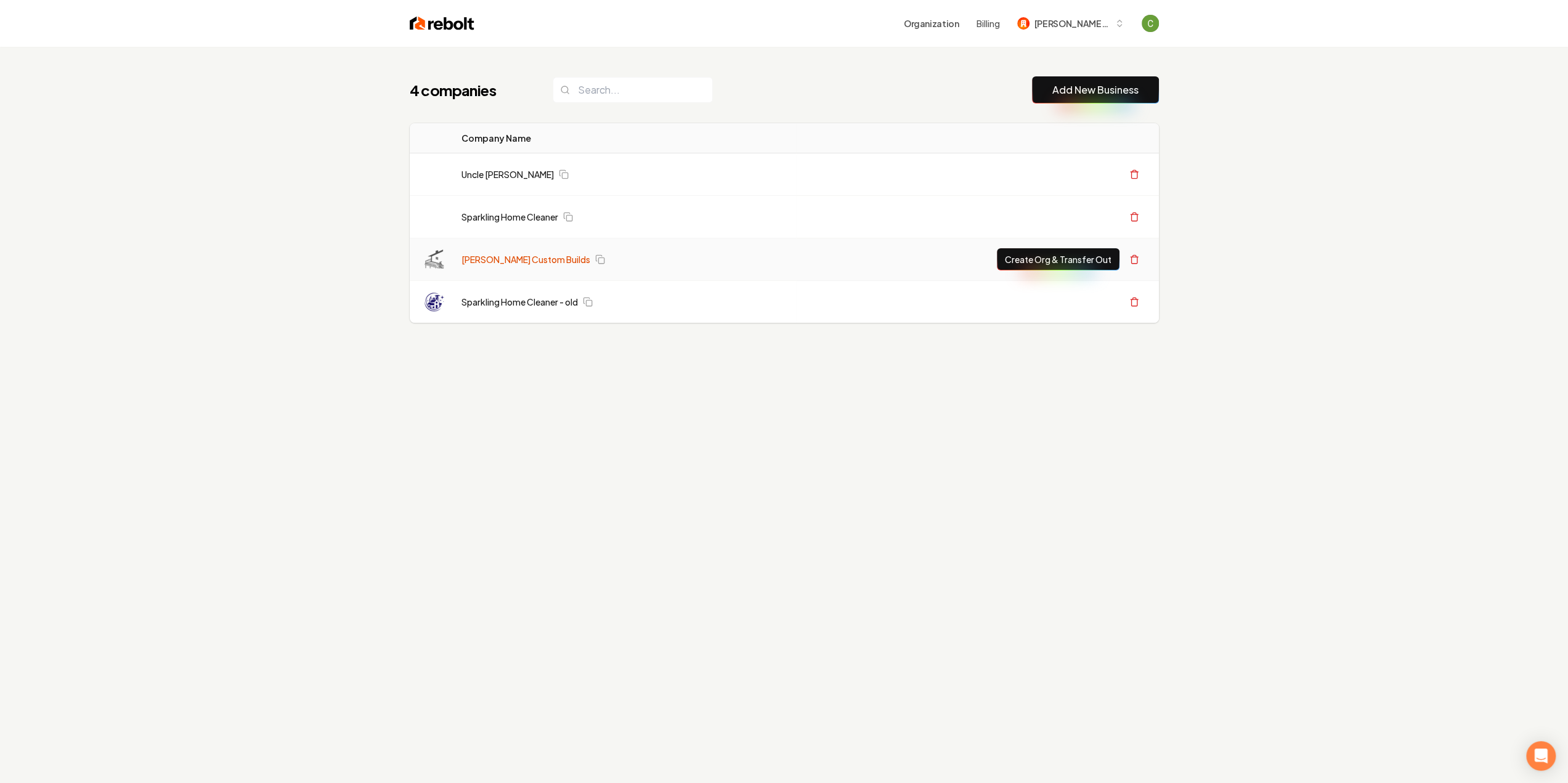
click at [494, 254] on link "[PERSON_NAME] Custom Builds" at bounding box center [526, 260] width 129 height 12
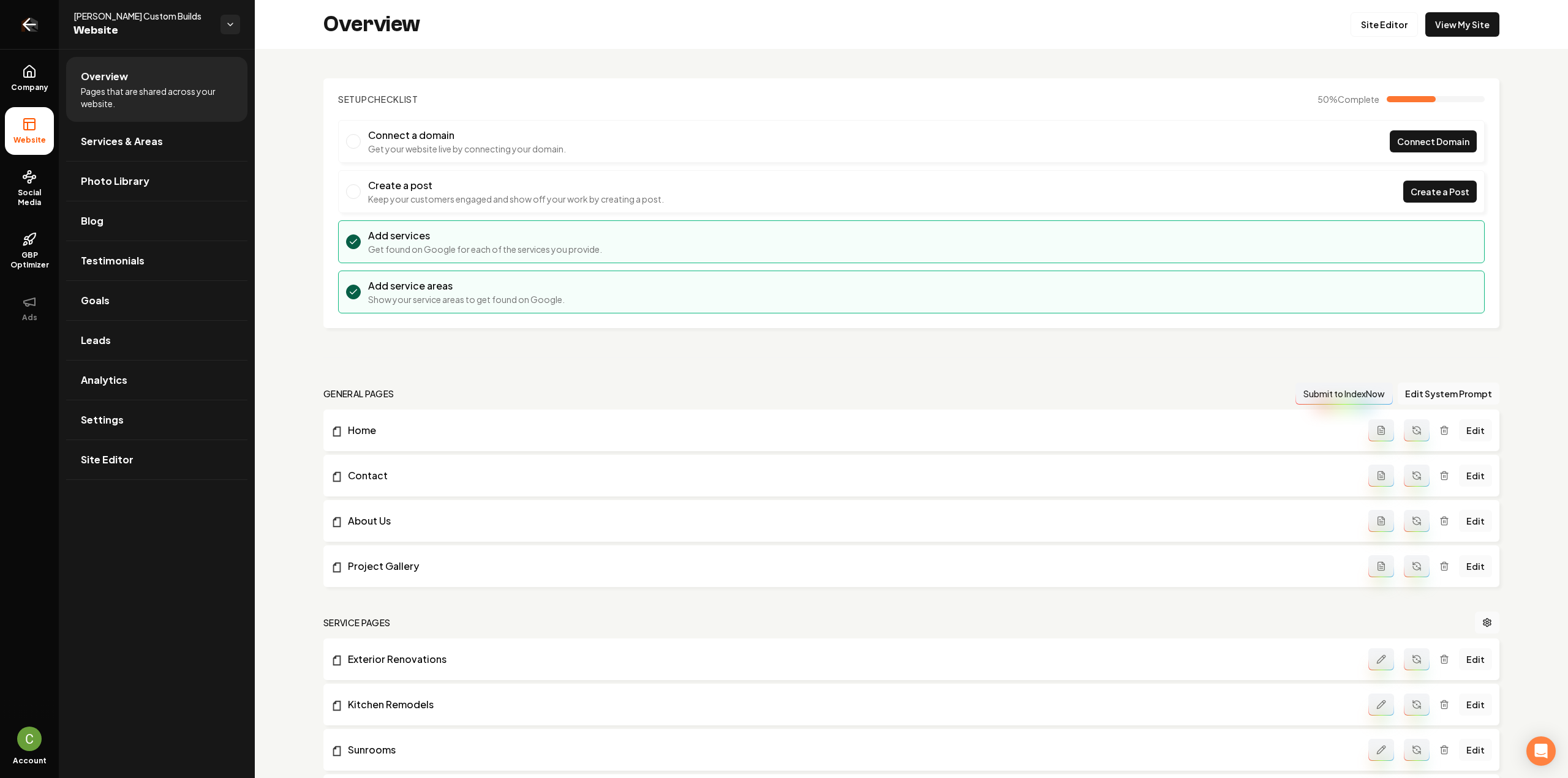
click at [32, 24] on icon "Return to dashboard" at bounding box center [29, 25] width 19 height 19
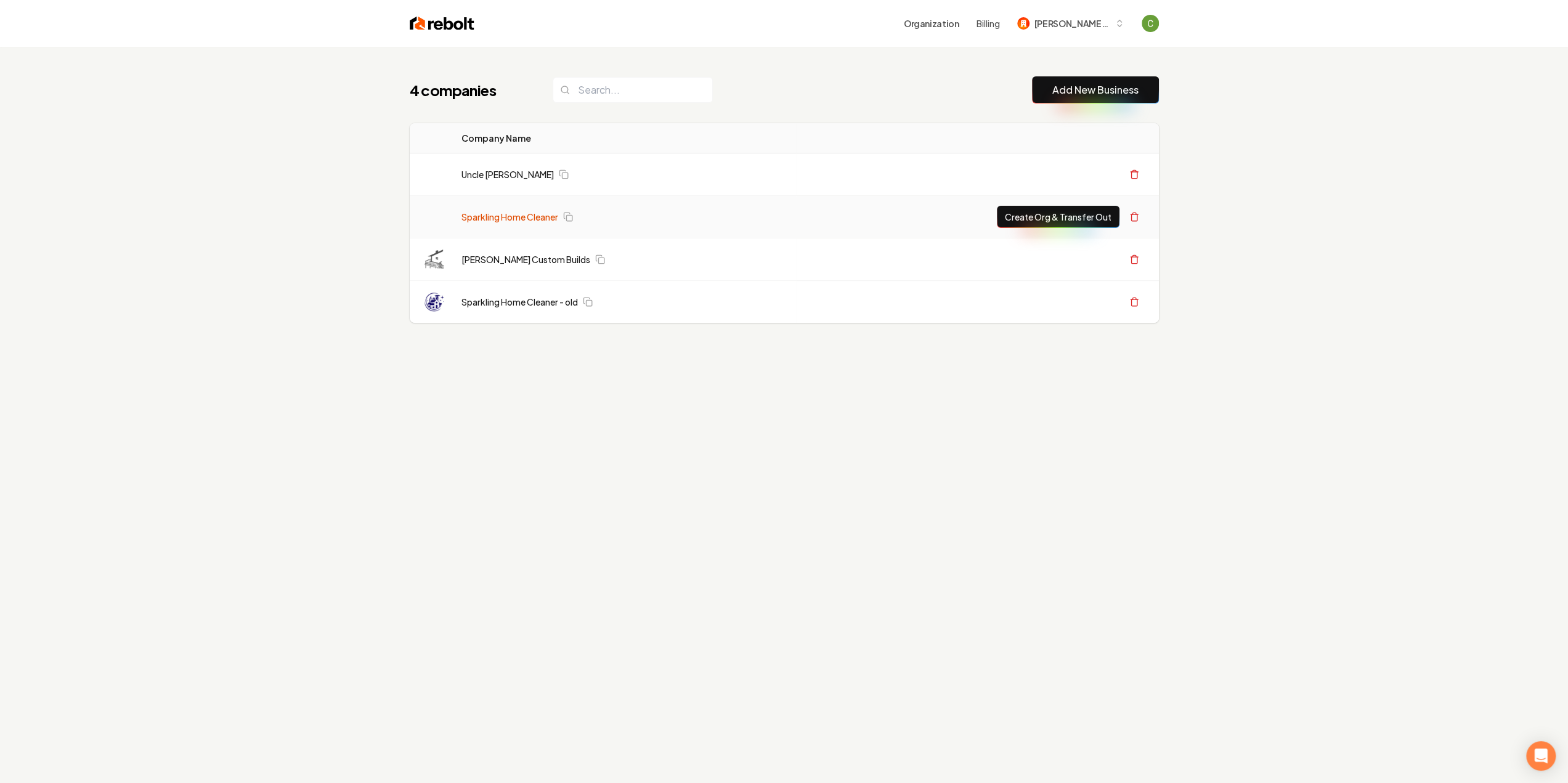
click at [527, 222] on link "Sparkling Home Cleaner" at bounding box center [510, 217] width 97 height 12
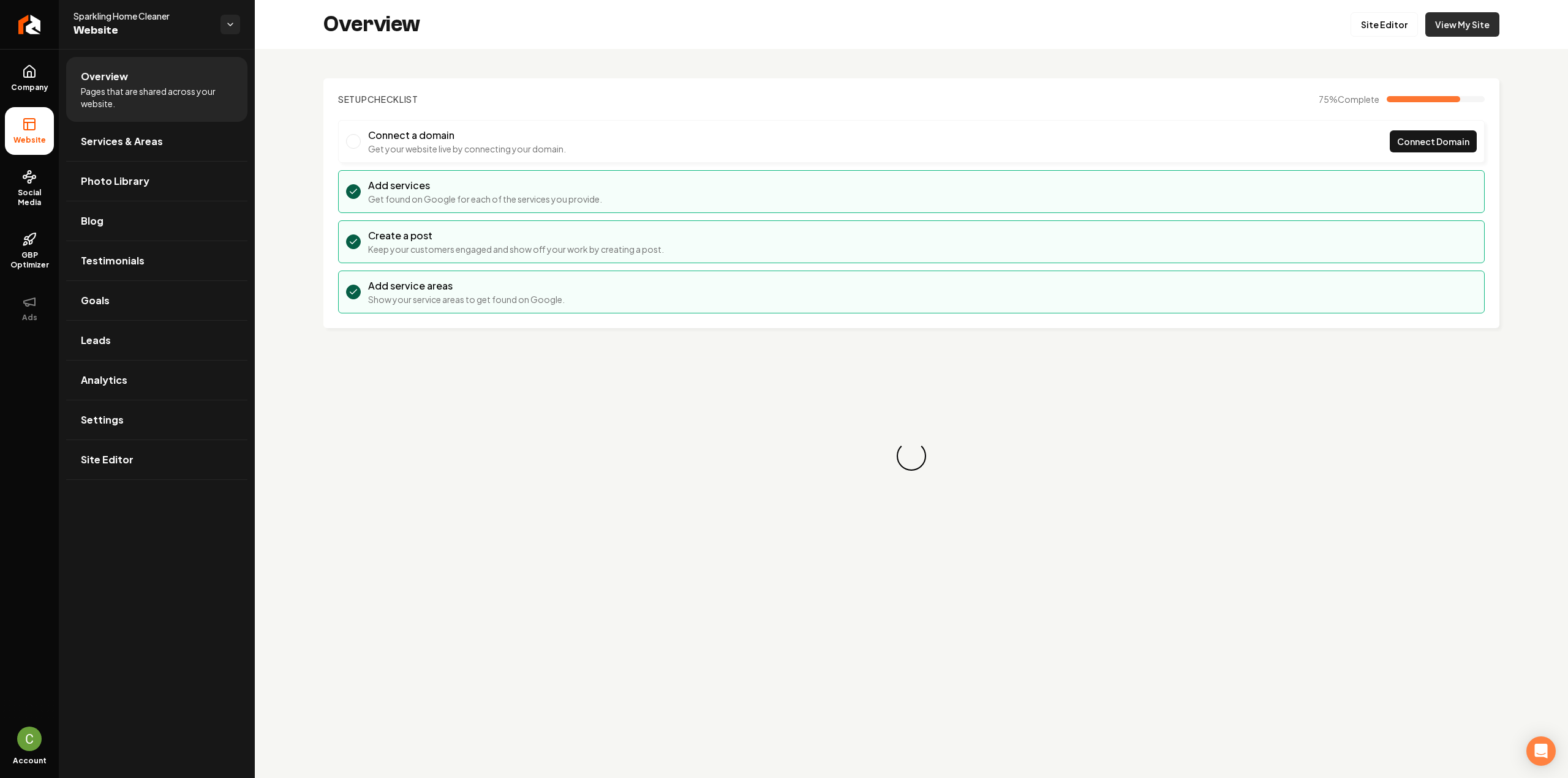
click at [1440, 30] on link "View My Site" at bounding box center [1462, 25] width 74 height 25
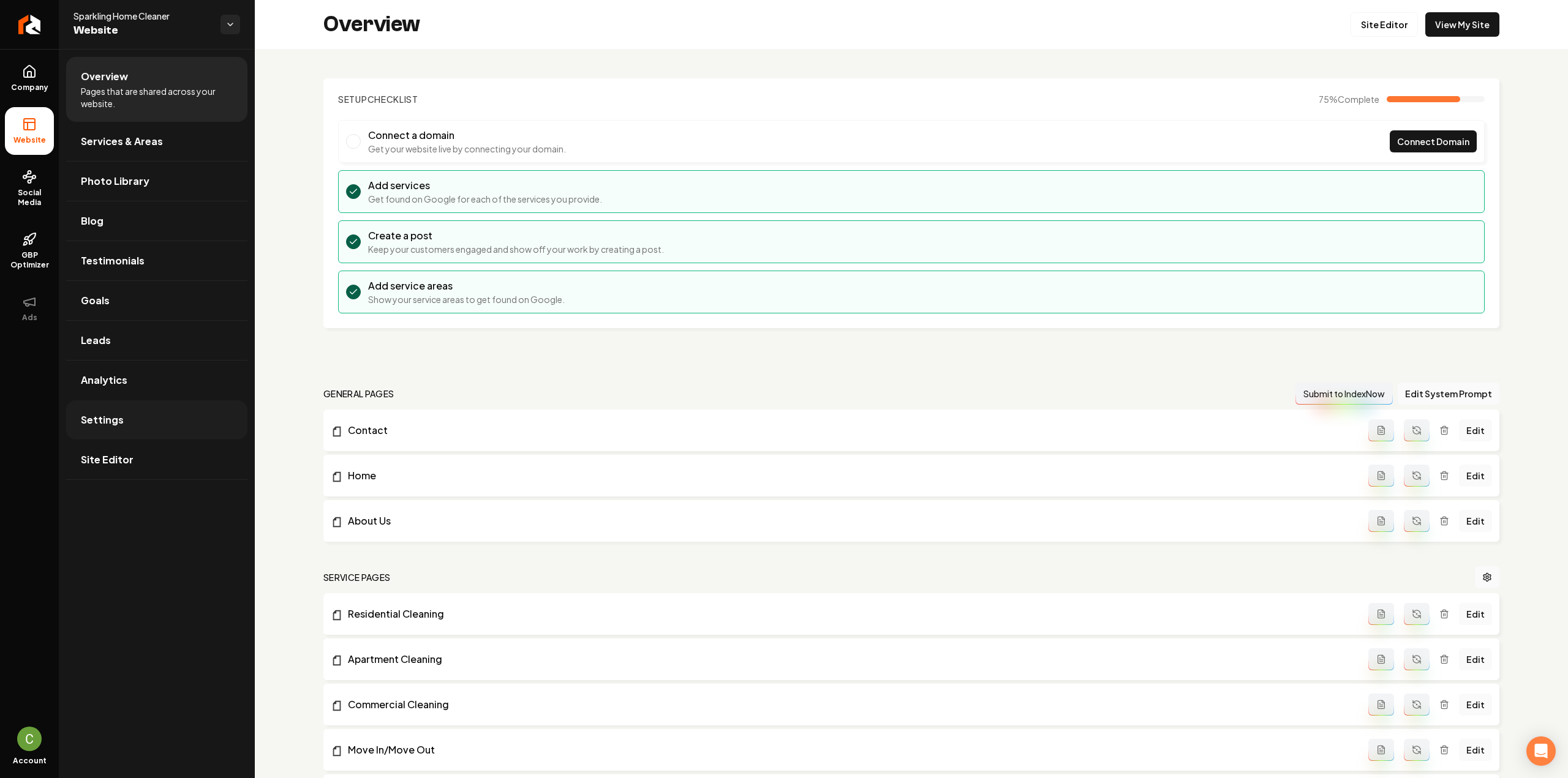
click at [89, 419] on span "Settings" at bounding box center [102, 420] width 43 height 15
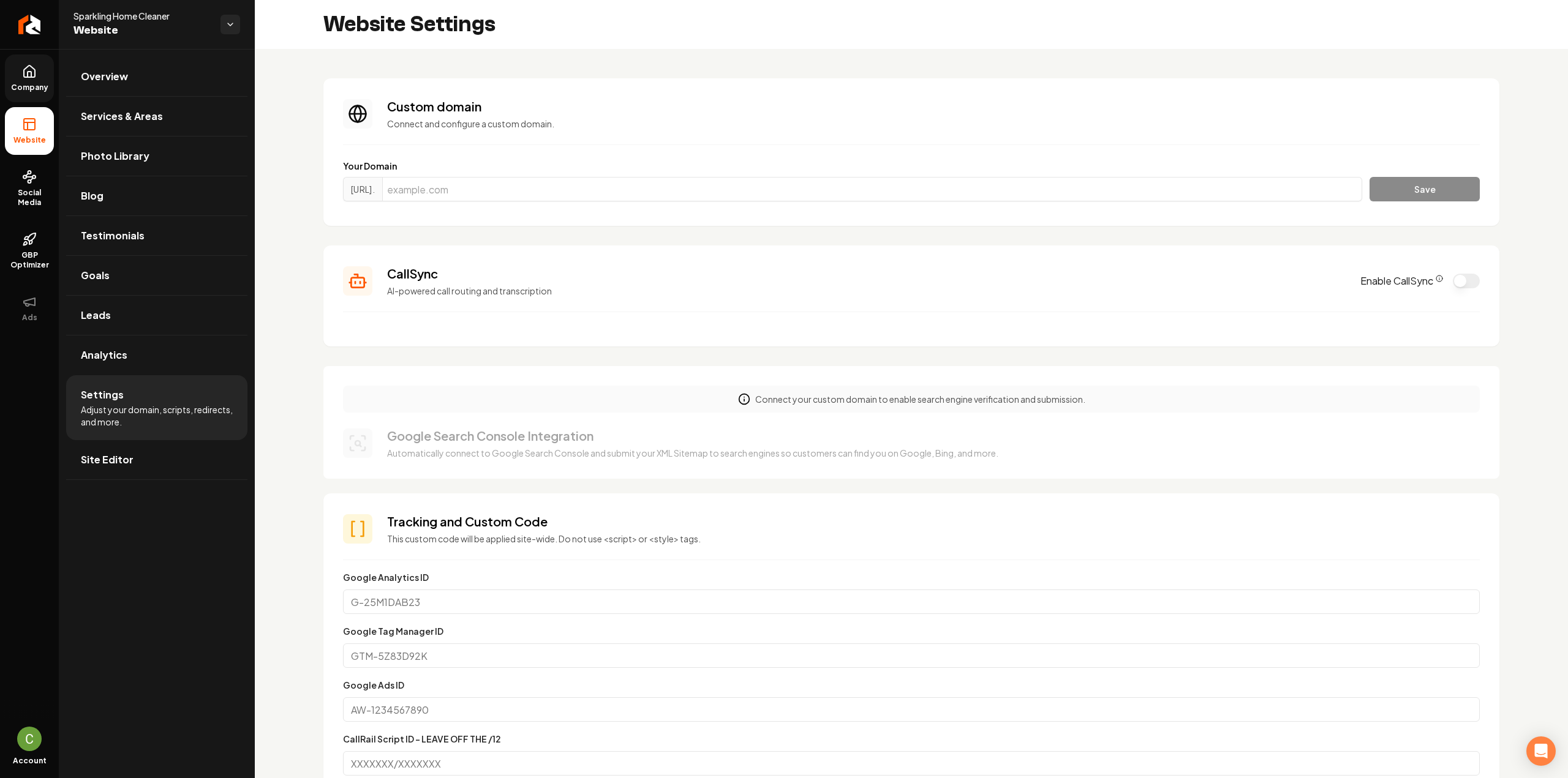
click at [32, 86] on span "Company" at bounding box center [30, 87] width 47 height 10
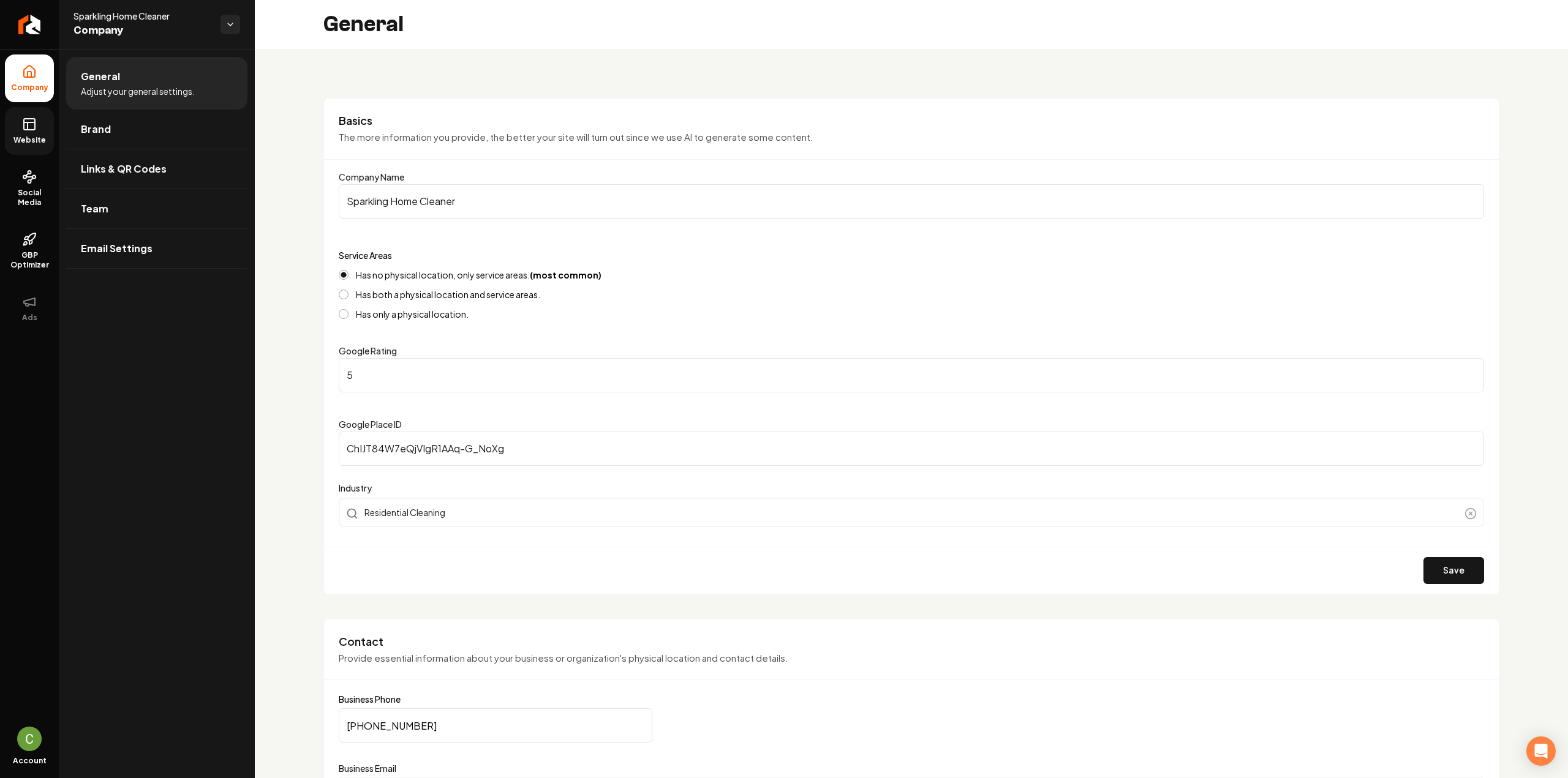
click at [38, 132] on link "Website" at bounding box center [30, 131] width 49 height 47
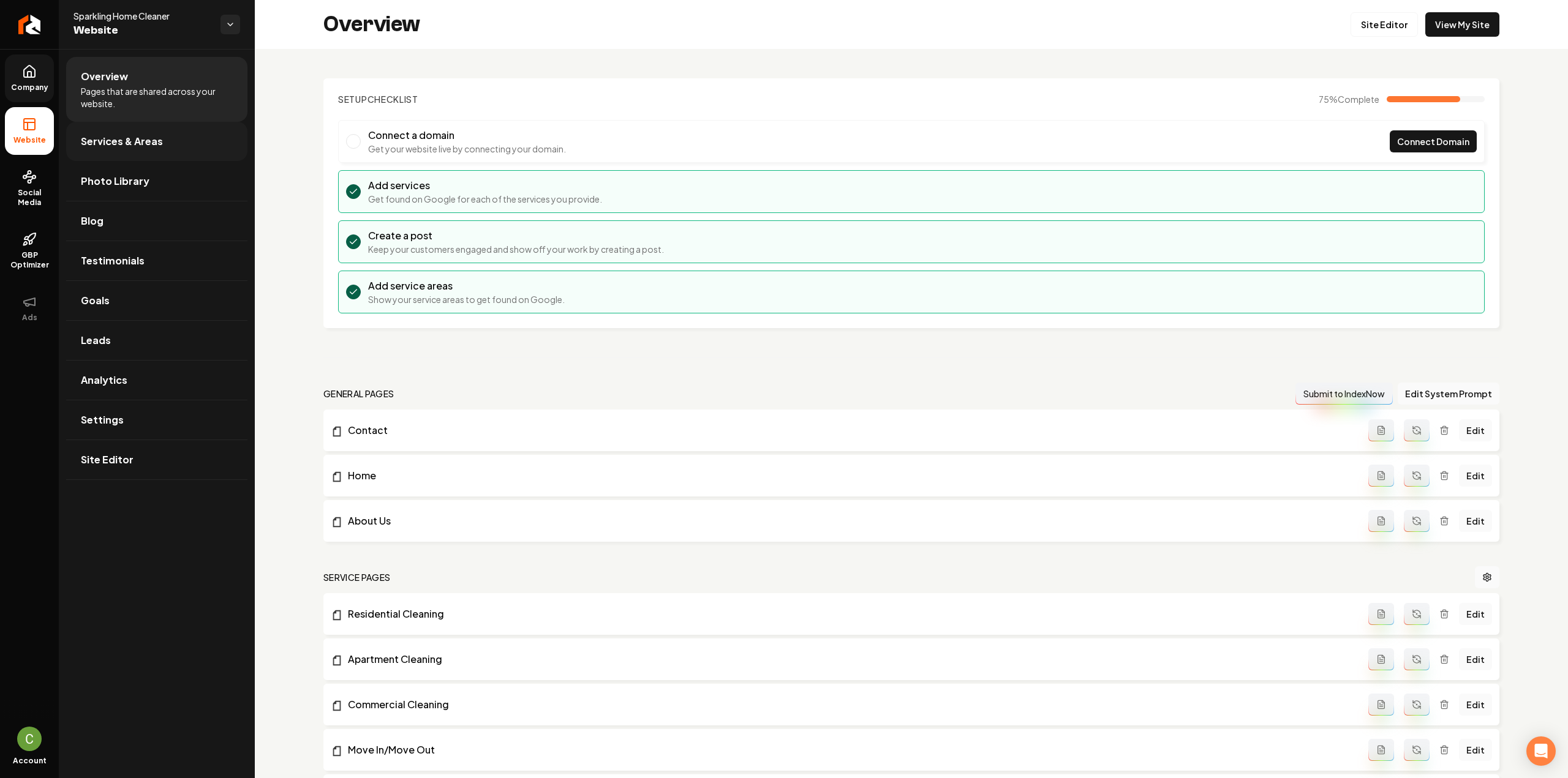
click at [74, 141] on link "Services & Areas" at bounding box center [156, 141] width 182 height 39
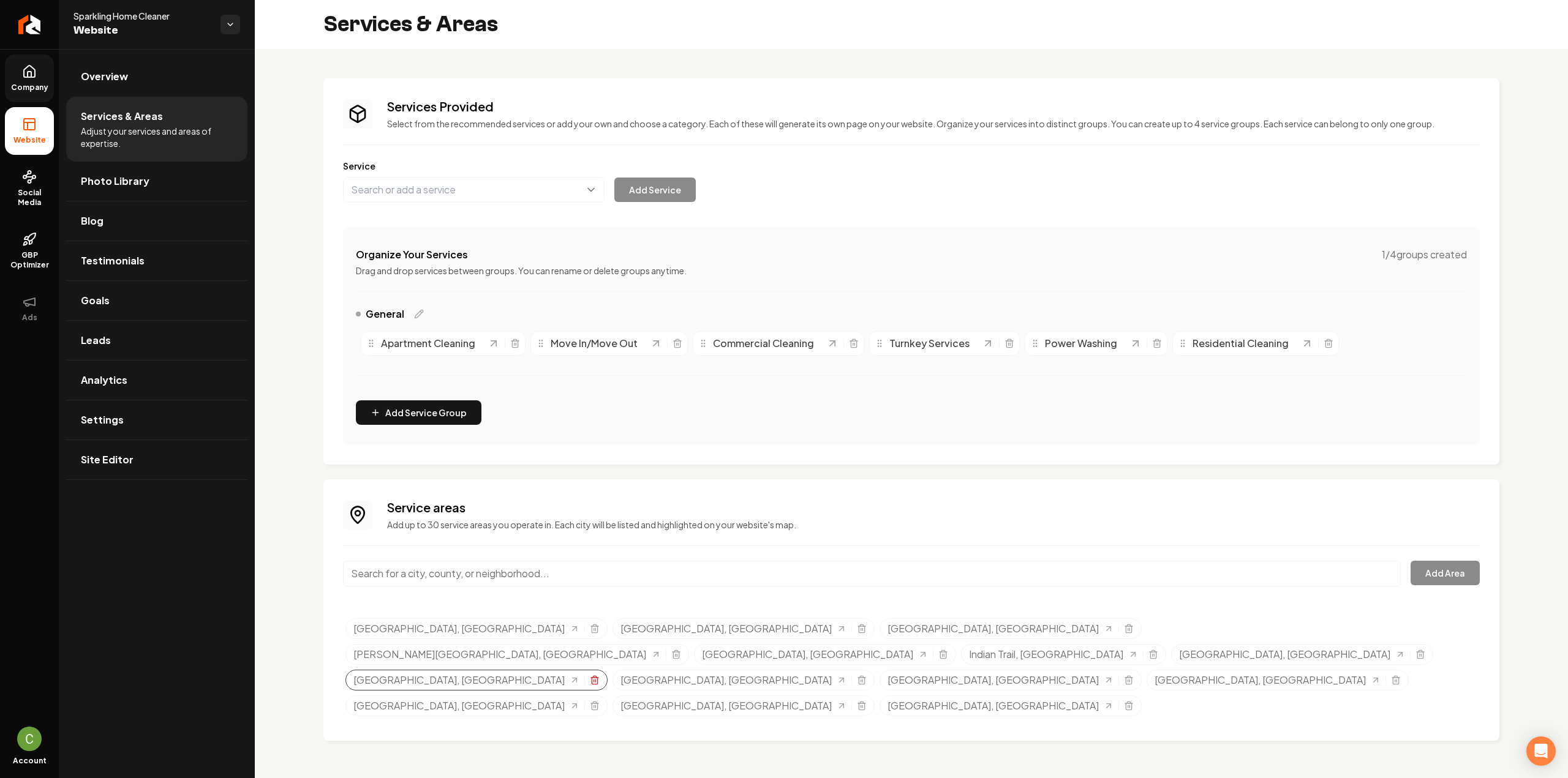
click at [600, 675] on icon "Selected tags" at bounding box center [594, 680] width 10 height 10
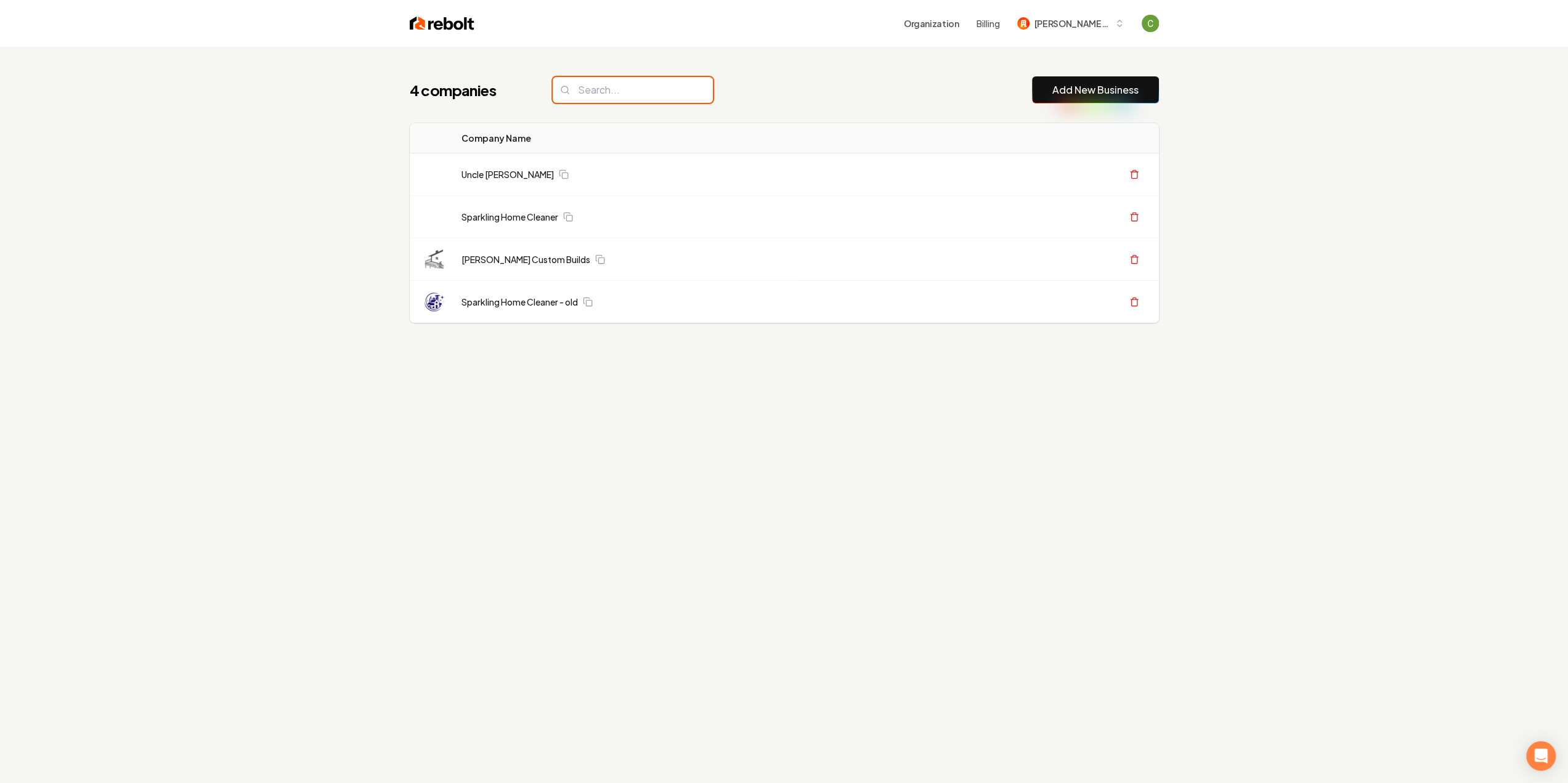
click at [609, 83] on input "search" at bounding box center [633, 89] width 161 height 26
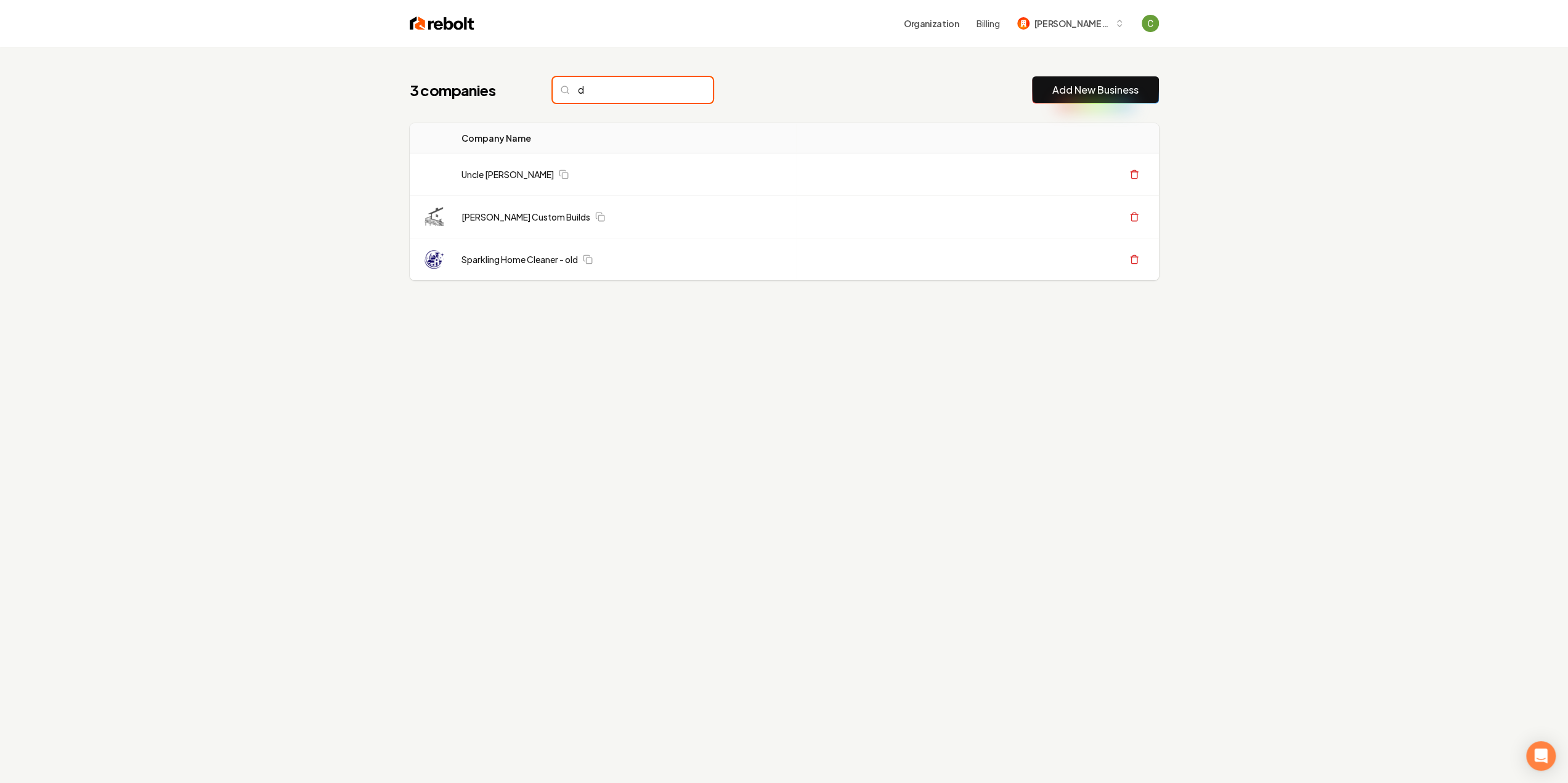
type input "d"
click at [1028, 7] on div "Organization Billing [PERSON_NAME] Custom Builds" at bounding box center [784, 23] width 789 height 47
click at [1034, 16] on button "[PERSON_NAME] Custom Builds" at bounding box center [1070, 23] width 122 height 22
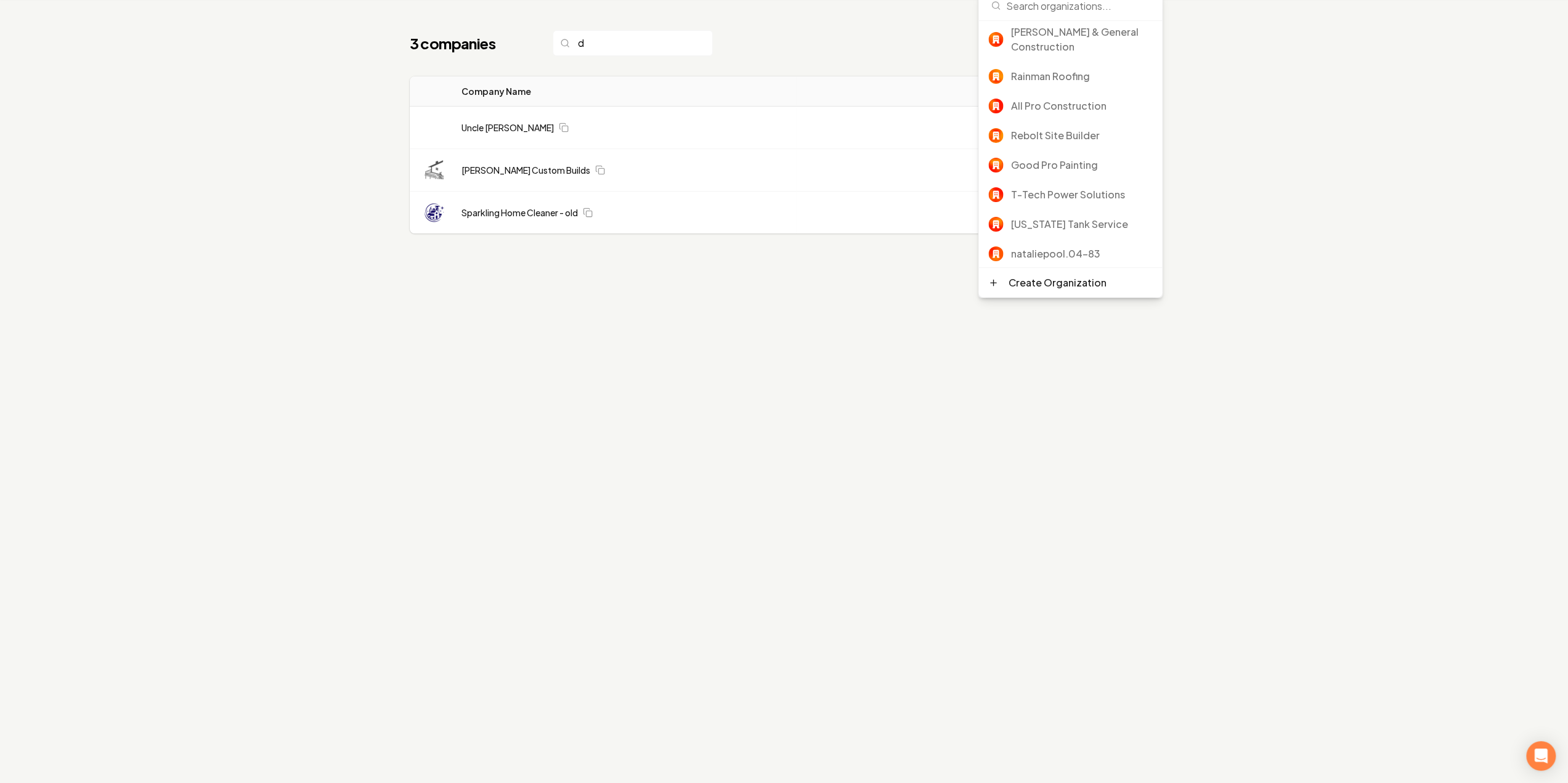
scroll to position [230, 0]
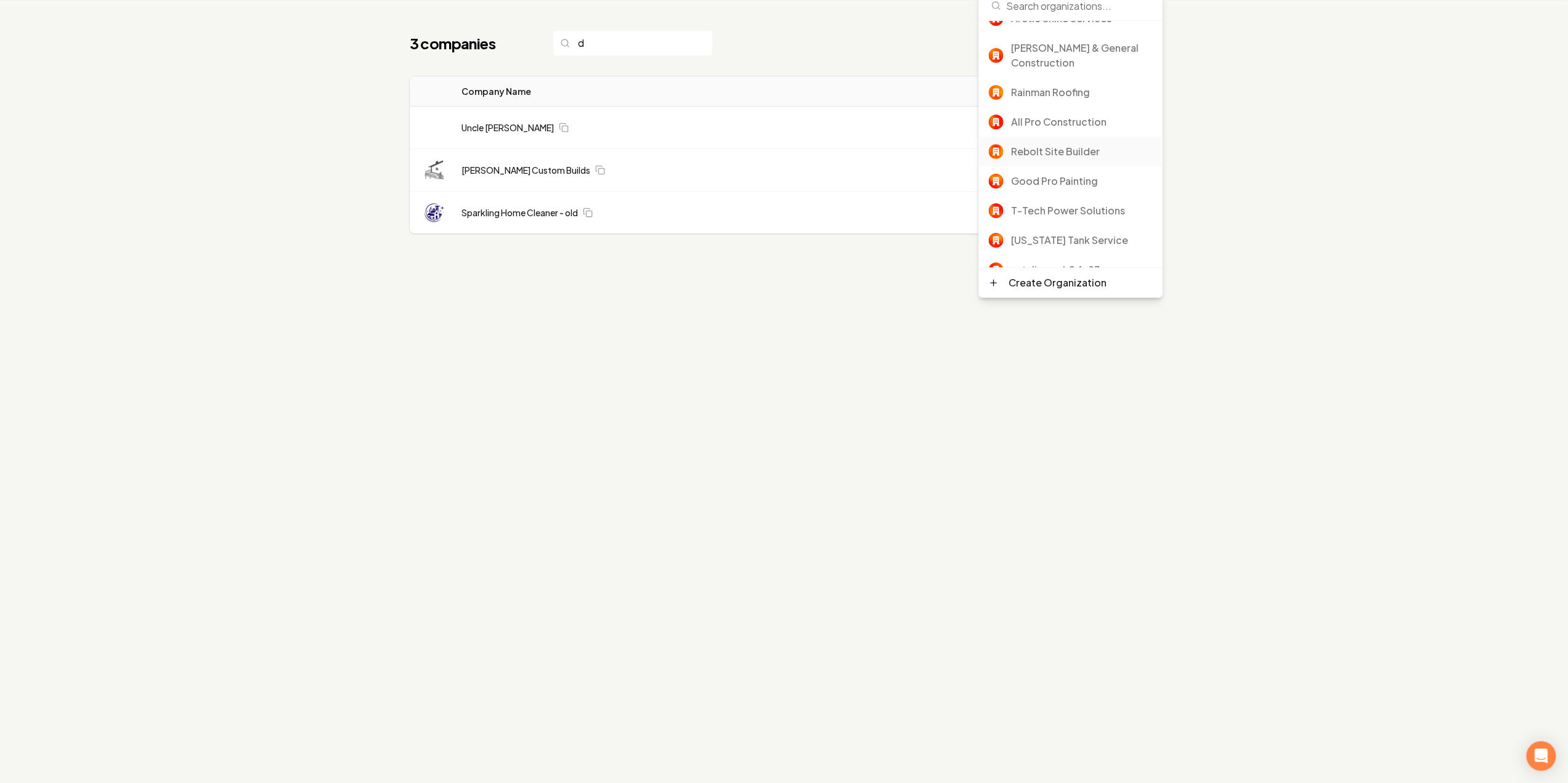
click at [1073, 150] on div "Rebolt Site Builder" at bounding box center [1081, 151] width 142 height 15
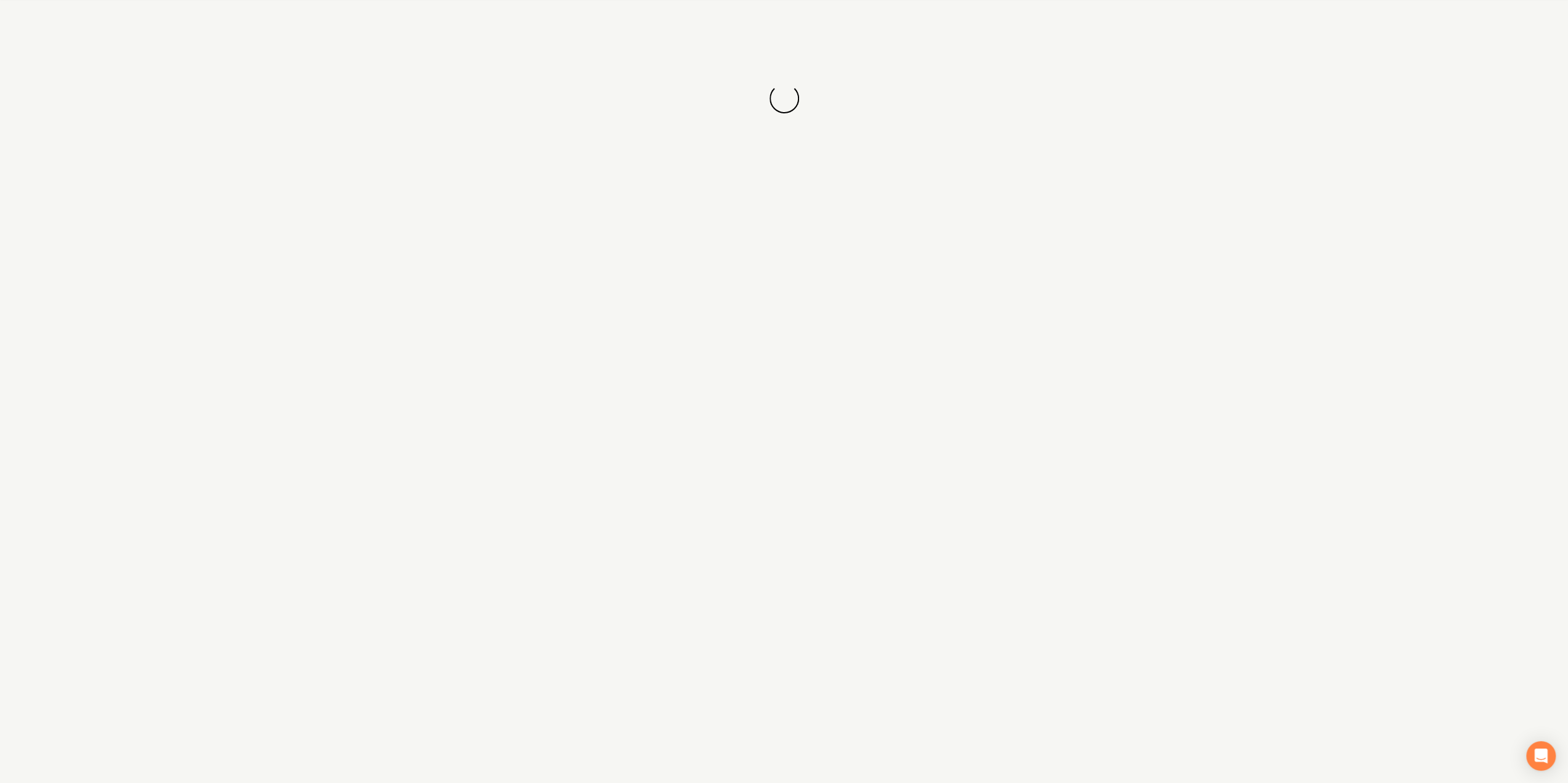
scroll to position [47, 0]
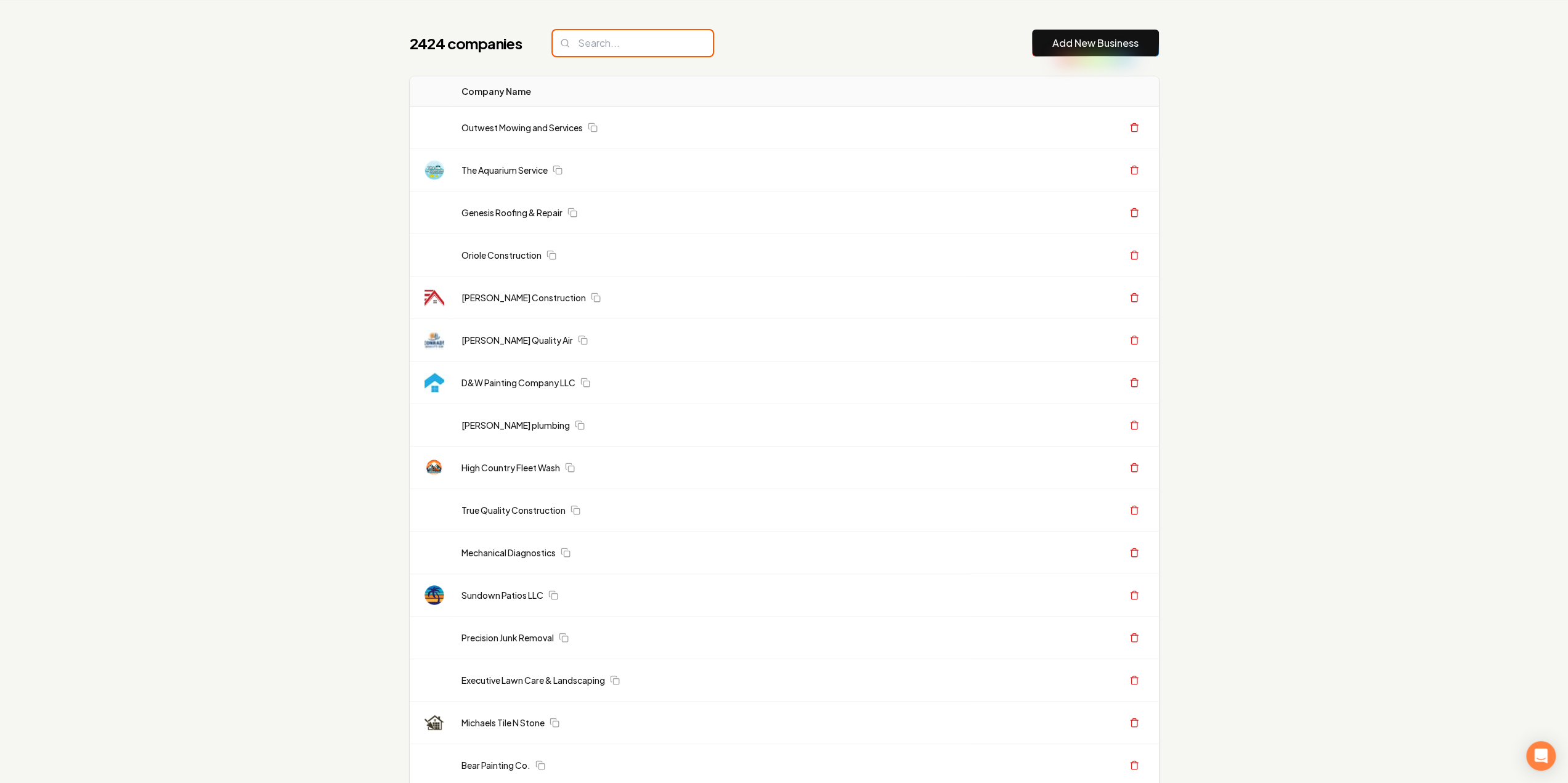
click at [582, 41] on input "search" at bounding box center [633, 42] width 161 height 26
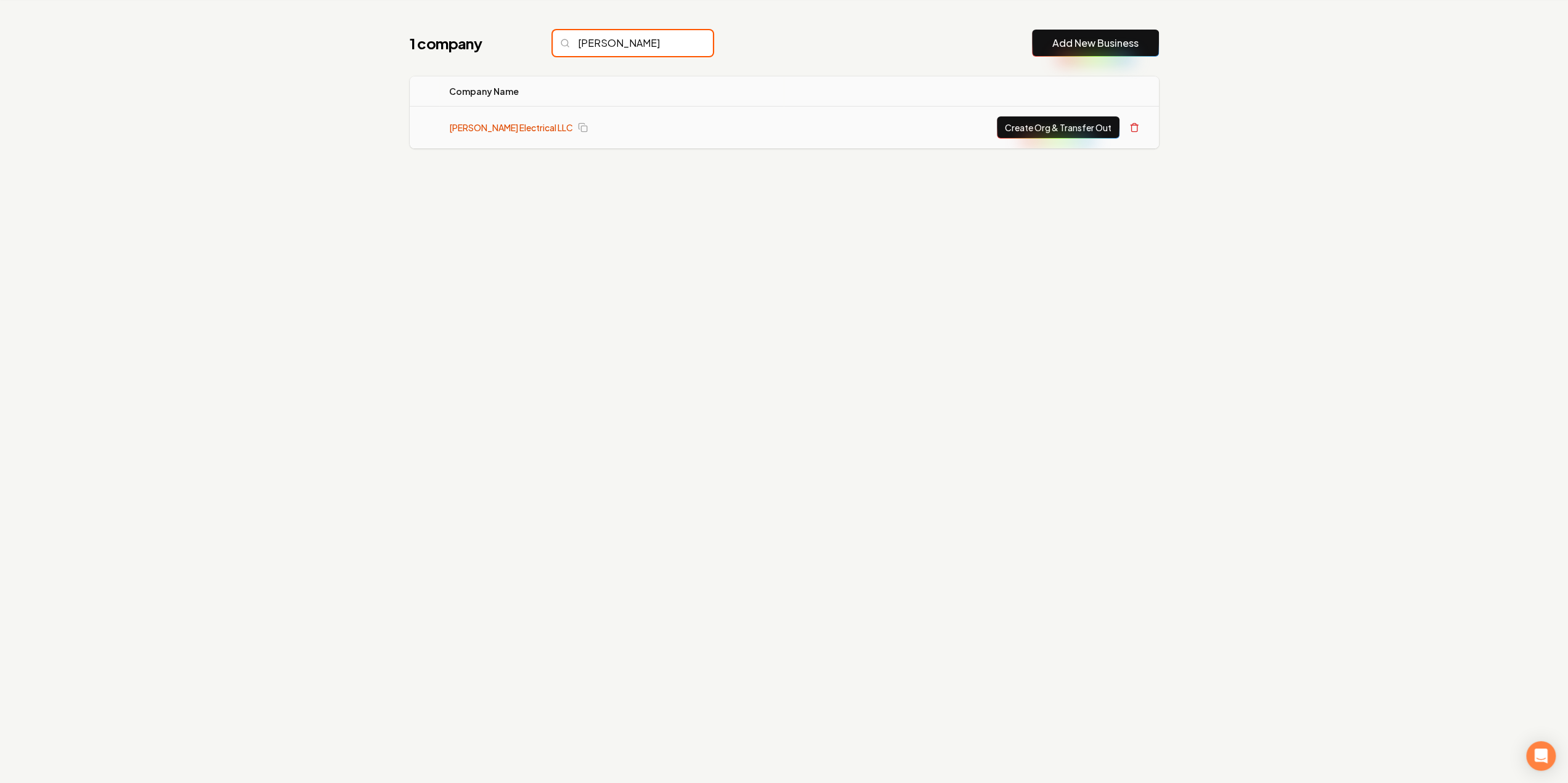
type input "[PERSON_NAME]"
click at [491, 133] on link "[PERSON_NAME] Electrical LLC" at bounding box center [511, 128] width 124 height 12
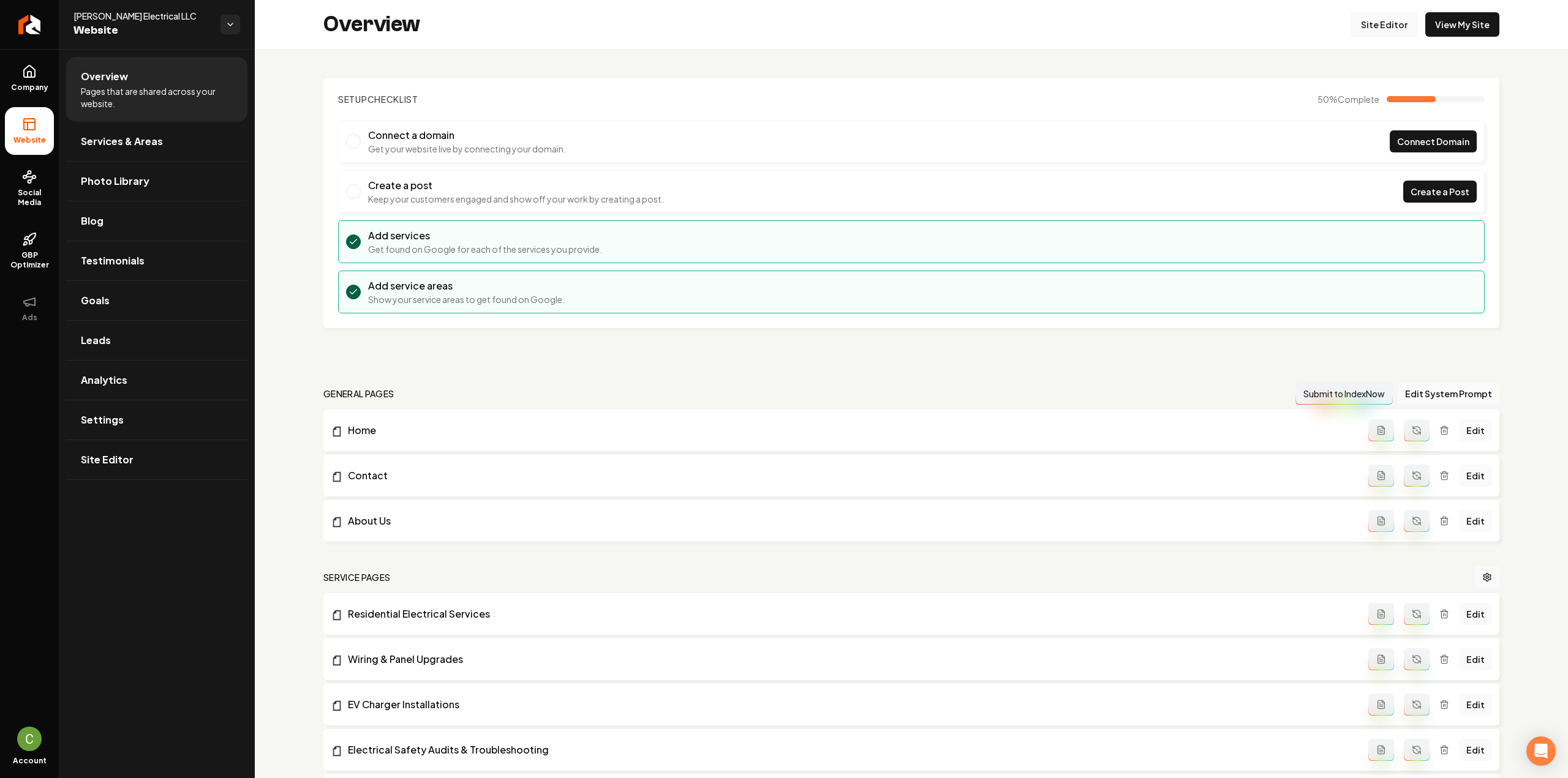
click at [1393, 18] on link "Site Editor" at bounding box center [1384, 25] width 68 height 25
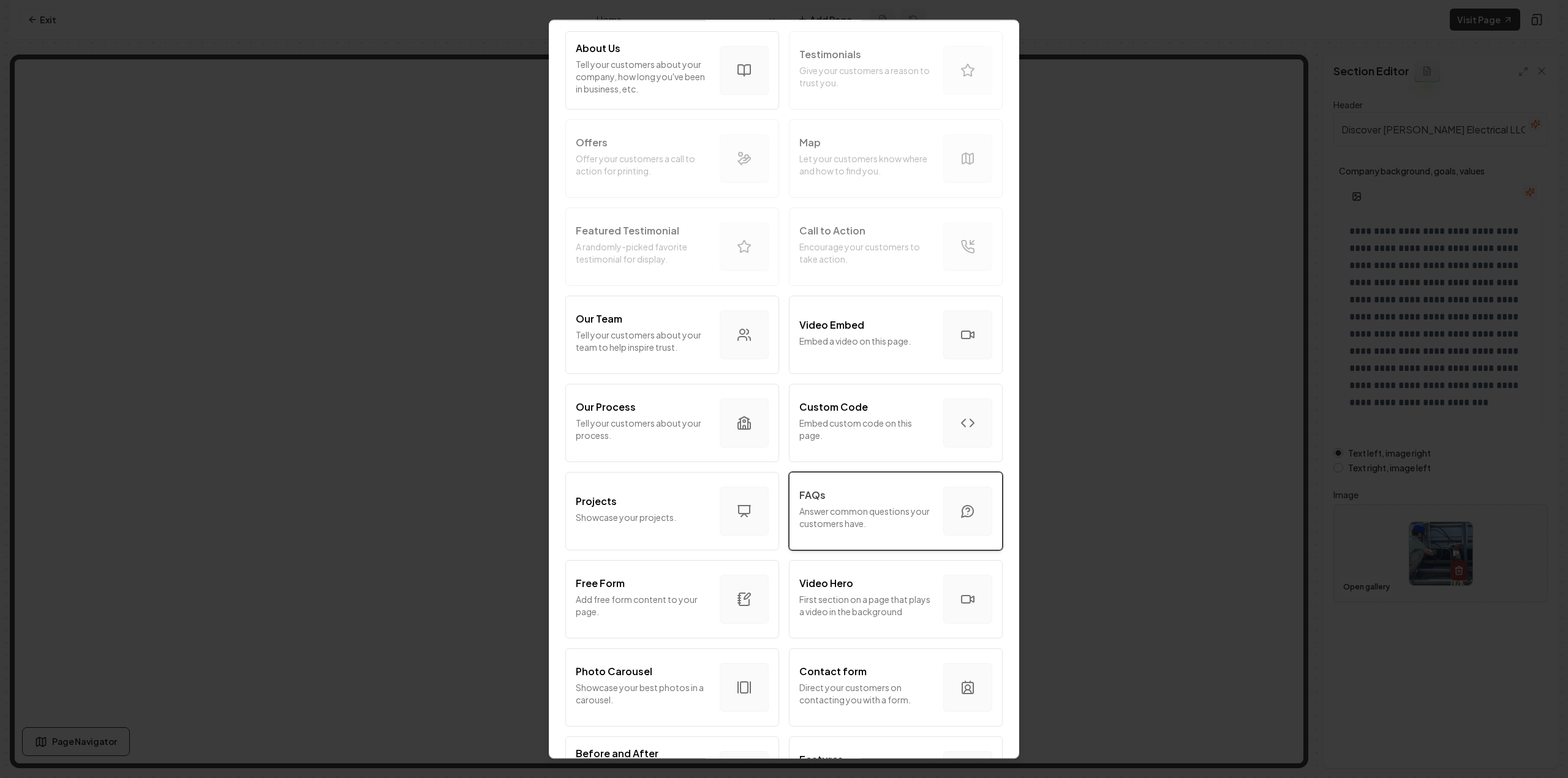
scroll to position [183, 0]
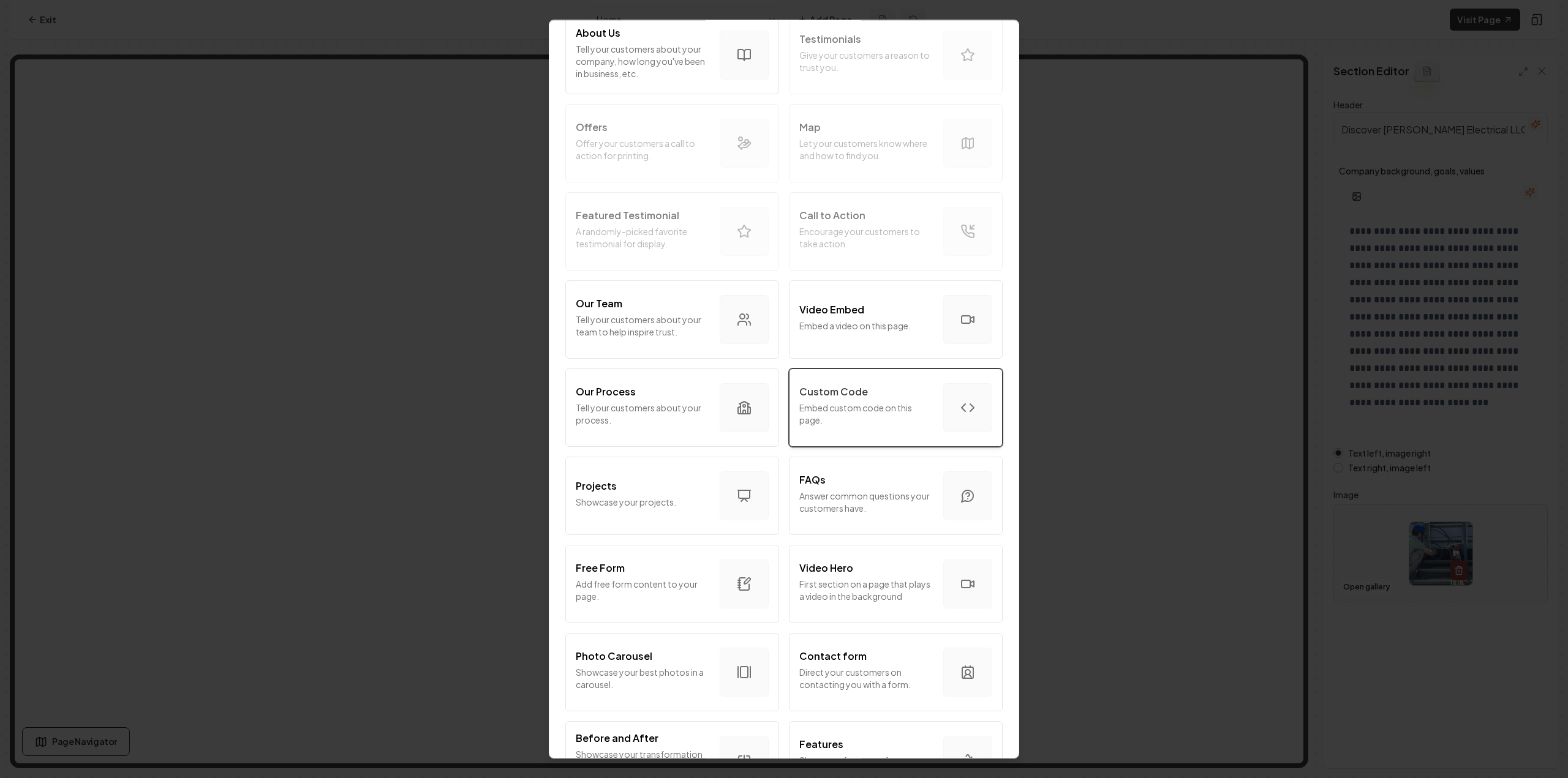
click at [855, 379] on button "Custom Code Embed custom code on this page." at bounding box center [895, 407] width 214 height 78
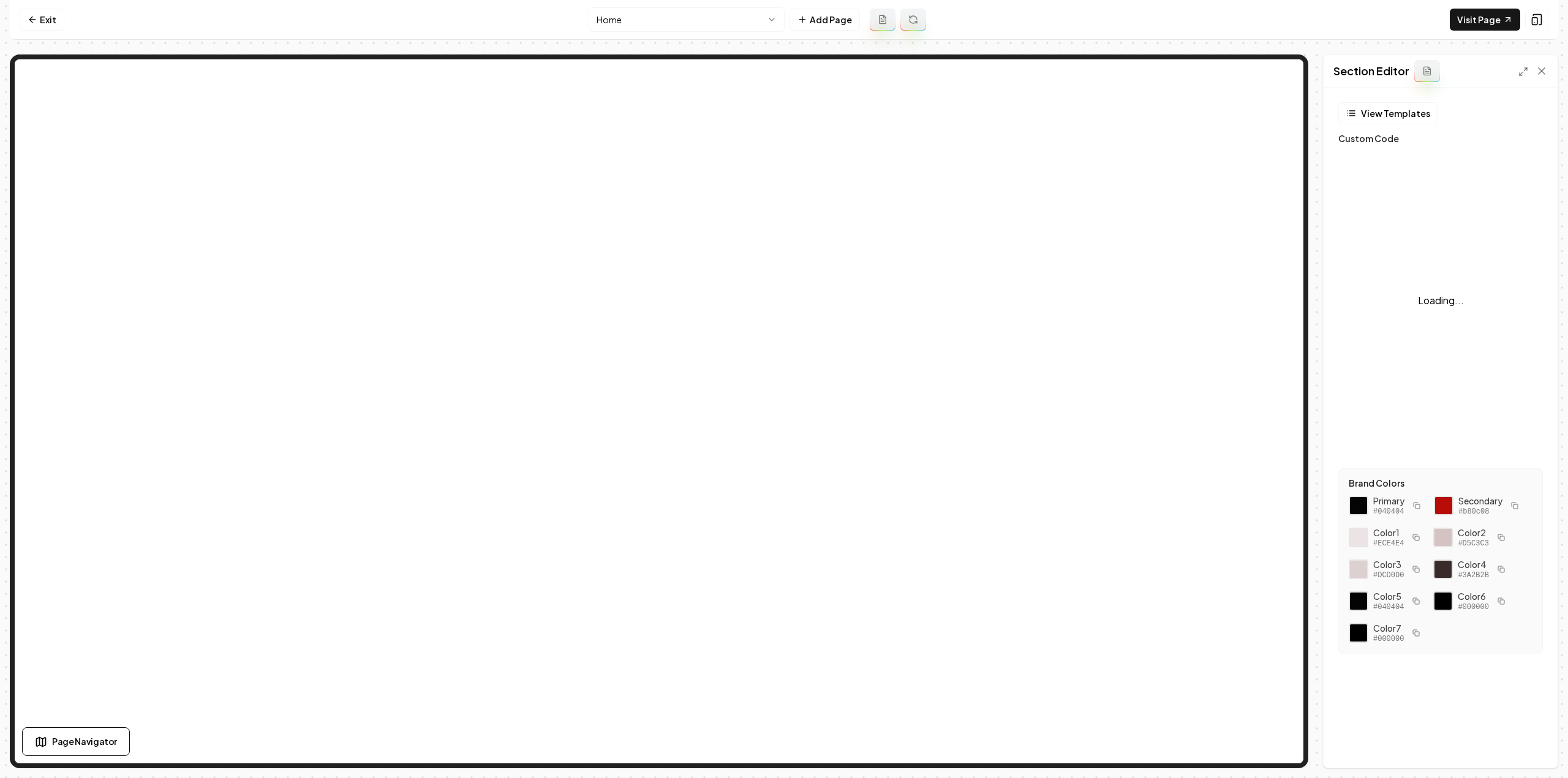
click at [1513, 246] on div "Loading..." at bounding box center [1440, 300] width 204 height 306
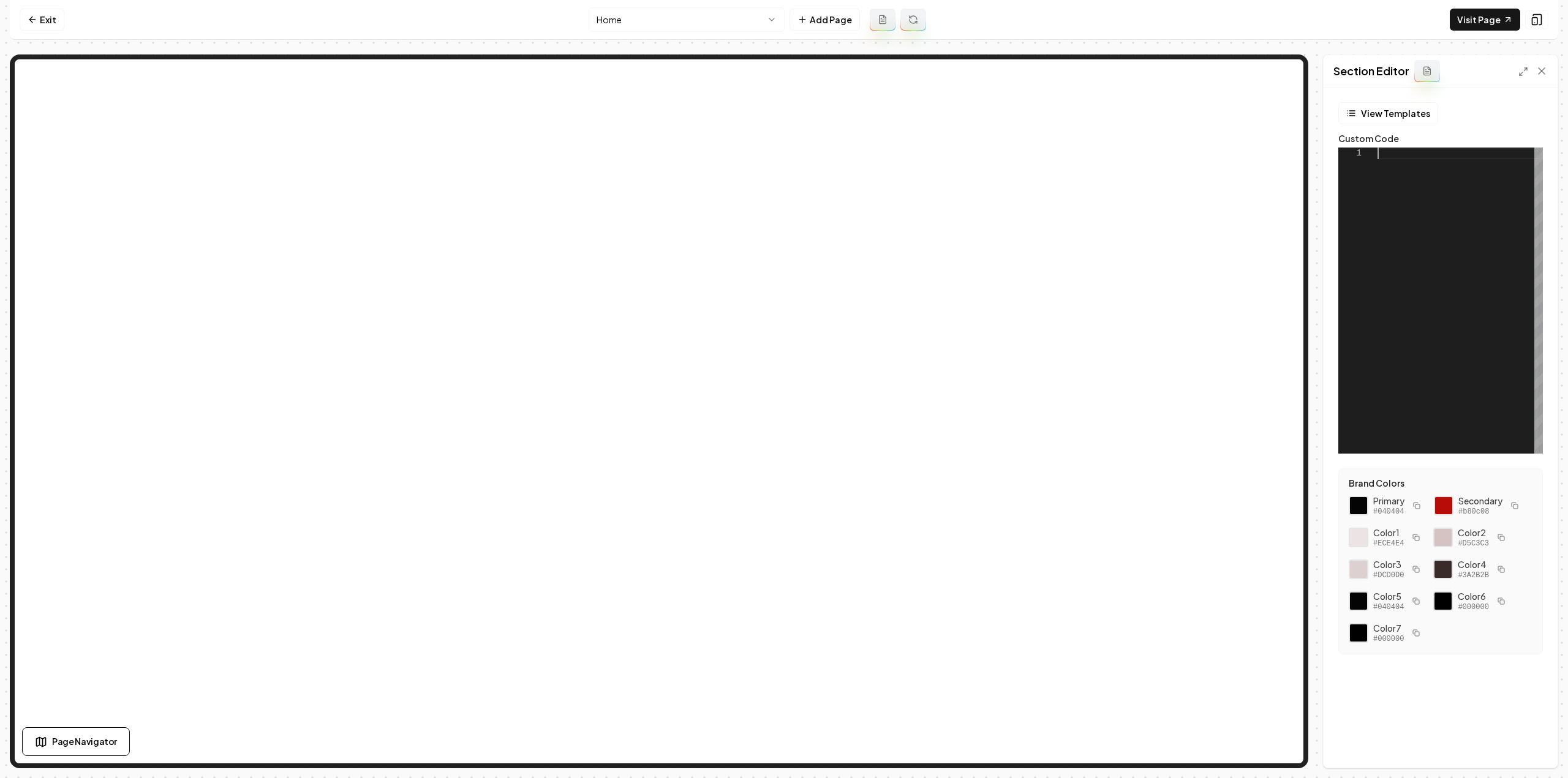
click at [1434, 198] on div at bounding box center [1459, 300] width 166 height 306
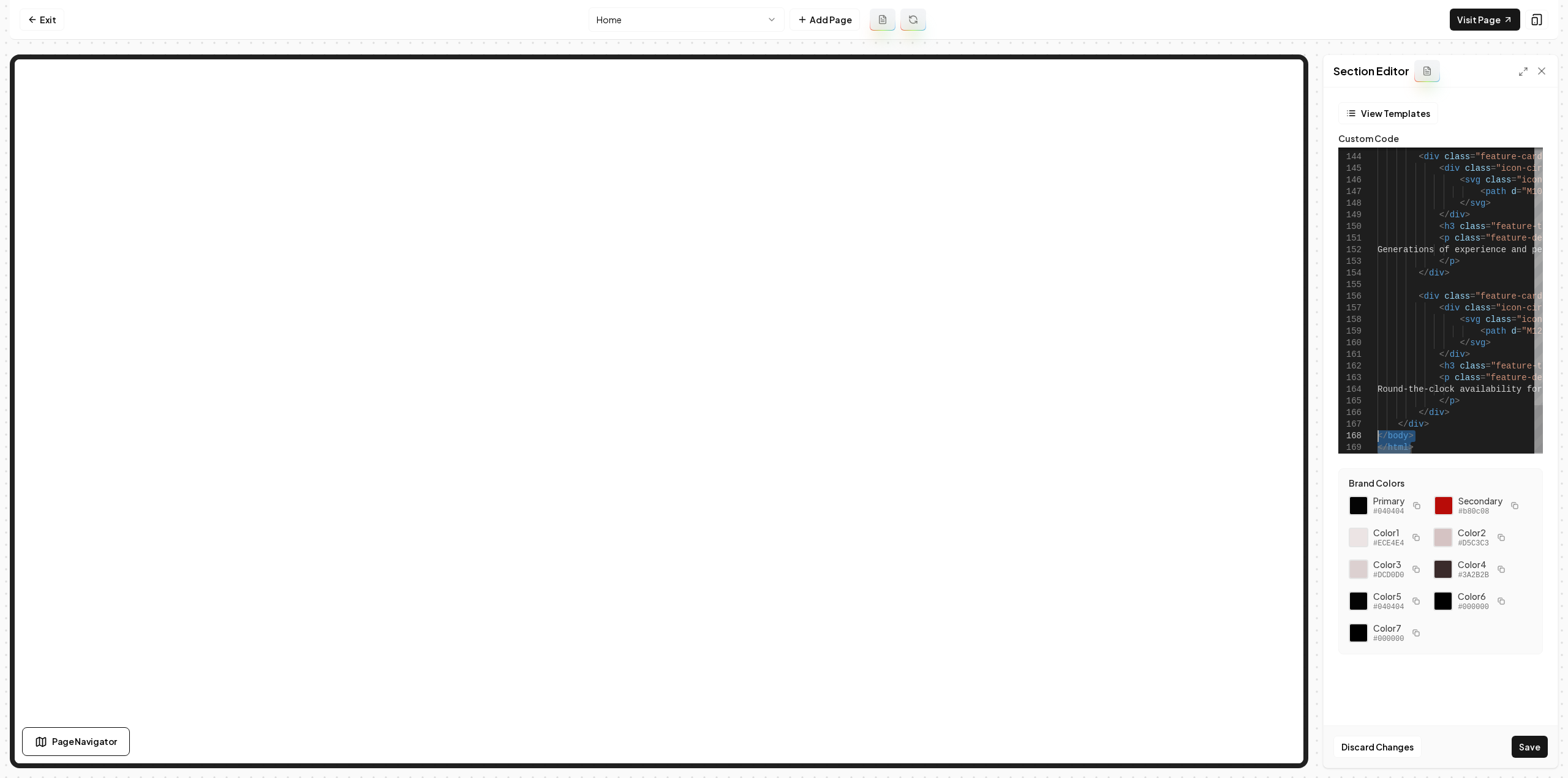
drag, startPoint x: 1403, startPoint y: 443, endPoint x: 1367, endPoint y: 439, distance: 36.2
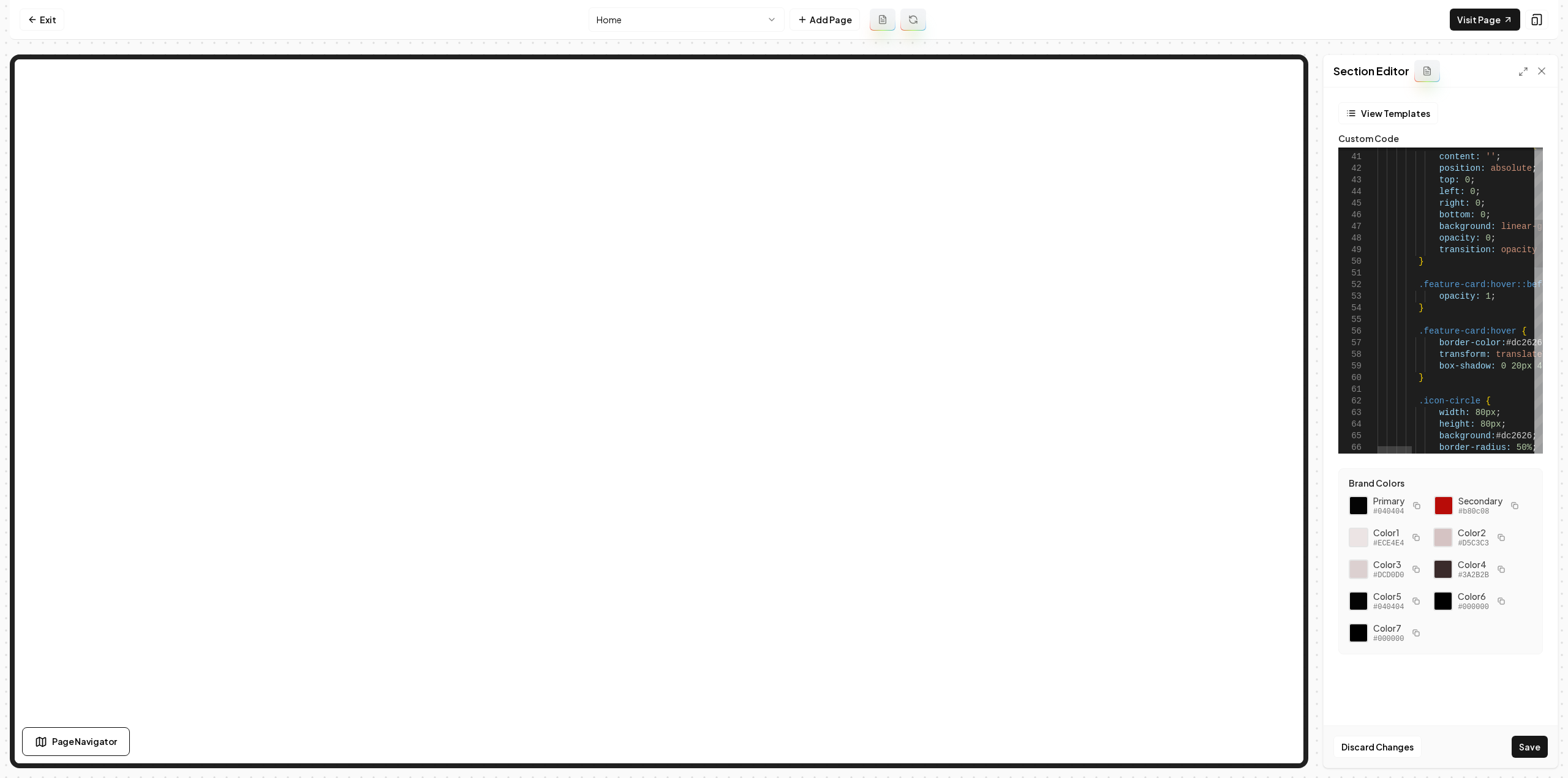
click at [1368, 396] on div "62" at bounding box center [1358, 401] width 39 height 11
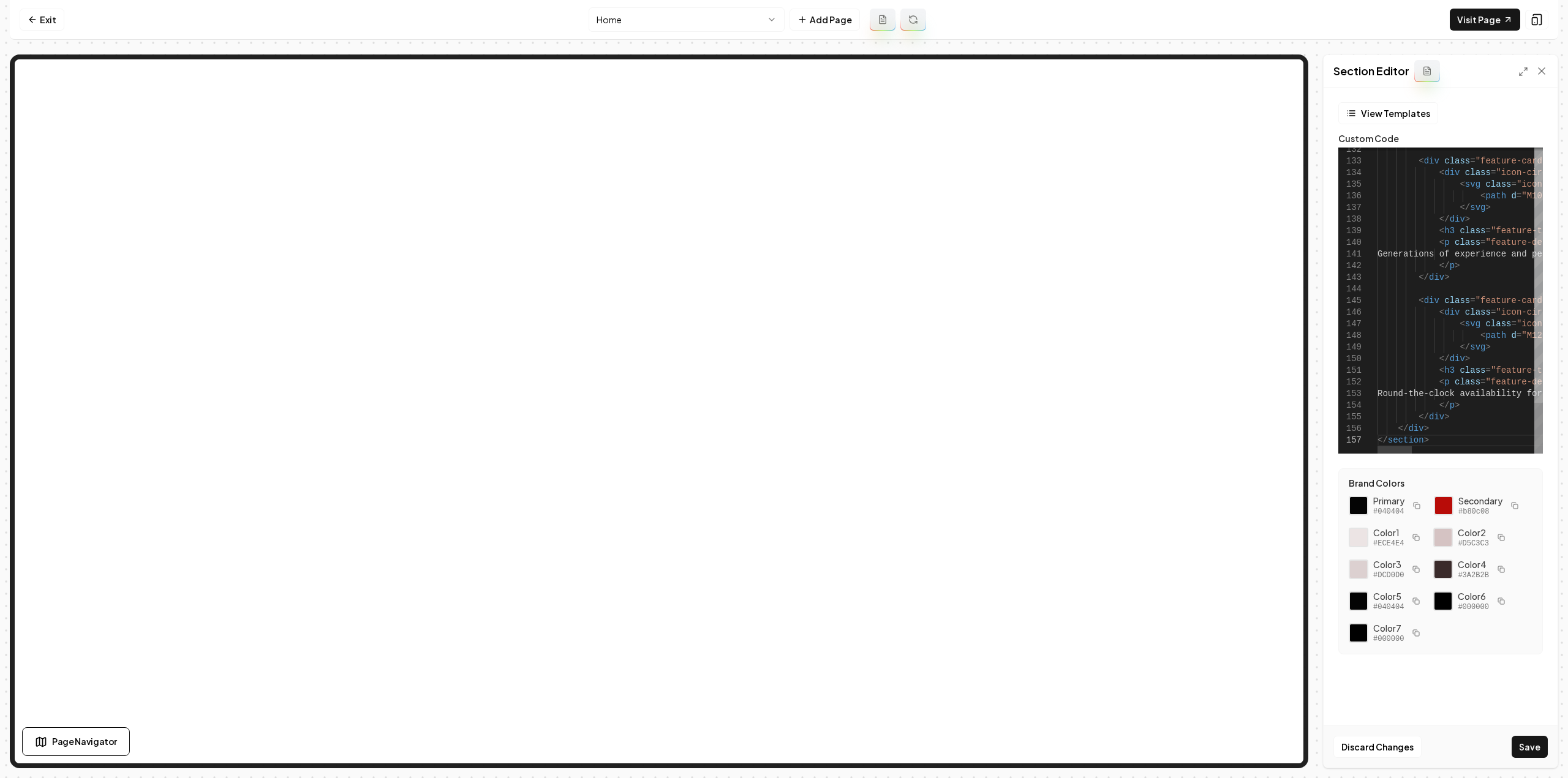
click at [1527, 754] on button "Save" at bounding box center [1529, 746] width 36 height 22
type textarea "**********"
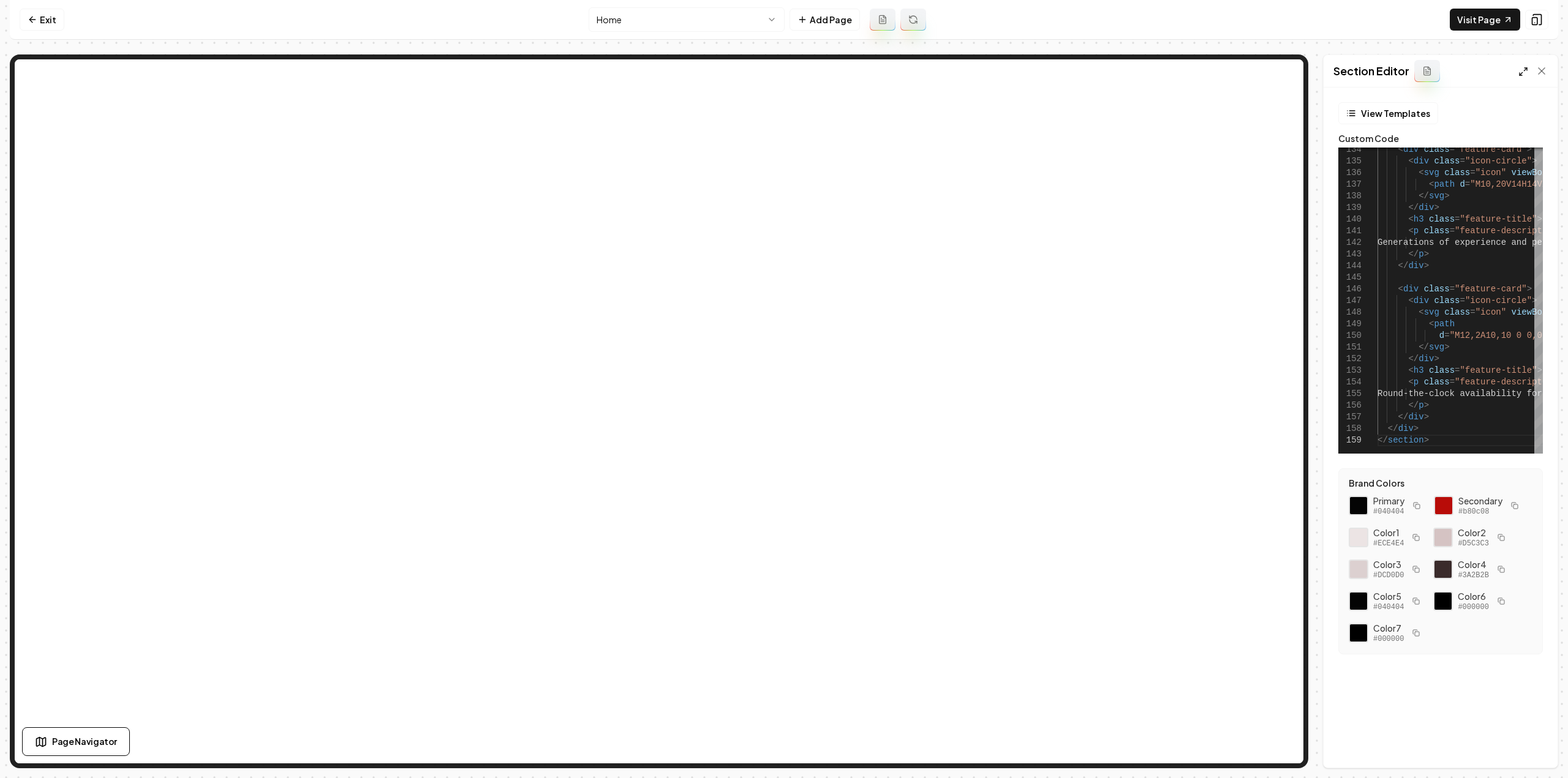
click at [1524, 72] on icon at bounding box center [1522, 71] width 10 height 10
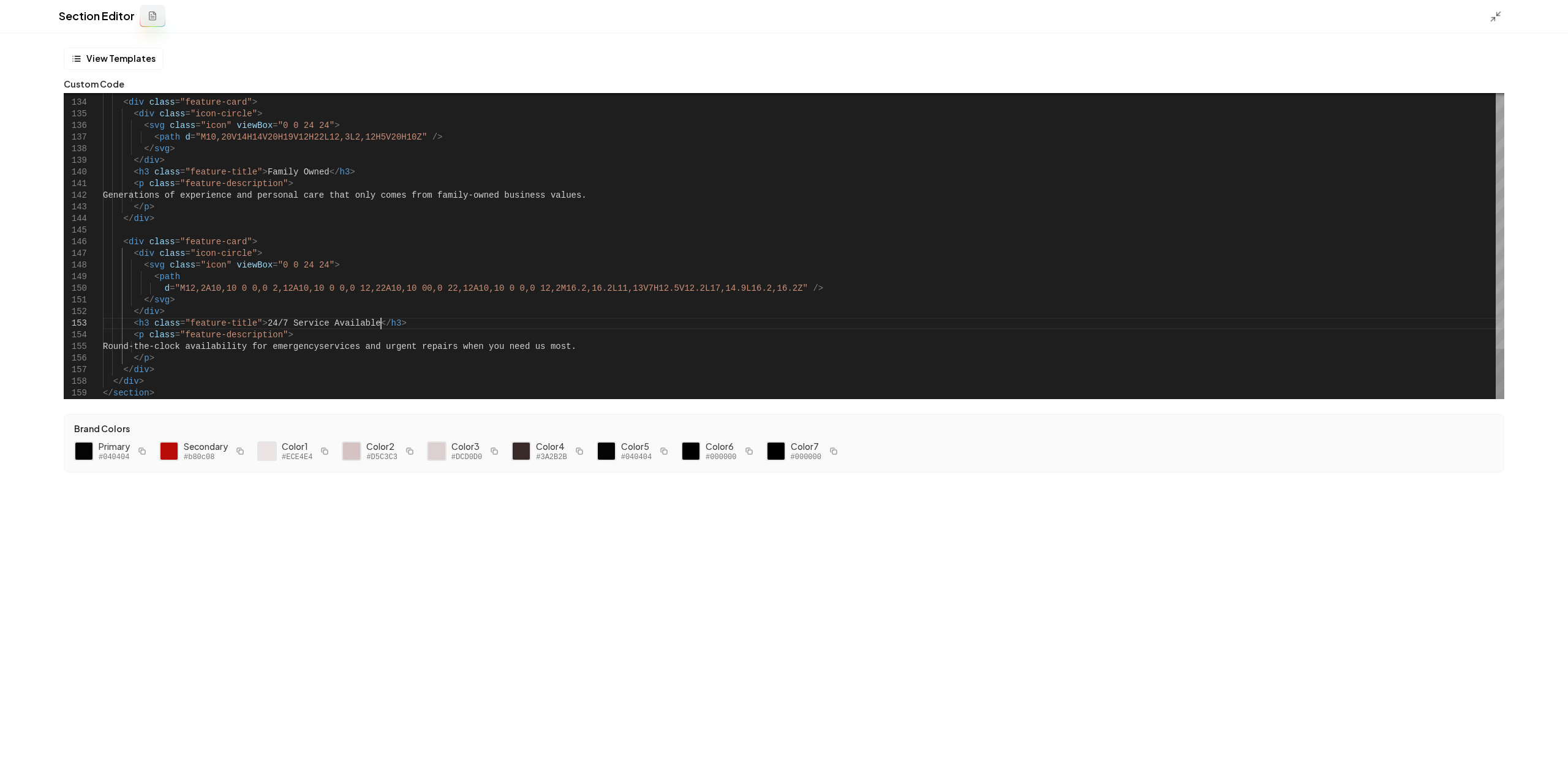
type textarea "***"
type textarea "**********"
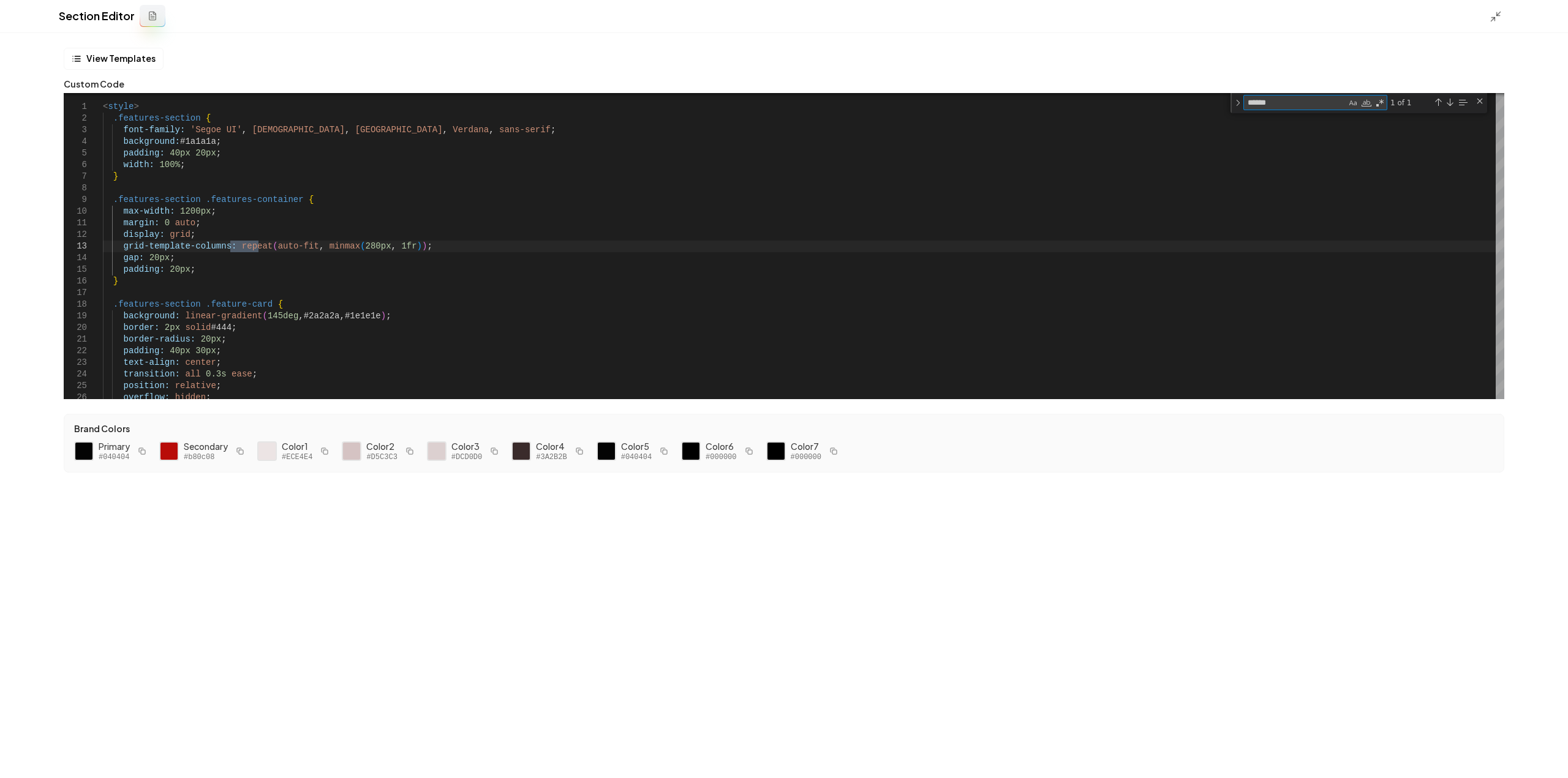
type textarea "******"
click at [1498, 10] on div at bounding box center [1499, 15] width 19 height 13
click at [1497, 13] on icon at bounding box center [1495, 17] width 12 height 12
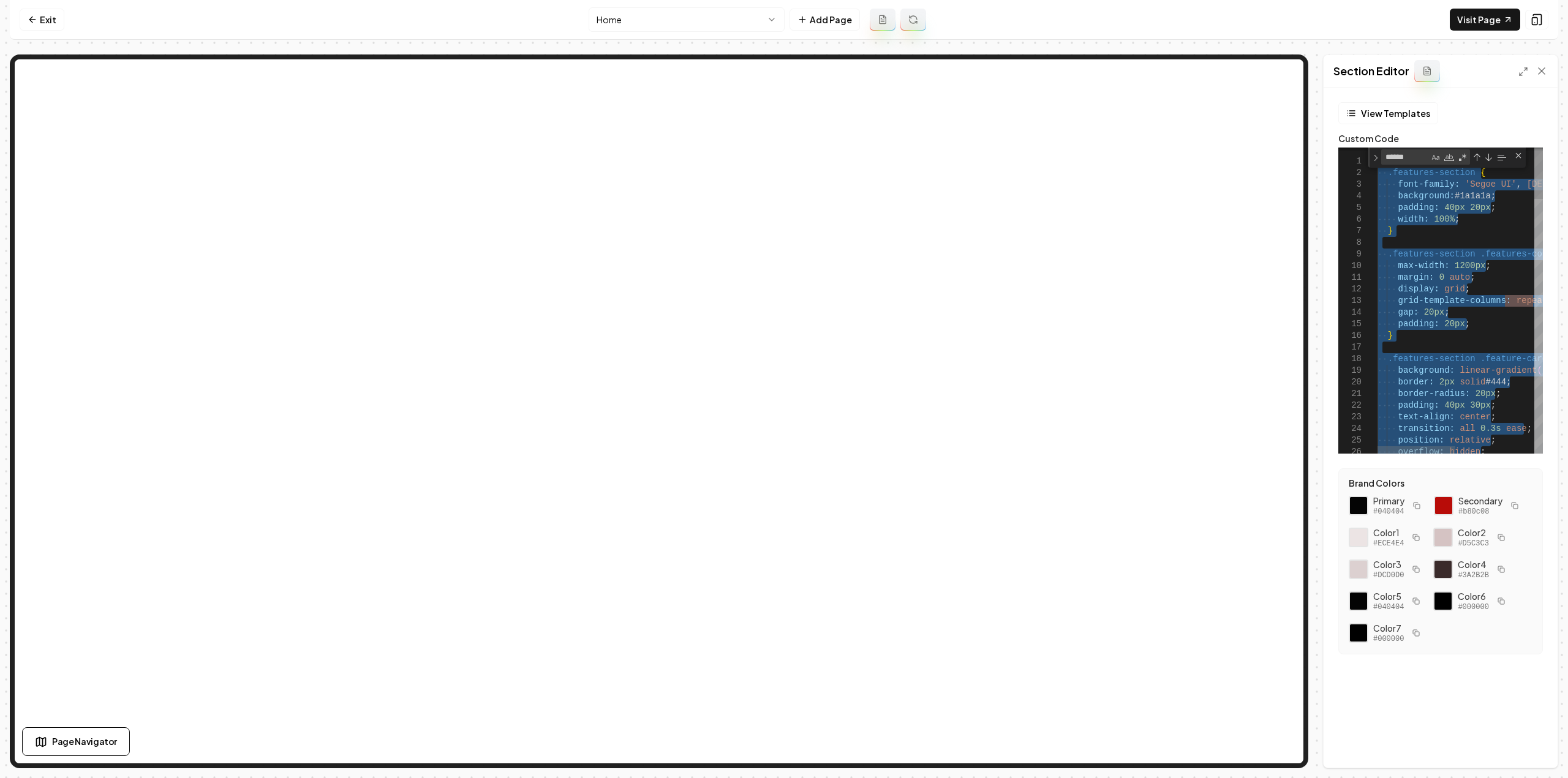
scroll to position [0, 65]
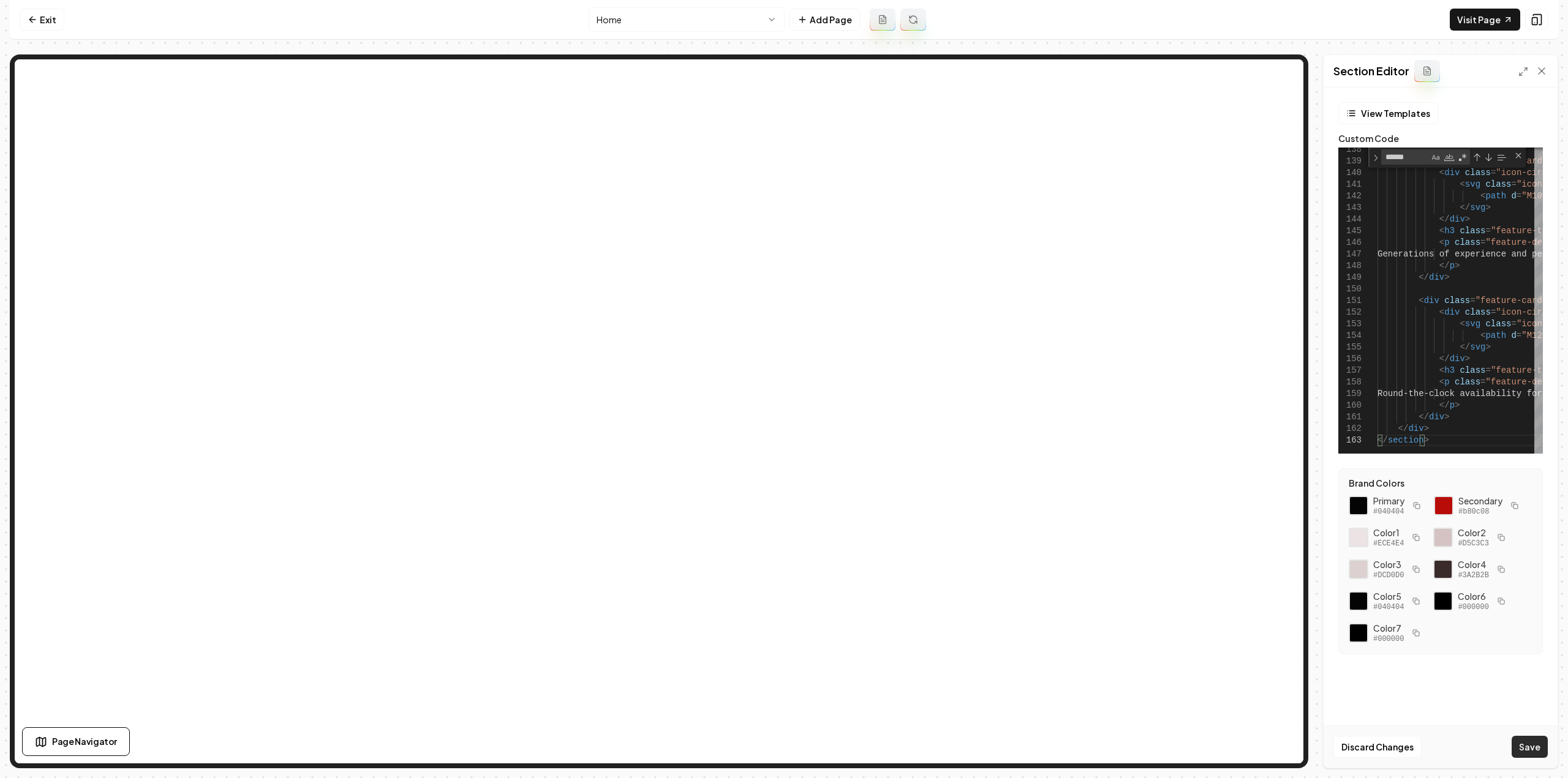
click at [1529, 744] on button "Save" at bounding box center [1529, 746] width 36 height 22
type textarea "**********"
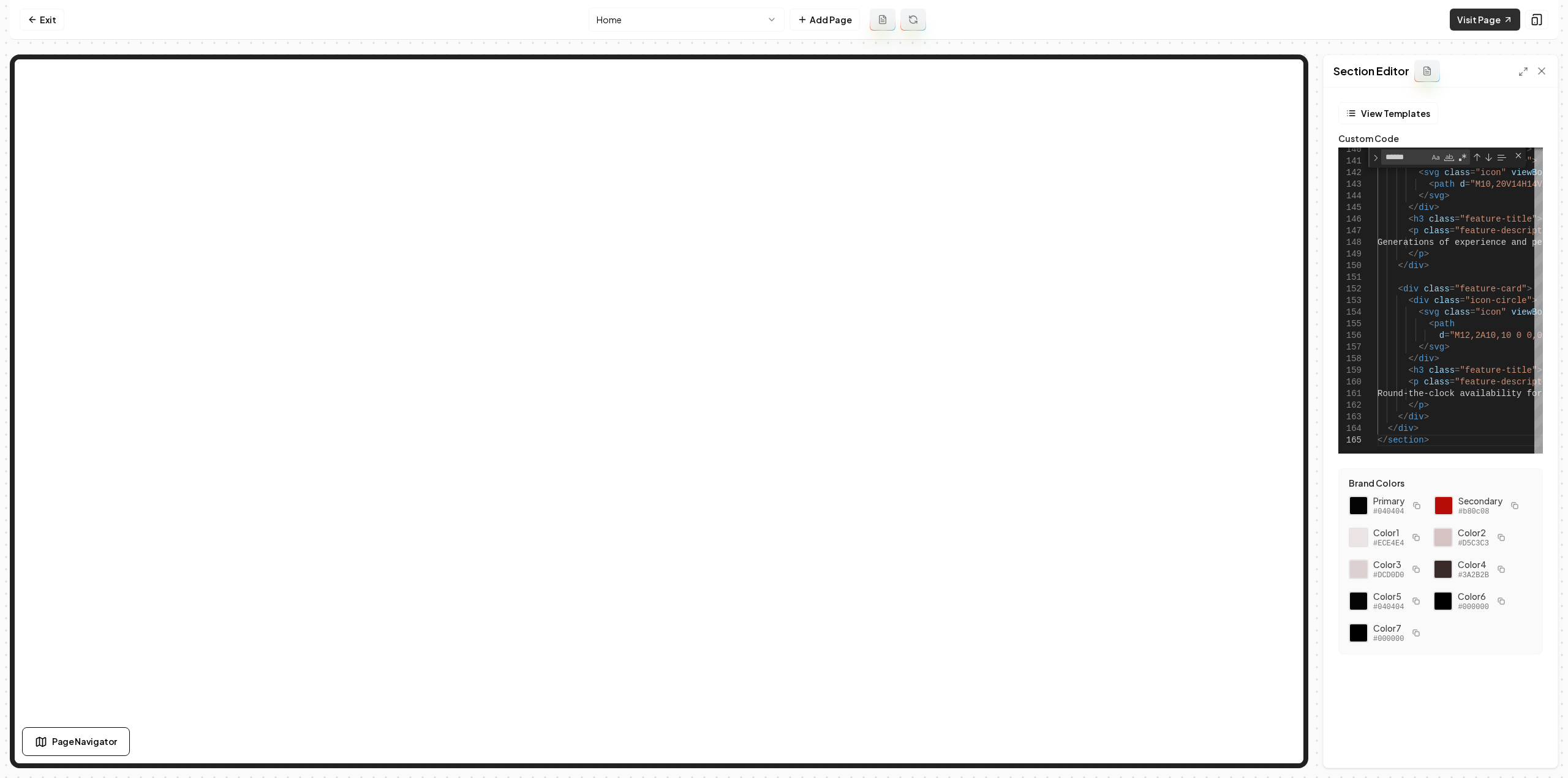
click at [1488, 20] on link "Visit Page" at bounding box center [1485, 19] width 70 height 22
